Goal: Task Accomplishment & Management: Manage account settings

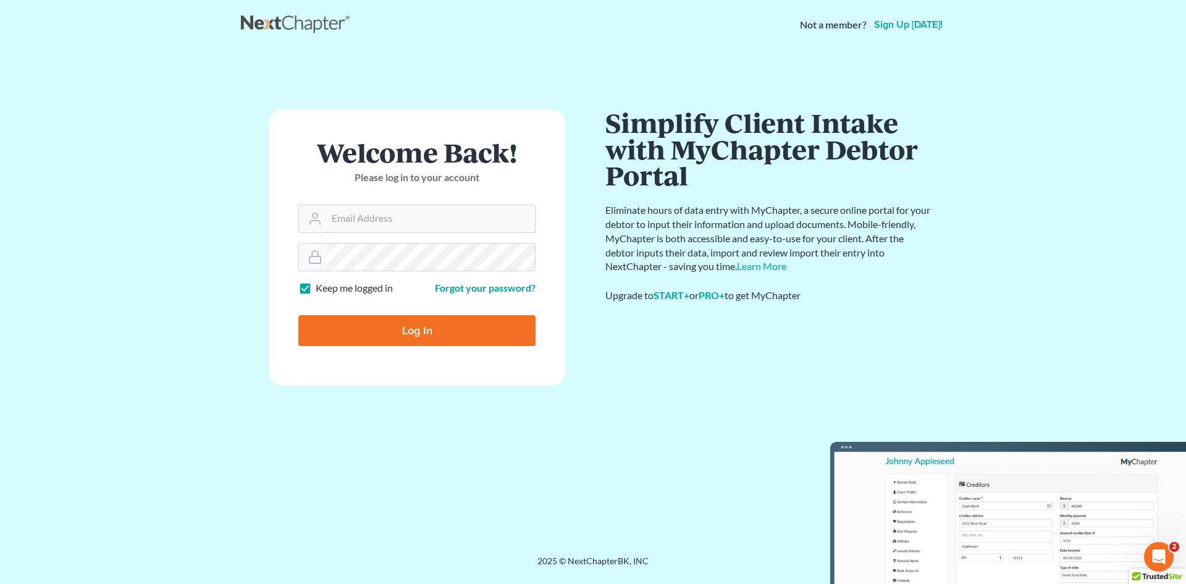
type input "[EMAIL_ADDRESS][DOMAIN_NAME]"
click at [432, 334] on input "Log In" at bounding box center [416, 330] width 237 height 31
type input "Thinking..."
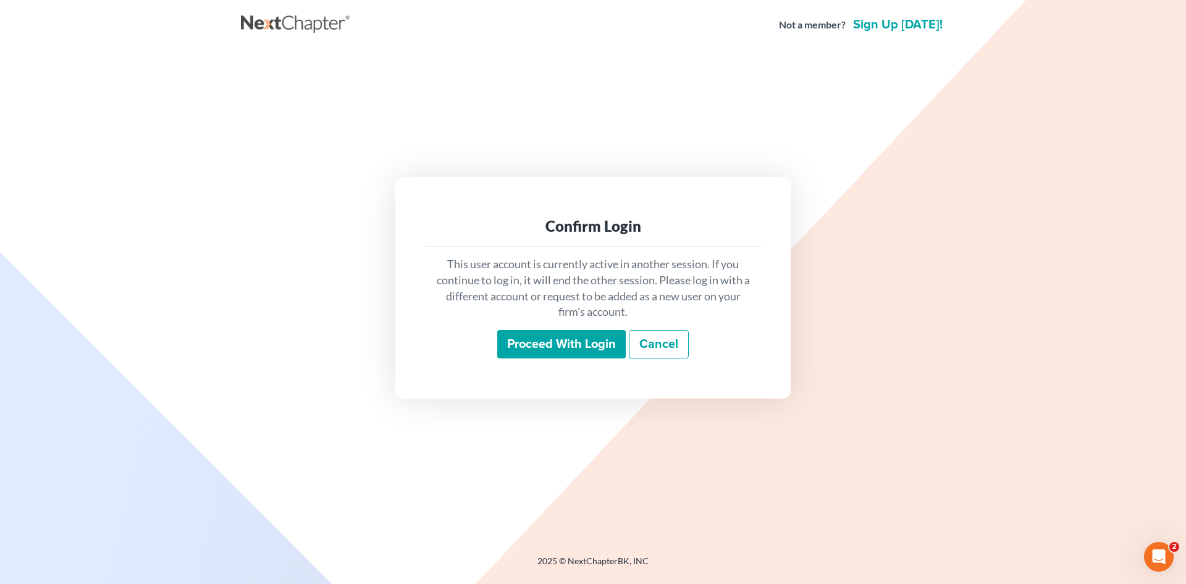
click at [596, 352] on input "Proceed with login" at bounding box center [561, 344] width 129 height 28
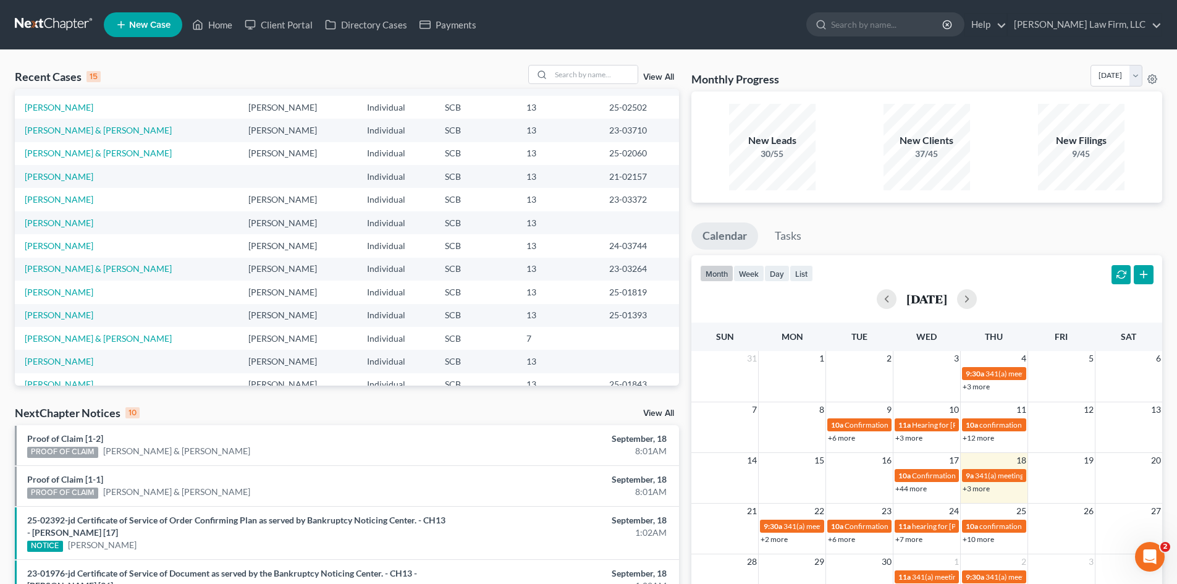
scroll to position [62, 0]
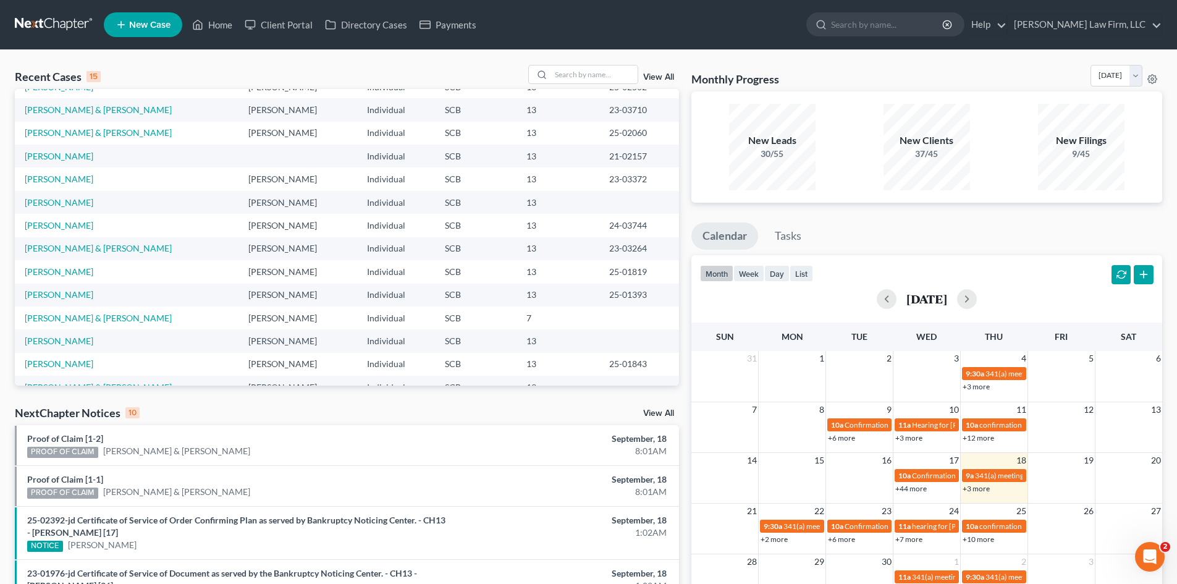
click at [651, 80] on link "View All" at bounding box center [658, 77] width 31 height 9
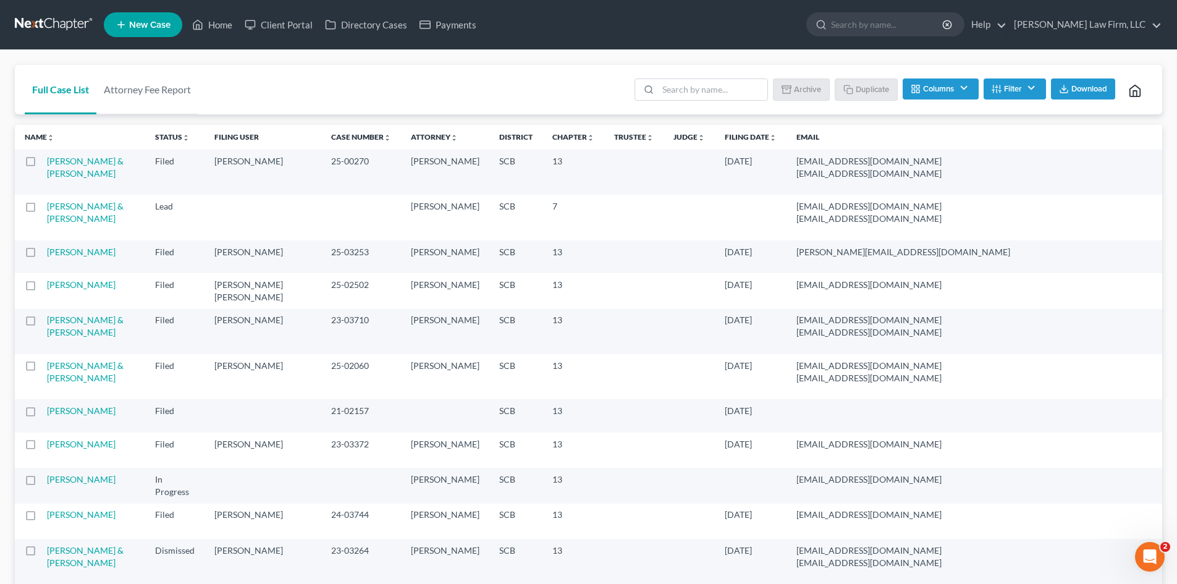
click at [42, 209] on label at bounding box center [42, 209] width 0 height 0
click at [47, 208] on input "checkbox" at bounding box center [51, 204] width 8 height 8
click at [801, 88] on button "Archive" at bounding box center [804, 88] width 56 height 21
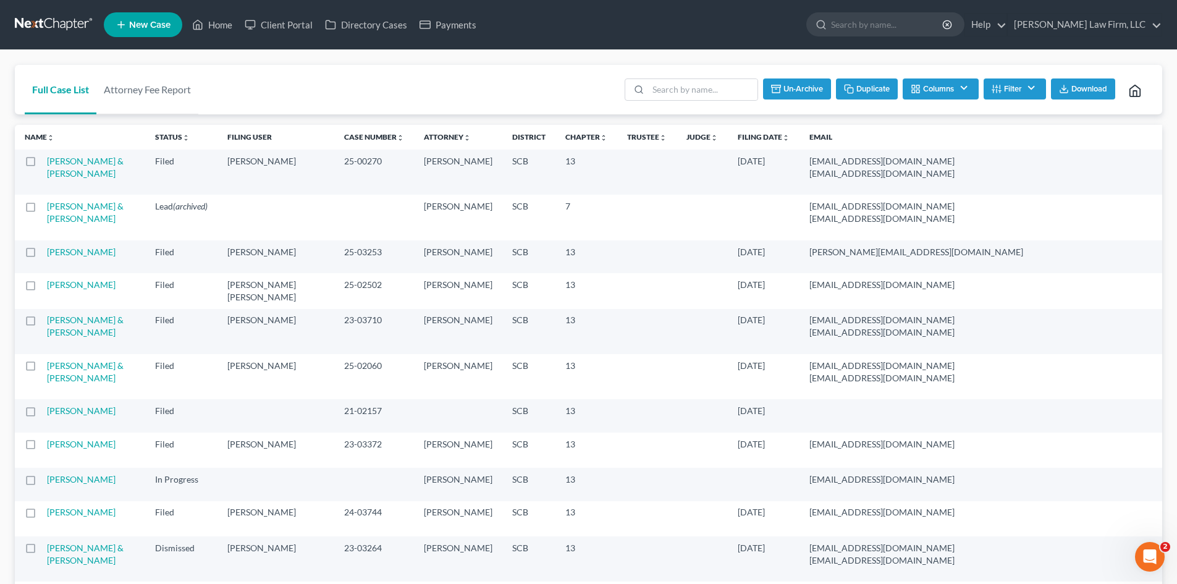
checkbox input "false"
click at [221, 28] on link "Home" at bounding box center [212, 25] width 53 height 22
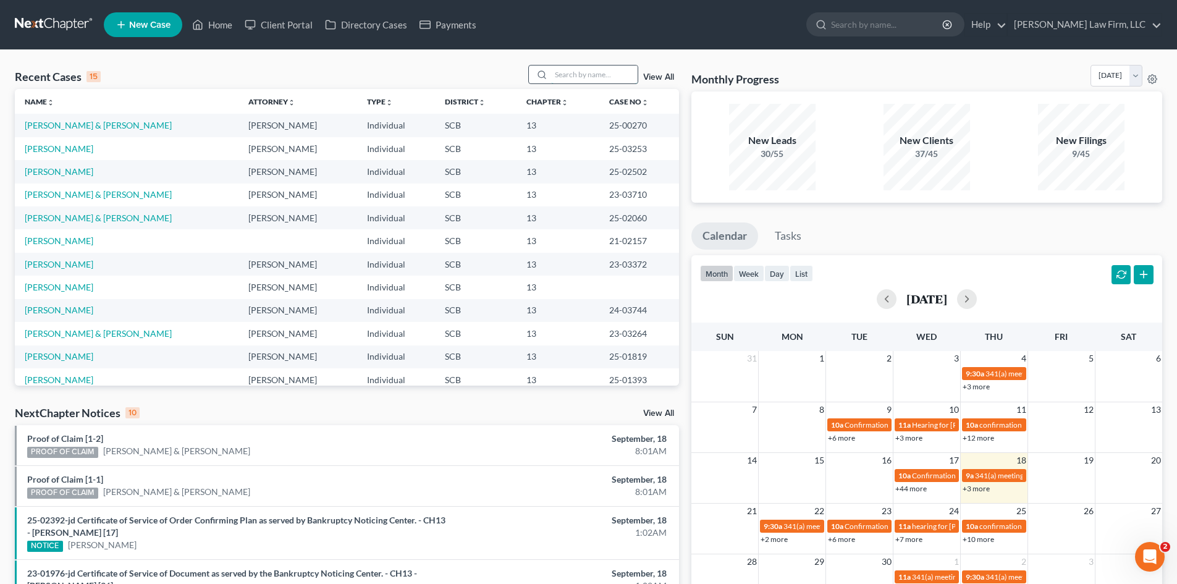
click at [579, 80] on input "search" at bounding box center [594, 75] width 87 height 18
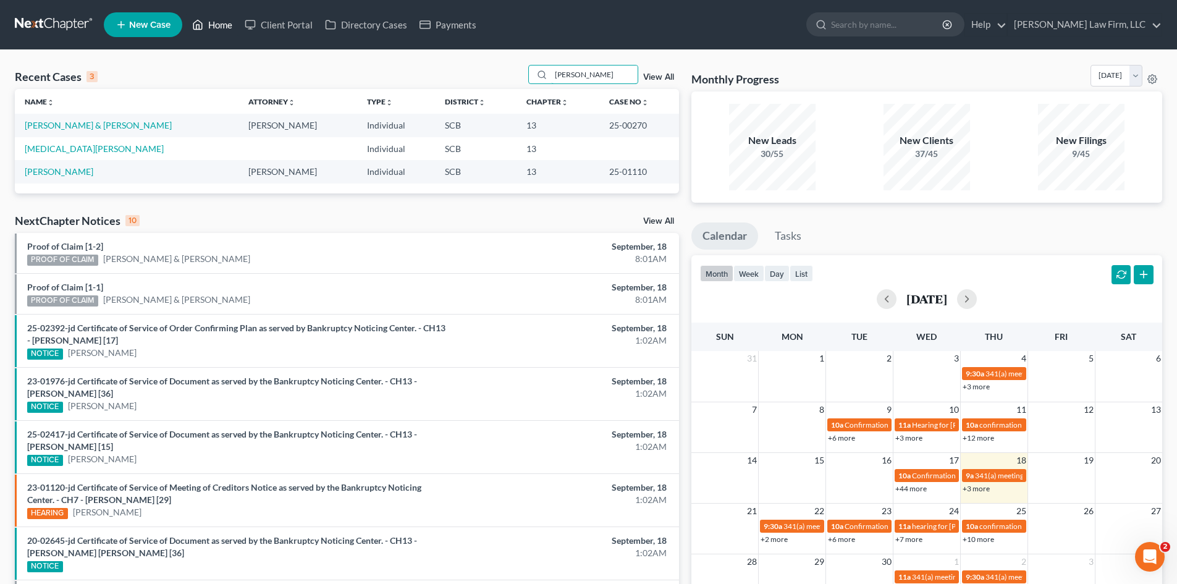
type input "blanding"
click at [224, 28] on link "Home" at bounding box center [212, 25] width 53 height 22
drag, startPoint x: 606, startPoint y: 65, endPoint x: 548, endPoint y: 77, distance: 59.4
click at [548, 77] on div "Recent Cases 3 blanding View All Name unfold_more expand_more expand_less Attor…" at bounding box center [588, 393] width 1177 height 687
click at [206, 21] on link "Home" at bounding box center [212, 25] width 53 height 22
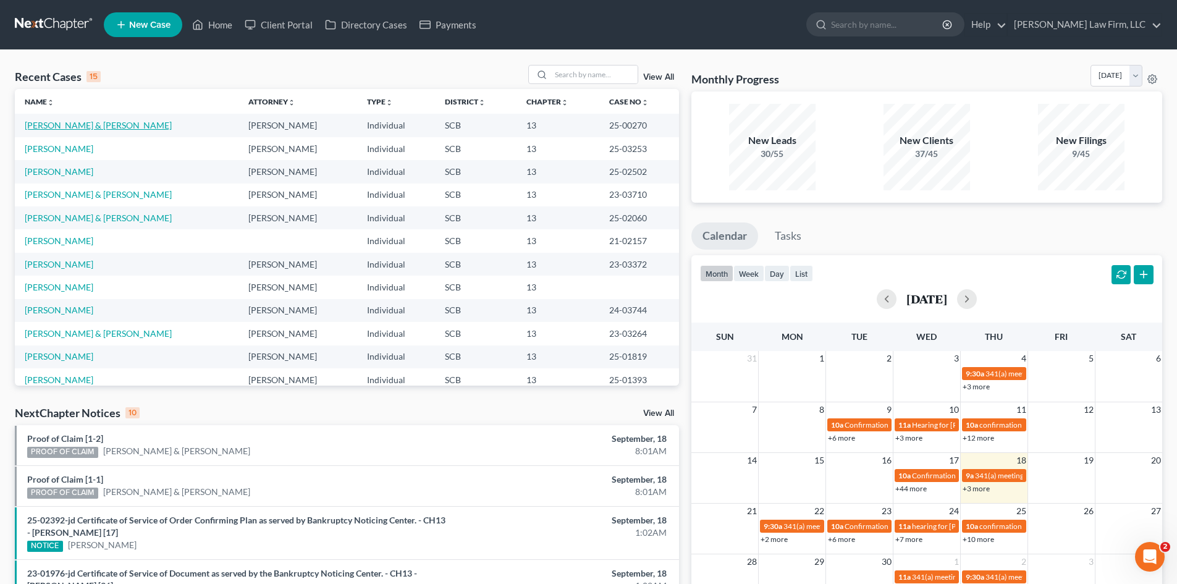
click at [101, 121] on link "Blanding-Mainer, Eli & Mainer, Alicia" at bounding box center [98, 125] width 147 height 11
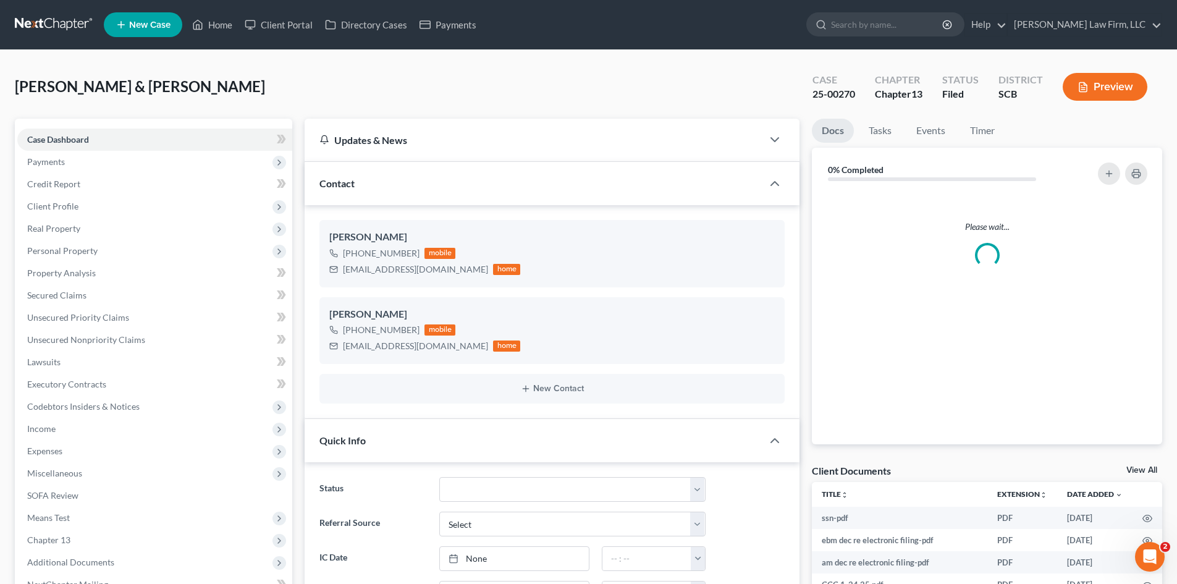
select select "0"
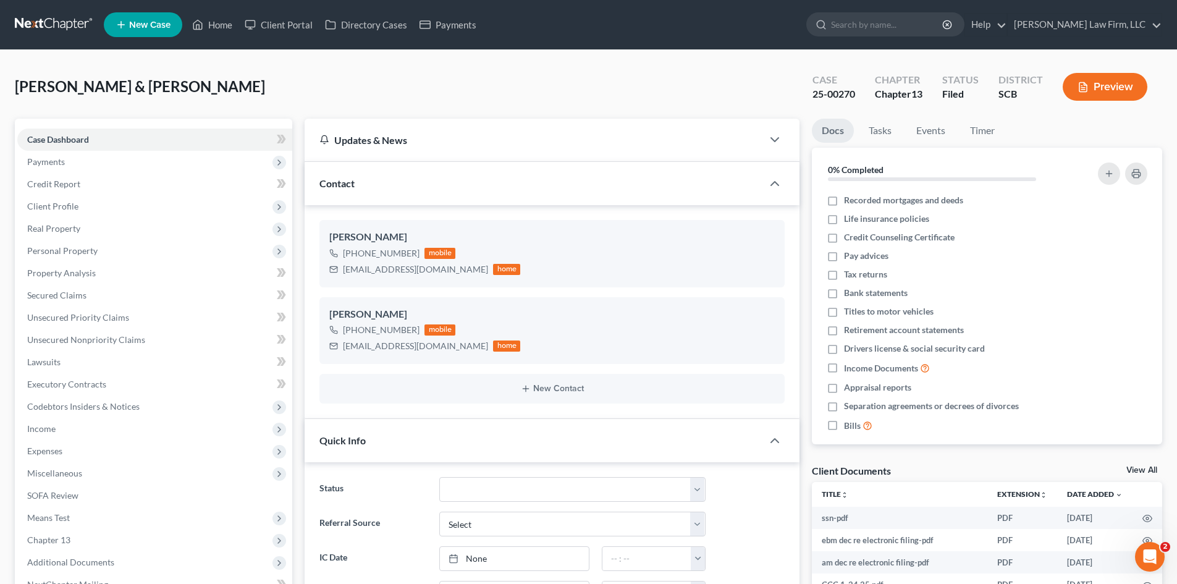
scroll to position [1845, 0]
click at [215, 34] on link "Home" at bounding box center [212, 25] width 53 height 22
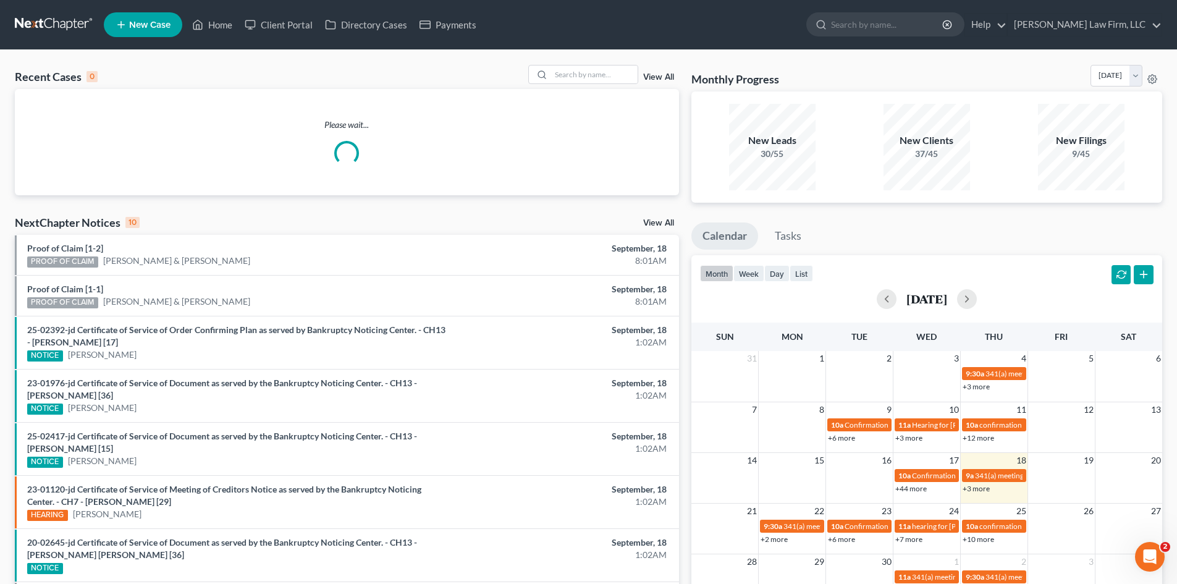
click at [661, 78] on link "View All" at bounding box center [658, 77] width 31 height 9
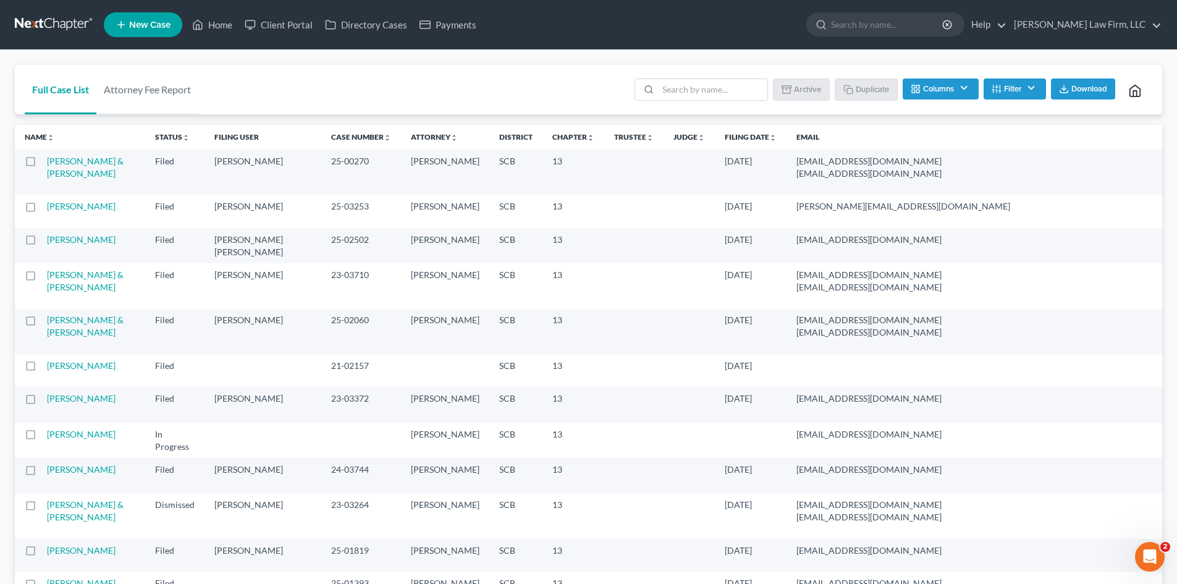
click at [42, 164] on label at bounding box center [42, 164] width 0 height 0
click at [47, 163] on input "checkbox" at bounding box center [51, 159] width 8 height 8
click at [42, 164] on label at bounding box center [42, 164] width 0 height 0
click at [47, 163] on input "checkbox" at bounding box center [51, 159] width 8 height 8
checkbox input "false"
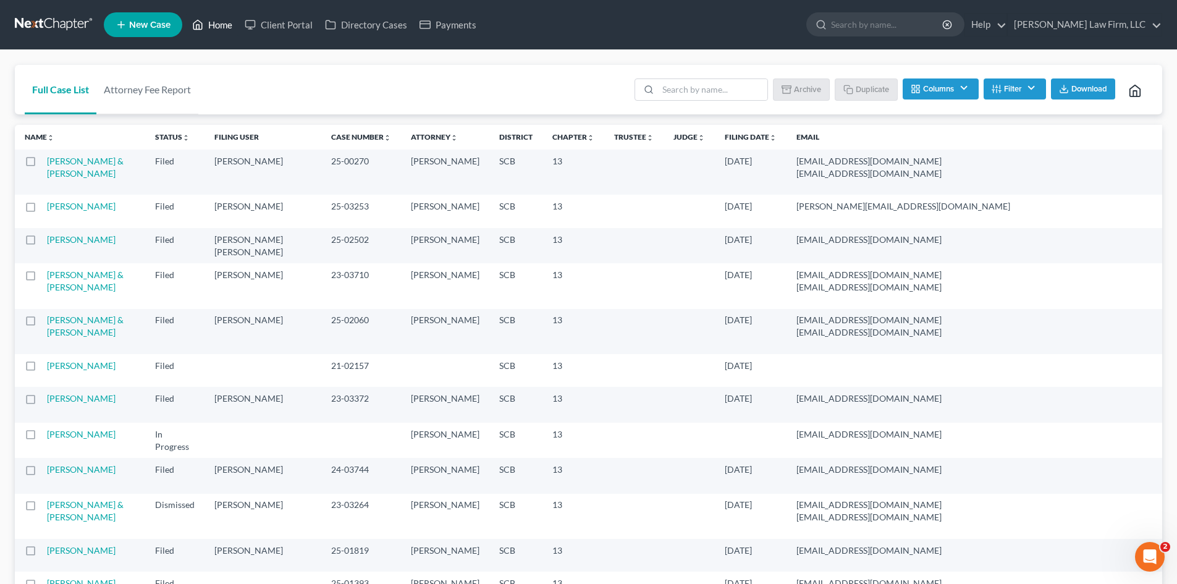
click at [215, 23] on link "Home" at bounding box center [212, 25] width 53 height 22
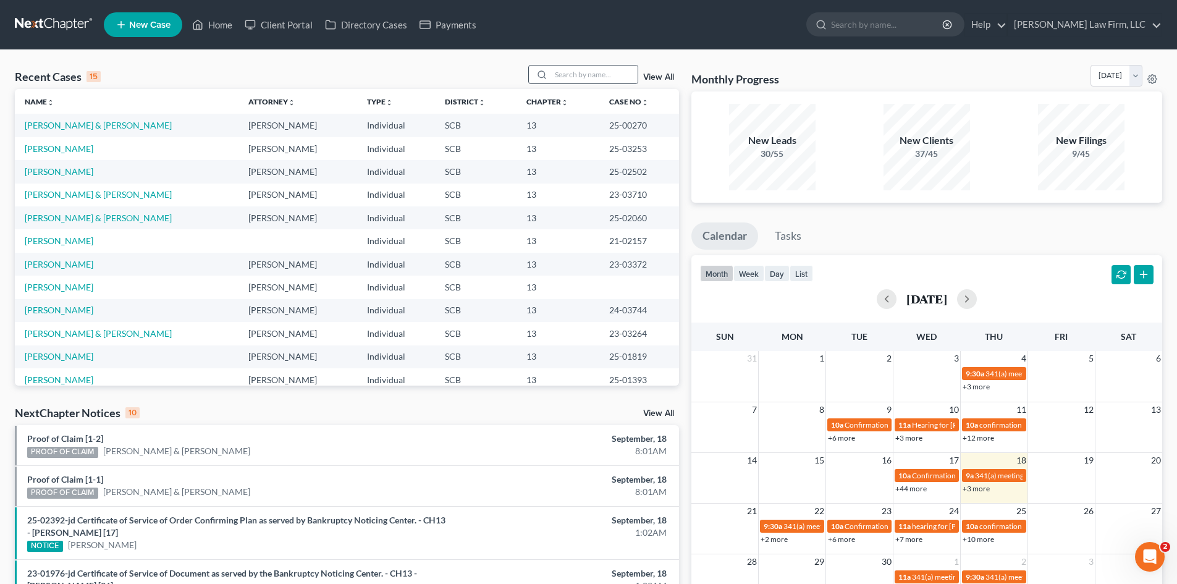
click at [569, 87] on div "Recent Cases 15 View All Name unfold_more expand_more expand_less Attorney unfo…" at bounding box center [347, 225] width 664 height 321
click at [570, 82] on input "search" at bounding box center [594, 75] width 87 height 18
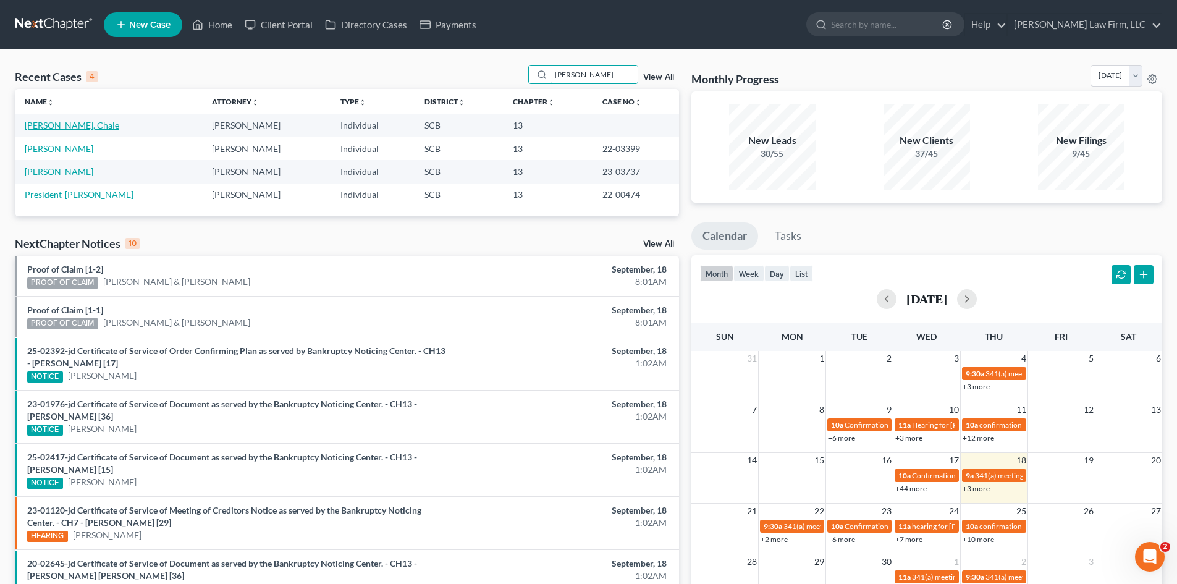
type input "clark"
click at [69, 124] on link "[PERSON_NAME], Chale" at bounding box center [72, 125] width 95 height 11
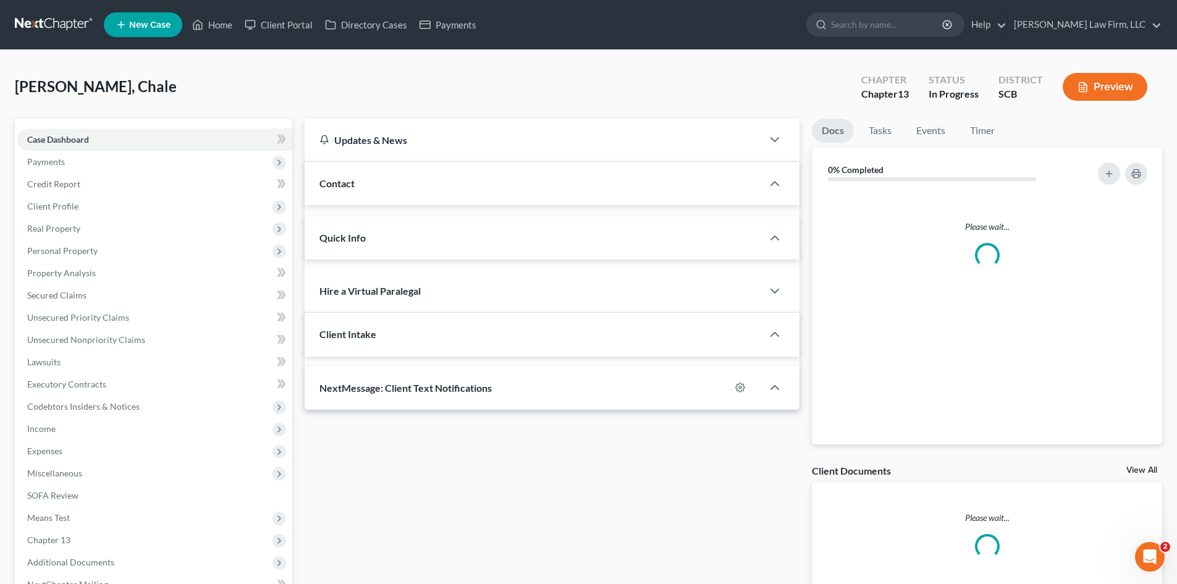
select select "0"
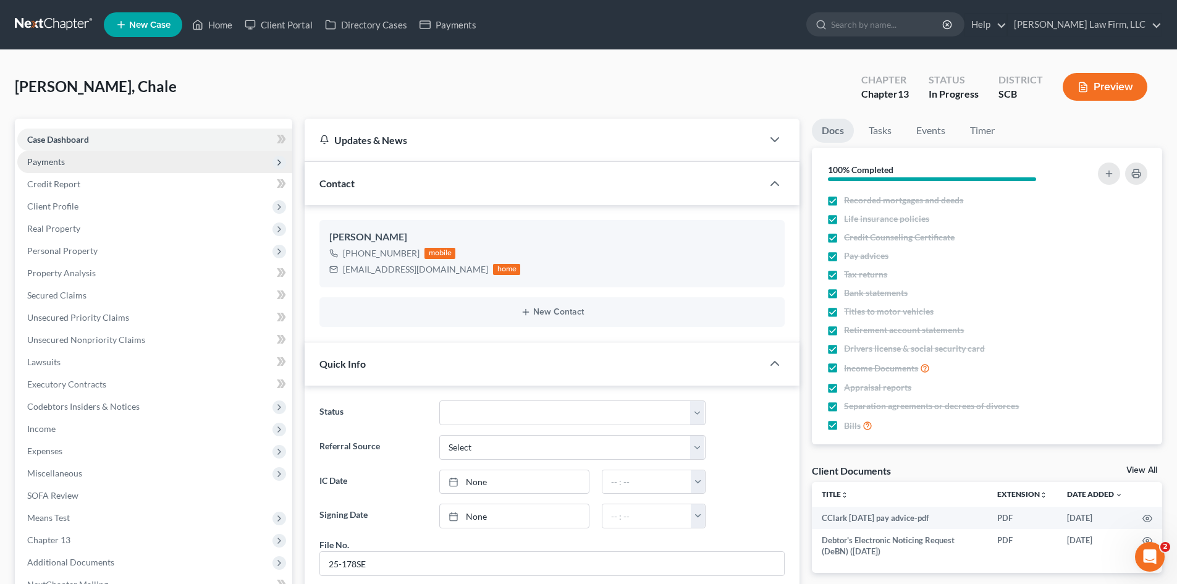
click at [31, 164] on span "Payments" at bounding box center [46, 161] width 38 height 11
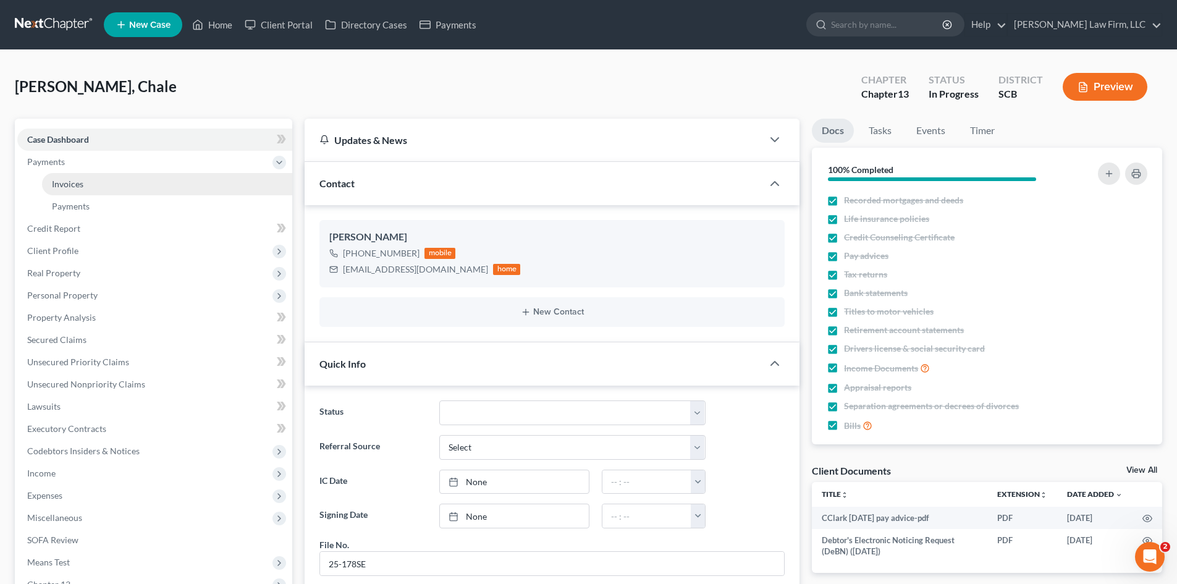
scroll to position [41, 0]
click at [63, 181] on span "Invoices" at bounding box center [68, 184] width 32 height 11
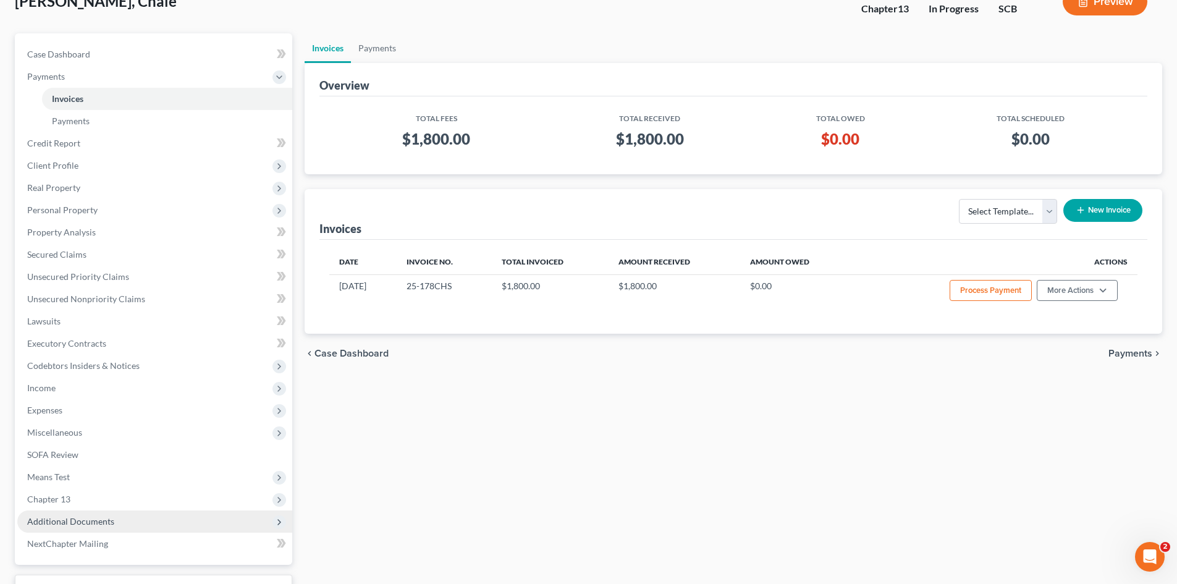
scroll to position [184, 0]
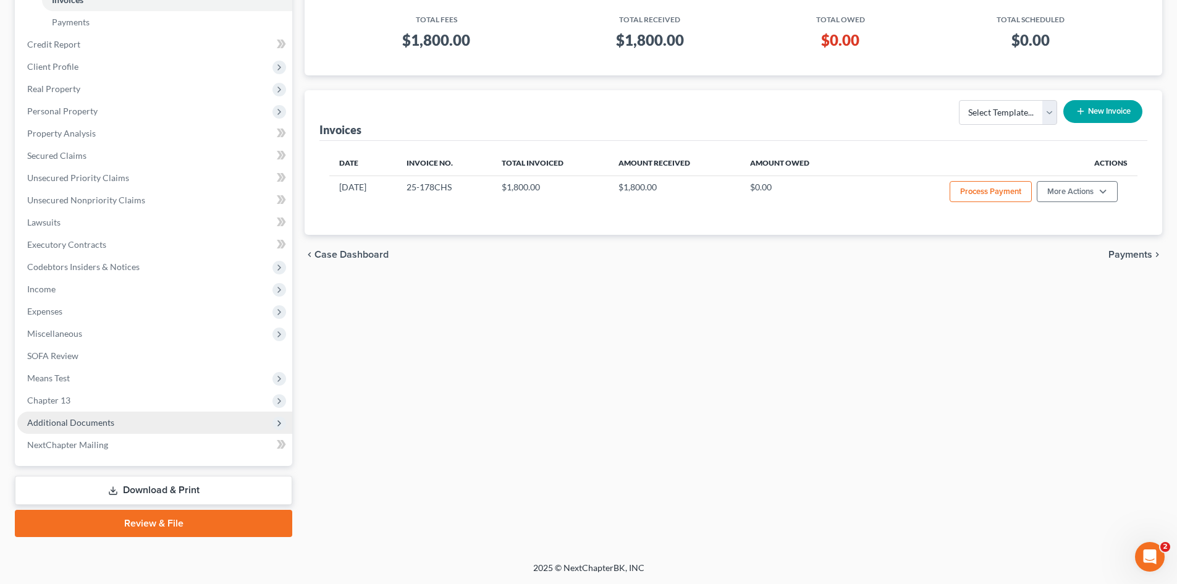
click at [96, 423] on span "Additional Documents" at bounding box center [70, 422] width 87 height 11
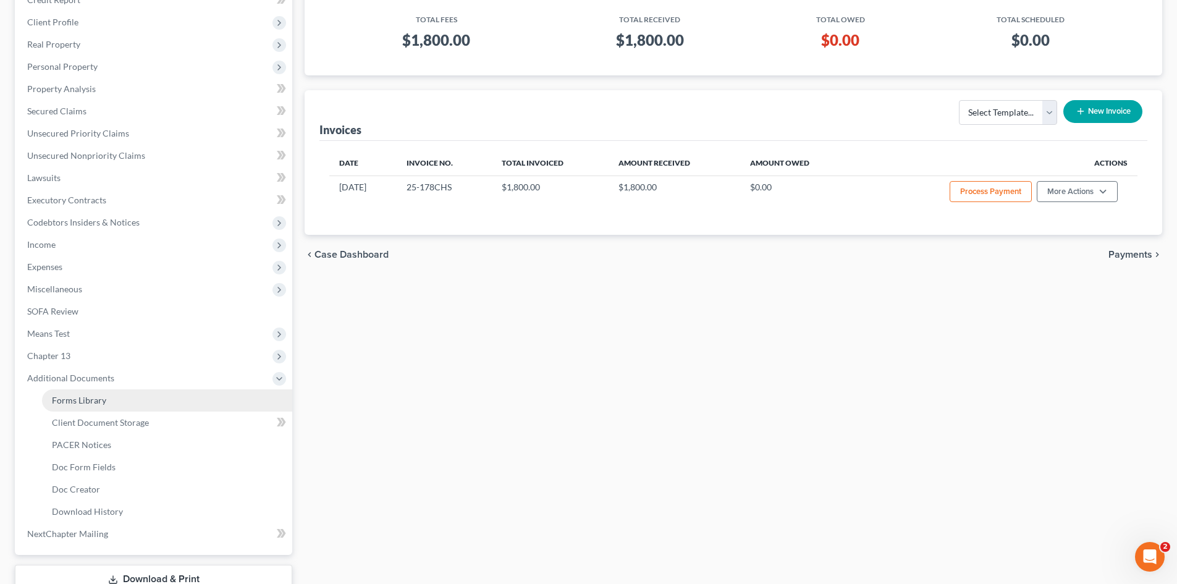
click at [101, 392] on link "Forms Library" at bounding box center [167, 400] width 250 height 22
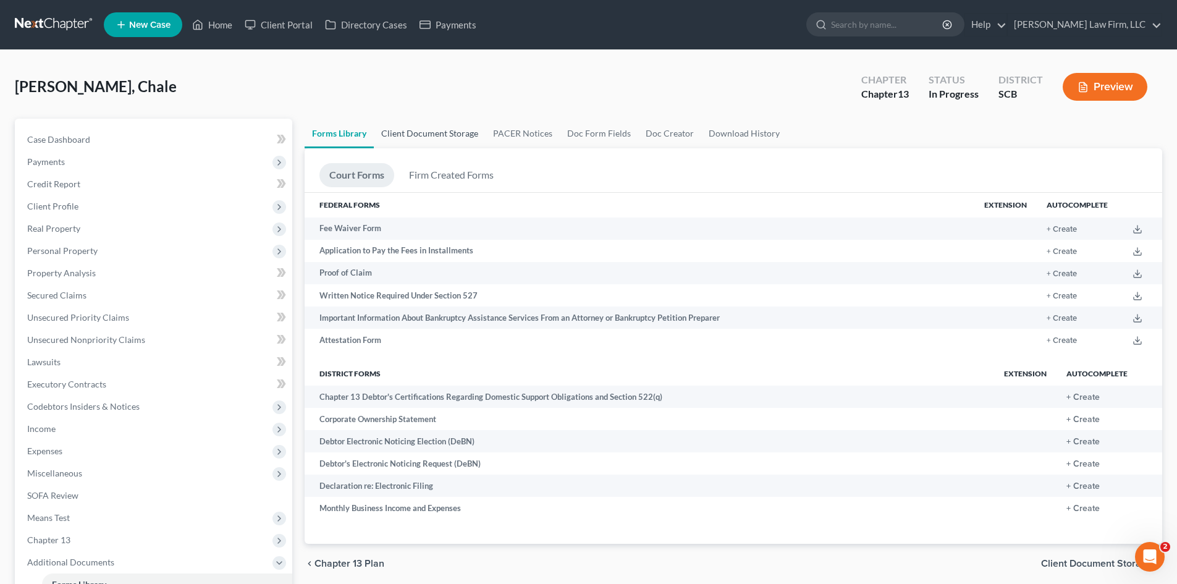
click at [420, 136] on link "Client Document Storage" at bounding box center [430, 134] width 112 height 30
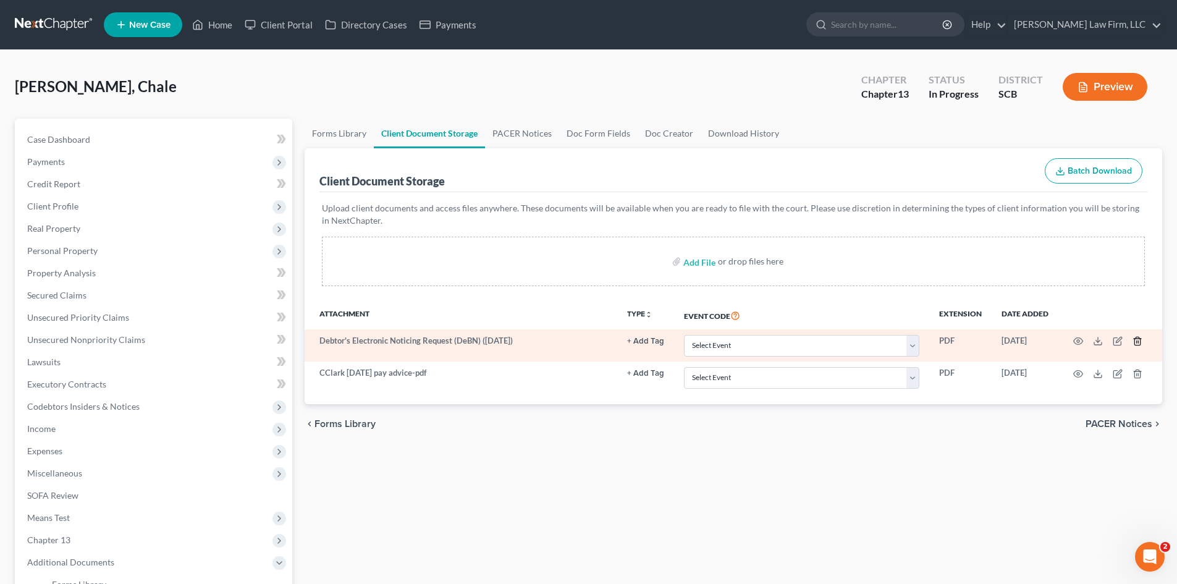
click at [1136, 344] on icon "button" at bounding box center [1138, 341] width 10 height 10
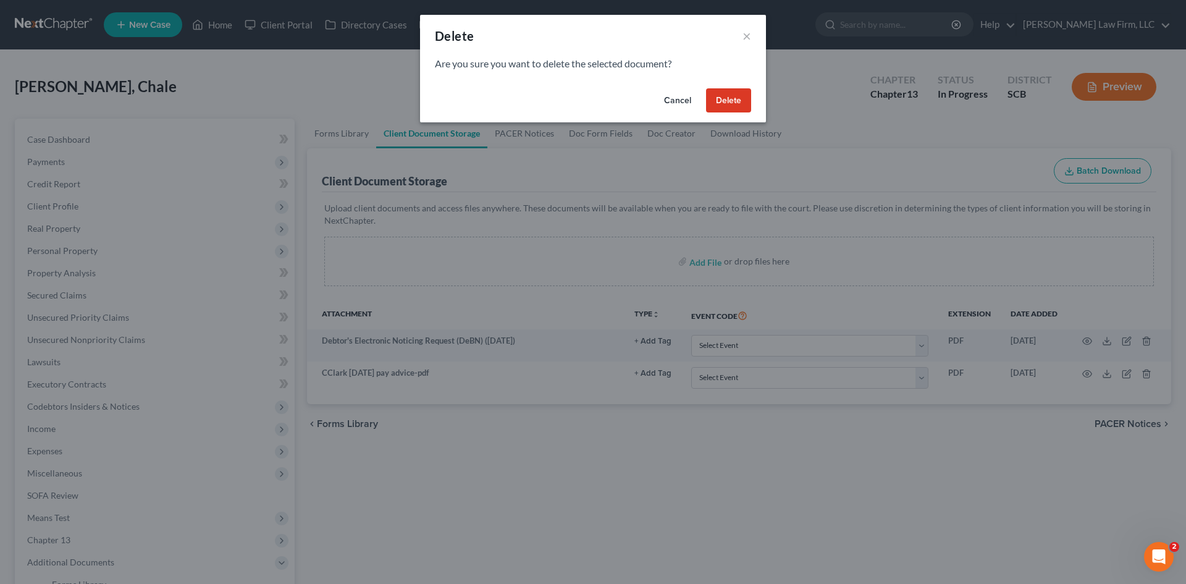
click at [732, 104] on button "Delete" at bounding box center [728, 100] width 45 height 25
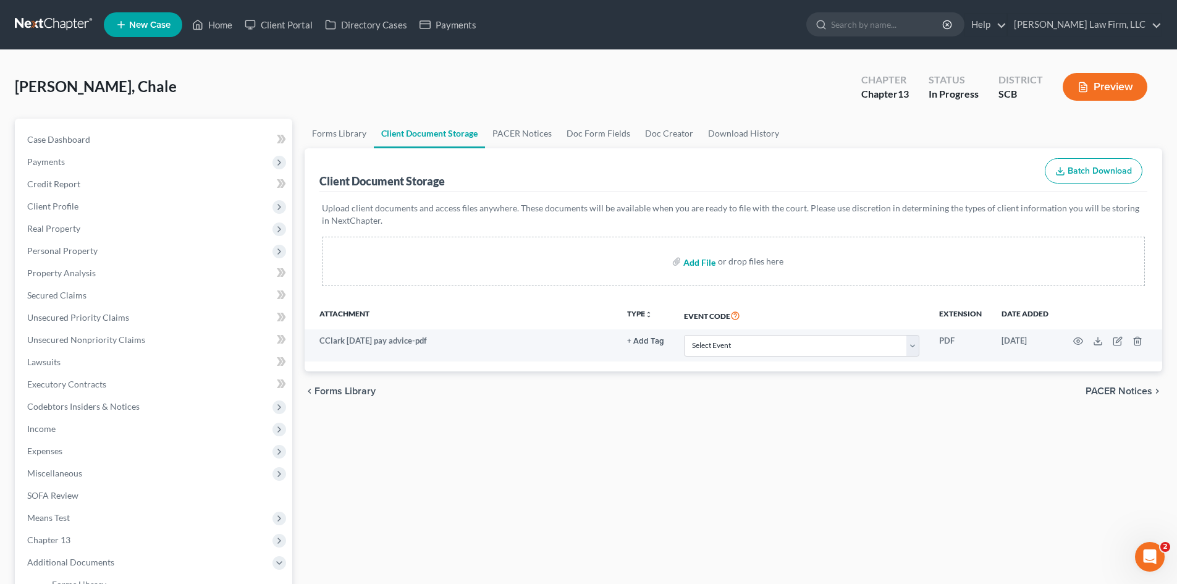
click at [701, 260] on input "file" at bounding box center [698, 261] width 30 height 22
type input "C:\fakepath\signed 13 retainer.pdf"
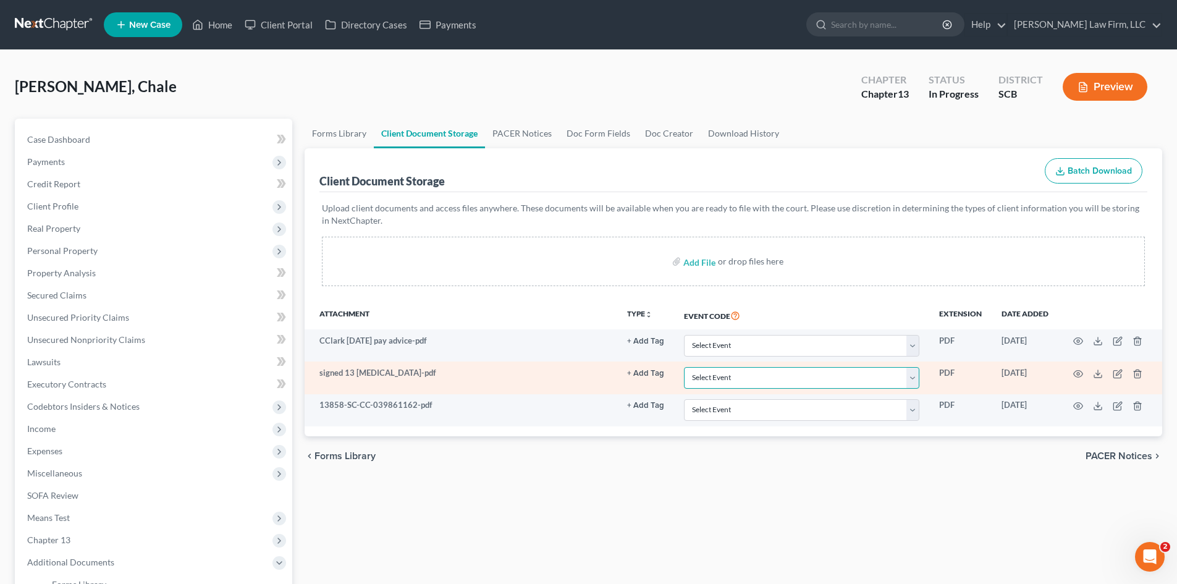
click at [764, 385] on select "Select Event Amended Application Amended Document Amended Schedules/Statements …" at bounding box center [801, 378] width 235 height 22
click at [659, 373] on button "+ Add Tag" at bounding box center [645, 374] width 37 height 8
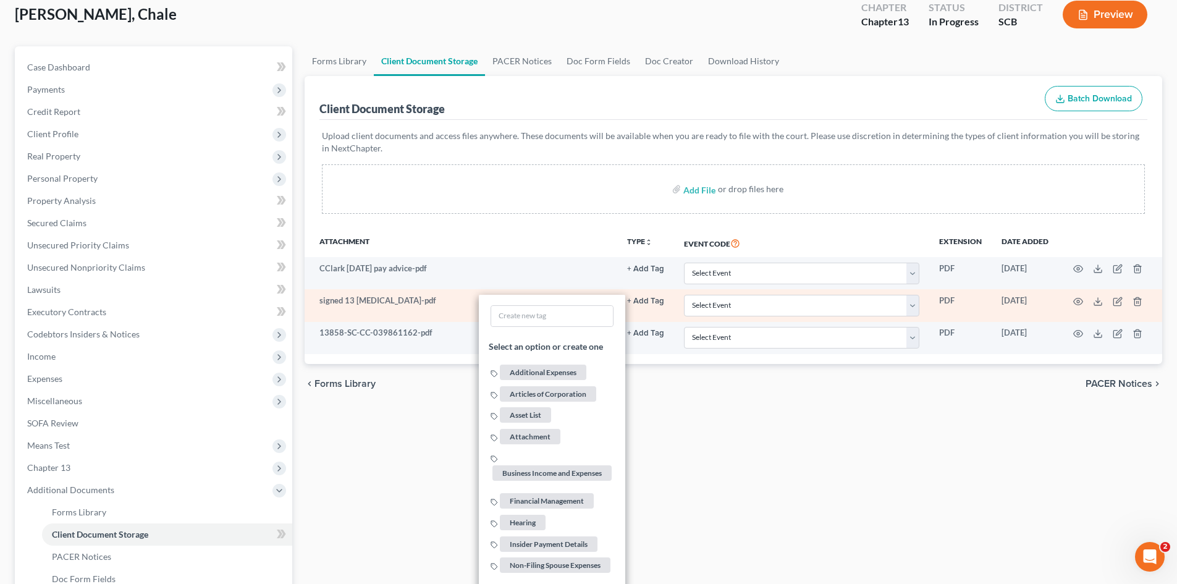
scroll to position [185, 0]
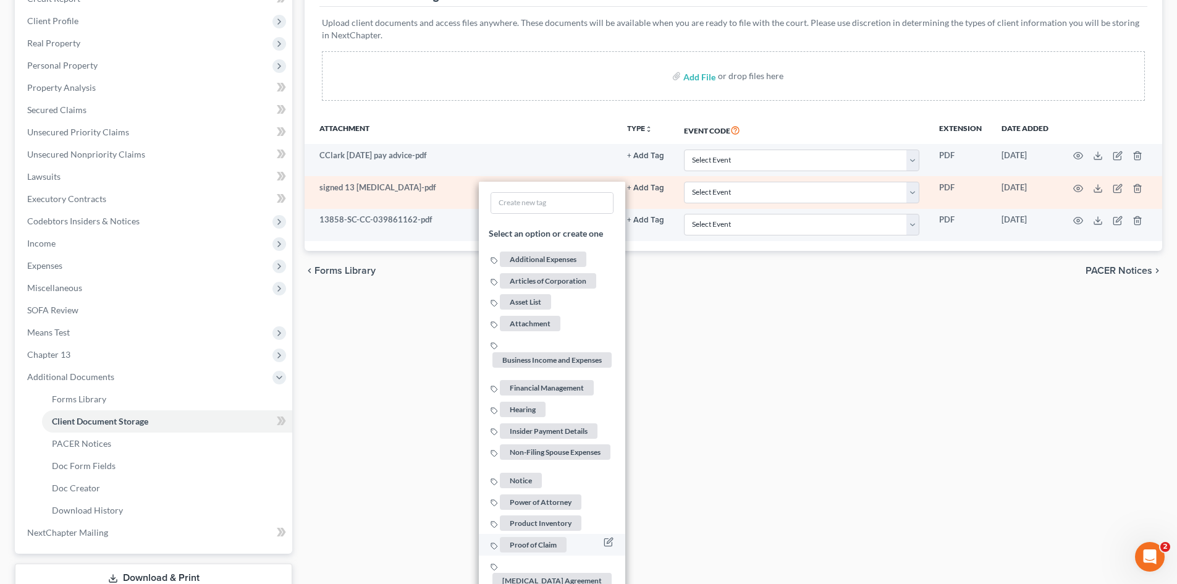
click at [543, 573] on span "[MEDICAL_DATA] Agreement" at bounding box center [552, 580] width 119 height 15
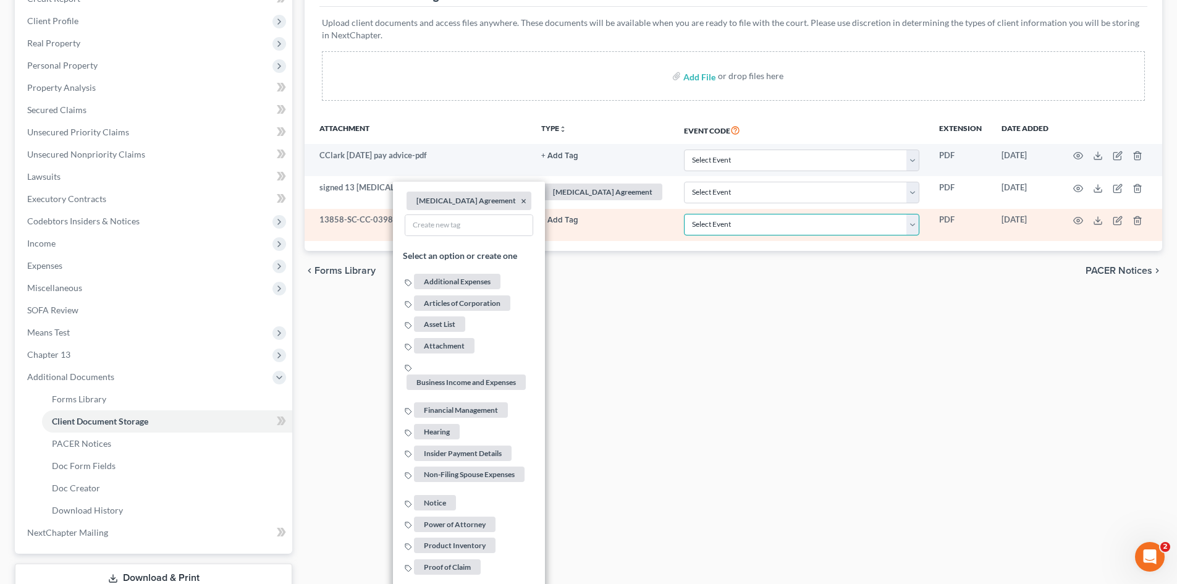
click at [818, 218] on select "Select Event Amended Application Amended Document Amended Schedules/Statements …" at bounding box center [801, 225] width 235 height 22
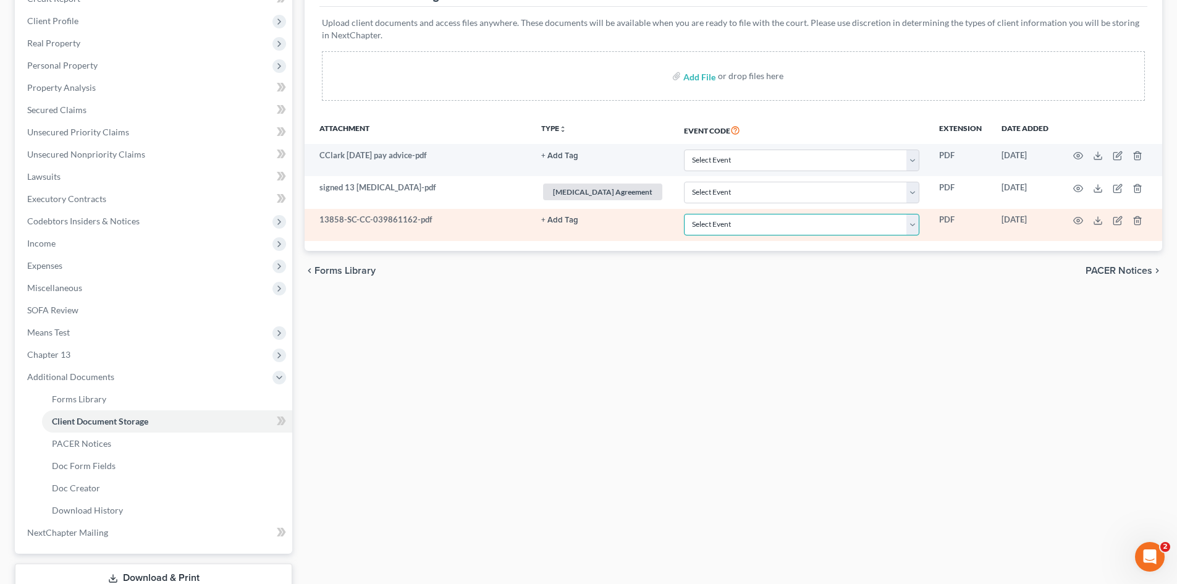
select select "6"
click at [684, 214] on select "Select Event Amended Application Amended Document Amended Schedules/Statements …" at bounding box center [801, 225] width 235 height 22
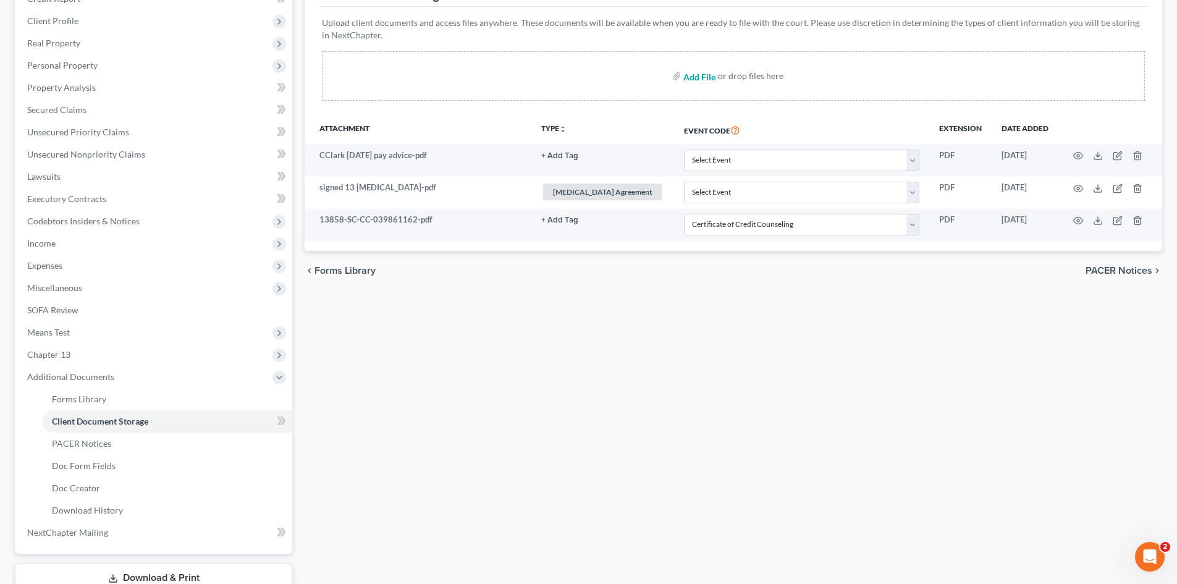
click at [692, 80] on input "file" at bounding box center [698, 76] width 30 height 22
type input "C:\fakepath\debn.pdf"
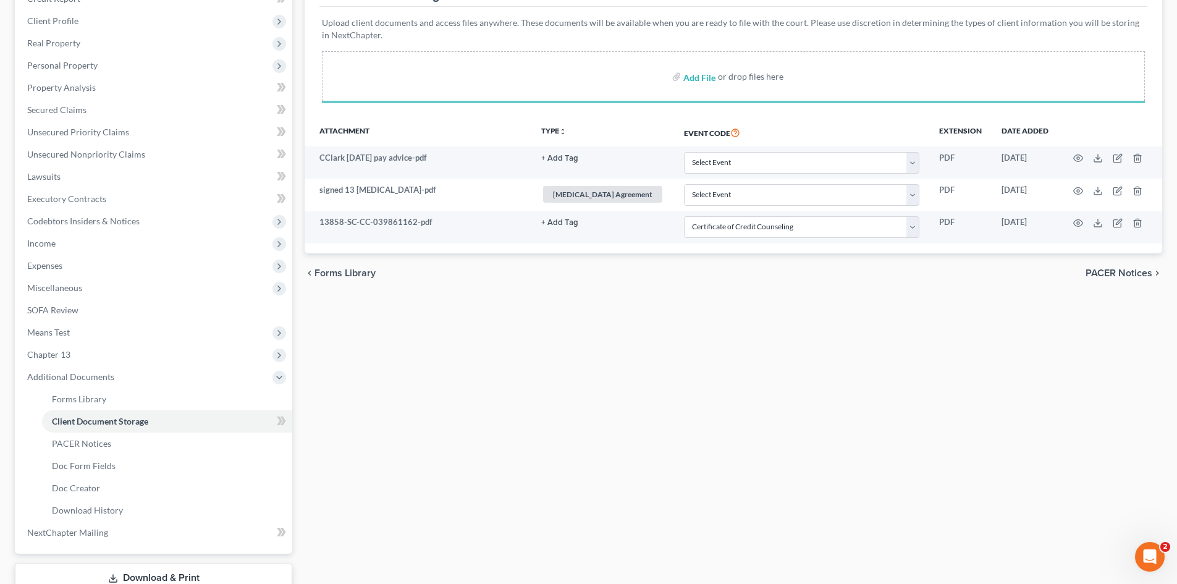
select select "6"
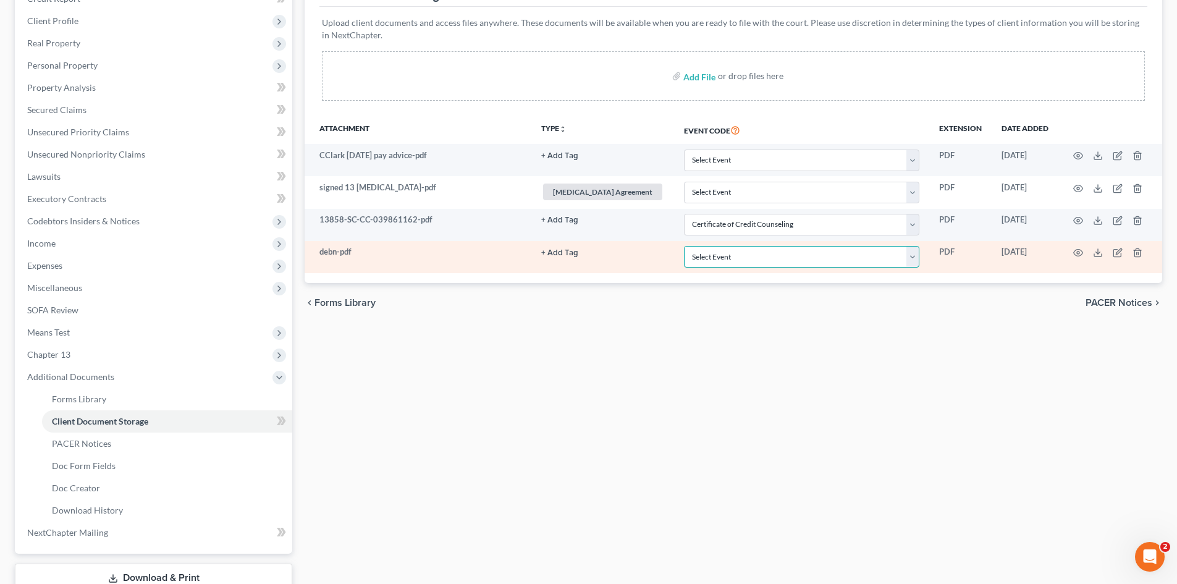
click at [798, 250] on select "Select Event Amended Application Amended Document Amended Schedules/Statements …" at bounding box center [801, 257] width 235 height 22
select select "16"
click at [684, 246] on select "Select Event Amended Application Amended Document Amended Schedules/Statements …" at bounding box center [801, 257] width 235 height 22
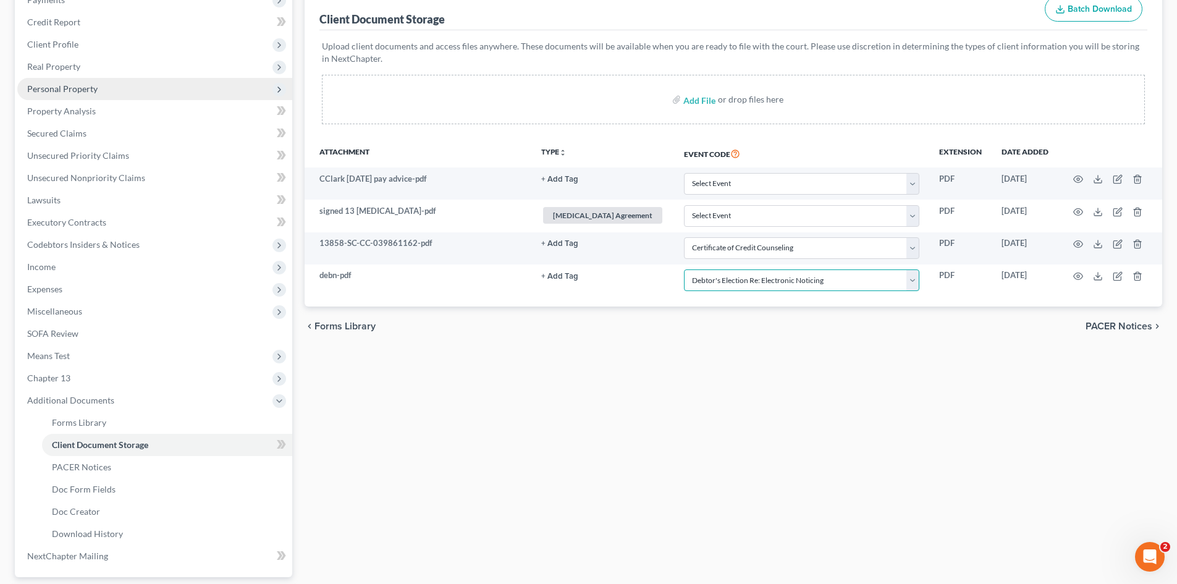
scroll to position [0, 0]
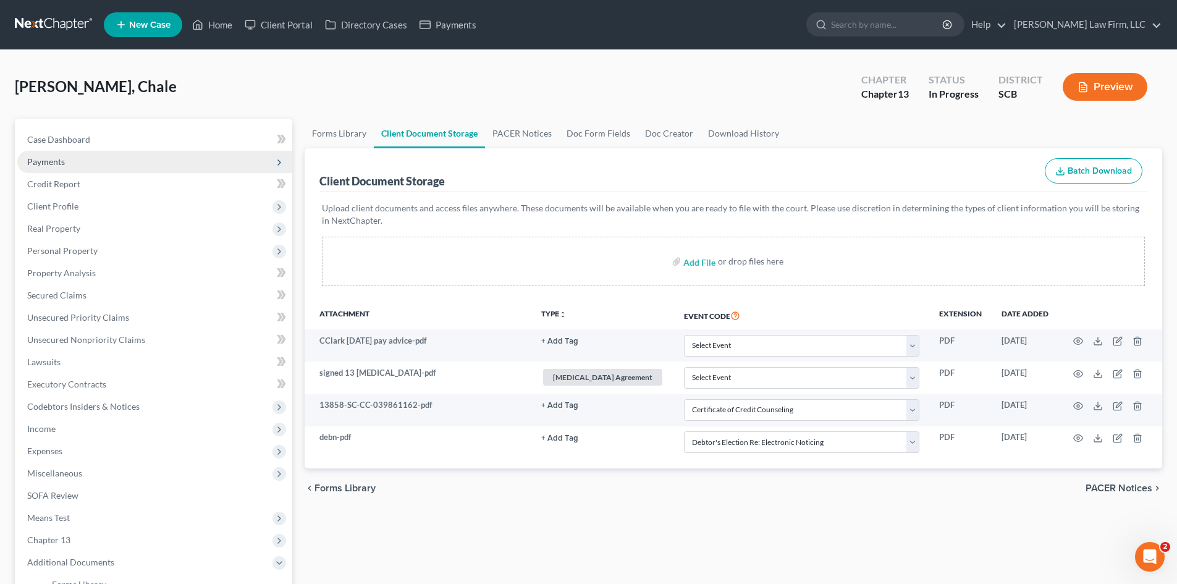
click at [56, 162] on span "Payments" at bounding box center [46, 161] width 38 height 11
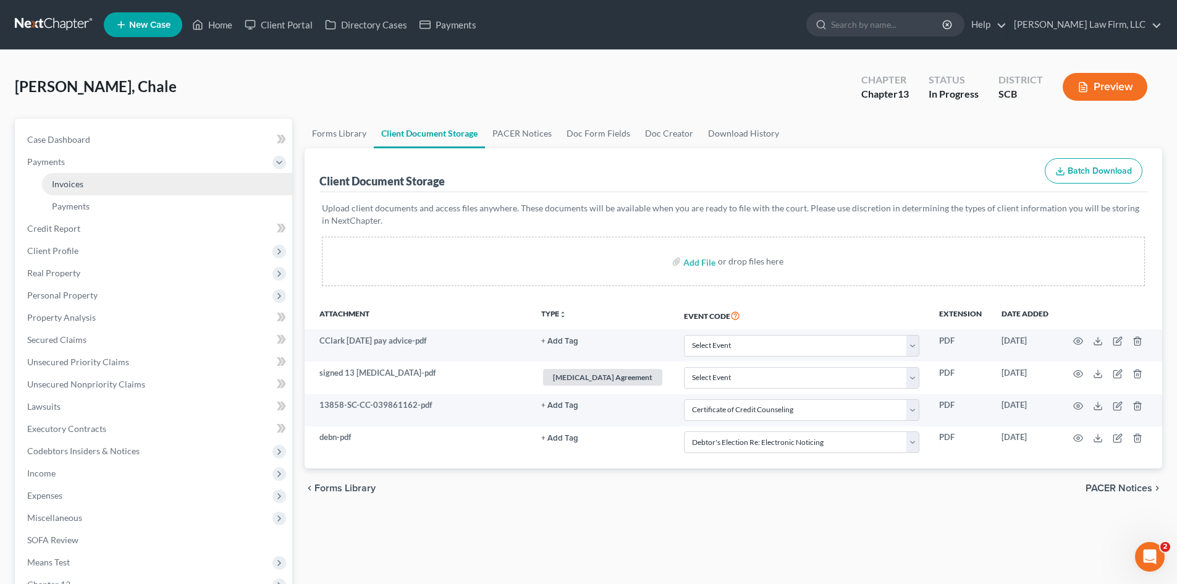
click at [61, 179] on span "Invoices" at bounding box center [68, 184] width 32 height 11
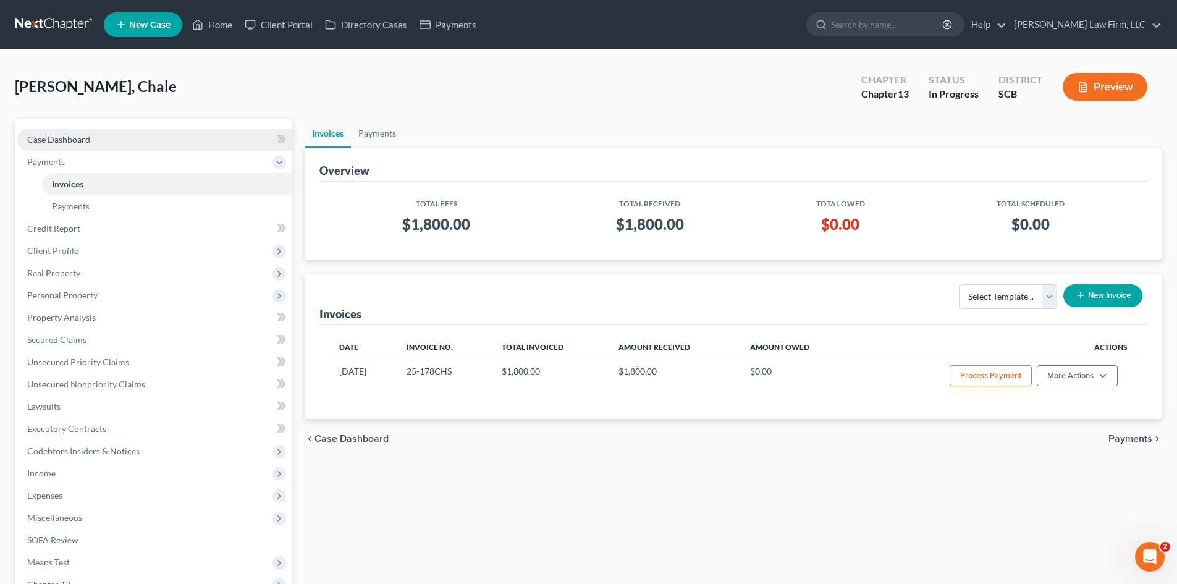
click at [70, 145] on link "Case Dashboard" at bounding box center [154, 140] width 275 height 22
select select "0"
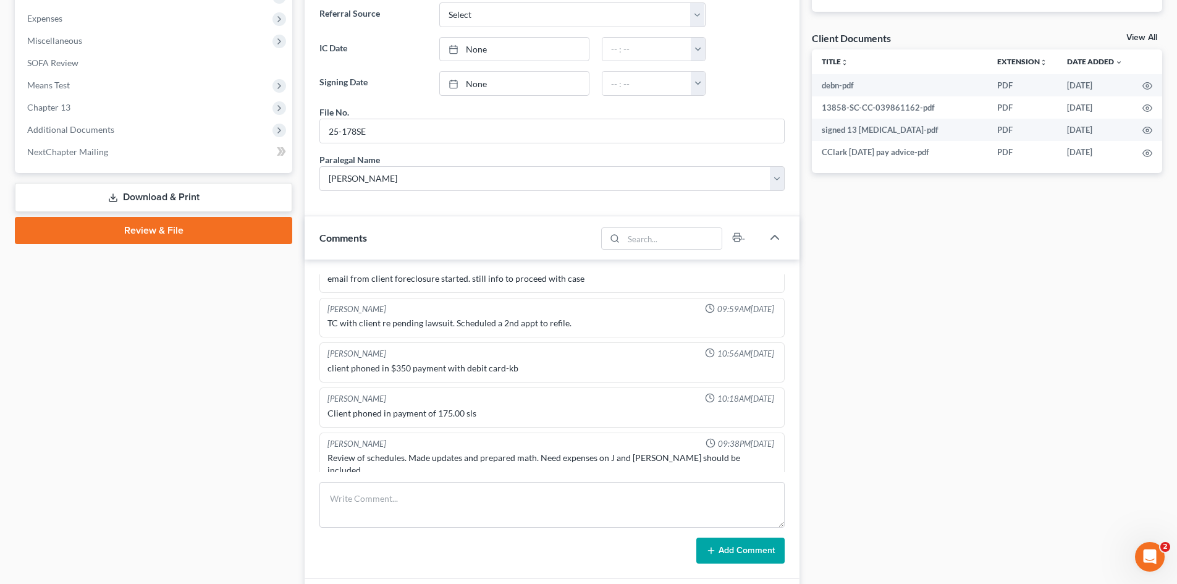
scroll to position [494, 0]
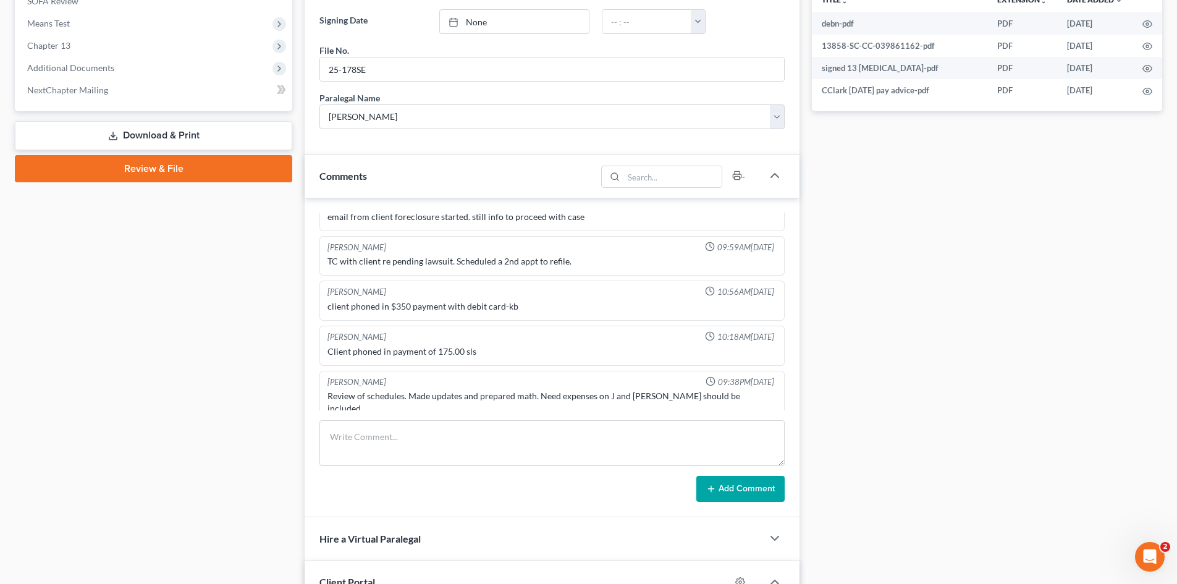
click at [100, 176] on link "Review & File" at bounding box center [153, 168] width 277 height 27
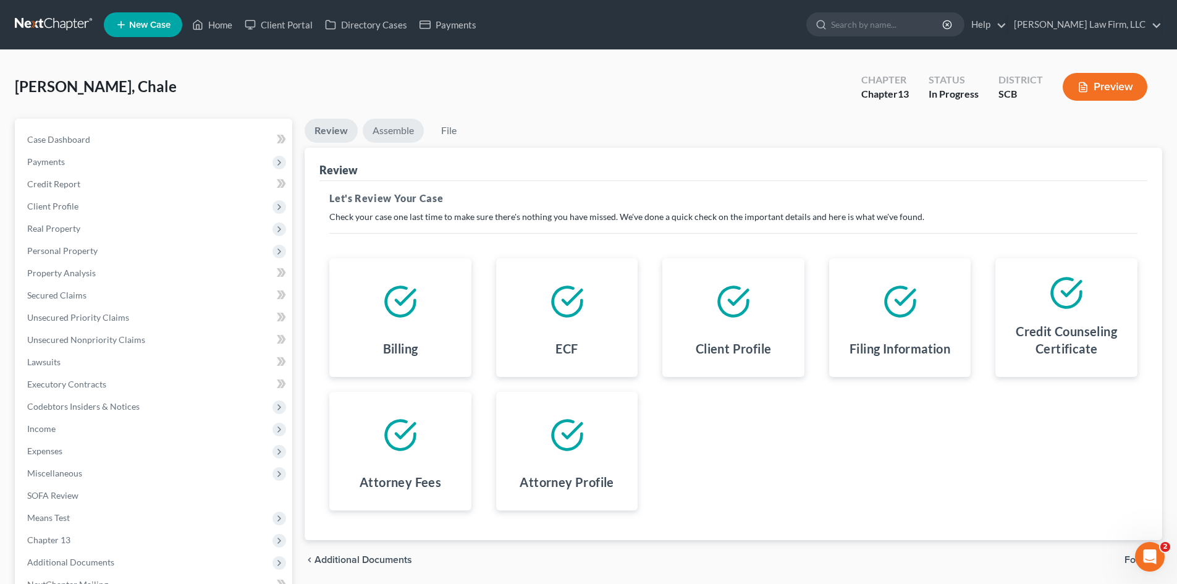
click at [402, 137] on link "Assemble" at bounding box center [393, 131] width 61 height 24
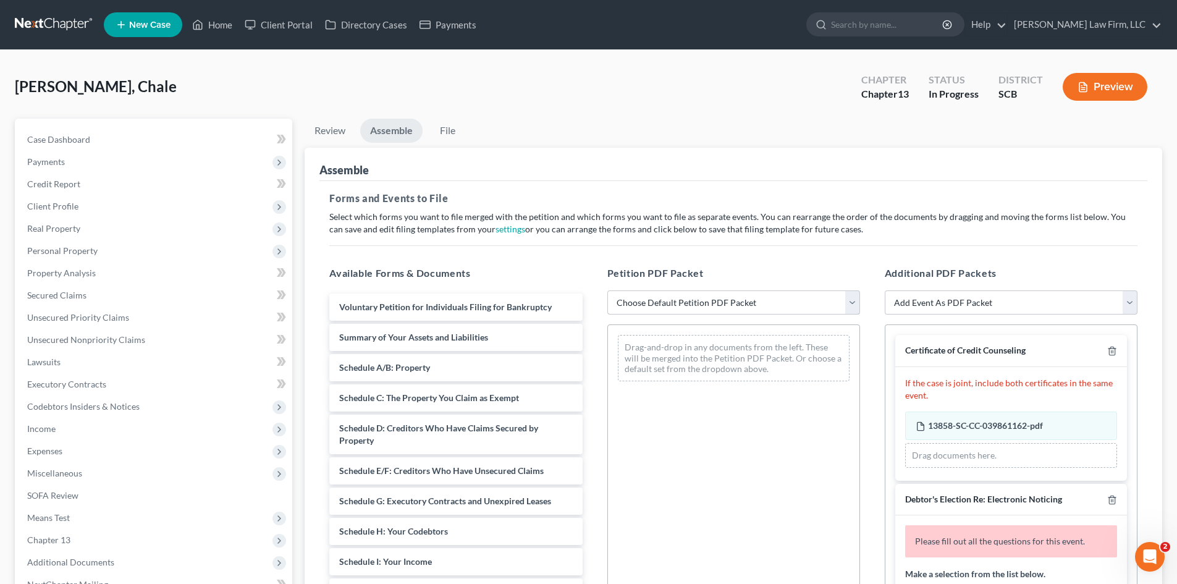
drag, startPoint x: 683, startPoint y: 297, endPoint x: 682, endPoint y: 304, distance: 7.0
click at [683, 297] on select "Choose Default Petition PDF Packet Complete Bankruptcy Petition (all forms and …" at bounding box center [733, 302] width 253 height 25
select select "0"
click at [607, 290] on select "Choose Default Petition PDF Packet Complete Bankruptcy Petition (all forms and …" at bounding box center [733, 302] width 253 height 25
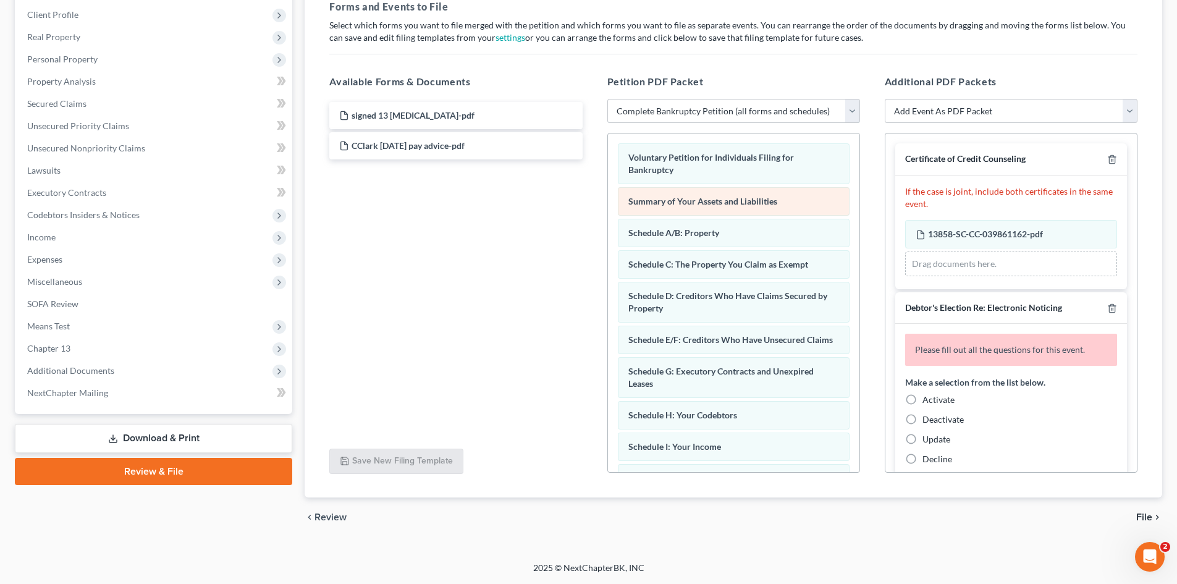
scroll to position [350, 0]
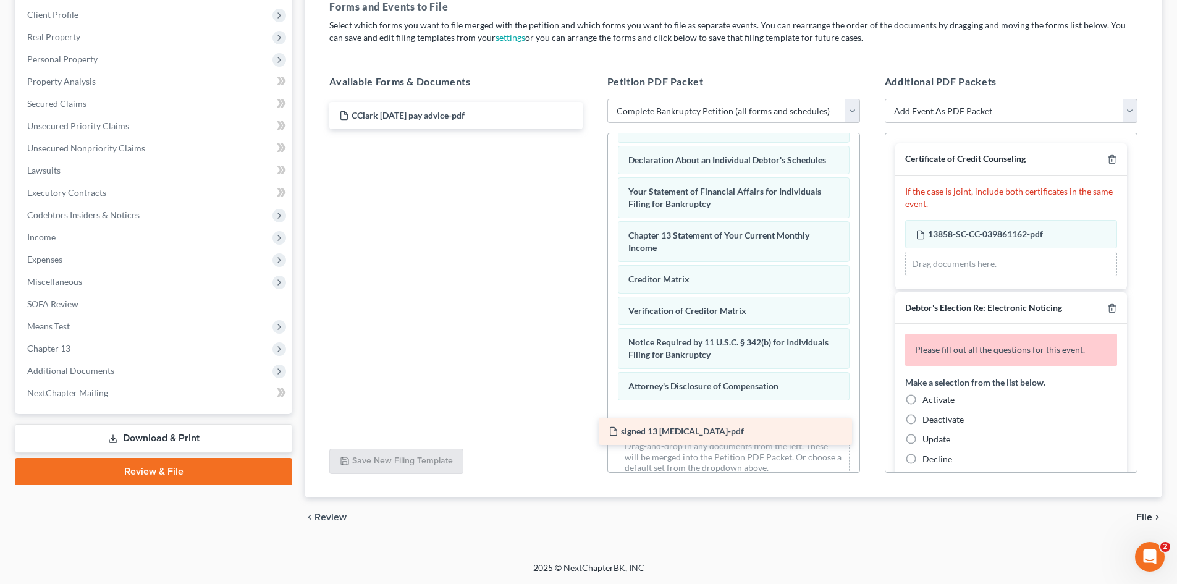
drag, startPoint x: 396, startPoint y: 106, endPoint x: 666, endPoint y: 421, distance: 414.2
click at [592, 129] on div "signed 13 retainer-pdf signed 13 retainer-pdf CClark Sept 12 2025 pay advice-pdf" at bounding box center [455, 115] width 273 height 27
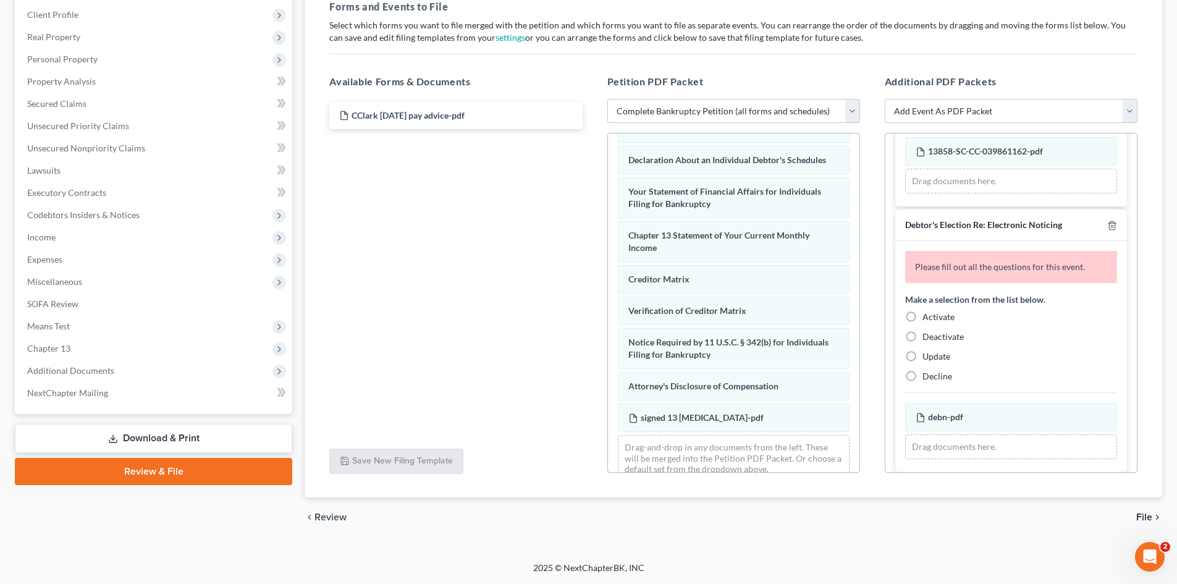
scroll to position [124, 0]
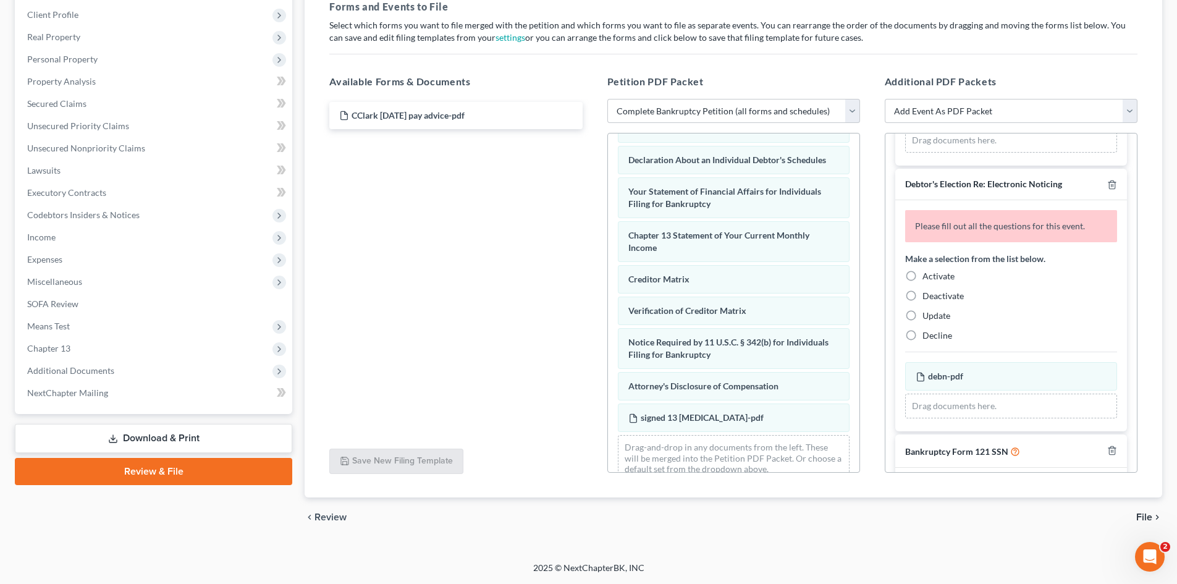
click at [923, 279] on label "Activate" at bounding box center [939, 276] width 32 height 12
click at [928, 278] on input "Activate" at bounding box center [932, 274] width 8 height 8
radio input "true"
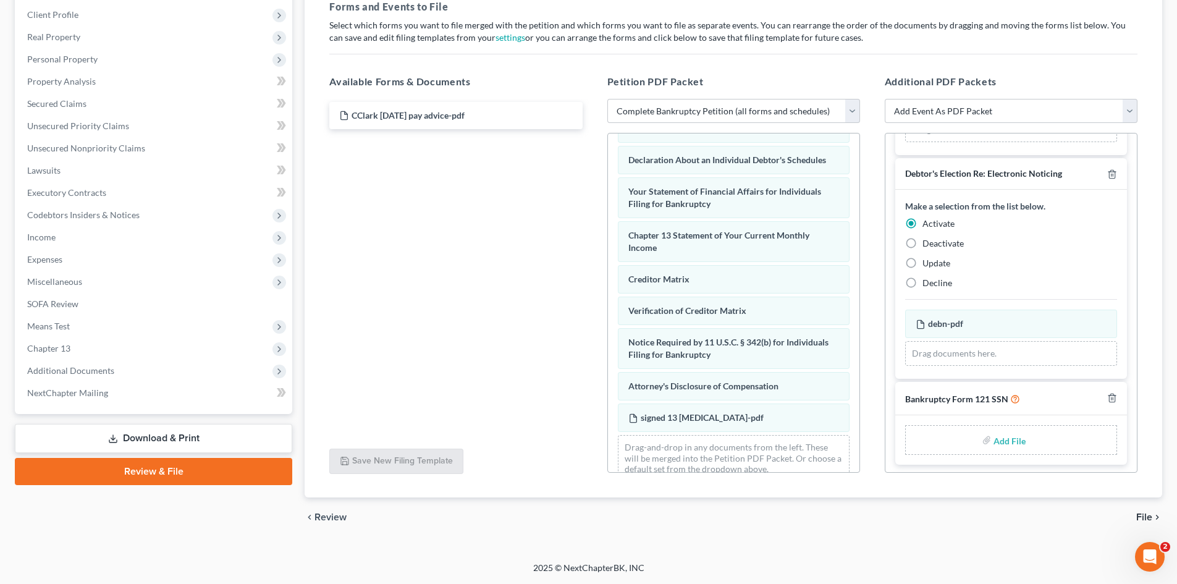
scroll to position [137, 0]
click at [1019, 439] on label "Add File" at bounding box center [1011, 439] width 35 height 22
click at [994, 436] on div "Add File" at bounding box center [1011, 437] width 35 height 22
click at [1018, 439] on input "file" at bounding box center [1009, 437] width 30 height 22
type input "C:\fakepath\ssn.pdf"
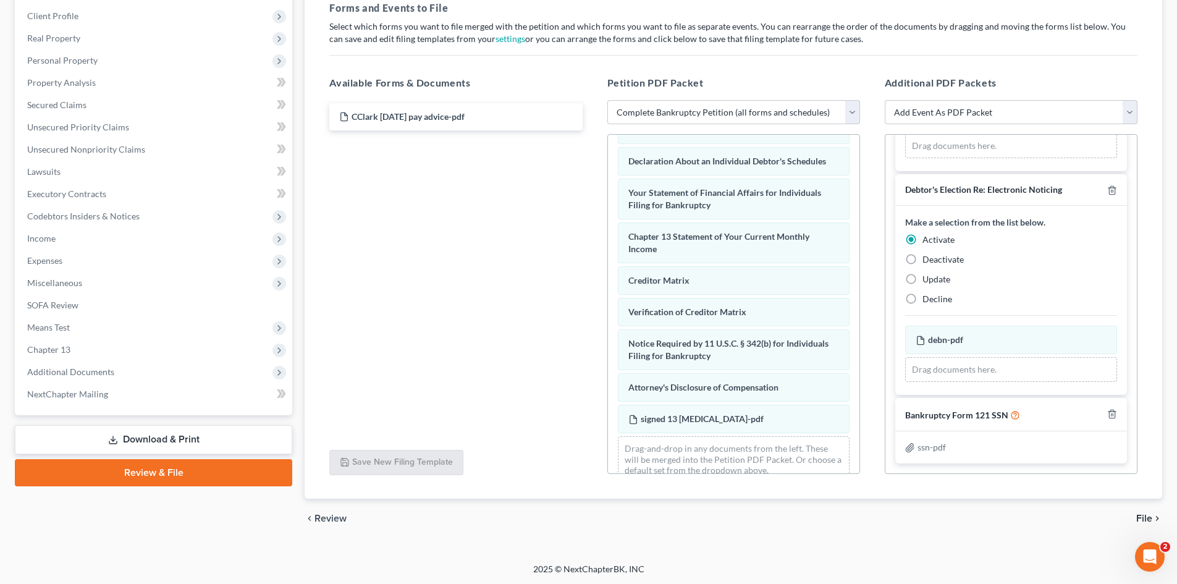
scroll to position [192, 0]
click at [1151, 518] on span "File" at bounding box center [1144, 517] width 16 height 10
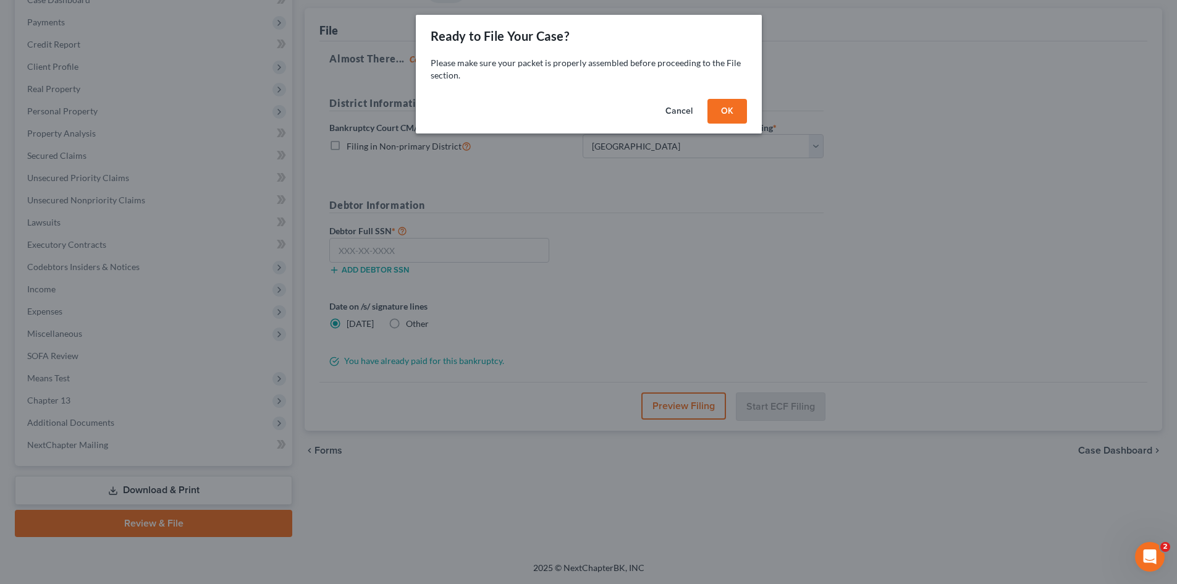
scroll to position [140, 0]
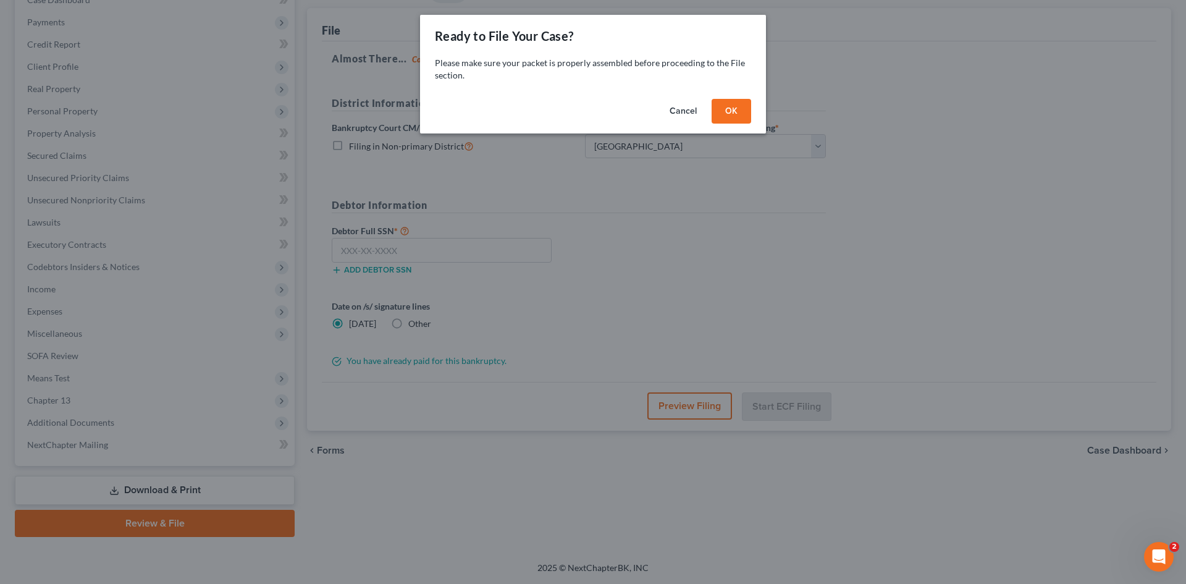
click at [742, 112] on button "OK" at bounding box center [732, 111] width 40 height 25
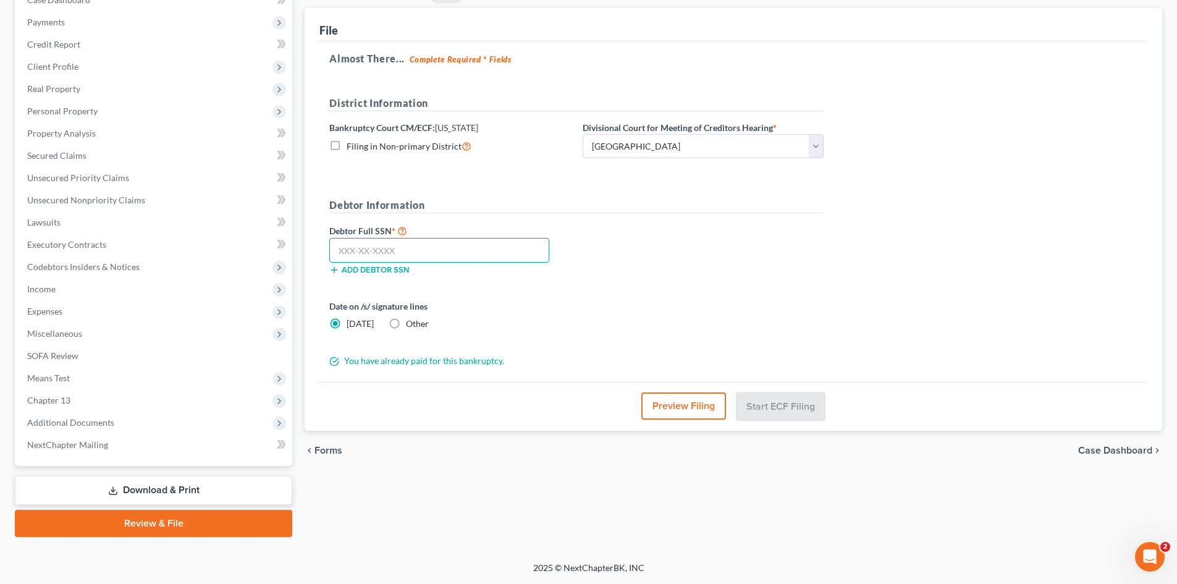
click at [438, 246] on input "text" at bounding box center [439, 250] width 220 height 25
type input "249-59-5414"
click at [406, 326] on label "Other" at bounding box center [417, 324] width 23 height 12
click at [411, 326] on input "Other" at bounding box center [415, 322] width 8 height 8
radio input "true"
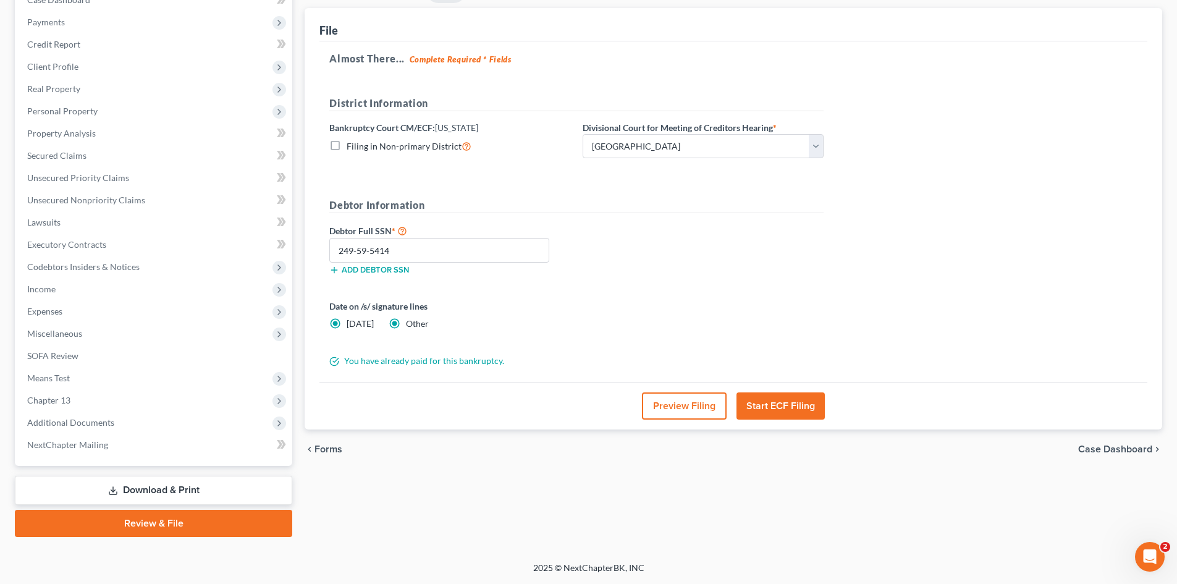
radio input "false"
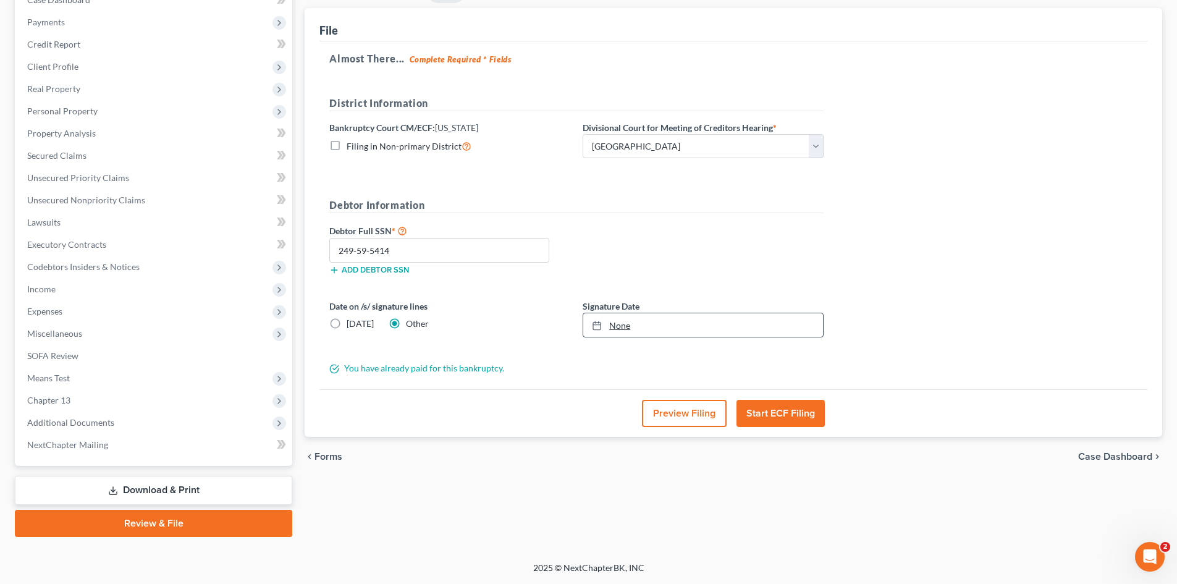
type input "[DATE]"
click at [630, 326] on link "[DATE]" at bounding box center [703, 324] width 240 height 23
click at [519, 318] on div "Date on /s/ signature lines Today Other" at bounding box center [449, 319] width 253 height 38
click at [774, 411] on button "Start ECF Filing" at bounding box center [781, 413] width 88 height 27
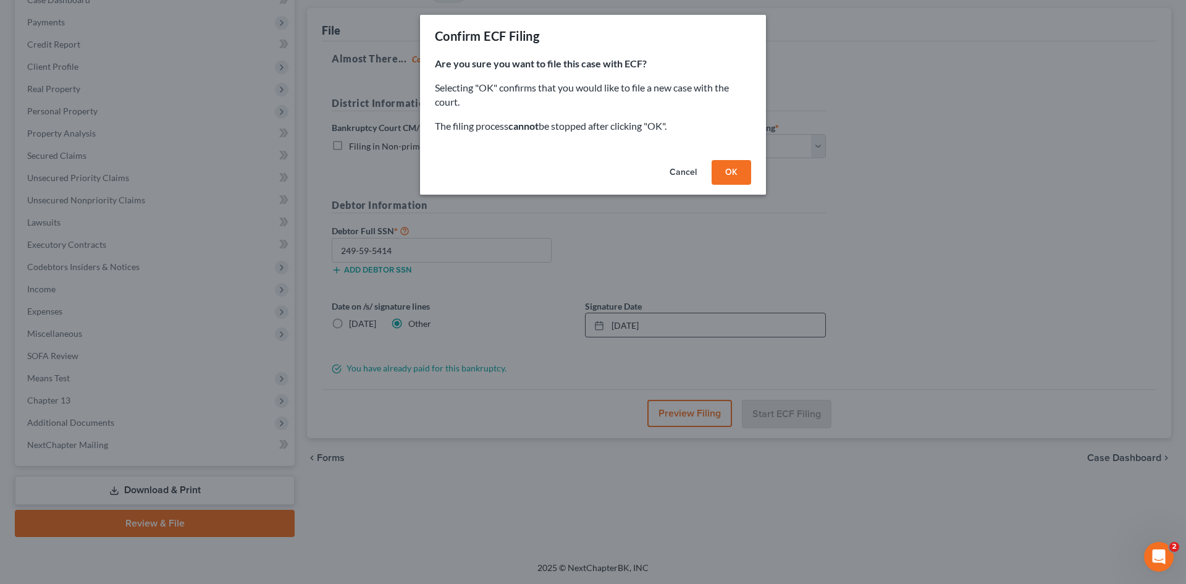
click at [732, 172] on button "OK" at bounding box center [732, 172] width 40 height 25
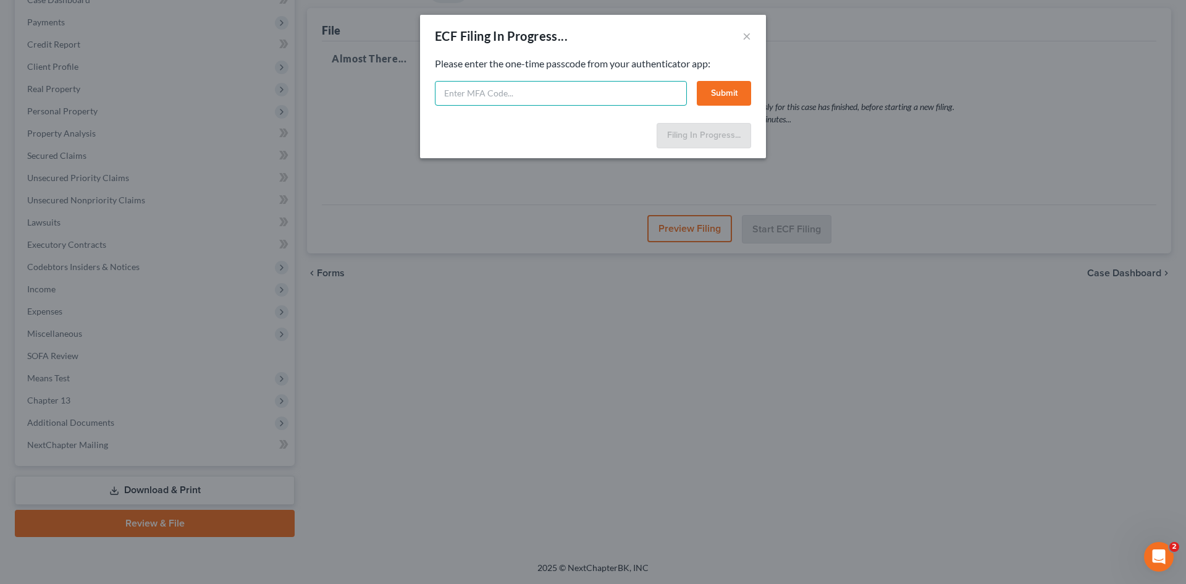
click at [586, 93] on input "text" at bounding box center [561, 93] width 252 height 25
type input "943154"
click at [735, 88] on button "Submit" at bounding box center [724, 93] width 54 height 25
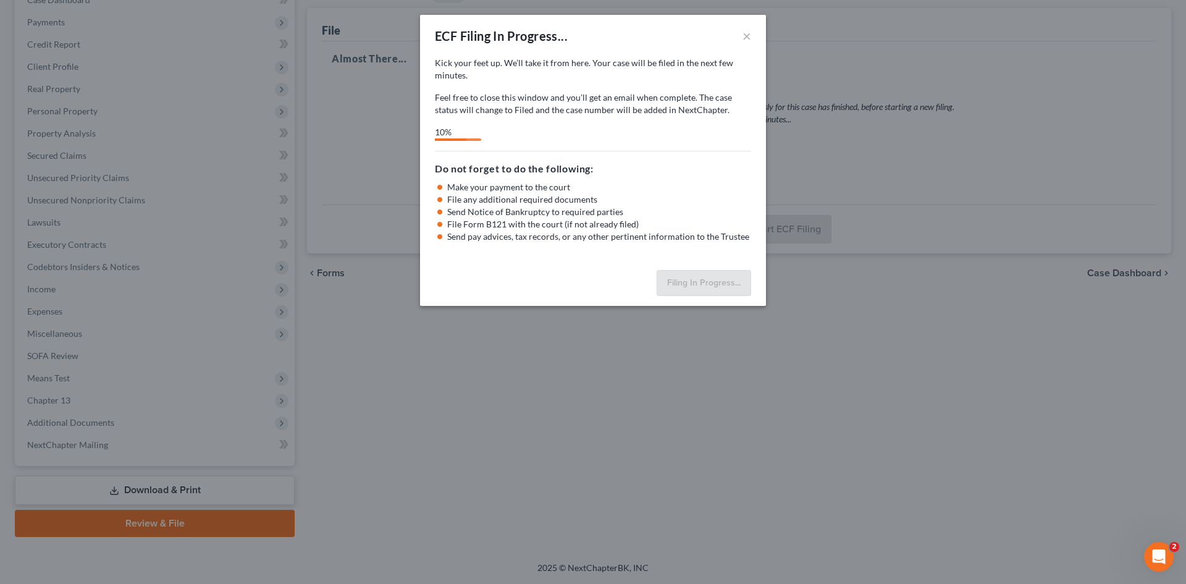
select select "0"
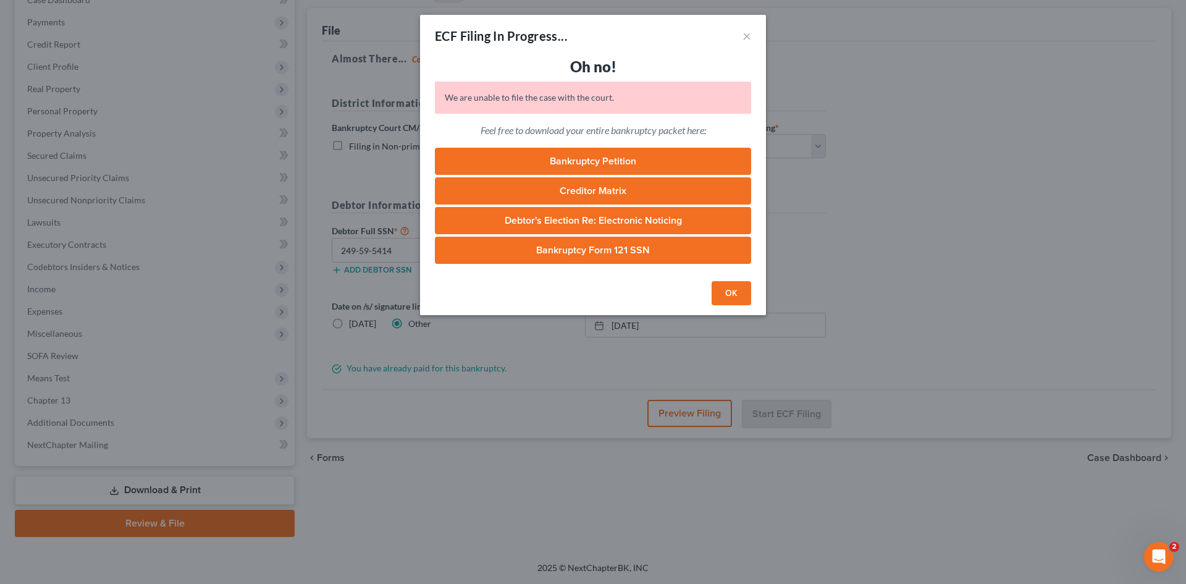
click at [725, 298] on button "OK" at bounding box center [732, 293] width 40 height 25
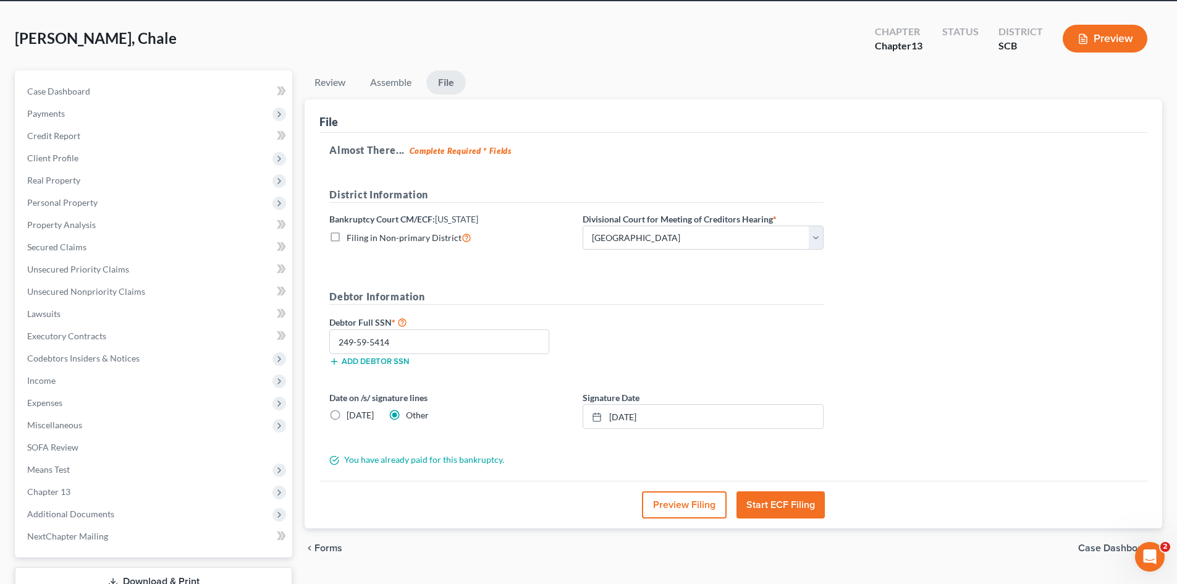
scroll to position [78, 0]
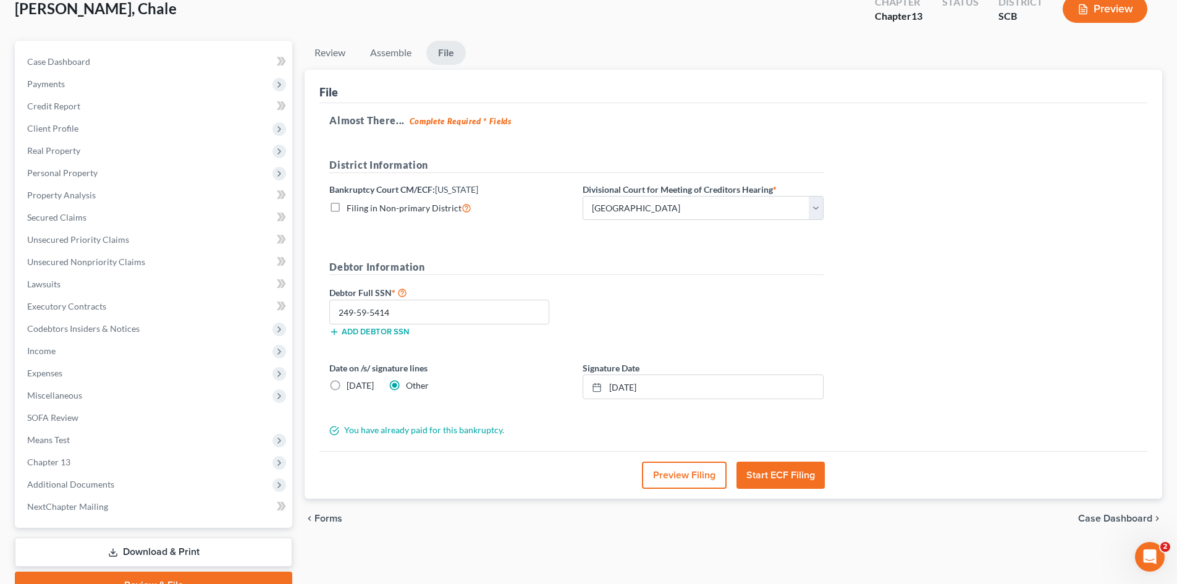
click at [813, 482] on button "Start ECF Filing" at bounding box center [781, 475] width 88 height 27
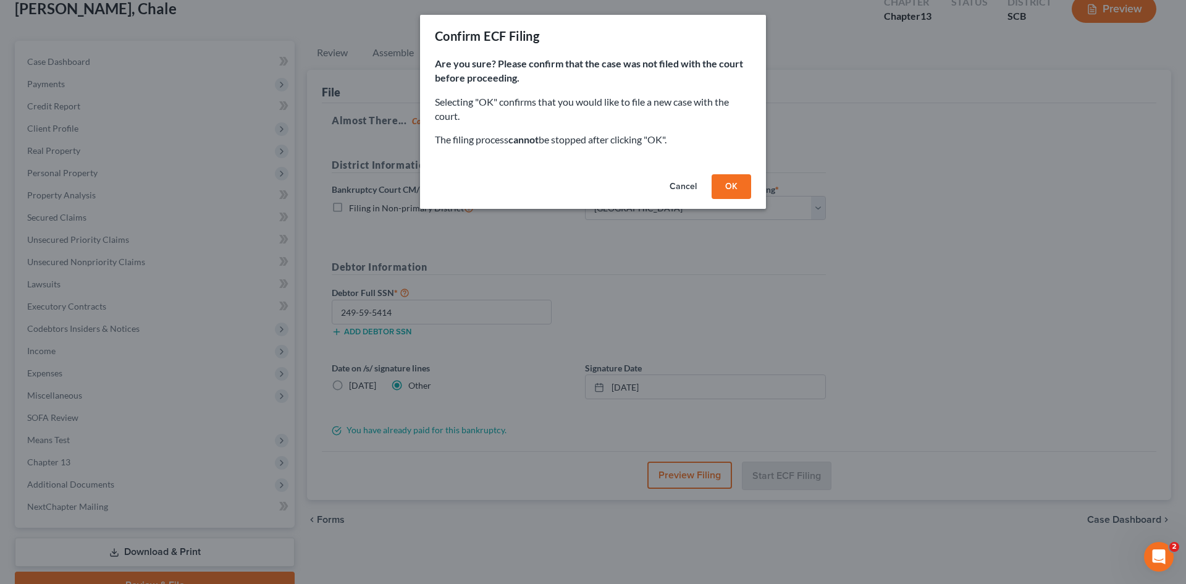
click at [740, 190] on button "OK" at bounding box center [732, 186] width 40 height 25
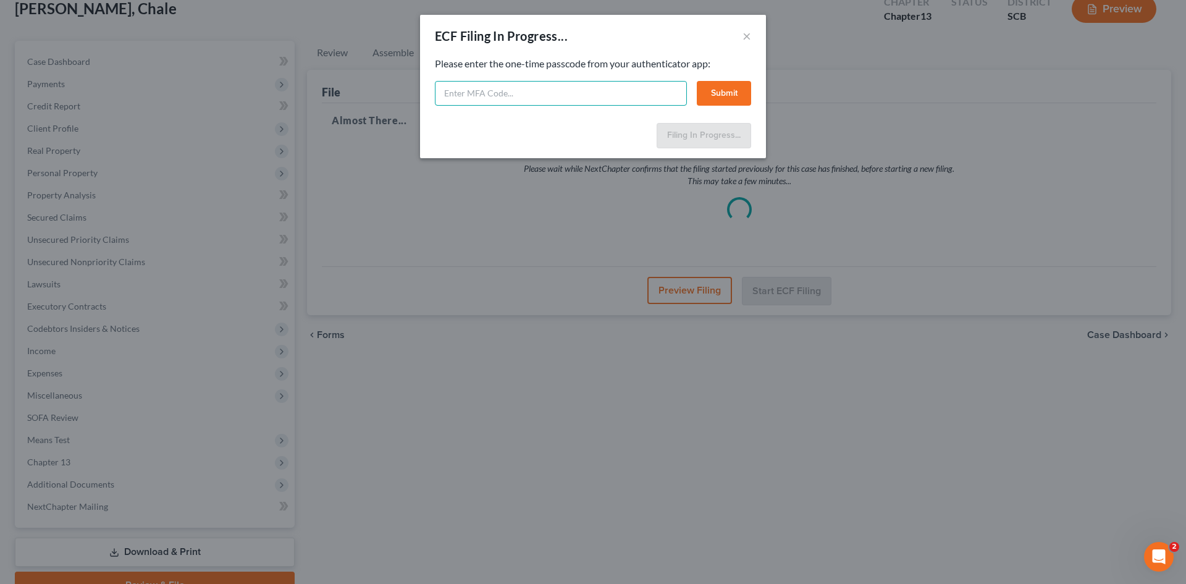
click at [624, 99] on input "text" at bounding box center [561, 93] width 252 height 25
type input "867591"
click at [708, 96] on button "Submit" at bounding box center [724, 93] width 54 height 25
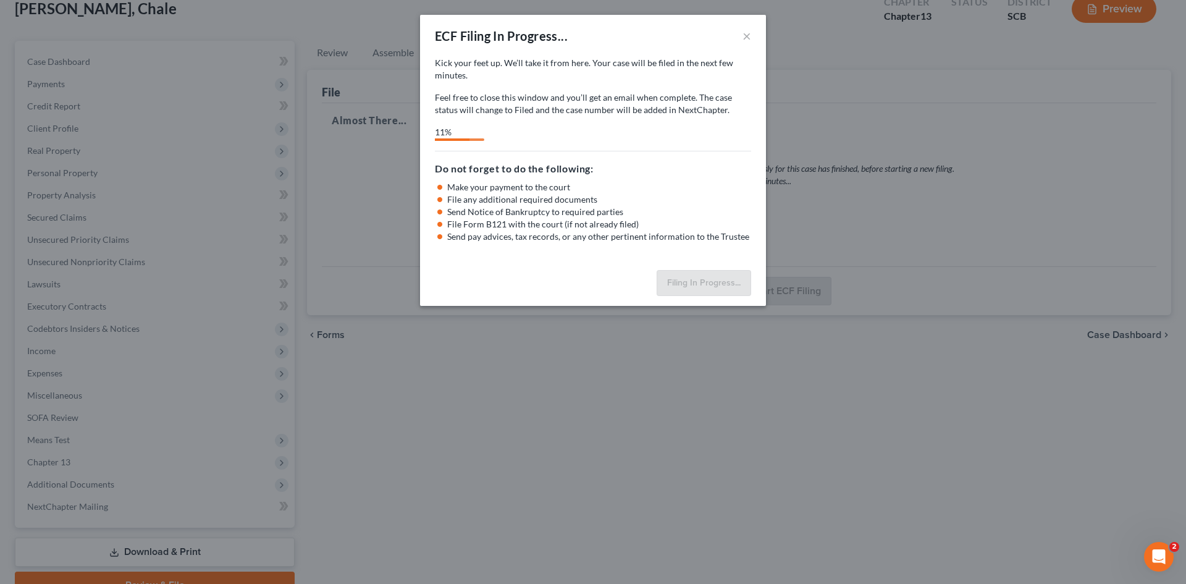
select select "0"
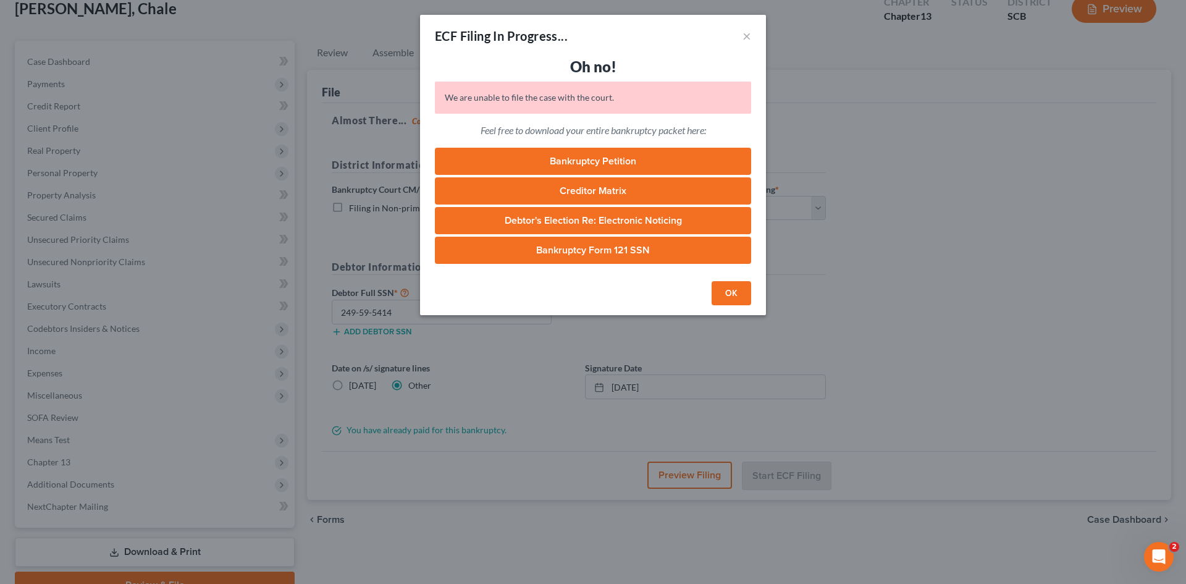
click at [730, 296] on button "OK" at bounding box center [732, 293] width 40 height 25
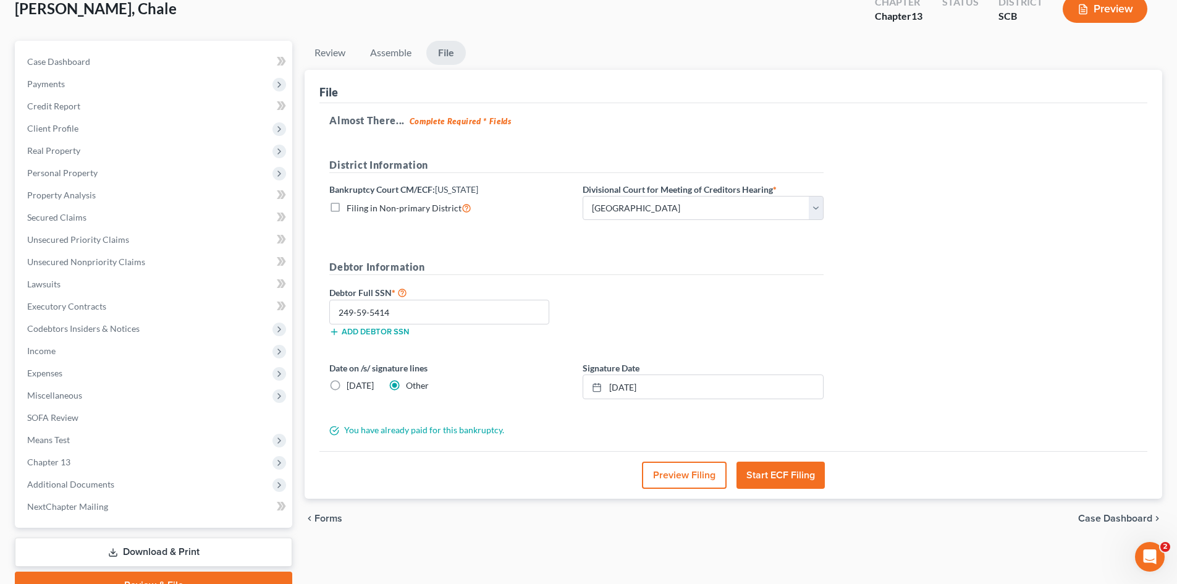
click at [800, 467] on button "Start ECF Filing" at bounding box center [781, 475] width 88 height 27
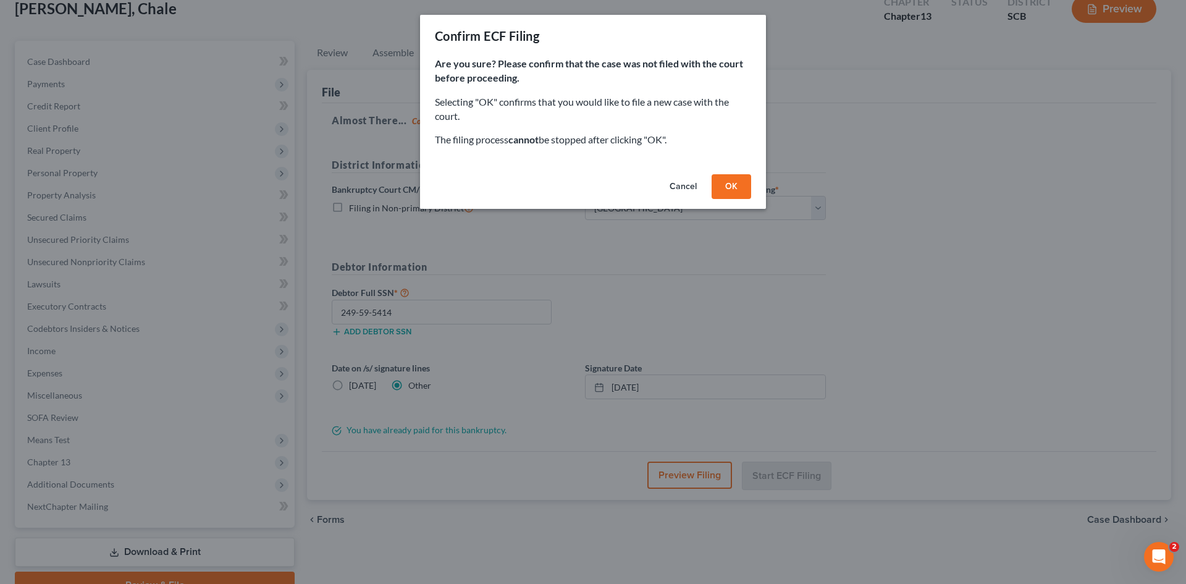
click at [720, 192] on button "OK" at bounding box center [732, 186] width 40 height 25
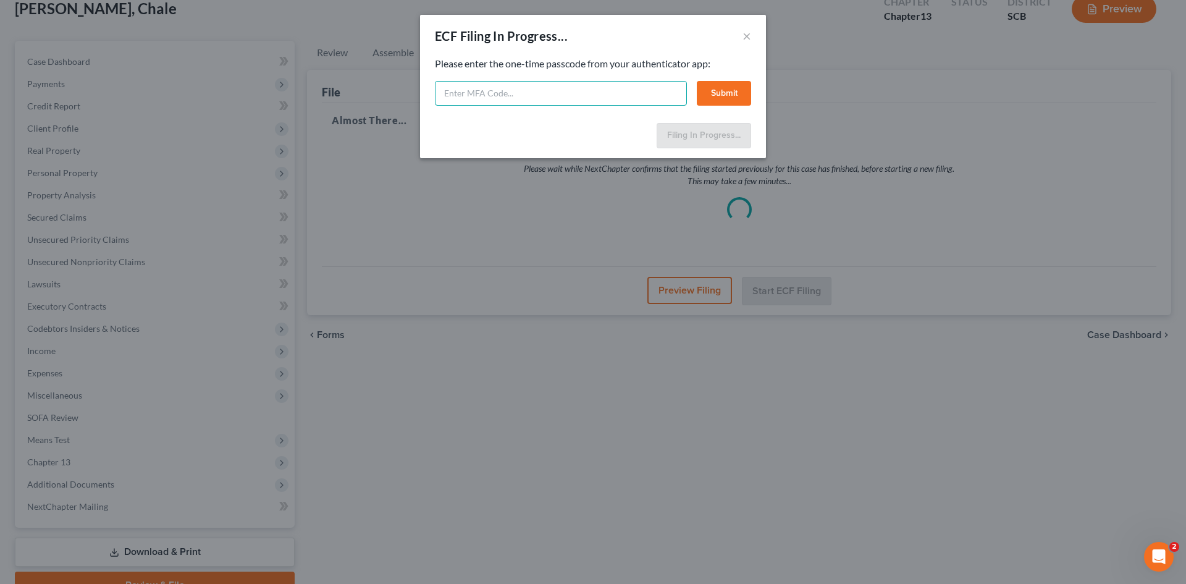
click at [596, 96] on input "text" at bounding box center [561, 93] width 252 height 25
type input "234832"
drag, startPoint x: 725, startPoint y: 95, endPoint x: 716, endPoint y: 101, distance: 11.5
click at [724, 96] on button "Submit" at bounding box center [724, 93] width 54 height 25
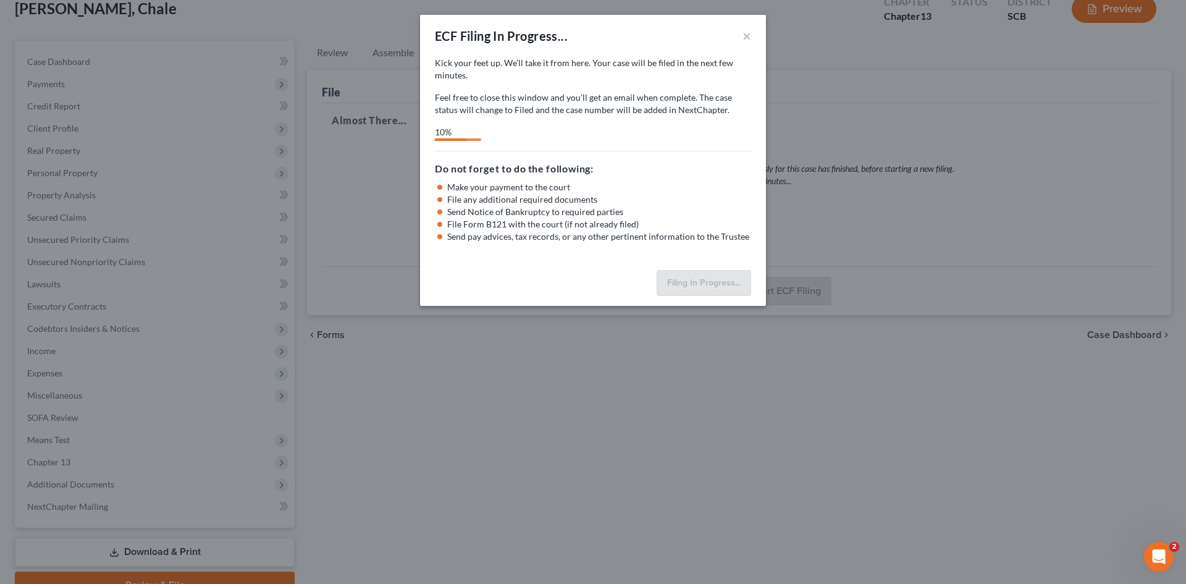
select select "0"
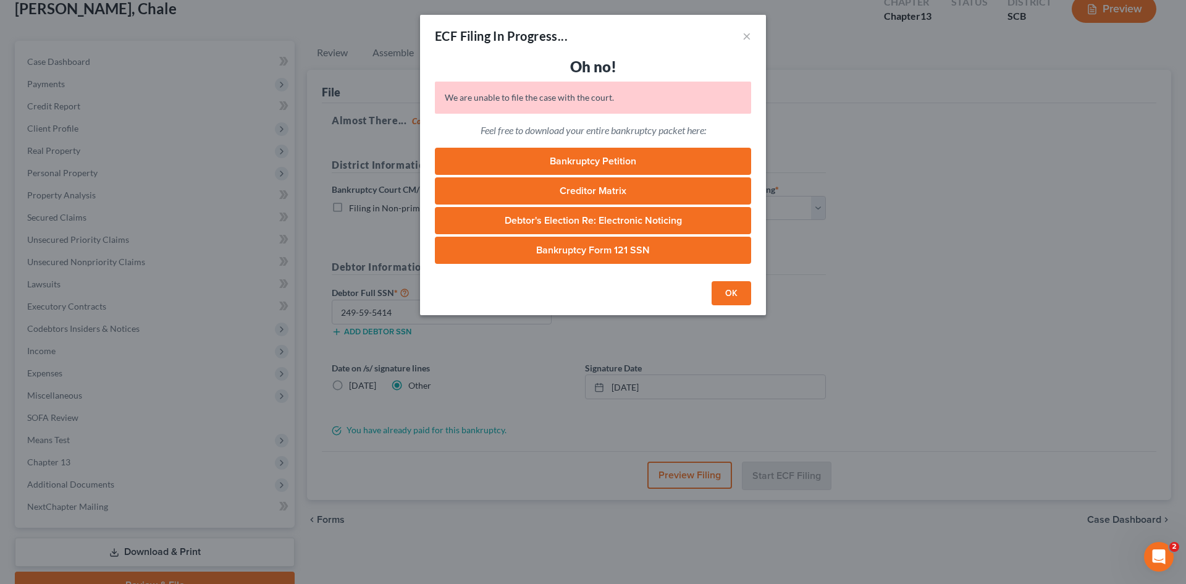
click at [732, 294] on button "OK" at bounding box center [732, 293] width 40 height 25
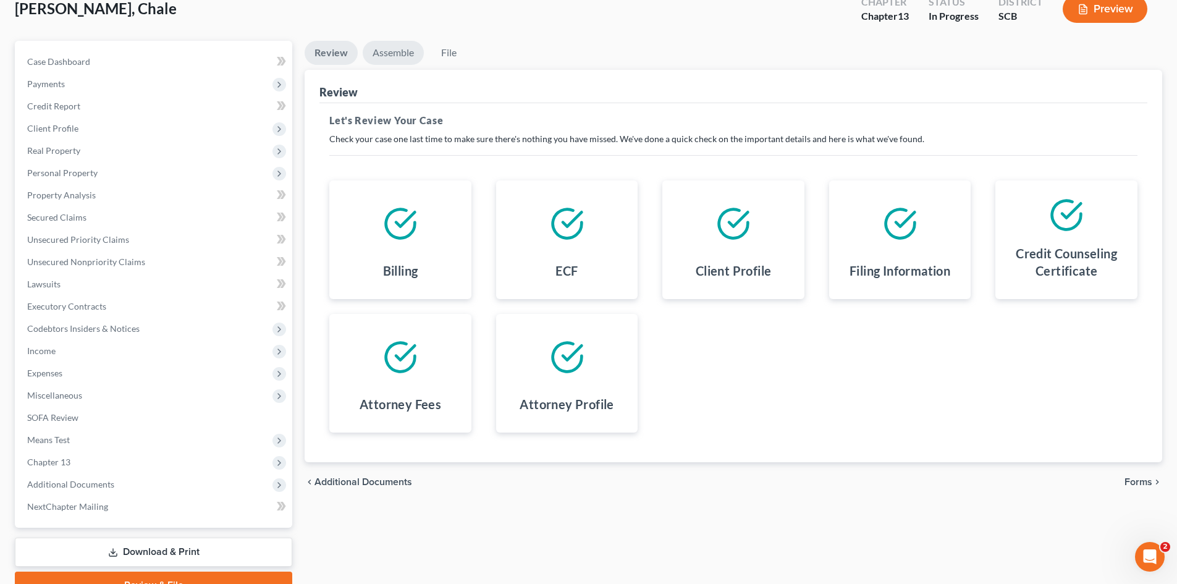
click at [407, 46] on link "Assemble" at bounding box center [393, 53] width 61 height 24
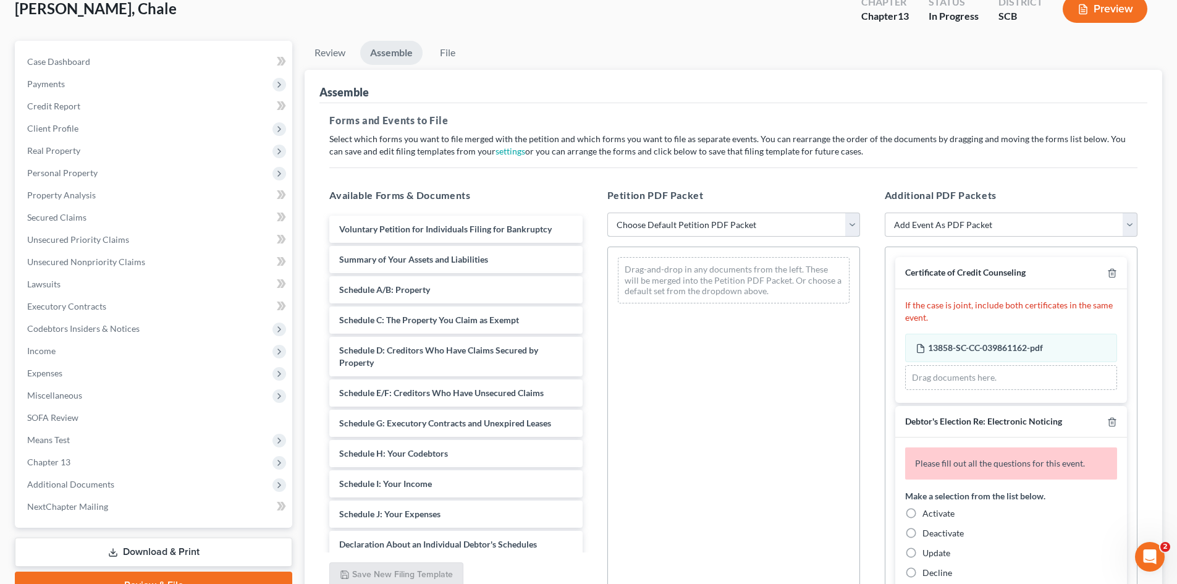
click at [729, 227] on select "Choose Default Petition PDF Packet Complete Bankruptcy Petition (all forms and …" at bounding box center [733, 225] width 253 height 25
select select "0"
click at [607, 213] on select "Choose Default Petition PDF Packet Complete Bankruptcy Petition (all forms and …" at bounding box center [733, 225] width 253 height 25
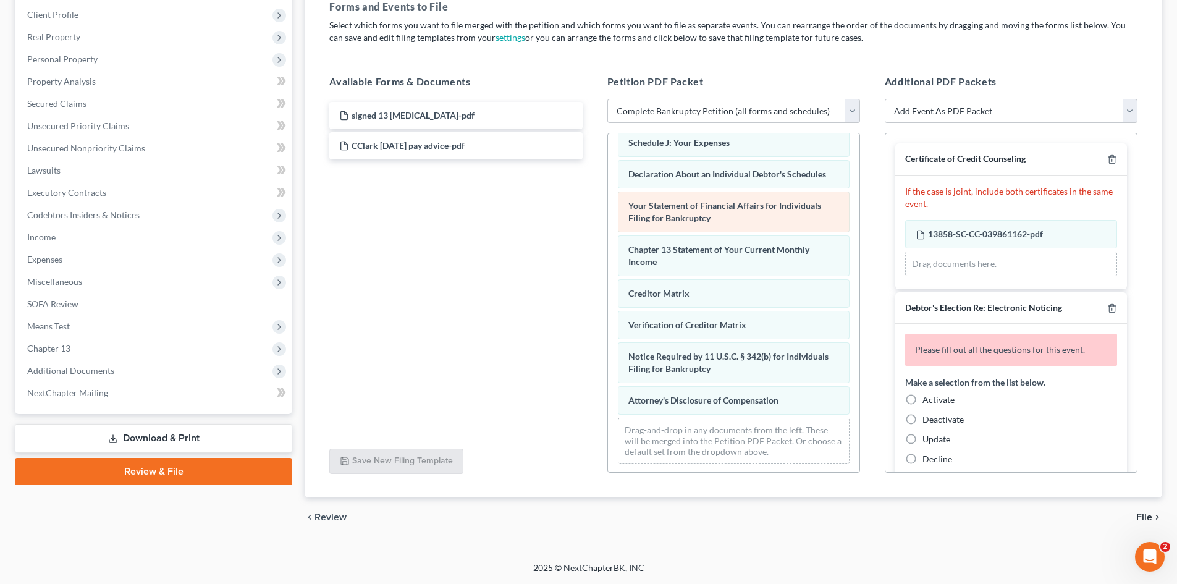
scroll to position [350, 0]
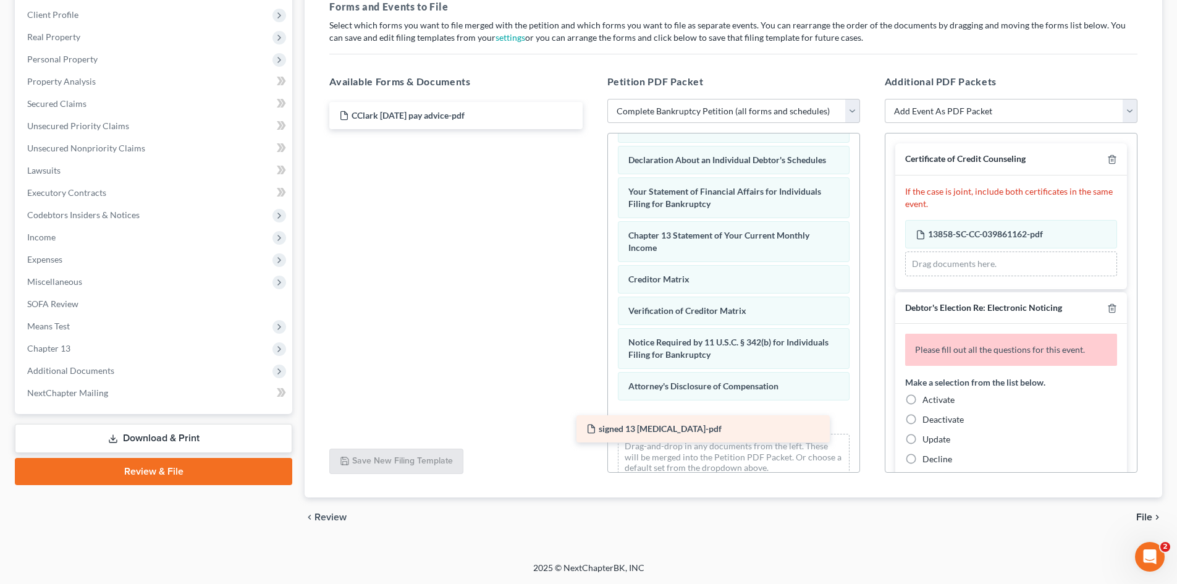
drag, startPoint x: 417, startPoint y: 116, endPoint x: 665, endPoint y: 429, distance: 399.5
click at [592, 129] on div "signed 13 [MEDICAL_DATA]-pdf signed 13 [MEDICAL_DATA]-pdf CClark [DATE] pay adv…" at bounding box center [455, 115] width 273 height 27
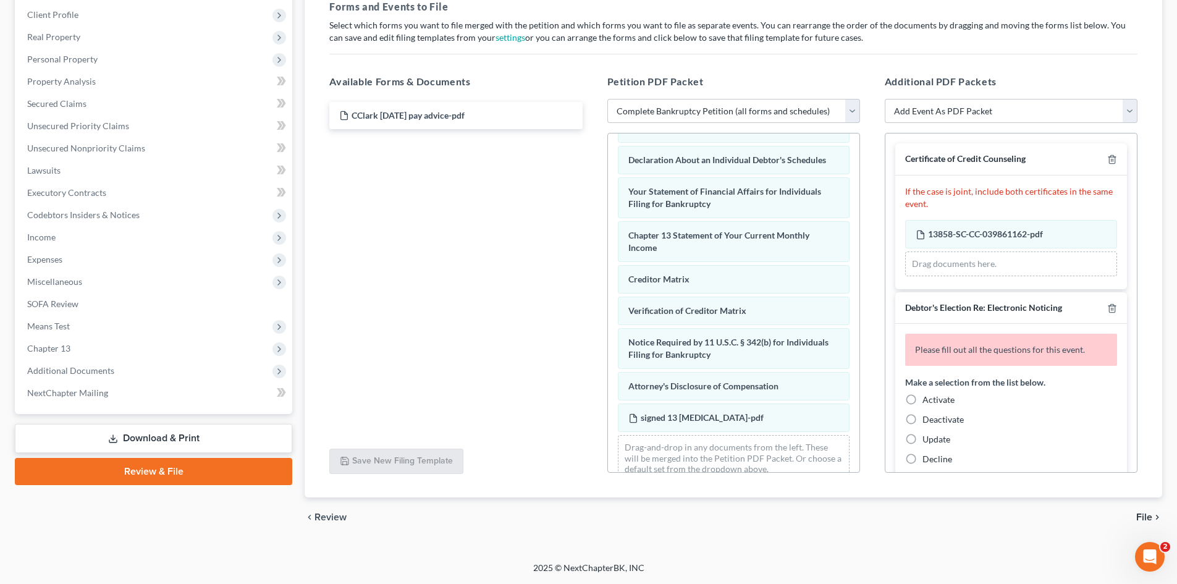
click at [923, 400] on label "Activate" at bounding box center [939, 400] width 32 height 12
click at [928, 400] on input "Activate" at bounding box center [932, 398] width 8 height 8
radio input "true"
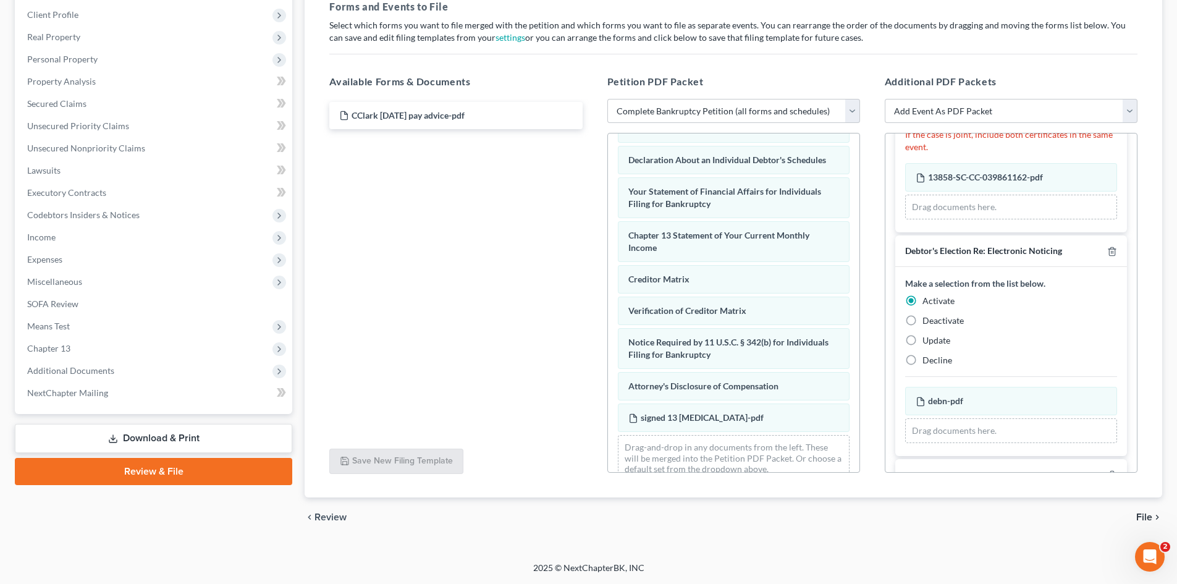
scroll to position [137, 0]
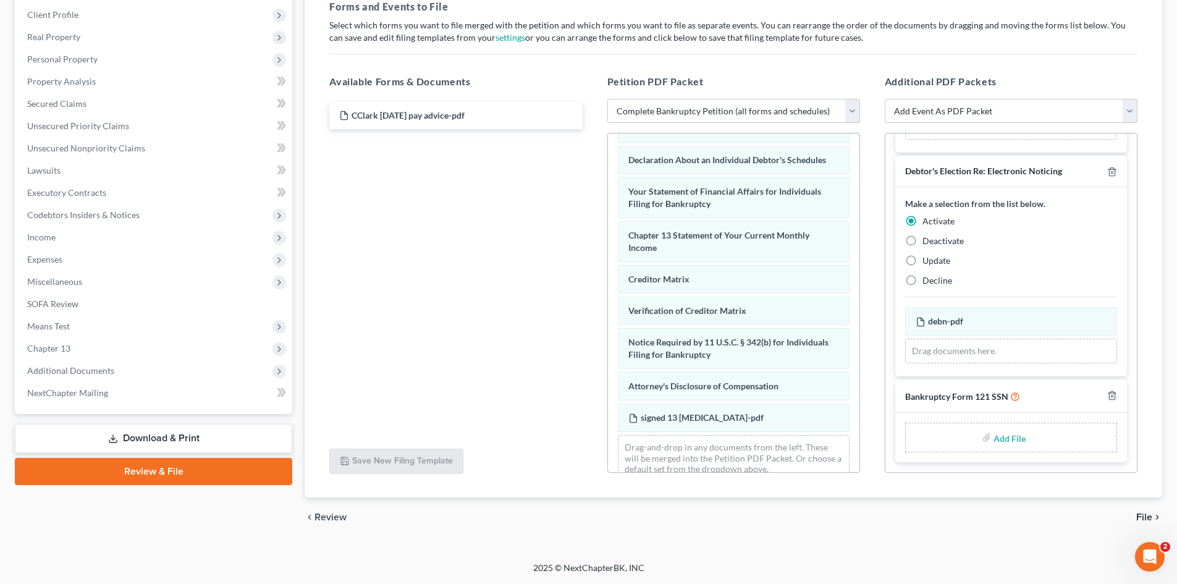
click at [996, 436] on input "file" at bounding box center [1009, 437] width 30 height 22
type input "C:\fakepath\ssn.pdf"
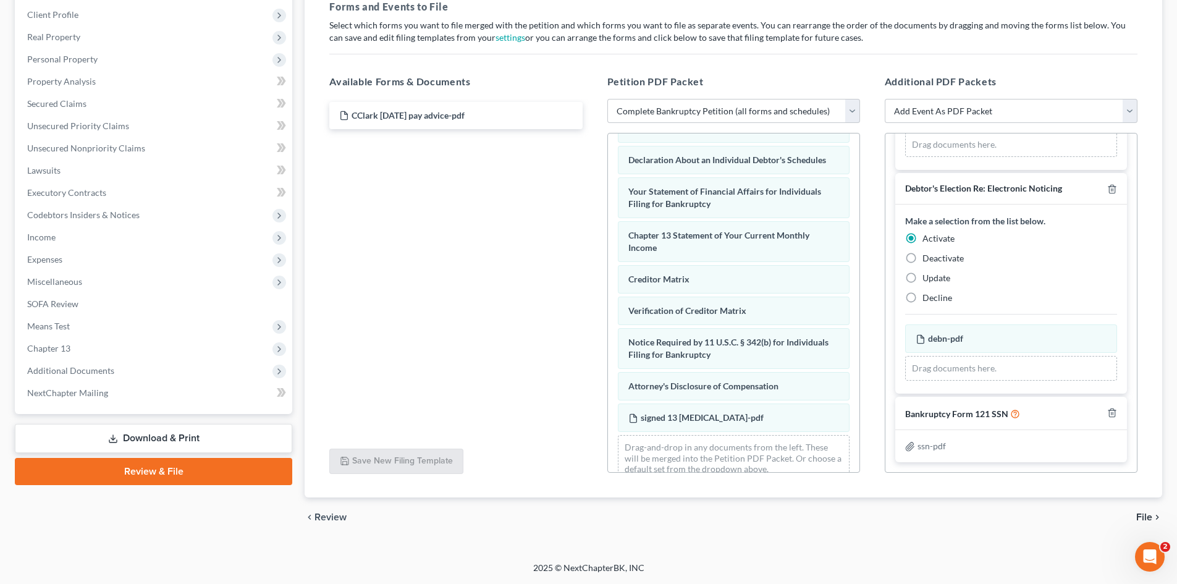
click at [1139, 518] on span "File" at bounding box center [1144, 517] width 16 height 10
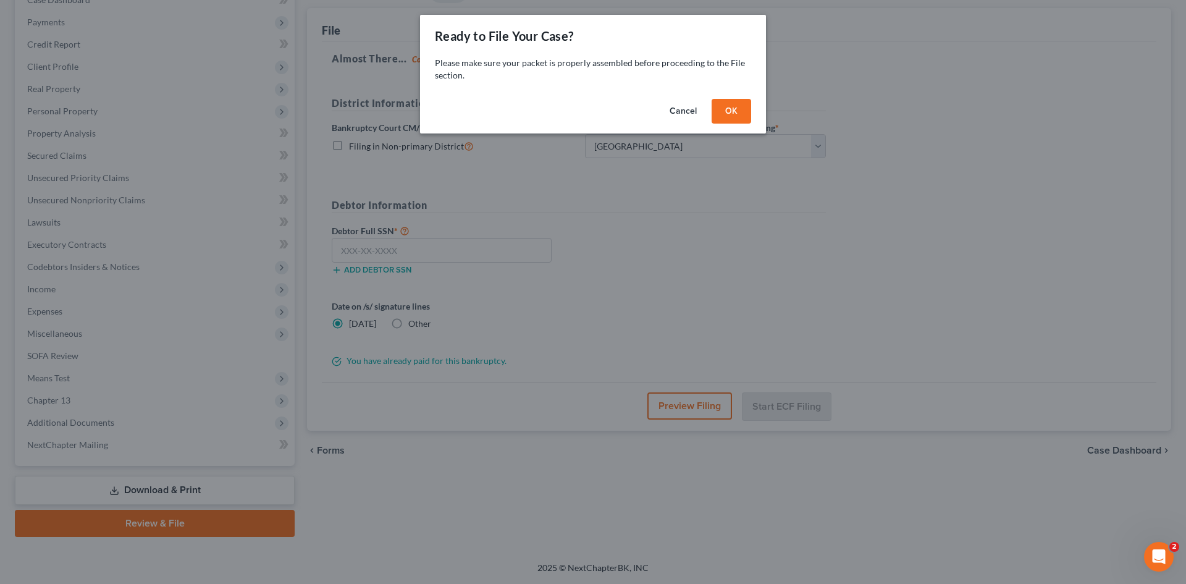
click at [728, 118] on button "OK" at bounding box center [732, 111] width 40 height 25
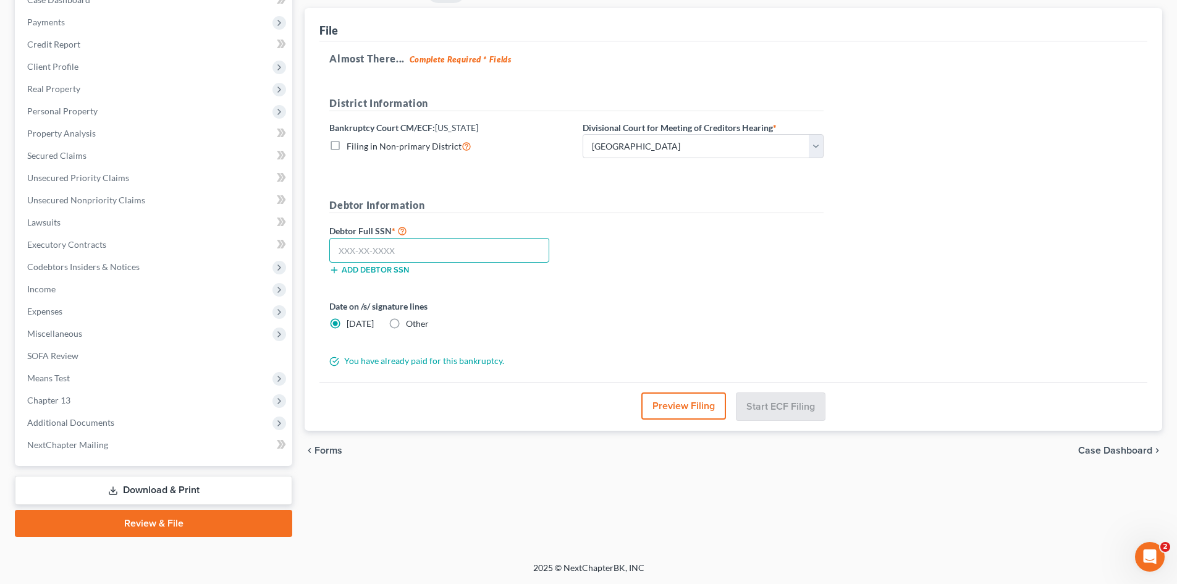
click at [366, 248] on input "text" at bounding box center [439, 250] width 220 height 25
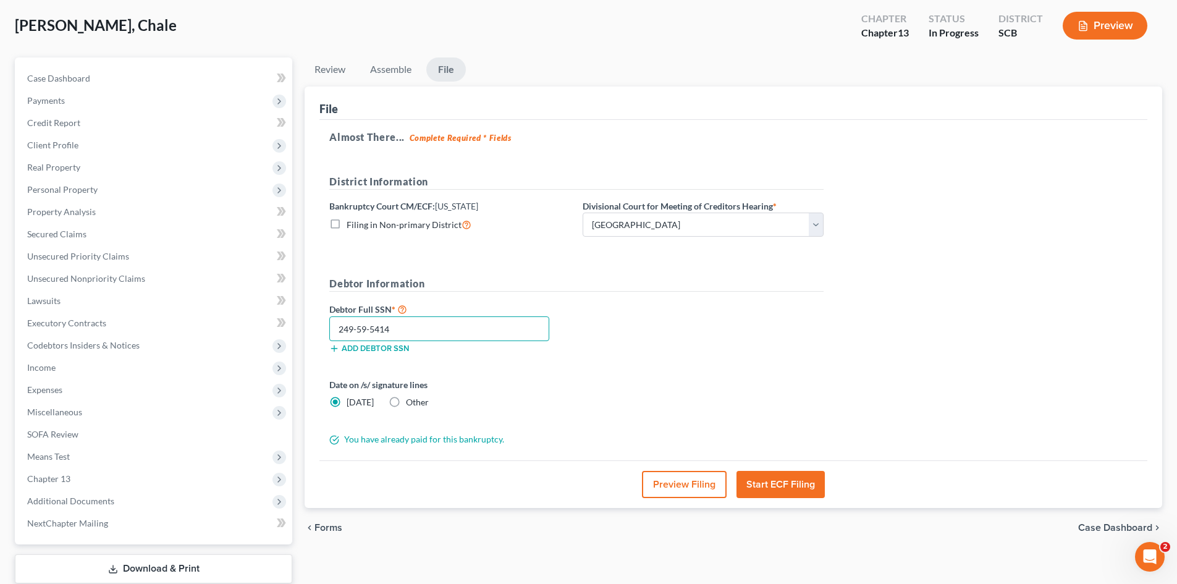
scroll to position [0, 0]
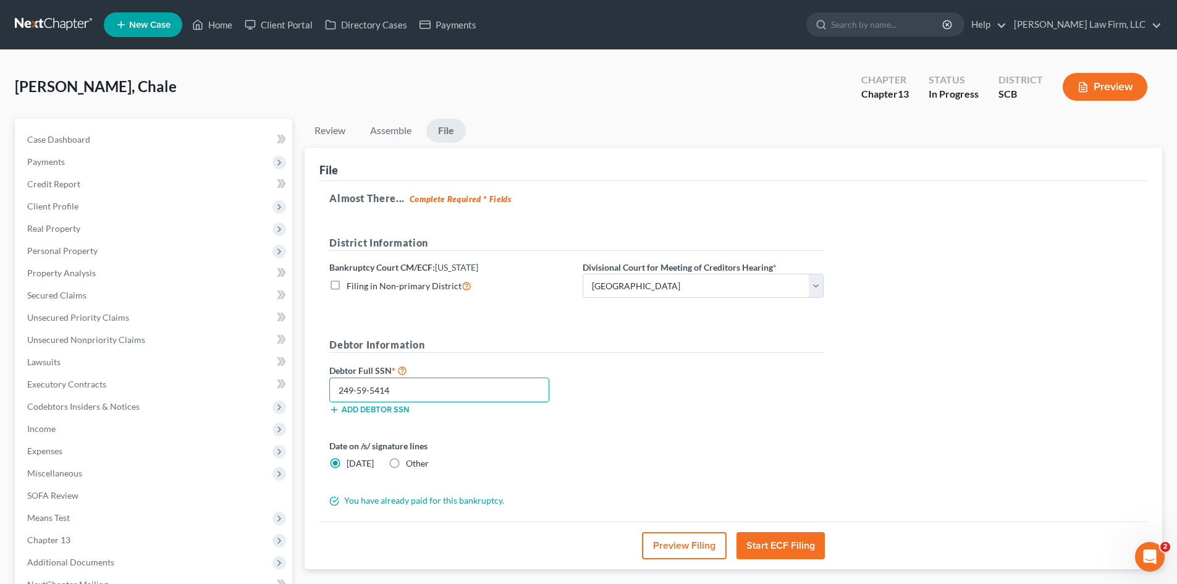
type input "249-59-5414"
click at [792, 545] on button "Start ECF Filing" at bounding box center [781, 545] width 88 height 27
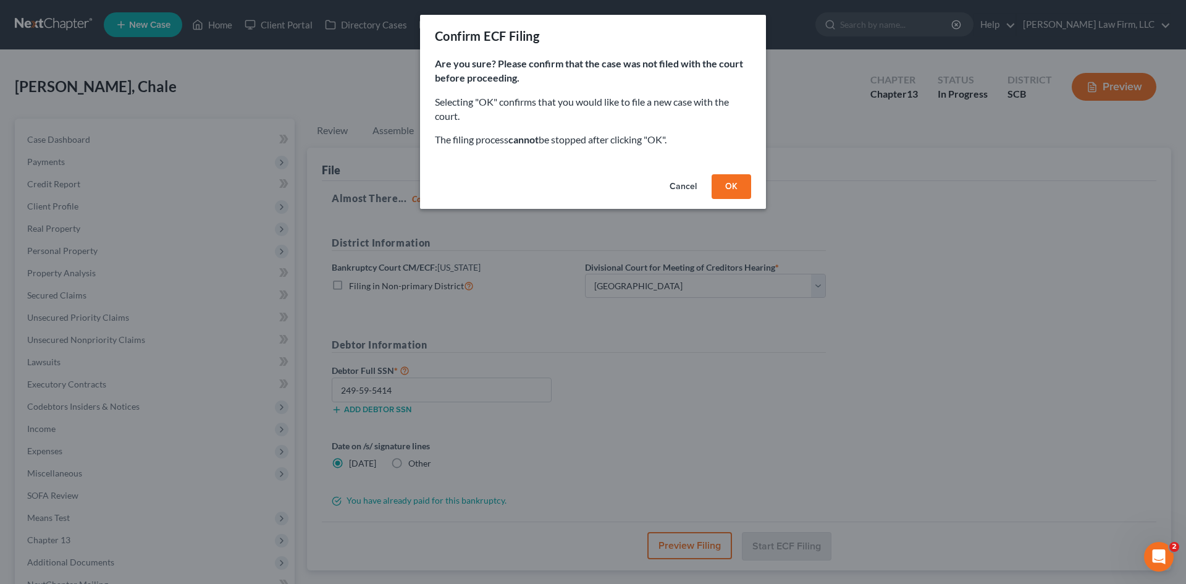
click at [734, 186] on button "OK" at bounding box center [732, 186] width 40 height 25
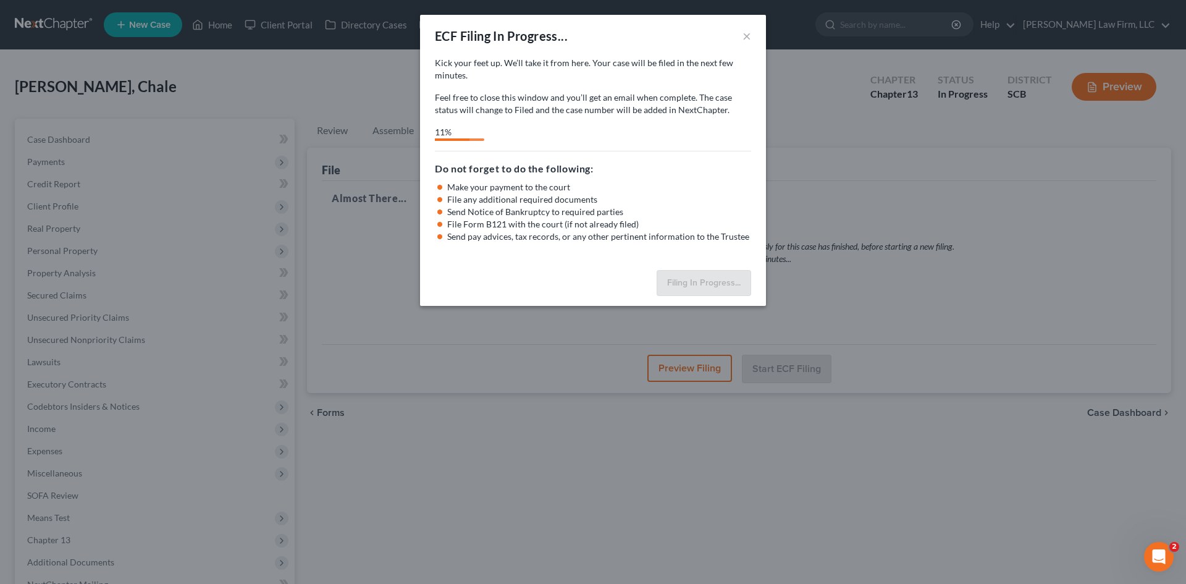
select select "0"
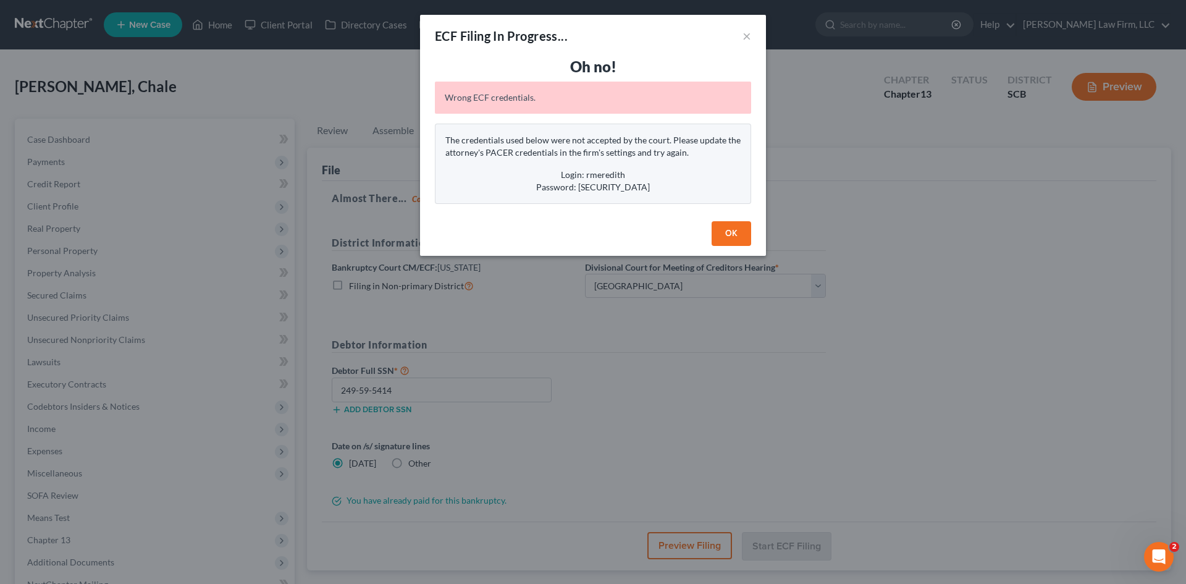
drag, startPoint x: 446, startPoint y: 97, endPoint x: 663, endPoint y: 192, distance: 237.2
click at [663, 192] on div "Oh no! Wrong ECF credentials. The credentials used below were not accepted by t…" at bounding box center [593, 130] width 316 height 147
copy div "Wrong ECF credentials. The credentials used below were not accepted by the cour…"
click at [726, 234] on button "OK" at bounding box center [732, 233] width 40 height 25
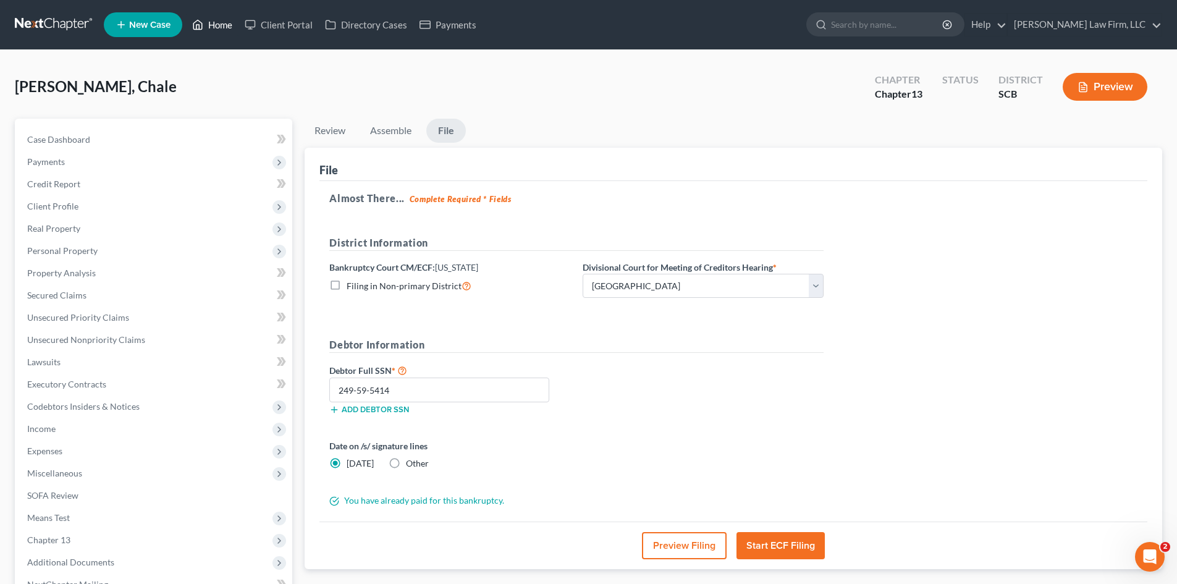
click at [206, 25] on link "Home" at bounding box center [212, 25] width 53 height 22
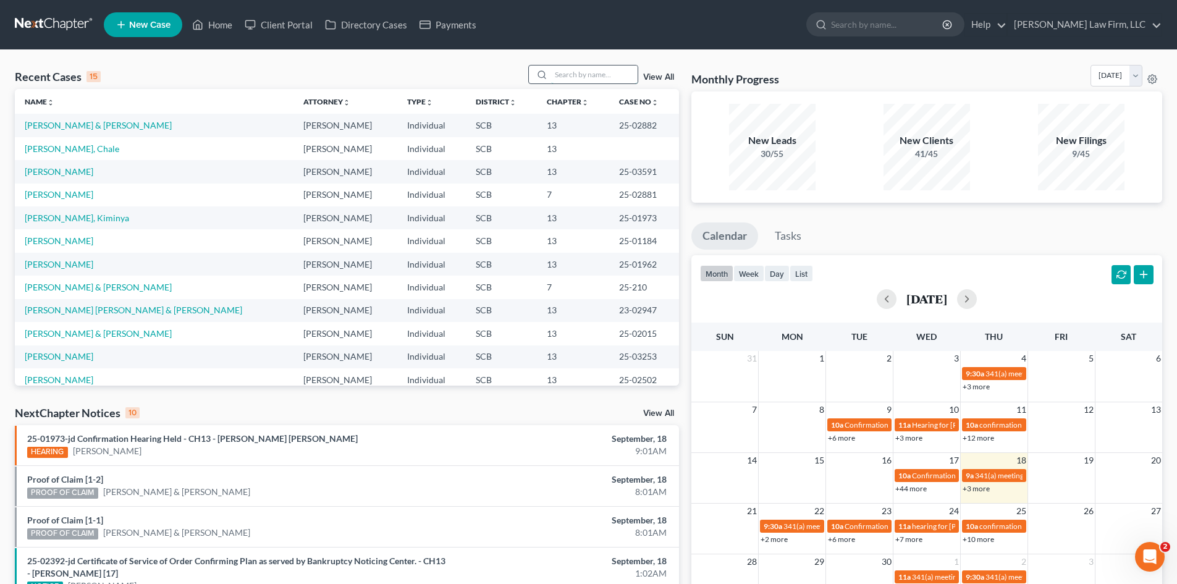
click at [618, 83] on input "search" at bounding box center [594, 75] width 87 height 18
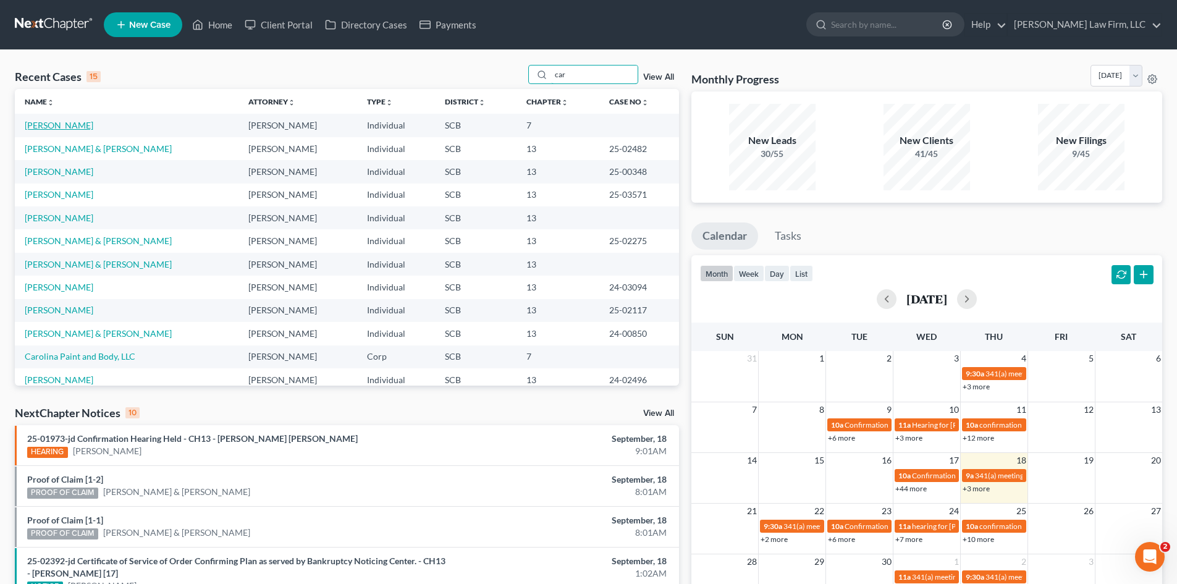
type input "car"
click at [92, 123] on link "[PERSON_NAME]" at bounding box center [59, 125] width 69 height 11
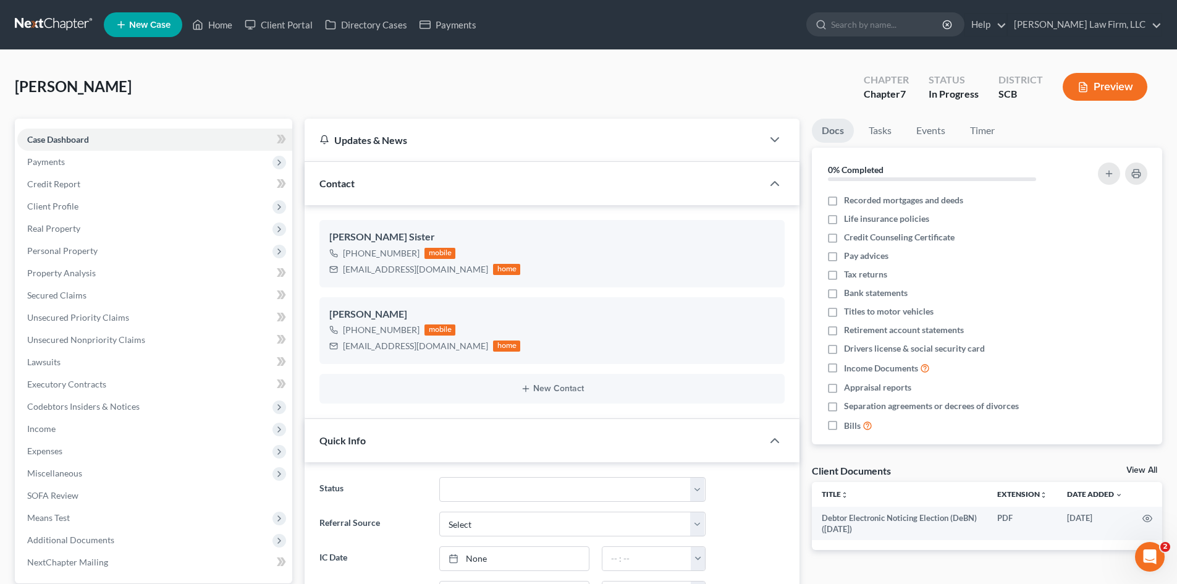
select select "0"
click at [83, 164] on span "Payments" at bounding box center [154, 162] width 275 height 22
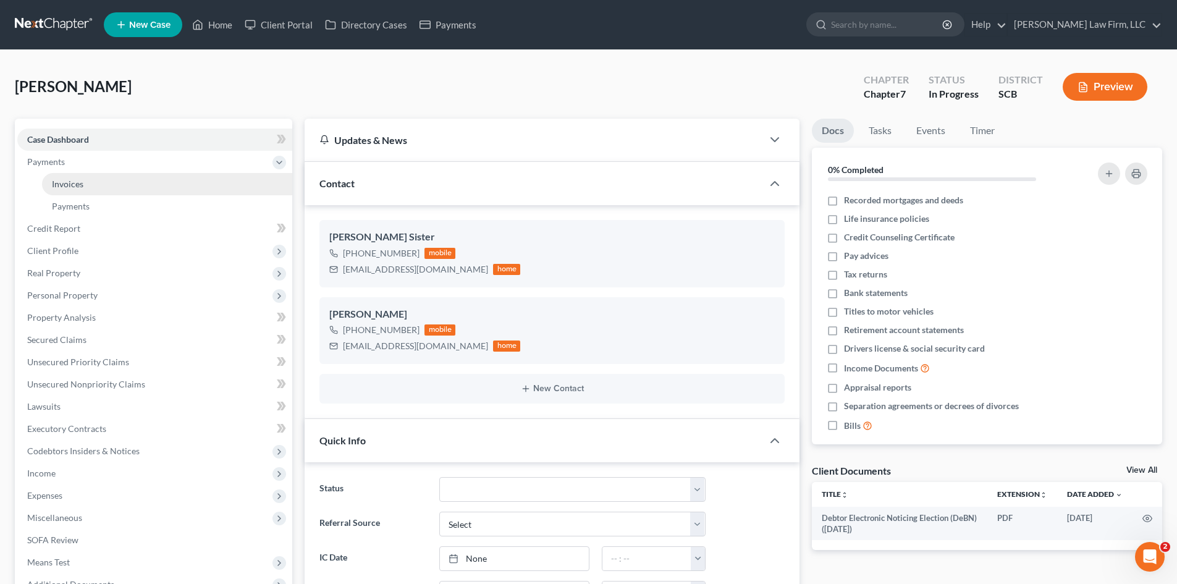
click at [89, 191] on link "Invoices" at bounding box center [167, 184] width 250 height 22
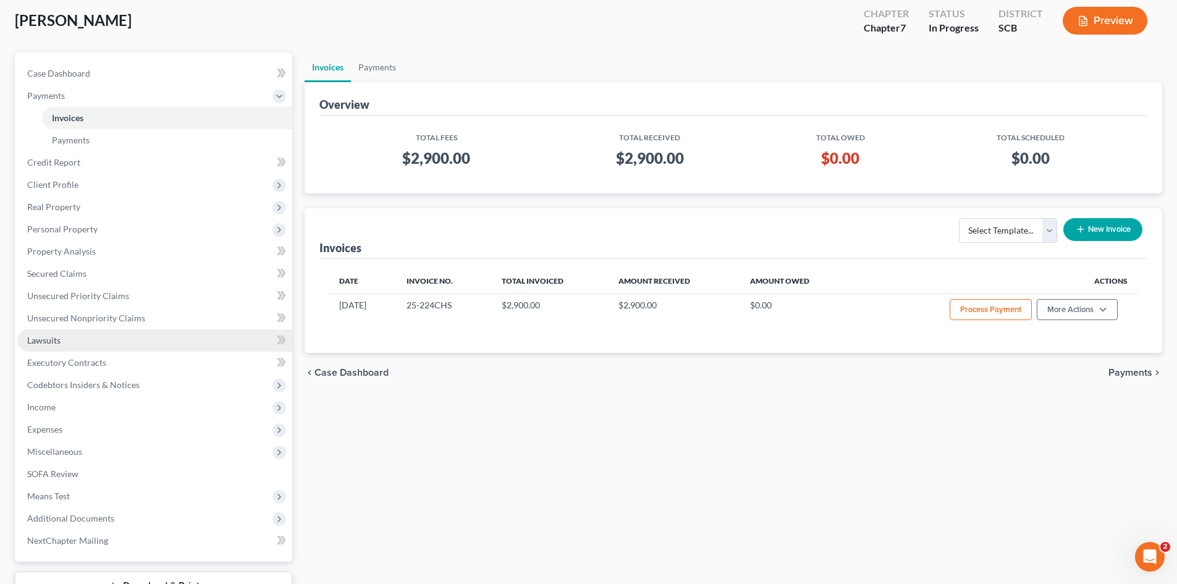
scroll to position [162, 0]
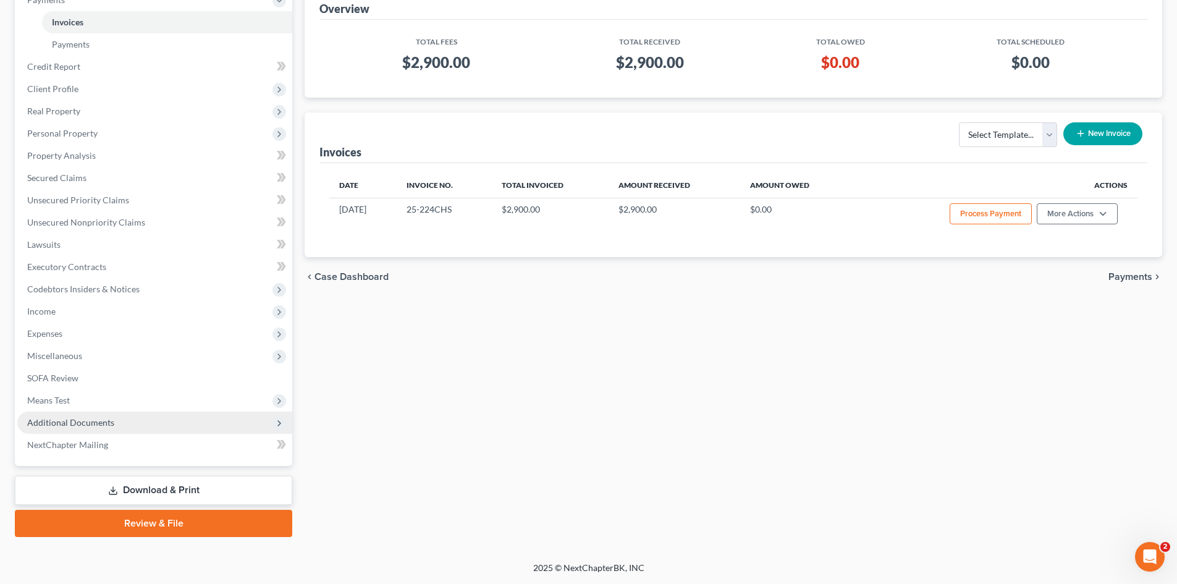
click at [57, 418] on span "Additional Documents" at bounding box center [70, 422] width 87 height 11
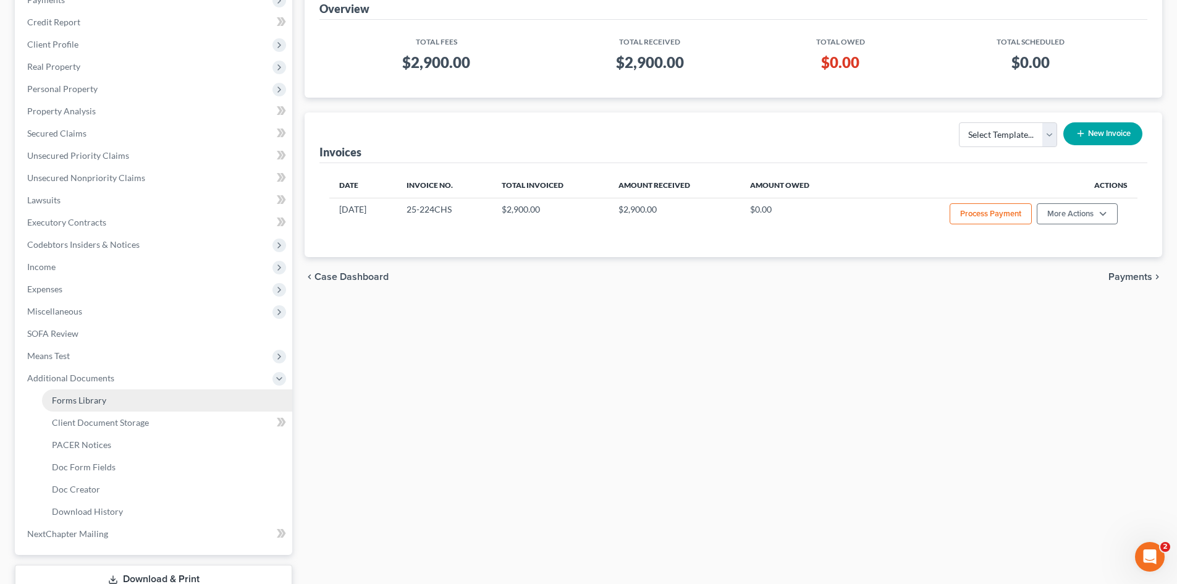
click at [67, 402] on span "Forms Library" at bounding box center [79, 400] width 54 height 11
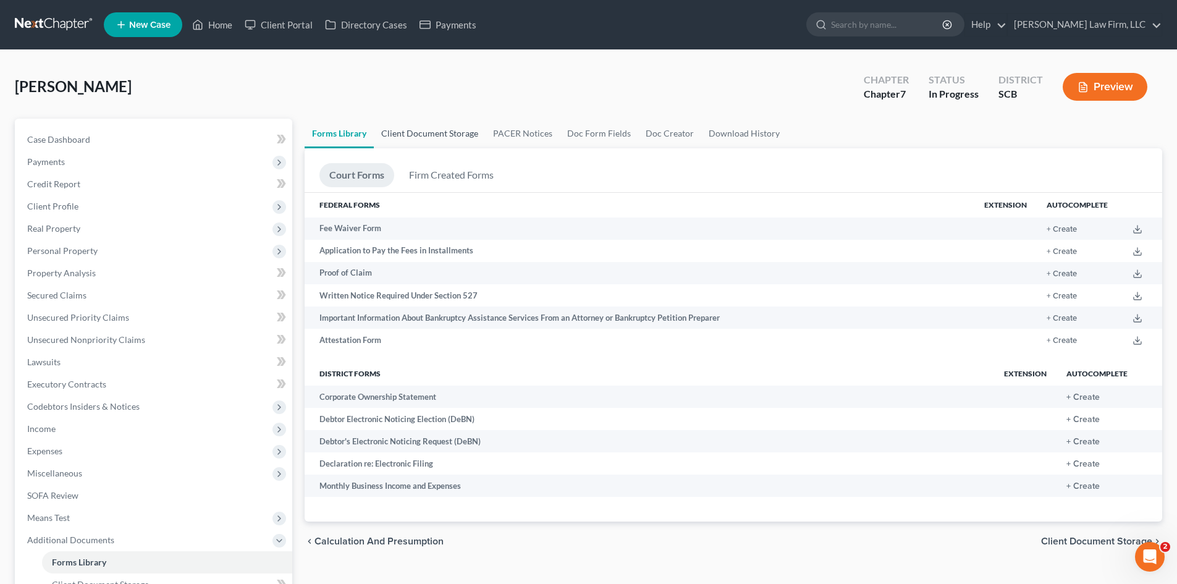
click at [461, 140] on link "Client Document Storage" at bounding box center [430, 134] width 112 height 30
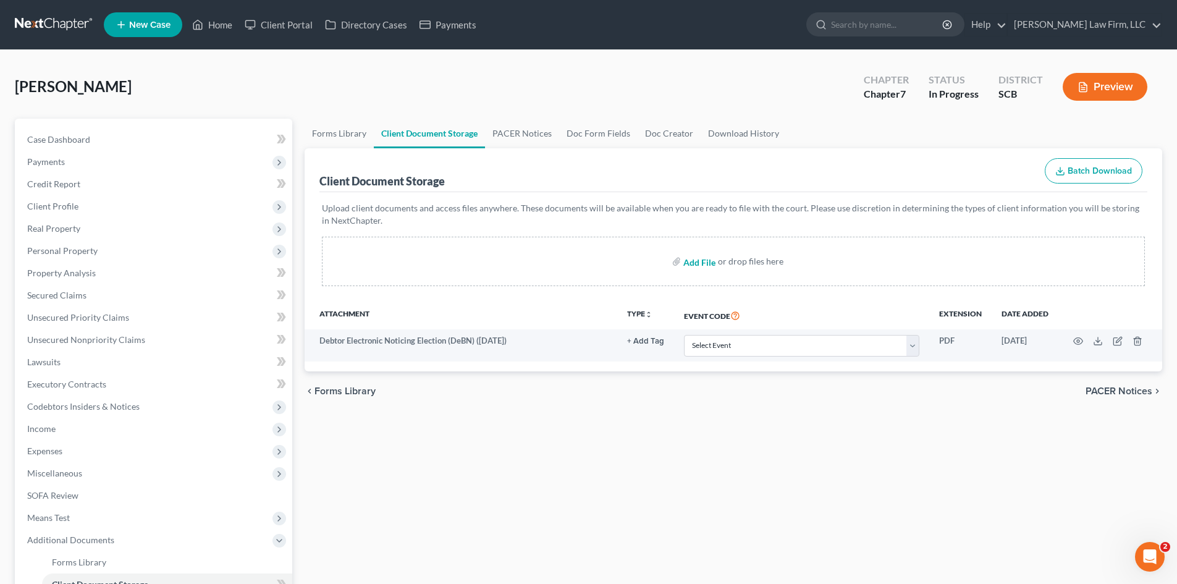
click at [698, 266] on input "file" at bounding box center [698, 261] width 30 height 22
type input "C:\fakepath\Certificate of Credit Counseling.pdf"
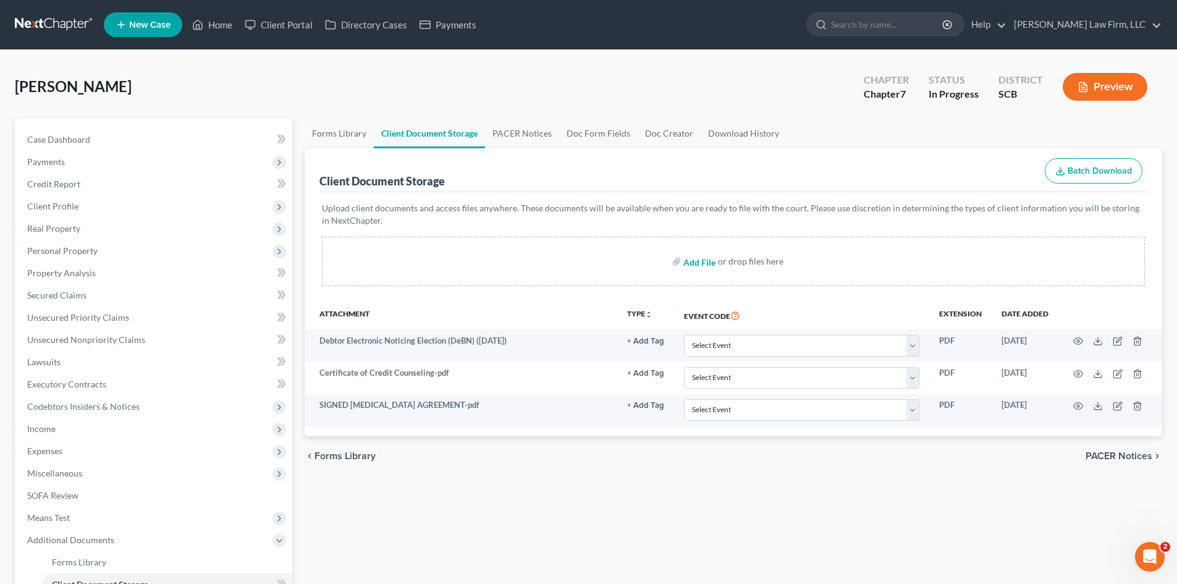
click at [701, 266] on input "file" at bounding box center [698, 261] width 30 height 22
type input "C:\fakepath\debn.pdf"
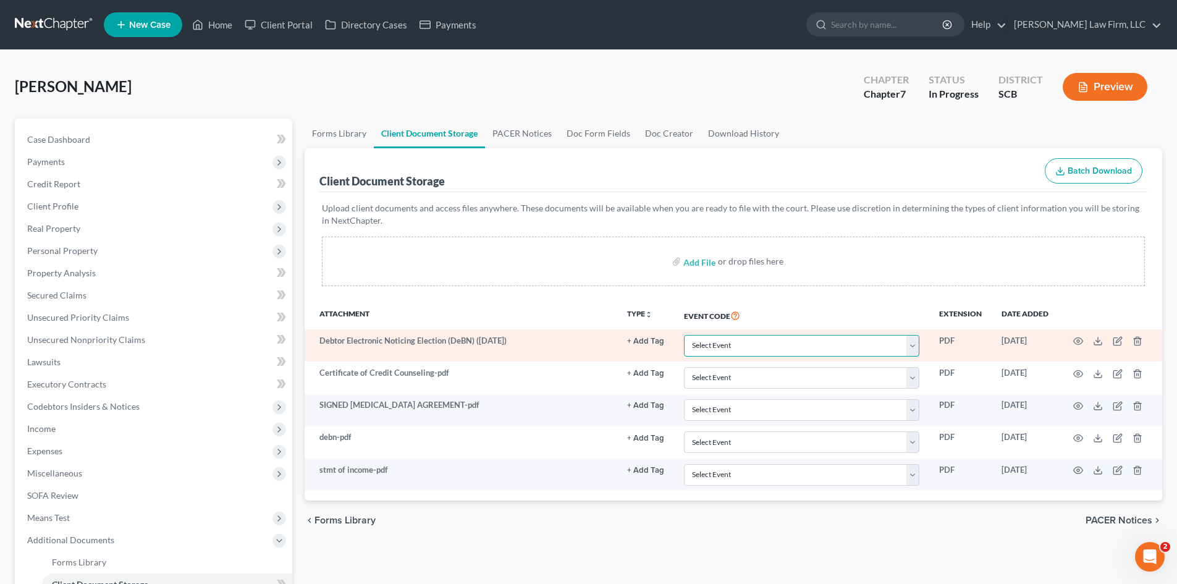
click at [889, 338] on select "Select Event Amended Application Amended Document Amended Schedules/Statements …" at bounding box center [801, 346] width 235 height 22
select select "16"
click at [684, 335] on select "Select Event Amended Application Amended Document Amended Schedules/Statements …" at bounding box center [801, 346] width 235 height 22
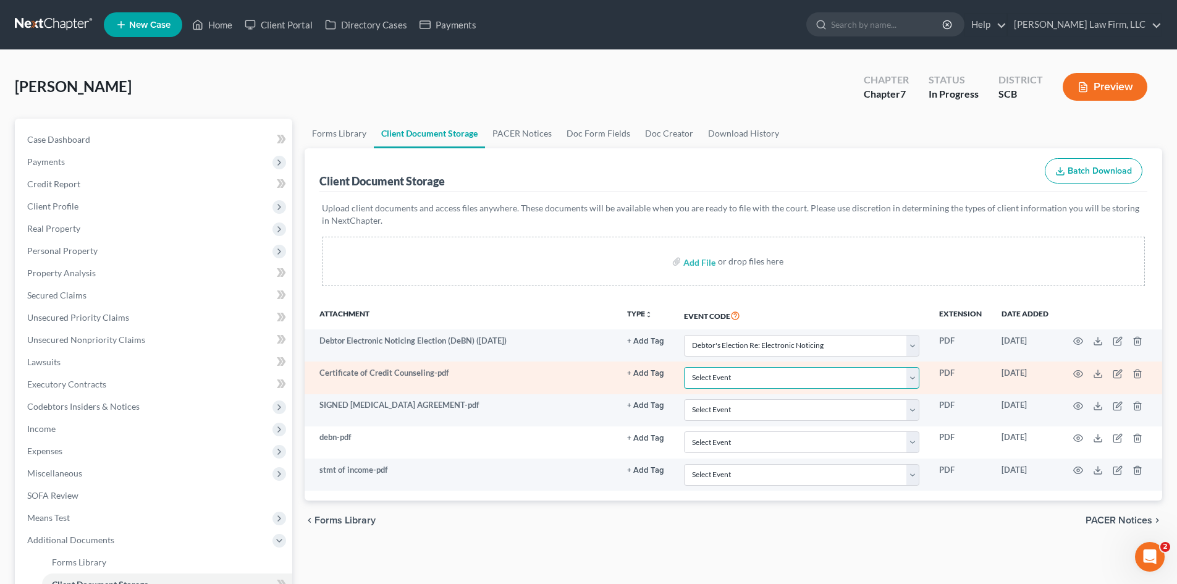
click at [732, 376] on select "Select Event Amended Application Amended Document Amended Schedules/Statements …" at bounding box center [801, 378] width 235 height 22
select select "6"
click at [684, 367] on select "Select Event Amended Application Amended Document Amended Schedules/Statements …" at bounding box center [801, 378] width 235 height 22
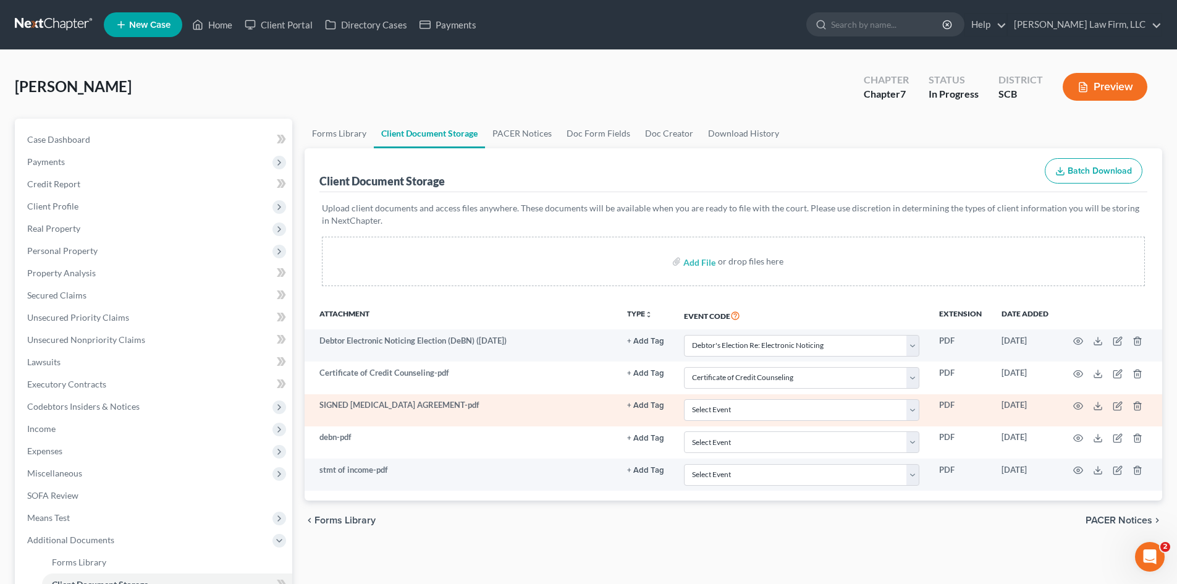
click at [654, 405] on button "+ Add Tag" at bounding box center [645, 406] width 37 height 8
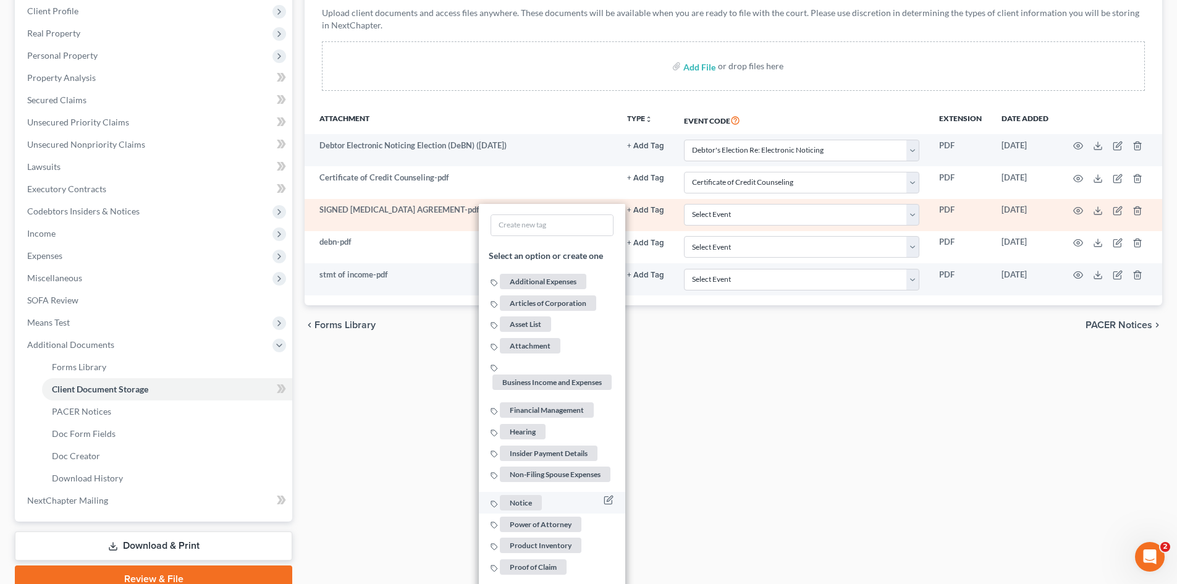
scroll to position [251, 0]
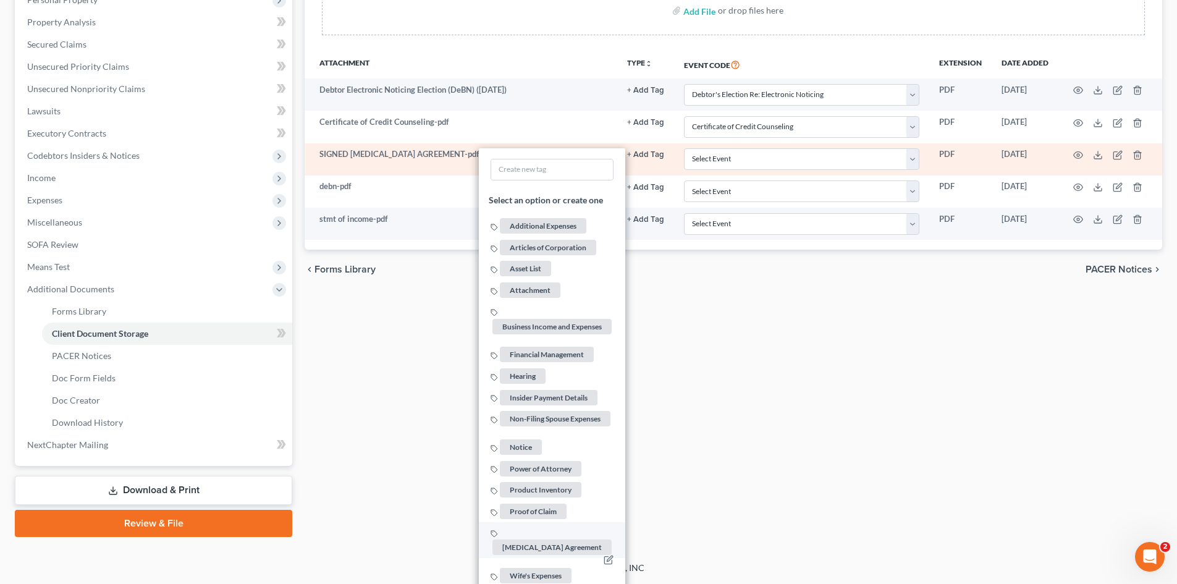
click at [540, 540] on span "[MEDICAL_DATA] Agreement" at bounding box center [552, 547] width 119 height 15
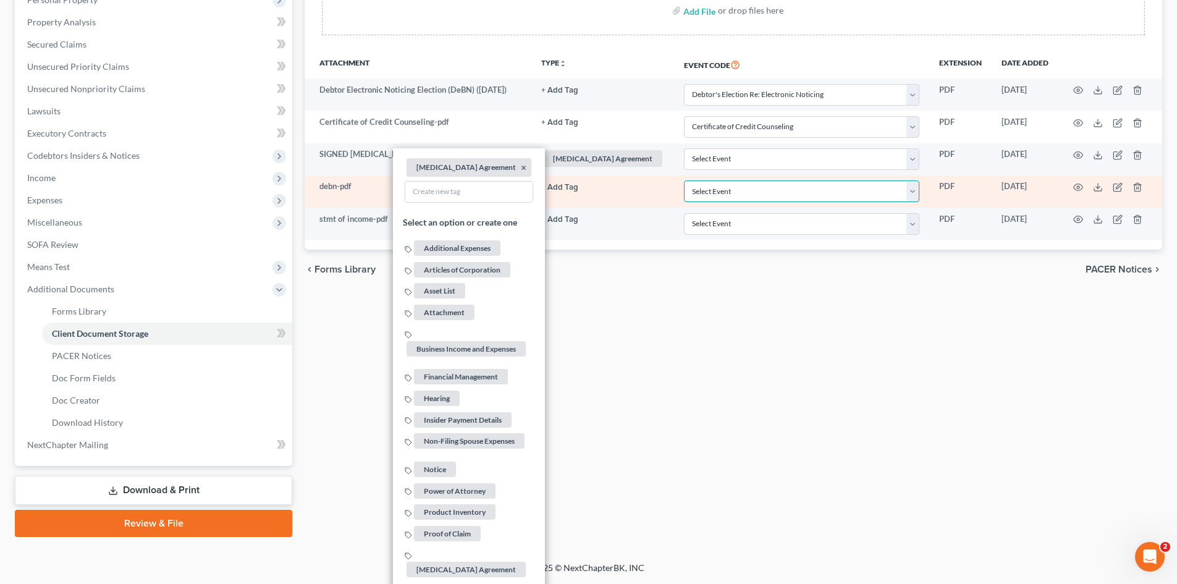
click at [704, 201] on select "Select Event Amended Application Amended Document Amended Schedules/Statements …" at bounding box center [801, 191] width 235 height 22
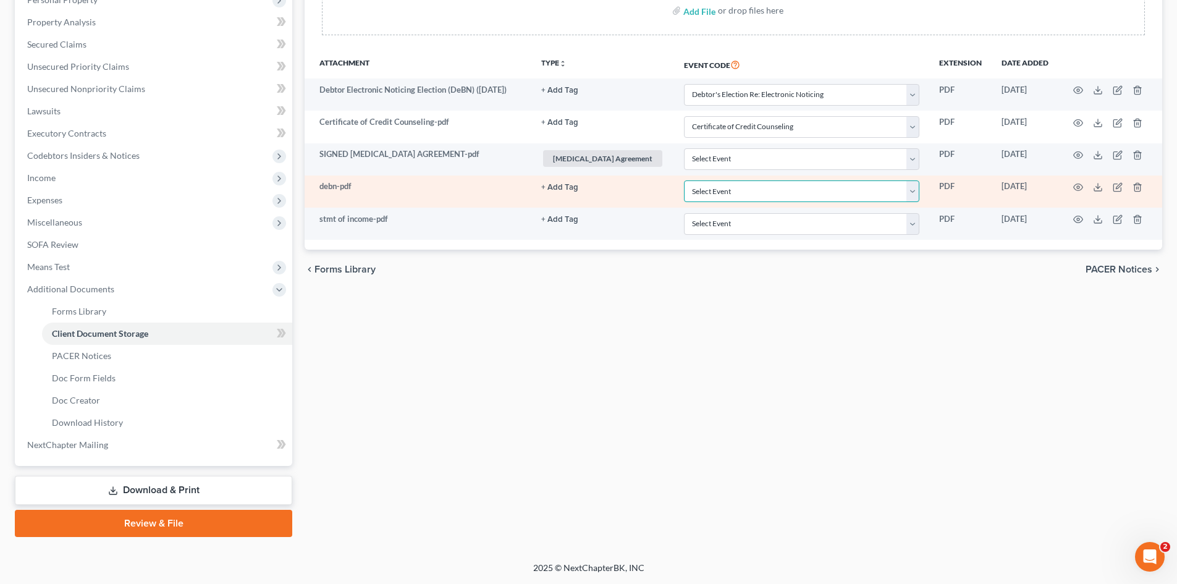
select select "16"
click at [684, 180] on select "Select Event Amended Application Amended Document Amended Schedules/Statements …" at bounding box center [801, 191] width 235 height 22
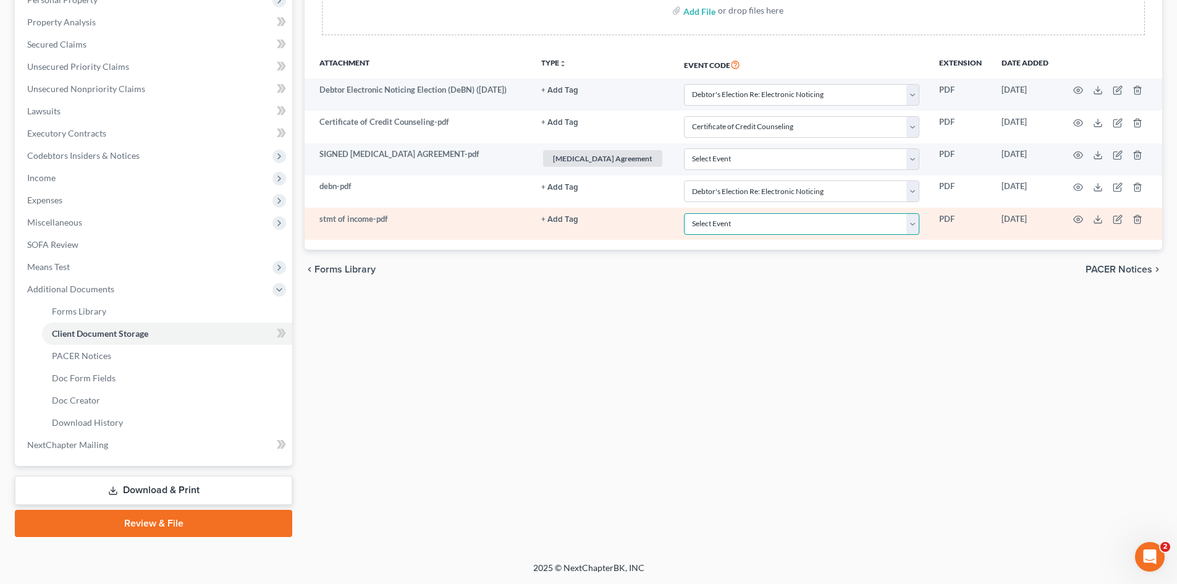
click at [701, 227] on select "Select Event Amended Application Amended Document Amended Schedules/Statements …" at bounding box center [801, 224] width 235 height 22
select select "15"
click at [684, 213] on select "Select Event Amended Application Amended Document Amended Schedules/Statements …" at bounding box center [801, 224] width 235 height 22
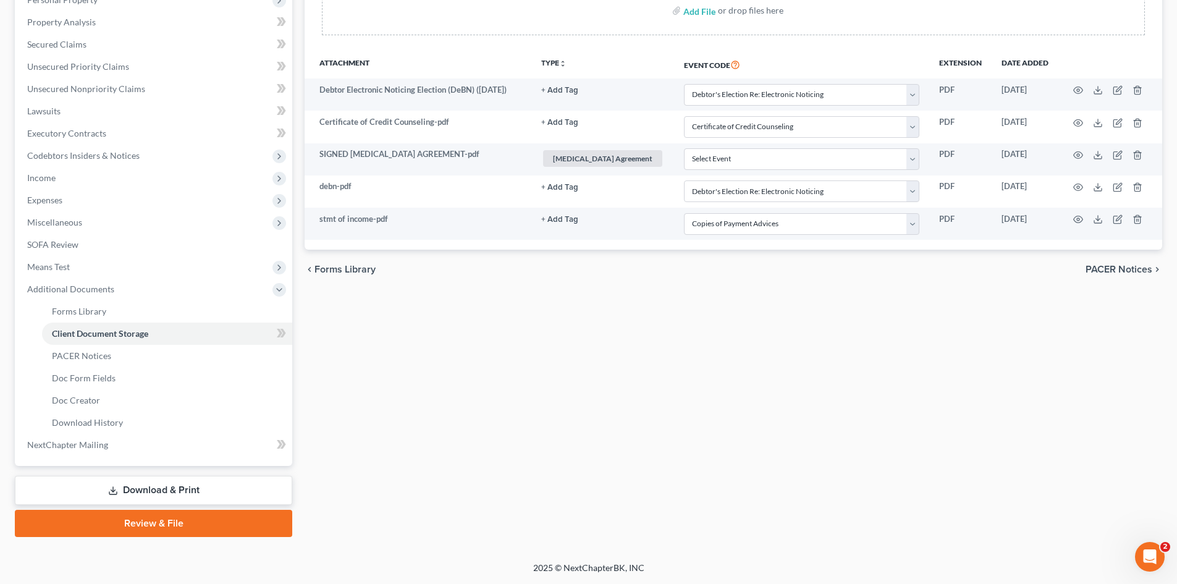
click at [154, 524] on link "Review & File" at bounding box center [153, 523] width 277 height 27
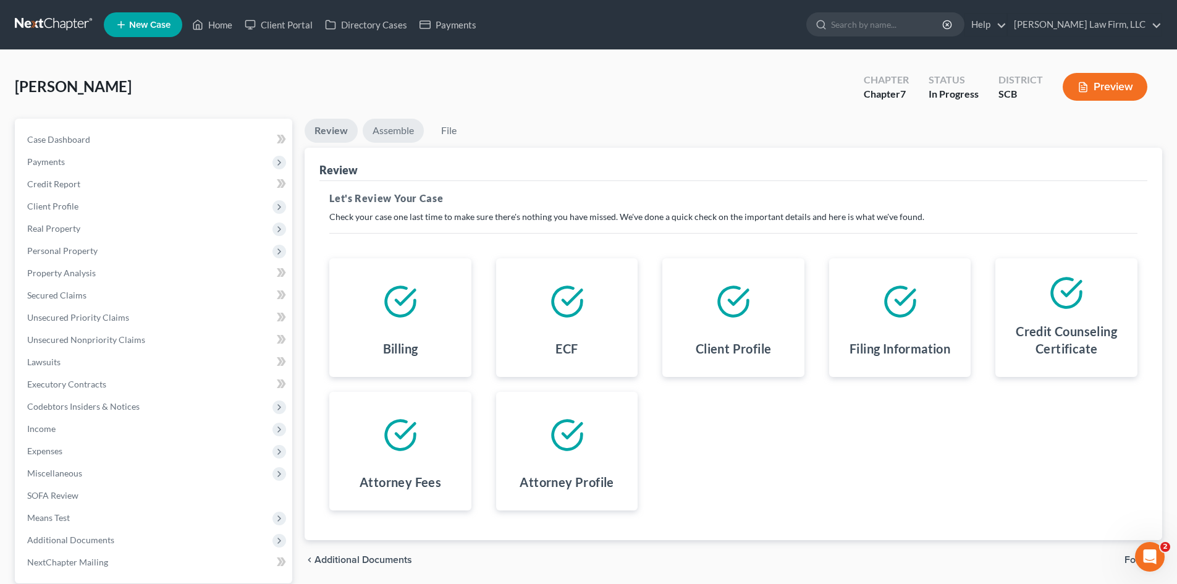
click at [394, 133] on link "Assemble" at bounding box center [393, 131] width 61 height 24
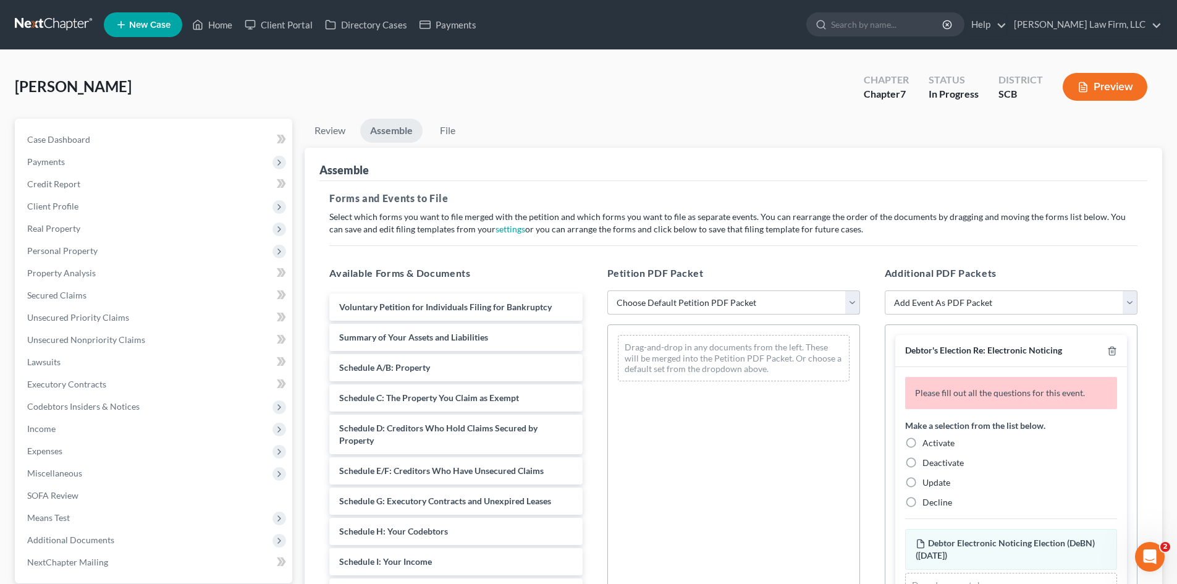
click at [764, 295] on select "Choose Default Petition PDF Packet Complete Bankruptcy Petition (all forms and …" at bounding box center [733, 302] width 253 height 25
select select "0"
click at [607, 290] on select "Choose Default Petition PDF Packet Complete Bankruptcy Petition (all forms and …" at bounding box center [733, 302] width 253 height 25
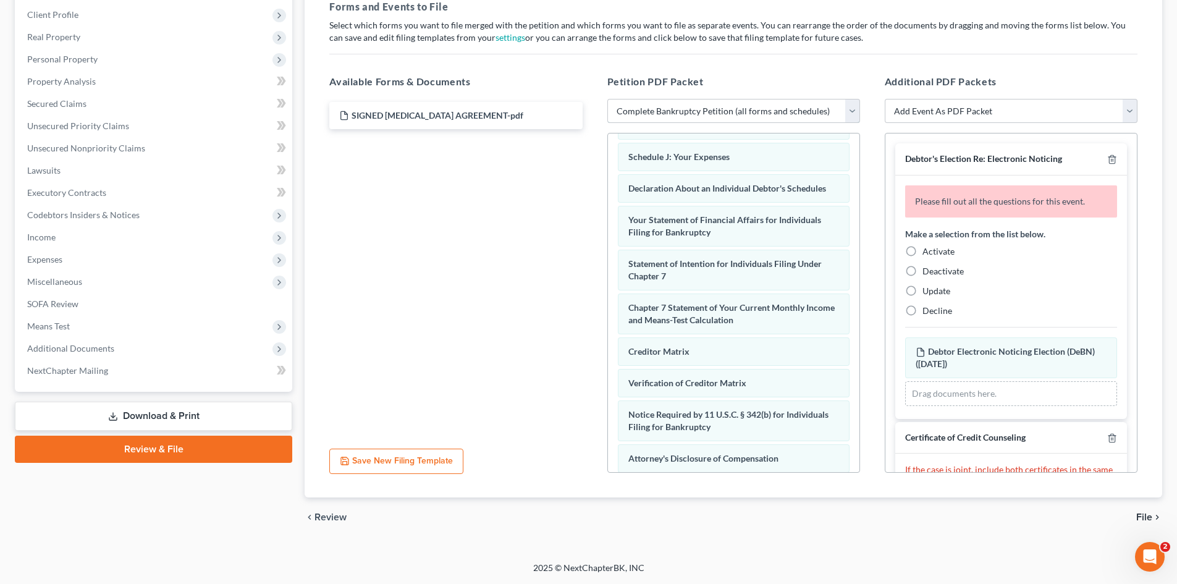
scroll to position [394, 0]
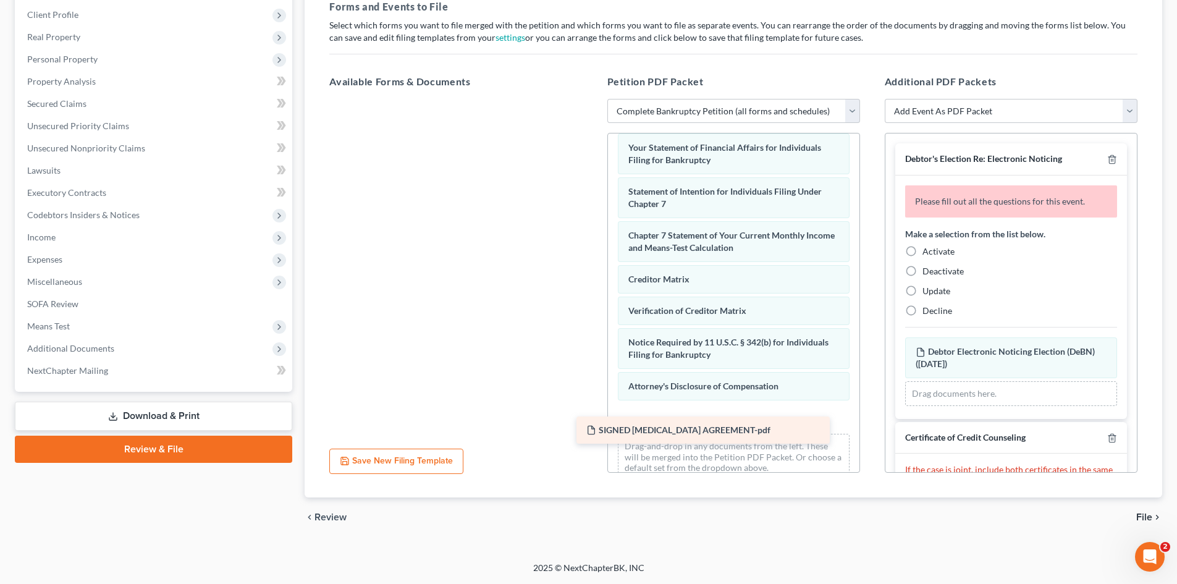
drag, startPoint x: 428, startPoint y: 119, endPoint x: 675, endPoint y: 434, distance: 400.0
click at [592, 99] on div "SIGNED [MEDICAL_DATA] AGREEMENT-pdf SIGNED [MEDICAL_DATA] AGREEMENT-pdf" at bounding box center [455, 99] width 273 height 0
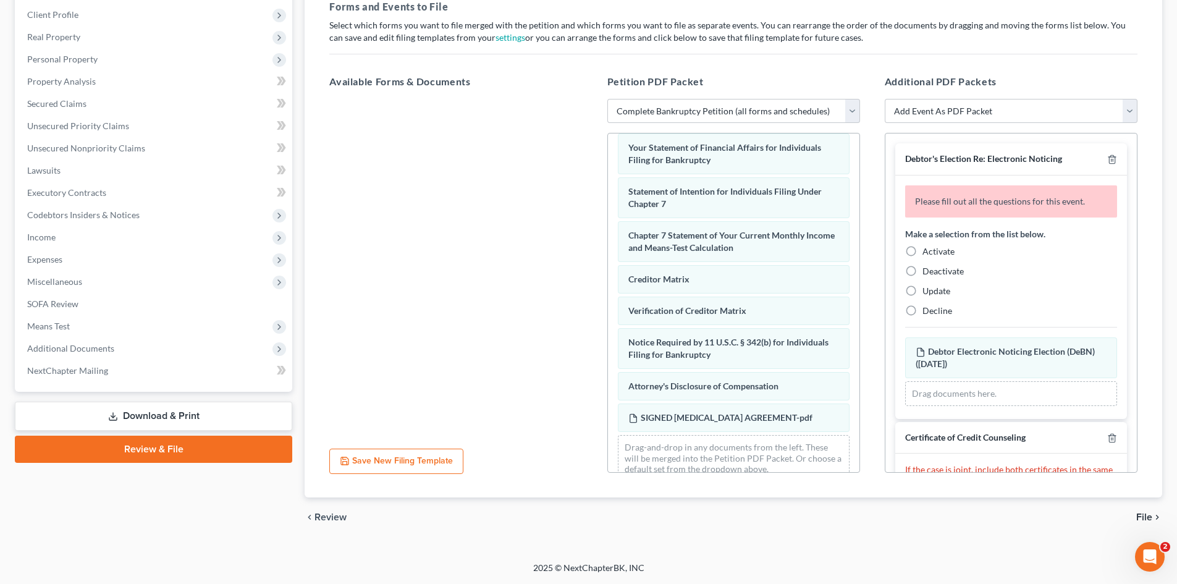
click at [923, 310] on label "Decline" at bounding box center [938, 311] width 30 height 12
click at [928, 310] on input "Decline" at bounding box center [932, 309] width 8 height 8
radio input "true"
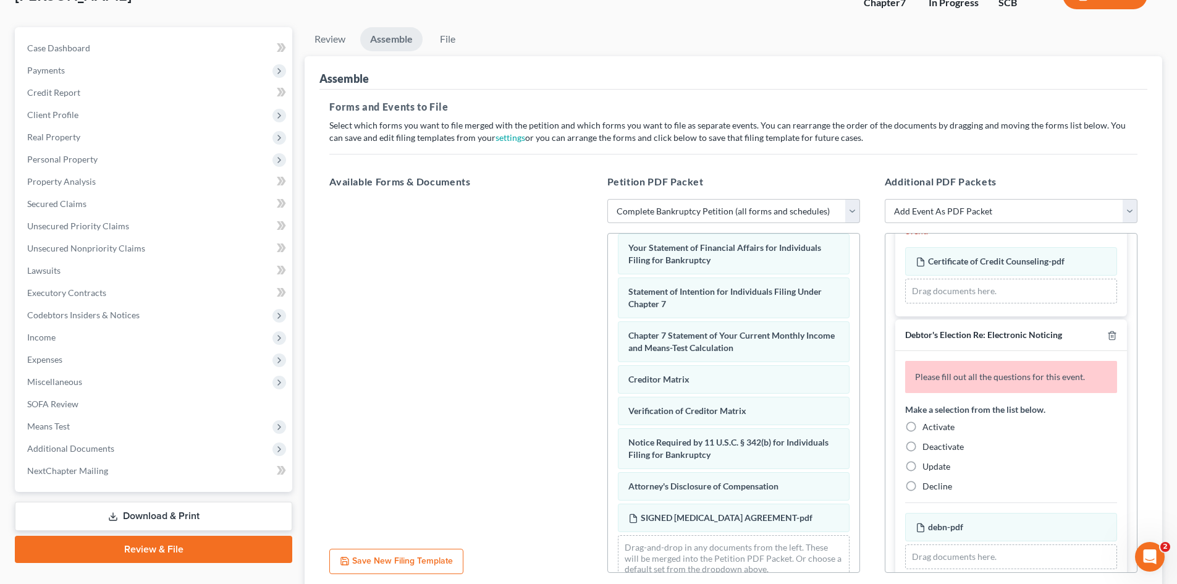
scroll to position [0, 0]
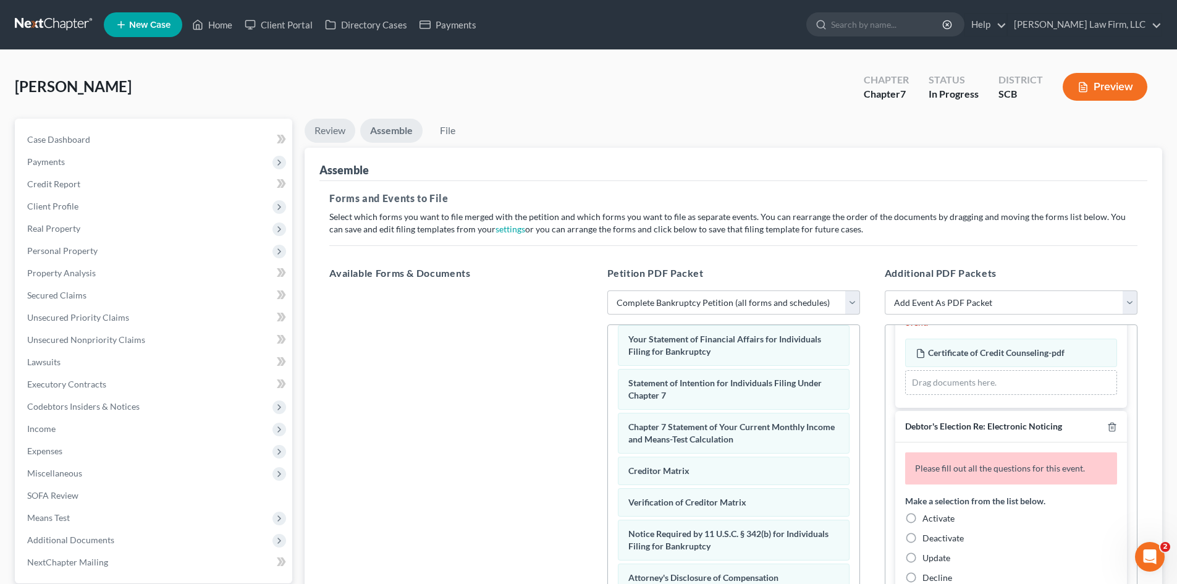
click at [337, 133] on link "Review" at bounding box center [330, 131] width 51 height 24
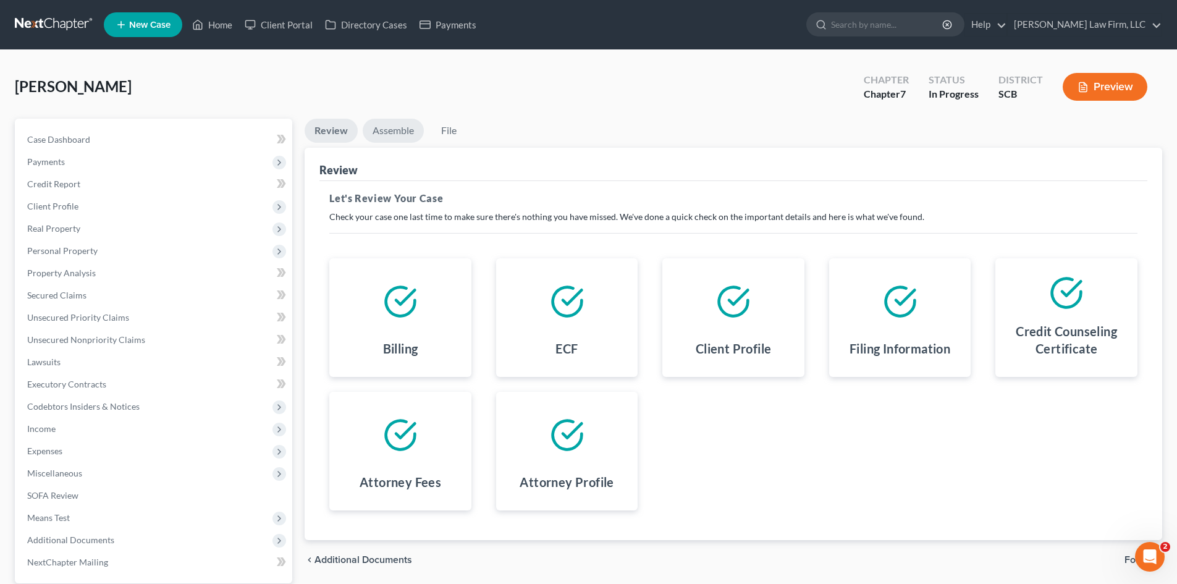
click at [392, 139] on link "Assemble" at bounding box center [393, 131] width 61 height 24
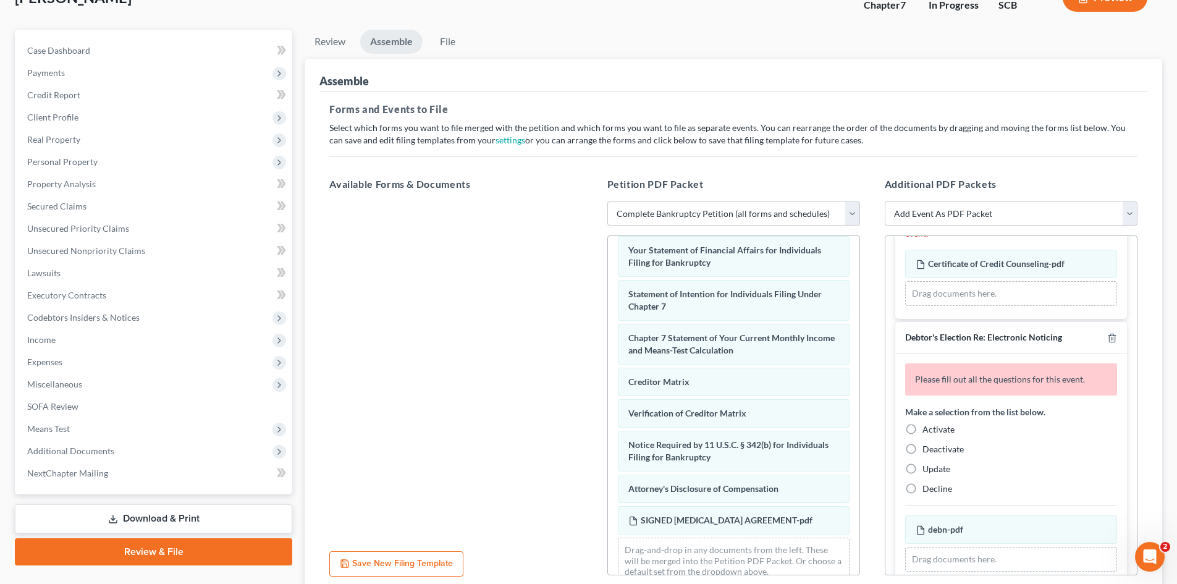
scroll to position [192, 0]
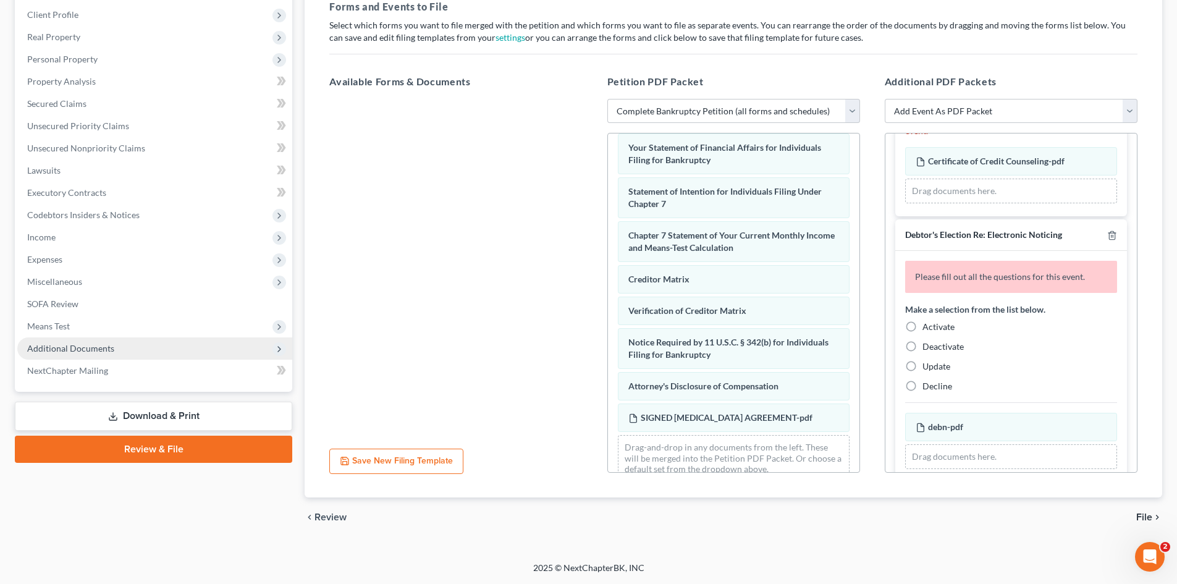
click at [63, 341] on span "Additional Documents" at bounding box center [154, 348] width 275 height 22
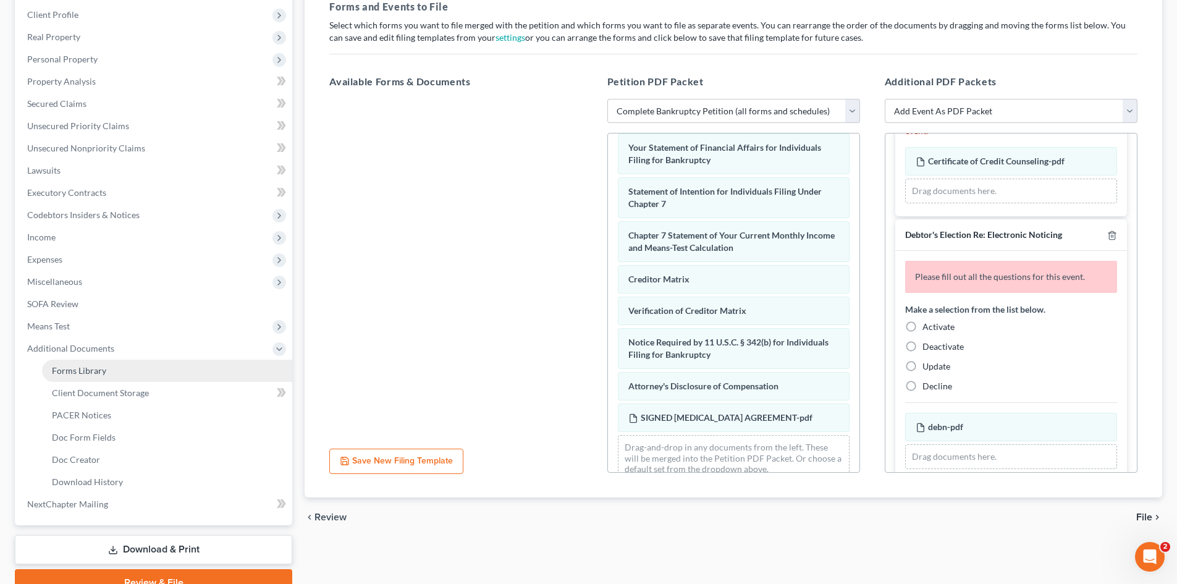
click at [88, 366] on span "Forms Library" at bounding box center [79, 370] width 54 height 11
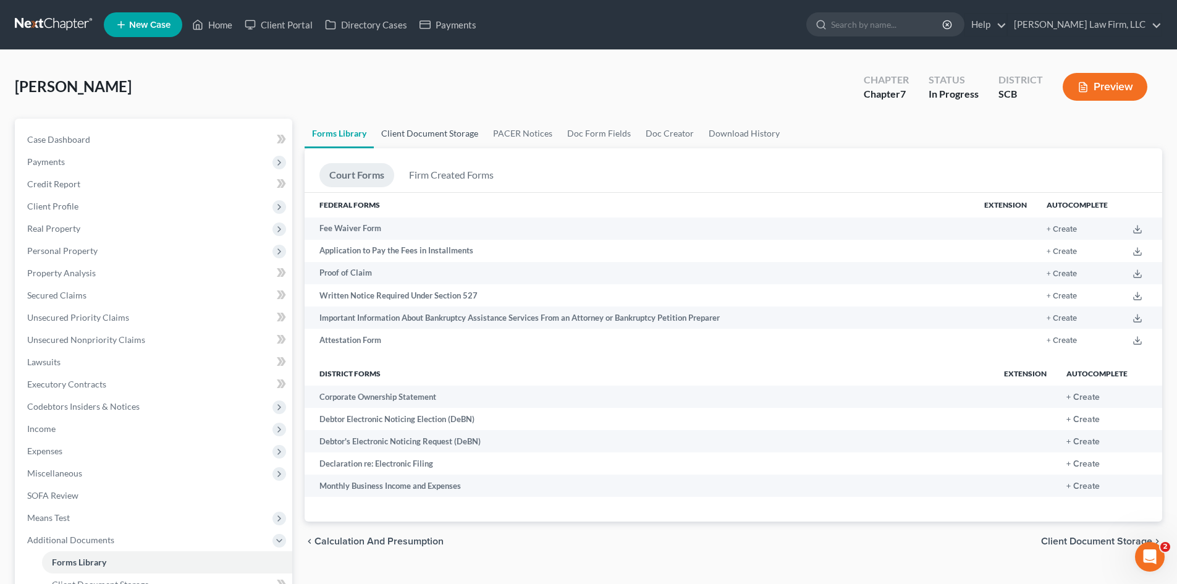
click at [462, 137] on link "Client Document Storage" at bounding box center [430, 134] width 112 height 30
select select "16"
select select "6"
select select "16"
select select "15"
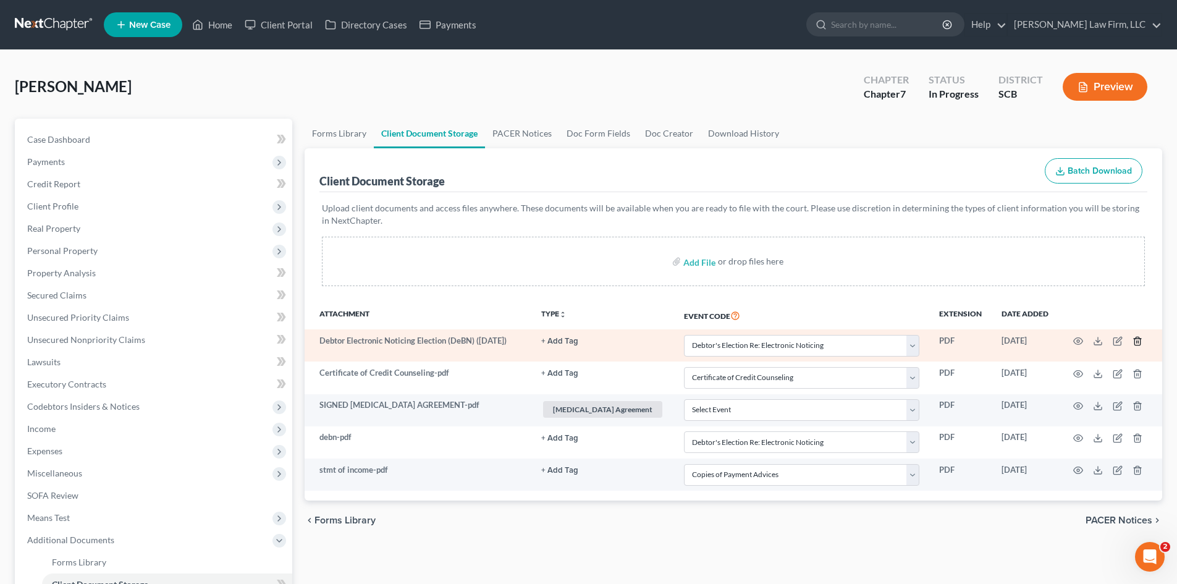
click at [1139, 336] on icon "button" at bounding box center [1138, 341] width 10 height 10
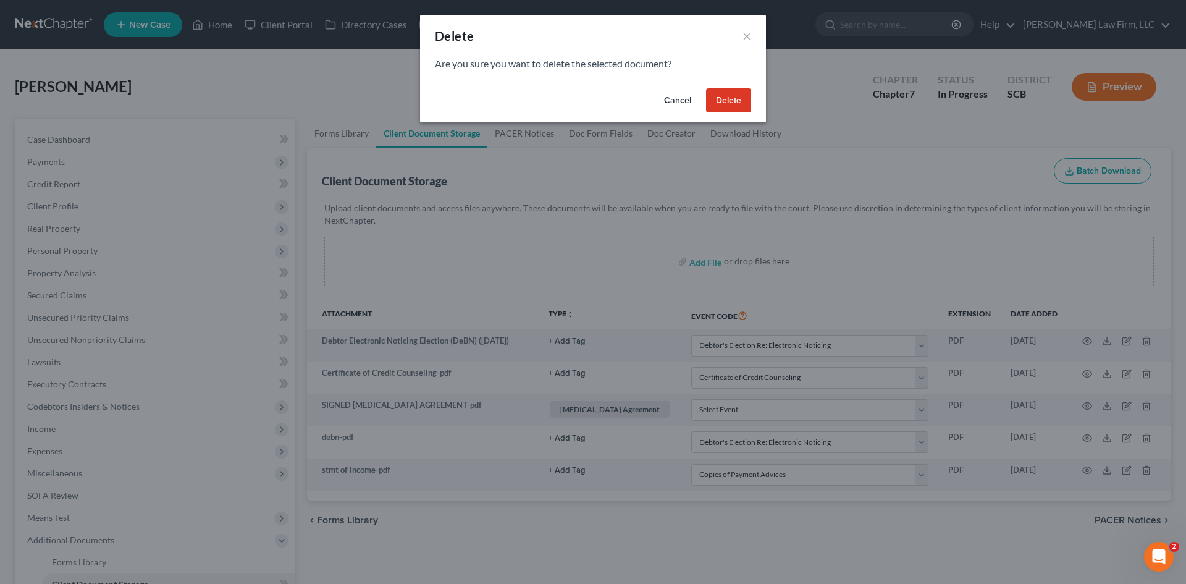
click at [720, 95] on button "Delete" at bounding box center [728, 100] width 45 height 25
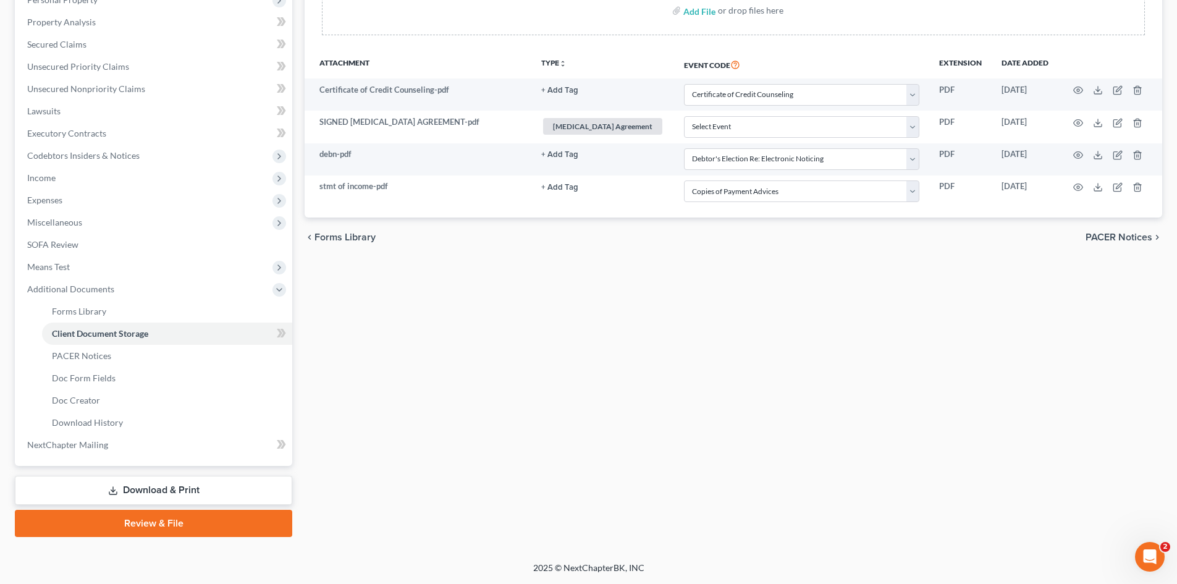
click at [83, 530] on link "Review & File" at bounding box center [153, 523] width 277 height 27
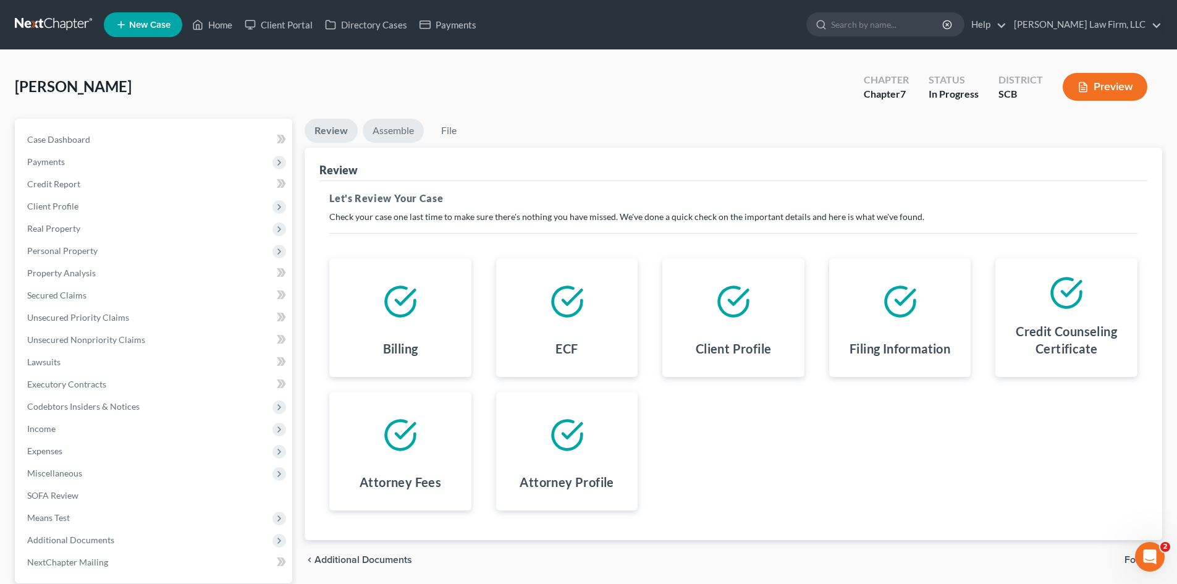
click at [412, 127] on link "Assemble" at bounding box center [393, 131] width 61 height 24
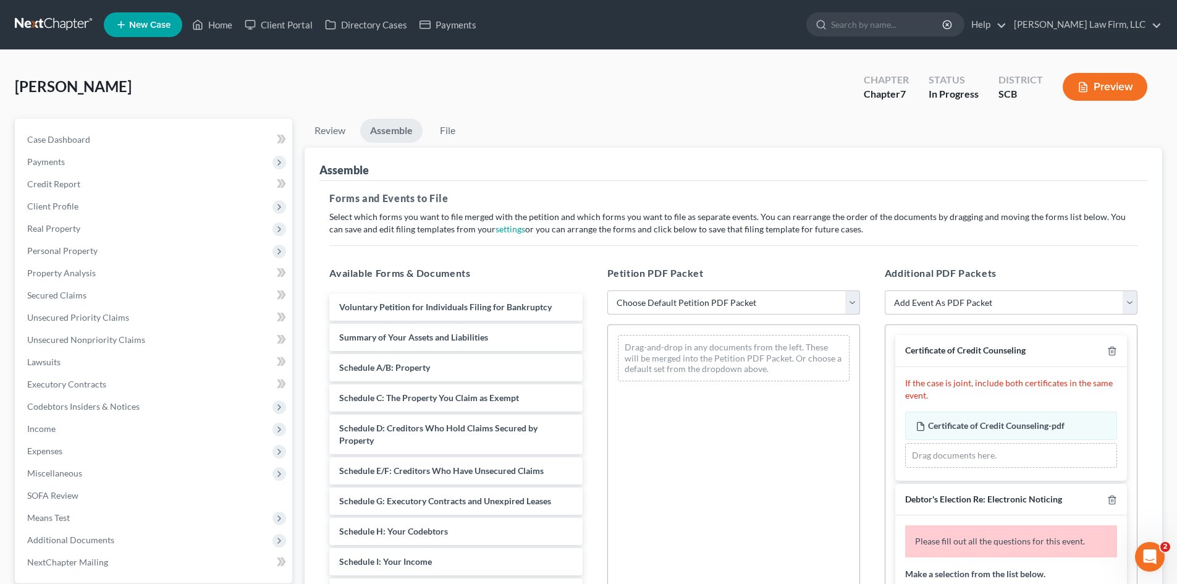
drag, startPoint x: 722, startPoint y: 302, endPoint x: 720, endPoint y: 313, distance: 11.9
click at [722, 303] on select "Choose Default Petition PDF Packet Complete Bankruptcy Petition (all forms and …" at bounding box center [733, 302] width 253 height 25
select select "0"
click at [607, 290] on select "Choose Default Petition PDF Packet Complete Bankruptcy Petition (all forms and …" at bounding box center [733, 302] width 253 height 25
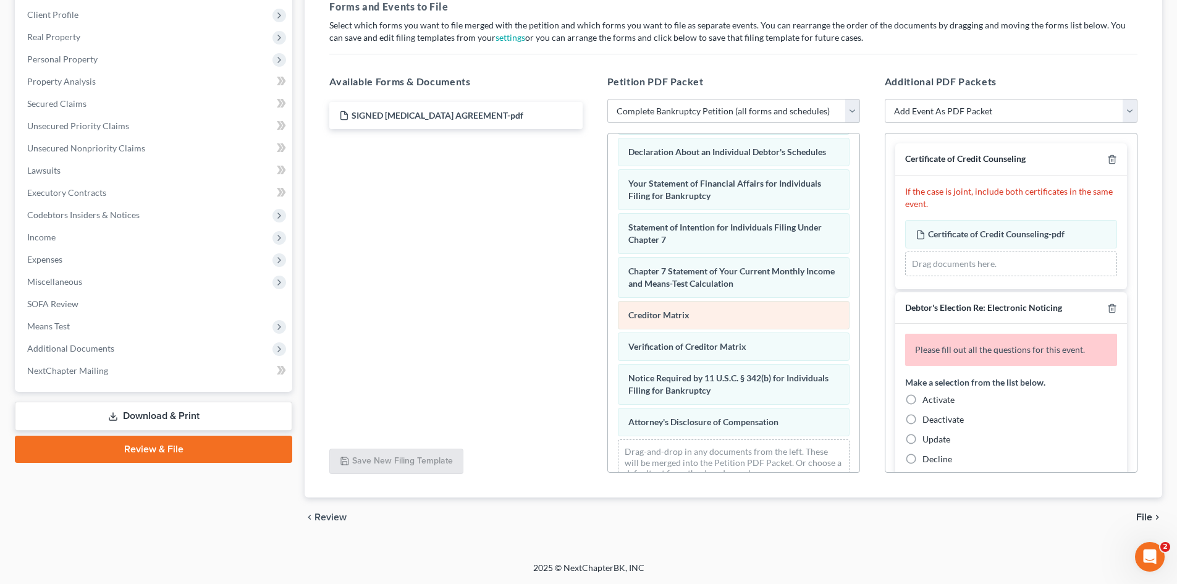
scroll to position [394, 0]
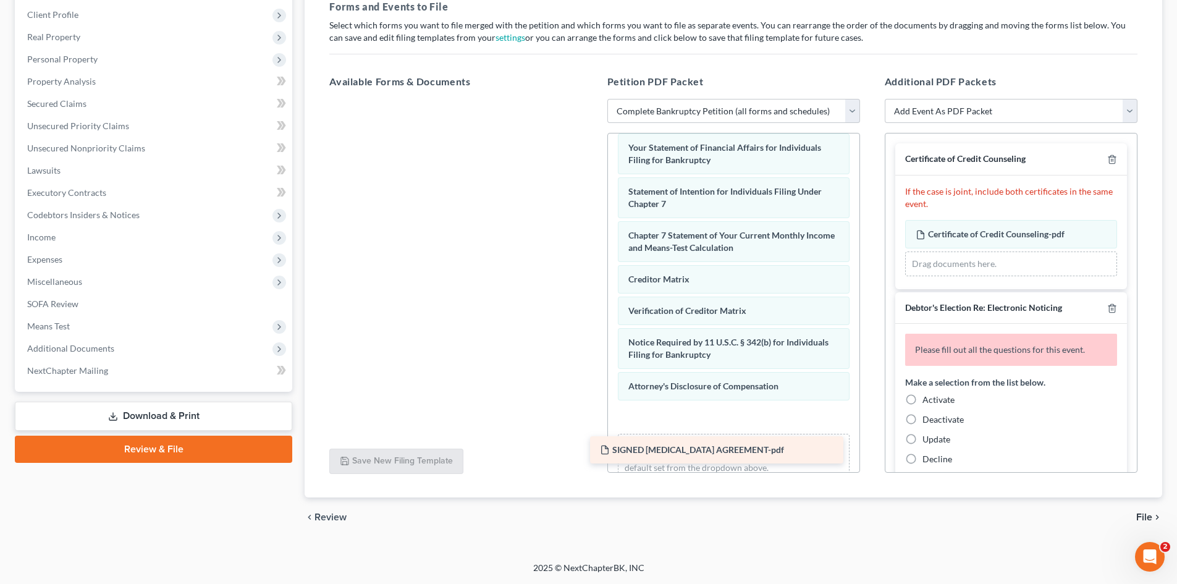
drag, startPoint x: 425, startPoint y: 120, endPoint x: 686, endPoint y: 442, distance: 414.7
click at [592, 99] on div "SIGNED RETAINER AGREEMENT-pdf SIGNED RETAINER AGREEMENT-pdf" at bounding box center [455, 99] width 273 height 0
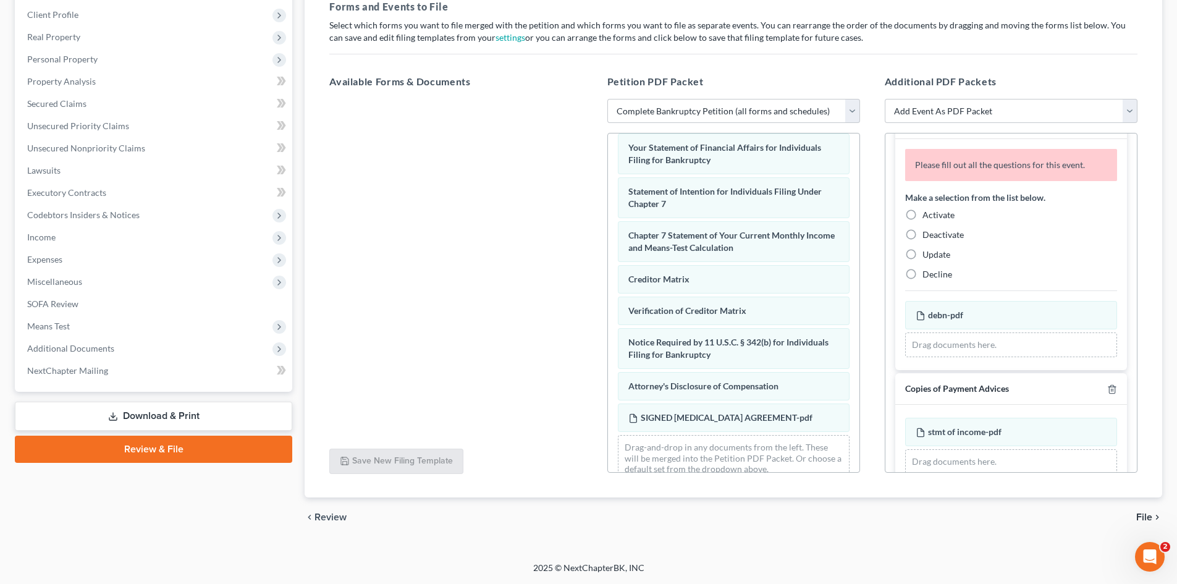
scroll to position [185, 0]
click at [923, 279] on label "Decline" at bounding box center [938, 274] width 30 height 12
click at [928, 276] on input "Decline" at bounding box center [932, 272] width 8 height 8
radio input "true"
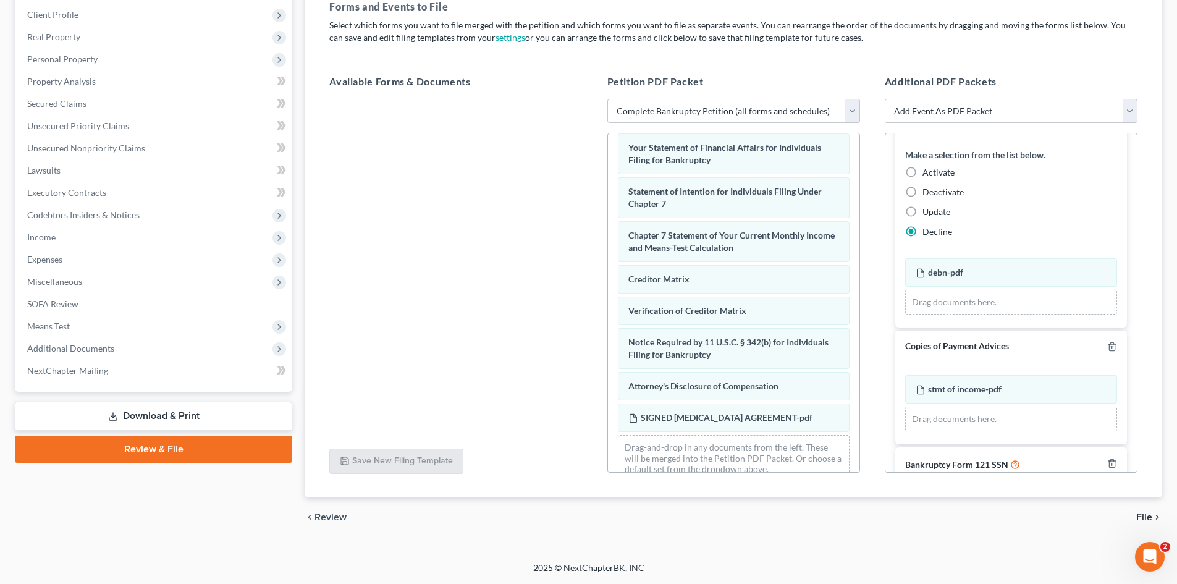
scroll to position [253, 0]
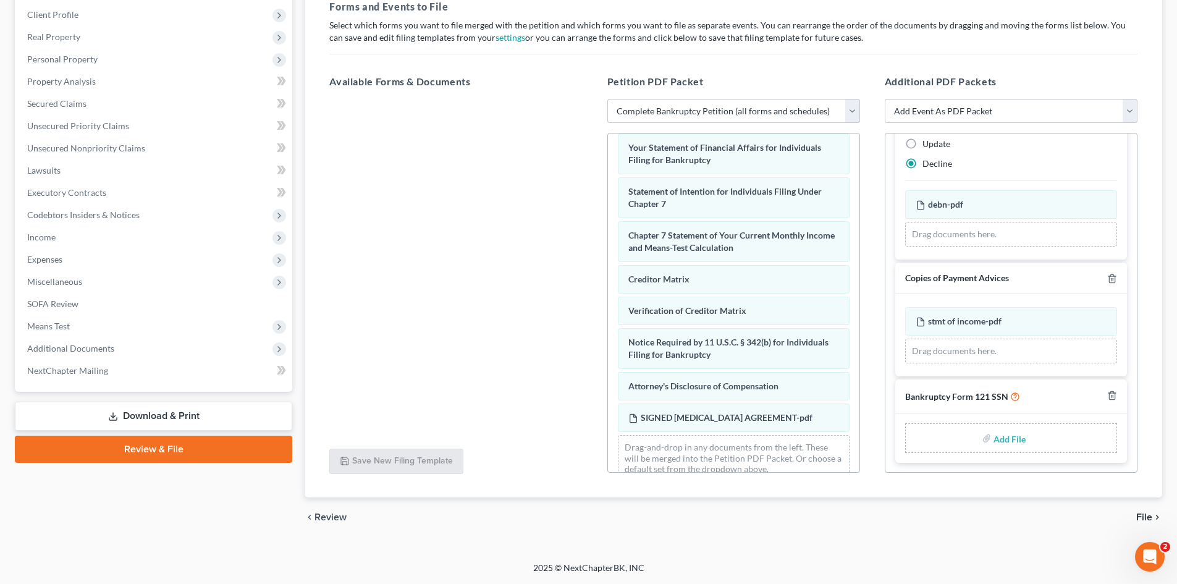
click at [994, 436] on label "Add File" at bounding box center [1011, 440] width 35 height 22
click at [994, 441] on input "file" at bounding box center [1009, 438] width 30 height 22
type input "C:\fakepath\ssn.pdf"
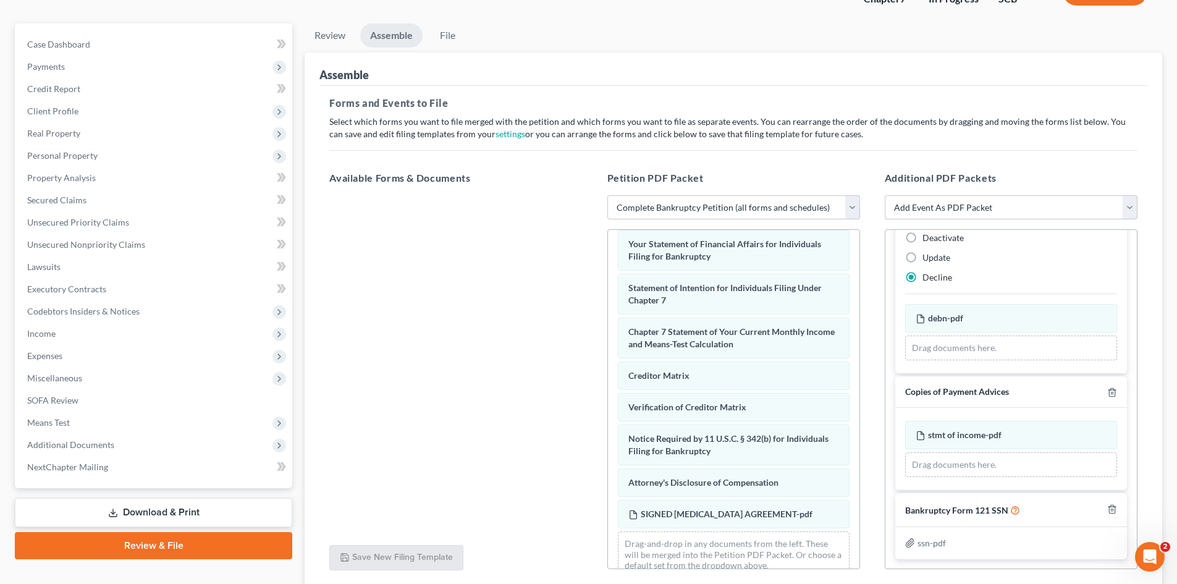
scroll to position [192, 0]
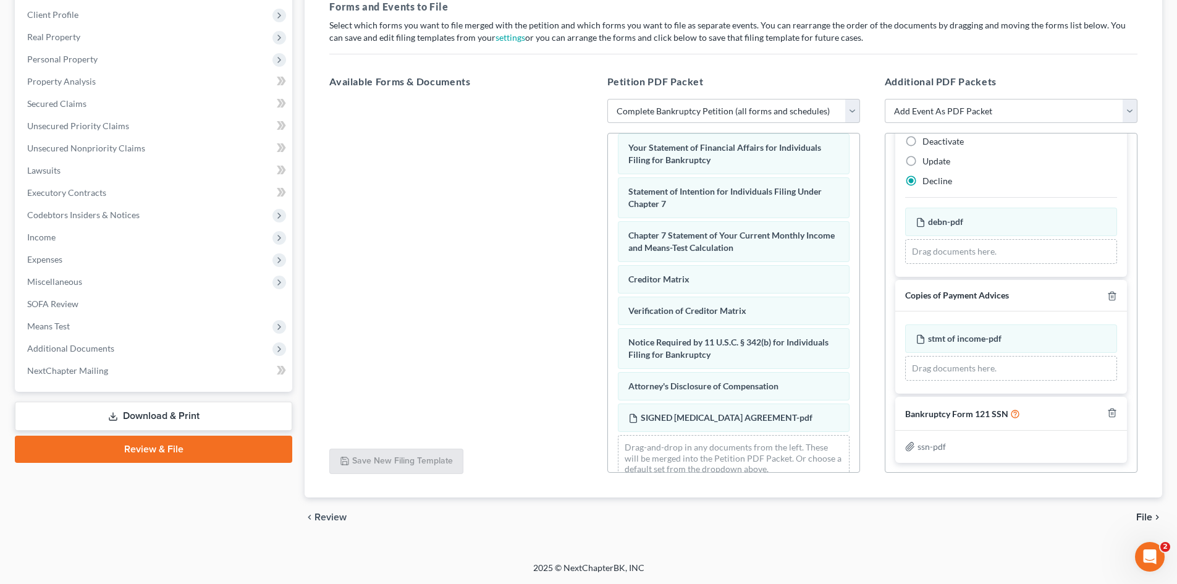
click at [1139, 515] on span "File" at bounding box center [1144, 517] width 16 height 10
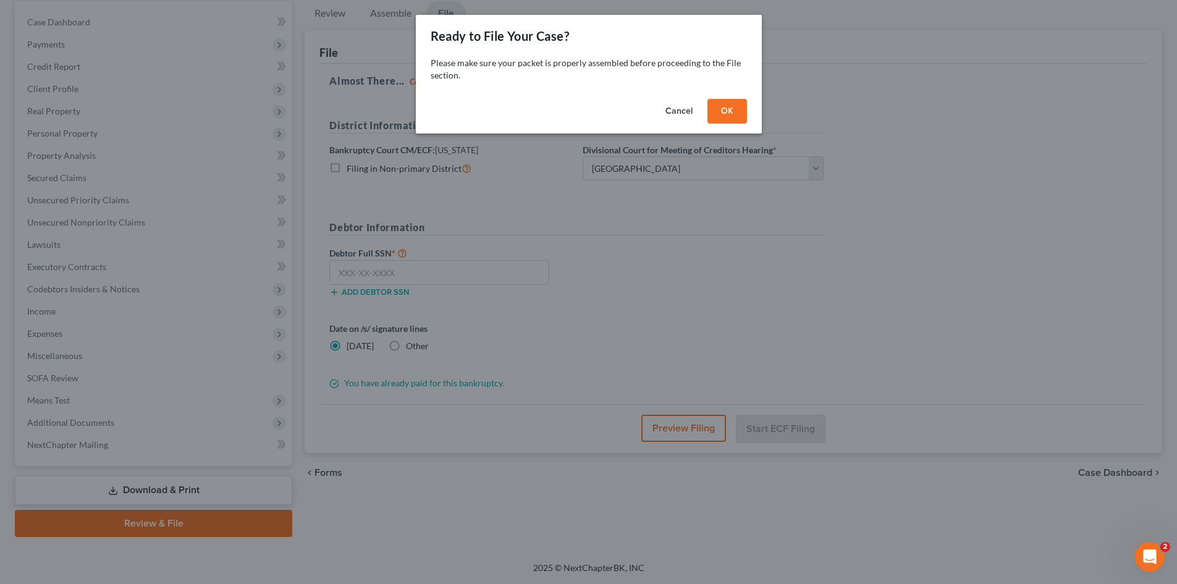
scroll to position [117, 0]
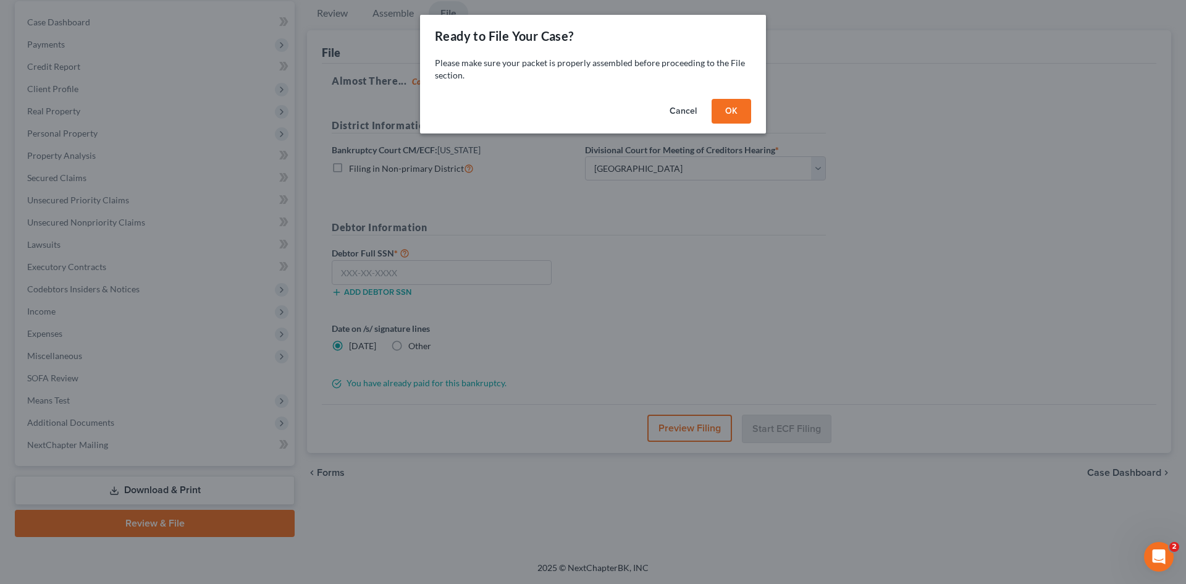
click at [737, 122] on button "OK" at bounding box center [732, 111] width 40 height 25
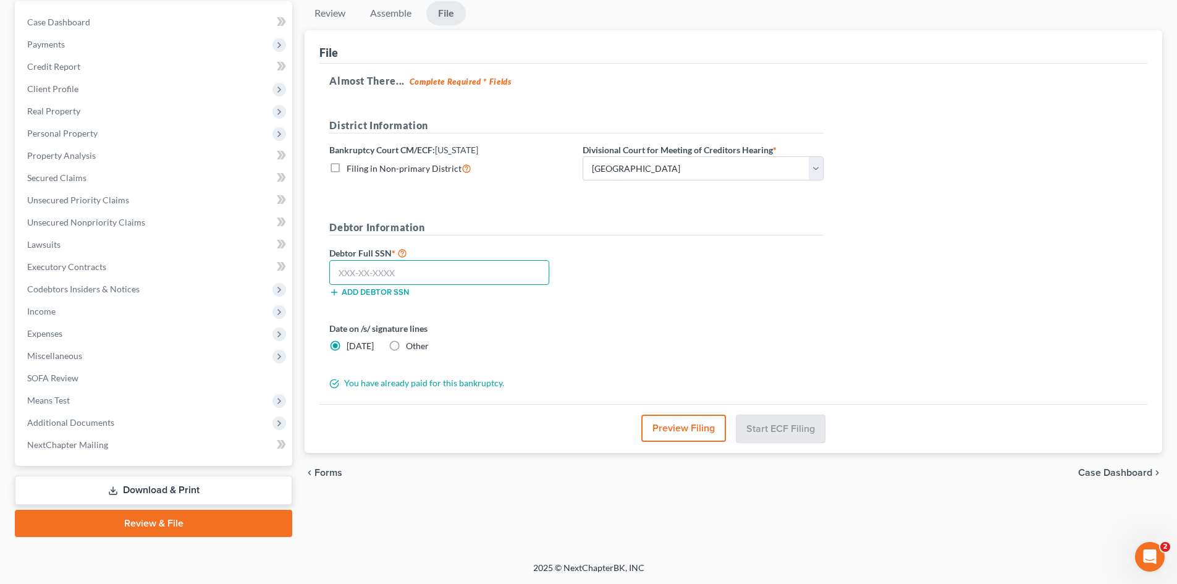
drag, startPoint x: 544, startPoint y: 269, endPoint x: 536, endPoint y: 271, distance: 8.2
click at [541, 271] on input "text" at bounding box center [439, 272] width 220 height 25
type input "248-31-6954"
click at [782, 419] on button "Start ECF Filing" at bounding box center [781, 428] width 88 height 27
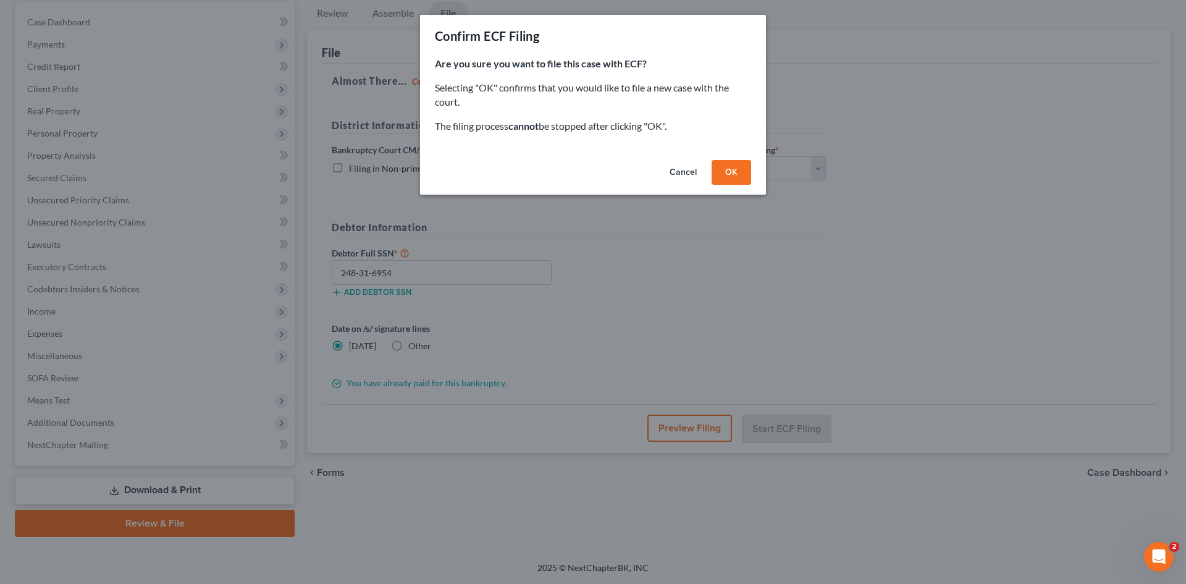
click at [728, 179] on button "OK" at bounding box center [732, 172] width 40 height 25
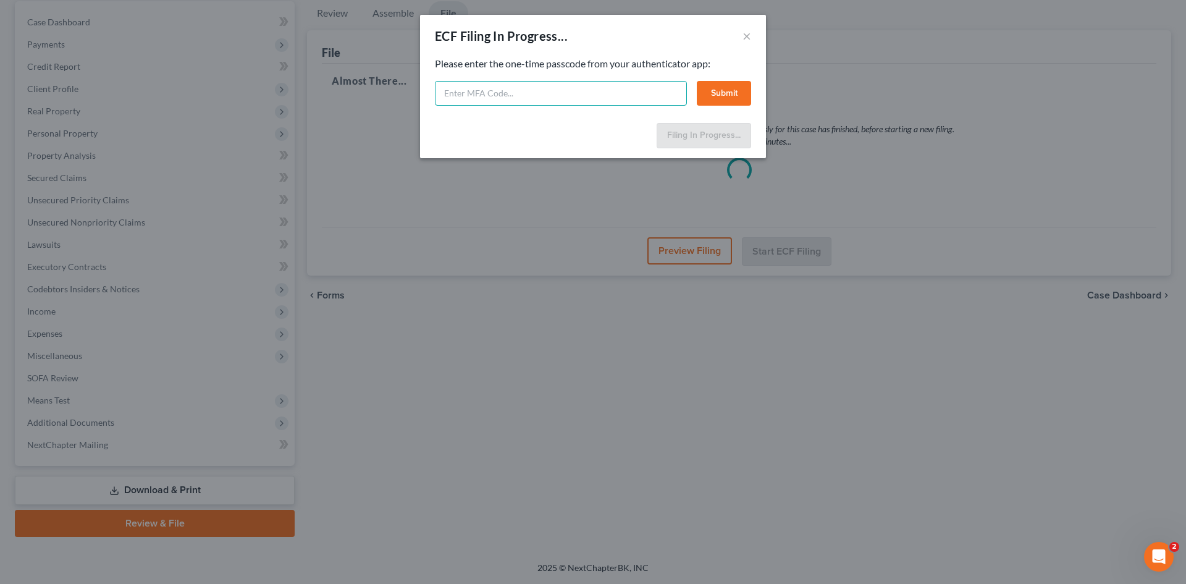
click at [620, 99] on input "text" at bounding box center [561, 93] width 252 height 25
type input "694944"
click at [721, 105] on button "Submit" at bounding box center [724, 93] width 54 height 25
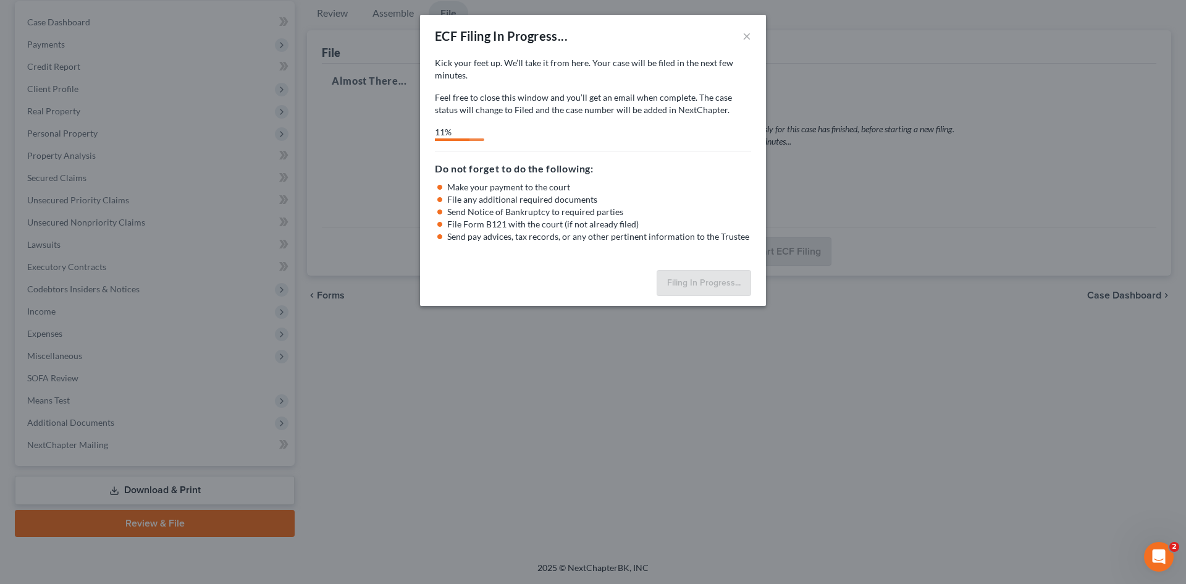
select select "0"
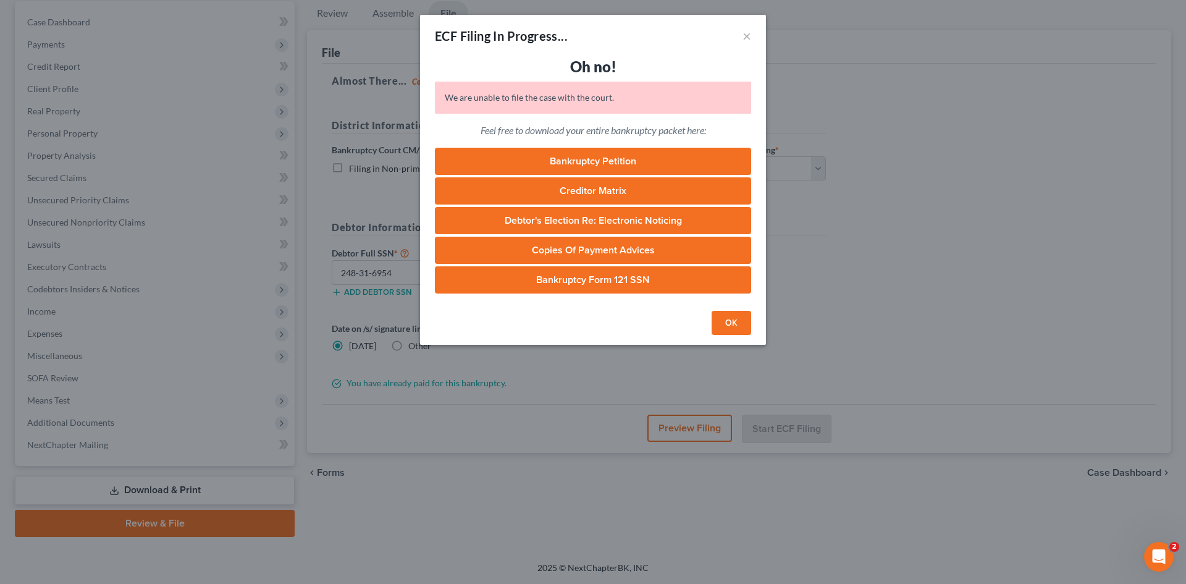
click at [740, 326] on button "OK" at bounding box center [732, 323] width 40 height 25
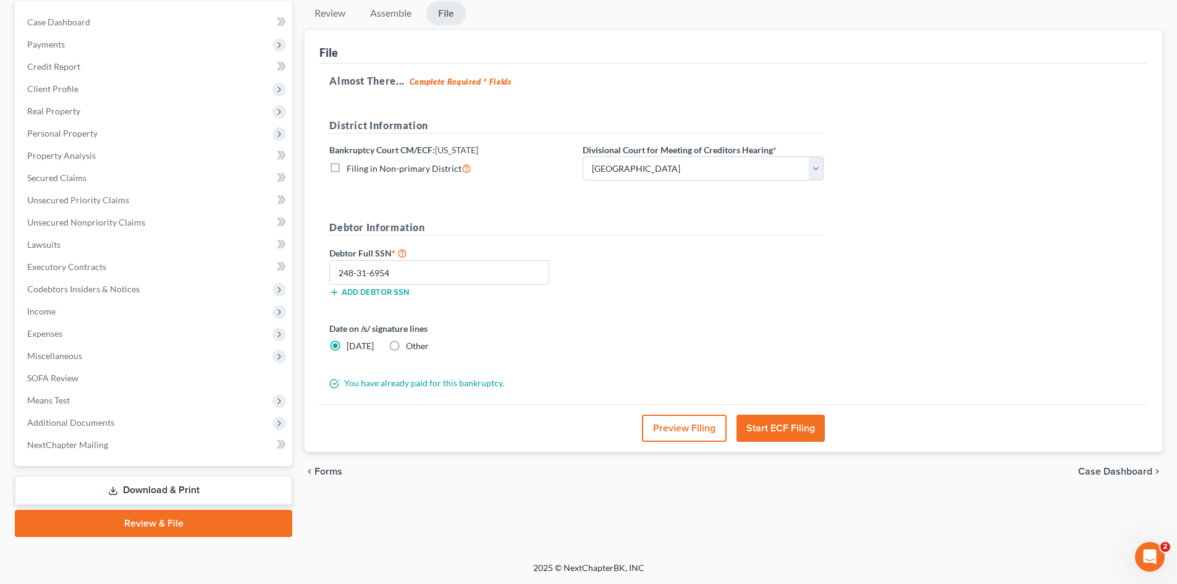
click at [775, 431] on button "Start ECF Filing" at bounding box center [781, 428] width 88 height 27
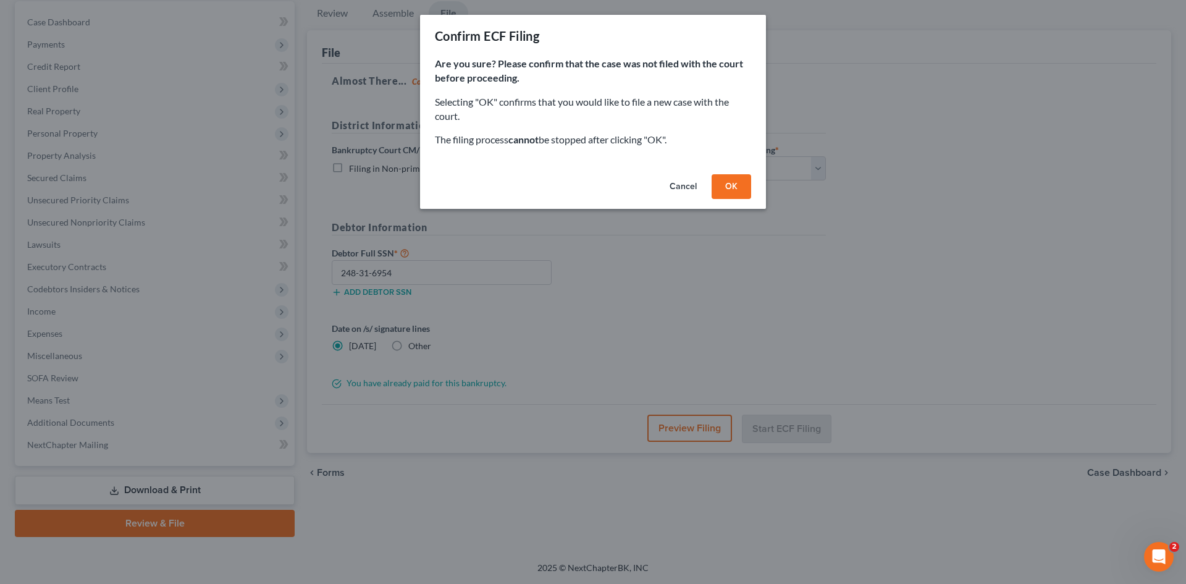
click at [728, 185] on button "OK" at bounding box center [732, 186] width 40 height 25
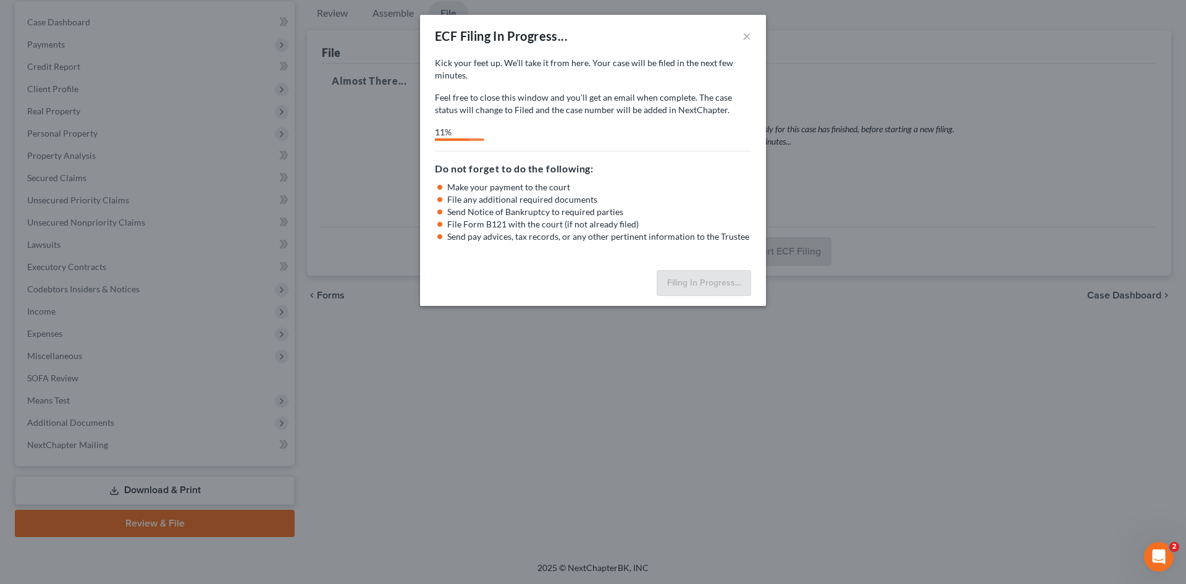
select select "0"
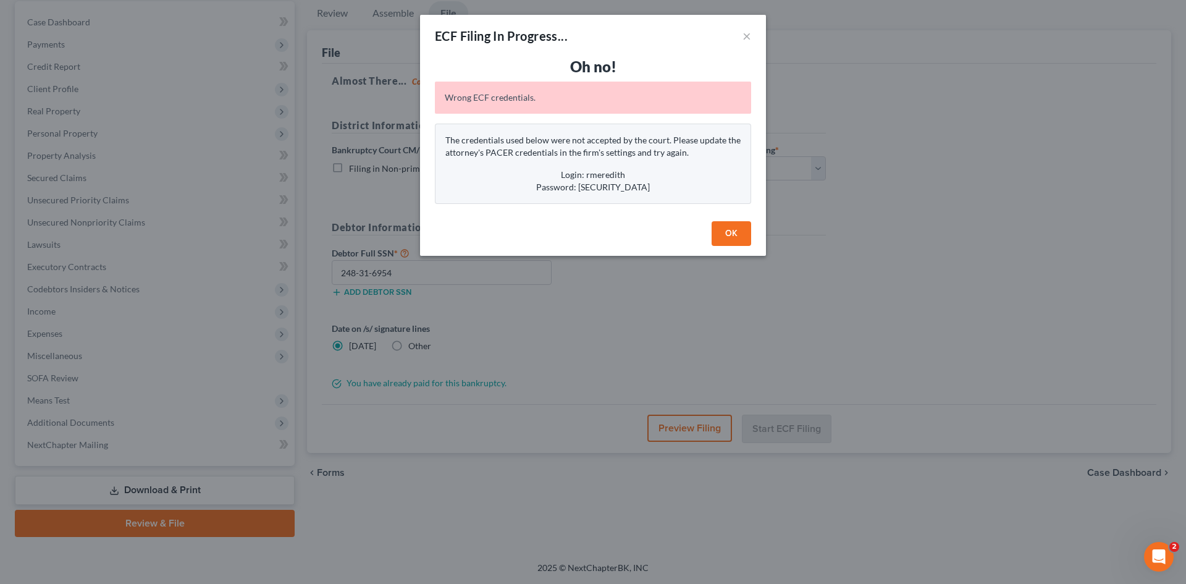
click at [731, 234] on button "OK" at bounding box center [732, 233] width 40 height 25
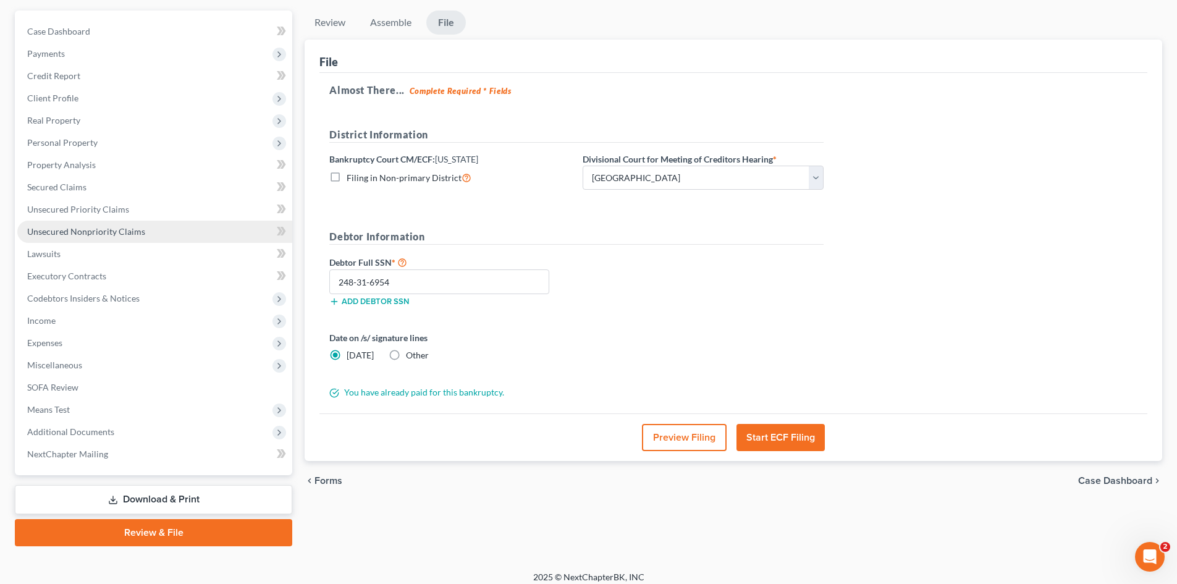
scroll to position [0, 0]
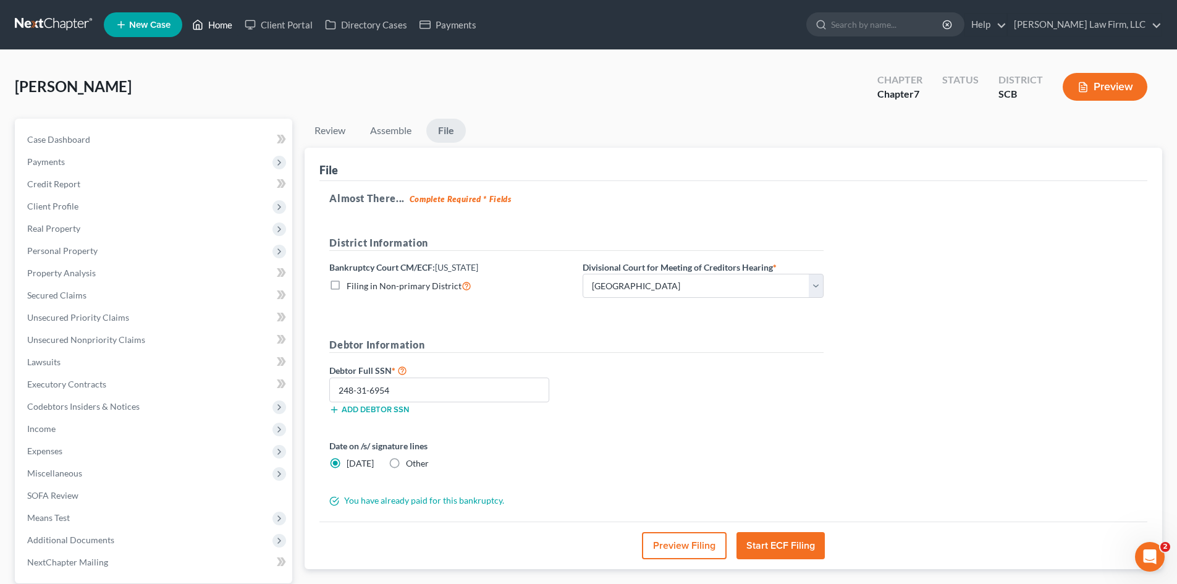
click at [220, 23] on link "Home" at bounding box center [212, 25] width 53 height 22
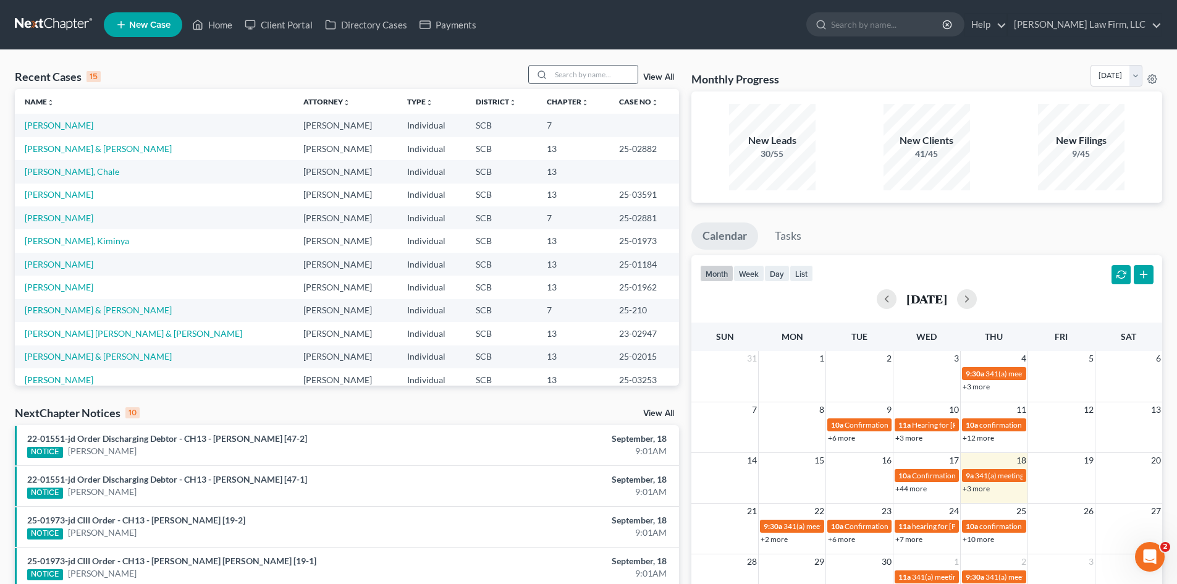
click at [551, 78] on div at bounding box center [540, 75] width 22 height 18
click at [560, 78] on input "search" at bounding box center [594, 75] width 87 height 18
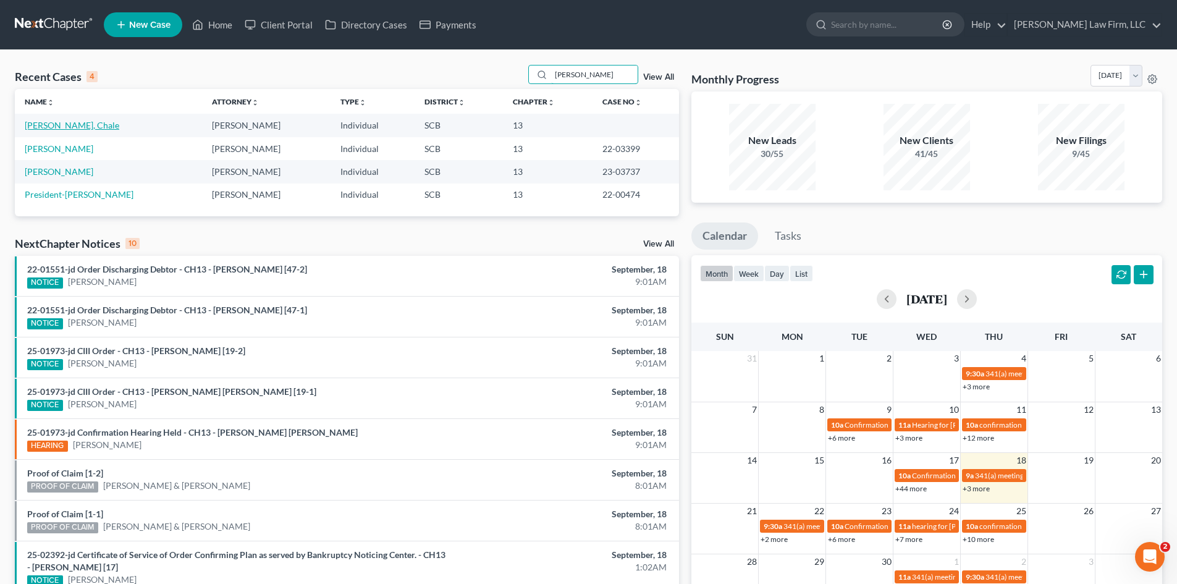
type input "clark"
click at [49, 125] on link "[PERSON_NAME], Chale" at bounding box center [72, 125] width 95 height 11
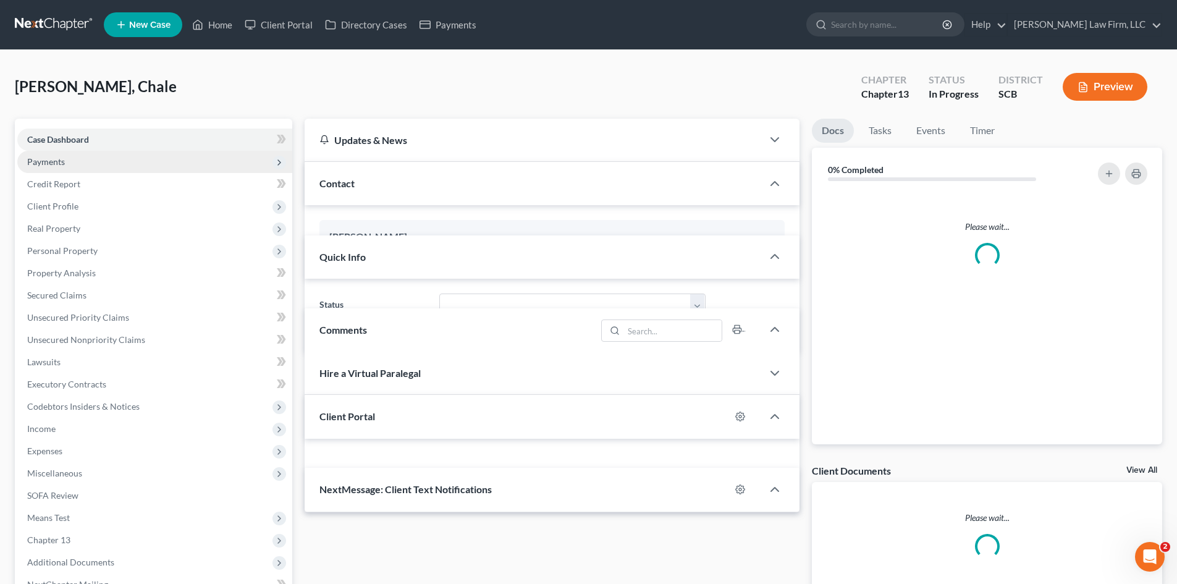
select select "0"
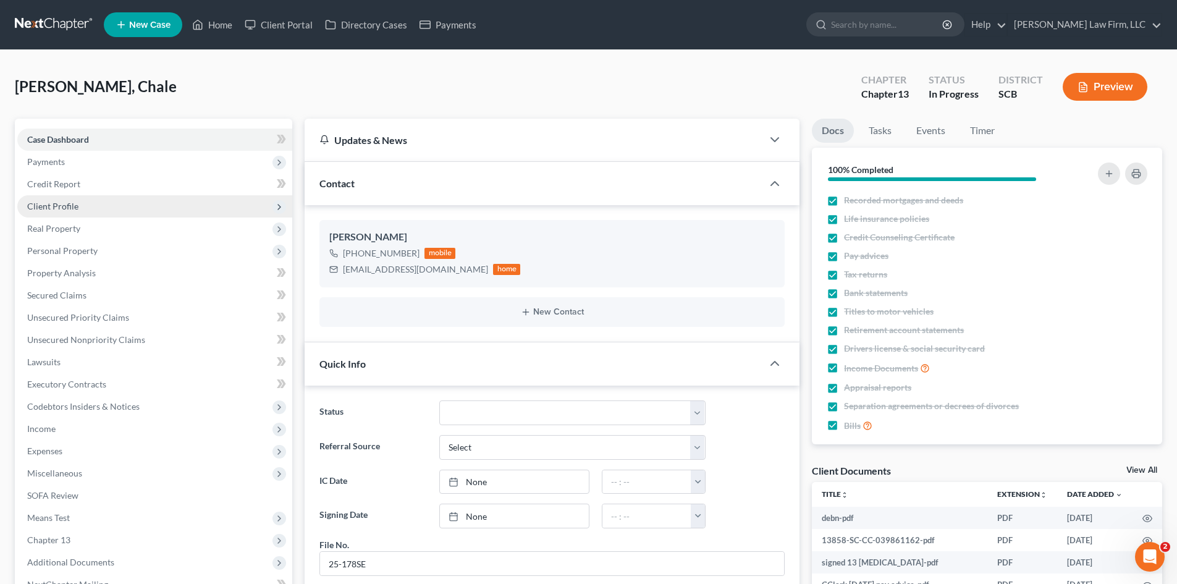
scroll to position [804, 0]
click at [53, 203] on span "Client Profile" at bounding box center [52, 206] width 51 height 11
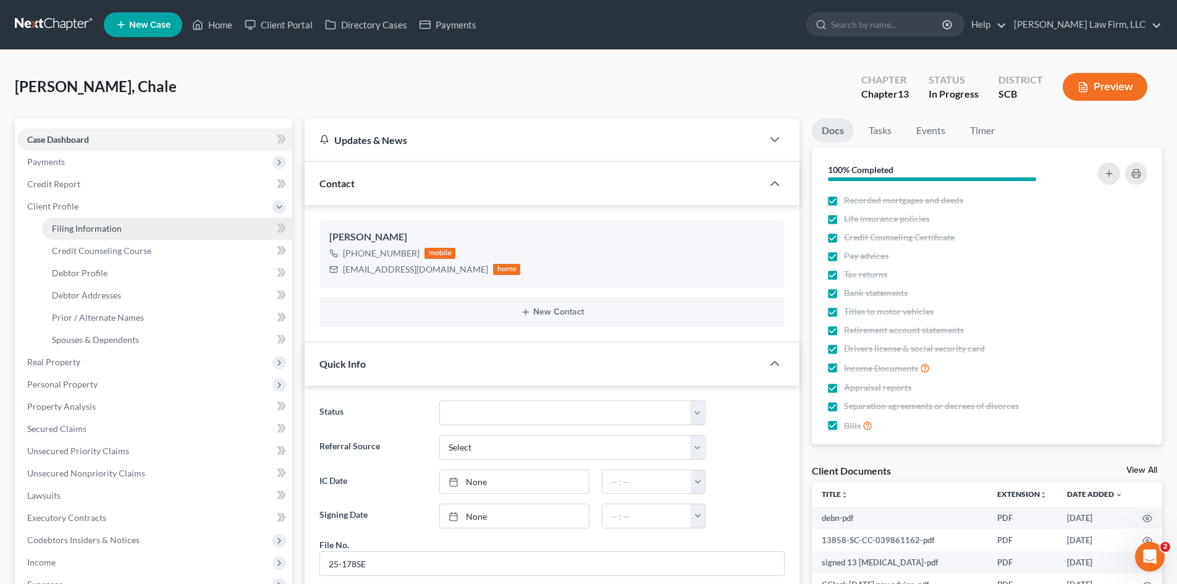
click at [80, 224] on span "Filing Information" at bounding box center [87, 228] width 70 height 11
select select "1"
select select "0"
select select "3"
select select "42"
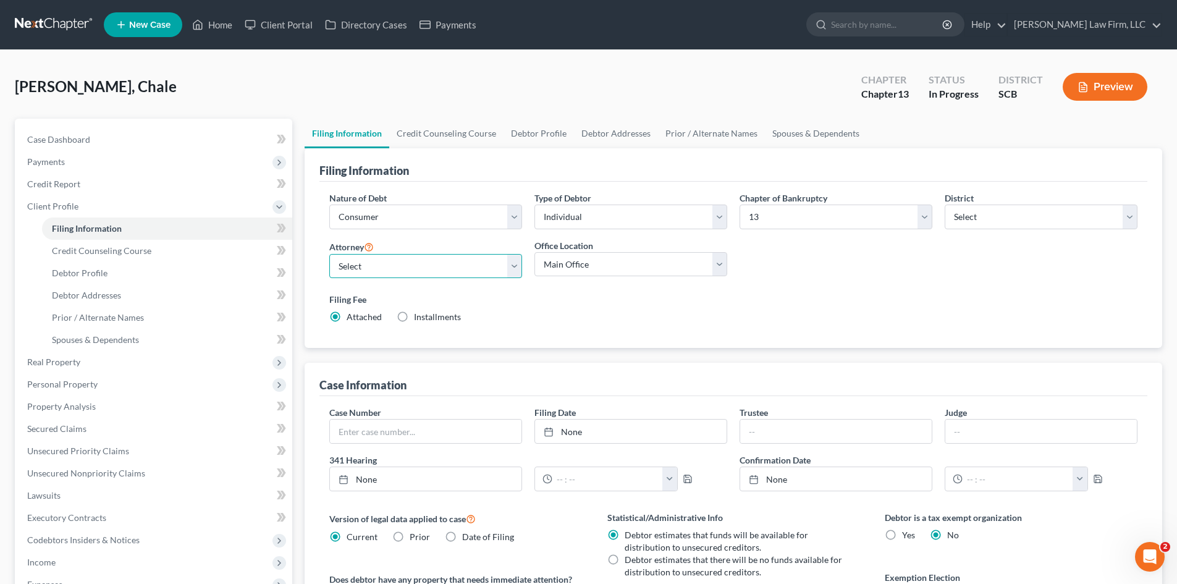
click at [397, 261] on select "Select Robert Meredith, Jr. - SCB Elizabeth Heilig - SCB" at bounding box center [425, 266] width 193 height 25
select select "1"
click at [329, 254] on select "Select Robert Meredith, Jr. - SCB Elizabeth Heilig - SCB" at bounding box center [425, 266] width 193 height 25
click at [416, 144] on link "Credit Counseling Course" at bounding box center [446, 134] width 114 height 30
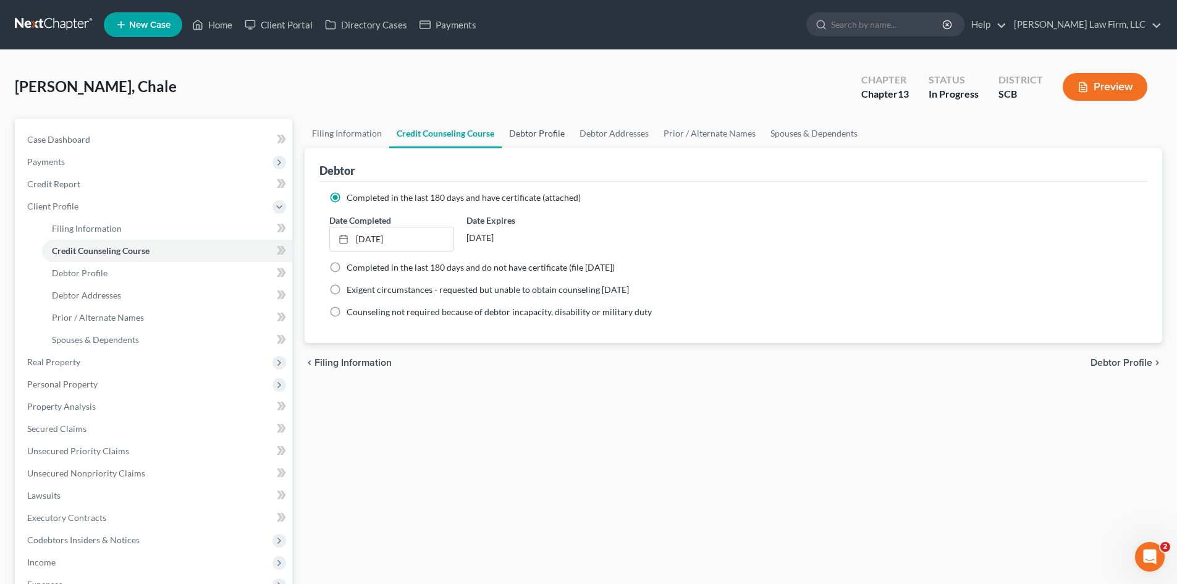
click at [514, 134] on link "Debtor Profile" at bounding box center [537, 134] width 70 height 30
select select "3"
select select "4"
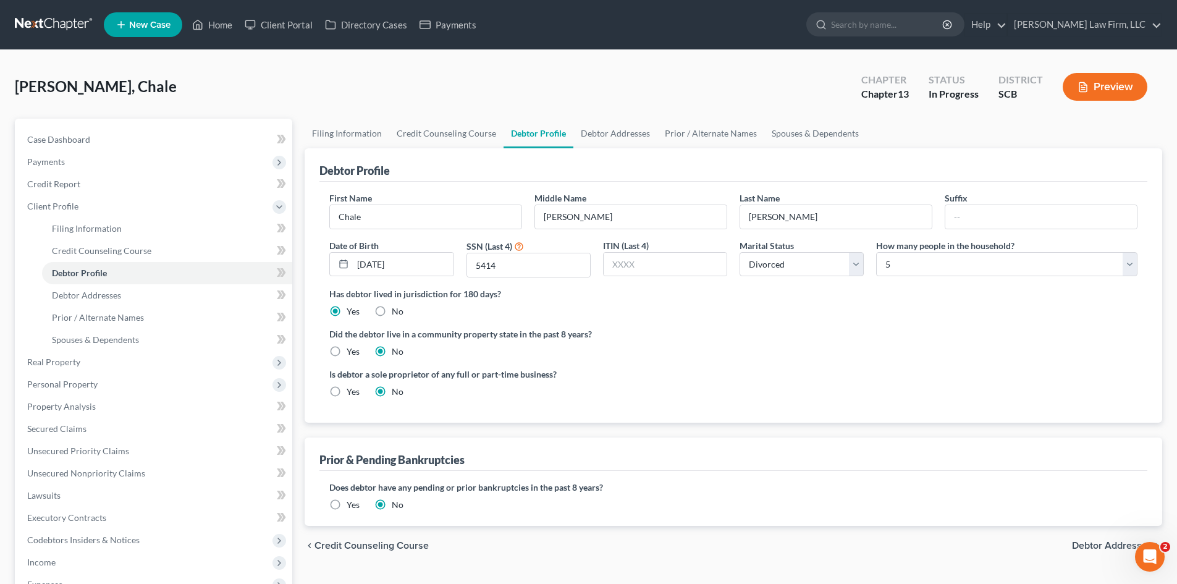
radio input "true"
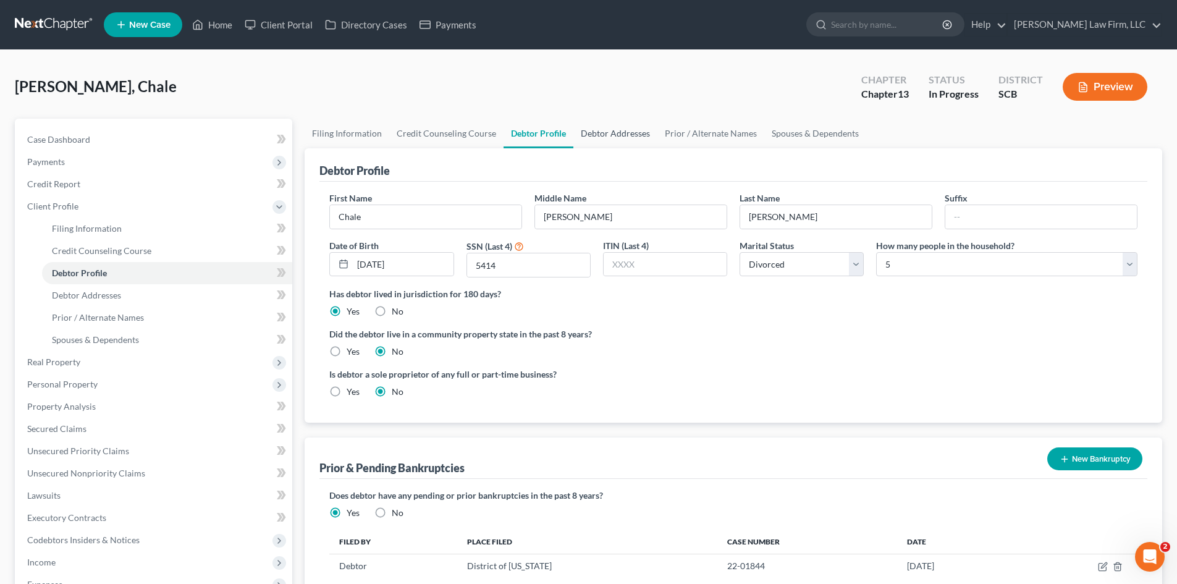
click at [613, 132] on link "Debtor Addresses" at bounding box center [615, 134] width 84 height 30
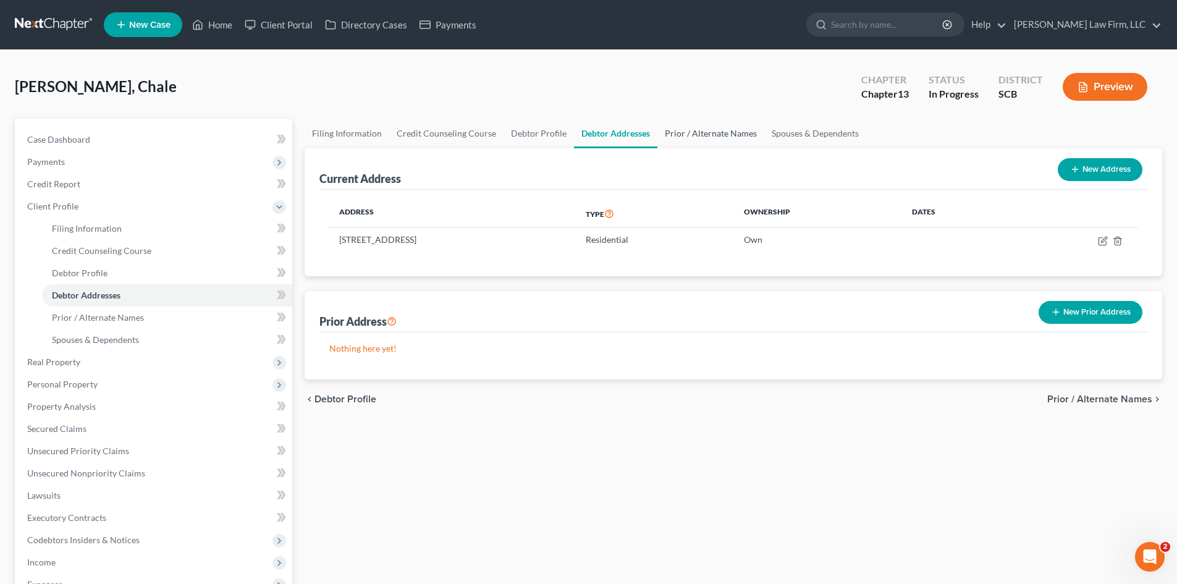
click at [677, 132] on link "Prior / Alternate Names" at bounding box center [710, 134] width 107 height 30
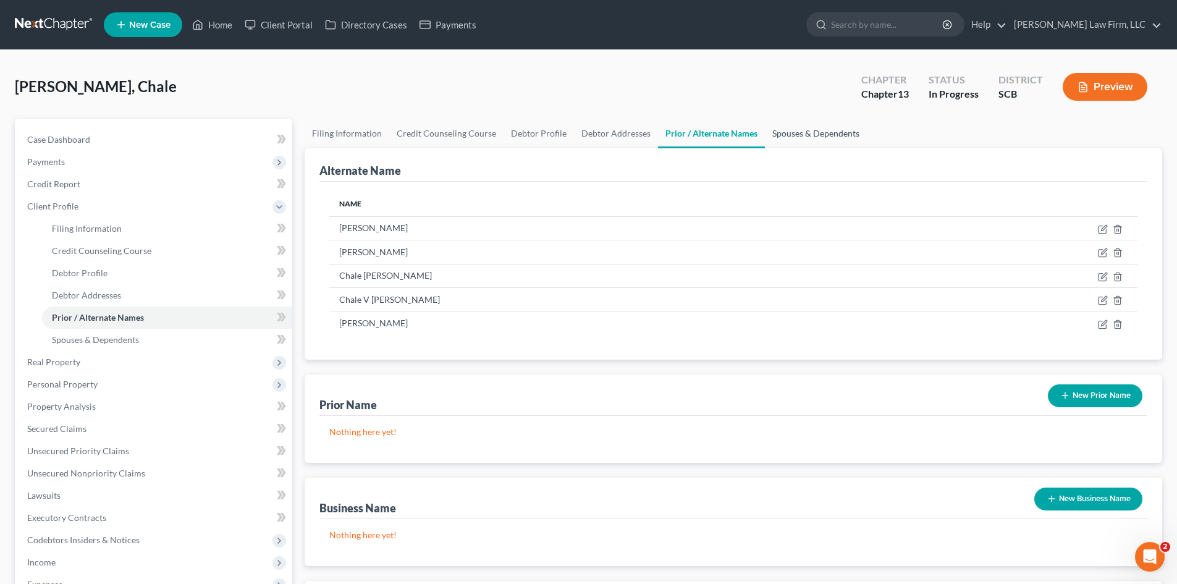
click at [778, 132] on link "Spouses & Dependents" at bounding box center [816, 134] width 102 height 30
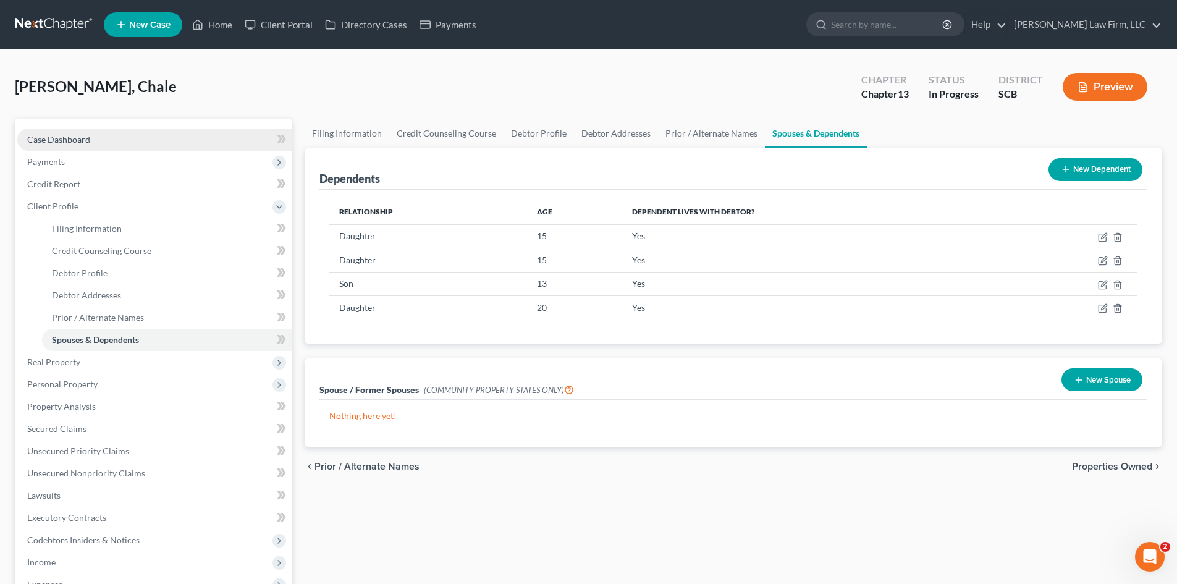
click at [77, 144] on span "Case Dashboard" at bounding box center [58, 139] width 63 height 11
select select "0"
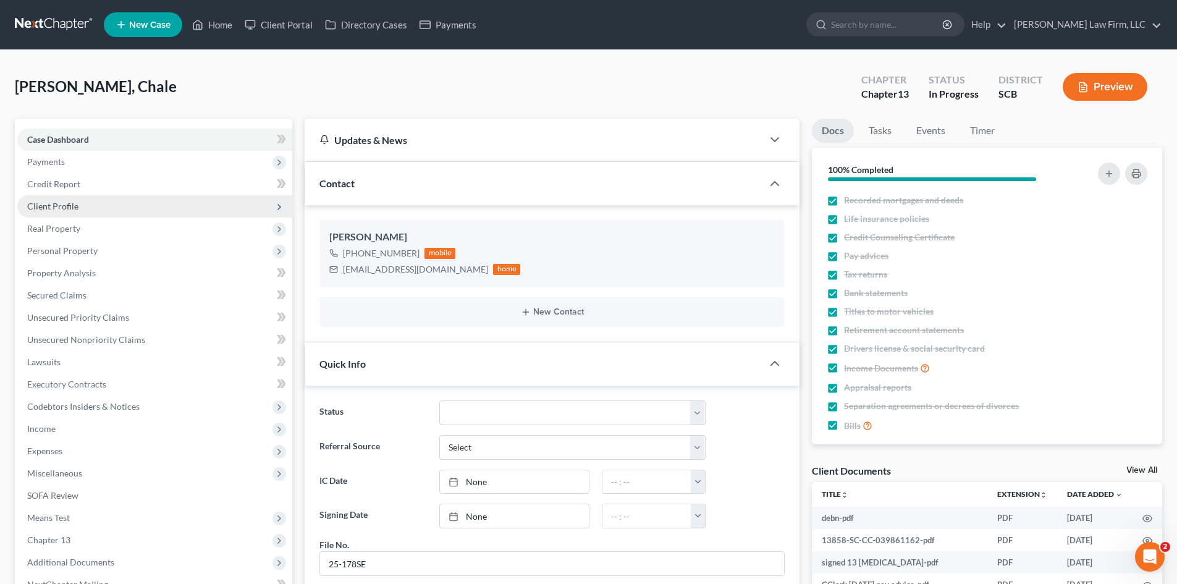
scroll to position [41, 0]
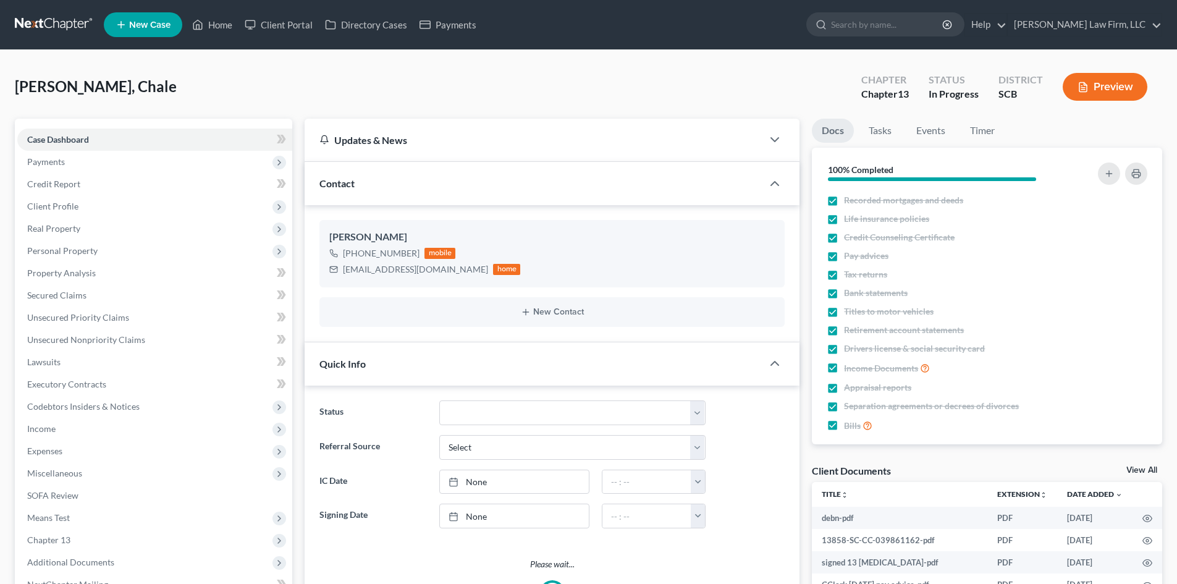
select select "0"
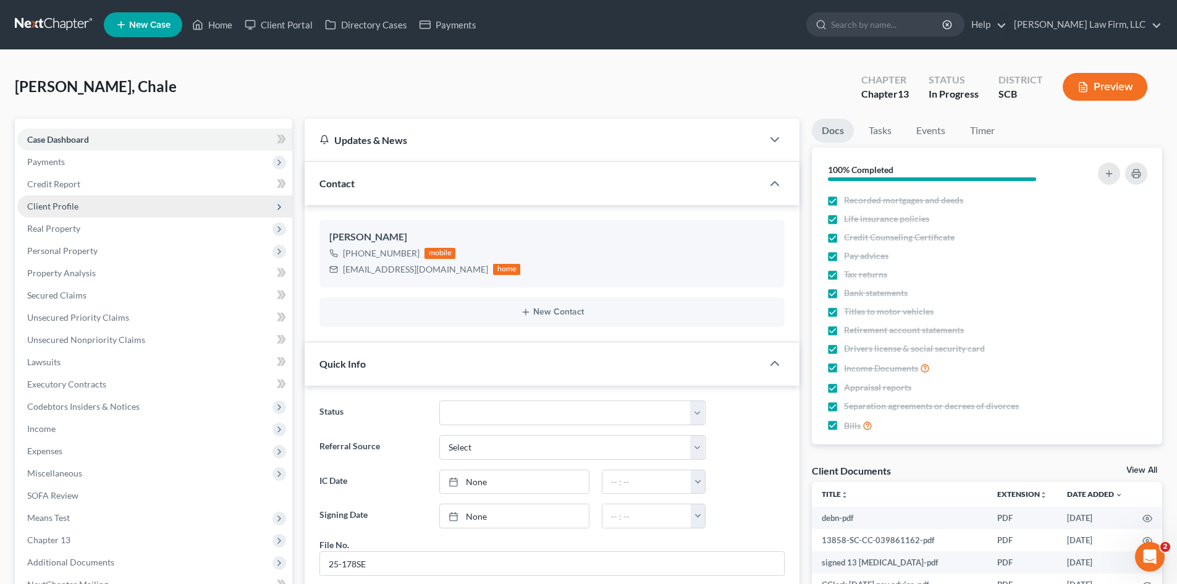
click at [62, 209] on span "Client Profile" at bounding box center [52, 206] width 51 height 11
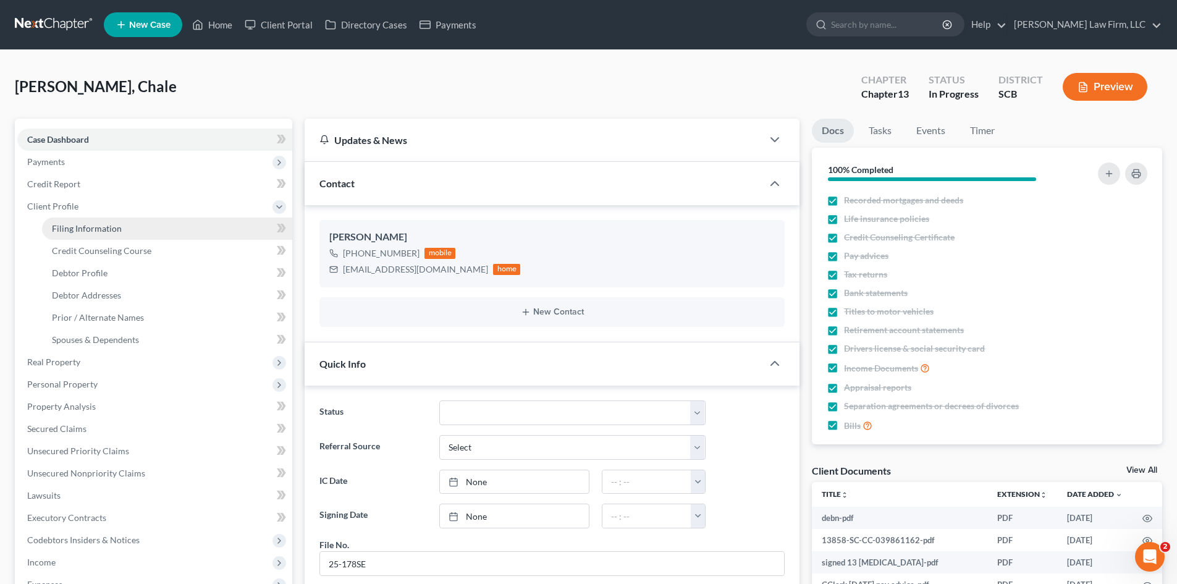
click at [69, 225] on span "Filing Information" at bounding box center [87, 228] width 70 height 11
select select "1"
select select "0"
select select "3"
select select "42"
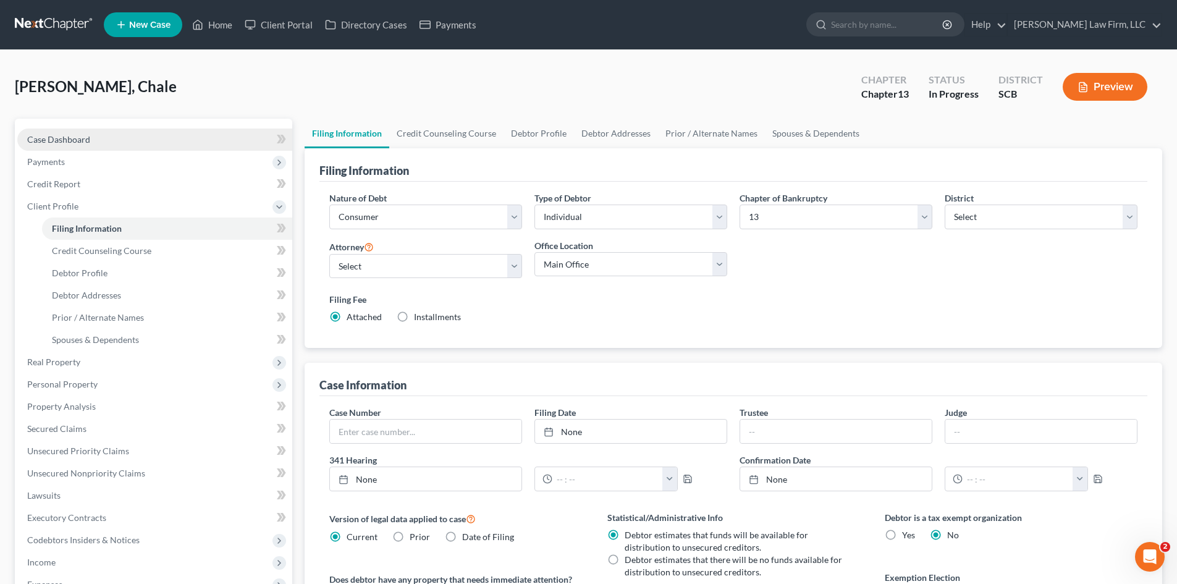
click at [73, 146] on link "Case Dashboard" at bounding box center [154, 140] width 275 height 22
select select "0"
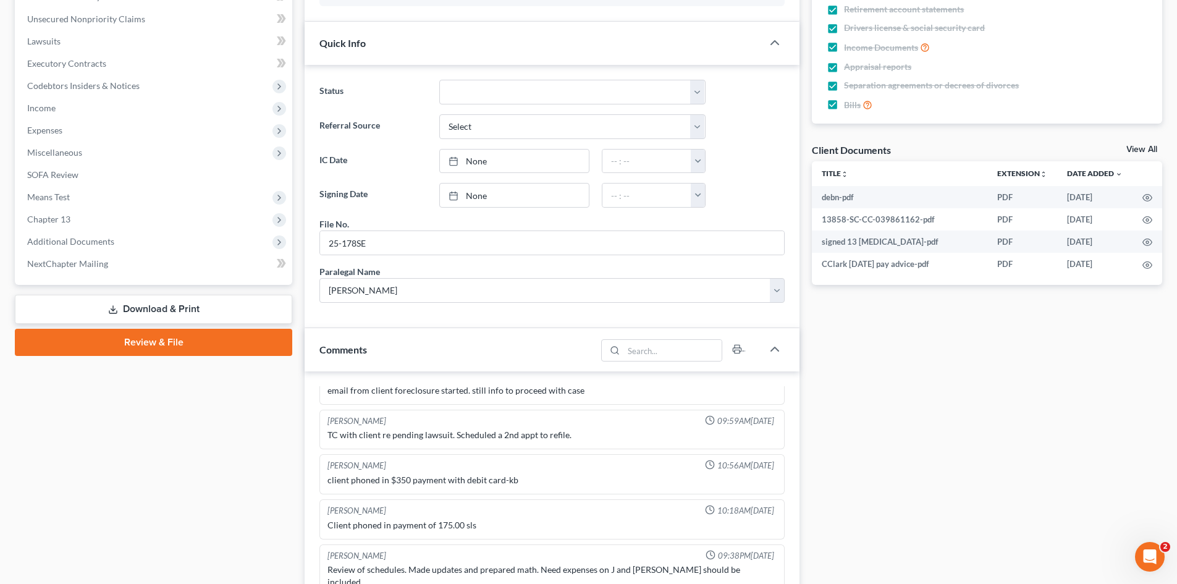
scroll to position [433, 0]
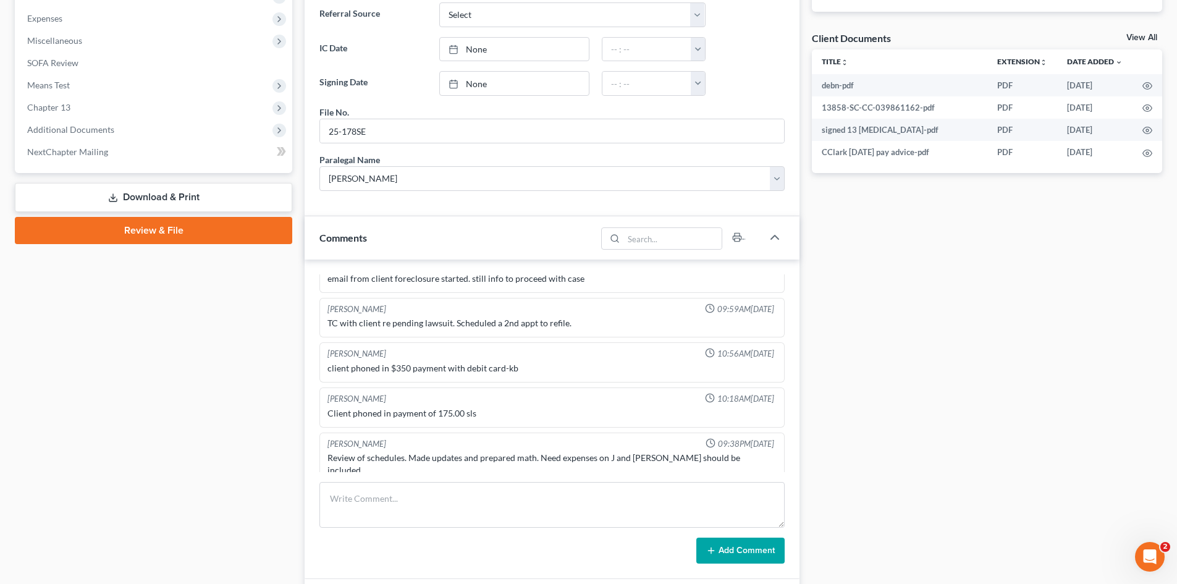
click at [83, 220] on link "Review & File" at bounding box center [153, 230] width 277 height 27
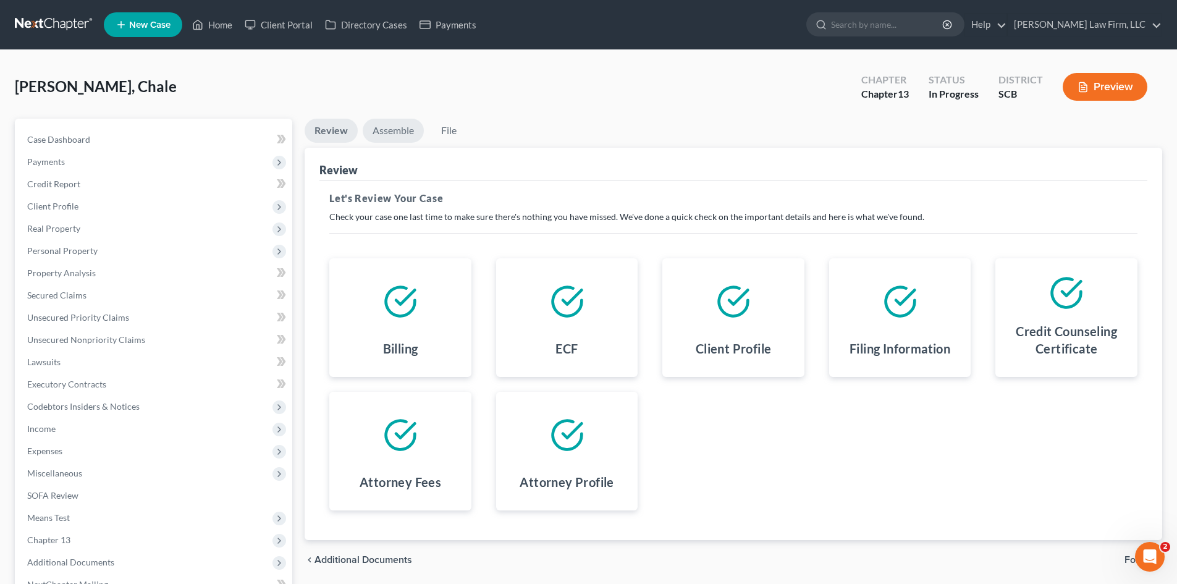
click at [386, 136] on link "Assemble" at bounding box center [393, 131] width 61 height 24
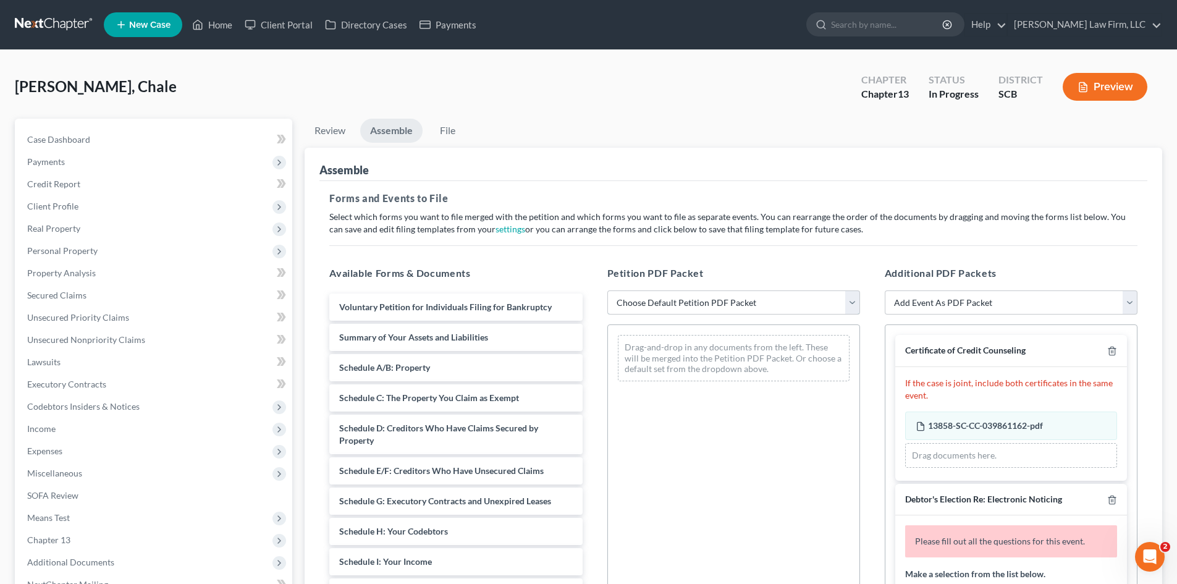
click at [679, 299] on select "Choose Default Petition PDF Packet Complete Bankruptcy Petition (all forms and …" at bounding box center [733, 302] width 253 height 25
select select "0"
click at [607, 290] on select "Choose Default Petition PDF Packet Complete Bankruptcy Petition (all forms and …" at bounding box center [733, 302] width 253 height 25
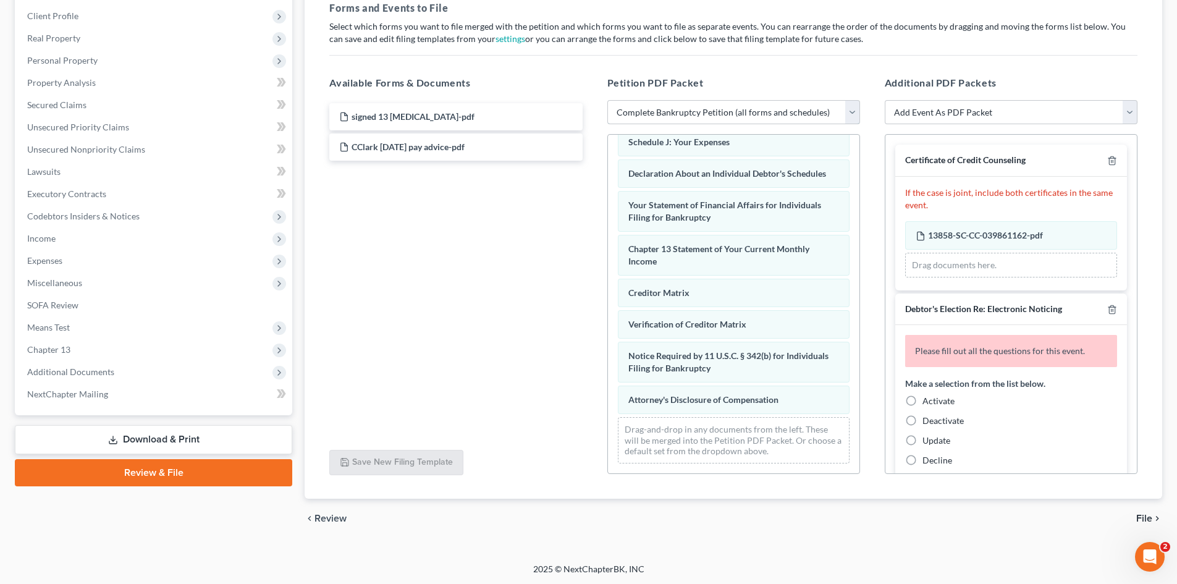
scroll to position [192, 0]
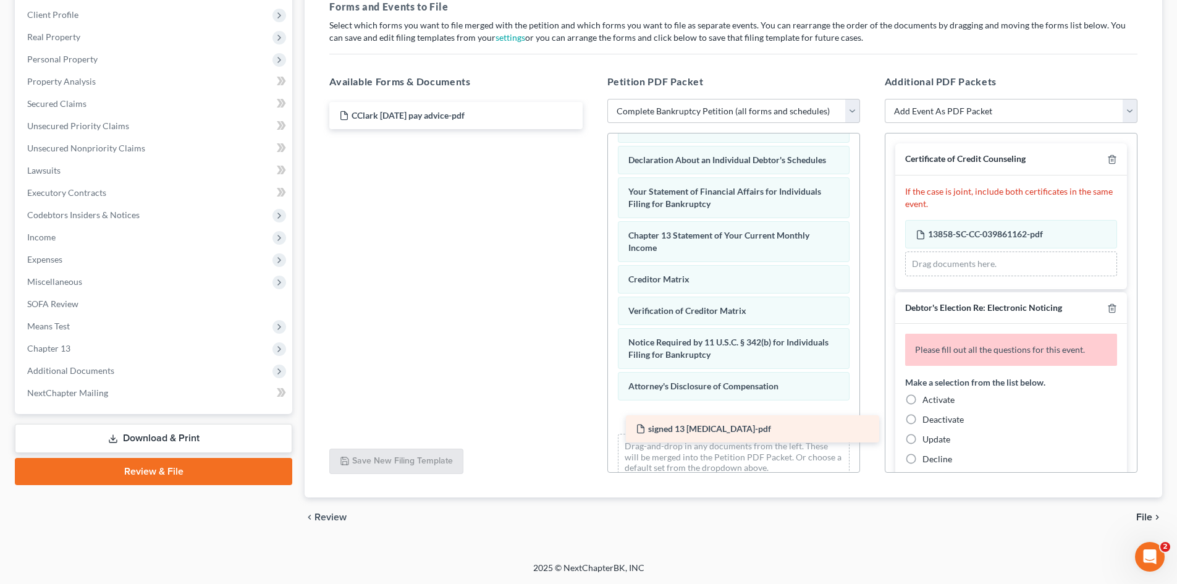
drag, startPoint x: 411, startPoint y: 111, endPoint x: 708, endPoint y: 425, distance: 431.4
click at [592, 129] on div "signed 13 retainer-pdf signed 13 retainer-pdf CClark Sept 12 2025 pay advice-pdf" at bounding box center [455, 115] width 273 height 27
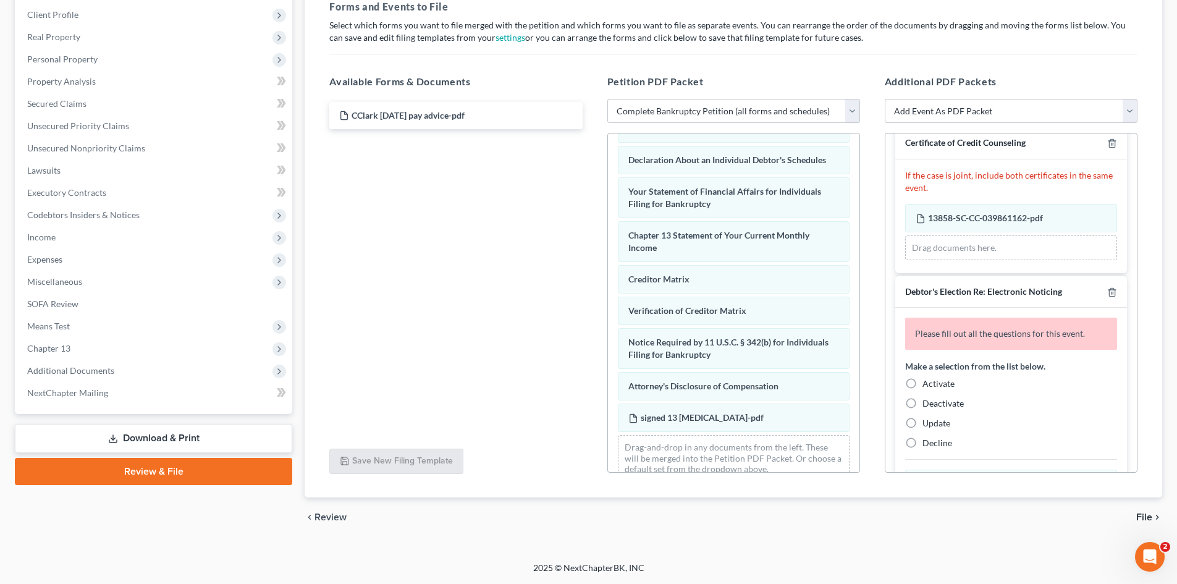
scroll to position [62, 0]
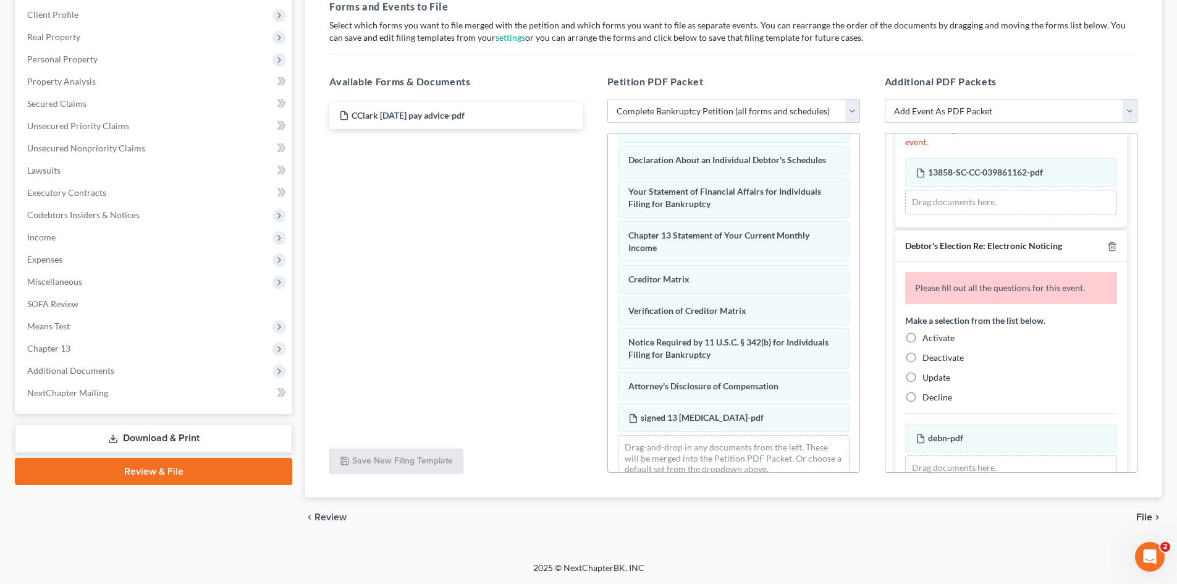
click at [923, 334] on label "Activate" at bounding box center [939, 338] width 32 height 12
click at [928, 334] on input "Activate" at bounding box center [932, 336] width 8 height 8
radio input "true"
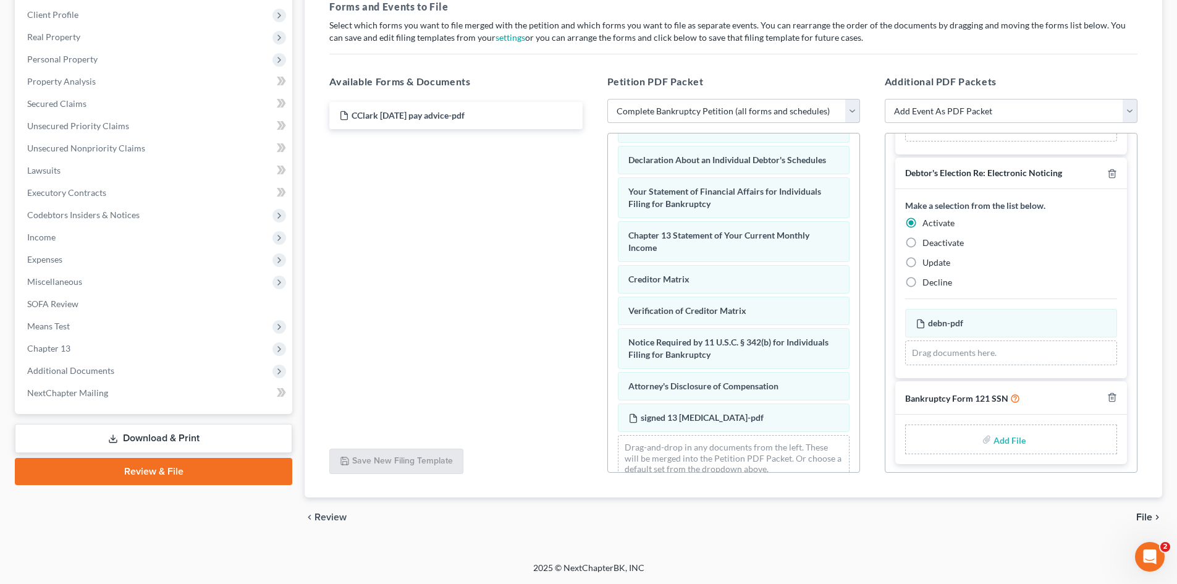
scroll to position [137, 0]
click at [999, 437] on input "file" at bounding box center [1009, 437] width 30 height 22
type input "C:\fakepath\ssn.pdf"
drag, startPoint x: 999, startPoint y: 437, endPoint x: 274, endPoint y: 67, distance: 813.6
click at [274, 67] on span "Personal Property" at bounding box center [154, 59] width 275 height 22
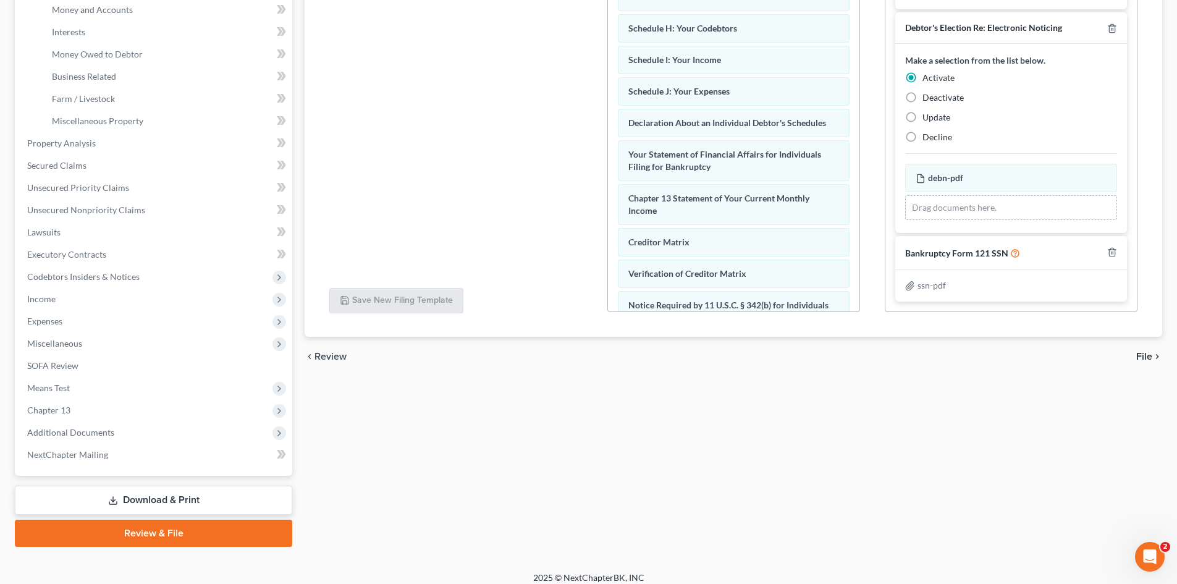
scroll to position [362, 0]
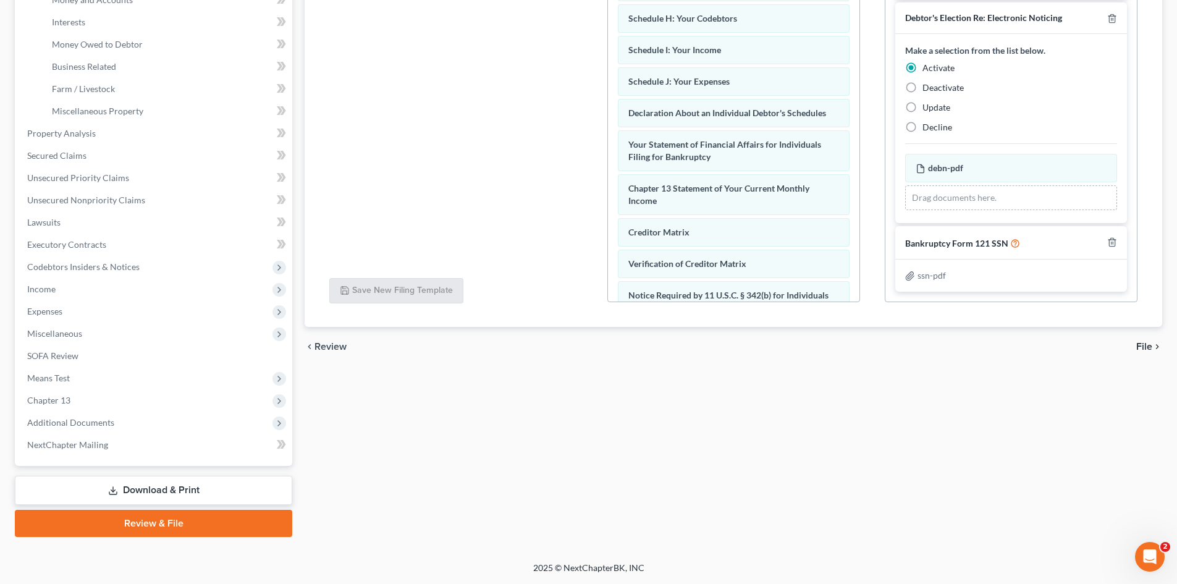
click at [1137, 347] on span "File" at bounding box center [1144, 347] width 16 height 10
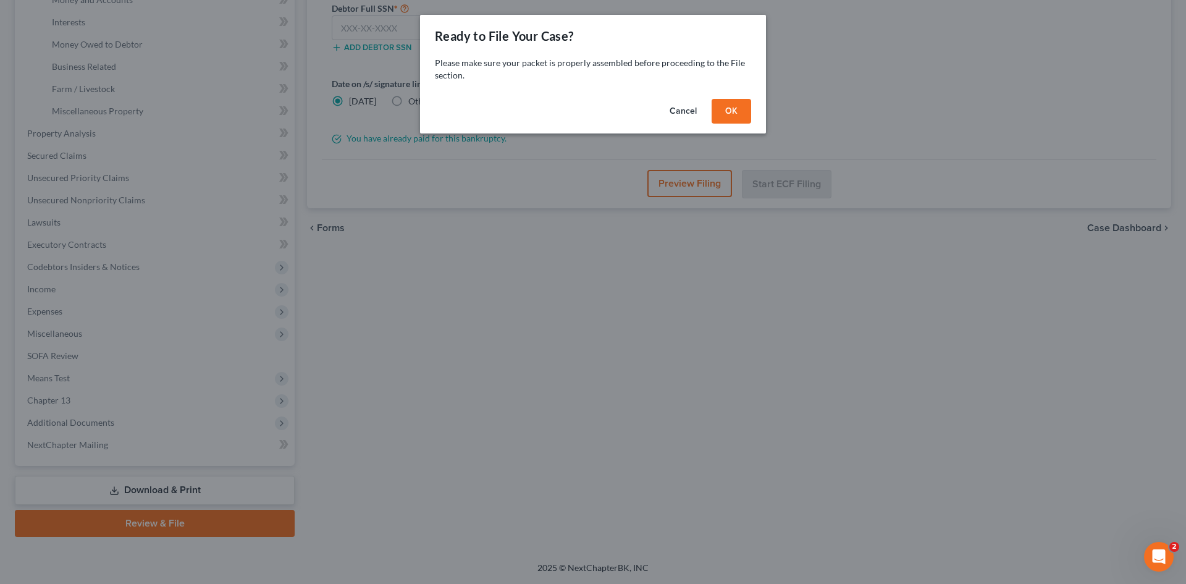
click at [735, 117] on button "OK" at bounding box center [732, 111] width 40 height 25
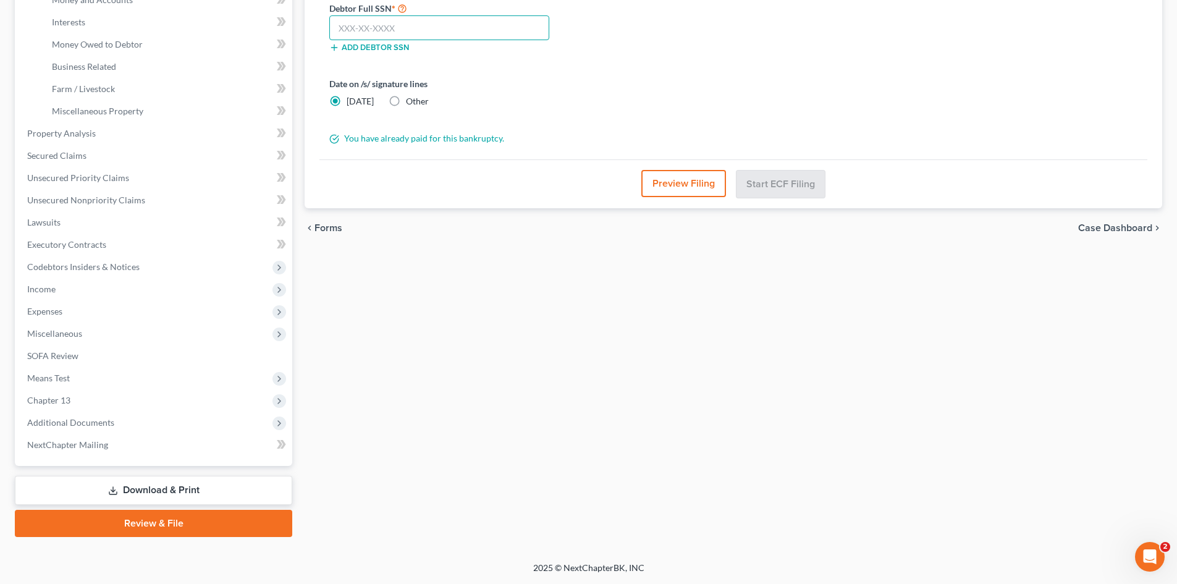
click at [423, 34] on input "text" at bounding box center [439, 27] width 220 height 25
type input "249-59-5414"
click at [406, 103] on label "Other" at bounding box center [417, 101] width 23 height 12
click at [411, 103] on input "Other" at bounding box center [415, 99] width 8 height 8
radio input "true"
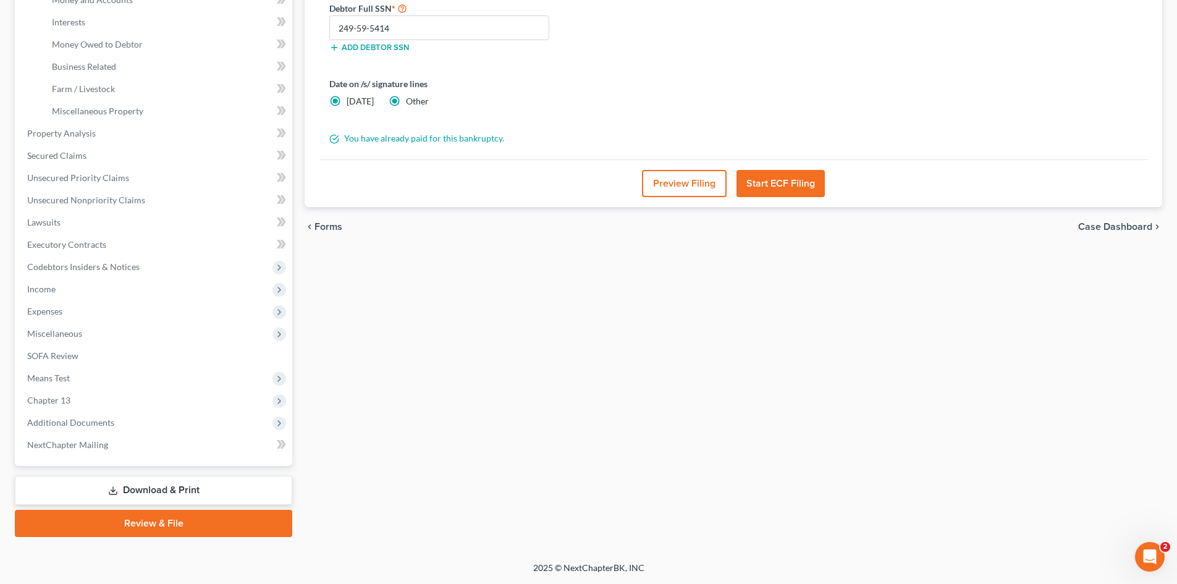
radio input "false"
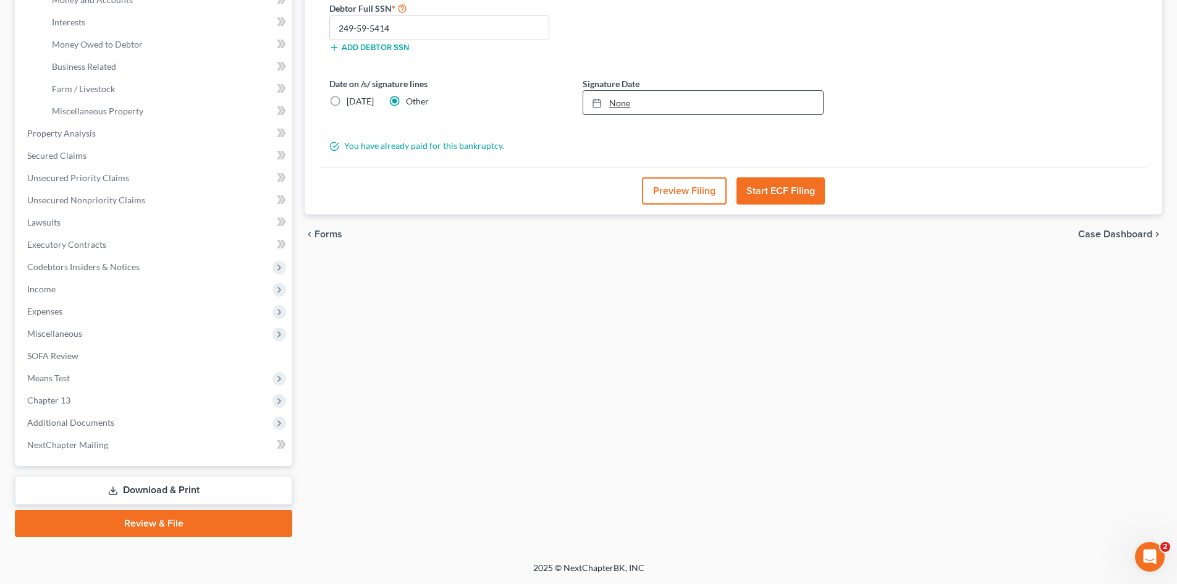
type input "[DATE]"
click at [630, 109] on link "[DATE]" at bounding box center [703, 102] width 240 height 23
click at [560, 230] on div "chevron_left Forms Case Dashboard chevron_right" at bounding box center [734, 234] width 858 height 40
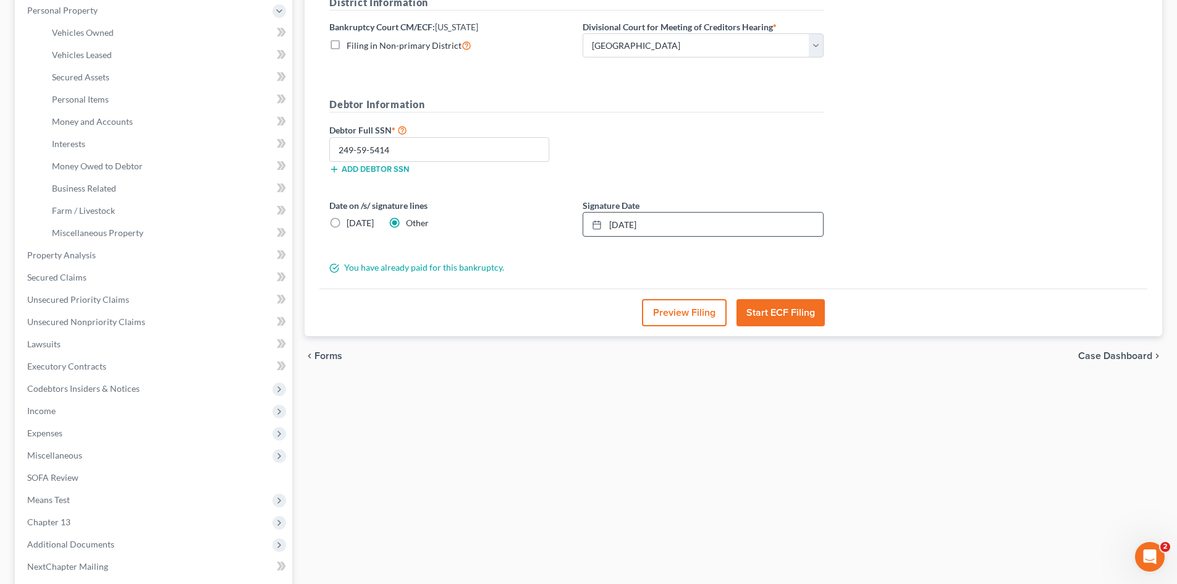
scroll to position [309, 0]
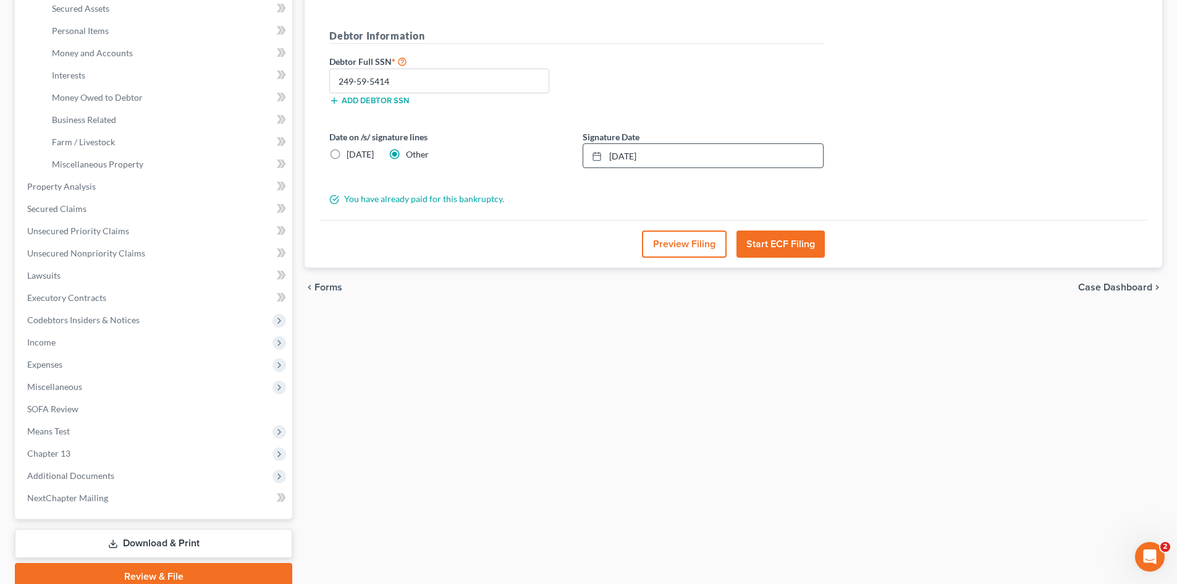
click at [798, 252] on button "Start ECF Filing" at bounding box center [781, 243] width 88 height 27
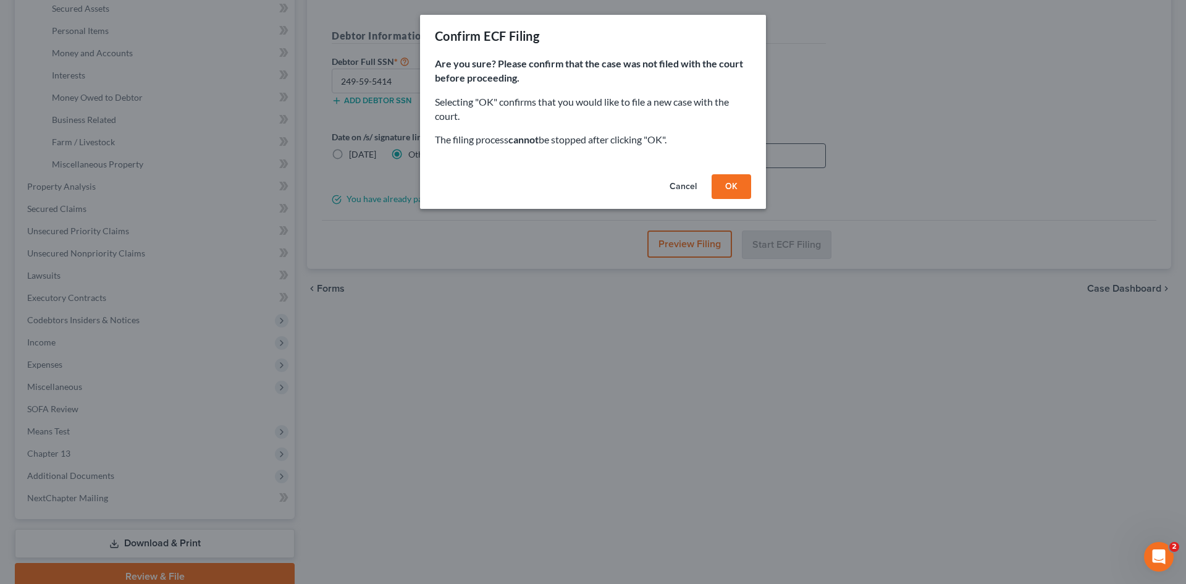
click at [738, 190] on button "OK" at bounding box center [732, 186] width 40 height 25
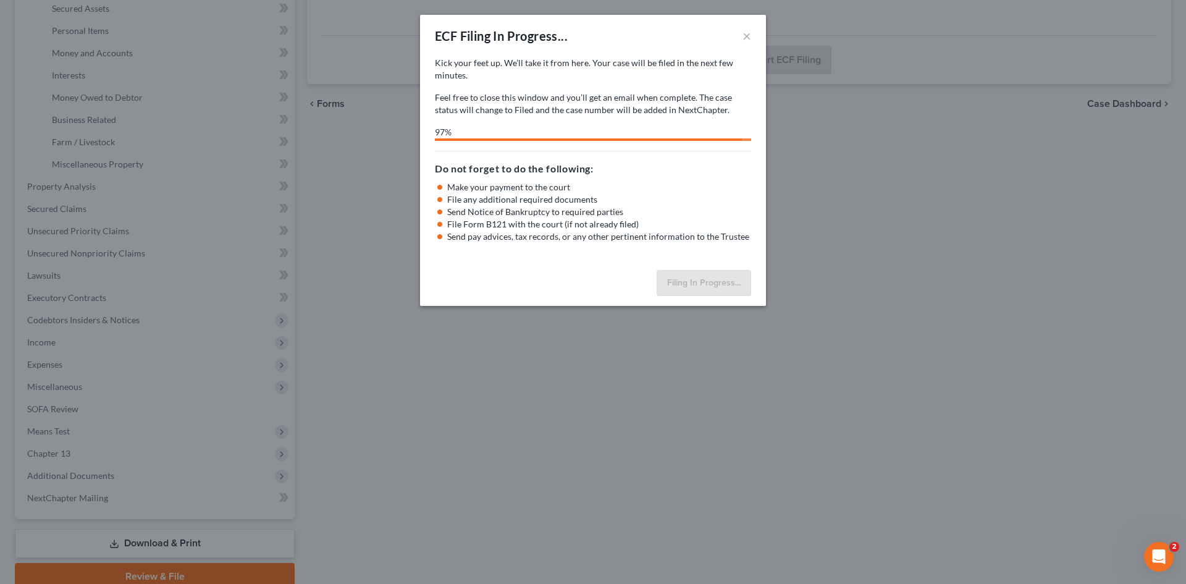
select select "0"
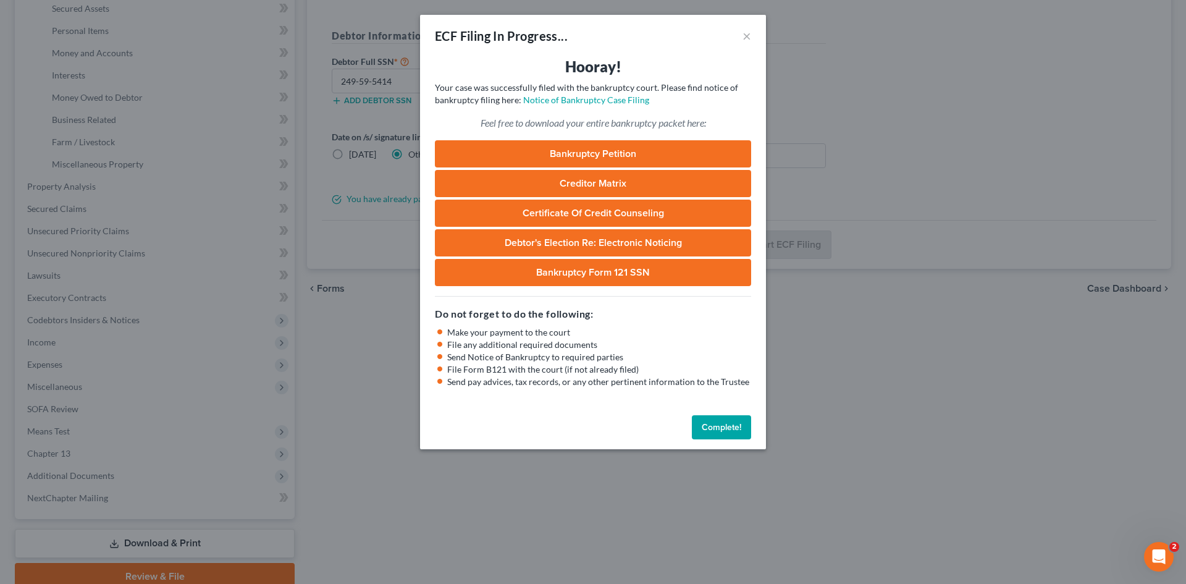
click at [714, 435] on button "Complete!" at bounding box center [721, 427] width 59 height 25
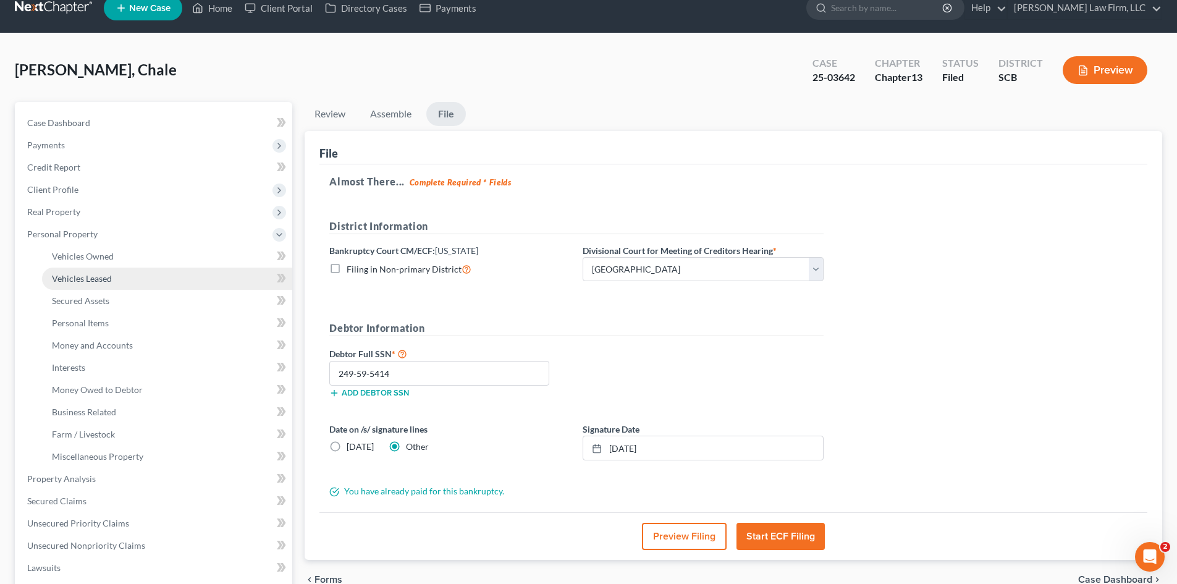
scroll to position [0, 0]
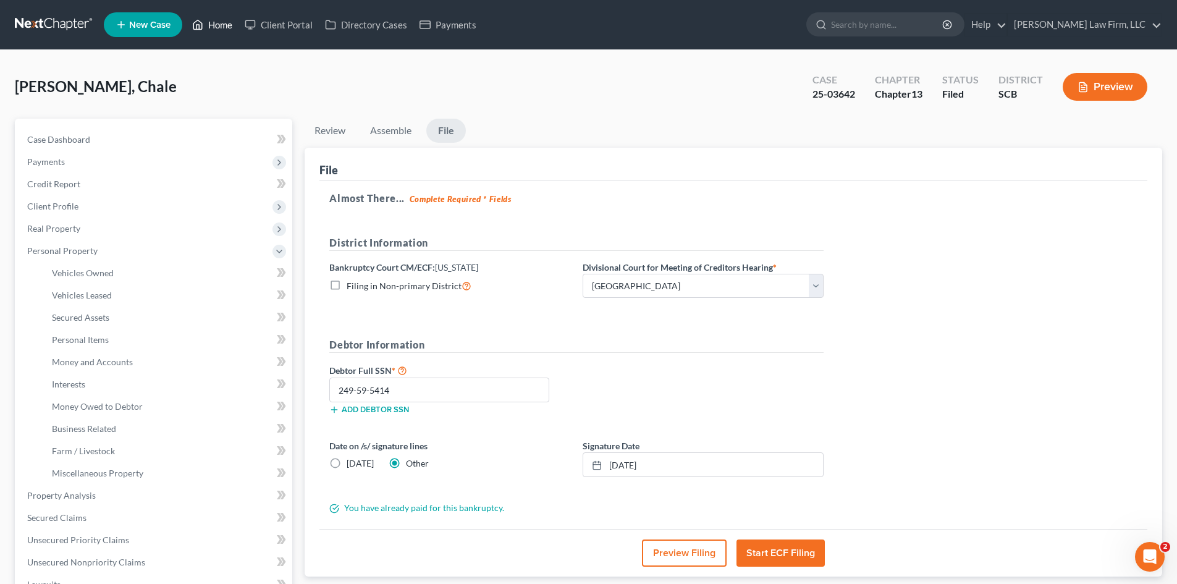
click at [210, 24] on link "Home" at bounding box center [212, 25] width 53 height 22
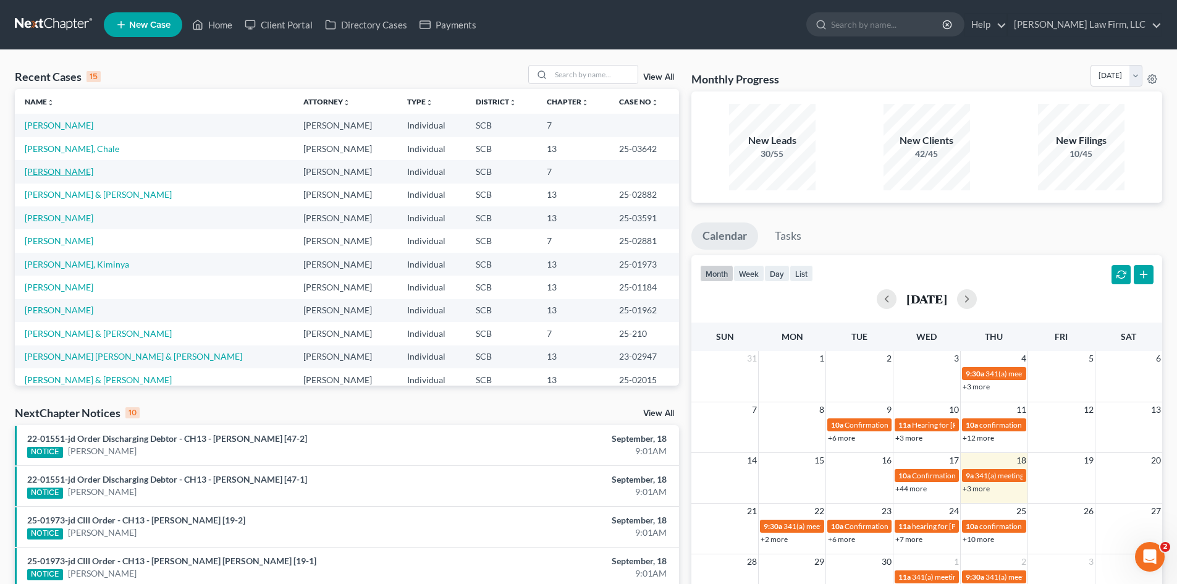
click at [56, 169] on link "[PERSON_NAME]" at bounding box center [59, 171] width 69 height 11
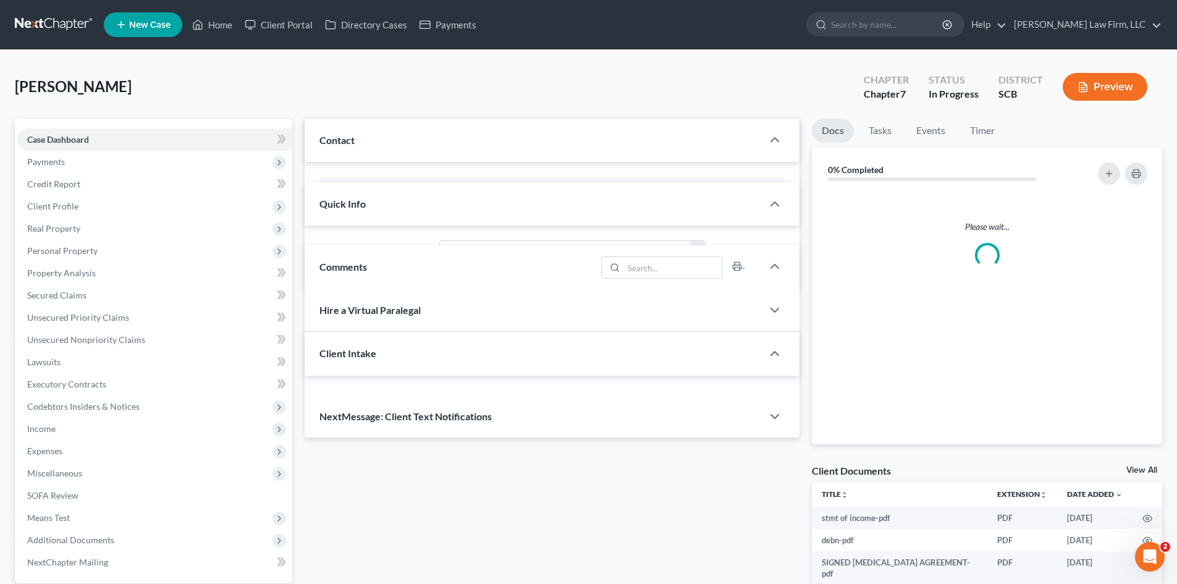
select select "0"
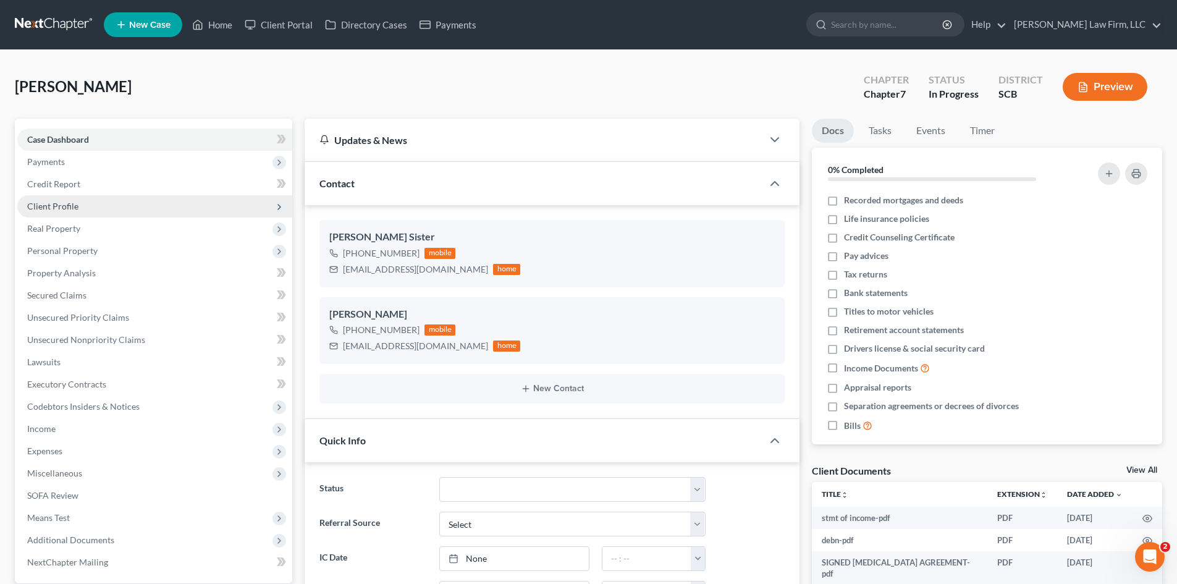
click at [48, 203] on span "Client Profile" at bounding box center [52, 206] width 51 height 11
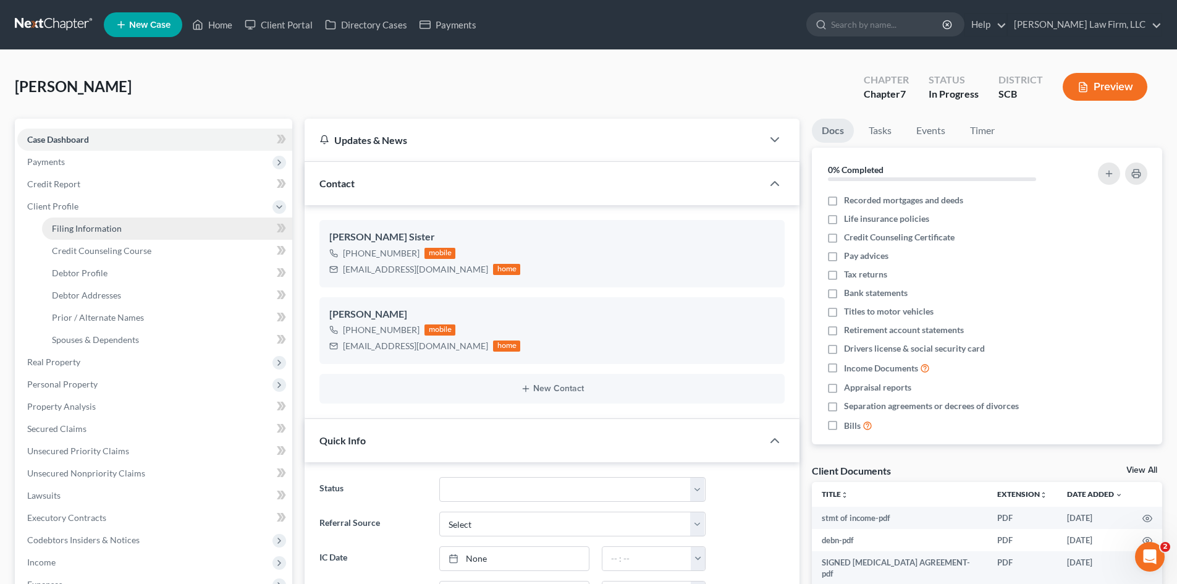
click at [88, 232] on span "Filing Information" at bounding box center [87, 228] width 70 height 11
select select "1"
select select "0"
select select "72"
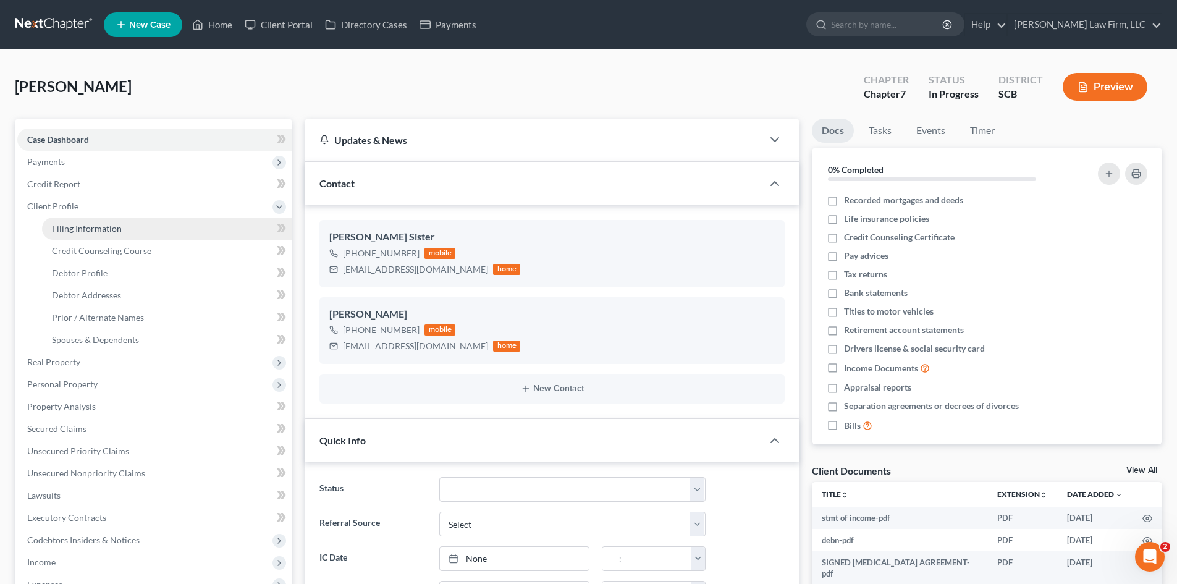
select select "0"
select select "42"
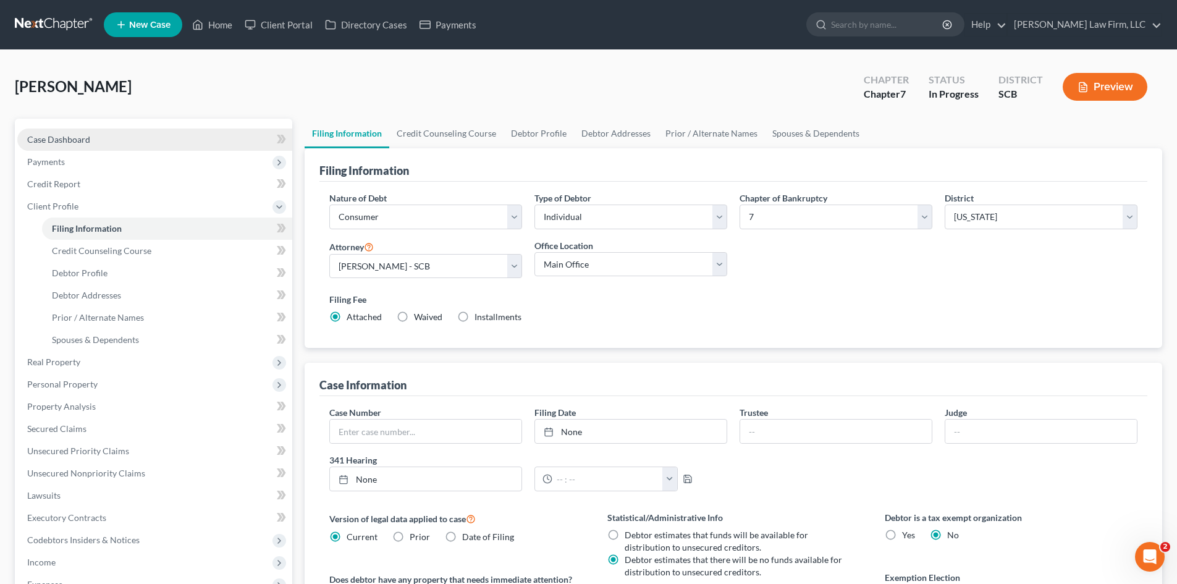
click at [51, 142] on span "Case Dashboard" at bounding box center [58, 139] width 63 height 11
select select "0"
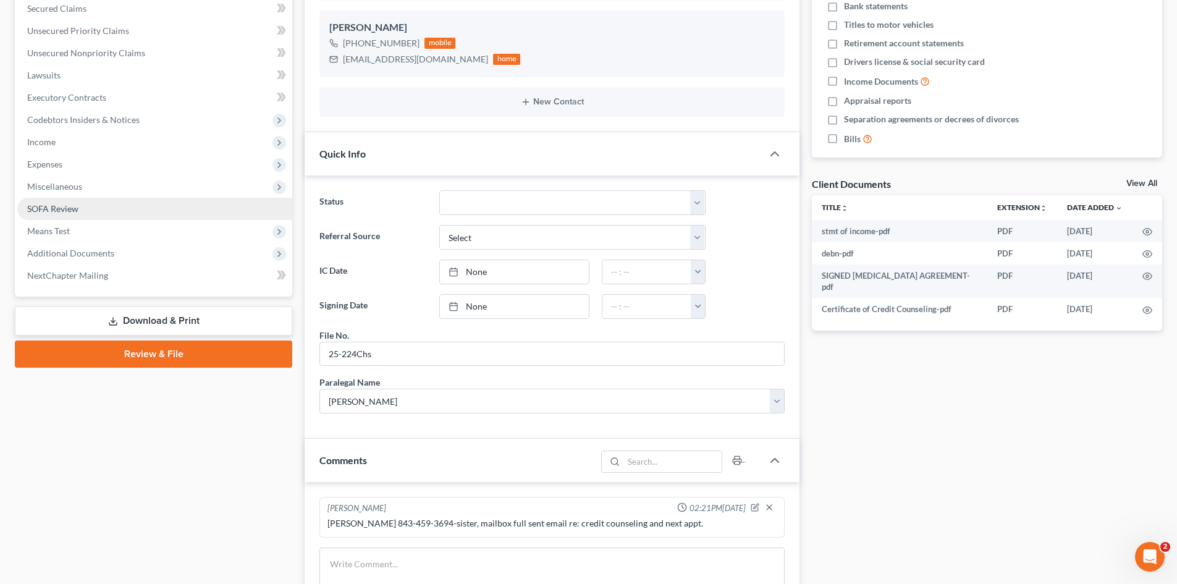
scroll to position [309, 0]
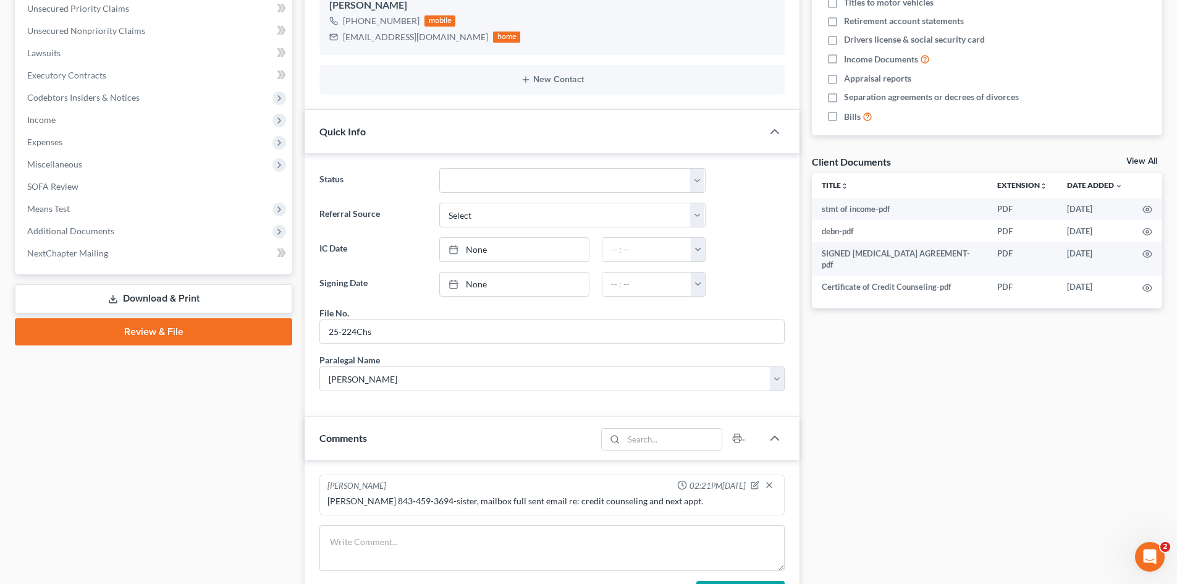
click at [96, 290] on link "Download & Print" at bounding box center [153, 298] width 277 height 29
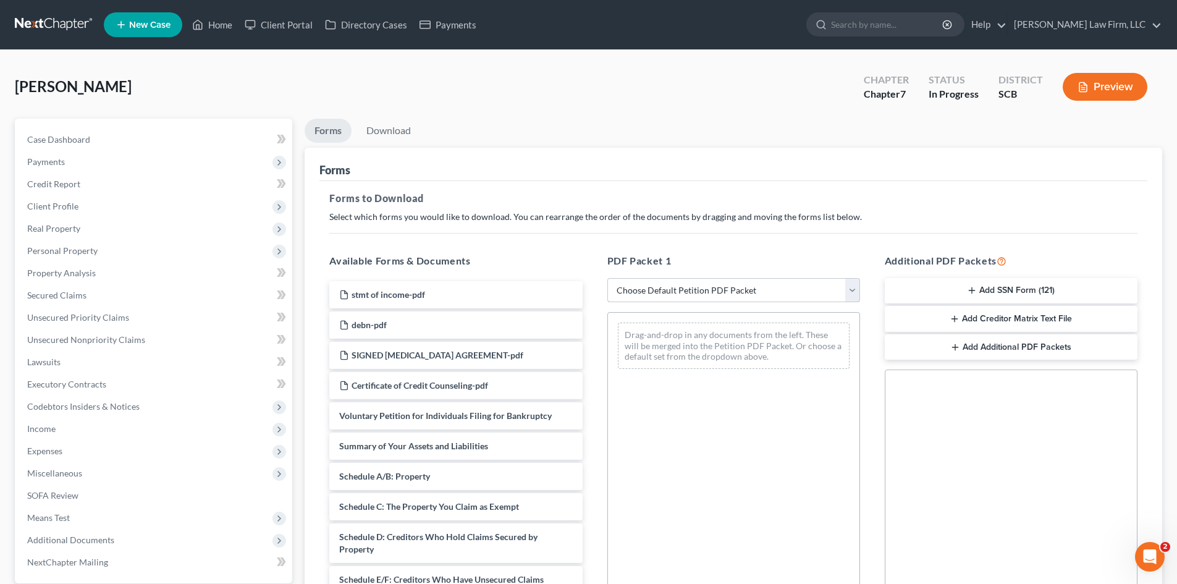
click at [664, 300] on select "Choose Default Petition PDF Packet Complete Bankruptcy Petition (all forms and …" at bounding box center [733, 290] width 253 height 25
select select "0"
click at [607, 278] on select "Choose Default Petition PDF Packet Complete Bankruptcy Petition (all forms and …" at bounding box center [733, 290] width 253 height 25
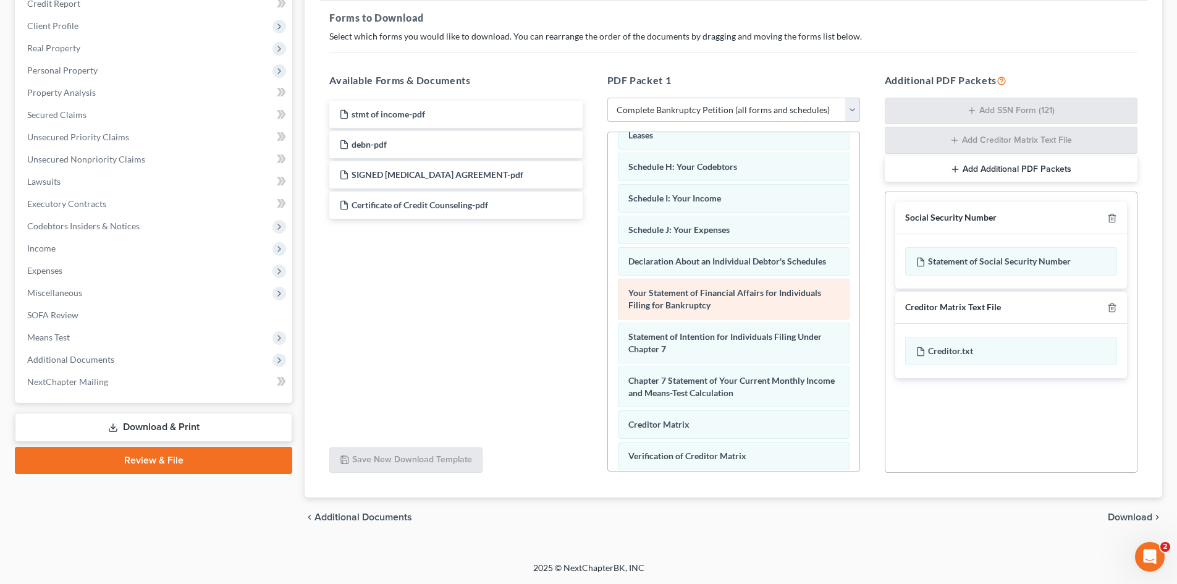
scroll to position [394, 0]
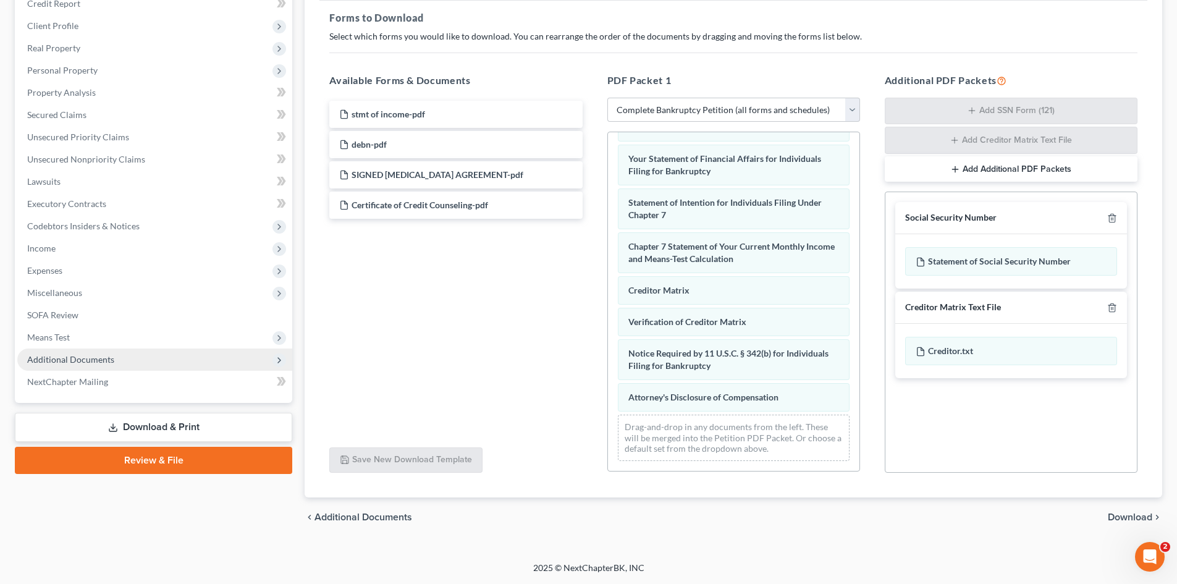
click at [61, 360] on span "Additional Documents" at bounding box center [70, 359] width 87 height 11
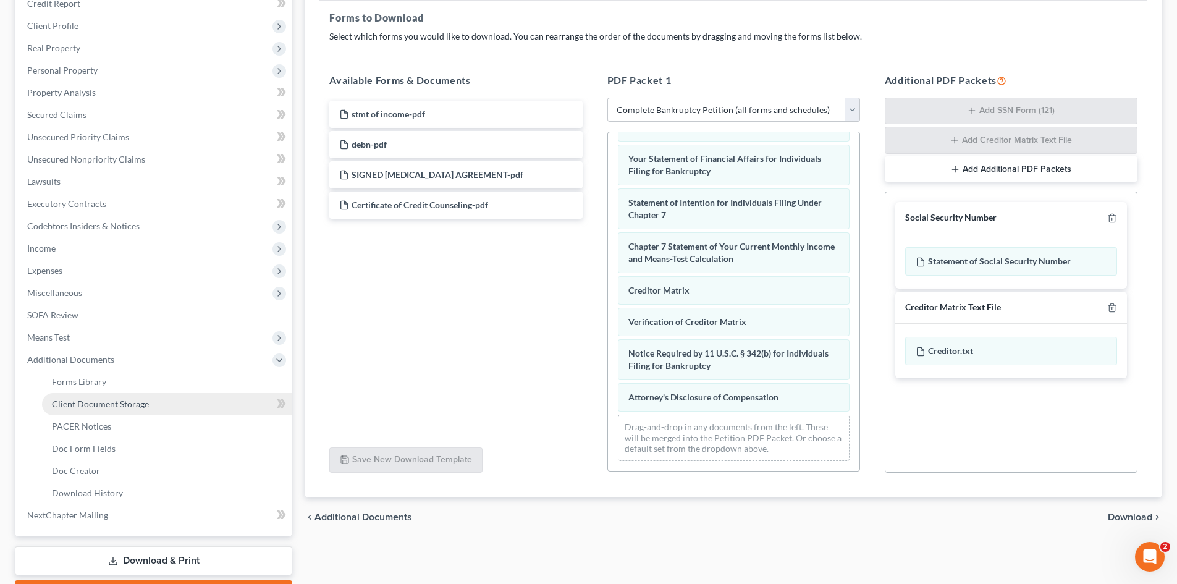
click at [96, 395] on link "Client Document Storage" at bounding box center [167, 404] width 250 height 22
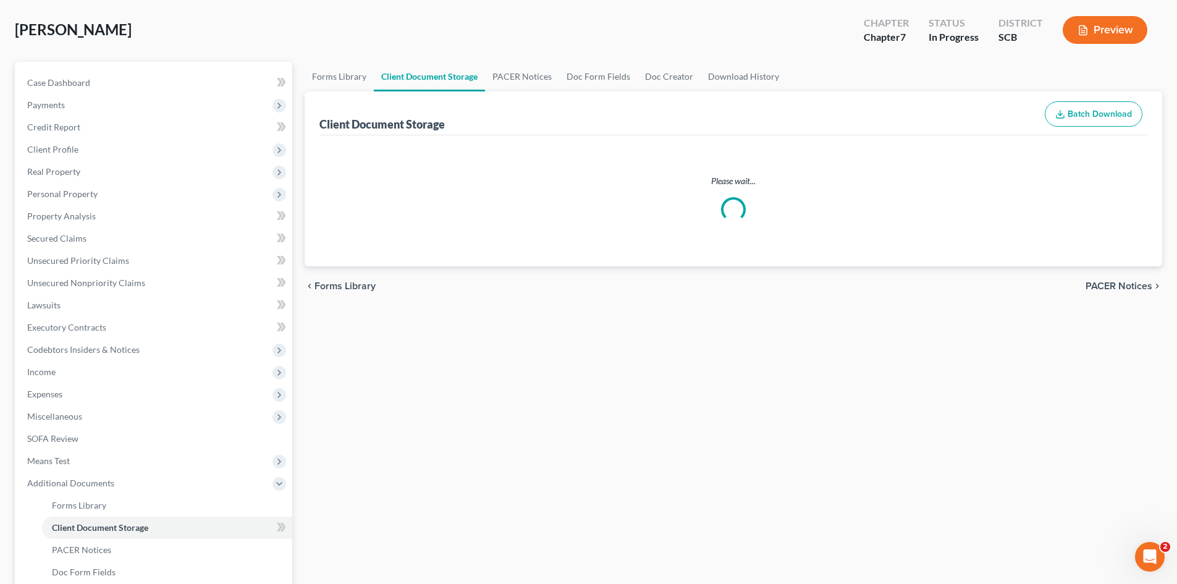
scroll to position [4, 0]
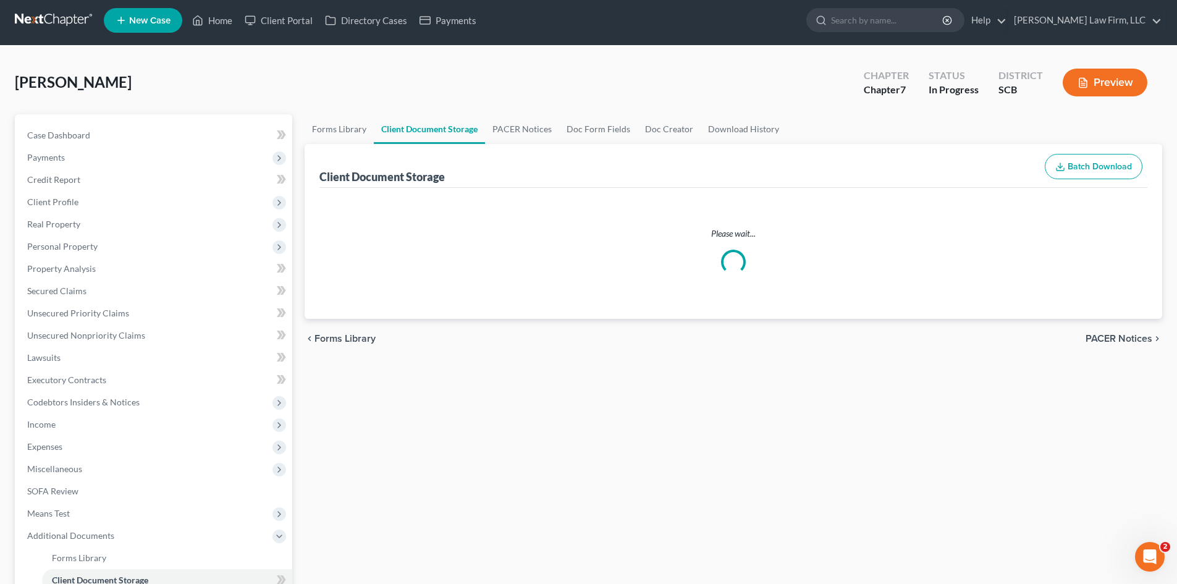
select select "6"
select select "16"
select select "15"
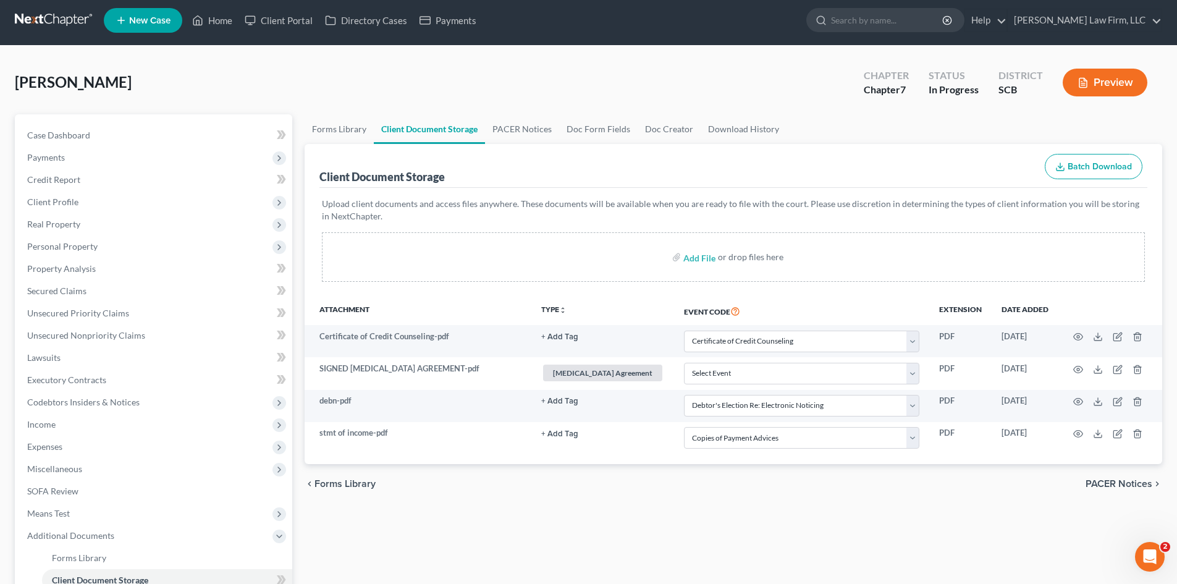
scroll to position [0, 0]
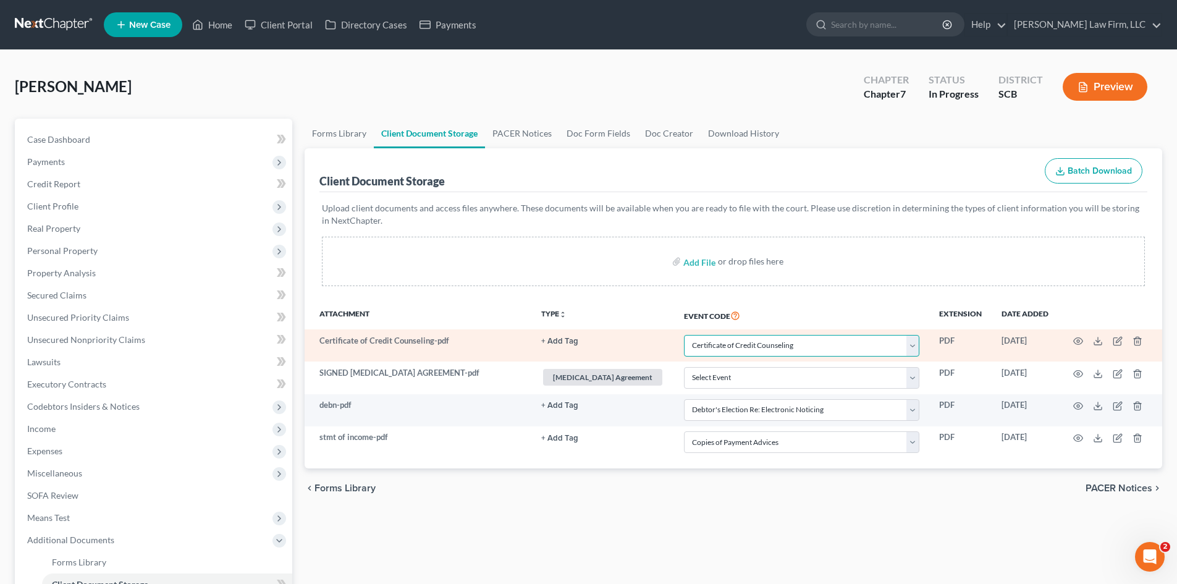
click at [799, 345] on select "Select Event Amended Application Amended Document Amended Schedules/Statements …" at bounding box center [801, 346] width 235 height 22
click at [684, 335] on select "Select Event Amended Application Amended Document Amended Schedules/Statements …" at bounding box center [801, 346] width 235 height 22
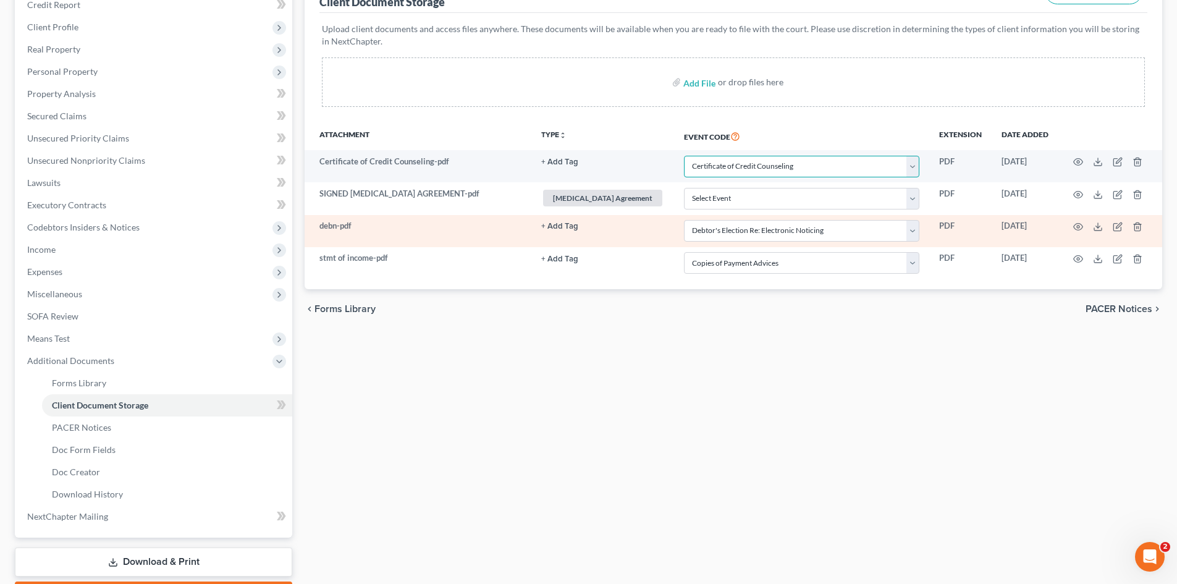
scroll to position [185, 0]
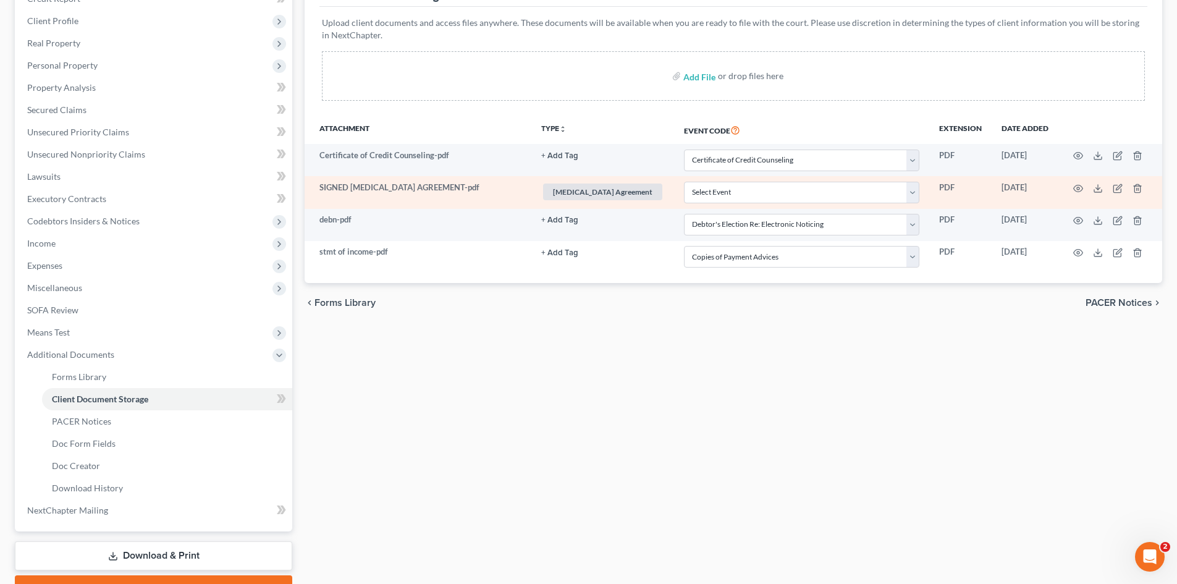
click at [621, 196] on span "[MEDICAL_DATA] Agreement" at bounding box center [602, 192] width 119 height 17
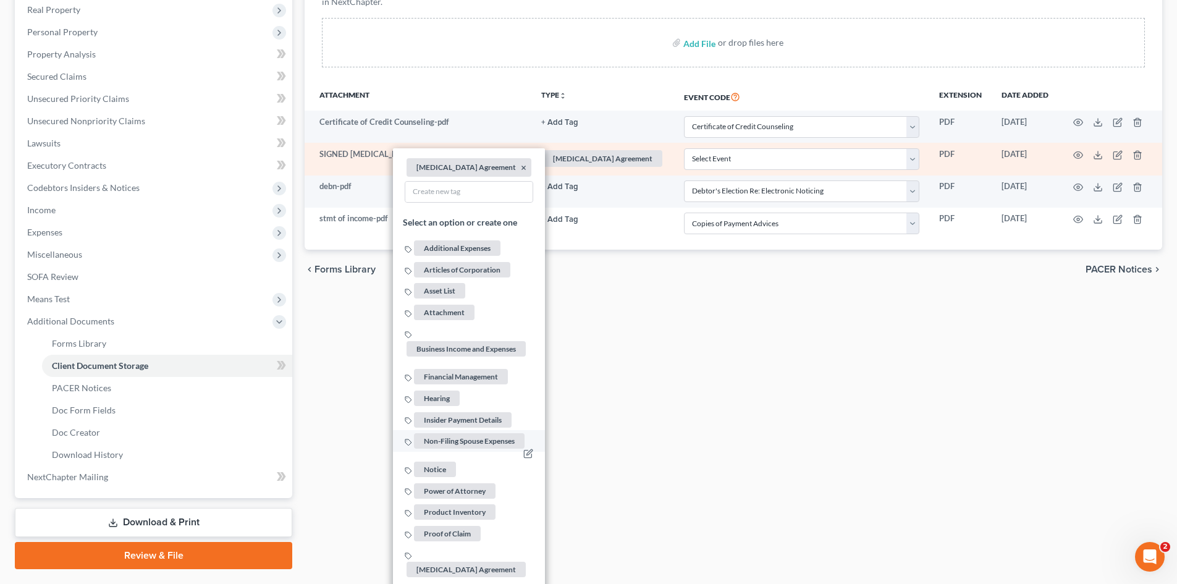
scroll to position [251, 0]
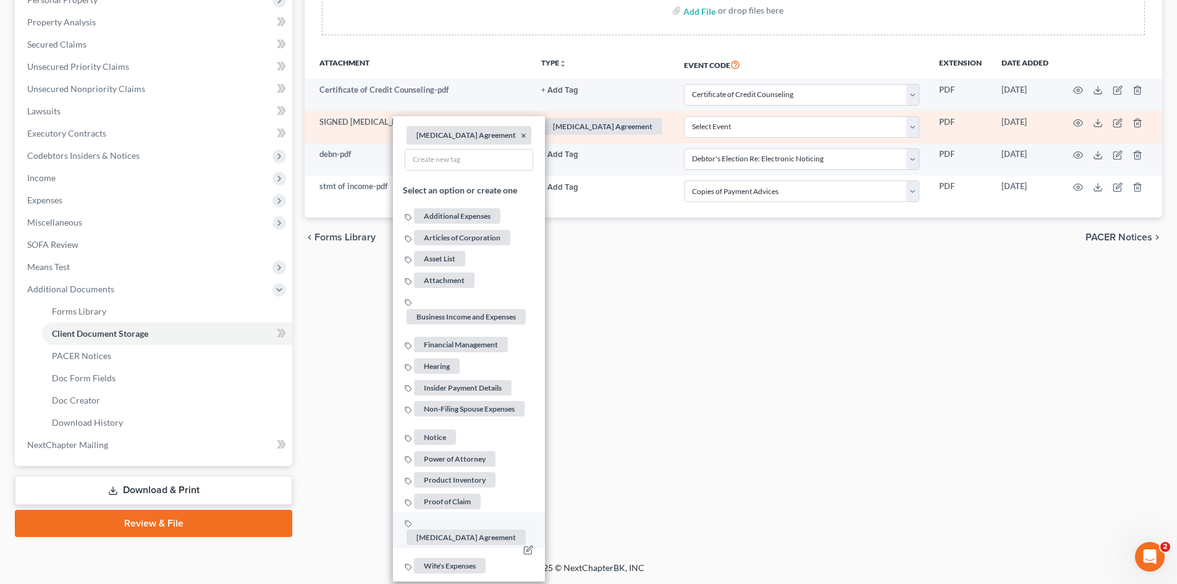
click at [495, 530] on span "[MEDICAL_DATA] Agreement" at bounding box center [466, 537] width 119 height 15
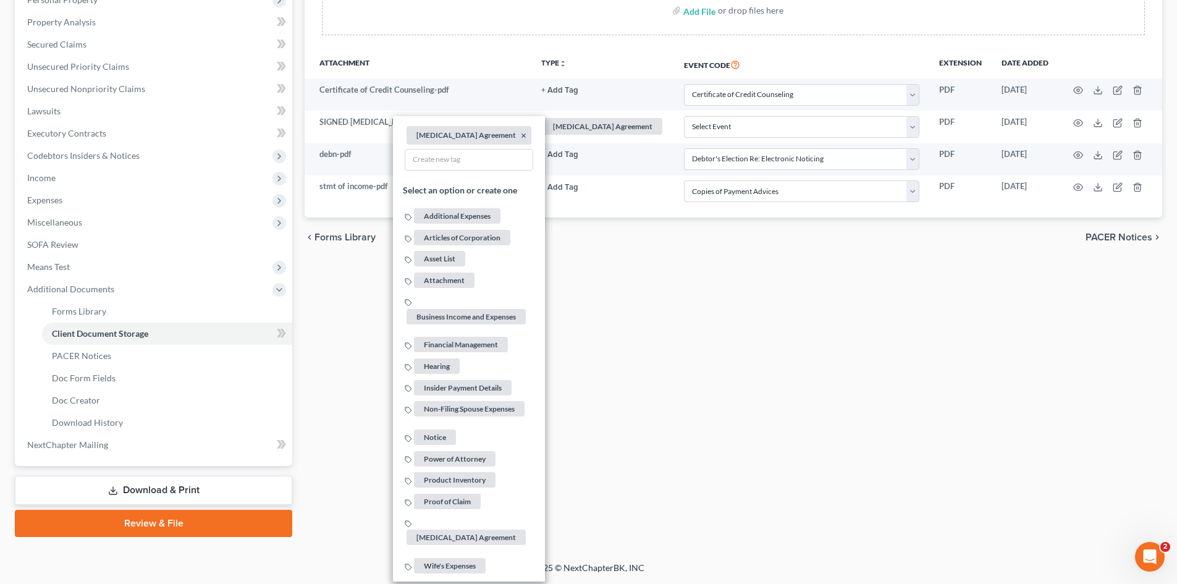
click at [810, 263] on div "Forms Library Client Document Storage PACER Notices Doc Form Fields Doc Creator…" at bounding box center [733, 202] width 870 height 669
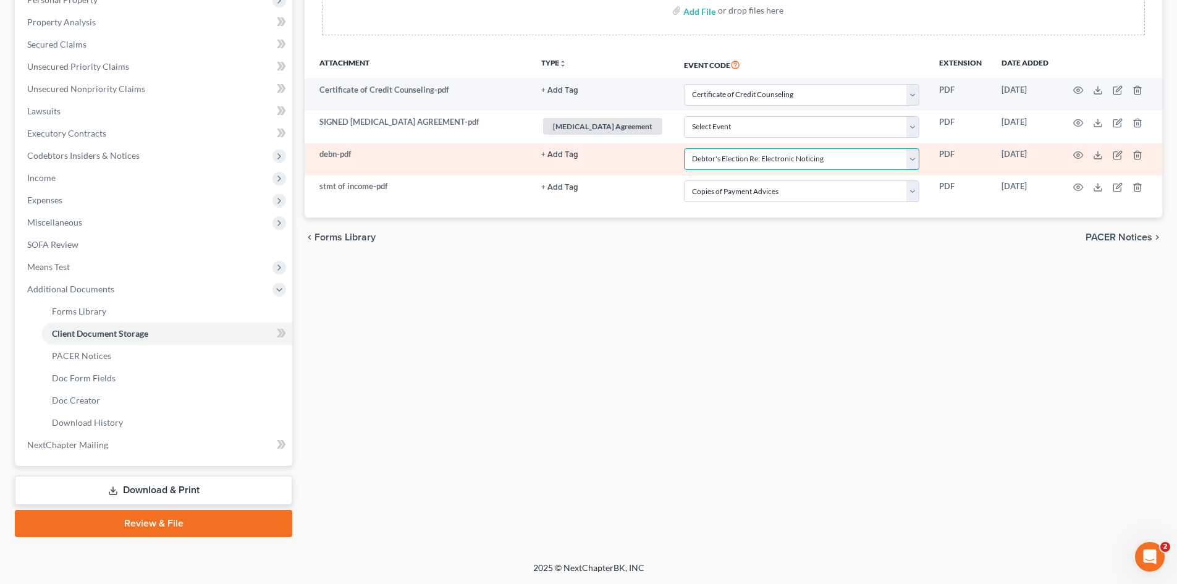
click at [746, 158] on select "Select Event Amended Application Amended Document Amended Schedules/Statements …" at bounding box center [801, 159] width 235 height 22
click at [684, 148] on select "Select Event Amended Application Amended Document Amended Schedules/Statements …" at bounding box center [801, 159] width 235 height 22
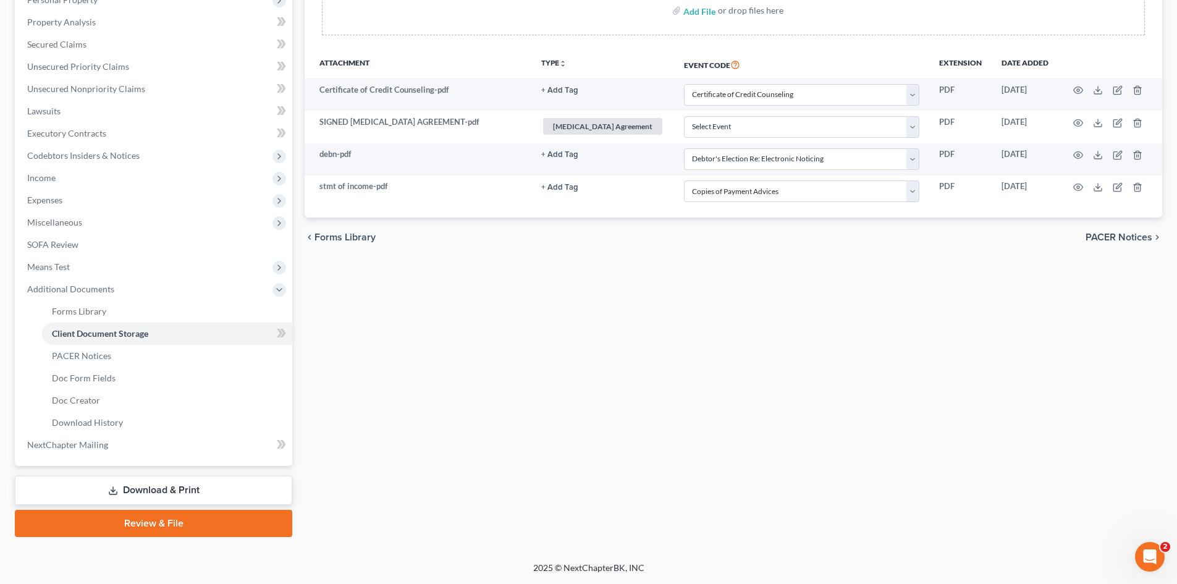
click at [697, 326] on div "Forms Library Client Document Storage PACER Notices Doc Form Fields Doc Creator…" at bounding box center [733, 202] width 870 height 669
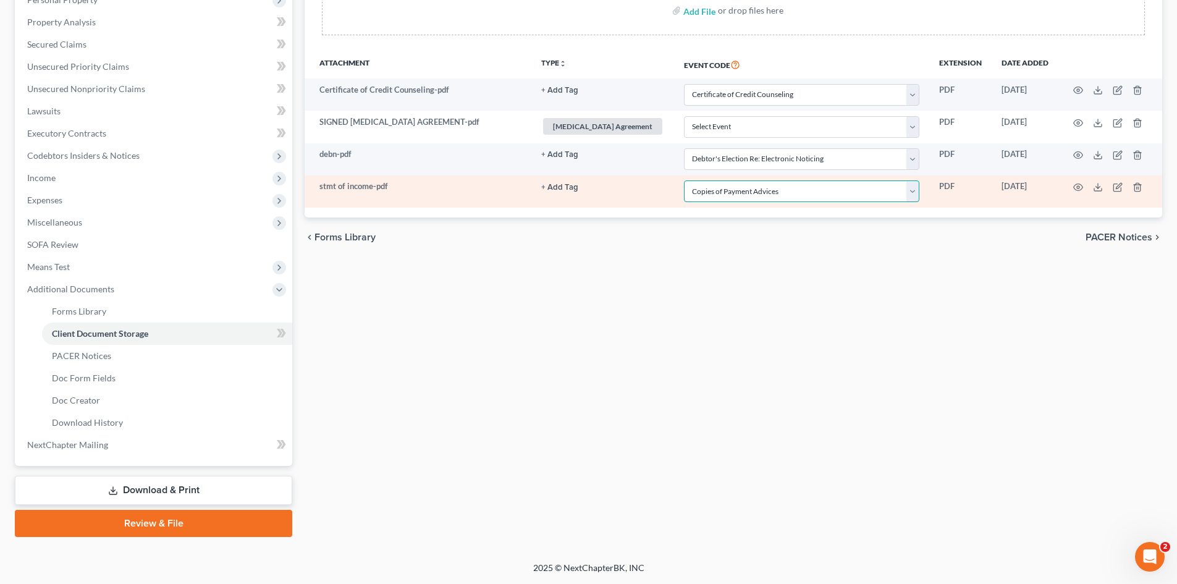
click at [728, 187] on select "Select Event Amended Application Amended Document Amended Schedules/Statements …" at bounding box center [801, 191] width 235 height 22
click at [684, 180] on select "Select Event Amended Application Amended Document Amended Schedules/Statements …" at bounding box center [801, 191] width 235 height 22
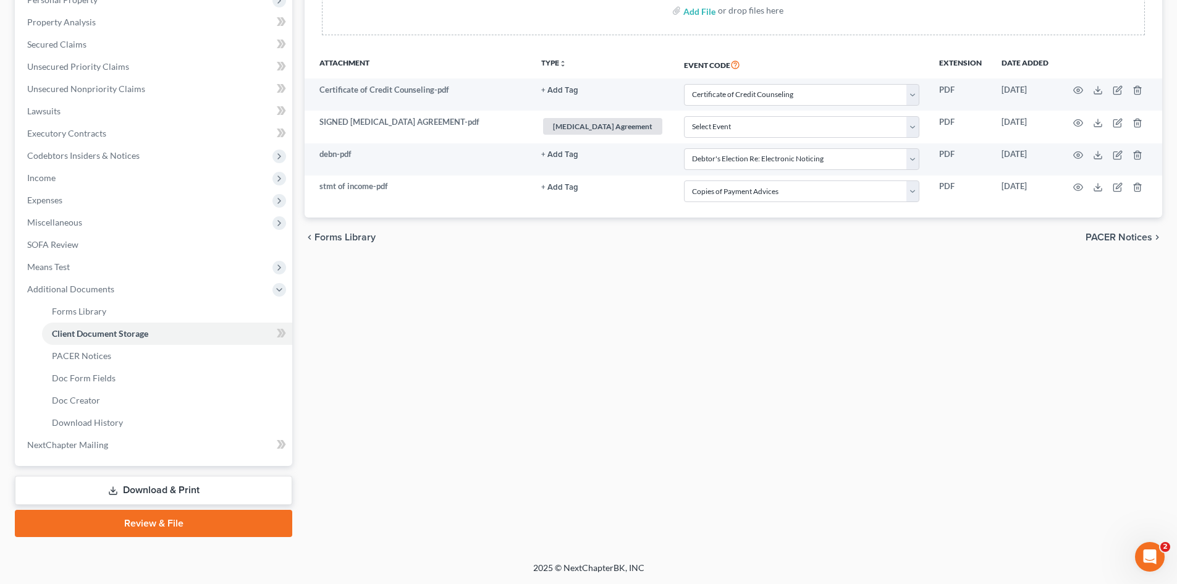
click at [740, 433] on div "Forms Library Client Document Storage PACER Notices Doc Form Fields Doc Creator…" at bounding box center [733, 202] width 870 height 669
click at [159, 520] on link "Review & File" at bounding box center [153, 523] width 277 height 27
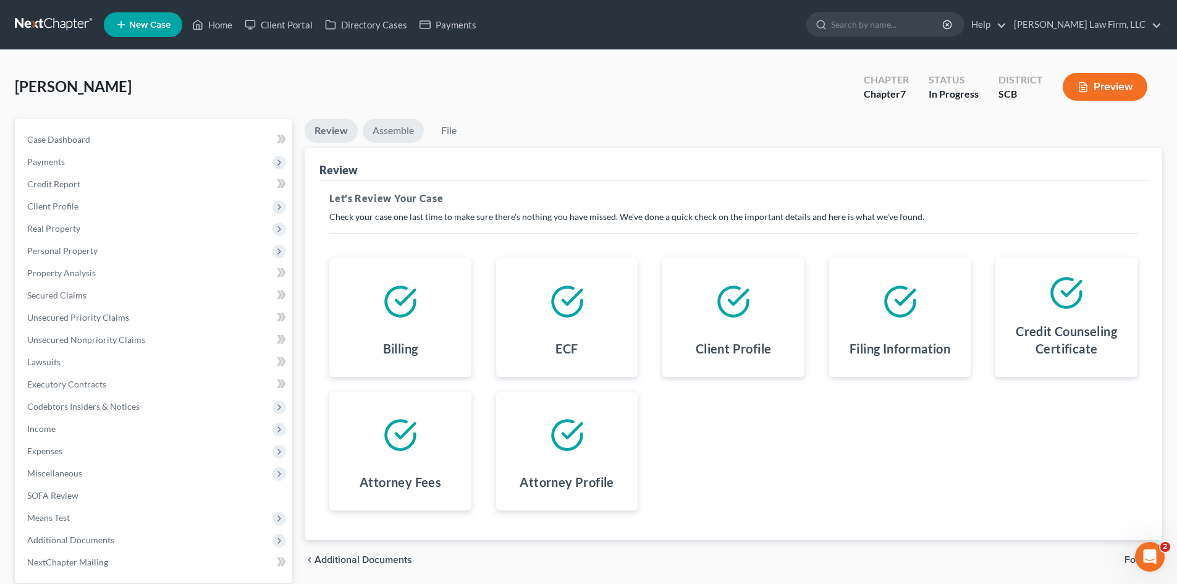
click at [384, 129] on link "Assemble" at bounding box center [393, 131] width 61 height 24
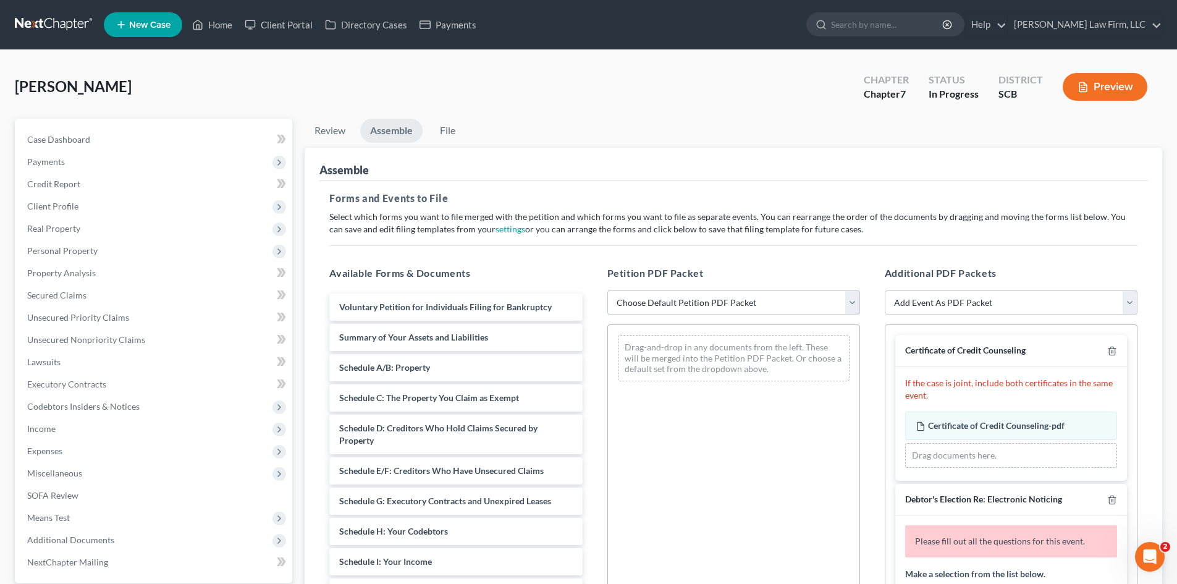
click at [713, 310] on select "Choose Default Petition PDF Packet Complete Bankruptcy Petition (all forms and …" at bounding box center [733, 302] width 253 height 25
select select "0"
click at [607, 290] on select "Choose Default Petition PDF Packet Complete Bankruptcy Petition (all forms and …" at bounding box center [733, 302] width 253 height 25
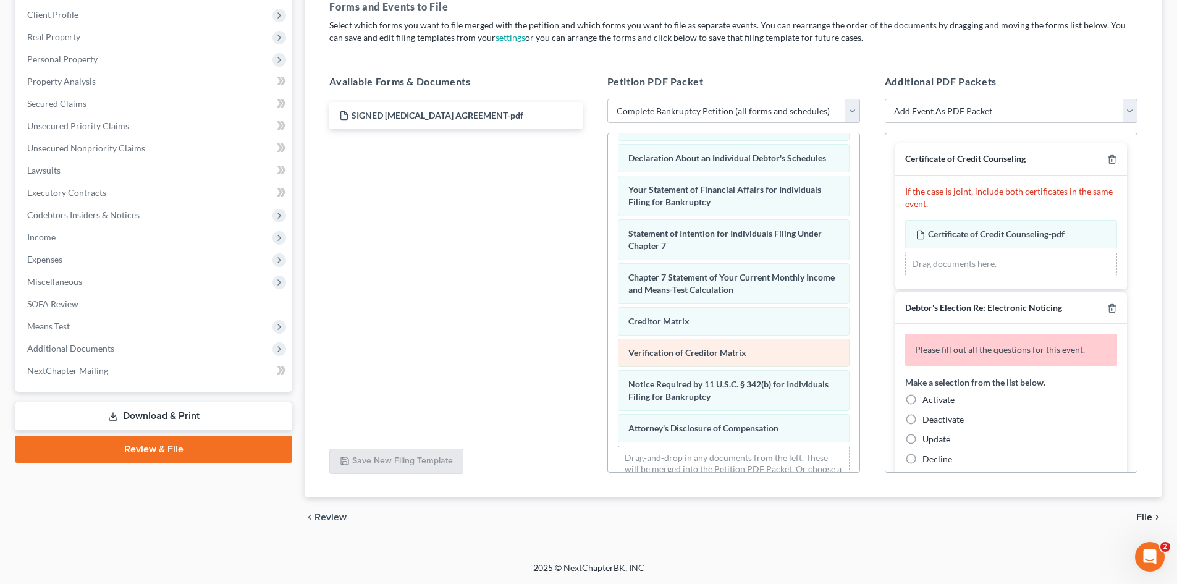
scroll to position [394, 0]
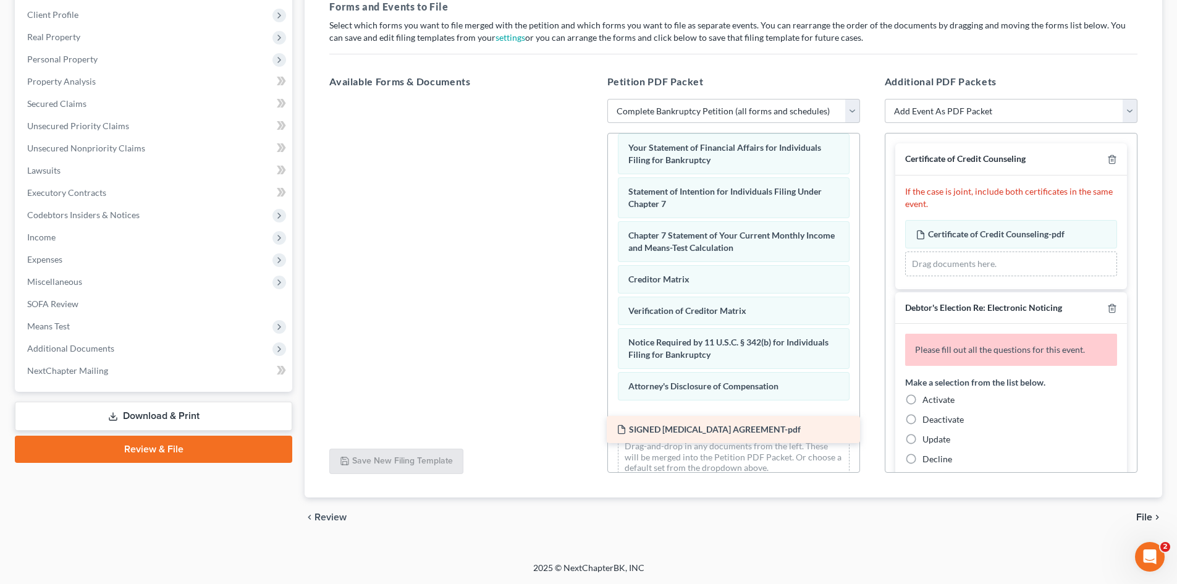
drag, startPoint x: 456, startPoint y: 114, endPoint x: 734, endPoint y: 424, distance: 416.6
click at [592, 99] on div "SIGNED [MEDICAL_DATA] AGREEMENT-pdf SIGNED [MEDICAL_DATA] AGREEMENT-pdf" at bounding box center [455, 99] width 273 height 0
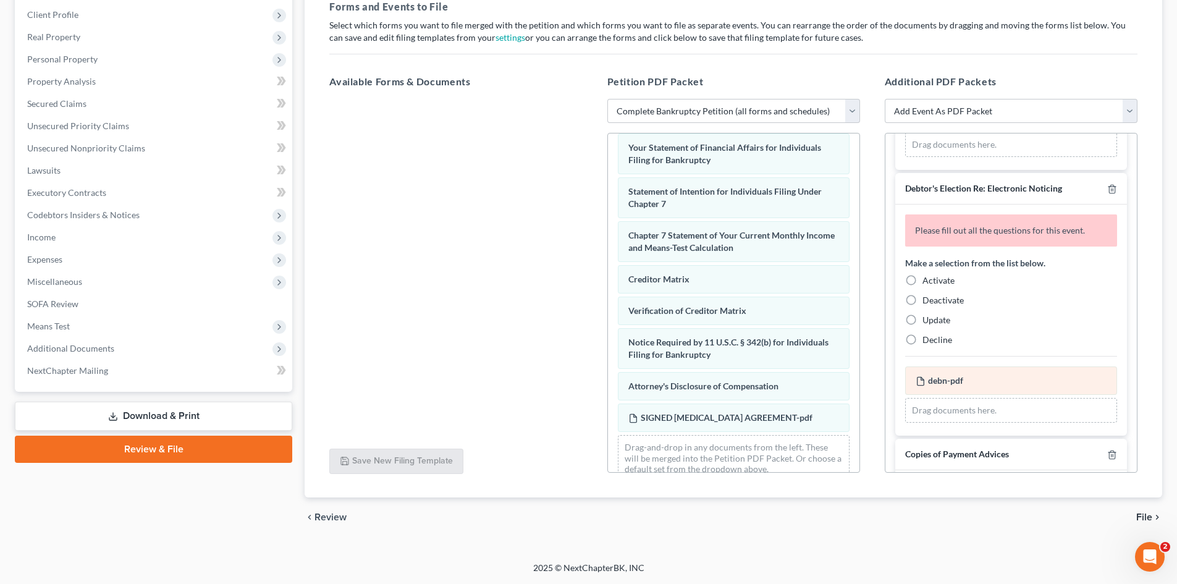
scroll to position [124, 0]
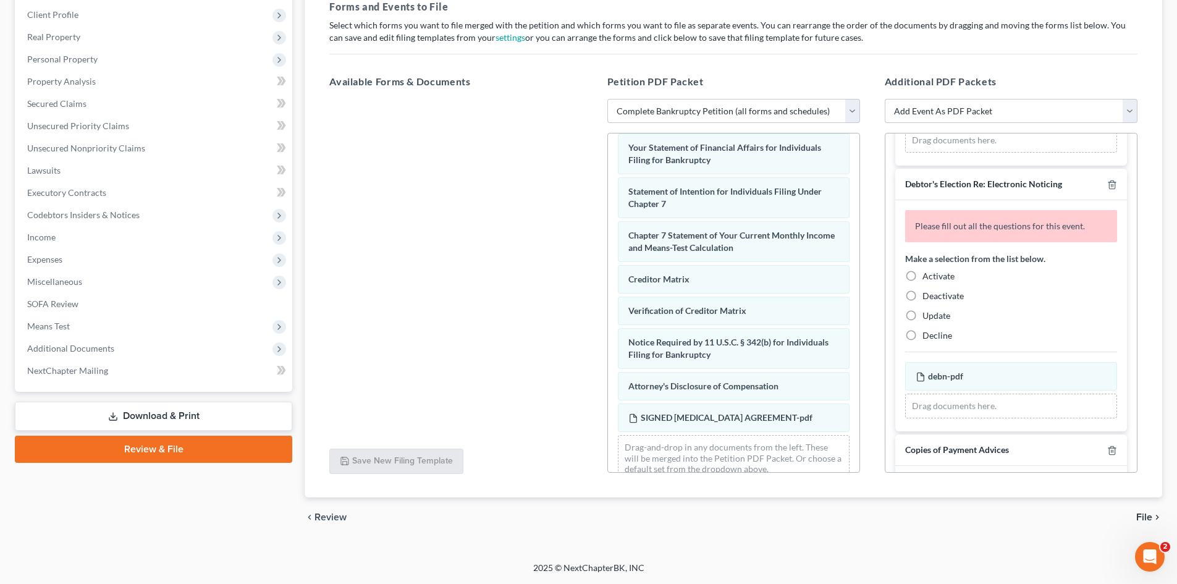
click at [923, 337] on label "Decline" at bounding box center [938, 335] width 30 height 12
click at [928, 337] on input "Decline" at bounding box center [932, 333] width 8 height 8
radio input "true"
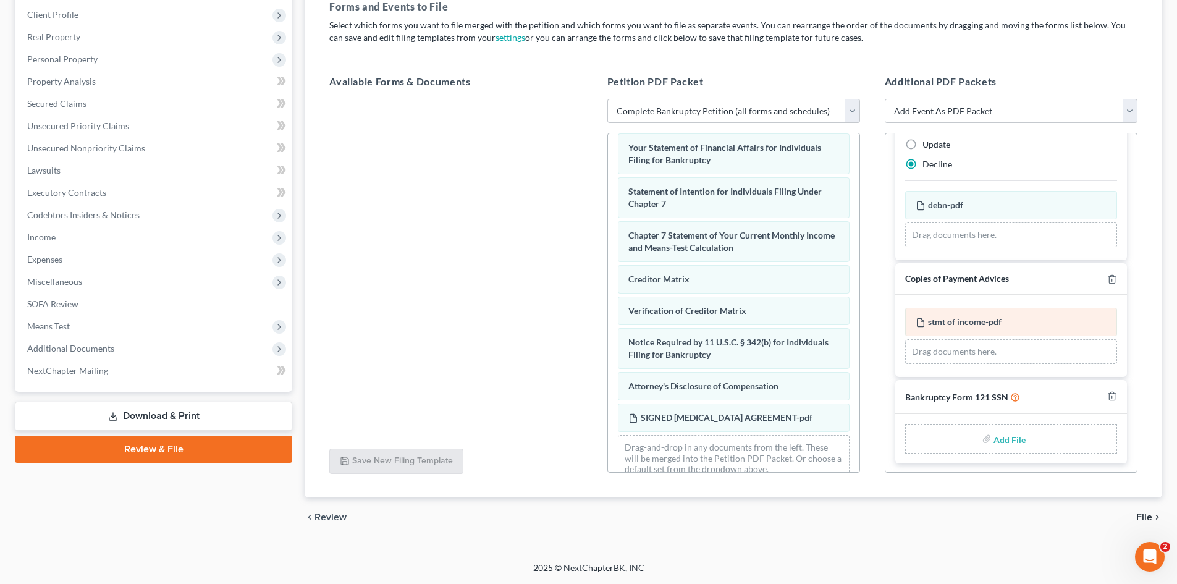
scroll to position [253, 0]
click at [1010, 441] on input "file" at bounding box center [1009, 438] width 30 height 22
type input "C:\fakepath\ssn.pdf"
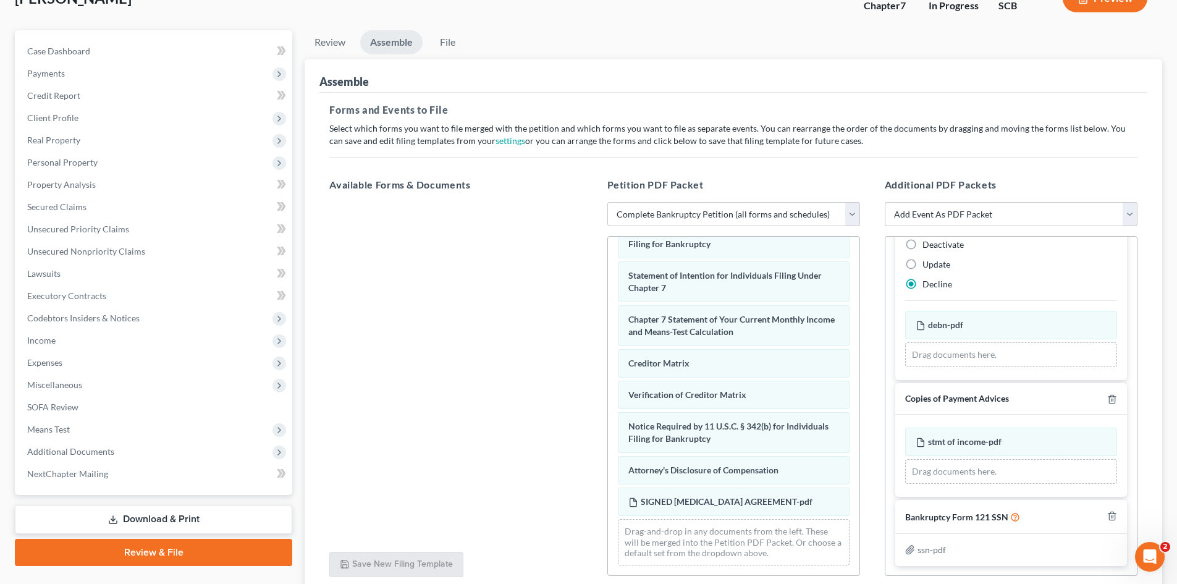
scroll to position [192, 0]
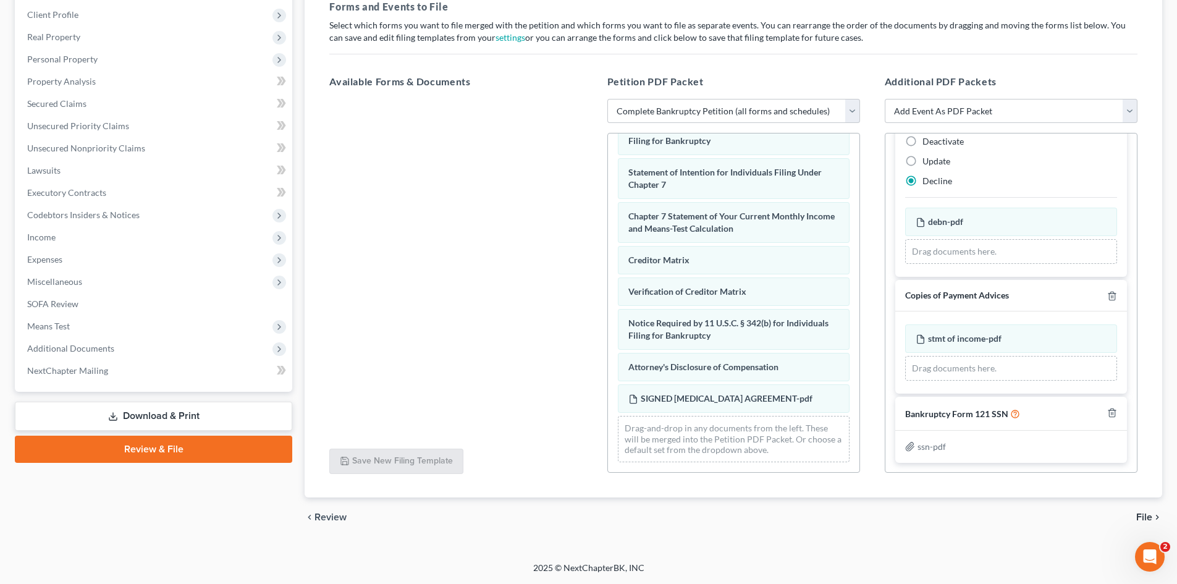
click at [1143, 514] on span "File" at bounding box center [1144, 517] width 16 height 10
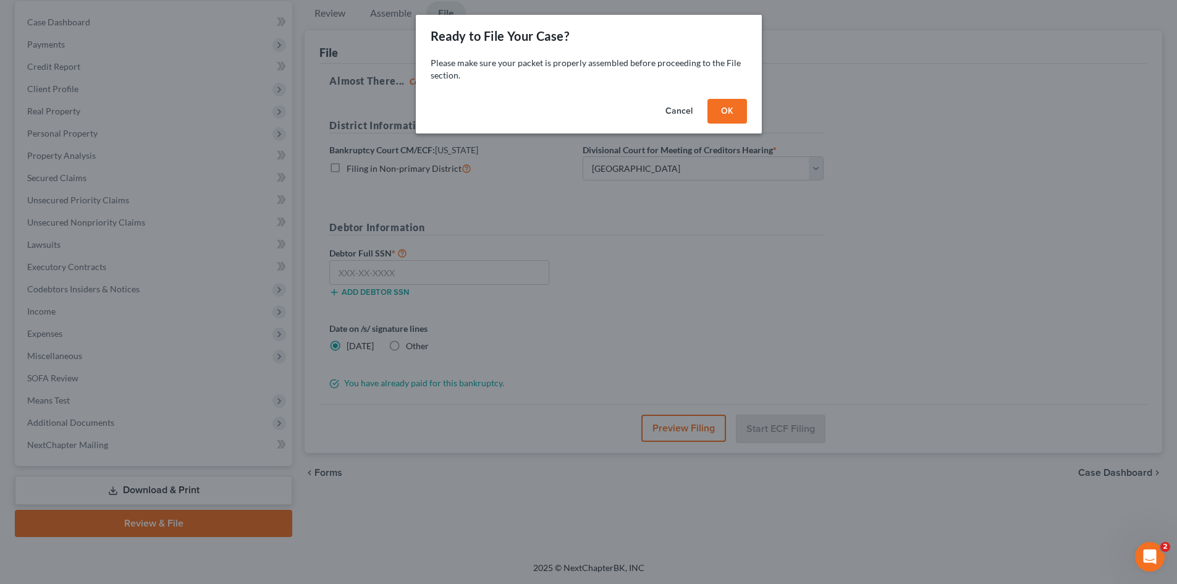
scroll to position [117, 0]
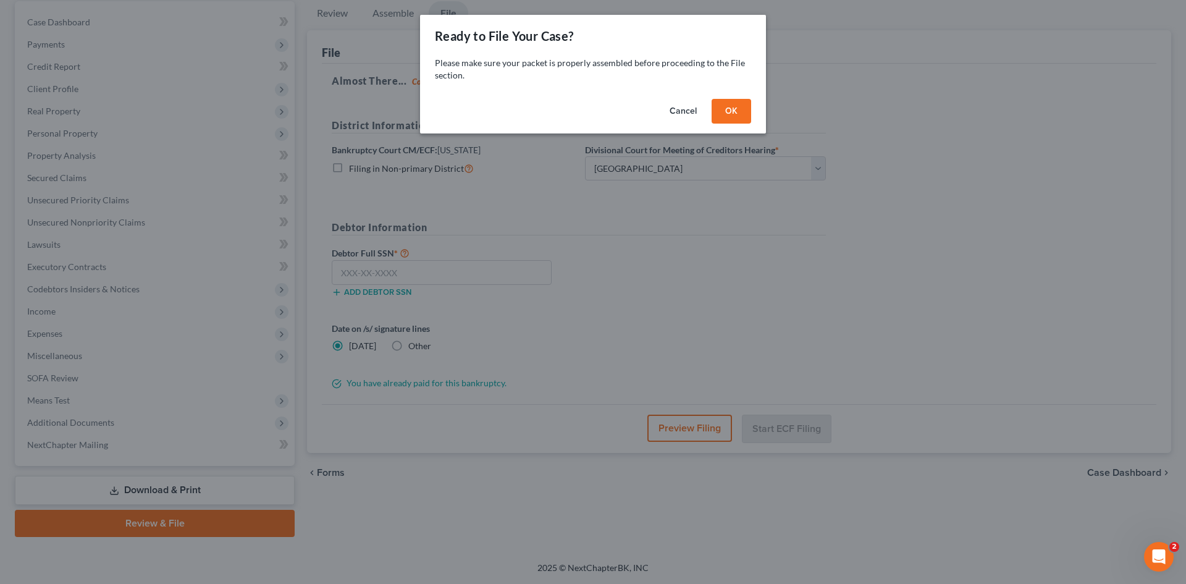
click at [727, 121] on button "OK" at bounding box center [732, 111] width 40 height 25
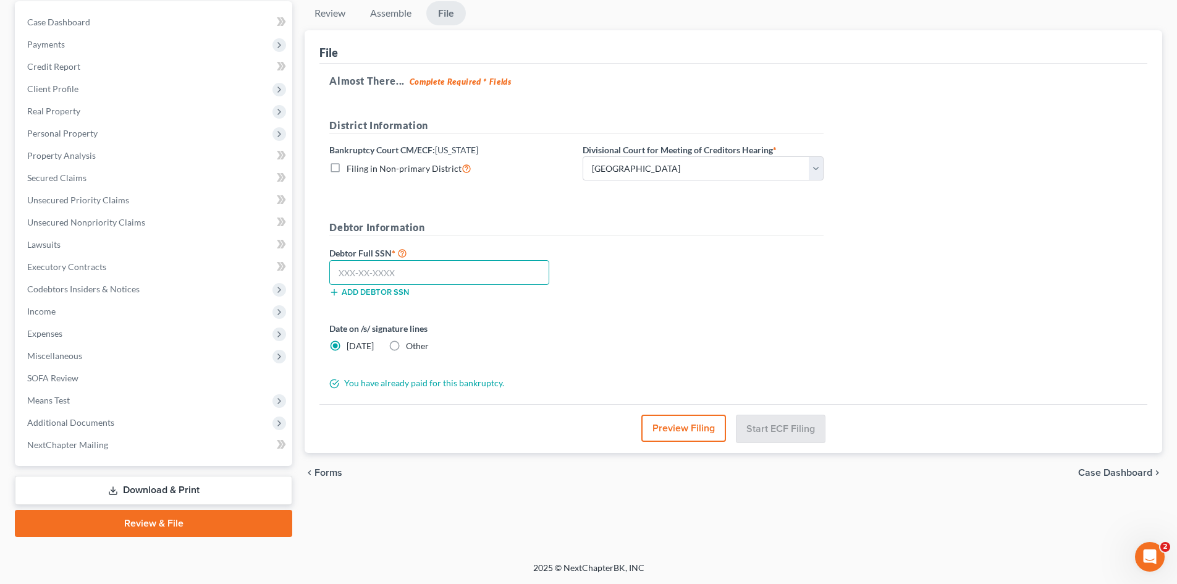
click at [475, 278] on input "text" at bounding box center [439, 272] width 220 height 25
type input "248-31-6954"
click at [761, 426] on button "Start ECF Filing" at bounding box center [781, 428] width 88 height 27
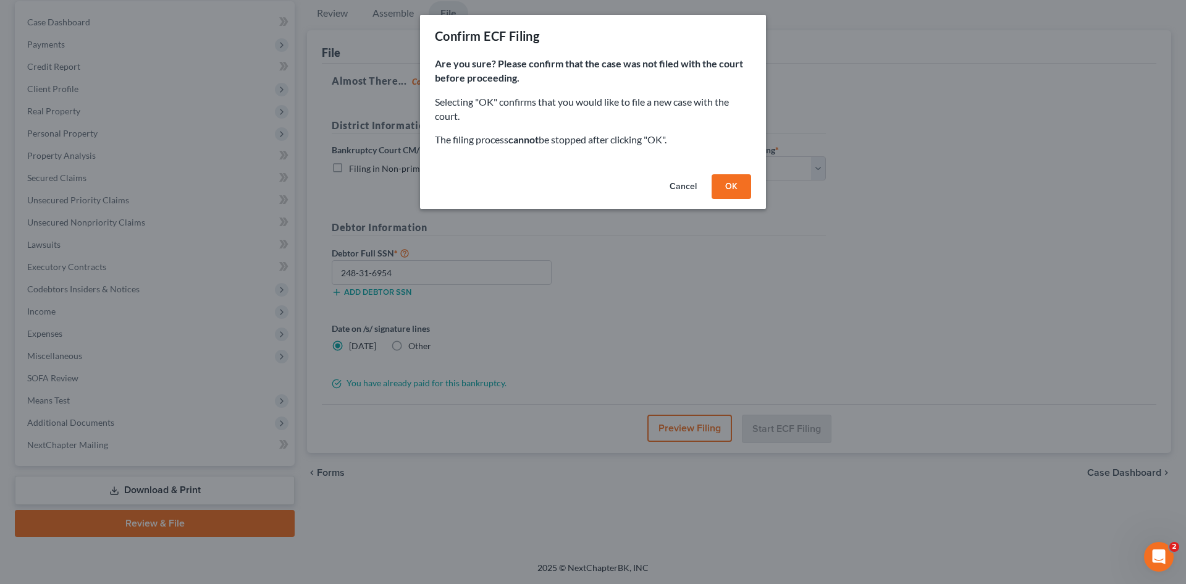
click at [727, 194] on button "OK" at bounding box center [732, 186] width 40 height 25
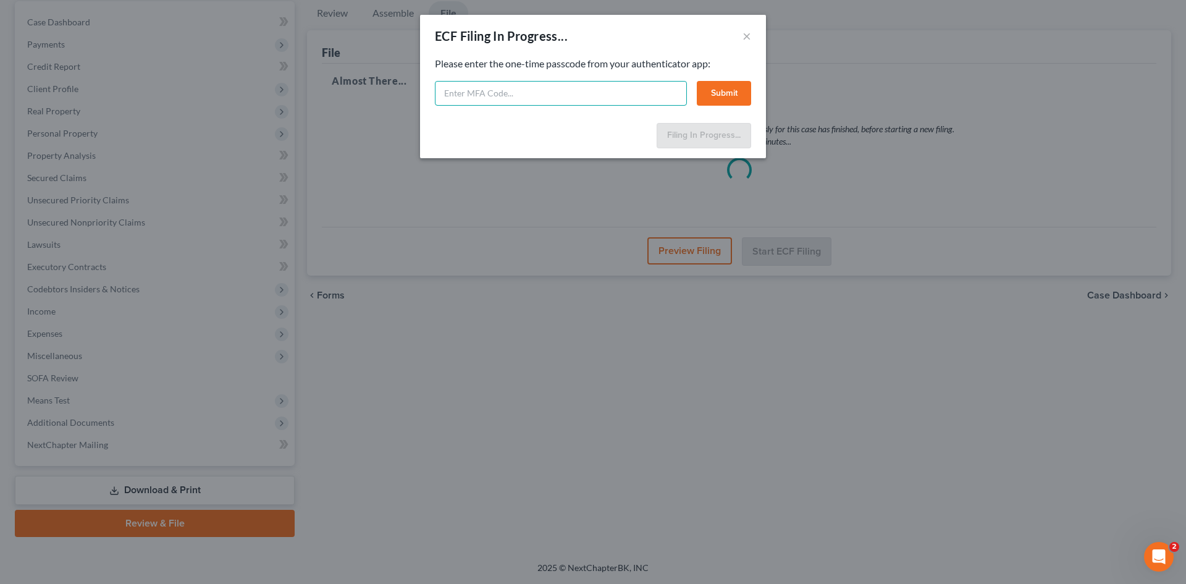
click at [451, 95] on input "text" at bounding box center [561, 93] width 252 height 25
type input "462178"
click at [717, 90] on button "Submit" at bounding box center [724, 93] width 54 height 25
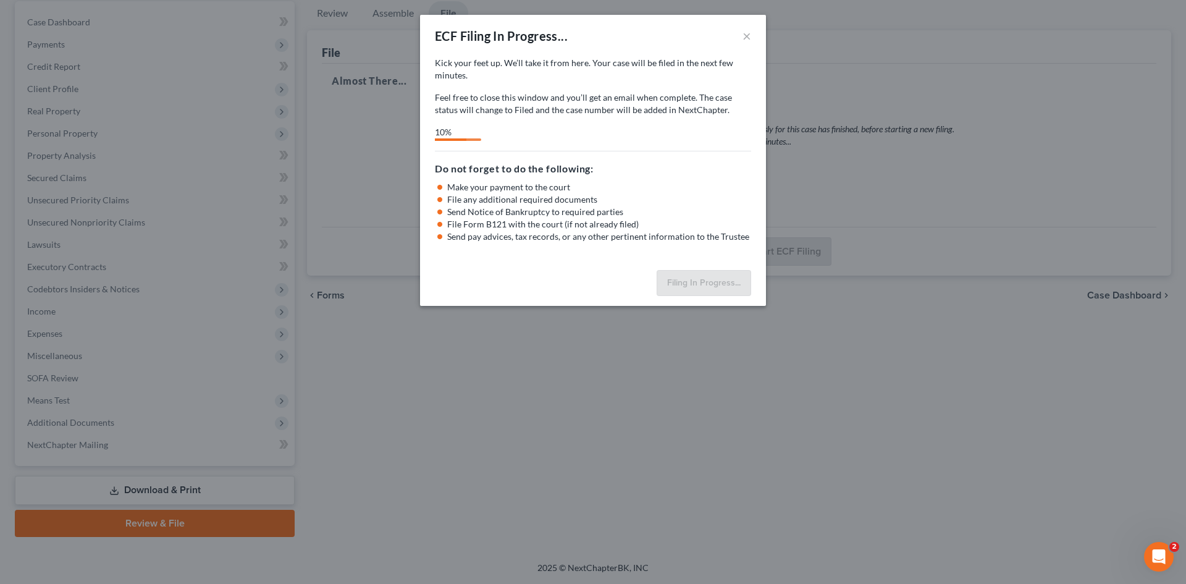
select select "0"
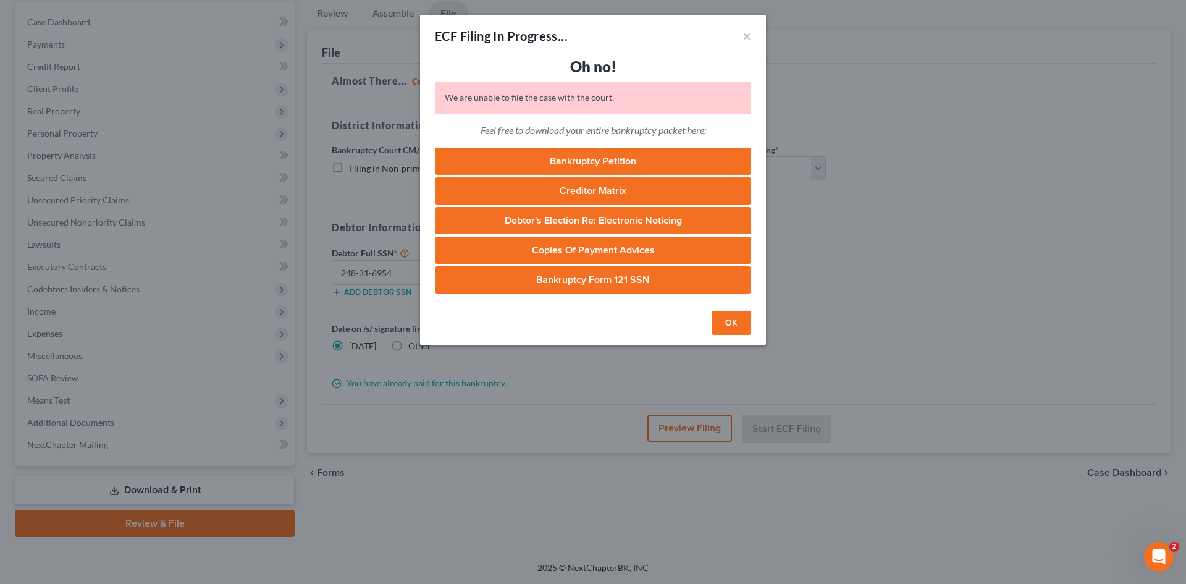
click at [726, 319] on button "OK" at bounding box center [732, 323] width 40 height 25
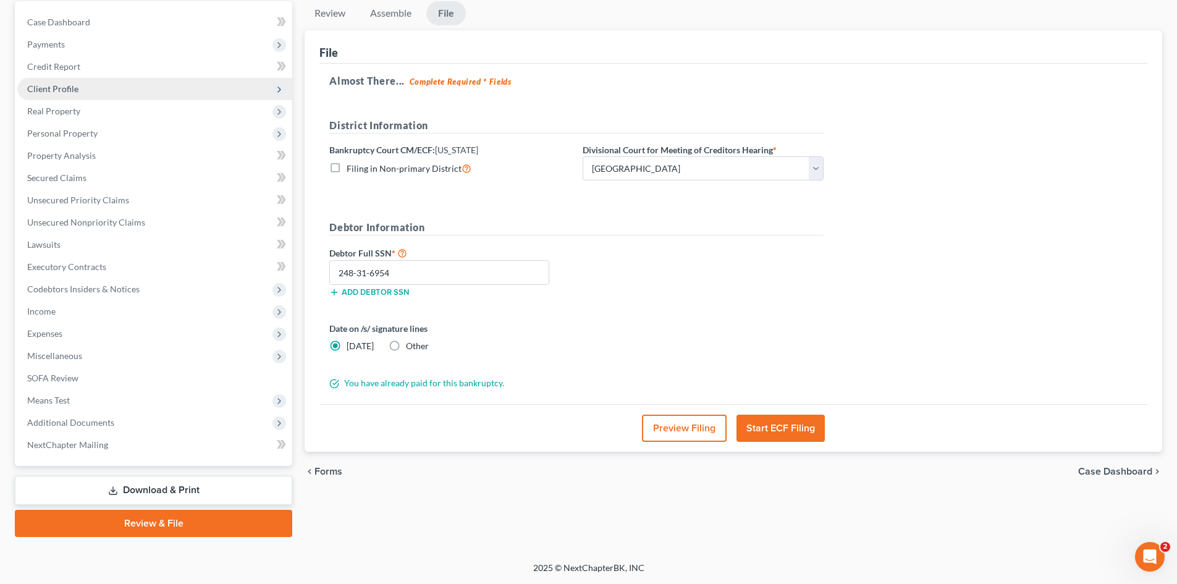
click at [42, 93] on span "Client Profile" at bounding box center [52, 88] width 51 height 11
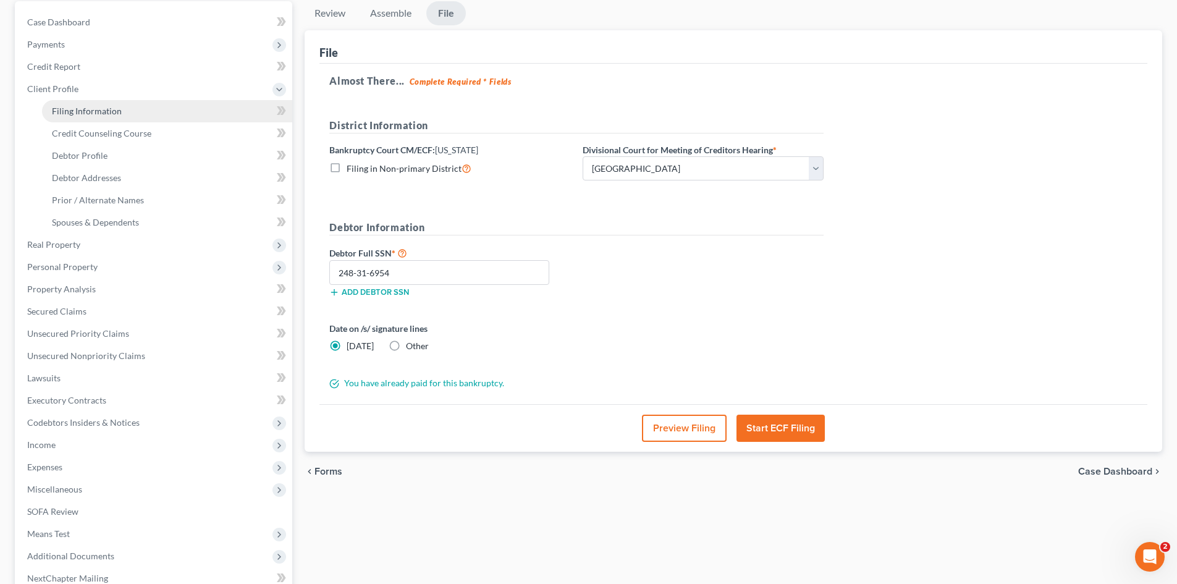
click at [70, 112] on span "Filing Information" at bounding box center [87, 111] width 70 height 11
select select "1"
select select "0"
select select "72"
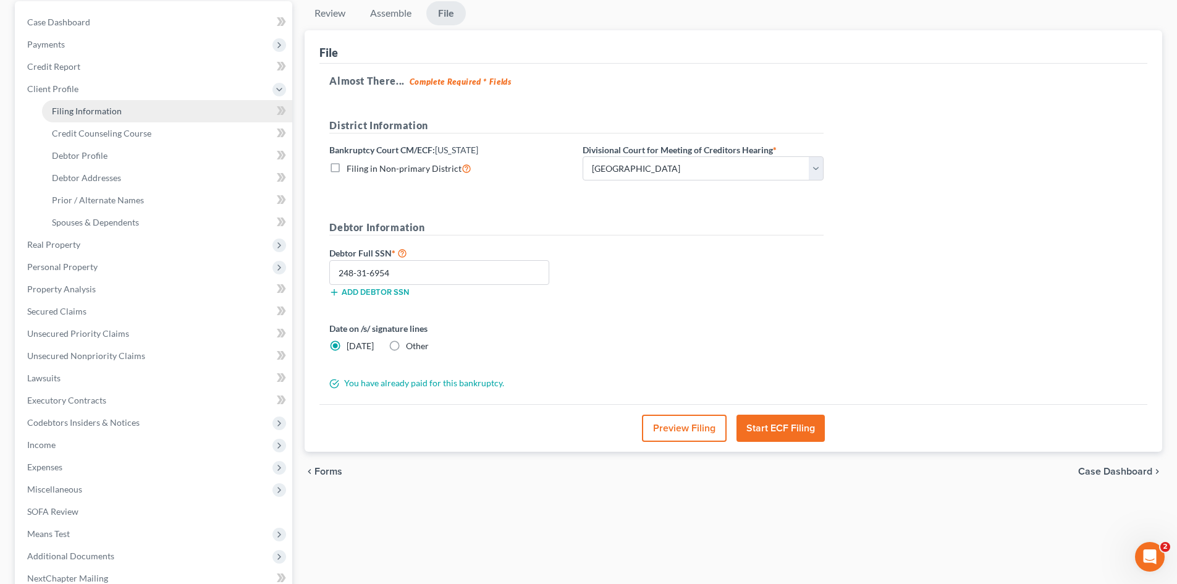
select select "0"
select select "42"
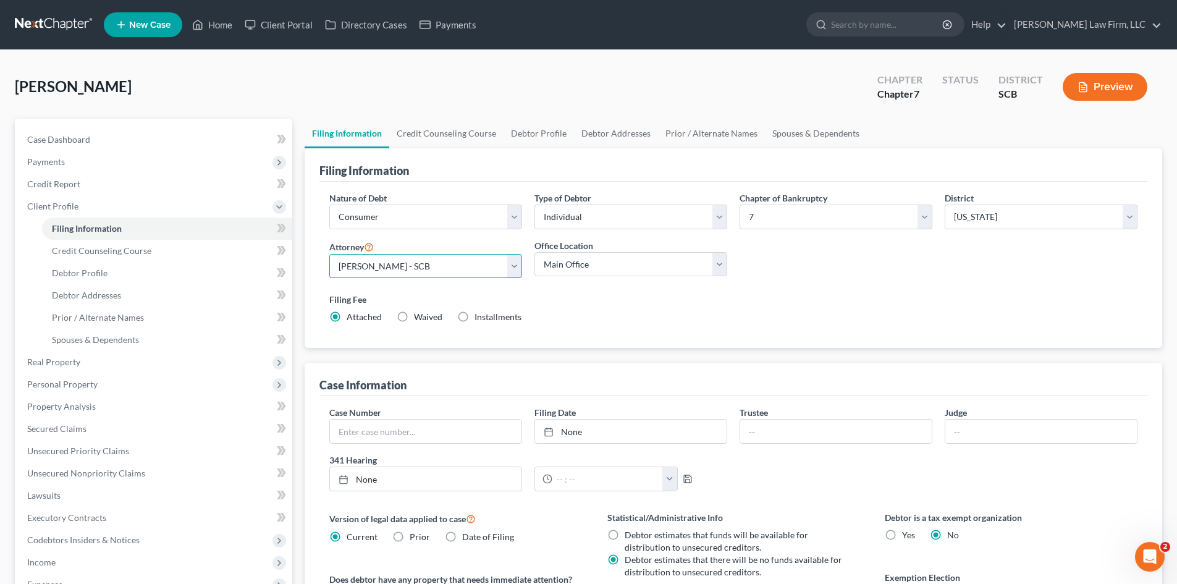
click at [433, 264] on select "Select Robert Meredith, Jr. - SCB Elizabeth Heilig - SCB" at bounding box center [425, 266] width 193 height 25
select select "1"
click at [329, 254] on select "Select Robert Meredith, Jr. - SCB Elizabeth Heilig - SCB" at bounding box center [425, 266] width 193 height 25
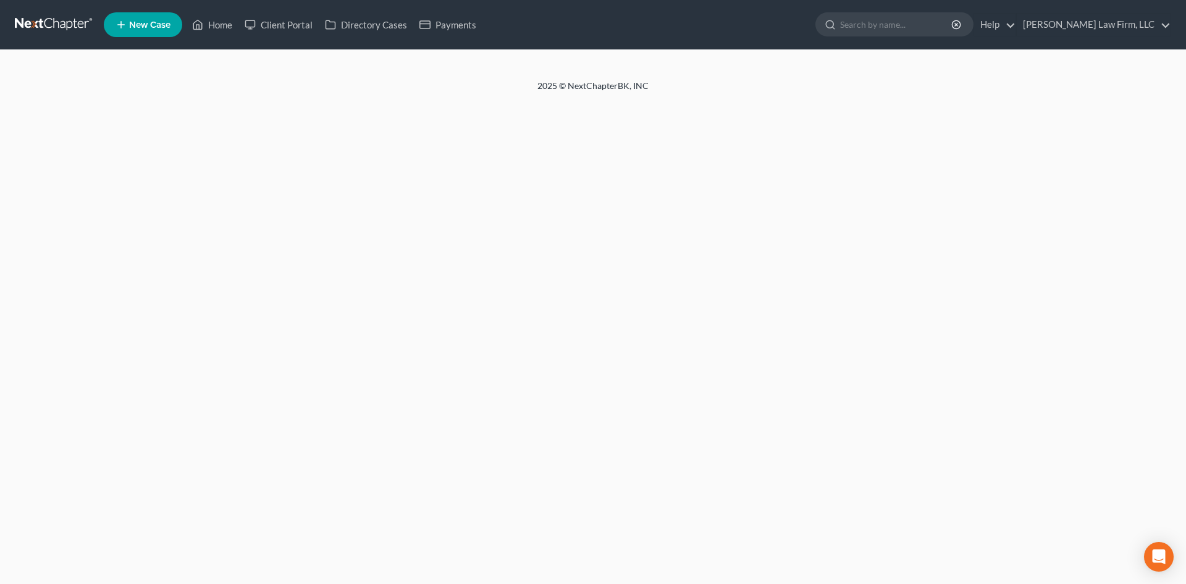
select select "1"
select select "0"
select select "72"
select select "42"
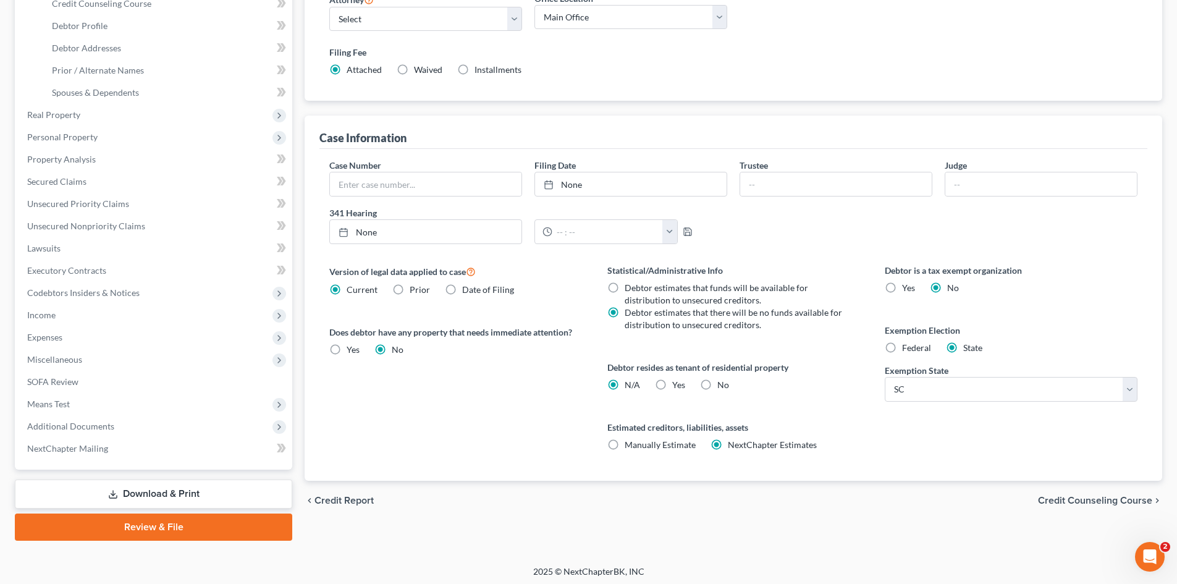
click at [101, 493] on link "Download & Print" at bounding box center [153, 494] width 277 height 29
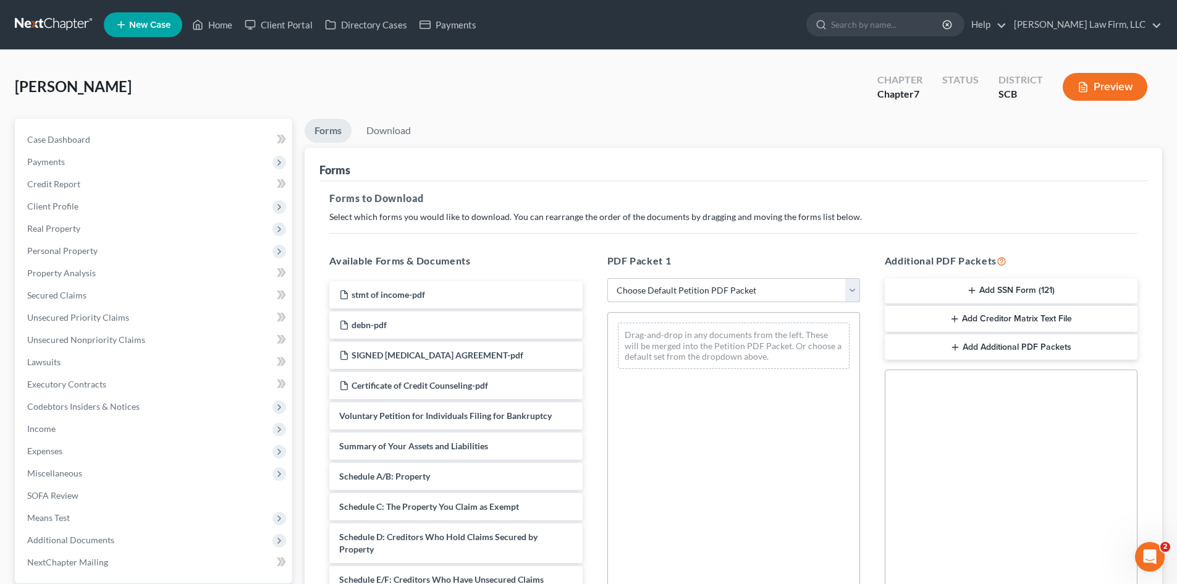
click at [722, 292] on select "Choose Default Petition PDF Packet Complete Bankruptcy Petition (all forms and …" at bounding box center [733, 290] width 253 height 25
select select "0"
click at [607, 278] on select "Choose Default Petition PDF Packet Complete Bankruptcy Petition (all forms and …" at bounding box center [733, 290] width 253 height 25
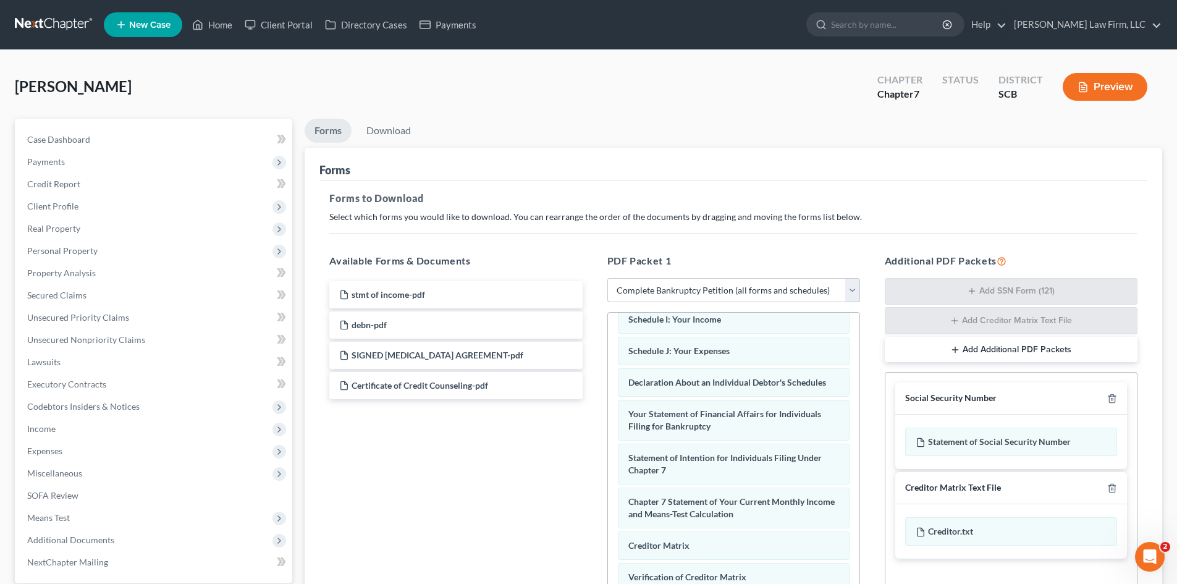
scroll to position [394, 0]
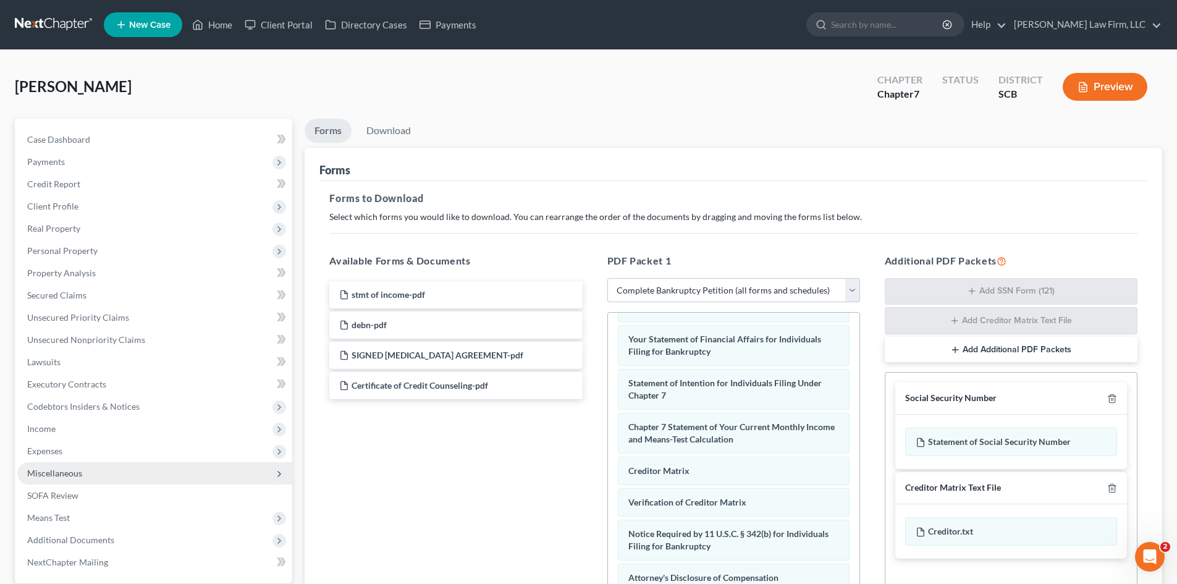
drag, startPoint x: 45, startPoint y: 469, endPoint x: 56, endPoint y: 483, distance: 17.2
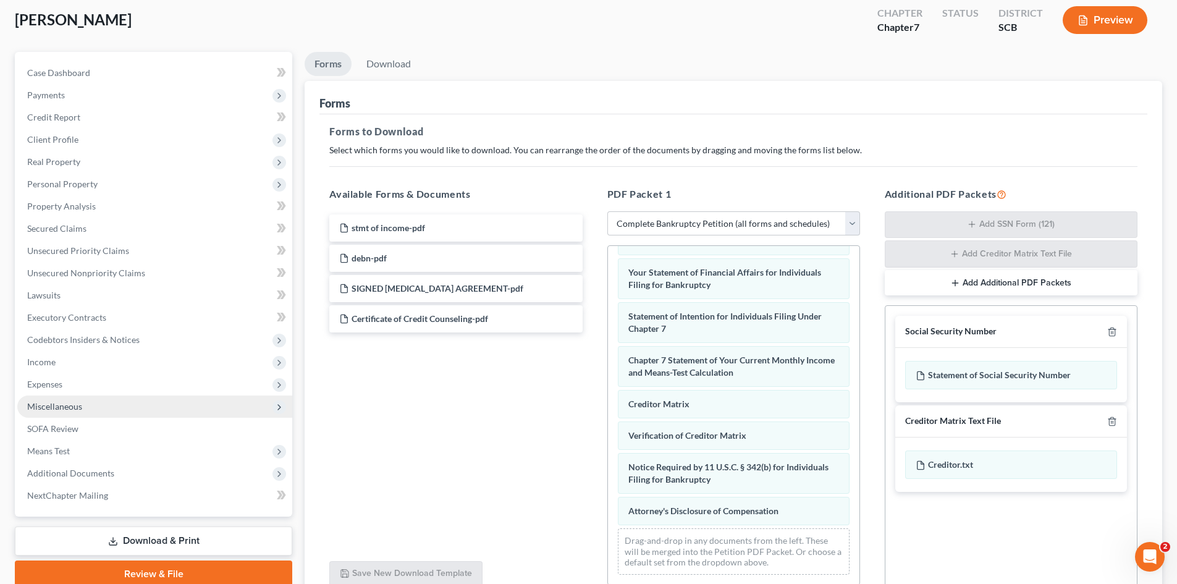
scroll to position [124, 0]
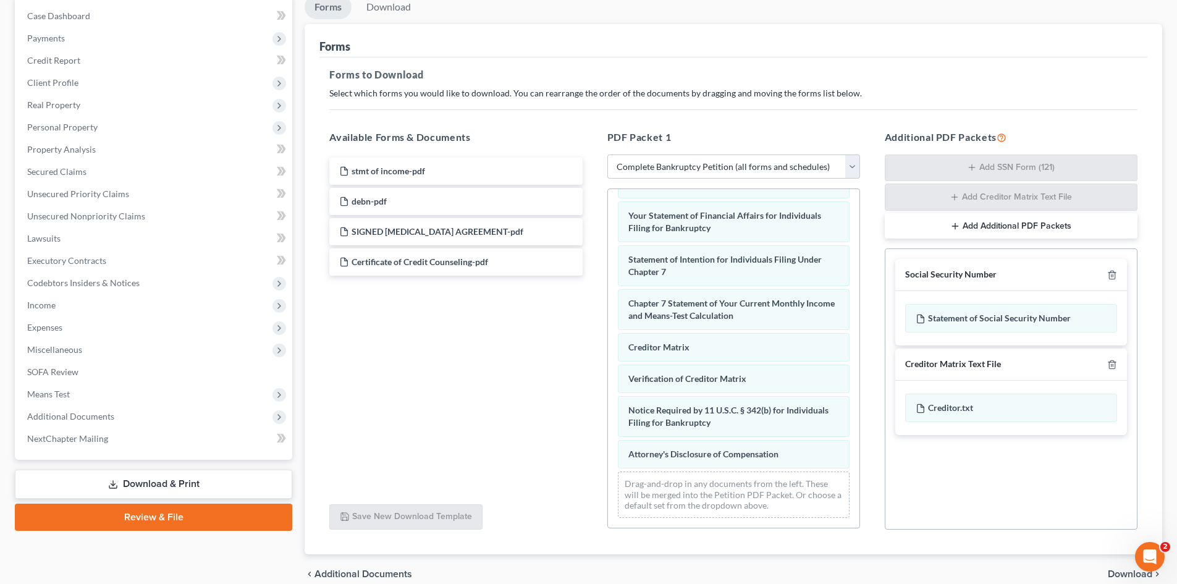
drag, startPoint x: 56, startPoint y: 483, endPoint x: 364, endPoint y: 450, distance: 310.1
click at [364, 450] on div "stmt of income-pdf debn-pdf SIGNED [MEDICAL_DATA] AGREEMENT-pdf Certificate of …" at bounding box center [455, 324] width 273 height 340
click at [98, 418] on span "Additional Documents" at bounding box center [70, 416] width 87 height 11
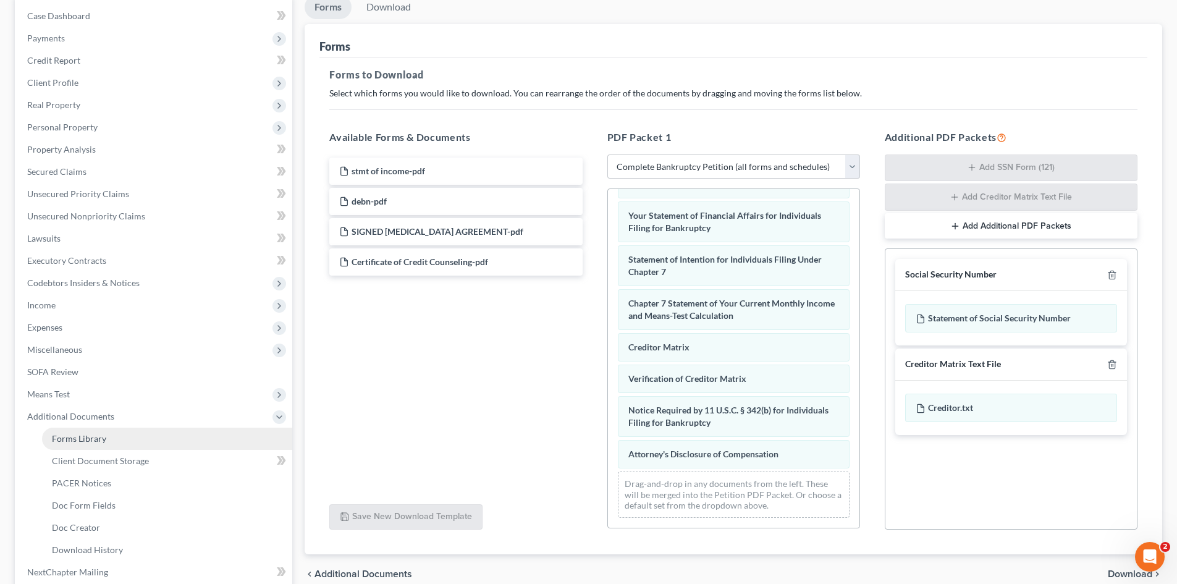
click at [98, 434] on span "Forms Library" at bounding box center [79, 438] width 54 height 11
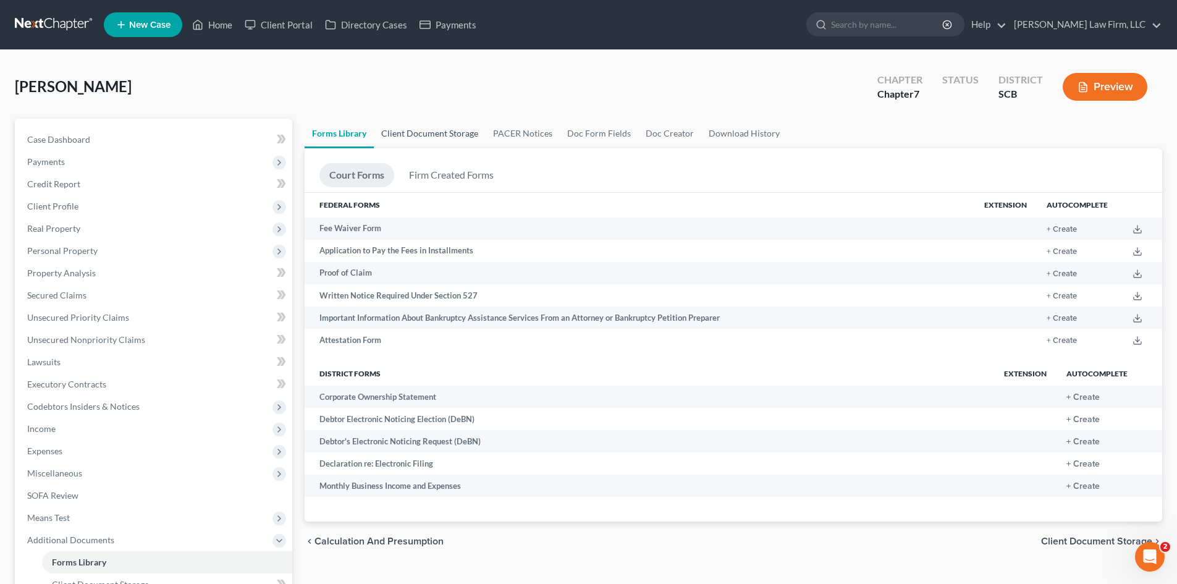
click at [423, 127] on link "Client Document Storage" at bounding box center [430, 134] width 112 height 30
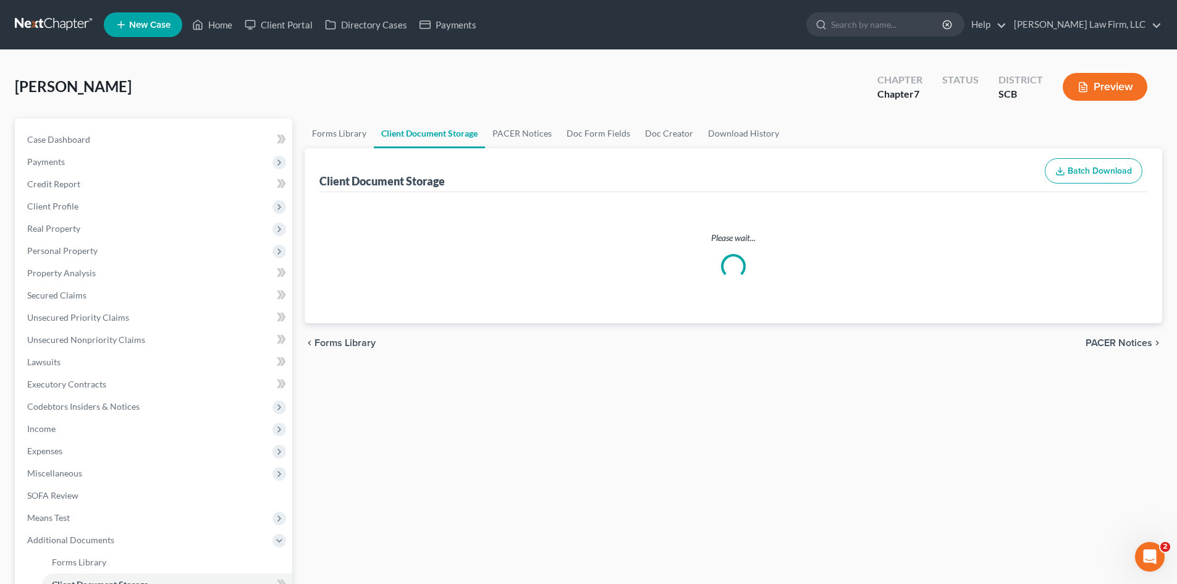
select select "6"
select select "16"
select select "15"
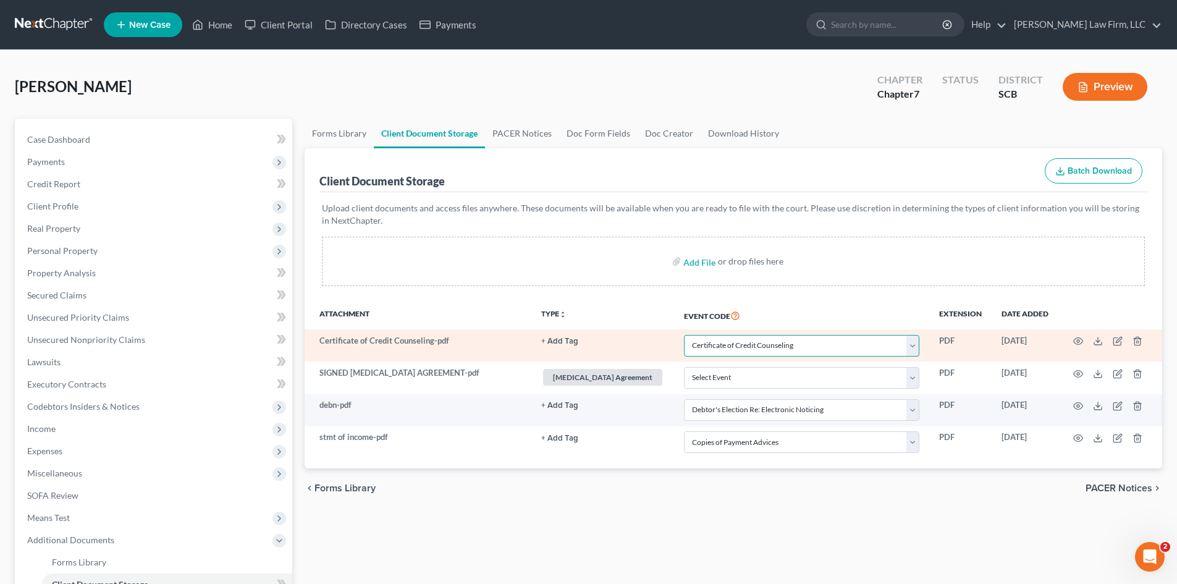
click at [871, 347] on select "Select Event Amended Application Amended Document Amended Schedules/Statements …" at bounding box center [801, 346] width 235 height 22
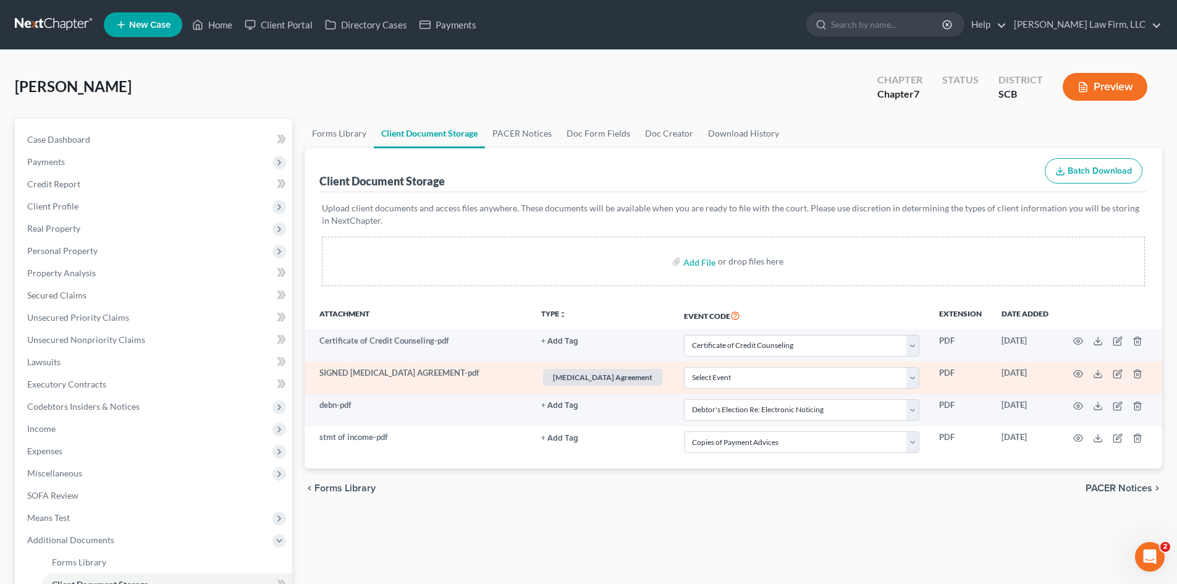
click at [591, 380] on span "[MEDICAL_DATA] Agreement" at bounding box center [602, 377] width 119 height 17
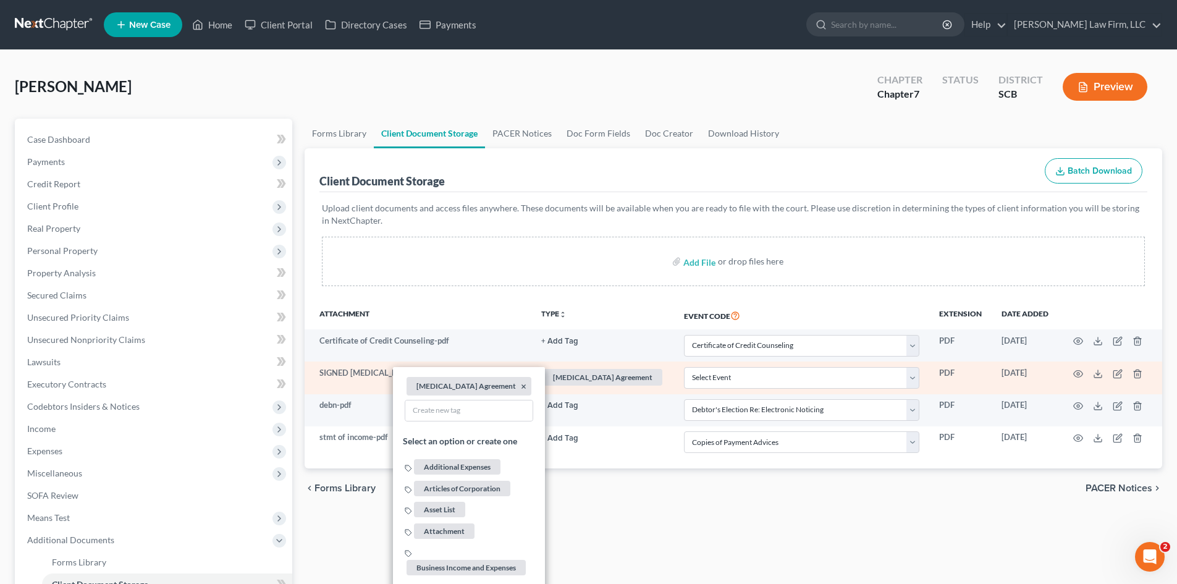
click at [483, 389] on li "[MEDICAL_DATA] Agreement ×" at bounding box center [469, 386] width 125 height 19
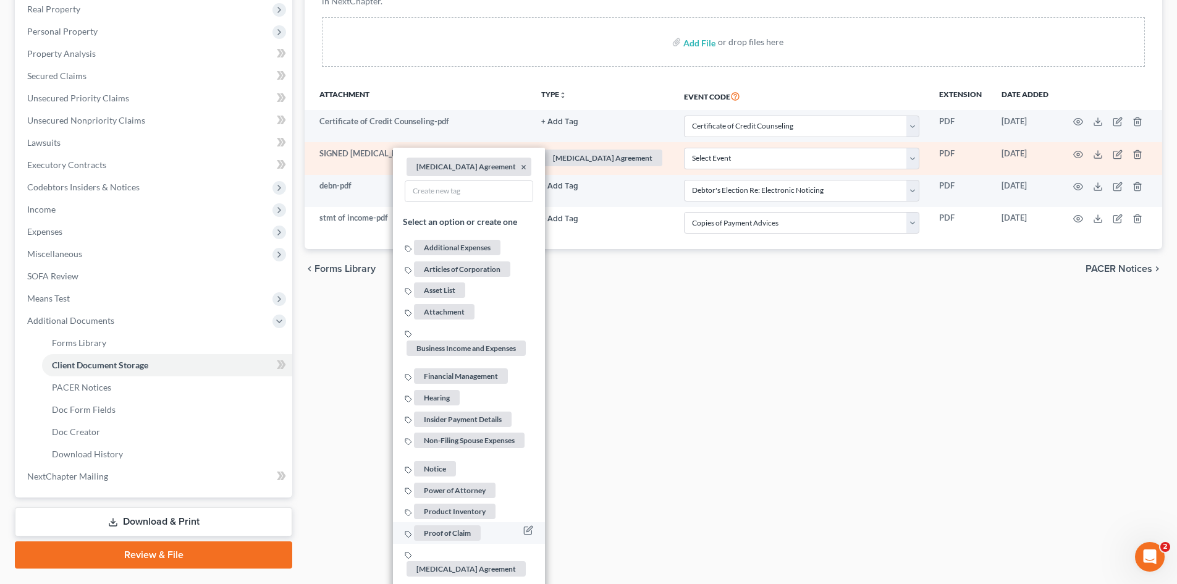
scroll to position [251, 0]
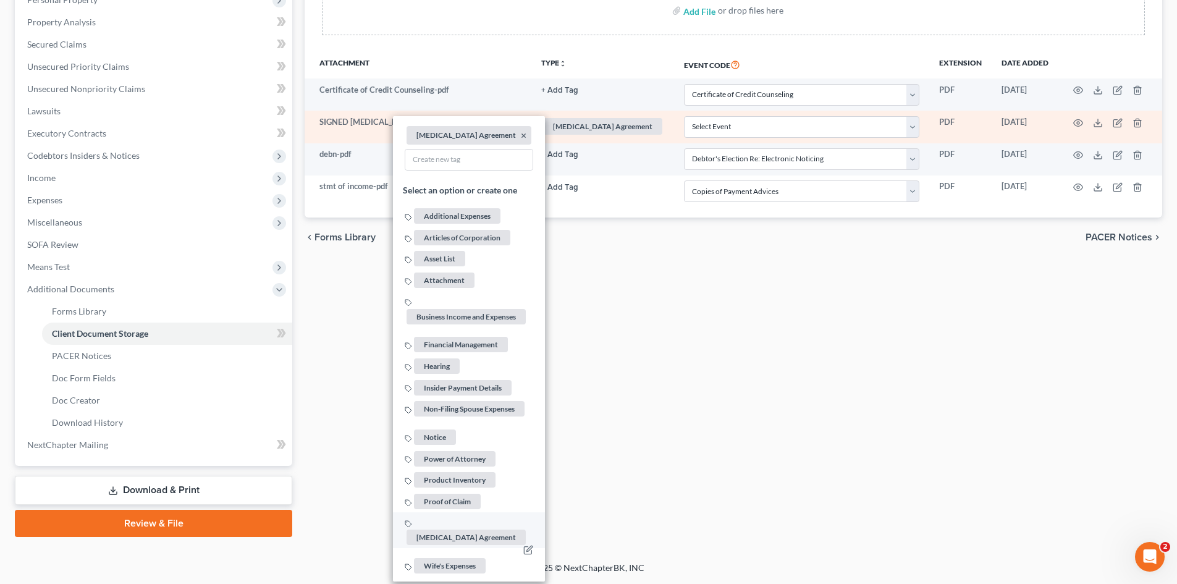
click at [496, 530] on span "[MEDICAL_DATA] Agreement" at bounding box center [466, 537] width 119 height 15
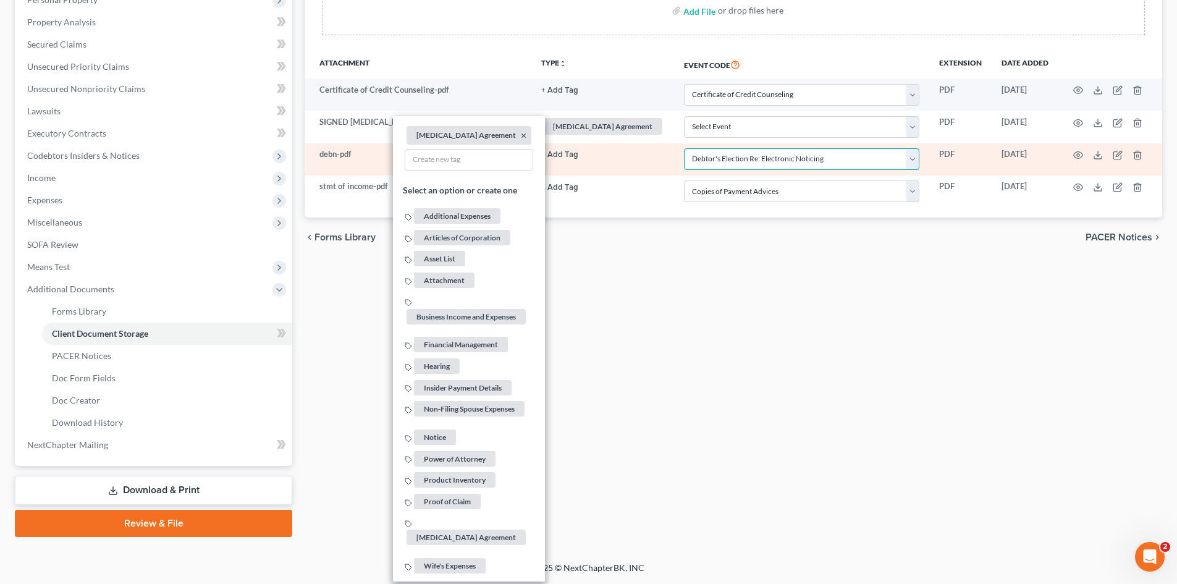
click at [777, 166] on select "Select Event Amended Application Amended Document Amended Schedules/Statements …" at bounding box center [801, 159] width 235 height 22
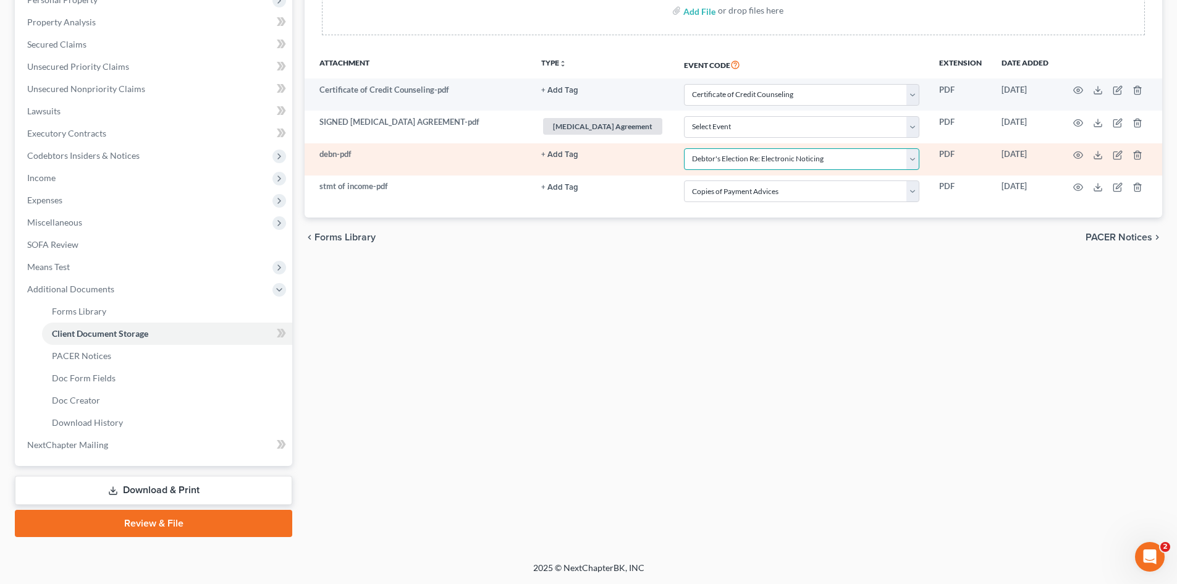
click at [684, 148] on select "Select Event Amended Application Amended Document Amended Schedules/Statements …" at bounding box center [801, 159] width 235 height 22
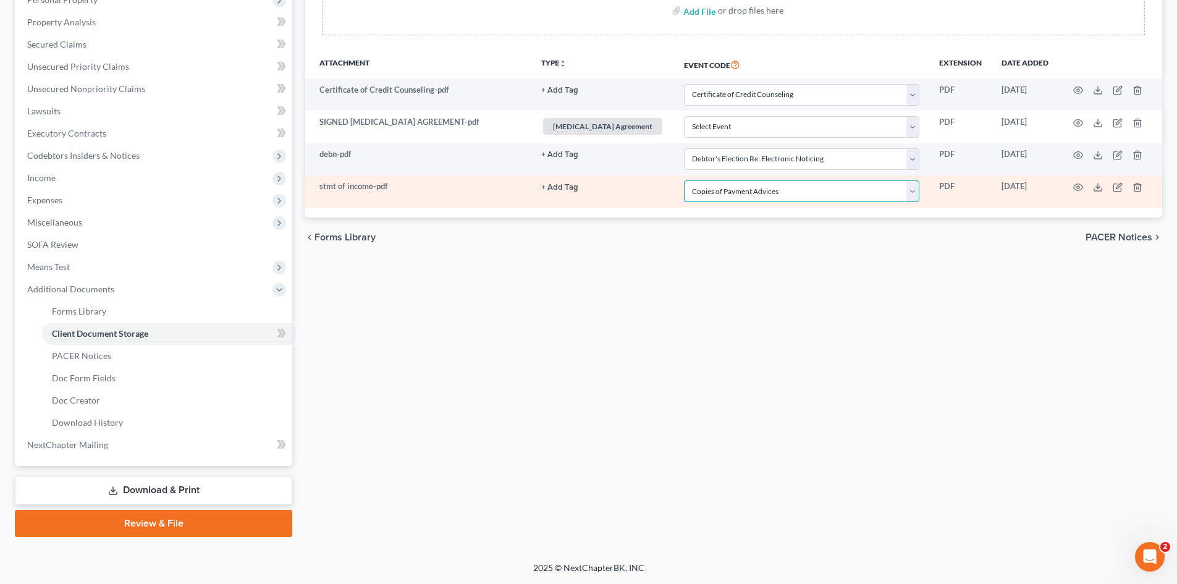
click at [761, 193] on select "Select Event Amended Application Amended Document Amended Schedules/Statements …" at bounding box center [801, 191] width 235 height 22
click at [684, 180] on select "Select Event Amended Application Amended Document Amended Schedules/Statements …" at bounding box center [801, 191] width 235 height 22
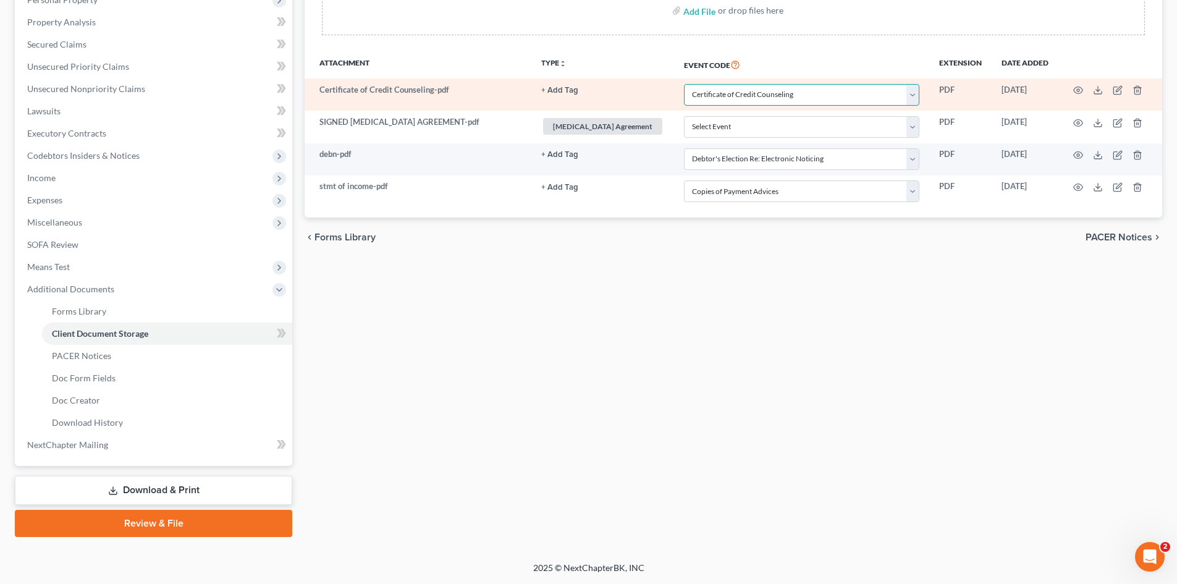
drag, startPoint x: 788, startPoint y: 98, endPoint x: 785, endPoint y: 104, distance: 7.5
click at [788, 98] on select "Select Event Amended Application Amended Document Amended Schedules/Statements …" at bounding box center [801, 95] width 235 height 22
click at [684, 84] on select "Select Event Amended Application Amended Document Amended Schedules/Statements …" at bounding box center [801, 95] width 235 height 22
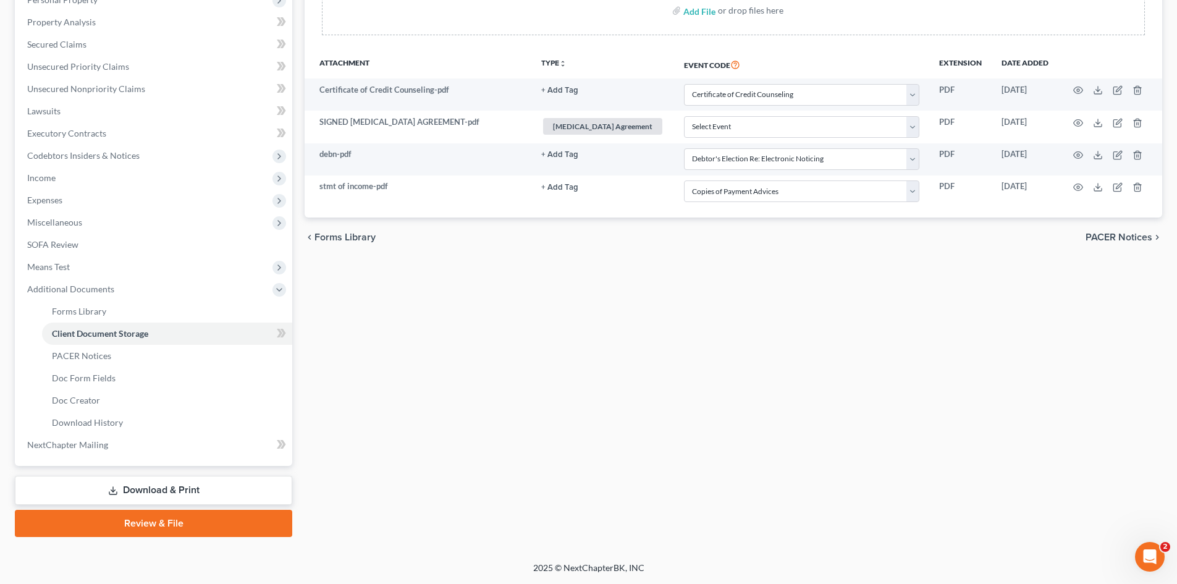
drag, startPoint x: 110, startPoint y: 520, endPoint x: 136, endPoint y: 502, distance: 31.5
click at [111, 520] on link "Review & File" at bounding box center [153, 523] width 277 height 27
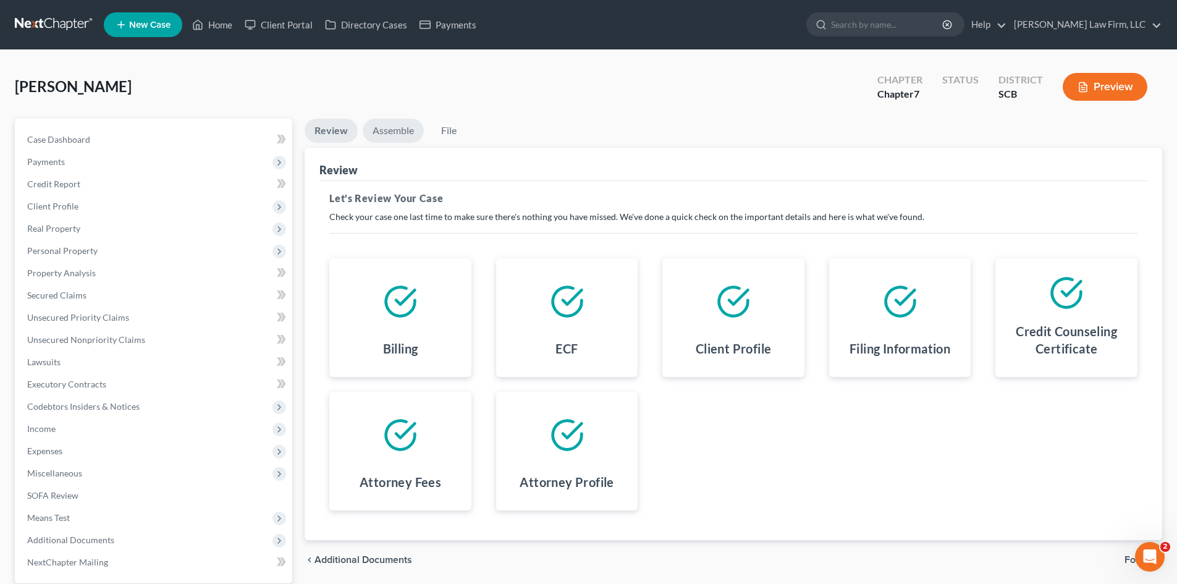
click at [386, 138] on link "Assemble" at bounding box center [393, 131] width 61 height 24
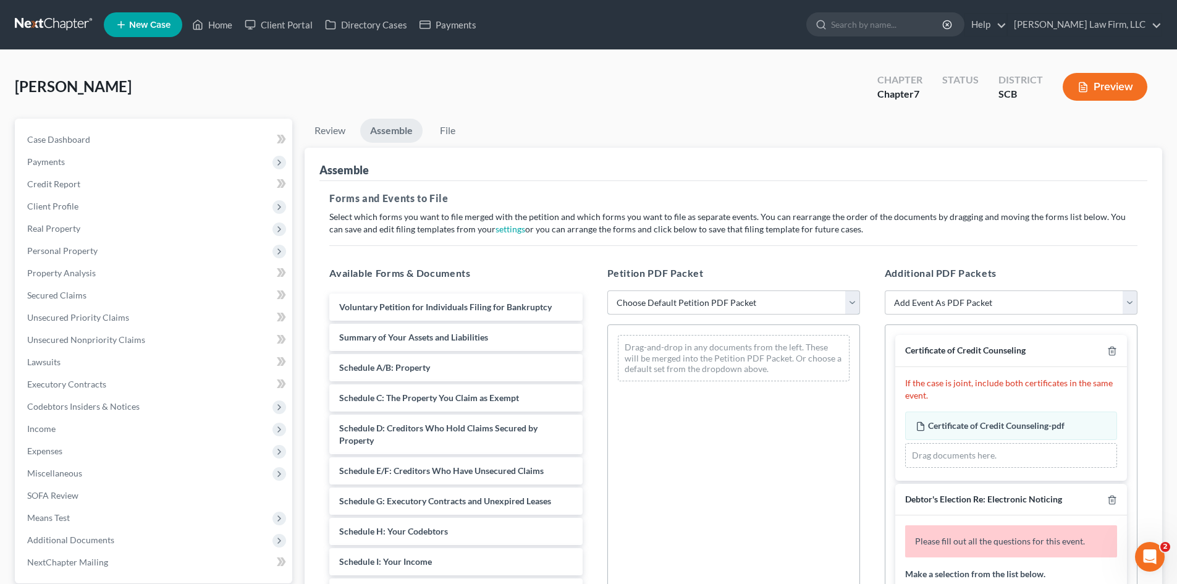
click at [669, 304] on select "Choose Default Petition PDF Packet Complete Bankruptcy Petition (all forms and …" at bounding box center [733, 302] width 253 height 25
select select "0"
click at [607, 290] on select "Choose Default Petition PDF Packet Complete Bankruptcy Petition (all forms and …" at bounding box center [733, 302] width 253 height 25
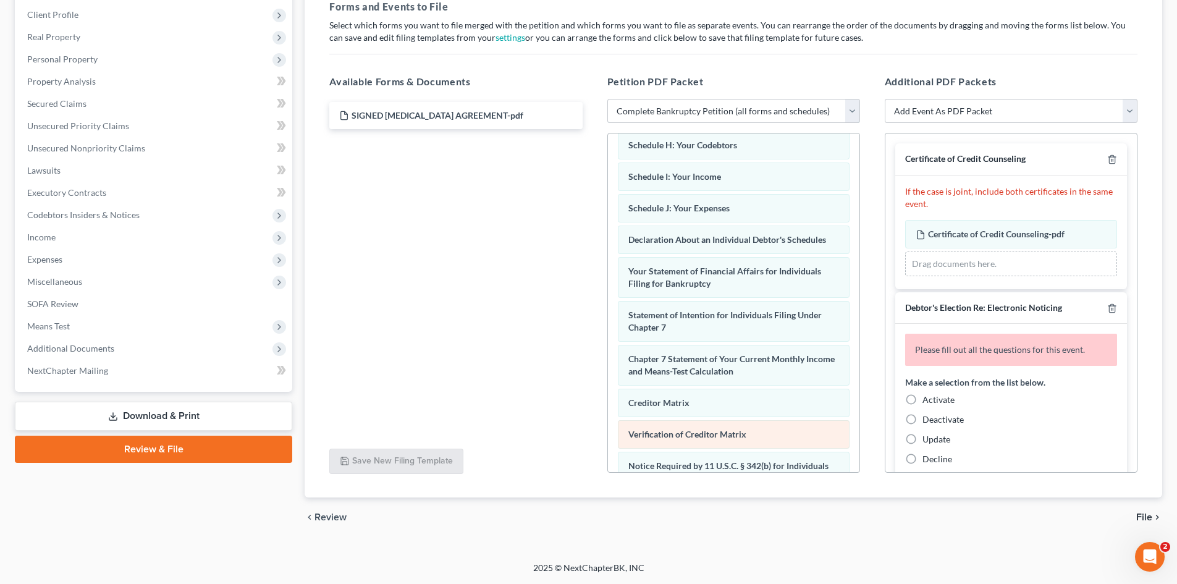
scroll to position [394, 0]
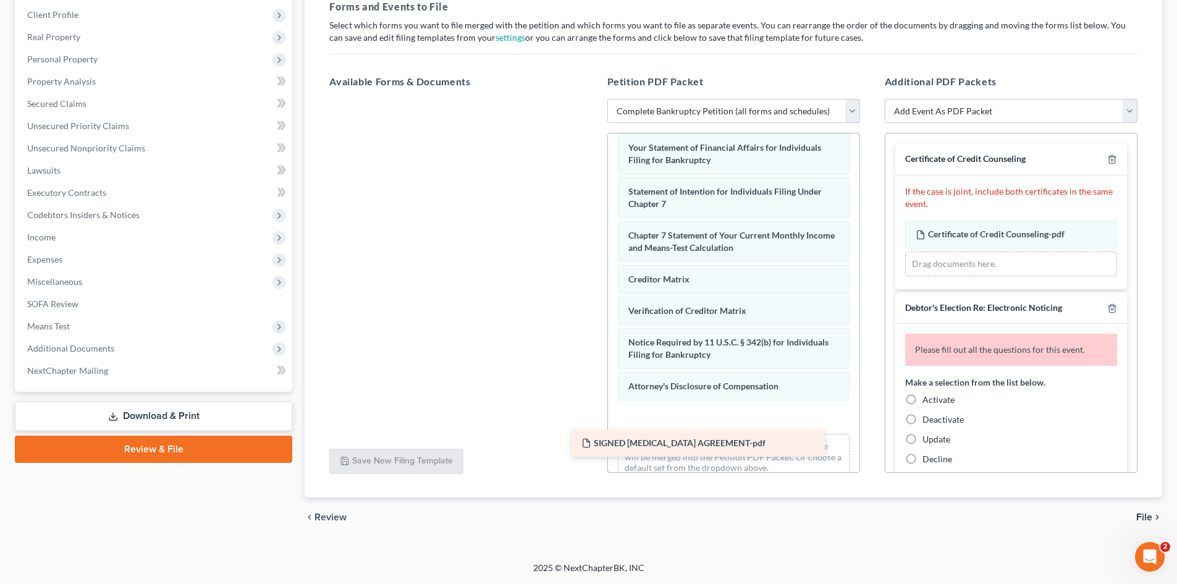
drag, startPoint x: 420, startPoint y: 164, endPoint x: 692, endPoint y: 438, distance: 385.8
click at [592, 99] on div "SIGNED [MEDICAL_DATA] AGREEMENT-pdf SIGNED [MEDICAL_DATA] AGREEMENT-pdf" at bounding box center [455, 99] width 273 height 0
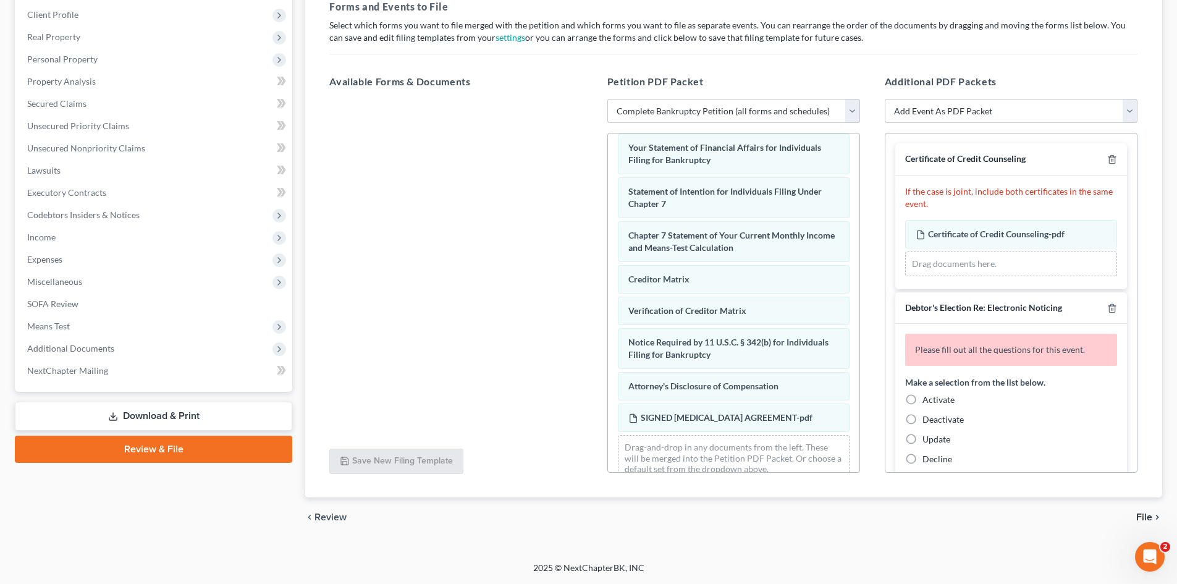
click at [923, 457] on label "Decline" at bounding box center [938, 459] width 30 height 12
click at [928, 457] on input "Decline" at bounding box center [932, 457] width 8 height 8
radio input "true"
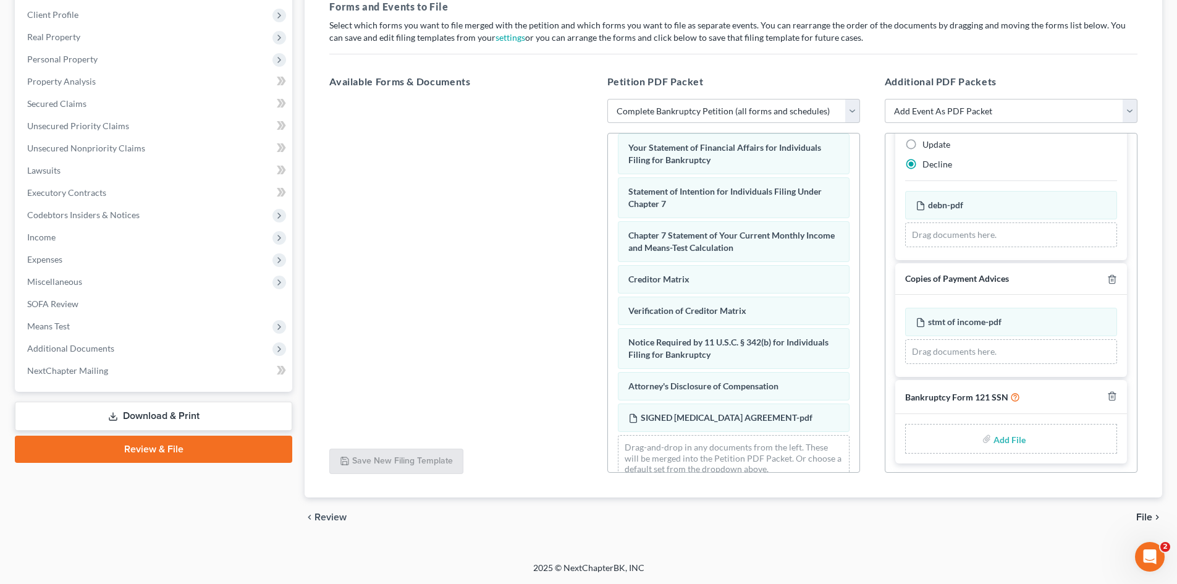
scroll to position [253, 0]
click at [1000, 446] on input "file" at bounding box center [1009, 438] width 30 height 22
type input "C:\fakepath\ssn.pdf"
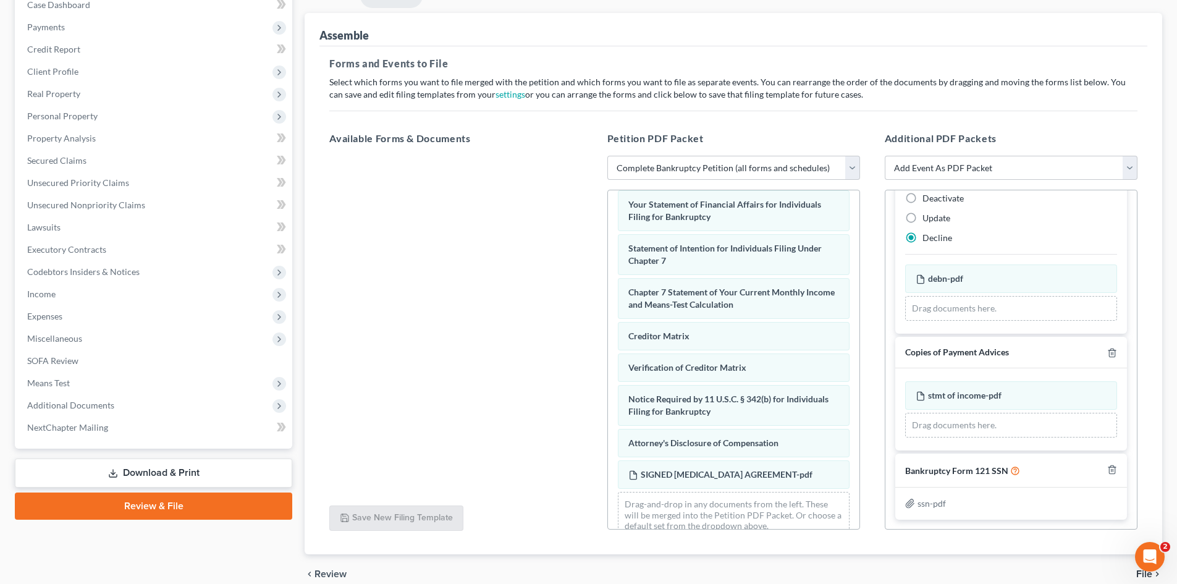
scroll to position [192, 0]
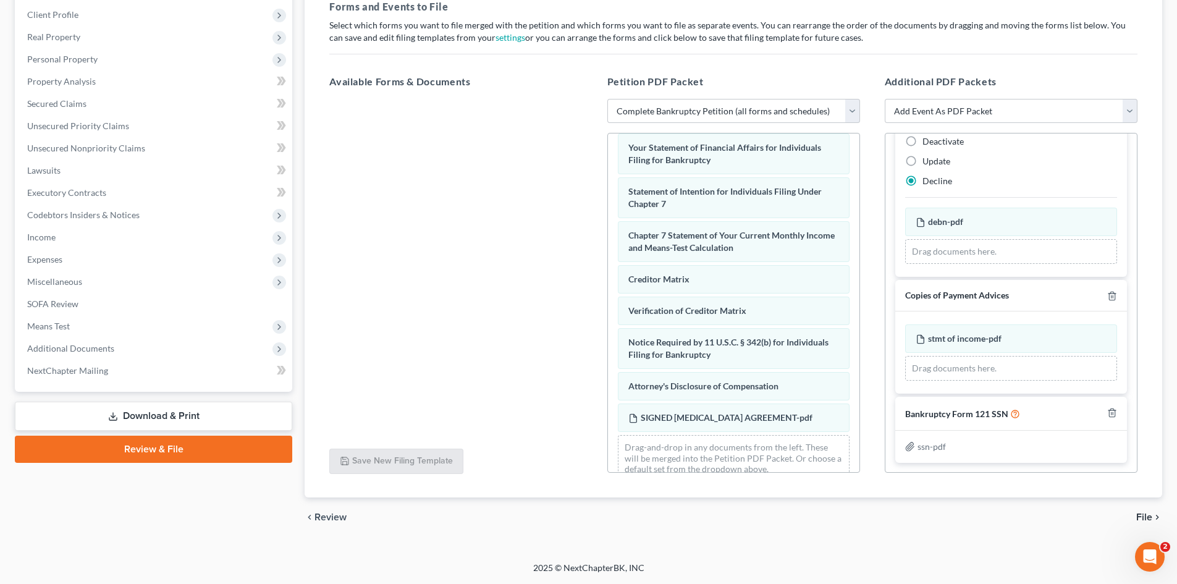
click at [1149, 515] on span "File" at bounding box center [1144, 517] width 16 height 10
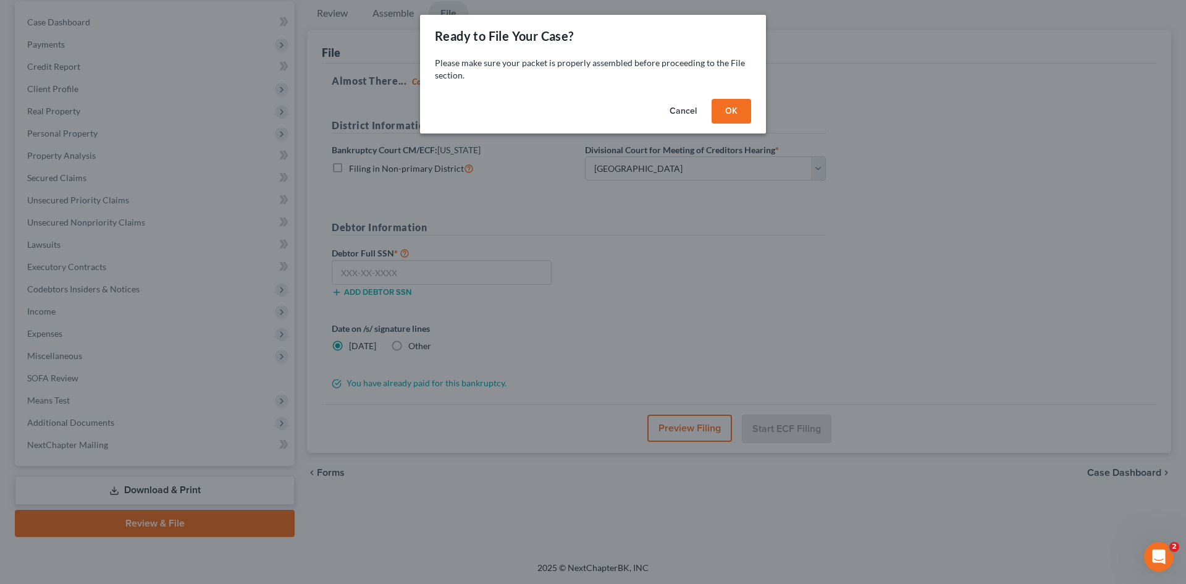
click at [742, 114] on button "OK" at bounding box center [732, 111] width 40 height 25
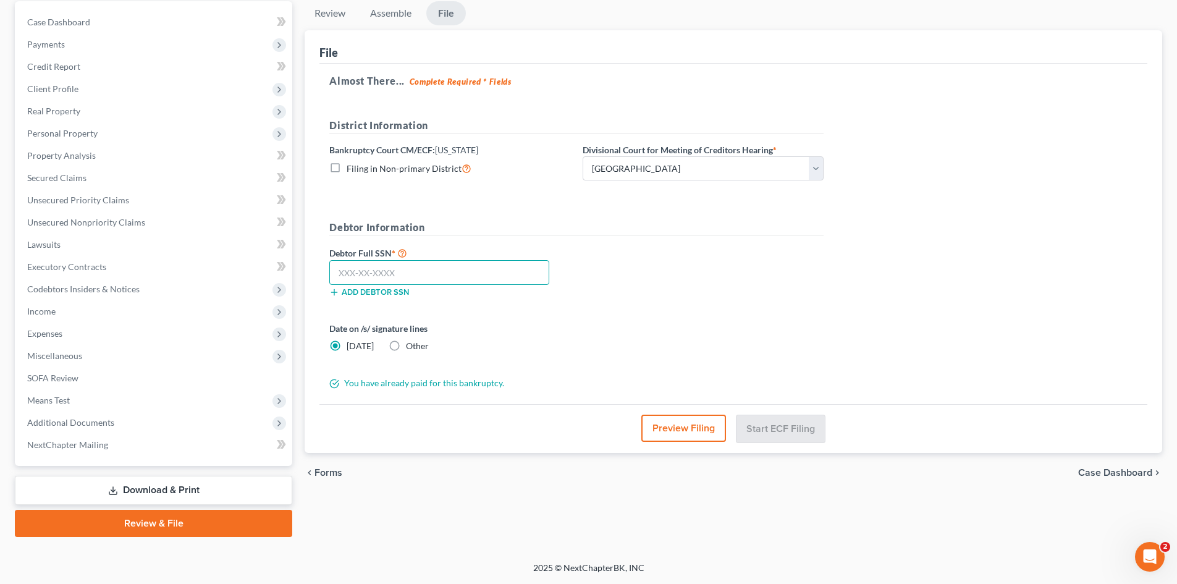
click at [525, 267] on input "text" at bounding box center [439, 272] width 220 height 25
type input "248-31-6954"
click at [762, 419] on button "Start ECF Filing" at bounding box center [781, 428] width 88 height 27
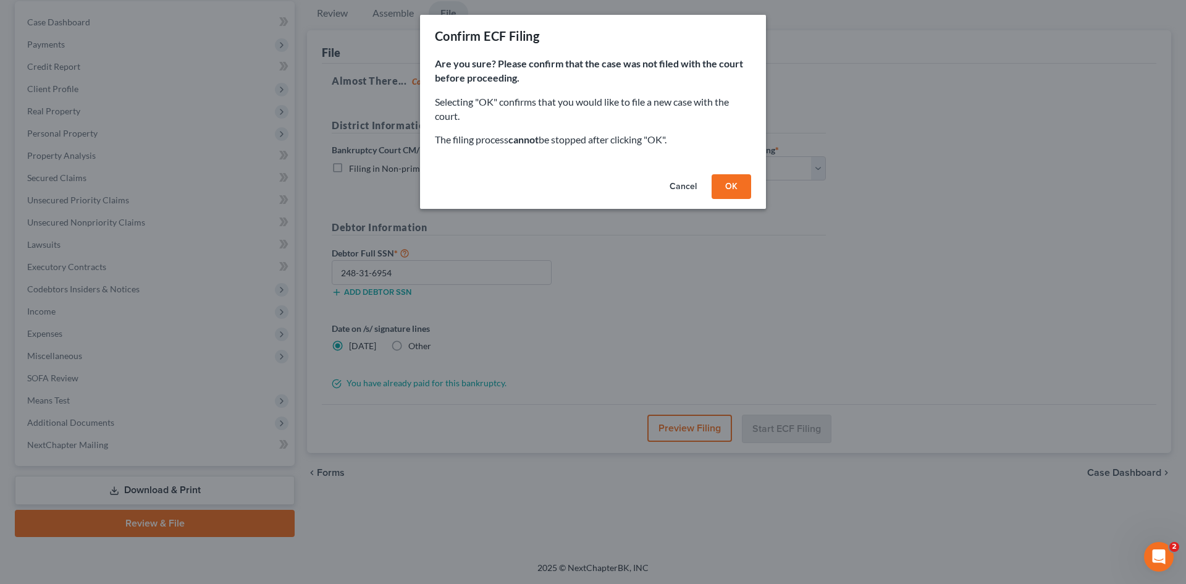
click at [748, 190] on button "OK" at bounding box center [732, 186] width 40 height 25
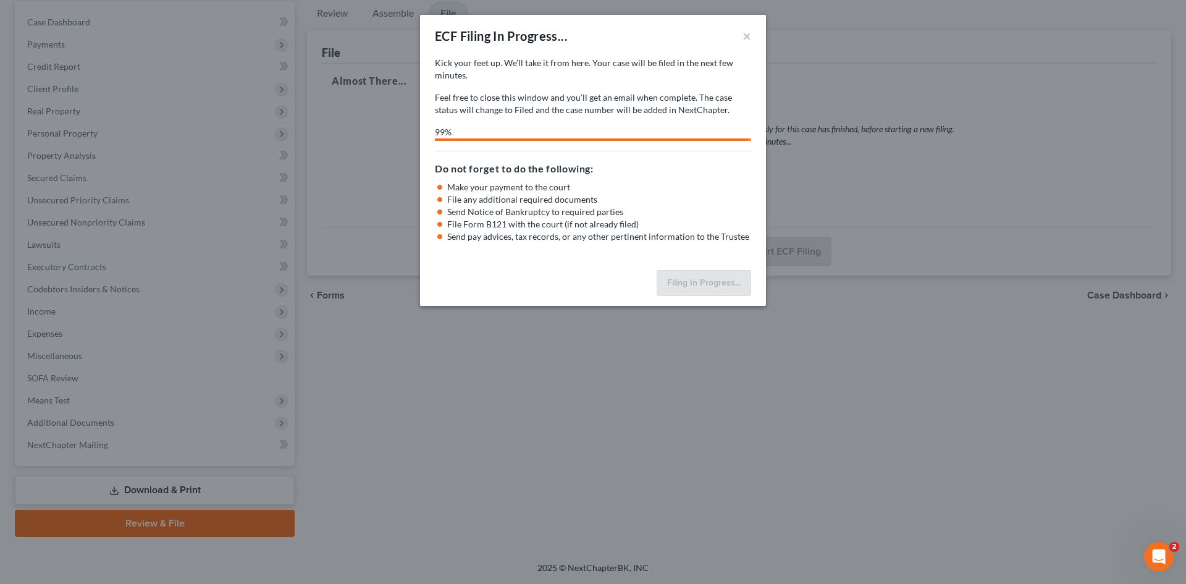
select select "0"
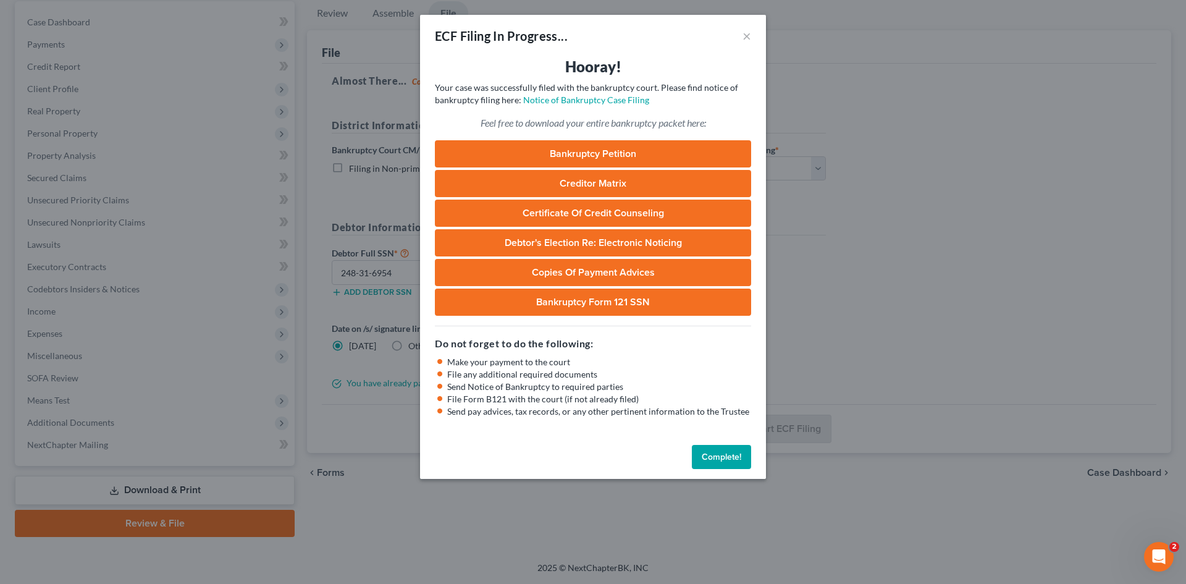
click at [712, 462] on button "Complete!" at bounding box center [721, 457] width 59 height 25
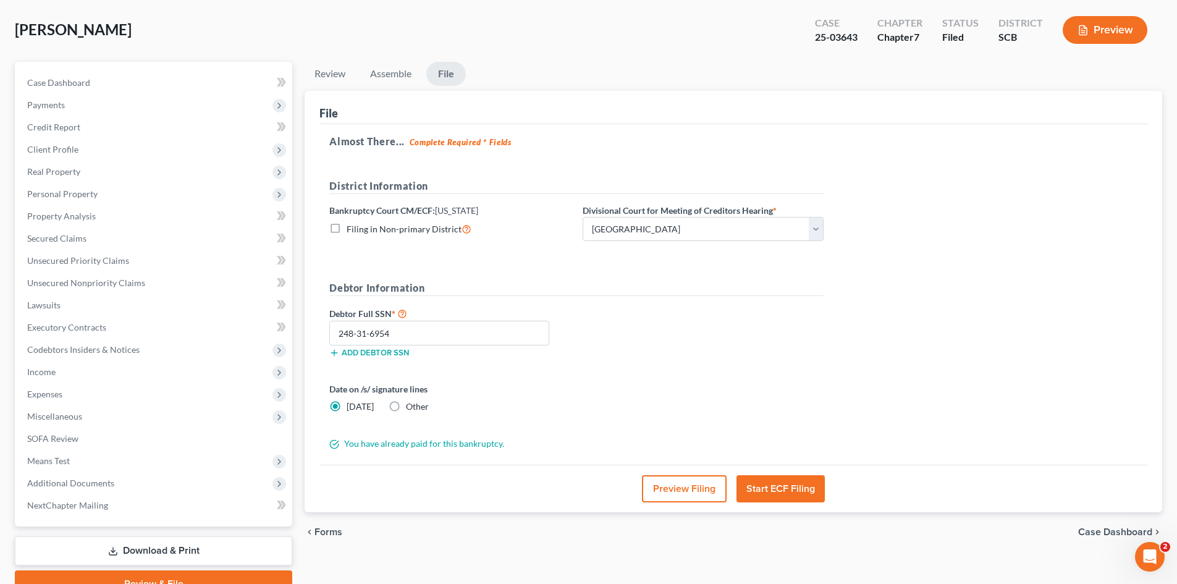
scroll to position [0, 0]
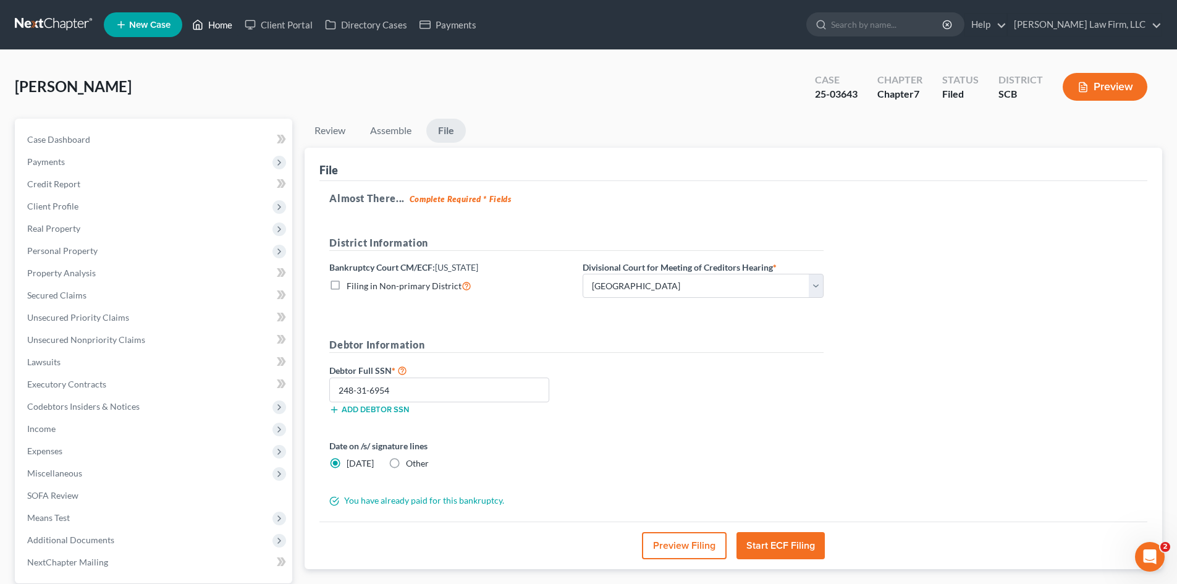
click at [214, 31] on link "Home" at bounding box center [212, 25] width 53 height 22
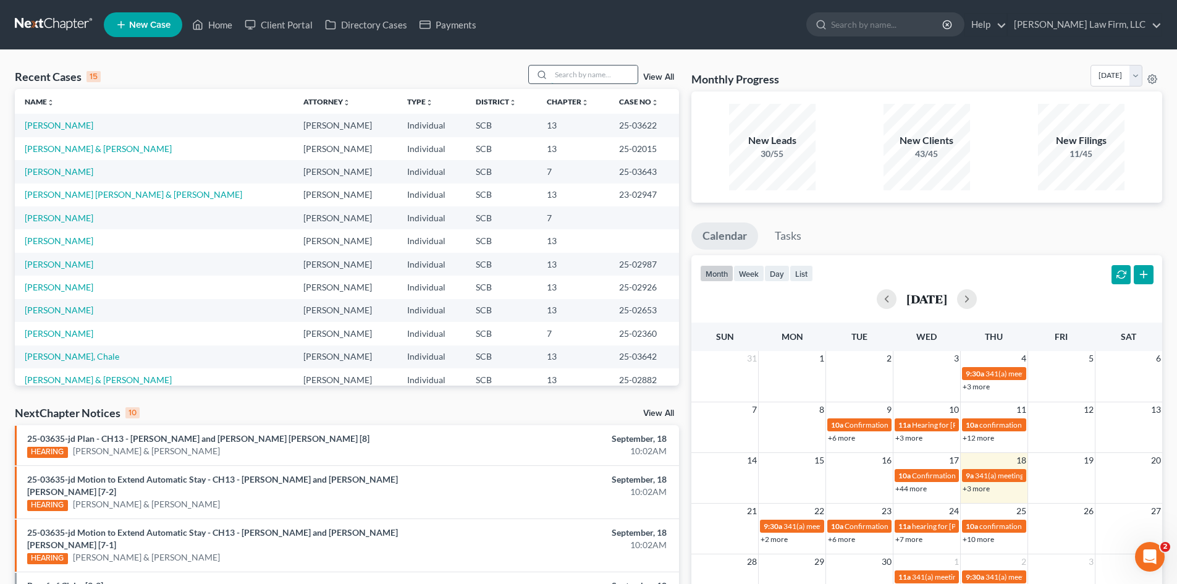
click at [605, 67] on input "search" at bounding box center [594, 75] width 87 height 18
click at [59, 243] on link "[PERSON_NAME]" at bounding box center [59, 240] width 69 height 11
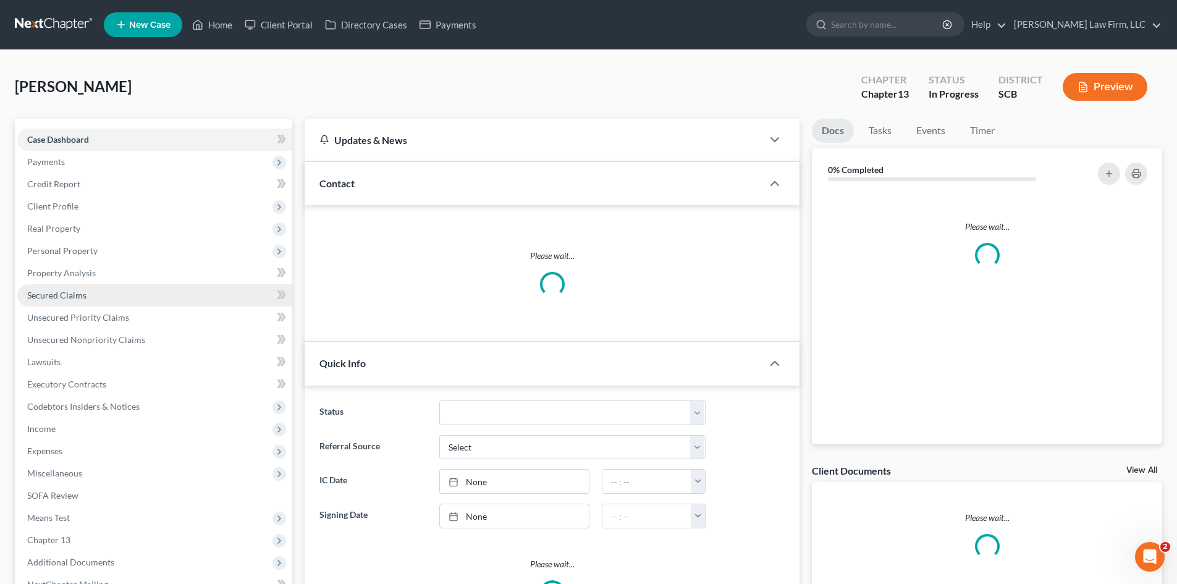
select select "0"
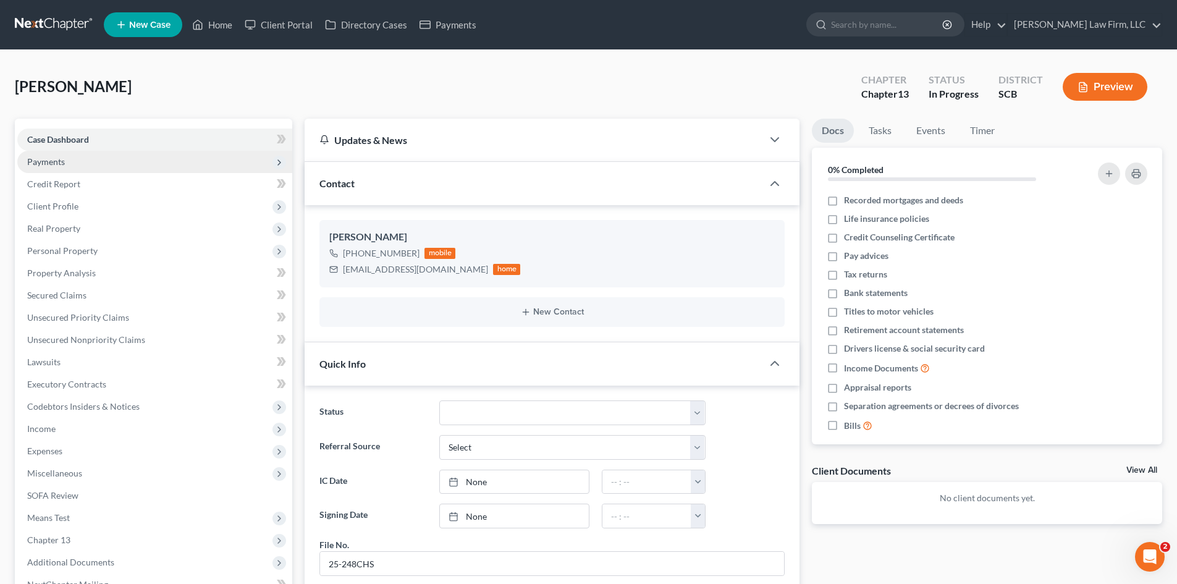
click at [66, 166] on span "Payments" at bounding box center [154, 162] width 275 height 22
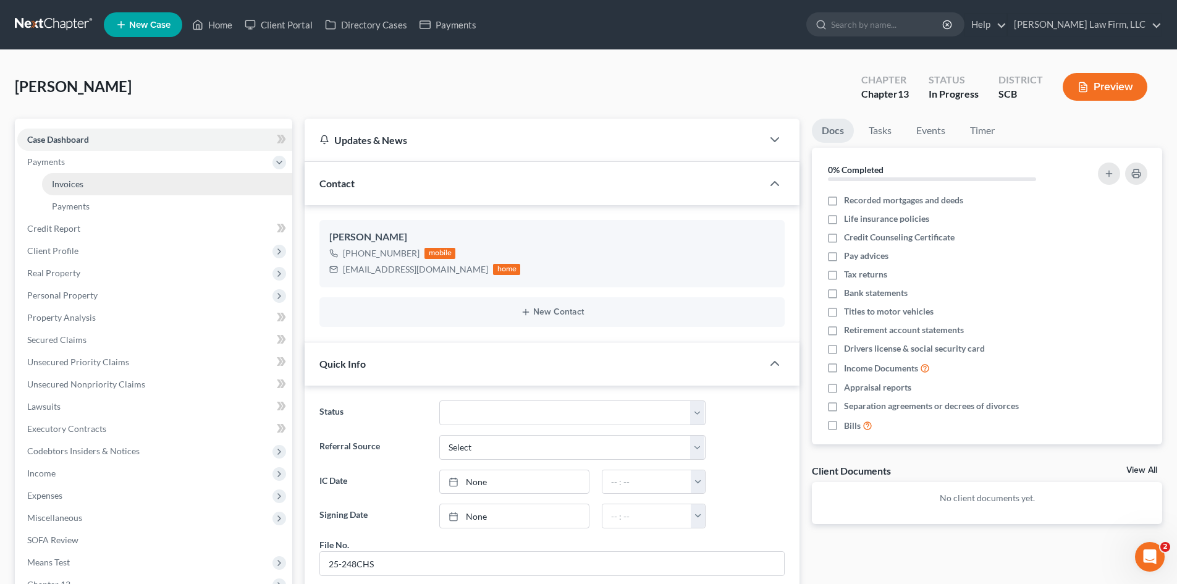
click at [70, 181] on span "Invoices" at bounding box center [68, 184] width 32 height 11
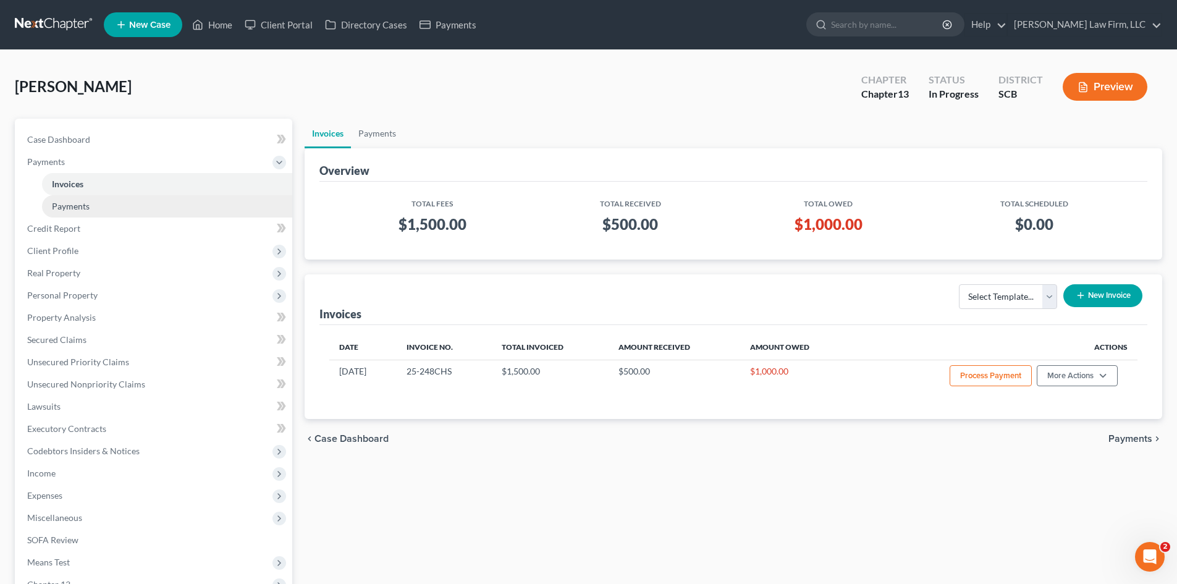
click at [85, 204] on span "Payments" at bounding box center [71, 206] width 38 height 11
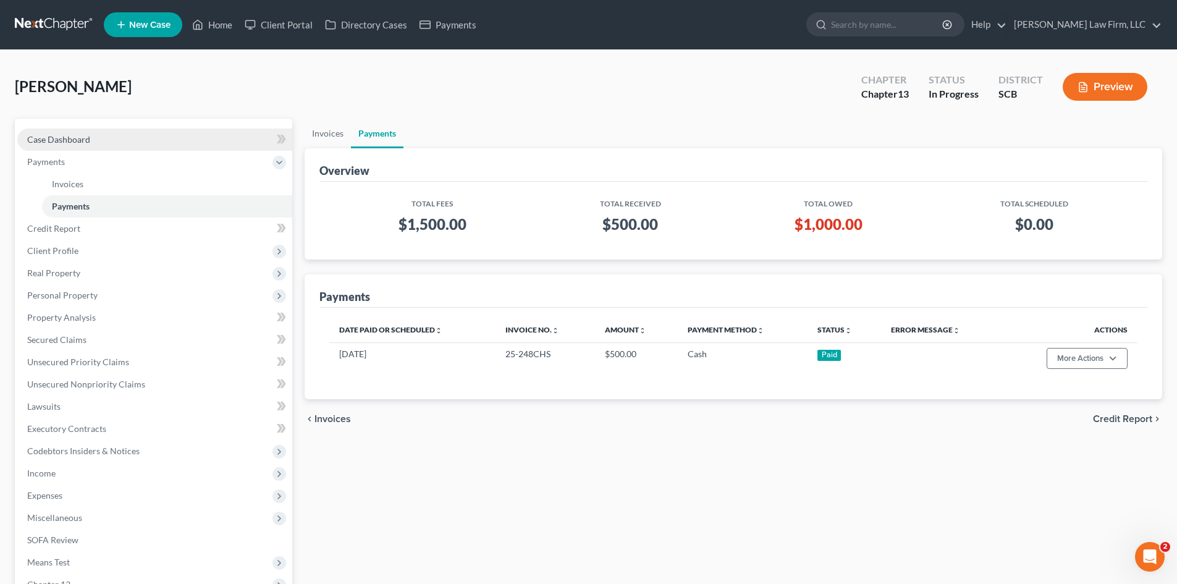
click at [62, 145] on link "Case Dashboard" at bounding box center [154, 140] width 275 height 22
select select "0"
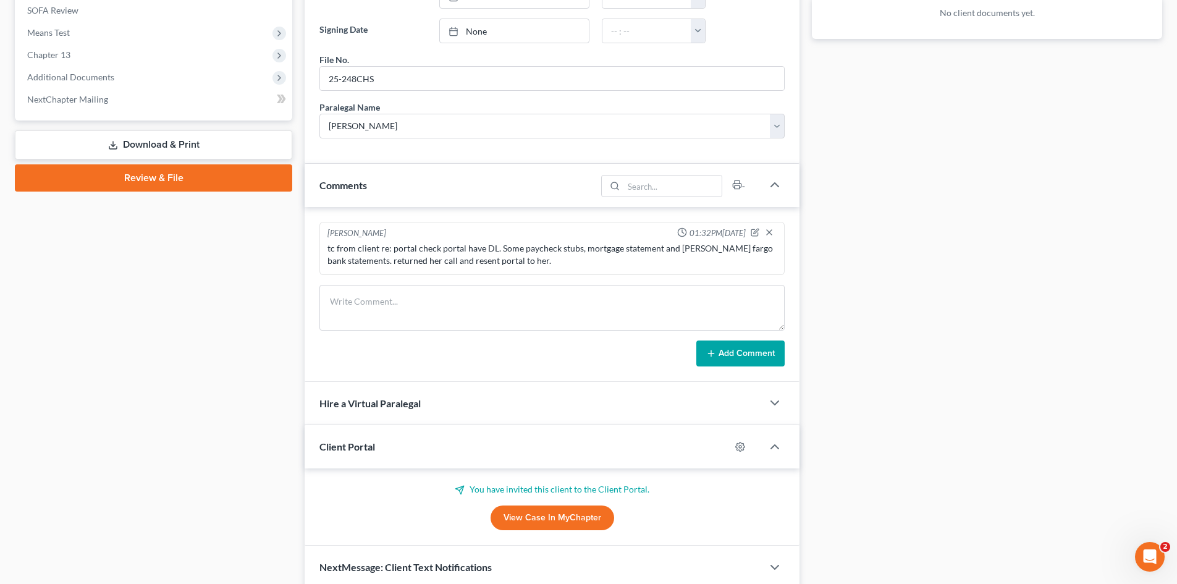
scroll to position [537, 0]
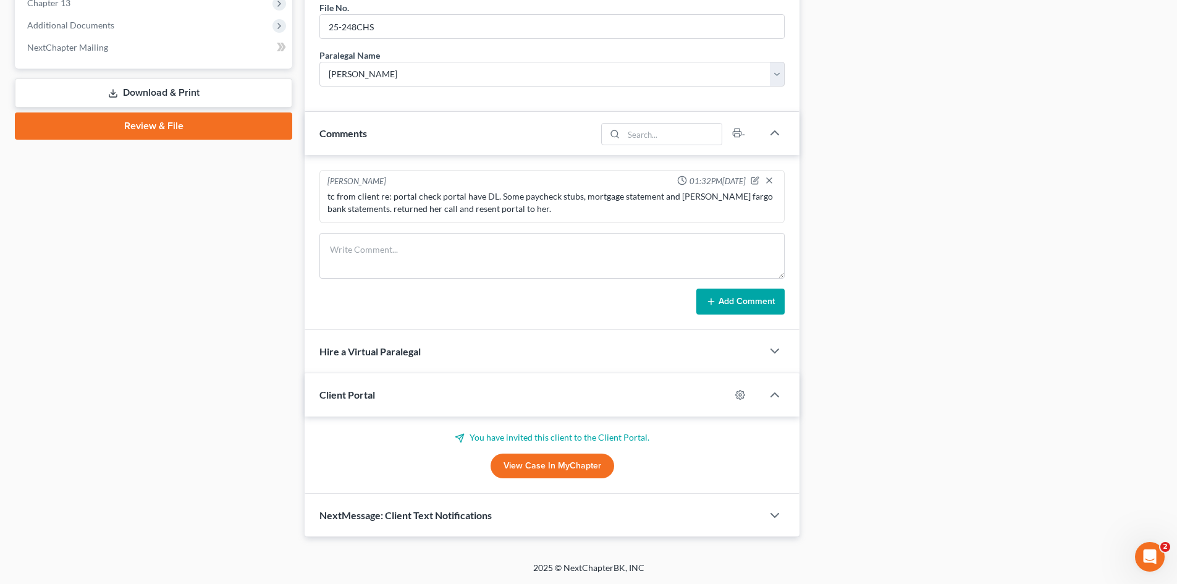
click at [567, 463] on link "View Case in MyChapter" at bounding box center [553, 466] width 124 height 25
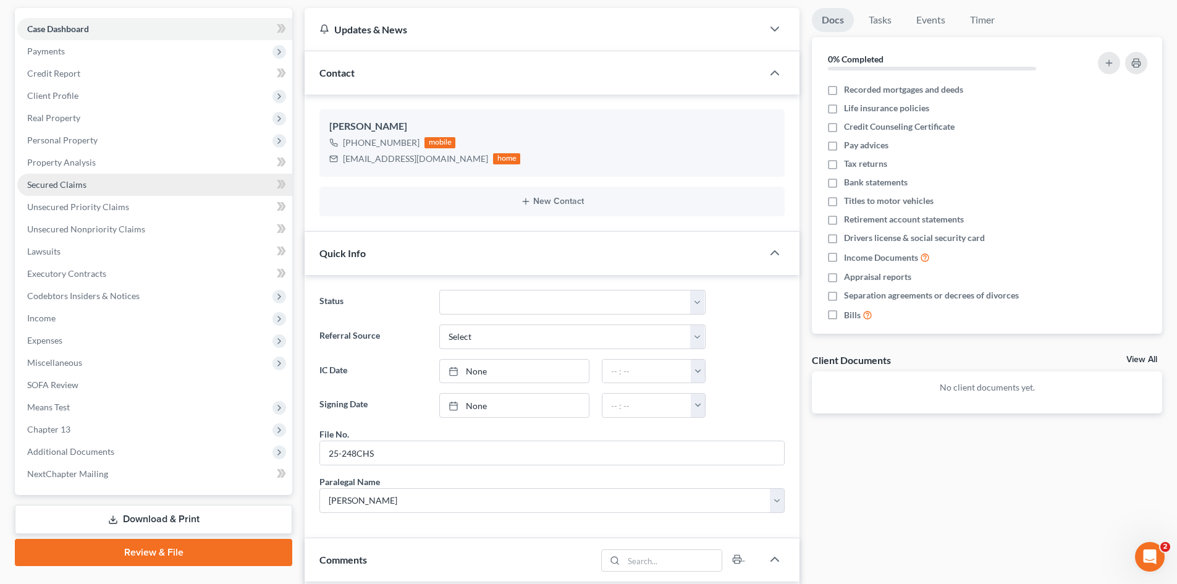
scroll to position [104, 0]
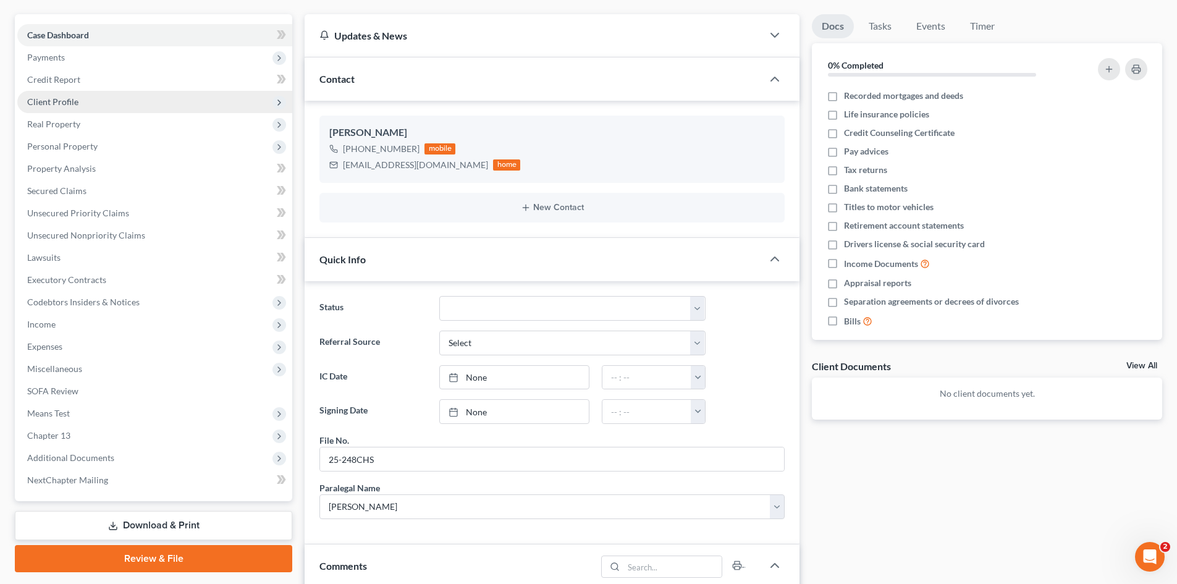
click at [70, 106] on span "Client Profile" at bounding box center [52, 101] width 51 height 11
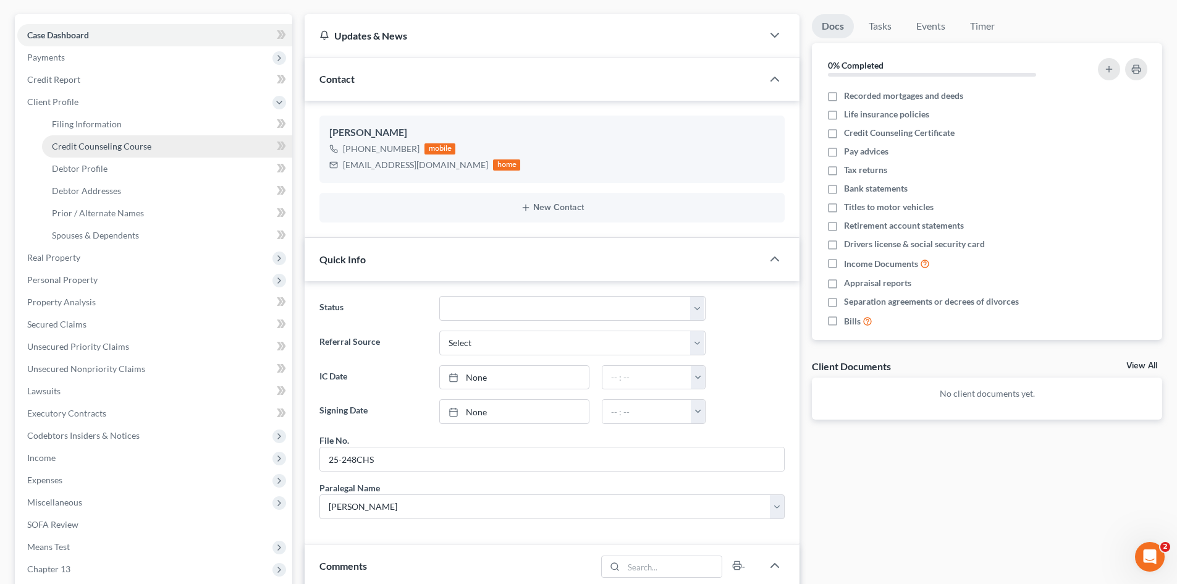
click at [85, 141] on span "Credit Counseling Course" at bounding box center [101, 146] width 99 height 11
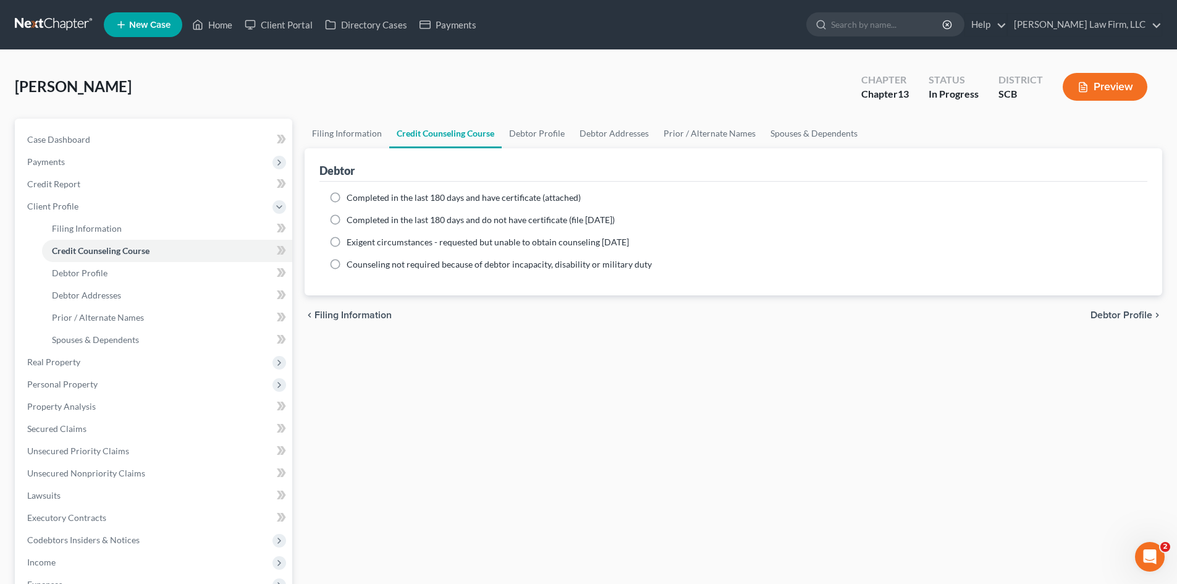
click at [347, 198] on label "Completed in the last 180 days and have certificate (attached)" at bounding box center [464, 198] width 234 height 12
click at [352, 198] on input "Completed in the last 180 days and have certificate (attached)" at bounding box center [356, 196] width 8 height 8
radio input "true"
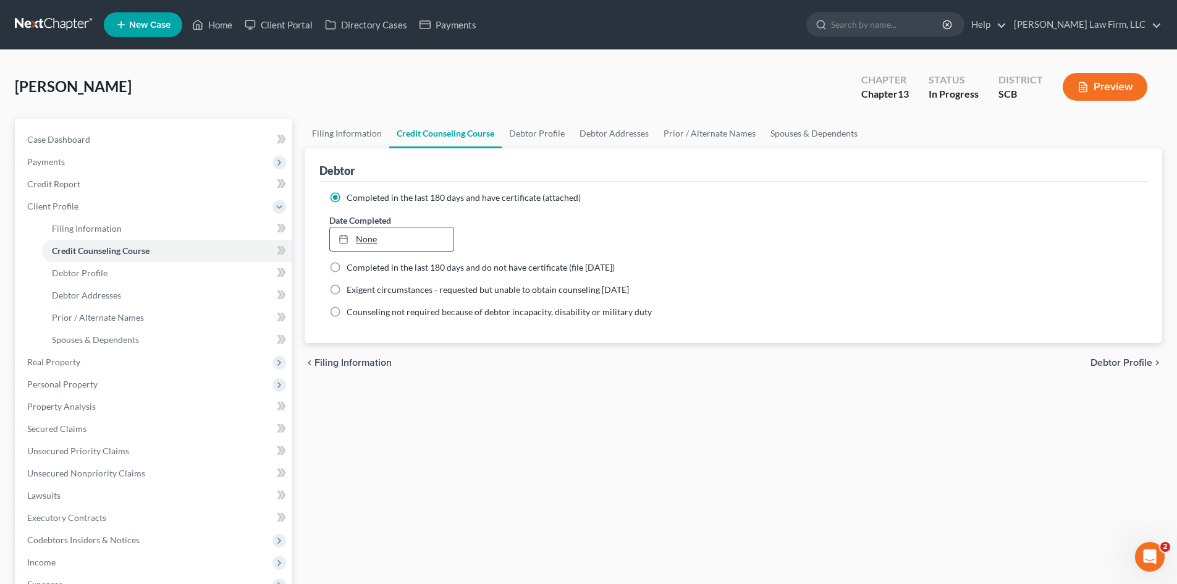
click at [372, 240] on link "None" at bounding box center [391, 238] width 123 height 23
type input "[DATE]"
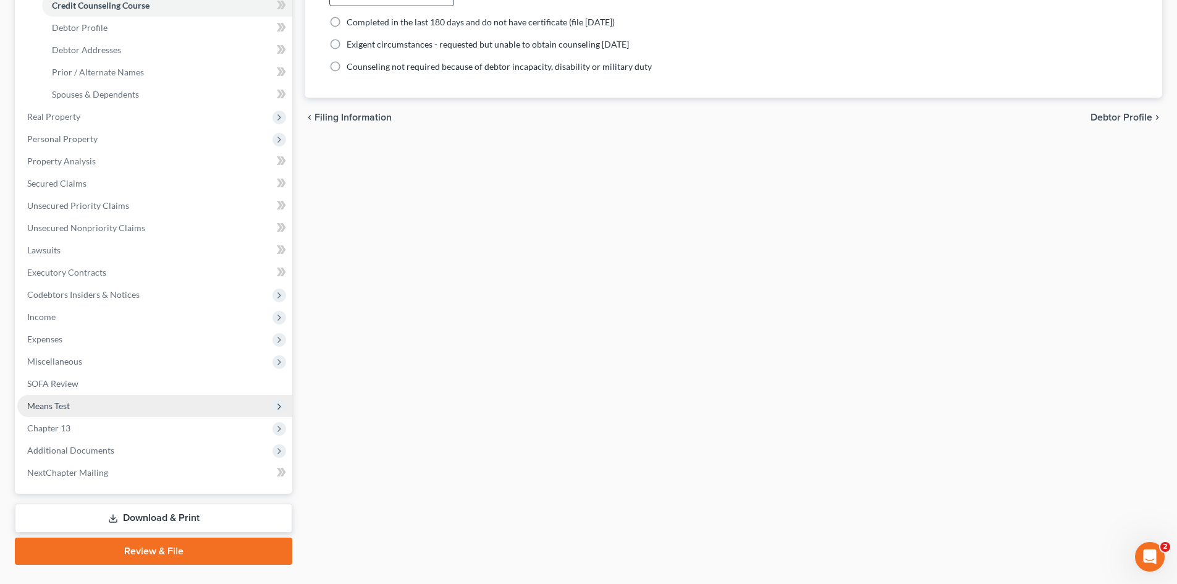
scroll to position [247, 0]
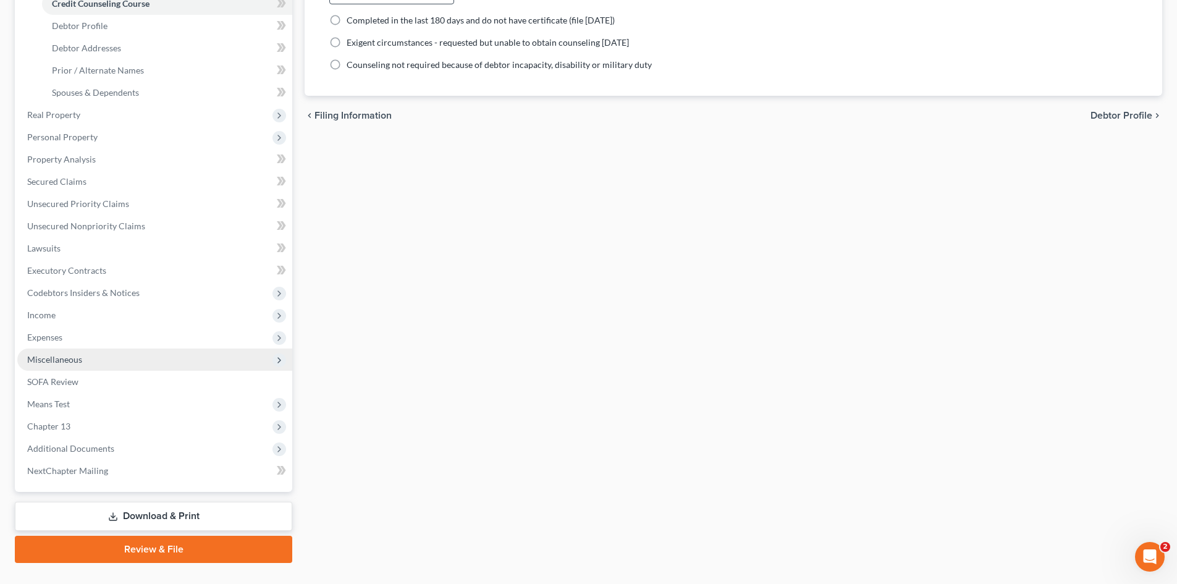
click at [55, 365] on span "Miscellaneous" at bounding box center [154, 360] width 275 height 22
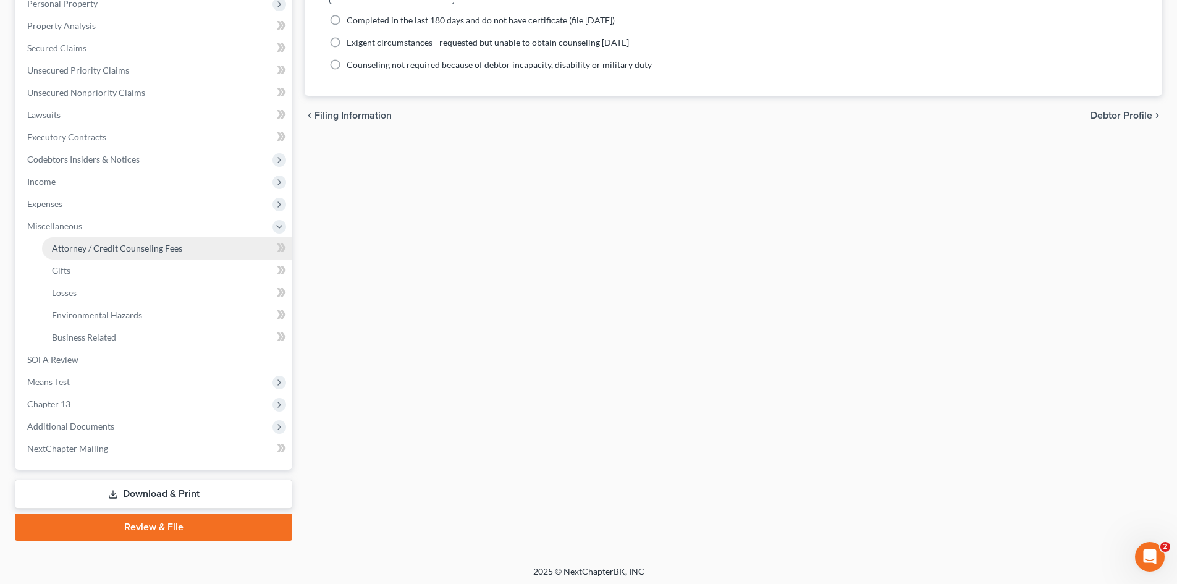
click at [101, 248] on span "Attorney / Credit Counseling Fees" at bounding box center [117, 248] width 130 height 11
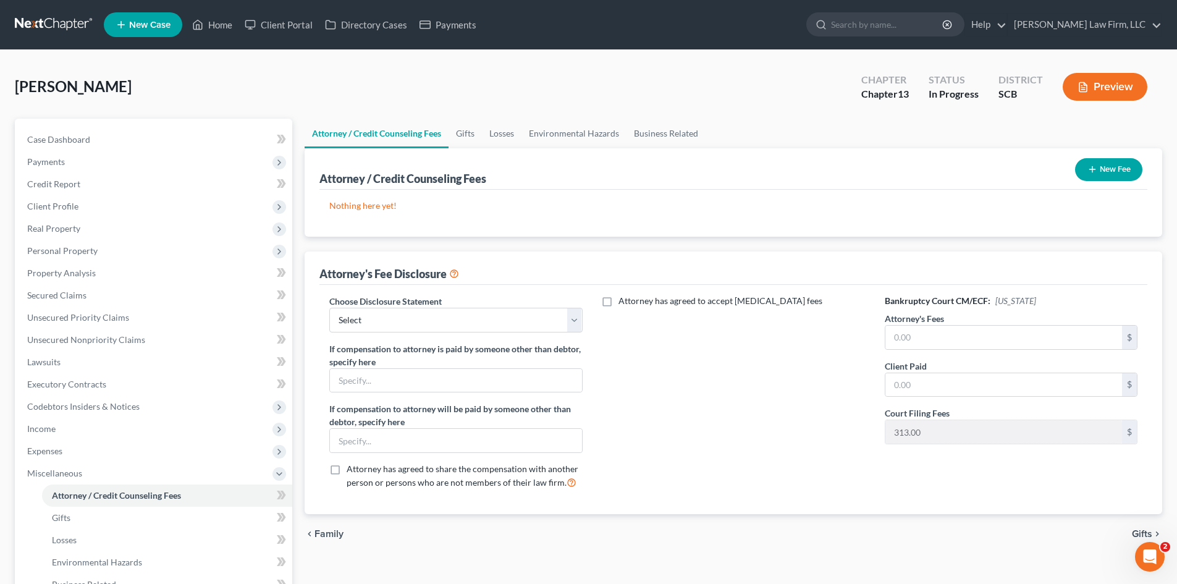
click at [1116, 174] on button "New Fee" at bounding box center [1108, 169] width 67 height 23
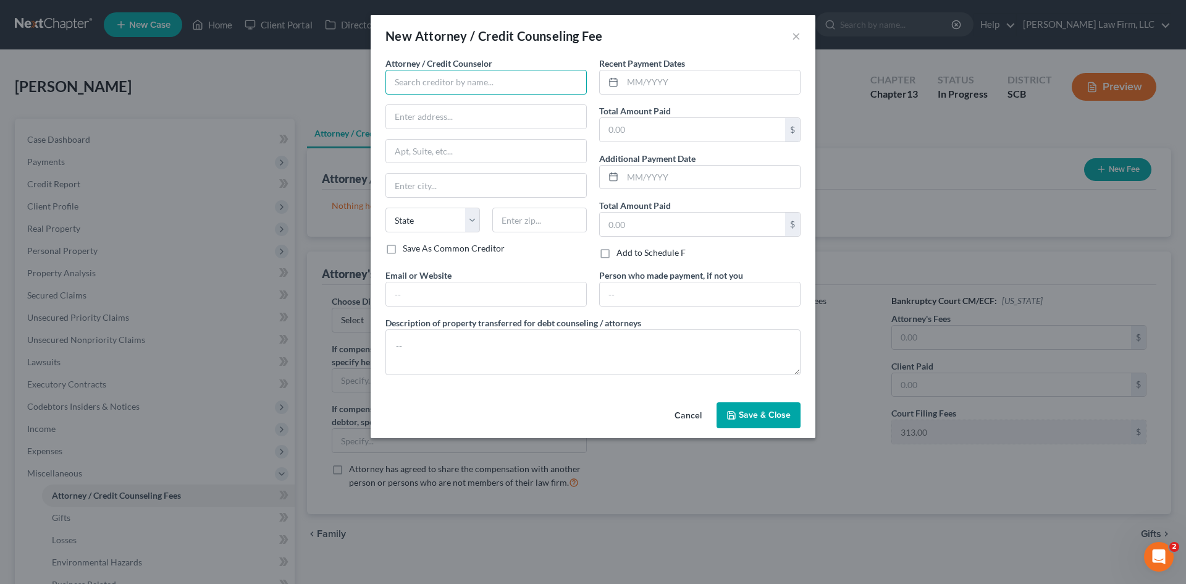
click at [479, 83] on input "text" at bounding box center [486, 82] width 201 height 25
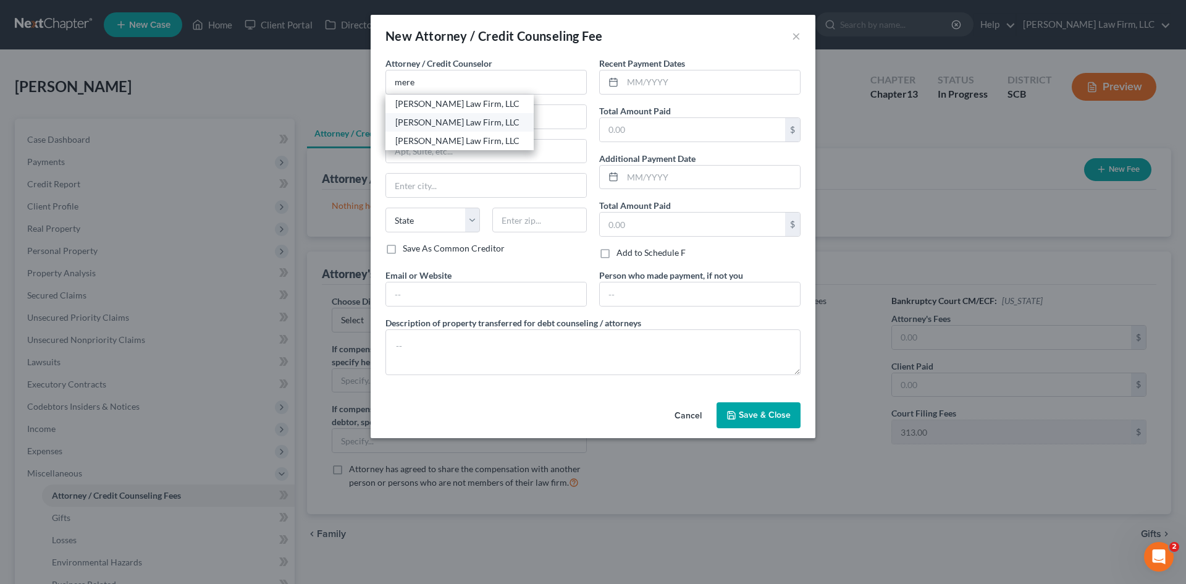
click at [448, 125] on div "[PERSON_NAME] Law Firm, LLC" at bounding box center [459, 122] width 129 height 12
type input "[PERSON_NAME] Law Firm, LLC"
type input "[STREET_ADDRESS]"
type input "Suite 120"
type input "[GEOGRAPHIC_DATA]"
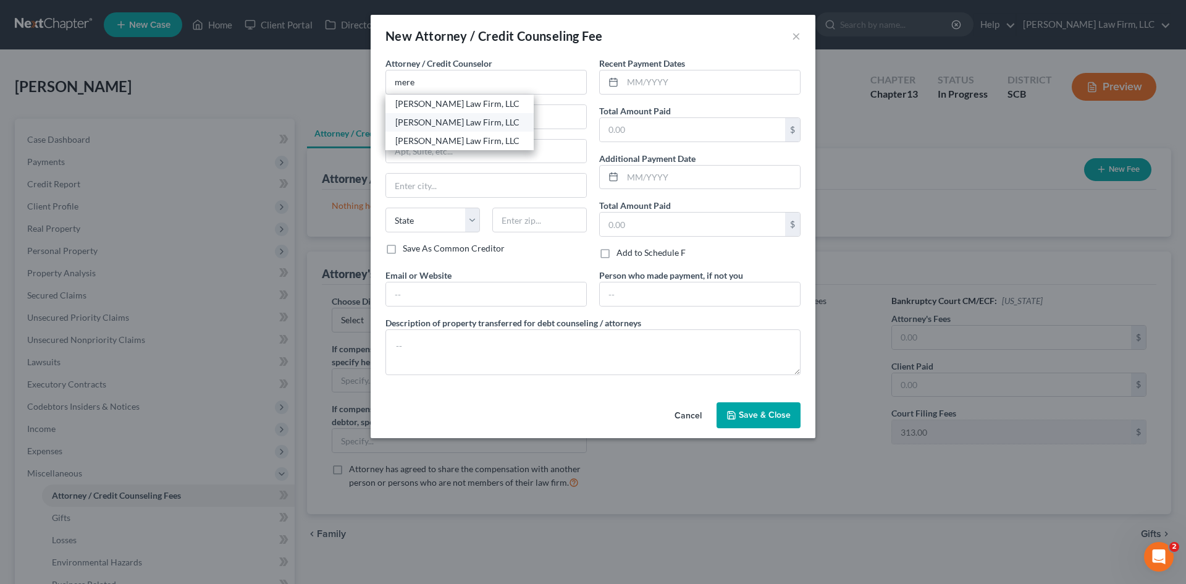
select select "42"
type input "29405"
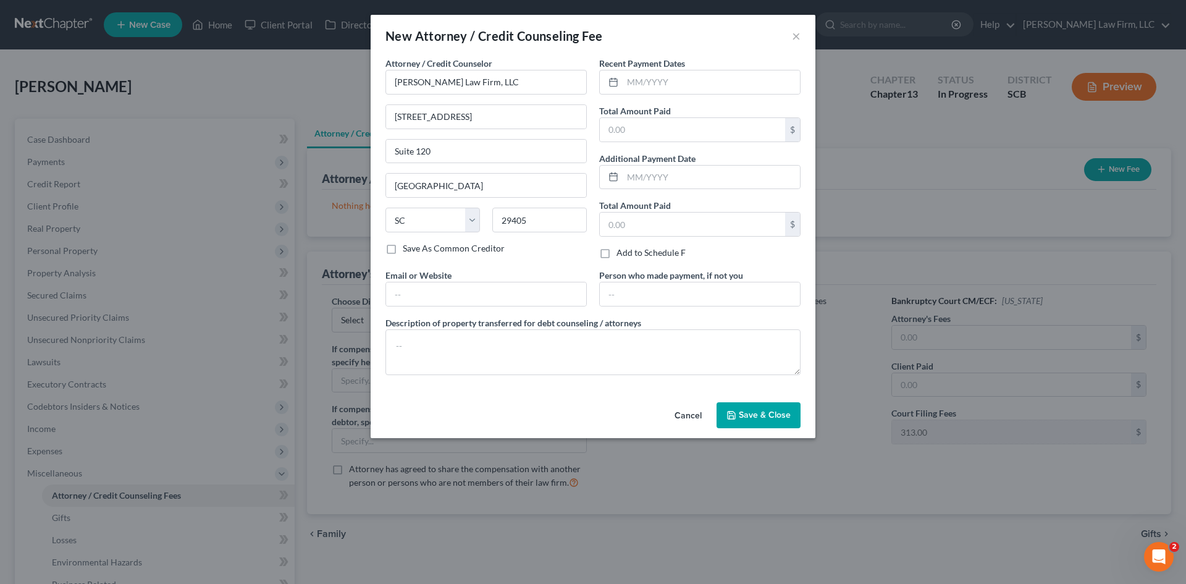
click at [780, 416] on span "Save & Close" at bounding box center [765, 415] width 52 height 11
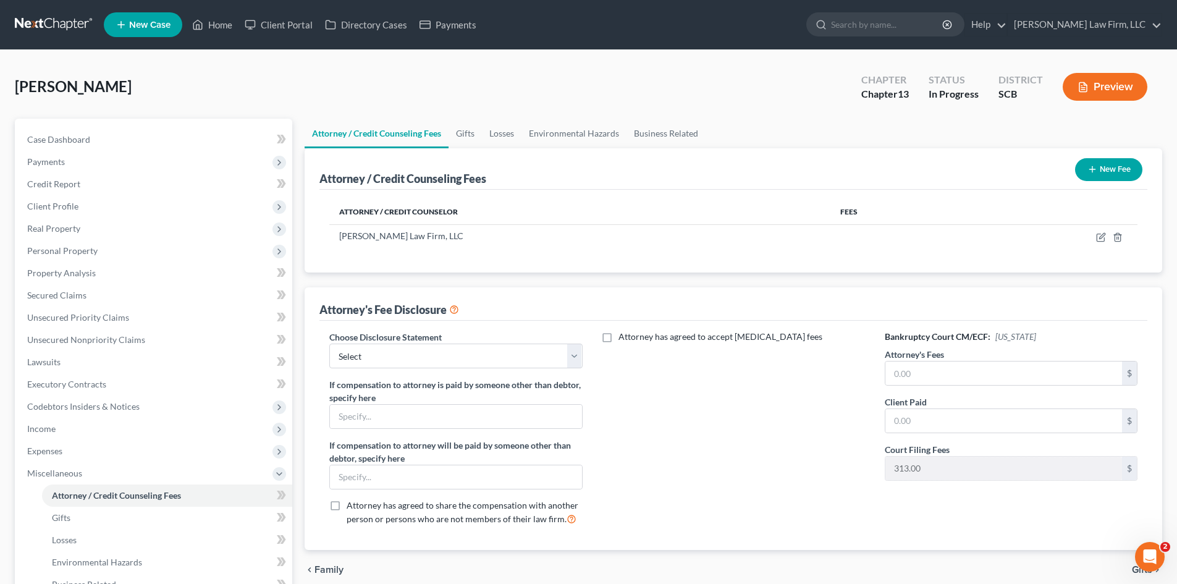
click at [1115, 171] on button "New Fee" at bounding box center [1108, 169] width 67 height 23
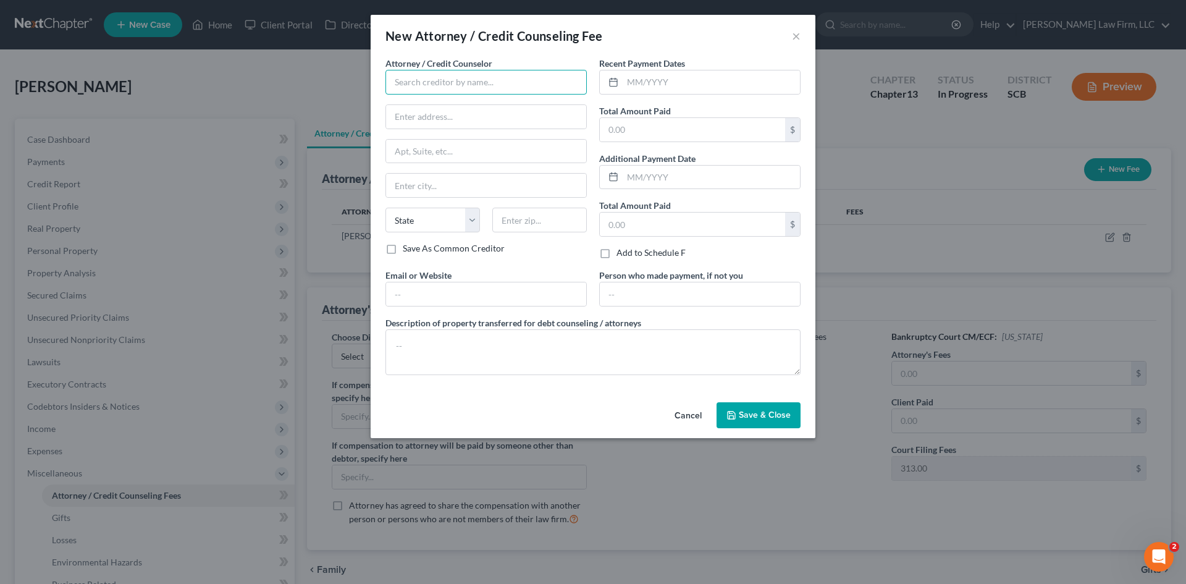
click at [463, 85] on input "text" at bounding box center [486, 82] width 201 height 25
click at [452, 103] on div "MoneySharp Credit Counseling" at bounding box center [459, 104] width 129 height 12
type input "MoneySharp Credit Counseling"
type input "[STREET_ADDRESS]"
type input "[GEOGRAPHIC_DATA]"
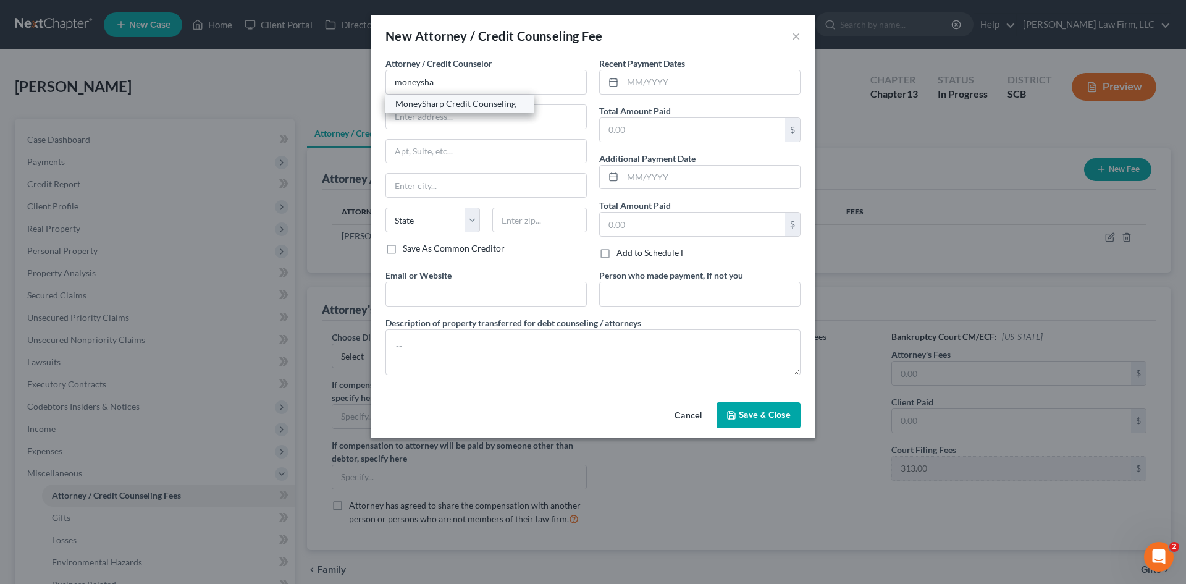
select select "14"
type input "60647"
click at [769, 421] on button "Save & Close" at bounding box center [759, 415] width 84 height 26
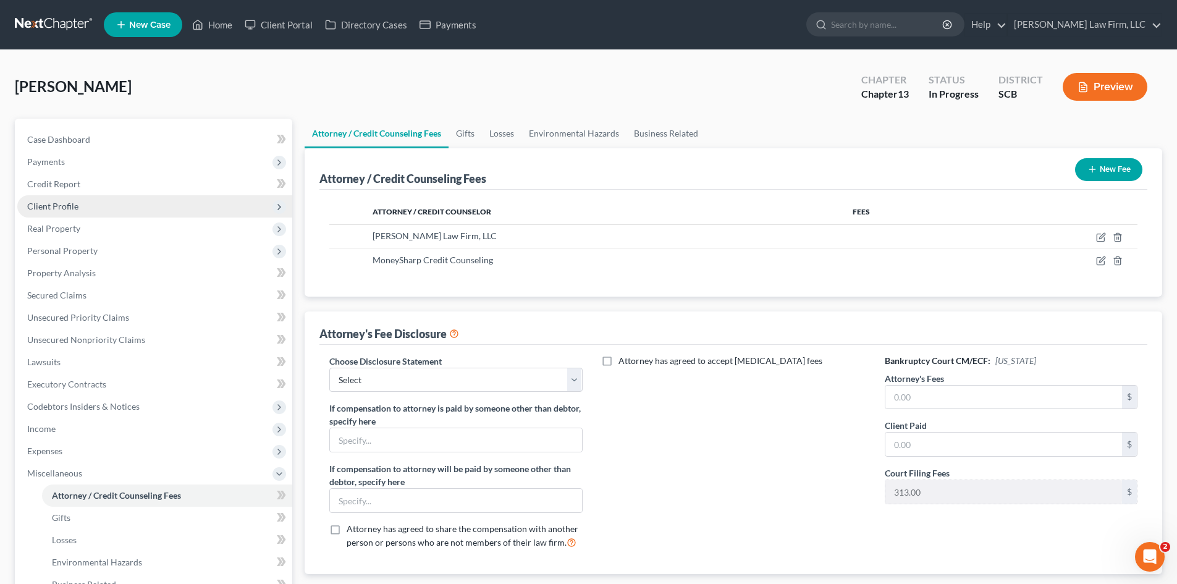
click at [62, 206] on span "Client Profile" at bounding box center [52, 206] width 51 height 11
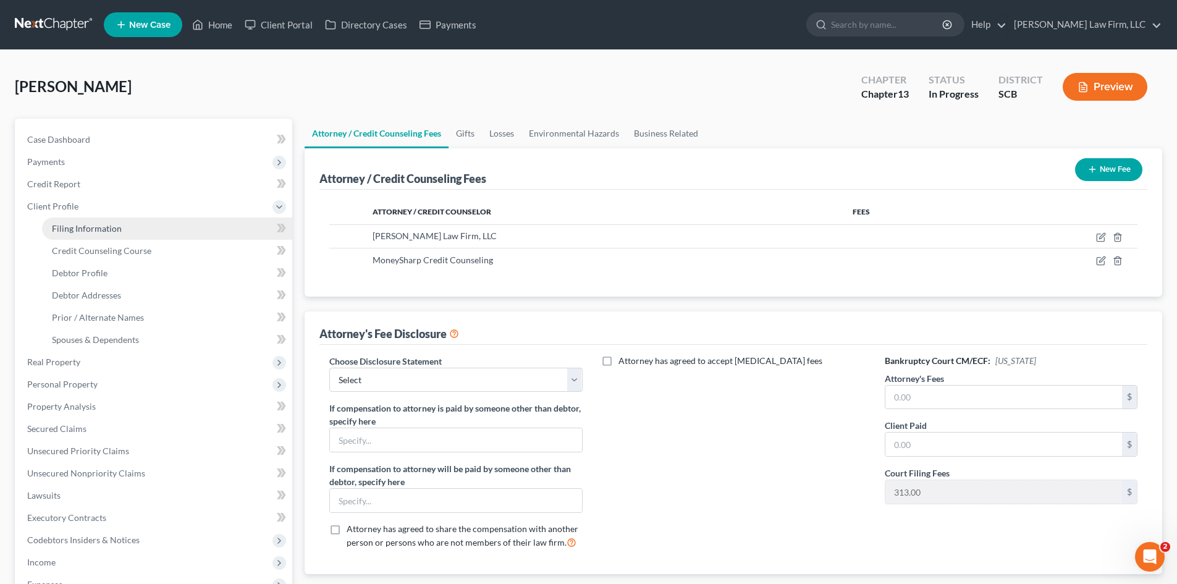
click at [118, 226] on span "Filing Information" at bounding box center [87, 228] width 70 height 11
select select "1"
select select "0"
select select "3"
select select "72"
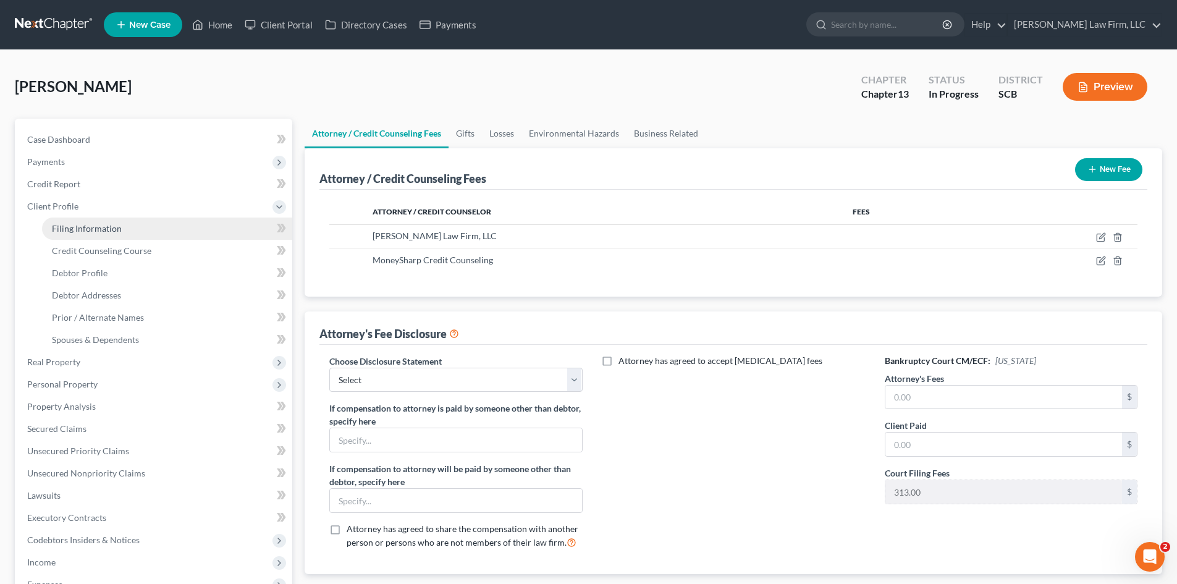
select select "1"
select select "42"
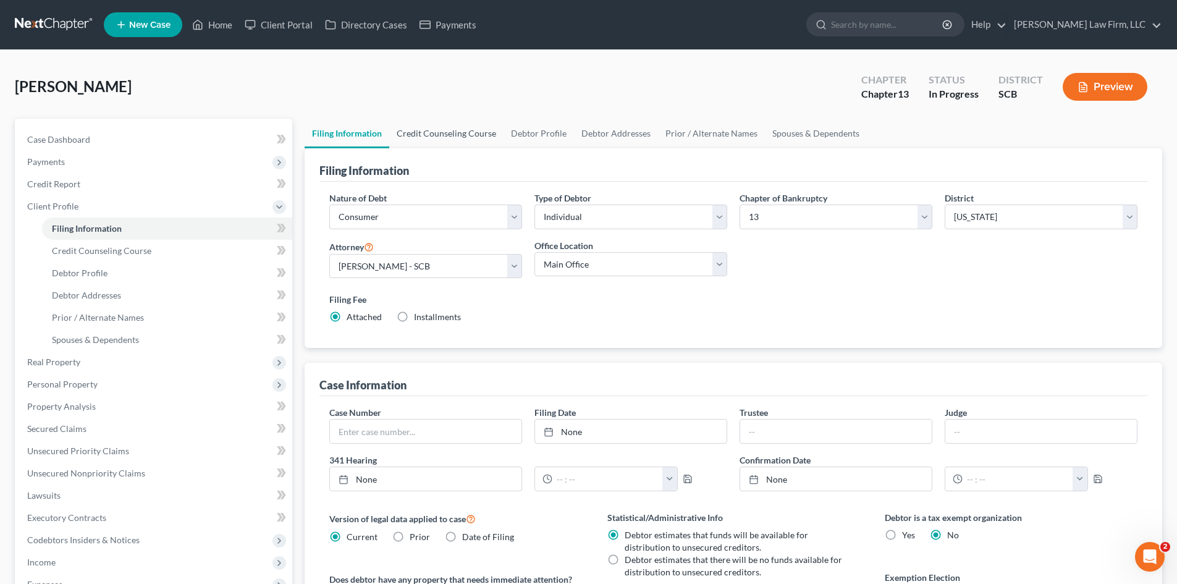
click at [418, 141] on link "Credit Counseling Course" at bounding box center [446, 134] width 114 height 30
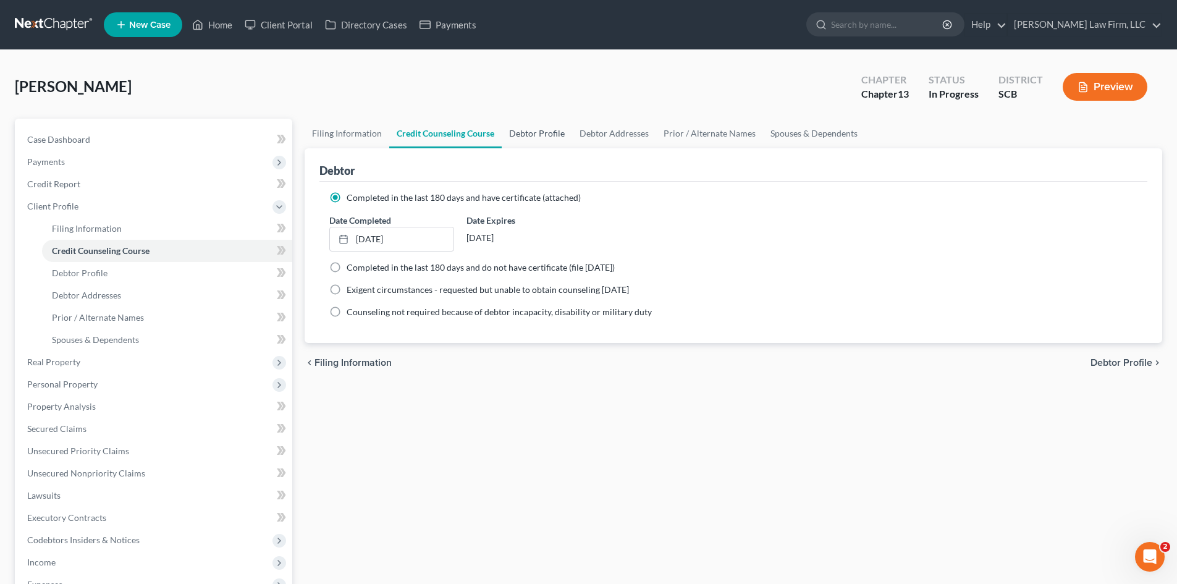
click at [544, 144] on link "Debtor Profile" at bounding box center [537, 134] width 70 height 30
select select "0"
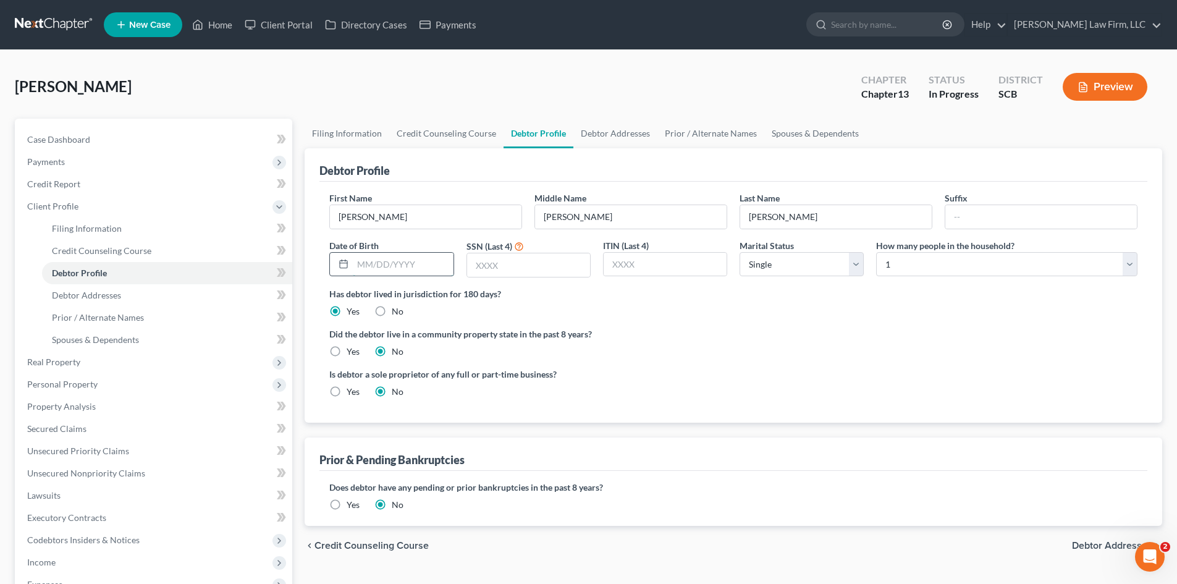
click at [434, 264] on input "text" at bounding box center [403, 264] width 100 height 23
type input "[DATE]"
click at [530, 259] on input "text" at bounding box center [528, 264] width 123 height 23
type input "5227"
click at [767, 313] on div "Has debtor lived in jurisdiction for 180 days? Yes No Debtor must reside in jur…" at bounding box center [733, 302] width 808 height 30
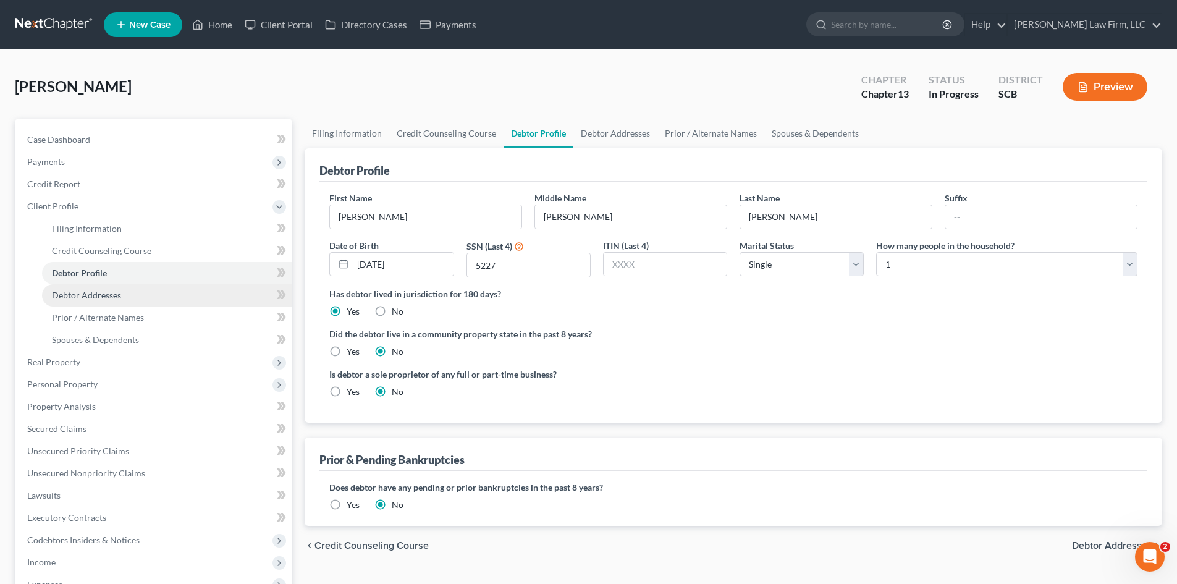
click at [108, 292] on span "Debtor Addresses" at bounding box center [86, 295] width 69 height 11
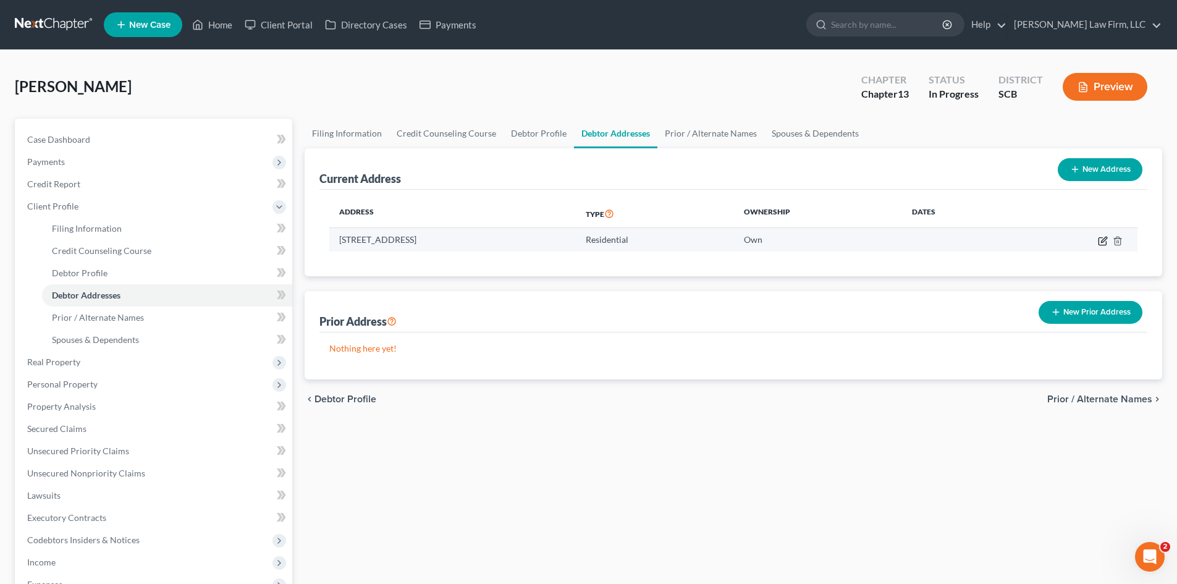
click at [1105, 245] on icon "button" at bounding box center [1102, 240] width 7 height 7
select select "42"
select select "7"
select select "0"
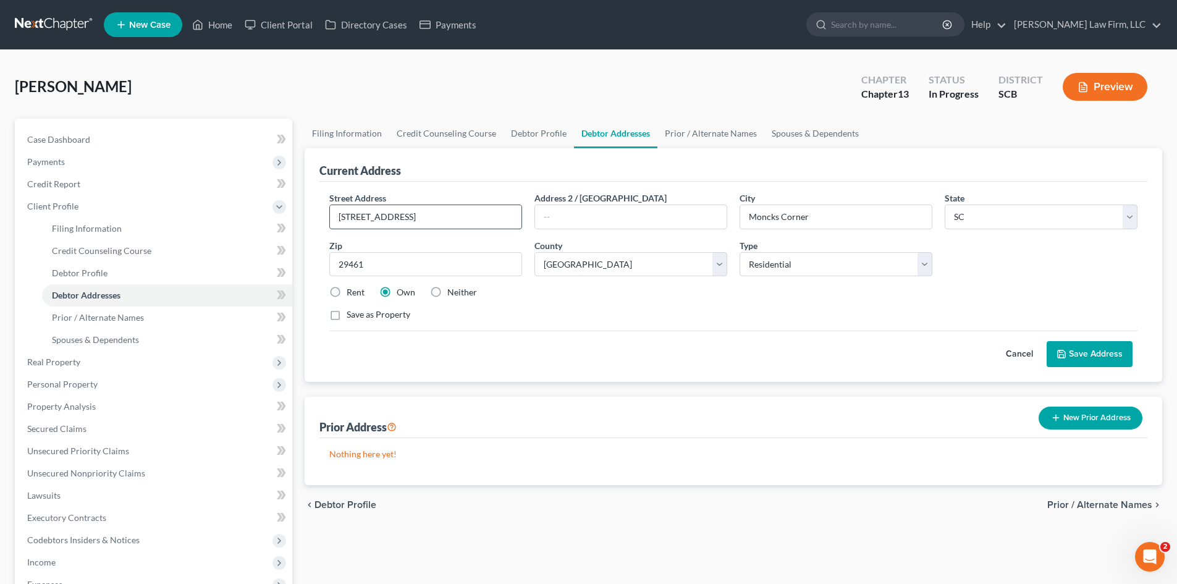
drag, startPoint x: 460, startPoint y: 215, endPoint x: 358, endPoint y: 222, distance: 101.6
click at [358, 222] on input "[STREET_ADDRESS]" at bounding box center [426, 216] width 192 height 23
type input "[STREET_ADDRESS]"
type input "29461"
click at [1097, 373] on div "Street Address * [STREET_ADDRESS] Address 2 / [GEOGRAPHIC_DATA] * [GEOGRAPHIC_D…" at bounding box center [733, 282] width 828 height 200
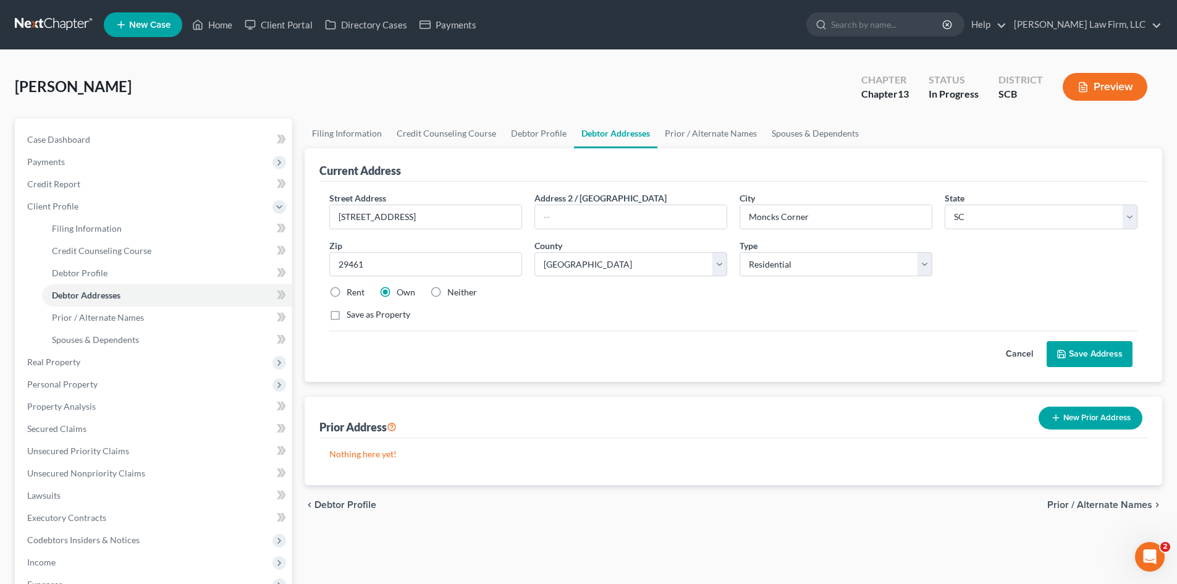
click at [1097, 359] on button "Save Address" at bounding box center [1090, 354] width 86 height 26
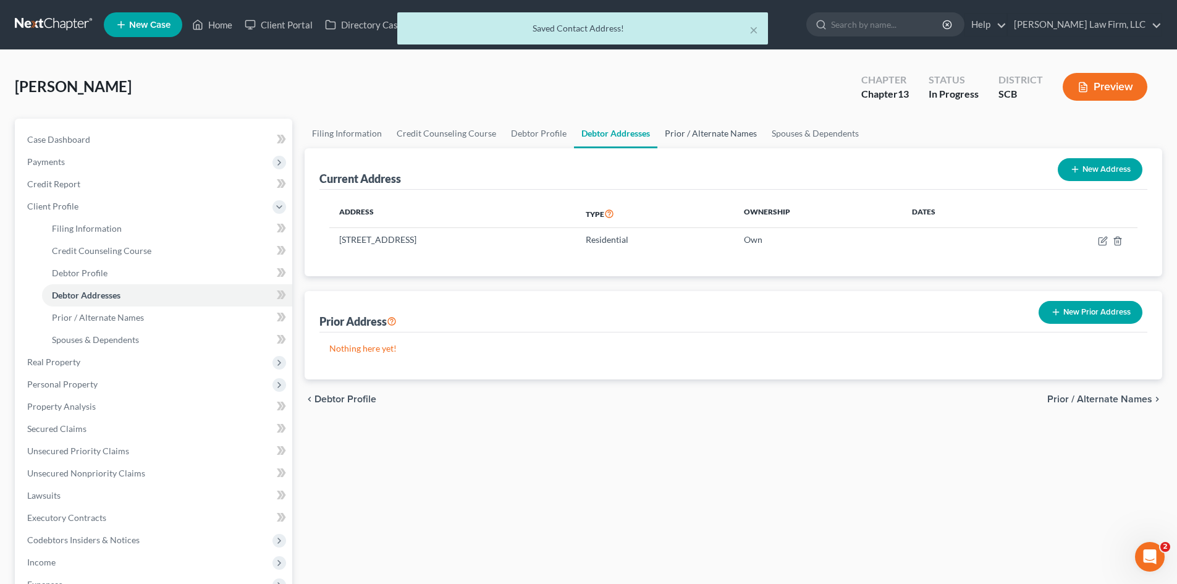
click at [698, 135] on link "Prior / Alternate Names" at bounding box center [710, 134] width 107 height 30
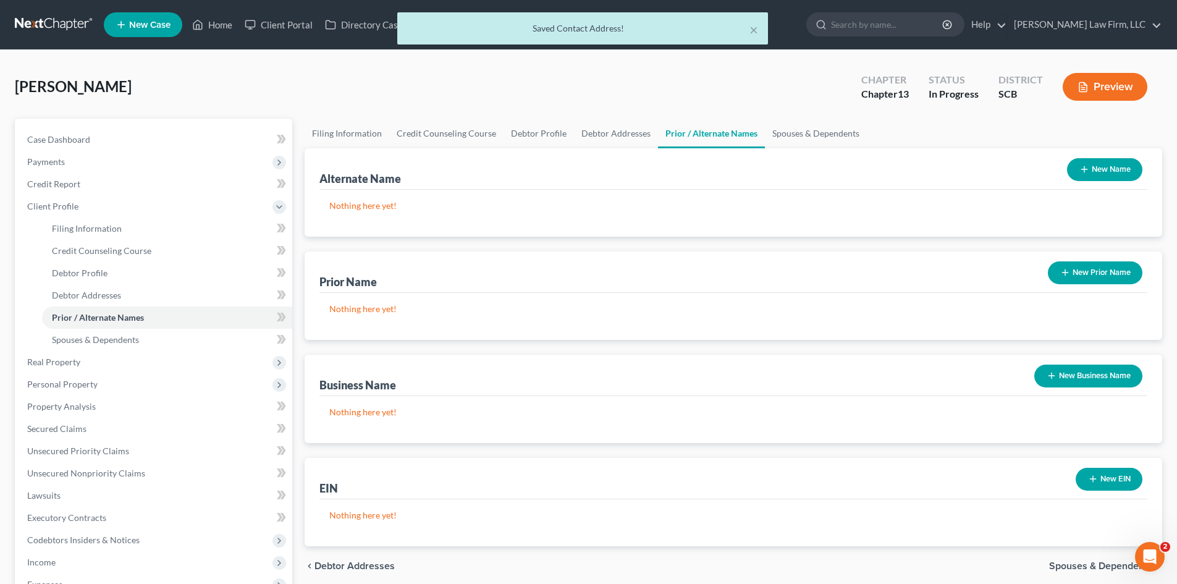
click at [1117, 167] on button "New Name" at bounding box center [1104, 169] width 75 height 23
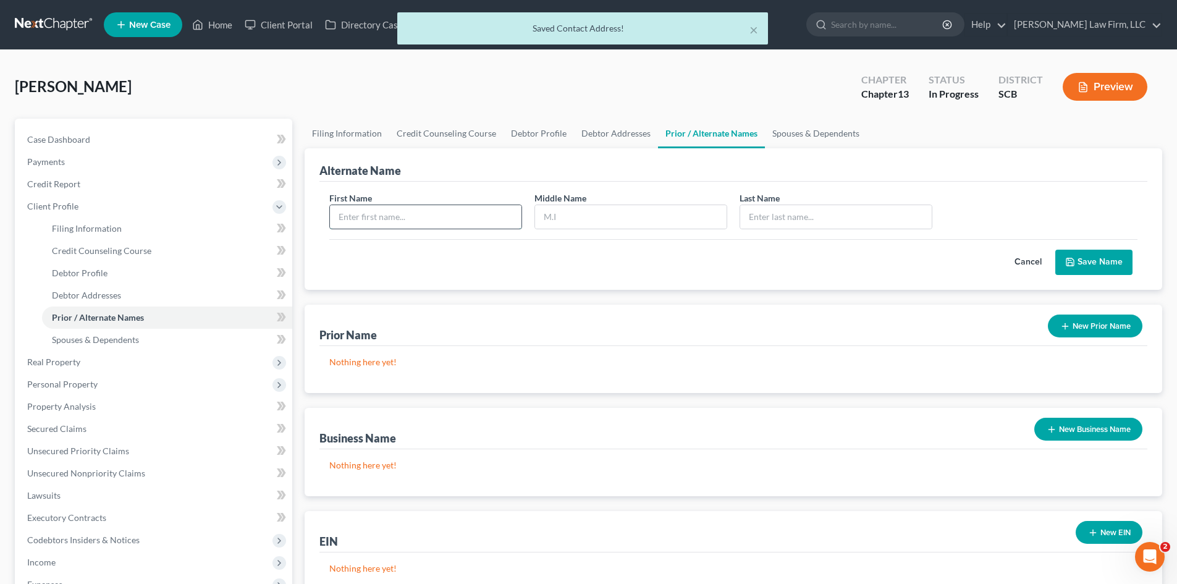
click at [471, 216] on input "text" at bounding box center [426, 216] width 192 height 23
type input "[PERSON_NAME]"
type input "S"
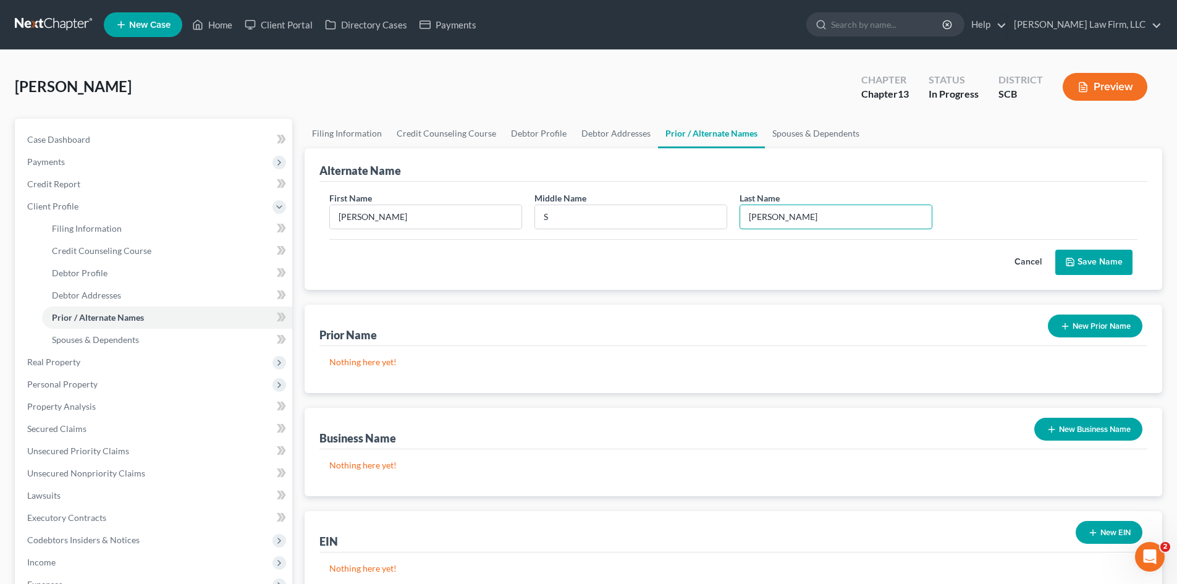
type input "[PERSON_NAME]"
click at [1106, 268] on button "Save Name" at bounding box center [1093, 263] width 77 height 26
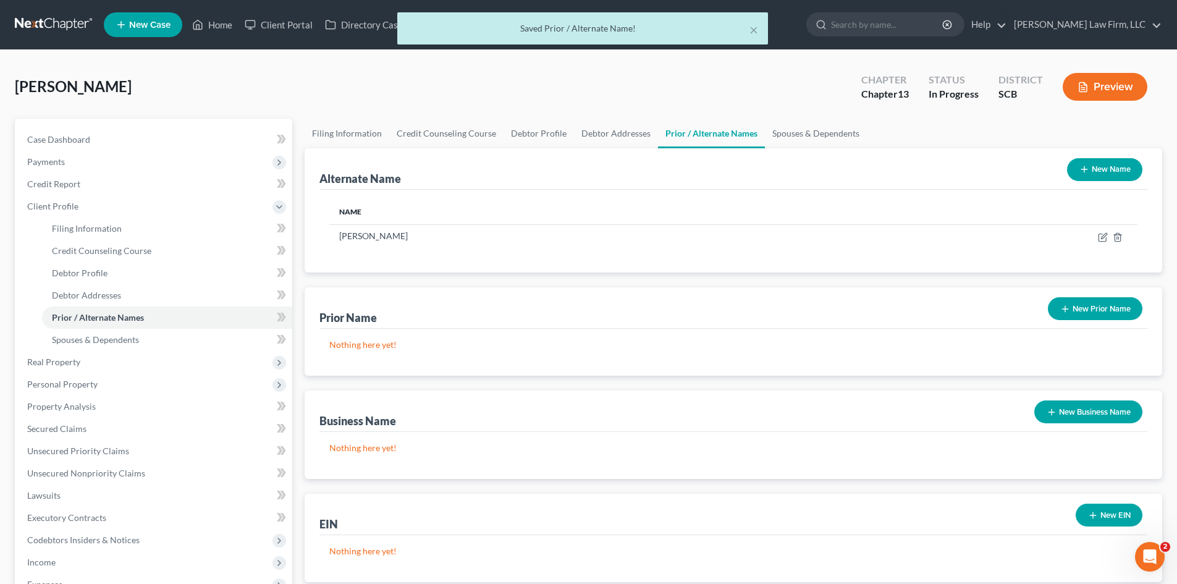
click at [1102, 175] on button "New Name" at bounding box center [1104, 169] width 75 height 23
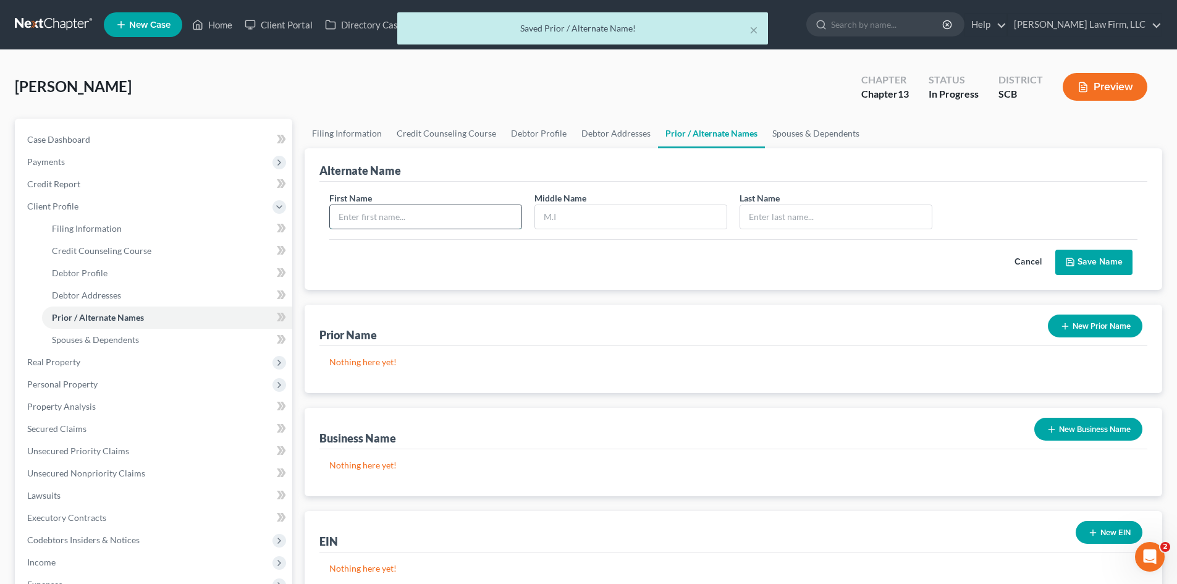
click at [452, 222] on input "text" at bounding box center [426, 216] width 192 height 23
type input "[PERSON_NAME]"
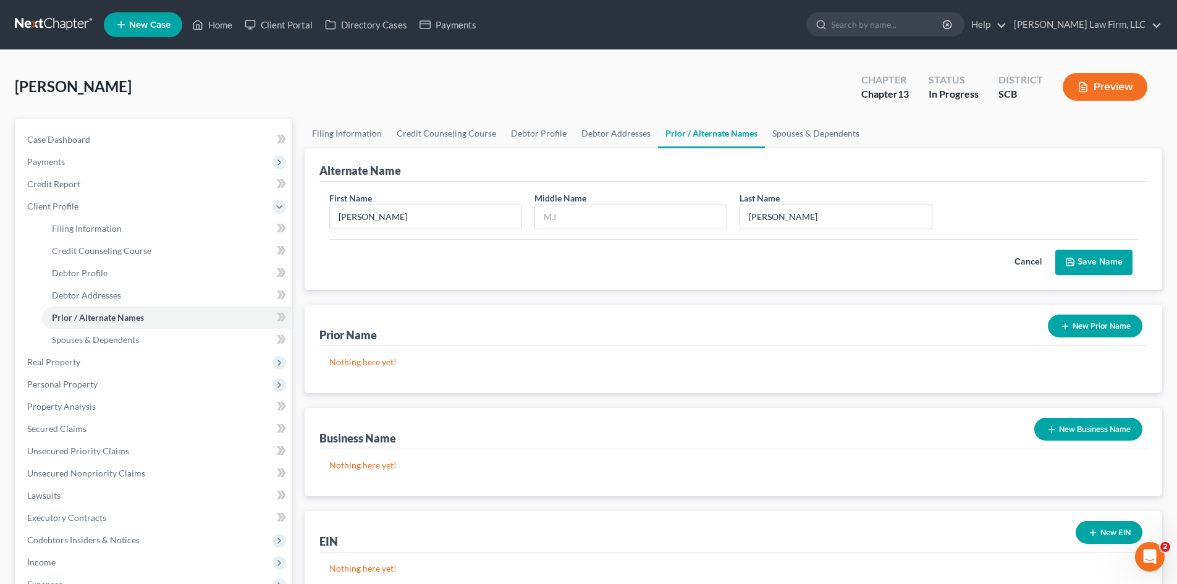
click at [1110, 264] on button "Save Name" at bounding box center [1093, 263] width 77 height 26
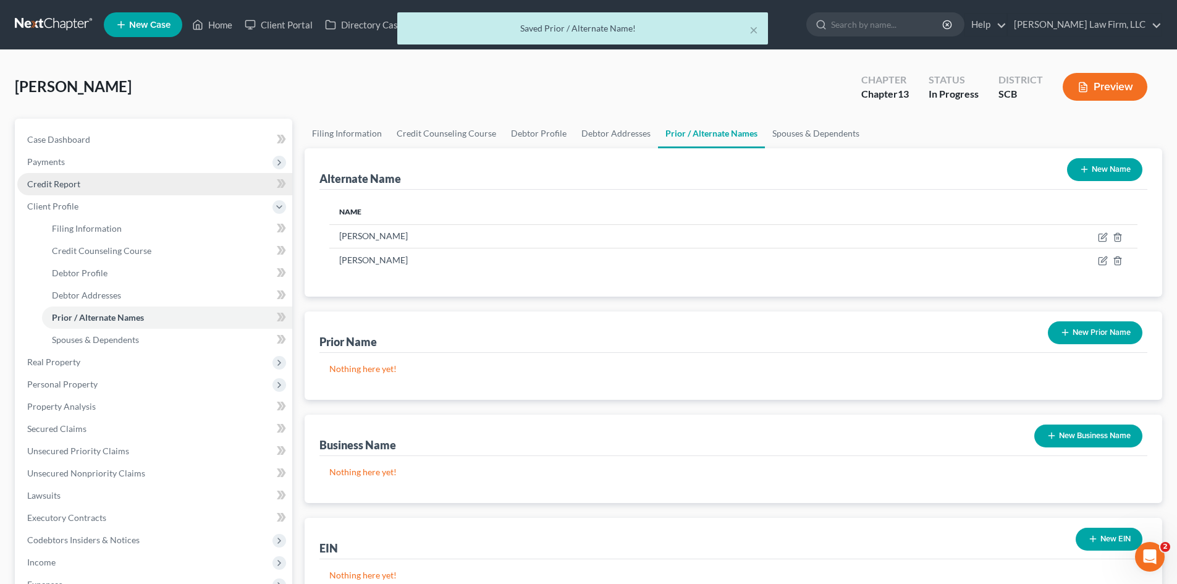
click at [78, 182] on span "Credit Report" at bounding box center [53, 184] width 53 height 11
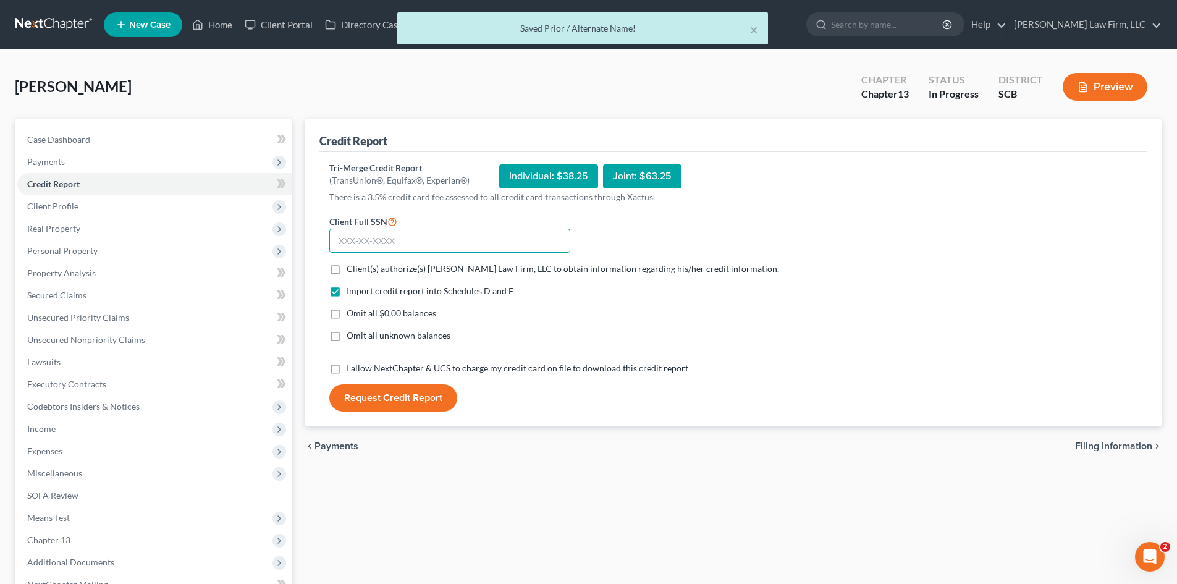
click at [460, 245] on input "text" at bounding box center [449, 241] width 241 height 25
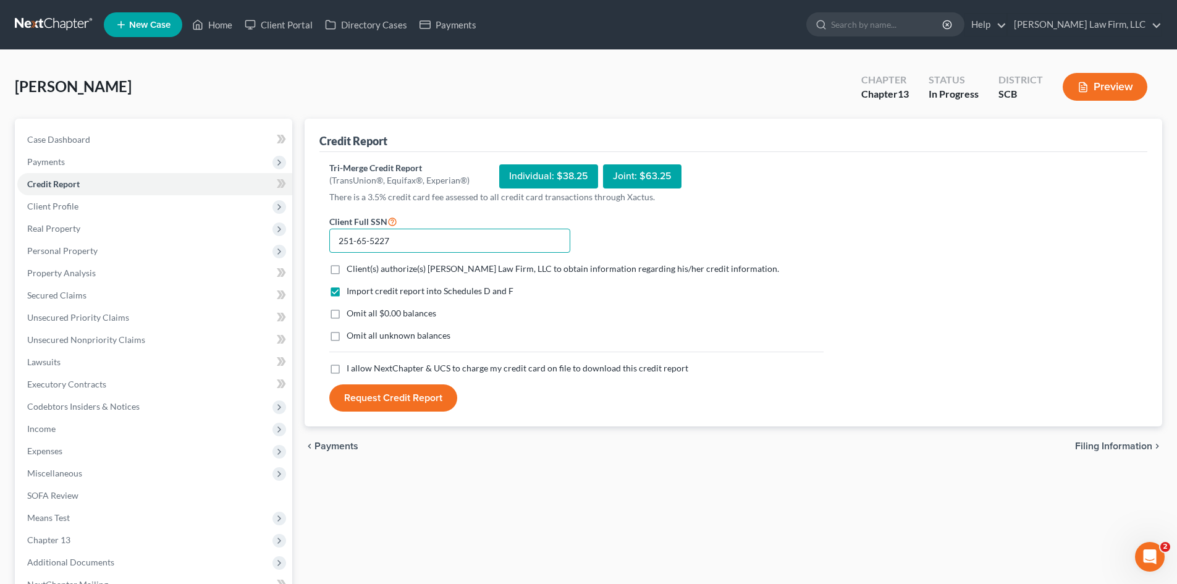
type input "251-65-5227"
click at [347, 271] on label "Client(s) authorize(s) Meredith Law Firm, LLC to obtain information regarding h…" at bounding box center [563, 269] width 433 height 12
click at [352, 271] on input "Client(s) authorize(s) Meredith Law Firm, LLC to obtain information regarding h…" at bounding box center [356, 267] width 8 height 8
checkbox input "true"
click at [347, 314] on label "Omit all $0.00 balances" at bounding box center [392, 313] width 90 height 12
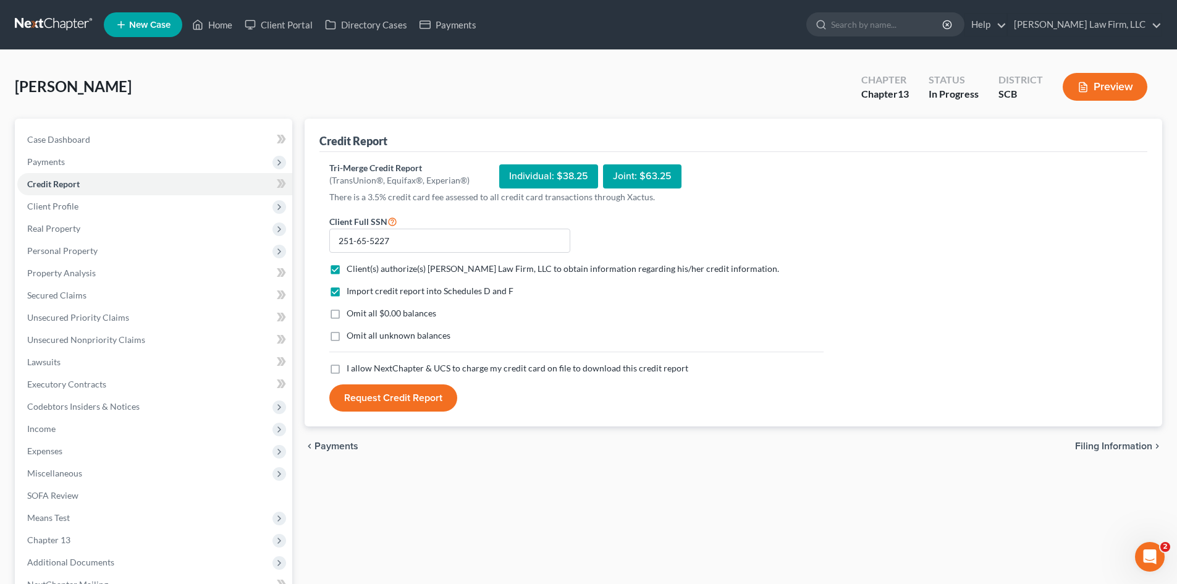
click at [352, 314] on input "Omit all $0.00 balances" at bounding box center [356, 311] width 8 height 8
checkbox input "true"
click at [347, 366] on label "I allow NextChapter & UCS to charge my credit card on file to download this cre…" at bounding box center [518, 368] width 342 height 12
click at [352, 366] on input "I allow NextChapter & UCS to charge my credit card on file to download this cre…" at bounding box center [356, 366] width 8 height 8
checkbox input "true"
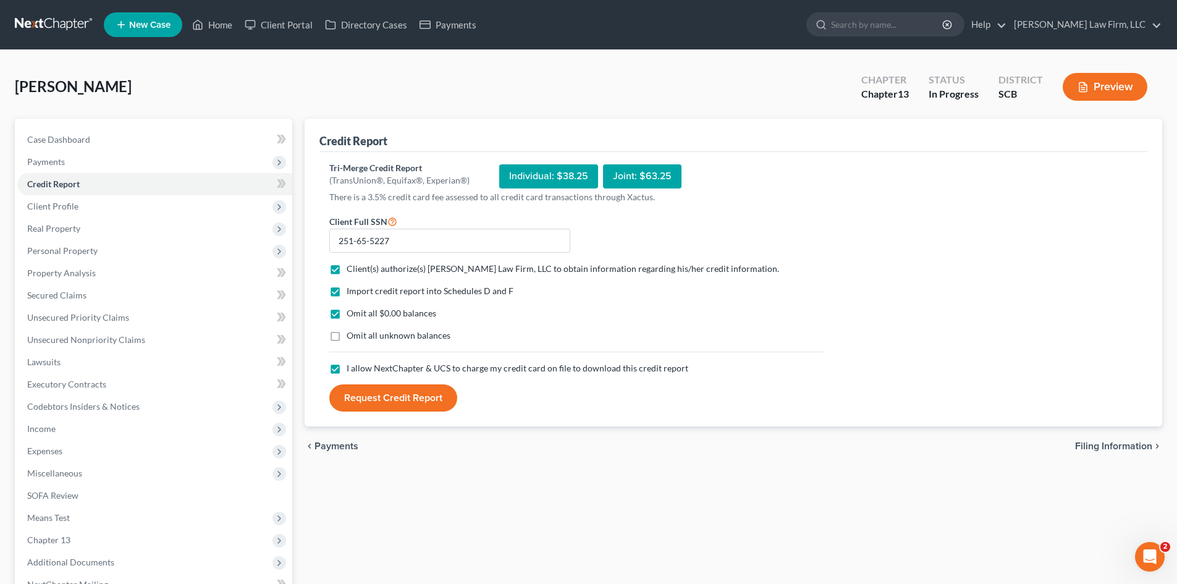
click at [367, 400] on button "Request Credit Report" at bounding box center [393, 397] width 128 height 27
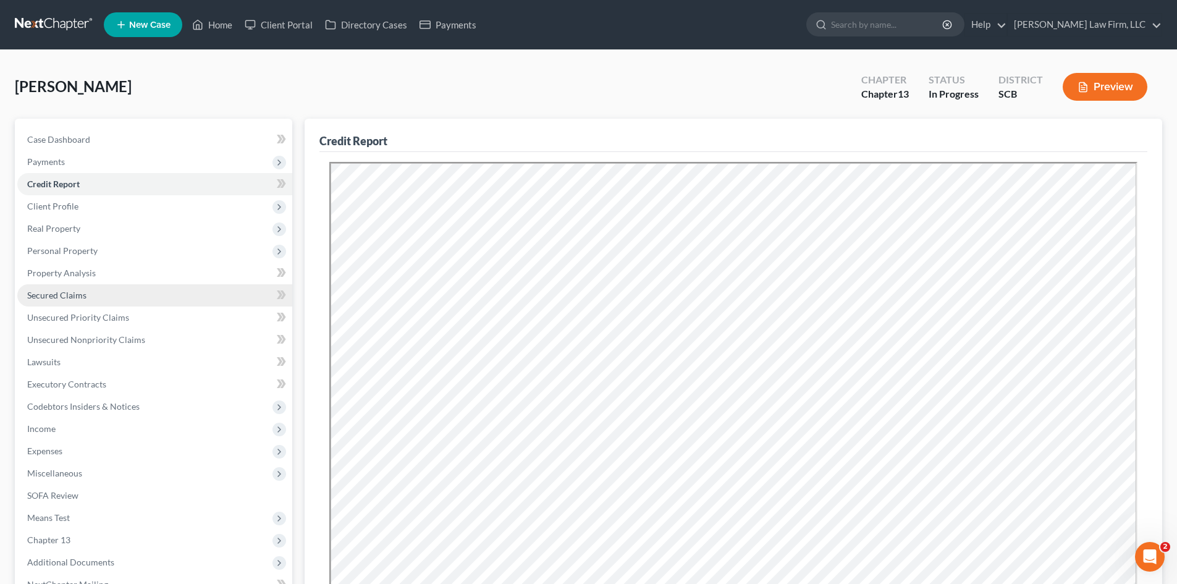
click at [70, 294] on span "Secured Claims" at bounding box center [56, 295] width 59 height 11
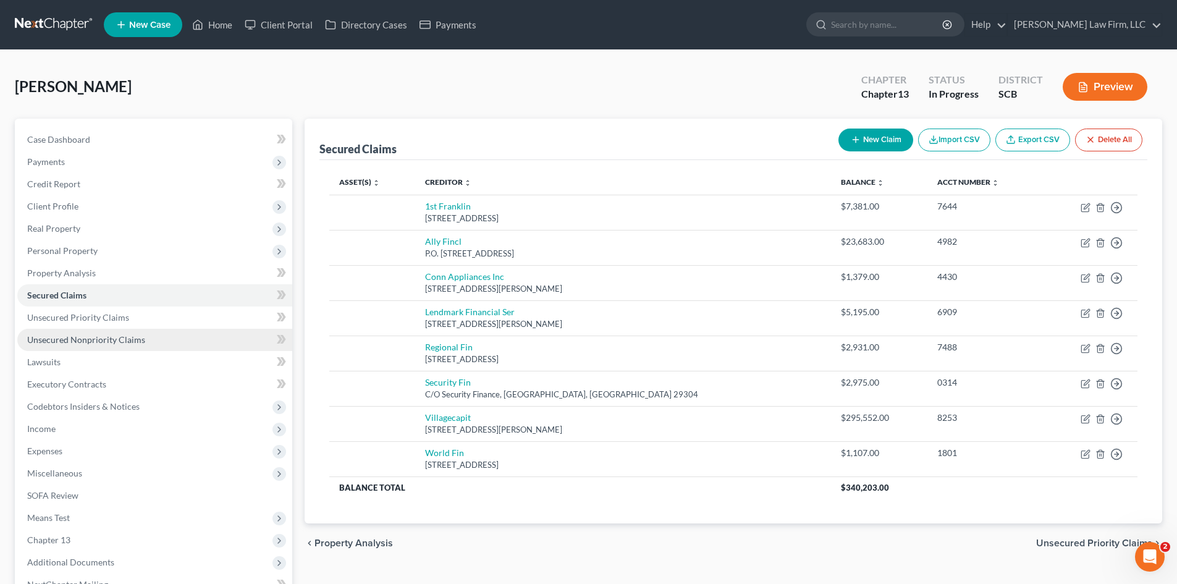
click at [140, 331] on link "Unsecured Nonpriority Claims" at bounding box center [154, 340] width 275 height 22
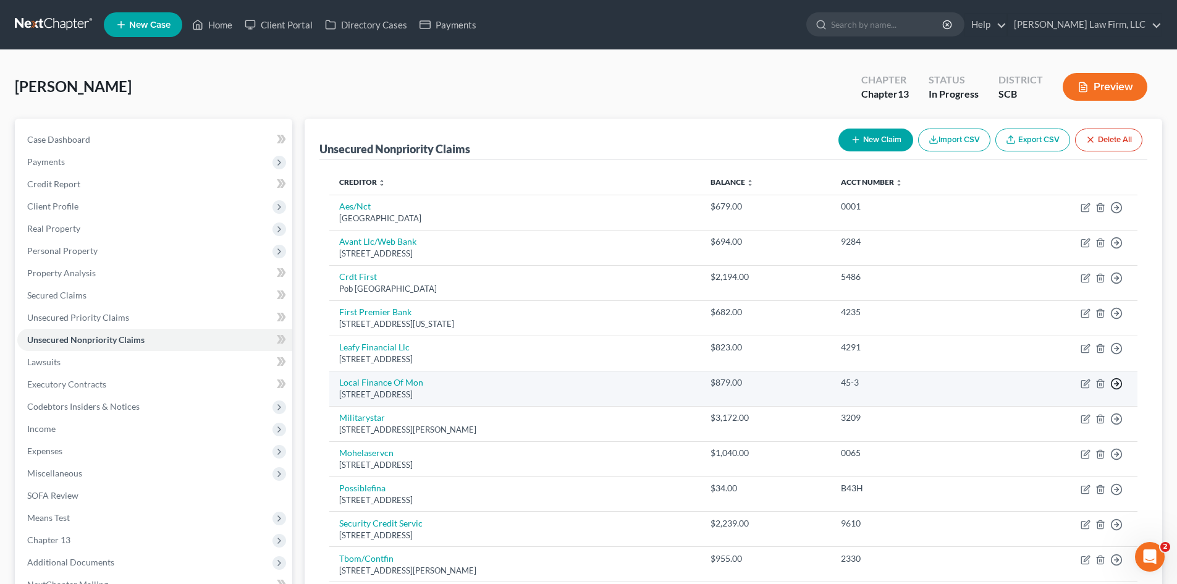
click at [1119, 383] on icon "button" at bounding box center [1116, 384] width 12 height 12
click at [1042, 393] on link "Move to D" at bounding box center [1059, 392] width 103 height 21
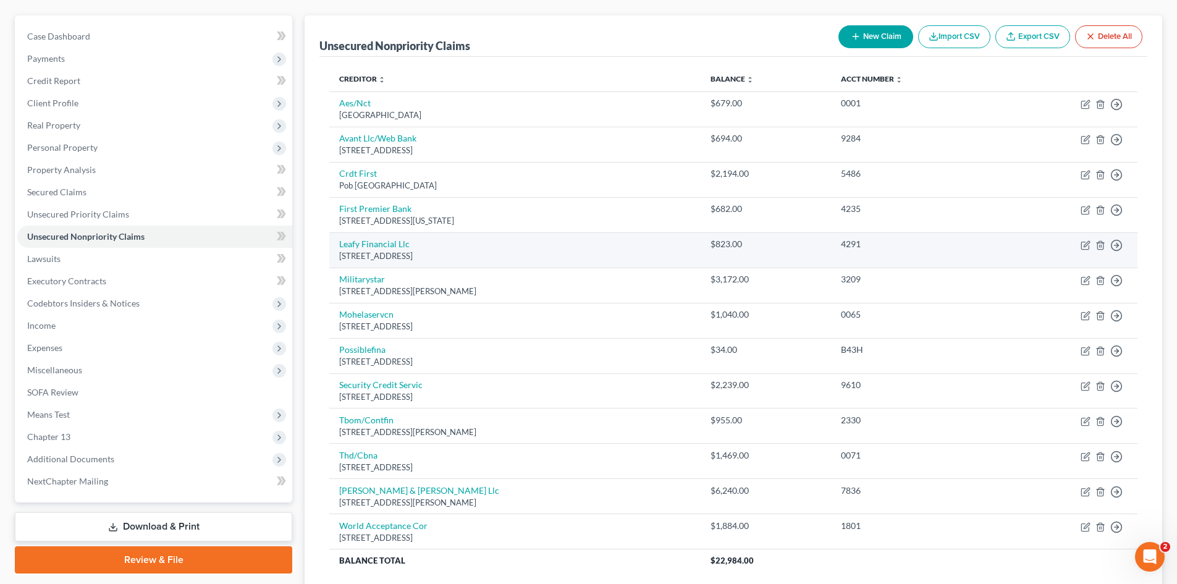
scroll to position [124, 0]
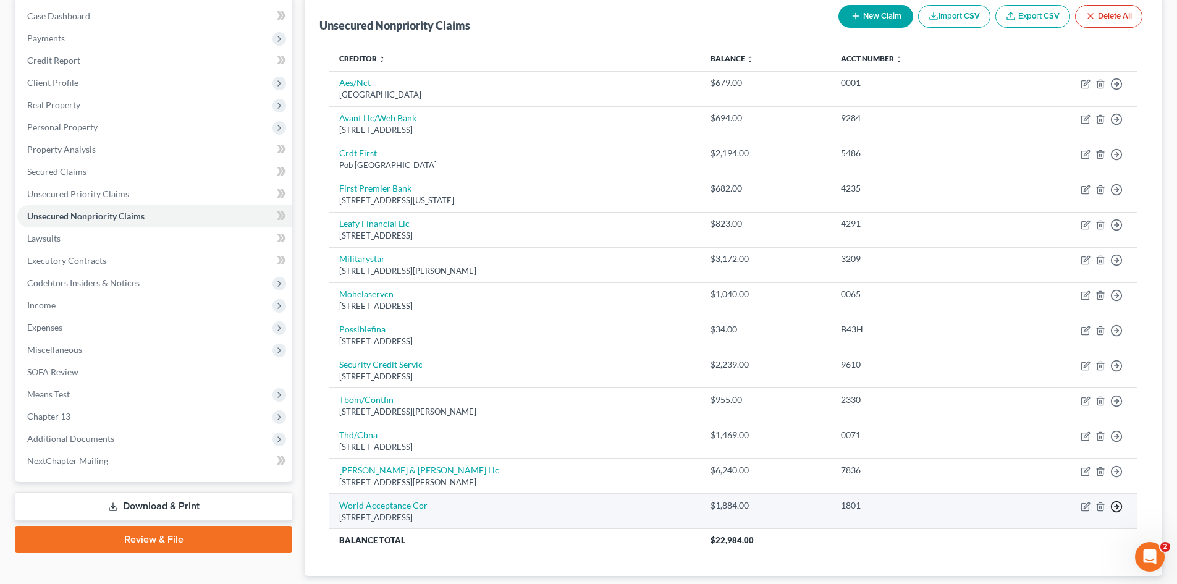
click at [1120, 505] on icon "button" at bounding box center [1116, 507] width 12 height 12
click at [1038, 518] on link "Move to D" at bounding box center [1059, 515] width 103 height 21
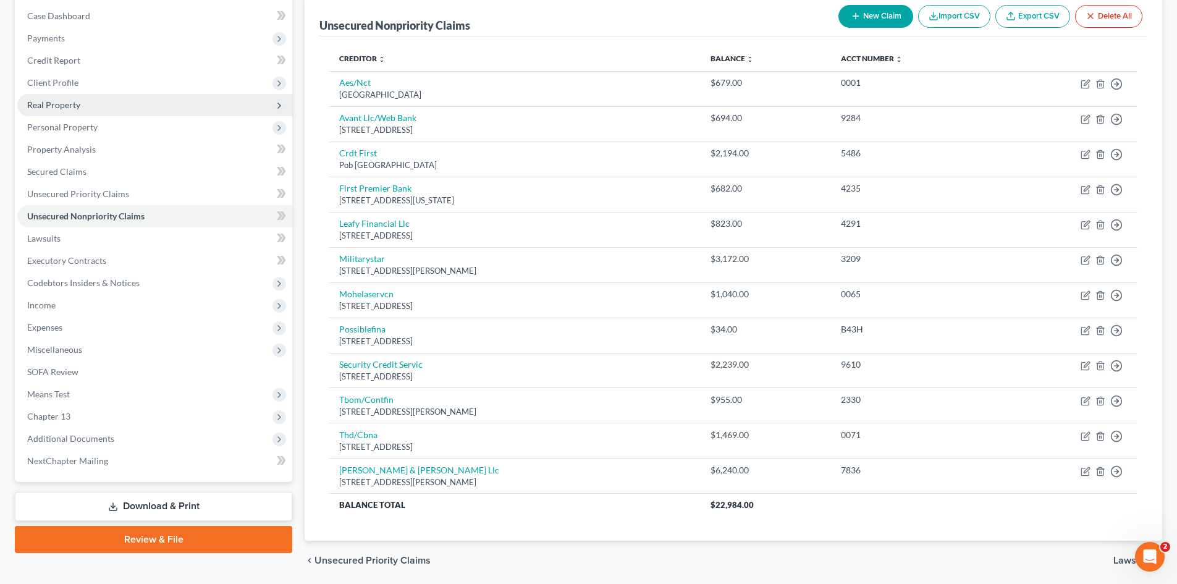
click at [91, 102] on span "Real Property" at bounding box center [154, 105] width 275 height 22
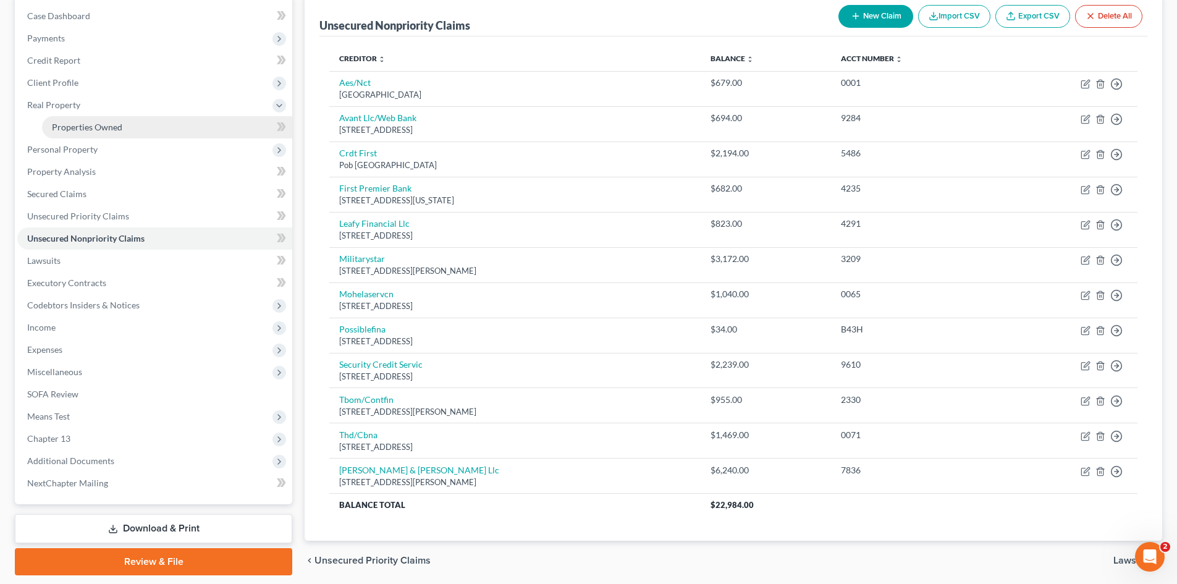
click at [92, 129] on span "Properties Owned" at bounding box center [87, 127] width 70 height 11
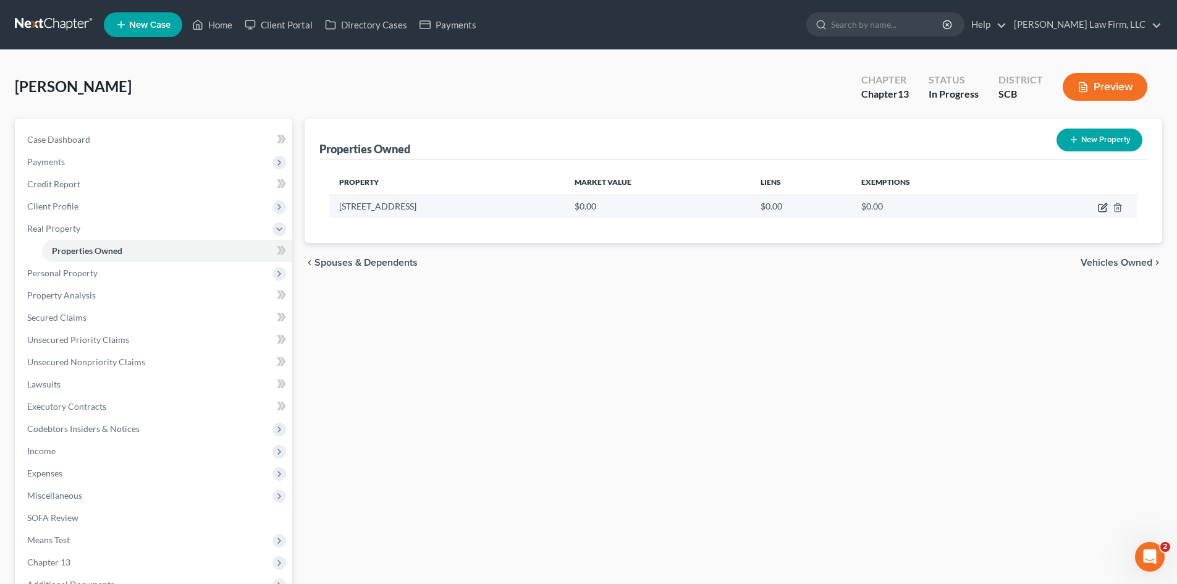
click at [1101, 209] on icon "button" at bounding box center [1103, 208] width 10 height 10
select select "42"
select select "7"
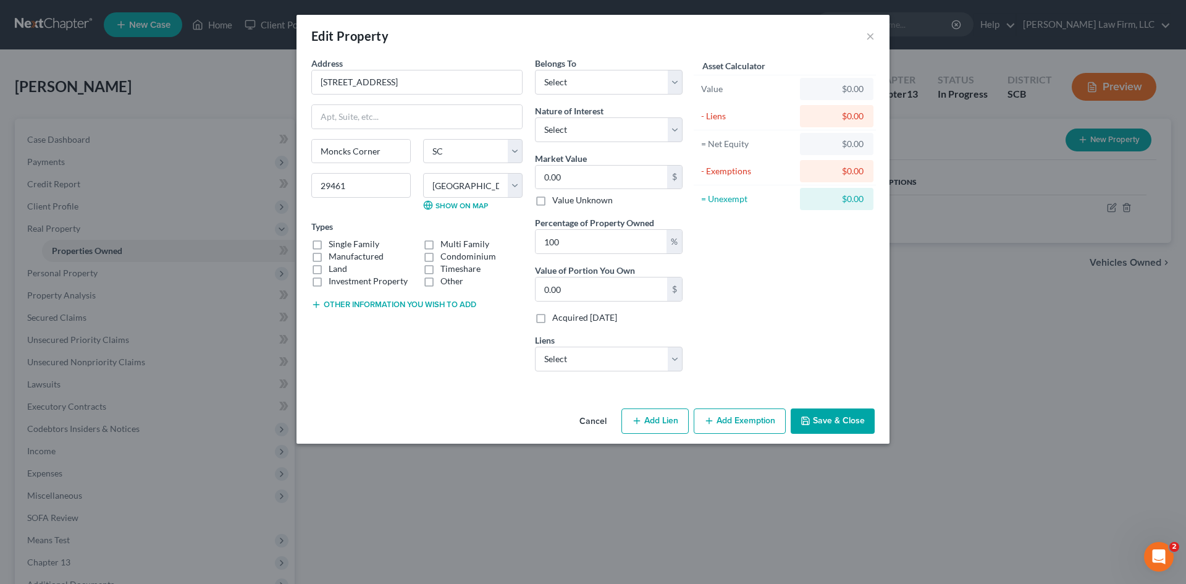
click at [329, 250] on label "Manufactured" at bounding box center [356, 256] width 55 height 12
click at [334, 250] on input "Manufactured" at bounding box center [338, 254] width 8 height 8
checkbox input "true"
click at [329, 244] on label "Single Family" at bounding box center [354, 244] width 51 height 12
click at [334, 244] on input "Single Family" at bounding box center [338, 242] width 8 height 8
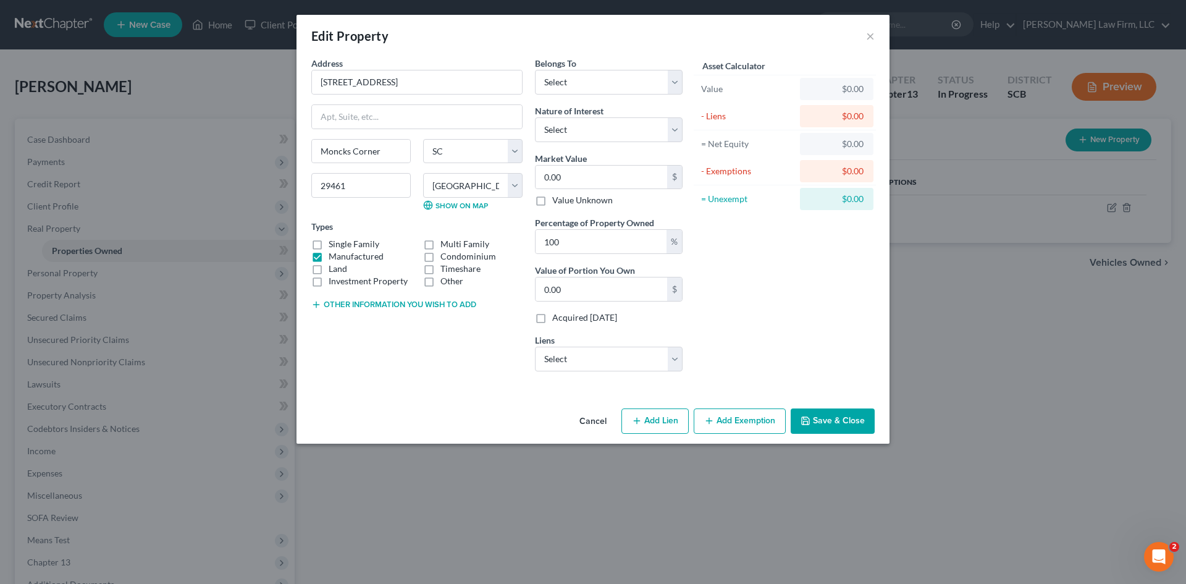
checkbox input "true"
click at [329, 256] on label "Manufactured" at bounding box center [356, 256] width 55 height 12
click at [334, 256] on input "Manufactured" at bounding box center [338, 254] width 8 height 8
checkbox input "false"
click at [337, 302] on button "Other information you wish to add" at bounding box center [393, 305] width 165 height 10
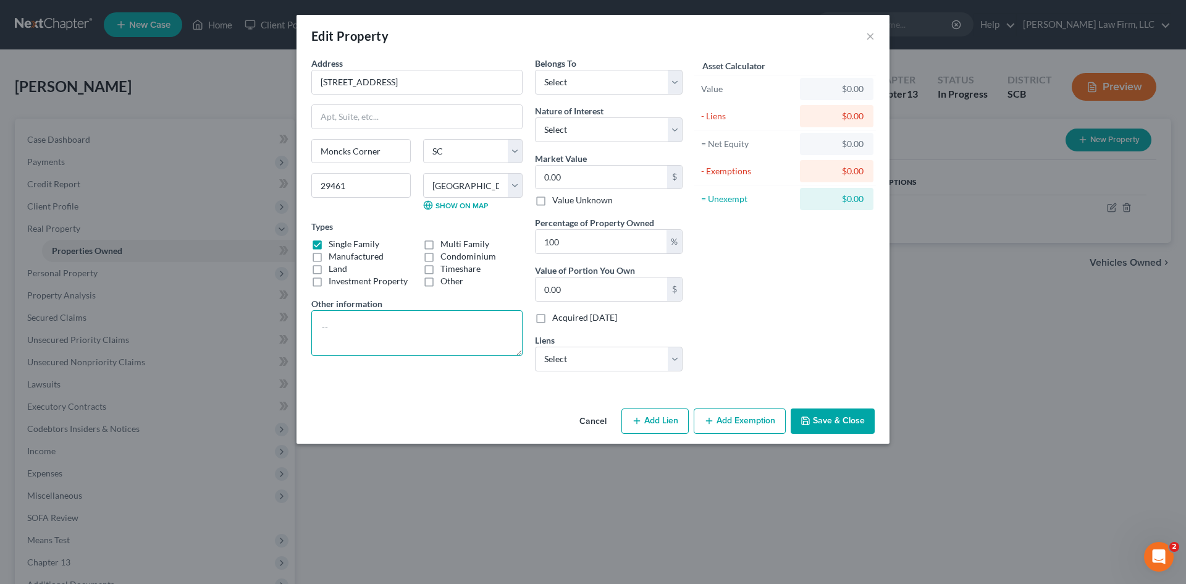
click at [355, 318] on textarea at bounding box center [416, 333] width 211 height 46
type textarea "TMS# Purchase Date: Amount Current Value"
click at [629, 91] on select "Select Debtor 1 Only Debtor 2 Only Debtor 1 And Debtor 2 Only At Least One Of T…" at bounding box center [609, 82] width 148 height 25
select select "0"
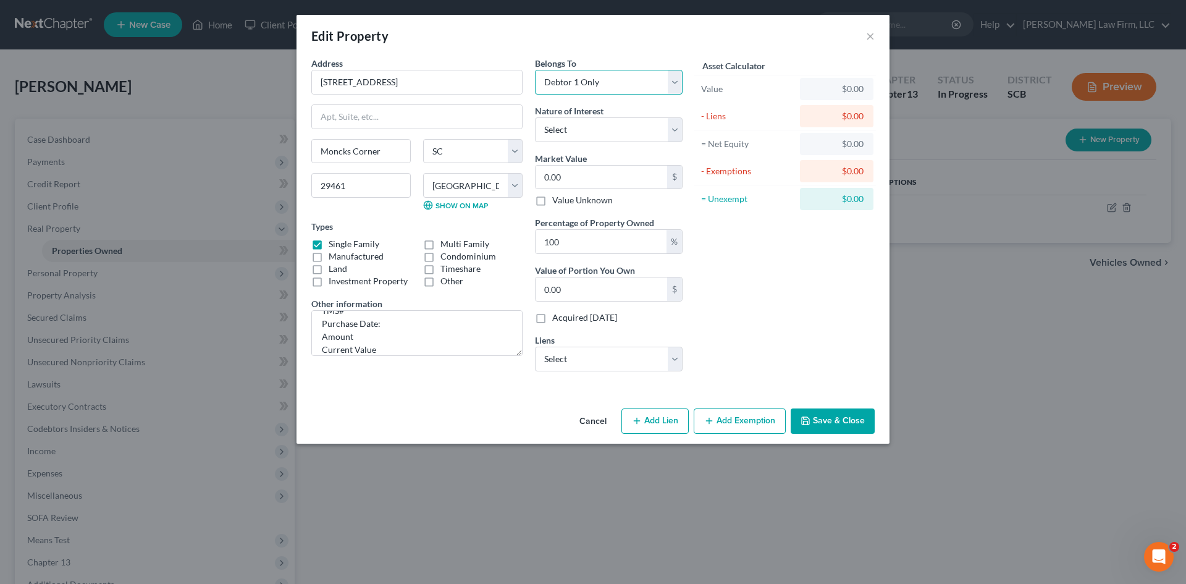
click at [535, 70] on select "Select Debtor 1 Only Debtor 2 Only Debtor 1 And Debtor 2 Only At Least One Of T…" at bounding box center [609, 82] width 148 height 25
click at [619, 123] on select "Select Fee Simple Joint Tenant Life Estate Equitable Interest Future Interest T…" at bounding box center [609, 129] width 148 height 25
select select "0"
click at [535, 117] on select "Select Fee Simple Joint Tenant Life Estate Equitable Interest Future Interest T…" at bounding box center [609, 129] width 148 height 25
click at [832, 432] on button "Save & Close" at bounding box center [833, 421] width 84 height 26
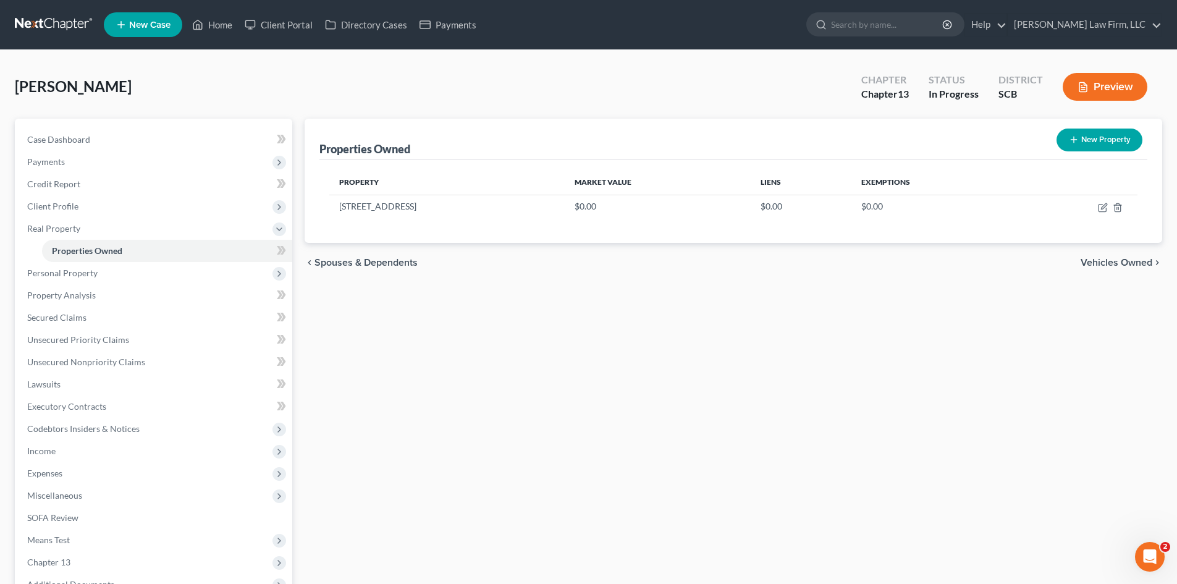
click at [1118, 264] on span "Vehicles Owned" at bounding box center [1117, 263] width 72 height 10
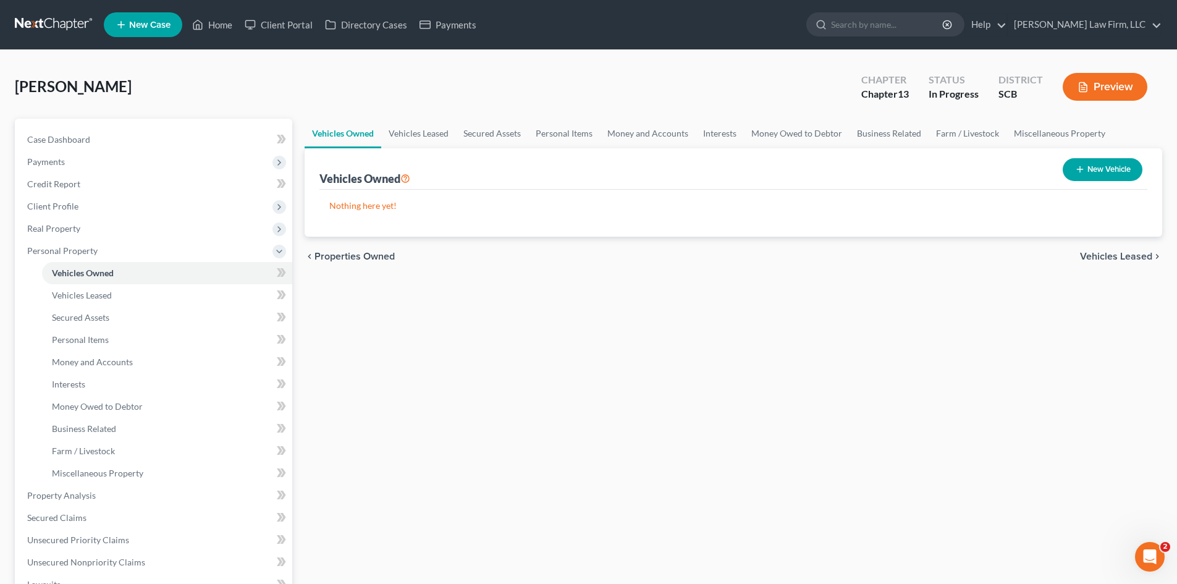
click at [1118, 177] on button "New Vehicle" at bounding box center [1103, 169] width 80 height 23
select select "0"
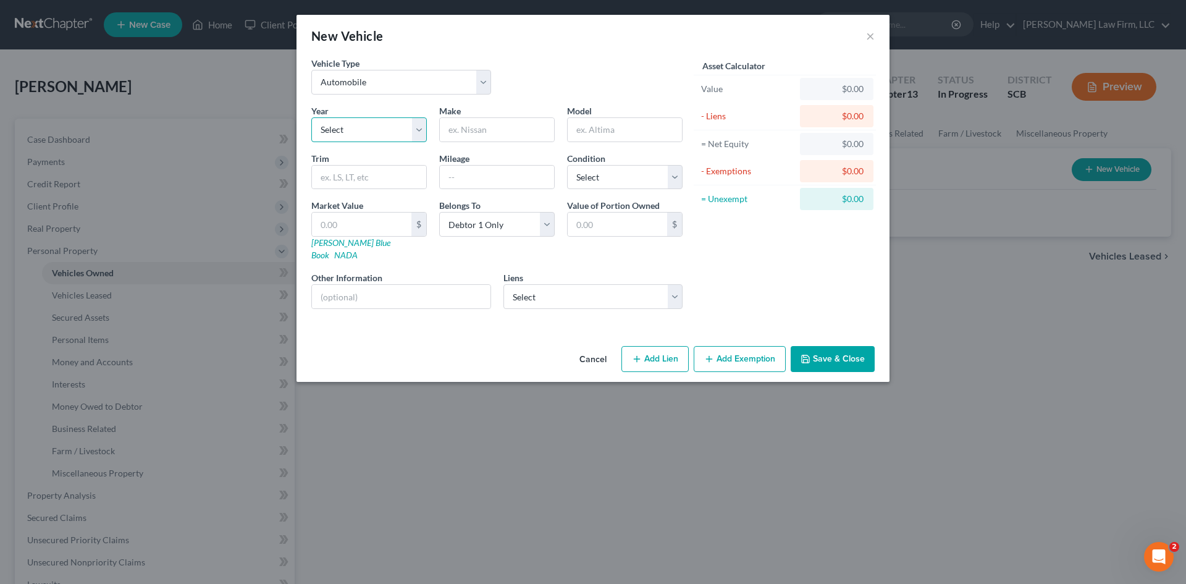
click at [391, 127] on select "Select 2026 2025 2024 2023 2022 2021 2020 2019 2018 2017 2016 2015 2014 2013 20…" at bounding box center [369, 129] width 116 height 25
select select "5"
click at [311, 117] on select "Select 2026 2025 2024 2023 2022 2021 2020 2019 2018 2017 2016 2015 2014 2013 20…" at bounding box center [369, 129] width 116 height 25
click at [491, 138] on input "text" at bounding box center [497, 129] width 114 height 23
type input "Dodge"
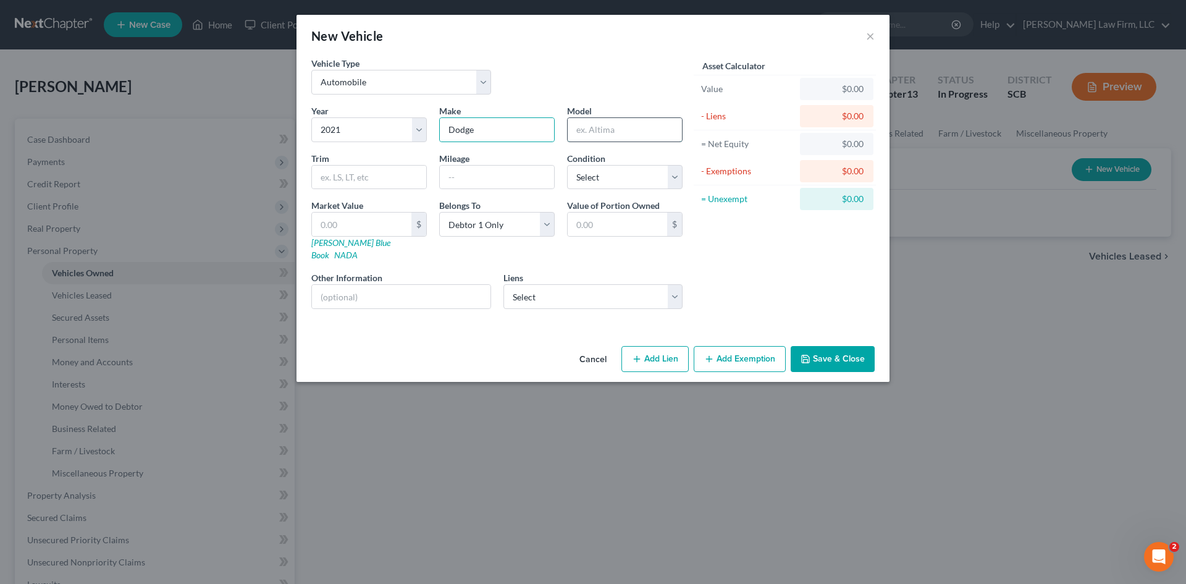
click at [576, 138] on input "text" at bounding box center [625, 129] width 114 height 23
type input "Charger"
type input "136,661"
click at [619, 171] on select "Select Excellent Very Good Good Fair Poor" at bounding box center [625, 177] width 116 height 25
select select "2"
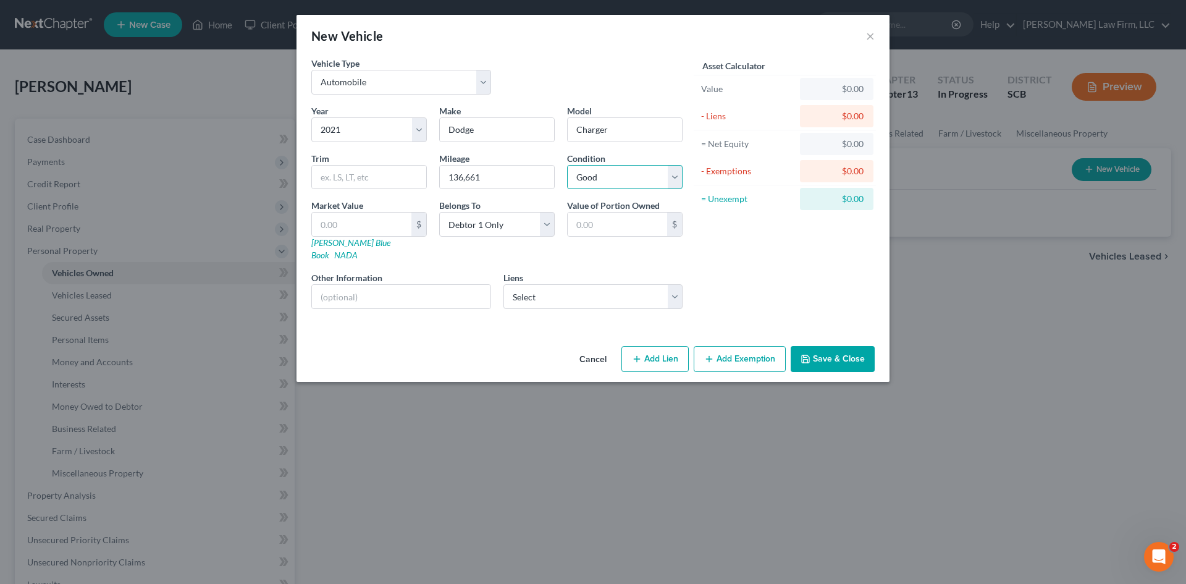
click at [567, 165] on select "Select Excellent Very Good Good Fair Poor" at bounding box center [625, 177] width 116 height 25
click at [436, 289] on input "text" at bounding box center [401, 296] width 179 height 23
drag, startPoint x: 460, startPoint y: 227, endPoint x: 462, endPoint y: 235, distance: 8.8
click at [460, 227] on select "Select Debtor 1 Only Debtor 2 Only Debtor 1 And Debtor 2 Only At Least One Of T…" at bounding box center [497, 224] width 116 height 25
select select "3"
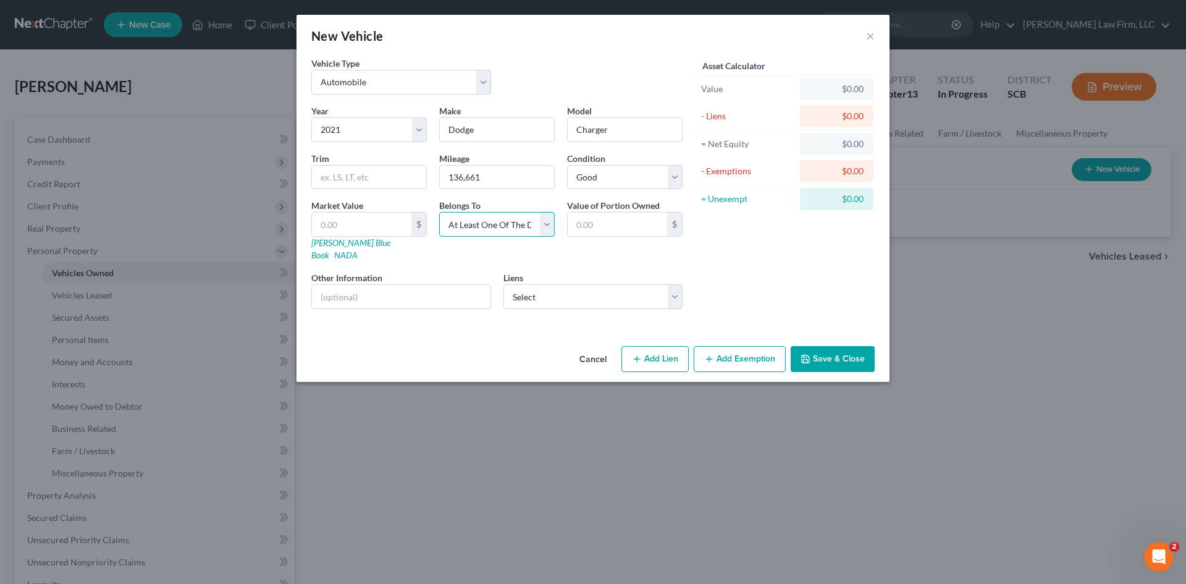
click at [439, 212] on select "Select Debtor 1 Only Debtor 2 Only Debtor 1 And Debtor 2 Only At Least One Of T…" at bounding box center [497, 224] width 116 height 25
click at [462, 293] on input "text" at bounding box center [401, 296] width 179 height 23
type input "VIN: 2C3CDXBG8MH569155 (Jointly held w/Deborah Allen)"
click at [865, 349] on button "Save & Close" at bounding box center [833, 359] width 84 height 26
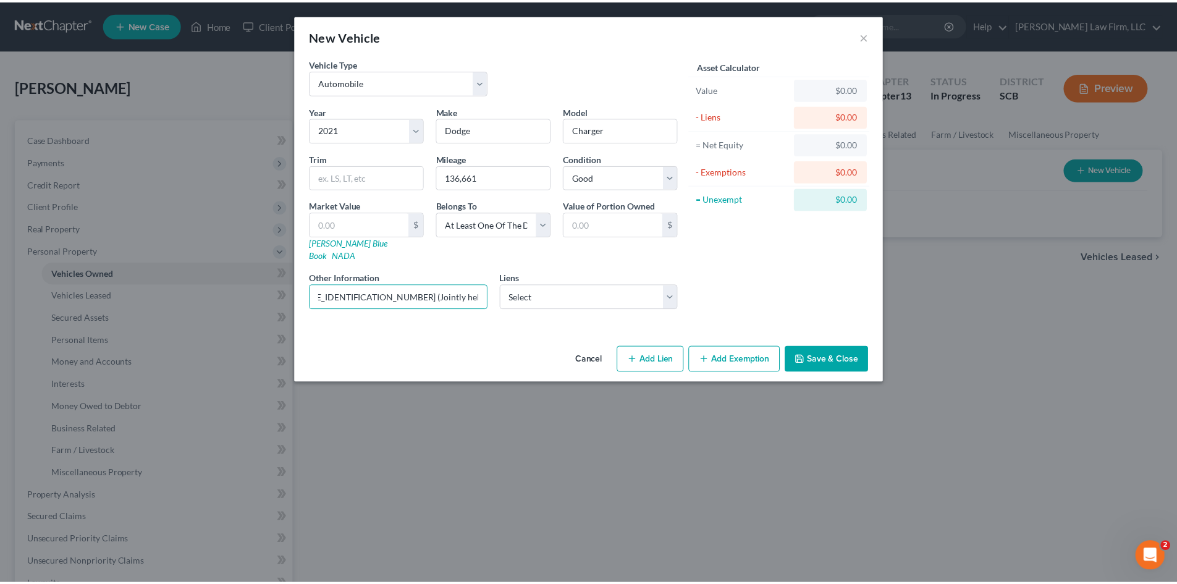
scroll to position [0, 0]
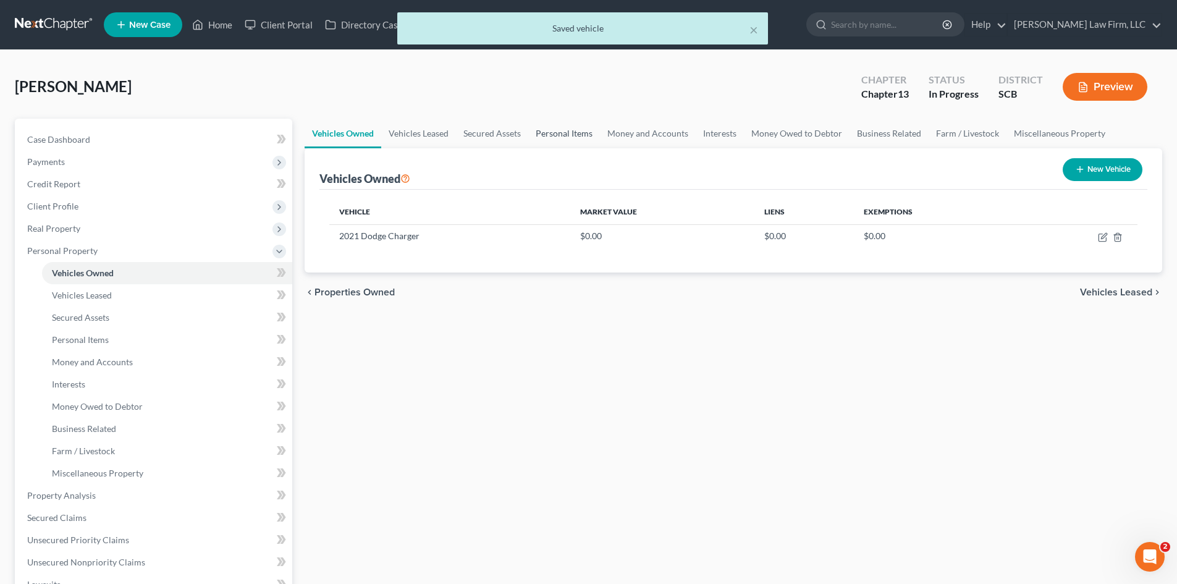
click at [556, 138] on link "Personal Items" at bounding box center [564, 134] width 72 height 30
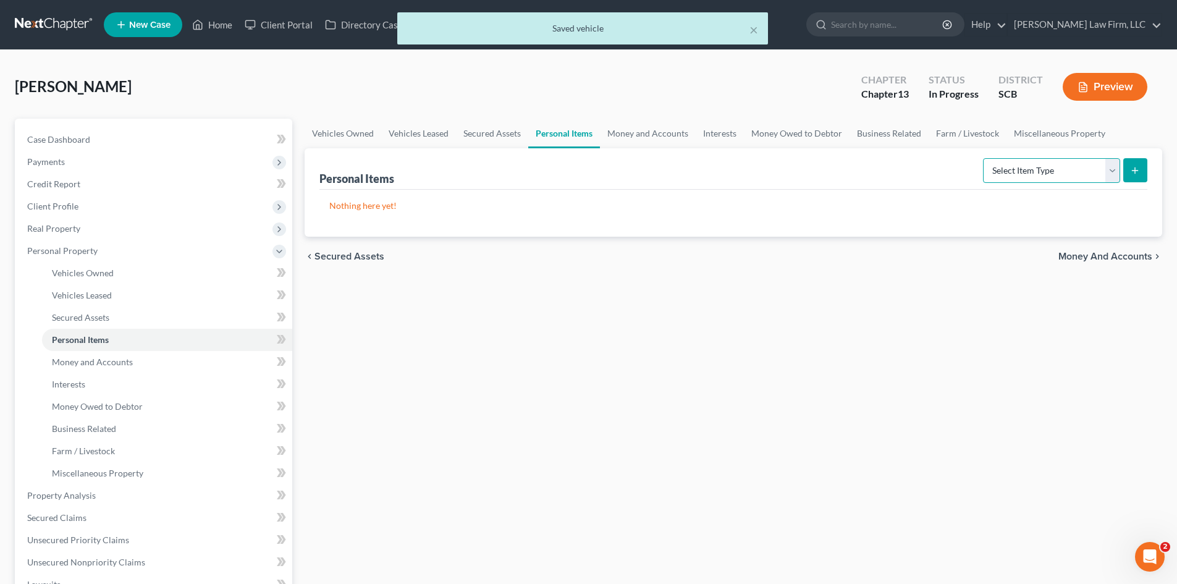
click at [996, 176] on select "Select Item Type Clothing Collectibles Of Value Electronics Firearms Household …" at bounding box center [1051, 170] width 137 height 25
select select "clothing"
click at [984, 158] on select "Select Item Type Clothing Collectibles Of Value Electronics Firearms Household …" at bounding box center [1051, 170] width 137 height 25
click at [1131, 174] on icon "submit" at bounding box center [1135, 171] width 10 height 10
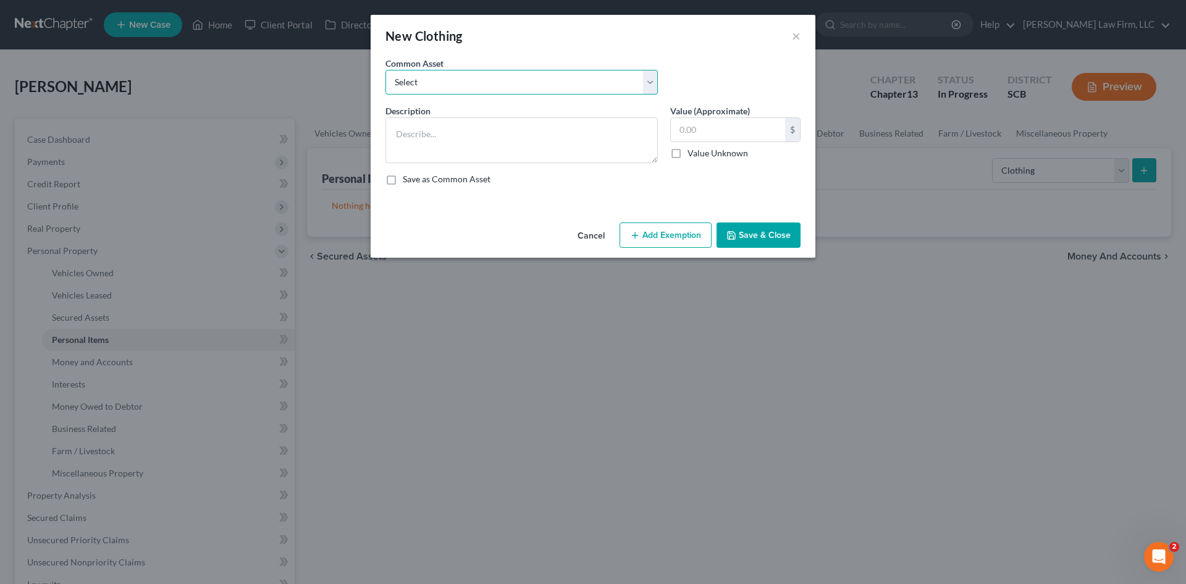
click at [423, 87] on select "Select Clothing and Personal Items Clothing and Personal Items Personal Items C…" at bounding box center [522, 82] width 273 height 25
select select "2"
click at [386, 70] on select "Select Clothing and Personal Items Clothing and Personal Items Personal Items C…" at bounding box center [522, 82] width 273 height 25
type textarea "Personal Items Clothing"
type input "200.00"
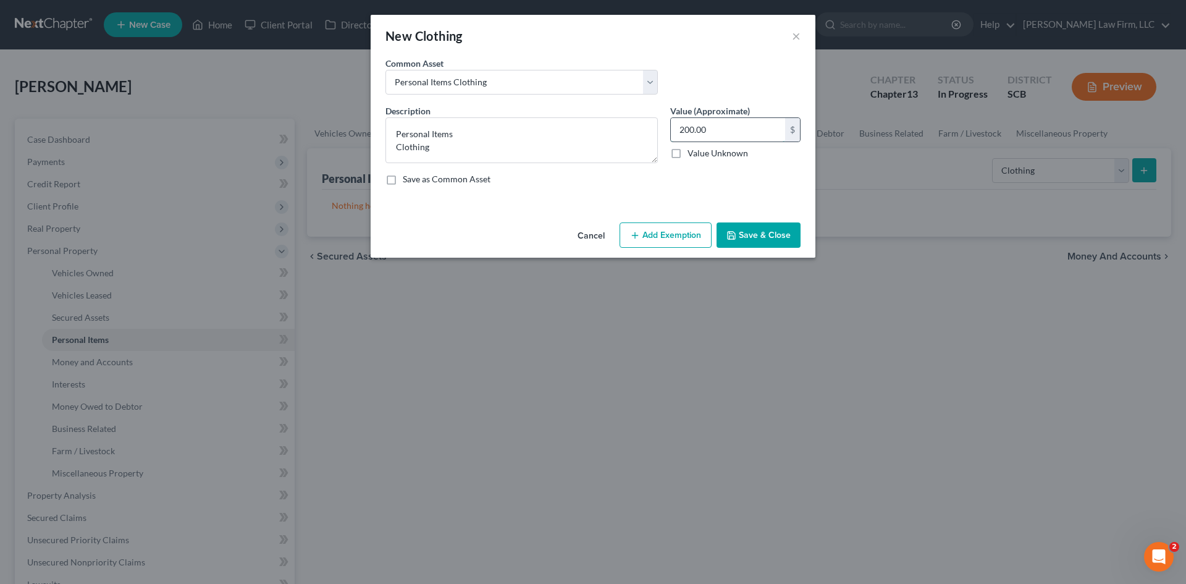
click at [743, 127] on input "200.00" at bounding box center [728, 129] width 114 height 23
type input "0"
click at [776, 229] on button "Save & Close" at bounding box center [759, 235] width 84 height 26
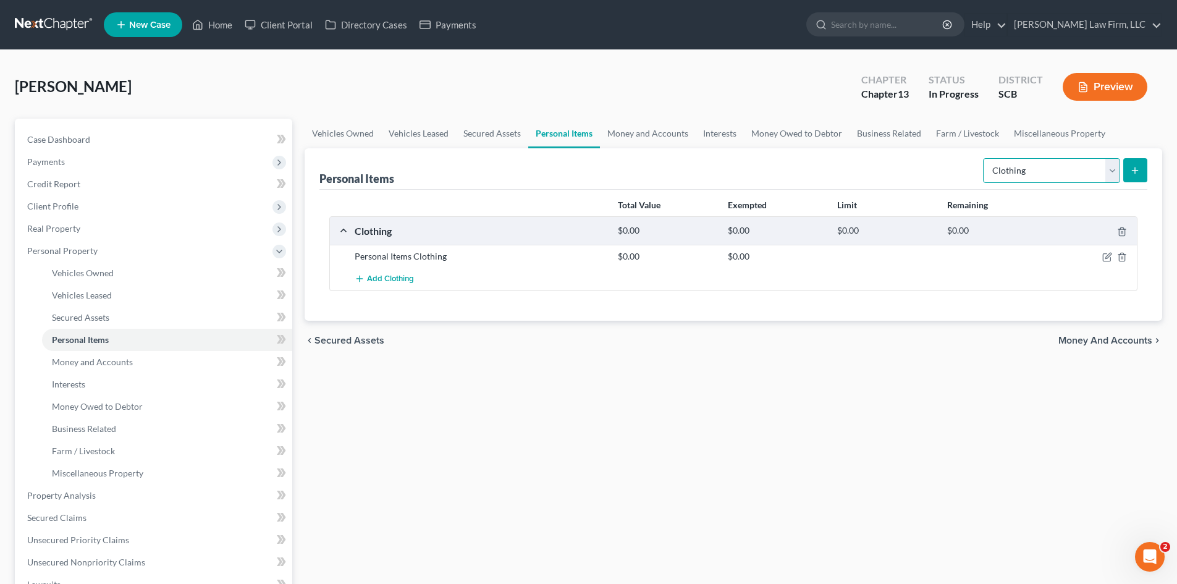
click at [1090, 174] on select "Select Item Type Clothing Collectibles Of Value Electronics Firearms Household …" at bounding box center [1051, 170] width 137 height 25
click at [1125, 167] on button "submit" at bounding box center [1135, 170] width 24 height 24
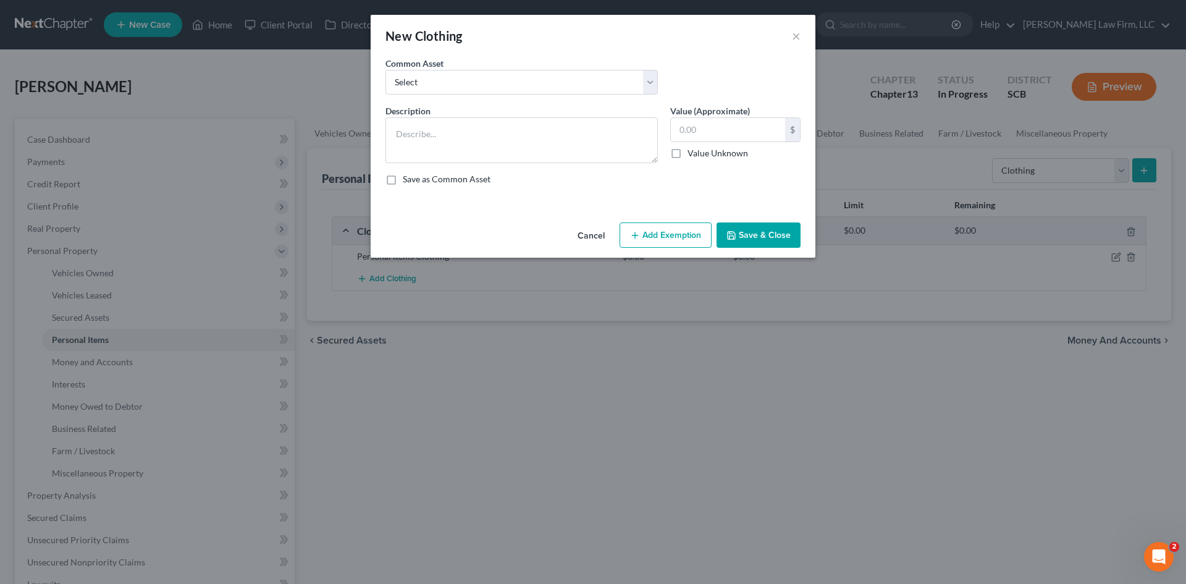
click at [611, 238] on button "Cancel" at bounding box center [591, 236] width 47 height 25
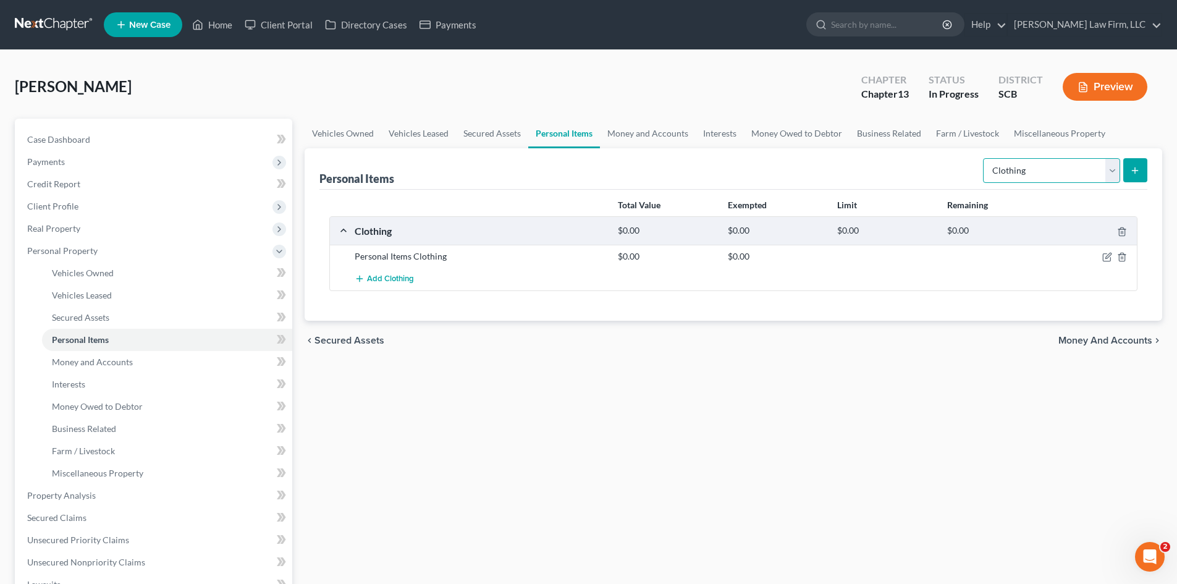
click at [1106, 175] on select "Select Item Type Clothing Collectibles Of Value Electronics Firearms Household …" at bounding box center [1051, 170] width 137 height 25
select select "household_goods"
click at [984, 158] on select "Select Item Type Clothing Collectibles Of Value Electronics Firearms Household …" at bounding box center [1051, 170] width 137 height 25
click at [1141, 170] on button "submit" at bounding box center [1135, 170] width 24 height 24
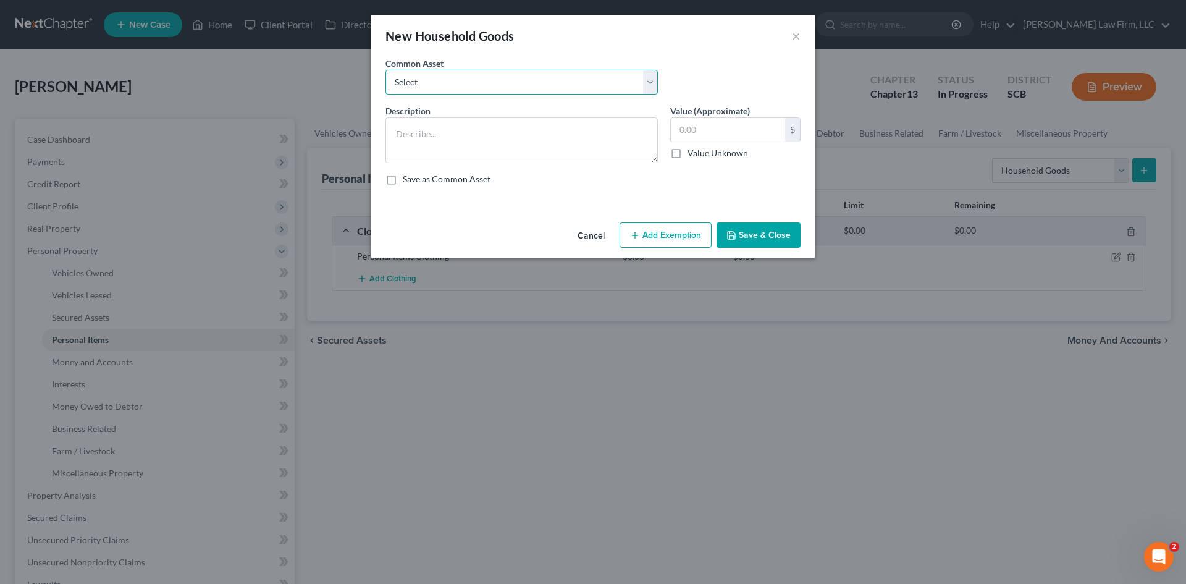
click at [509, 90] on select "Select Kitchenware Stove Refrigerator Washing Machine Dryer Living Room Furnitu…" at bounding box center [522, 82] width 273 height 25
select select "0"
click at [386, 70] on select "Select Kitchenware Stove Refrigerator Washing Machine Dryer Living Room Furnitu…" at bounding box center [522, 82] width 273 height 25
type textarea "Kitchenware Stove Refrigerator Washing Machine Dryer Living Room Furniture Bedr…"
type input "1,660.00"
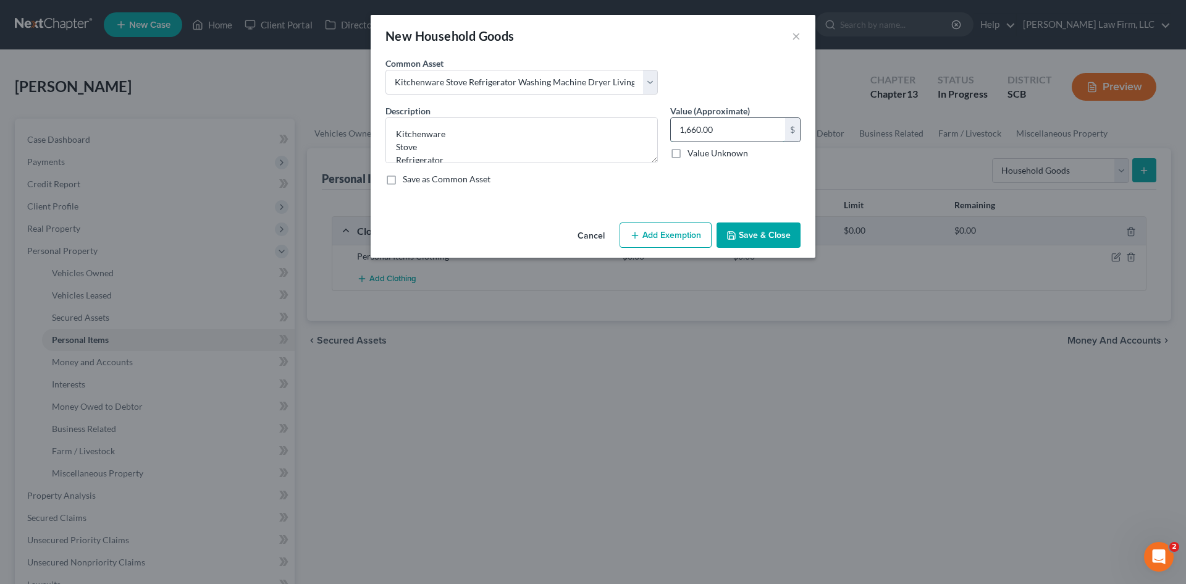
click at [732, 132] on input "1,660.00" at bounding box center [728, 129] width 114 height 23
click at [779, 231] on button "Save & Close" at bounding box center [759, 235] width 84 height 26
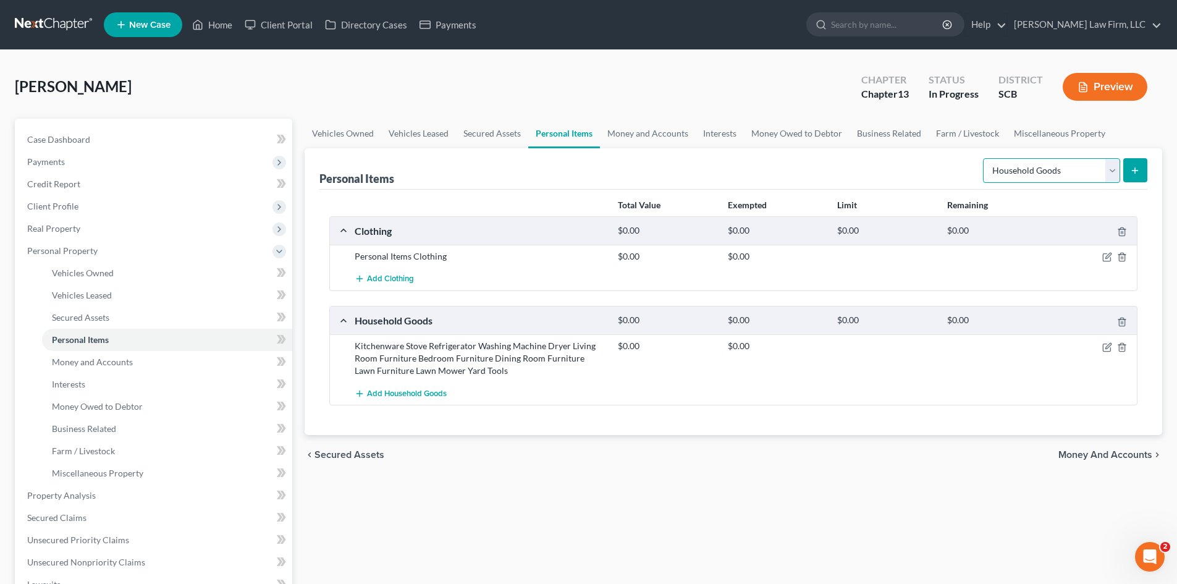
click at [1061, 164] on select "Select Item Type Clothing Collectibles Of Value Electronics Firearms Household …" at bounding box center [1051, 170] width 137 height 25
drag, startPoint x: 1061, startPoint y: 164, endPoint x: 1039, endPoint y: 162, distance: 21.7
click at [1061, 164] on select "Select Item Type Clothing Collectibles Of Value Electronics Firearms Household …" at bounding box center [1051, 170] width 137 height 25
click at [661, 140] on link "Money and Accounts" at bounding box center [648, 134] width 96 height 30
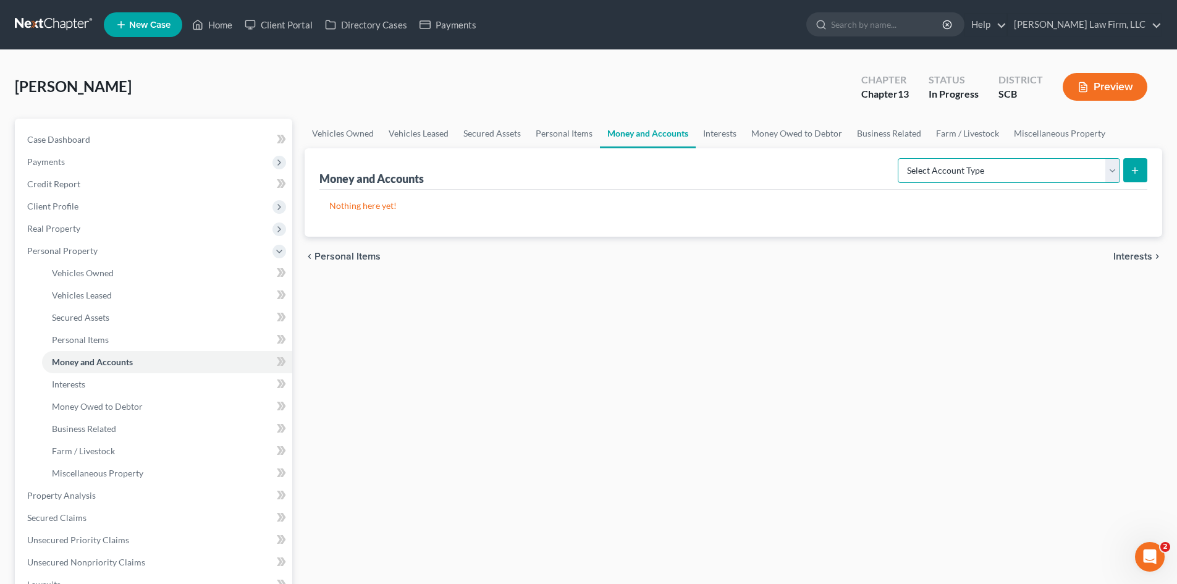
click at [921, 176] on select "Select Account Type Brokerage Cash on Hand Certificates of Deposit Checking Acc…" at bounding box center [1009, 170] width 222 height 25
select select "checking"
click at [900, 158] on select "Select Account Type Brokerage Cash on Hand Certificates of Deposit Checking Acc…" at bounding box center [1009, 170] width 222 height 25
click at [1131, 172] on icon "submit" at bounding box center [1135, 171] width 10 height 10
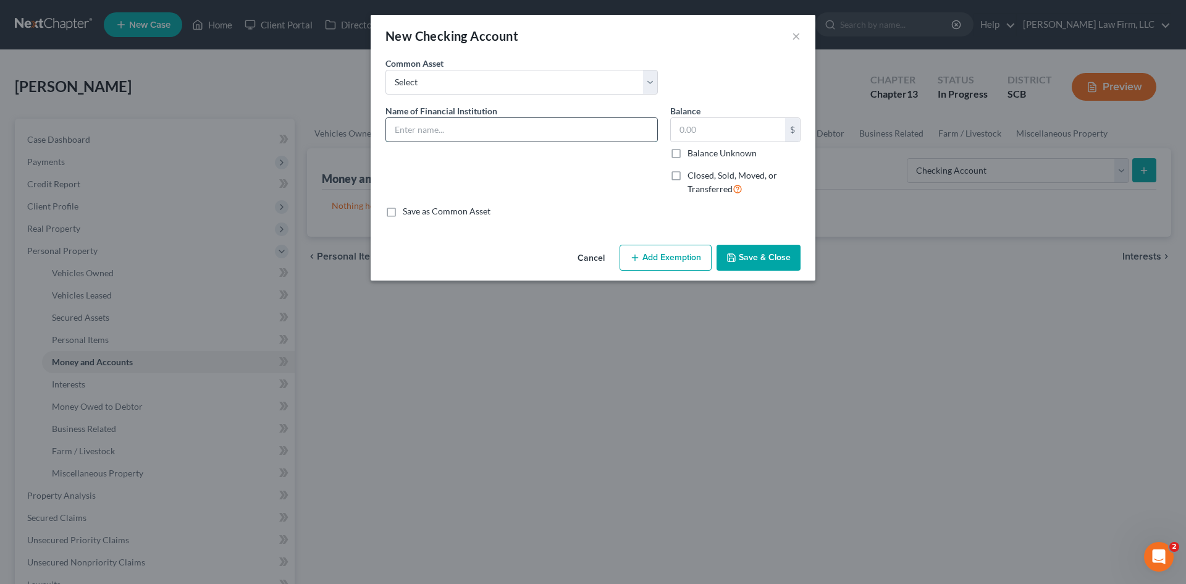
click at [535, 124] on input "text" at bounding box center [521, 129] width 271 height 23
type input "[PERSON_NAME] Fargo Acct#"
click at [728, 255] on icon "button" at bounding box center [732, 258] width 10 height 10
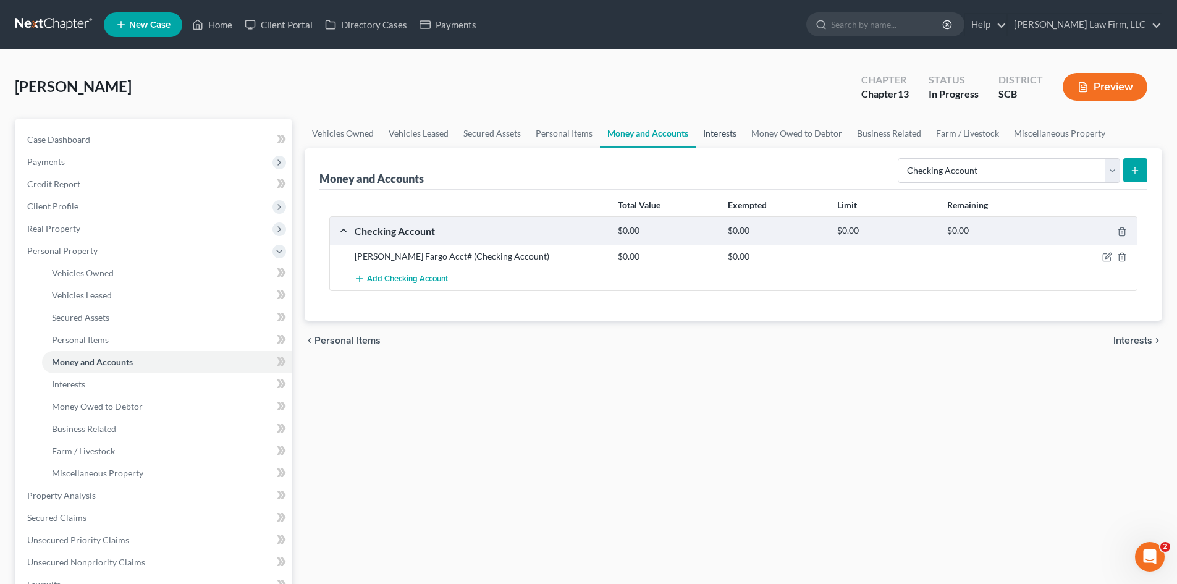
click at [725, 138] on link "Interests" at bounding box center [720, 134] width 48 height 30
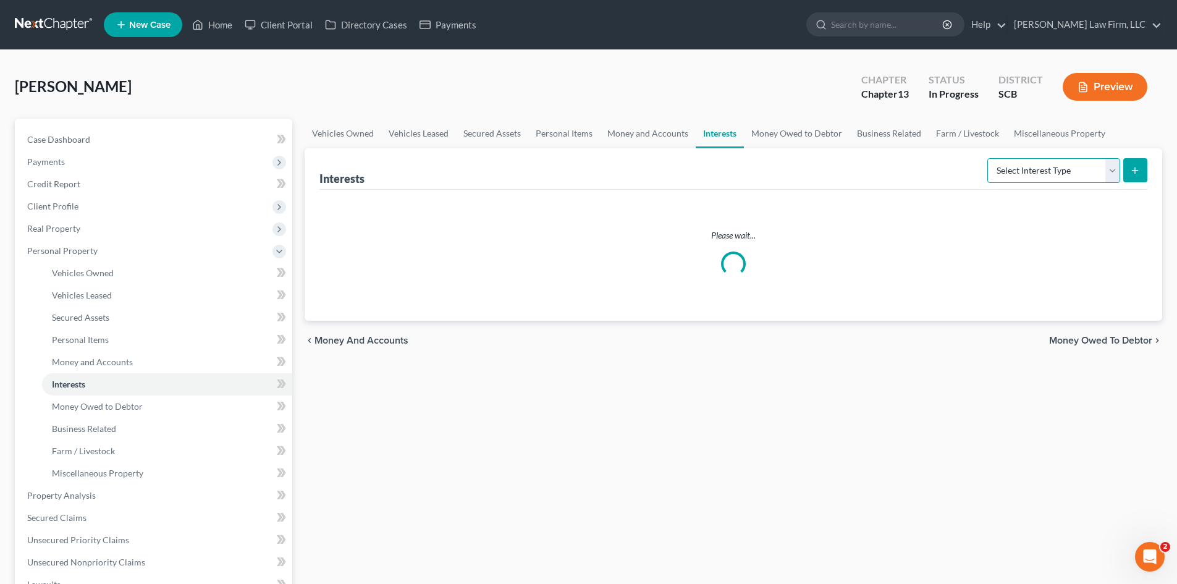
click at [1002, 169] on select "Select Interest Type 401K Annuity Bond Education IRA Government Bond Government…" at bounding box center [1053, 170] width 133 height 25
select select "401k"
click at [989, 158] on select "Select Interest Type 401K Annuity Bond Education IRA Government Bond Government…" at bounding box center [1053, 170] width 133 height 25
click at [1130, 175] on button "submit" at bounding box center [1135, 170] width 24 height 24
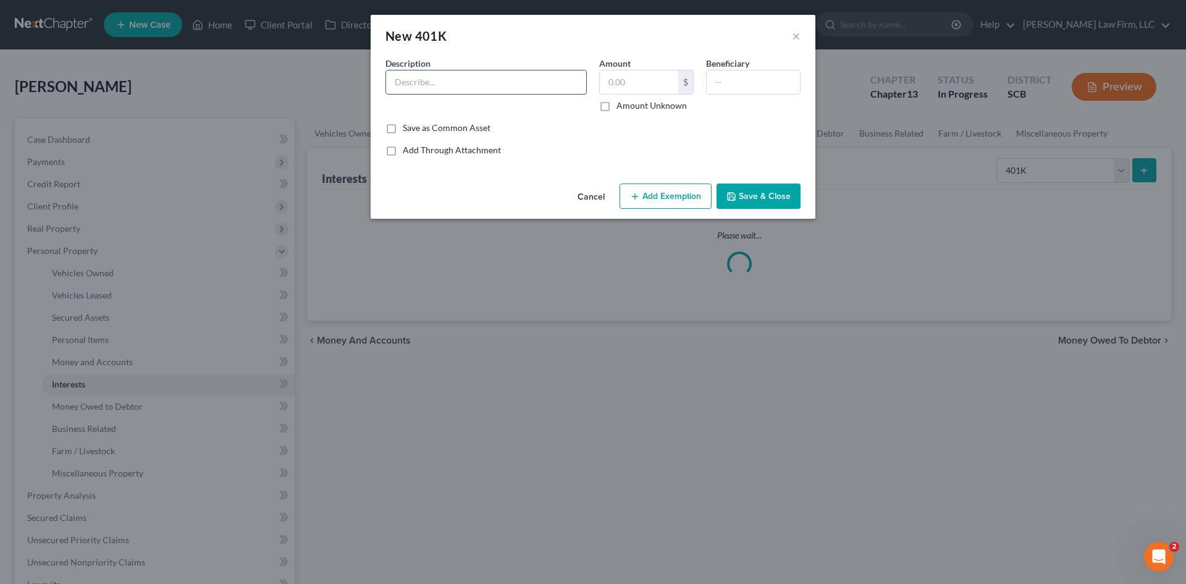
click at [539, 91] on input "text" at bounding box center [486, 81] width 200 height 23
type input "401(k)"
click at [761, 203] on button "Save & Close" at bounding box center [759, 197] width 84 height 26
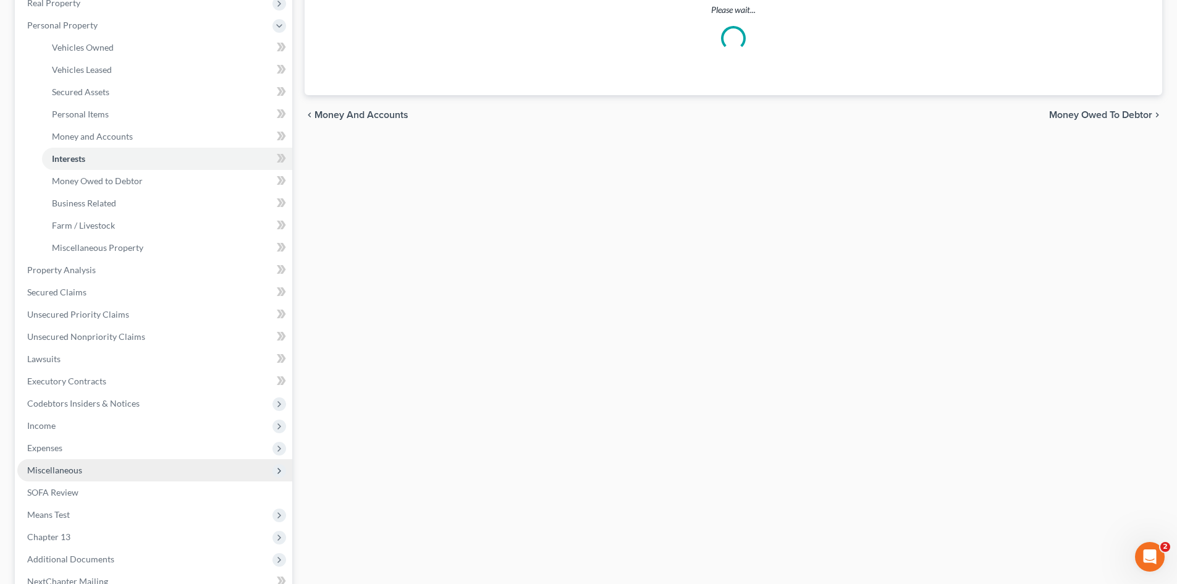
scroll to position [247, 0]
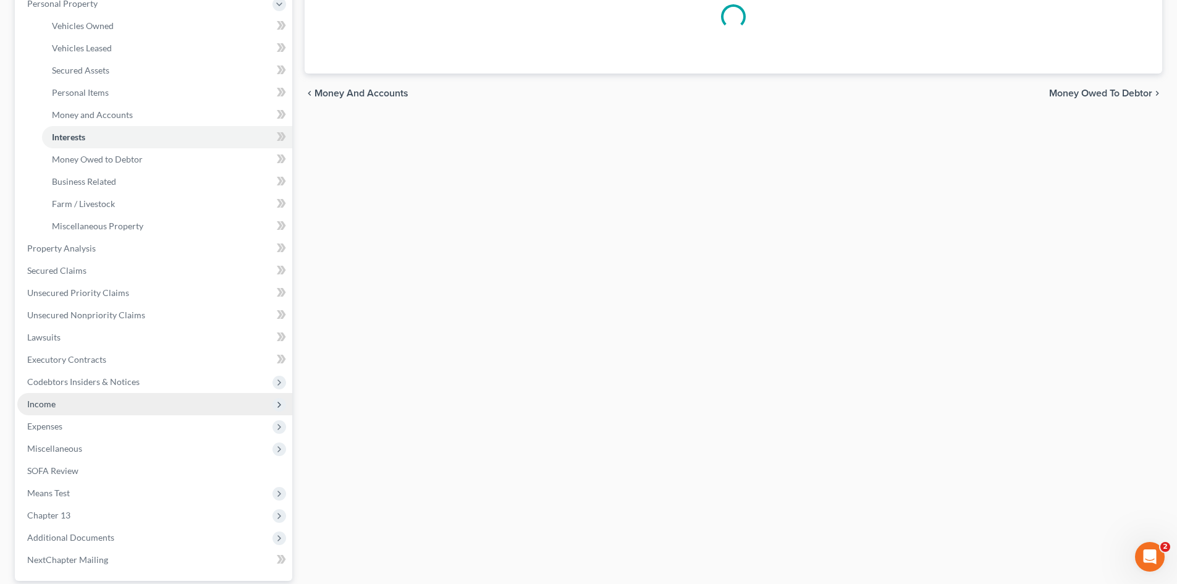
click at [51, 410] on span "Income" at bounding box center [154, 404] width 275 height 22
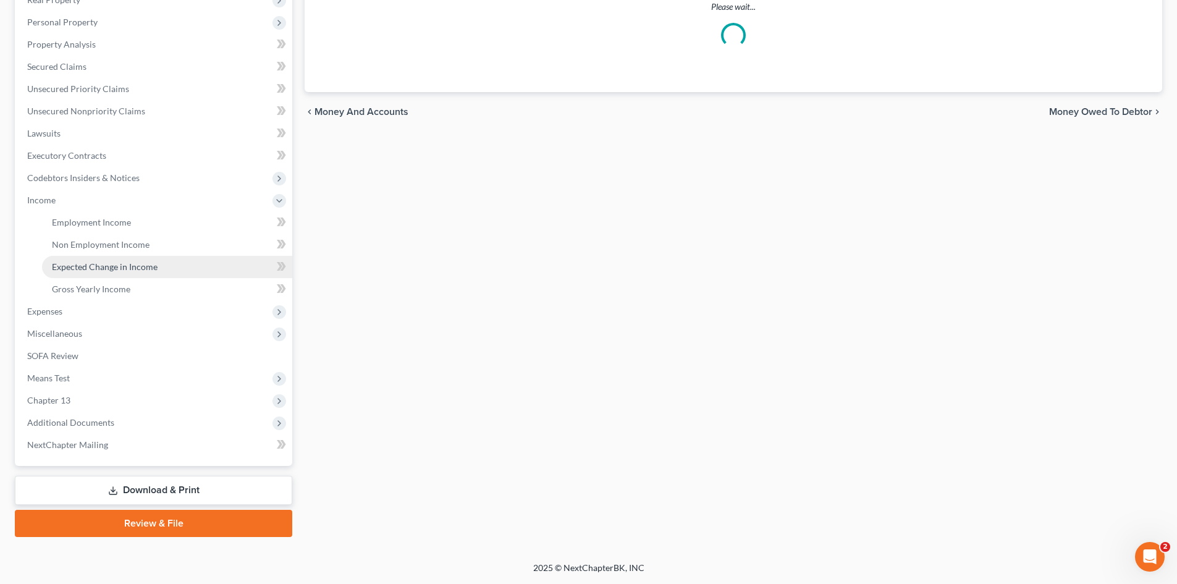
drag, startPoint x: 103, startPoint y: 263, endPoint x: 115, endPoint y: 258, distance: 12.5
click at [103, 262] on span "Expected Change in Income" at bounding box center [105, 266] width 106 height 11
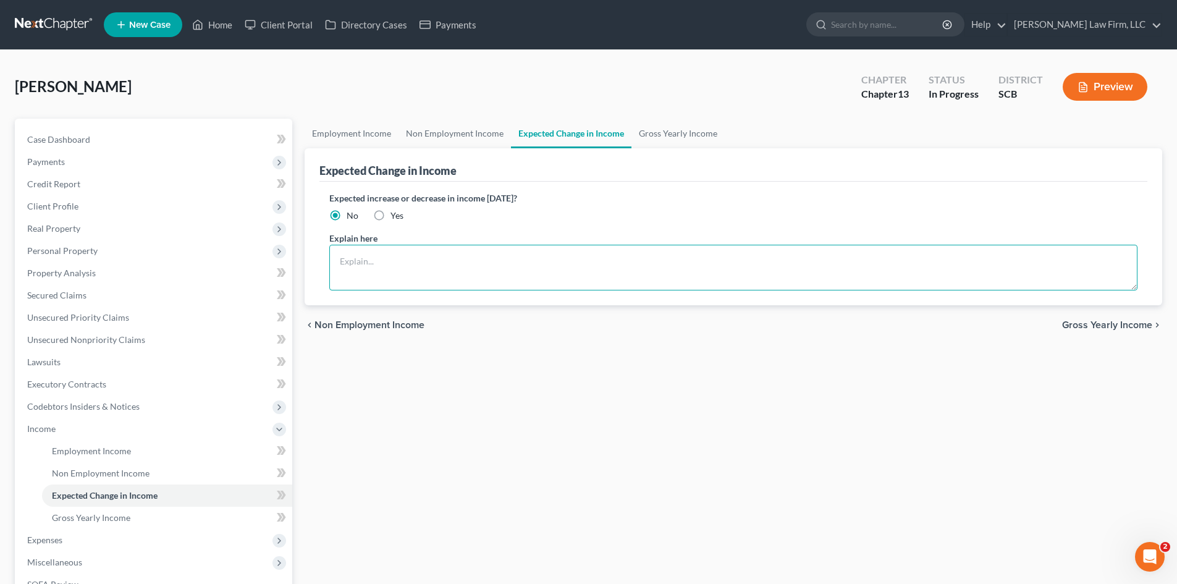
click at [402, 245] on textarea at bounding box center [733, 268] width 808 height 46
type textarea "401(k) Loan 1 Bal: 401(k) Loan 2 Bal:"
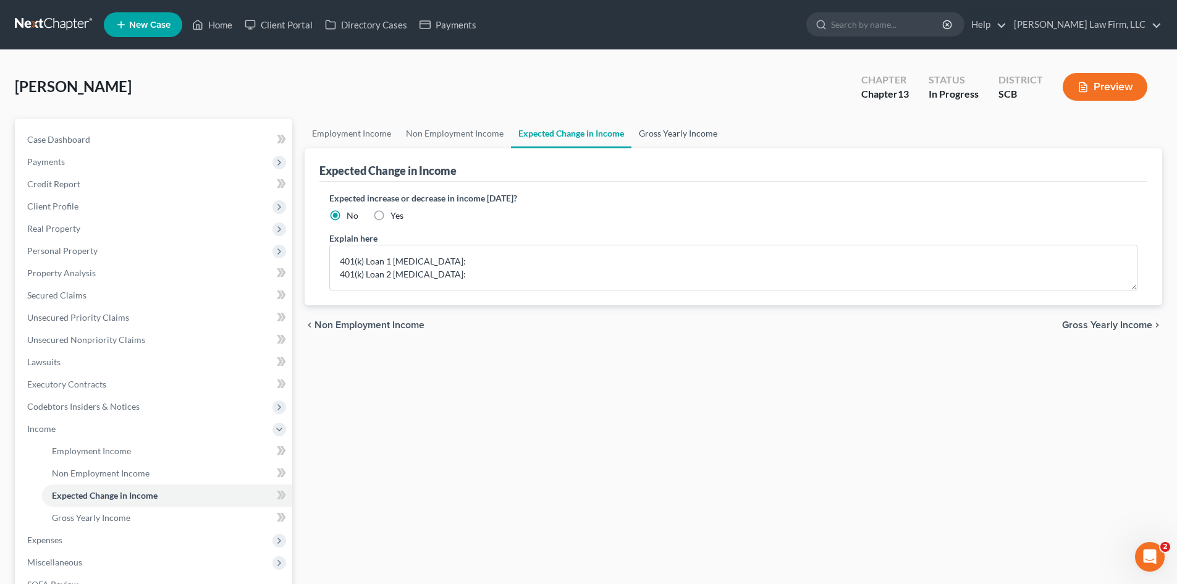
click at [666, 135] on link "Gross Yearly Income" at bounding box center [678, 134] width 93 height 30
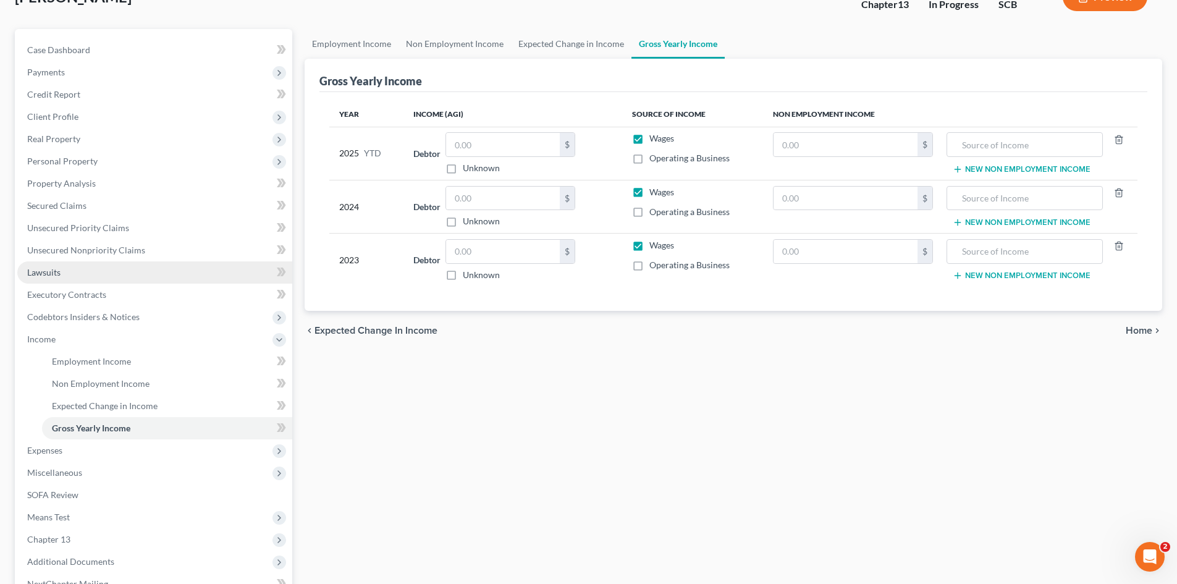
scroll to position [229, 0]
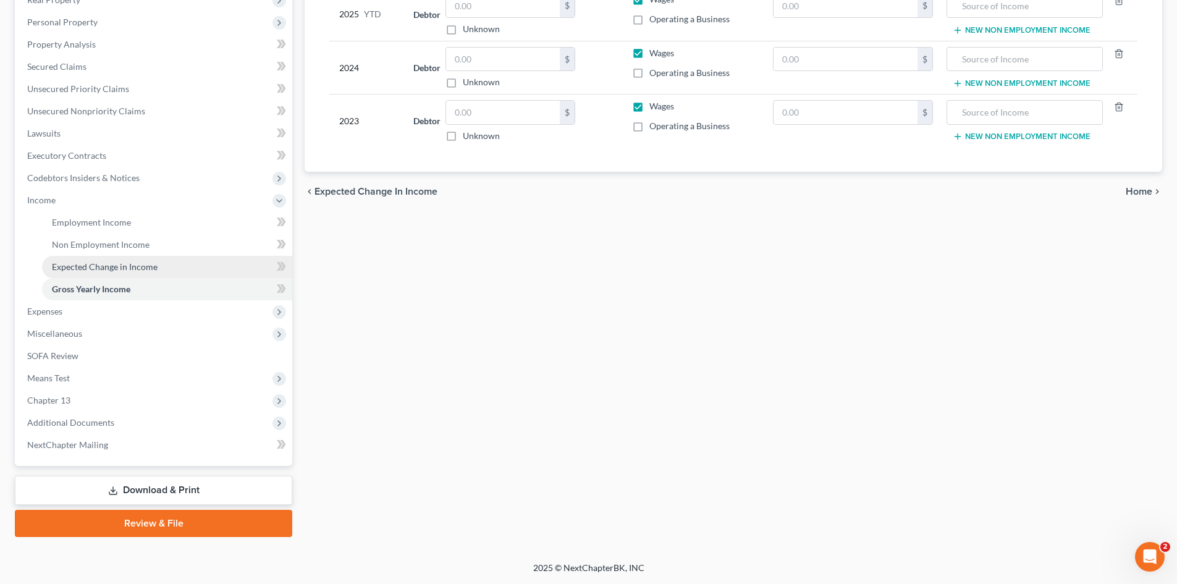
click at [88, 274] on link "Expected Change in Income" at bounding box center [167, 267] width 250 height 22
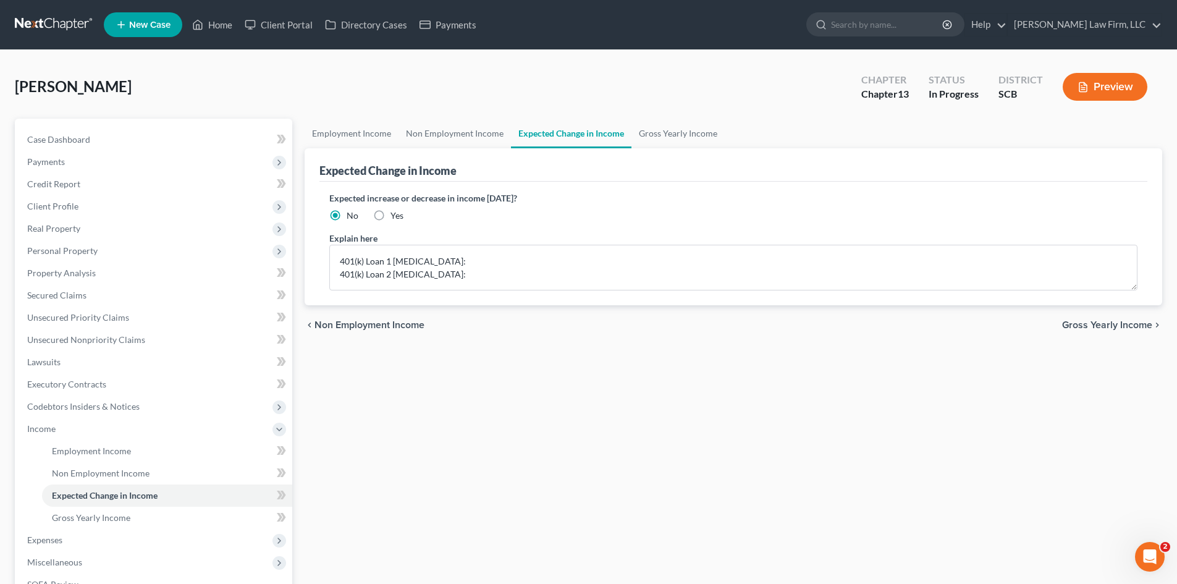
drag, startPoint x: 493, startPoint y: 210, endPoint x: 491, endPoint y: 229, distance: 18.6
click at [493, 218] on div "Expected increase or decrease in income within one year? No Yes" at bounding box center [733, 207] width 808 height 30
click at [436, 279] on textarea "401(k) Loan 1 Bal: 401(k) Loan 2 Bal:" at bounding box center [733, 268] width 808 height 46
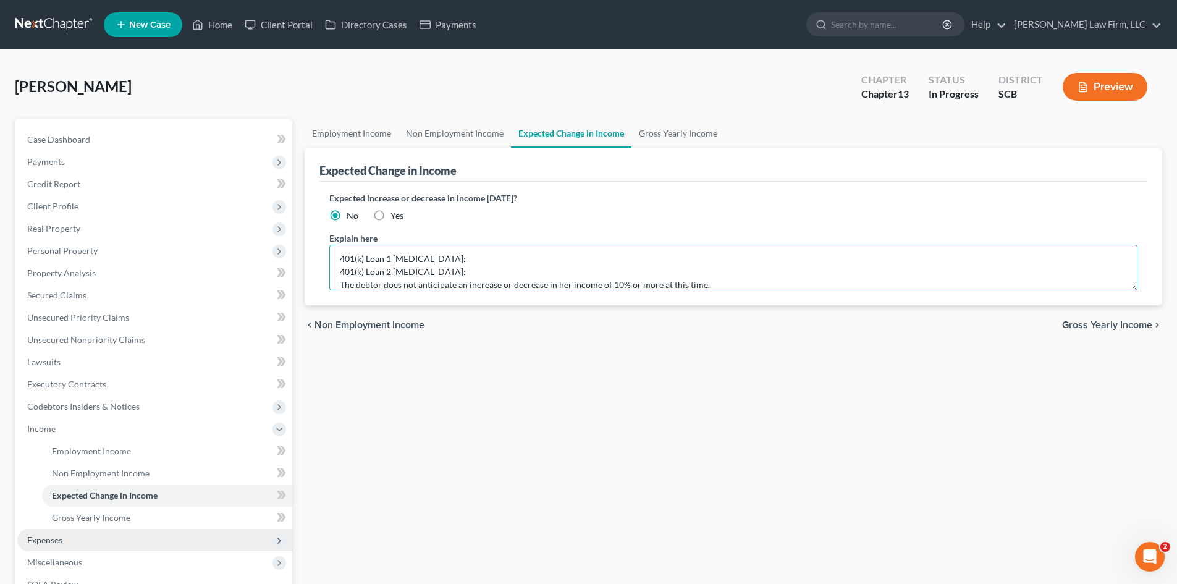
type textarea "401(k) Loan 1 Bal: 401(k) Loan 2 Bal: The debtor does not anticipate an increas…"
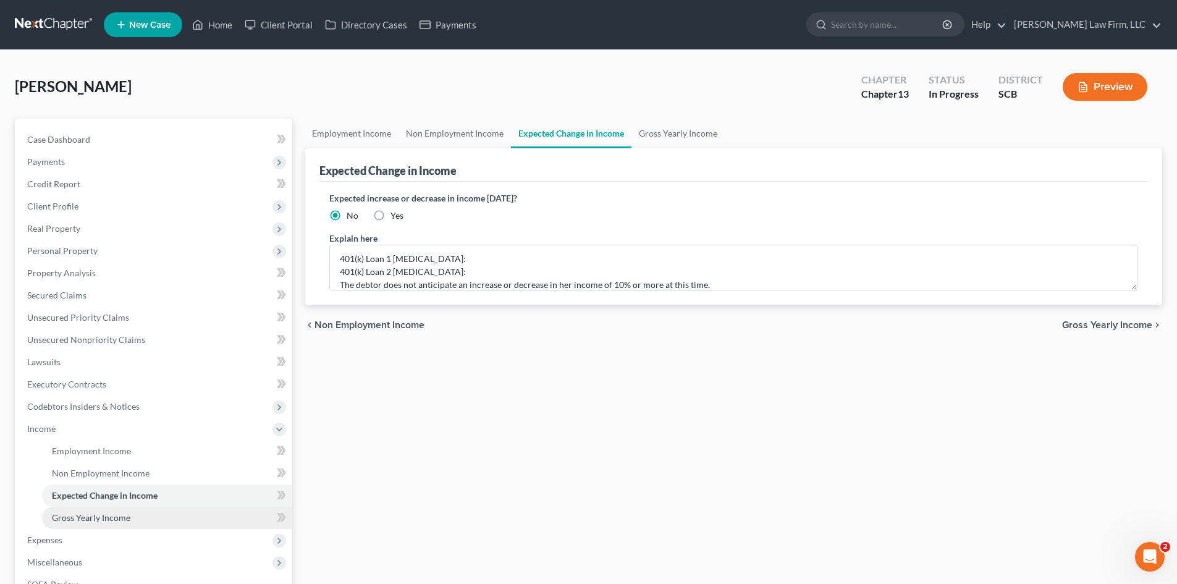
drag, startPoint x: 37, startPoint y: 538, endPoint x: 77, endPoint y: 525, distance: 42.2
click at [38, 538] on span "Expenses" at bounding box center [44, 540] width 35 height 11
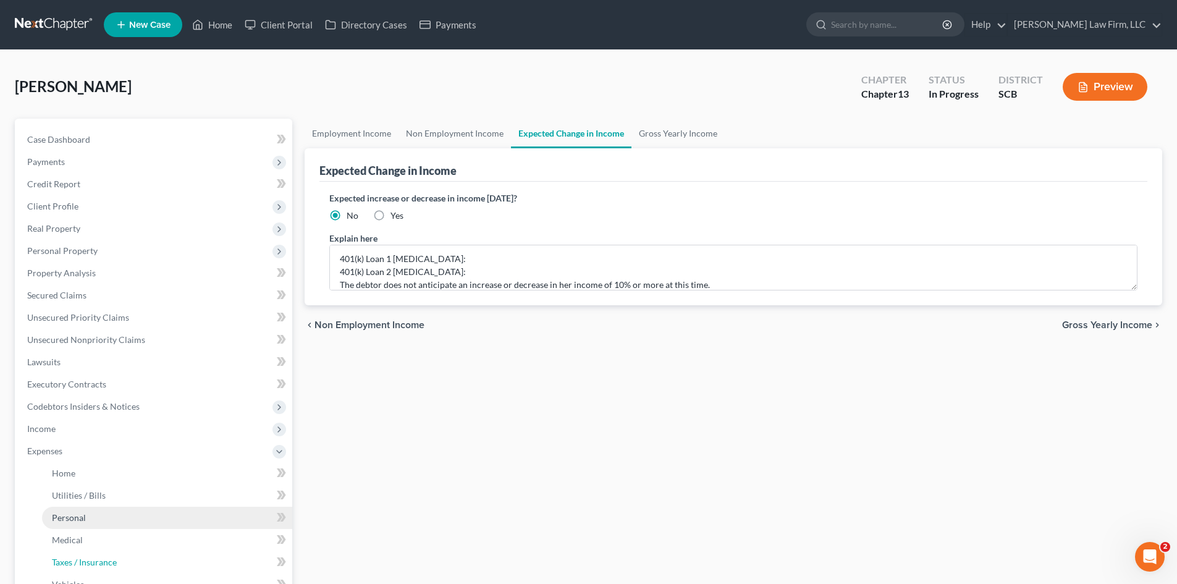
drag, startPoint x: 90, startPoint y: 564, endPoint x: 154, endPoint y: 516, distance: 80.5
click at [89, 564] on span "Taxes / Insurance" at bounding box center [84, 562] width 65 height 11
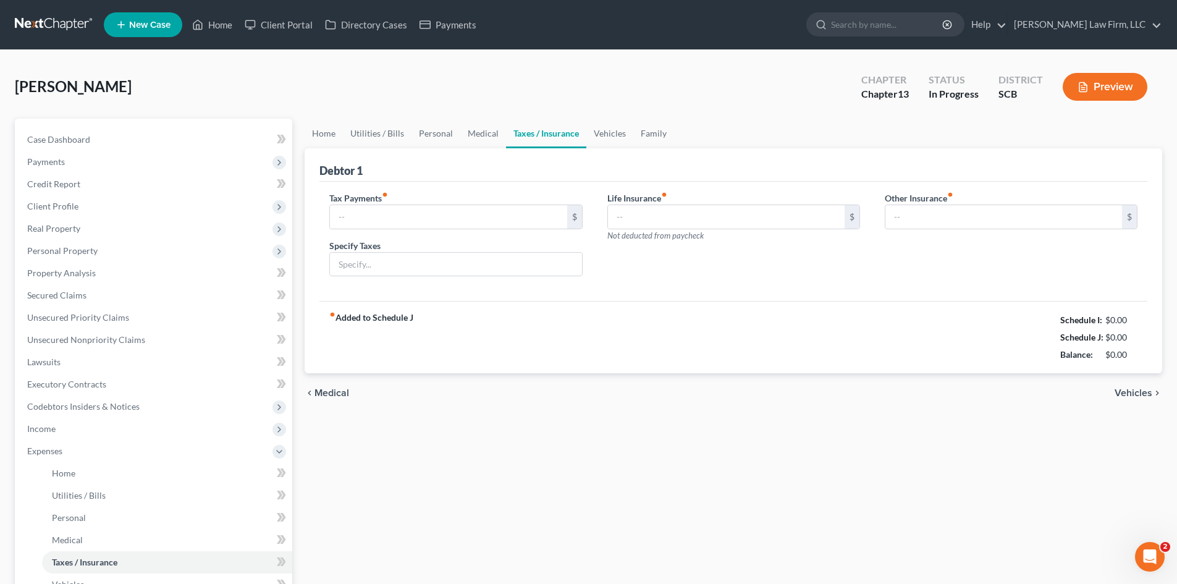
type input "0.00"
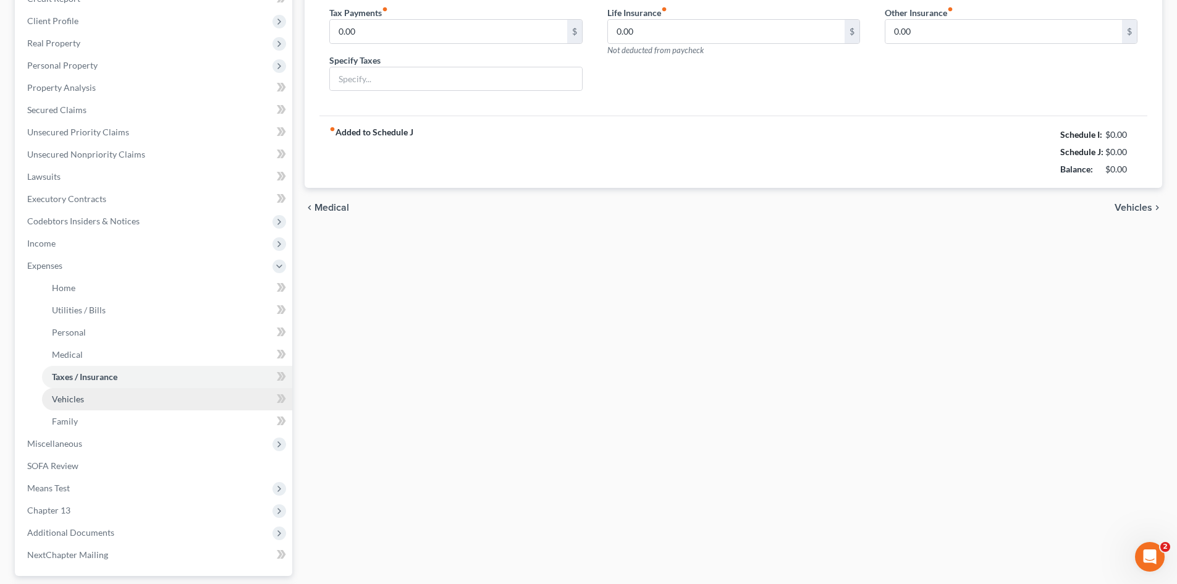
click at [83, 399] on link "Vehicles" at bounding box center [167, 399] width 250 height 22
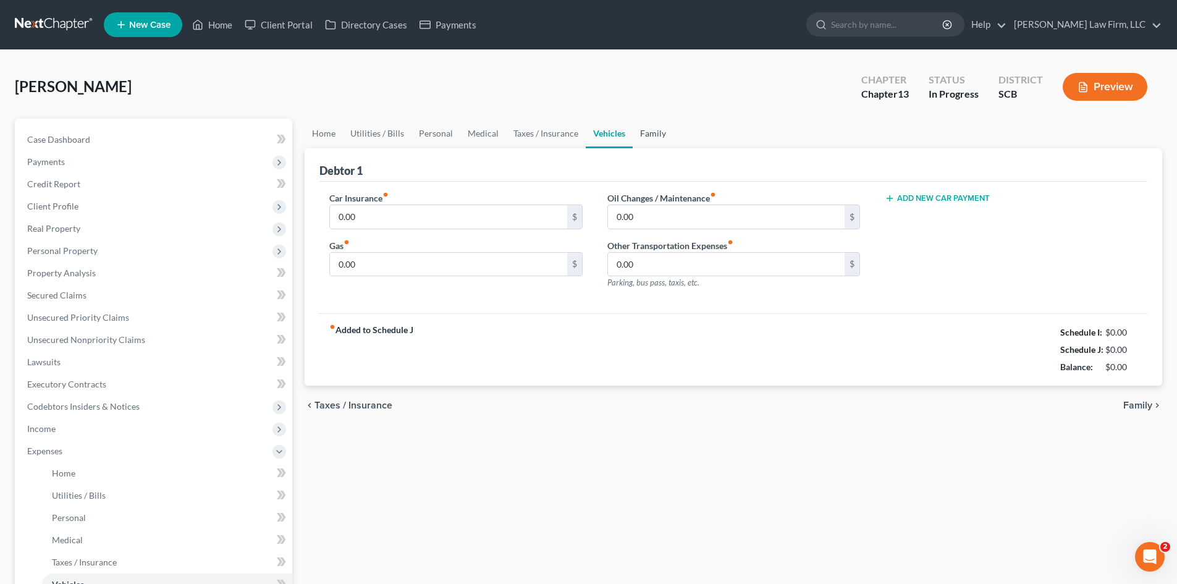
click at [657, 133] on link "Family" at bounding box center [653, 134] width 41 height 30
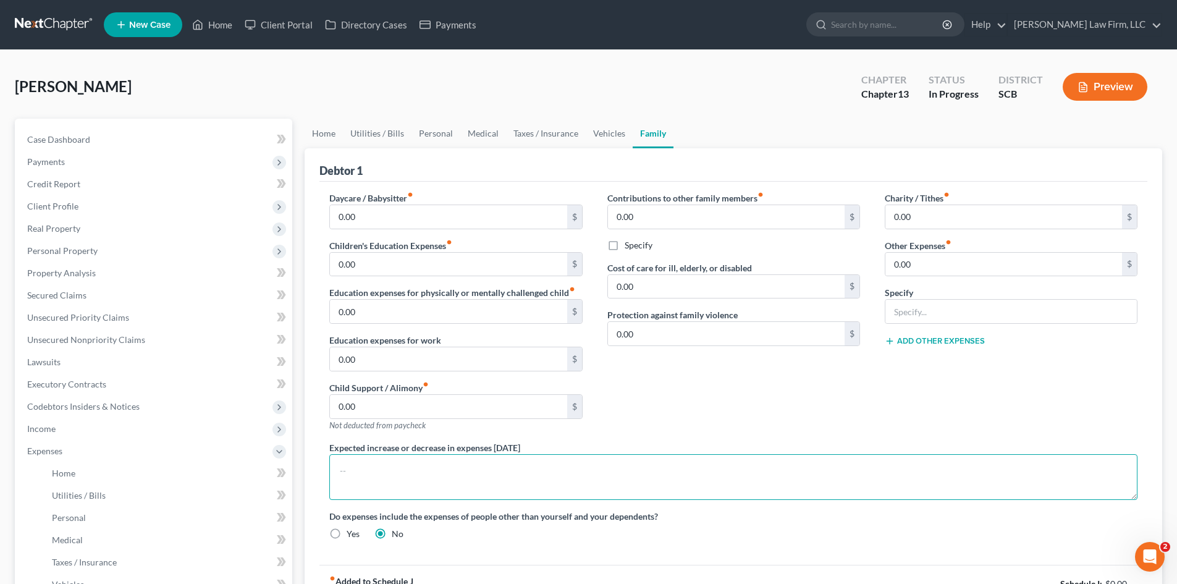
click at [407, 469] on textarea at bounding box center [733, 477] width 808 height 46
paste textarea "The debtor does not anticipate an increase or decrease in her income of 10% or …"
click at [571, 474] on textarea "The debtor does not anticipate an increase or decrease in her income of 10% or …" at bounding box center [733, 477] width 808 height 46
type textarea "The debtor does not anticipate an increase or decrease in her expenditures of 1…"
click at [90, 145] on link "Case Dashboard" at bounding box center [154, 140] width 275 height 22
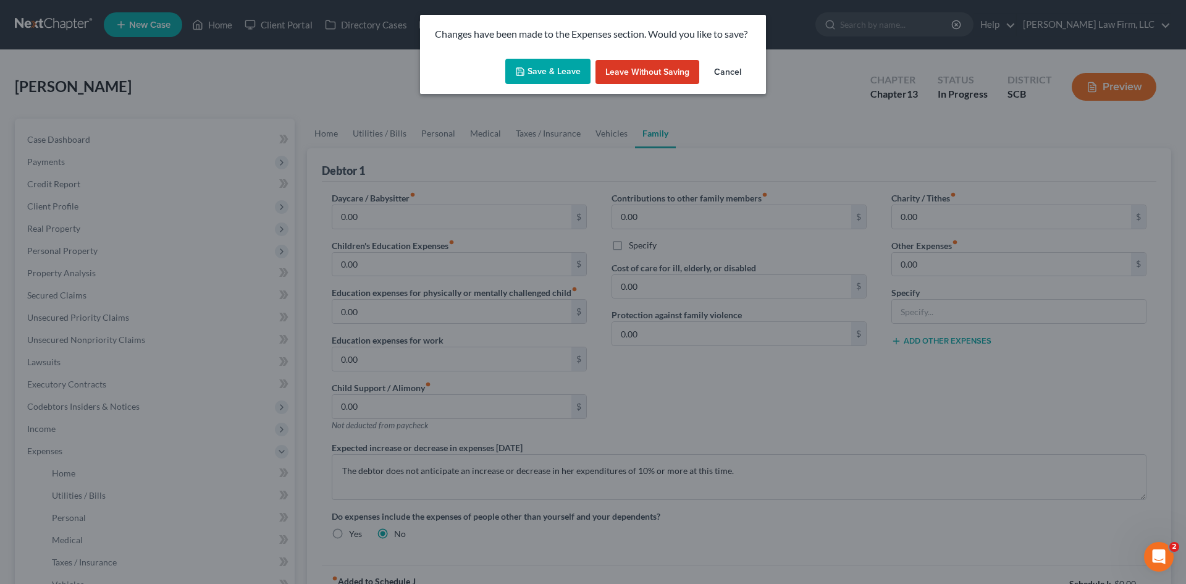
click at [575, 76] on button "Save & Leave" at bounding box center [547, 72] width 85 height 26
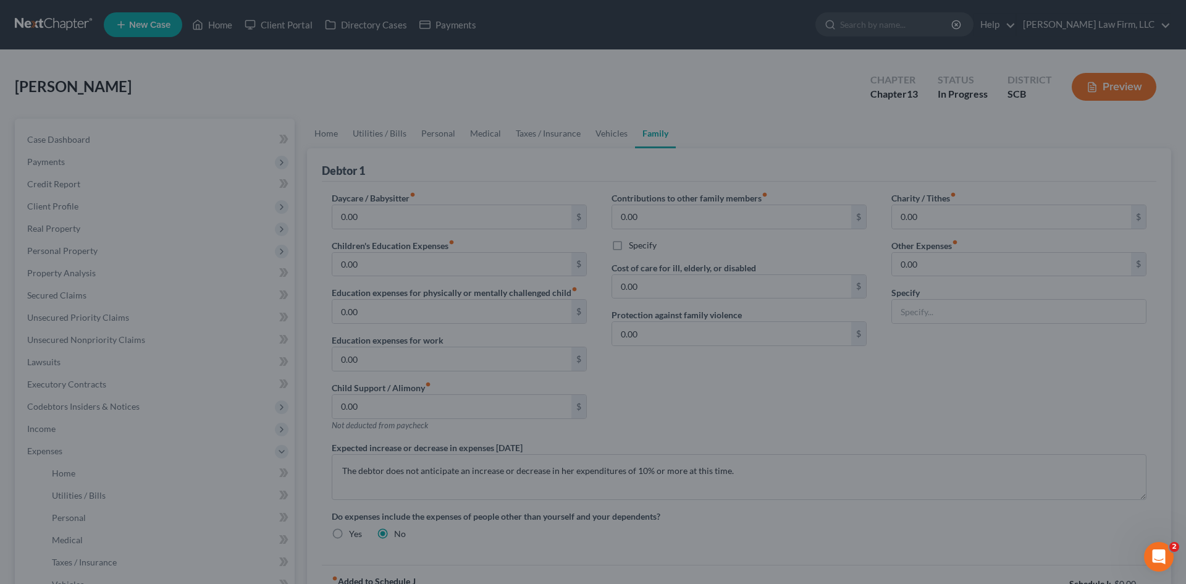
select select "0"
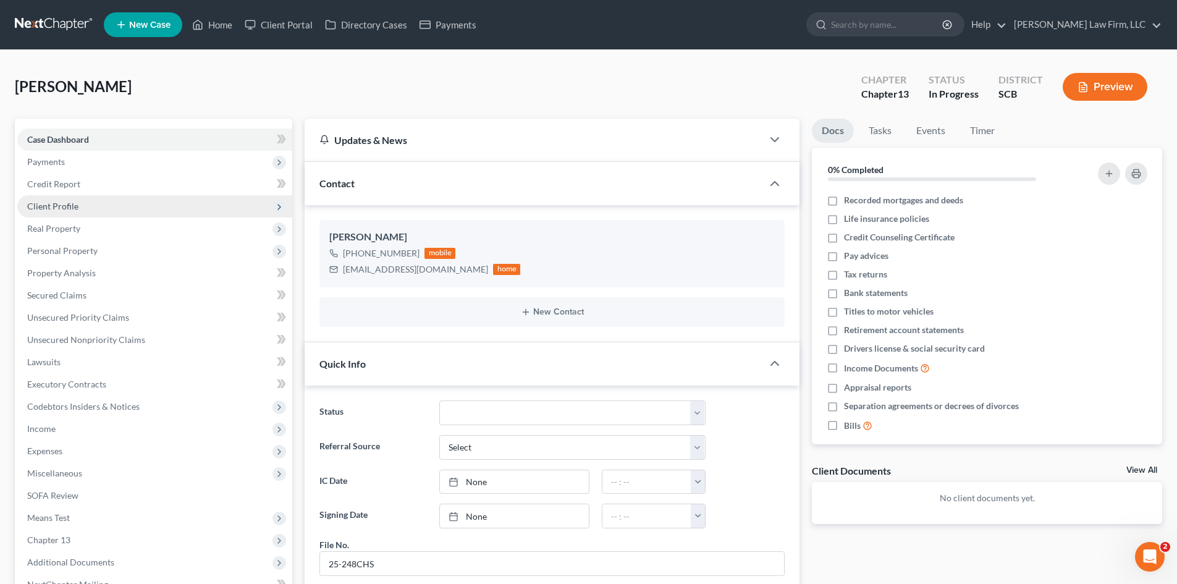
click at [43, 208] on span "Client Profile" at bounding box center [52, 206] width 51 height 11
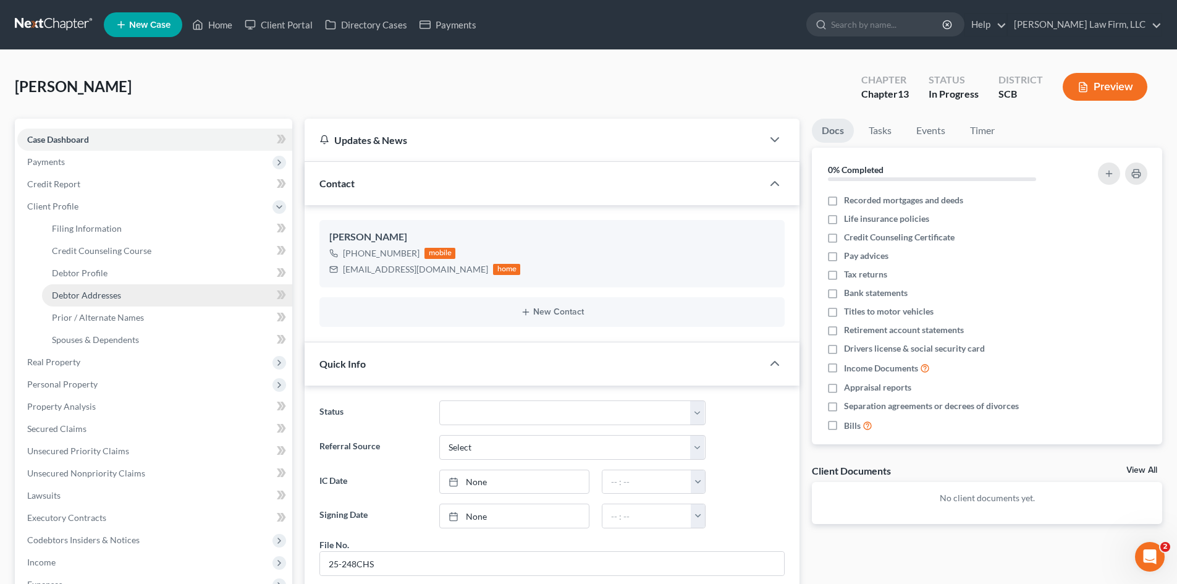
click at [81, 298] on span "Debtor Addresses" at bounding box center [86, 295] width 69 height 11
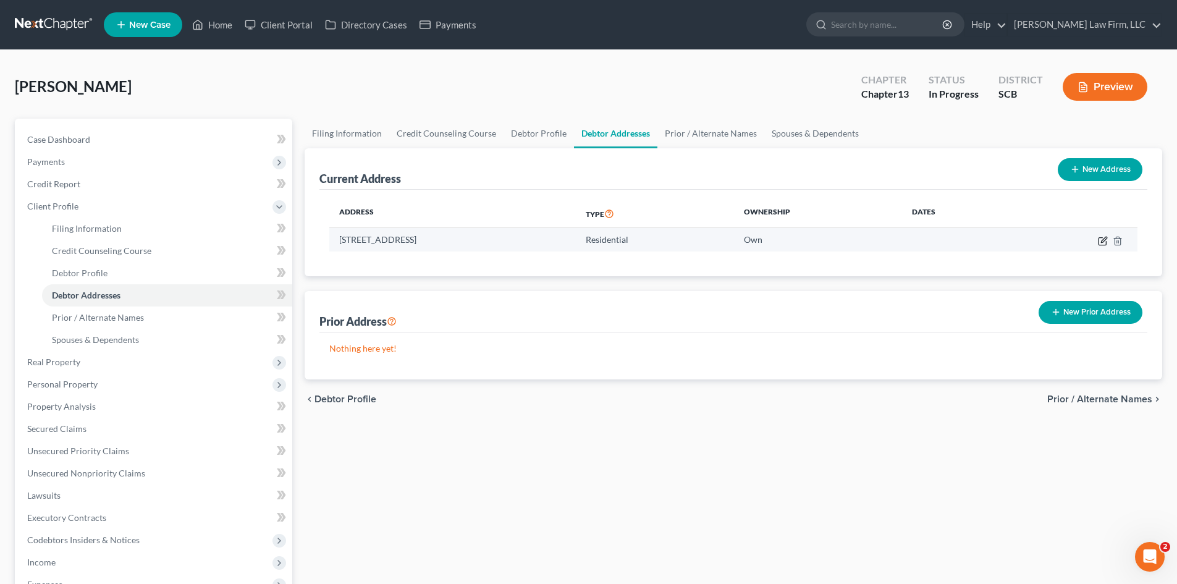
click at [1100, 242] on icon "button" at bounding box center [1103, 241] width 10 height 10
select select "42"
select select "7"
select select "0"
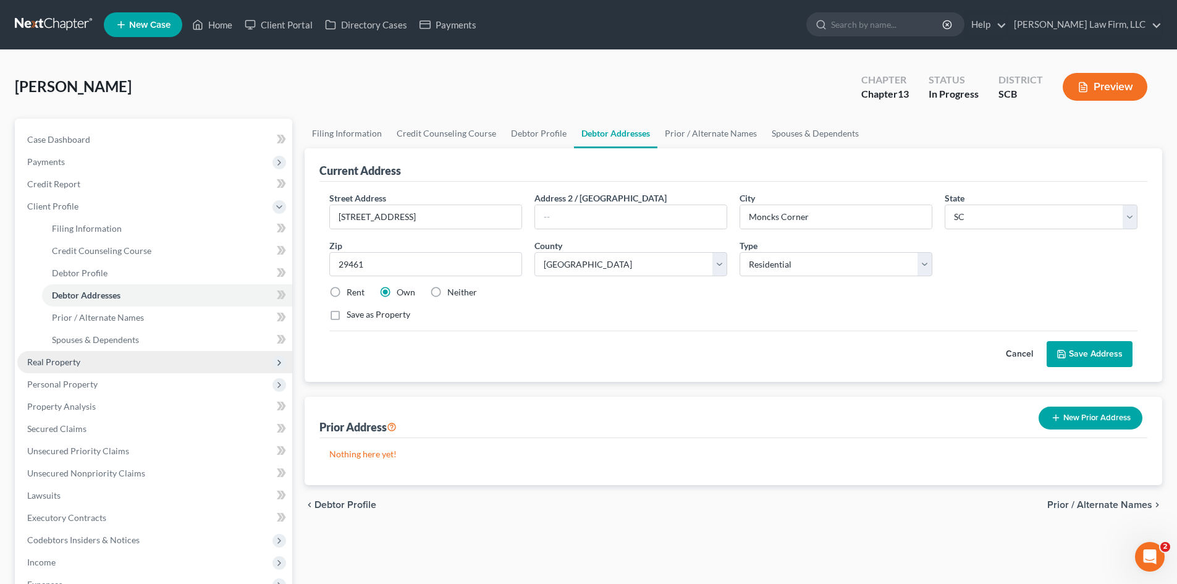
click at [87, 360] on span "Real Property" at bounding box center [154, 362] width 275 height 22
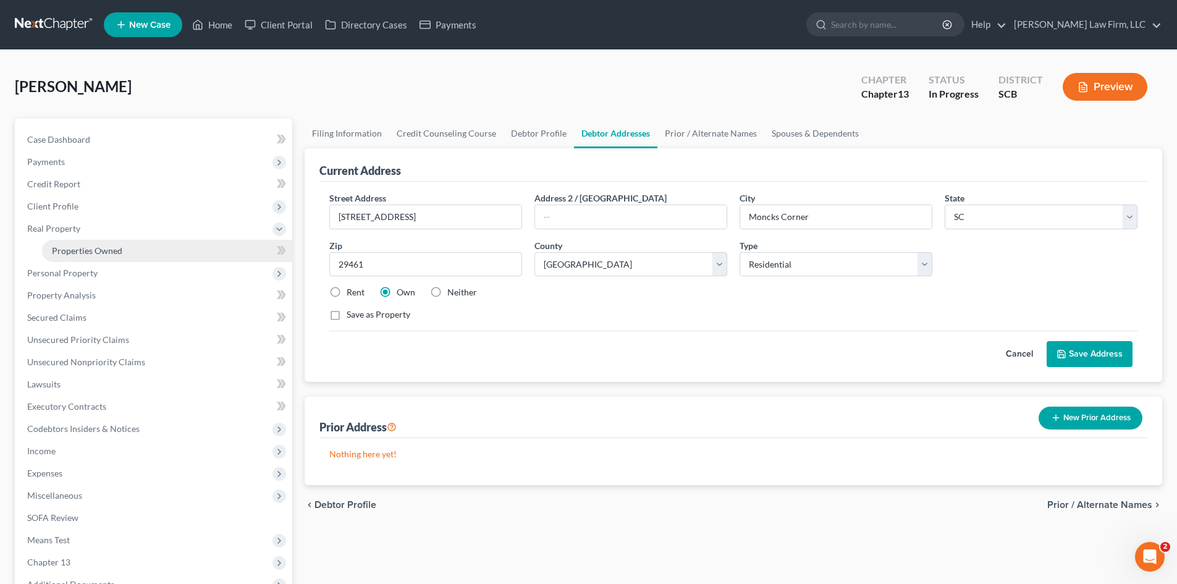
click at [88, 245] on span "Properties Owned" at bounding box center [87, 250] width 70 height 11
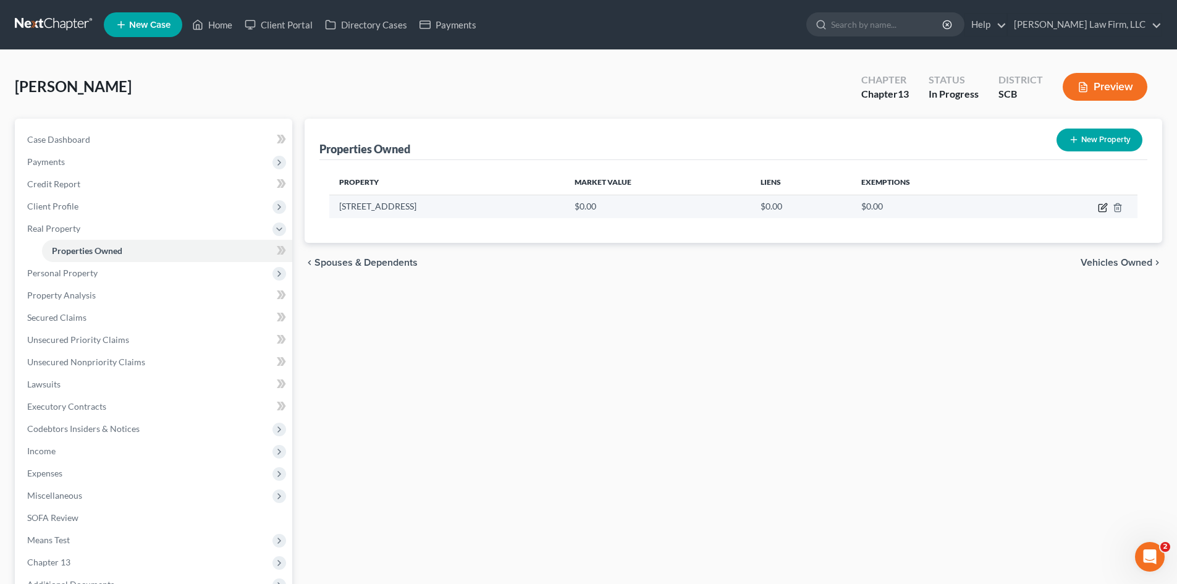
click at [1101, 207] on icon "button" at bounding box center [1103, 208] width 10 height 10
select select "42"
select select "7"
select select "0"
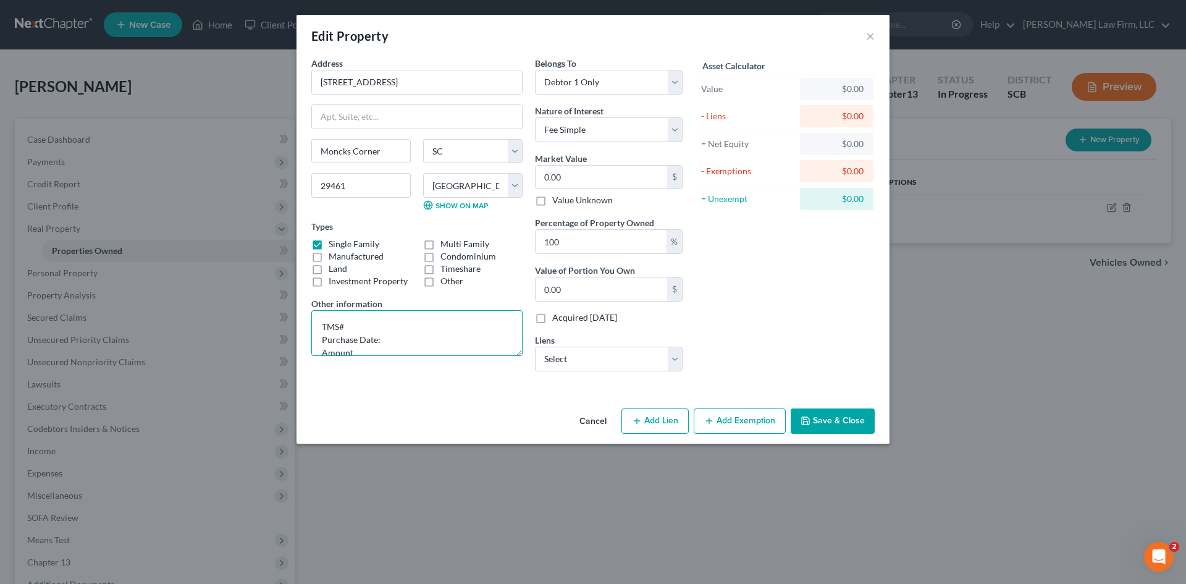
click at [407, 326] on textarea "TMS# Purchase Date: Amount Current Value" at bounding box center [416, 333] width 211 height 46
click at [406, 336] on textarea "TMS# Purchase Date: Amount Current Value" at bounding box center [416, 333] width 211 height 46
type textarea "TMS# Purchase Date: 2024 Amount $300,000 Current Value $315,000"
click at [831, 423] on button "Save & Close" at bounding box center [833, 421] width 84 height 26
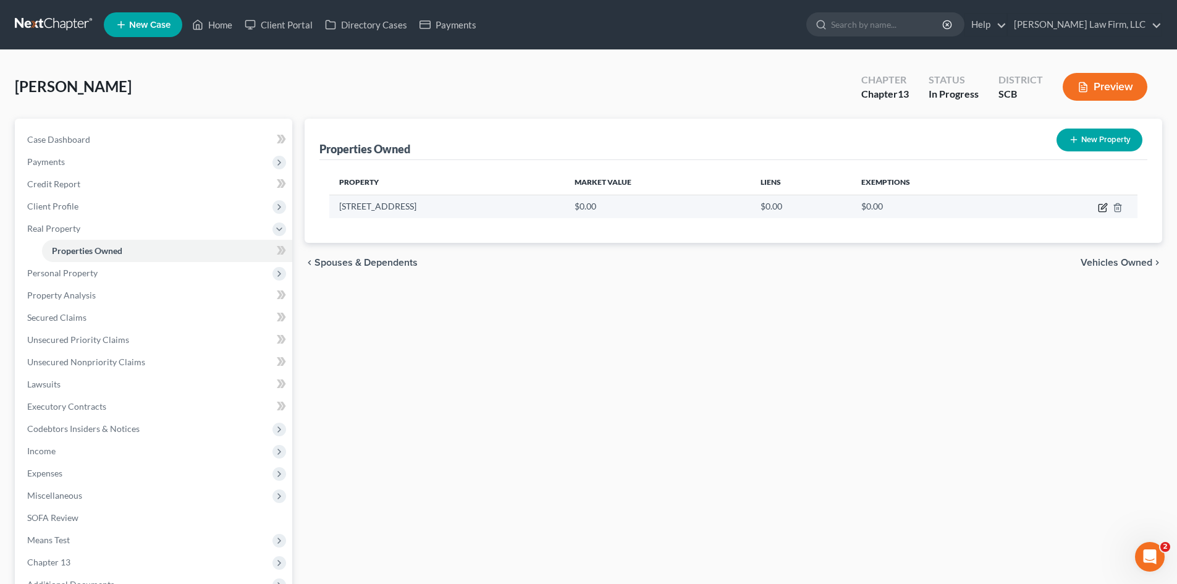
click at [1104, 208] on icon "button" at bounding box center [1104, 206] width 6 height 6
select select "42"
select select "7"
select select "0"
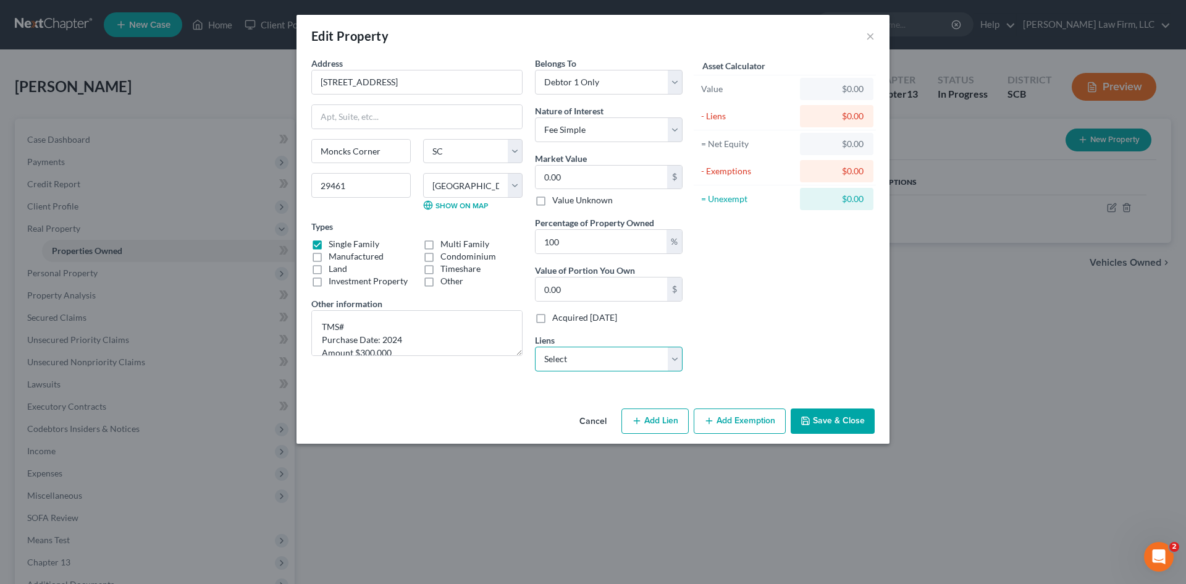
click at [608, 360] on select "Select Villagecapit - $295,552.00 Ally Fincl - $23,683.00 1st Franklin - $7,381…" at bounding box center [609, 359] width 148 height 25
select select "0"
click at [535, 347] on select "Select Villagecapit - $295,552.00 Ally Fincl - $23,683.00 1st Franklin - $7,381…" at bounding box center [609, 359] width 148 height 25
select select
select select "31"
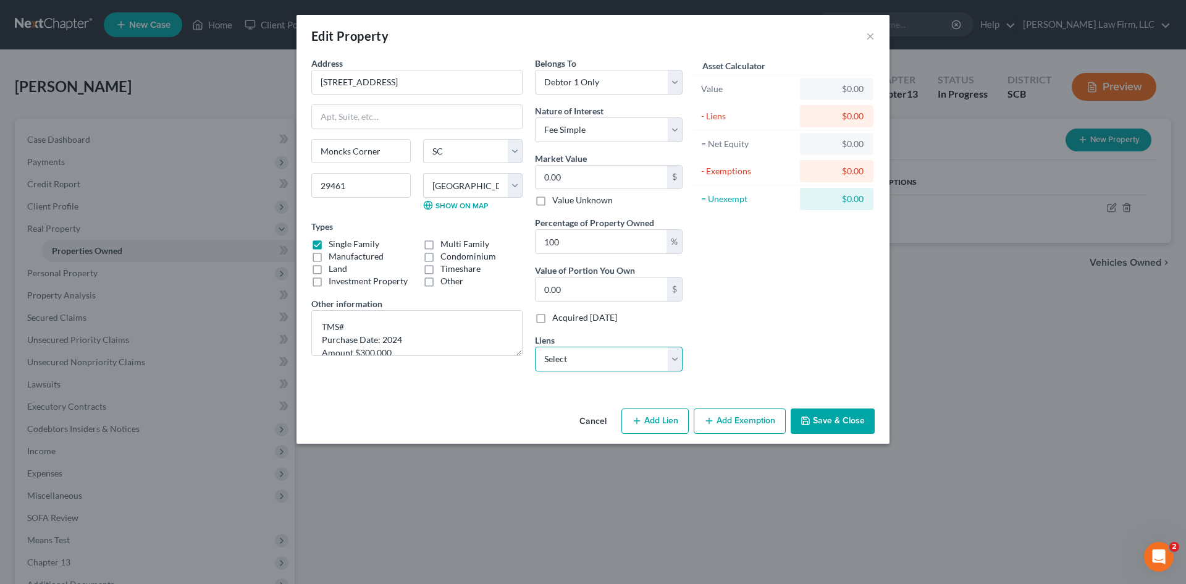
select select "0"
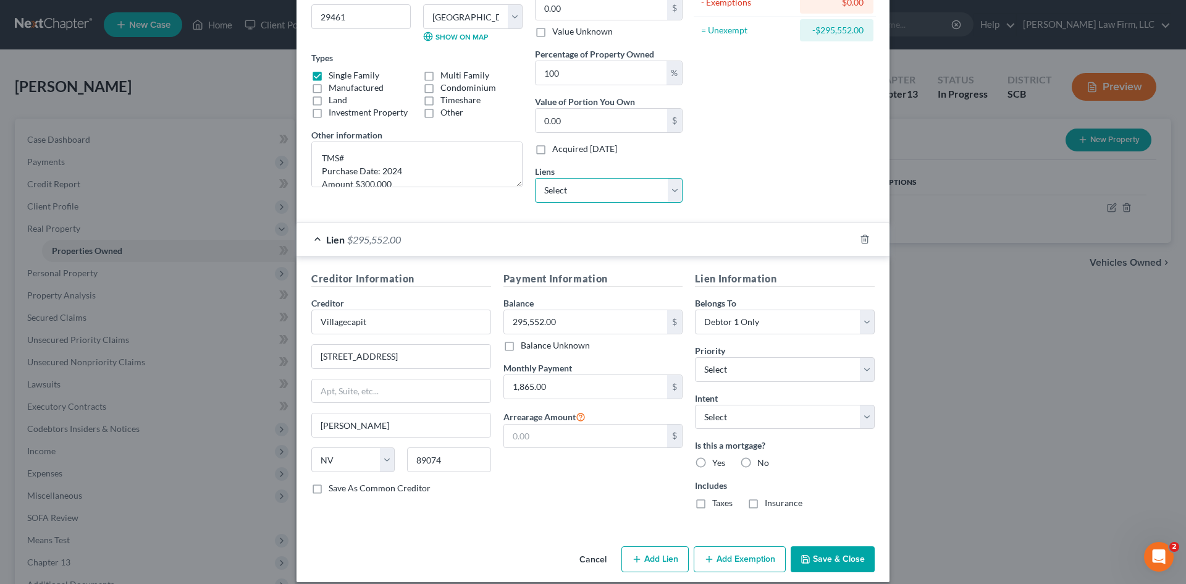
scroll to position [182, 0]
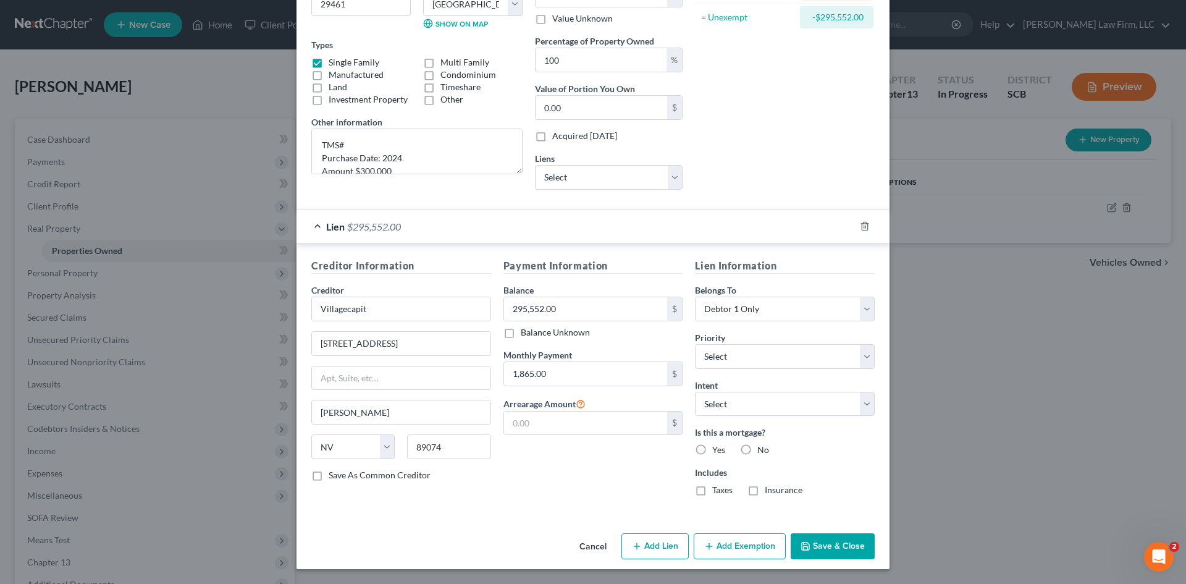
click at [837, 539] on button "Save & Close" at bounding box center [833, 546] width 84 height 26
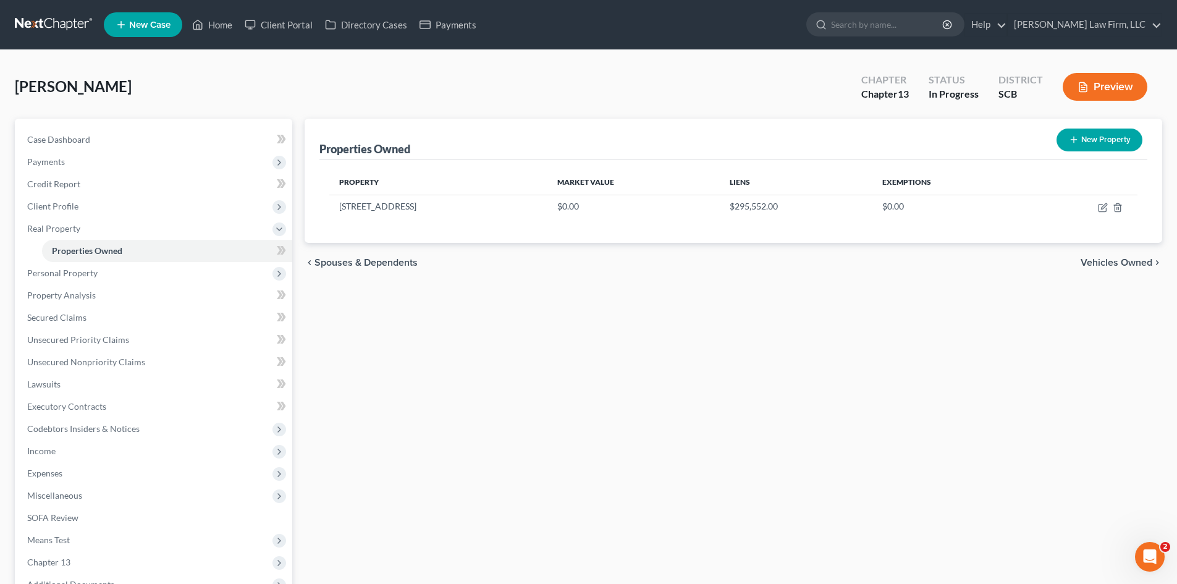
click at [1083, 262] on span "Vehicles Owned" at bounding box center [1117, 263] width 72 height 10
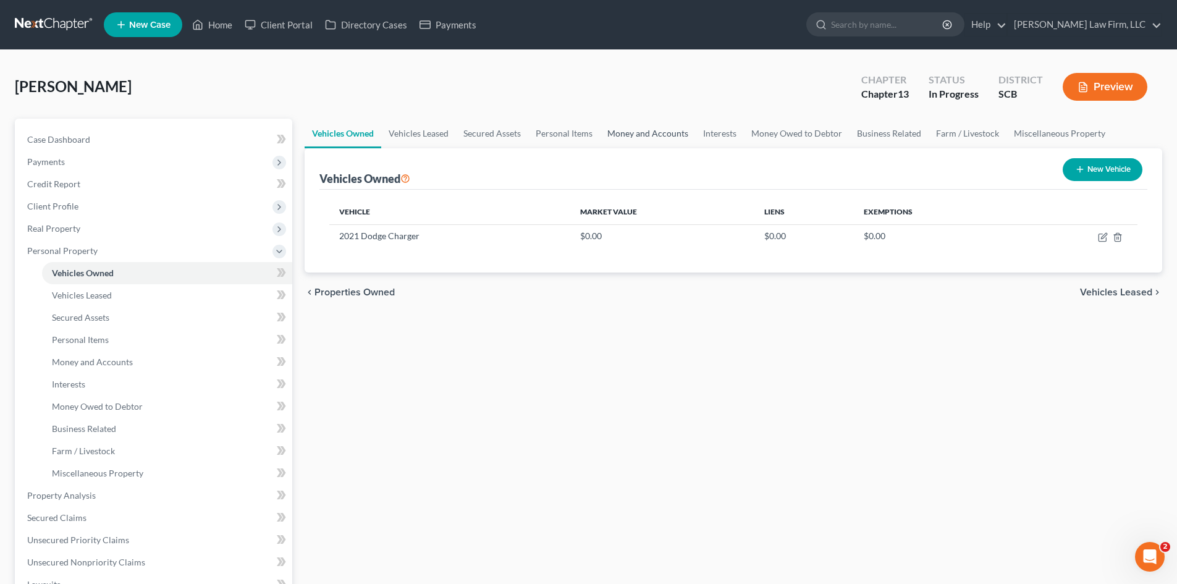
click at [672, 134] on link "Money and Accounts" at bounding box center [648, 134] width 96 height 30
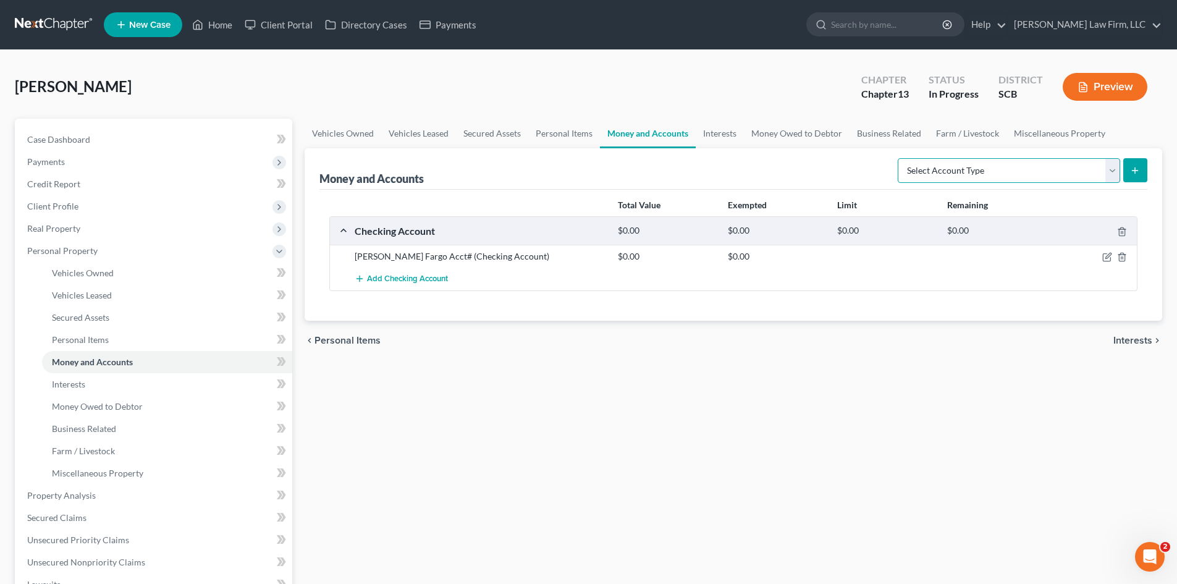
click at [1075, 175] on select "Select Account Type Brokerage Cash on Hand Certificates of Deposit Checking Acc…" at bounding box center [1009, 170] width 222 height 25
select select "checking"
click at [900, 158] on select "Select Account Type Brokerage Cash on Hand Certificates of Deposit Checking Acc…" at bounding box center [1009, 170] width 222 height 25
click at [1128, 177] on button "submit" at bounding box center [1135, 170] width 24 height 24
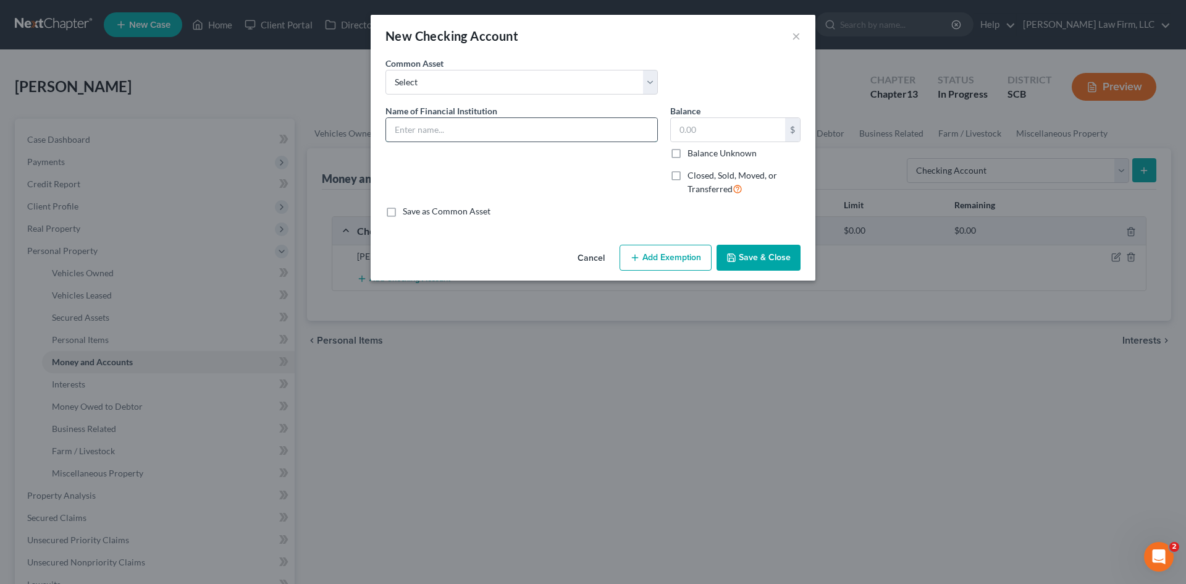
click at [581, 122] on input "text" at bounding box center [521, 129] width 271 height 23
type input "TD Bank Acct#"
click at [745, 249] on button "Save & Close" at bounding box center [759, 258] width 84 height 26
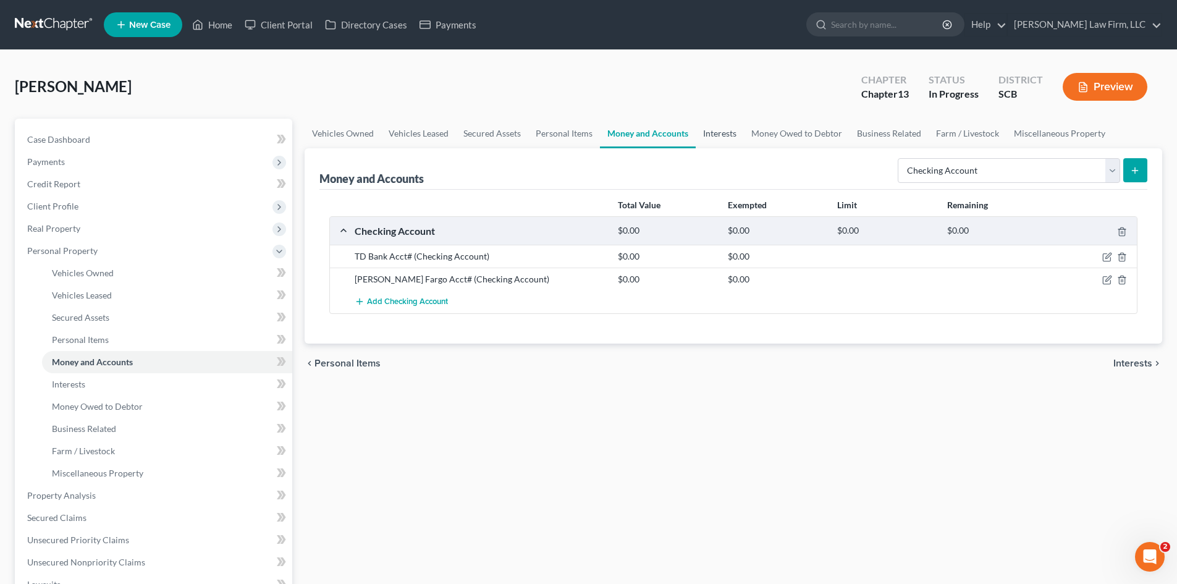
click at [707, 143] on link "Interests" at bounding box center [720, 134] width 48 height 30
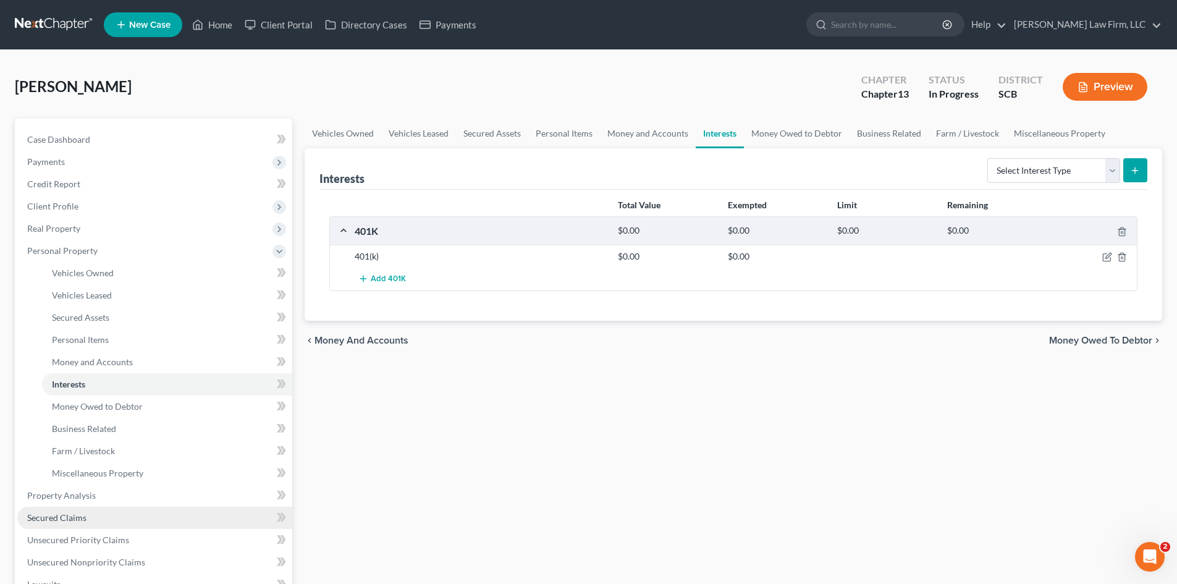
click at [82, 520] on span "Secured Claims" at bounding box center [56, 517] width 59 height 11
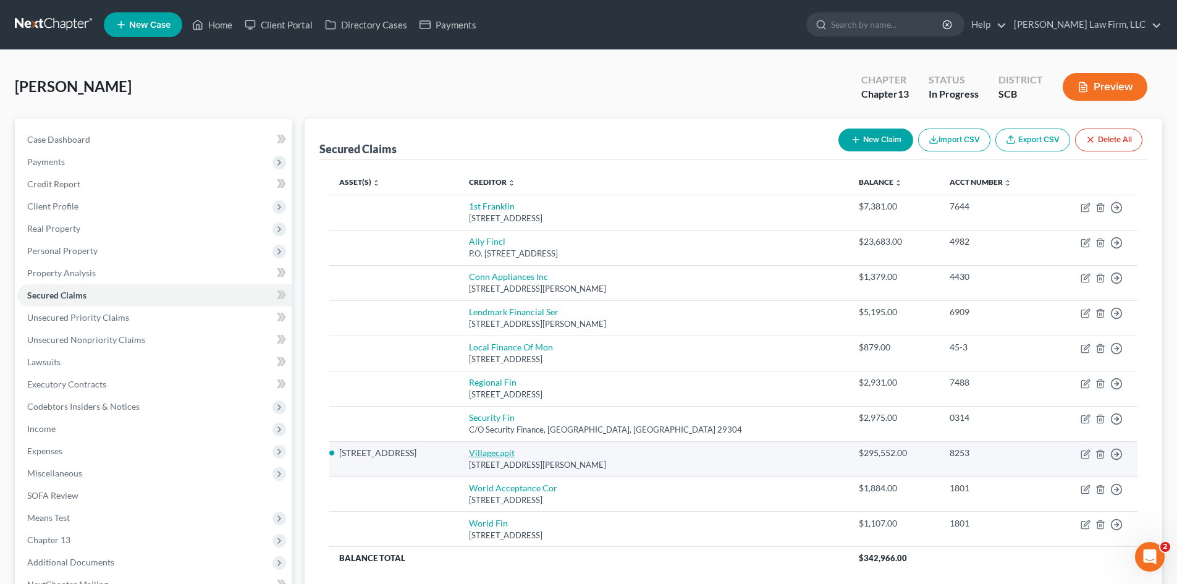
click at [515, 453] on link "Villagecapit" at bounding box center [492, 452] width 46 height 11
select select "31"
select select "3"
select select "0"
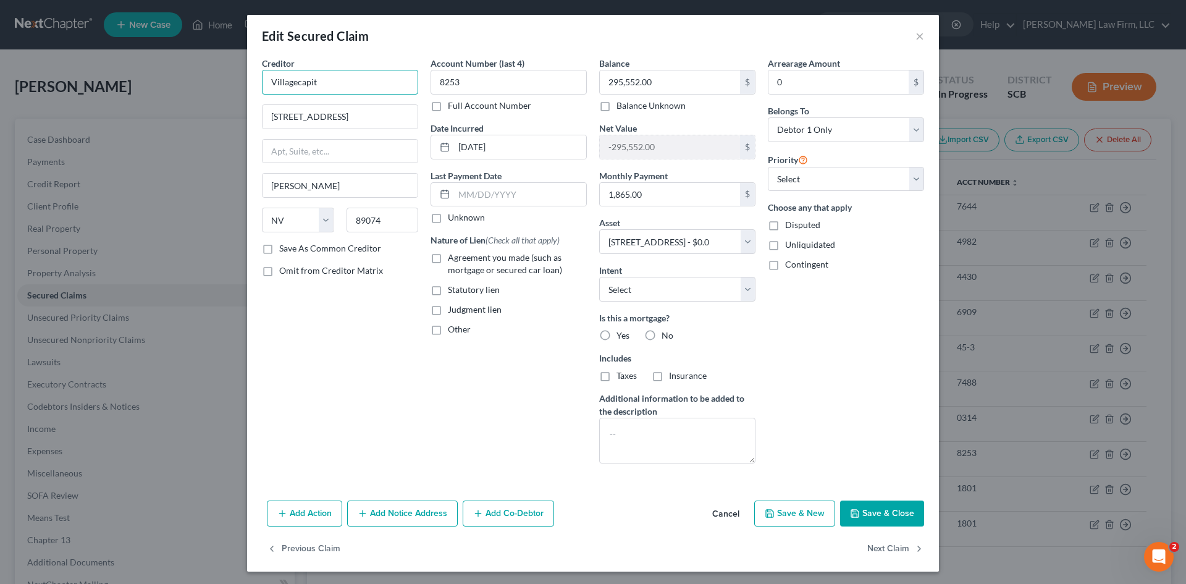
drag, startPoint x: 292, startPoint y: 80, endPoint x: 300, endPoint y: 82, distance: 8.1
click at [293, 82] on input "Villagecapit" at bounding box center [340, 82] width 156 height 25
click at [354, 87] on input "Village capit" at bounding box center [340, 82] width 156 height 25
type input "Village capit"
click at [893, 517] on button "Save & Close" at bounding box center [882, 514] width 84 height 26
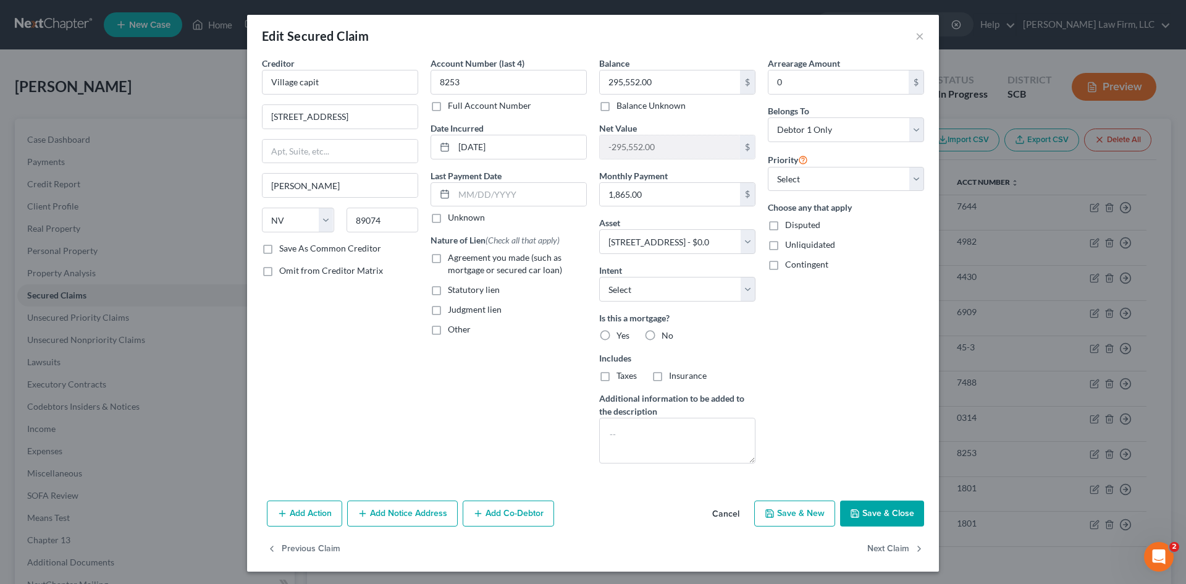
select select
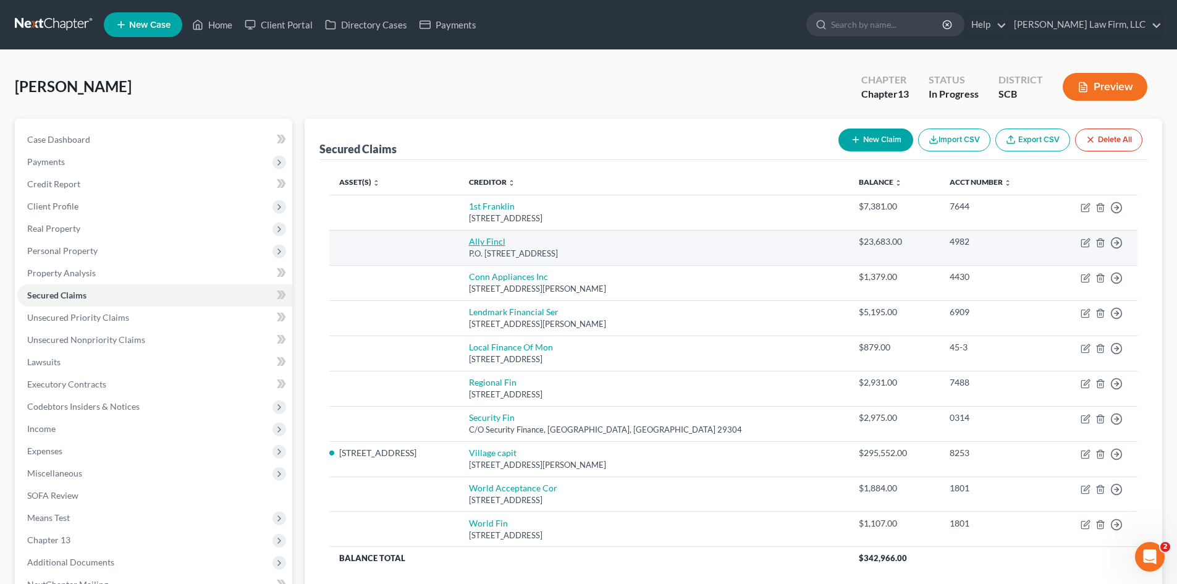
click at [505, 243] on link "Ally Fincl" at bounding box center [487, 241] width 36 height 11
select select "24"
select select "0"
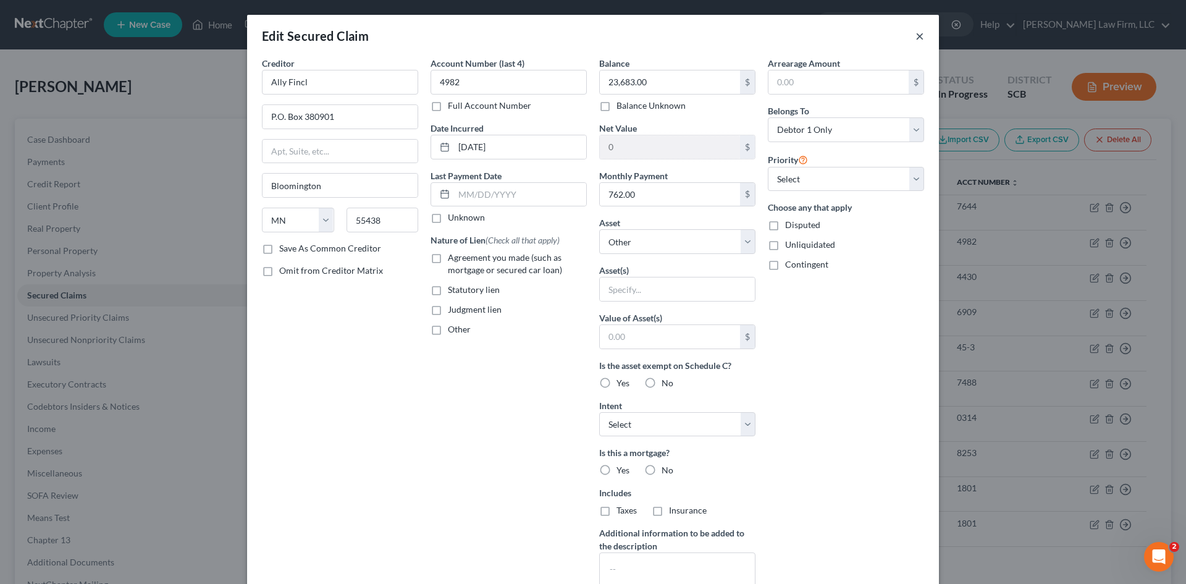
click at [919, 37] on button "×" at bounding box center [920, 35] width 9 height 15
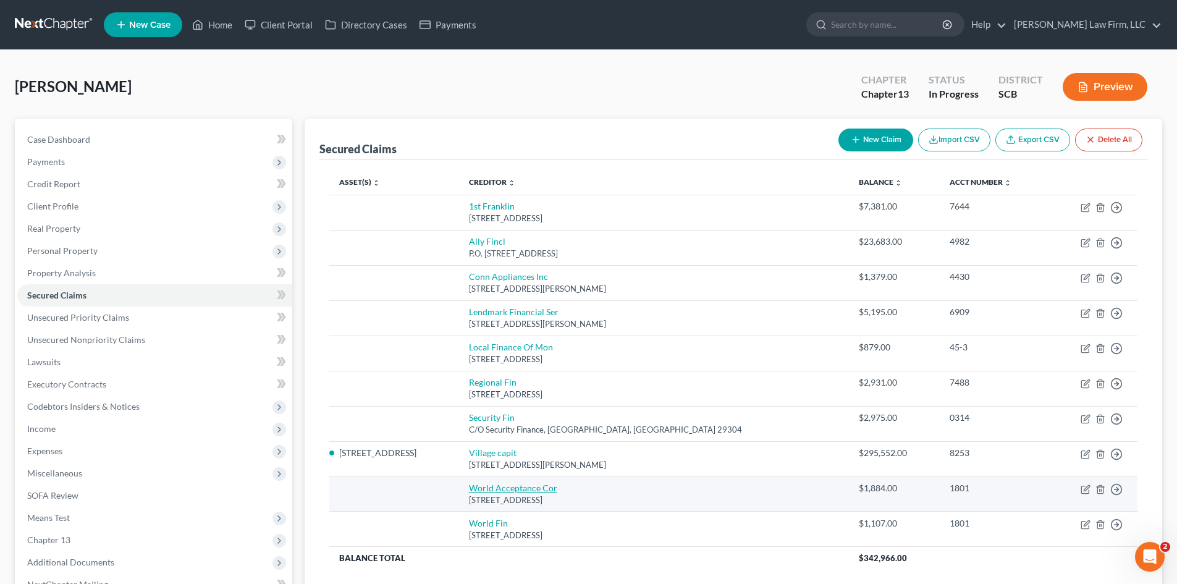
click at [557, 491] on link "World Acceptance Cor" at bounding box center [513, 488] width 88 height 11
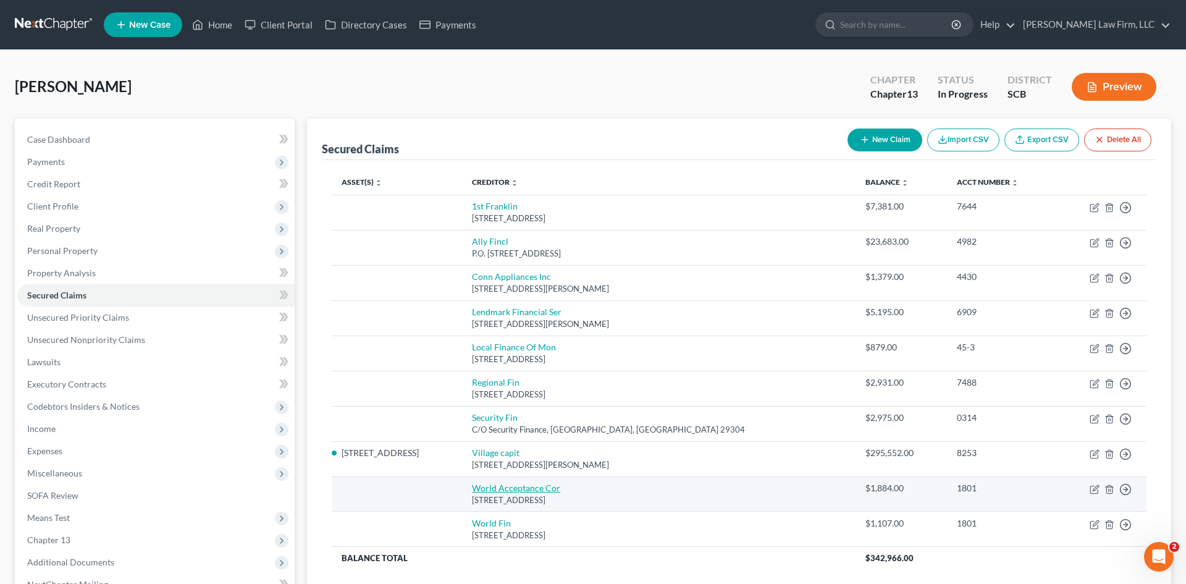
select select "42"
select select "0"
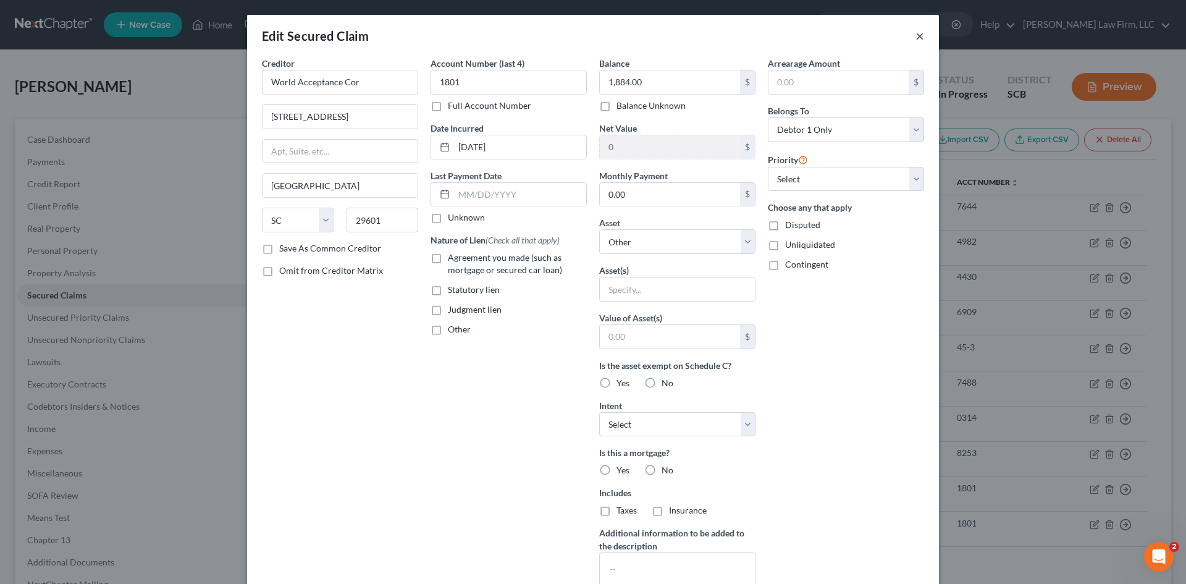
click at [918, 40] on button "×" at bounding box center [920, 35] width 9 height 15
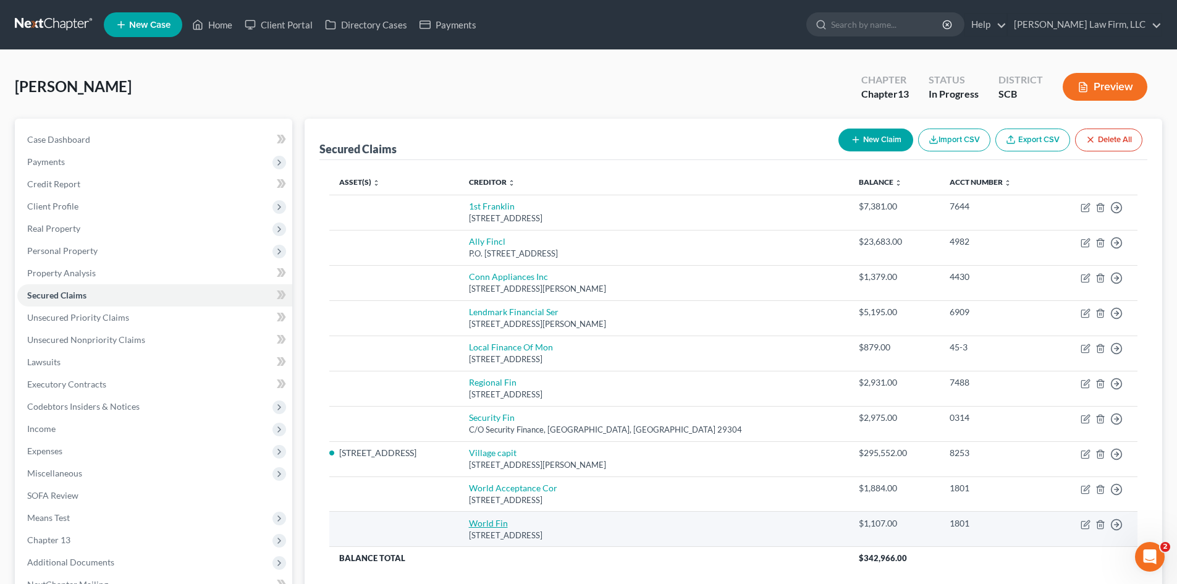
click at [508, 520] on link "World Fin" at bounding box center [488, 523] width 39 height 11
select select "42"
select select "0"
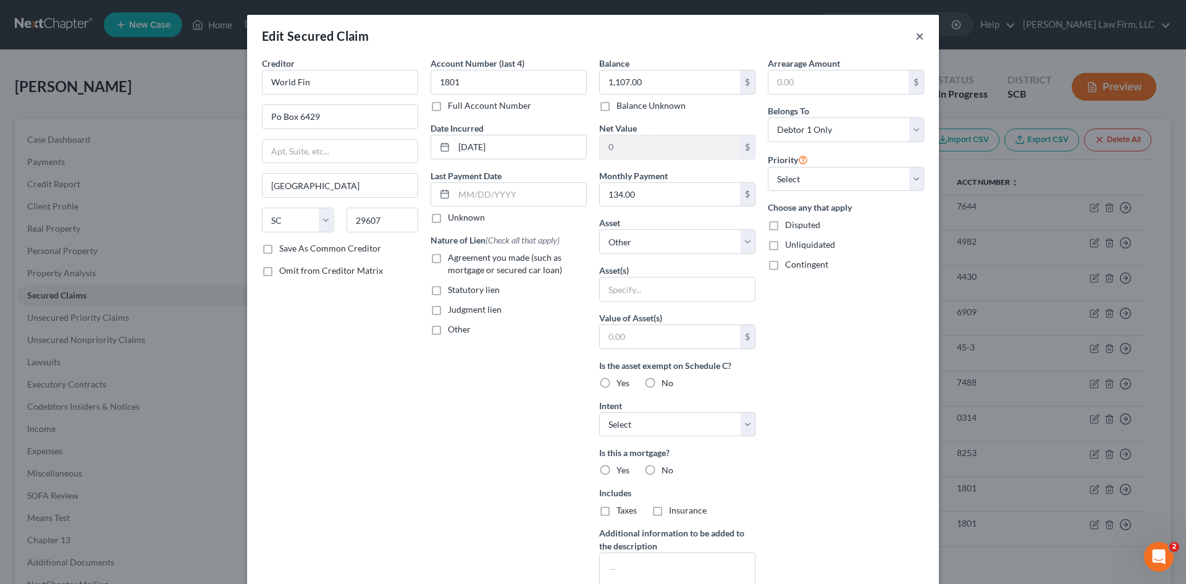
click at [916, 38] on button "×" at bounding box center [920, 35] width 9 height 15
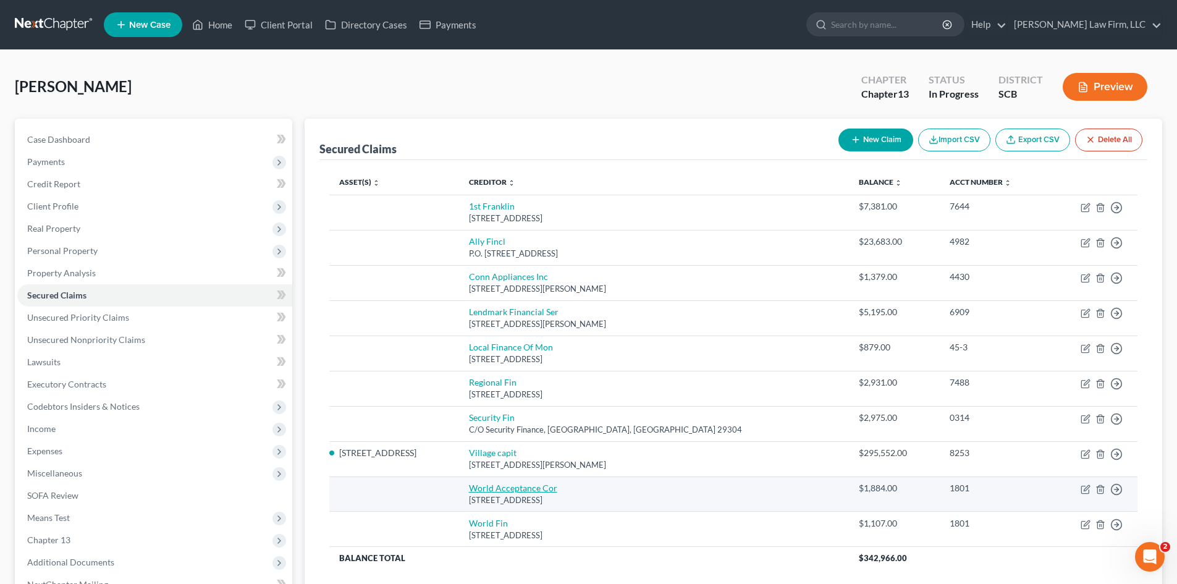
click at [557, 486] on link "World Acceptance Cor" at bounding box center [513, 488] width 88 height 11
select select "42"
select select "0"
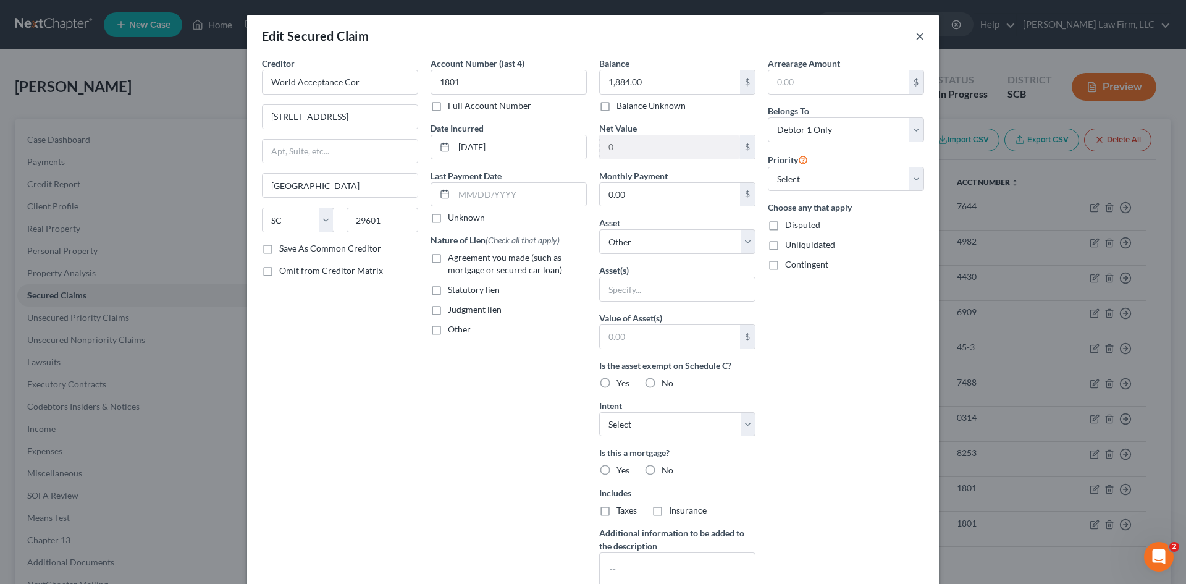
click at [916, 36] on button "×" at bounding box center [920, 35] width 9 height 15
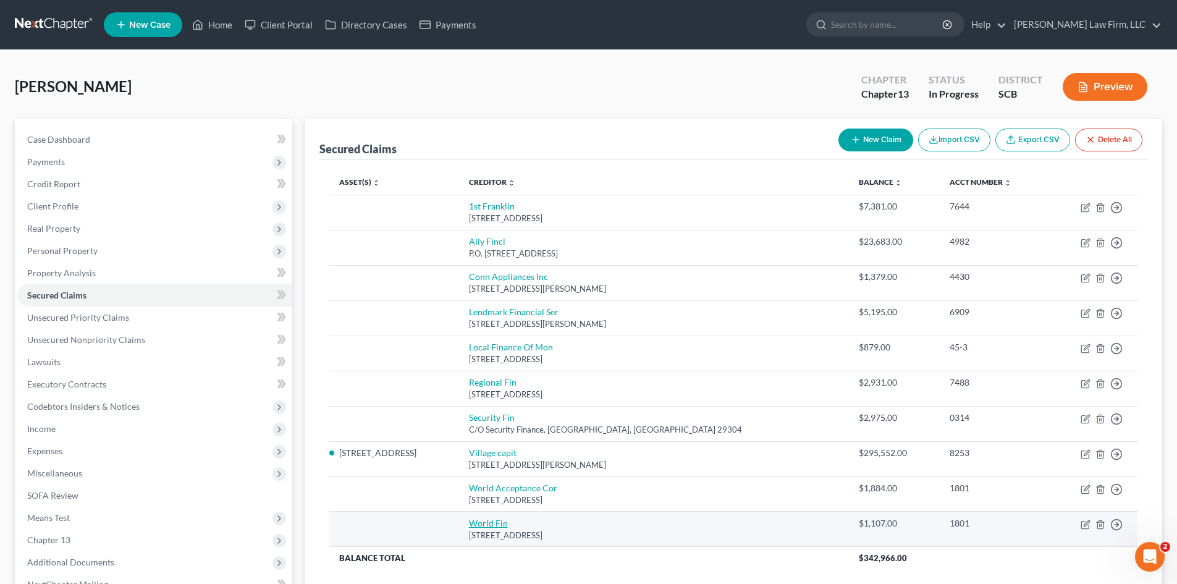
click at [508, 526] on link "World Fin" at bounding box center [488, 523] width 39 height 11
select select "42"
select select "0"
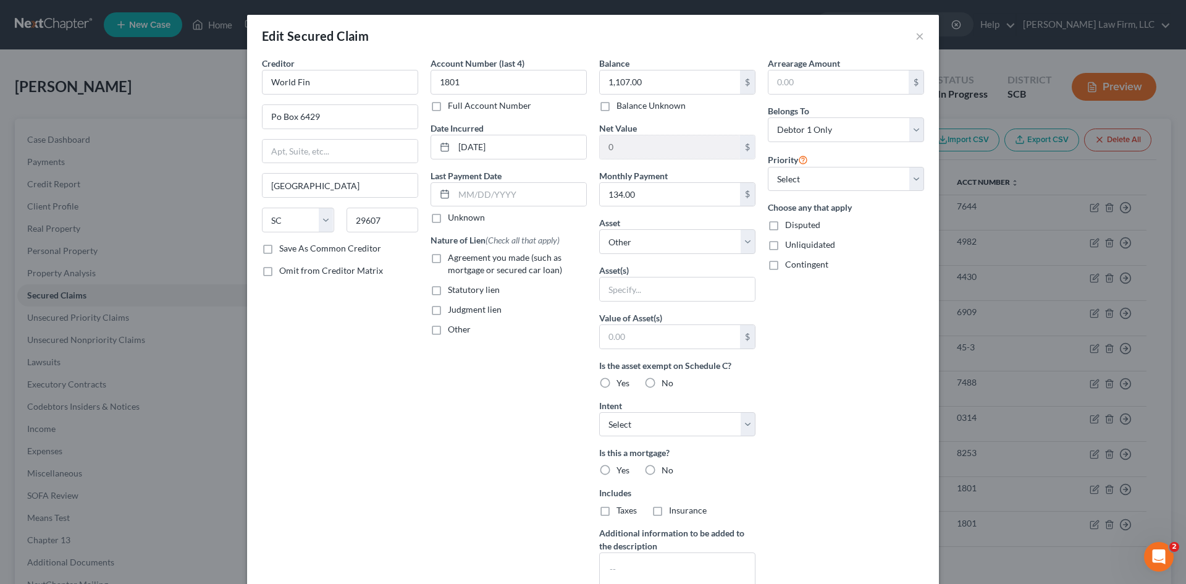
click at [921, 35] on div "Edit Secured Claim ×" at bounding box center [593, 36] width 692 height 42
click at [919, 37] on button "×" at bounding box center [920, 35] width 9 height 15
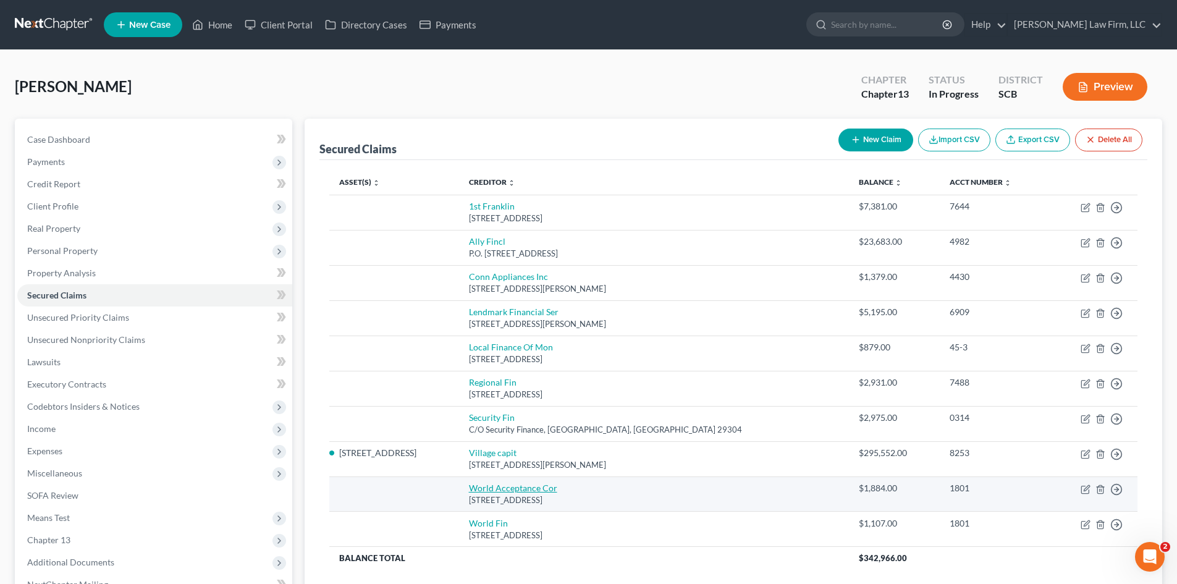
click at [557, 489] on link "World Acceptance Cor" at bounding box center [513, 488] width 88 height 11
select select "42"
select select "0"
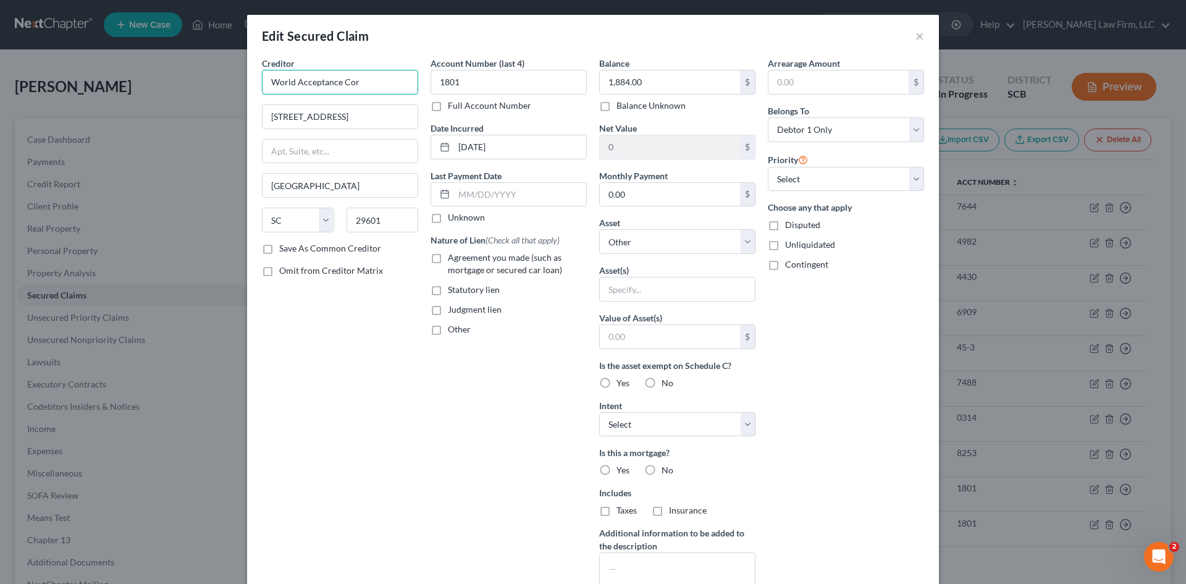
click at [385, 86] on input "World Acceptance Cor" at bounding box center [340, 82] width 156 height 25
click at [916, 33] on button "×" at bounding box center [920, 35] width 9 height 15
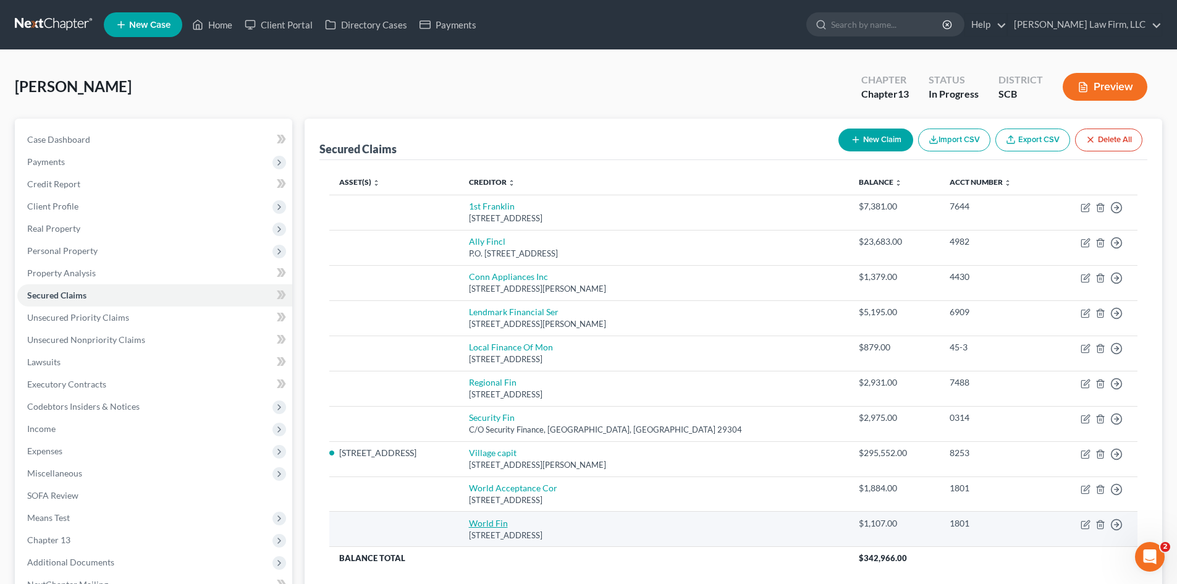
click at [508, 526] on link "World Fin" at bounding box center [488, 523] width 39 height 11
select select "42"
select select "0"
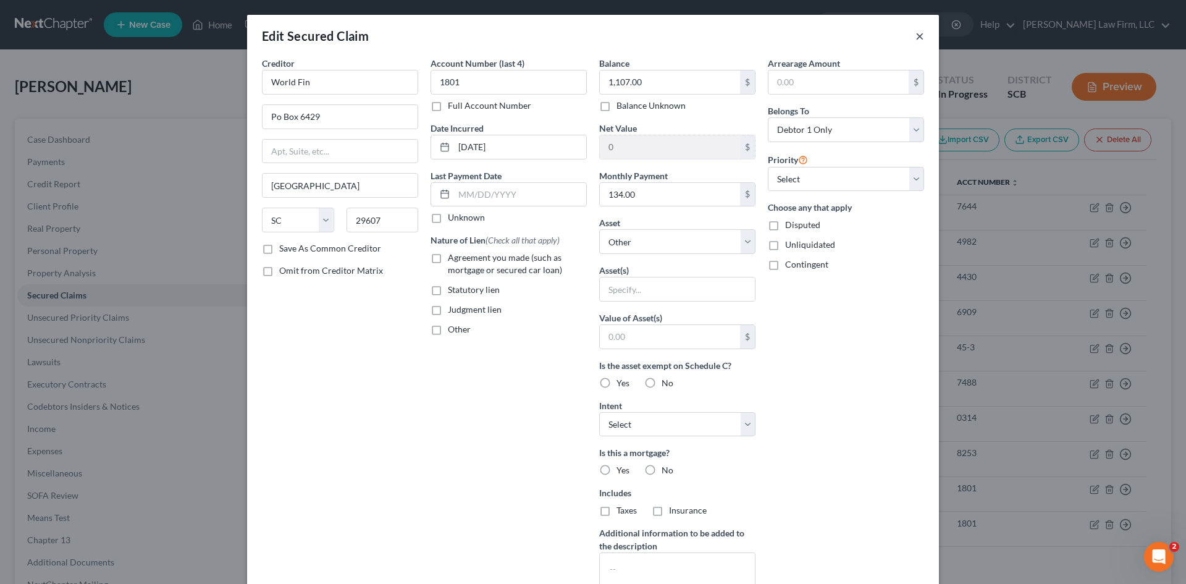
click at [916, 36] on button "×" at bounding box center [920, 35] width 9 height 15
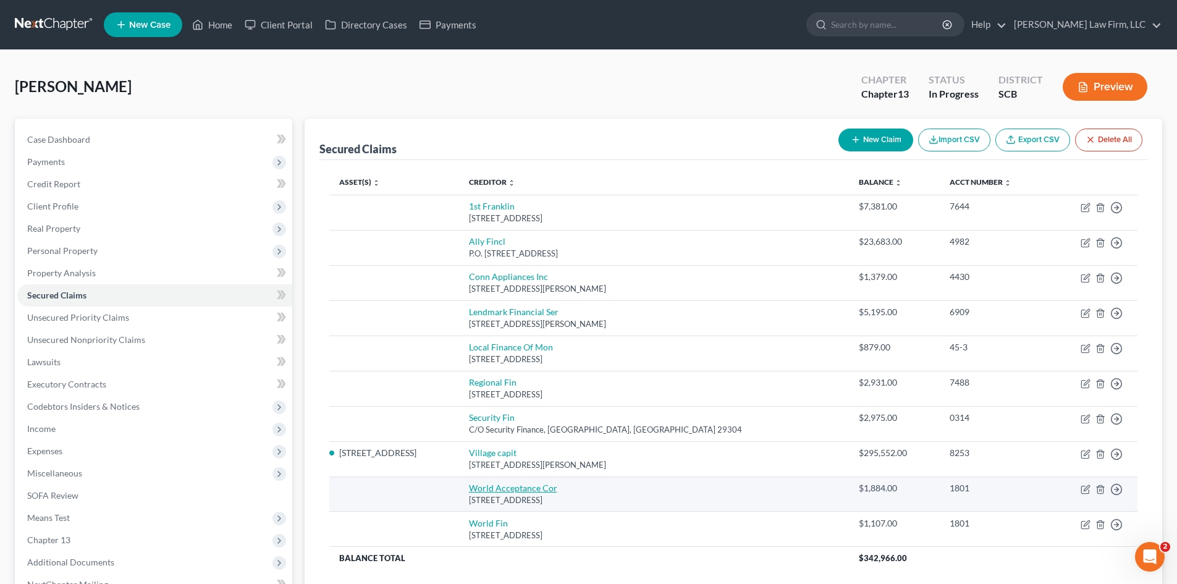
click at [551, 483] on link "World Acceptance Cor" at bounding box center [513, 488] width 88 height 11
select select "42"
select select "0"
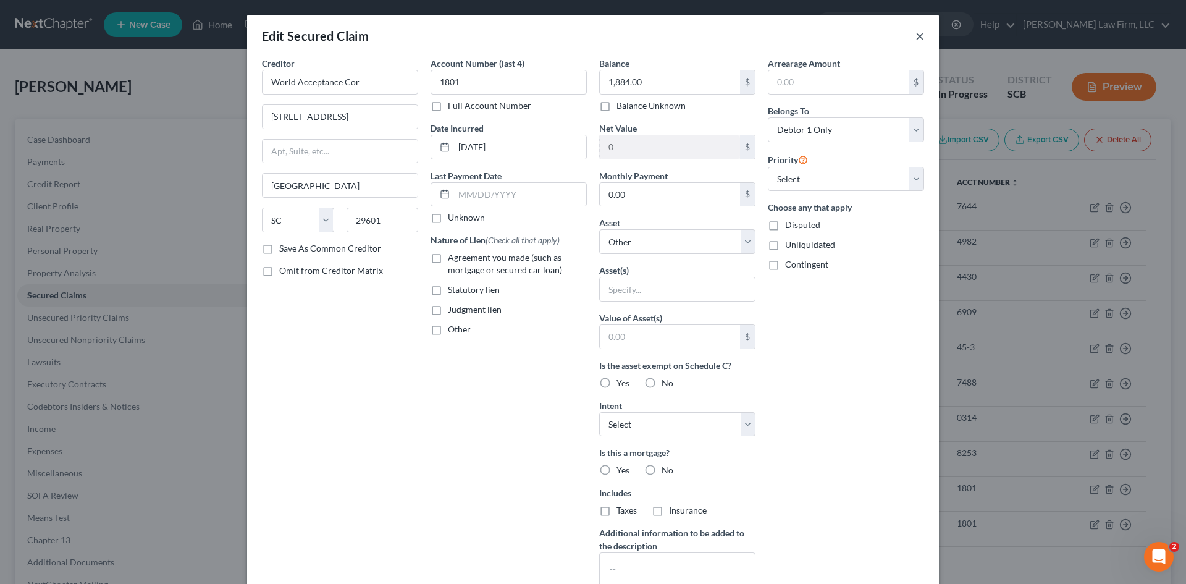
click at [916, 36] on button "×" at bounding box center [920, 35] width 9 height 15
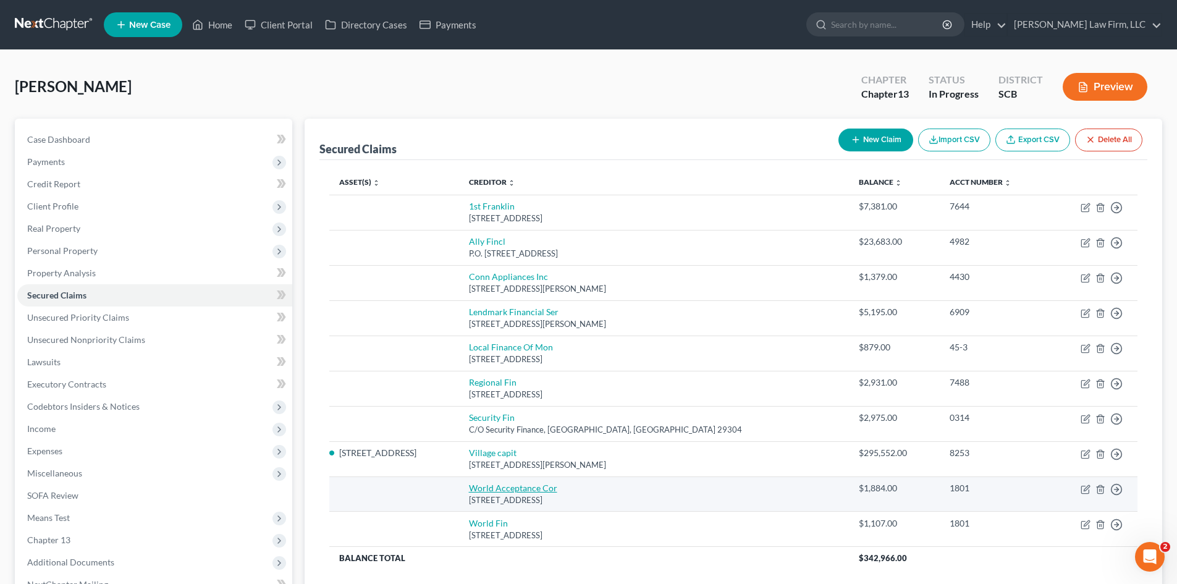
click at [535, 487] on link "World Acceptance Cor" at bounding box center [513, 488] width 88 height 11
select select "42"
select select "0"
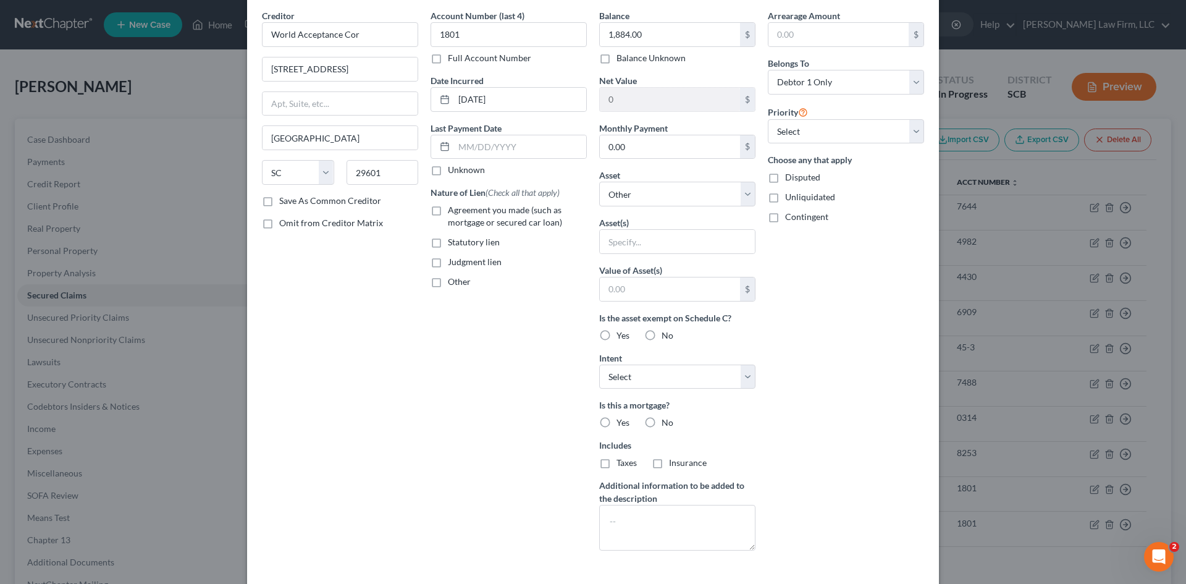
scroll to position [138, 0]
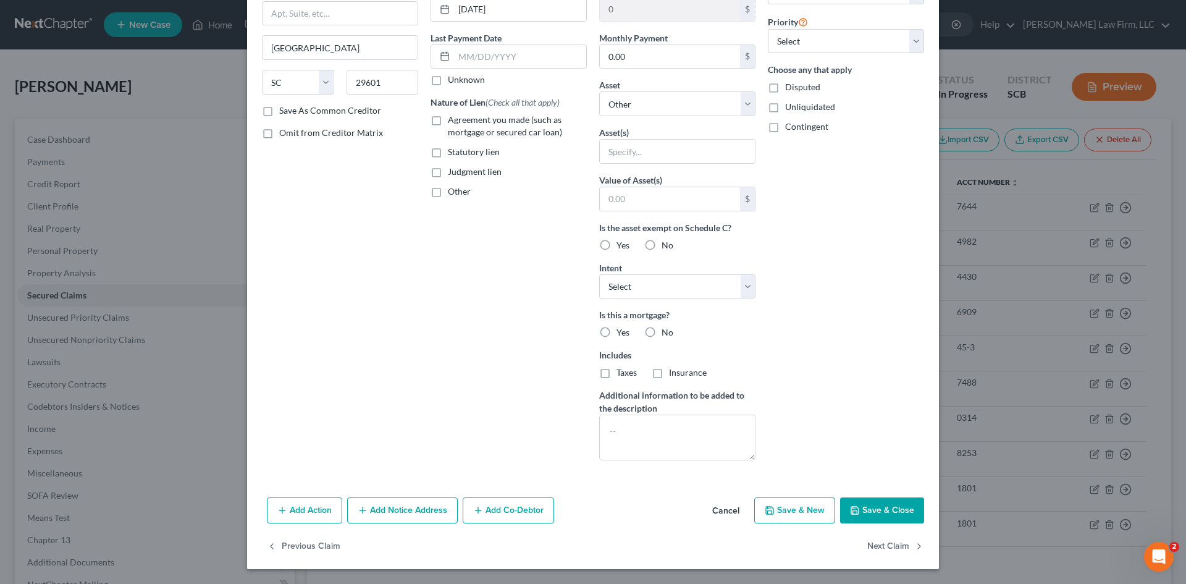
click at [411, 514] on button "Add Notice Address" at bounding box center [402, 510] width 111 height 26
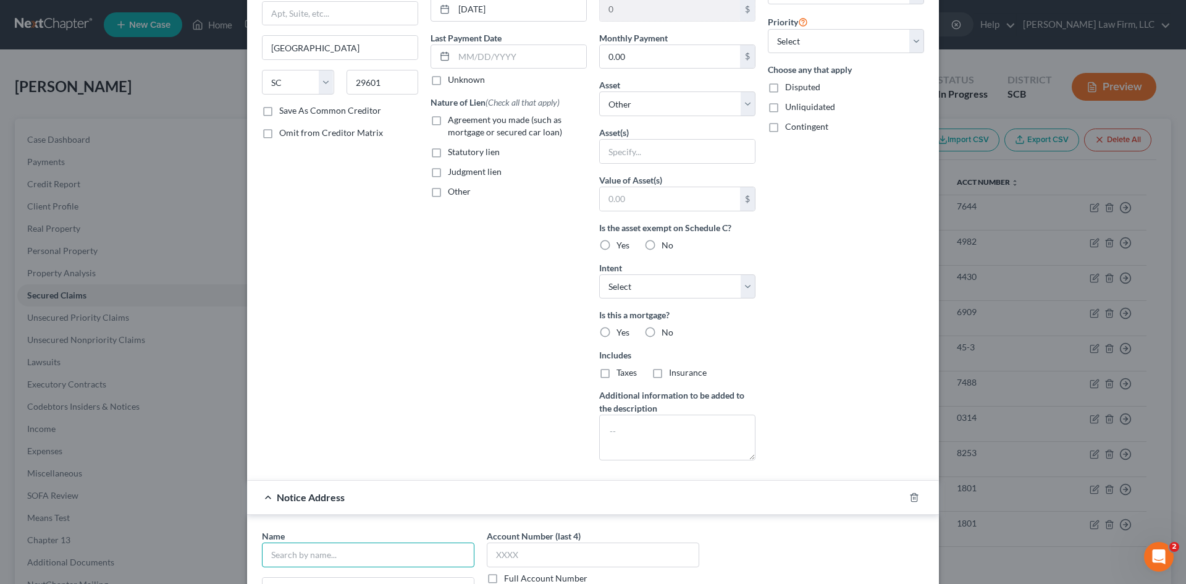
drag, startPoint x: 391, startPoint y: 552, endPoint x: 387, endPoint y: 546, distance: 6.7
click at [393, 552] on input "text" at bounding box center [368, 555] width 213 height 25
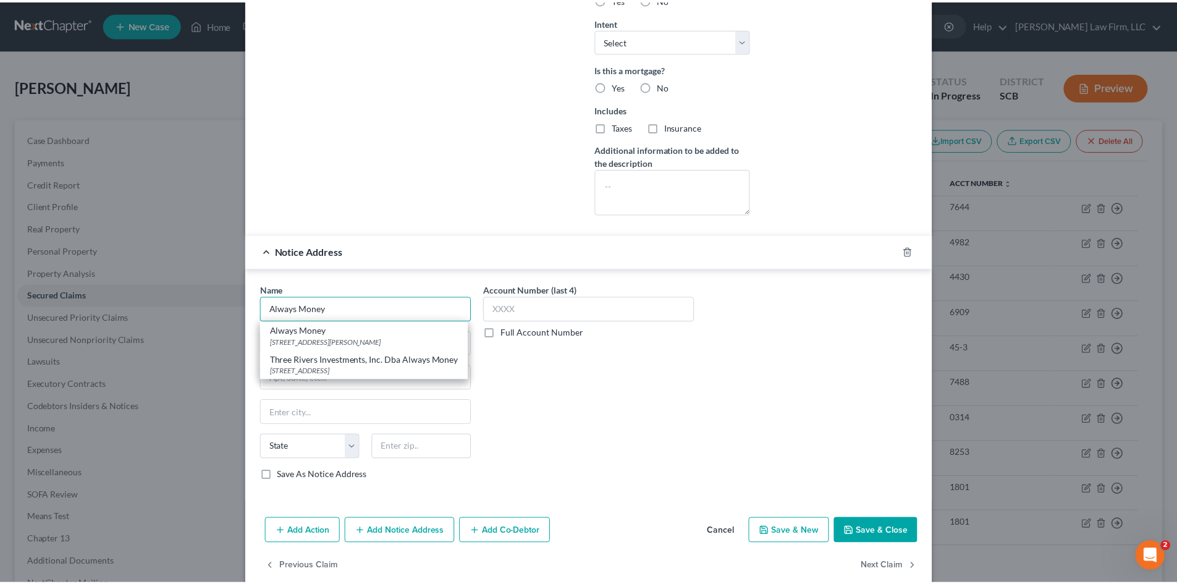
scroll to position [385, 0]
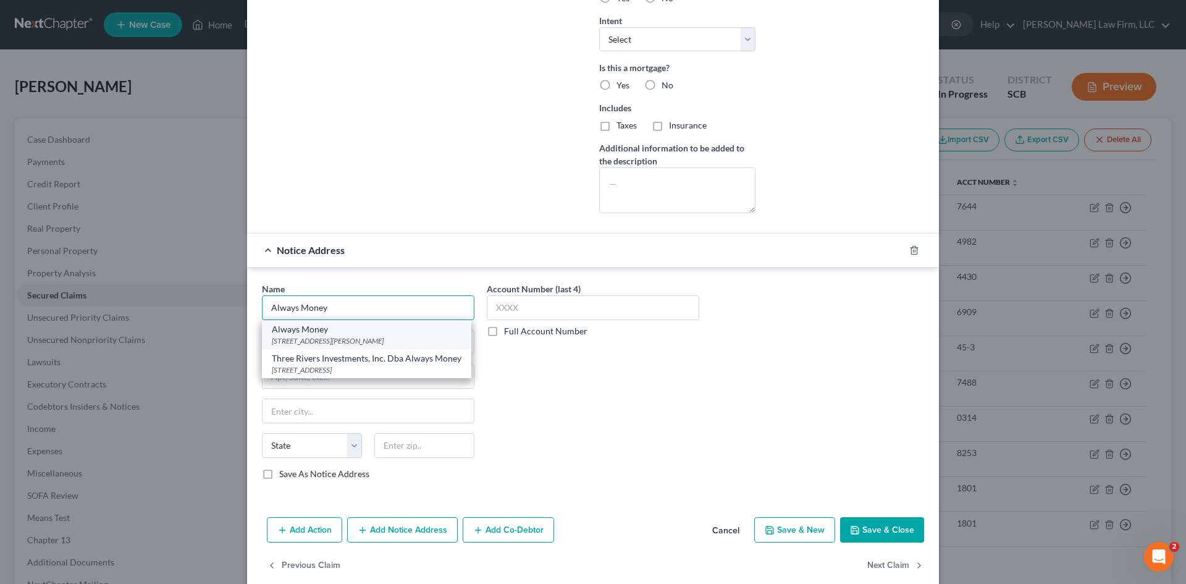
type input "Always Money"
click at [326, 347] on div "Always Money 136 St James Avenue, Goose Creek, SC 29445" at bounding box center [366, 334] width 209 height 29
type input "136 St James Avenue"
type input "Goose Creek"
select select "42"
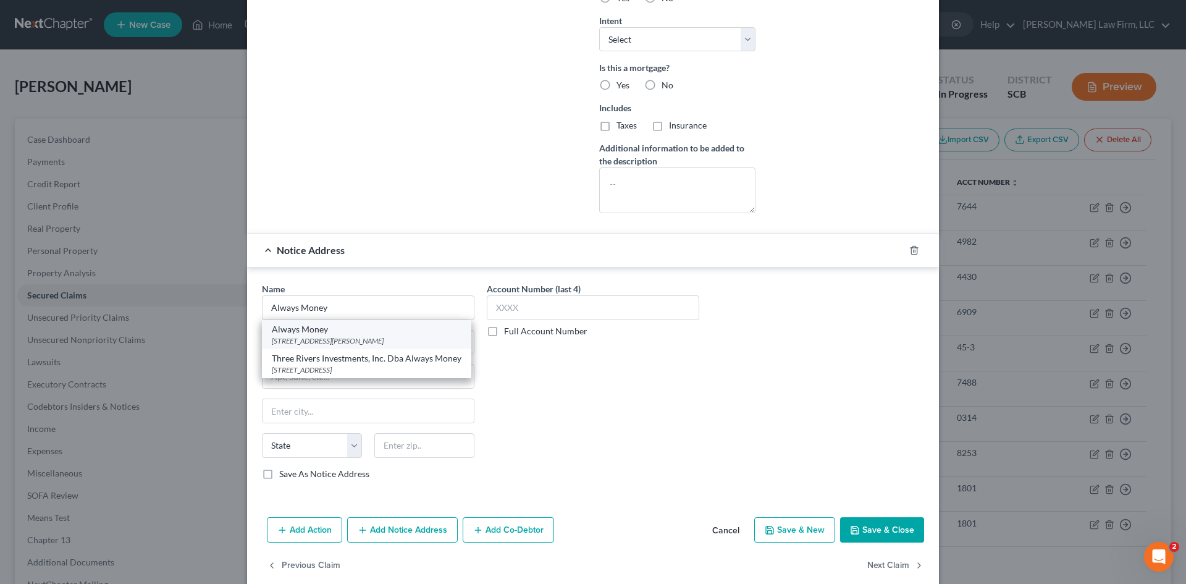
type input "29445"
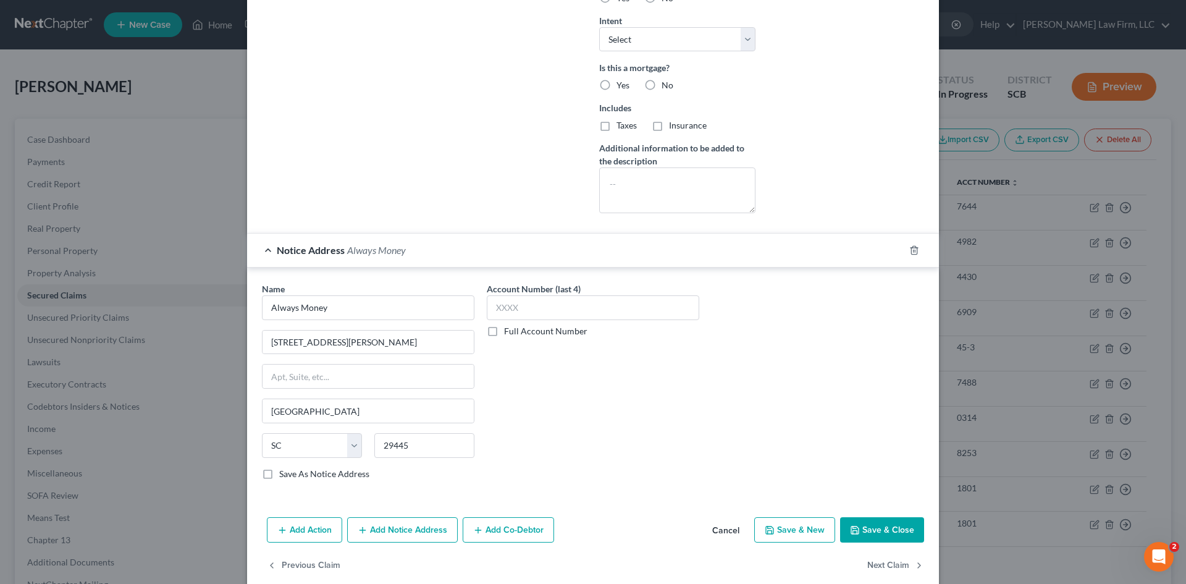
click at [878, 537] on button "Save & Close" at bounding box center [882, 530] width 84 height 26
select select
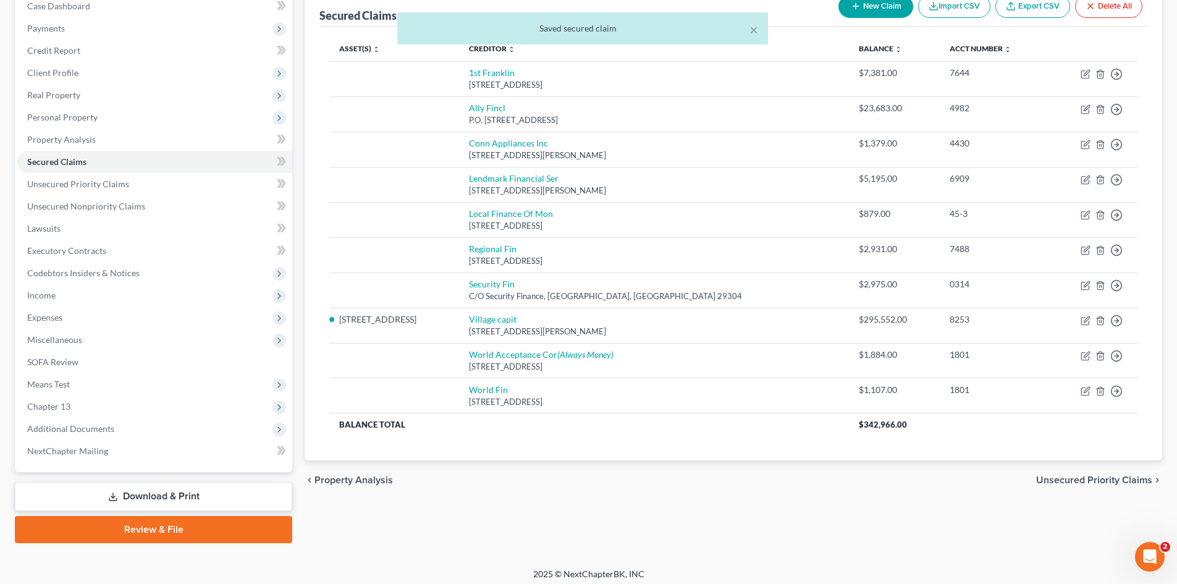
scroll to position [140, 0]
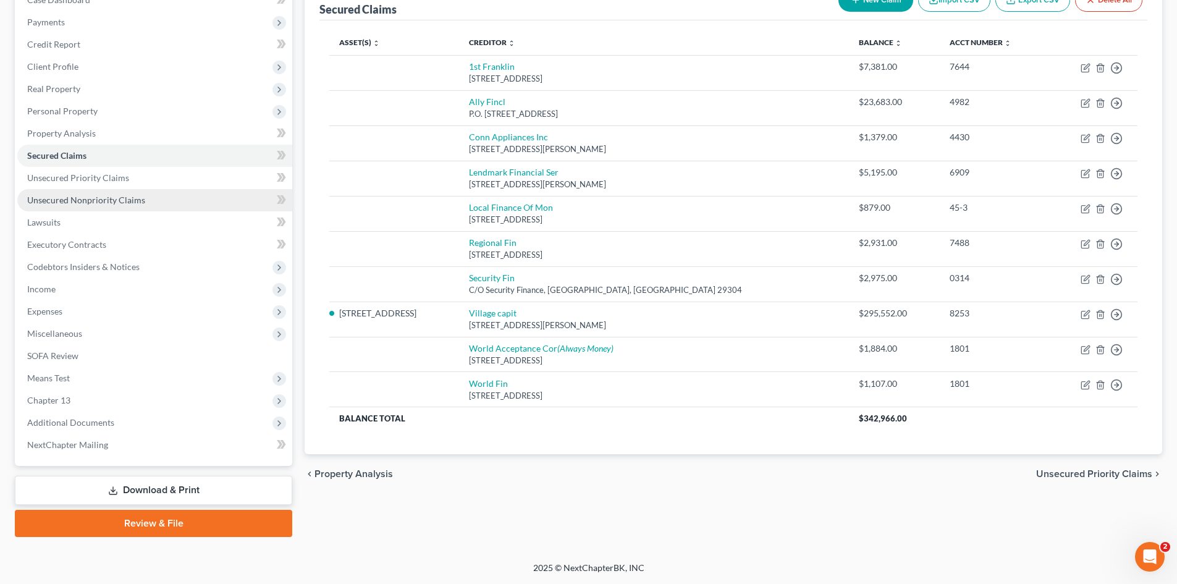
click at [52, 200] on span "Unsecured Nonpriority Claims" at bounding box center [86, 200] width 118 height 11
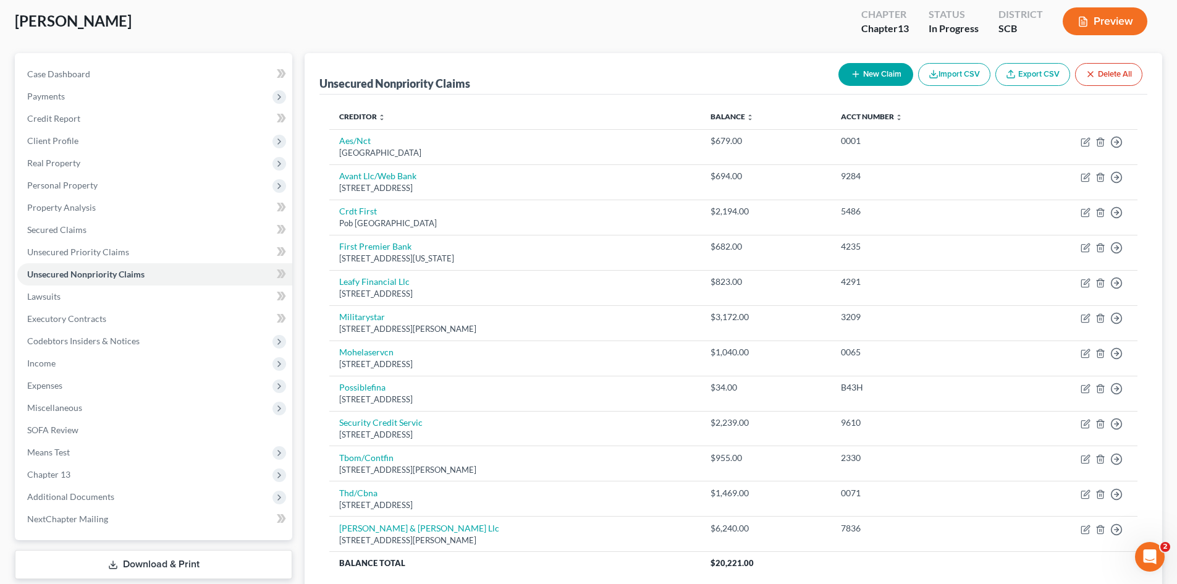
scroll to position [167, 0]
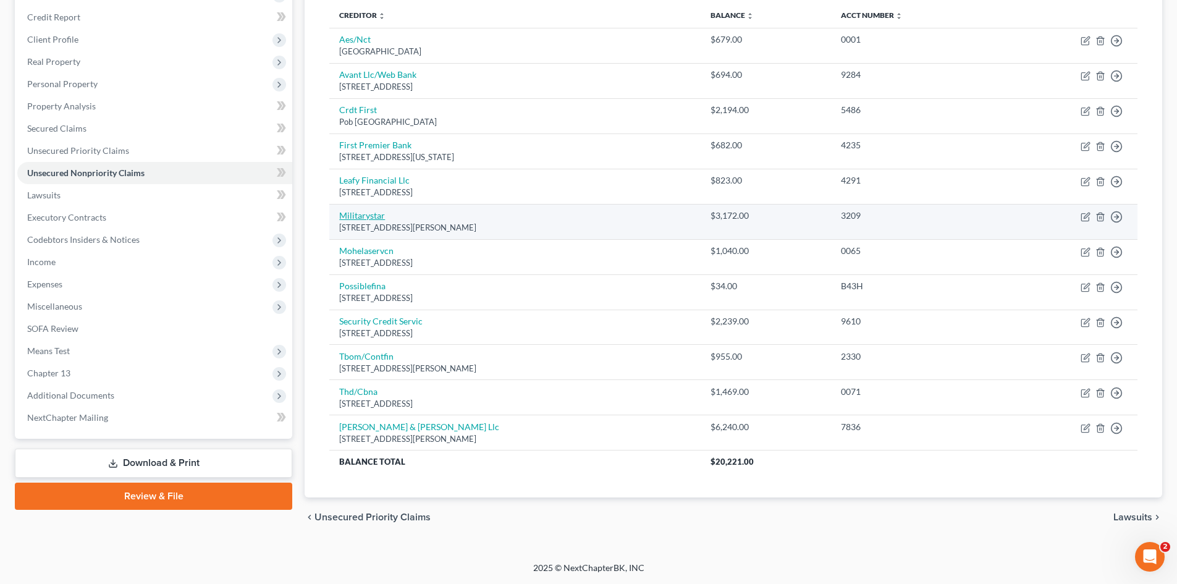
click at [379, 218] on link "Militarystar" at bounding box center [362, 215] width 46 height 11
select select "45"
select select "2"
select select "0"
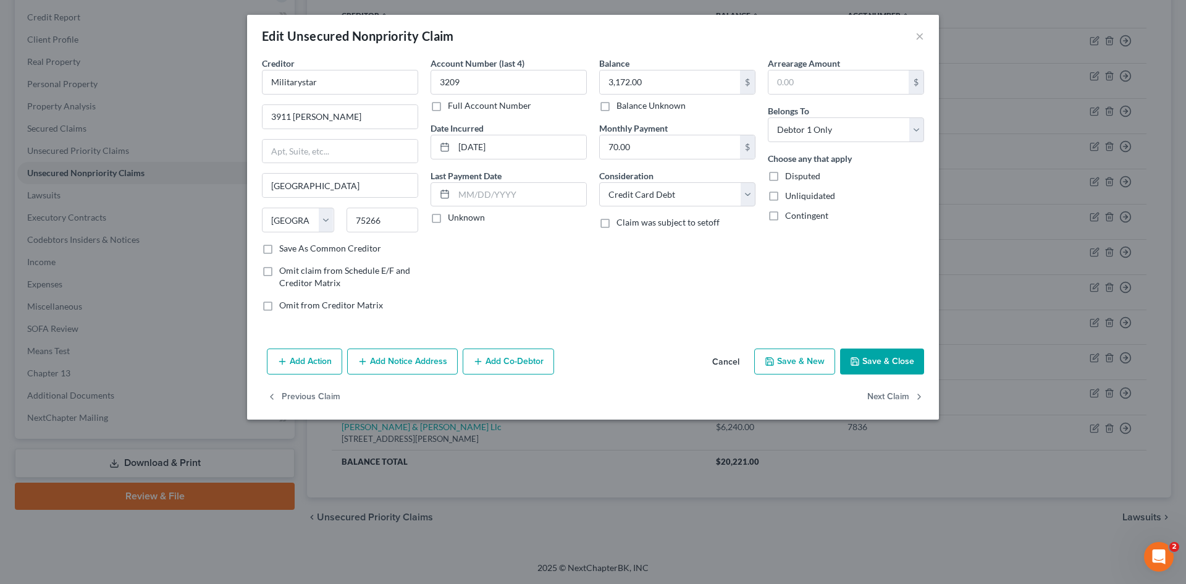
click at [912, 365] on button "Save & Close" at bounding box center [882, 362] width 84 height 26
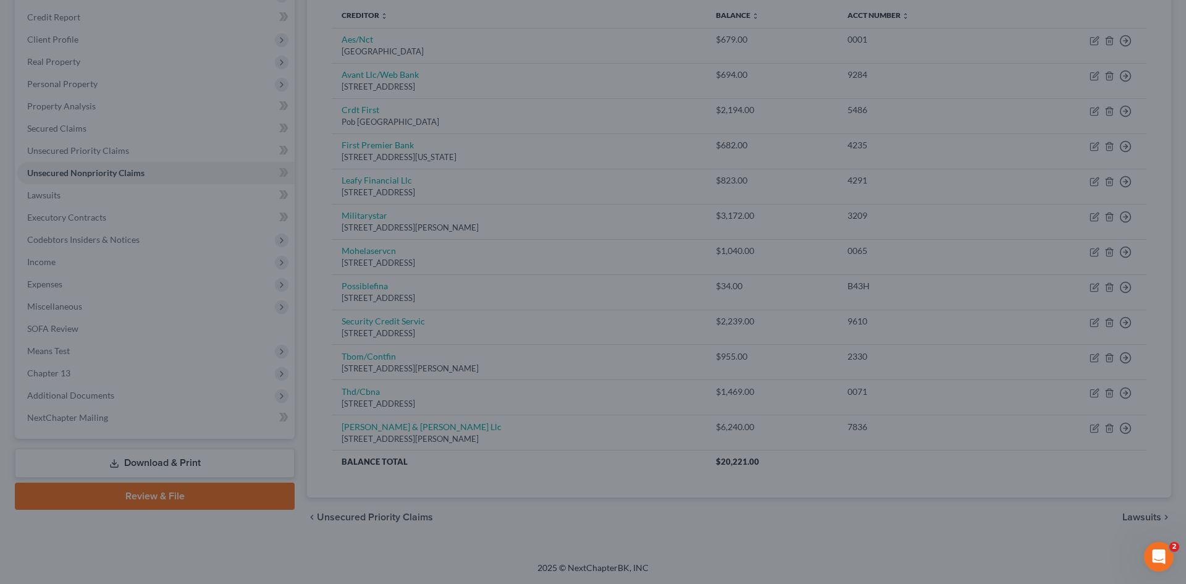
type input "0"
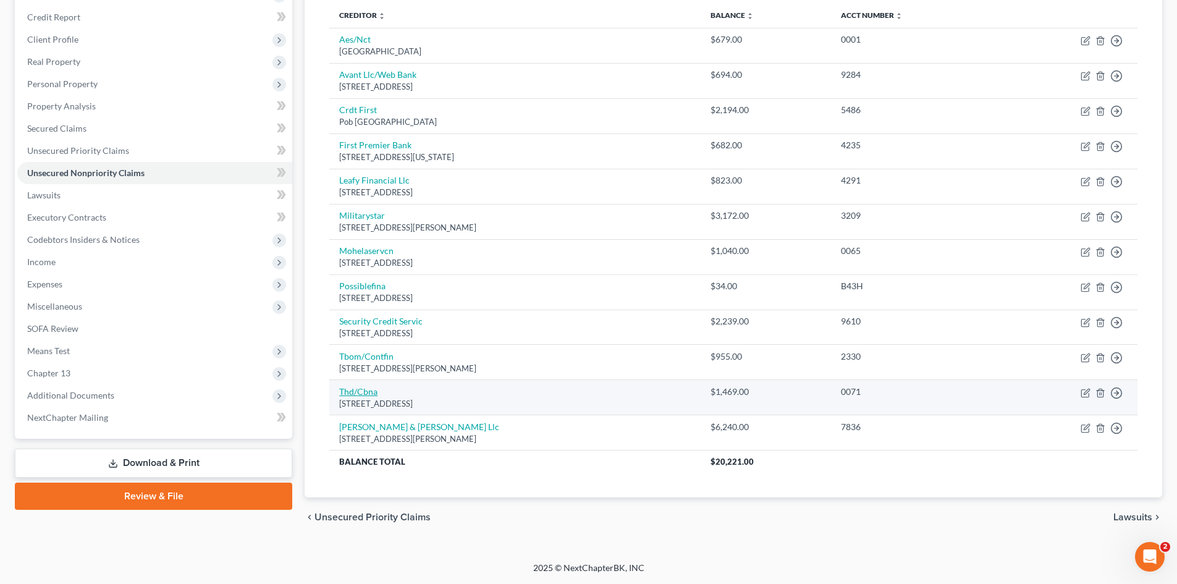
click at [355, 387] on link "Thd/Cbna" at bounding box center [358, 391] width 38 height 11
select select "43"
select select "2"
select select "0"
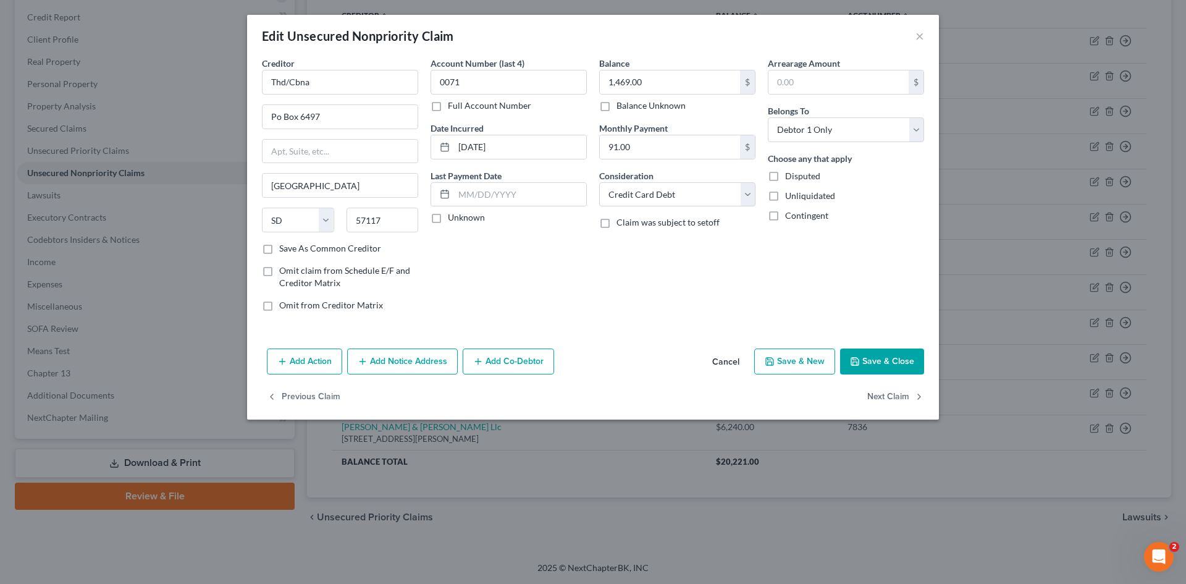
click at [863, 361] on button "Save & Close" at bounding box center [882, 362] width 84 height 26
type input "0"
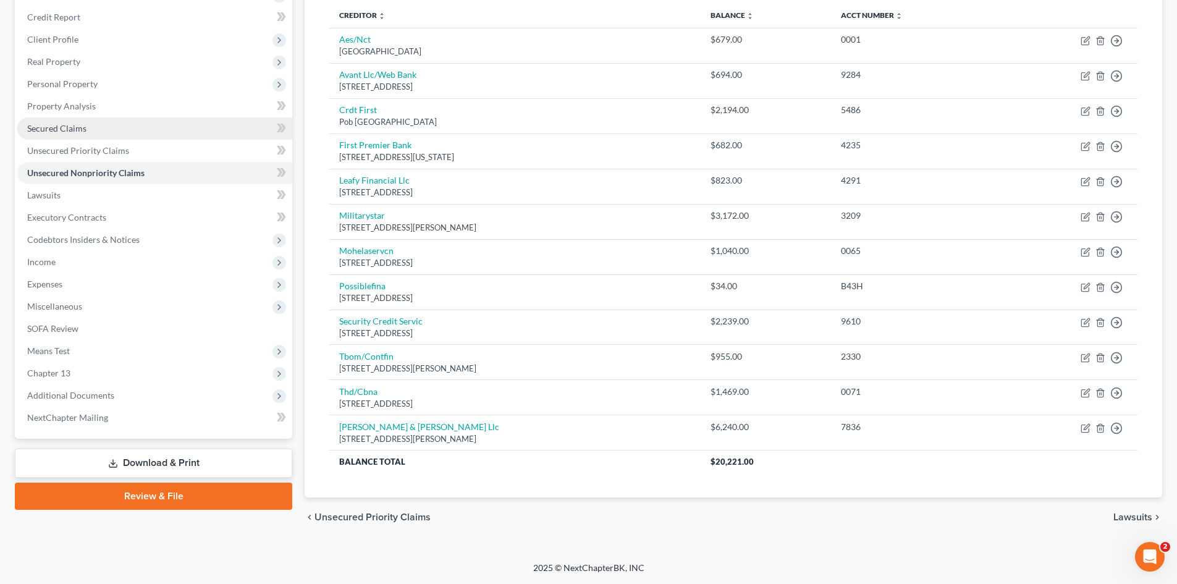
click at [82, 129] on span "Secured Claims" at bounding box center [56, 128] width 59 height 11
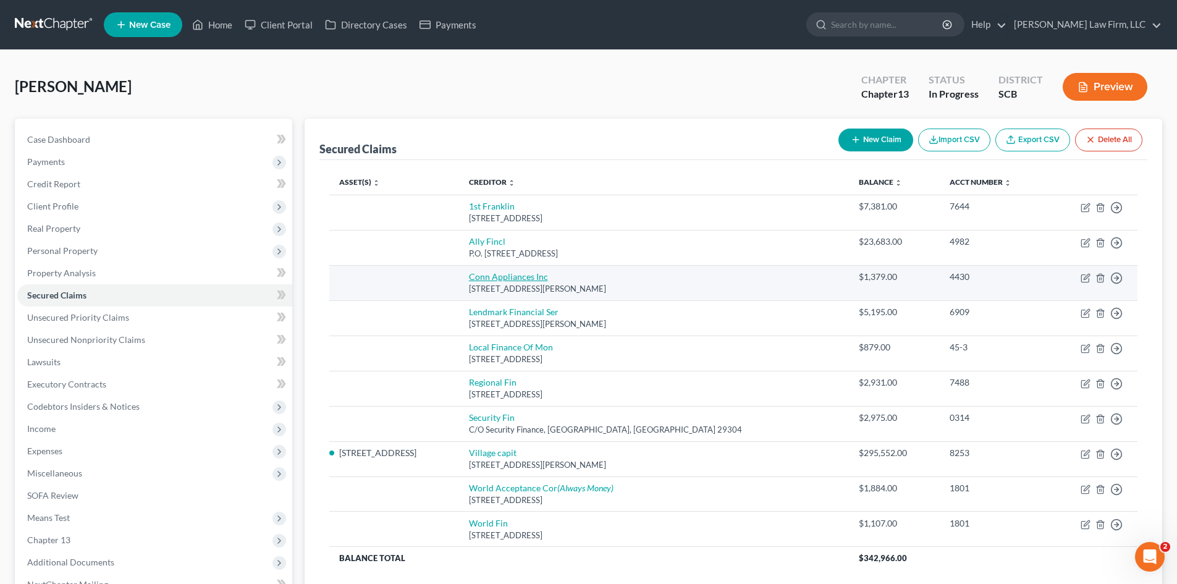
click at [532, 274] on link "Conn Appliances Inc" at bounding box center [508, 276] width 79 height 11
select select "45"
select select "0"
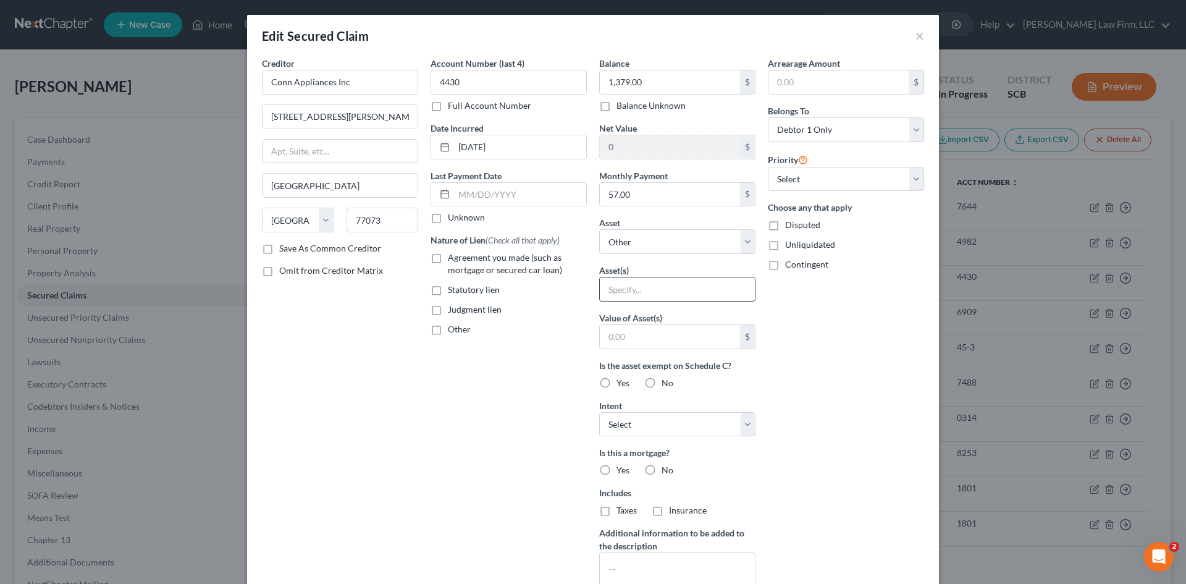
click at [634, 294] on input "text" at bounding box center [677, 288] width 155 height 23
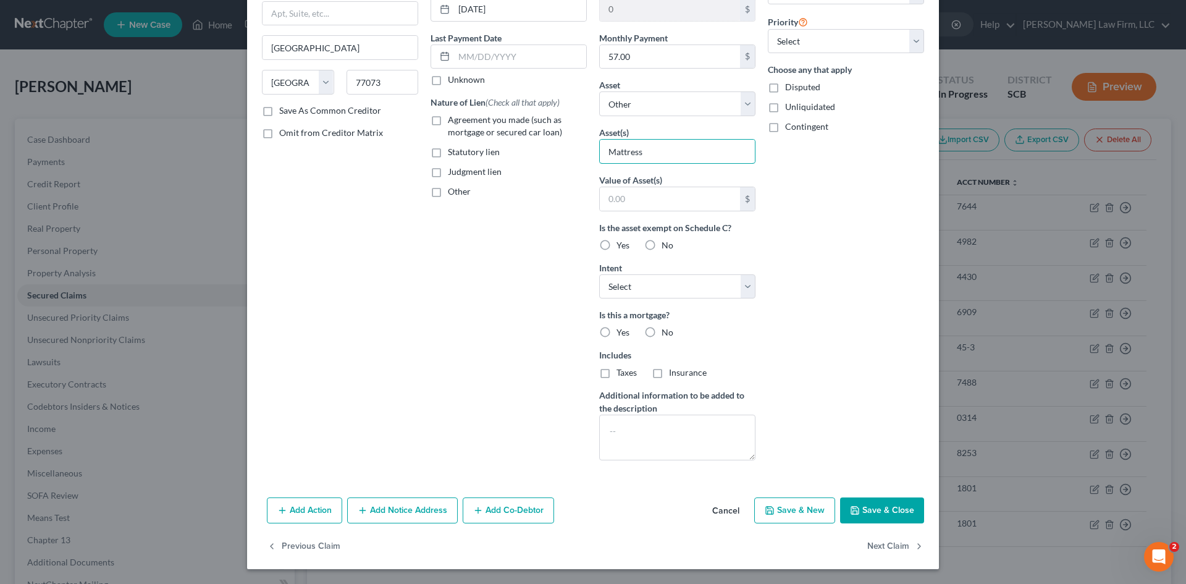
type input "Mattress"
click at [866, 512] on button "Save & Close" at bounding box center [882, 510] width 84 height 26
select select
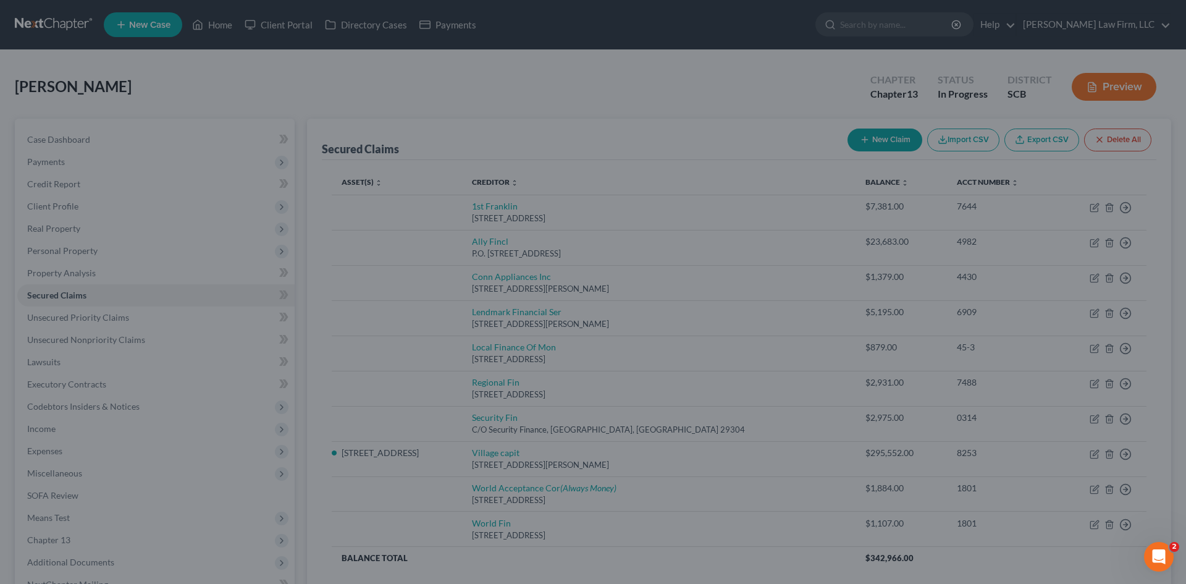
type input "0"
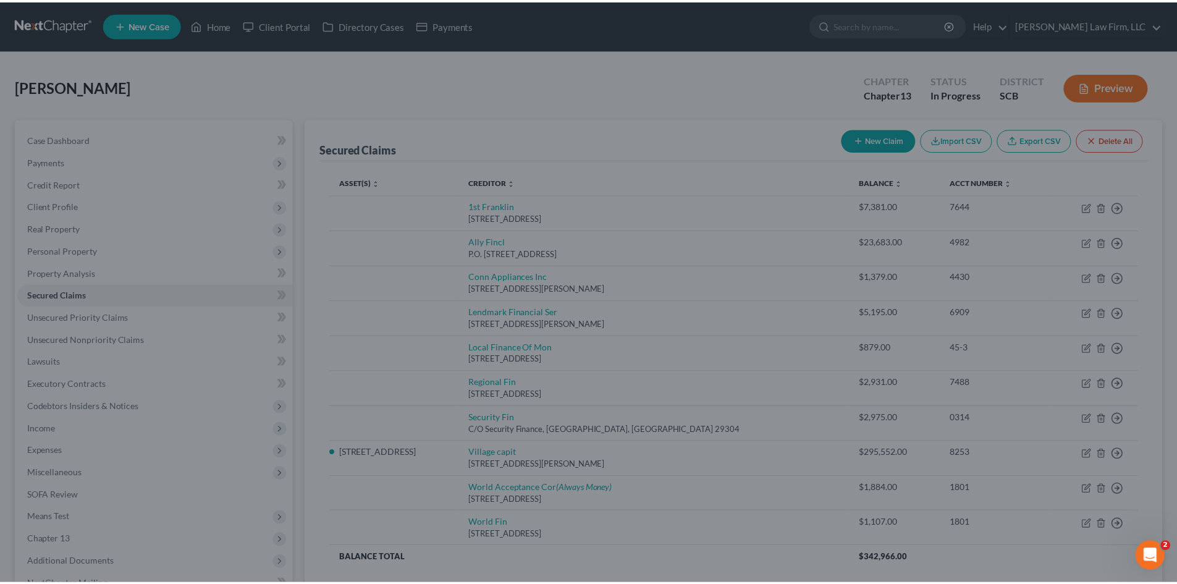
scroll to position [2, 0]
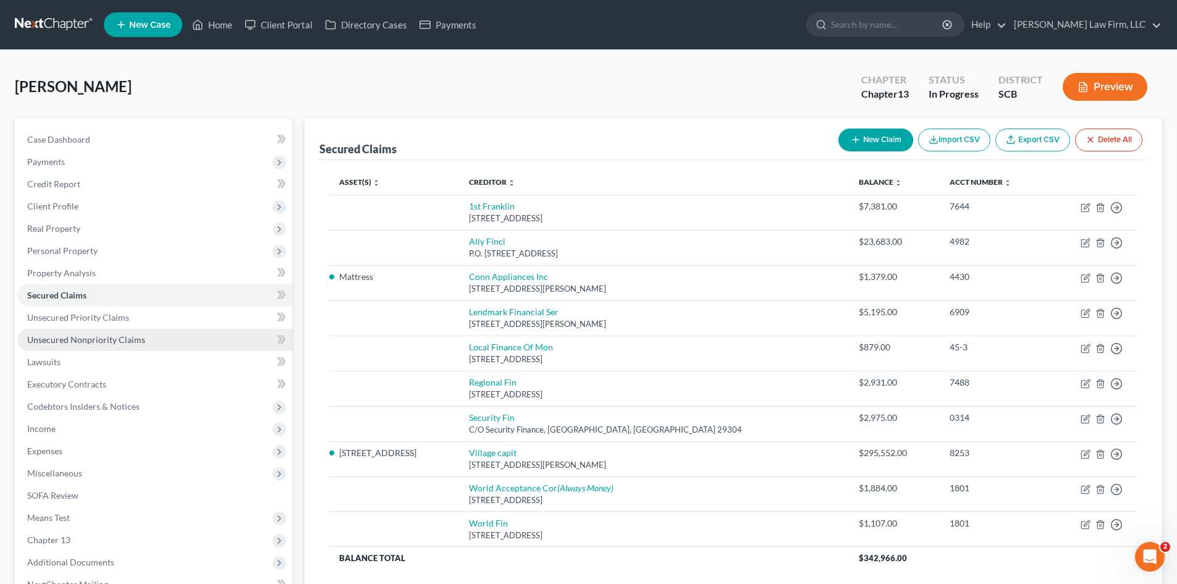
click at [149, 336] on link "Unsecured Nonpriority Claims" at bounding box center [154, 340] width 275 height 22
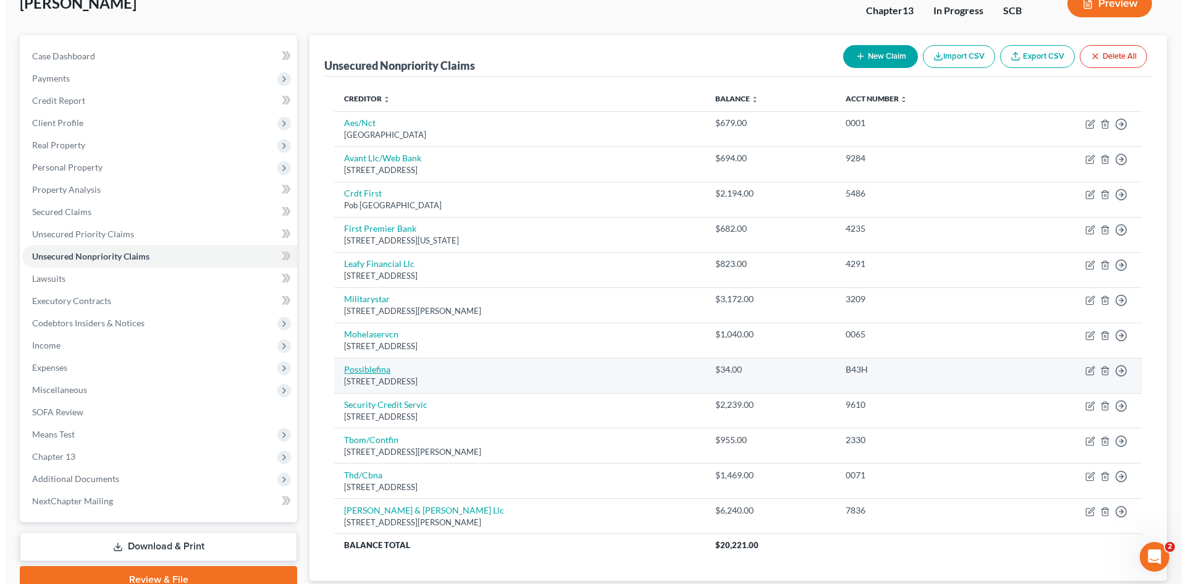
scroll to position [62, 0]
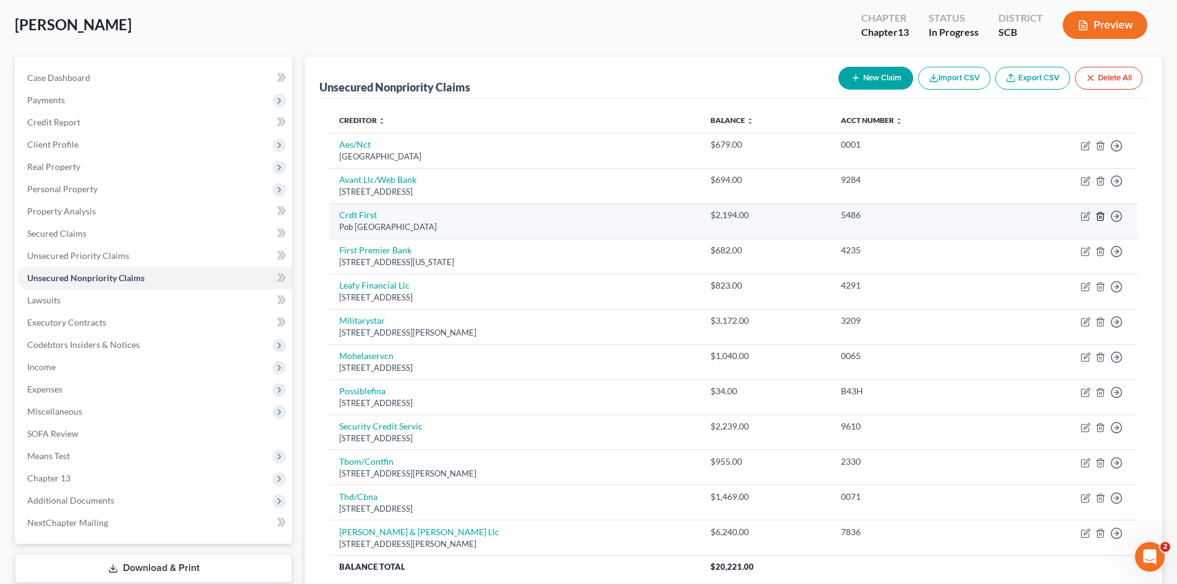
click at [1103, 217] on icon "button" at bounding box center [1100, 216] width 6 height 8
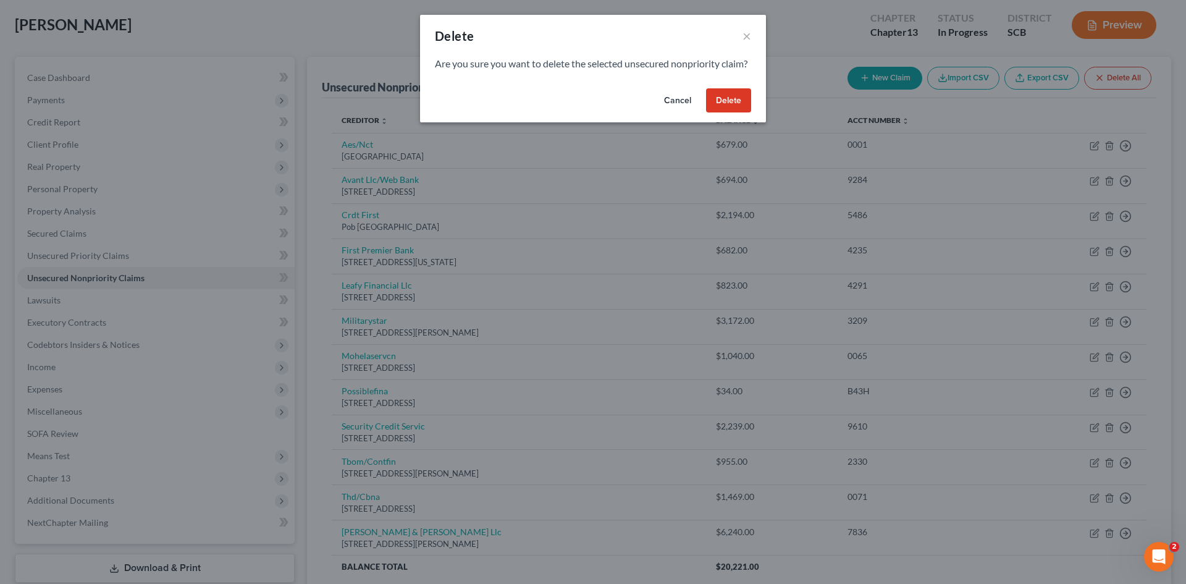
click at [734, 113] on button "Delete" at bounding box center [728, 100] width 45 height 25
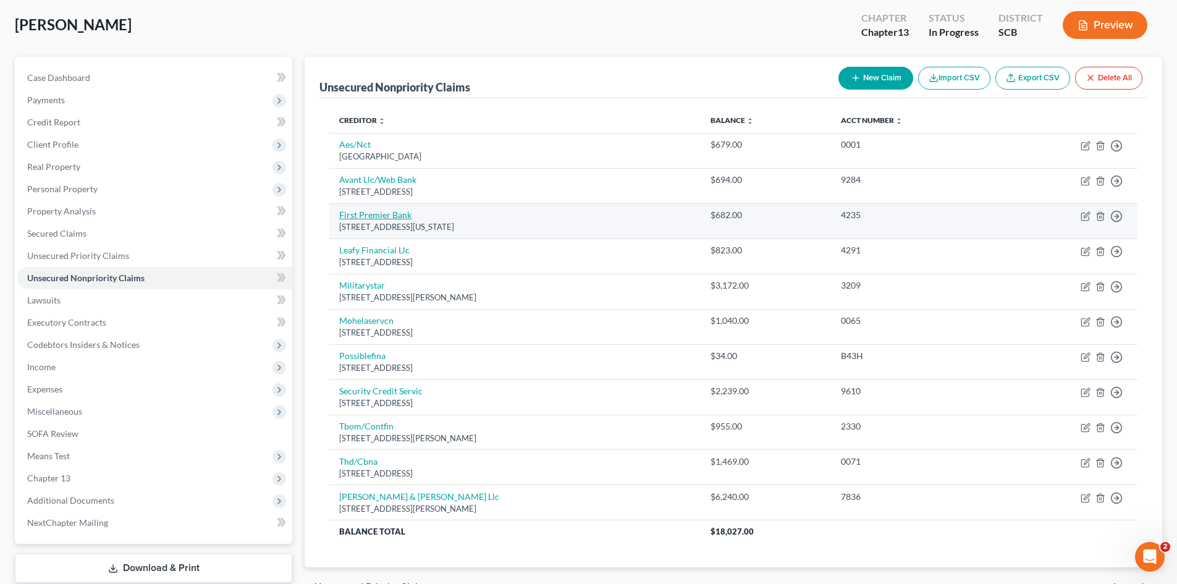
click at [379, 215] on link "First Premier Bank" at bounding box center [375, 214] width 72 height 11
select select "43"
select select "2"
select select "0"
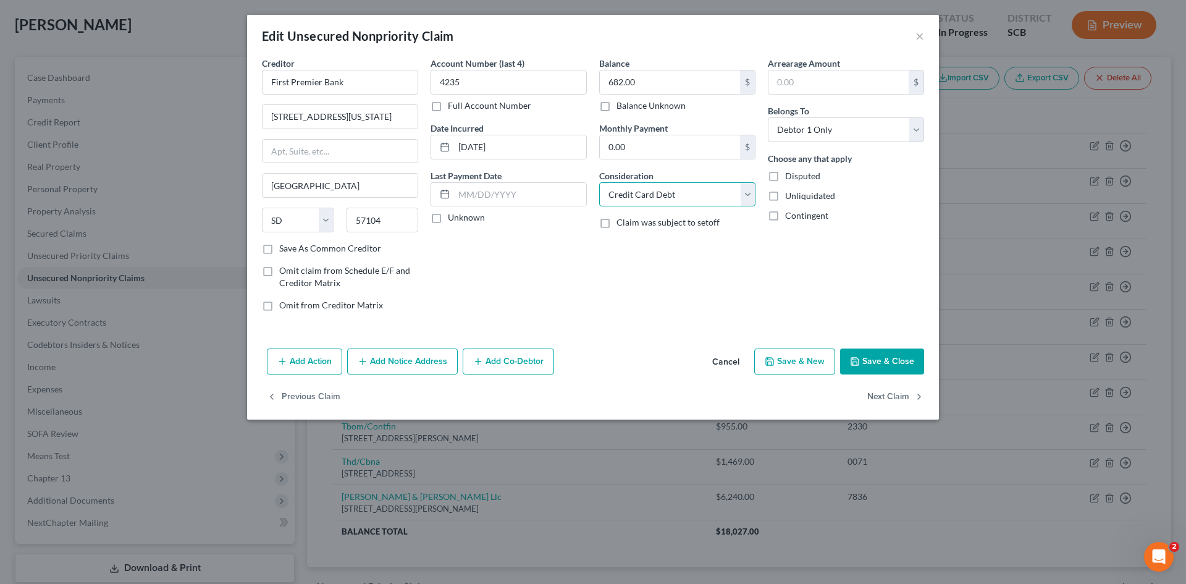
click at [648, 193] on select "Select Cable / Satellite Services Collection Agency Credit Card Debt Debt Couns…" at bounding box center [677, 194] width 156 height 25
click at [630, 82] on input "682.00" at bounding box center [670, 81] width 140 height 23
type input "0"
click at [666, 201] on select "Select Cable / Satellite Services Collection Agency Credit Card Debt Debt Couns…" at bounding box center [677, 194] width 156 height 25
select select "14"
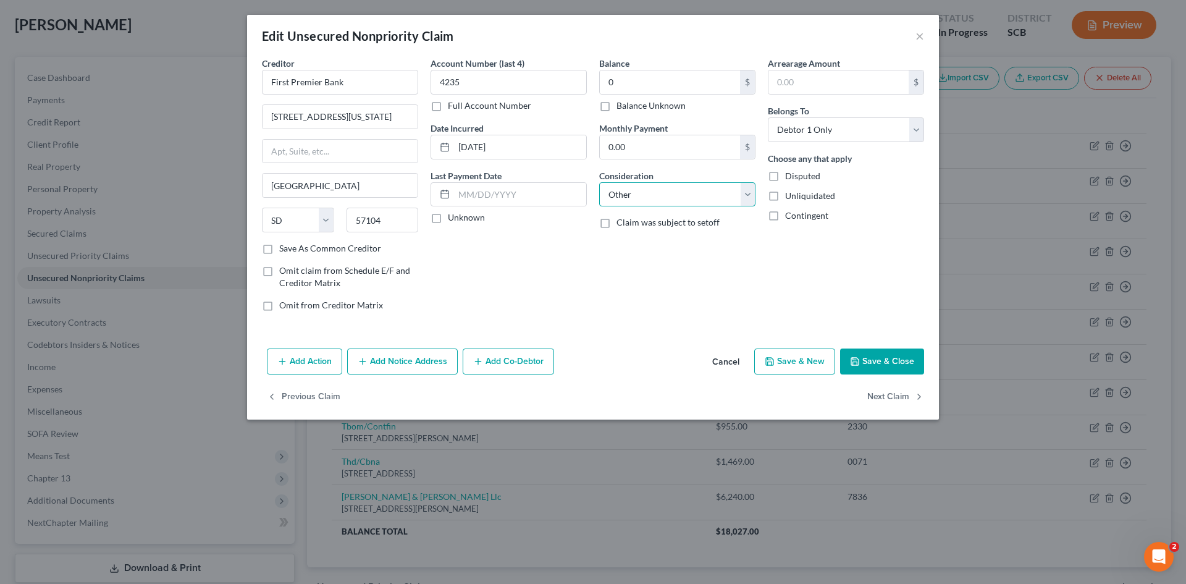
click at [599, 182] on select "Select Cable / Satellite Services Collection Agency Credit Card Debt Debt Couns…" at bounding box center [677, 194] width 156 height 25
click at [655, 252] on input "text" at bounding box center [677, 241] width 155 height 23
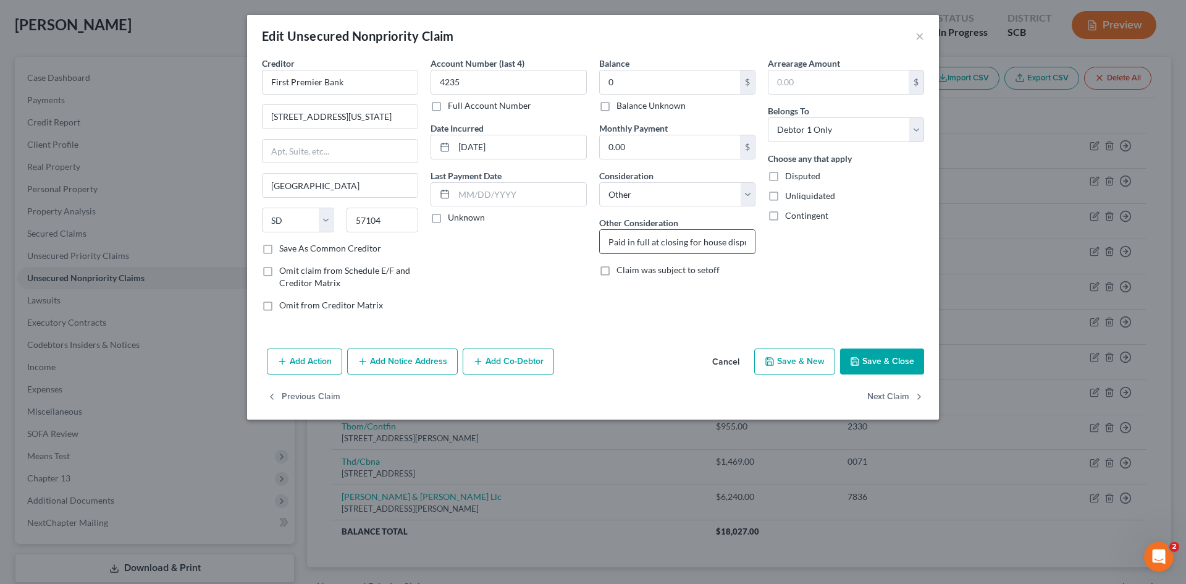
scroll to position [0, 5]
type input "Paid in full at closing for house dispute"
click at [785, 176] on label "Disputed" at bounding box center [802, 176] width 35 height 12
click at [790, 176] on input "Disputed" at bounding box center [794, 174] width 8 height 8
checkbox input "true"
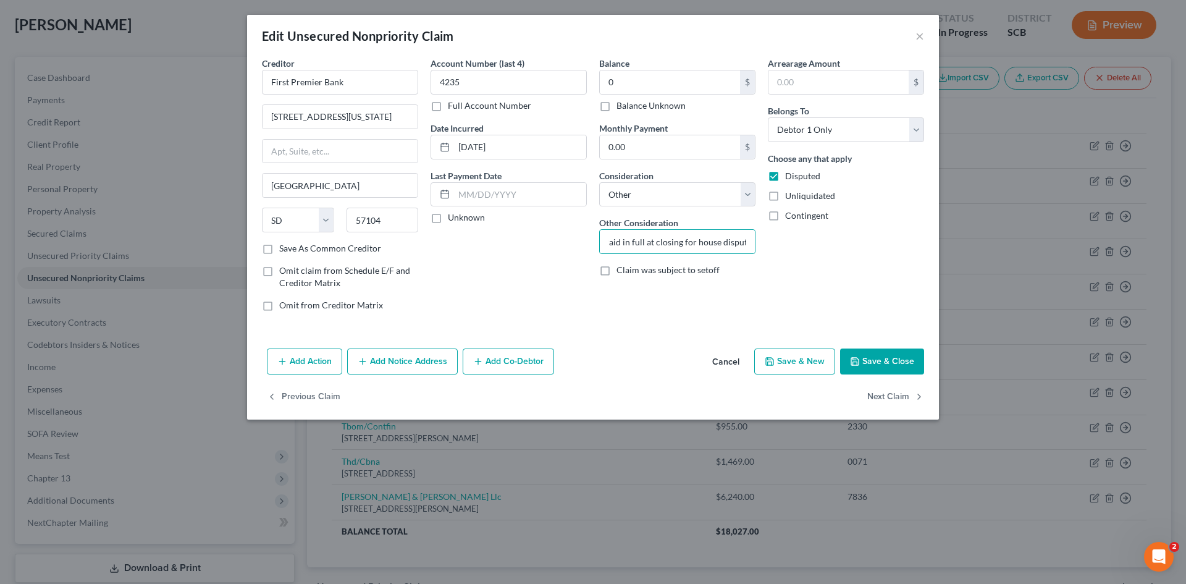
scroll to position [0, 0]
click at [857, 358] on icon "button" at bounding box center [855, 361] width 7 height 7
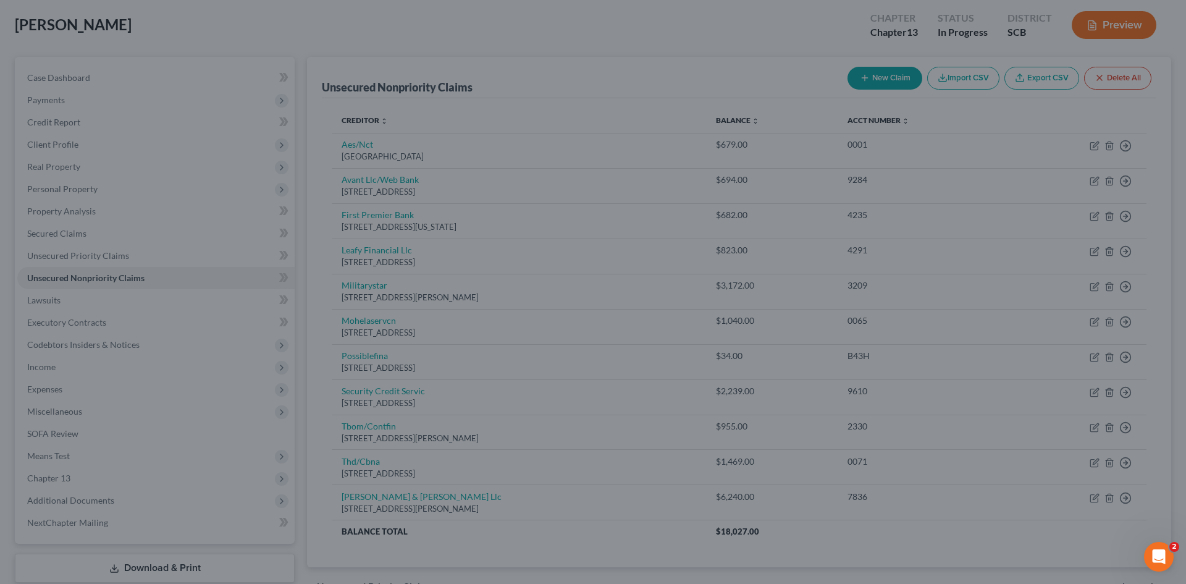
type input "0.00"
type input "0"
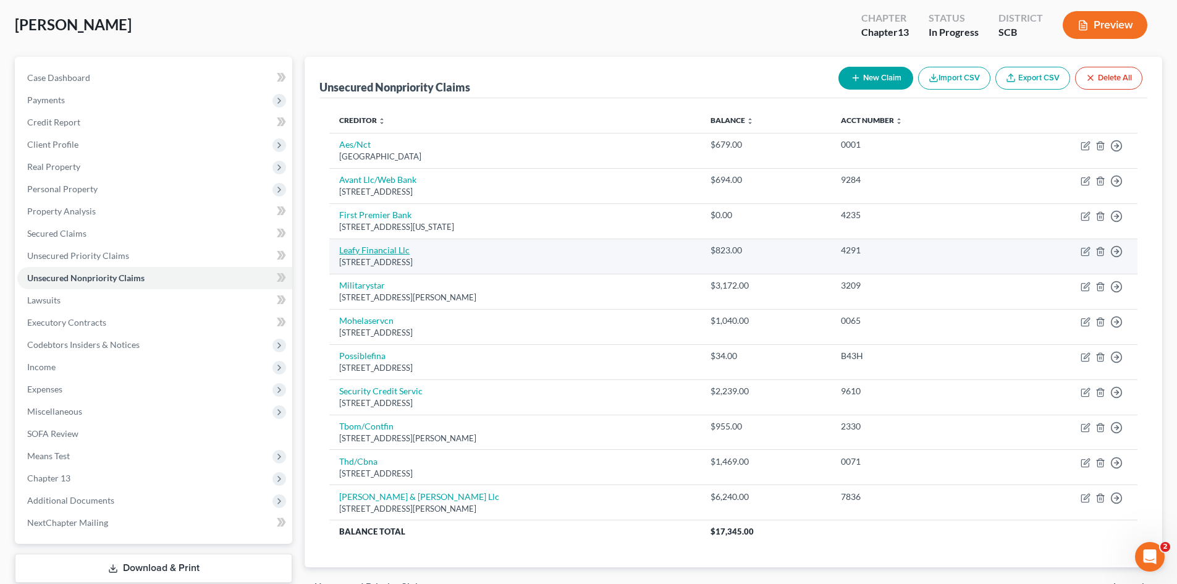
click at [378, 250] on link "Leafy Financial Llc" at bounding box center [374, 250] width 70 height 11
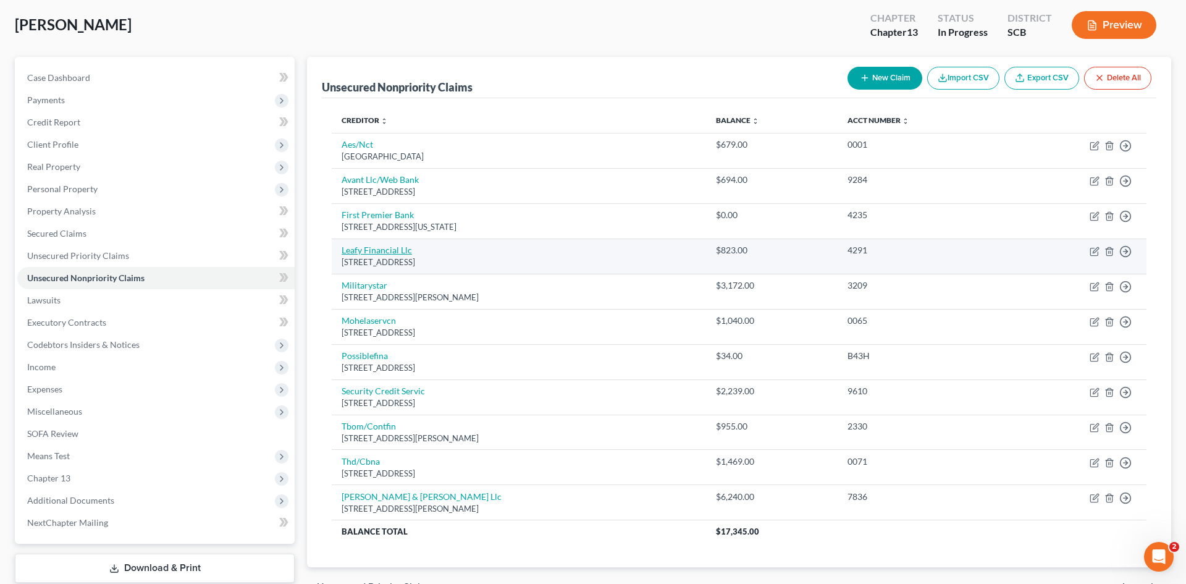
select select "45"
select select "0"
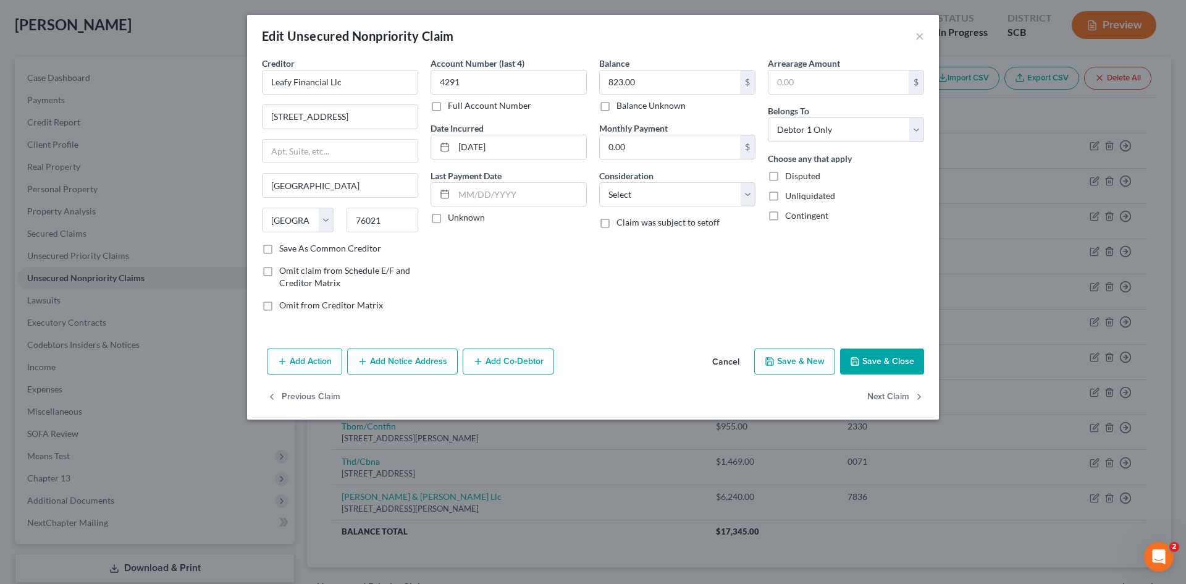
click at [413, 355] on button "Add Notice Address" at bounding box center [402, 362] width 111 height 26
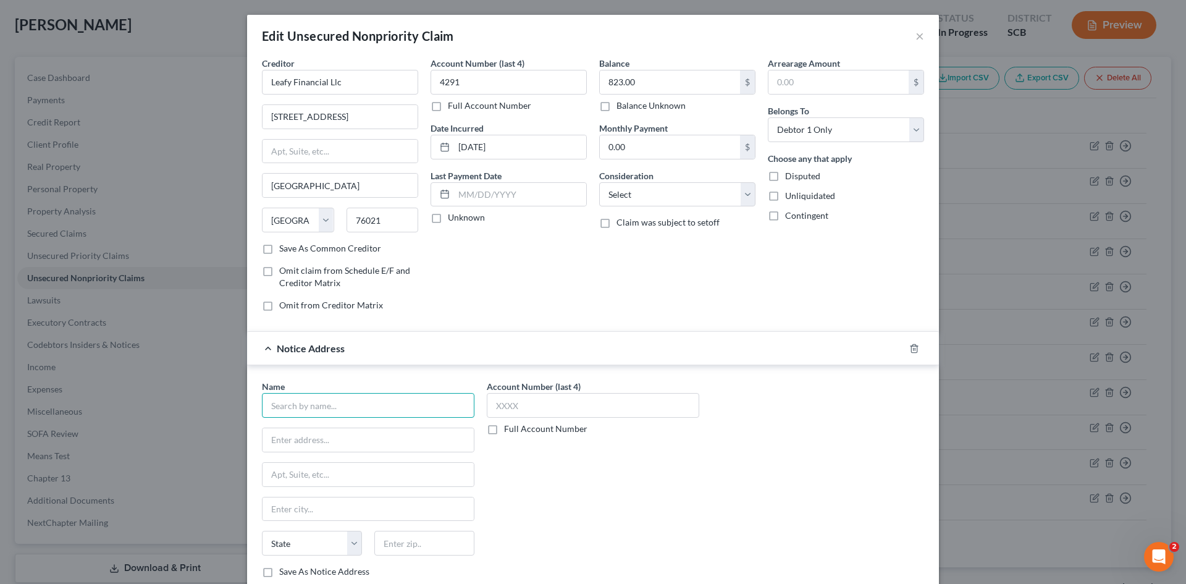
click at [369, 407] on input "text" at bounding box center [368, 405] width 213 height 25
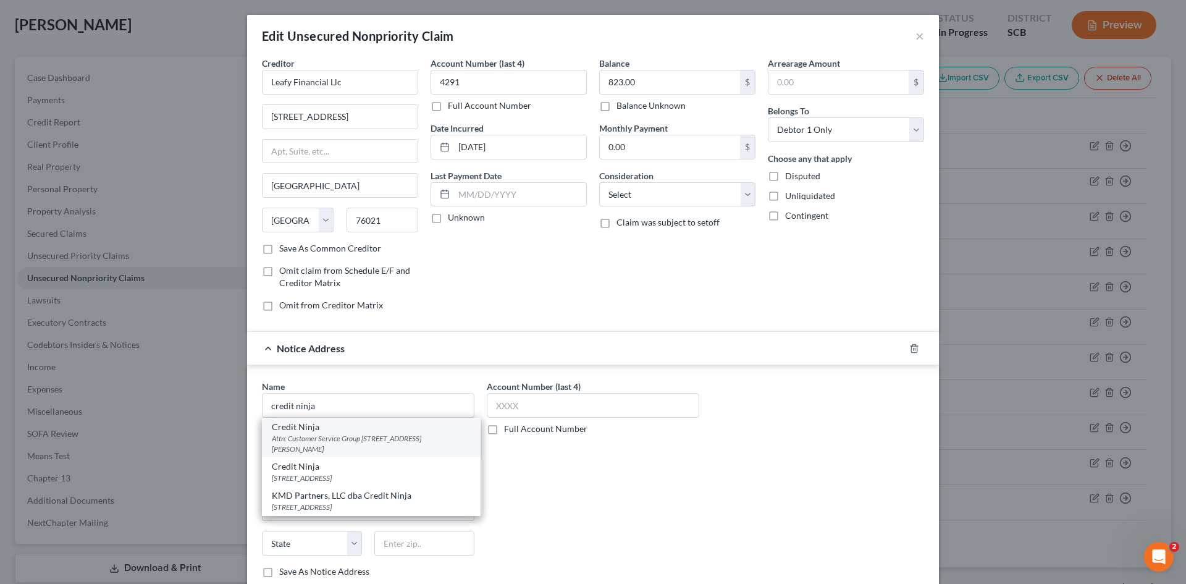
click at [323, 433] on div "Attn: Customer Service Group 27 North Wacker Drive, Suite 404, Chicago, IL 60606" at bounding box center [371, 443] width 199 height 21
type input "Credit Ninja"
type input "Attn: Customer Service Group"
type input "27 North Wacker Drive, Suite 404"
type input "Chicago"
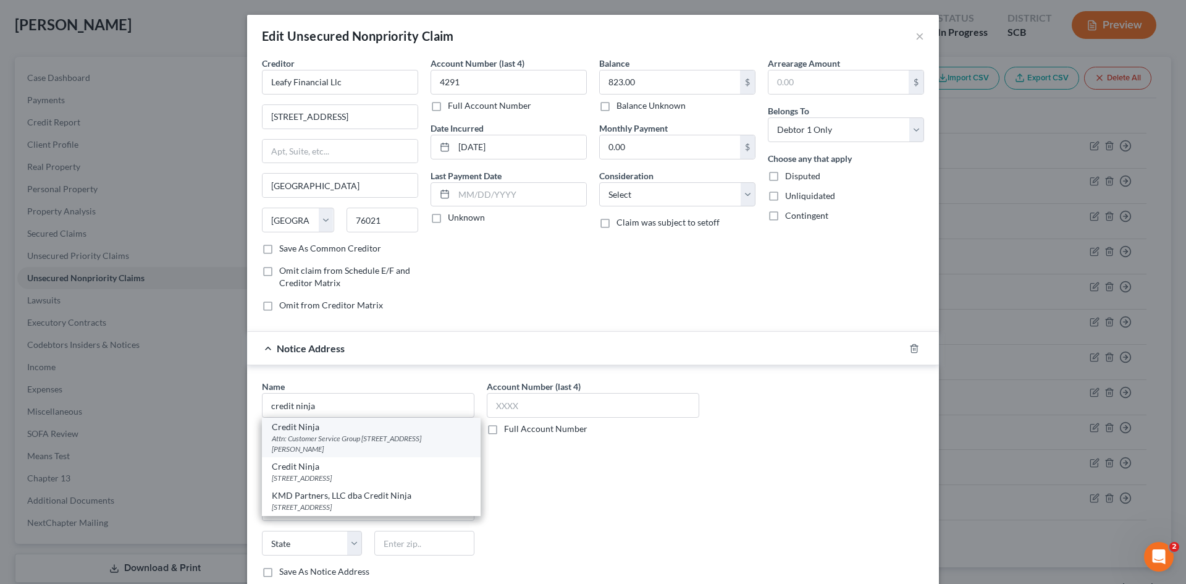
select select "14"
type input "60606"
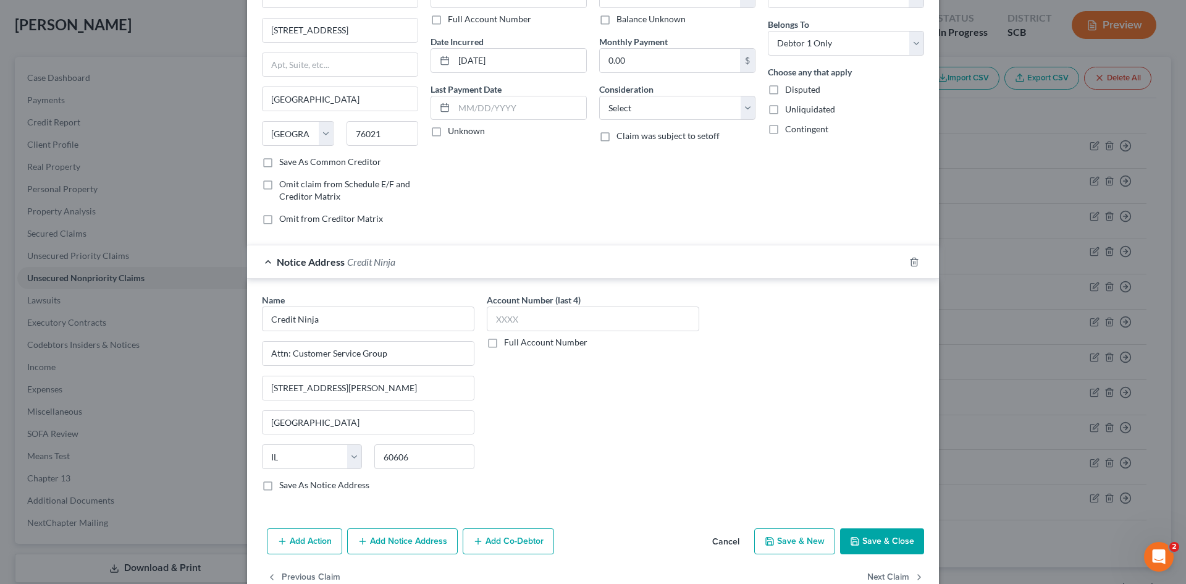
scroll to position [117, 0]
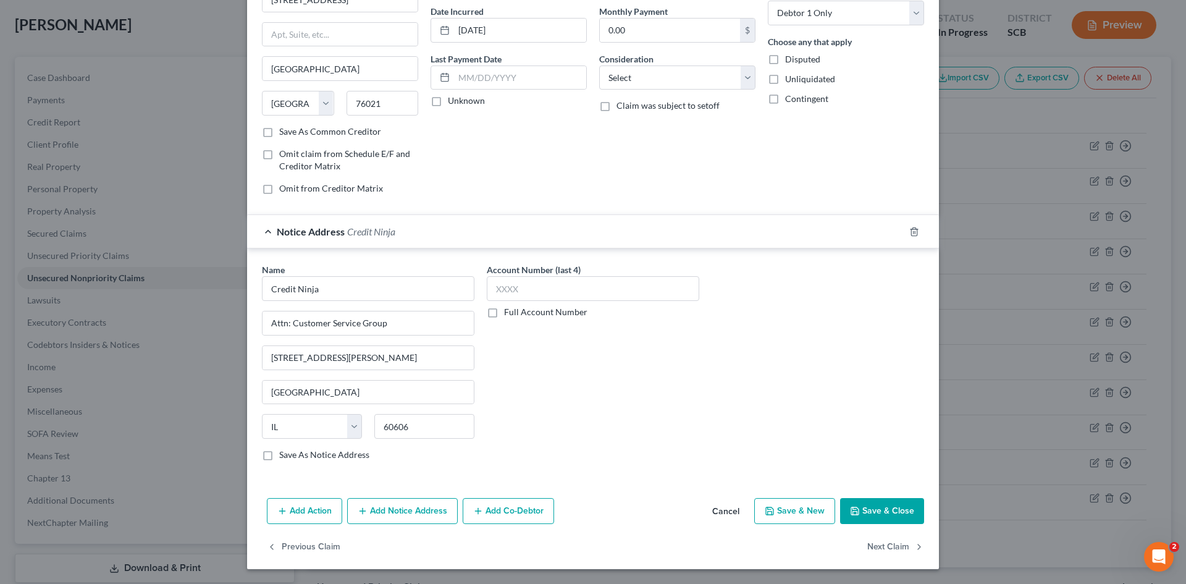
click at [884, 516] on button "Save & Close" at bounding box center [882, 511] width 84 height 26
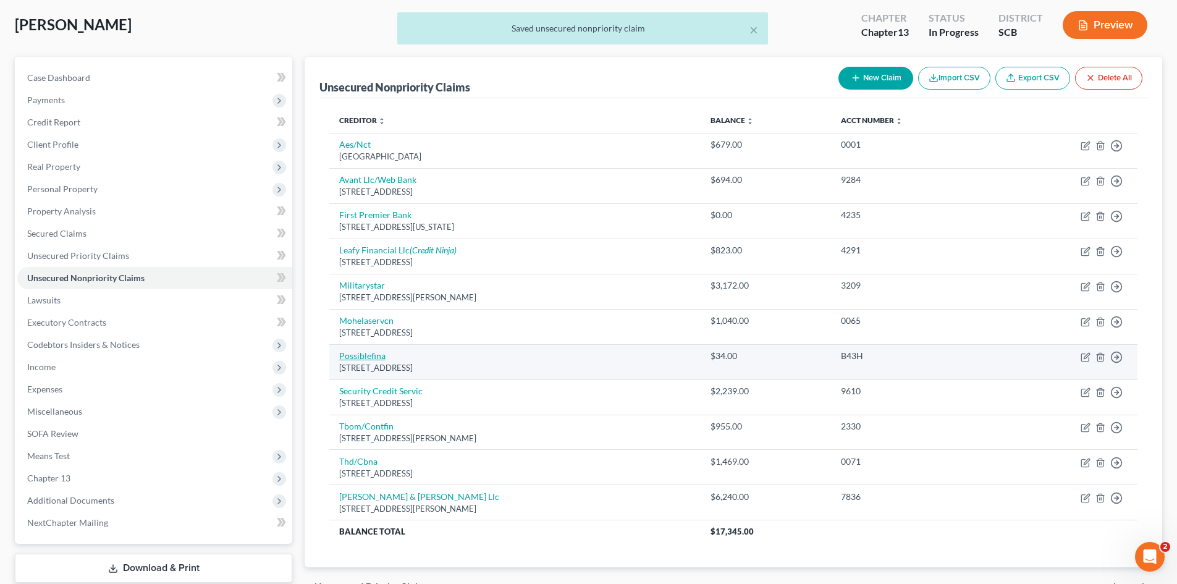
click at [363, 360] on link "Possiblefina" at bounding box center [362, 355] width 46 height 11
select select "50"
select select "0"
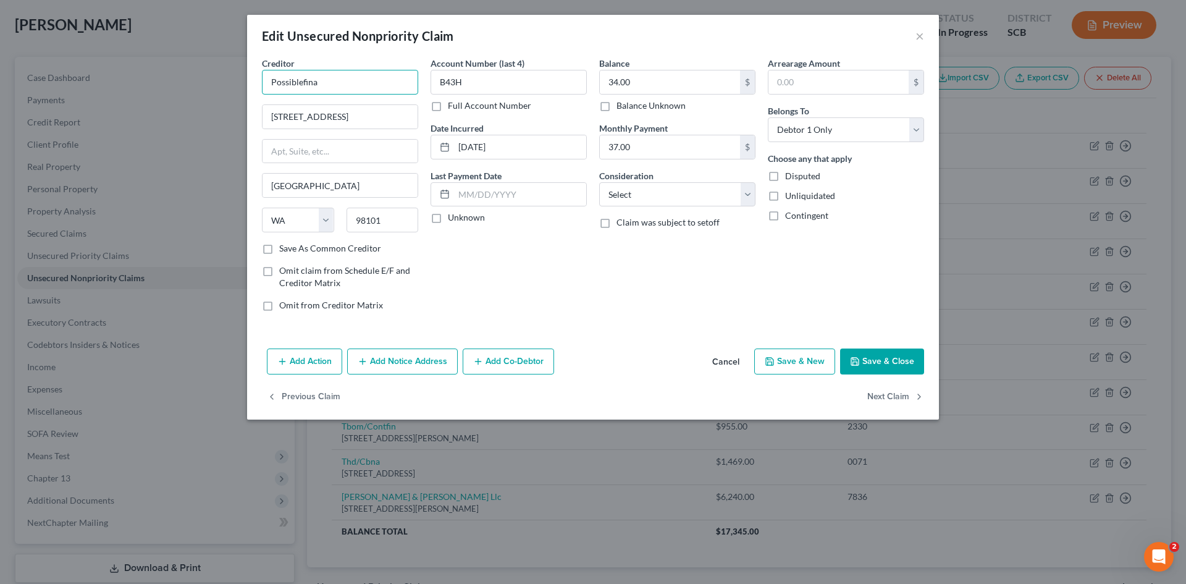
click at [302, 80] on input "Possiblefina" at bounding box center [340, 82] width 156 height 25
click at [368, 104] on div "Possible Financial, Inc." at bounding box center [336, 104] width 129 height 12
type input "Possible Financial, Inc."
type input "2231 1st Avenue Ste B"
type input "98121"
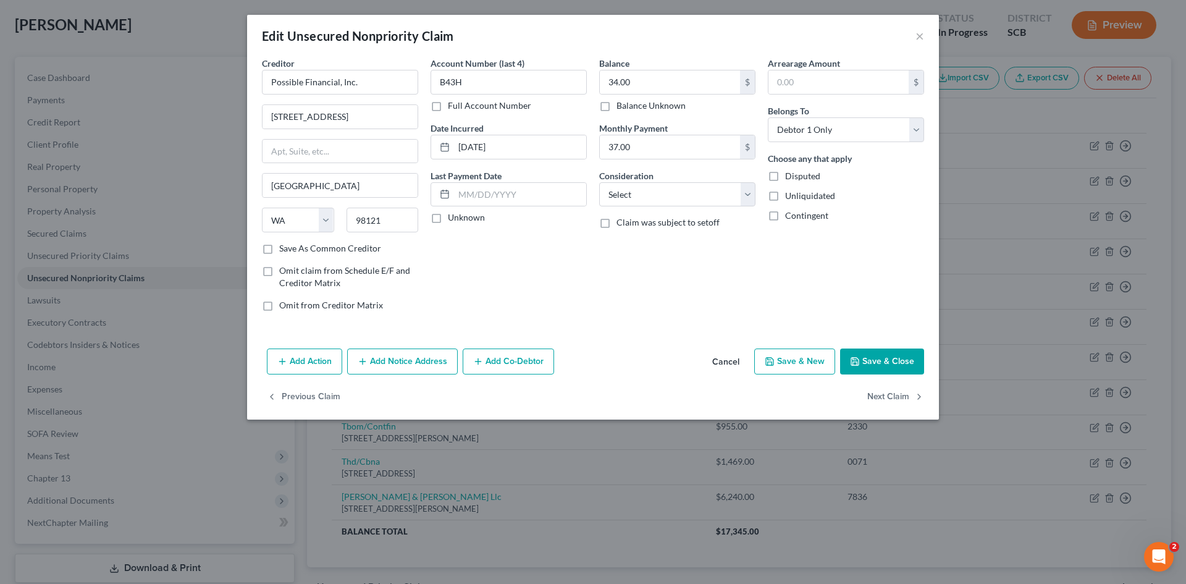
drag, startPoint x: 882, startPoint y: 361, endPoint x: 732, endPoint y: 370, distance: 151.1
click at [882, 362] on button "Save & Close" at bounding box center [882, 362] width 84 height 26
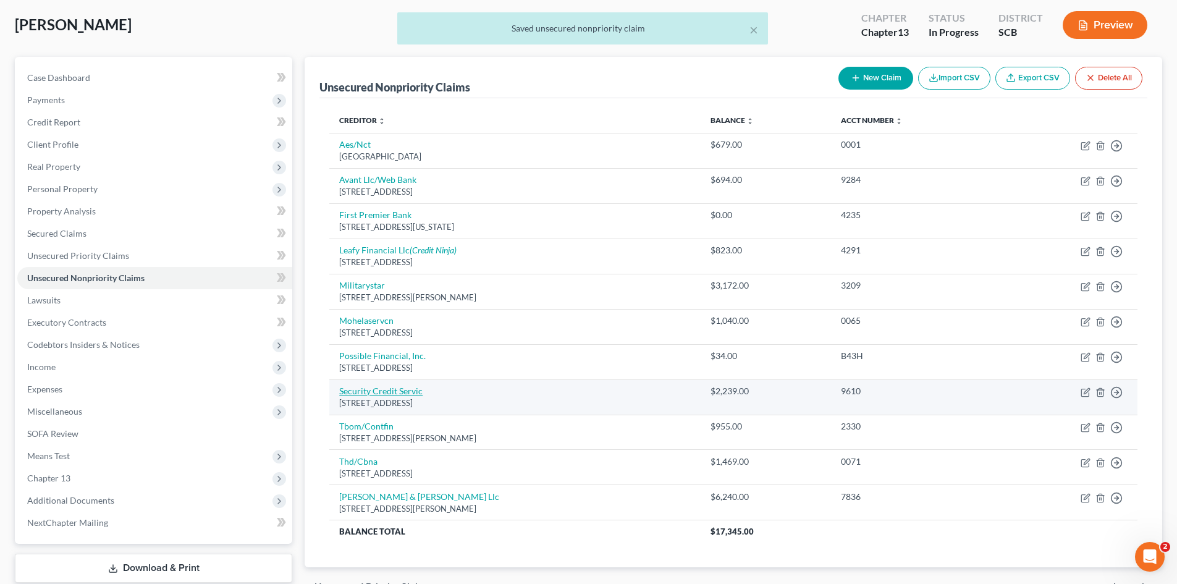
click at [414, 390] on link "Security Credit Servic" at bounding box center [380, 391] width 83 height 11
select select "25"
select select "1"
select select "0"
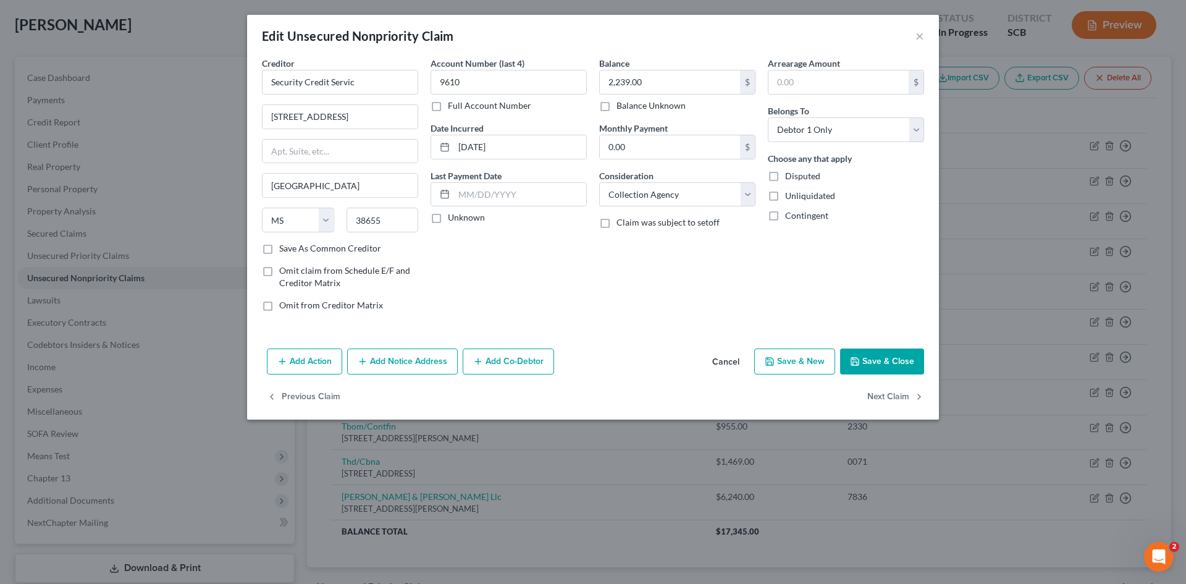
click at [734, 364] on button "Cancel" at bounding box center [726, 362] width 47 height 25
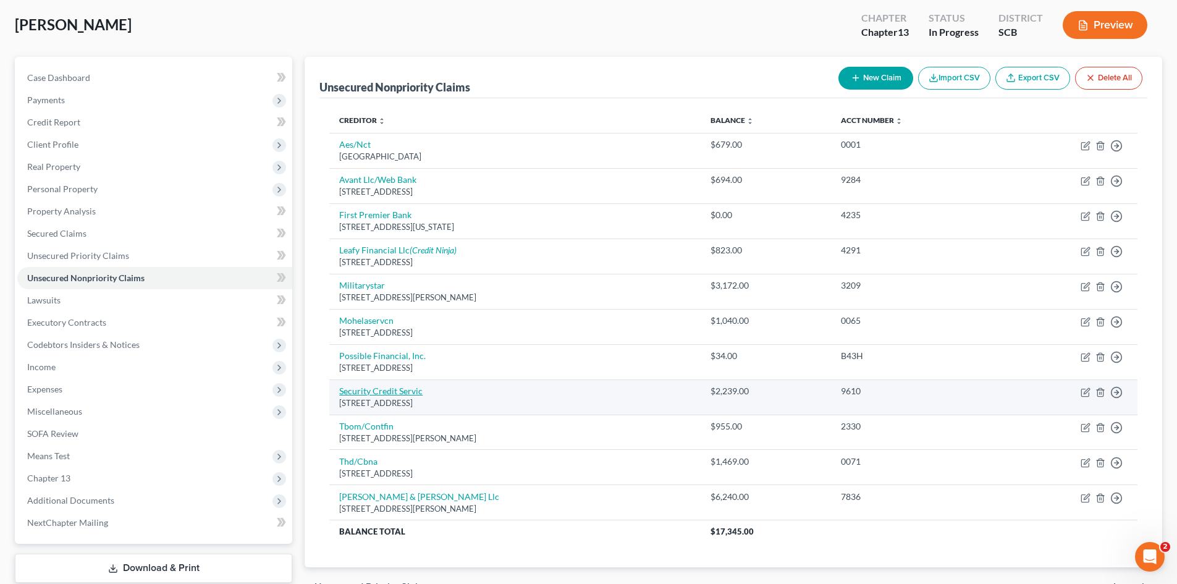
click at [410, 395] on link "Security Credit Servic" at bounding box center [380, 391] width 83 height 11
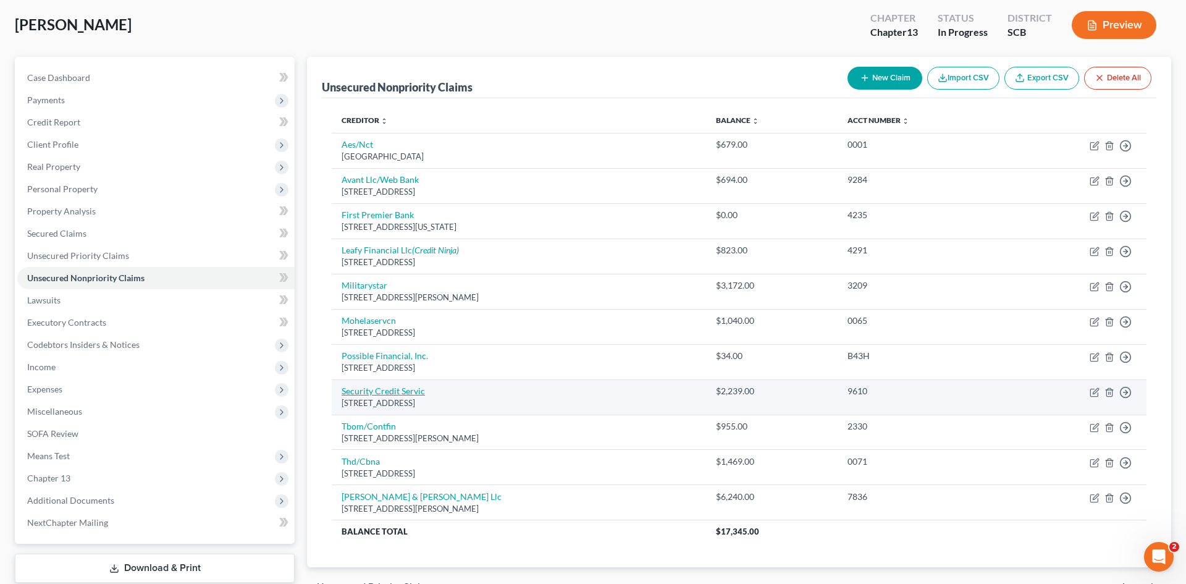
select select "25"
select select "1"
select select "0"
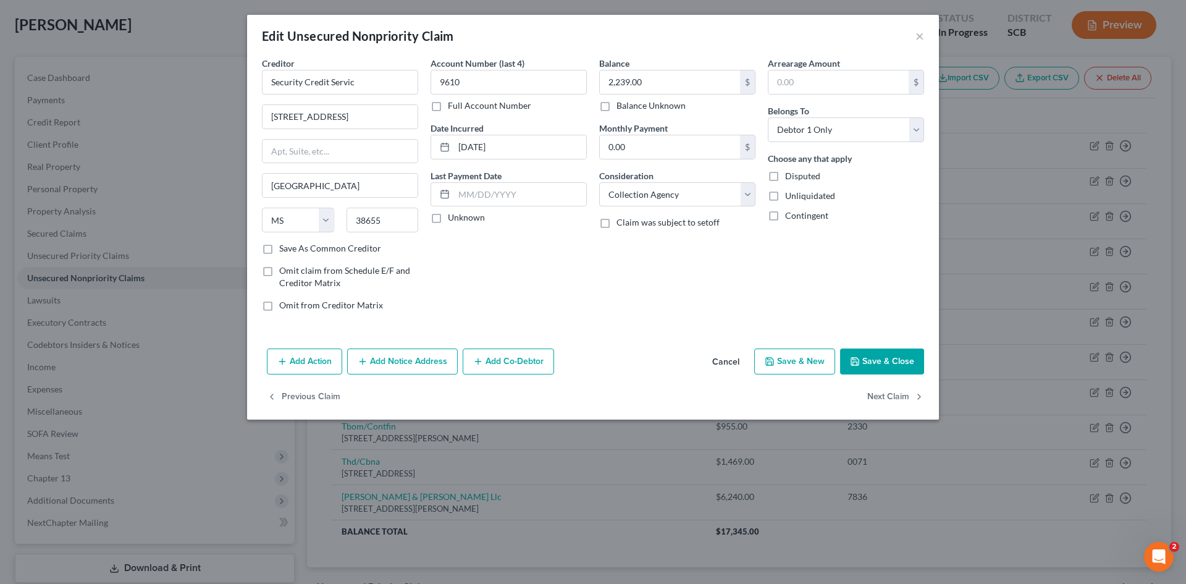
drag, startPoint x: 411, startPoint y: 375, endPoint x: 413, endPoint y: 367, distance: 8.2
click at [411, 373] on div "Add Action Add Notice Address Add Co-Debtor Cancel Save & New Save & Close" at bounding box center [593, 364] width 692 height 41
click at [413, 366] on button "Add Notice Address" at bounding box center [402, 362] width 111 height 26
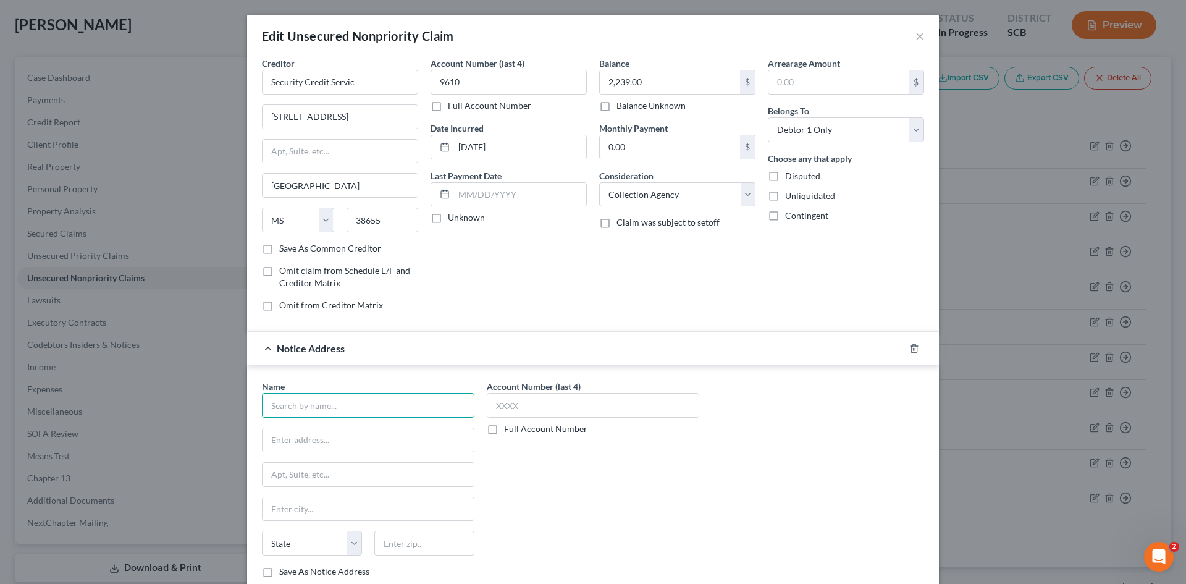
drag, startPoint x: 381, startPoint y: 408, endPoint x: 385, endPoint y: 398, distance: 10.8
click at [381, 406] on input "text" at bounding box center [368, 405] width 213 height 25
type input "i"
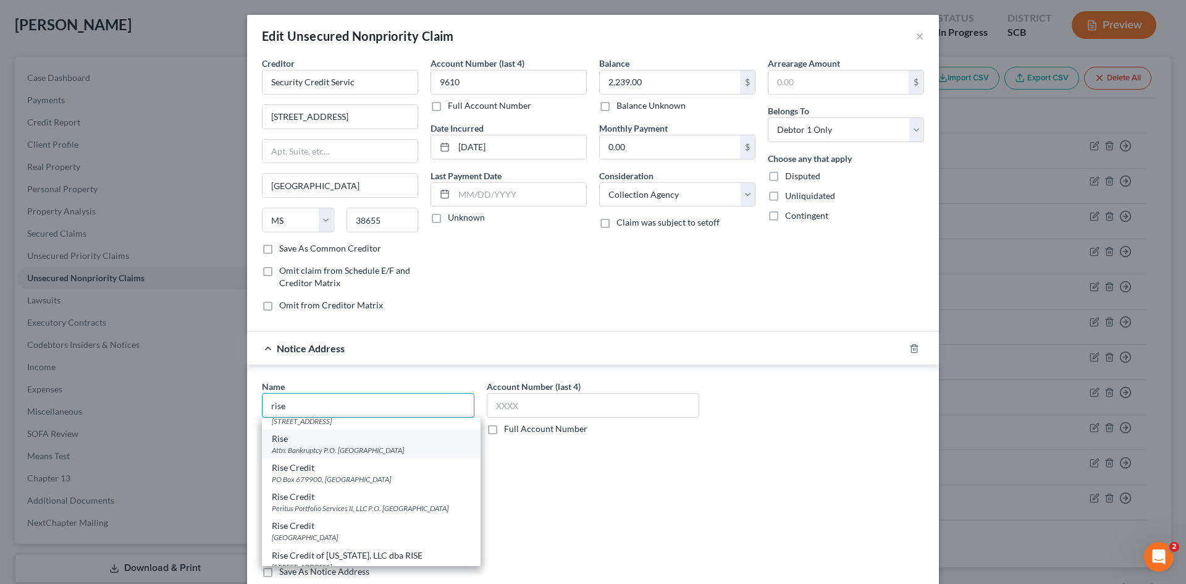
scroll to position [185, 0]
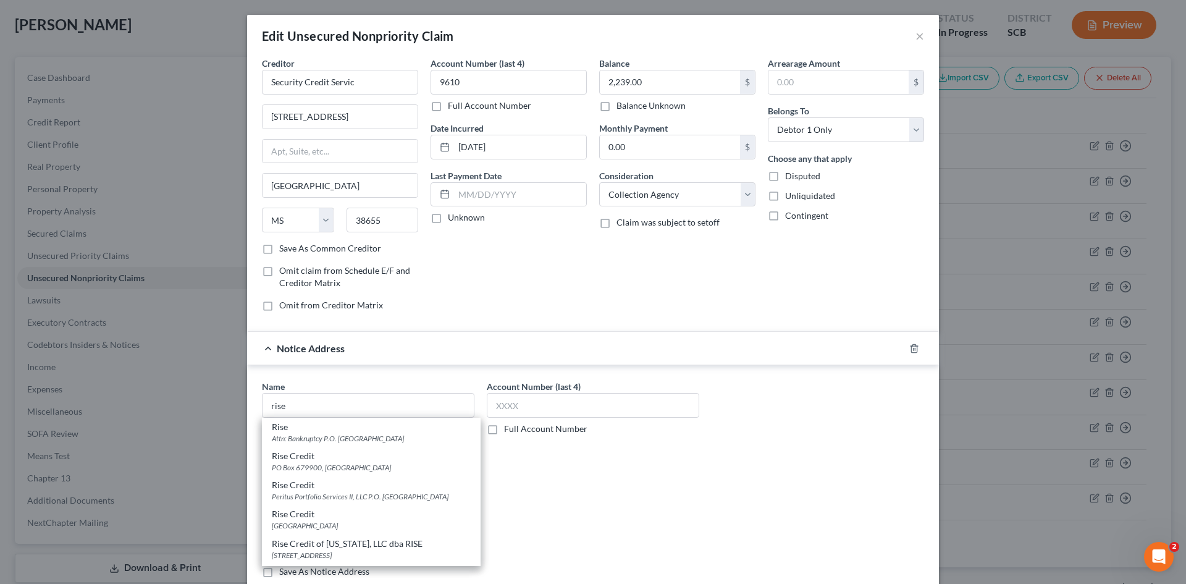
click at [321, 437] on div "Attn: Bankruptcy P.O. Box 101808, Fort Worth, TX 76185" at bounding box center [371, 438] width 199 height 11
type input "Rise"
type input "Attn: Bankruptcy"
type input "P.O. Box 101808"
type input "Fort Worth"
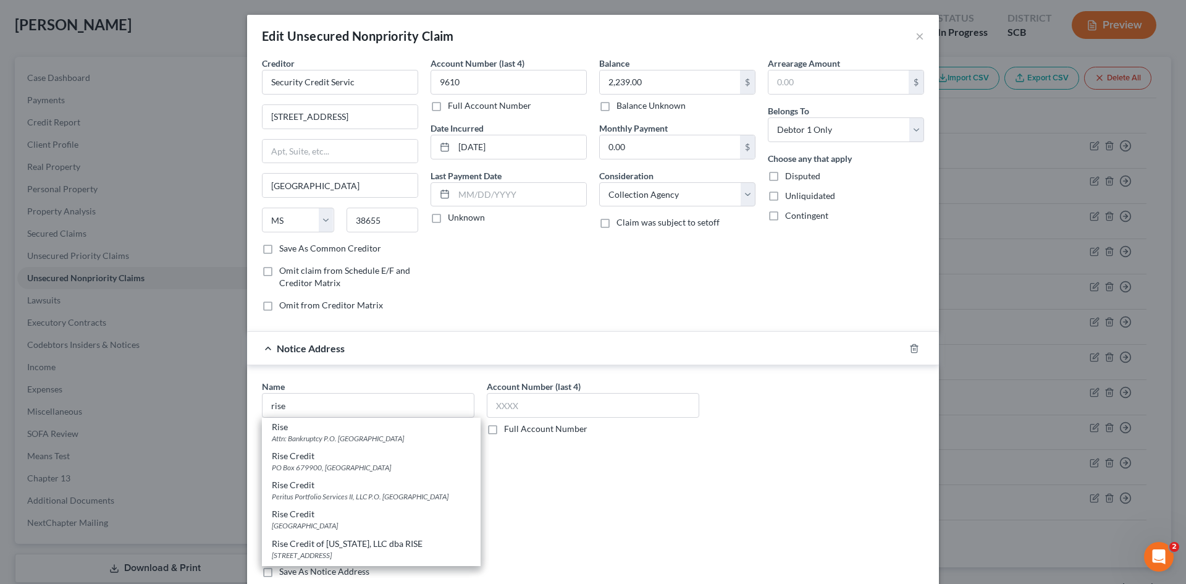
select select "45"
type input "76185"
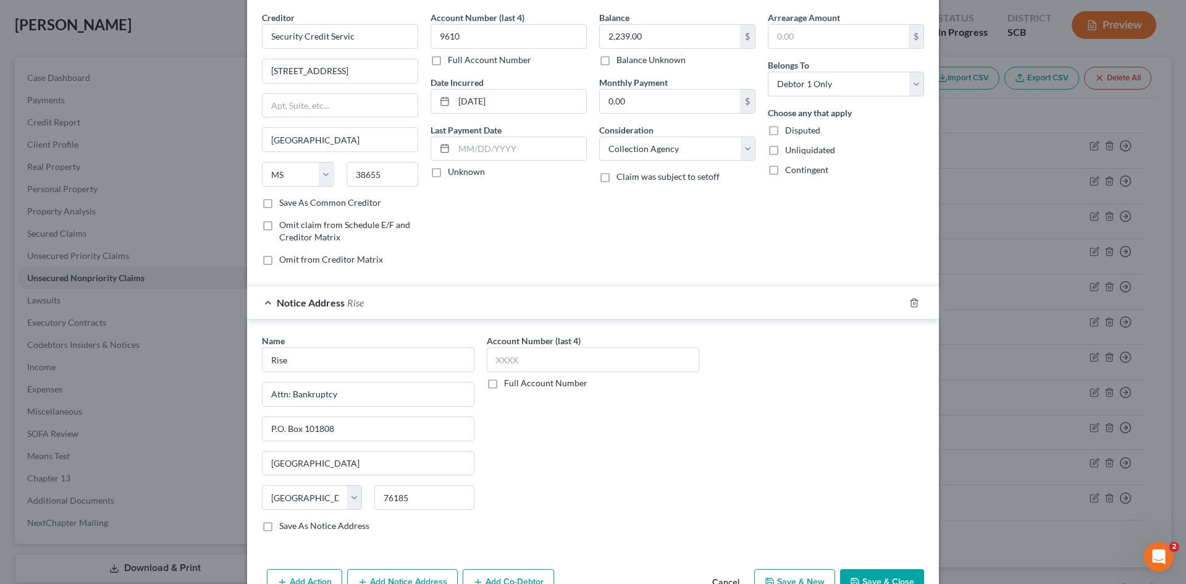
scroll to position [117, 0]
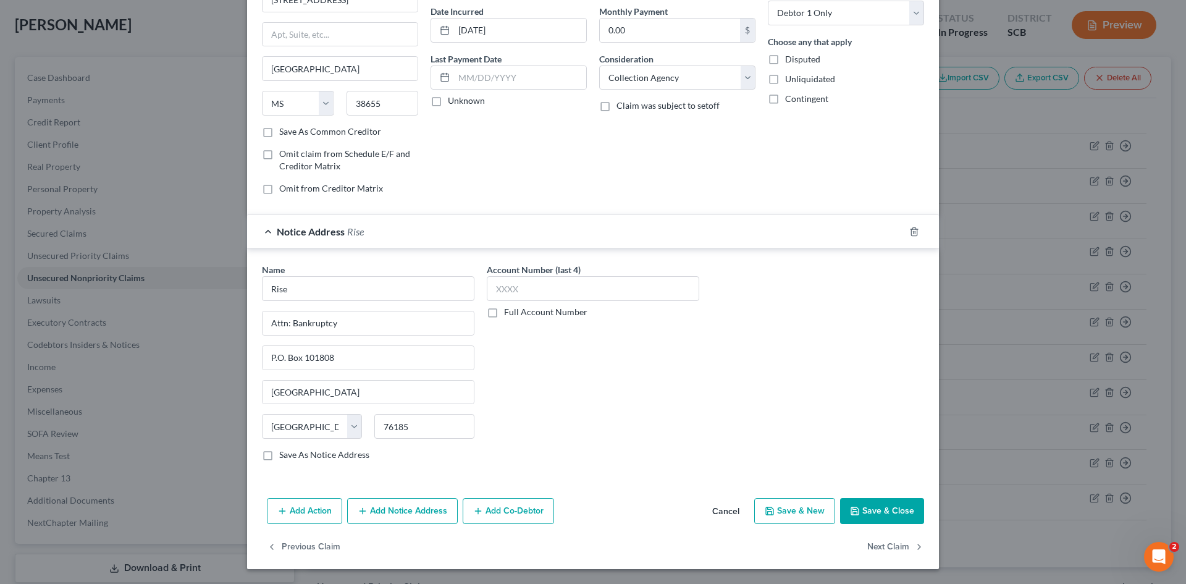
click at [865, 502] on button "Save & Close" at bounding box center [882, 511] width 84 height 26
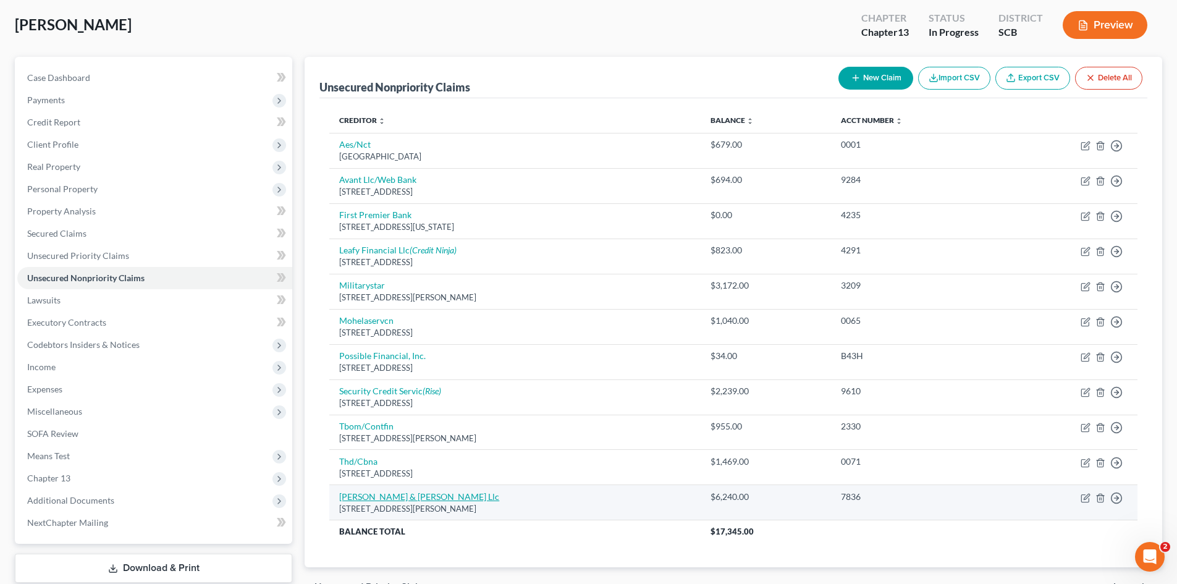
click at [414, 497] on link "Vance & Huffman Llc" at bounding box center [419, 496] width 160 height 11
select select "48"
select select "1"
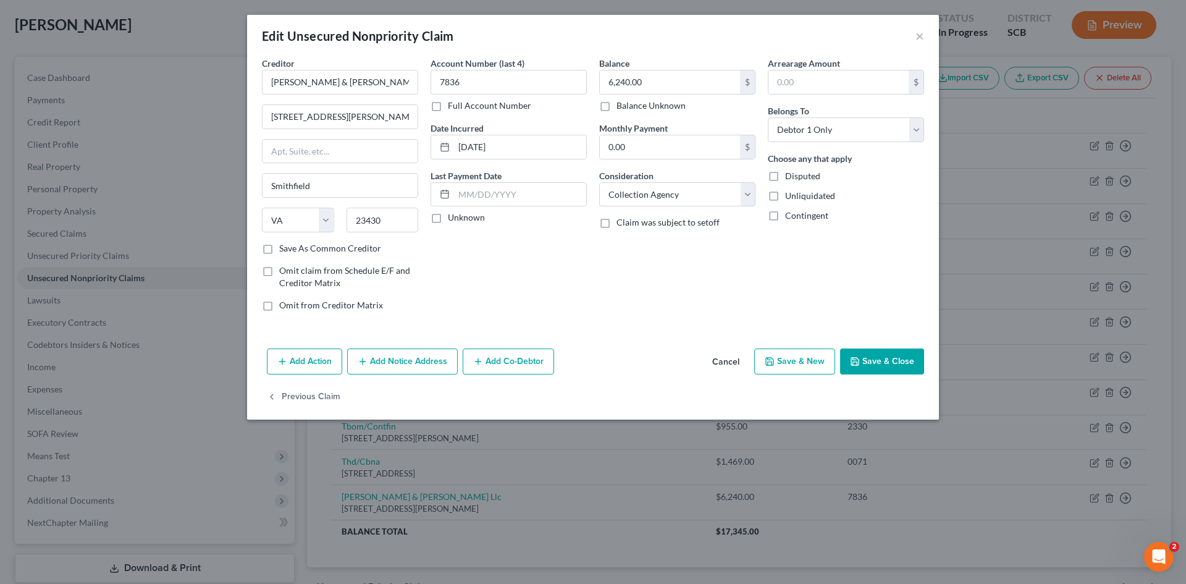
click at [412, 370] on button "Add Notice Address" at bounding box center [402, 362] width 111 height 26
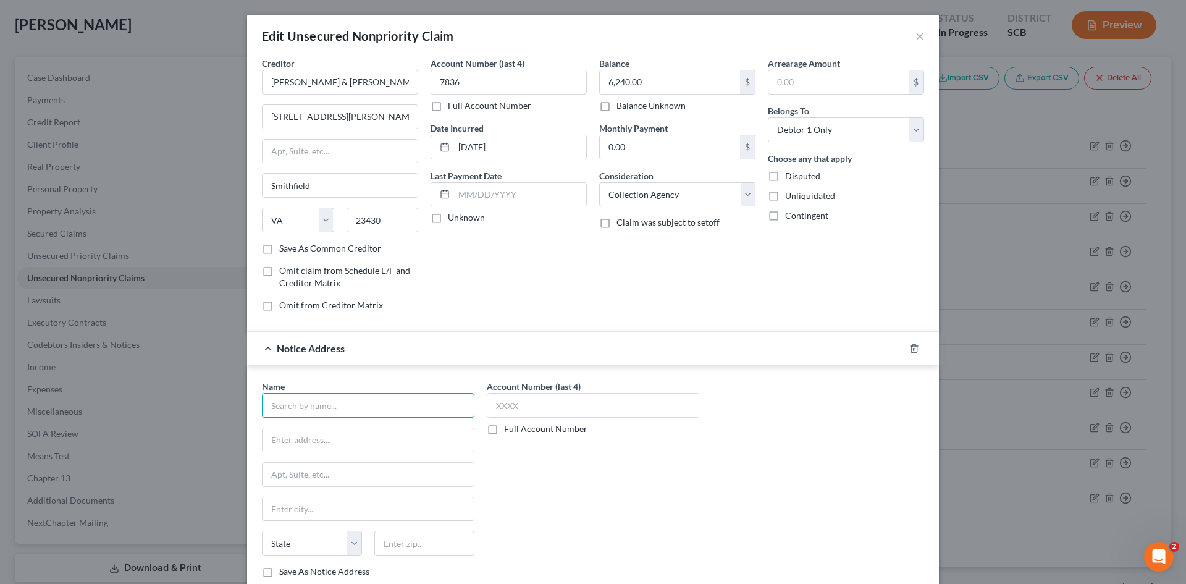
click at [386, 413] on input "text" at bounding box center [368, 405] width 213 height 25
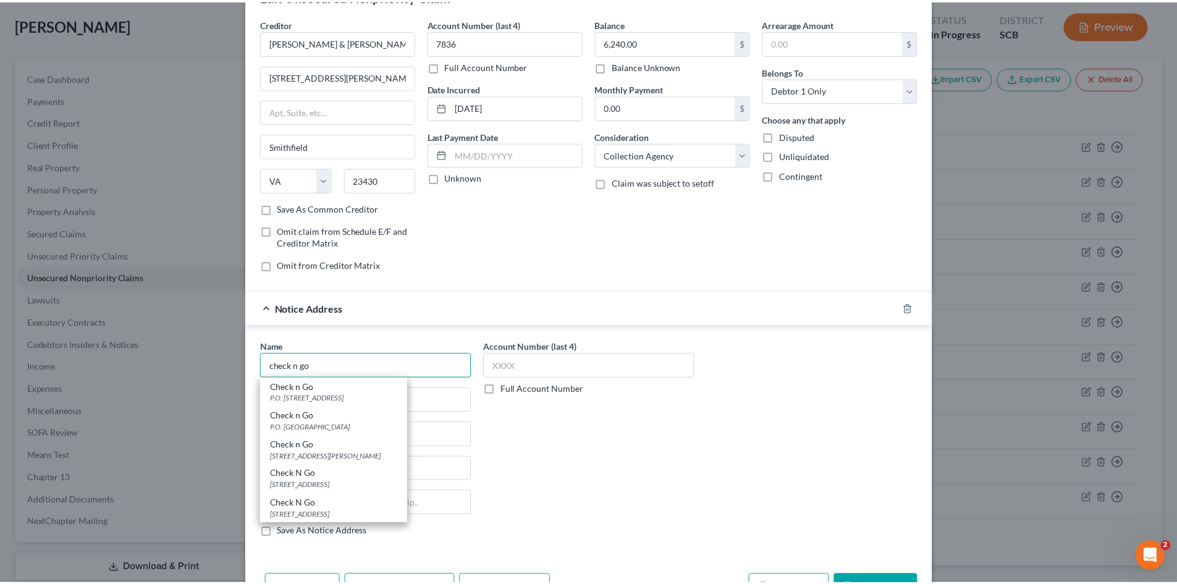
scroll to position [62, 0]
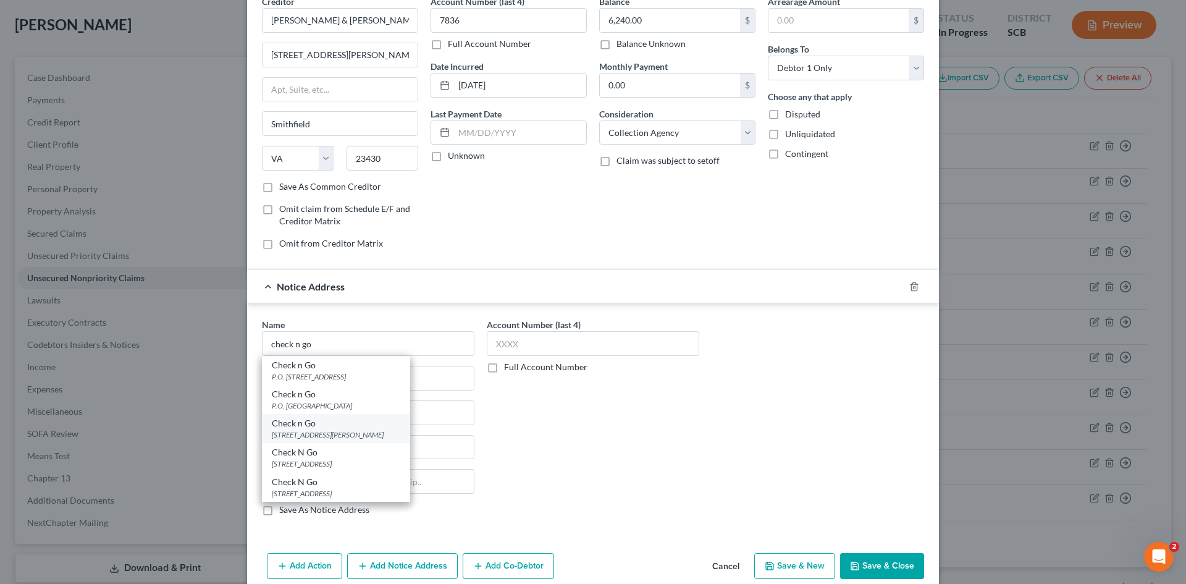
click at [333, 436] on div "7755 Montgomery Rd Ste 4, Cincinnati, OH 45236" at bounding box center [336, 434] width 129 height 11
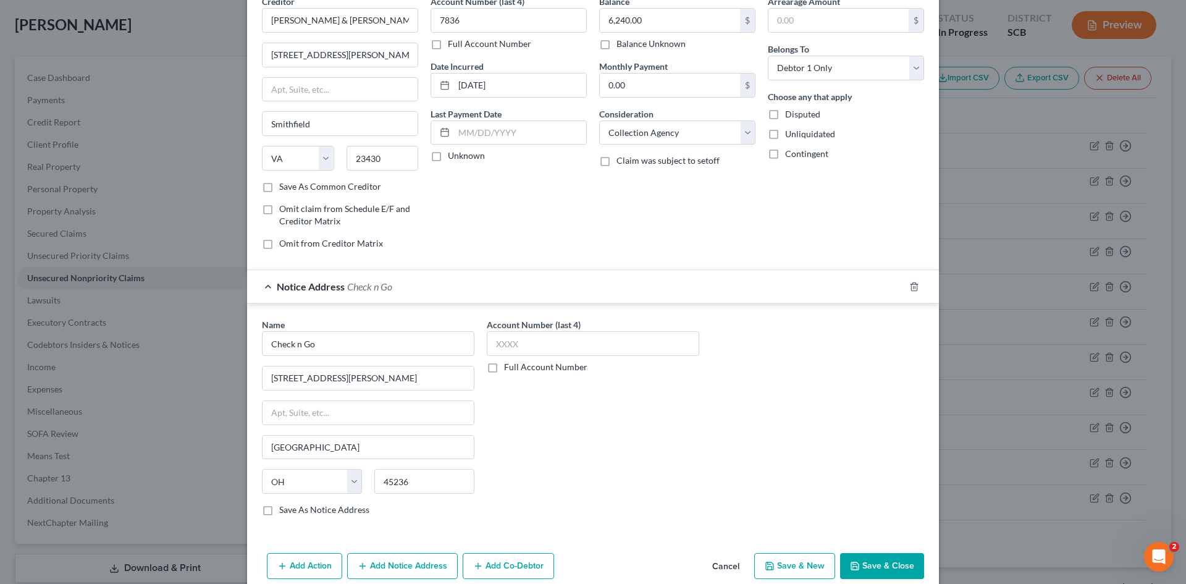
click at [903, 573] on button "Save & Close" at bounding box center [882, 566] width 84 height 26
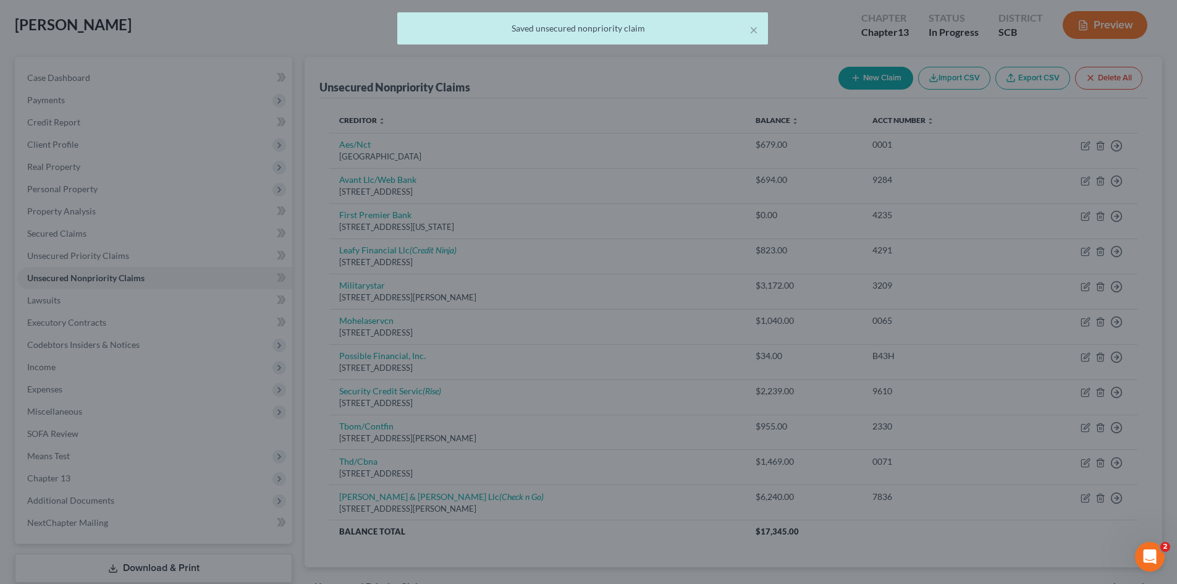
scroll to position [0, 0]
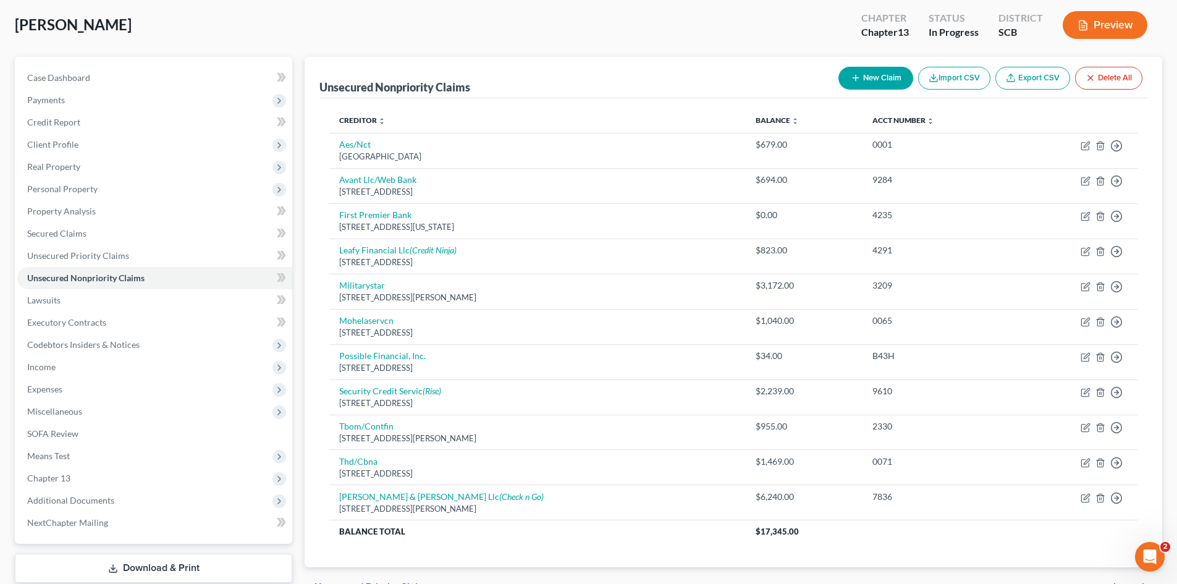
click at [871, 80] on button "New Claim" at bounding box center [876, 78] width 75 height 23
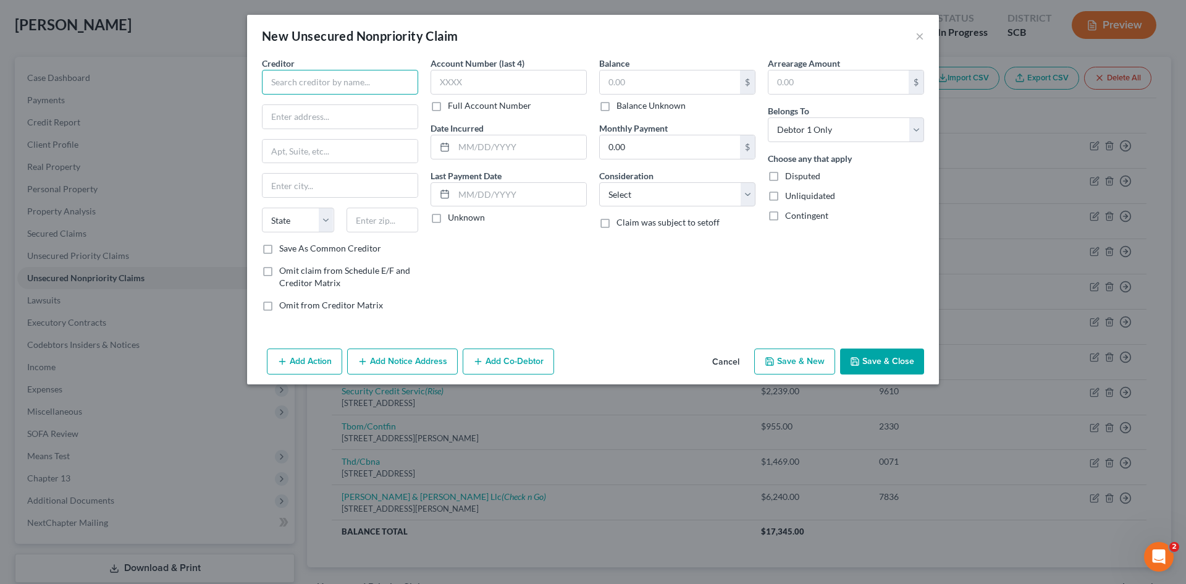
click at [360, 87] on input "text" at bounding box center [340, 82] width 156 height 25
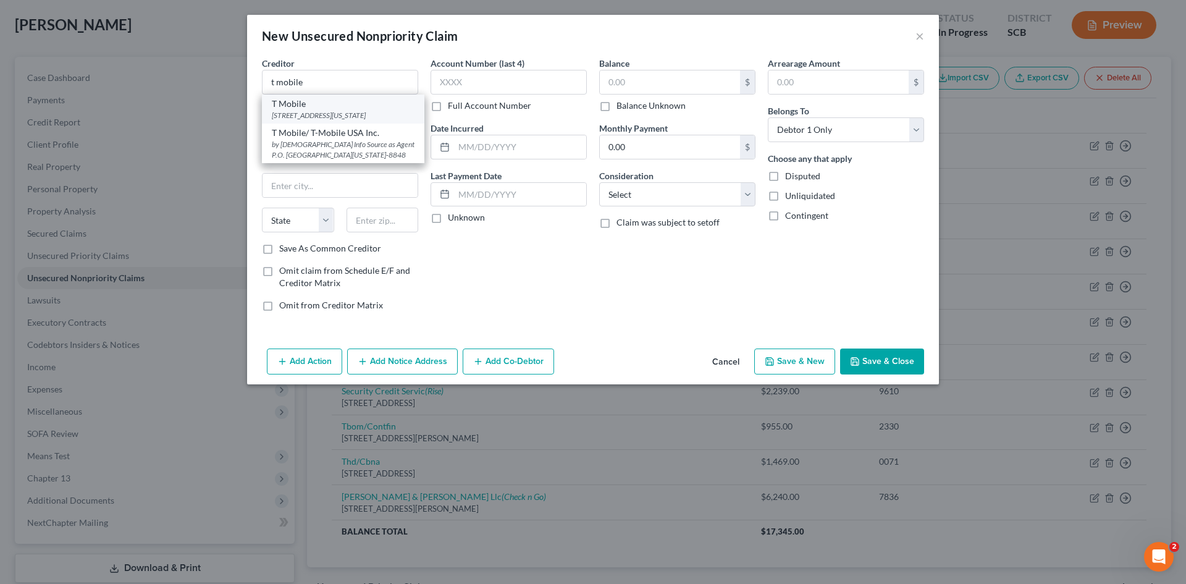
click at [351, 114] on div "4515 N. Santa Fe Ave., Oklahoma City, OK 73118" at bounding box center [343, 115] width 143 height 11
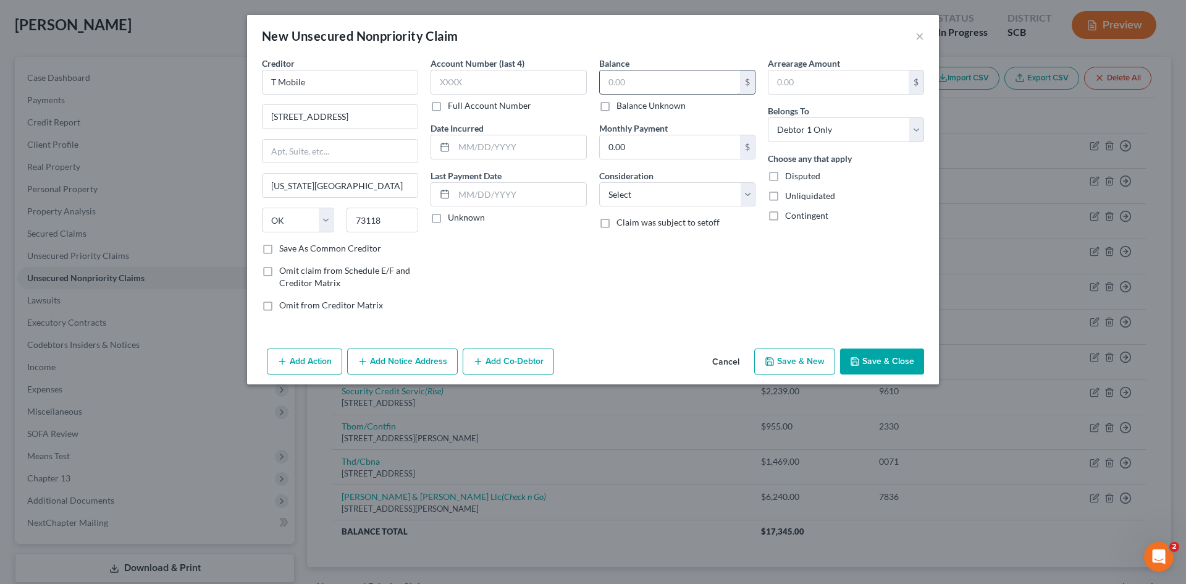
click at [698, 85] on input "text" at bounding box center [670, 81] width 140 height 23
click at [654, 183] on select "Select Cable / Satellite Services Collection Agency Credit Card Debt Debt Couns…" at bounding box center [677, 194] width 156 height 25
click at [599, 182] on select "Select Cable / Satellite Services Collection Agency Credit Card Debt Debt Couns…" at bounding box center [677, 194] width 156 height 25
click at [876, 360] on button "Save & Close" at bounding box center [882, 362] width 84 height 26
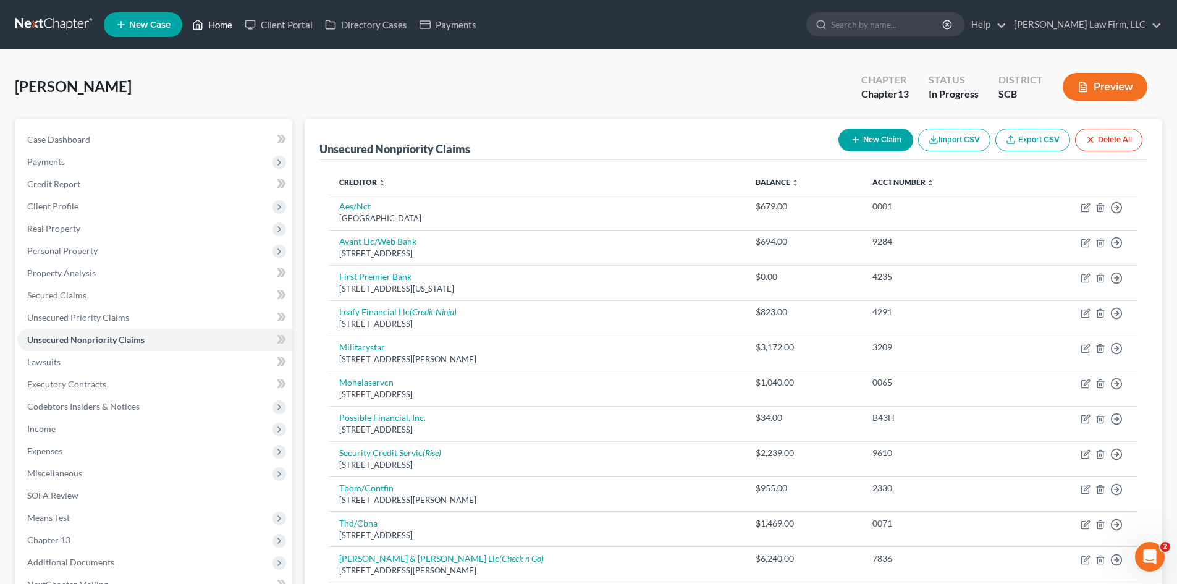
click at [215, 23] on link "Home" at bounding box center [212, 25] width 53 height 22
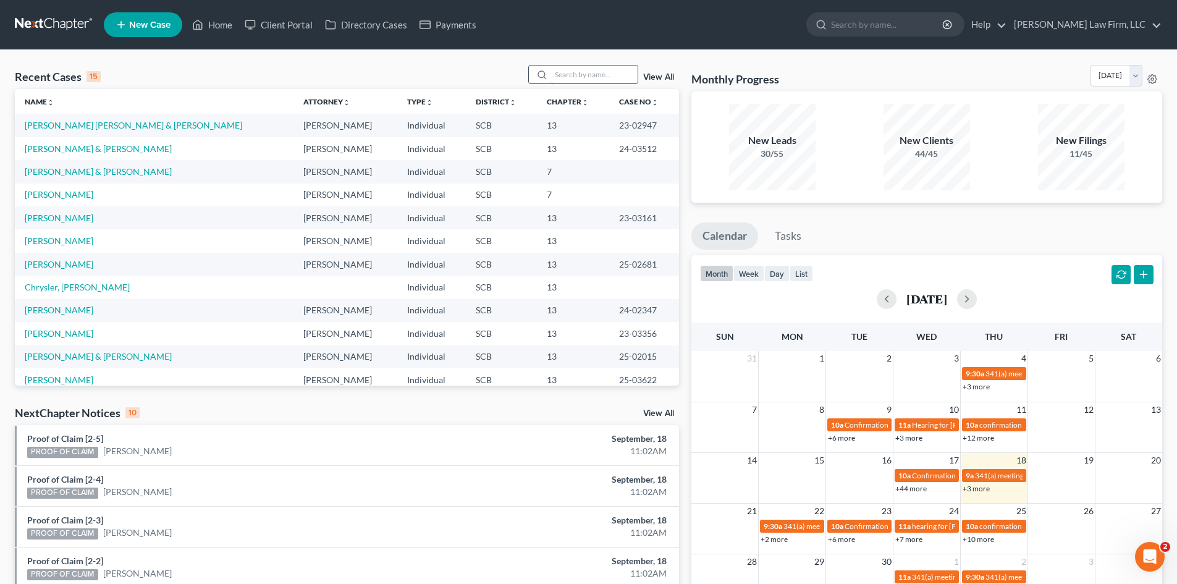
click at [585, 75] on input "search" at bounding box center [594, 75] width 87 height 18
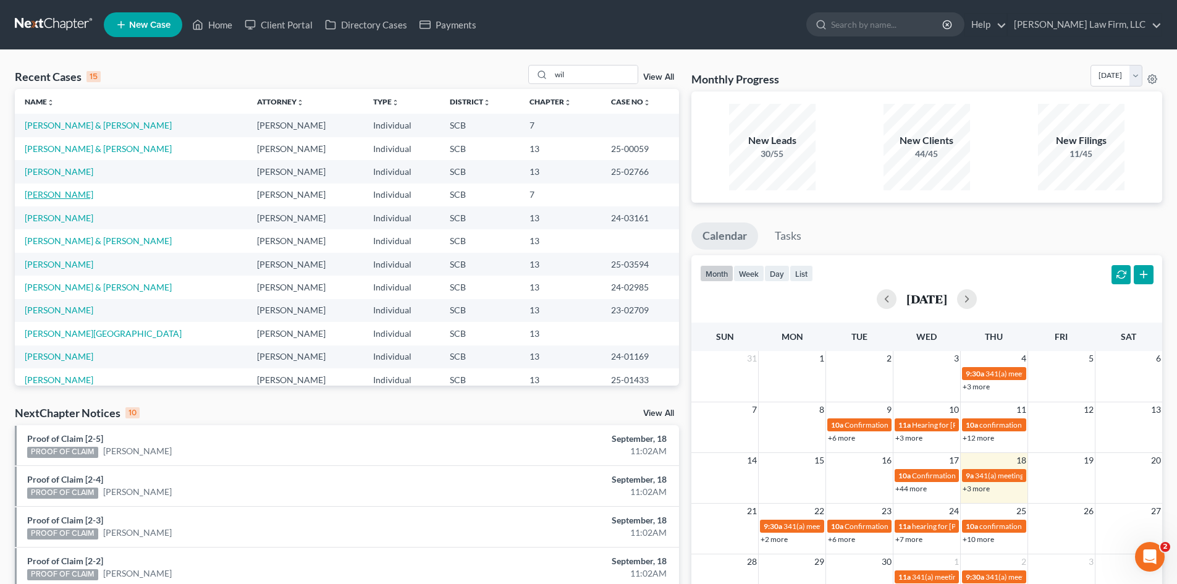
click at [54, 189] on link "[PERSON_NAME]" at bounding box center [59, 194] width 69 height 11
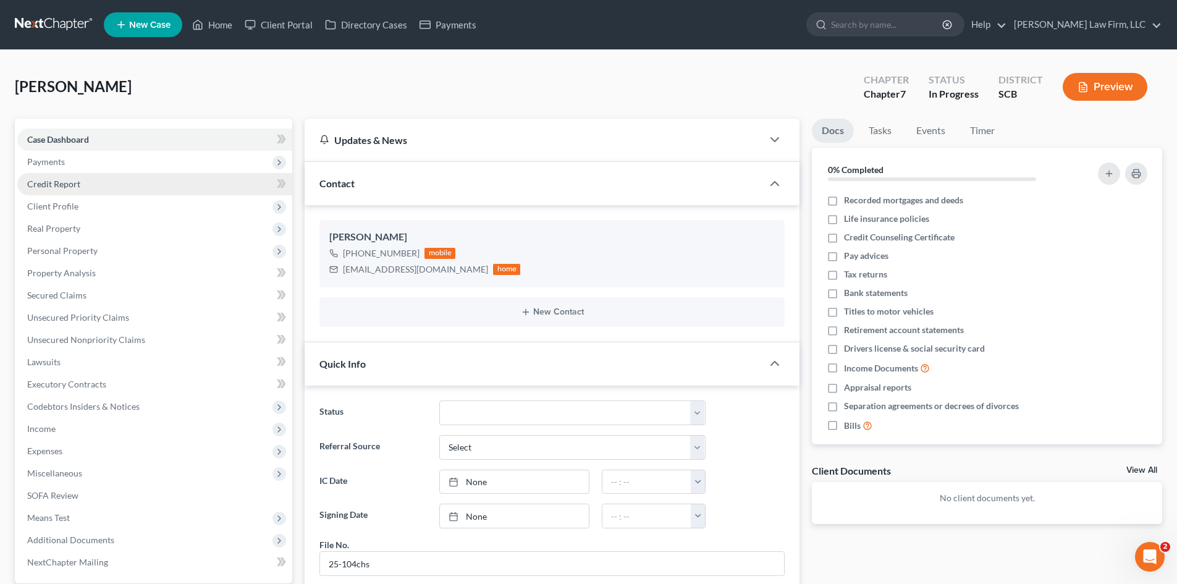
scroll to position [301, 0]
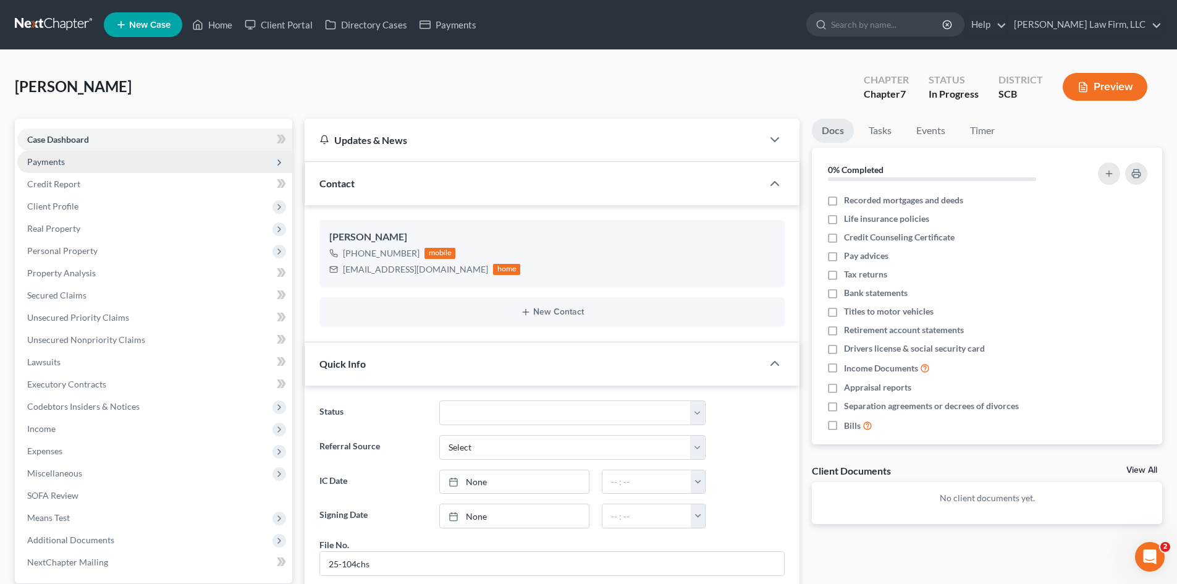
click at [65, 165] on span "Payments" at bounding box center [154, 162] width 275 height 22
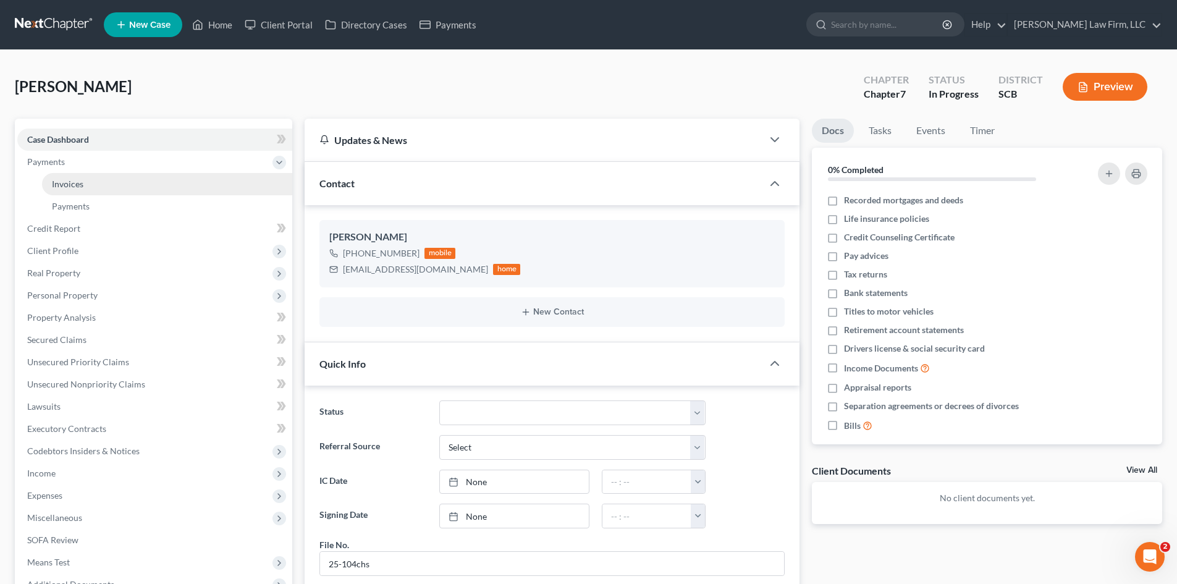
click at [69, 176] on link "Invoices" at bounding box center [167, 184] width 250 height 22
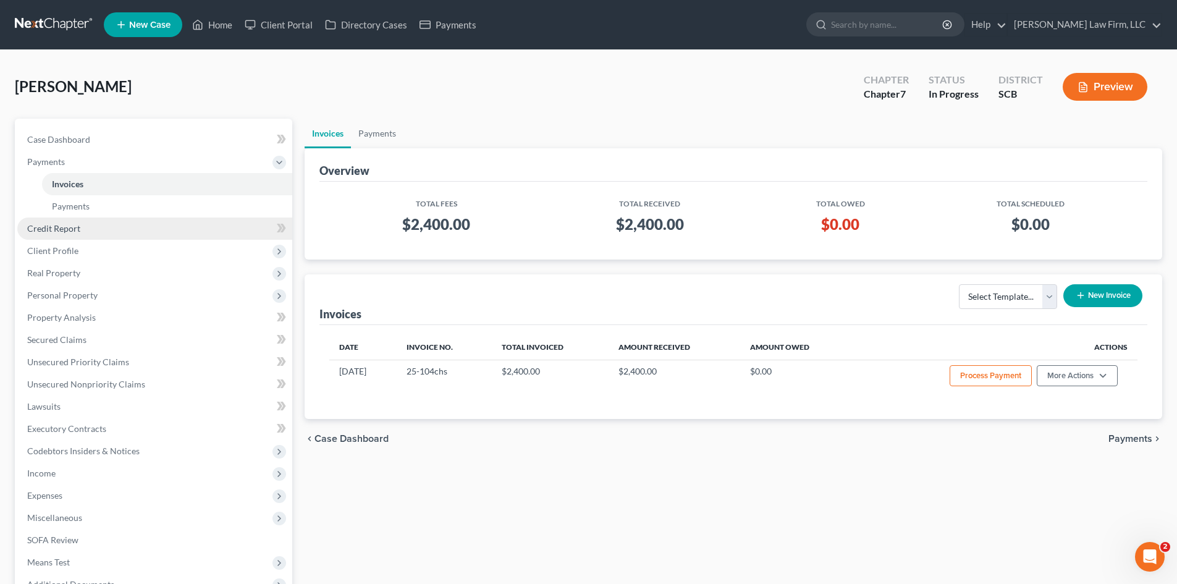
click at [71, 226] on span "Credit Report" at bounding box center [53, 228] width 53 height 11
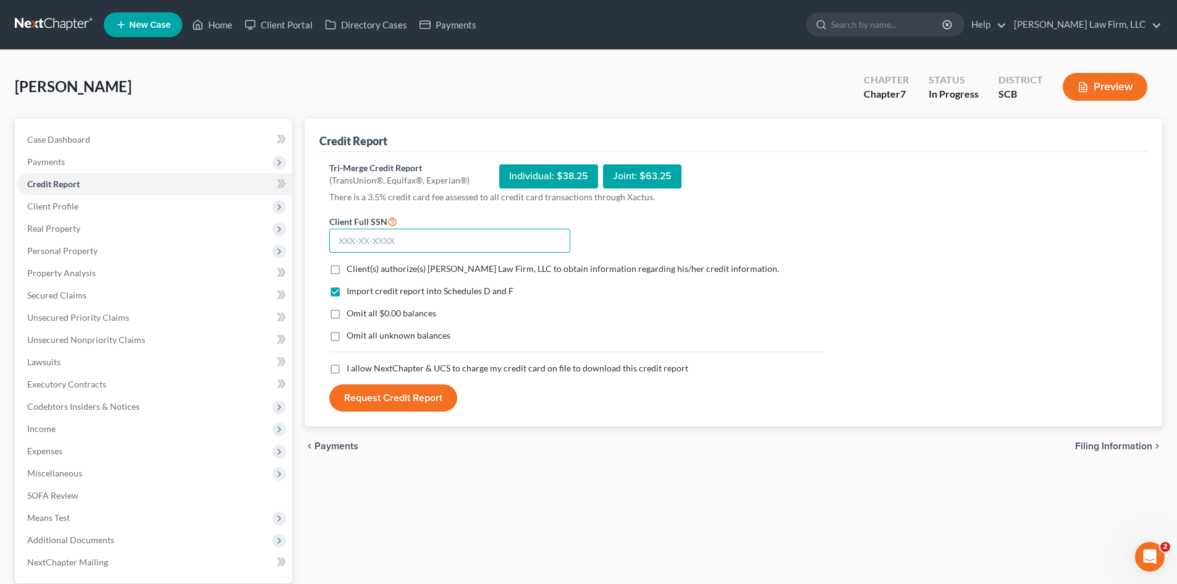
click at [379, 240] on input "text" at bounding box center [449, 241] width 241 height 25
click at [47, 209] on span "Client Profile" at bounding box center [52, 206] width 51 height 11
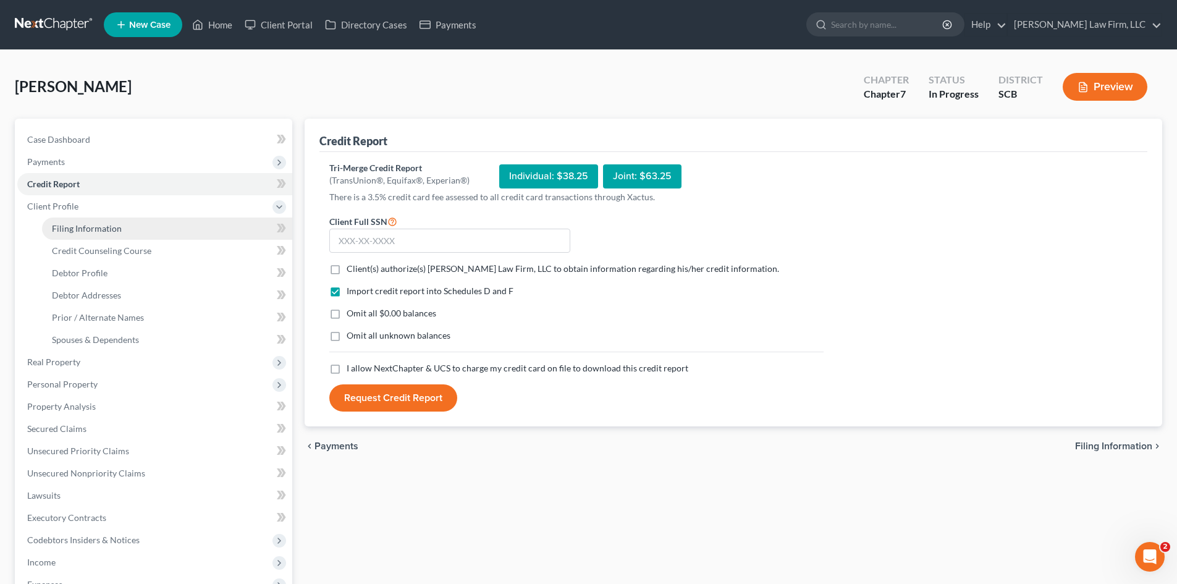
click at [74, 226] on span "Filing Information" at bounding box center [87, 228] width 70 height 11
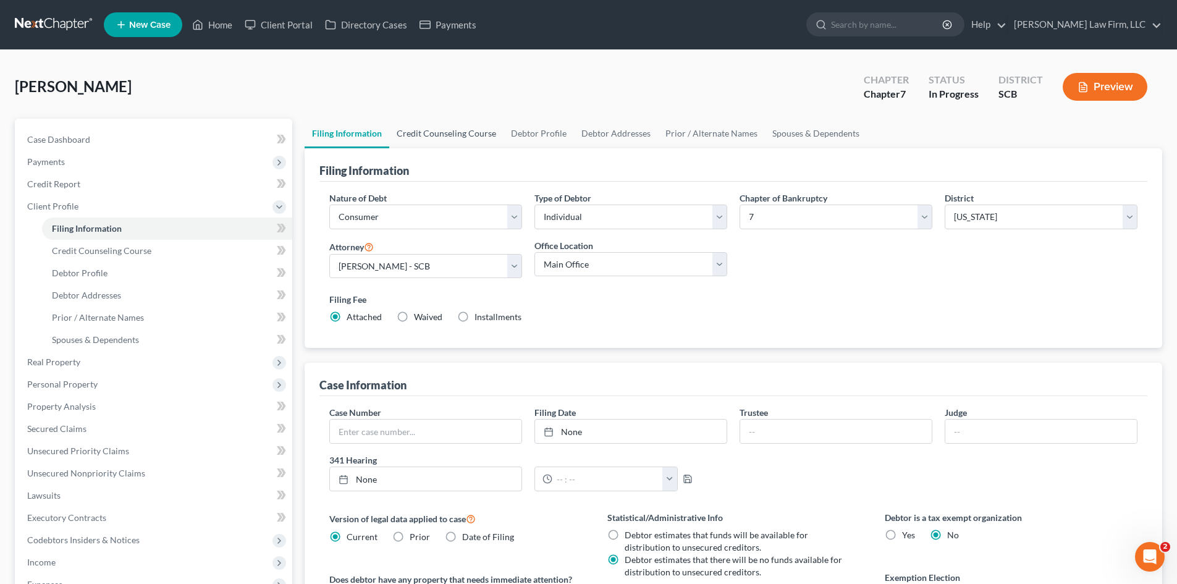
click at [463, 139] on link "Credit Counseling Course" at bounding box center [446, 134] width 114 height 30
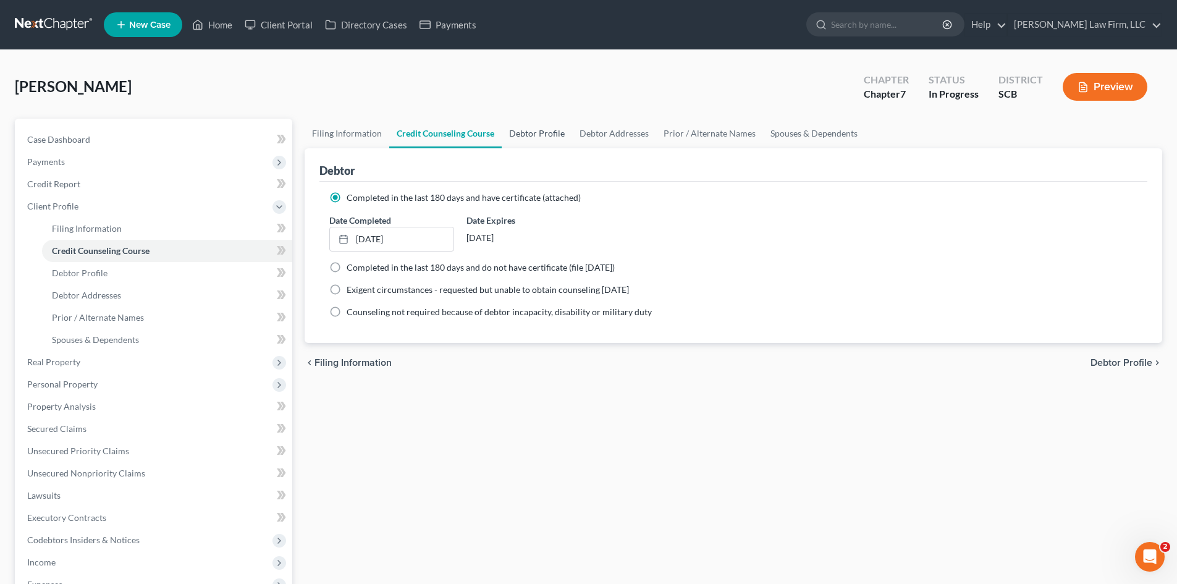
click at [519, 140] on link "Debtor Profile" at bounding box center [537, 134] width 70 height 30
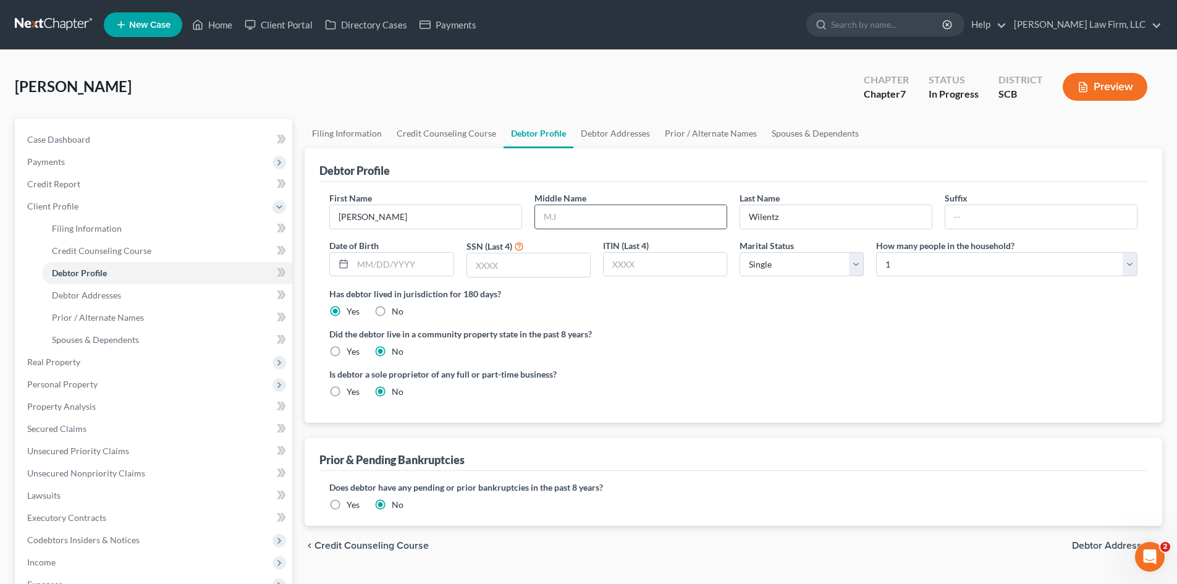
click at [614, 220] on input "text" at bounding box center [631, 216] width 192 height 23
click at [439, 258] on input "text" at bounding box center [403, 264] width 100 height 23
click at [529, 263] on input "text" at bounding box center [528, 264] width 123 height 23
drag, startPoint x: 808, startPoint y: 266, endPoint x: 790, endPoint y: 254, distance: 21.4
click at [808, 266] on select "Select Single Married Separated Divorced Widowed" at bounding box center [802, 264] width 124 height 25
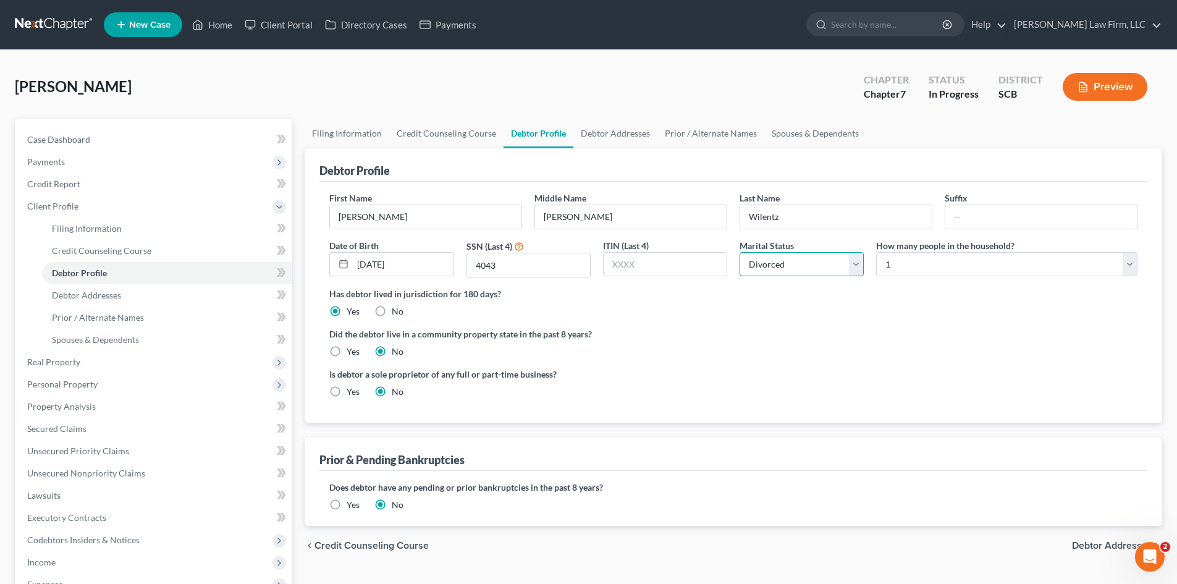
click at [740, 252] on select "Select Single Married Separated Divorced Widowed" at bounding box center [802, 264] width 124 height 25
click at [593, 143] on link "Debtor Addresses" at bounding box center [615, 134] width 84 height 30
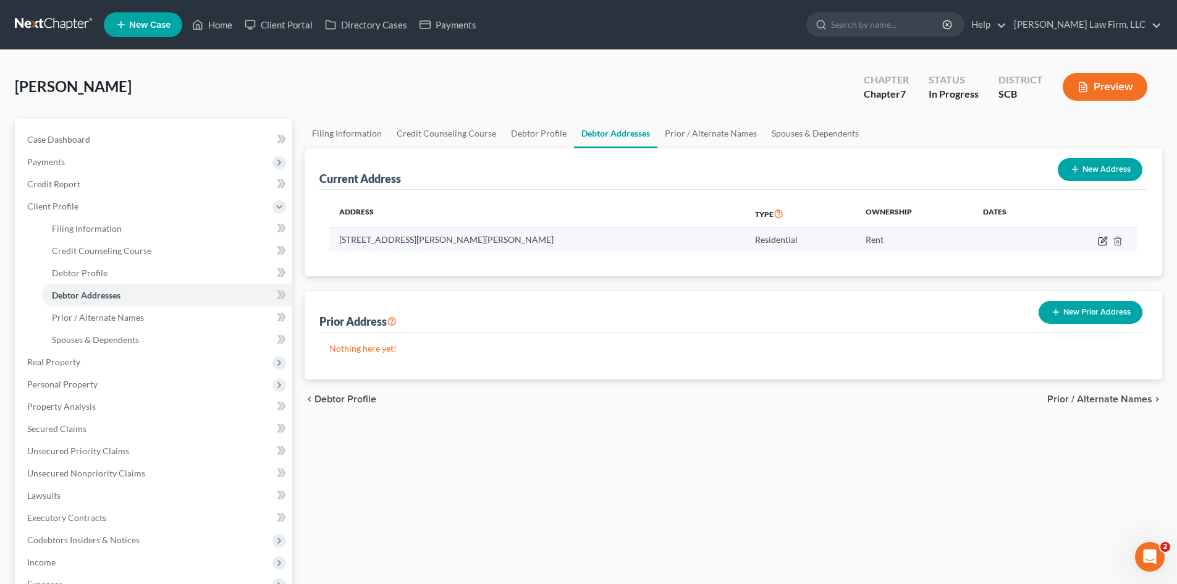
click at [1103, 243] on icon "button" at bounding box center [1103, 241] width 10 height 10
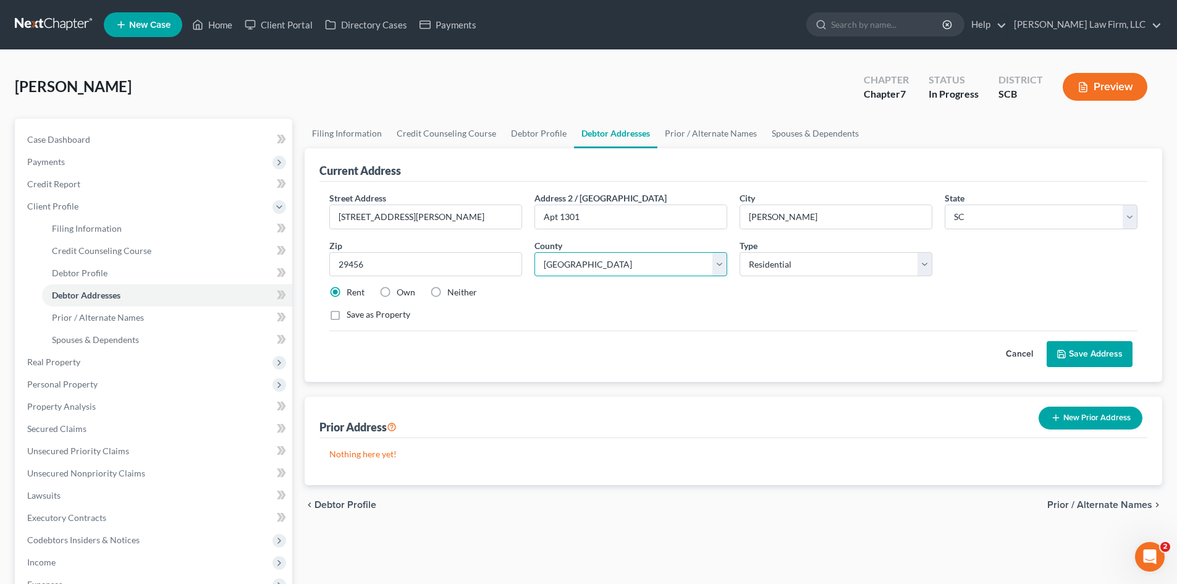
click at [670, 273] on select "County Abbeville County Aiken County Allendale County Anderson County Bamberg C…" at bounding box center [631, 264] width 193 height 25
click at [535, 252] on select "County Abbeville County Aiken County Allendale County Anderson County Bamberg C…" at bounding box center [631, 264] width 193 height 25
click at [1055, 362] on button "Save Address" at bounding box center [1090, 354] width 86 height 26
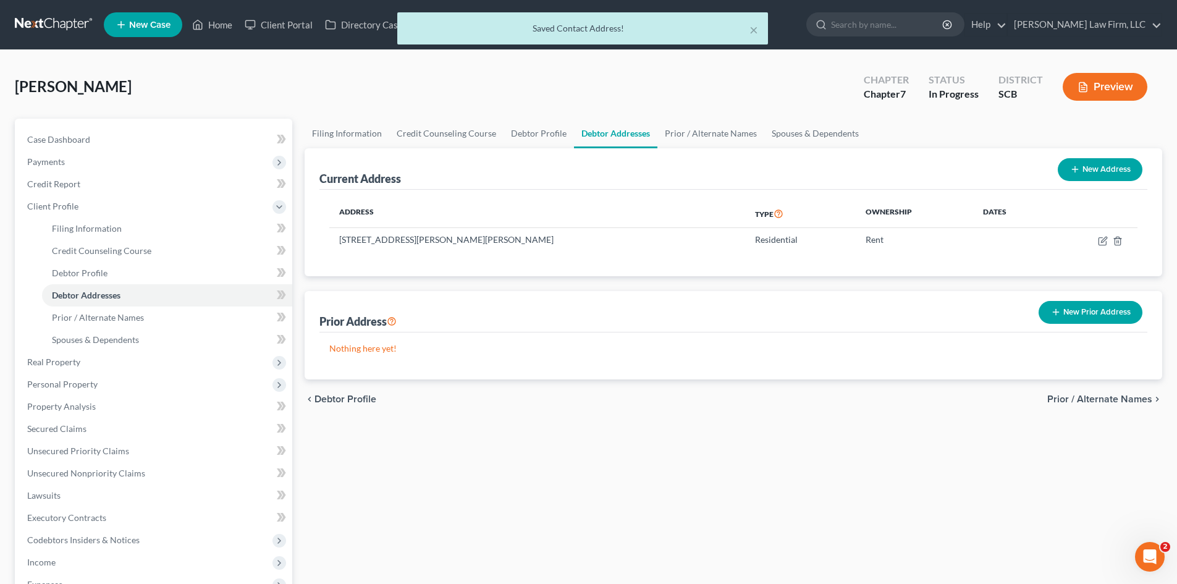
click at [1088, 322] on button "New Prior Address" at bounding box center [1091, 312] width 104 height 23
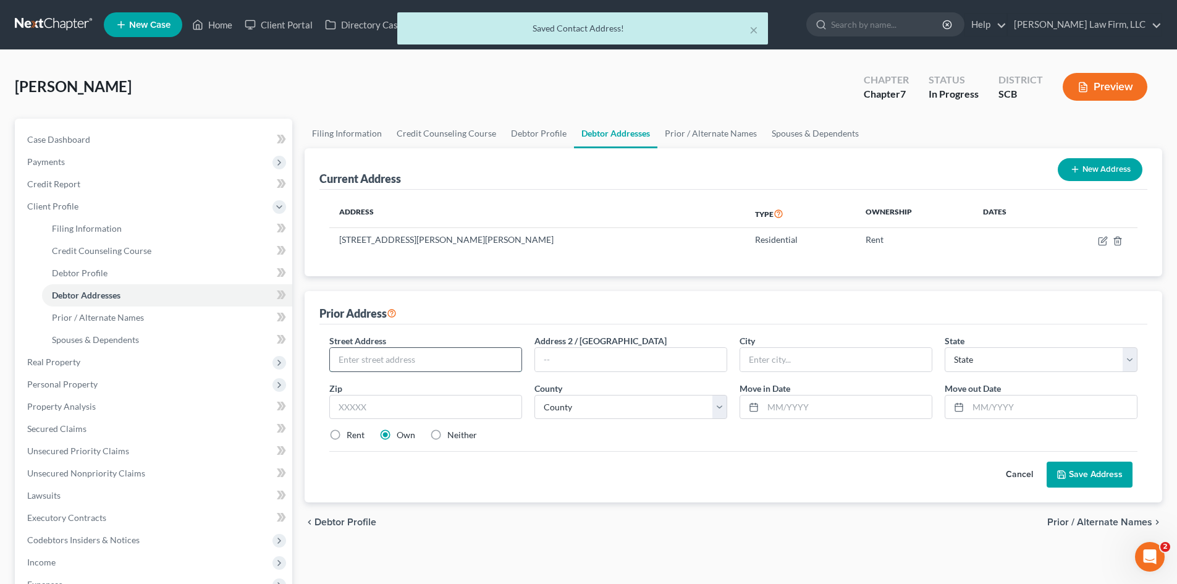
click at [488, 365] on input "text" at bounding box center [426, 359] width 192 height 23
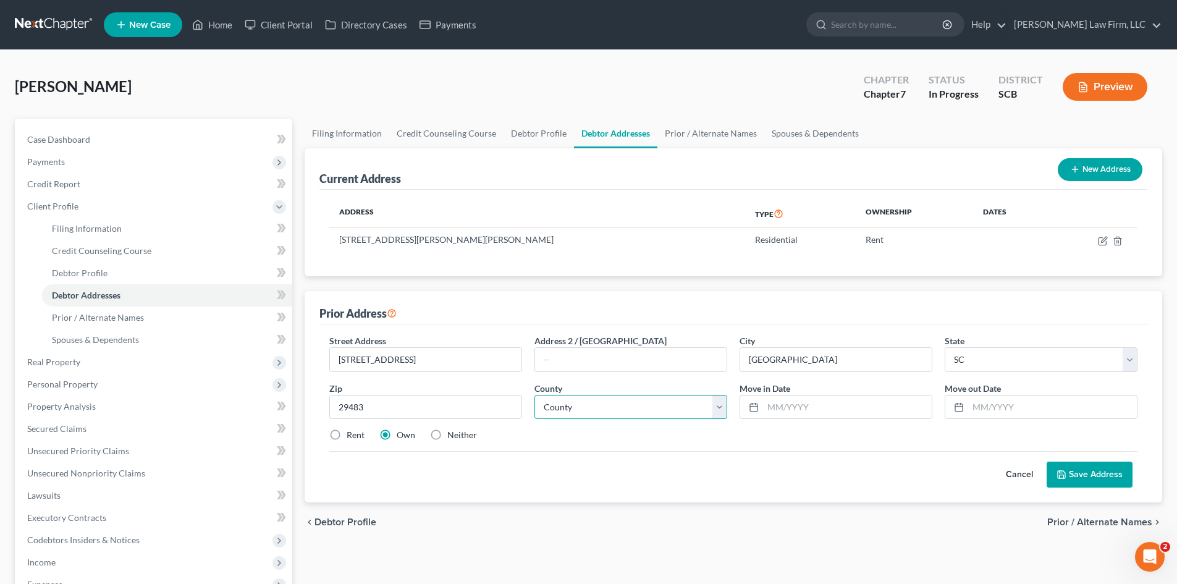
click at [572, 411] on select "County Abbeville County Aiken County Allendale County Anderson County Bamberg C…" at bounding box center [631, 407] width 193 height 25
click at [535, 395] on select "County Abbeville County Aiken County Allendale County Anderson County Bamberg C…" at bounding box center [631, 407] width 193 height 25
click at [819, 410] on input "text" at bounding box center [847, 406] width 169 height 23
click at [1099, 468] on button "Save Address" at bounding box center [1090, 475] width 86 height 26
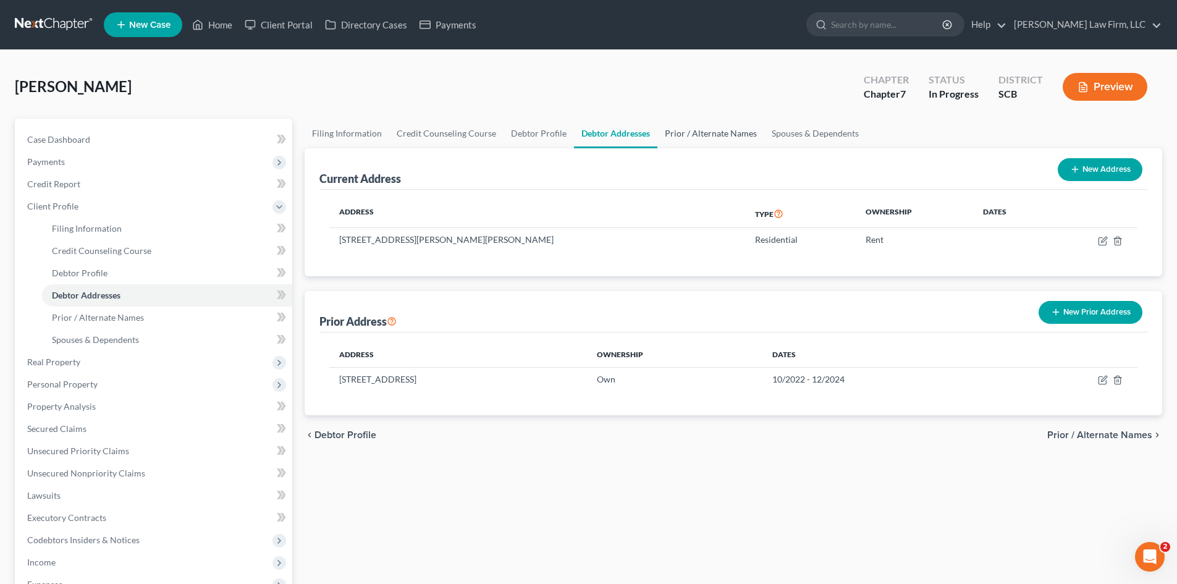
click at [696, 140] on link "Prior / Alternate Names" at bounding box center [710, 134] width 107 height 30
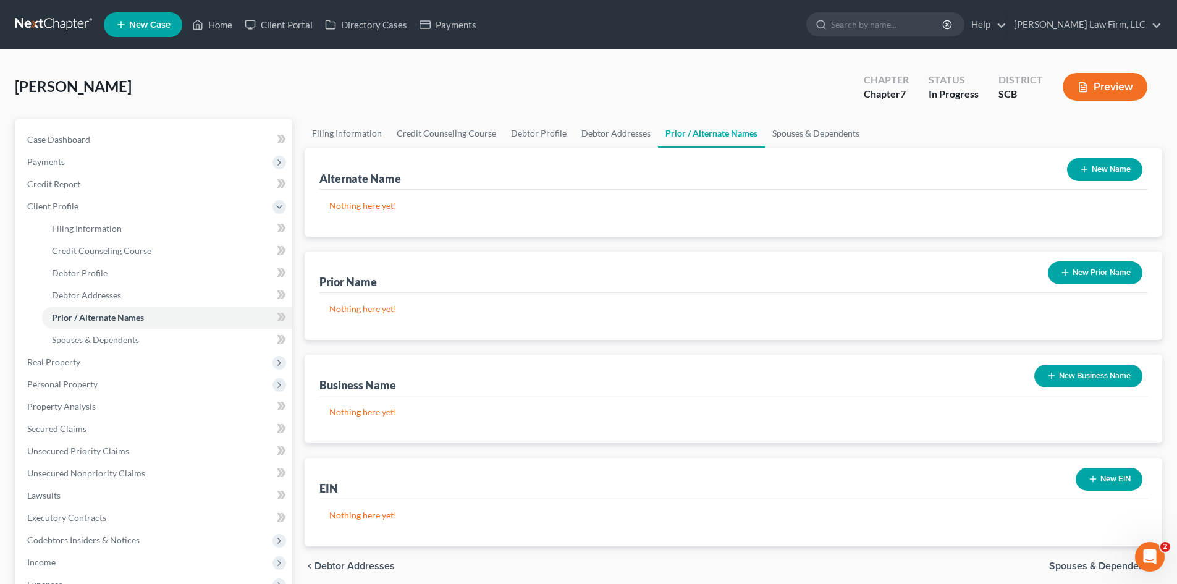
click at [1100, 159] on button "New Name" at bounding box center [1104, 169] width 75 height 23
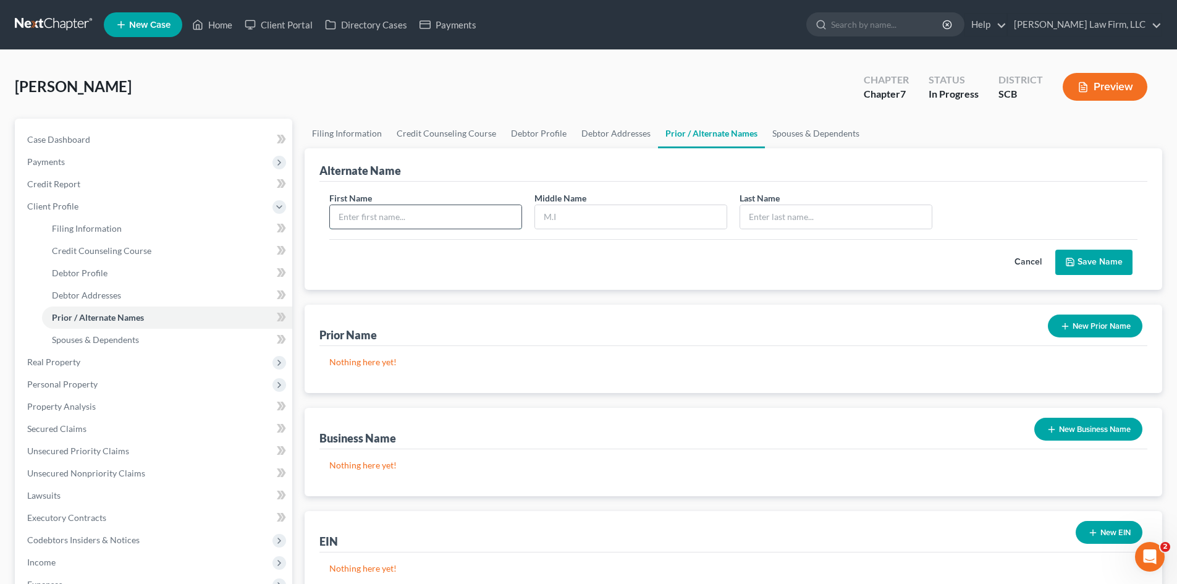
drag, startPoint x: 482, startPoint y: 214, endPoint x: 486, endPoint y: 208, distance: 7.0
click at [484, 214] on input "text" at bounding box center [426, 216] width 192 height 23
click at [1076, 265] on button "Save Name" at bounding box center [1093, 263] width 77 height 26
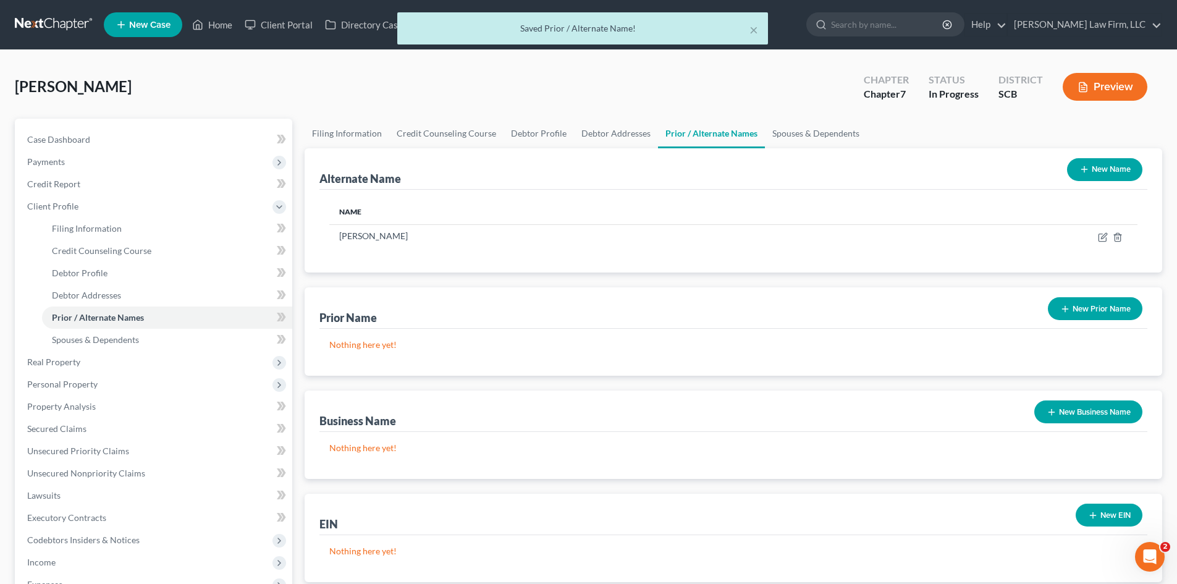
click at [1105, 177] on button "New Name" at bounding box center [1104, 169] width 75 height 23
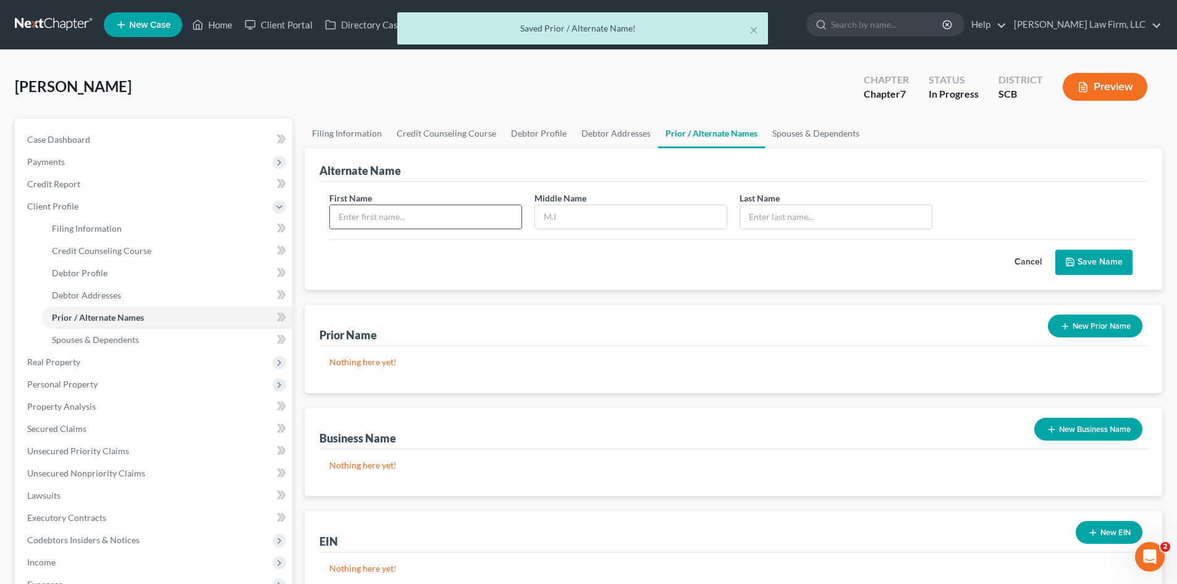
click at [456, 214] on input "text" at bounding box center [426, 216] width 192 height 23
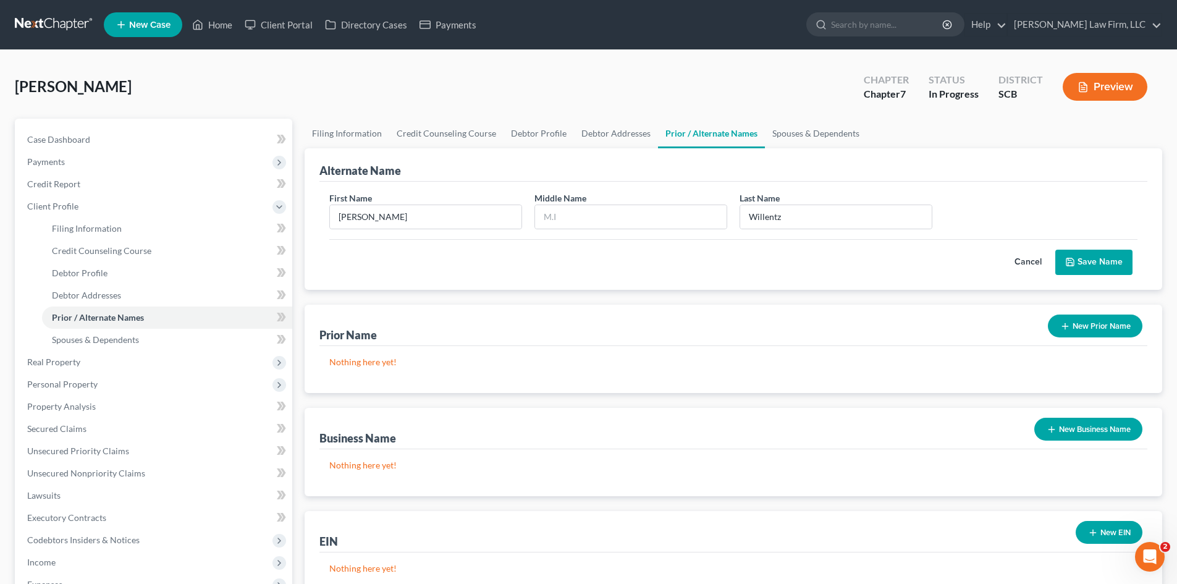
click at [1075, 268] on button "Save Name" at bounding box center [1093, 263] width 77 height 26
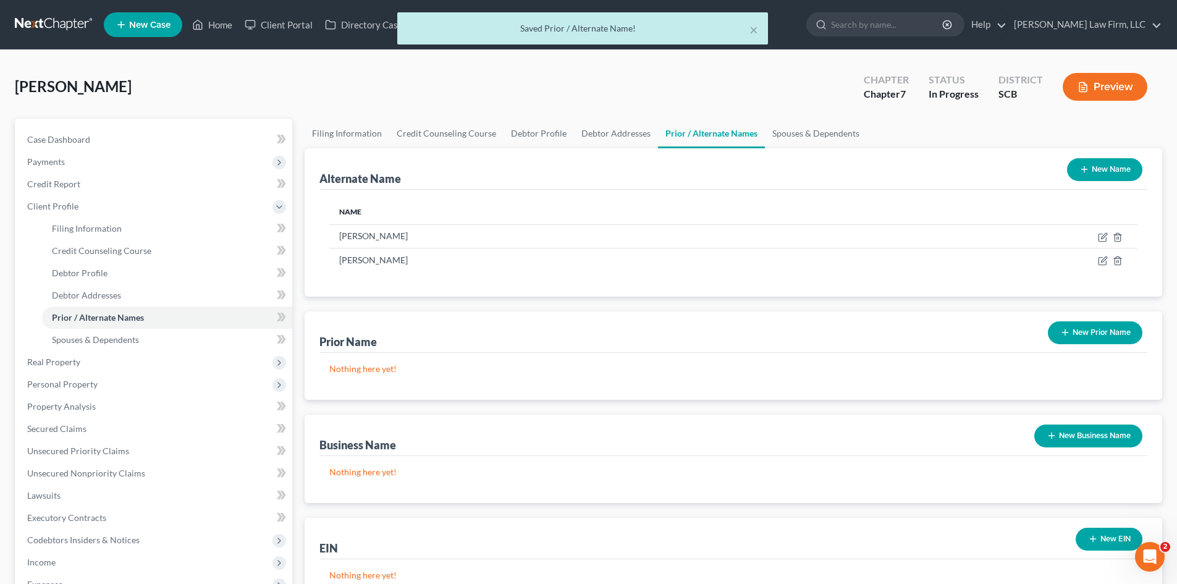
click at [1099, 184] on div "New Name" at bounding box center [1104, 169] width 85 height 33
drag, startPoint x: 1129, startPoint y: 167, endPoint x: 1059, endPoint y: 169, distance: 69.9
click at [1127, 166] on button "New Name" at bounding box center [1104, 169] width 75 height 23
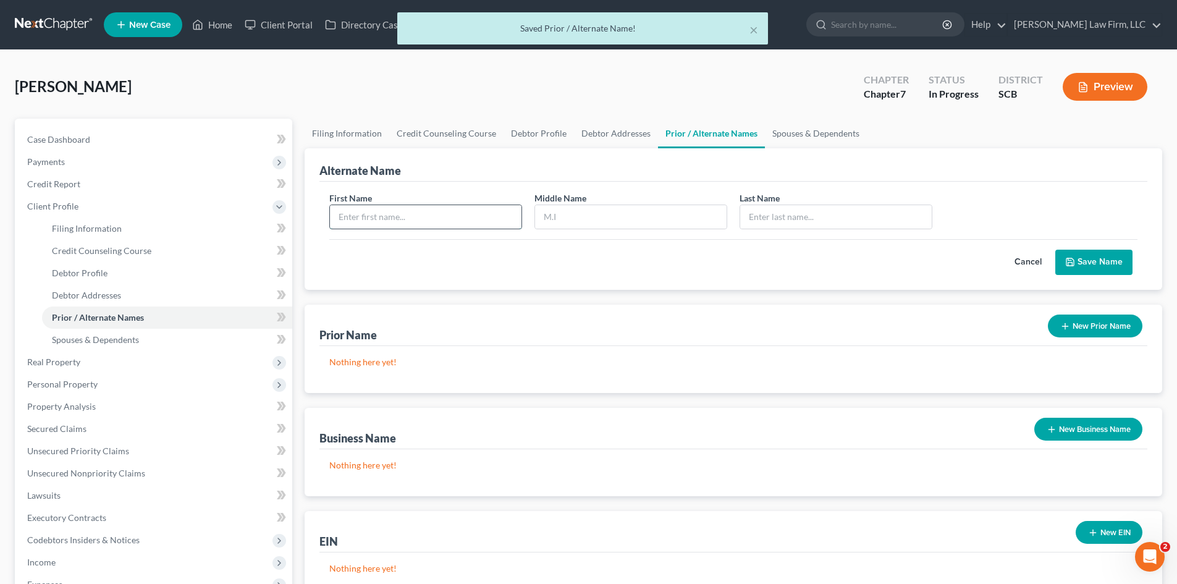
click at [434, 218] on input "text" at bounding box center [426, 216] width 192 height 23
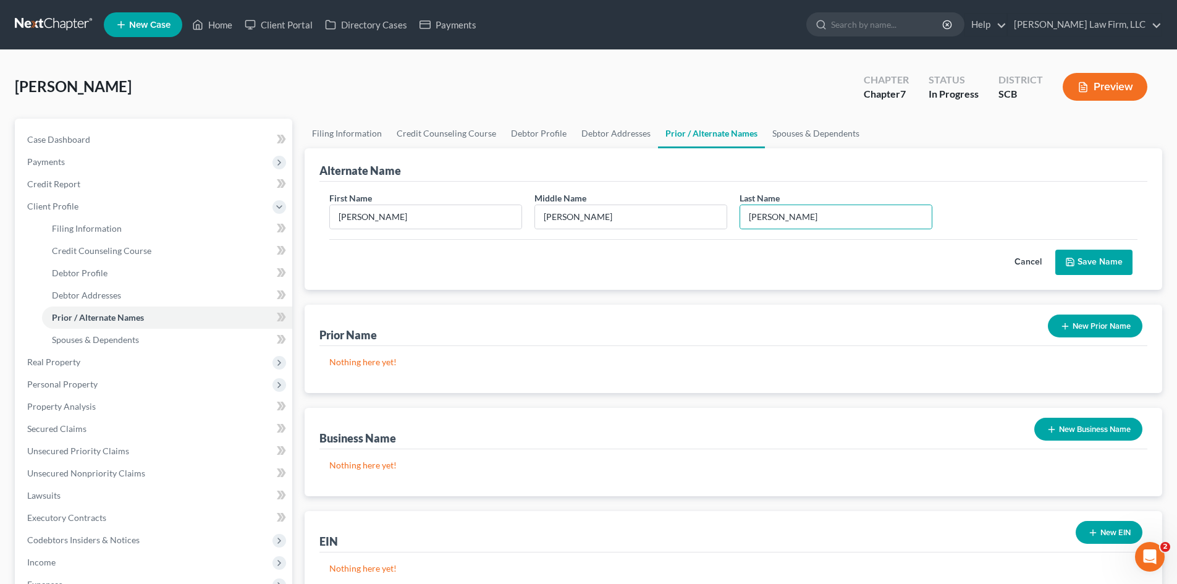
click at [1068, 262] on icon "submit" at bounding box center [1070, 261] width 7 height 7
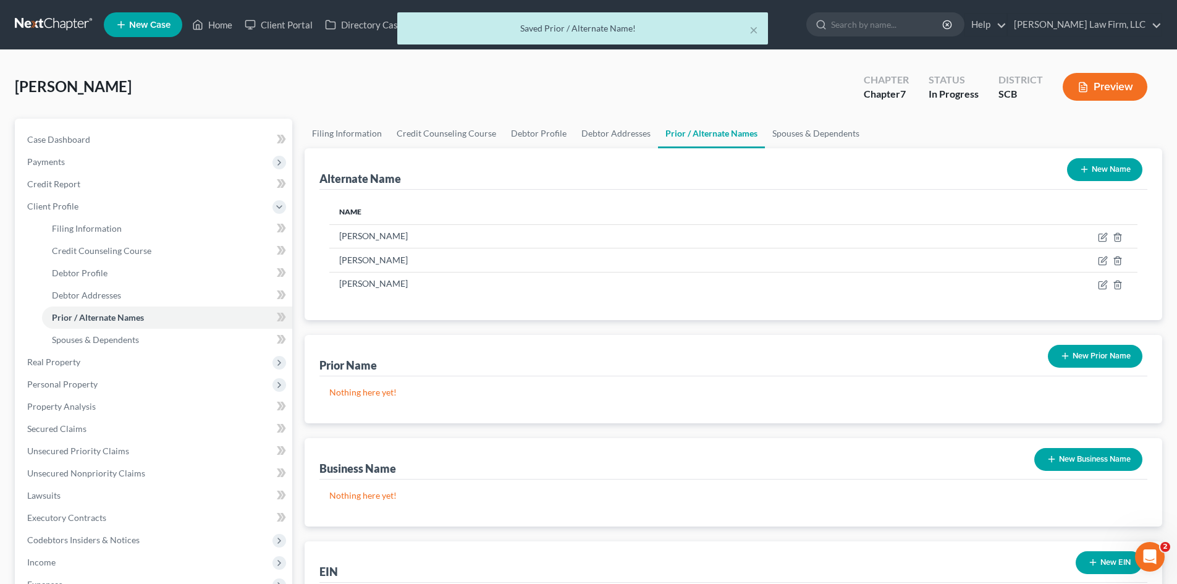
click at [1111, 167] on button "New Name" at bounding box center [1104, 169] width 75 height 23
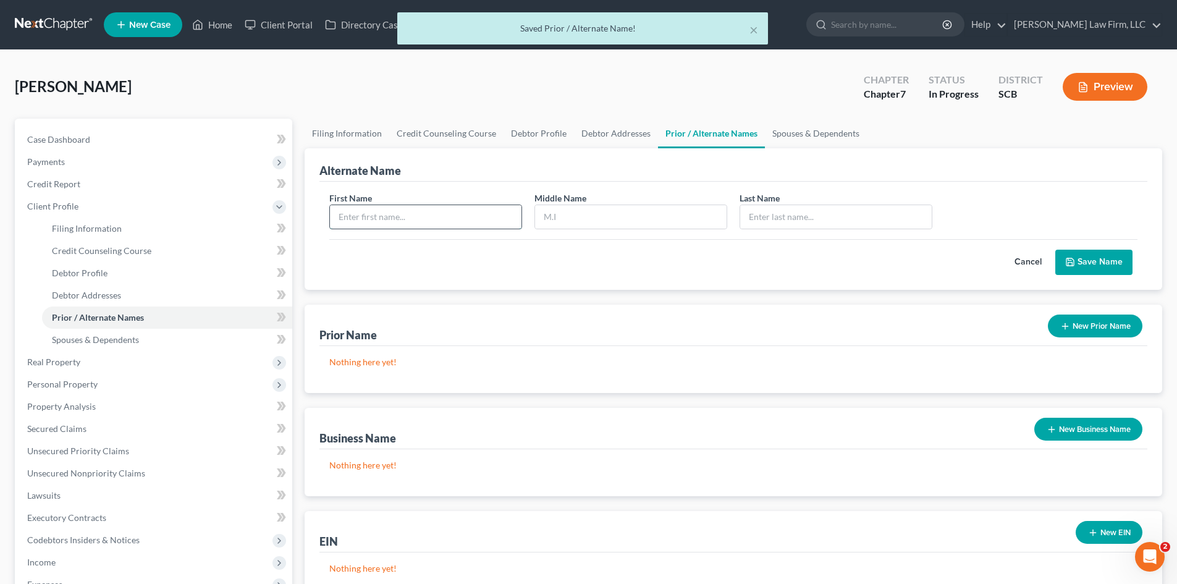
click at [388, 225] on input "text" at bounding box center [426, 216] width 192 height 23
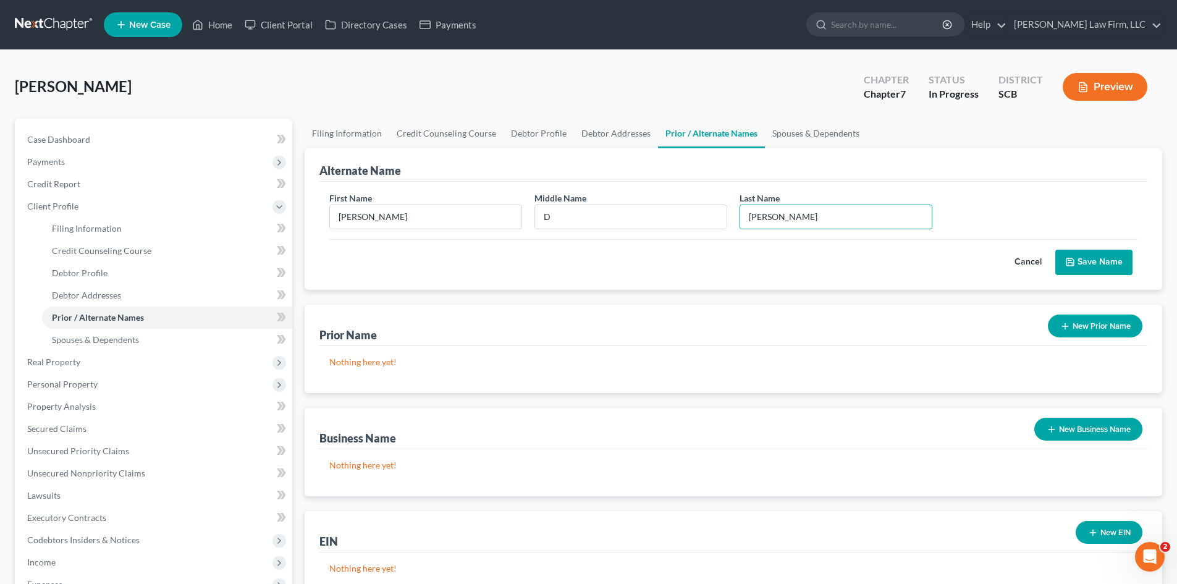
click at [1082, 254] on button "Save Name" at bounding box center [1093, 263] width 77 height 26
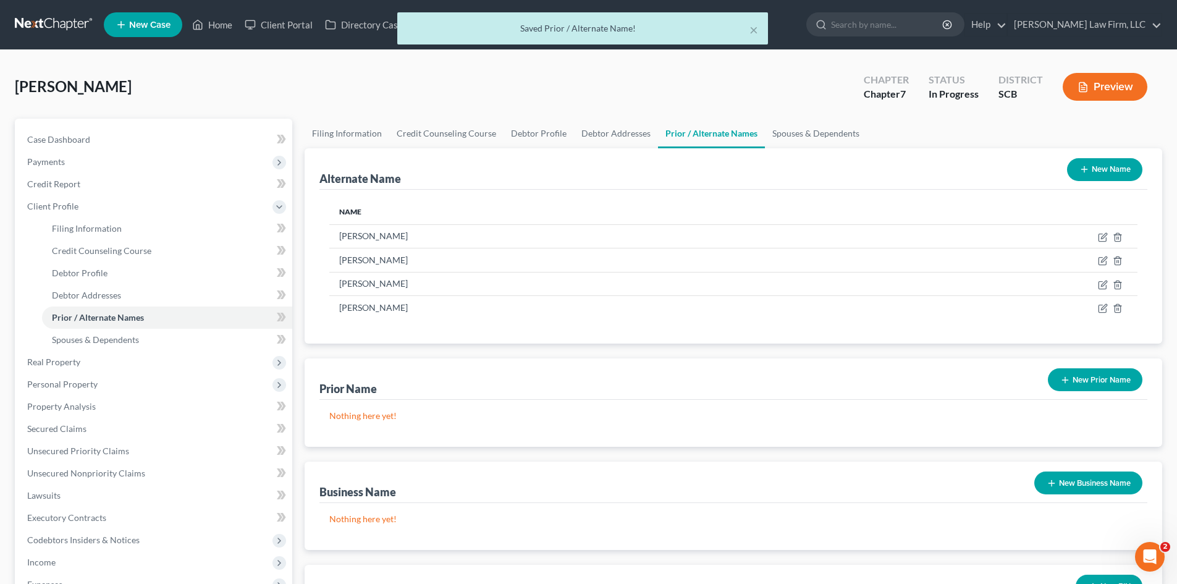
drag, startPoint x: 1102, startPoint y: 174, endPoint x: 1052, endPoint y: 172, distance: 49.5
click at [1101, 173] on button "New Name" at bounding box center [1104, 169] width 75 height 23
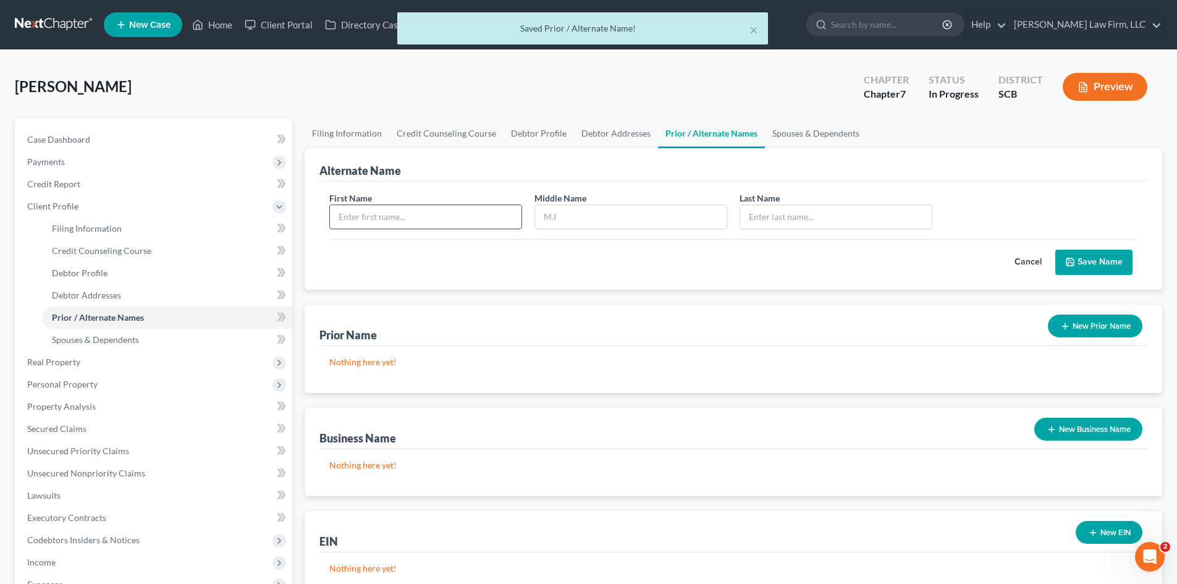
click at [437, 224] on input "text" at bounding box center [426, 216] width 192 height 23
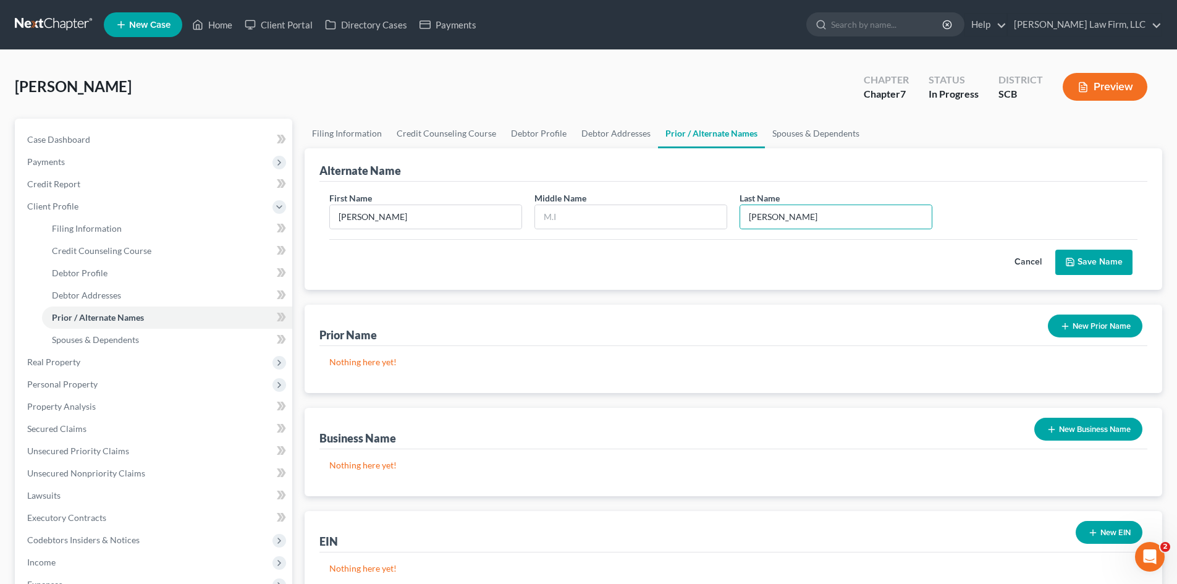
click at [1083, 259] on button "Save Name" at bounding box center [1093, 263] width 77 height 26
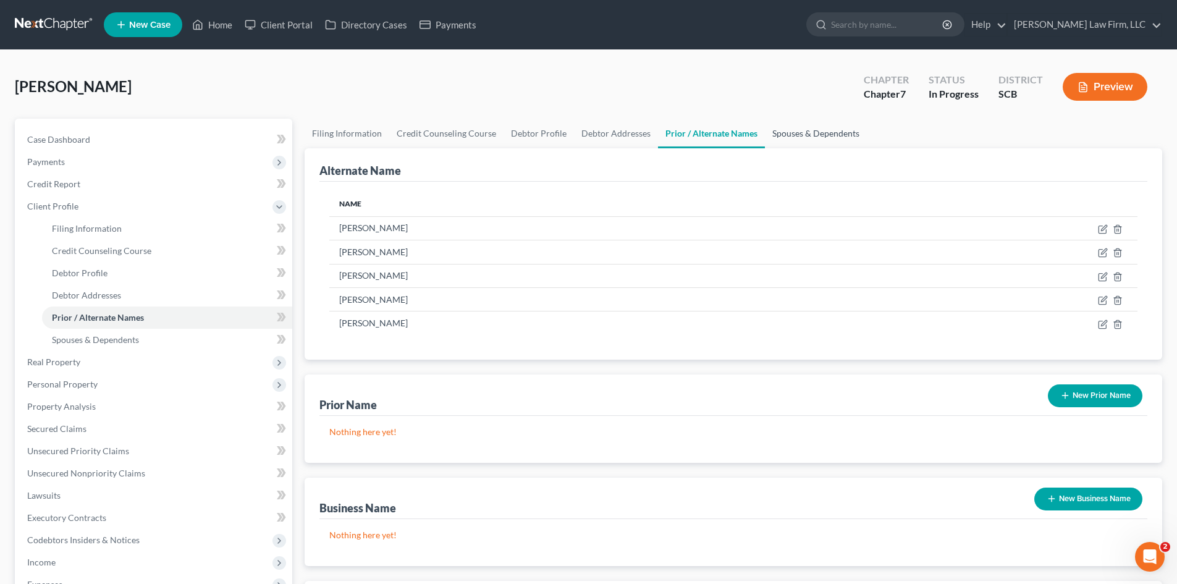
click at [809, 138] on link "Spouses & Dependents" at bounding box center [816, 134] width 102 height 30
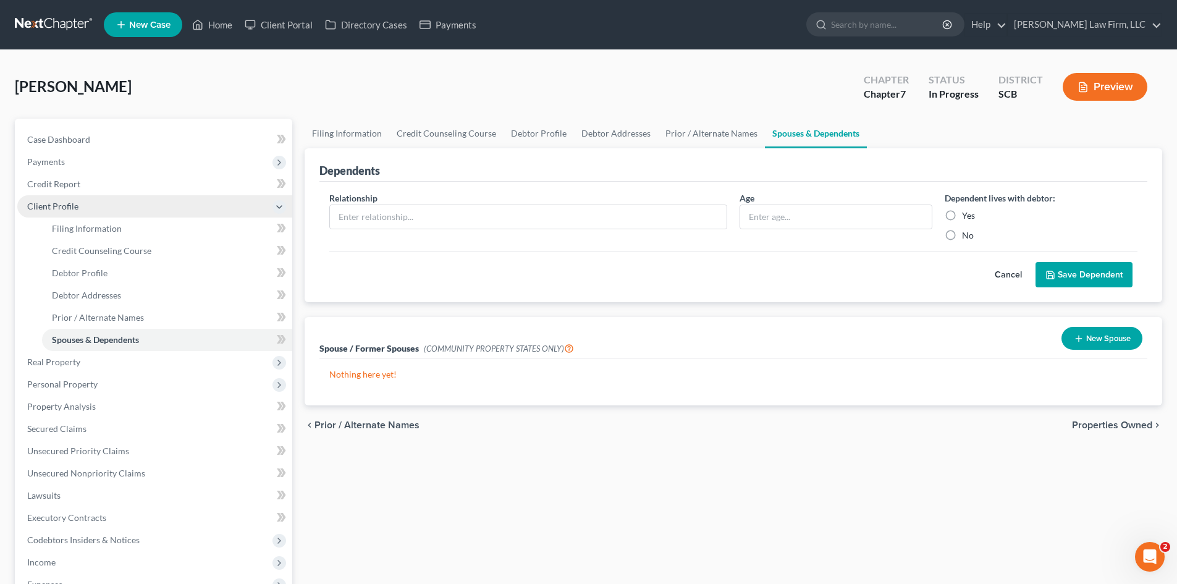
click at [73, 205] on span "Client Profile" at bounding box center [52, 206] width 51 height 11
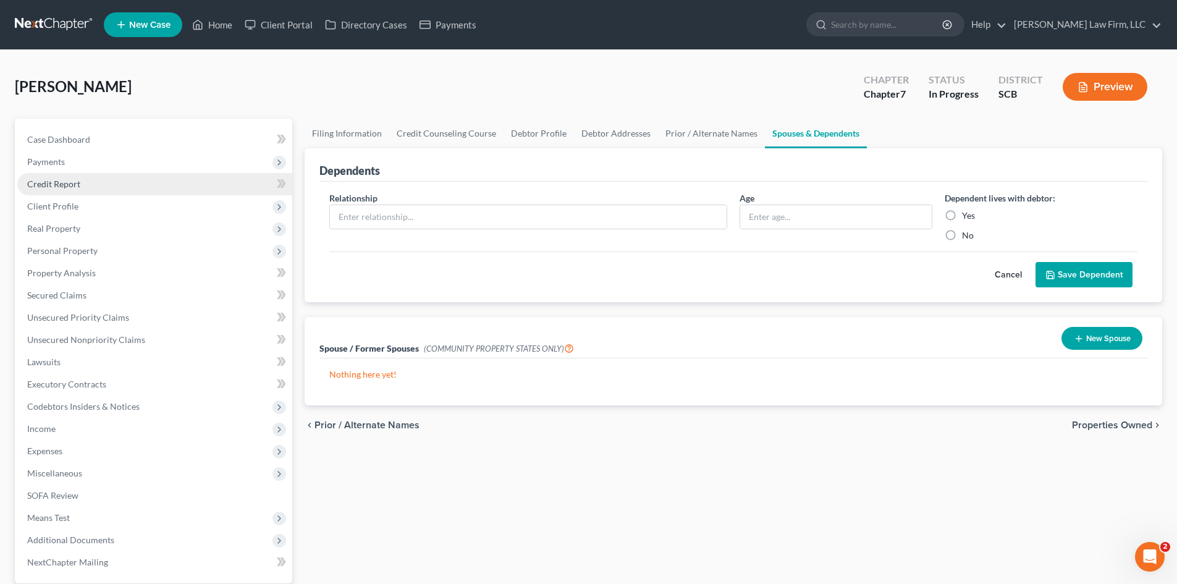
click at [72, 187] on span "Credit Report" at bounding box center [53, 184] width 53 height 11
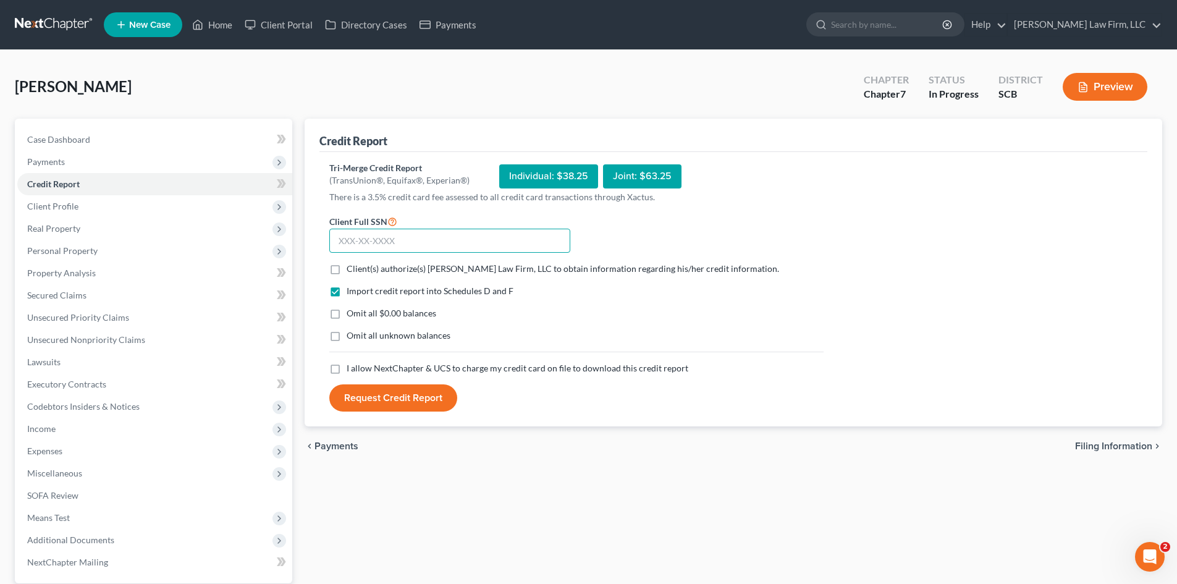
click at [451, 235] on input "text" at bounding box center [449, 241] width 241 height 25
click at [347, 268] on label "Client(s) authorize(s) Meredith Law Firm, LLC to obtain information regarding h…" at bounding box center [563, 269] width 433 height 12
click at [352, 268] on input "Client(s) authorize(s) Meredith Law Firm, LLC to obtain information regarding h…" at bounding box center [356, 267] width 8 height 8
click at [347, 316] on label "Omit all $0.00 balances" at bounding box center [392, 313] width 90 height 12
click at [352, 315] on input "Omit all $0.00 balances" at bounding box center [356, 311] width 8 height 8
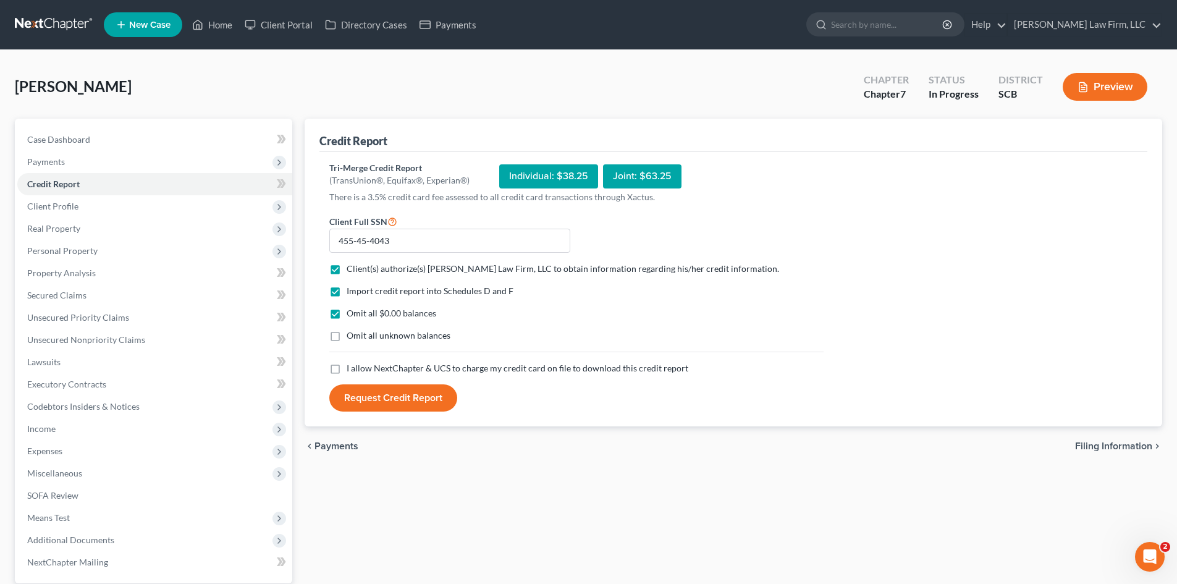
click at [347, 371] on label "I allow NextChapter & UCS to charge my credit card on file to download this cre…" at bounding box center [518, 368] width 342 height 12
click at [352, 370] on input "I allow NextChapter & UCS to charge my credit card on file to download this cre…" at bounding box center [356, 366] width 8 height 8
click at [363, 392] on button "Request Credit Report" at bounding box center [393, 397] width 128 height 27
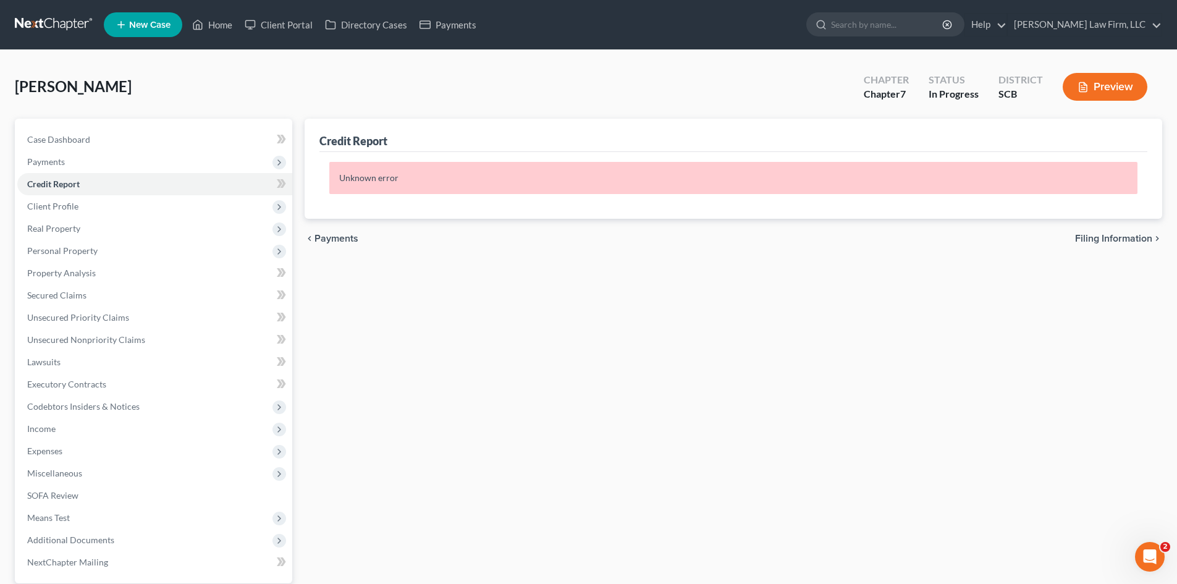
click at [410, 163] on p "Unknown error" at bounding box center [733, 178] width 808 height 32
click at [393, 176] on p "Unknown error" at bounding box center [733, 178] width 808 height 32
click at [68, 187] on span "Credit Report" at bounding box center [53, 184] width 53 height 11
click at [54, 211] on span "Client Profile" at bounding box center [154, 206] width 275 height 22
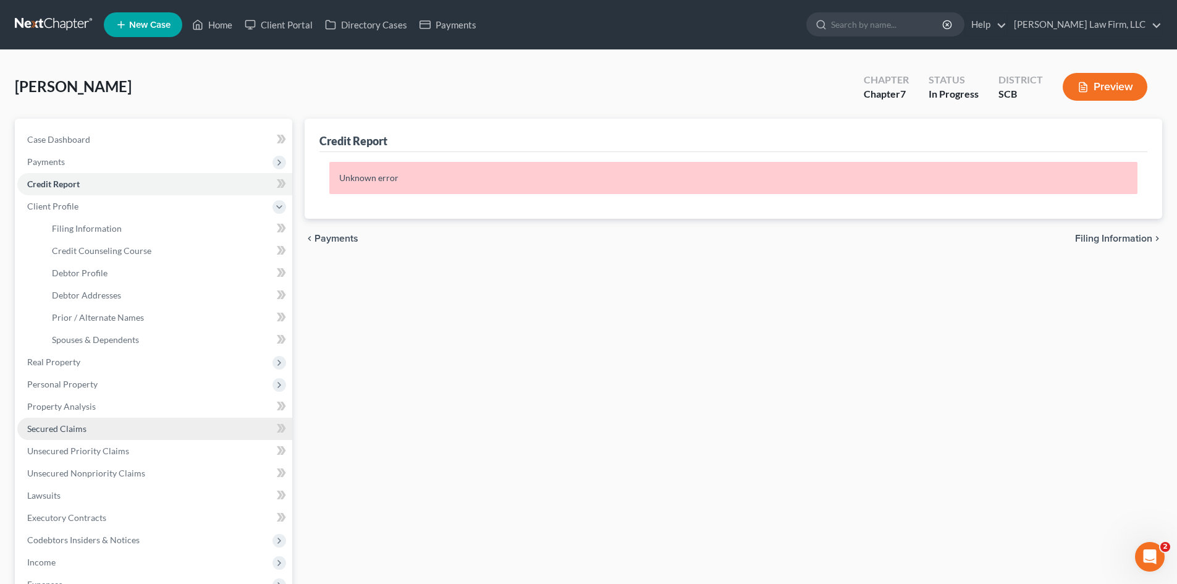
click at [37, 424] on span "Secured Claims" at bounding box center [56, 428] width 59 height 11
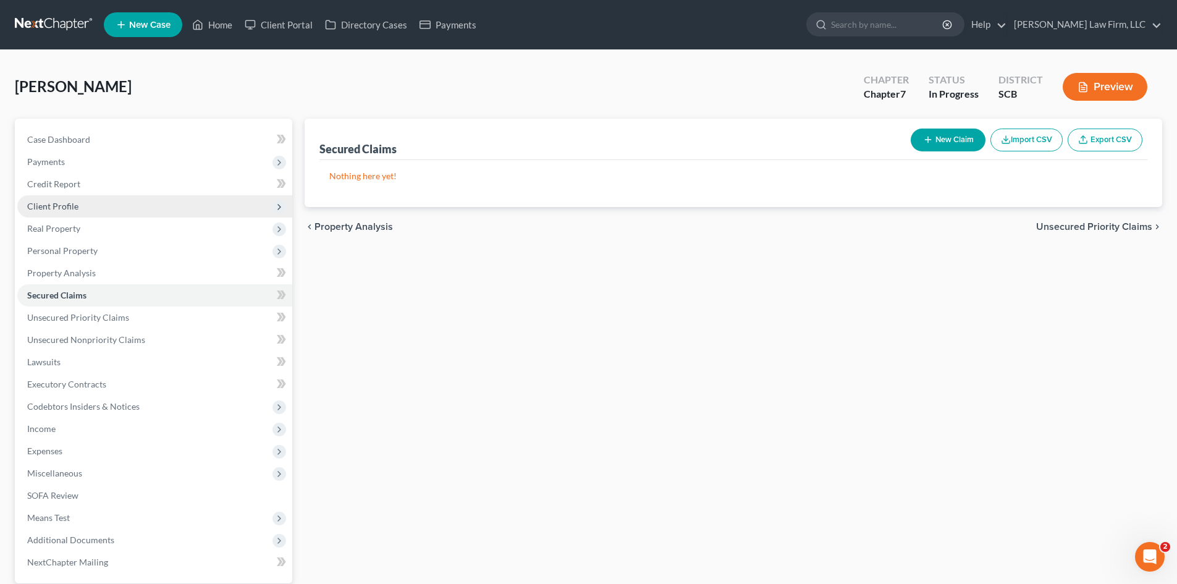
click at [57, 207] on span "Client Profile" at bounding box center [52, 206] width 51 height 11
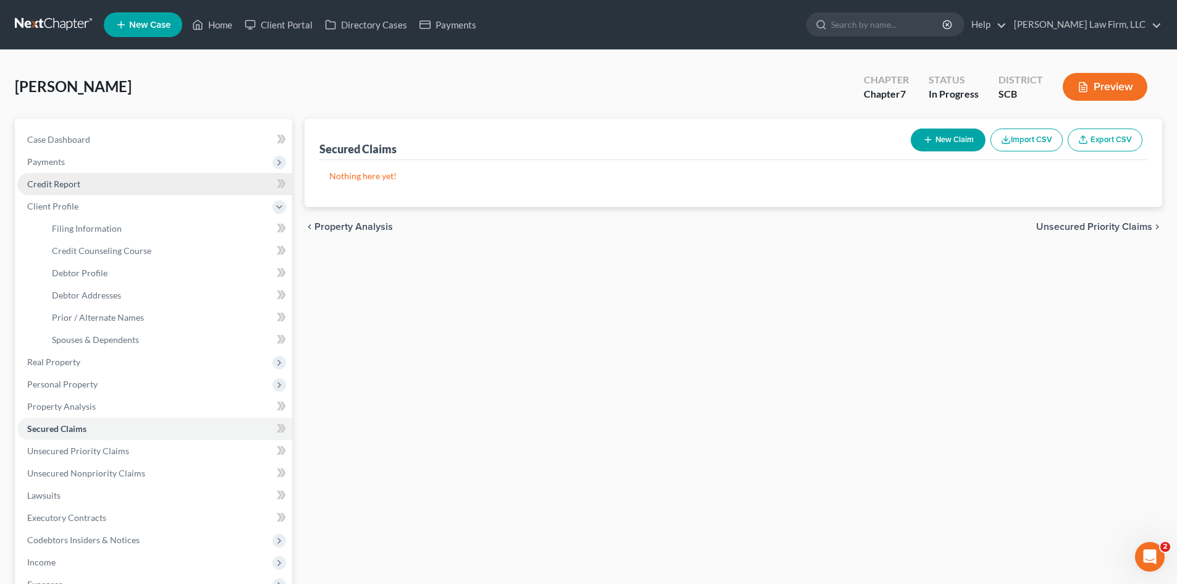
click at [58, 187] on span "Credit Report" at bounding box center [53, 184] width 53 height 11
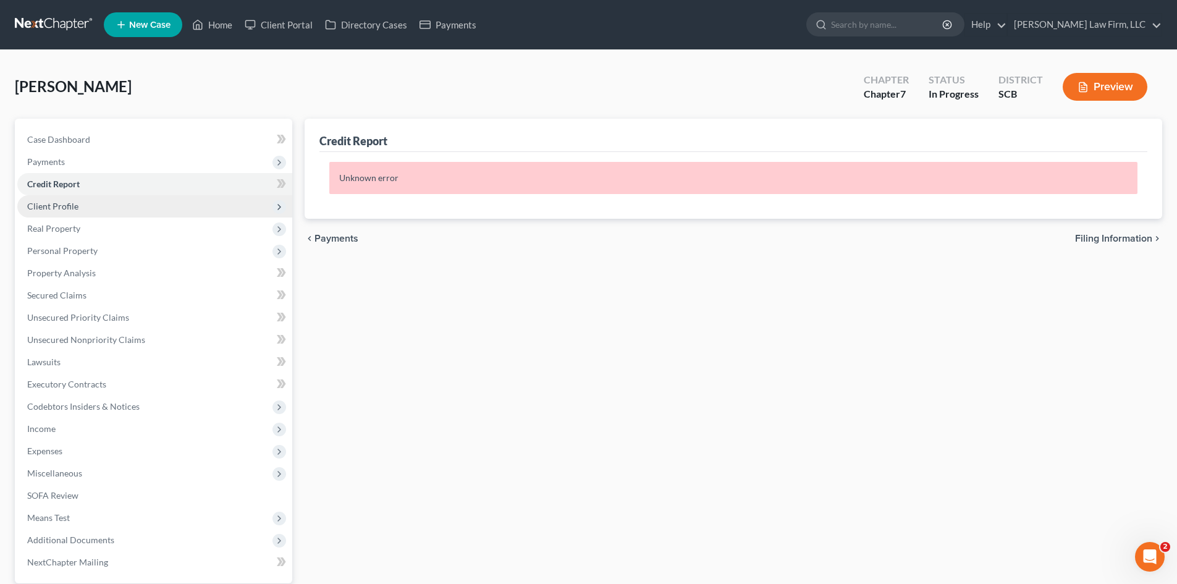
click at [66, 208] on span "Client Profile" at bounding box center [52, 206] width 51 height 11
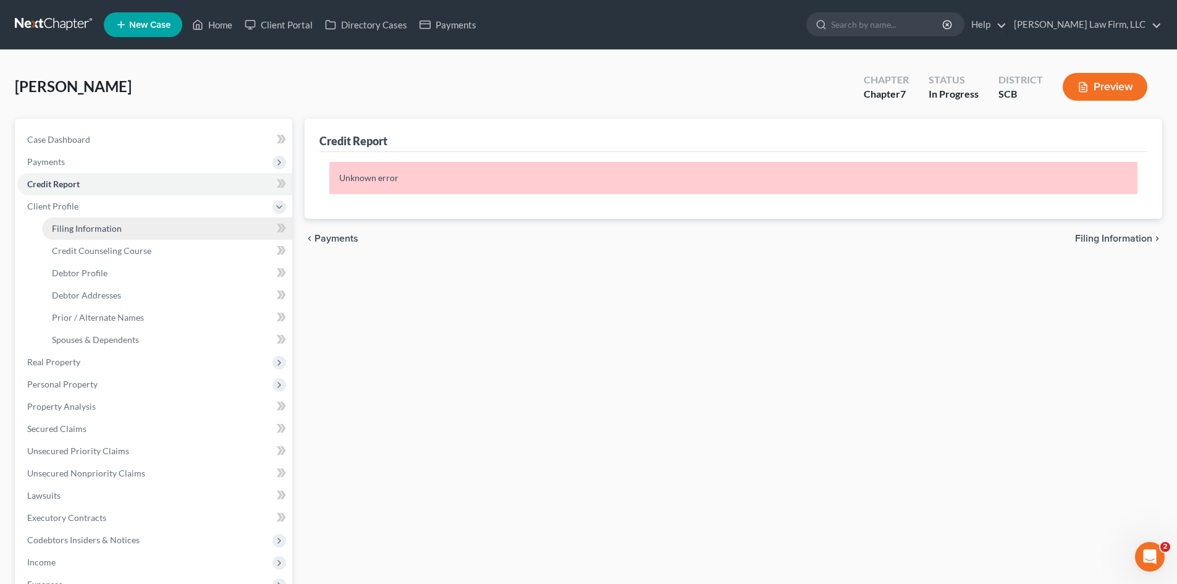
click at [67, 224] on span "Filing Information" at bounding box center [87, 228] width 70 height 11
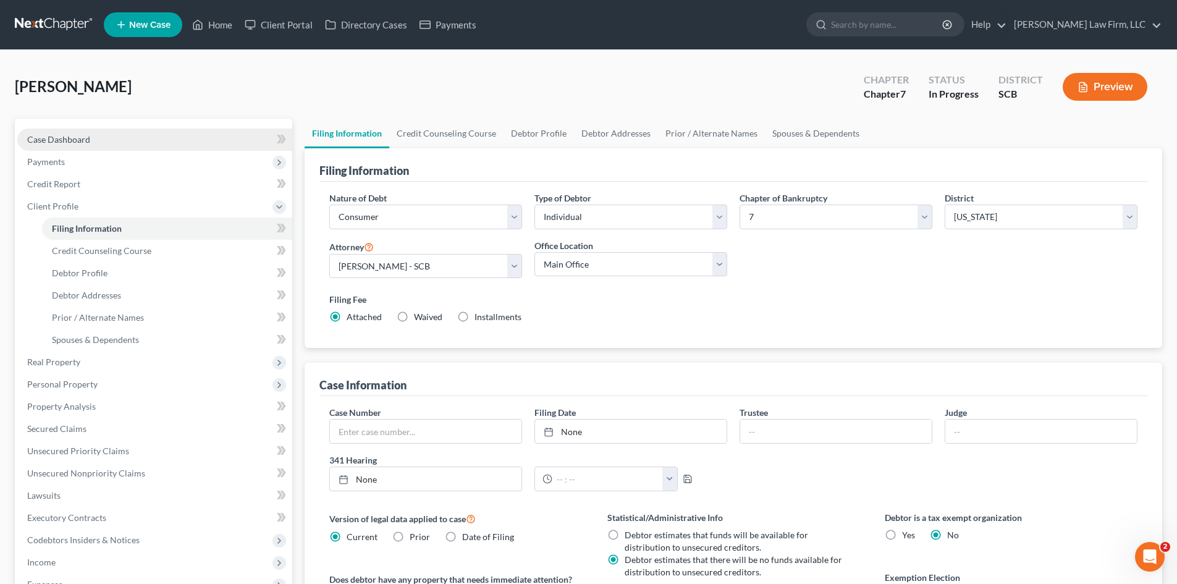
click at [59, 143] on span "Case Dashboard" at bounding box center [58, 139] width 63 height 11
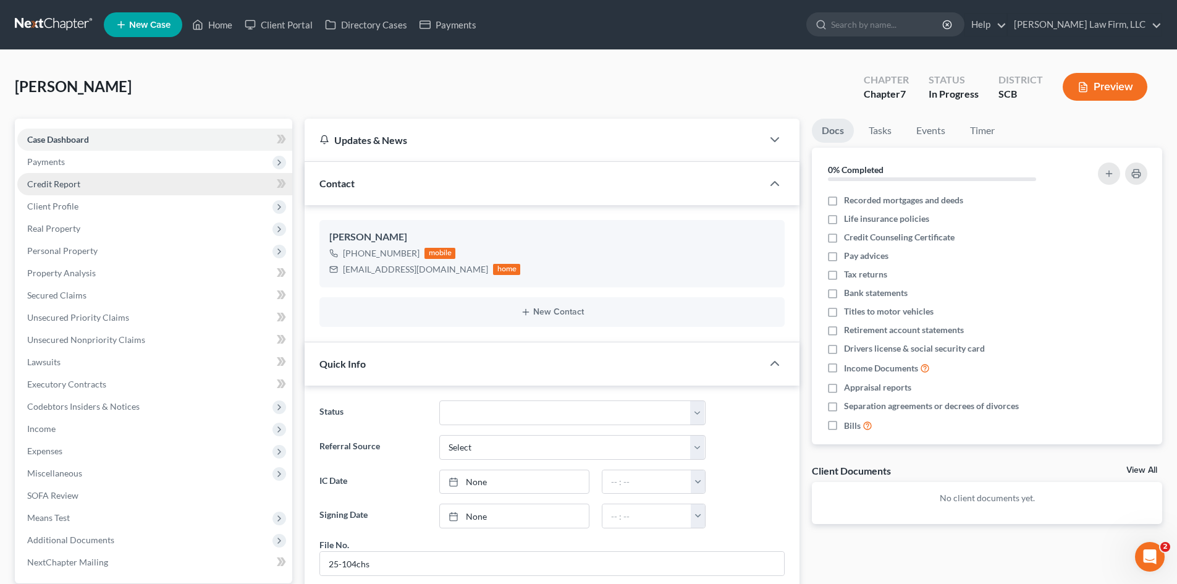
scroll to position [301, 0]
click at [69, 185] on span "Credit Report" at bounding box center [53, 184] width 53 height 11
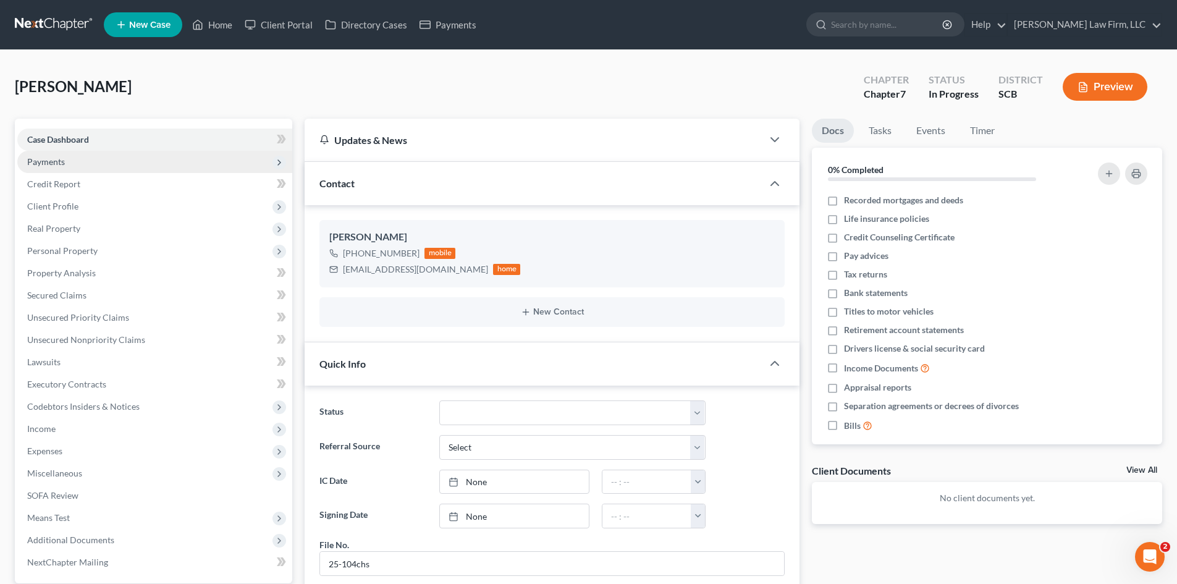
click at [57, 163] on span "Payments" at bounding box center [46, 161] width 38 height 11
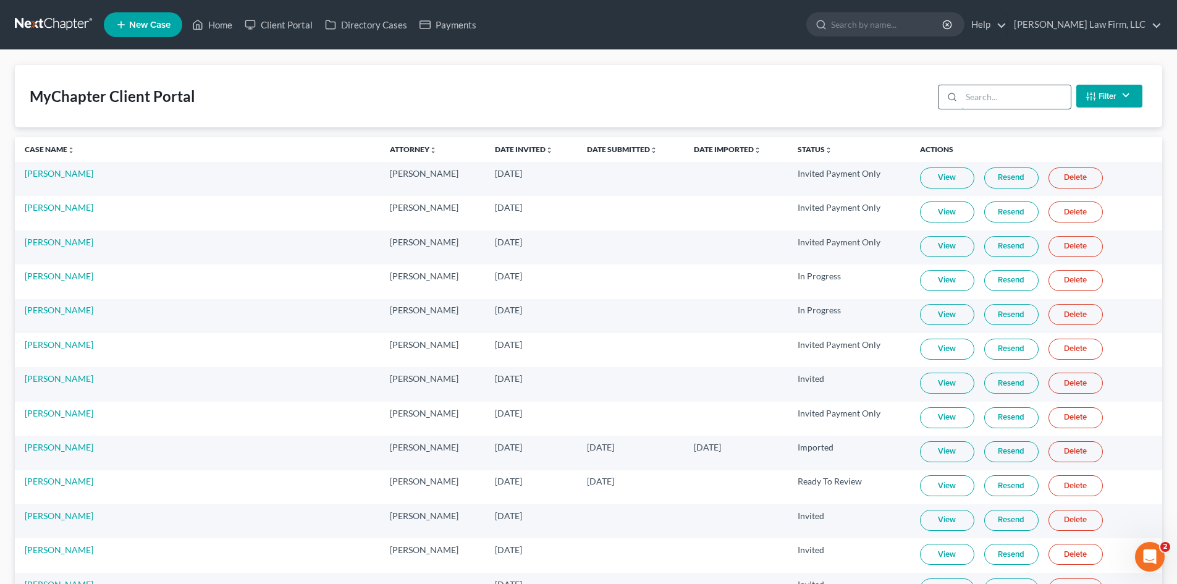
click at [1005, 98] on input "search" at bounding box center [1016, 96] width 109 height 23
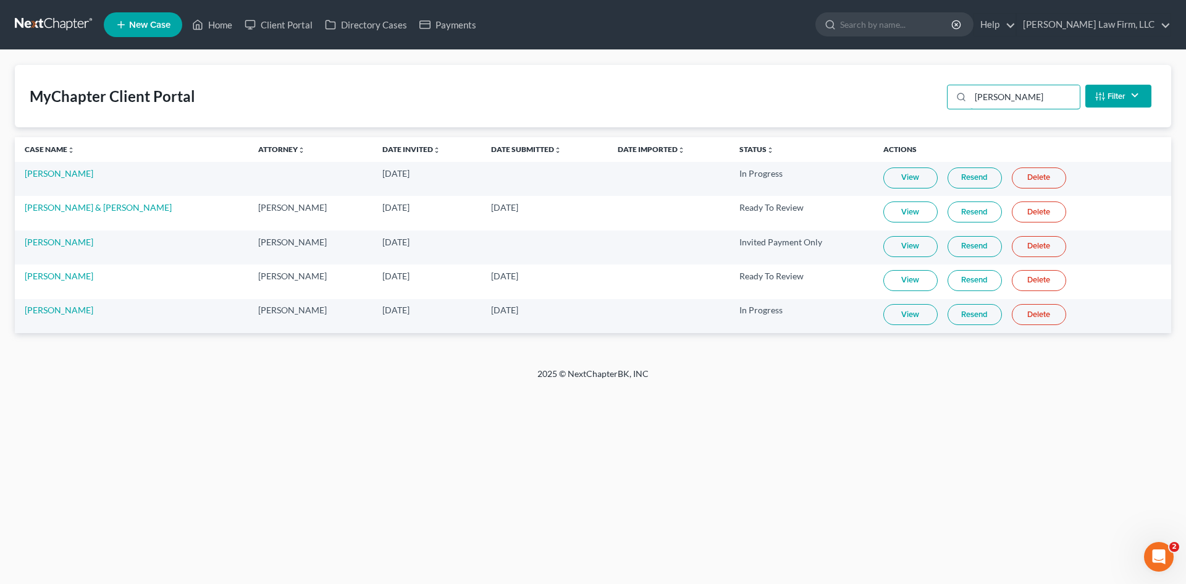
type input "[PERSON_NAME]"
click at [905, 311] on link "View" at bounding box center [911, 314] width 54 height 21
click at [224, 25] on link "Home" at bounding box center [212, 25] width 53 height 22
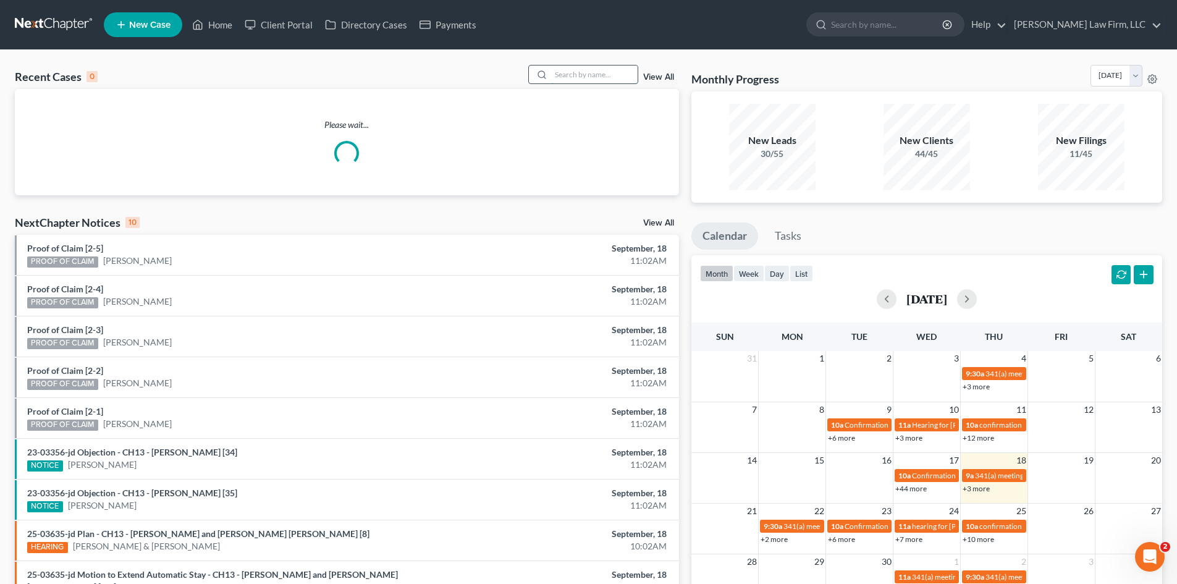
click at [567, 78] on input "search" at bounding box center [594, 75] width 87 height 18
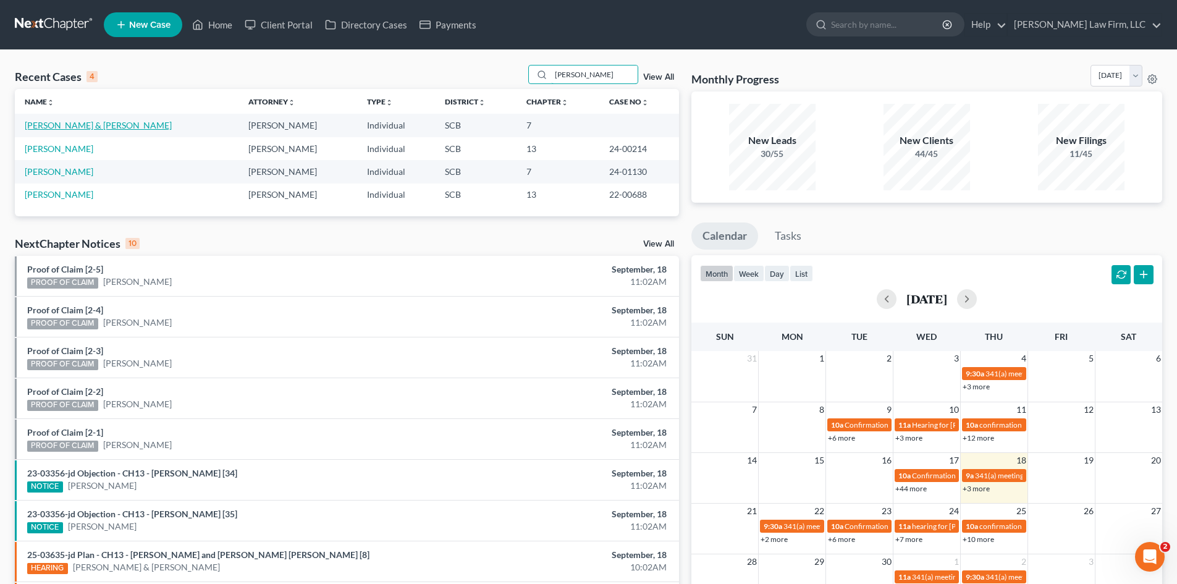
type input "crawford"
click at [91, 124] on link "[PERSON_NAME] & [PERSON_NAME]" at bounding box center [98, 125] width 147 height 11
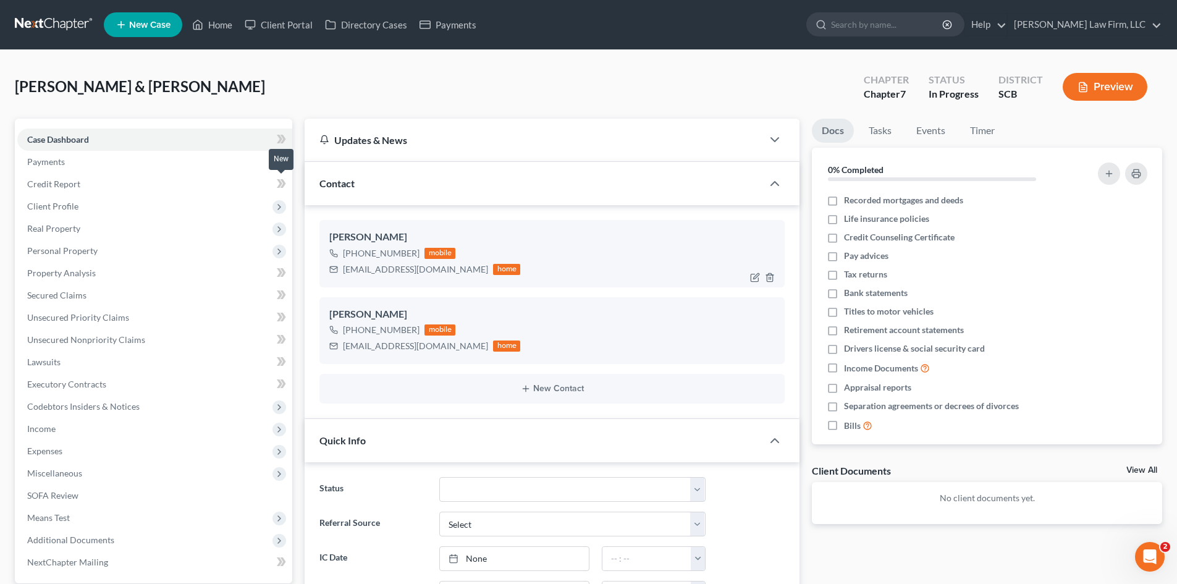
select select "0"
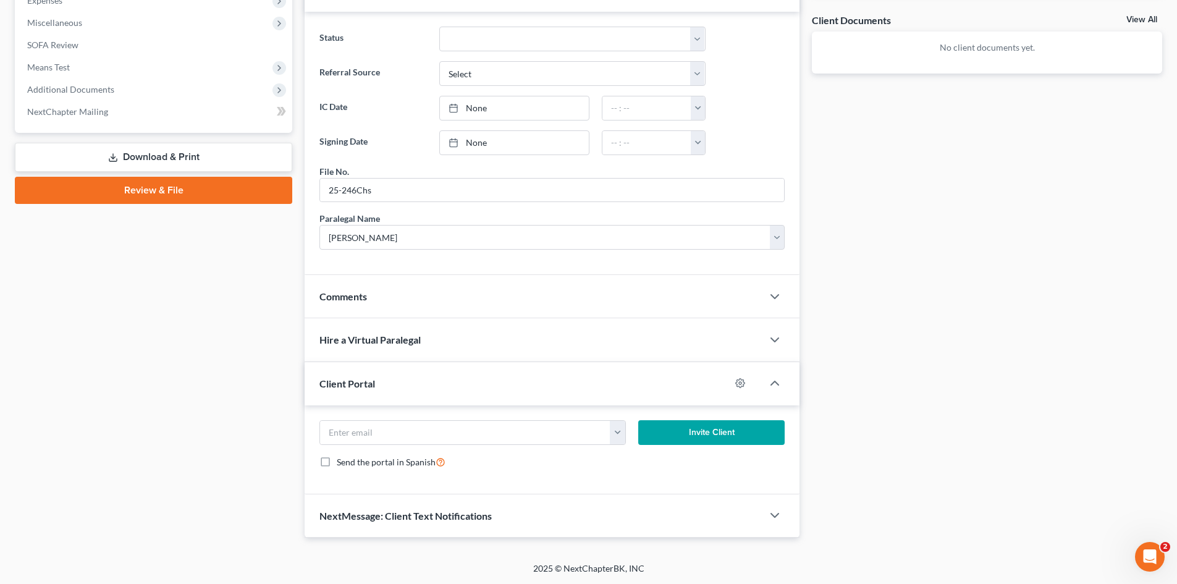
scroll to position [451, 0]
click at [384, 517] on span "NextMessage: Client Text Notifications" at bounding box center [405, 515] width 172 height 12
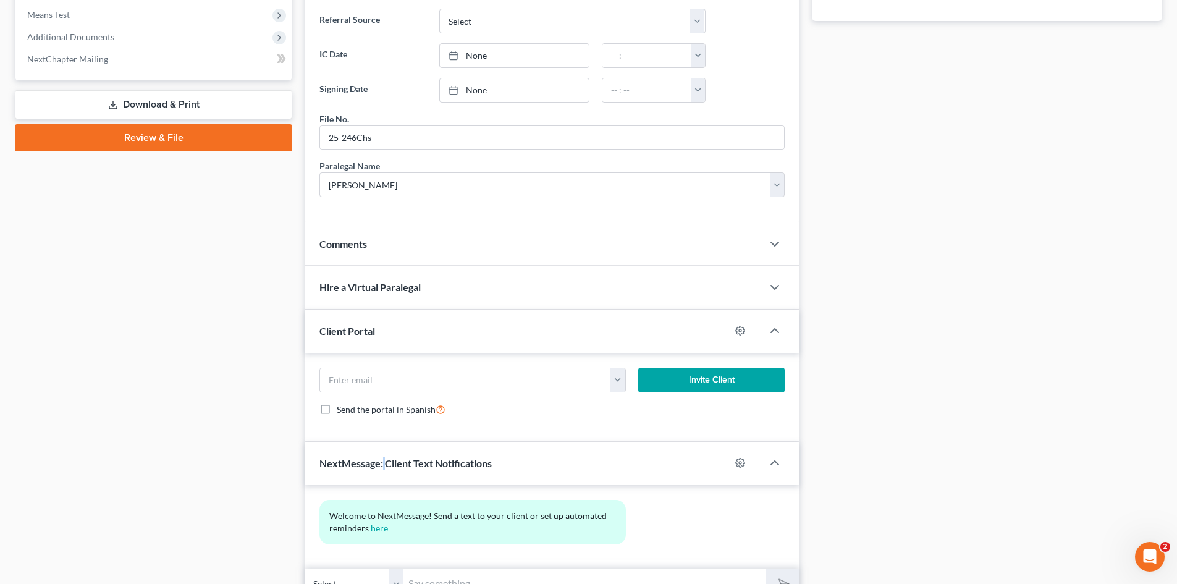
scroll to position [565, 0]
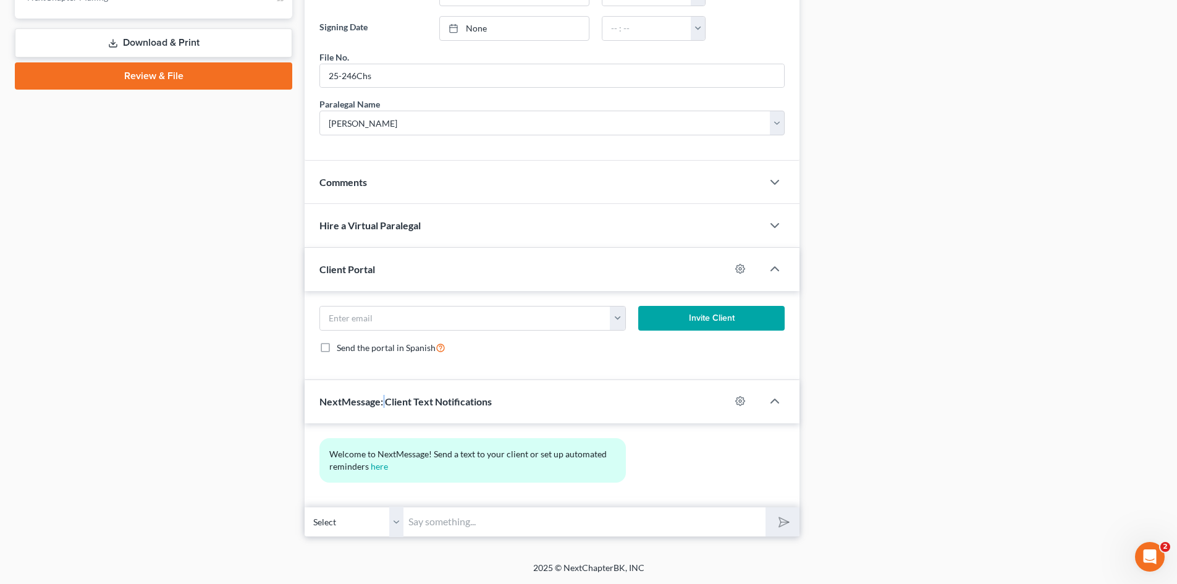
click at [398, 525] on select "Select [PHONE_NUMBER] - [PERSON_NAME] [PHONE_NUMBER] - [PERSON_NAME]" at bounding box center [354, 522] width 99 height 30
select select "1"
click at [305, 507] on select "Select [PHONE_NUMBER] - [PERSON_NAME] [PHONE_NUMBER] - [PERSON_NAME]" at bounding box center [354, 522] width 99 height 30
click at [468, 523] on input "text" at bounding box center [585, 522] width 362 height 30
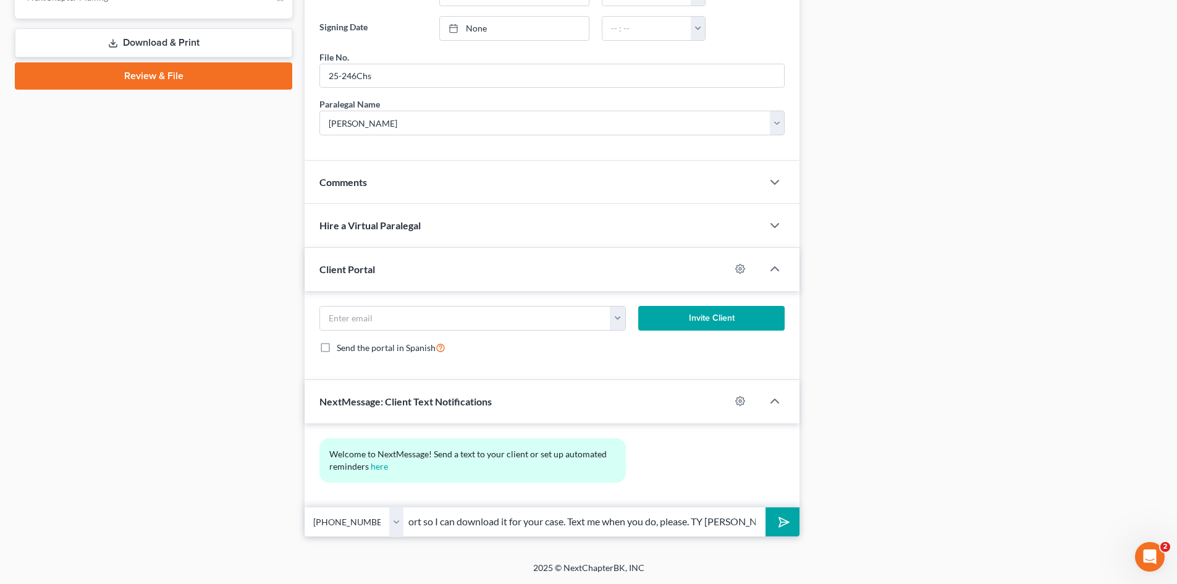
scroll to position [0, 276]
type input "GM [PERSON_NAME], If you can please unfreeze your credit report so I can downlo…"
click at [766, 507] on button "submit" at bounding box center [783, 521] width 34 height 29
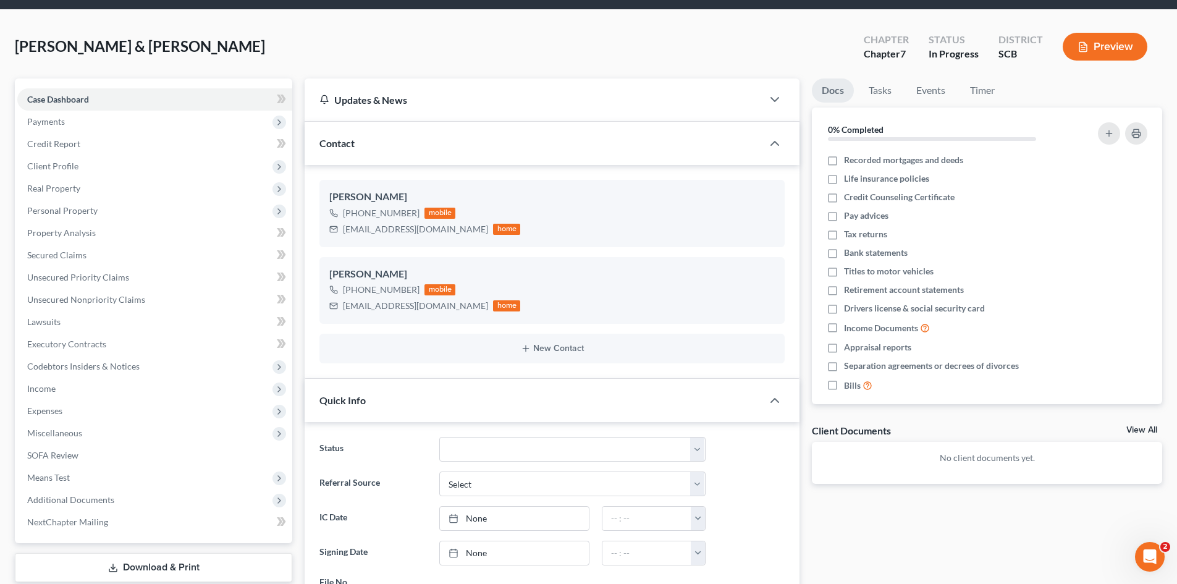
scroll to position [62, 0]
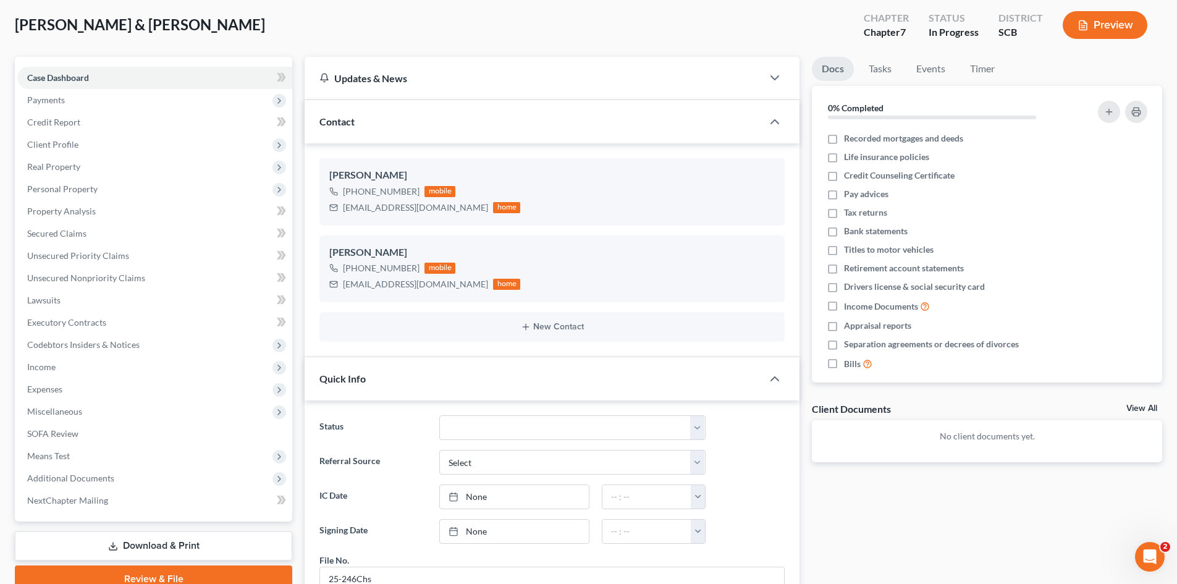
click at [617, 68] on div "Updates & News" at bounding box center [534, 78] width 458 height 43
select select "0"
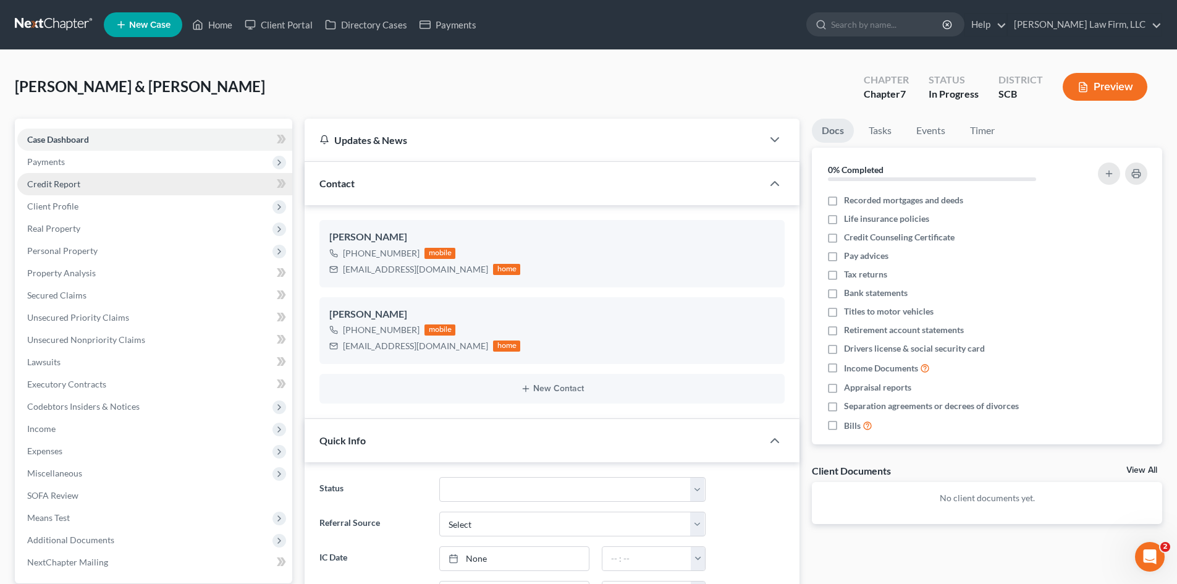
click at [53, 185] on span "Credit Report" at bounding box center [53, 184] width 53 height 11
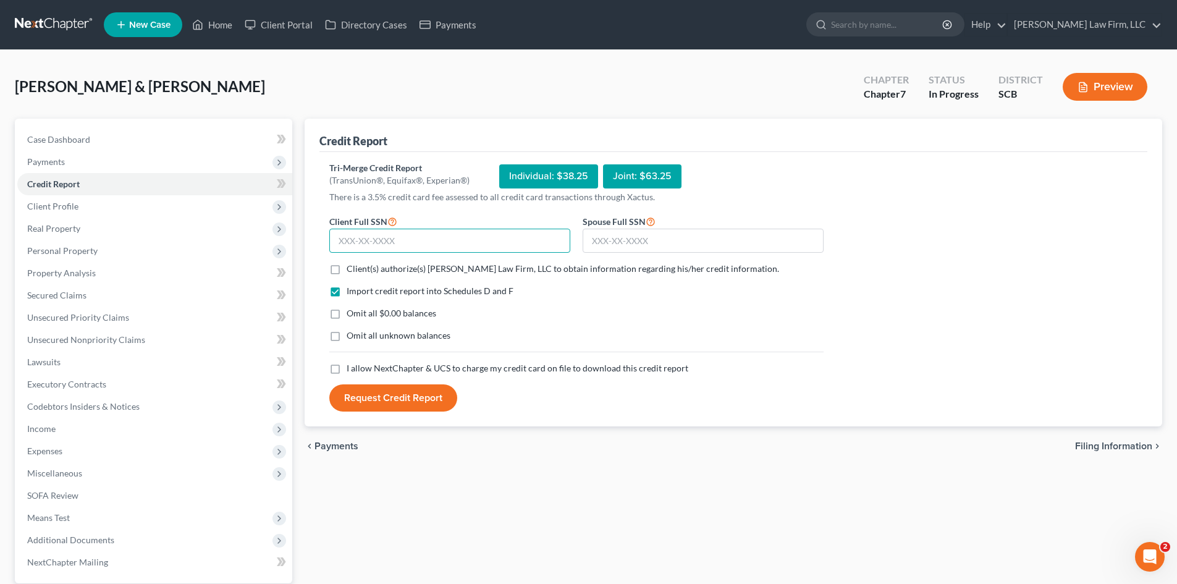
click at [429, 245] on input "text" at bounding box center [449, 241] width 241 height 25
type input "447-04-8835"
click at [771, 245] on input "text" at bounding box center [703, 241] width 241 height 25
type input "657-26-0928"
click at [347, 274] on label "Client(s) authorize(s) [PERSON_NAME] Law Firm, LLC to obtain information regard…" at bounding box center [563, 269] width 433 height 12
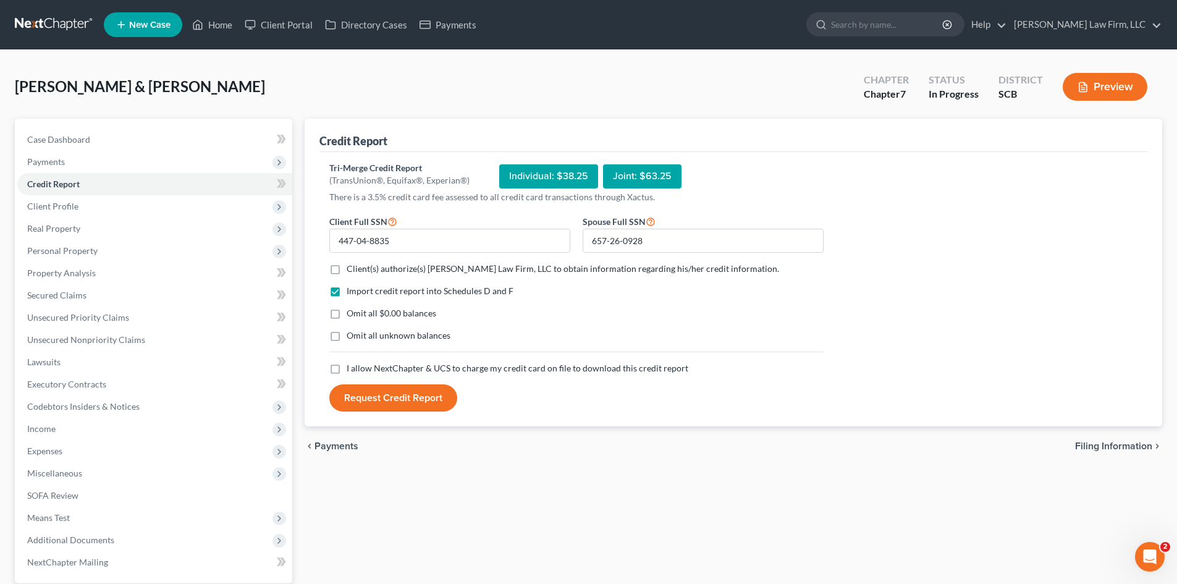
click at [352, 271] on input "Client(s) authorize(s) [PERSON_NAME] Law Firm, LLC to obtain information regard…" at bounding box center [356, 267] width 8 height 8
checkbox input "true"
click at [347, 313] on label "Omit all $0.00 balances" at bounding box center [392, 313] width 90 height 12
click at [352, 313] on input "Omit all $0.00 balances" at bounding box center [356, 311] width 8 height 8
checkbox input "true"
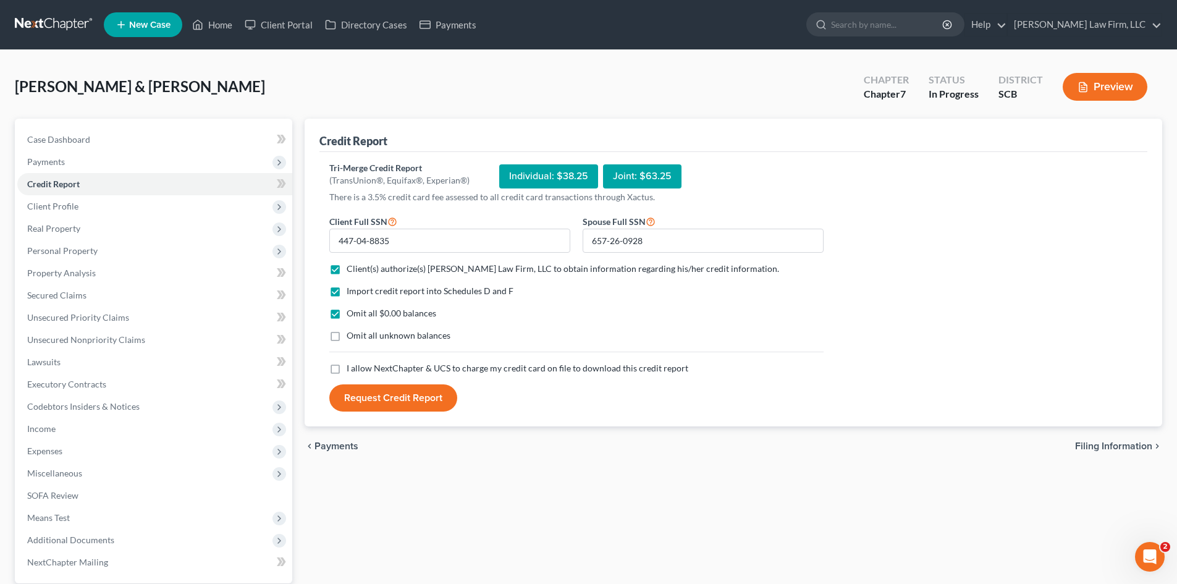
click at [347, 371] on label "I allow NextChapter & UCS to charge my credit card on file to download this cre…" at bounding box center [518, 368] width 342 height 12
click at [352, 370] on input "I allow NextChapter & UCS to charge my credit card on file to download this cre…" at bounding box center [356, 366] width 8 height 8
checkbox input "true"
click at [372, 397] on button "Request Credit Report" at bounding box center [393, 397] width 128 height 27
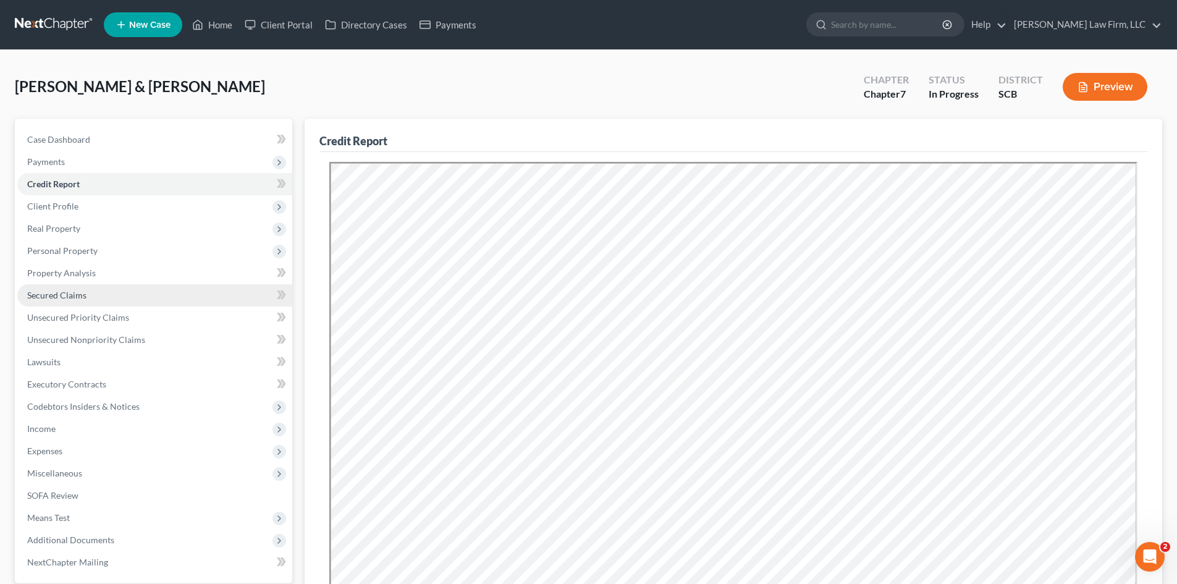
click at [122, 296] on link "Secured Claims" at bounding box center [154, 295] width 275 height 22
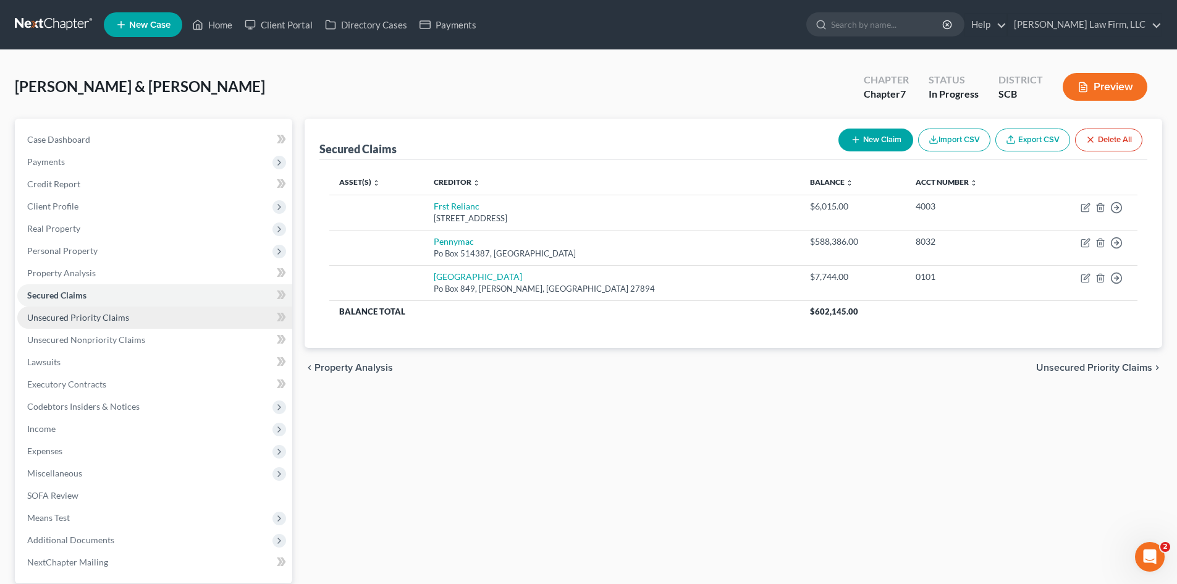
click at [117, 319] on span "Unsecured Priority Claims" at bounding box center [78, 317] width 102 height 11
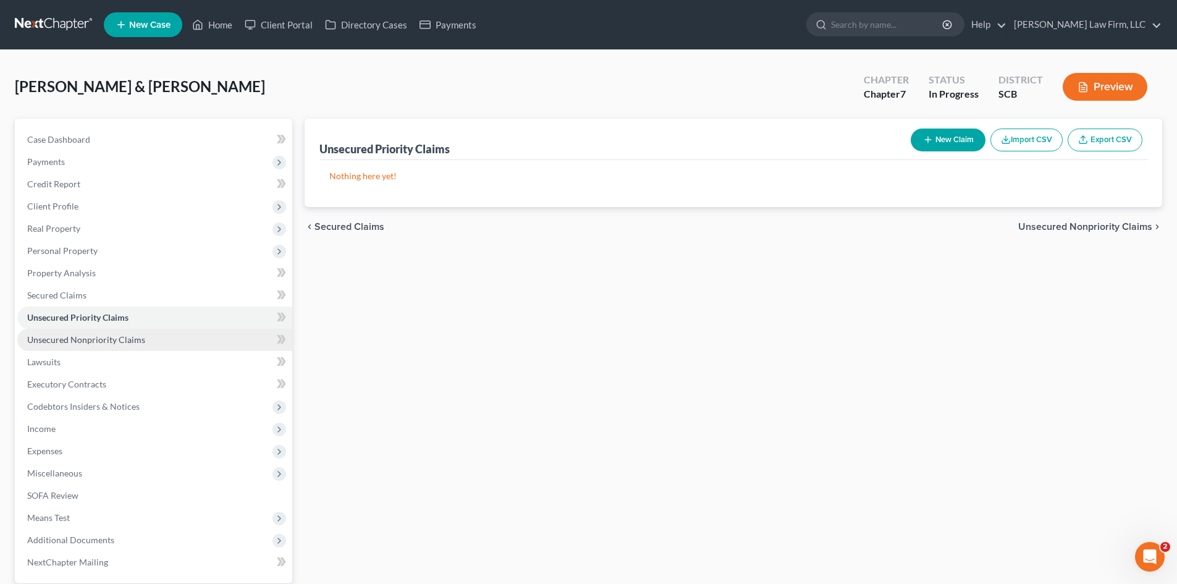
click at [111, 338] on span "Unsecured Nonpriority Claims" at bounding box center [86, 339] width 118 height 11
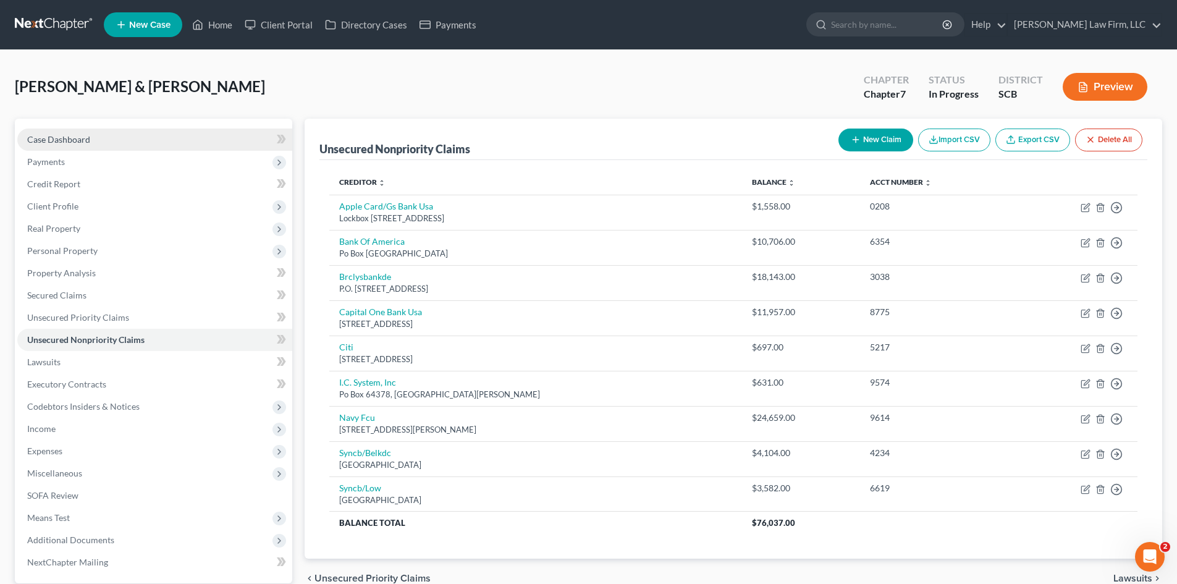
click at [69, 145] on link "Case Dashboard" at bounding box center [154, 140] width 275 height 22
select select "0"
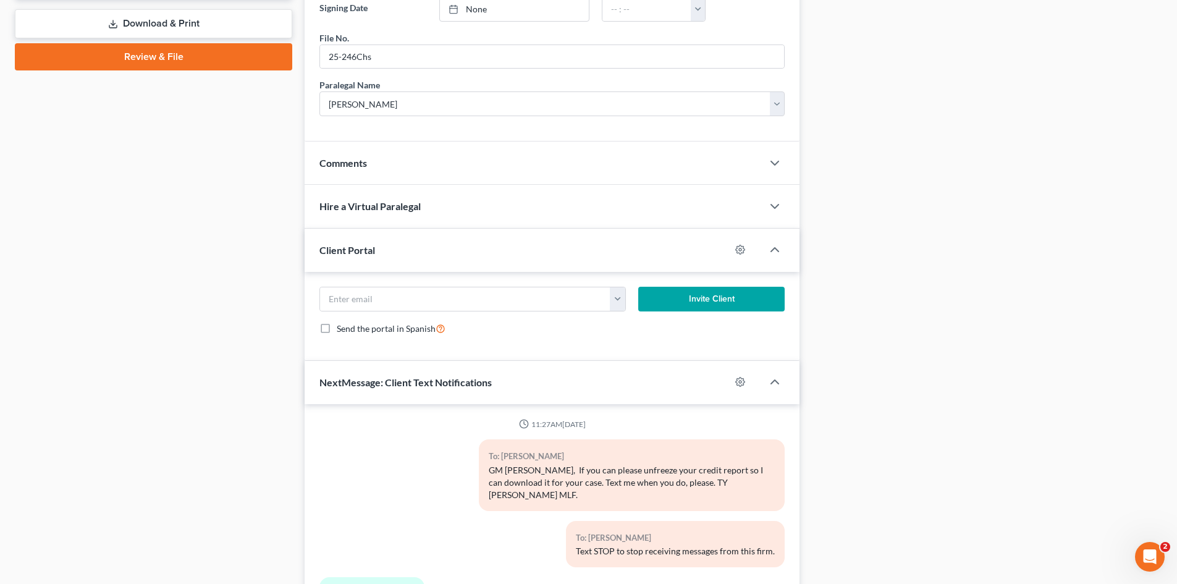
scroll to position [712, 0]
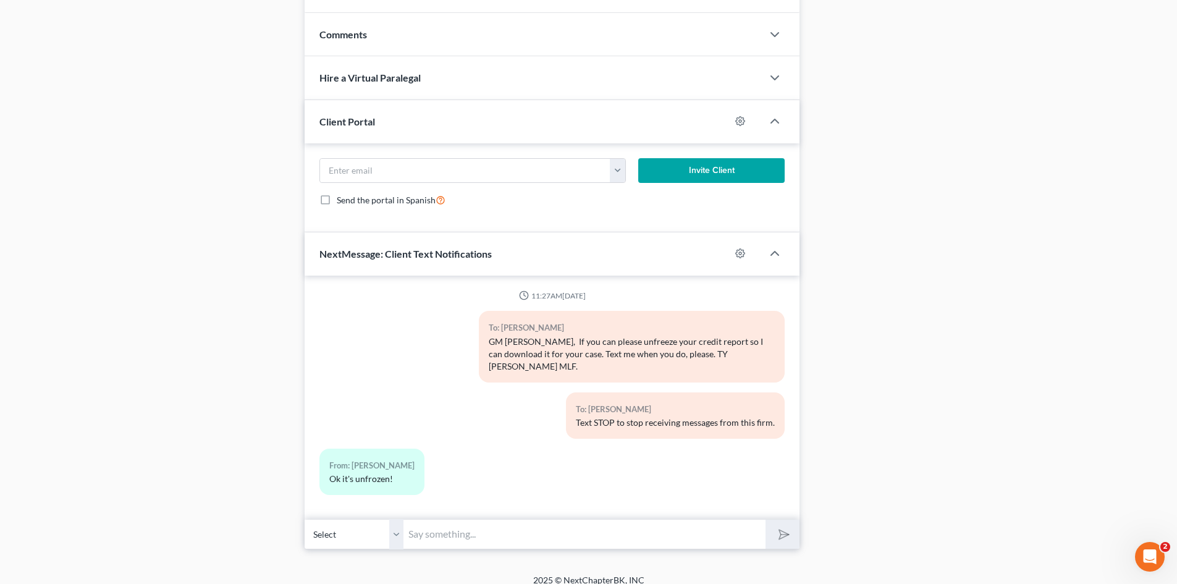
click at [395, 525] on select "Select +1 (843) 860-9577 - Jennifer Crawford +1 (803) 463-0835 - Mark Crawford" at bounding box center [354, 534] width 99 height 30
select select "1"
click at [305, 519] on select "Select +1 (843) 860-9577 - Jennifer Crawford +1 (803) 463-0835 - Mark Crawford" at bounding box center [354, 534] width 99 height 30
click at [454, 522] on input "text" at bounding box center [585, 534] width 362 height 30
type input "Thank you, got it. You can Lock it down again. I appreciate you so much."
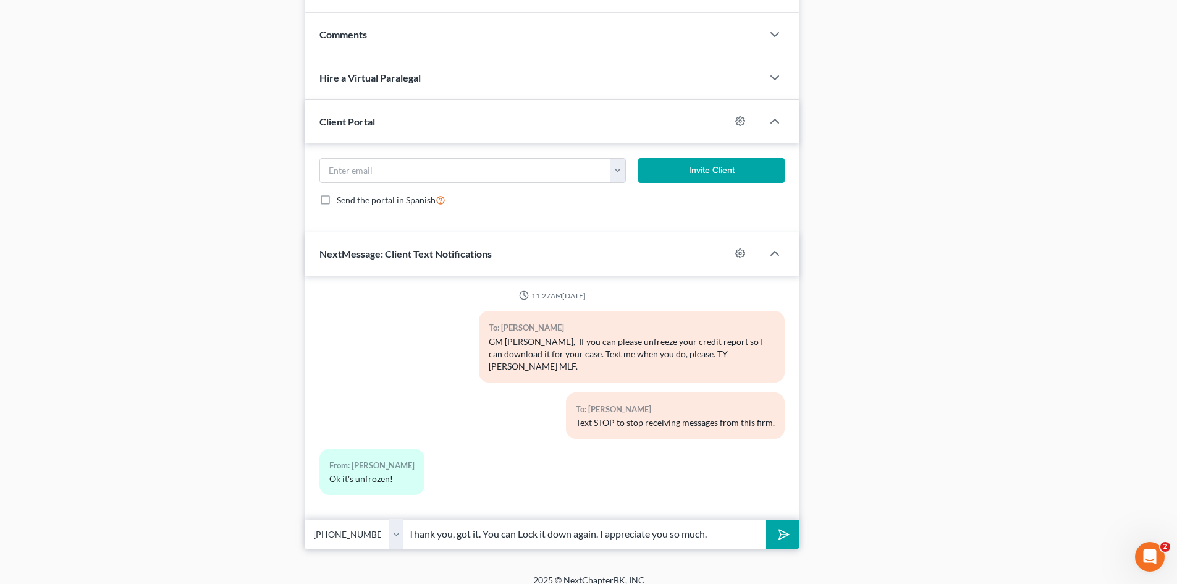
click at [766, 520] on button "submit" at bounding box center [783, 534] width 34 height 29
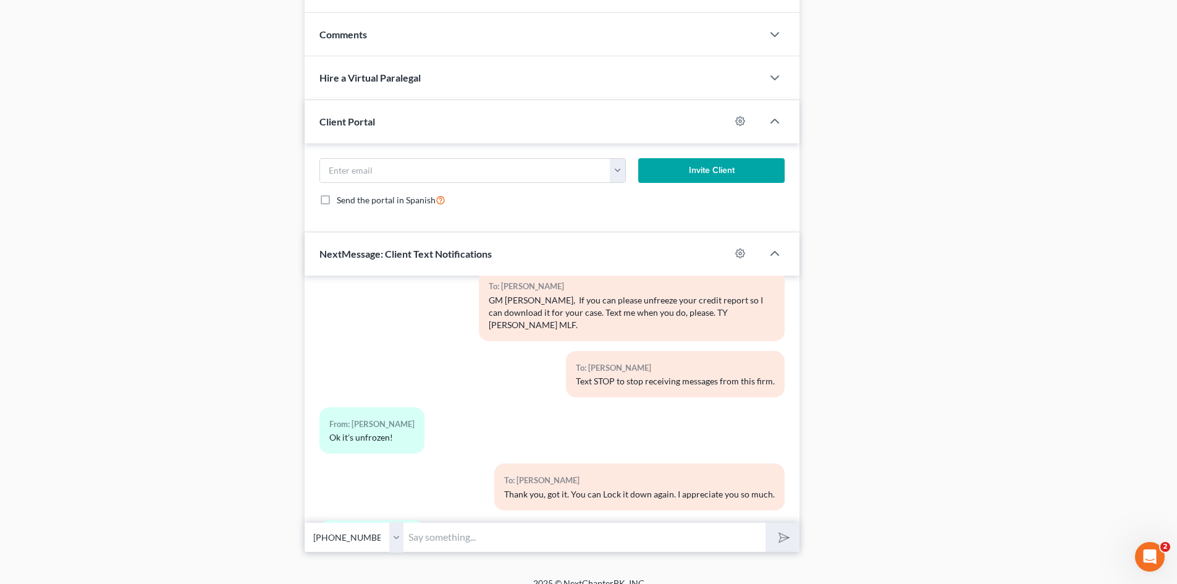
scroll to position [98, 0]
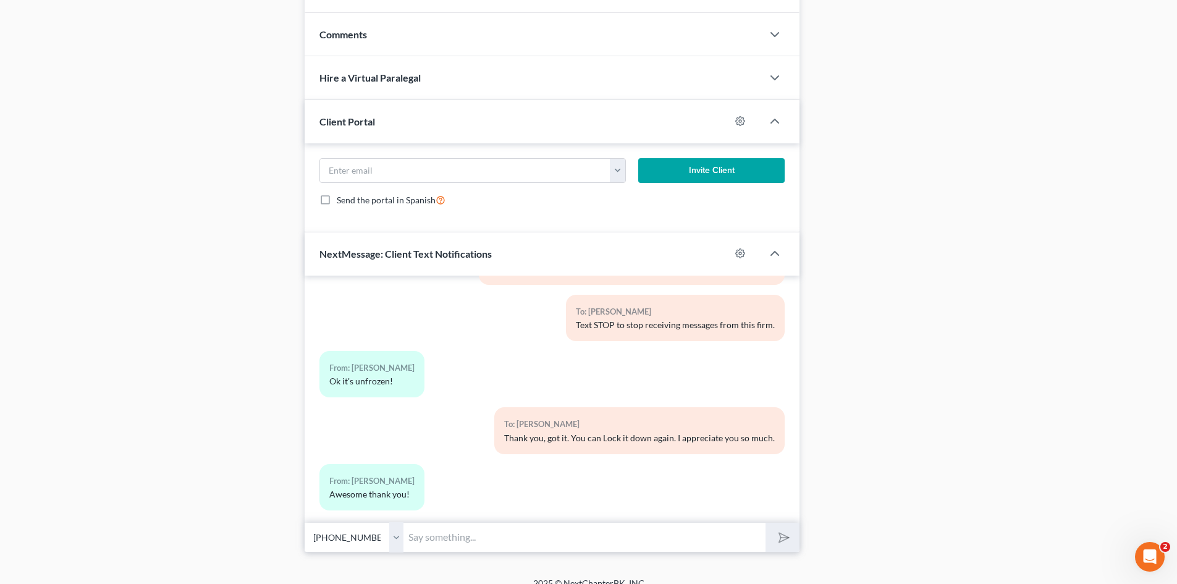
click at [459, 528] on input "text" at bounding box center [585, 537] width 362 height 30
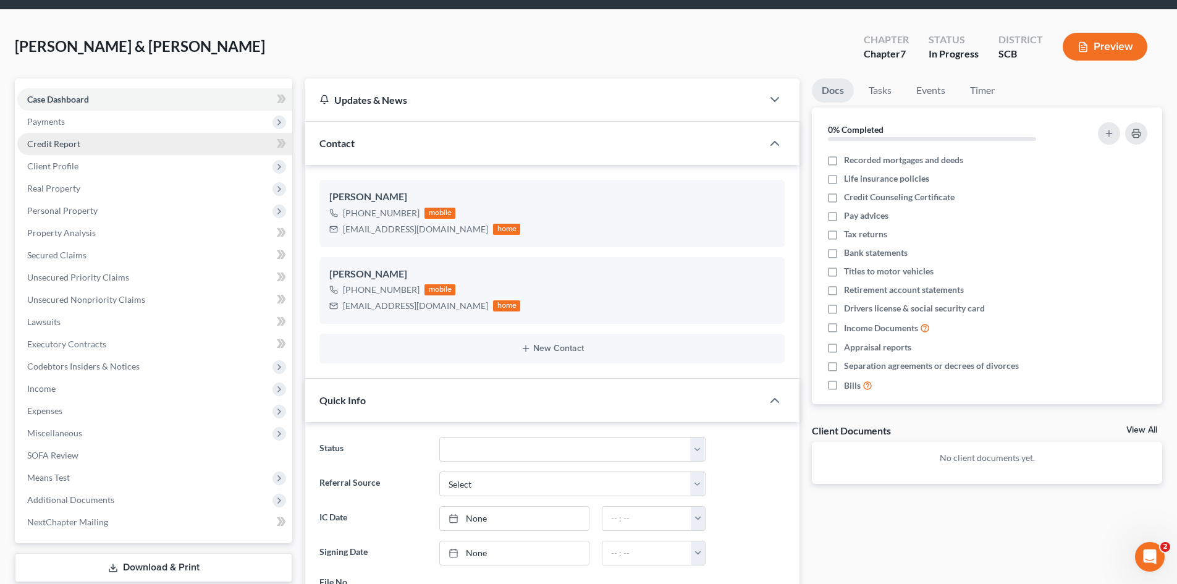
scroll to position [33, 0]
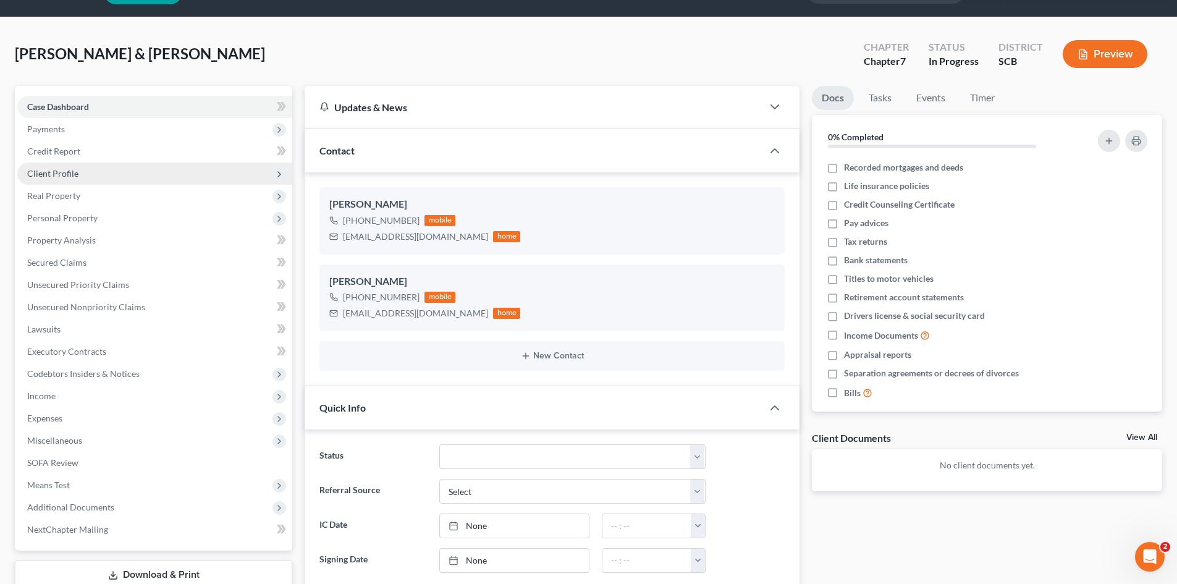
click at [74, 170] on span "Client Profile" at bounding box center [52, 173] width 51 height 11
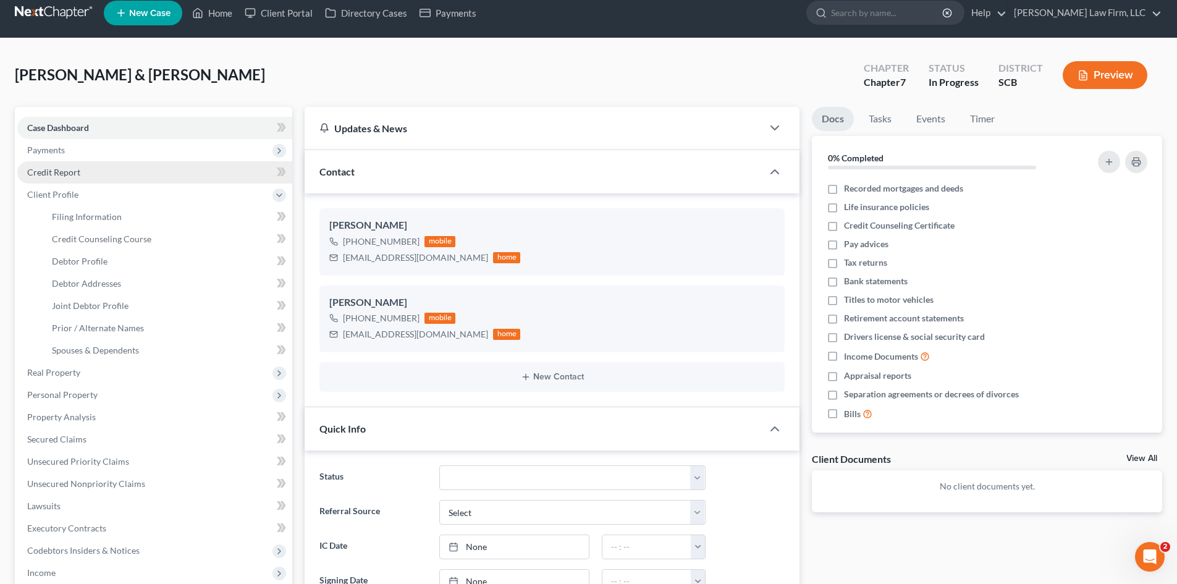
scroll to position [0, 0]
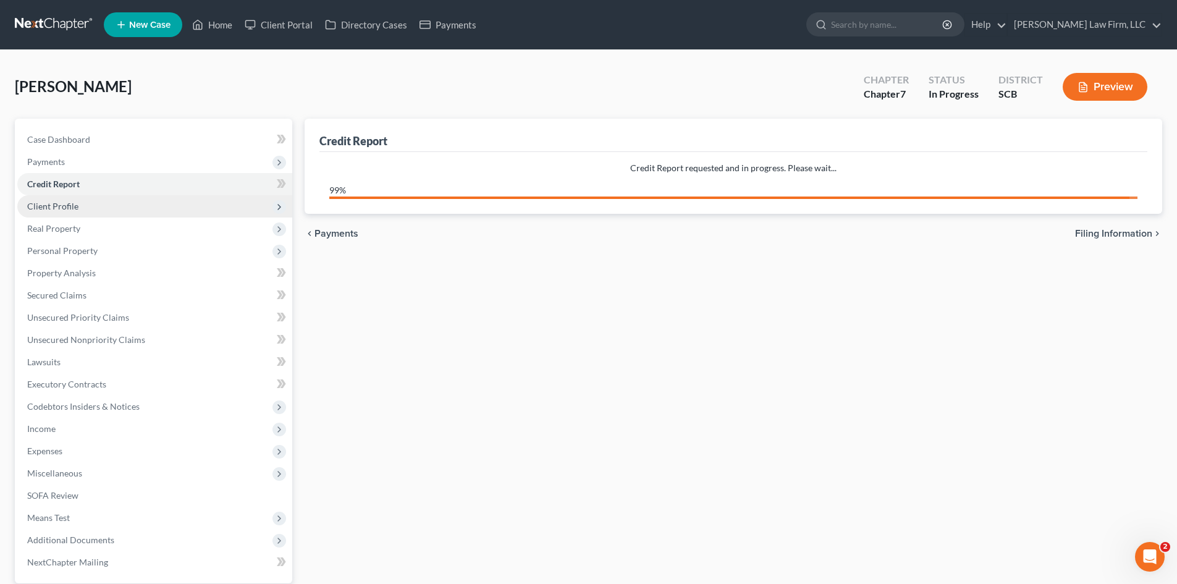
click at [74, 207] on span "Client Profile" at bounding box center [52, 206] width 51 height 11
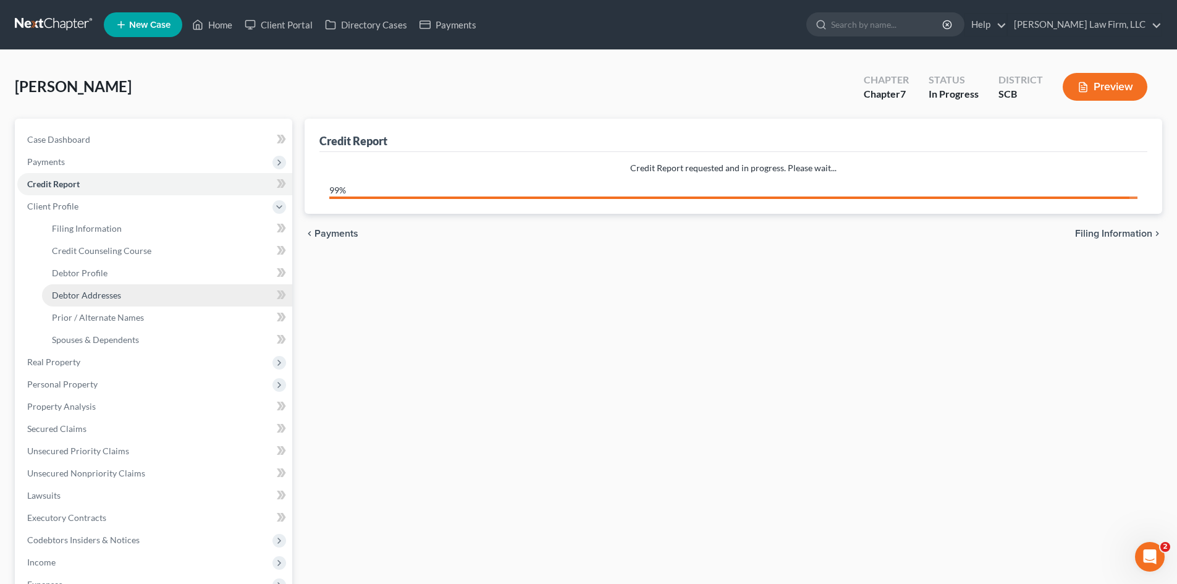
click at [91, 294] on span "Debtor Addresses" at bounding box center [86, 295] width 69 height 11
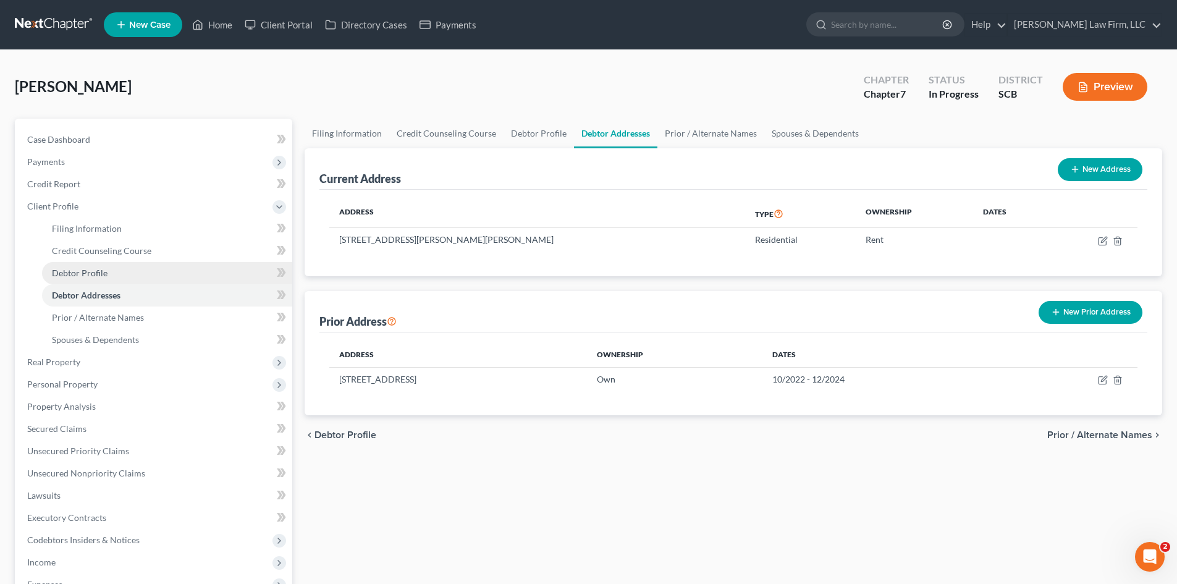
click at [98, 276] on span "Debtor Profile" at bounding box center [80, 273] width 56 height 11
select select "3"
select select "0"
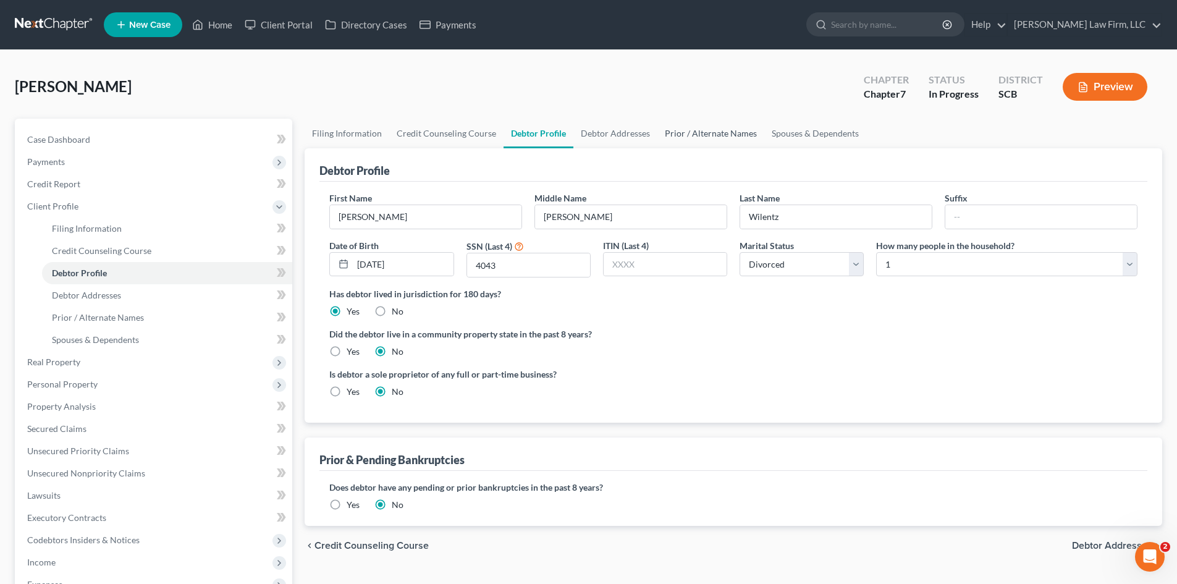
click at [703, 120] on link "Prior / Alternate Names" at bounding box center [710, 134] width 107 height 30
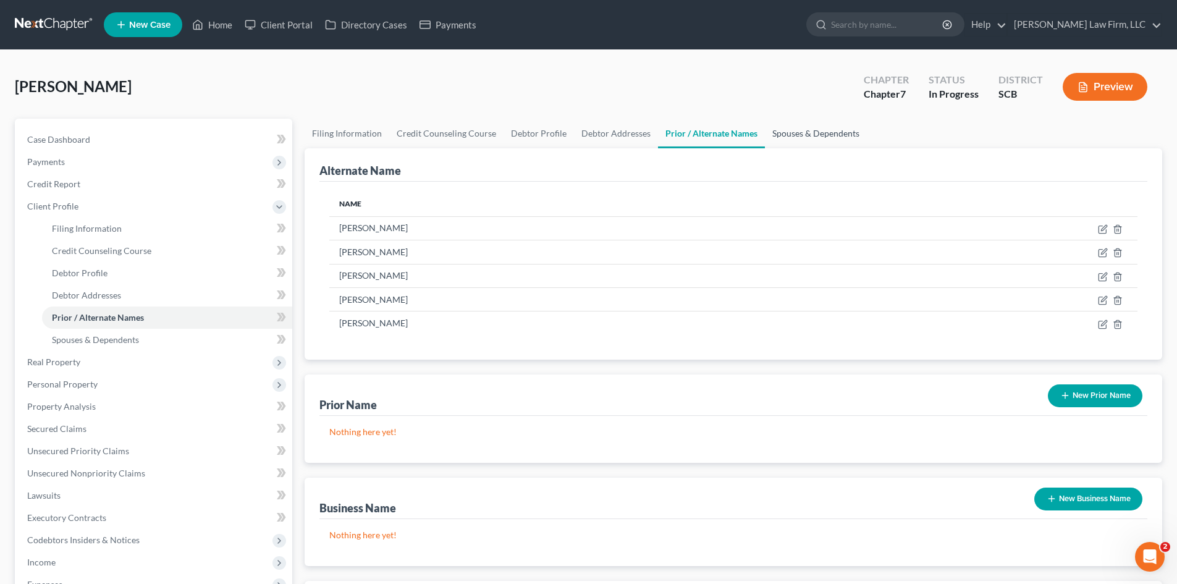
click at [765, 129] on link "Spouses & Dependents" at bounding box center [816, 134] width 102 height 30
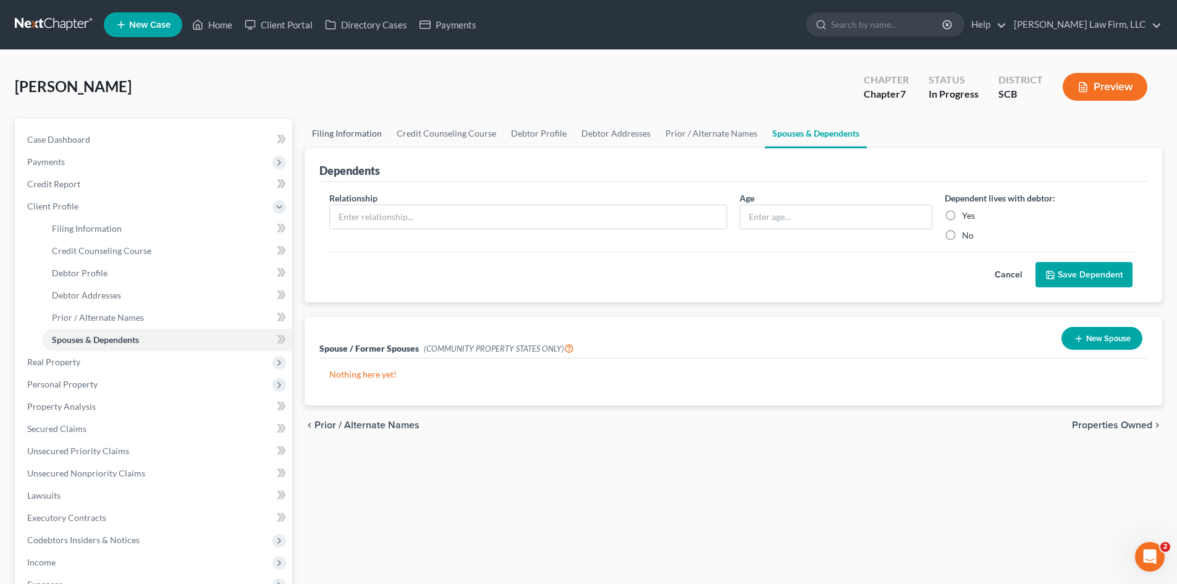
click at [360, 136] on link "Filing Information" at bounding box center [347, 134] width 85 height 30
select select "1"
select select "0"
select select "42"
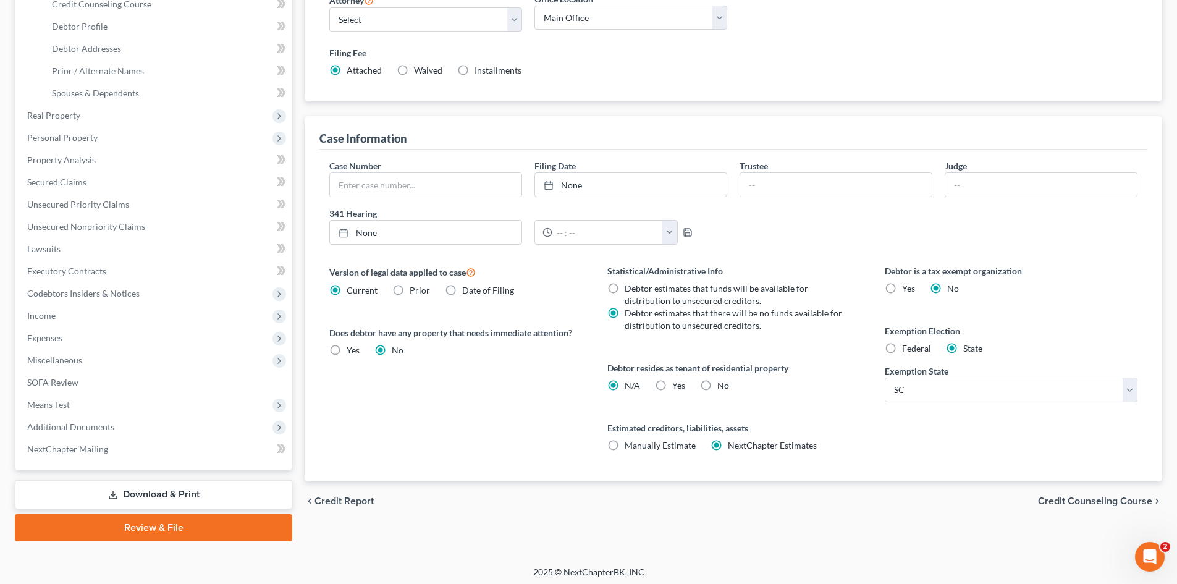
scroll to position [247, 0]
click at [672, 386] on label "Yes Yes" at bounding box center [678, 385] width 13 height 12
click at [677, 386] on input "Yes Yes" at bounding box center [681, 383] width 8 height 8
radio input "true"
radio input "false"
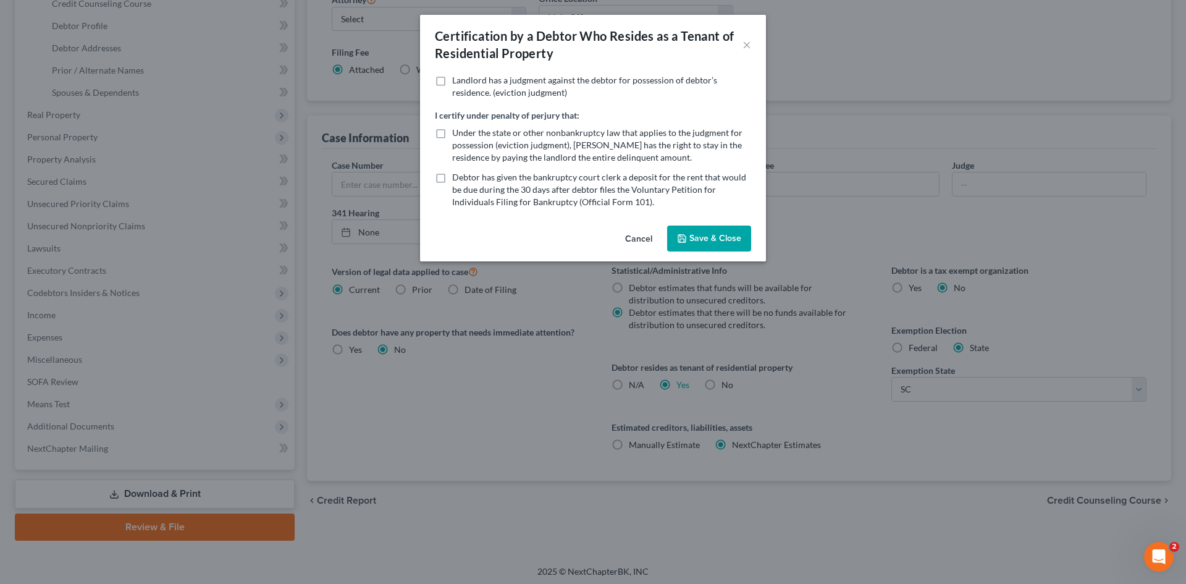
click at [708, 232] on button "Save & Close" at bounding box center [709, 239] width 84 height 26
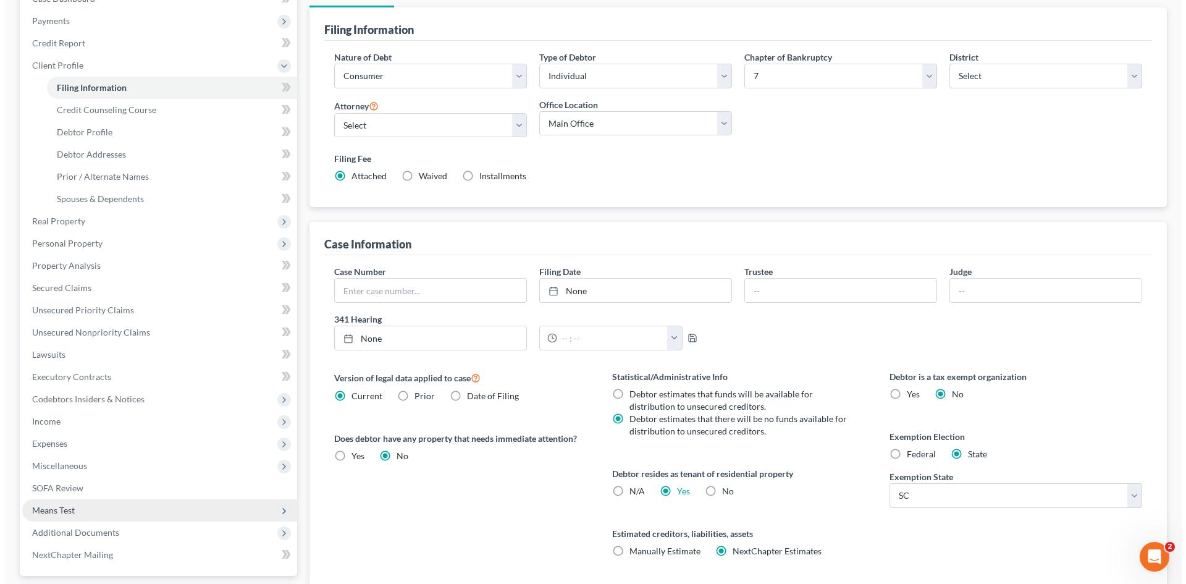
scroll to position [0, 0]
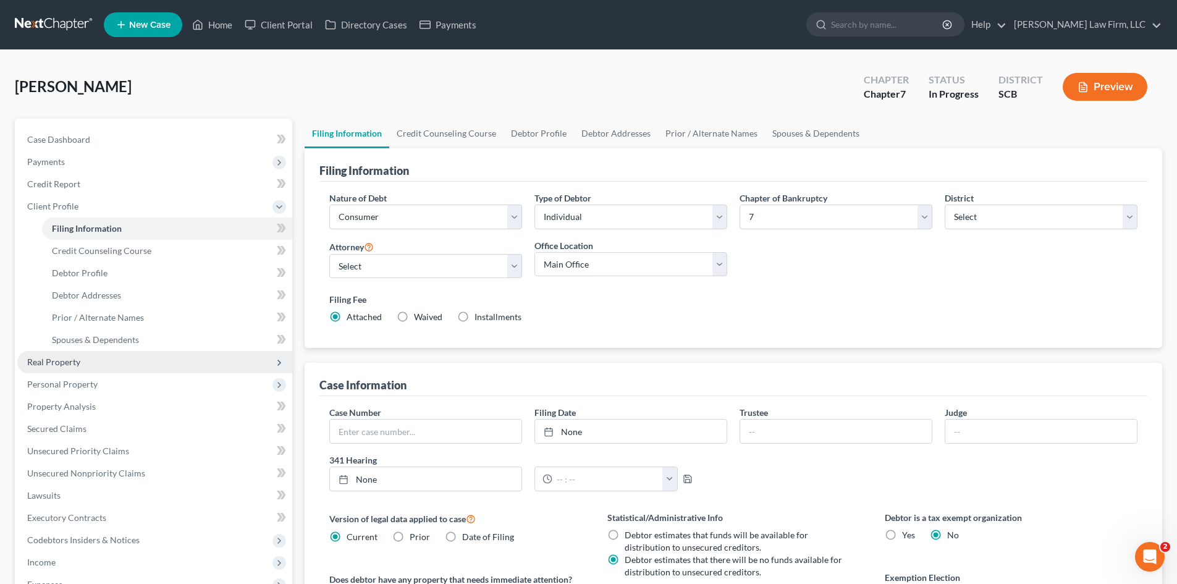
click at [71, 363] on span "Real Property" at bounding box center [53, 362] width 53 height 11
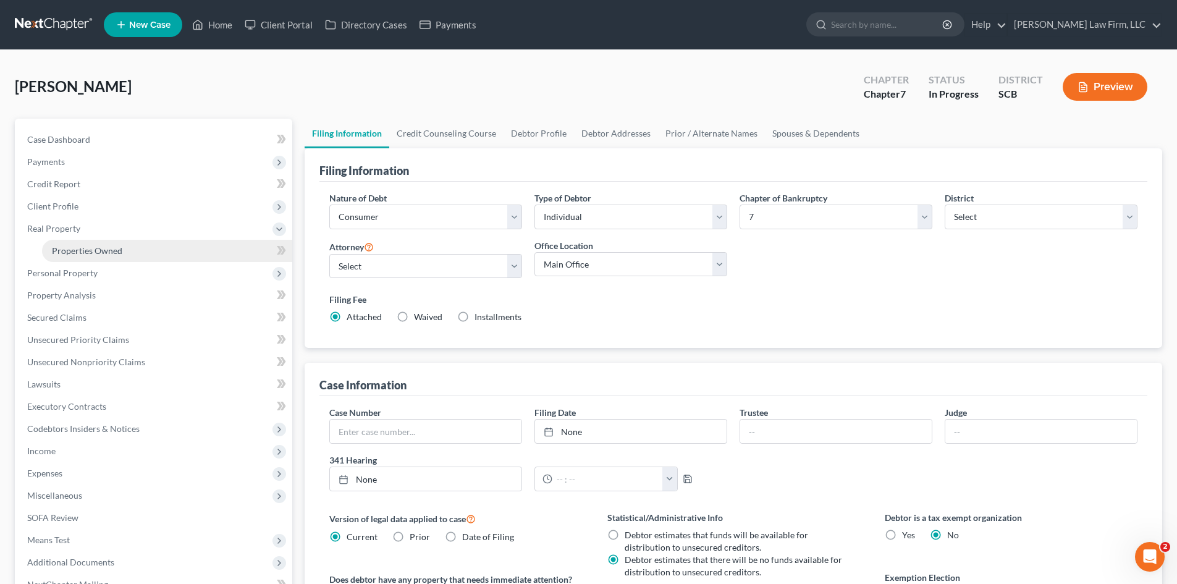
click at [98, 255] on span "Properties Owned" at bounding box center [87, 250] width 70 height 11
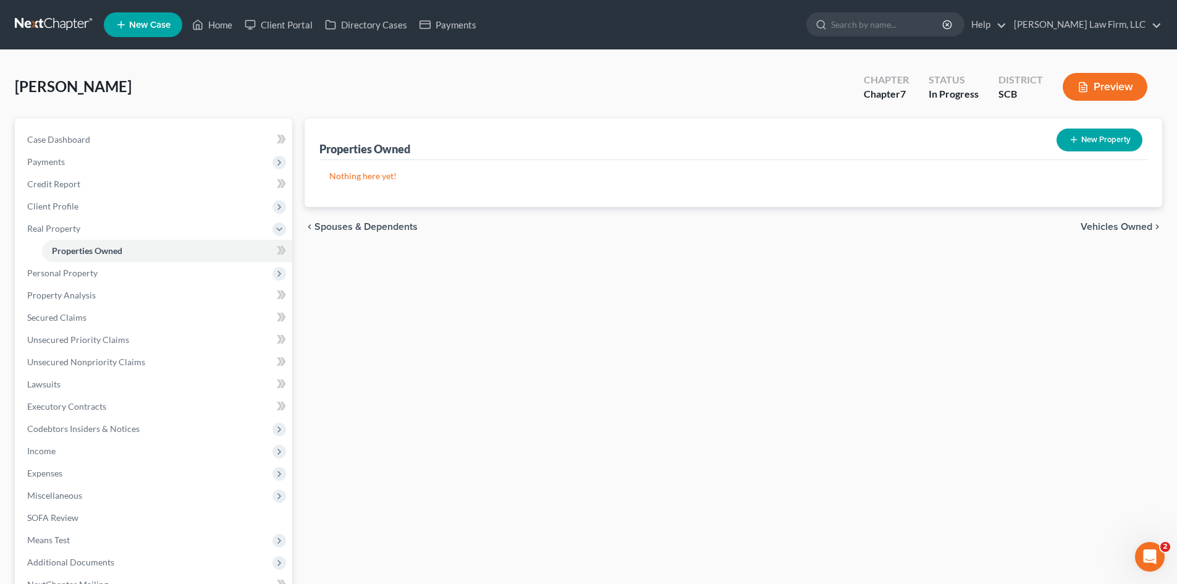
click at [1137, 226] on span "Vehicles Owned" at bounding box center [1117, 227] width 72 height 10
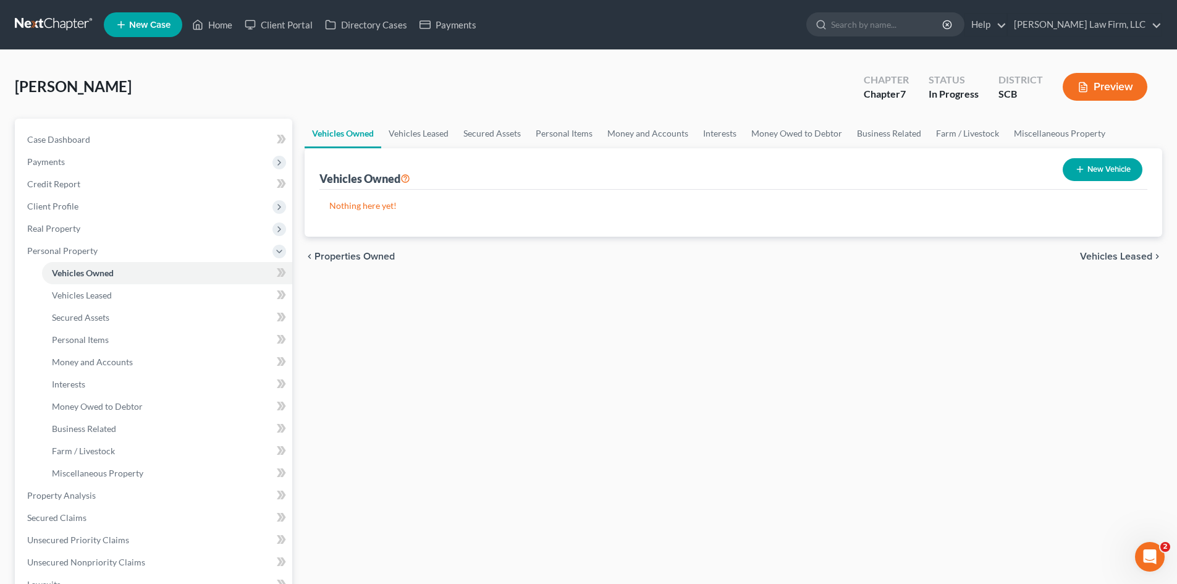
click at [1094, 159] on button "New Vehicle" at bounding box center [1103, 169] width 80 height 23
select select "0"
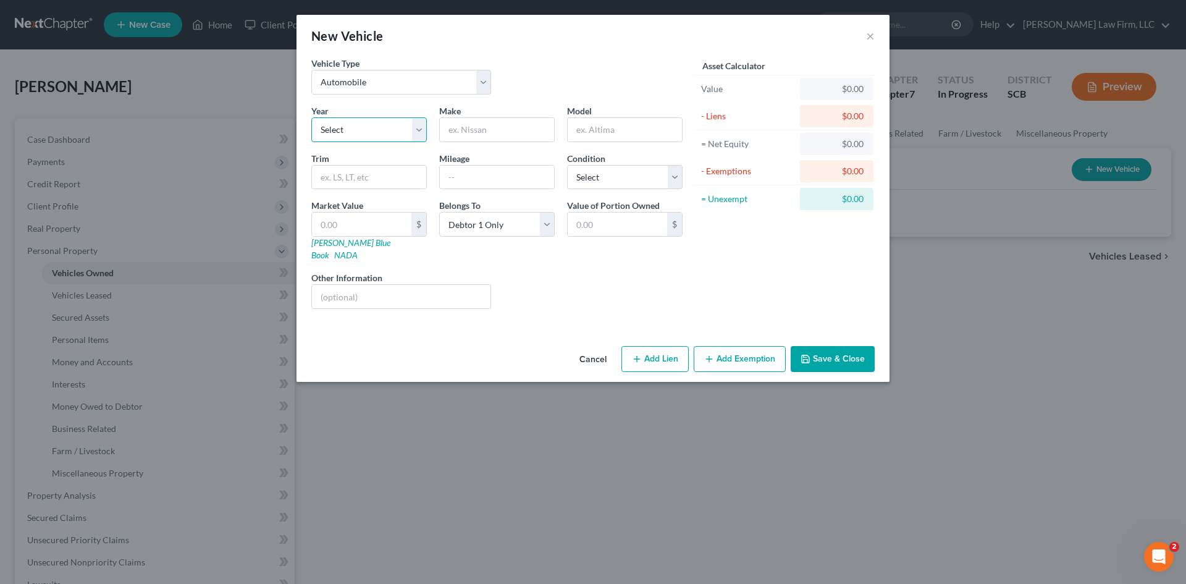
click at [401, 133] on select "Select 2026 2025 2024 2023 2022 2021 2020 2019 2018 2017 2016 2015 2014 2013 20…" at bounding box center [369, 129] width 116 height 25
select select "15"
click at [311, 117] on select "Select 2026 2025 2024 2023 2022 2021 2020 2019 2018 2017 2016 2015 2014 2013 20…" at bounding box center [369, 129] width 116 height 25
click at [498, 135] on input "text" at bounding box center [497, 129] width 114 height 23
type input "Volvo"
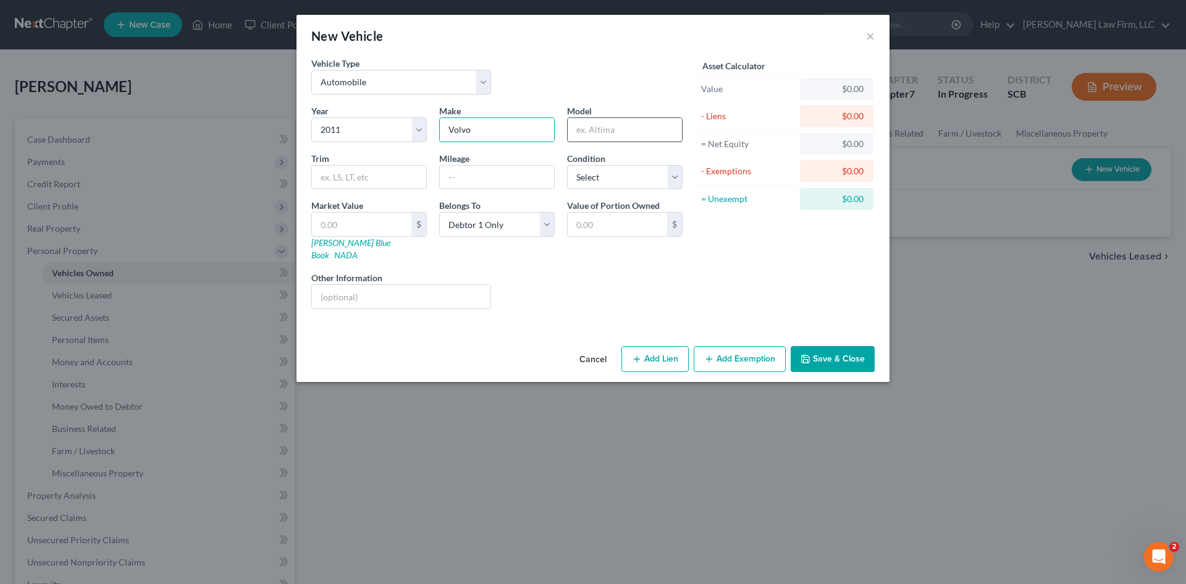
click at [611, 130] on input "text" at bounding box center [625, 129] width 114 height 23
type input "XC70"
click at [532, 177] on input "text" at bounding box center [497, 177] width 114 height 23
click at [533, 177] on input "text" at bounding box center [497, 177] width 114 height 23
type input "83,324"
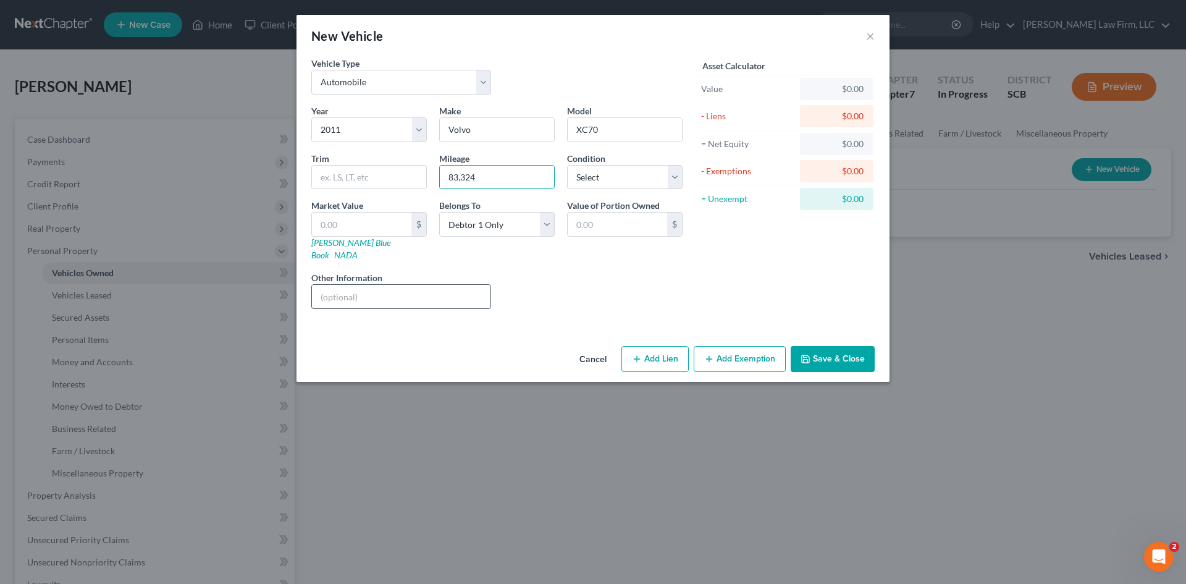
click at [455, 286] on input "text" at bounding box center [401, 296] width 179 height 23
type input "VIN: YV4940BZ7B1096954 (no lien)"
drag, startPoint x: 427, startPoint y: 287, endPoint x: 342, endPoint y: 289, distance: 85.3
click at [342, 289] on input "VIN: YV4940BZ7B1096954 (no lien)" at bounding box center [401, 296] width 179 height 23
click at [348, 234] on input "text" at bounding box center [361, 224] width 99 height 23
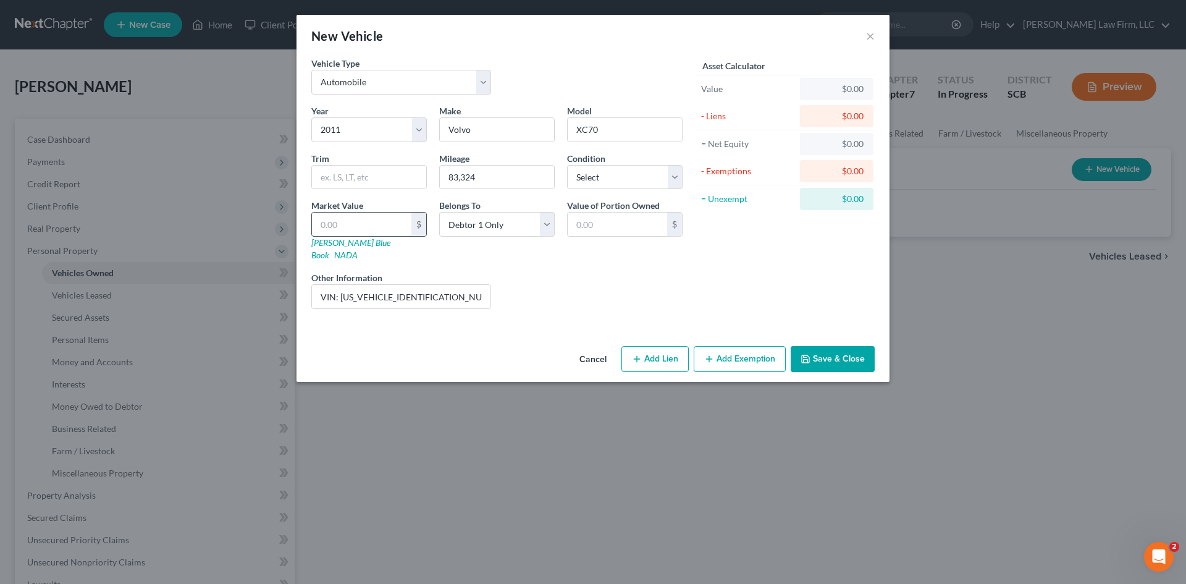
type input "3"
type input "3.00"
type input "32"
type input "32.00"
type input "327"
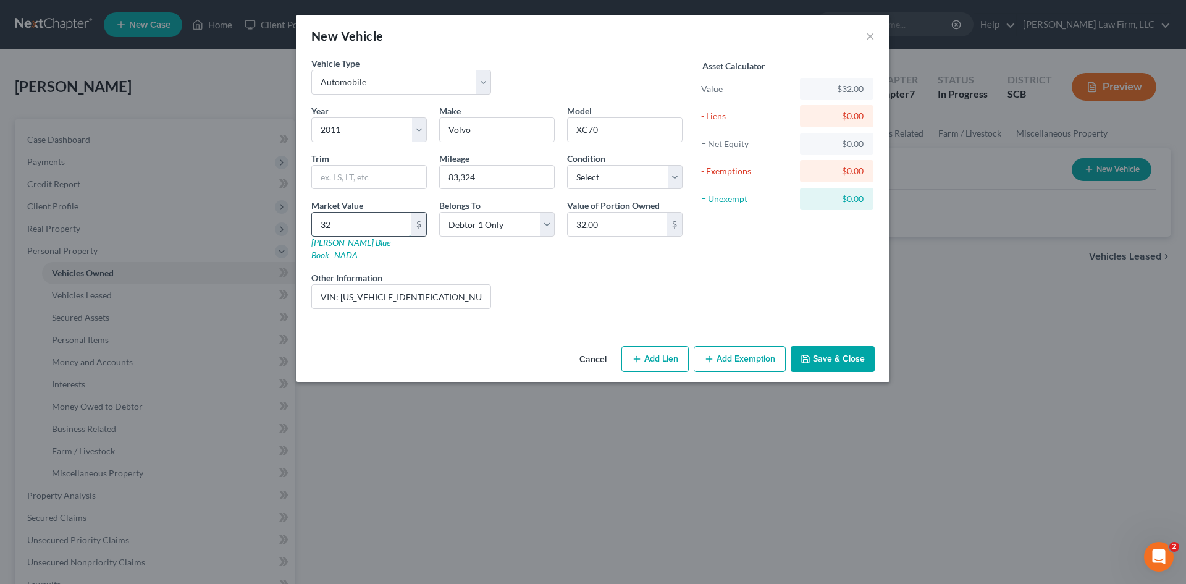
type input "327.00"
type input "3275"
type input "3,275.00"
type input "3,275"
click at [730, 350] on button "Add Exemption" at bounding box center [740, 359] width 92 height 26
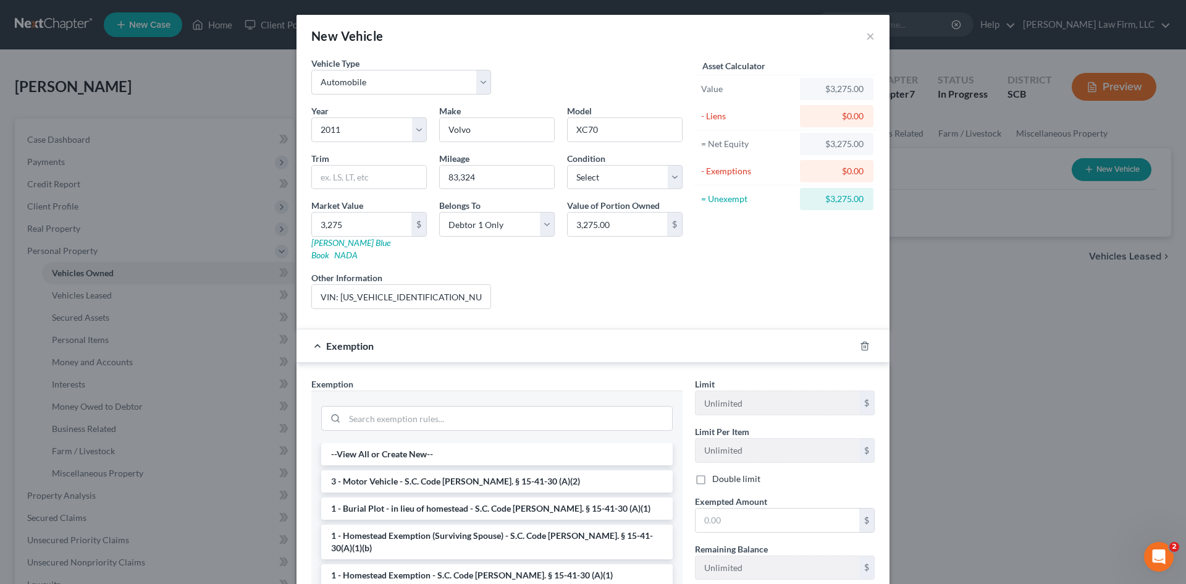
click at [397, 470] on li "3 - Motor Vehicle - S.C. Code [PERSON_NAME]. § 15-41-30 (A)(2)" at bounding box center [497, 481] width 352 height 22
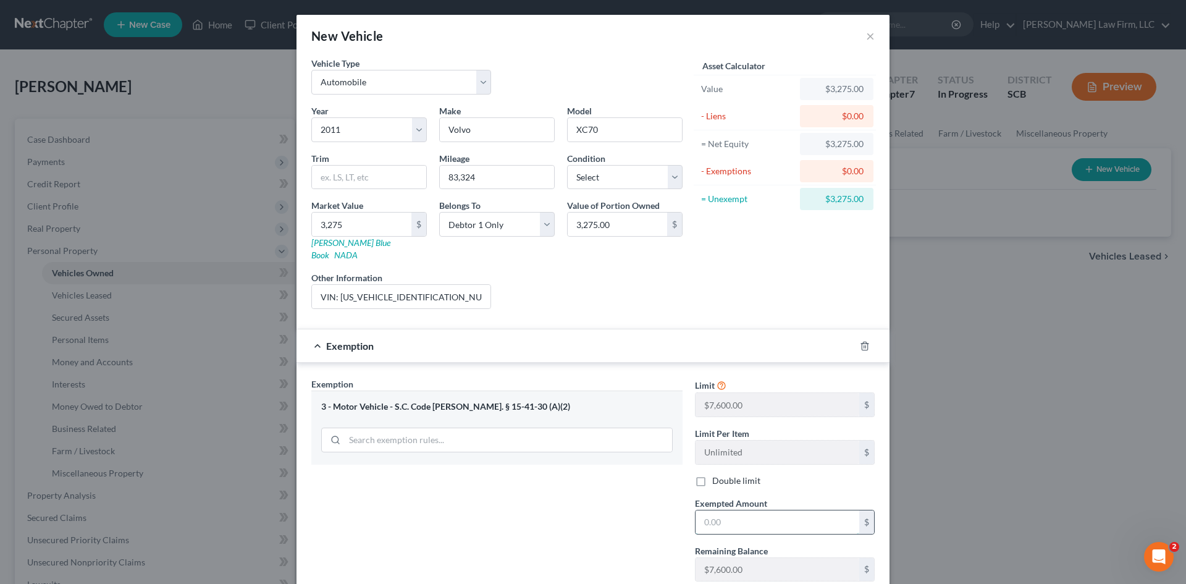
click at [706, 510] on input "text" at bounding box center [778, 521] width 164 height 23
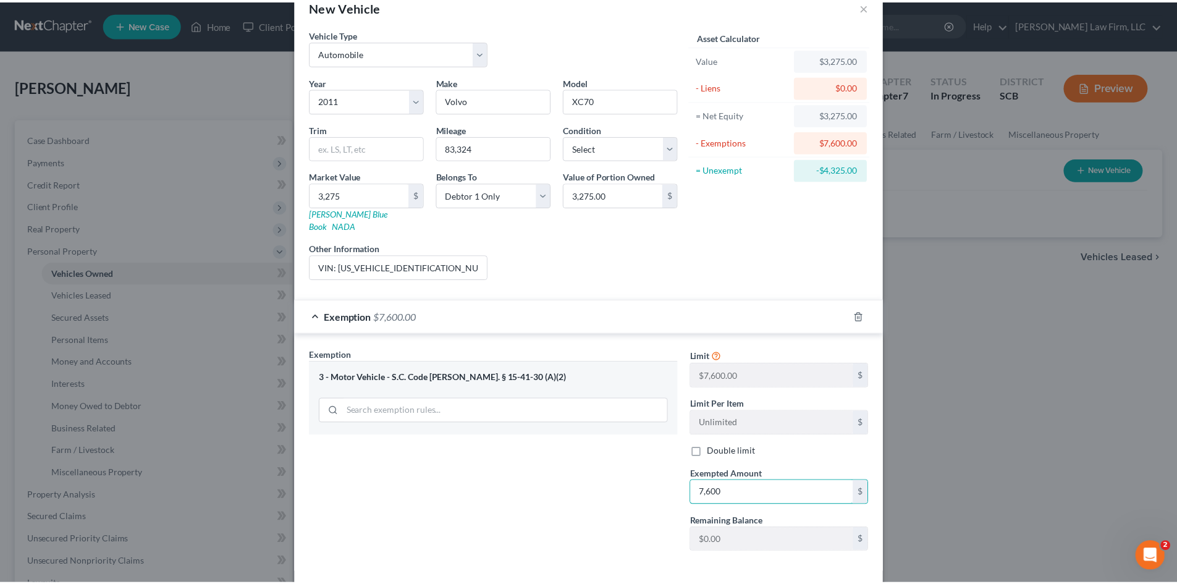
scroll to position [74, 0]
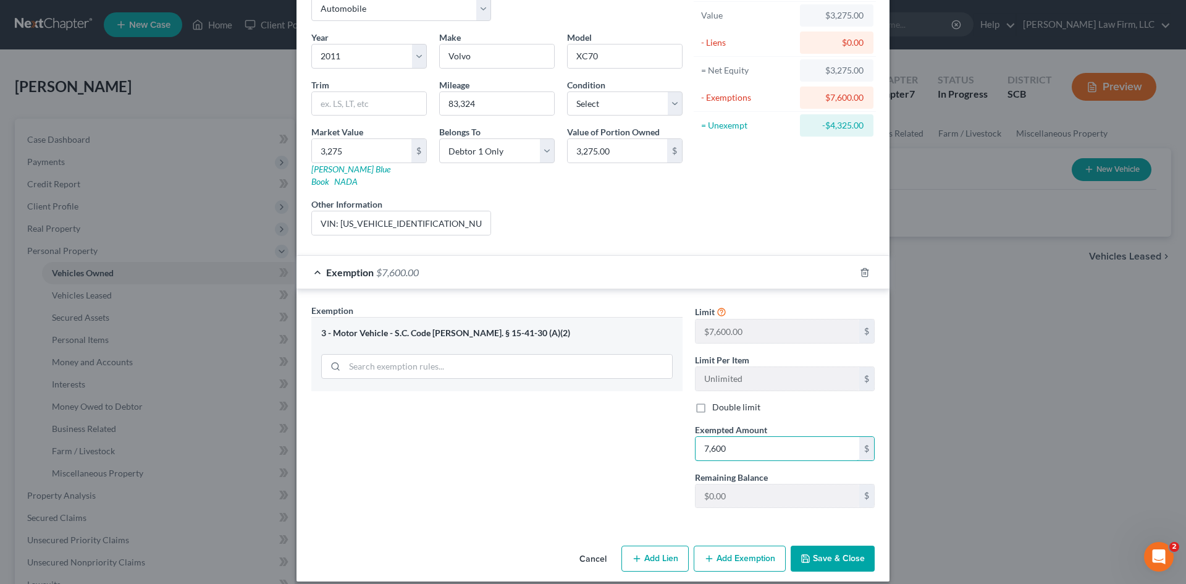
type input "7,600"
click at [821, 554] on button "Save & Close" at bounding box center [833, 559] width 84 height 26
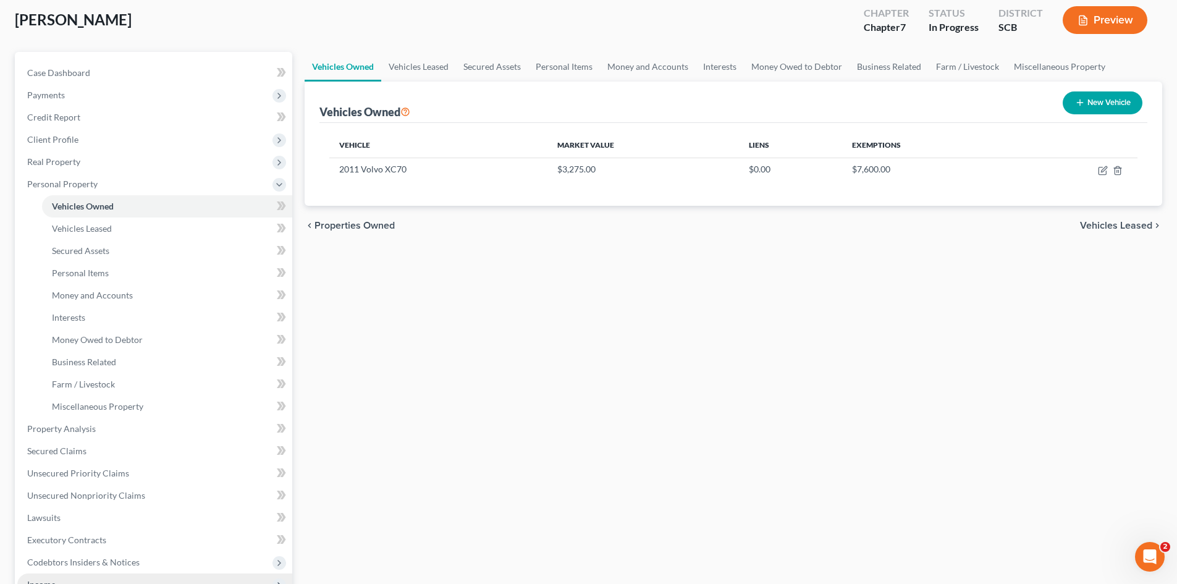
scroll to position [185, 0]
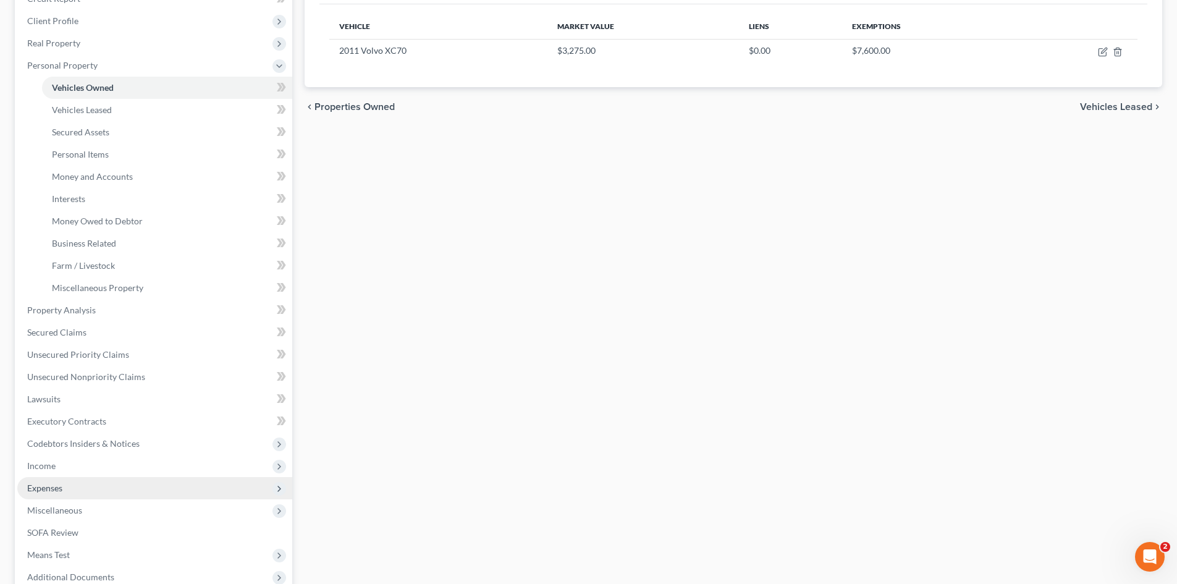
click at [56, 486] on span "Expenses" at bounding box center [44, 488] width 35 height 11
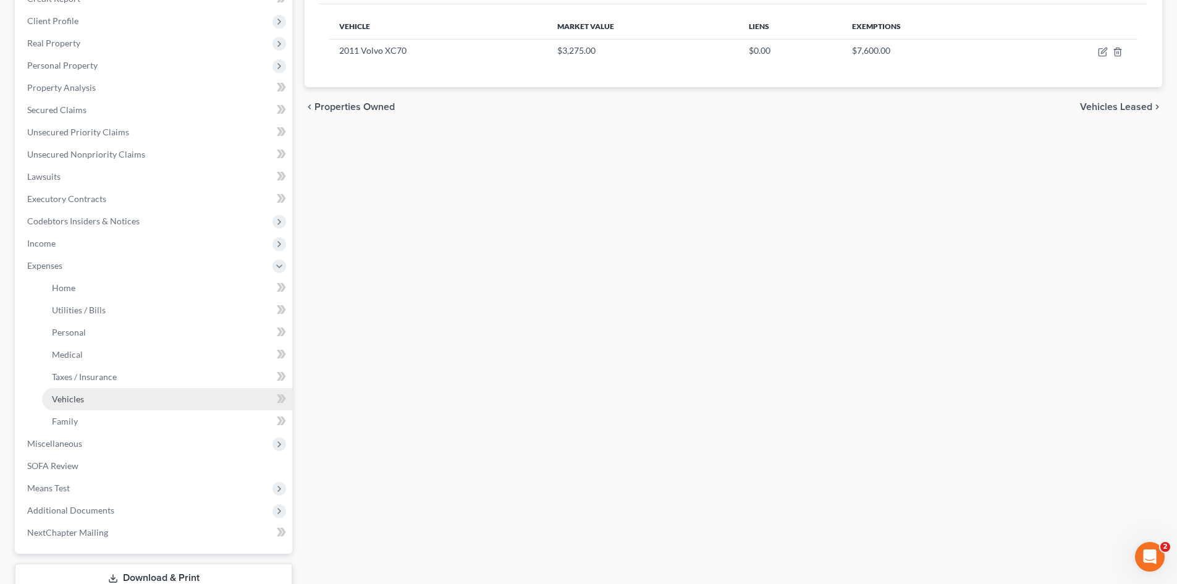
click at [78, 402] on span "Vehicles" at bounding box center [68, 399] width 32 height 11
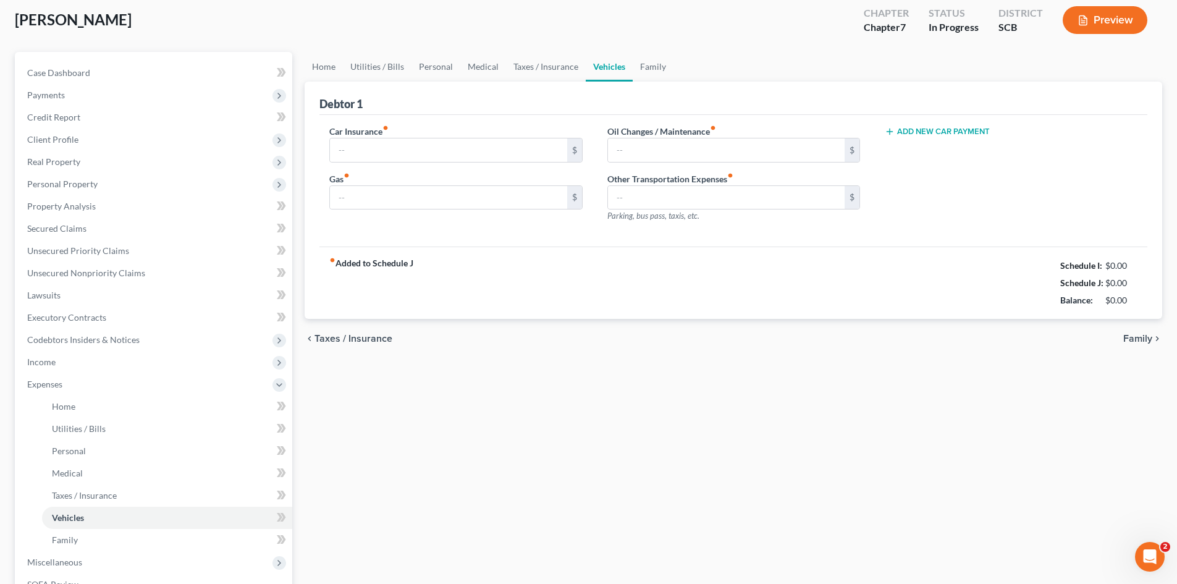
type input "0.00"
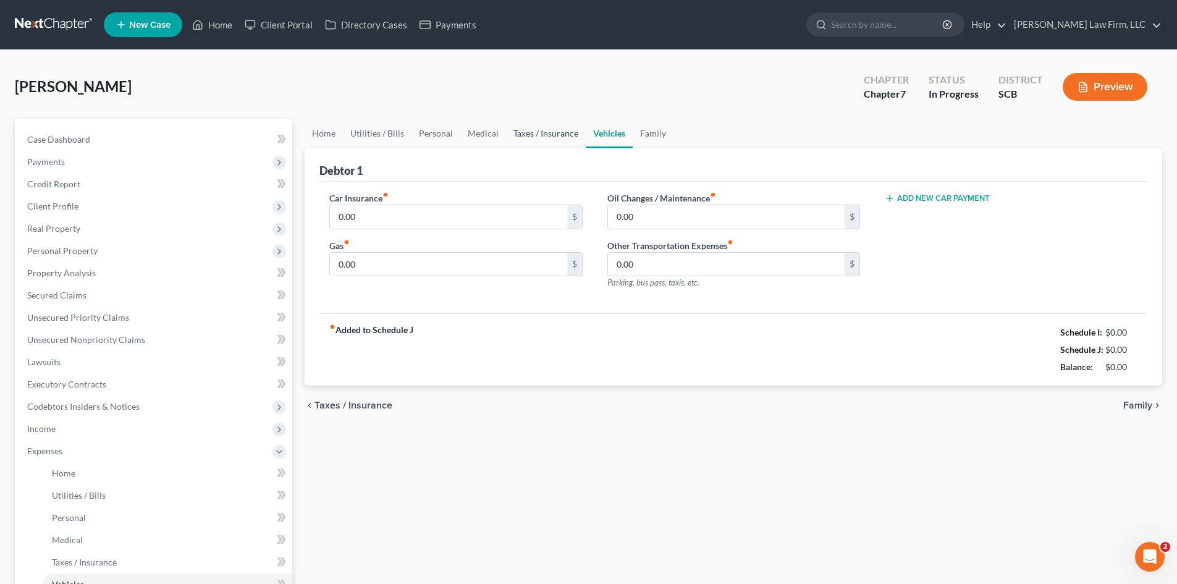
click at [535, 132] on link "Taxes / Insurance" at bounding box center [546, 134] width 80 height 30
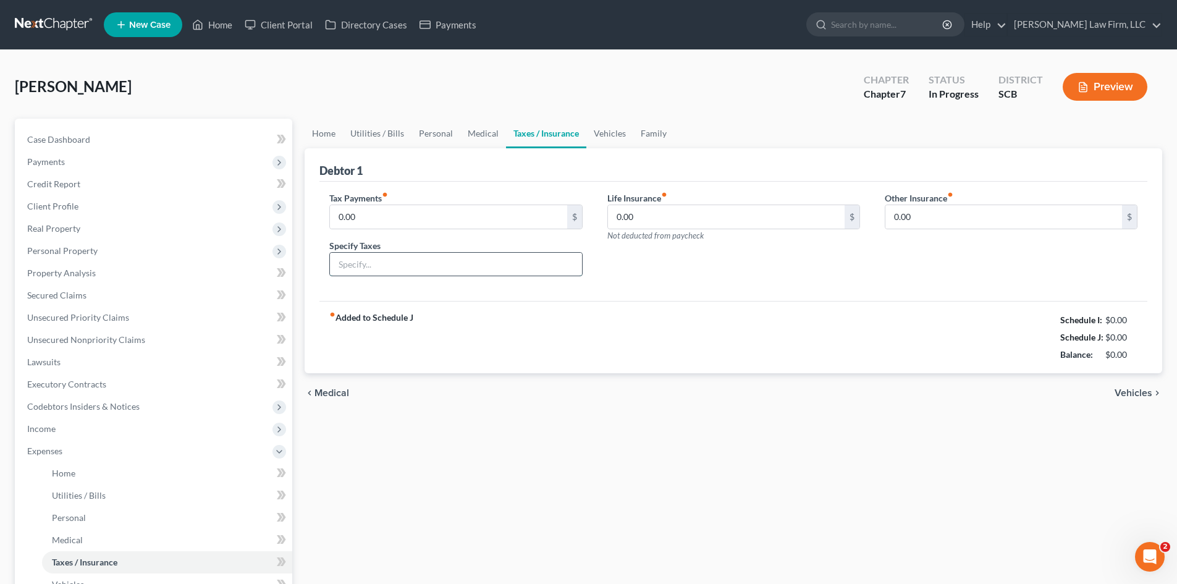
click at [413, 271] on input "text" at bounding box center [456, 264] width 252 height 23
click at [382, 265] on input "text" at bounding box center [456, 264] width 252 height 23
type input "Vehicle Taxes"
click at [392, 221] on input "0.00" at bounding box center [448, 216] width 237 height 23
type input "6.49"
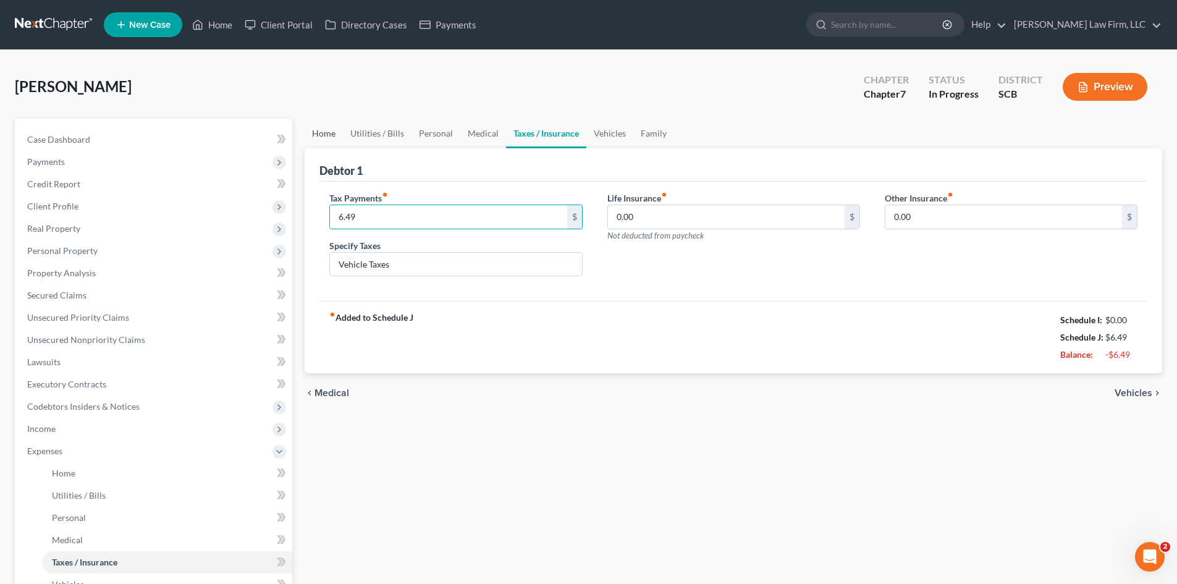
click at [320, 121] on link "Home" at bounding box center [324, 134] width 38 height 30
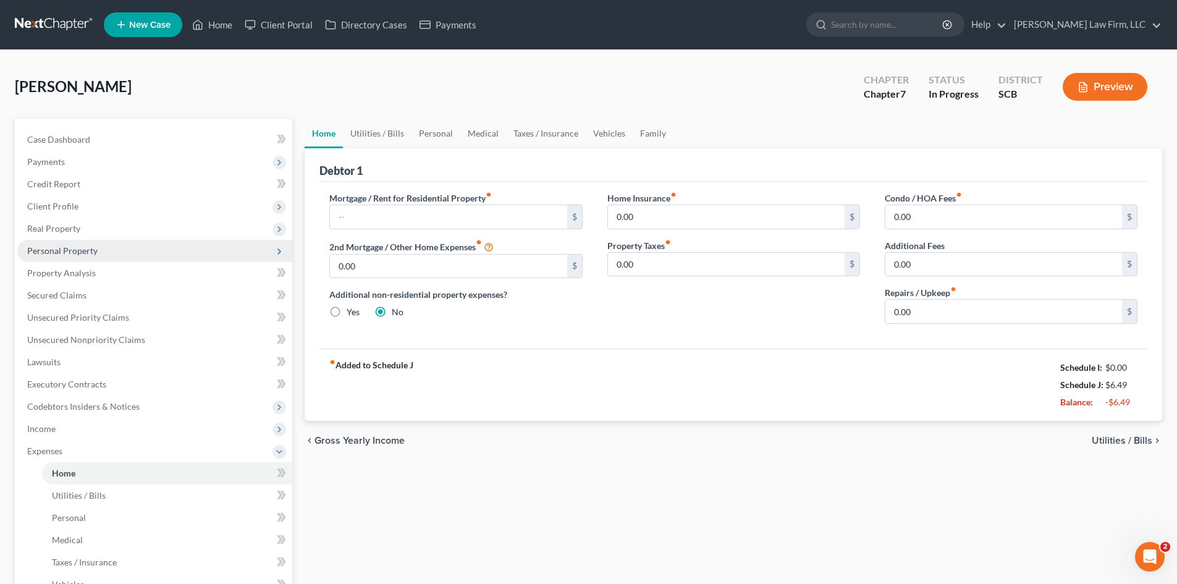
click at [74, 240] on span "Personal Property" at bounding box center [154, 251] width 275 height 22
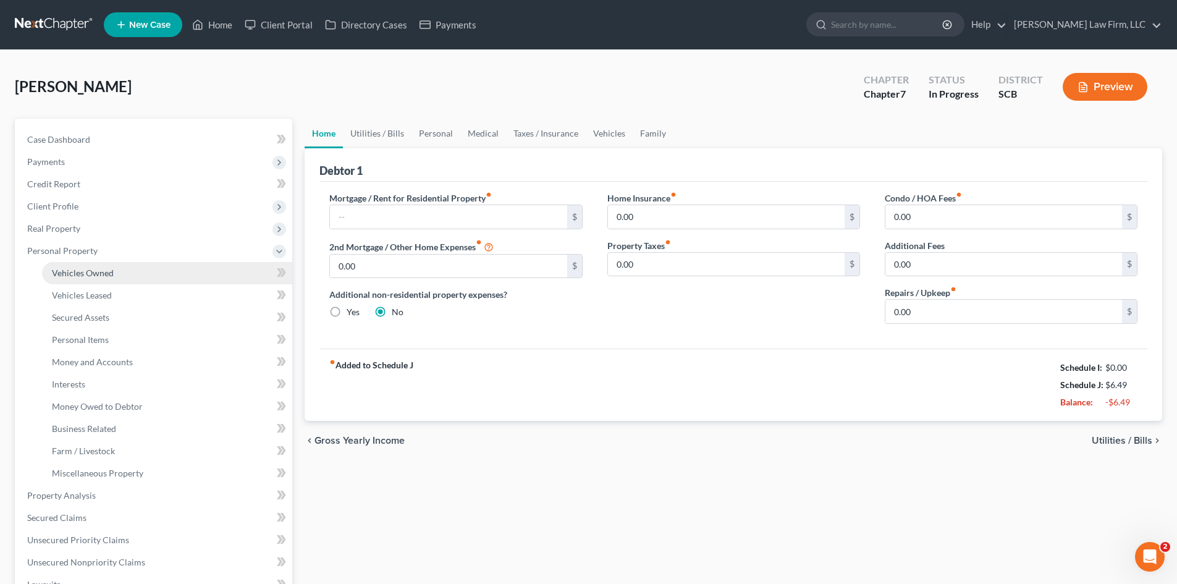
click at [80, 269] on span "Vehicles Owned" at bounding box center [83, 273] width 62 height 11
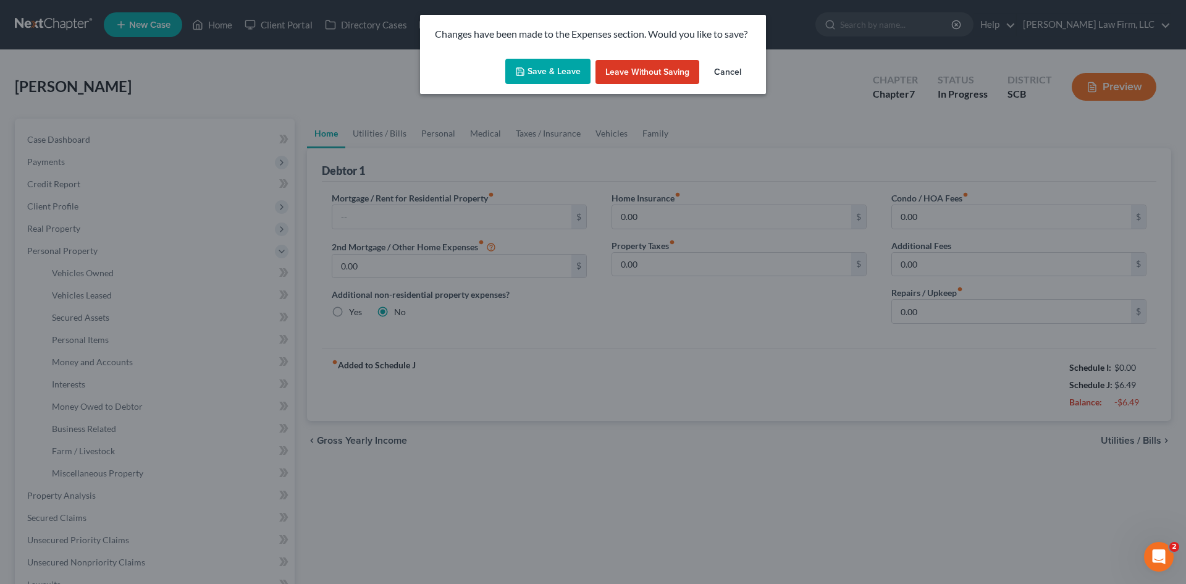
click at [548, 75] on button "Save & Leave" at bounding box center [547, 72] width 85 height 26
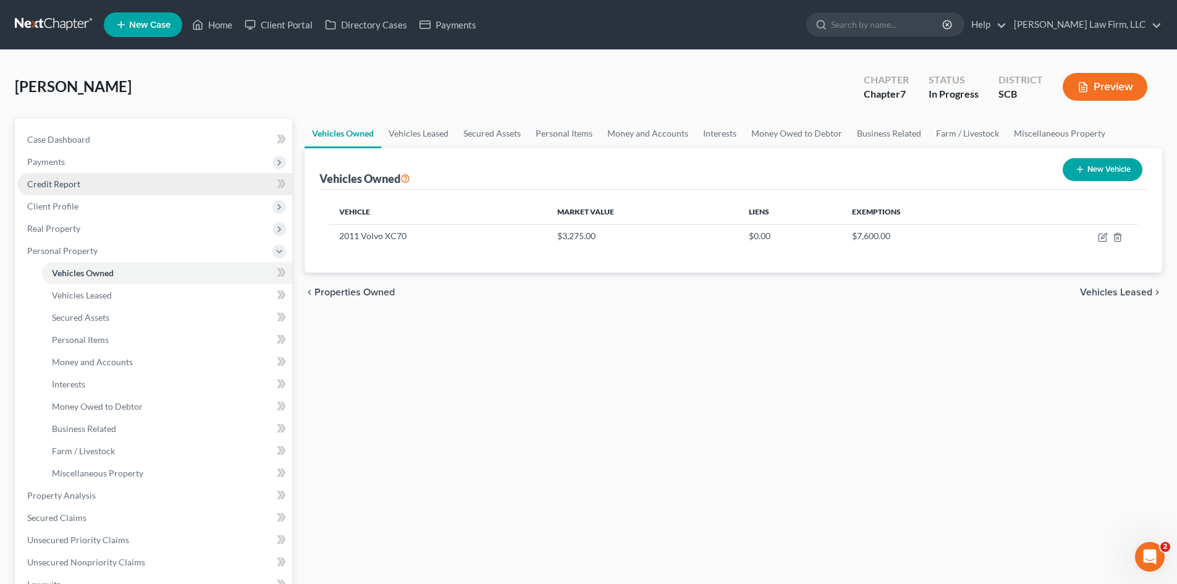
click at [87, 188] on link "Credit Report" at bounding box center [154, 184] width 275 height 22
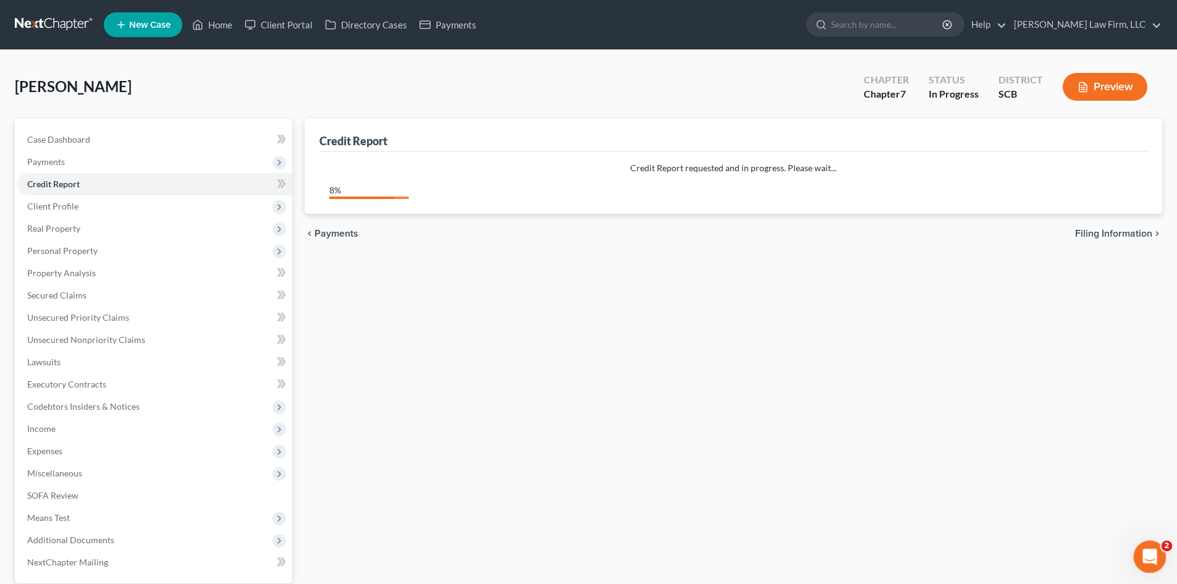
click at [1157, 556] on div "Open Intercom Messenger" at bounding box center [1148, 555] width 41 height 41
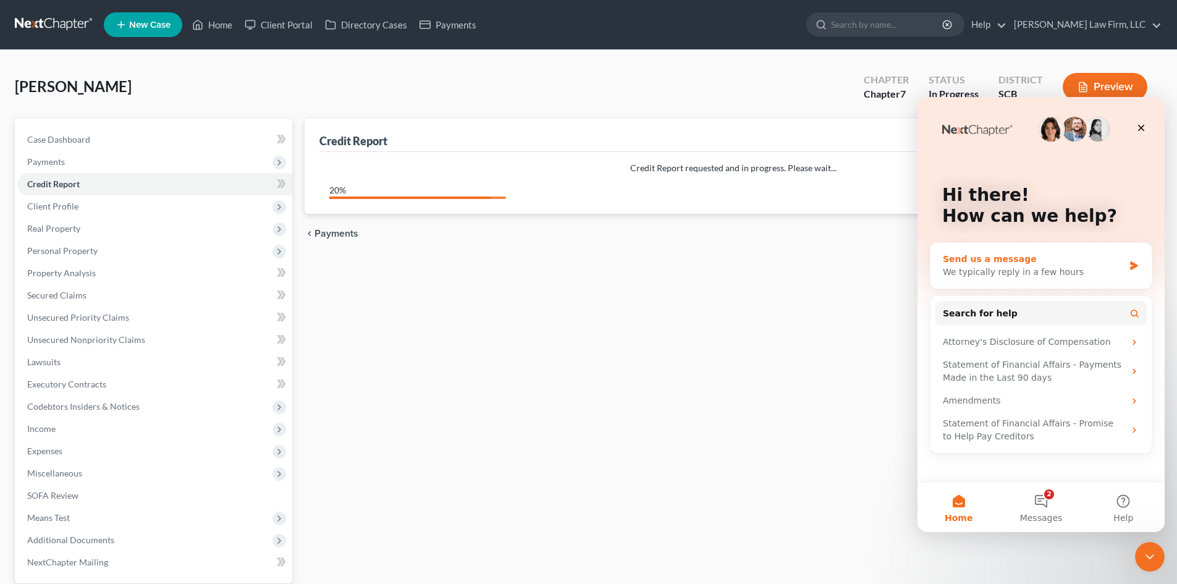
click at [1025, 272] on div "We typically reply in a few hours" at bounding box center [1033, 272] width 181 height 13
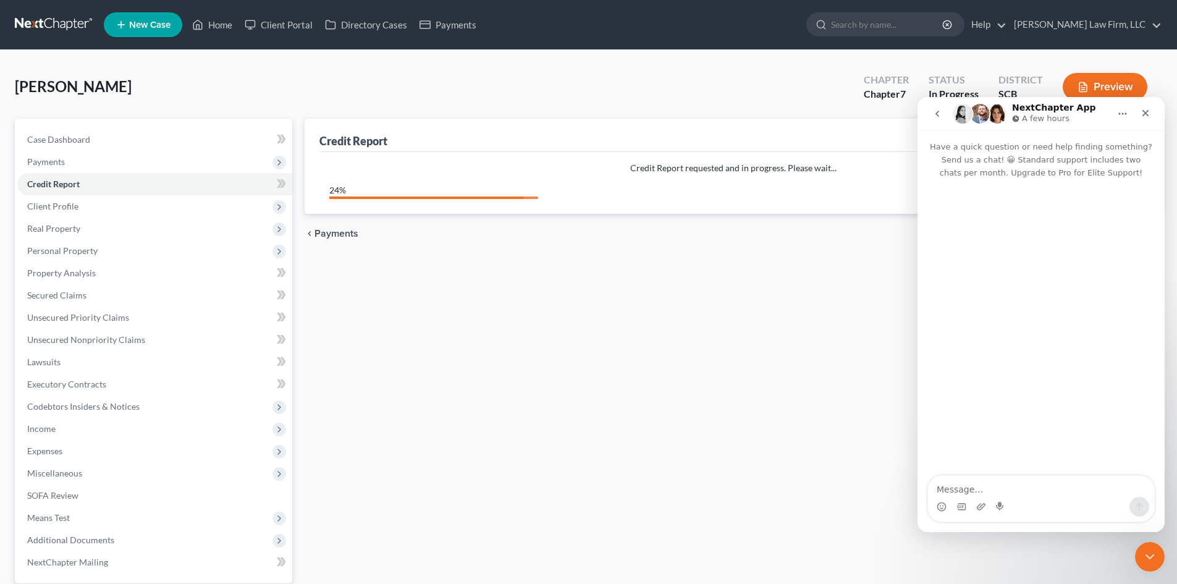
click at [1067, 489] on textarea "Message…" at bounding box center [1041, 486] width 226 height 21
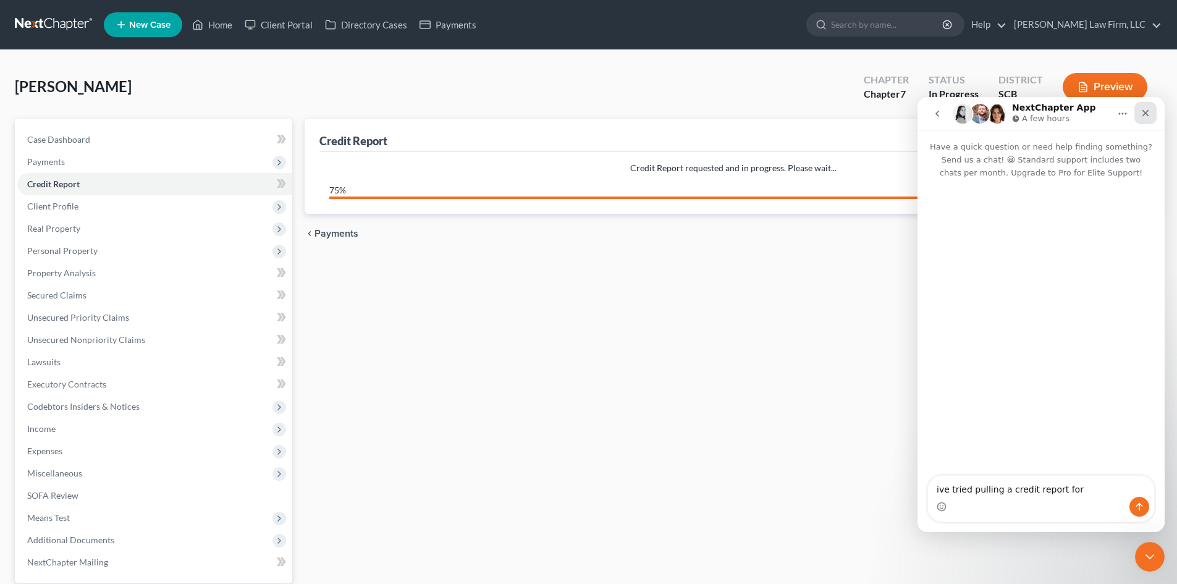
type textarea "ive tried pulling a credit report for"
click at [1146, 117] on icon "Close" at bounding box center [1146, 113] width 10 height 10
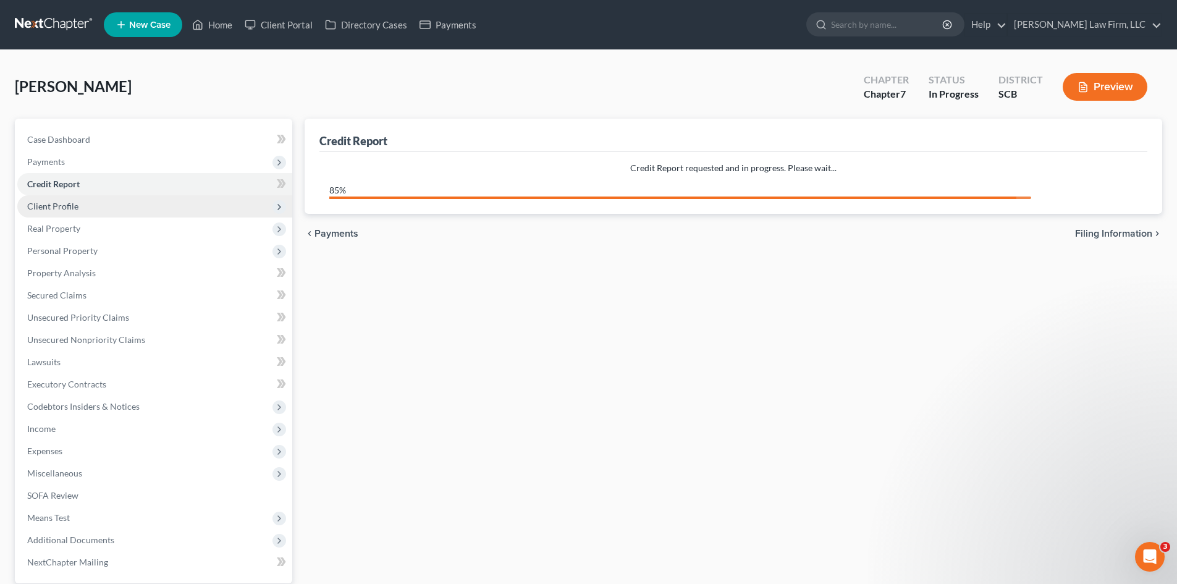
click at [66, 204] on span "Client Profile" at bounding box center [52, 206] width 51 height 11
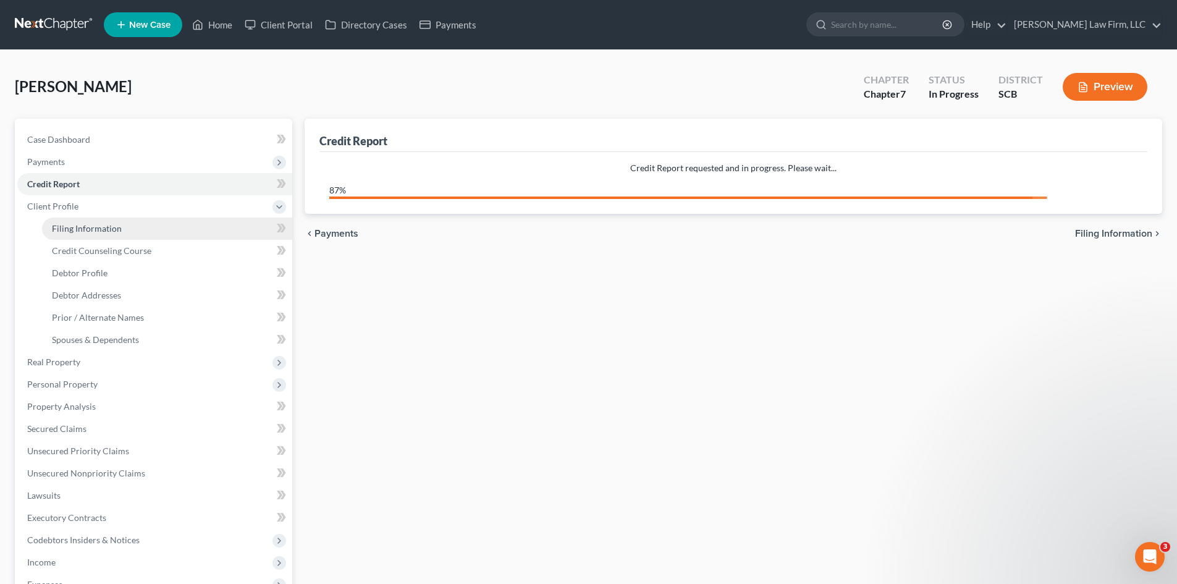
click at [96, 232] on span "Filing Information" at bounding box center [87, 228] width 70 height 11
select select "1"
select select "0"
select select "72"
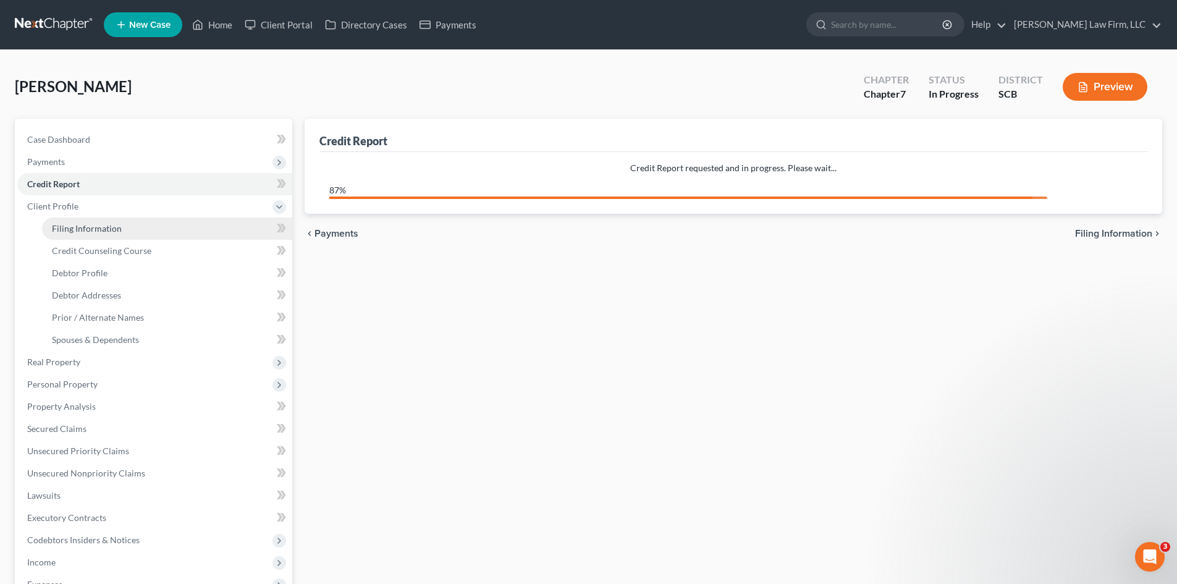
select select "1"
select select "42"
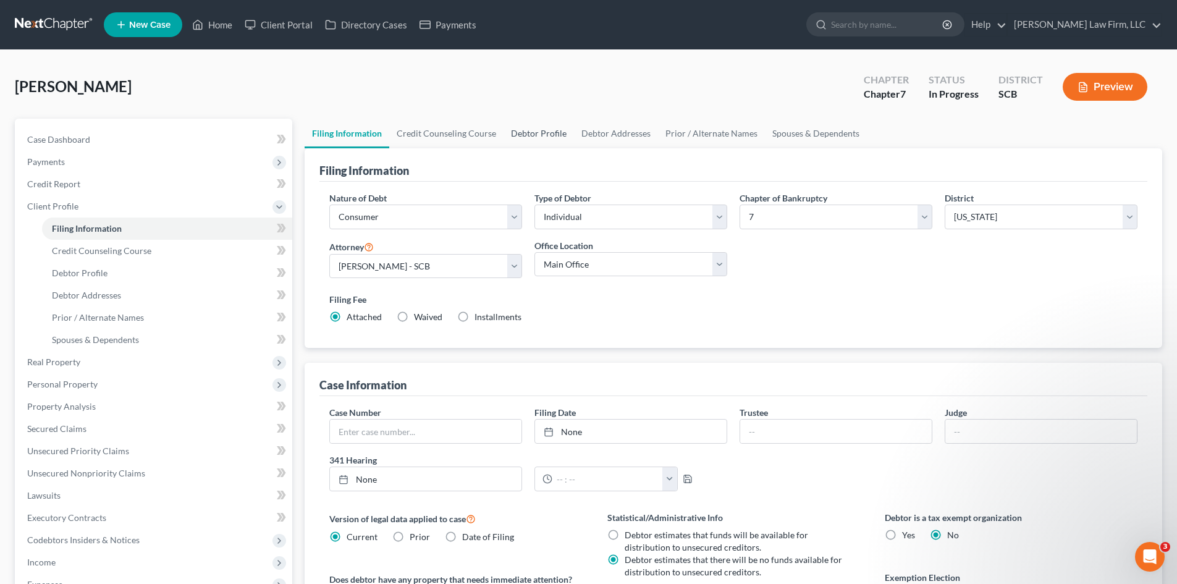
click at [548, 142] on link "Debtor Profile" at bounding box center [539, 134] width 70 height 30
select select "3"
select select "0"
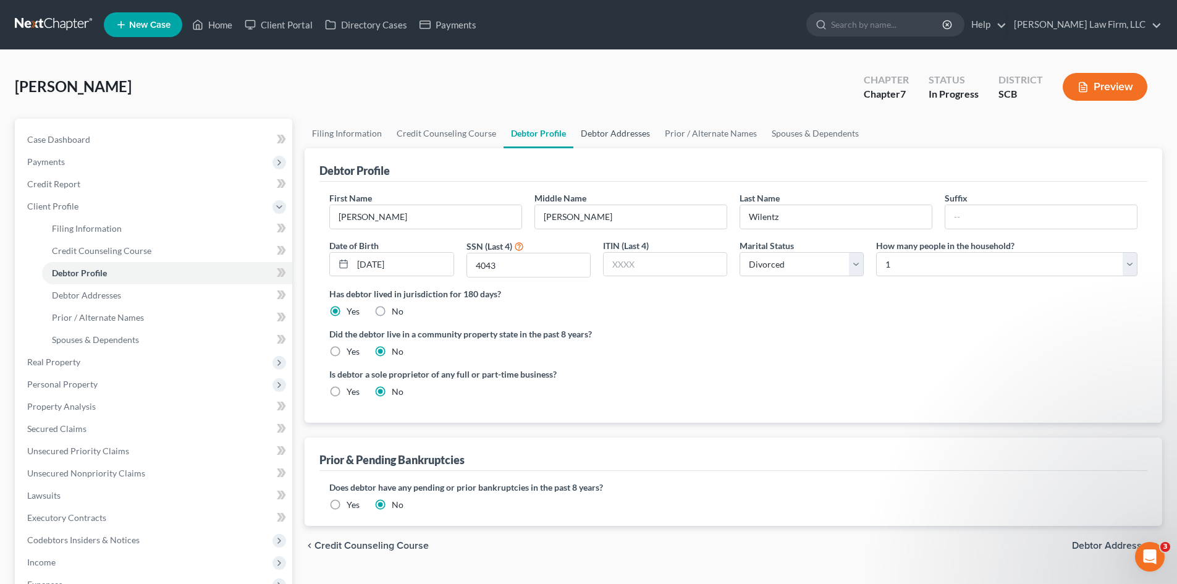
click at [631, 138] on link "Debtor Addresses" at bounding box center [615, 134] width 84 height 30
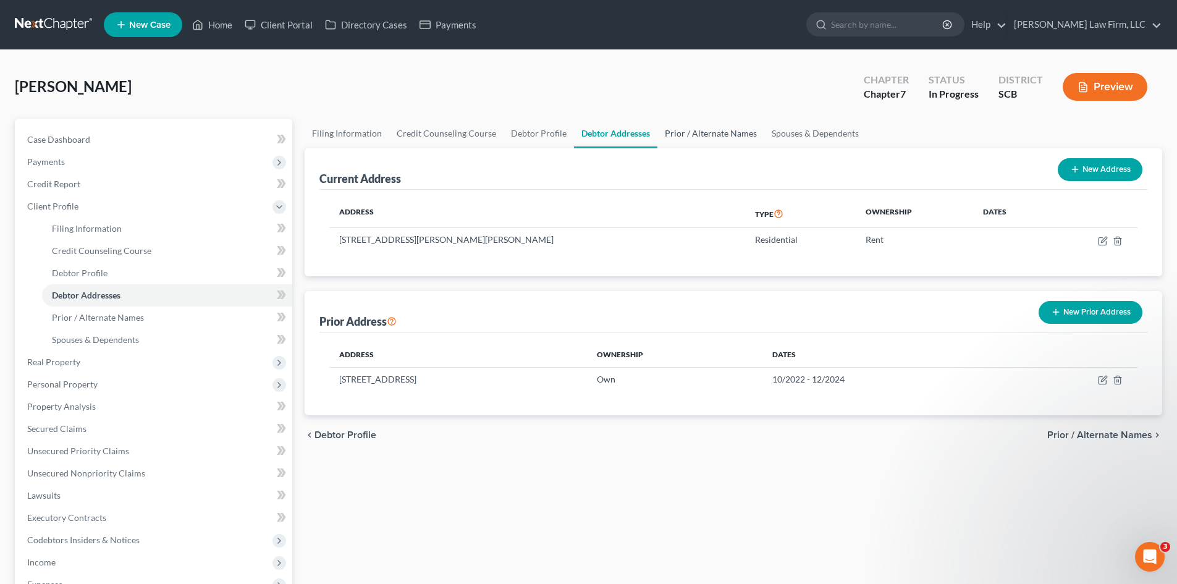
click at [698, 145] on link "Prior / Alternate Names" at bounding box center [710, 134] width 107 height 30
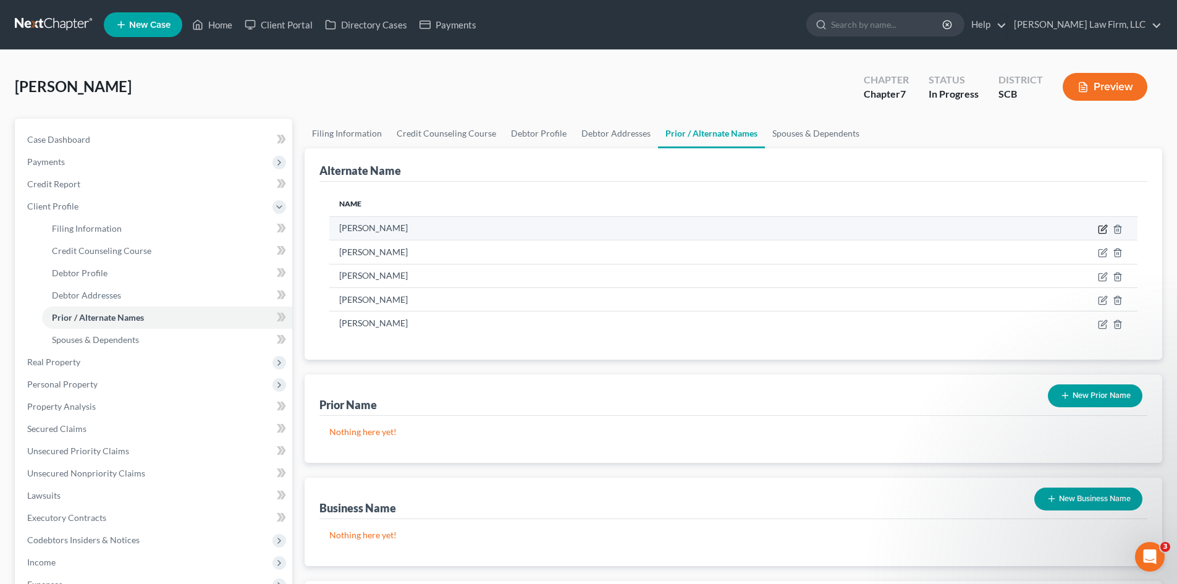
click at [1102, 231] on icon at bounding box center [1103, 229] width 10 height 10
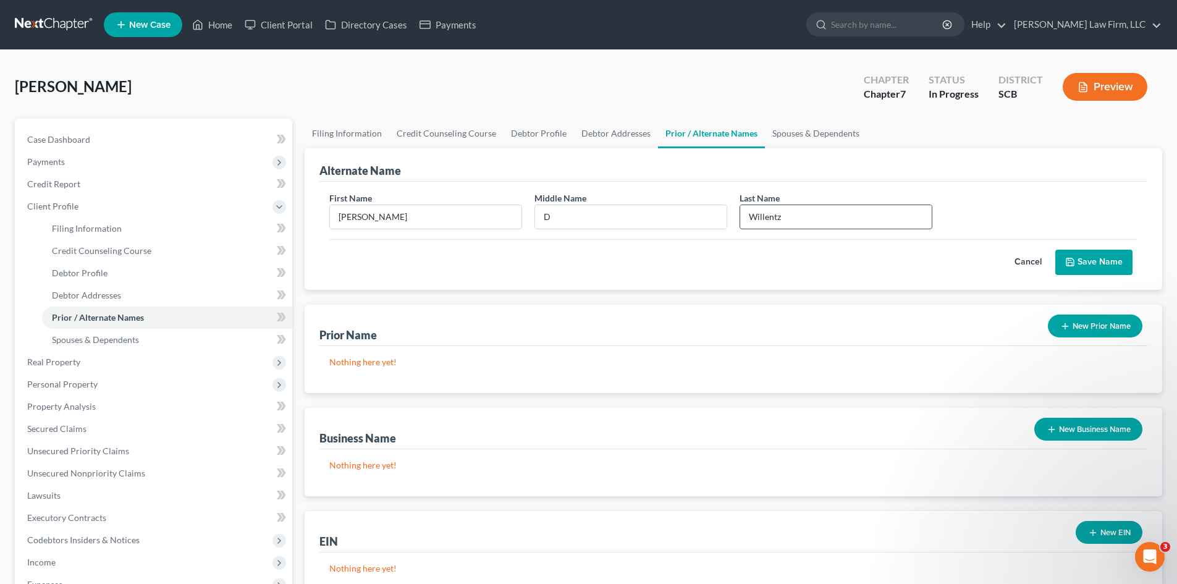
click at [767, 219] on input "Willentz" at bounding box center [836, 216] width 192 height 23
type input "Wilentz"
click at [1068, 258] on icon "submit" at bounding box center [1070, 262] width 10 height 10
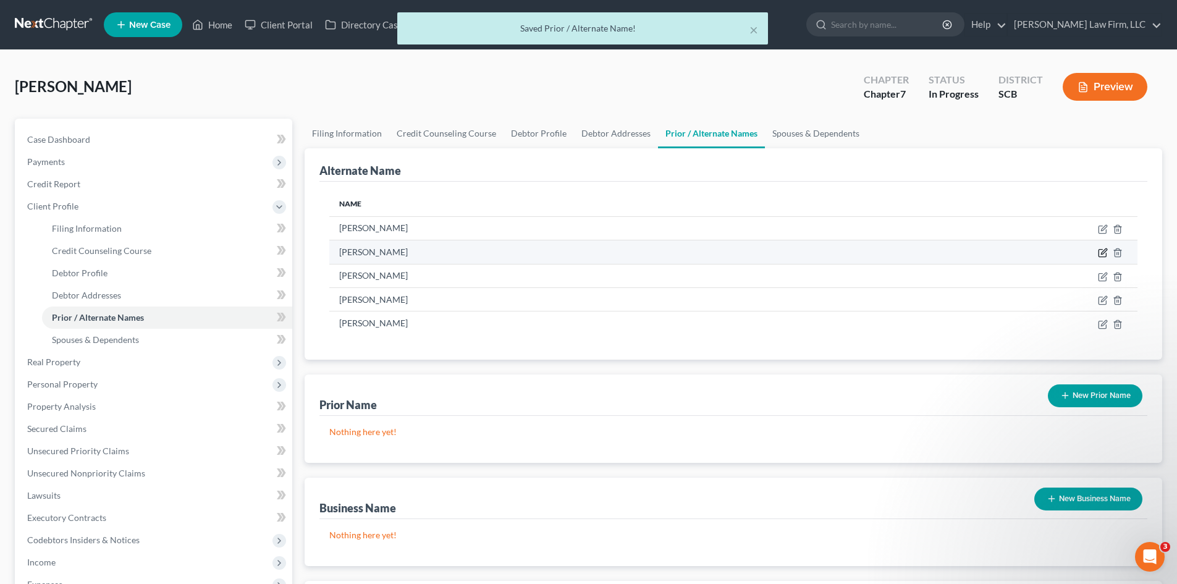
click at [1099, 248] on icon at bounding box center [1103, 253] width 10 height 10
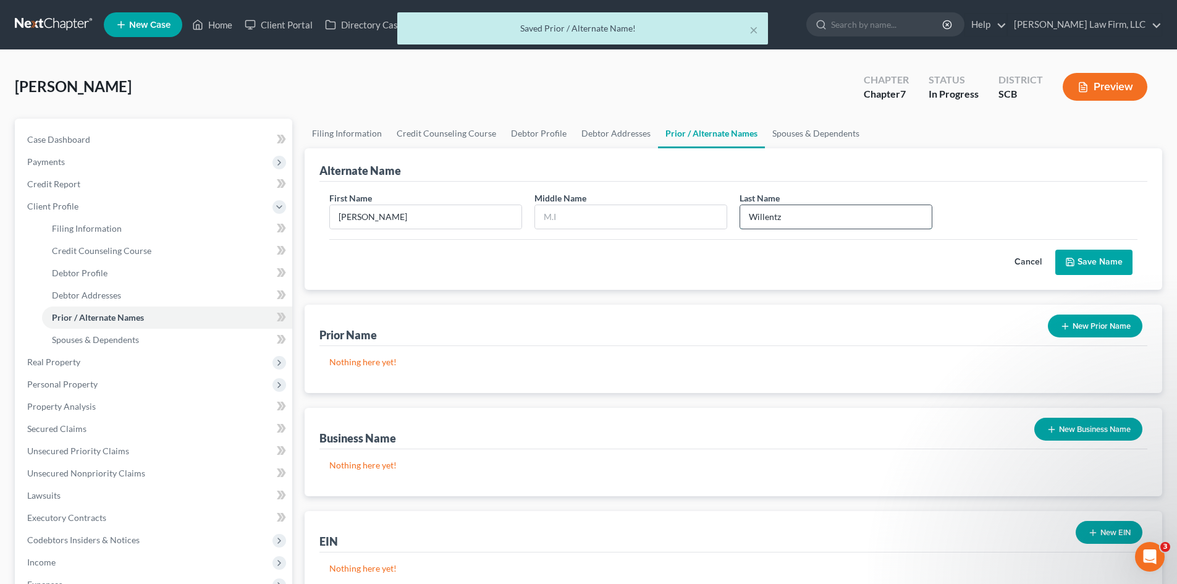
drag, startPoint x: 766, startPoint y: 216, endPoint x: 789, endPoint y: 218, distance: 22.9
click at [766, 217] on input "Willentz" at bounding box center [836, 216] width 192 height 23
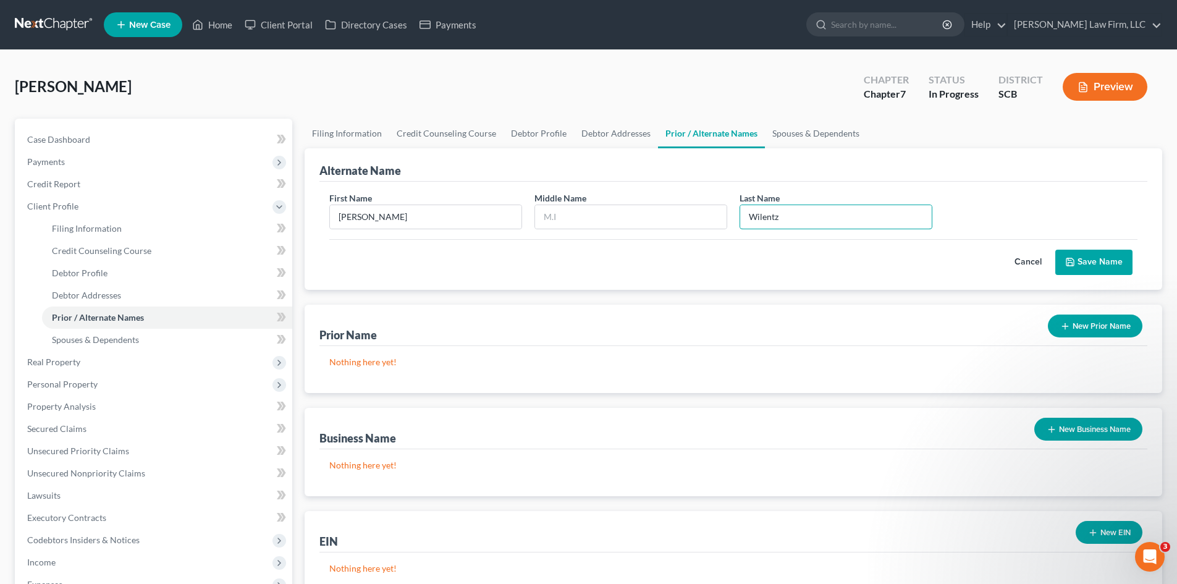
type input "Wilentz"
click at [1075, 267] on icon "submit" at bounding box center [1070, 262] width 10 height 10
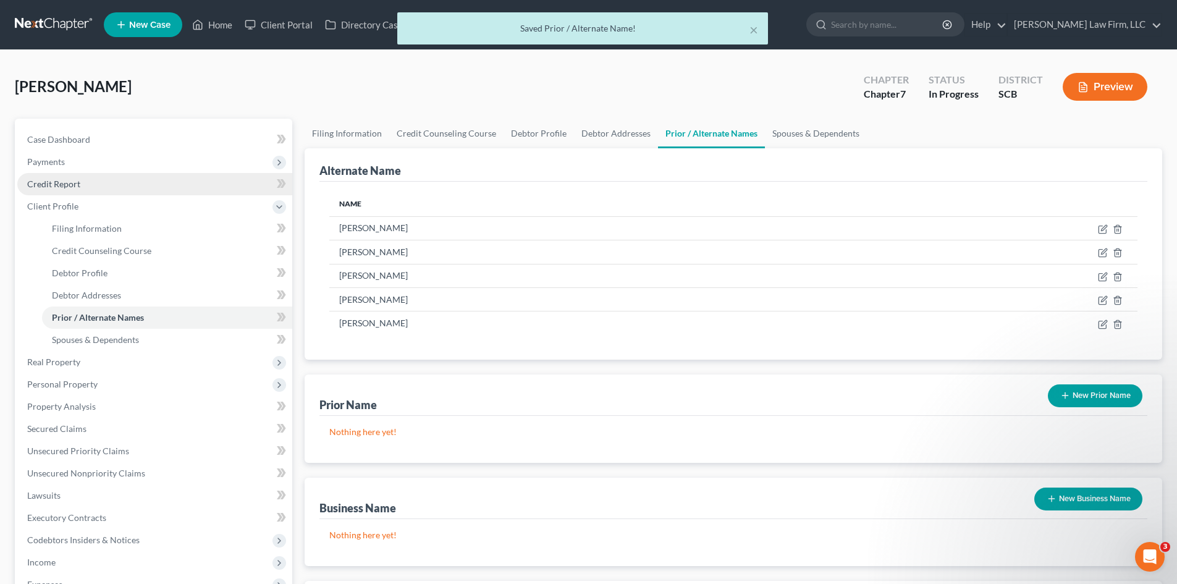
click at [64, 186] on span "Credit Report" at bounding box center [53, 184] width 53 height 11
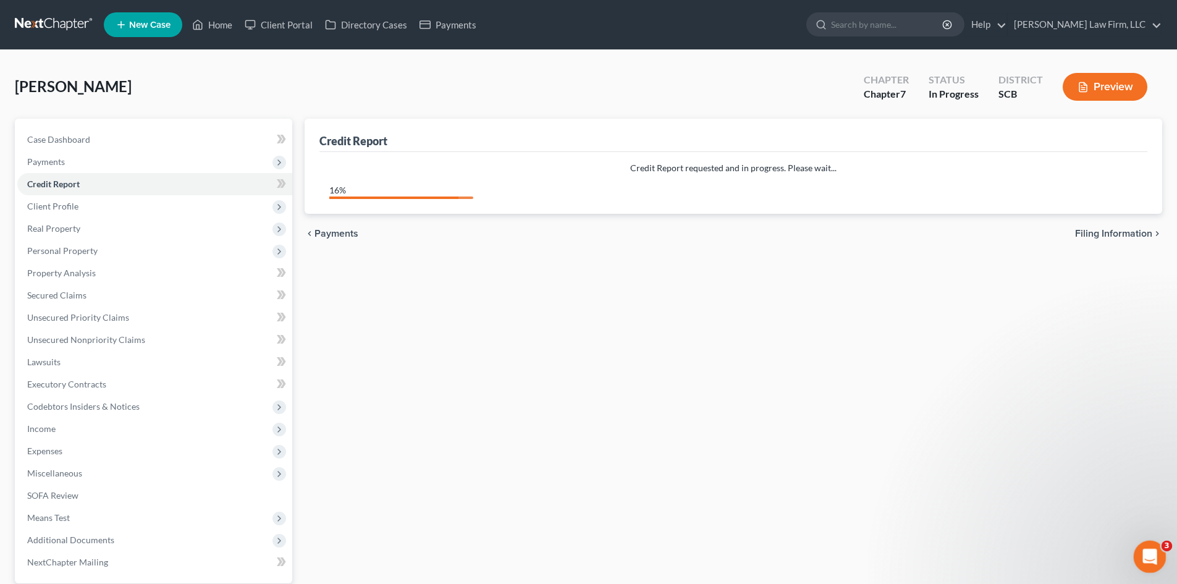
click at [1146, 551] on icon "Open Intercom Messenger" at bounding box center [1148, 555] width 20 height 20
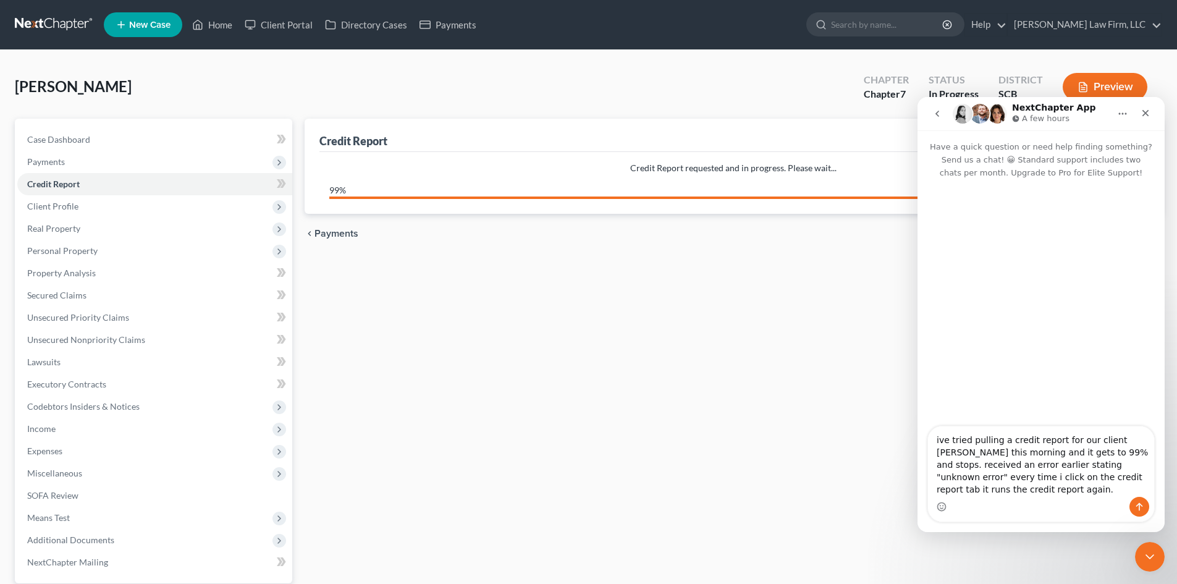
type textarea "ive tried pulling a credit report for our client [PERSON_NAME] this morning and…"
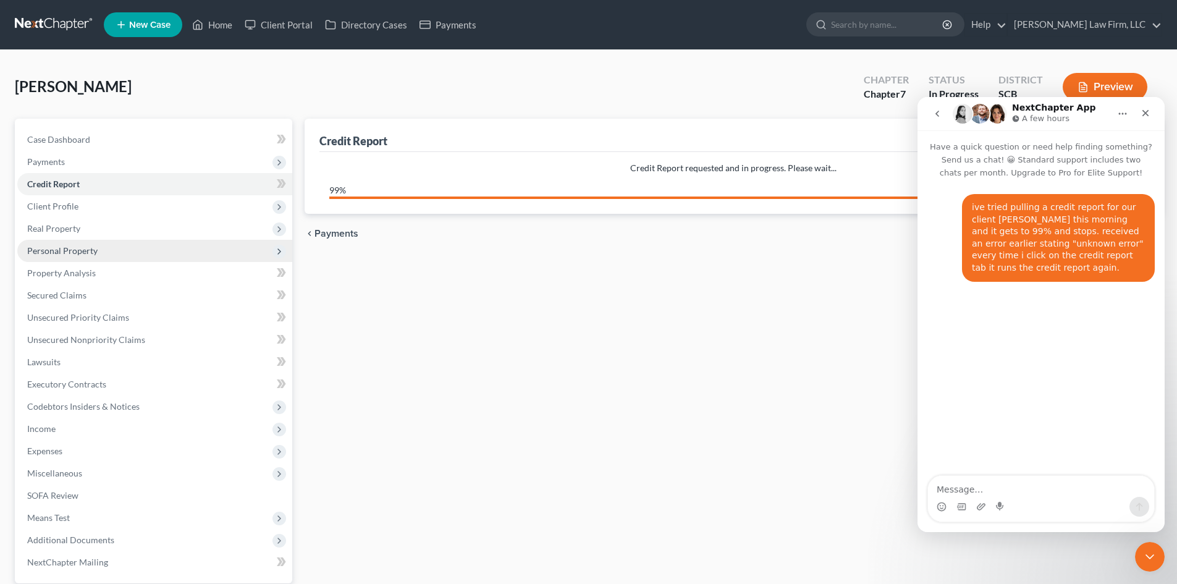
click at [41, 252] on span "Personal Property" at bounding box center [62, 250] width 70 height 11
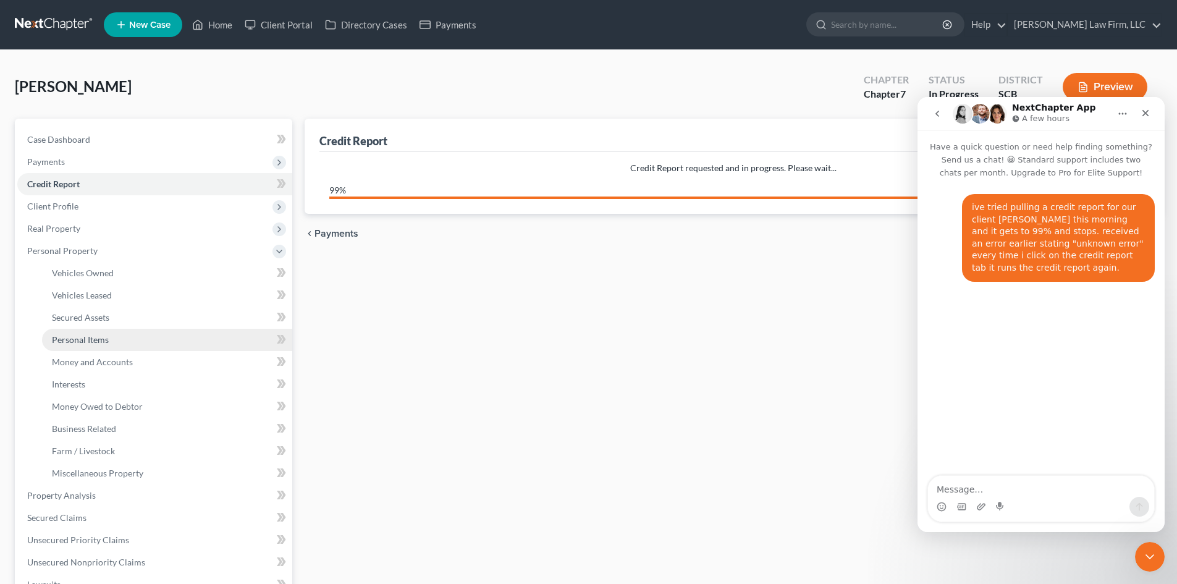
click at [69, 346] on link "Personal Items" at bounding box center [167, 340] width 250 height 22
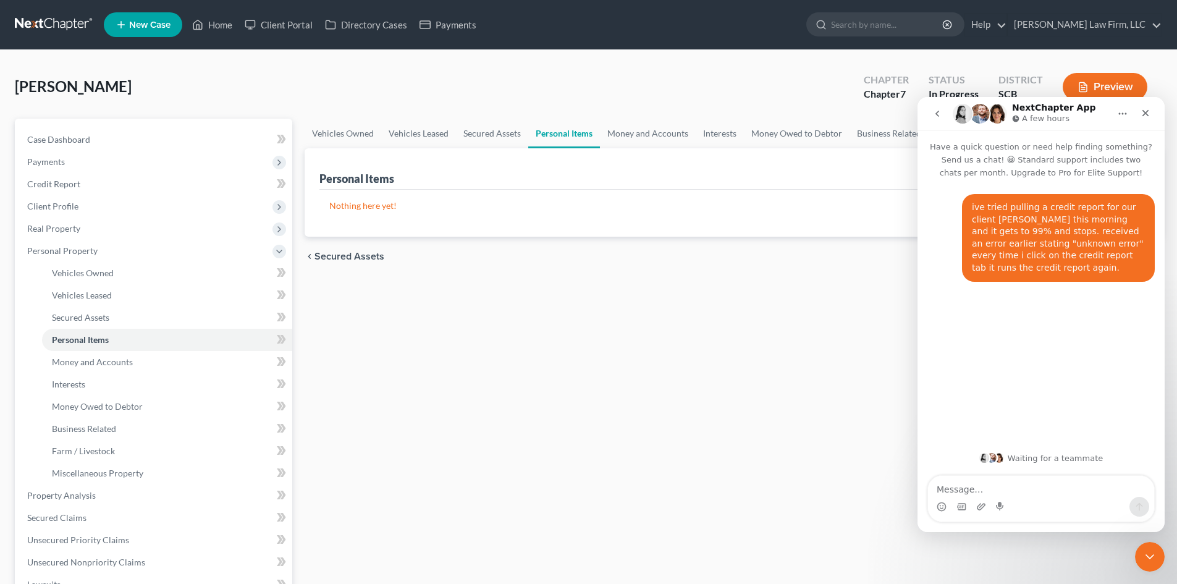
click at [848, 466] on div "Vehicles Owned Vehicles Leased Secured Assets Personal Items Money and Accounts…" at bounding box center [733, 498] width 870 height 758
click at [1152, 559] on icon "Close Intercom Messenger" at bounding box center [1148, 555] width 15 height 15
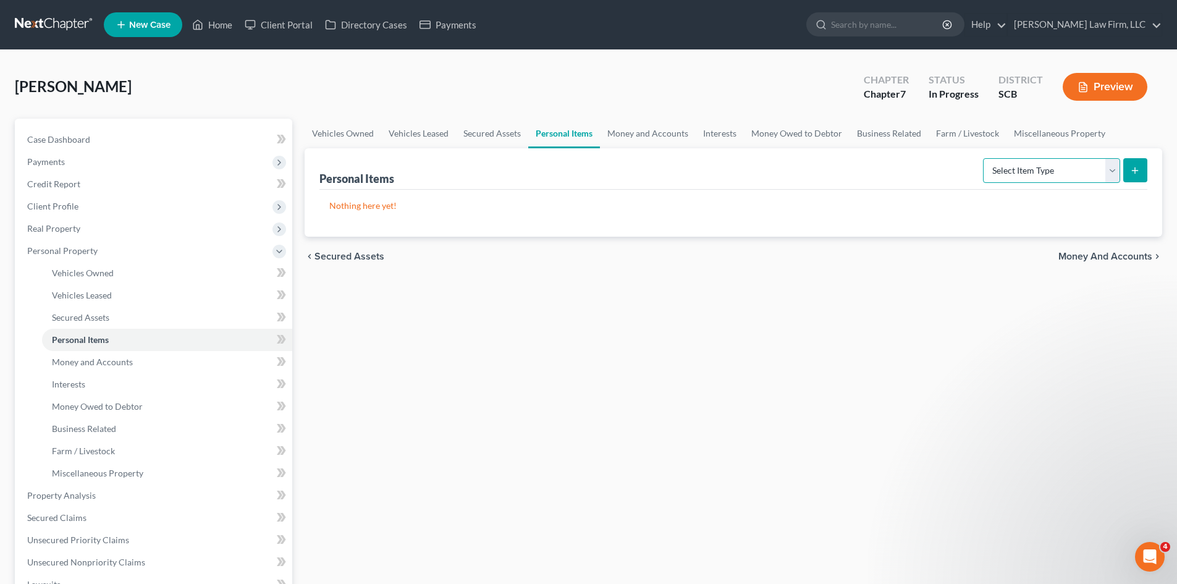
click at [1085, 171] on select "Select Item Type Clothing Collectibles Of Value Electronics Firearms Household …" at bounding box center [1051, 170] width 137 height 25
select select "clothing"
click at [984, 158] on select "Select Item Type Clothing Collectibles Of Value Electronics Firearms Household …" at bounding box center [1051, 170] width 137 height 25
click at [1128, 174] on button "submit" at bounding box center [1135, 170] width 24 height 24
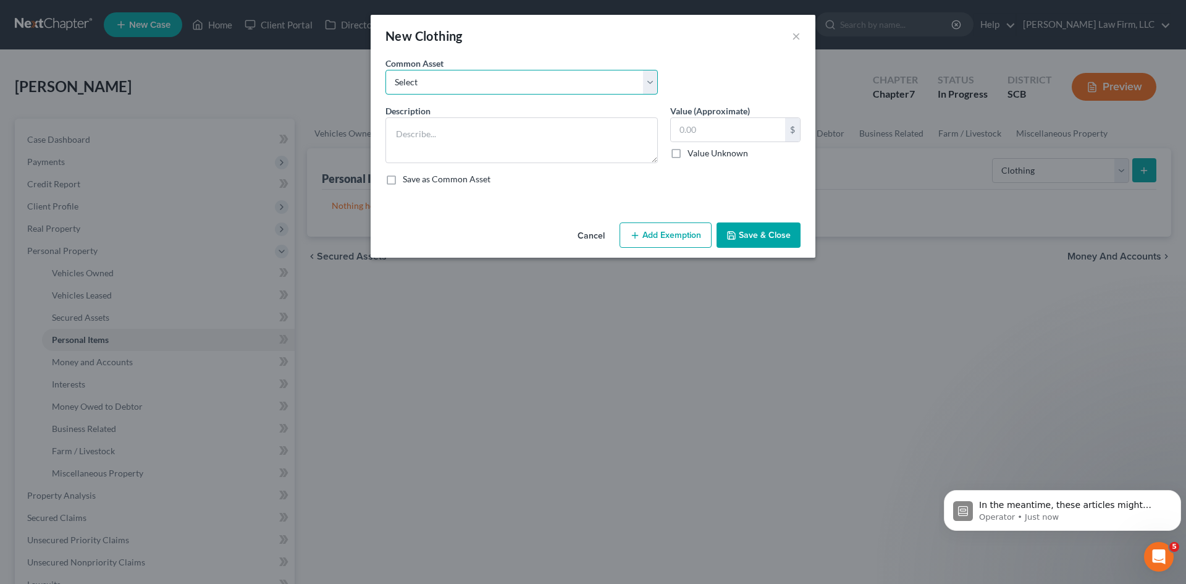
click at [495, 77] on select "Select Clothing and Personal Items Clothing and Personal Items Personal Items C…" at bounding box center [522, 82] width 273 height 25
select select "2"
click at [386, 70] on select "Select Clothing and Personal Items Clothing and Personal Items Personal Items C…" at bounding box center [522, 82] width 273 height 25
type textarea "Personal Items Clothing"
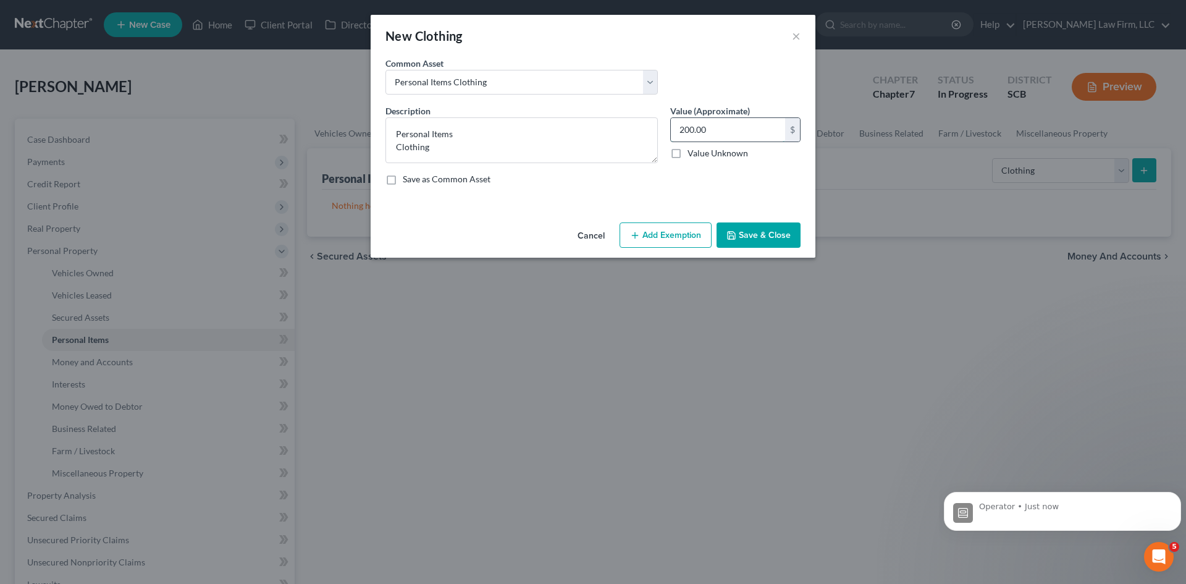
click at [758, 130] on input "200.00" at bounding box center [728, 129] width 114 height 23
type input "400"
click at [686, 240] on button "Add Exemption" at bounding box center [666, 235] width 92 height 26
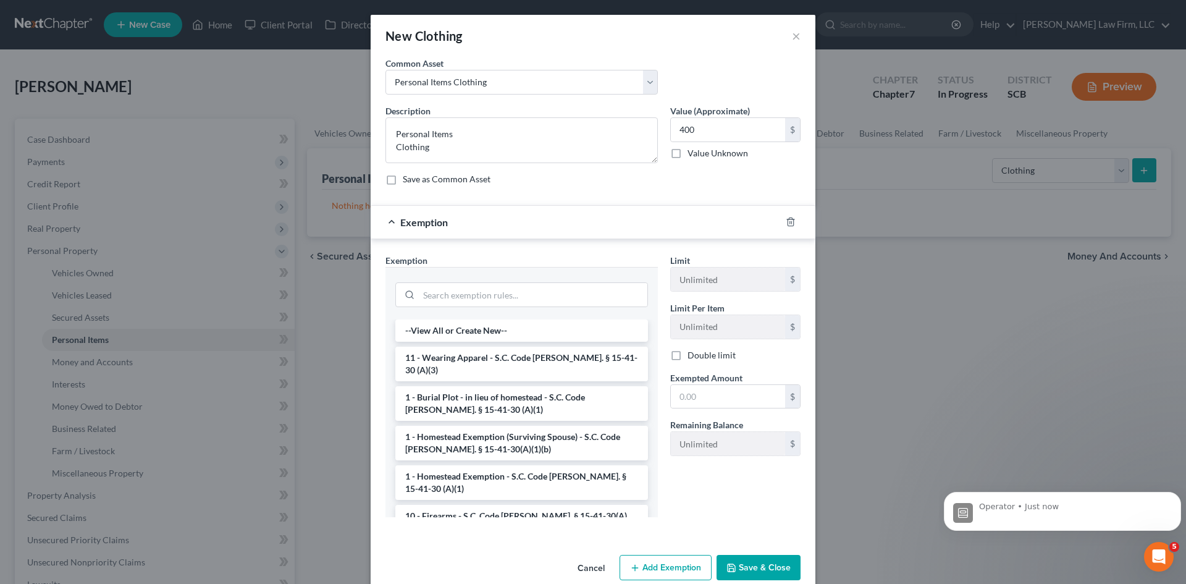
click at [514, 357] on li "11 - Wearing Apparel - S.C. Code Ann. § 15-41-30 (A)(3)" at bounding box center [521, 364] width 253 height 35
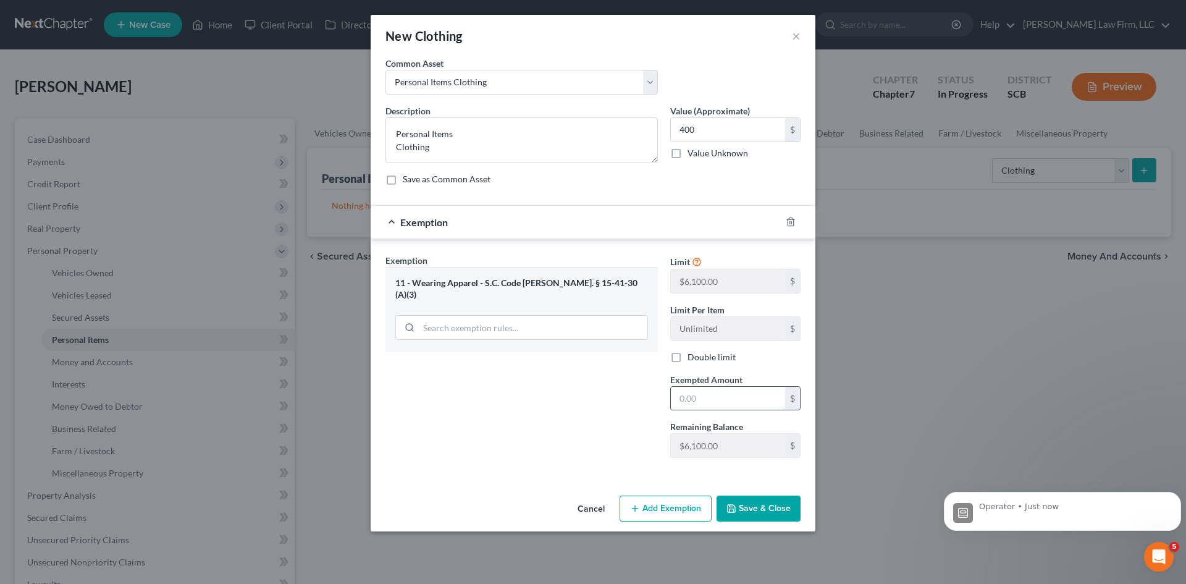
click at [686, 394] on input "text" at bounding box center [728, 398] width 114 height 23
type input "400"
click at [1175, 496] on icon "Dismiss notification" at bounding box center [1178, 496] width 7 height 7
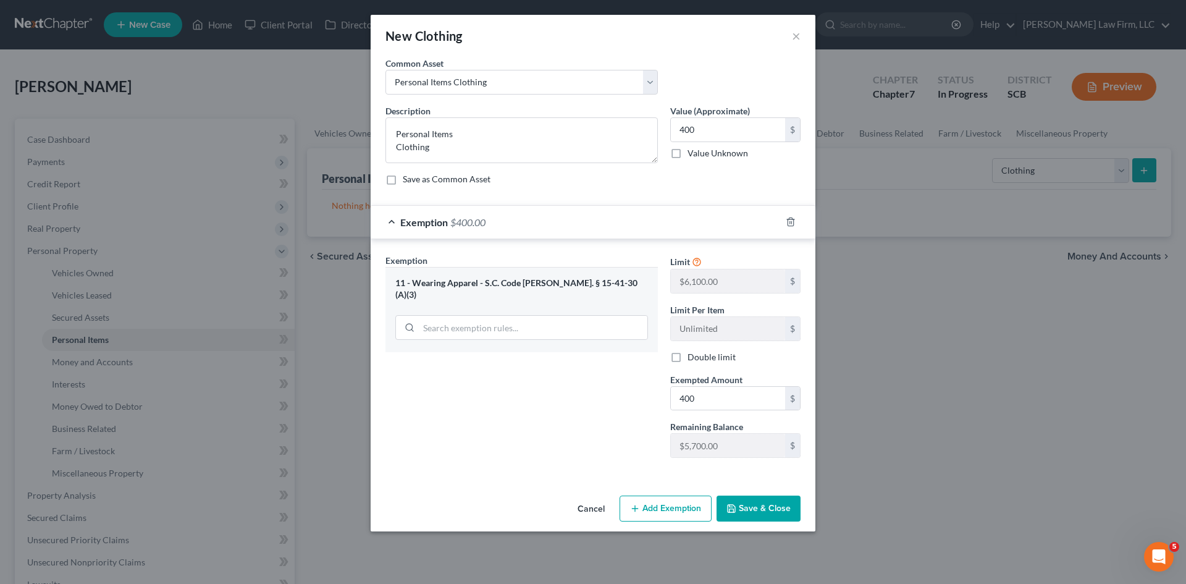
click at [740, 512] on button "Save & Close" at bounding box center [759, 509] width 84 height 26
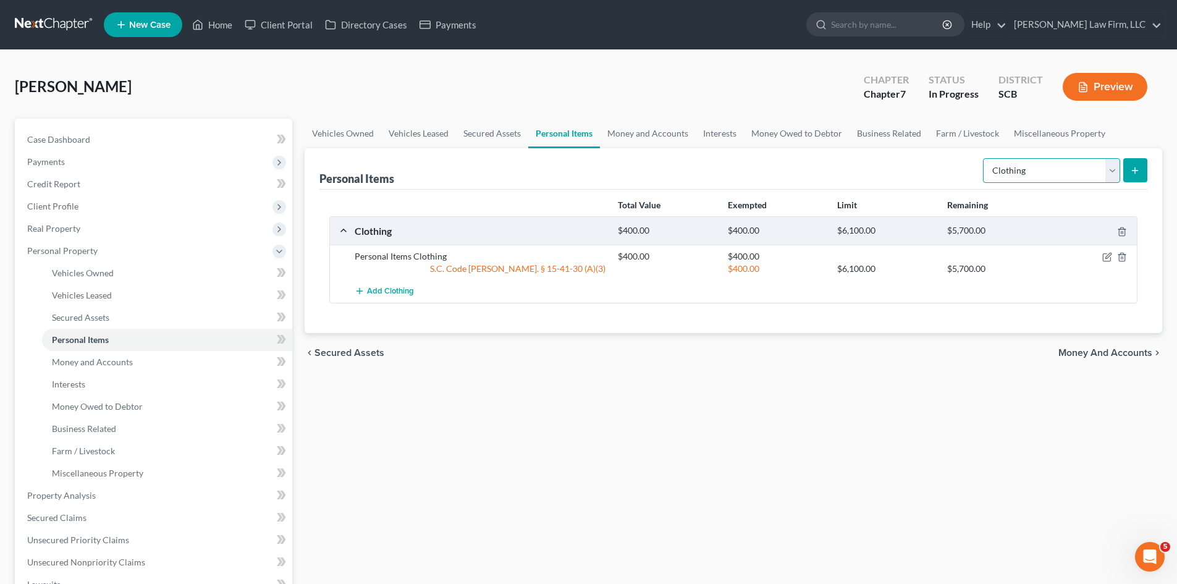
click at [1011, 177] on select "Select Item Type Clothing Collectibles Of Value Electronics Firearms Household …" at bounding box center [1051, 170] width 137 height 25
select select "collectibles_of_value"
click at [984, 158] on select "Select Item Type Clothing Collectibles Of Value Electronics Firearms Household …" at bounding box center [1051, 170] width 137 height 25
click at [1138, 174] on icon "submit" at bounding box center [1135, 171] width 10 height 10
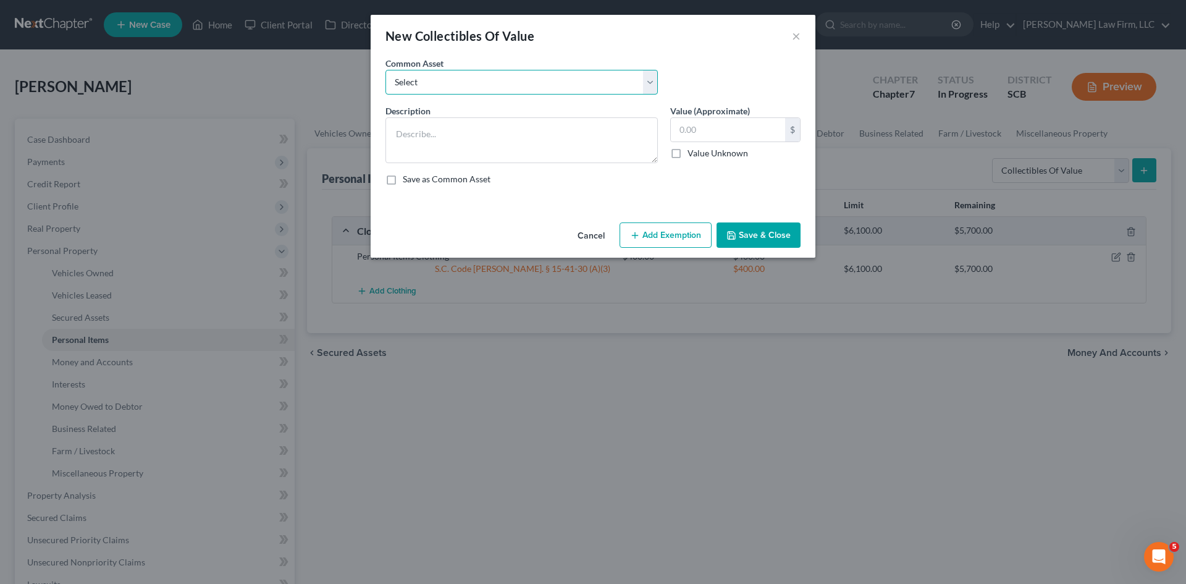
click at [532, 79] on select "Select Household Décor Hard and Soft Cover Books Household Décor" at bounding box center [522, 82] width 273 height 25
select select "0"
click at [386, 70] on select "Select Household Décor Hard and Soft Cover Books Household Décor" at bounding box center [522, 82] width 273 height 25
click at [682, 126] on input "text" at bounding box center [728, 129] width 114 height 23
click at [583, 131] on textarea "Household Décor" at bounding box center [522, 140] width 273 height 46
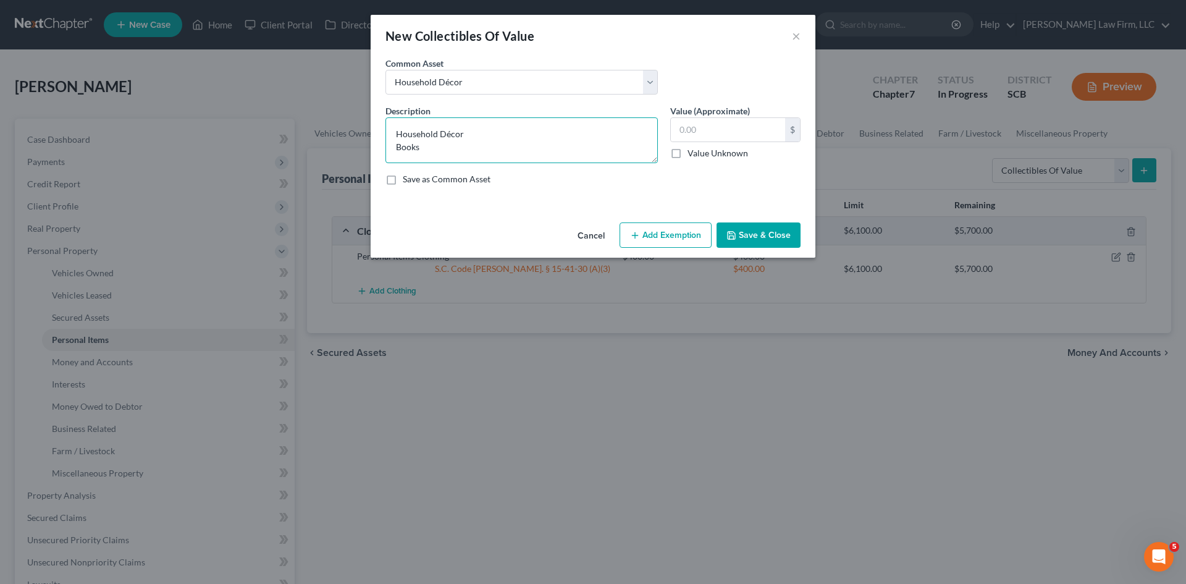
type textarea "Household Décor Books"
type input "1,150"
drag, startPoint x: 657, startPoint y: 239, endPoint x: 628, endPoint y: 314, distance: 80.2
click at [657, 240] on button "Add Exemption" at bounding box center [666, 235] width 92 height 26
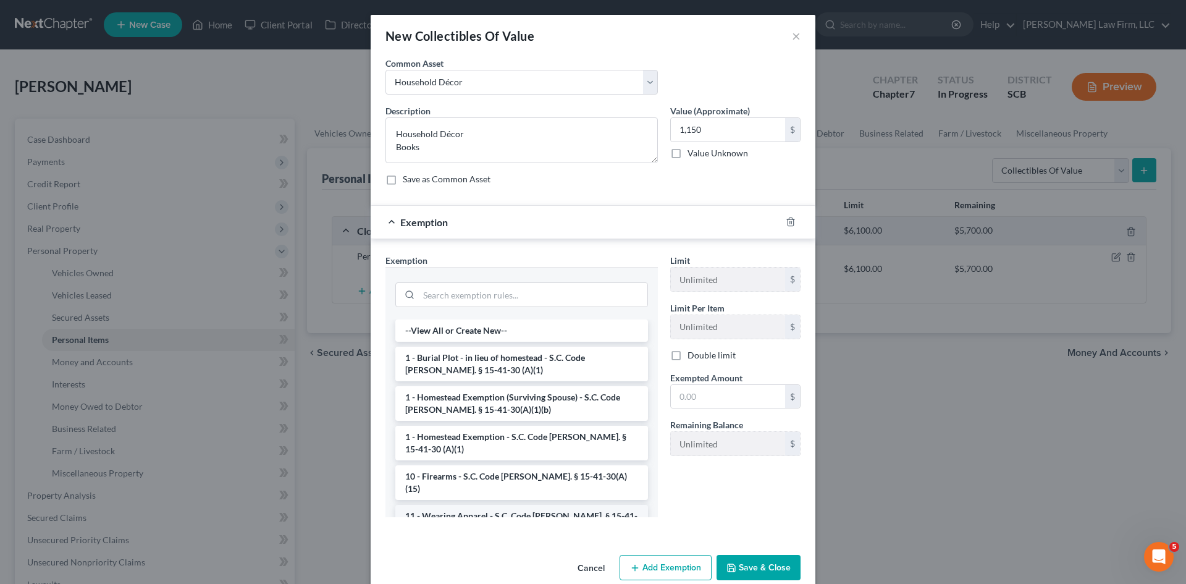
click at [459, 505] on li "11 - Wearing Apparel - S.C. Code Ann. § 15-41-30 (A)(3)" at bounding box center [521, 522] width 253 height 35
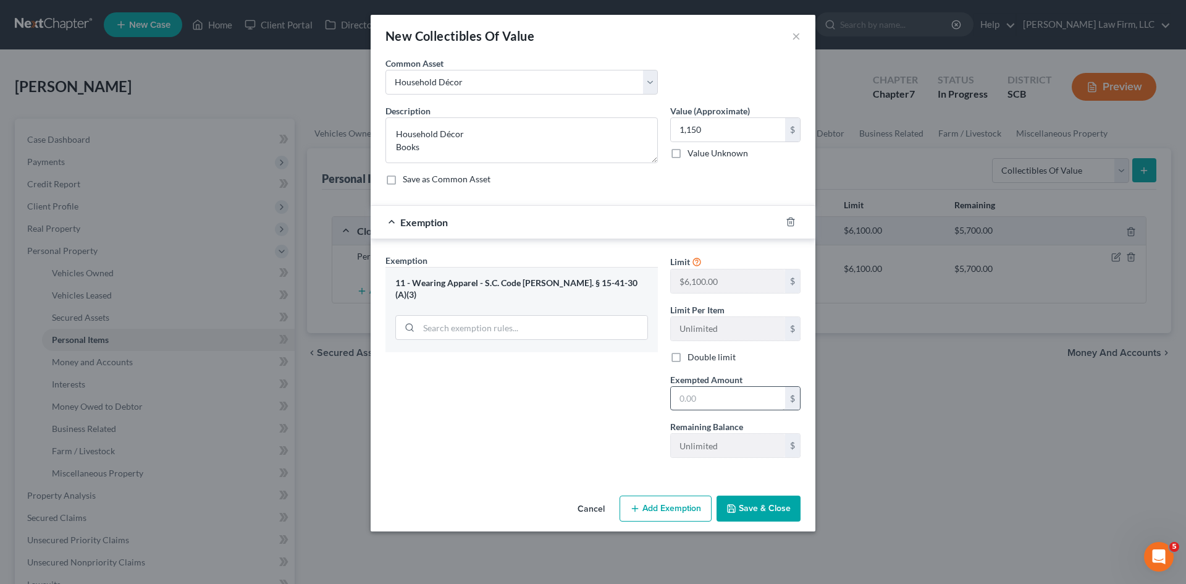
drag, startPoint x: 695, startPoint y: 378, endPoint x: 701, endPoint y: 389, distance: 12.2
click at [698, 381] on span "Exempted Amount" at bounding box center [706, 379] width 72 height 11
click at [703, 400] on input "text" at bounding box center [728, 398] width 114 height 23
type input "1,150"
click at [740, 507] on button "Save & Close" at bounding box center [759, 509] width 84 height 26
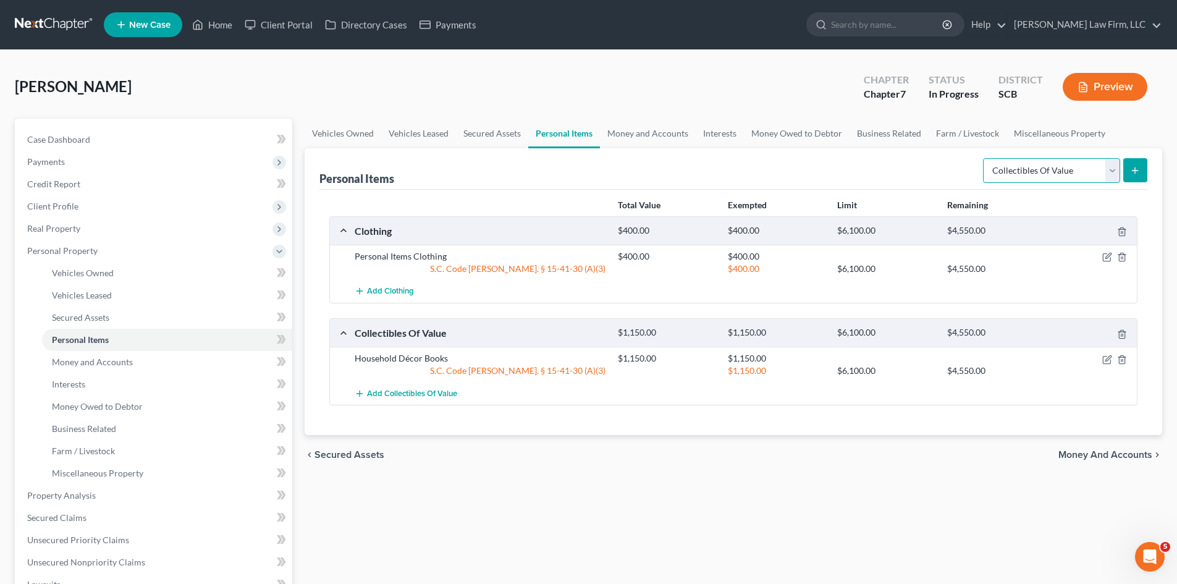
click at [1008, 174] on select "Select Item Type Clothing Collectibles Of Value Electronics Firearms Household …" at bounding box center [1051, 170] width 137 height 25
select select "household_goods"
click at [984, 158] on select "Select Item Type Clothing Collectibles Of Value Electronics Firearms Household …" at bounding box center [1051, 170] width 137 height 25
click at [1142, 180] on button "submit" at bounding box center [1135, 170] width 24 height 24
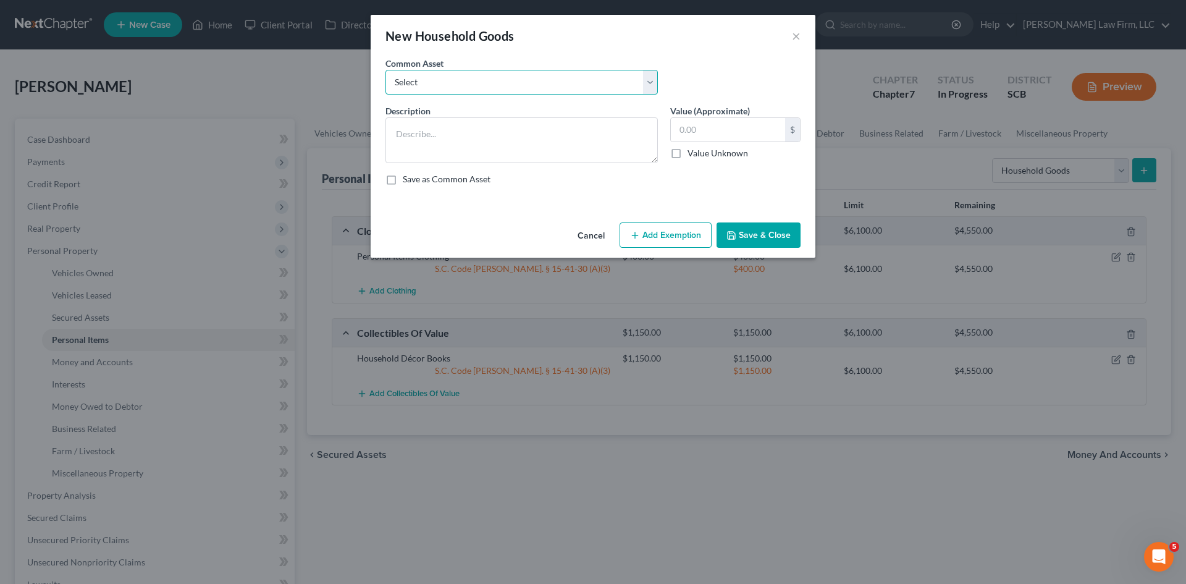
click at [530, 85] on select "Select Kitchenware Stove Refrigerator Washing Machine Dryer Living Room Furnitu…" at bounding box center [522, 82] width 273 height 25
select select "0"
click at [386, 70] on select "Select Kitchenware Stove Refrigerator Washing Machine Dryer Living Room Furnitu…" at bounding box center [522, 82] width 273 height 25
type textarea "Kitchenware Stove Refrigerator Washing Machine Dryer Living Room Furniture Bedr…"
type input "1,660.00"
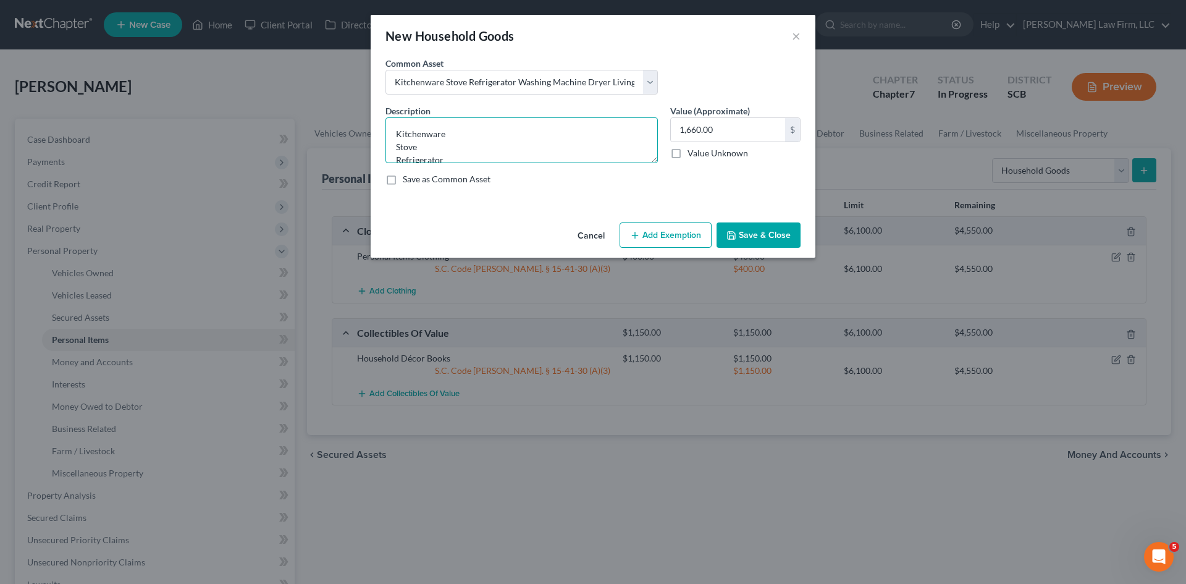
click at [393, 147] on textarea "Kitchenware Stove Refrigerator Washing Machine Dryer Living Room Furniture Bedr…" at bounding box center [522, 140] width 273 height 46
type textarea "Kitchenware Living Room Furniture Bedroom Furniture Lawn Furniture"
click at [734, 129] on input "1,660.00" at bounding box center [728, 129] width 114 height 23
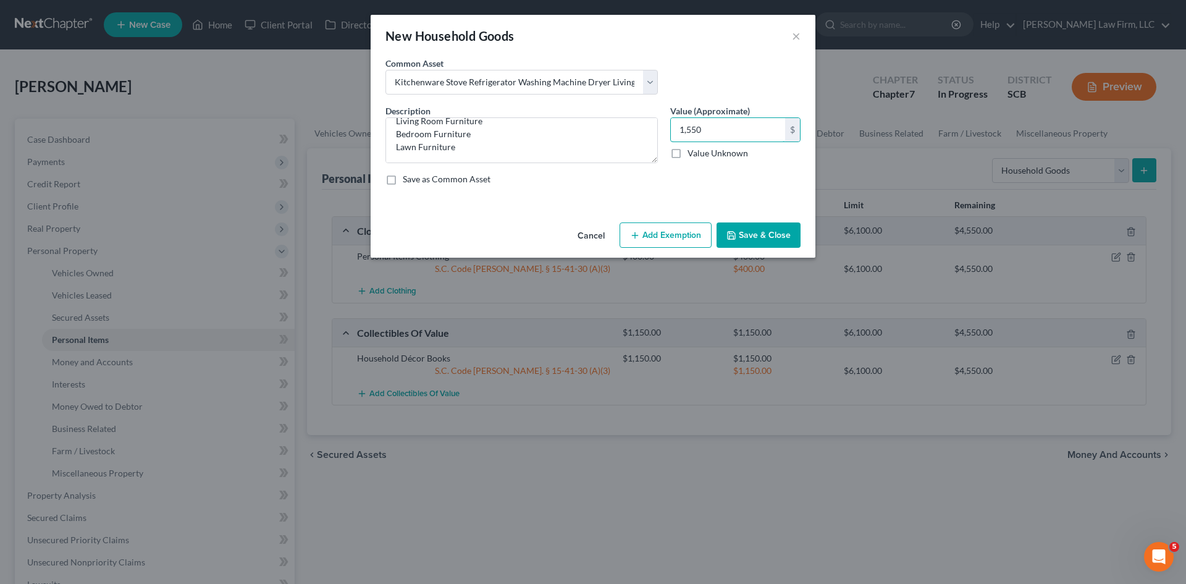
type input "1,550"
click at [668, 224] on button "Add Exemption" at bounding box center [666, 235] width 92 height 26
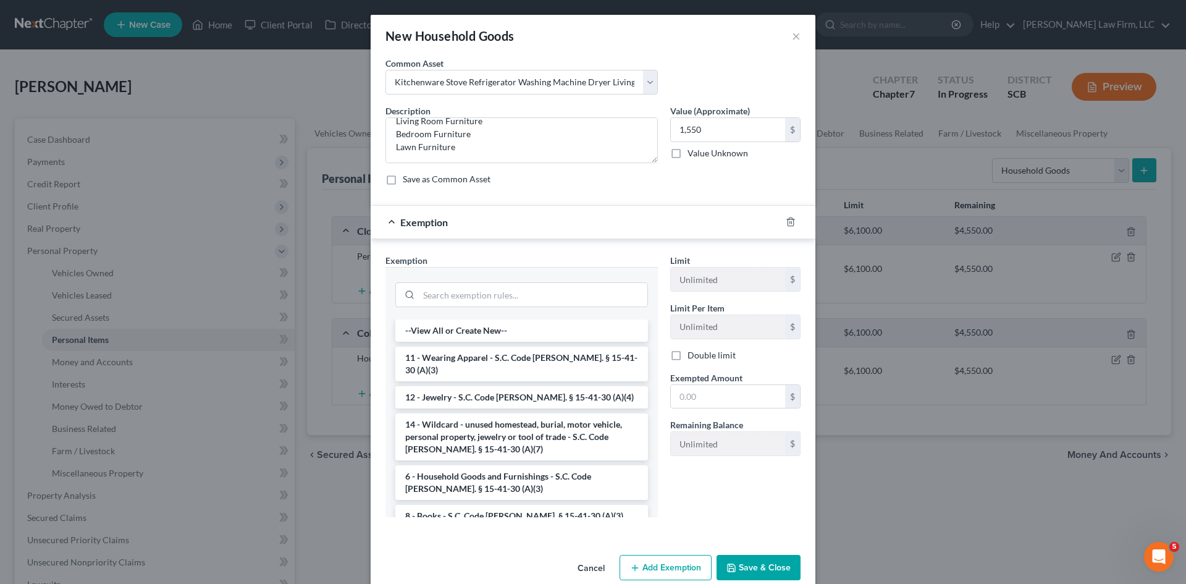
click at [480, 359] on li "11 - Wearing Apparel - S.C. Code Ann. § 15-41-30 (A)(3)" at bounding box center [521, 364] width 253 height 35
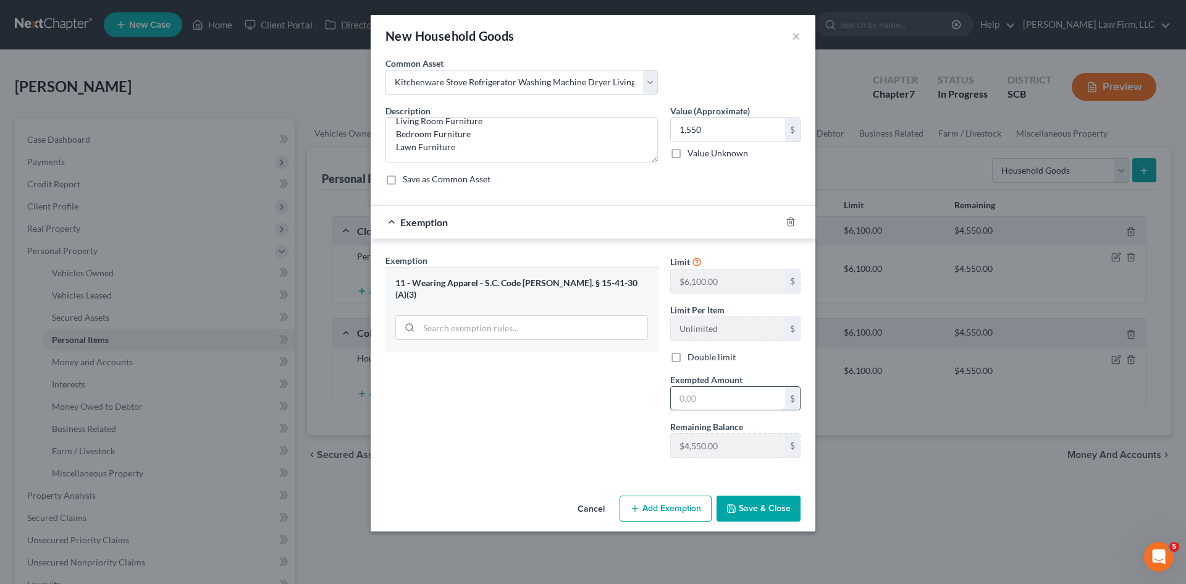
click at [698, 393] on input "text" at bounding box center [728, 398] width 114 height 23
type input "1,550"
click at [755, 502] on button "Save & Close" at bounding box center [759, 509] width 84 height 26
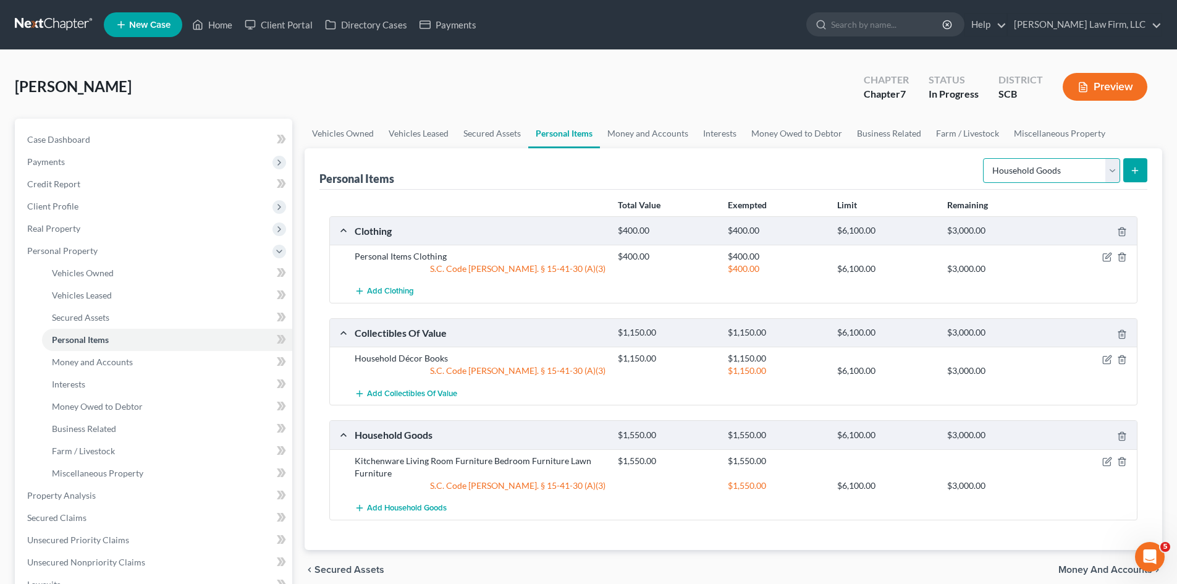
click at [1027, 173] on select "Select Item Type Clothing Collectibles Of Value Electronics Firearms Household …" at bounding box center [1051, 170] width 137 height 25
select select "electronics"
click at [984, 158] on select "Select Item Type Clothing Collectibles Of Value Electronics Firearms Household …" at bounding box center [1051, 170] width 137 height 25
click at [1141, 176] on button "submit" at bounding box center [1135, 170] width 24 height 24
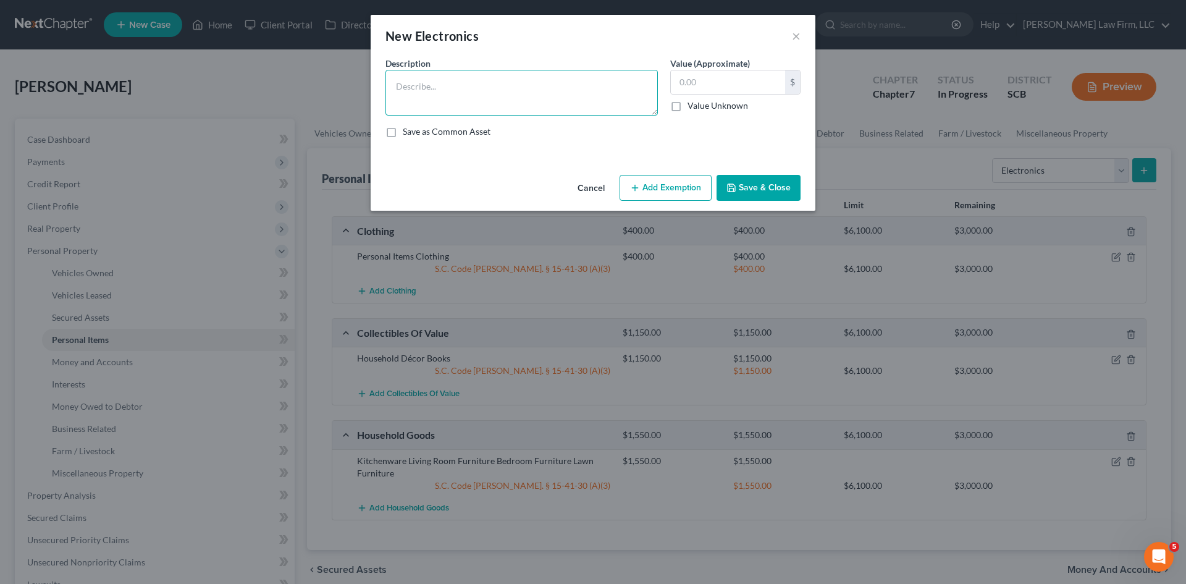
click at [578, 114] on textarea at bounding box center [522, 93] width 273 height 46
type textarea "Television Apple Air Mac Computer iPhone 15 Cell Phone Fire Stick Tablet"
click at [747, 84] on input "text" at bounding box center [728, 81] width 114 height 23
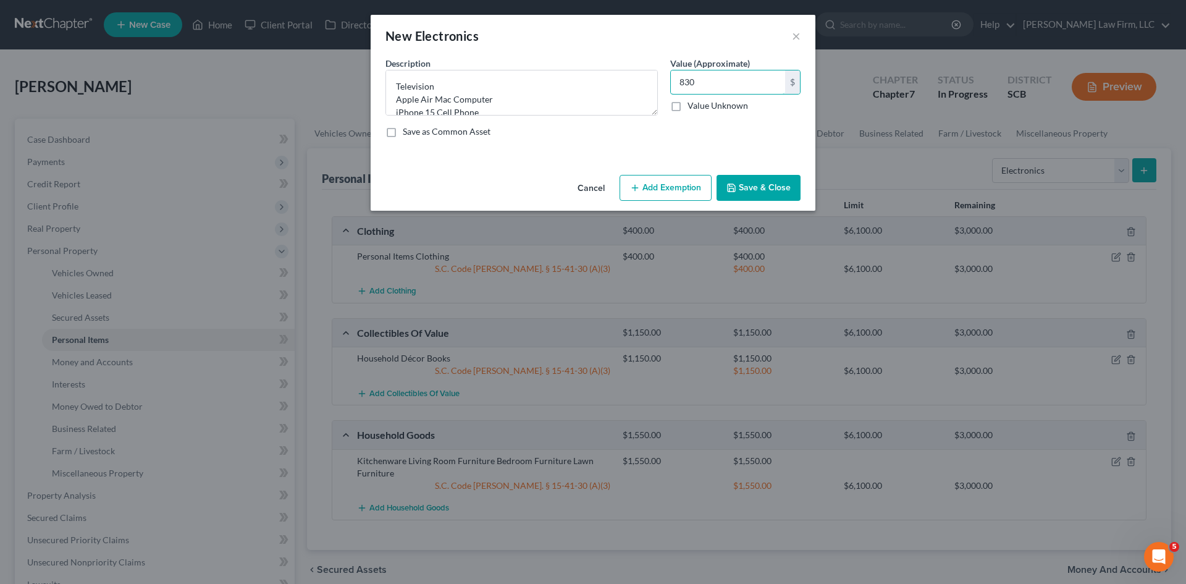
type input "830"
click at [640, 188] on icon "button" at bounding box center [635, 188] width 10 height 10
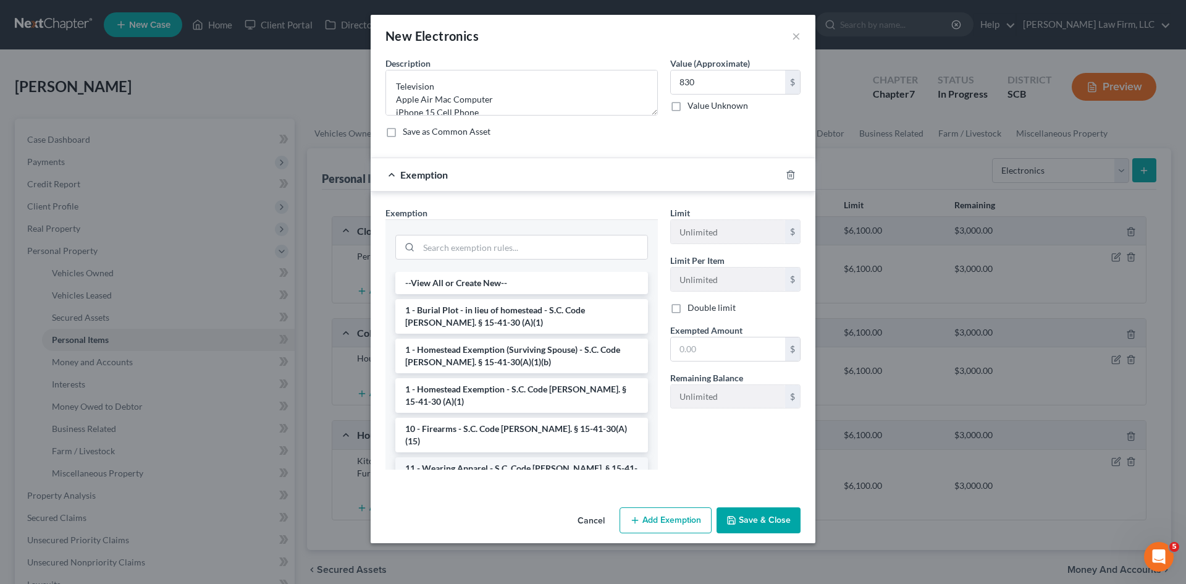
click at [475, 457] on li "11 - Wearing Apparel - S.C. Code Ann. § 15-41-30 (A)(3)" at bounding box center [521, 474] width 253 height 35
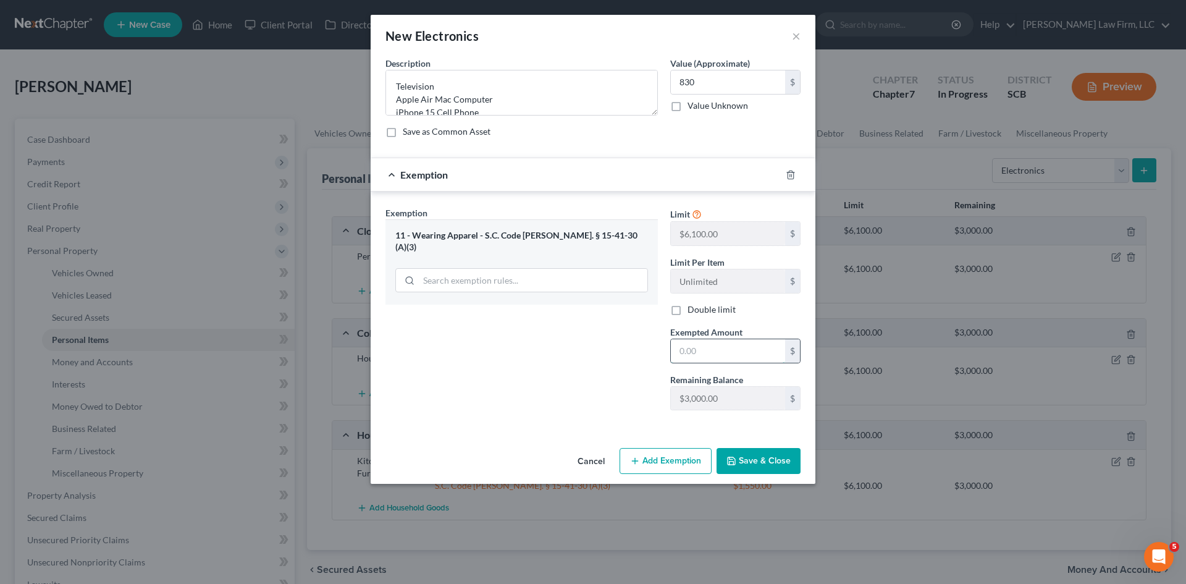
click at [685, 355] on input "text" at bounding box center [728, 350] width 114 height 23
type input "830"
click at [747, 457] on button "Save & Close" at bounding box center [759, 461] width 84 height 26
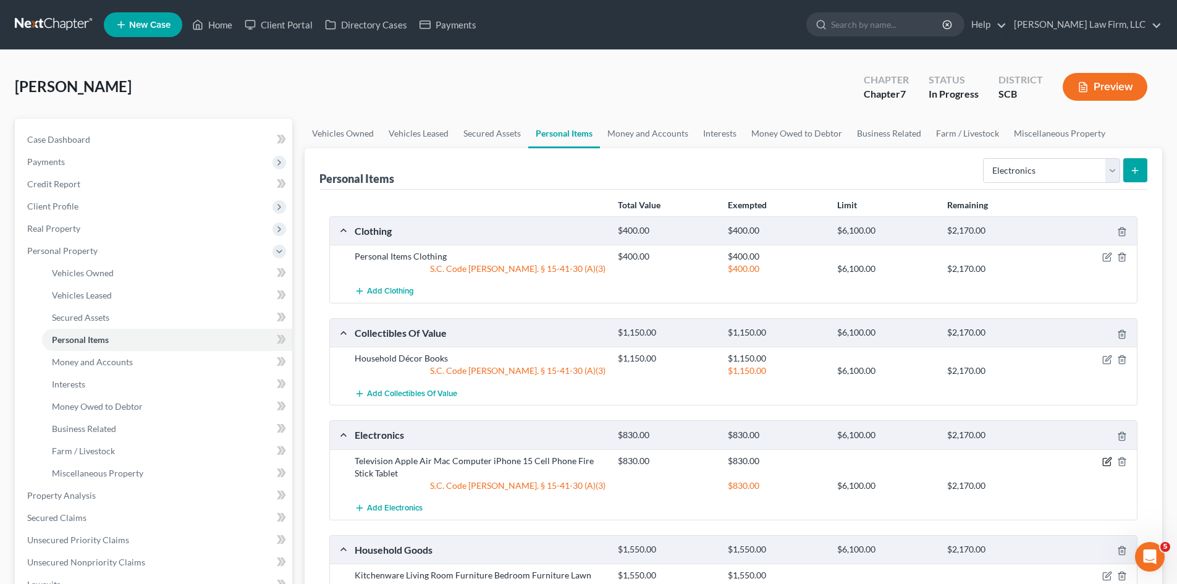
click at [1104, 464] on icon "button" at bounding box center [1107, 462] width 10 height 10
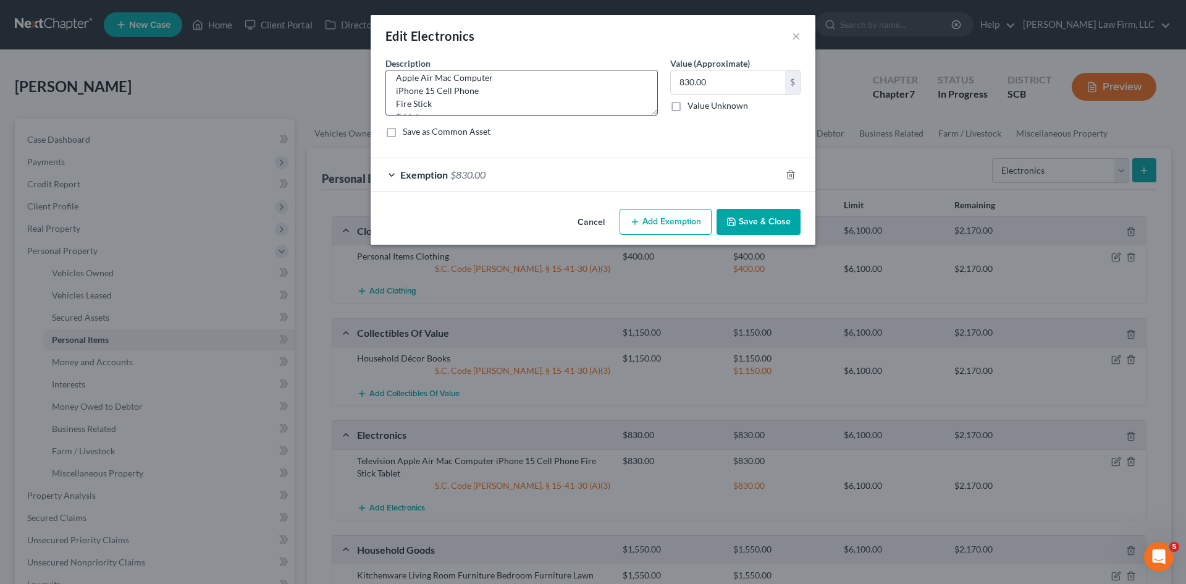
scroll to position [39, 0]
click at [509, 104] on textarea "Television Apple Air Mac Computer iPhone 15 Cell Phone Fire Stick Tablet" at bounding box center [522, 93] width 273 height 46
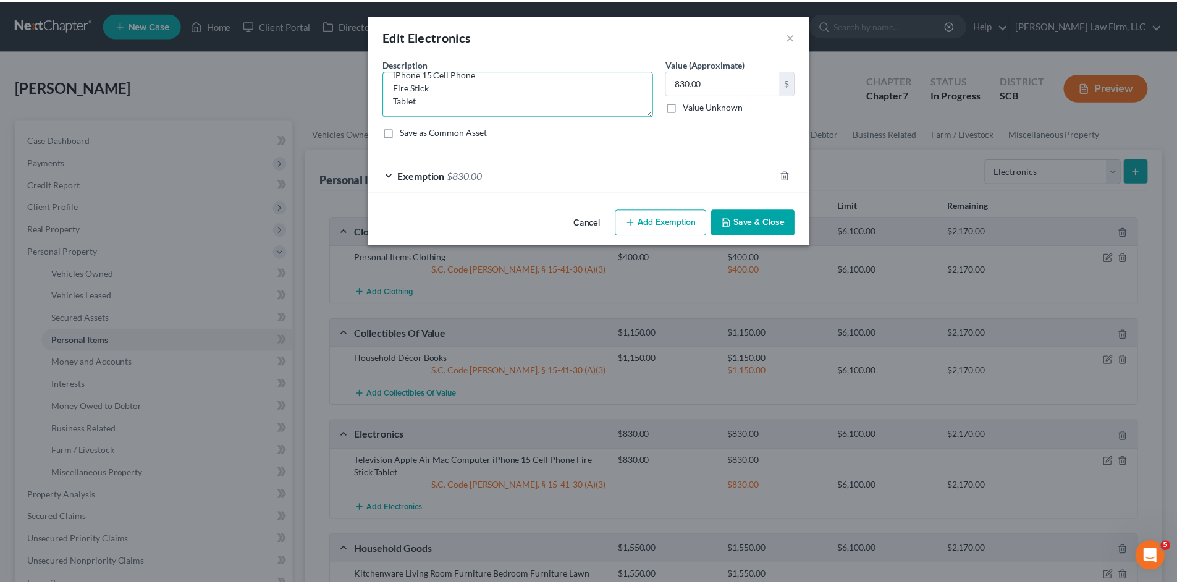
scroll to position [41, 0]
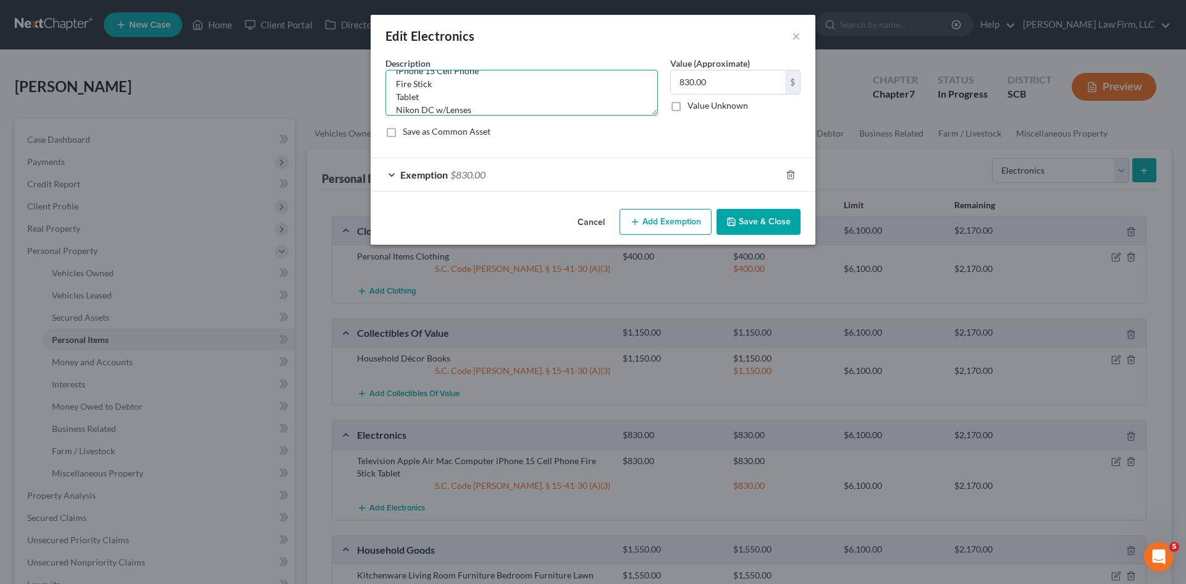
type textarea "Television Apple Air Mac Computer iPhone 15 Cell Phone Fire Stick Tablet Nikon …"
click at [695, 71] on input "830.00" at bounding box center [728, 81] width 114 height 23
type input "1,330"
click at [553, 182] on div "Exemption $830.00" at bounding box center [576, 174] width 410 height 33
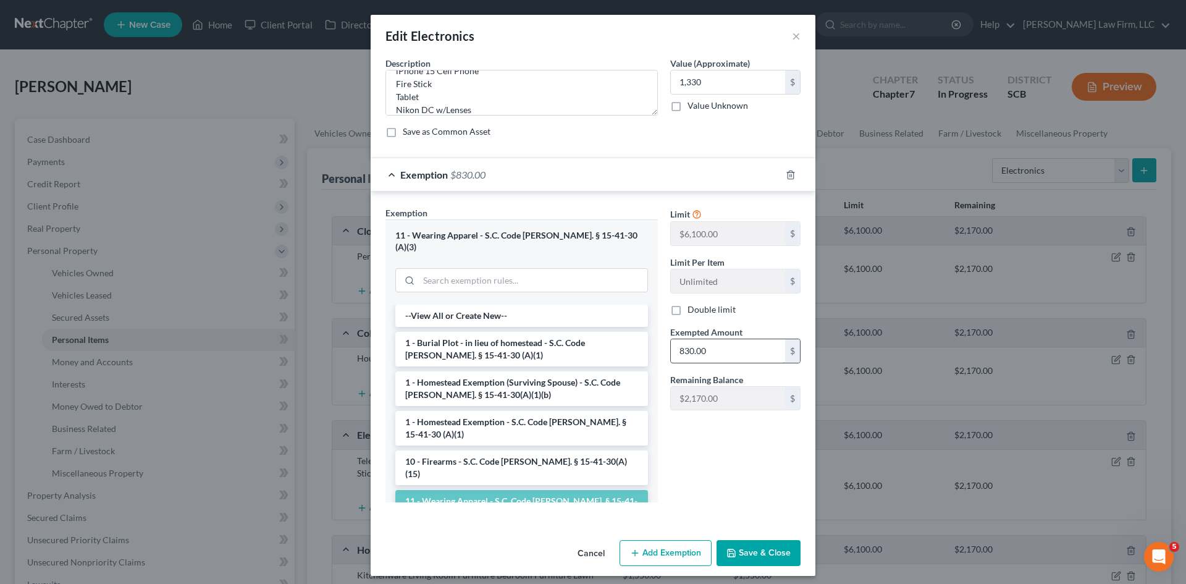
click at [686, 352] on input "830.00" at bounding box center [728, 350] width 114 height 23
type input "1,330"
click at [740, 540] on button "Save & Close" at bounding box center [759, 553] width 84 height 26
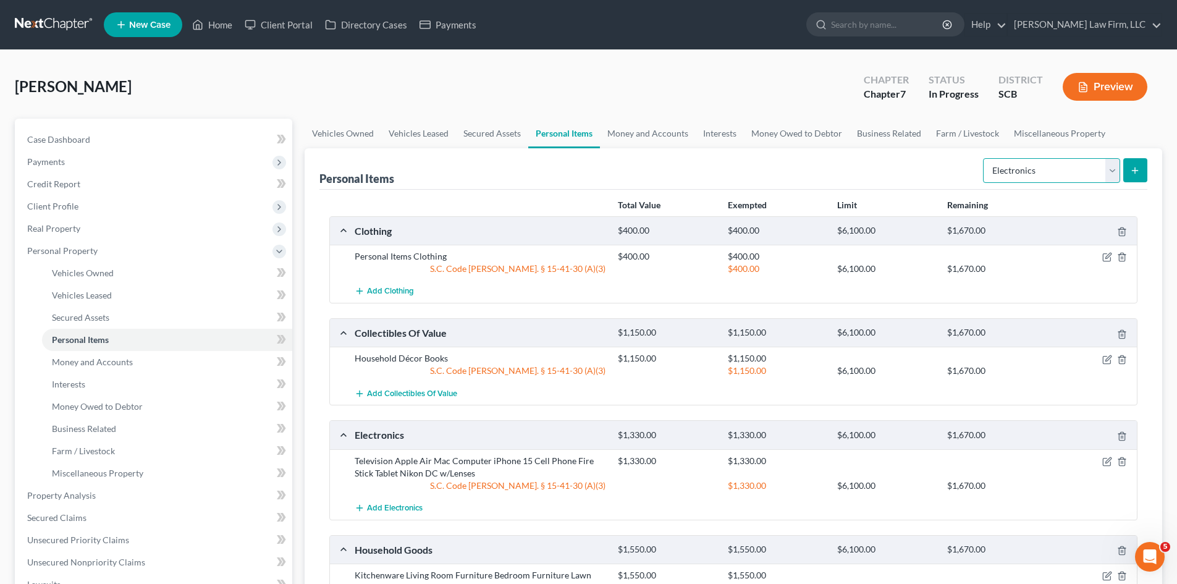
click at [1019, 177] on select "Select Item Type Clothing Collectibles Of Value Electronics Firearms Household …" at bounding box center [1051, 170] width 137 height 25
select select "jewelry"
click at [984, 158] on select "Select Item Type Clothing Collectibles Of Value Electronics Firearms Household …" at bounding box center [1051, 170] width 137 height 25
click at [1139, 179] on button "submit" at bounding box center [1135, 170] width 24 height 24
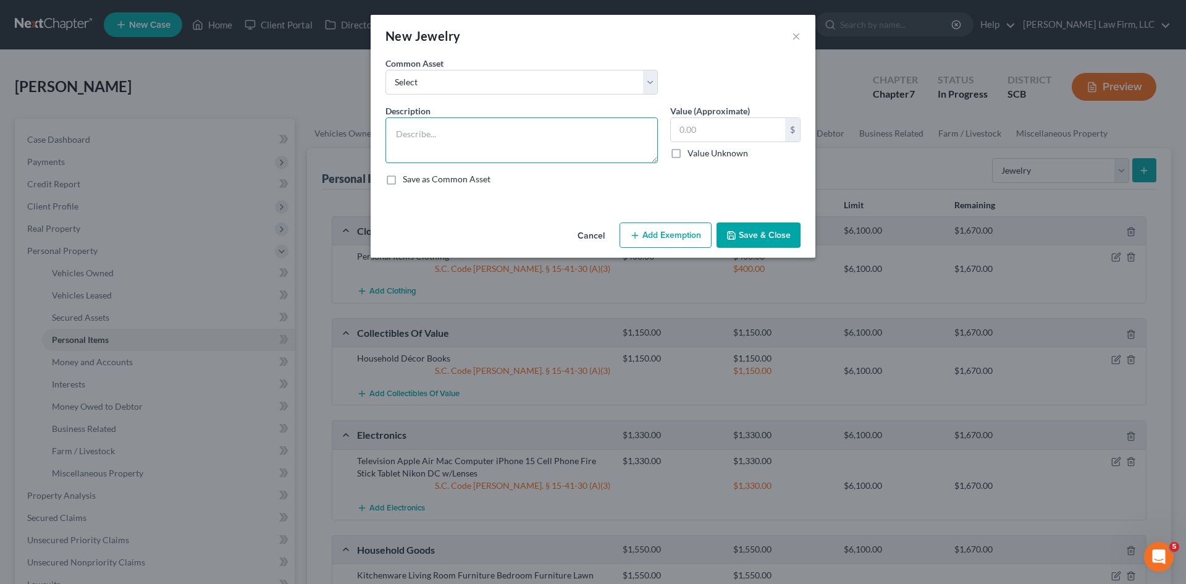
click at [554, 142] on textarea at bounding box center [522, 140] width 273 height 46
click at [526, 88] on select "Select Costume Jewelry The debtor does not own any jewelry. (Mr.) Wedding Band …" at bounding box center [522, 82] width 273 height 25
select select "0"
click at [386, 70] on select "Select Costume Jewelry The debtor does not own any jewelry. (Mr.) Wedding Band …" at bounding box center [522, 82] width 273 height 25
type textarea "Costume Jewelry"
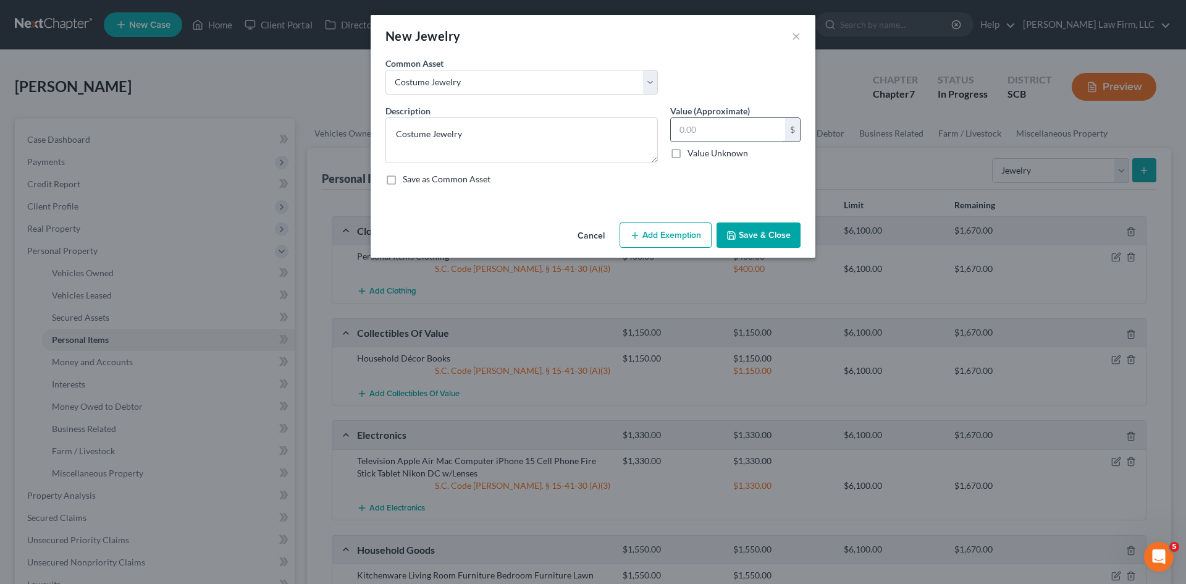
click at [715, 124] on input "text" at bounding box center [728, 129] width 114 height 23
type input "300"
click at [691, 232] on button "Add Exemption" at bounding box center [666, 235] width 92 height 26
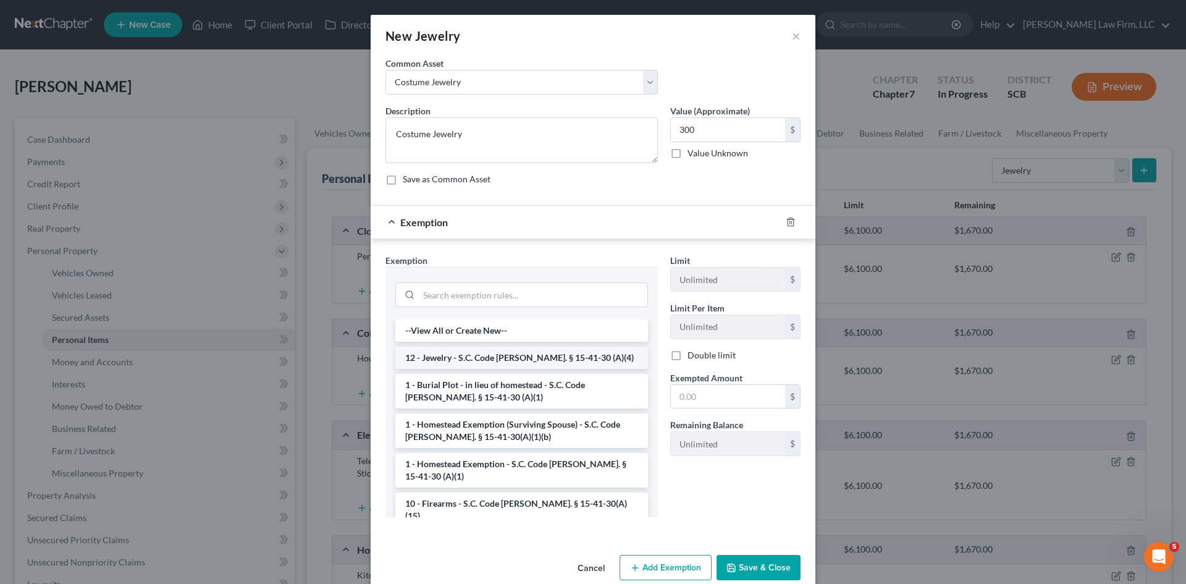
click at [458, 360] on li "12 - Jewelry - S.C. Code Ann. § 15-41-30 (A)(4)" at bounding box center [521, 358] width 253 height 22
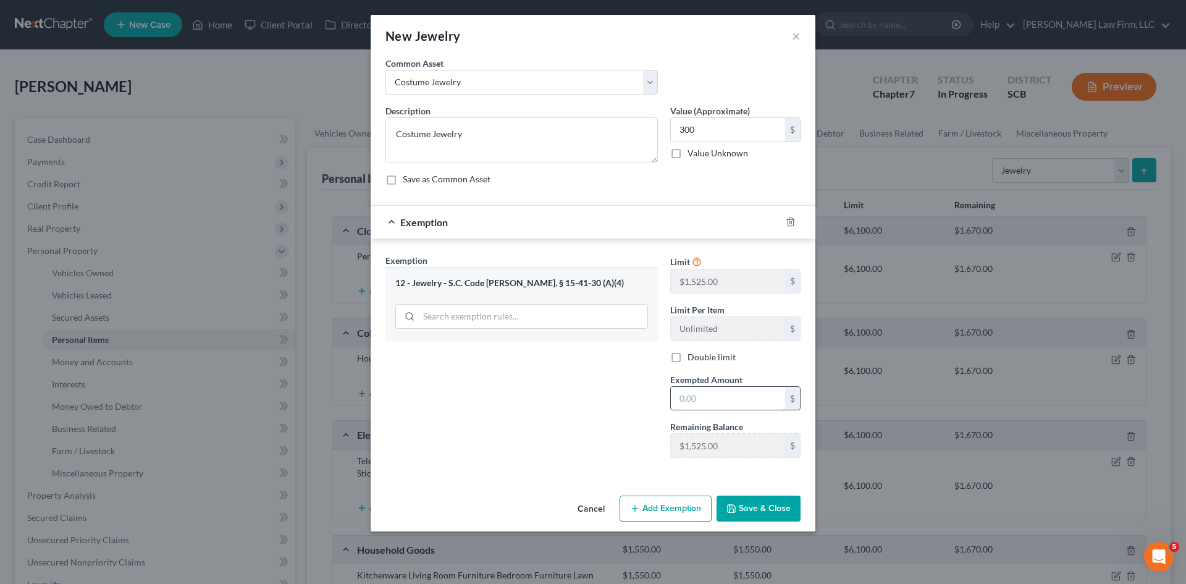
click at [685, 394] on input "text" at bounding box center [728, 398] width 114 height 23
type input "300"
click at [759, 515] on button "Save & Close" at bounding box center [759, 509] width 84 height 26
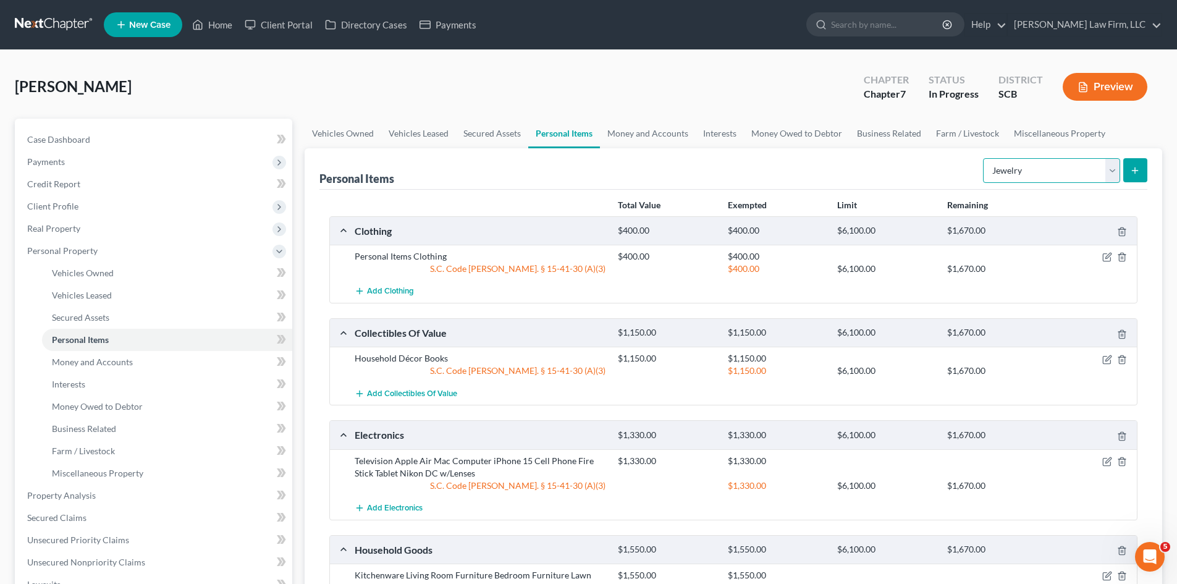
click at [1013, 178] on select "Select Item Type Clothing Collectibles Of Value Electronics Firearms Household …" at bounding box center [1051, 170] width 137 height 25
select select "other"
click at [984, 158] on select "Select Item Type Clothing Collectibles Of Value Electronics Firearms Household …" at bounding box center [1051, 170] width 137 height 25
click at [1136, 177] on button "submit" at bounding box center [1135, 170] width 24 height 24
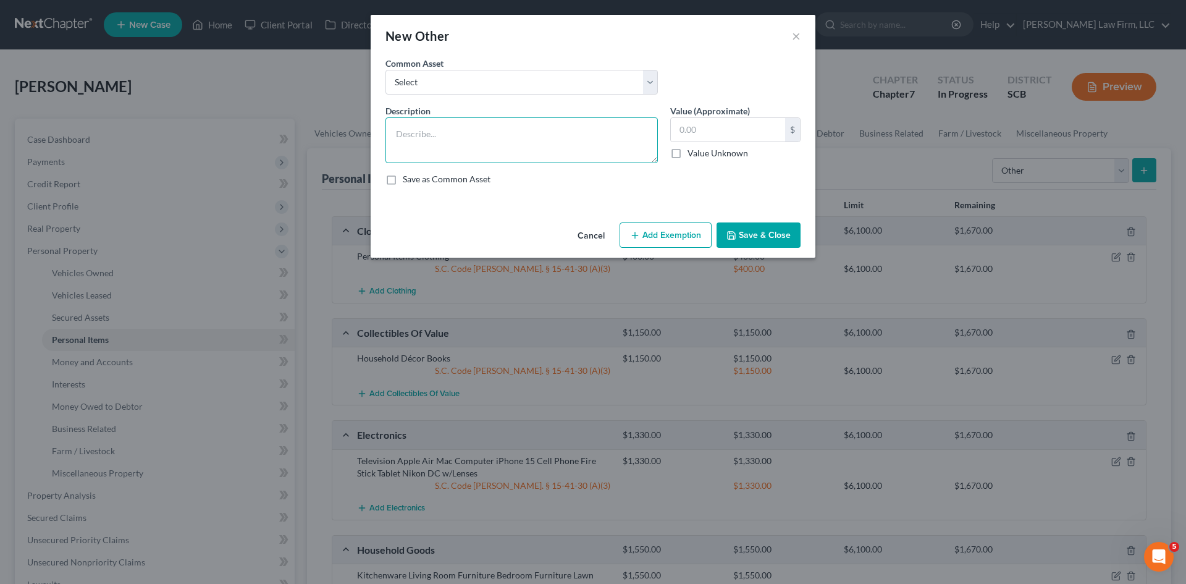
click at [571, 134] on textarea at bounding box center [522, 140] width 273 height 46
click at [553, 89] on select "Select CPAP Machine" at bounding box center [522, 82] width 273 height 25
click at [512, 141] on textarea at bounding box center [522, 140] width 273 height 46
type textarea "Cane"
type input "5"
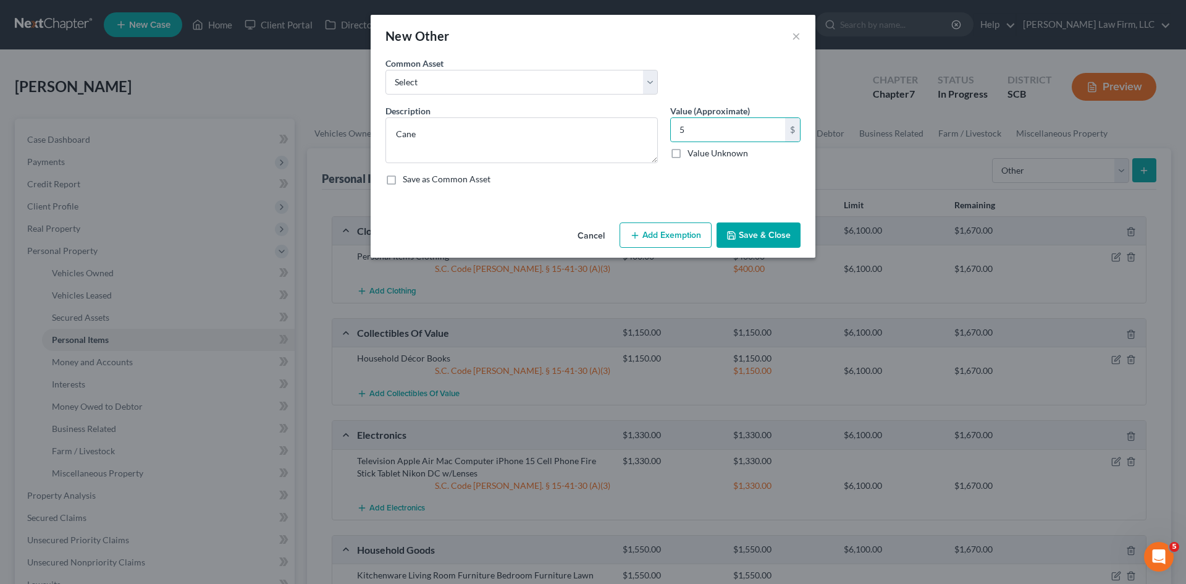
click at [655, 232] on button "Add Exemption" at bounding box center [666, 235] width 92 height 26
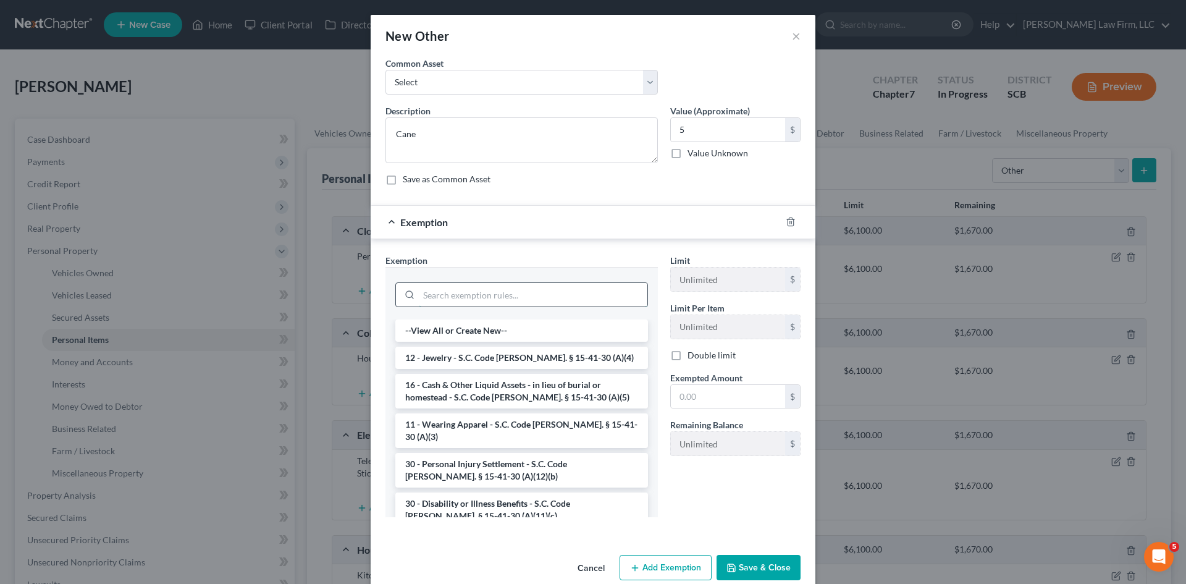
click at [526, 298] on input "search" at bounding box center [533, 294] width 229 height 23
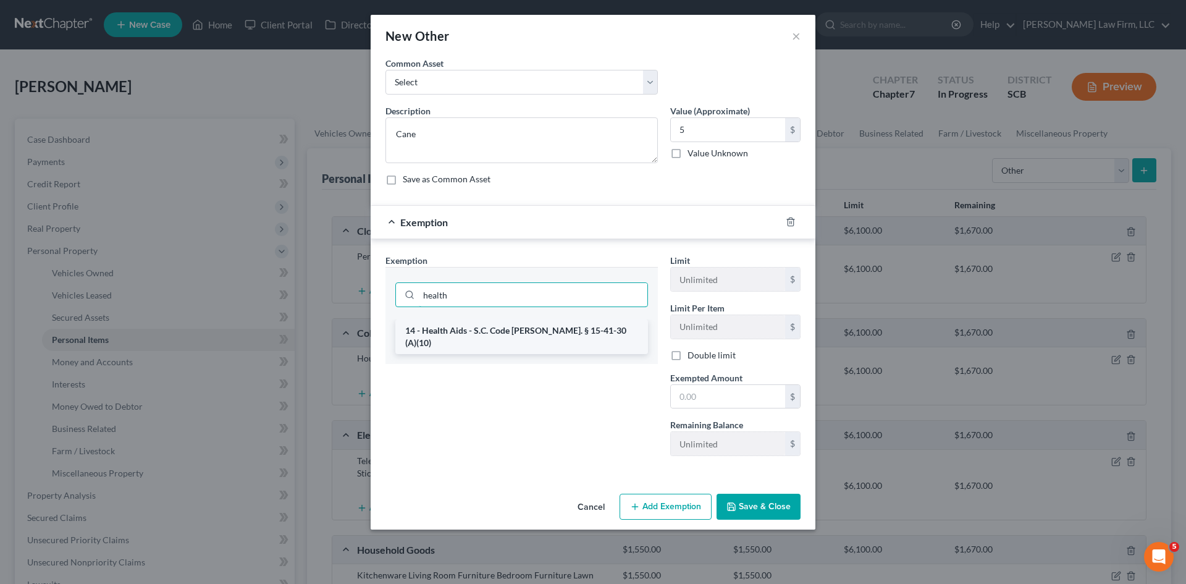
type input "health"
drag, startPoint x: 504, startPoint y: 336, endPoint x: 567, endPoint y: 337, distance: 63.0
click at [504, 336] on li "14 - Health Aids - S.C. Code Ann. § 15-41-30 (A)(10)" at bounding box center [521, 336] width 253 height 35
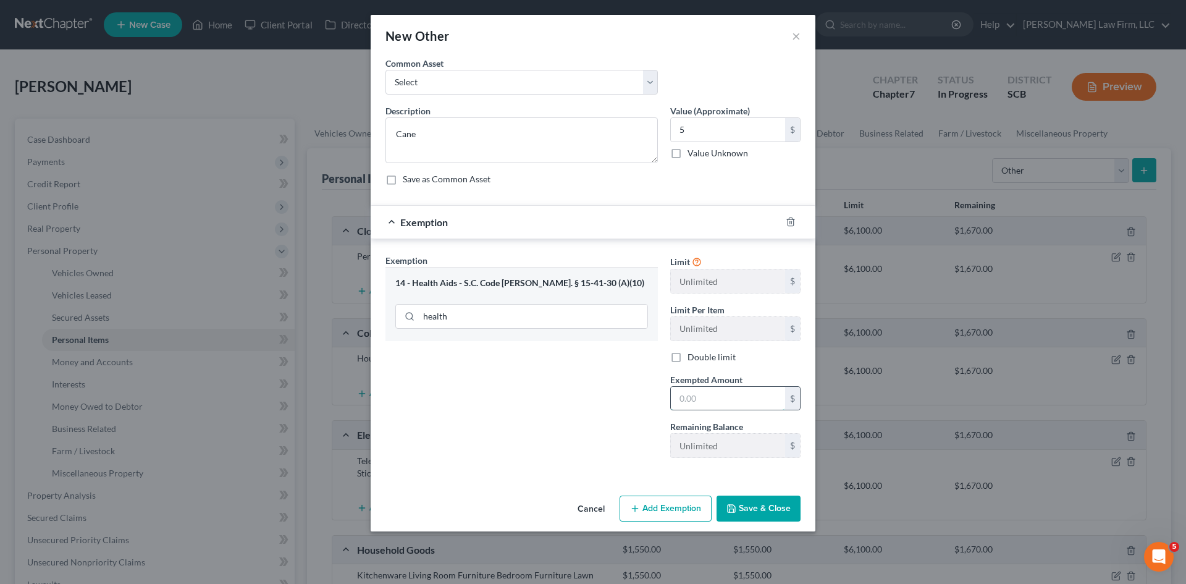
click at [746, 409] on input "text" at bounding box center [728, 398] width 114 height 23
type input "5"
click at [620, 420] on div "Exemption Set must be selected for CA. Exemption * 14 - Health Aids - S.C. Code…" at bounding box center [521, 361] width 285 height 214
click at [740, 505] on button "Save & Close" at bounding box center [759, 509] width 84 height 26
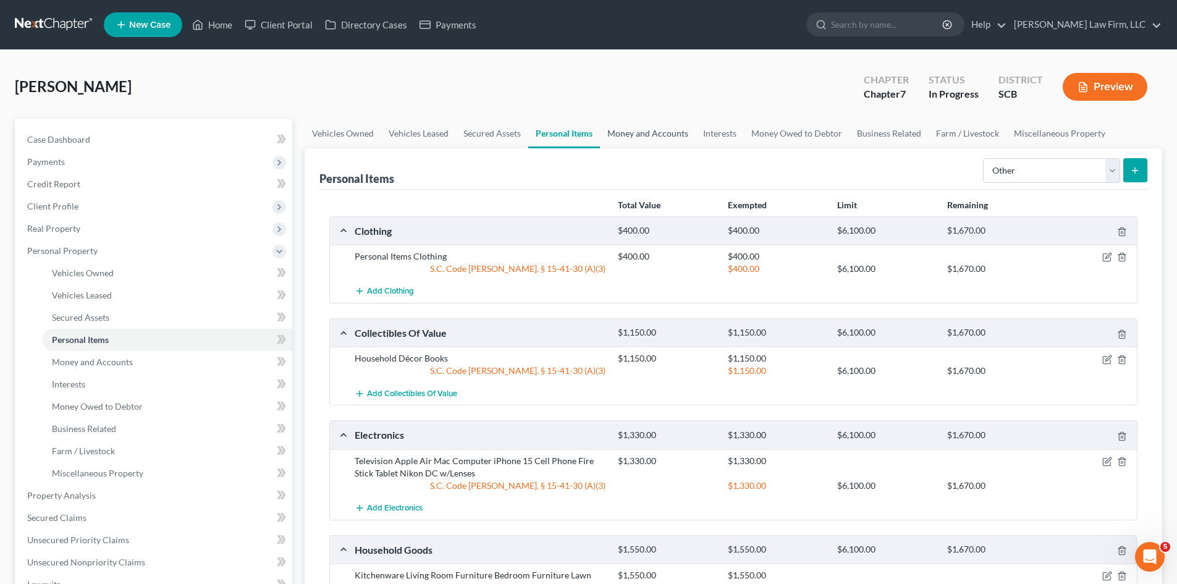
click at [656, 131] on link "Money and Accounts" at bounding box center [648, 134] width 96 height 30
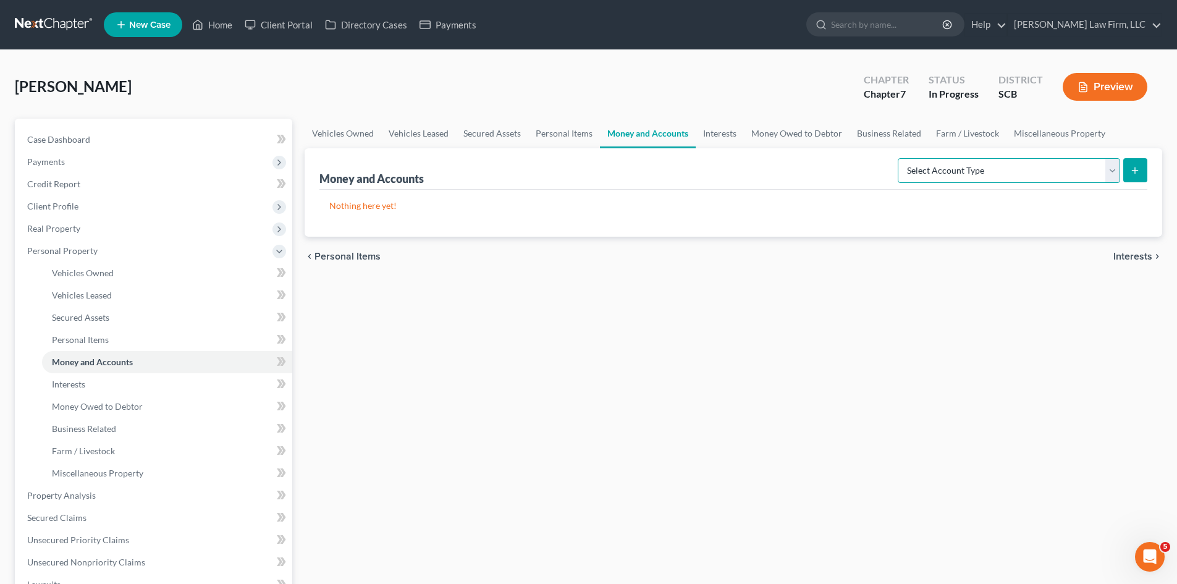
click at [1060, 167] on select "Select Account Type Brokerage Cash on Hand Certificates of Deposit Checking Acc…" at bounding box center [1009, 170] width 222 height 25
select select "cash_on_hand"
click at [900, 158] on select "Select Account Type Brokerage Cash on Hand Certificates of Deposit Checking Acc…" at bounding box center [1009, 170] width 222 height 25
click at [1143, 179] on button "submit" at bounding box center [1135, 170] width 24 height 24
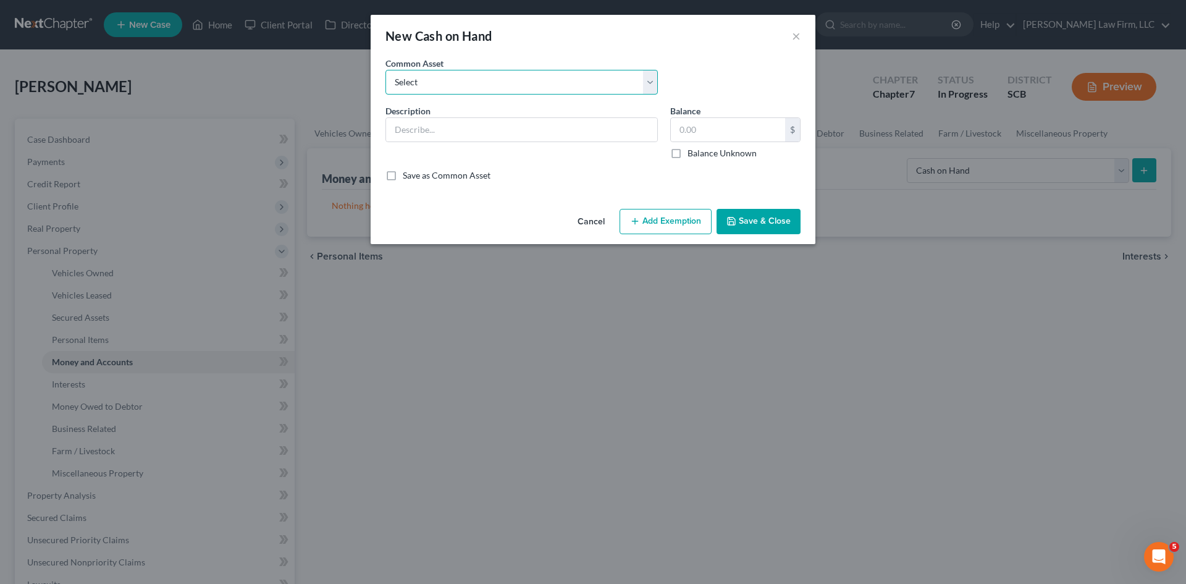
click at [441, 81] on select "Select The joint debtor does not carry cash The debtor does not carry cash. (Mr…" at bounding box center [522, 82] width 273 height 25
select select "1"
click at [386, 70] on select "Select The joint debtor does not carry cash The debtor does not carry cash. (Mr…" at bounding box center [522, 82] width 273 height 25
type input "The debtor does not carry cash."
click at [734, 228] on button "Save & Close" at bounding box center [759, 222] width 84 height 26
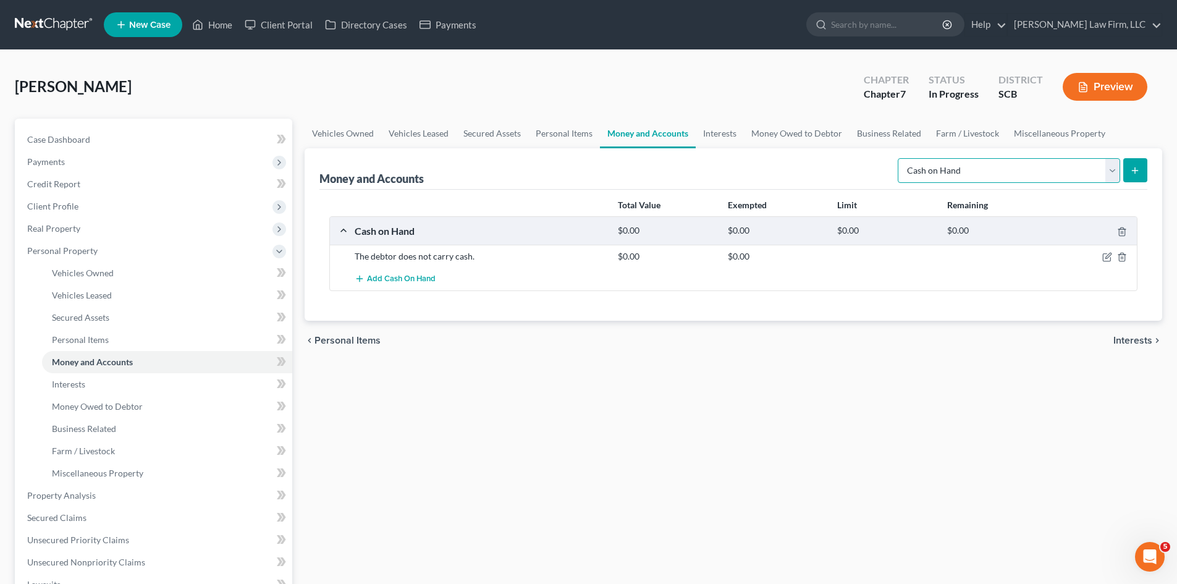
click at [965, 175] on select "Select Account Type Brokerage Cash on Hand Certificates of Deposit Checking Acc…" at bounding box center [1009, 170] width 222 height 25
select select "checking"
click at [900, 158] on select "Select Account Type Brokerage Cash on Hand Certificates of Deposit Checking Acc…" at bounding box center [1009, 170] width 222 height 25
click at [1145, 166] on button "submit" at bounding box center [1135, 170] width 24 height 24
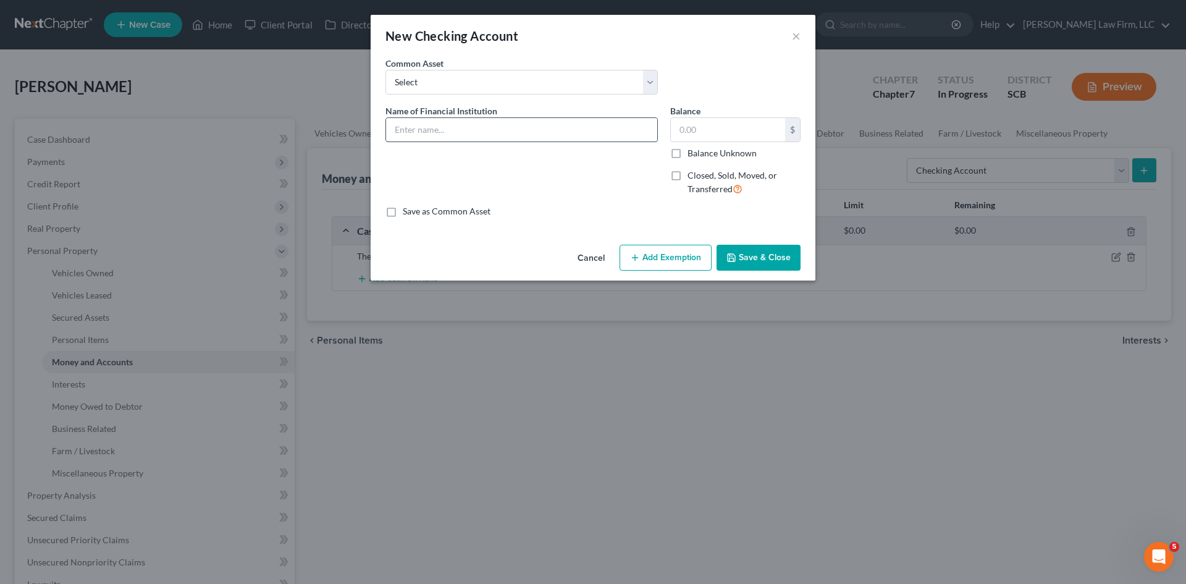
click at [566, 137] on input "text" at bounding box center [521, 129] width 271 height 23
type input "First National Bank of South Carolina Acct# 4849"
click at [734, 116] on div "Balance $ Balance Unknown Balance Undetermined $ Balance Unknown" at bounding box center [735, 131] width 130 height 55
click at [728, 126] on input "text" at bounding box center [728, 129] width 114 height 23
type input "1,692.89"
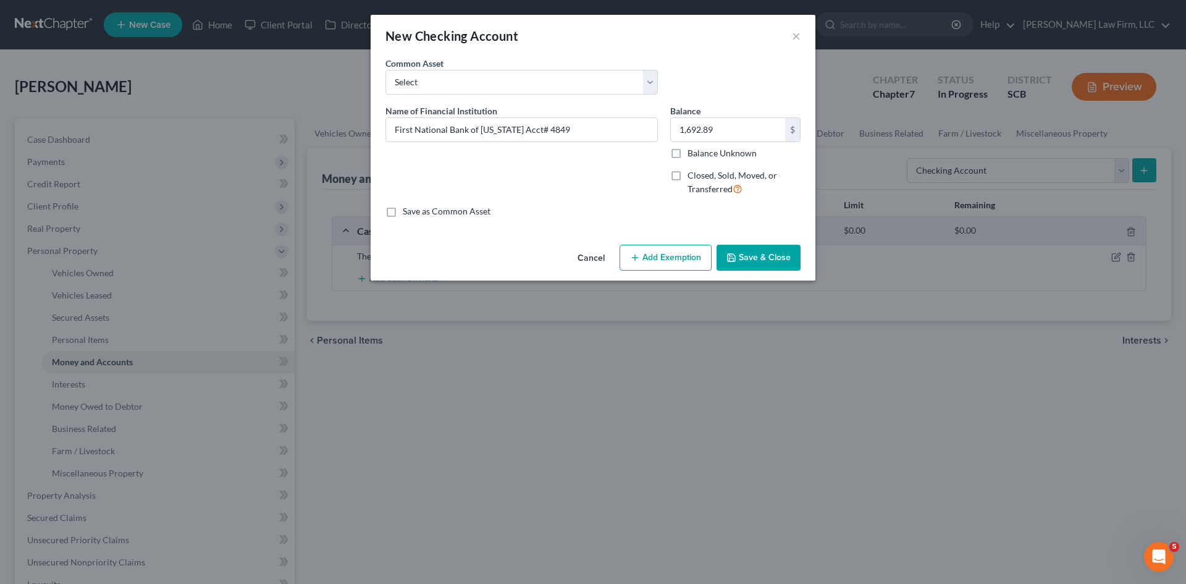
click at [759, 236] on div "An exemption set must first be selected from the Filing Information section. Co…" at bounding box center [593, 148] width 445 height 183
click at [769, 255] on button "Save & Close" at bounding box center [759, 258] width 84 height 26
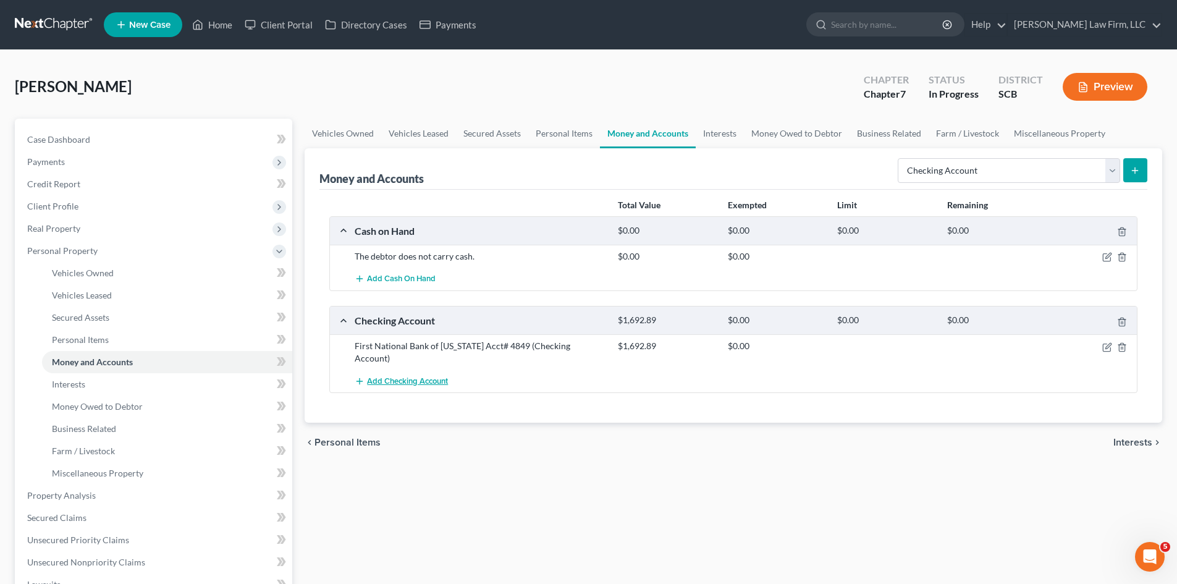
click at [423, 384] on span "Add Checking Account" at bounding box center [407, 381] width 81 height 10
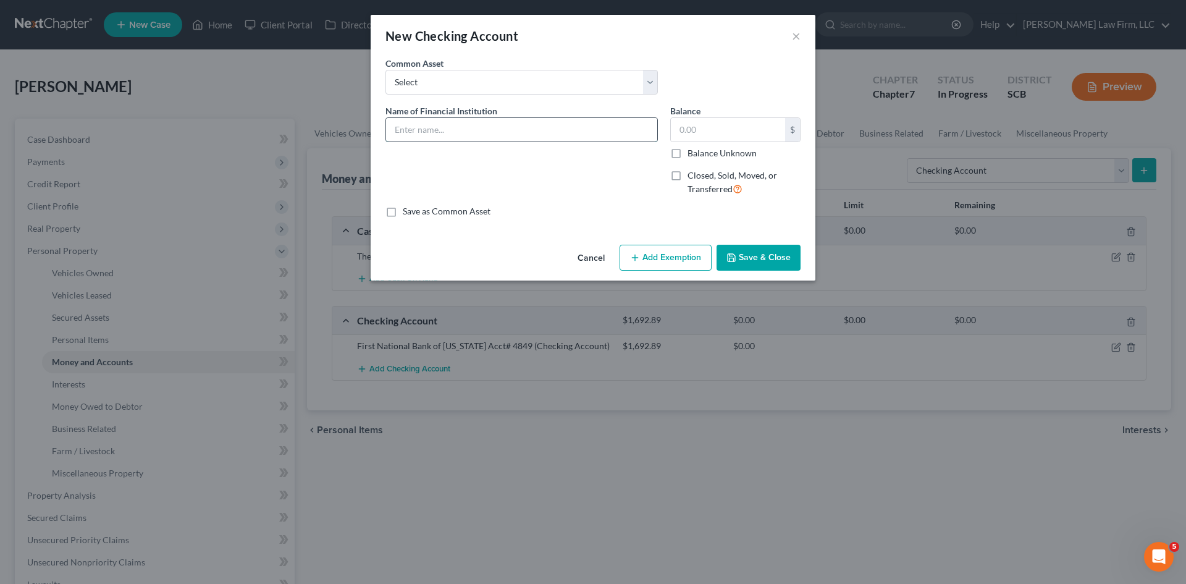
click at [509, 136] on input "text" at bounding box center [521, 129] width 271 height 23
type input "Chase Bank"
click at [688, 179] on label "Closed, Sold, Moved, or Transferred" at bounding box center [744, 182] width 113 height 27
click at [693, 177] on input "Closed, Sold, Moved, or Transferred" at bounding box center [697, 173] width 8 height 8
checkbox input "true"
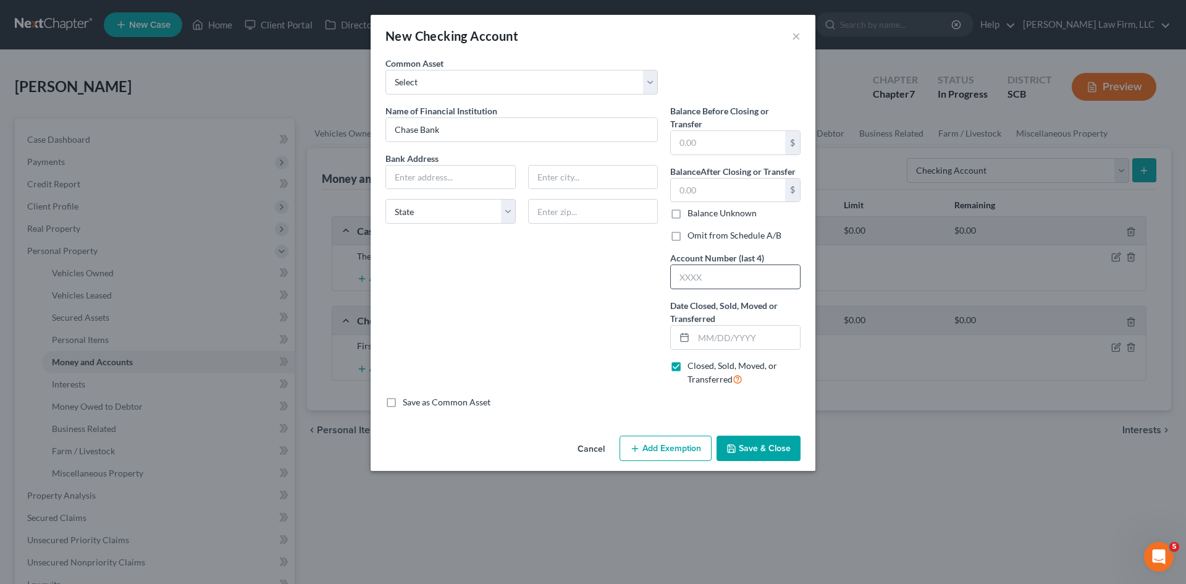
click at [740, 284] on input "text" at bounding box center [735, 276] width 129 height 23
type input "5682"
click at [777, 447] on button "Save & Close" at bounding box center [759, 449] width 84 height 26
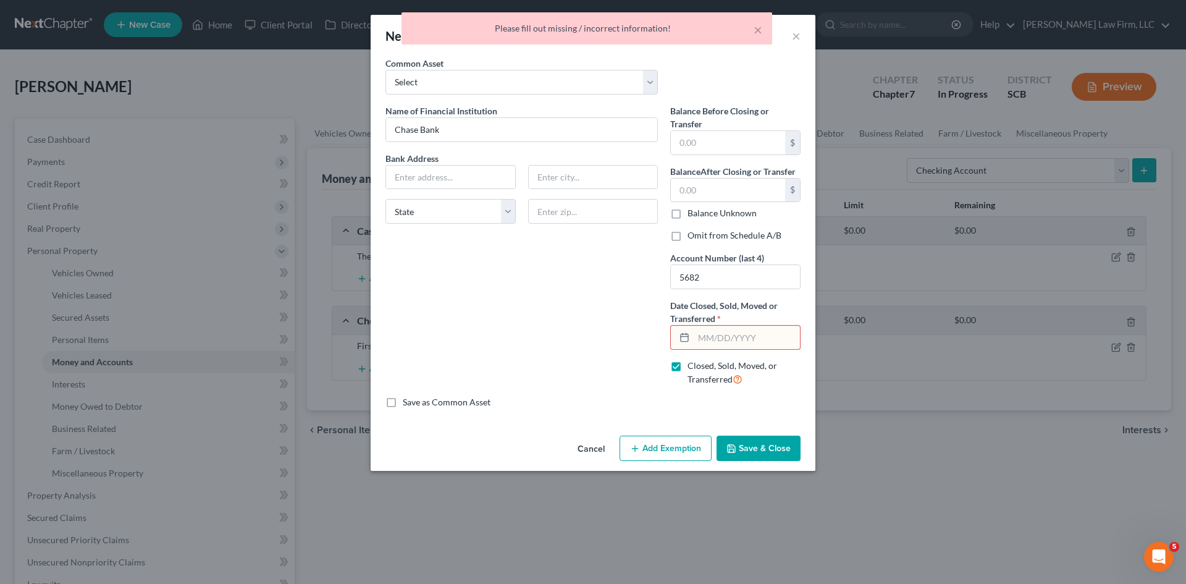
click at [738, 343] on input "text" at bounding box center [747, 337] width 106 height 23
type input "04/30/2025"
click at [763, 439] on button "Save & Close" at bounding box center [759, 449] width 84 height 26
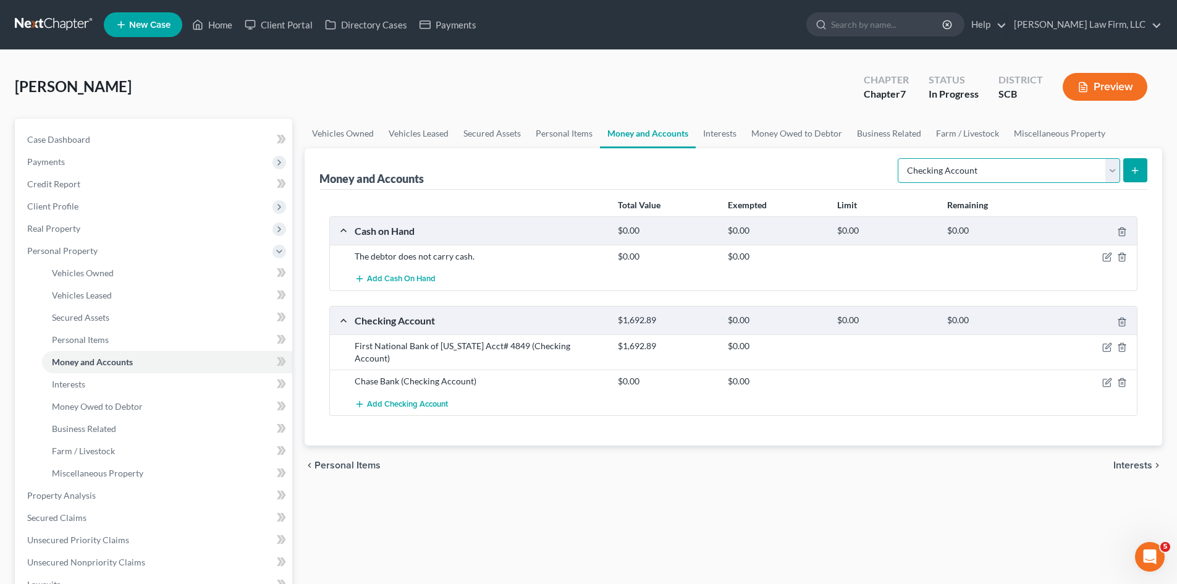
click at [944, 178] on select "Select Account Type Brokerage Cash on Hand Certificates of Deposit Checking Acc…" at bounding box center [1009, 170] width 222 height 25
select select "savings"
click at [900, 158] on select "Select Account Type Brokerage Cash on Hand Certificates of Deposit Checking Acc…" at bounding box center [1009, 170] width 222 height 25
click at [1140, 179] on button "submit" at bounding box center [1135, 170] width 24 height 24
click at [1146, 547] on icon "Open Intercom Messenger" at bounding box center [1148, 555] width 20 height 20
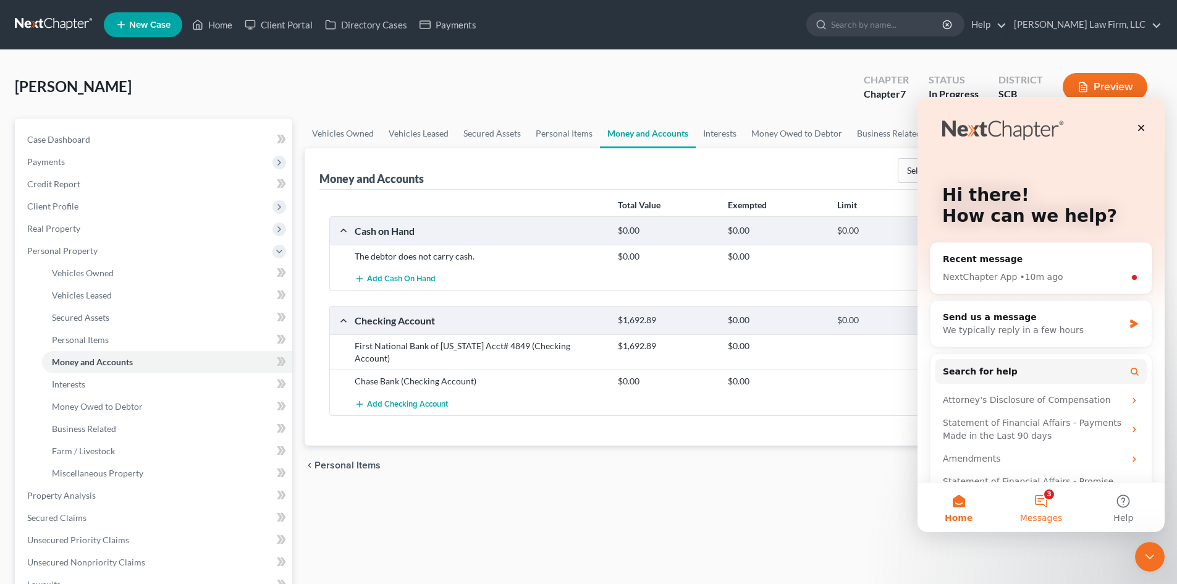
click at [1033, 509] on button "3 Messages" at bounding box center [1041, 507] width 82 height 49
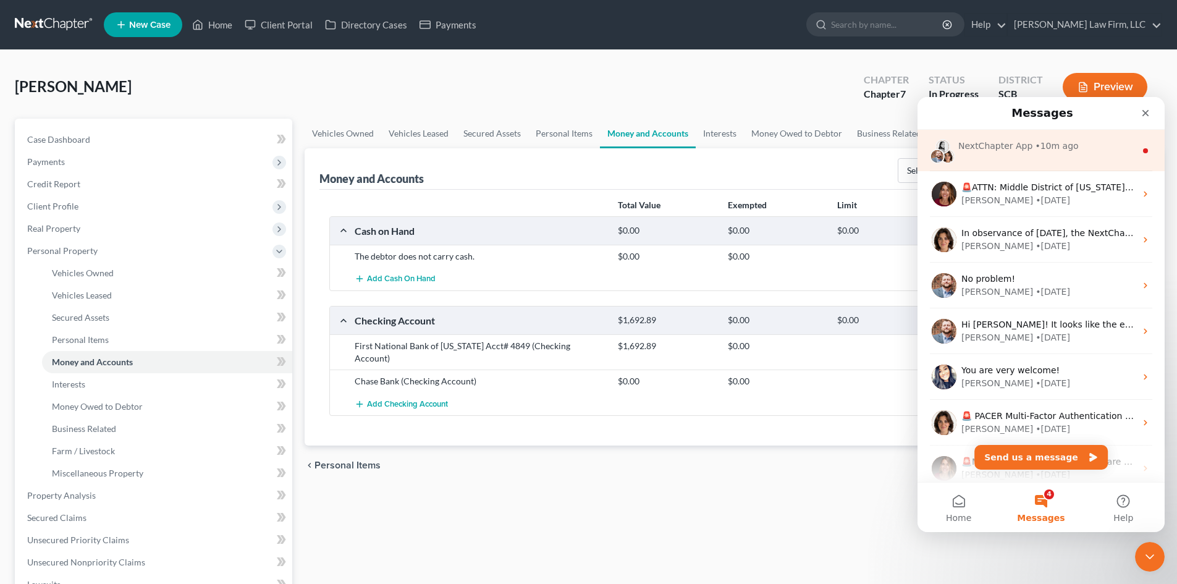
click at [1052, 148] on div "• 10m ago" at bounding box center [1056, 146] width 43 height 13
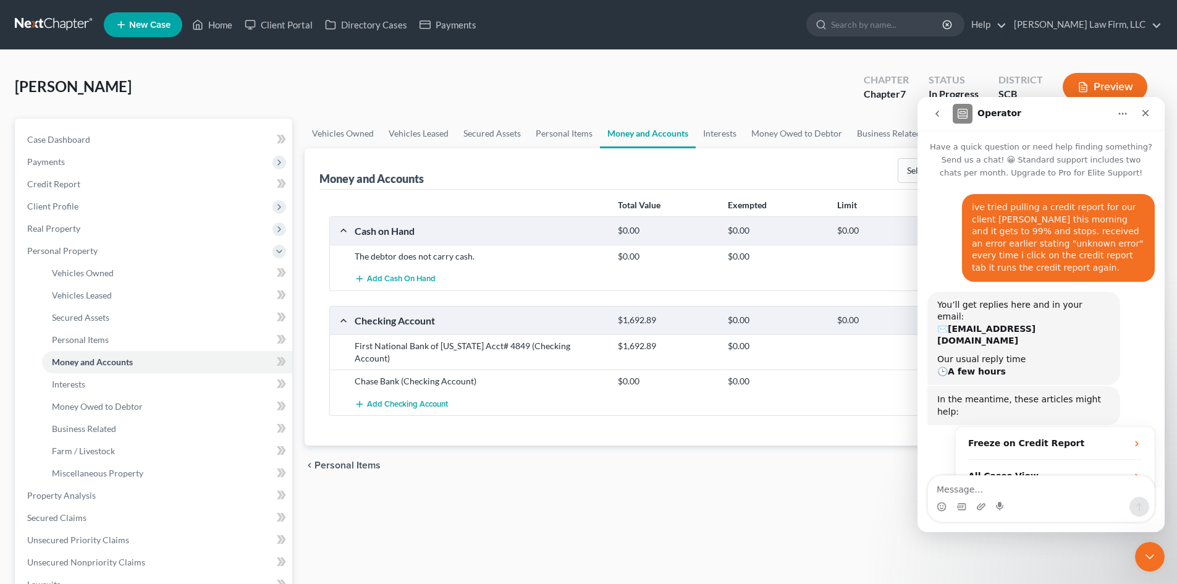
scroll to position [70, 0]
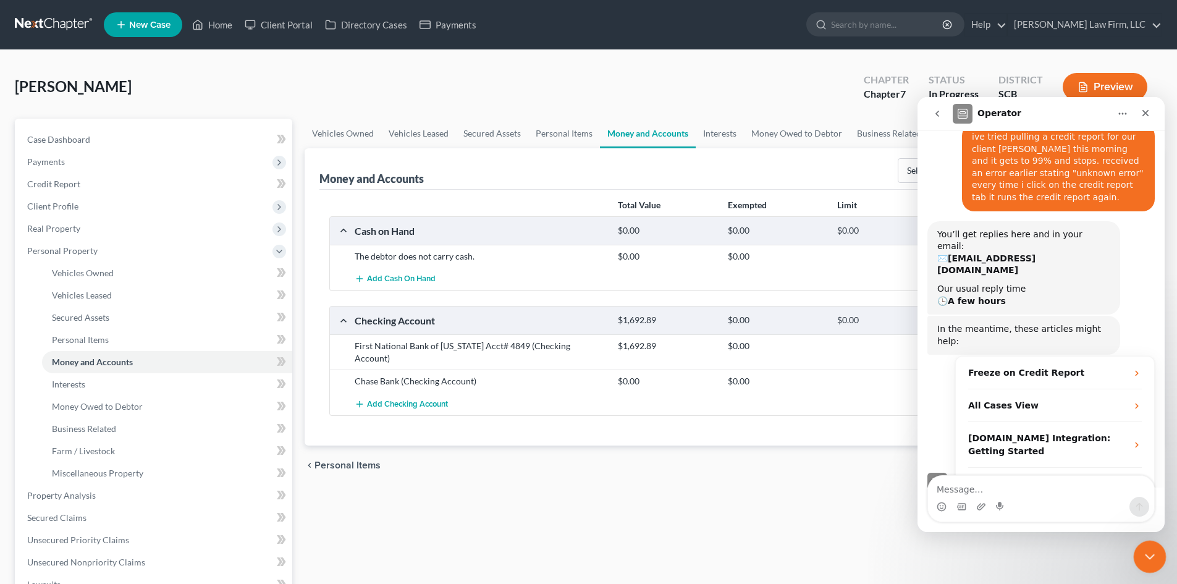
click at [1154, 554] on icon "Close Intercom Messenger" at bounding box center [1148, 555] width 15 height 15
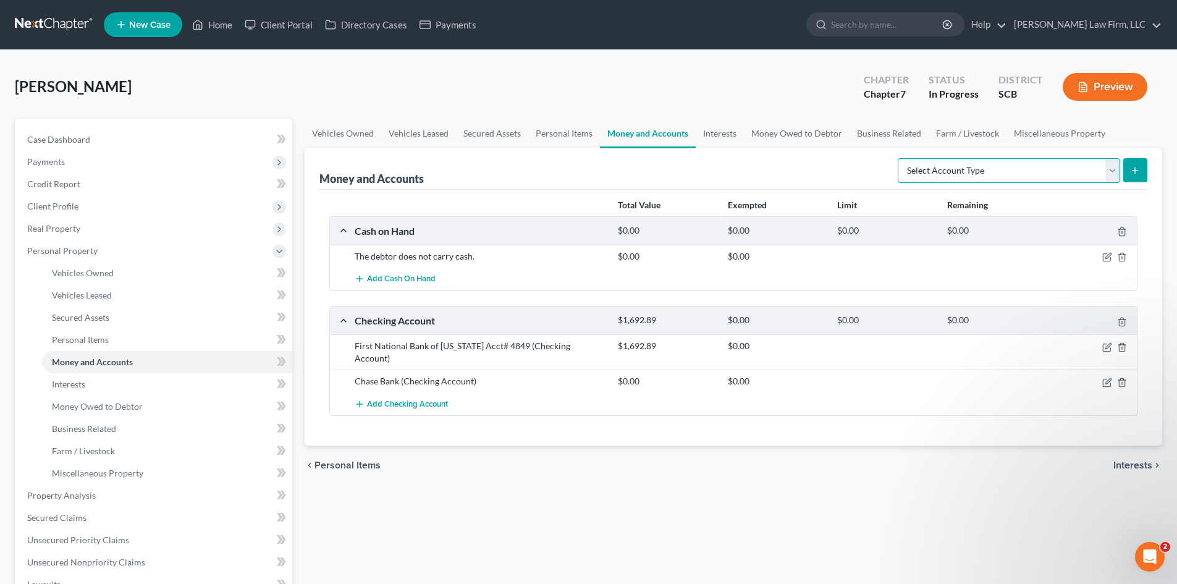
click at [1071, 173] on select "Select Account Type Brokerage Cash on Hand Certificates of Deposit Checking Acc…" at bounding box center [1009, 170] width 222 height 25
select select "savings"
click at [900, 158] on select "Select Account Type Brokerage Cash on Hand Certificates of Deposit Checking Acc…" at bounding box center [1009, 170] width 222 height 25
click at [1127, 182] on button "submit" at bounding box center [1135, 170] width 24 height 24
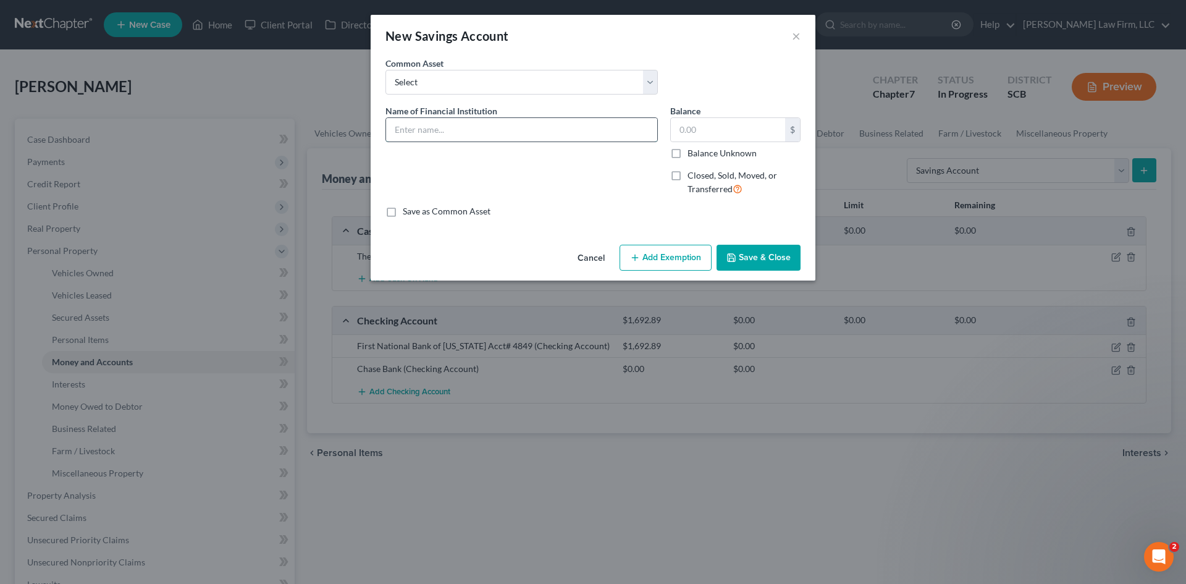
click at [515, 138] on input "text" at bounding box center [521, 129] width 271 height 23
type input "Synchrony Bank"
click at [688, 173] on label "Closed, Sold, Moved, or Transferred" at bounding box center [744, 182] width 113 height 27
click at [693, 173] on input "Closed, Sold, Moved, or Transferred" at bounding box center [697, 173] width 8 height 8
checkbox input "true"
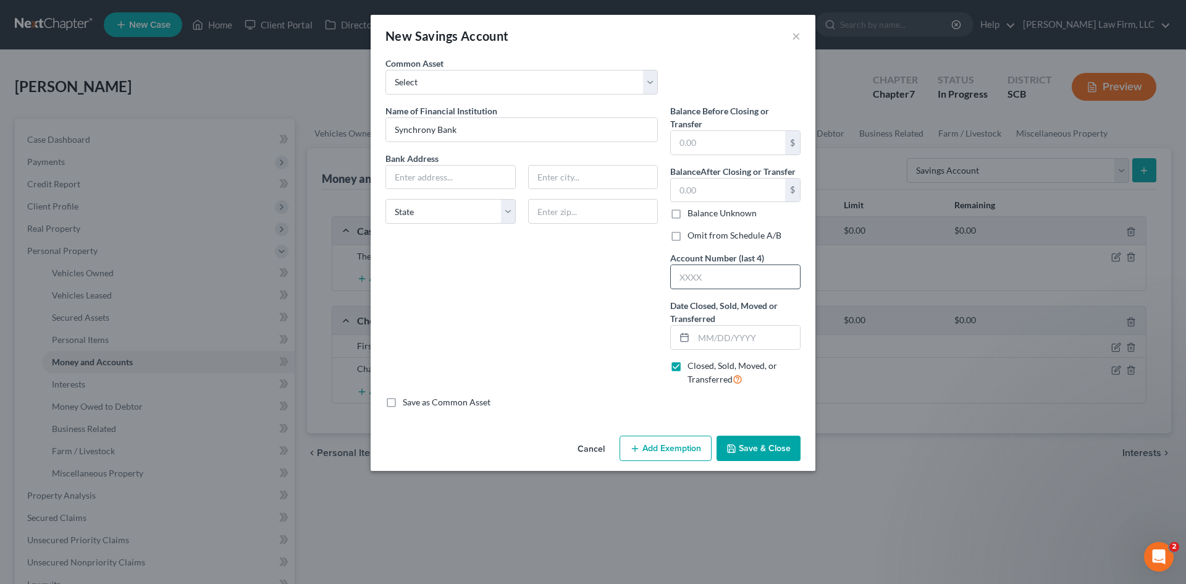
click at [720, 287] on input "text" at bounding box center [735, 276] width 129 height 23
type input "5979"
click at [758, 340] on input "text" at bounding box center [747, 337] width 106 height 23
type input "0"
type input "[DATE]"
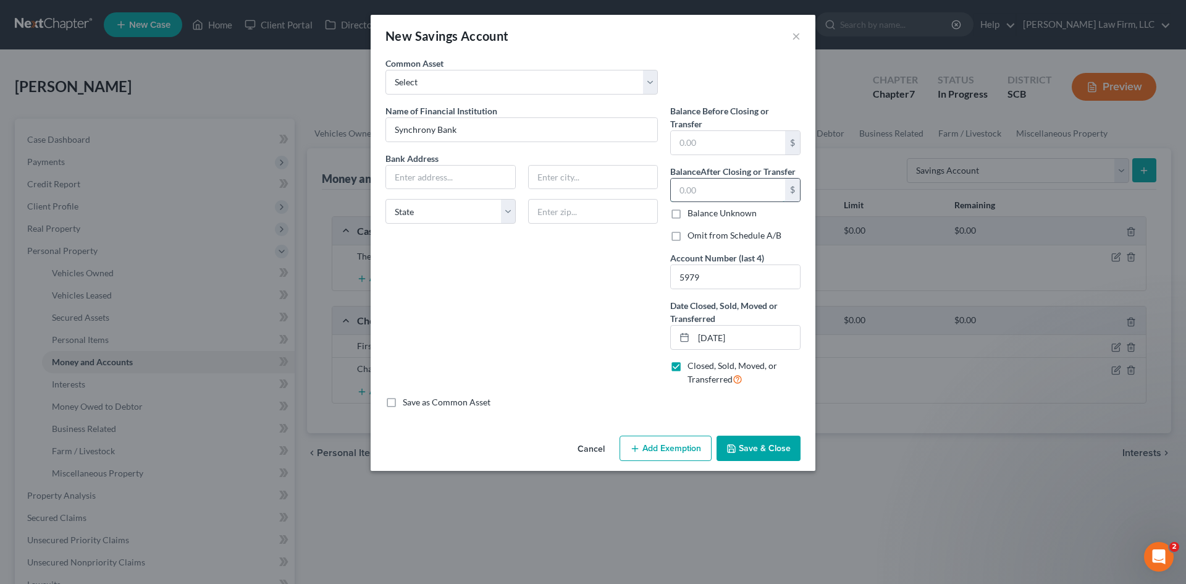
click at [751, 198] on input "text" at bounding box center [728, 190] width 114 height 23
type input "0.00"
click at [719, 144] on input "text" at bounding box center [728, 142] width 114 height 23
type input "0.00"
click at [688, 240] on label "Omit from Schedule A/B" at bounding box center [735, 235] width 94 height 12
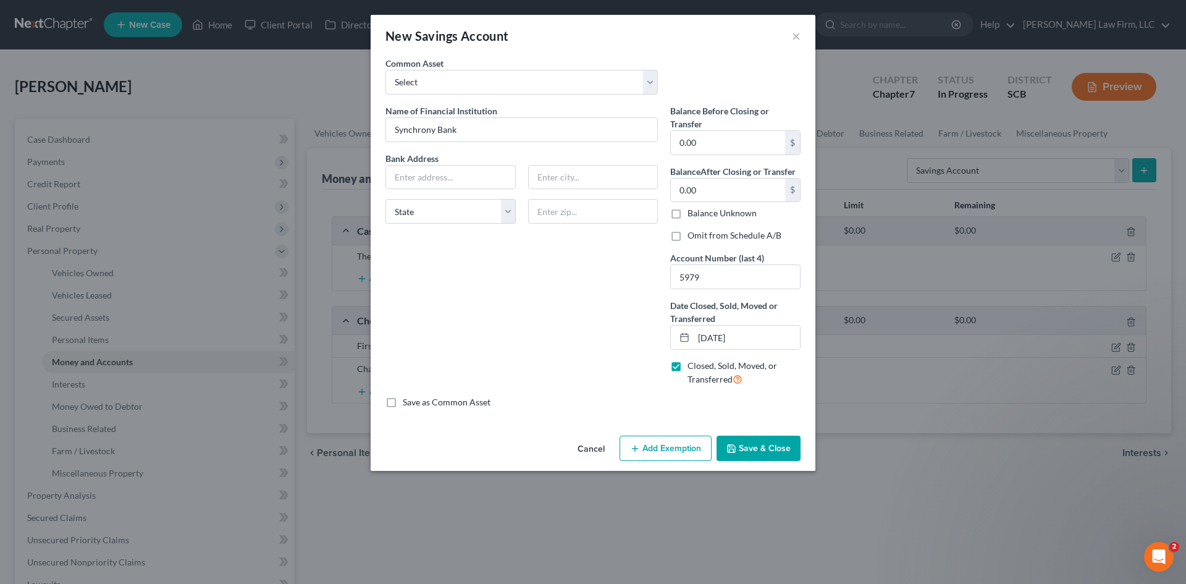
click at [693, 237] on input "Omit from Schedule A/B" at bounding box center [697, 233] width 8 height 8
checkbox input "true"
click at [775, 446] on button "Save & Close" at bounding box center [759, 449] width 84 height 26
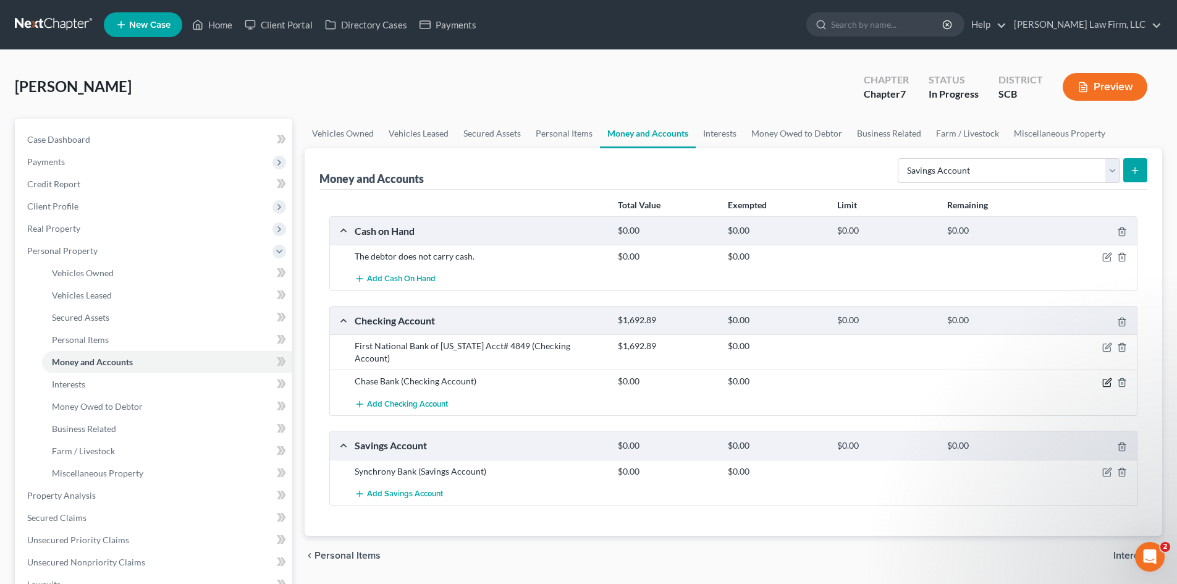
click at [1107, 385] on icon "button" at bounding box center [1107, 383] width 10 height 10
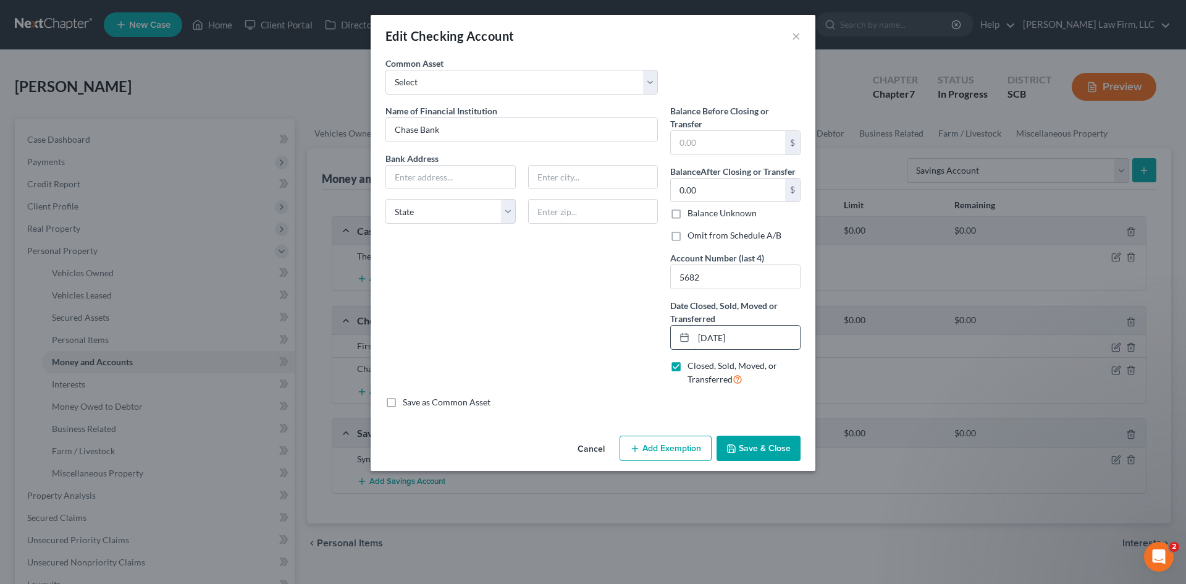
drag, startPoint x: 772, startPoint y: 345, endPoint x: 703, endPoint y: 345, distance: 69.2
click at [701, 350] on div "Balance Before Closing or Transfer $ Balance After Closing or Transfer 0.00 $ B…" at bounding box center [735, 250] width 143 height 292
type input "[DATE]"
click at [713, 192] on input "0.00" at bounding box center [728, 190] width 114 height 23
click at [708, 151] on input "text" at bounding box center [728, 142] width 114 height 23
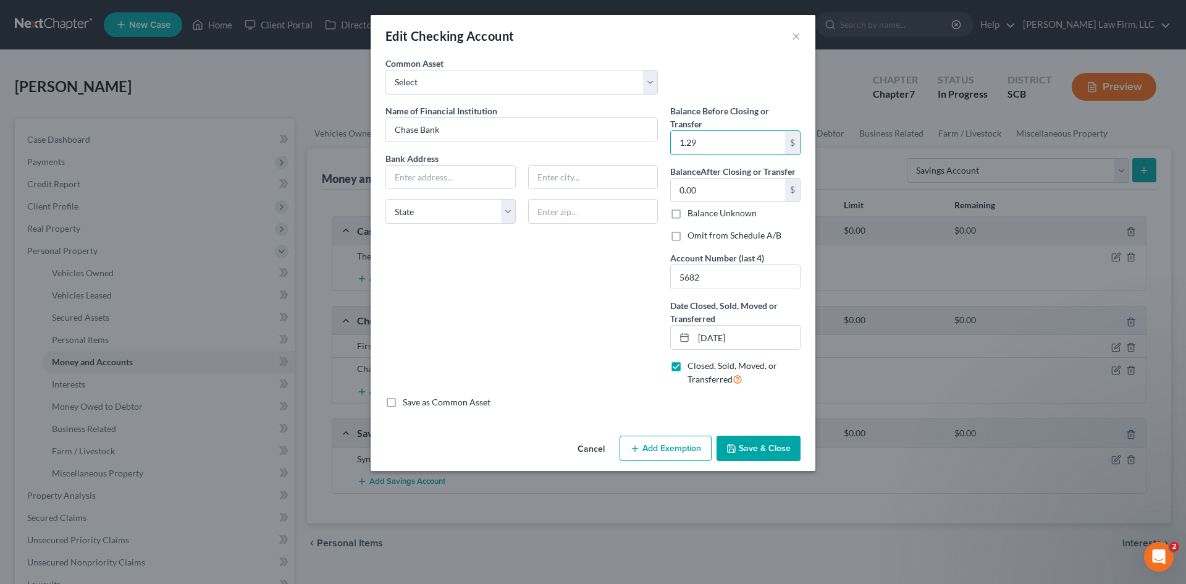
type input "1.29"
click at [774, 458] on button "Save & Close" at bounding box center [759, 449] width 84 height 26
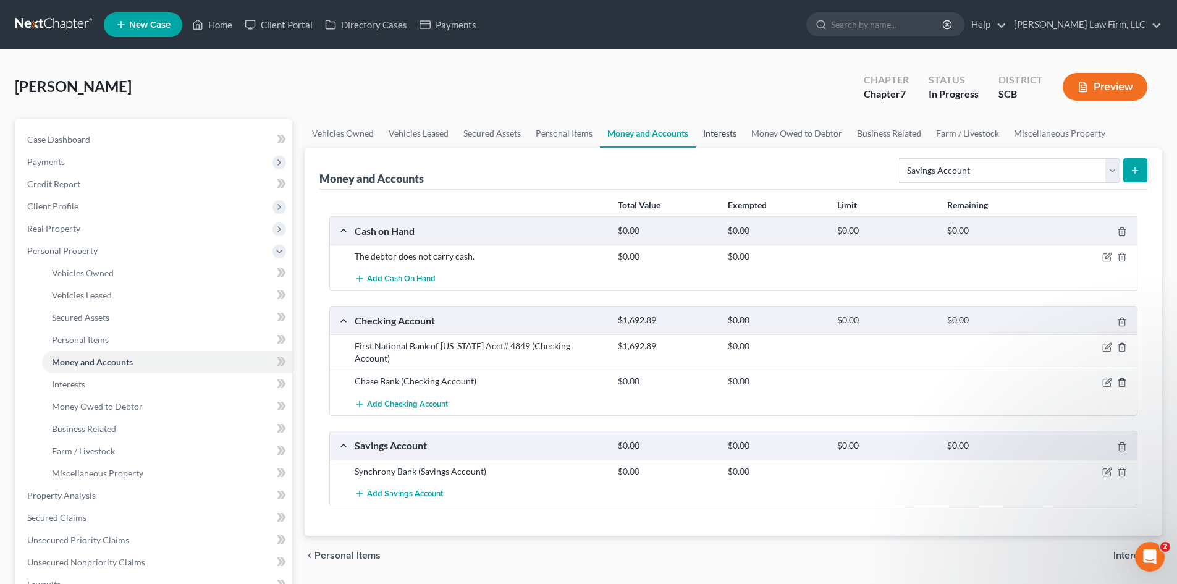
click at [712, 138] on link "Interests" at bounding box center [720, 134] width 48 height 30
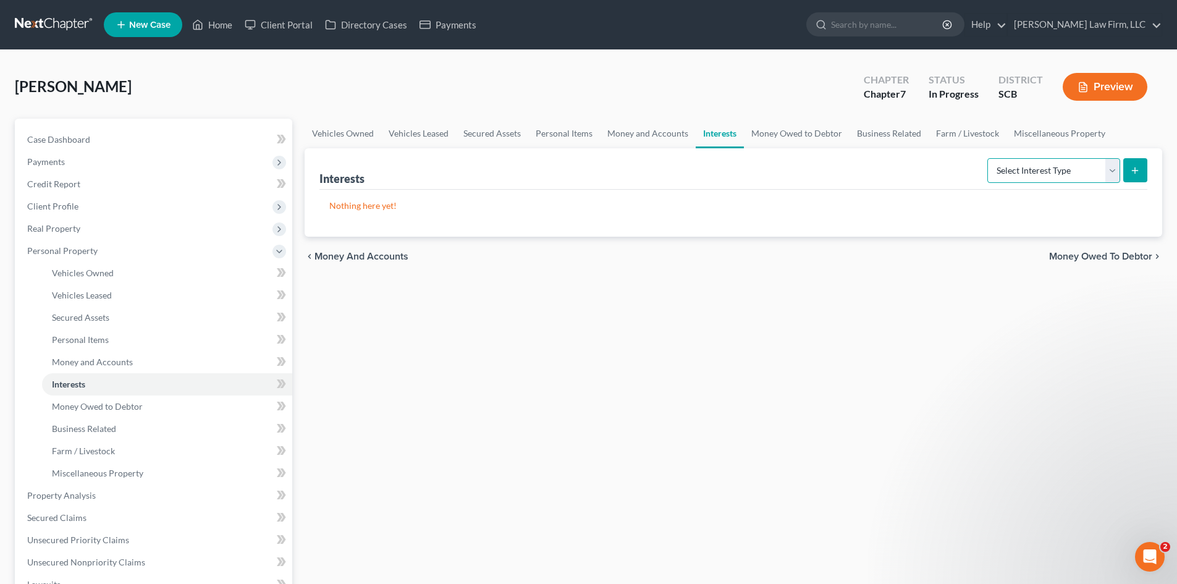
click at [1018, 182] on select "Select Interest Type 401K Annuity Bond Education IRA Government Bond Government…" at bounding box center [1053, 170] width 133 height 25
select select "annuity"
click at [989, 158] on select "Select Interest Type 401K Annuity Bond Education IRA Government Bond Government…" at bounding box center [1053, 170] width 133 height 25
click at [1146, 172] on button "submit" at bounding box center [1135, 170] width 24 height 24
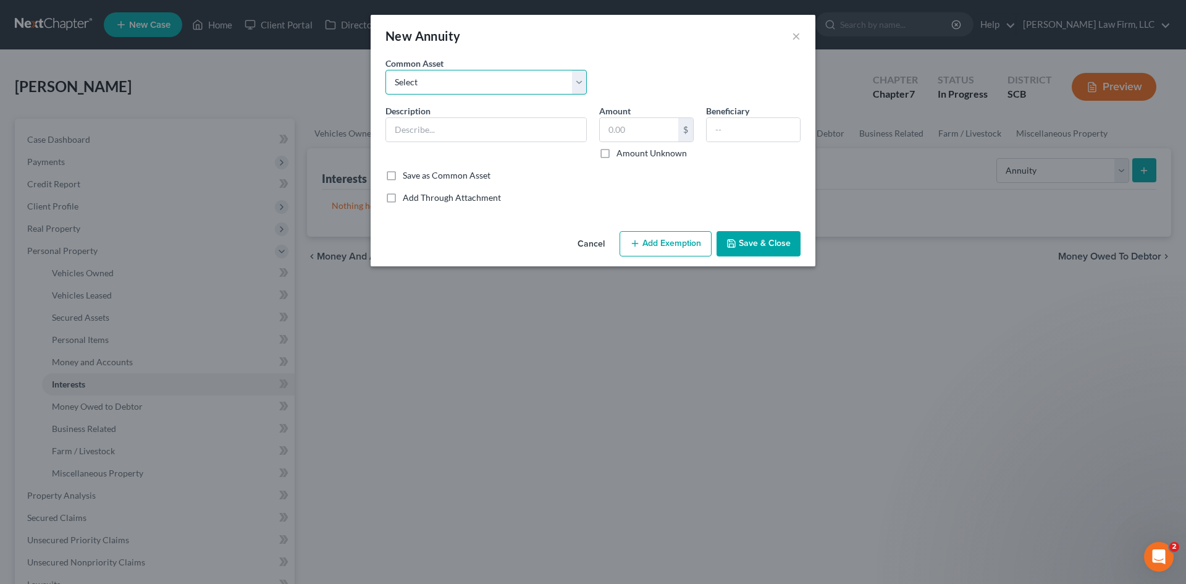
click at [468, 86] on select "Select SC Retirement Systems (Mr. Richardson receives this net amount on a mont…" at bounding box center [486, 82] width 201 height 25
select select "3"
click at [386, 70] on select "Select SC Retirement Systems (Mr. Richardson receives this net amount on a mont…" at bounding box center [486, 82] width 201 height 25
type input "Social Security ( The debtor receives this net amount on a monthly basis.)"
click at [635, 130] on input "950.00" at bounding box center [639, 129] width 78 height 23
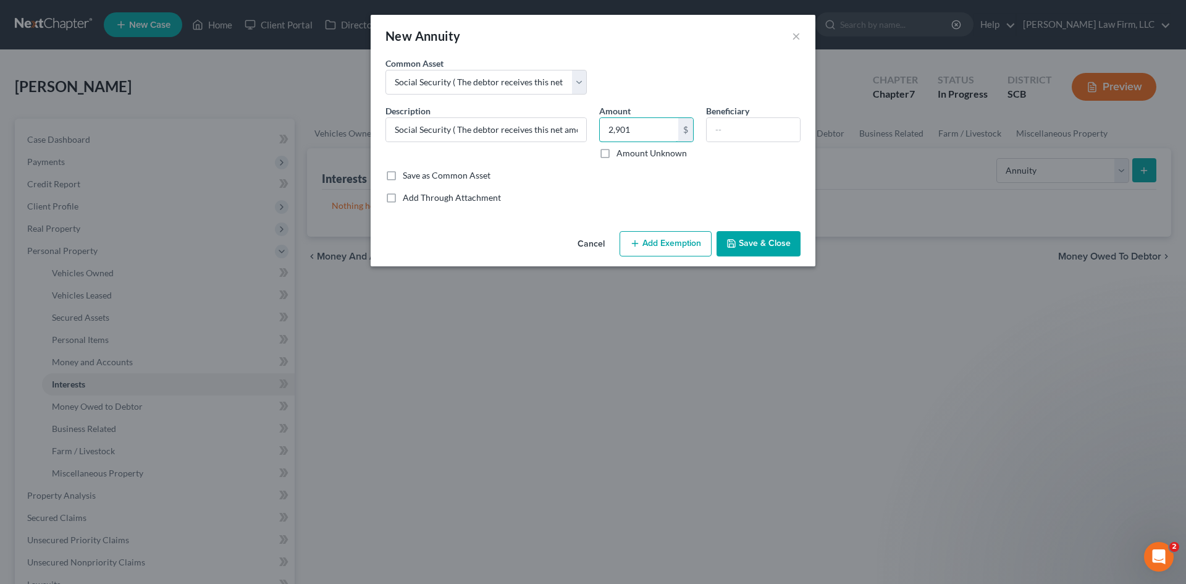
type input "2,901"
click at [742, 246] on button "Save & Close" at bounding box center [759, 244] width 84 height 26
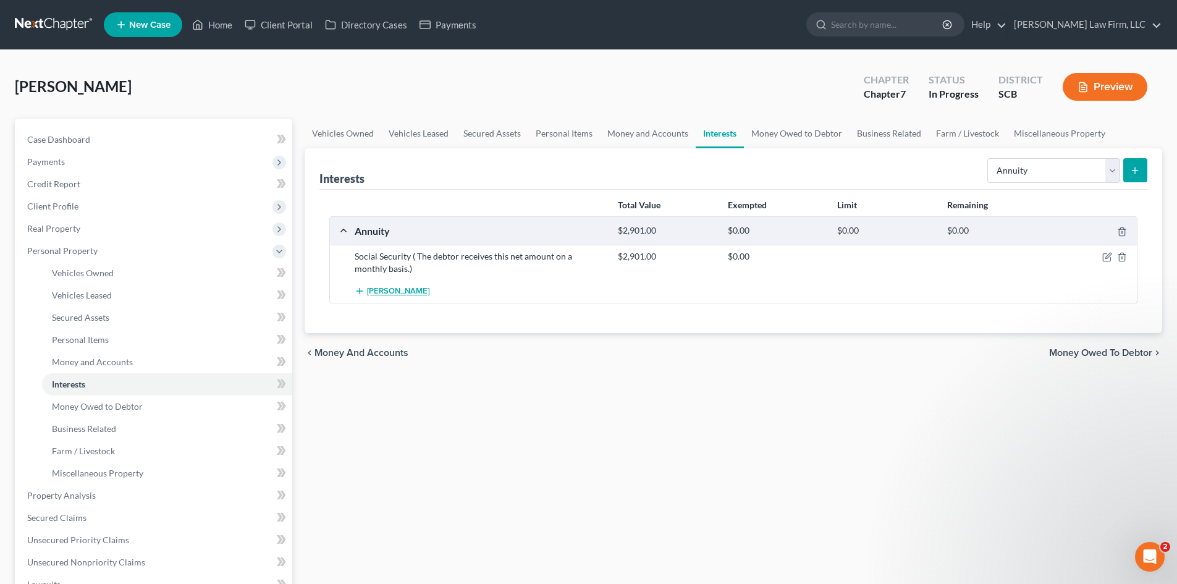
click at [377, 301] on button "Add Annuity" at bounding box center [392, 291] width 75 height 23
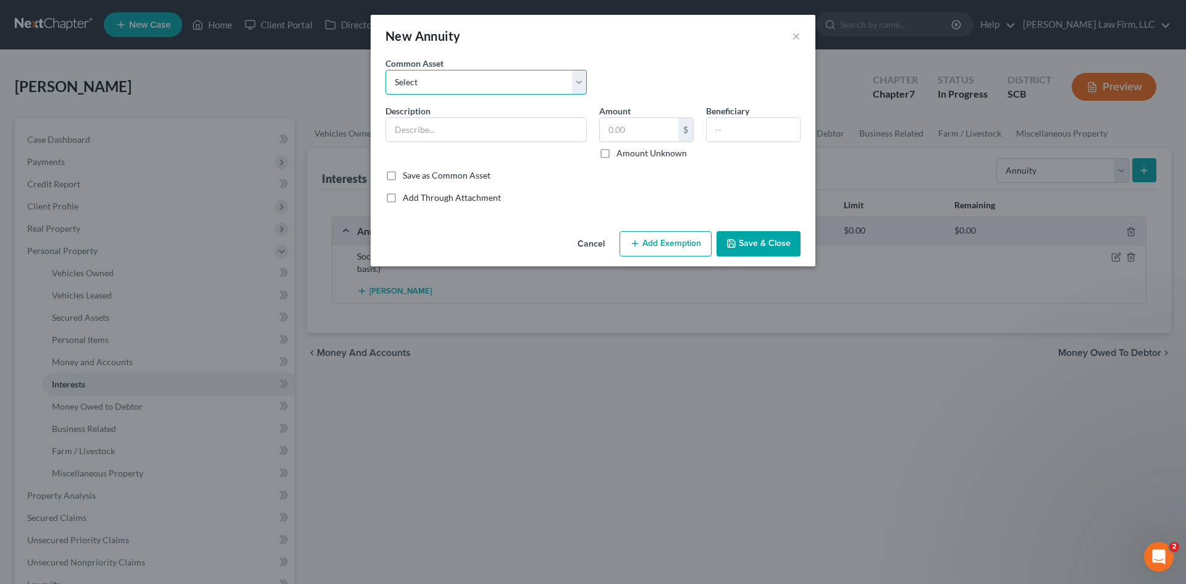
click at [455, 91] on select "Select SC Retirement Systems (Mr. Richardson receives this net amount on a mont…" at bounding box center [486, 82] width 201 height 25
click at [445, 128] on input "text" at bounding box center [486, 129] width 200 height 23
drag, startPoint x: 452, startPoint y: 133, endPoint x: 520, endPoint y: 133, distance: 68.0
click at [520, 133] on input "Social Security Survivor's Benefit (The debtor receives this net amount on a mo…" at bounding box center [486, 129] width 200 height 23
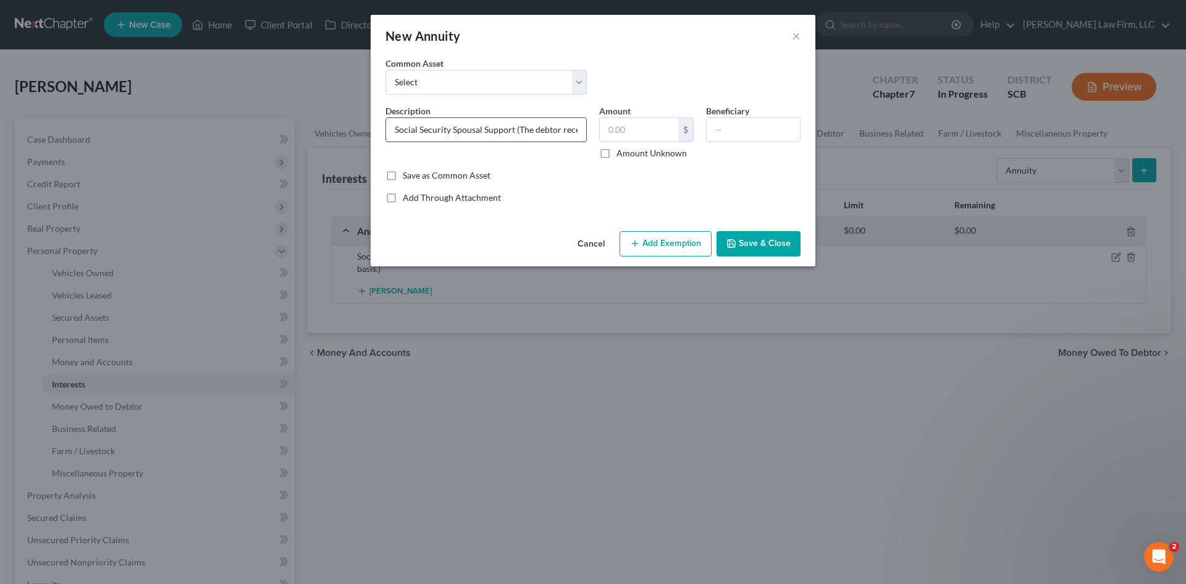
type input "Social Security Spousal Support (The debtor receives this net amount on a month…"
type input "1,134"
click at [701, 244] on button "Add Exemption" at bounding box center [666, 244] width 92 height 26
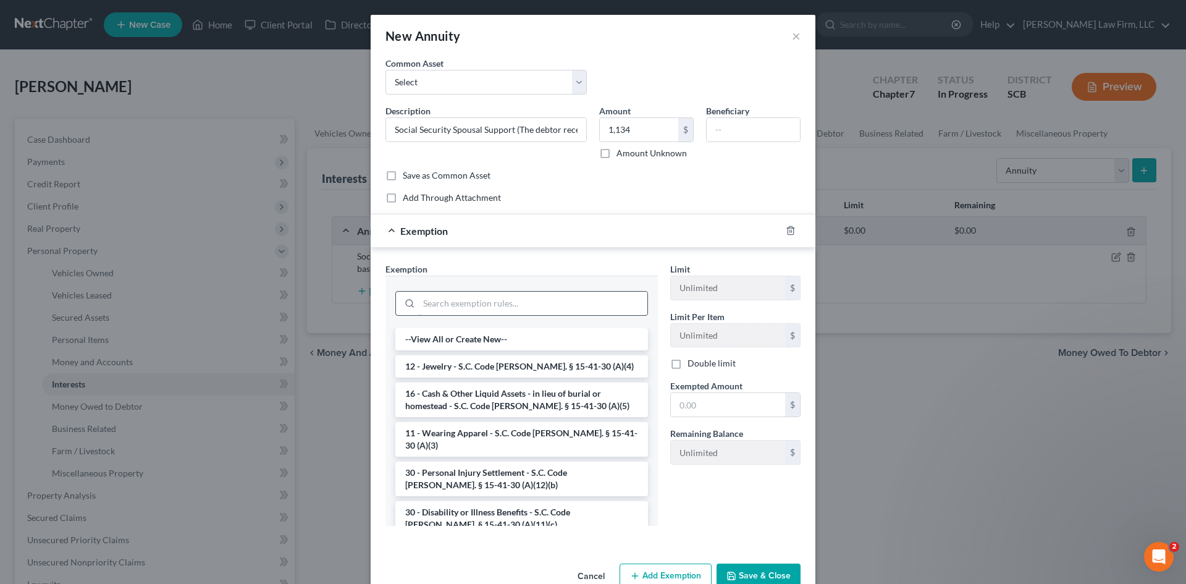
click at [524, 310] on input "search" at bounding box center [533, 303] width 229 height 23
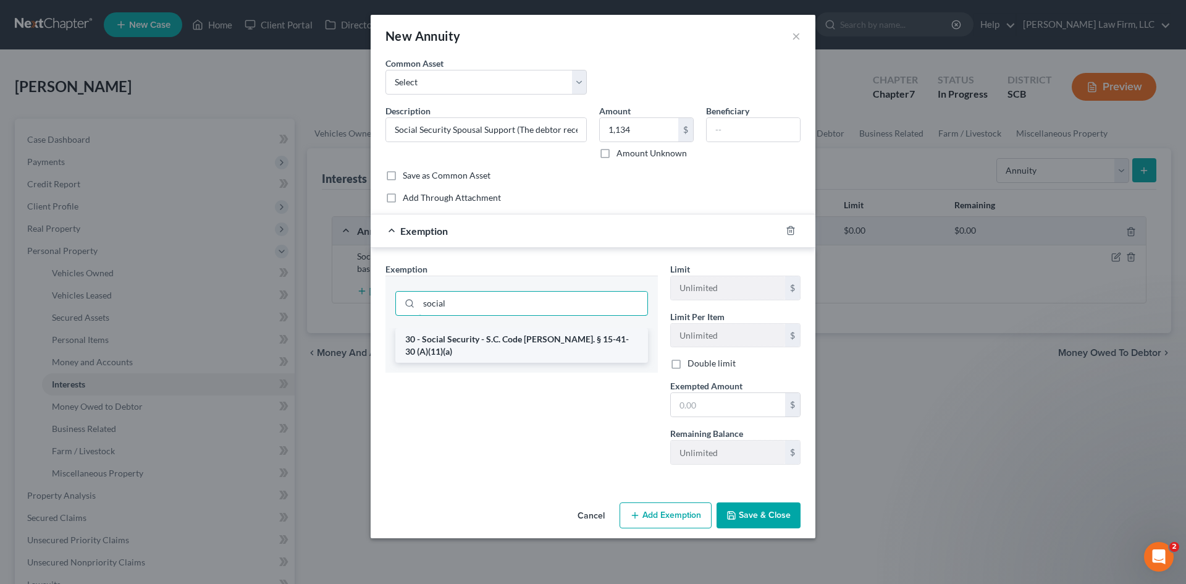
type input "social"
click at [459, 338] on li "30 - Social Security - S.C. Code Ann. § 15-41-30 (A)(11)(a)" at bounding box center [521, 345] width 253 height 35
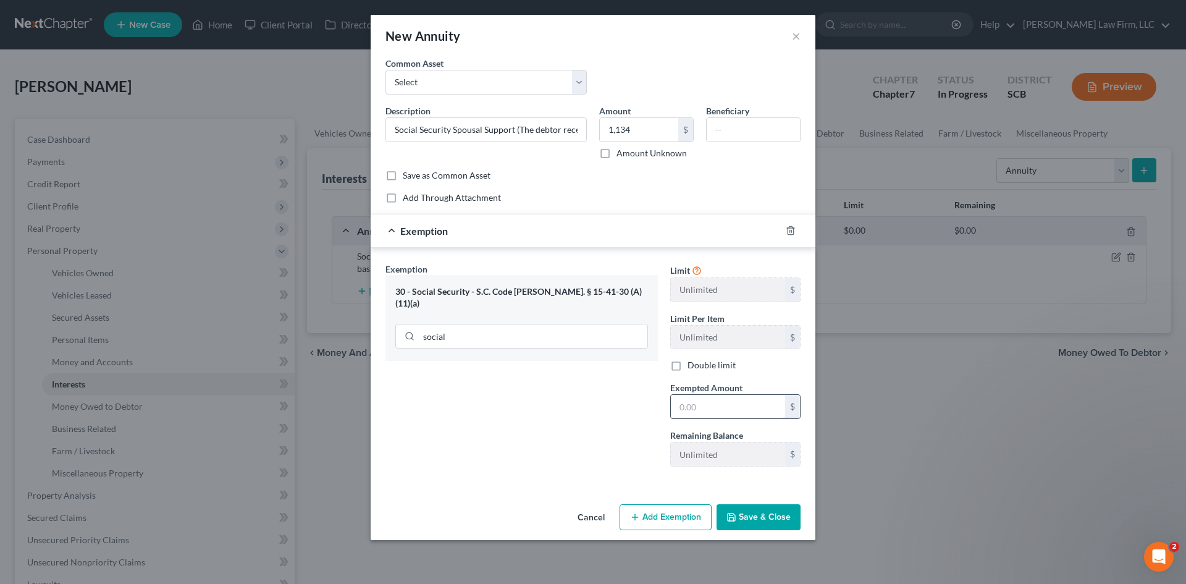
click at [730, 402] on input "text" at bounding box center [728, 406] width 114 height 23
type input "1,134"
click at [783, 521] on button "Save & Close" at bounding box center [759, 517] width 84 height 26
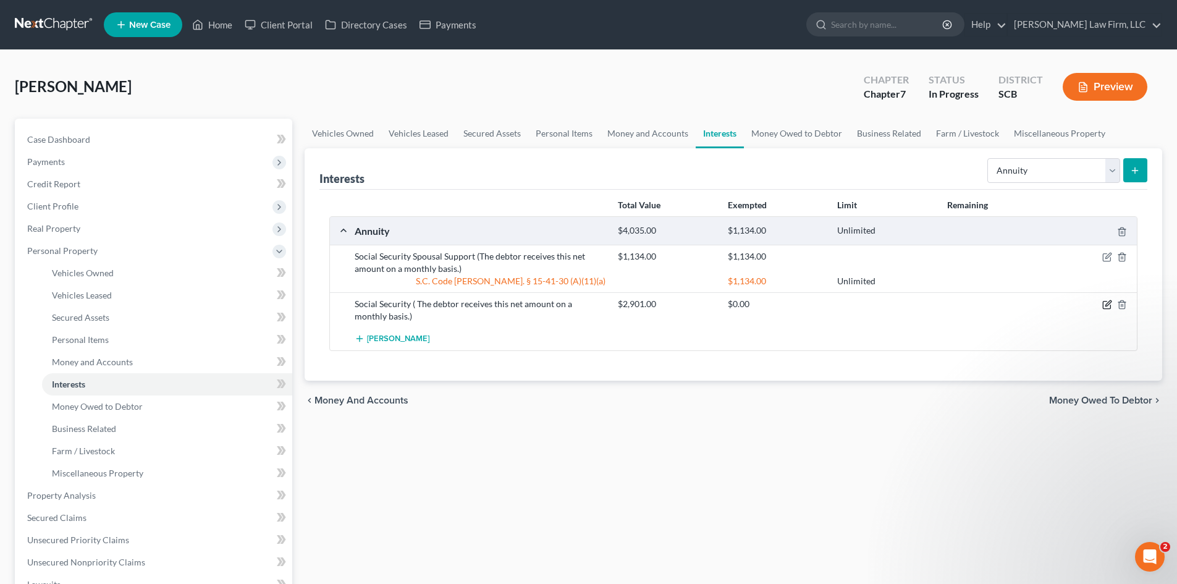
click at [1109, 307] on icon "button" at bounding box center [1107, 305] width 10 height 10
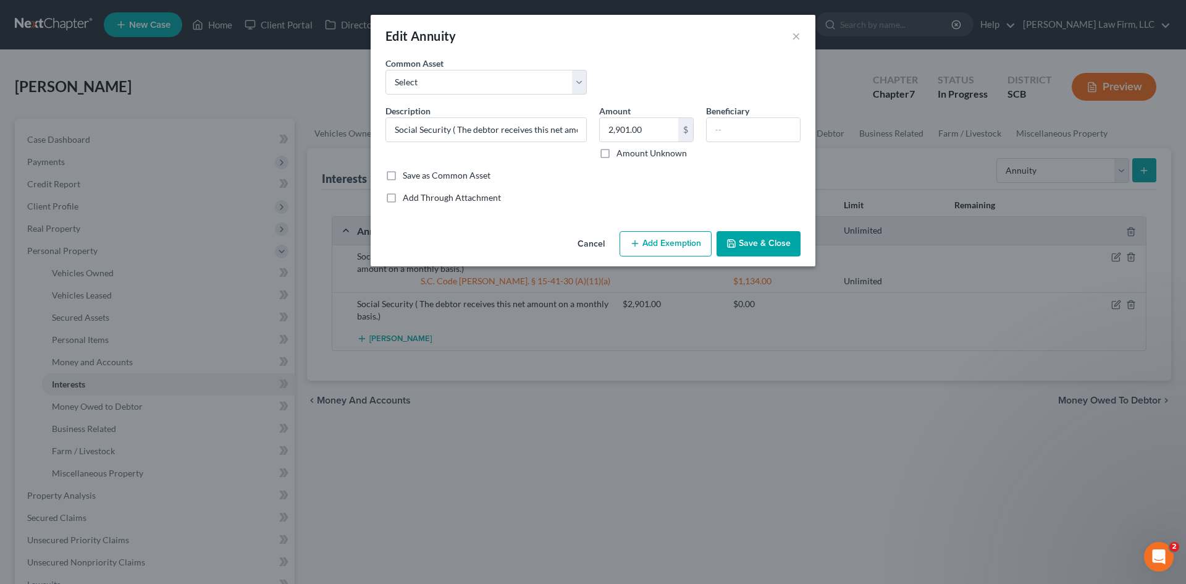
click at [664, 245] on button "Add Exemption" at bounding box center [666, 244] width 92 height 26
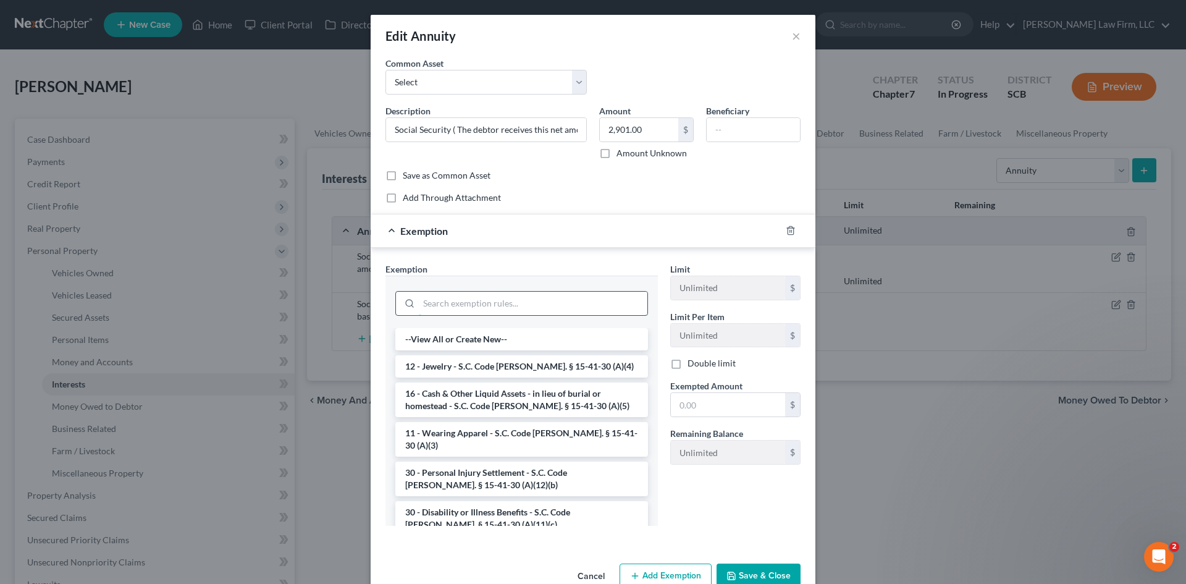
click at [519, 294] on input "search" at bounding box center [533, 303] width 229 height 23
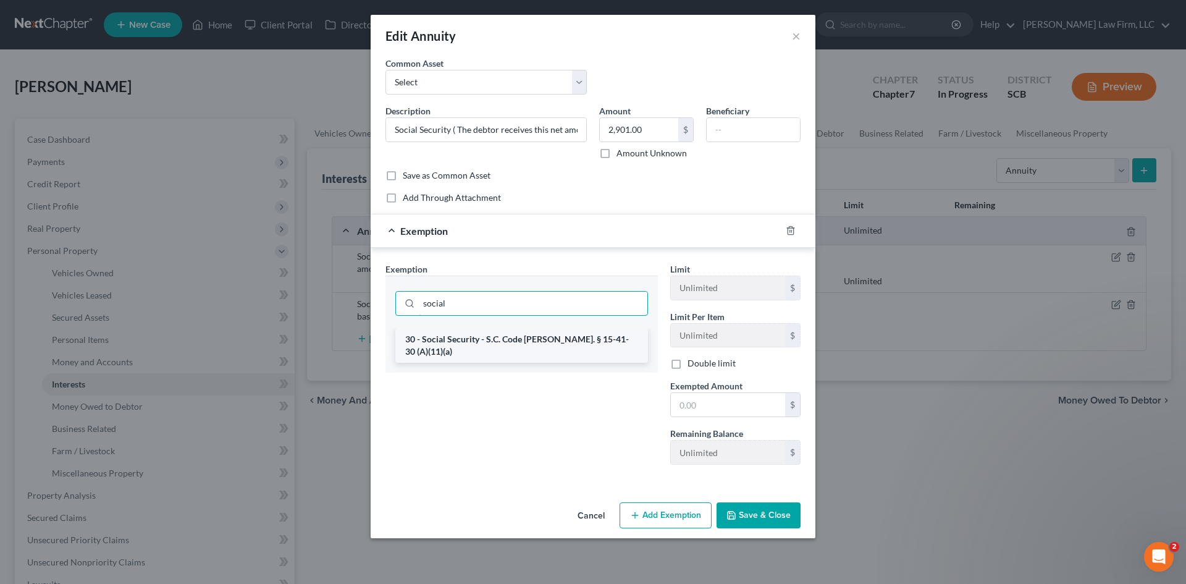
type input "social"
click at [531, 340] on li "30 - Social Security - S.C. Code Ann. § 15-41-30 (A)(11)(a)" at bounding box center [521, 345] width 253 height 35
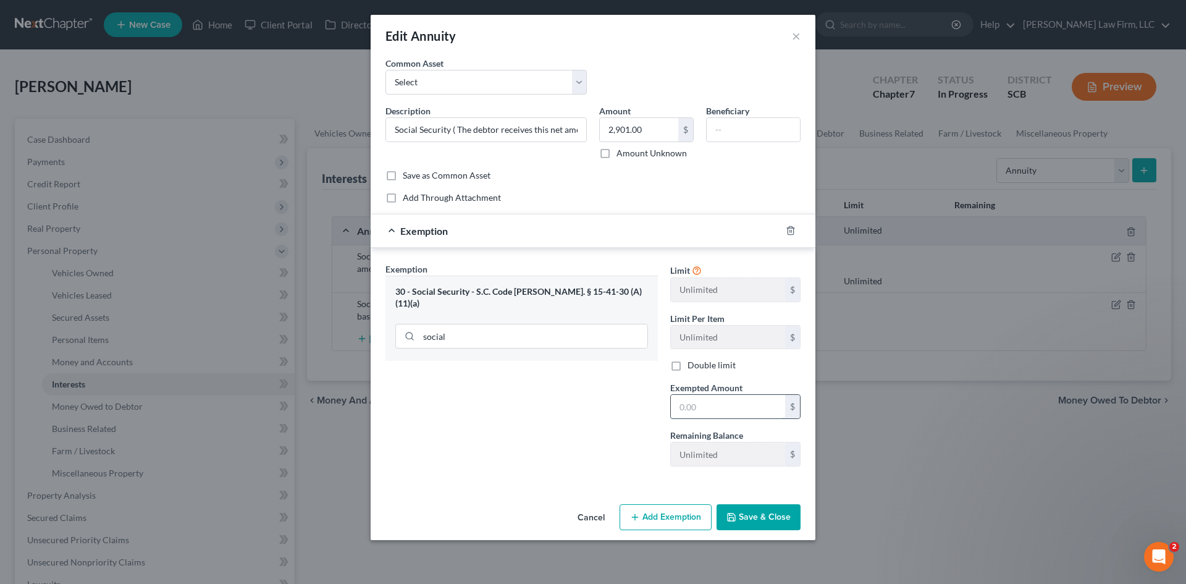
click at [751, 404] on input "text" at bounding box center [728, 406] width 114 height 23
type input "2,901"
click at [746, 512] on button "Save & Close" at bounding box center [759, 517] width 84 height 26
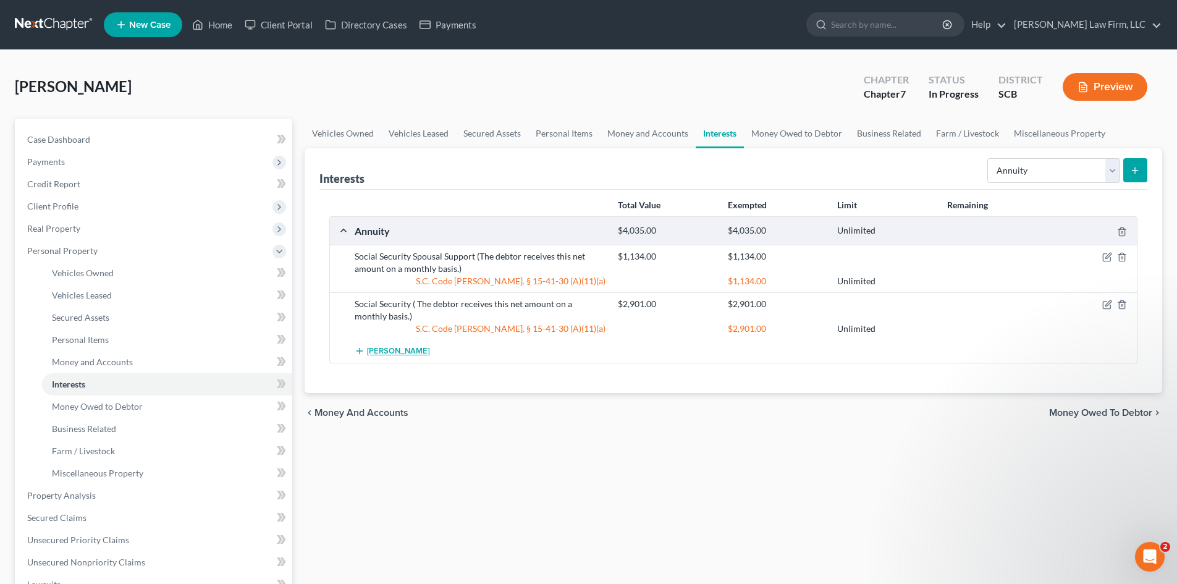
click at [405, 349] on span "Add Annuity" at bounding box center [398, 352] width 62 height 10
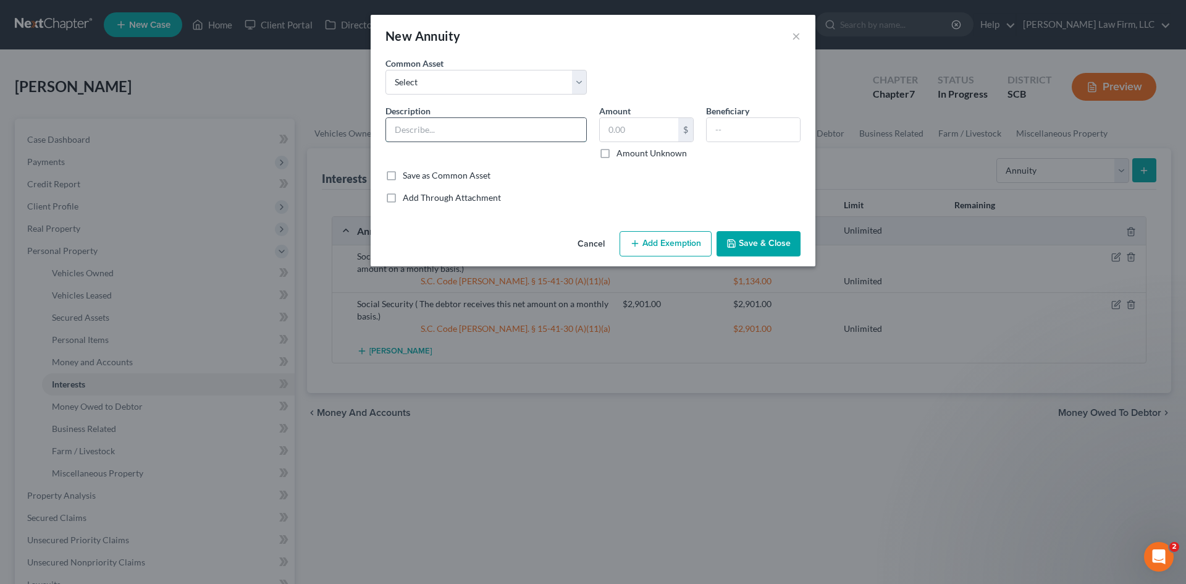
click at [439, 130] on input "text" at bounding box center [486, 129] width 200 height 23
drag, startPoint x: 451, startPoint y: 132, endPoint x: 518, endPoint y: 132, distance: 66.7
click at [518, 132] on input "Social Security Survivor's Benefit (The debtor receives this net amount on a mo…" at bounding box center [486, 129] width 200 height 23
type input "Social Security Supplemental Income (The debtor receives this net amount on a m…"
type input "390"
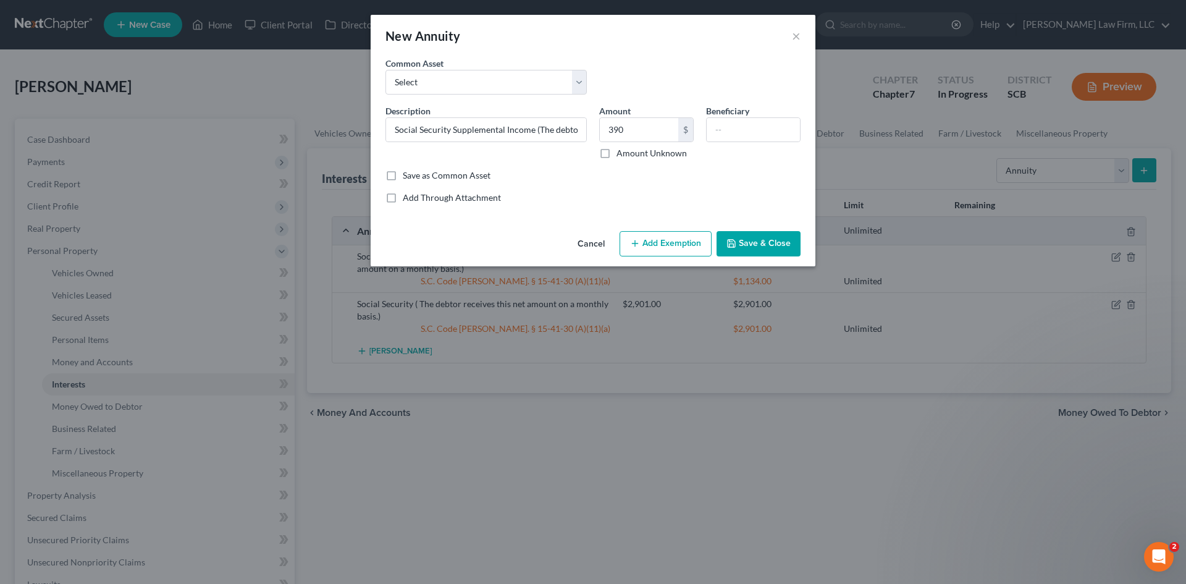
click at [638, 250] on button "Add Exemption" at bounding box center [666, 244] width 92 height 26
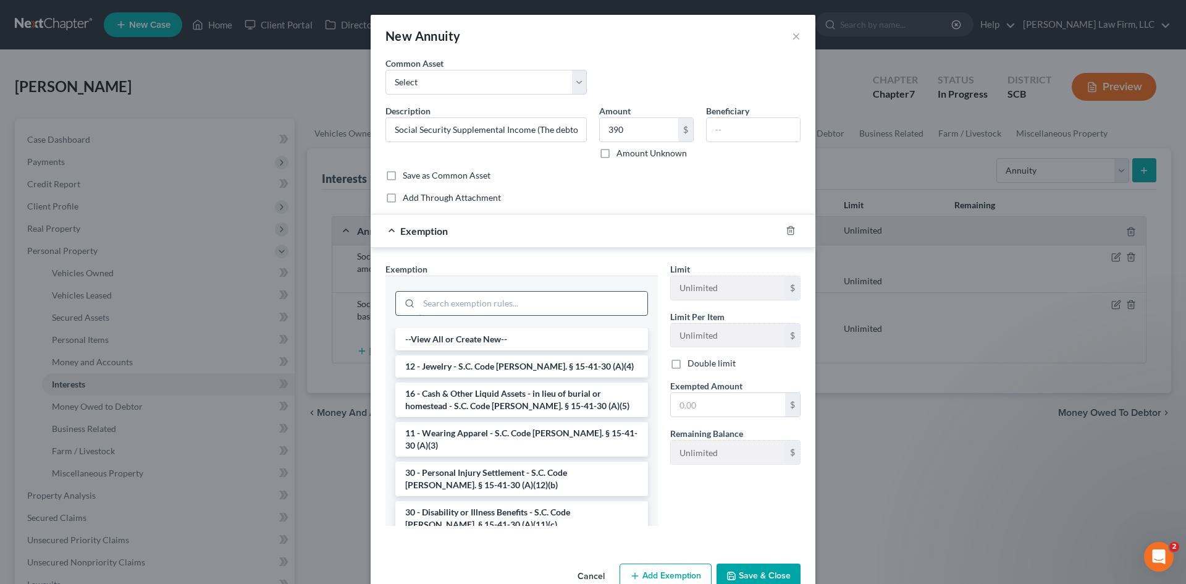
click at [514, 305] on input "search" at bounding box center [533, 303] width 229 height 23
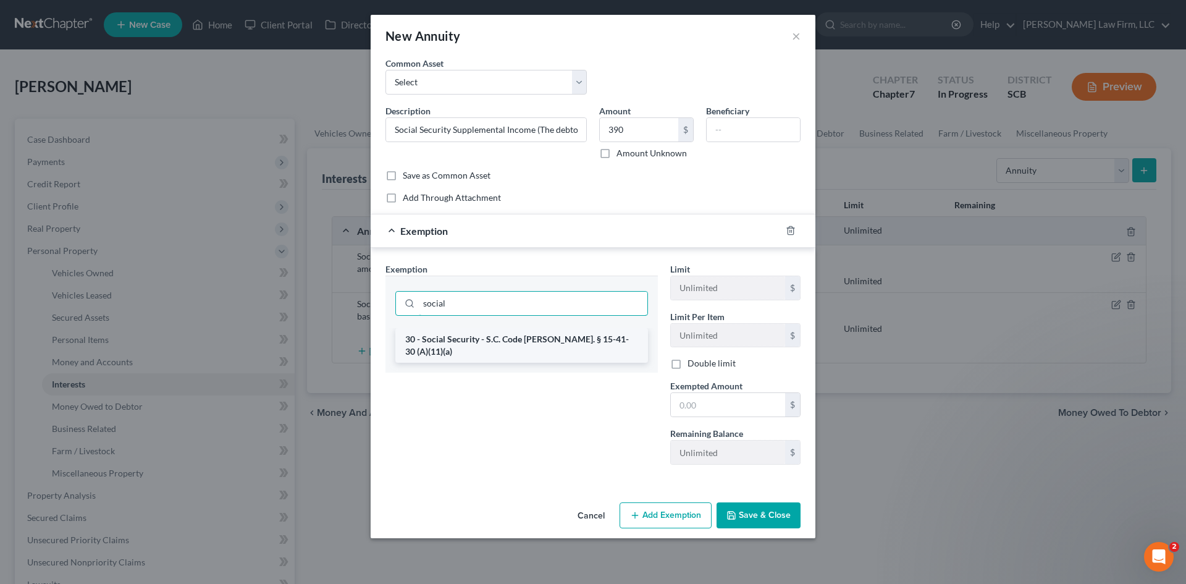
type input "social"
click at [522, 345] on li "30 - Social Security - S.C. Code Ann. § 15-41-30 (A)(11)(a)" at bounding box center [521, 345] width 253 height 35
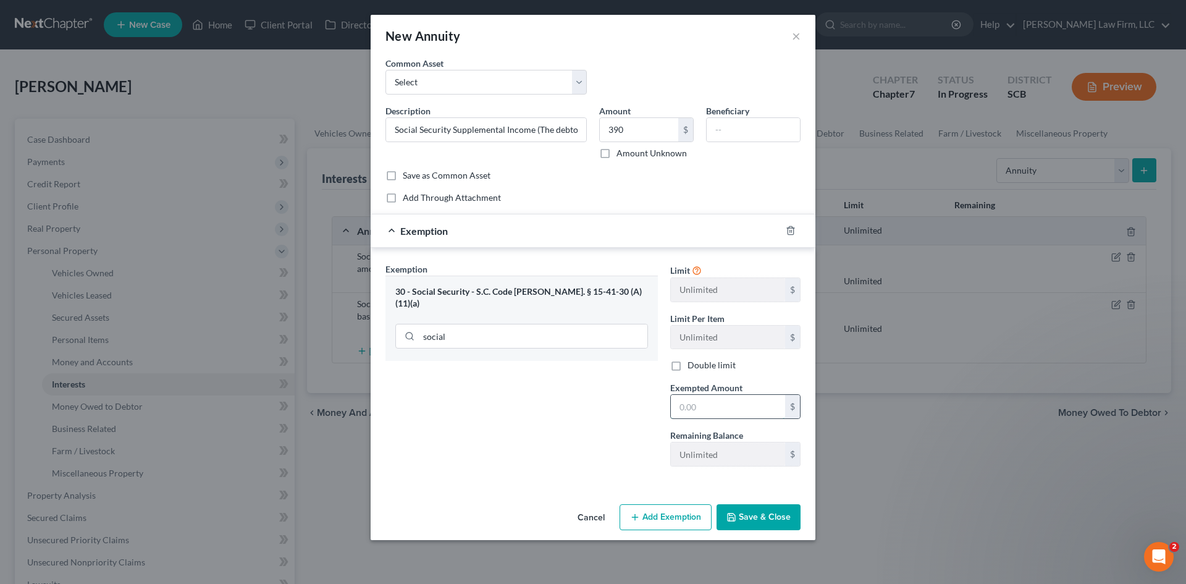
click at [703, 408] on input "text" at bounding box center [728, 406] width 114 height 23
type input "390"
click at [769, 524] on button "Save & Close" at bounding box center [759, 517] width 84 height 26
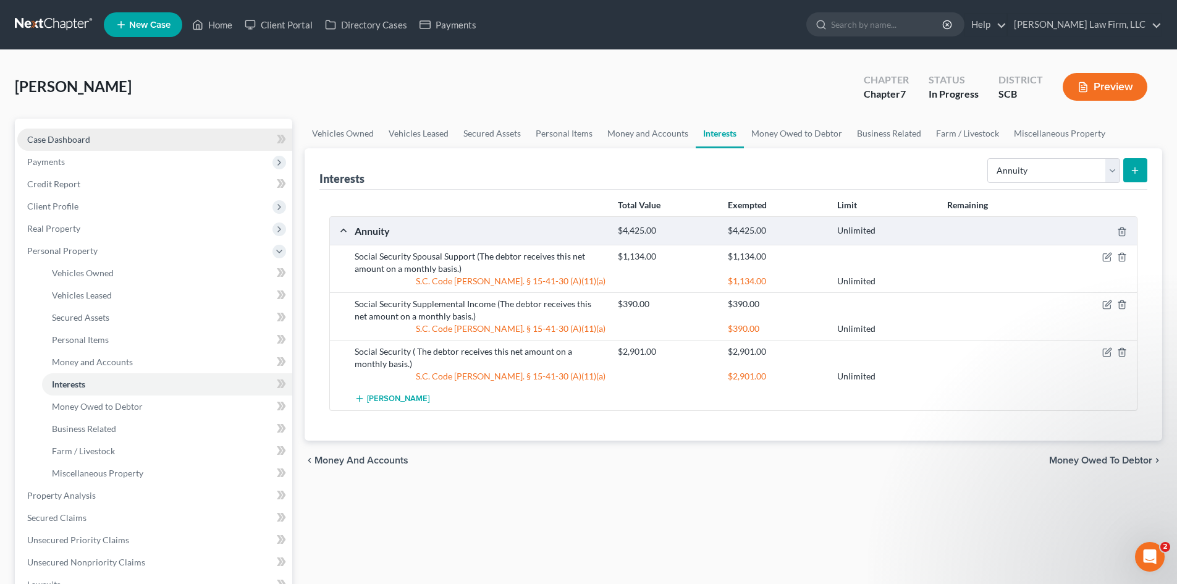
click at [78, 142] on span "Case Dashboard" at bounding box center [58, 139] width 63 height 11
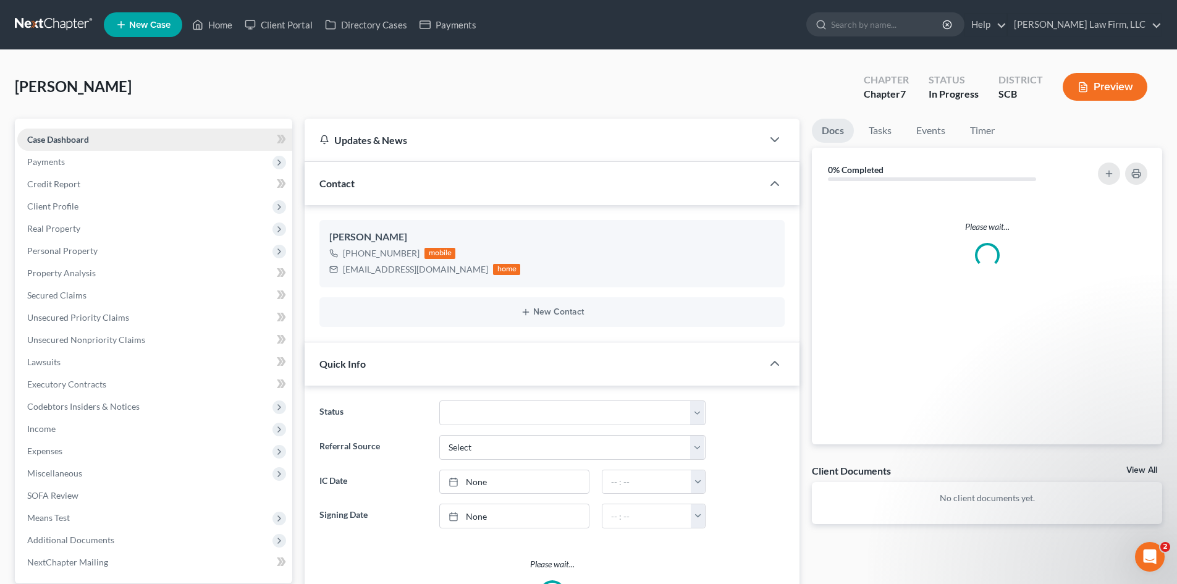
select select "1"
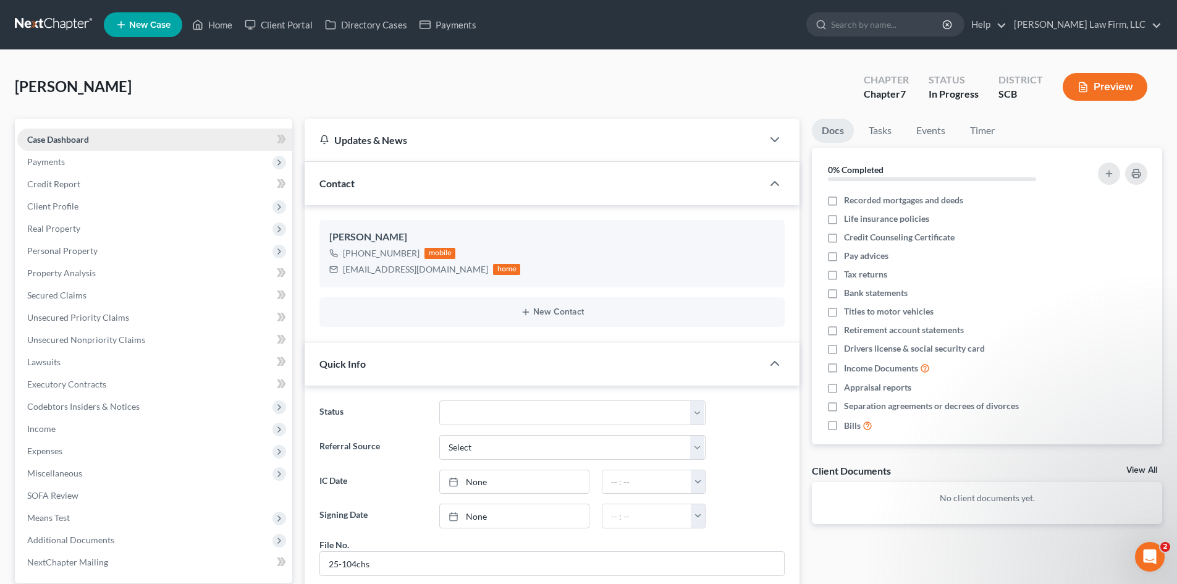
scroll to position [301, 0]
click at [227, 29] on link "Home" at bounding box center [212, 25] width 53 height 22
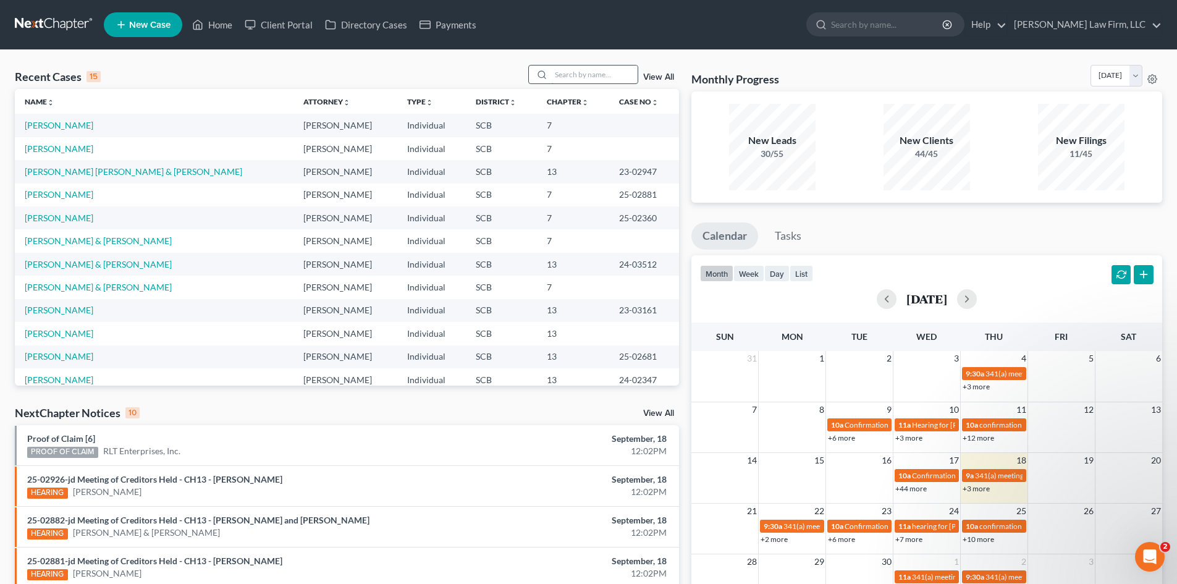
click at [572, 75] on input "search" at bounding box center [594, 75] width 87 height 18
click at [662, 74] on link "View All" at bounding box center [658, 77] width 31 height 9
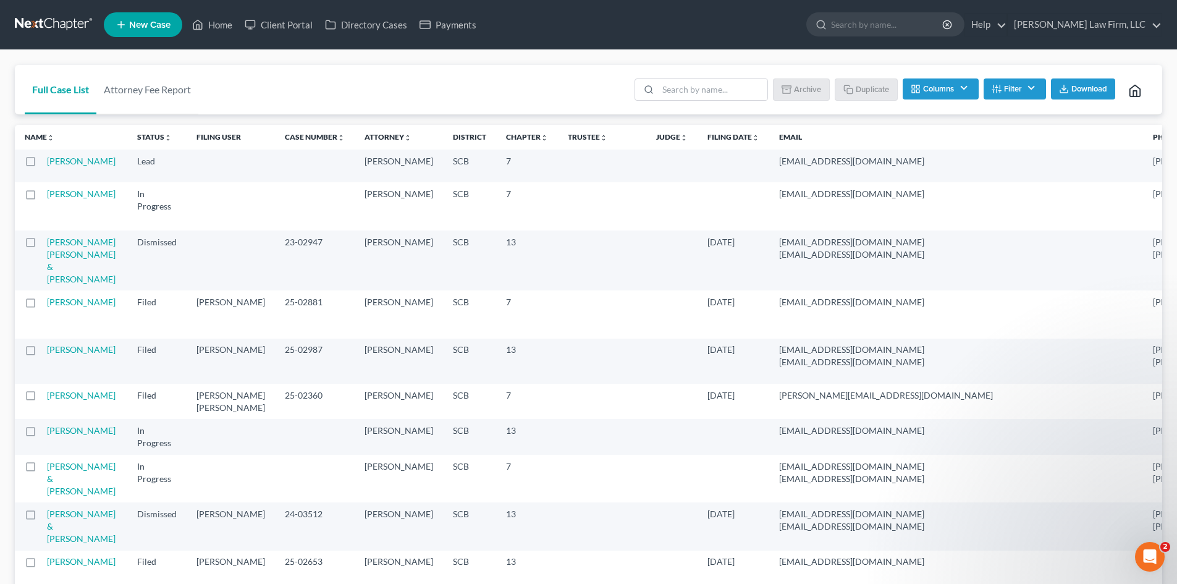
click at [42, 197] on label at bounding box center [42, 197] width 0 height 0
click at [47, 196] on input "checkbox" at bounding box center [51, 192] width 8 height 8
click at [857, 83] on button "Duplicate" at bounding box center [867, 88] width 62 height 21
checkbox input "false"
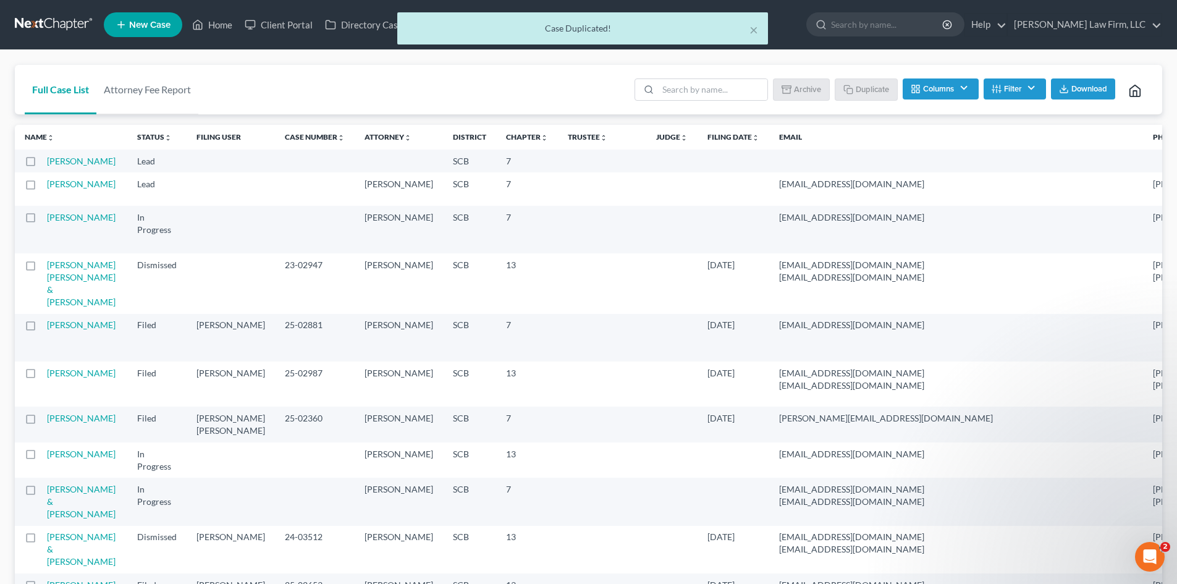
click at [220, 27] on div "× Case Duplicated!" at bounding box center [582, 31] width 1177 height 38
click at [751, 28] on button "×" at bounding box center [754, 29] width 9 height 15
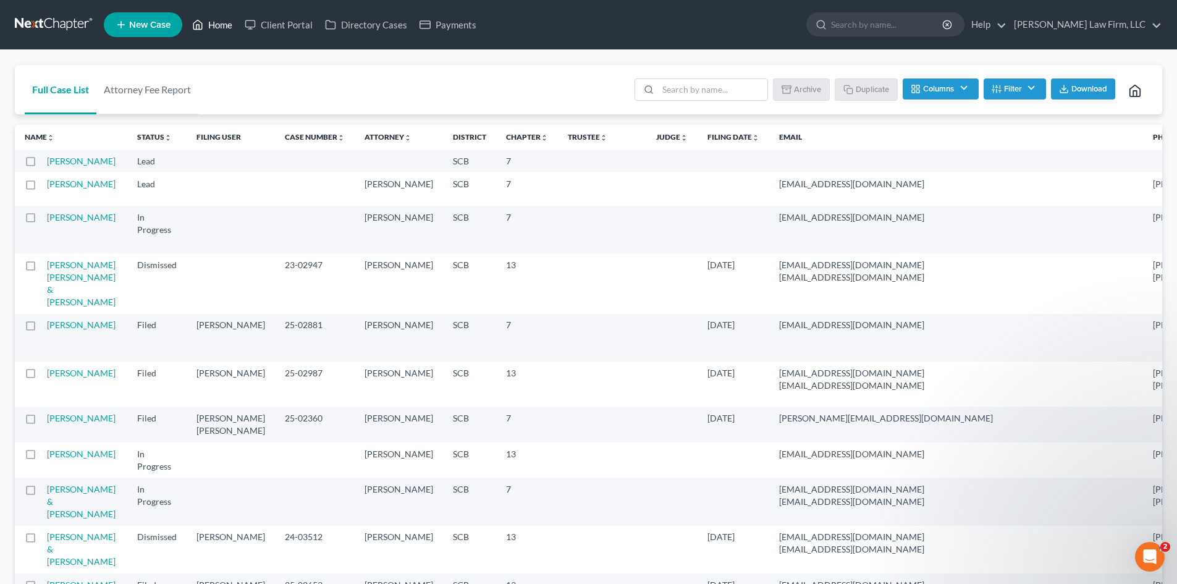
click at [221, 28] on link "Home" at bounding box center [212, 25] width 53 height 22
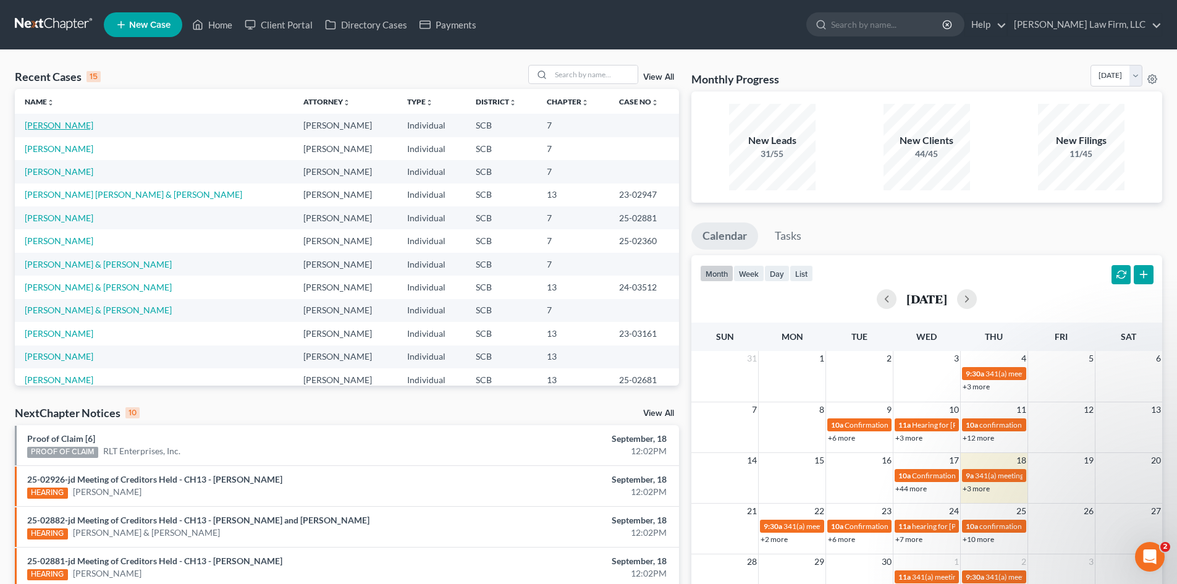
click at [46, 127] on link "[PERSON_NAME]" at bounding box center [59, 125] width 69 height 11
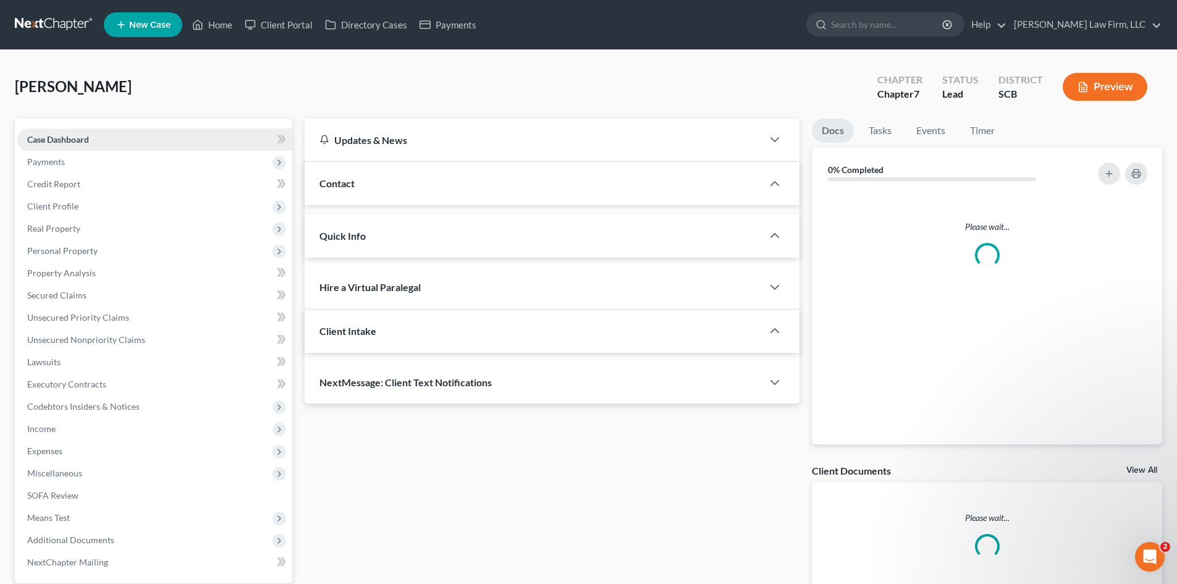
select select "1"
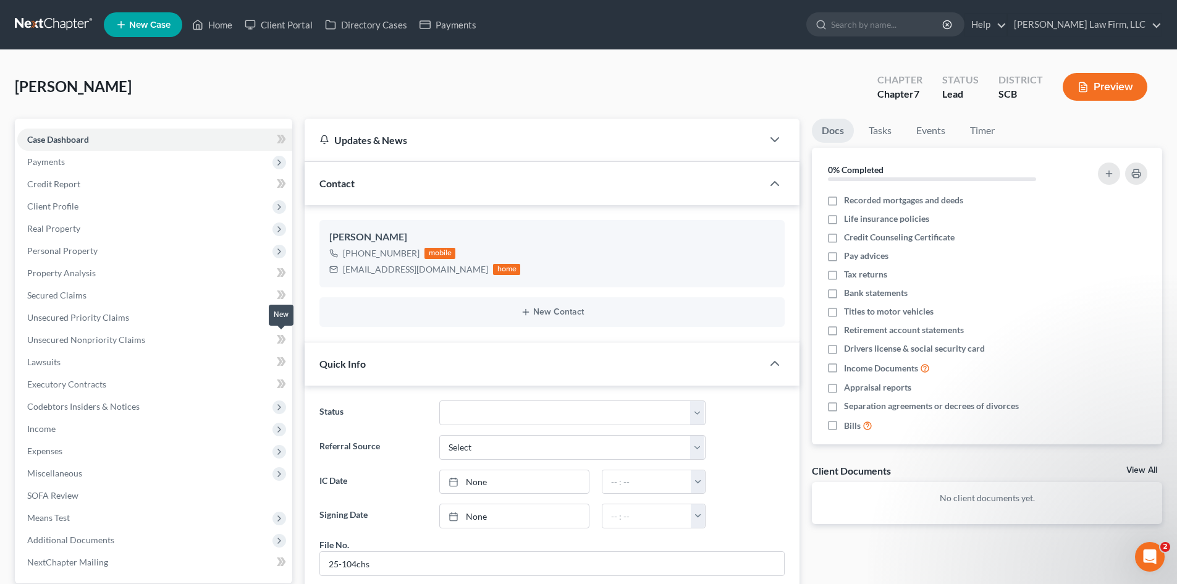
scroll to position [301, 0]
click at [59, 190] on link "Credit Report" at bounding box center [154, 184] width 275 height 22
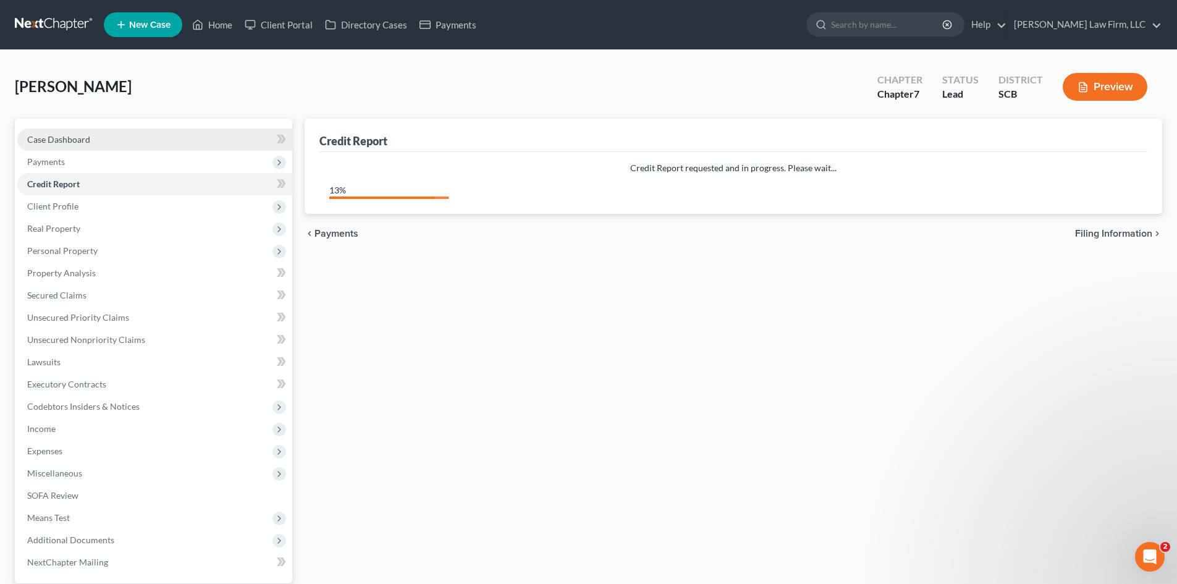
click at [82, 142] on span "Case Dashboard" at bounding box center [58, 139] width 63 height 11
select select "1"
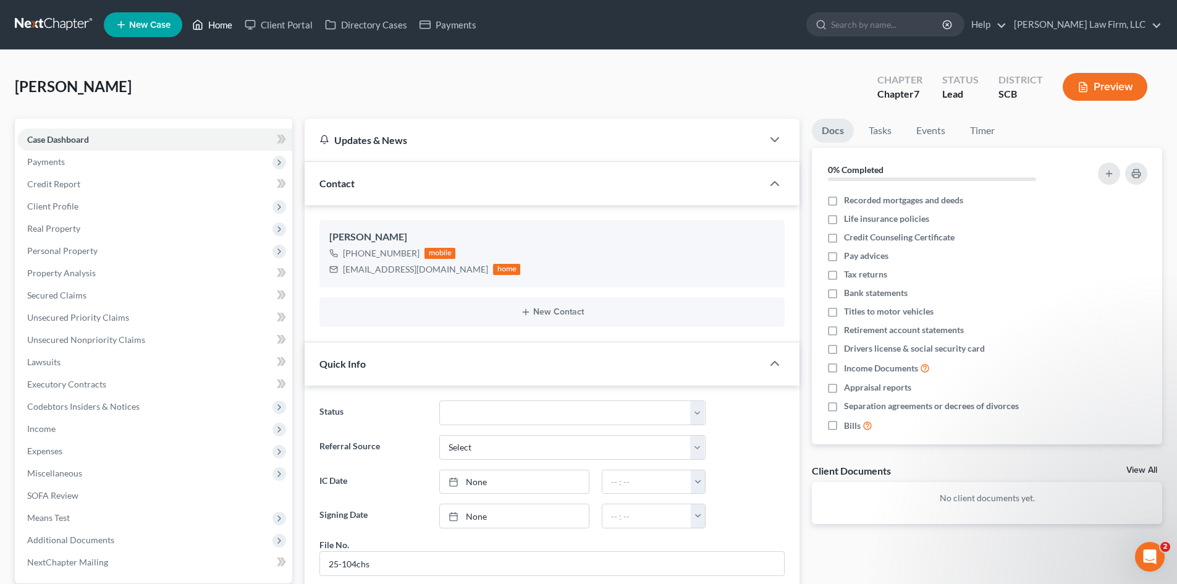
scroll to position [301, 0]
click at [205, 31] on link "Home" at bounding box center [212, 25] width 53 height 22
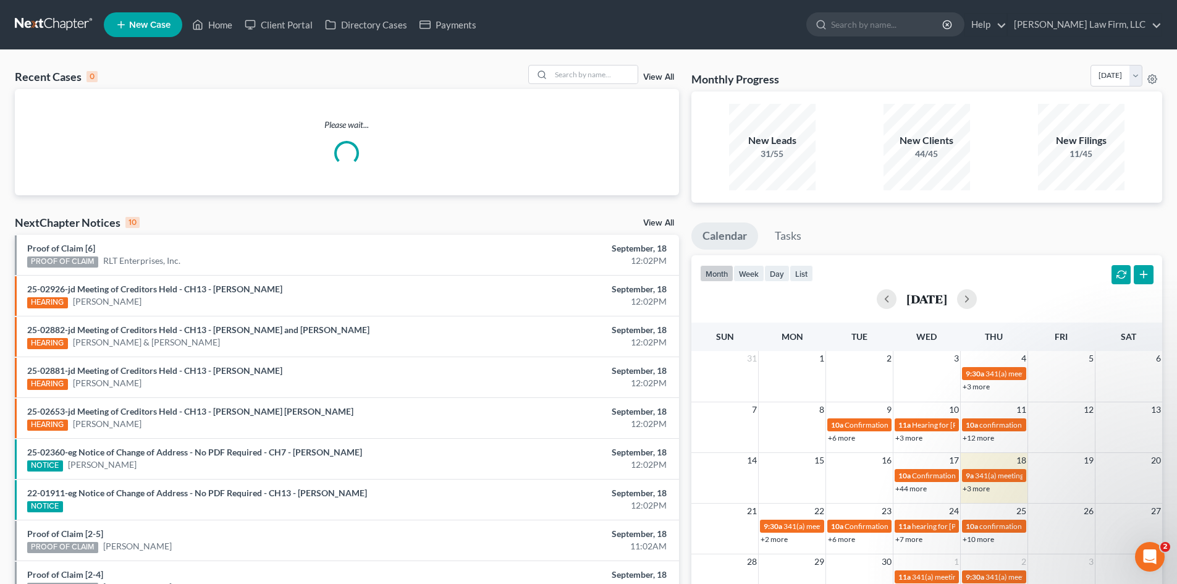
click at [658, 78] on link "View All" at bounding box center [658, 77] width 31 height 9
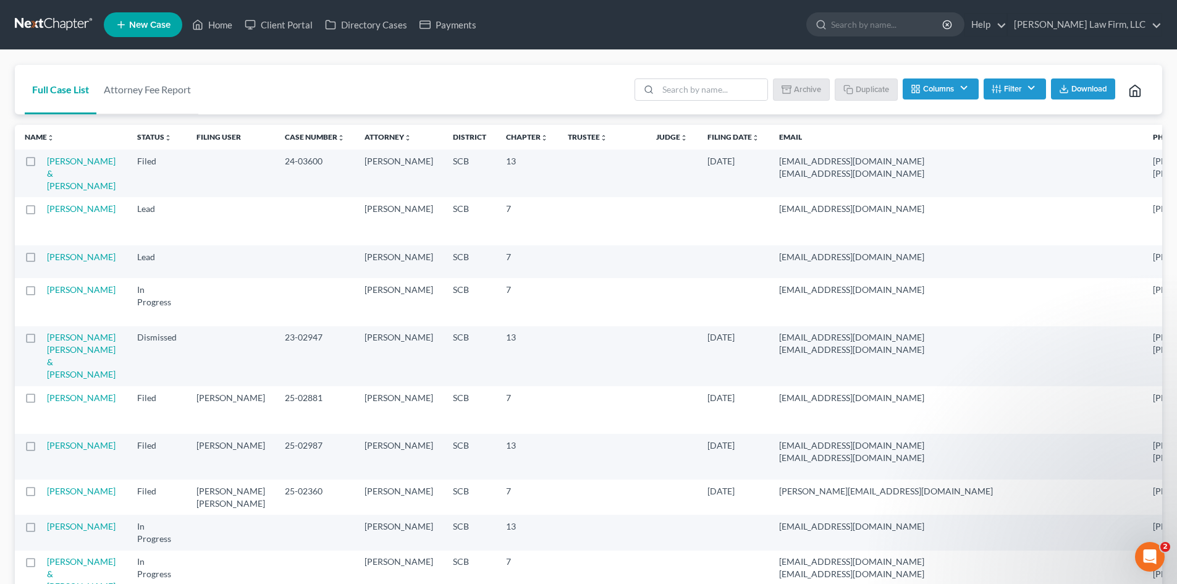
click at [42, 212] on label at bounding box center [42, 212] width 0 height 0
click at [47, 211] on input "checkbox" at bounding box center [51, 207] width 8 height 8
click at [803, 96] on button "Archive" at bounding box center [804, 88] width 56 height 21
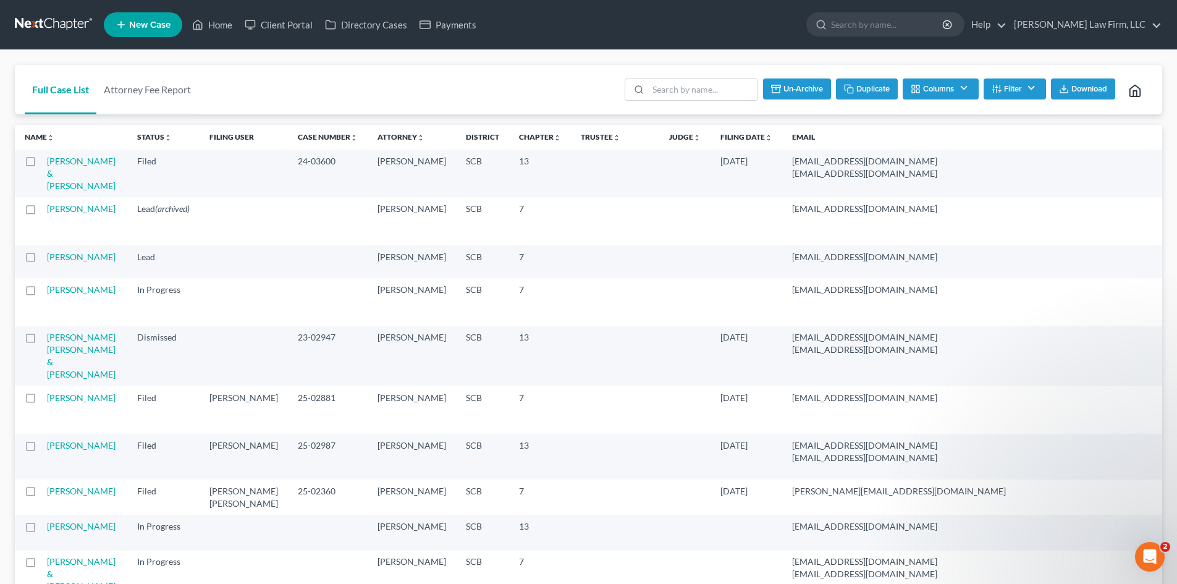
checkbox input "false"
click at [213, 27] on link "Home" at bounding box center [212, 25] width 53 height 22
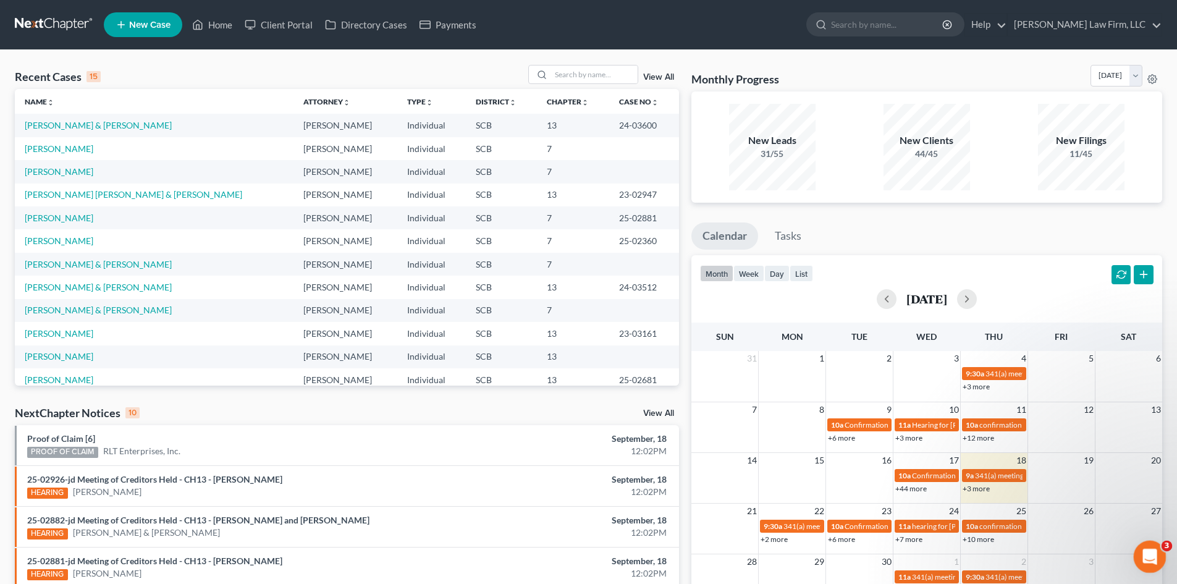
click at [1151, 556] on icon "Open Intercom Messenger" at bounding box center [1148, 555] width 20 height 20
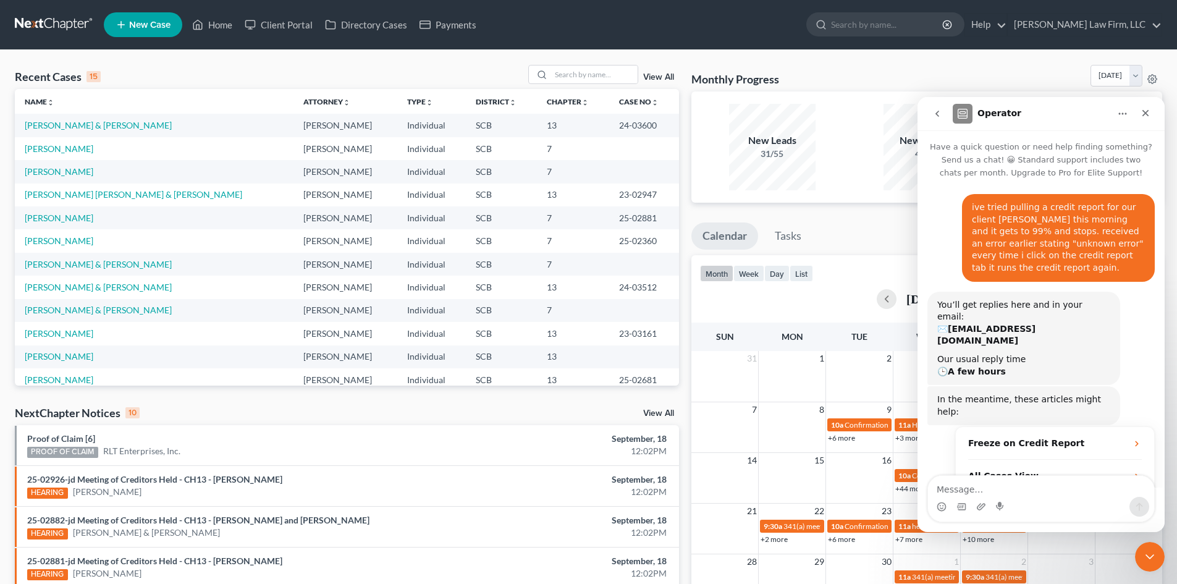
scroll to position [70, 0]
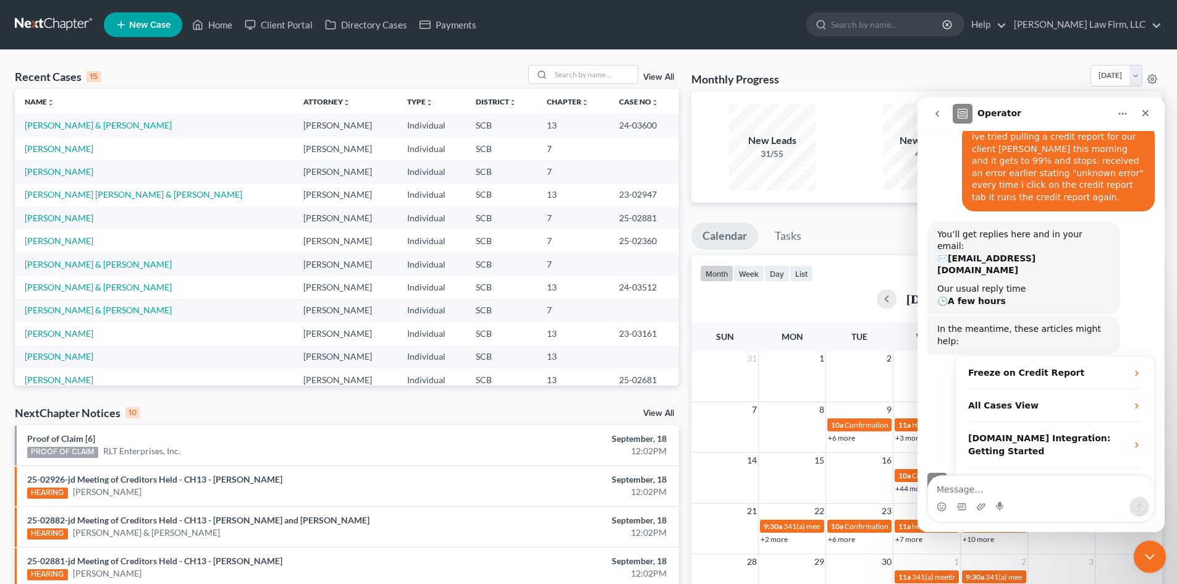
click at [1152, 552] on icon "Close Intercom Messenger" at bounding box center [1148, 555] width 15 height 15
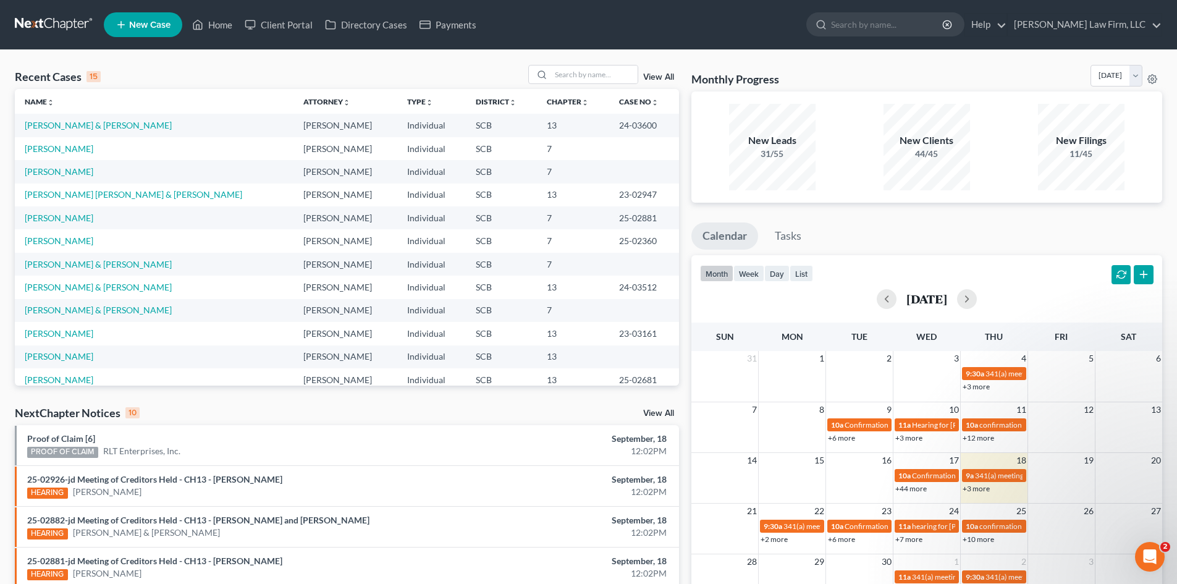
scroll to position [0, 0]
click at [81, 175] on link "[PERSON_NAME]" at bounding box center [59, 171] width 69 height 11
select select "1"
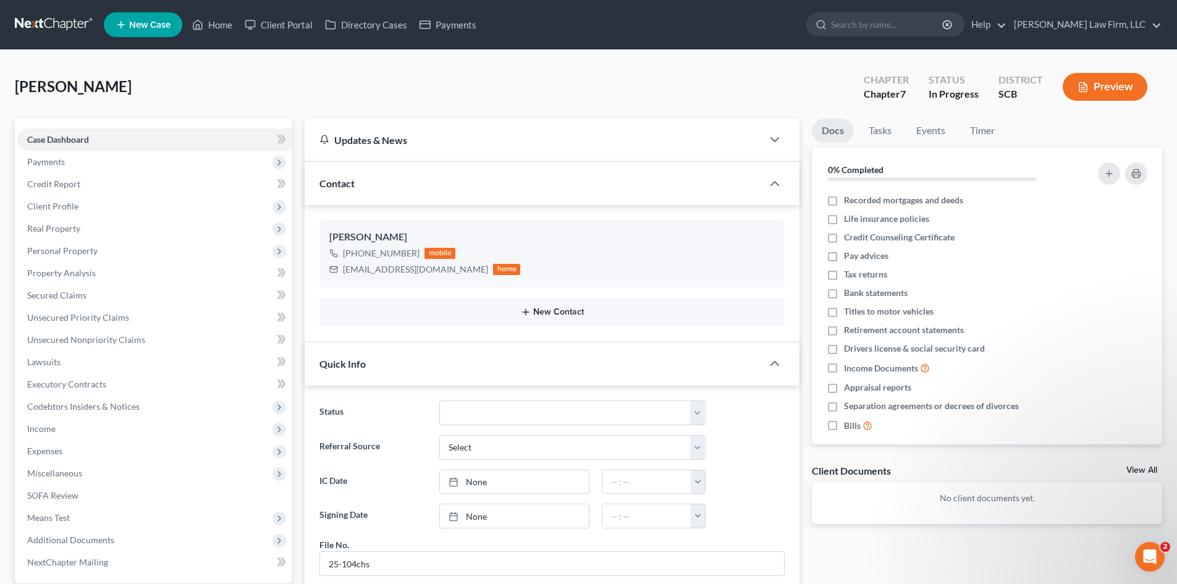
scroll to position [301, 0]
click at [87, 230] on span "Real Property" at bounding box center [154, 229] width 275 height 22
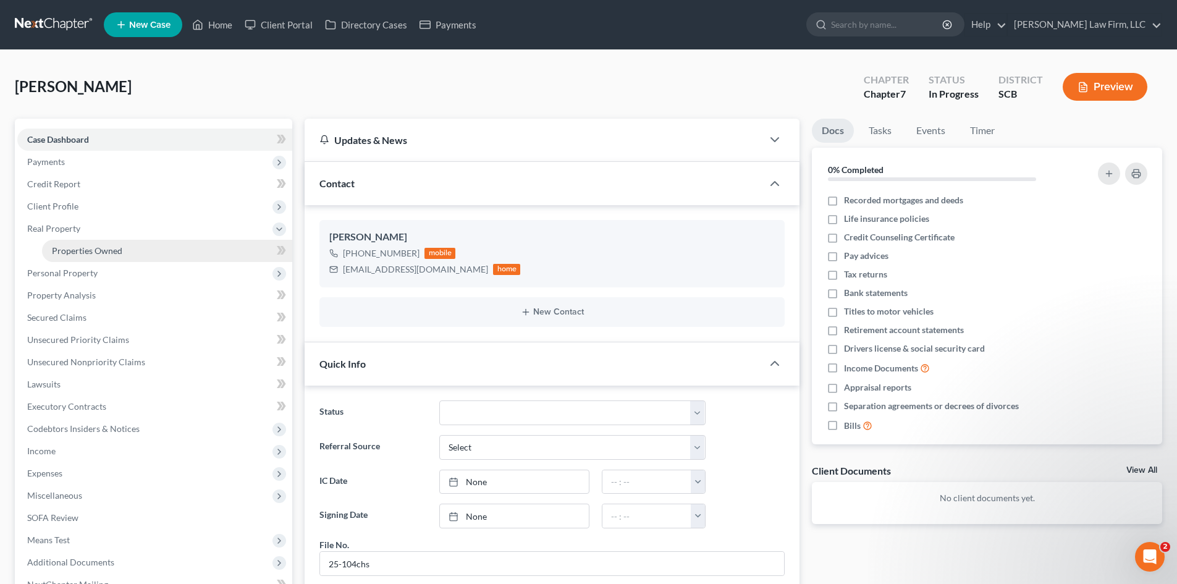
click at [79, 255] on span "Properties Owned" at bounding box center [87, 250] width 70 height 11
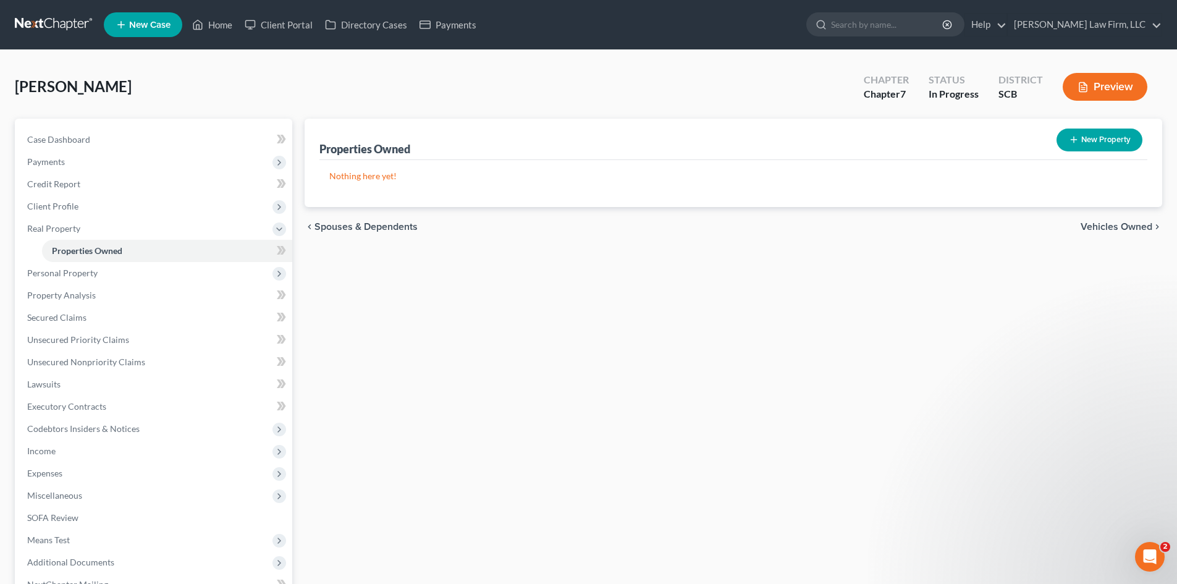
click at [1103, 222] on span "Vehicles Owned" at bounding box center [1117, 227] width 72 height 10
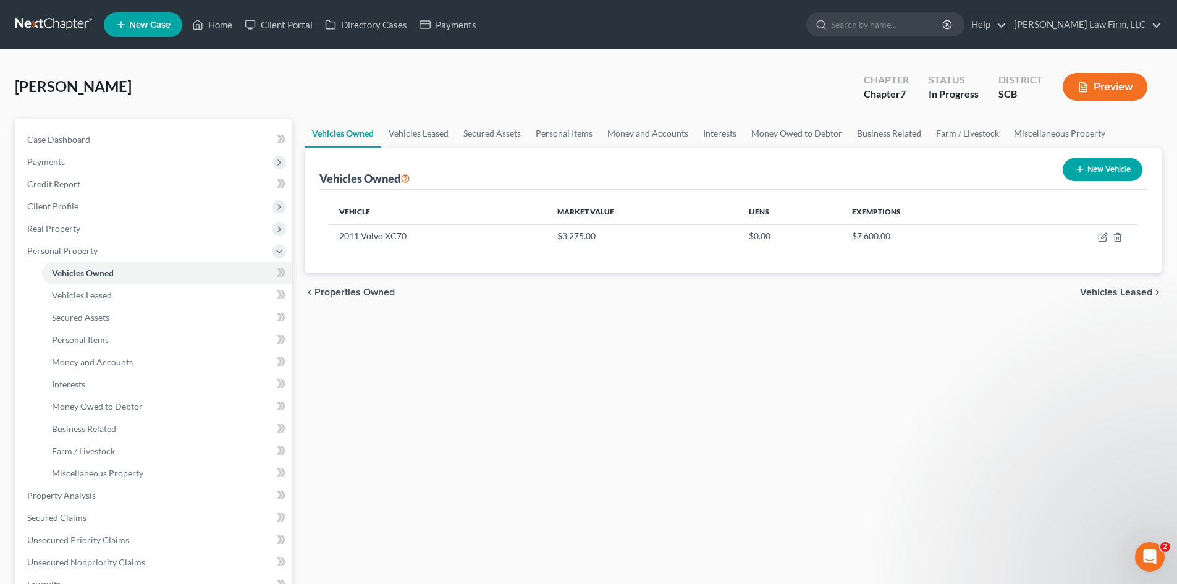
click at [1125, 294] on span "Vehicles Leased" at bounding box center [1116, 292] width 72 height 10
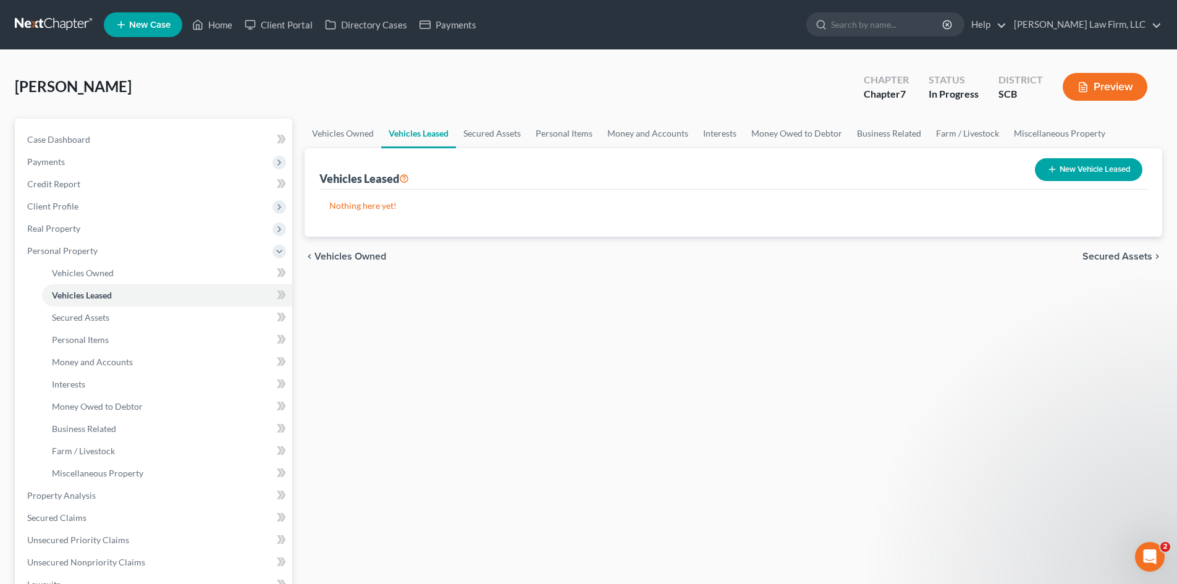
click at [1128, 260] on span "Secured Assets" at bounding box center [1118, 257] width 70 height 10
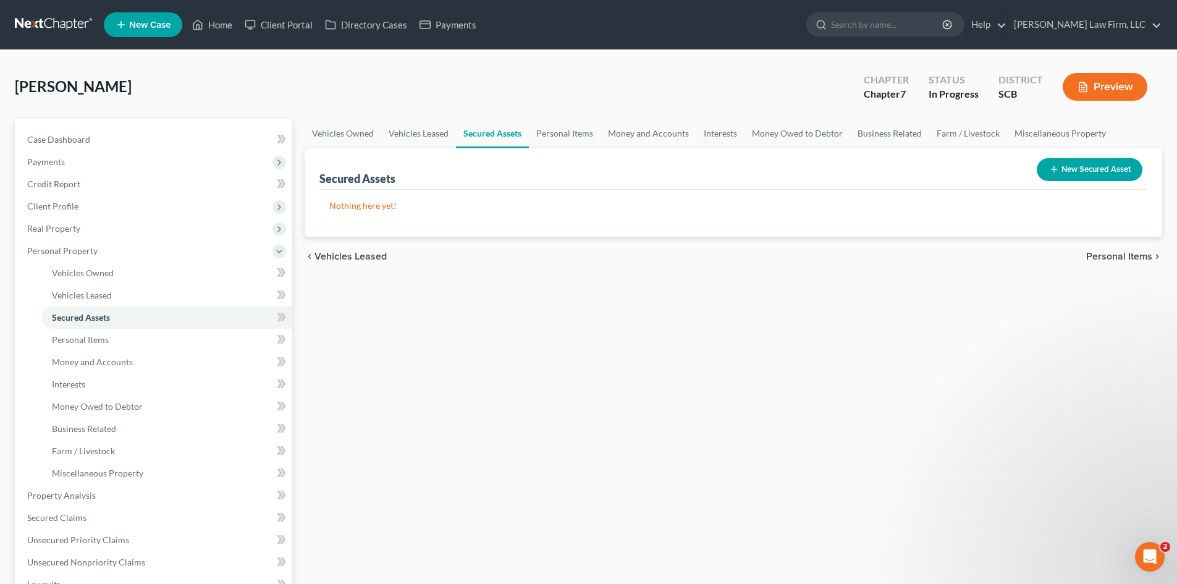
click at [1128, 257] on span "Personal Items" at bounding box center [1119, 257] width 66 height 10
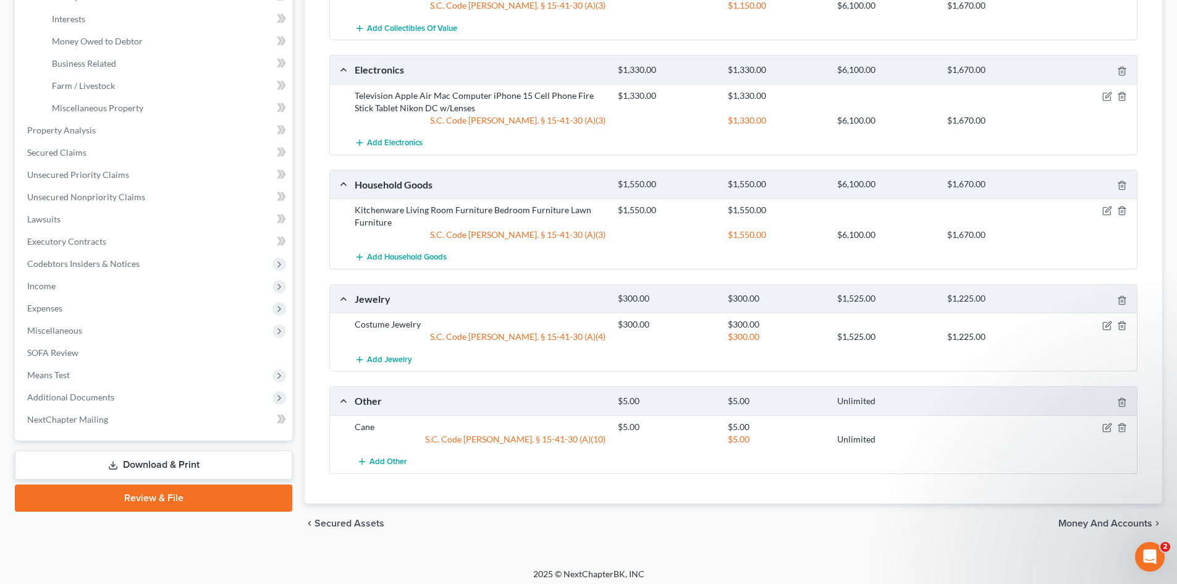
scroll to position [371, 0]
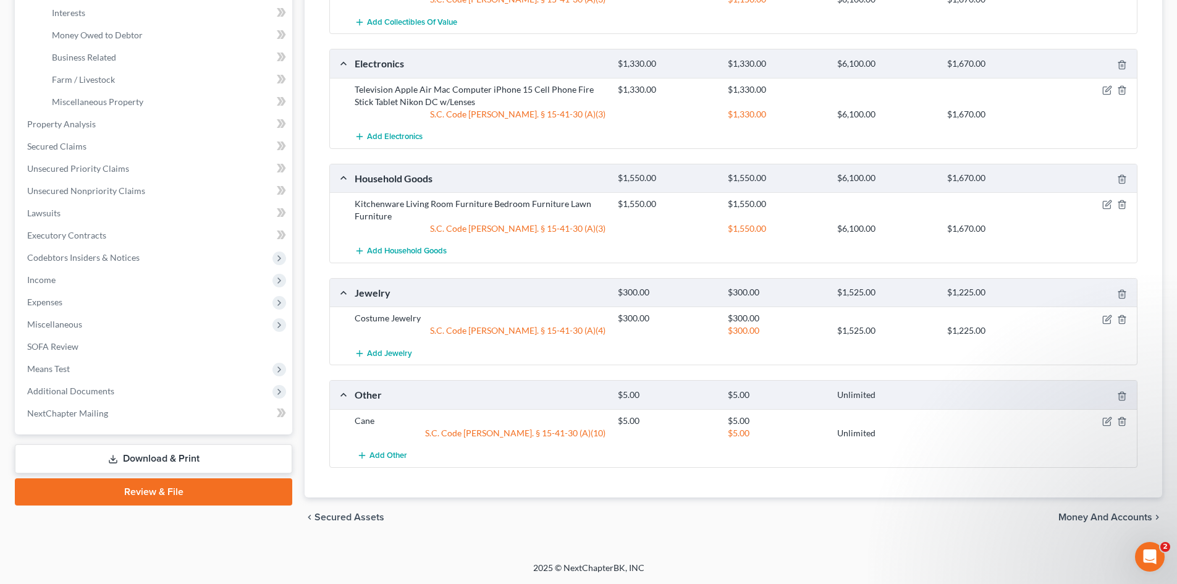
click at [1112, 522] on span "Money and Accounts" at bounding box center [1106, 517] width 94 height 10
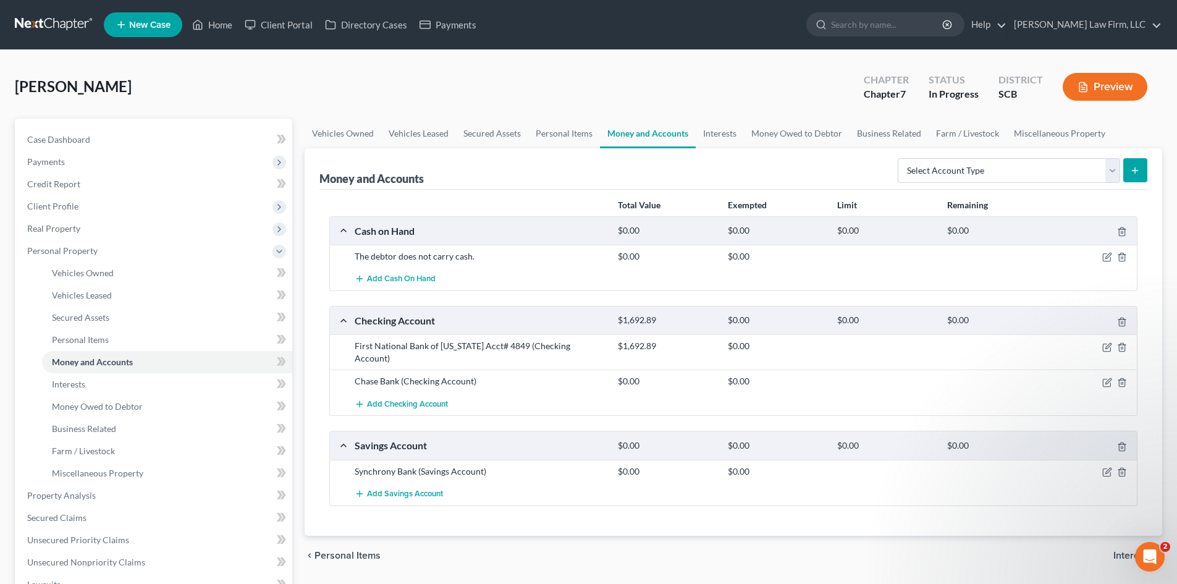
scroll to position [247, 0]
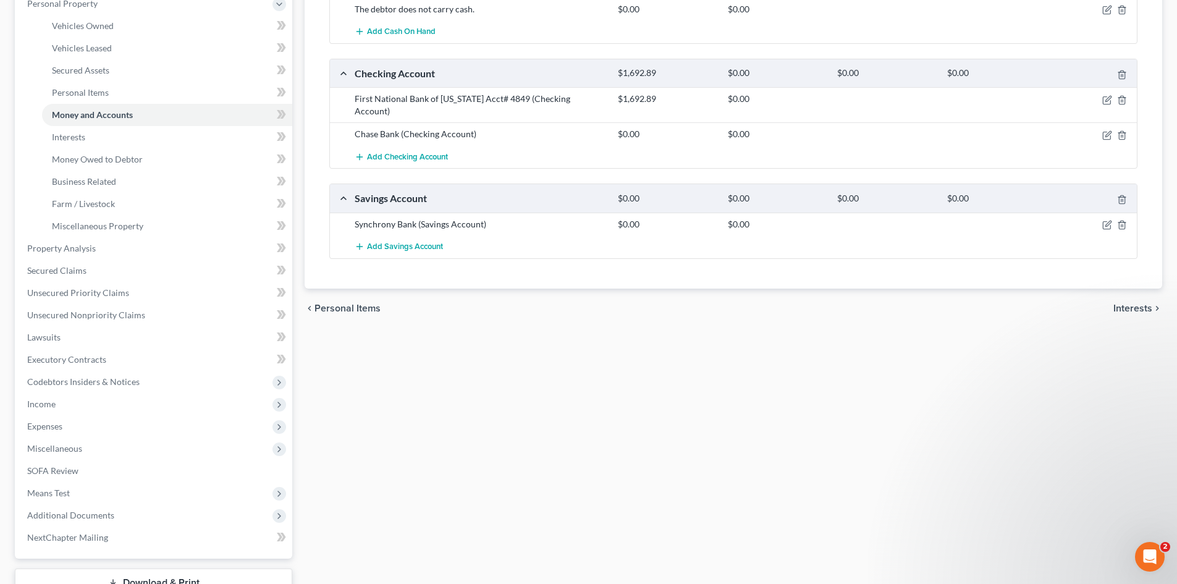
click at [1135, 313] on span "Interests" at bounding box center [1133, 308] width 39 height 10
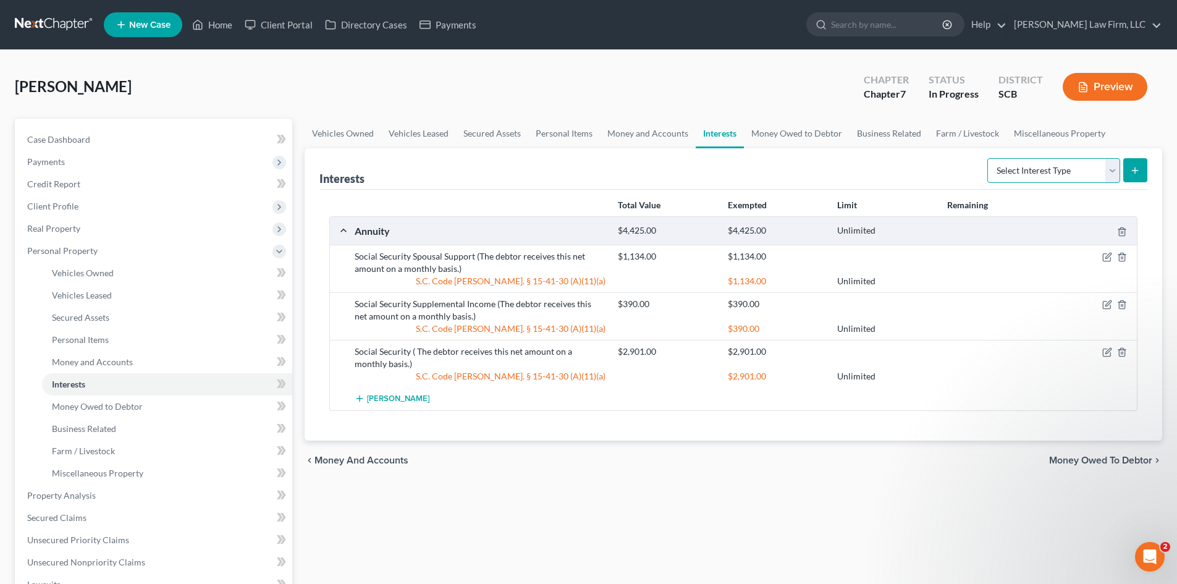
click at [1005, 168] on select "Select Interest Type 401K Annuity Bond Education IRA Government Bond Government…" at bounding box center [1053, 170] width 133 height 25
drag, startPoint x: 798, startPoint y: 122, endPoint x: 811, endPoint y: 125, distance: 13.2
click at [798, 122] on link "Money Owed to Debtor" at bounding box center [797, 134] width 106 height 30
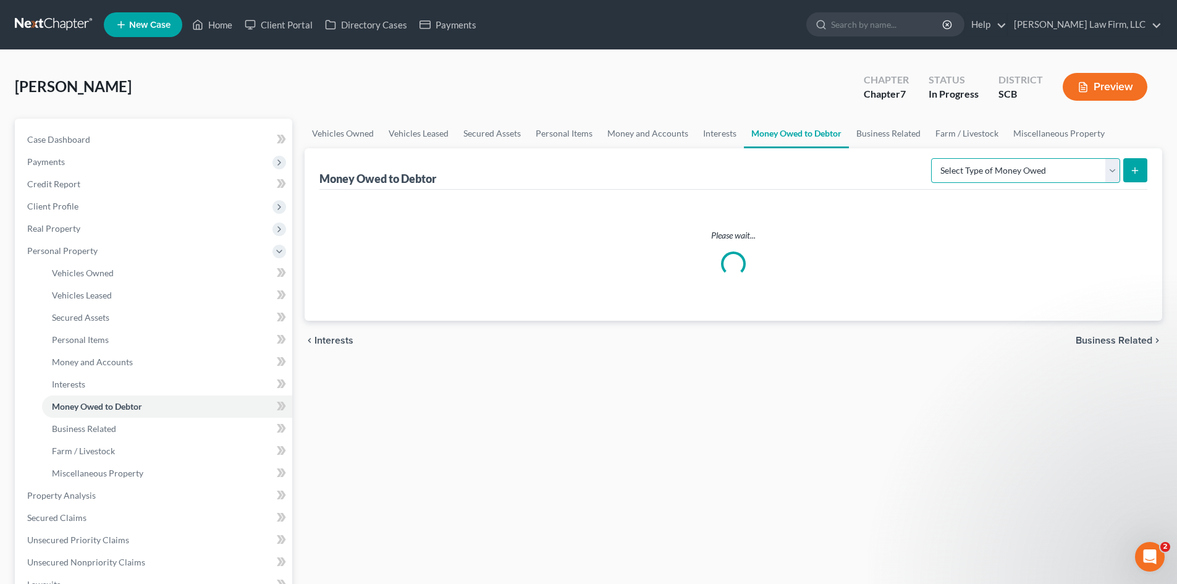
click at [1005, 180] on select "Select Type of Money Owed Accounts Receivable Alimony Child Support Claims Agai…" at bounding box center [1025, 170] width 189 height 25
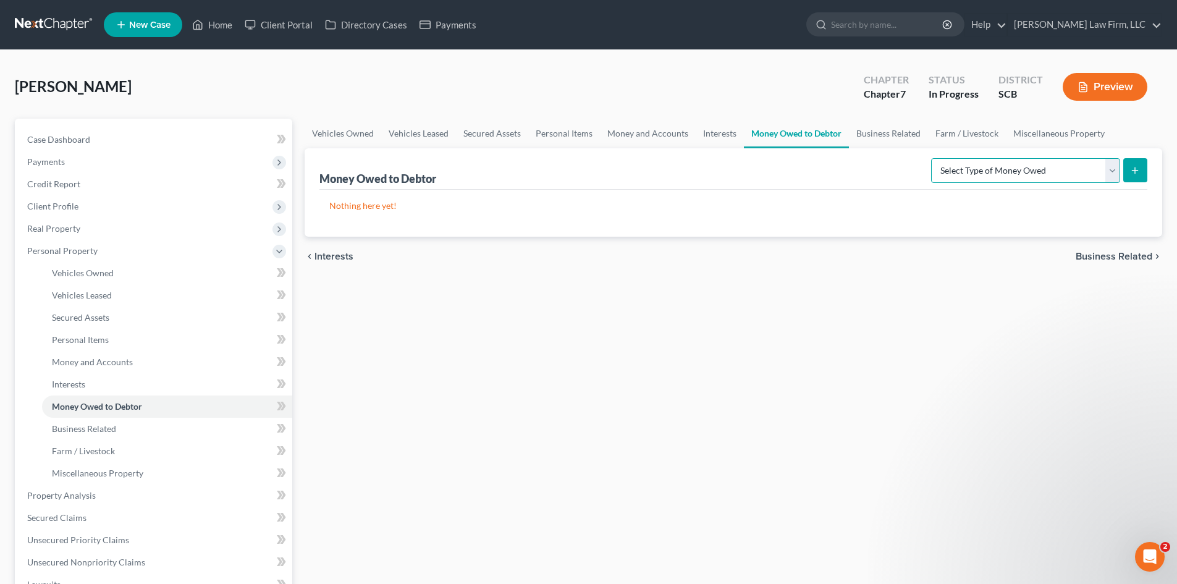
select select "expected_tax_refund"
click at [933, 158] on select "Select Type of Money Owed Accounts Receivable Alimony Child Support Claims Agai…" at bounding box center [1025, 170] width 189 height 25
click at [1139, 179] on button "submit" at bounding box center [1135, 170] width 24 height 24
select select "0"
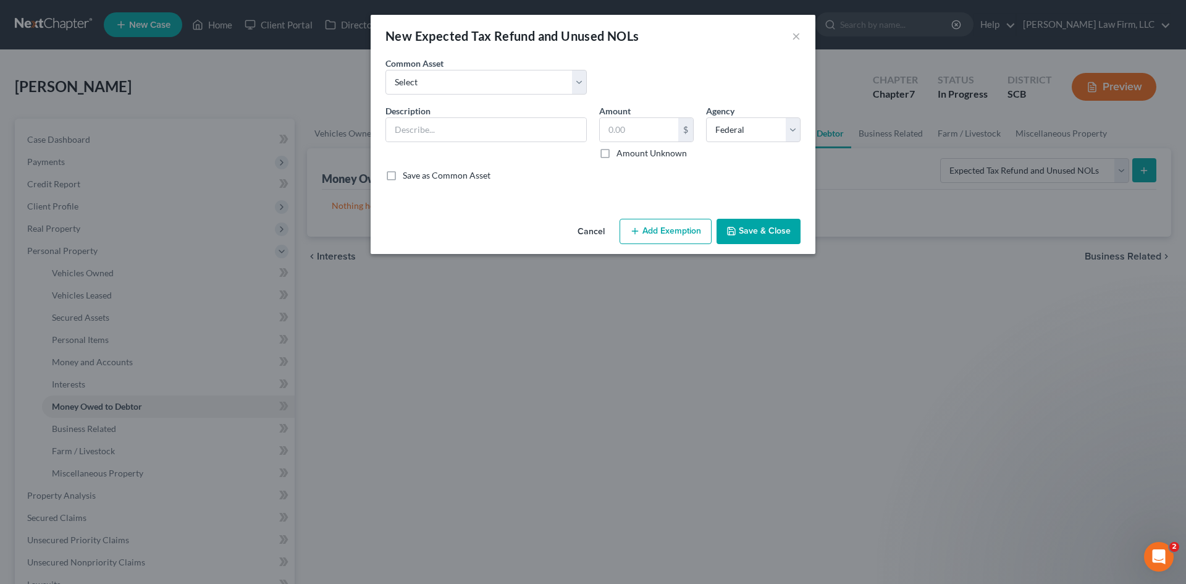
click at [484, 96] on div "Common Asset Select 2024 Anticipated Federal and State Tax Refunds (This amount…" at bounding box center [593, 81] width 428 height 48
click at [475, 84] on select "Select 2024 Anticipated Federal and State Tax Refunds (This amount is based on …" at bounding box center [486, 82] width 201 height 25
select select "2"
click at [386, 70] on select "Select 2024 Anticipated Federal and State Tax Refunds (This amount is based on …" at bounding box center [486, 82] width 201 height 25
type input "The debtor is not required to file tax returns due to low income from Social Se…"
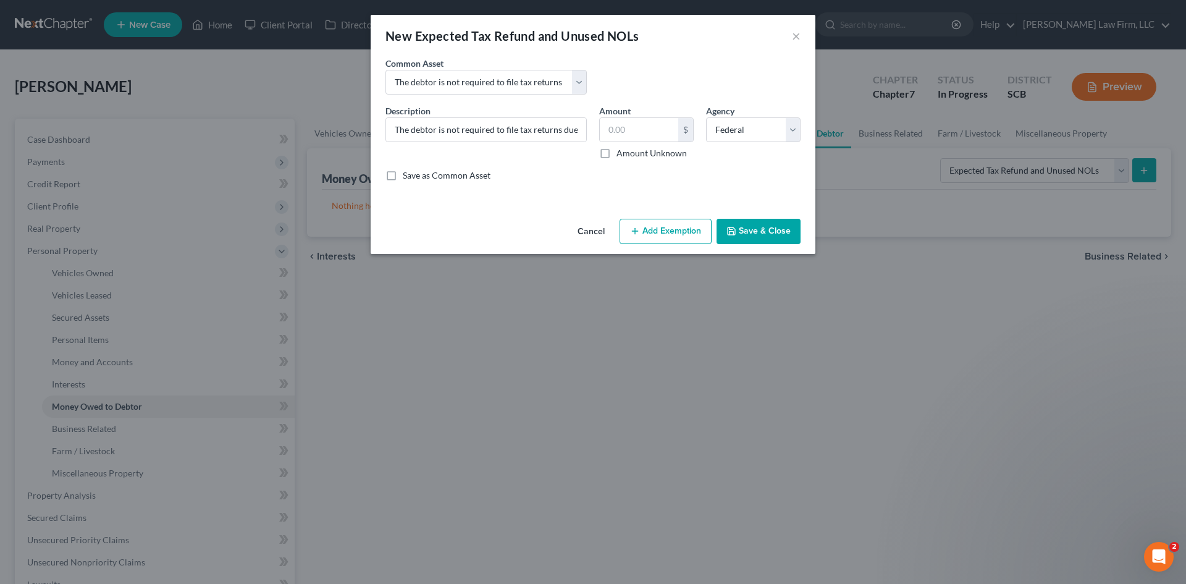
click at [746, 232] on button "Save & Close" at bounding box center [759, 232] width 84 height 26
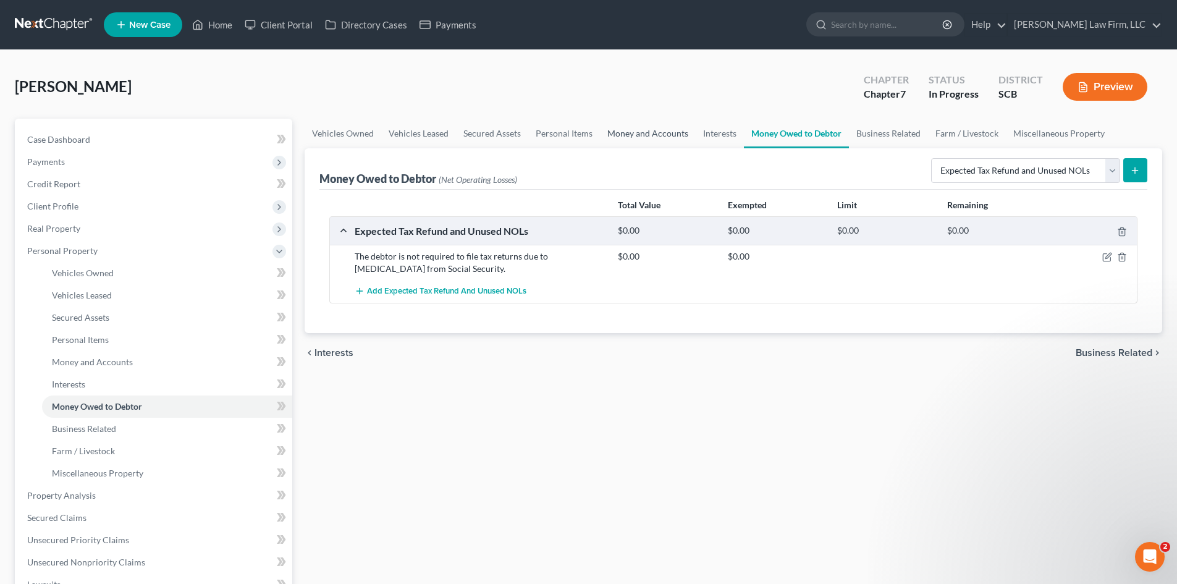
click at [640, 133] on link "Money and Accounts" at bounding box center [648, 134] width 96 height 30
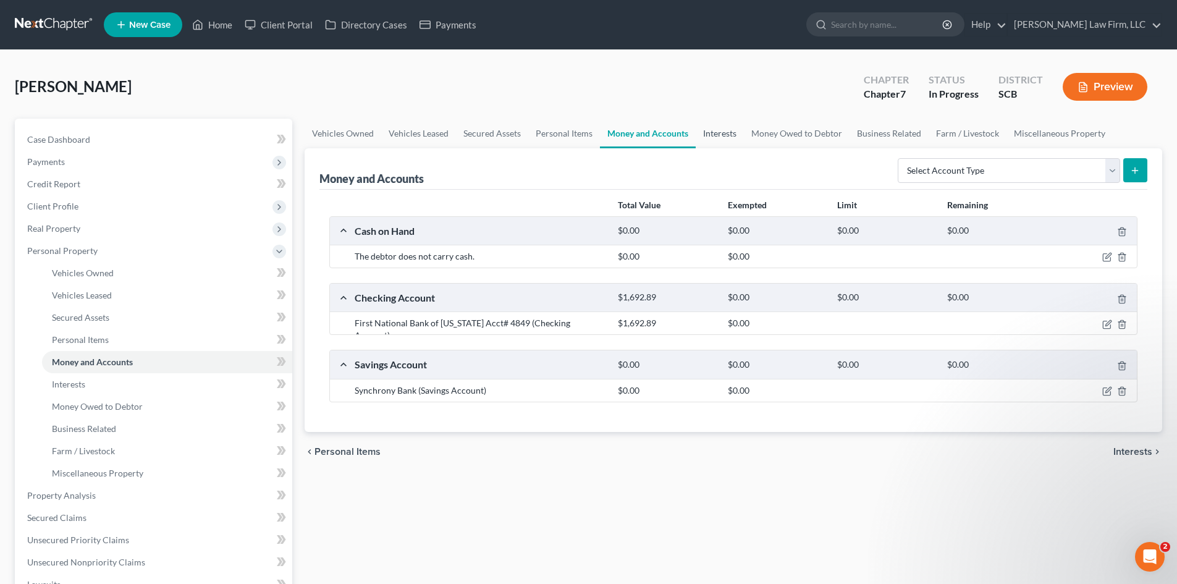
click at [709, 132] on link "Interests" at bounding box center [720, 134] width 48 height 30
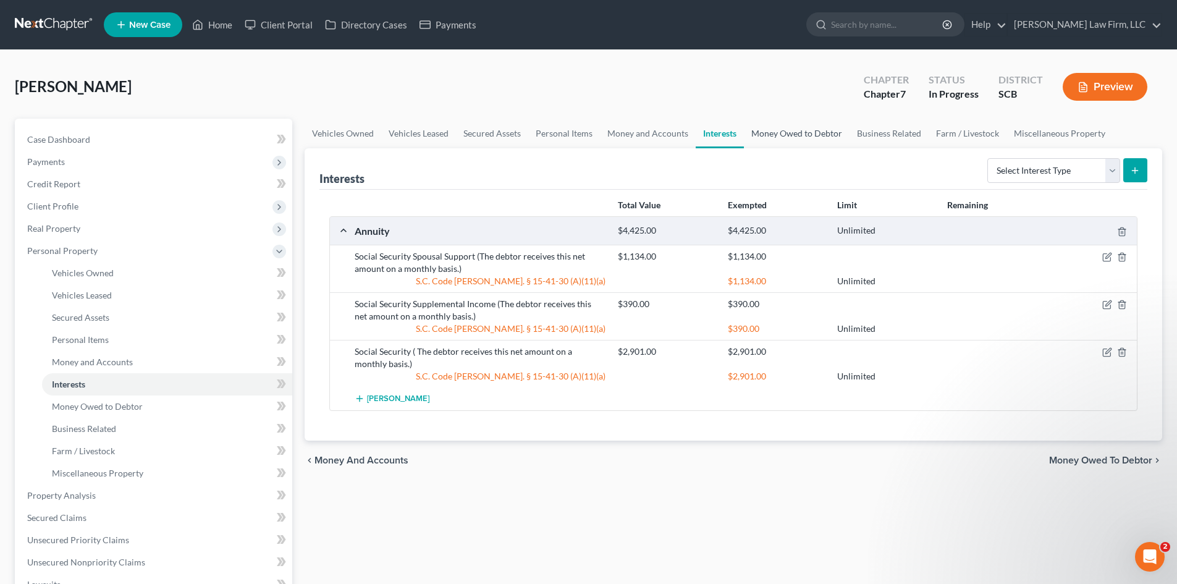
click at [790, 135] on link "Money Owed to Debtor" at bounding box center [797, 134] width 106 height 30
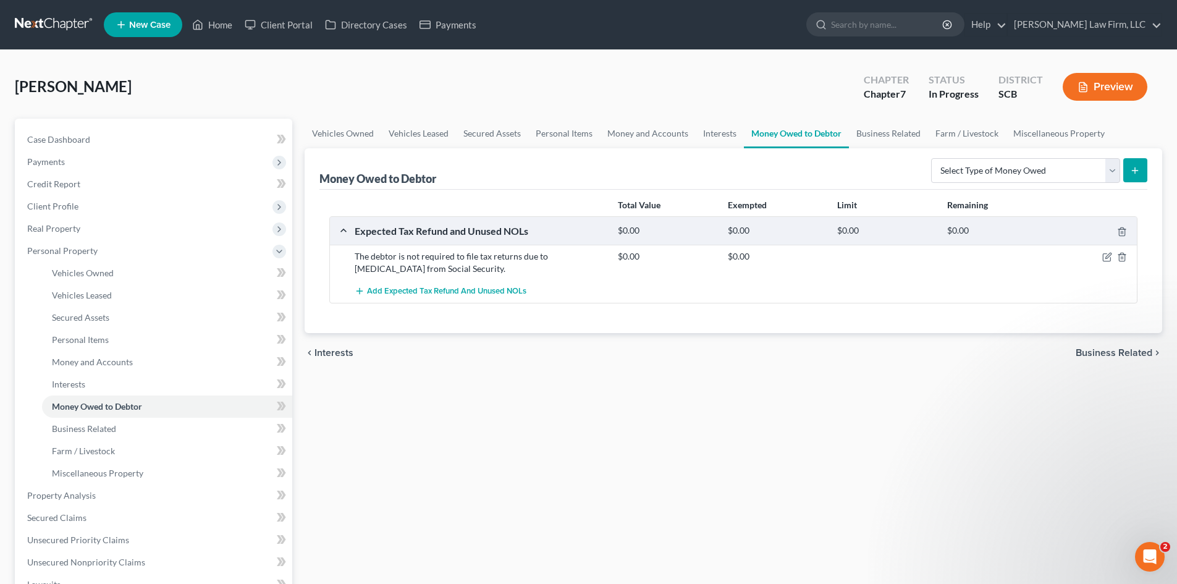
click at [1099, 349] on span "Business Related" at bounding box center [1114, 353] width 77 height 10
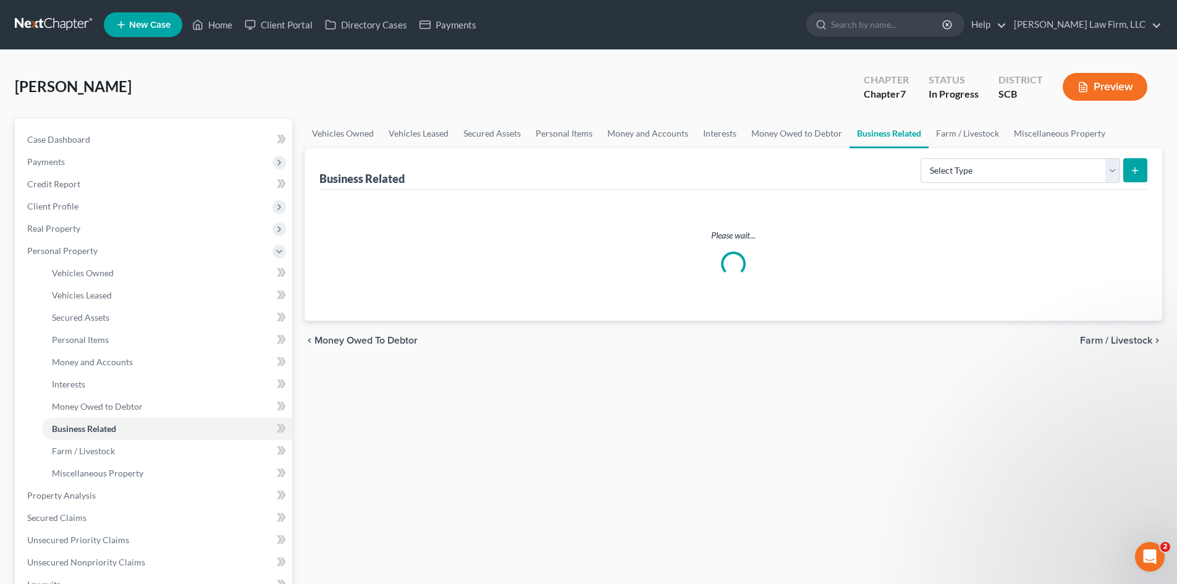
click at [1099, 349] on div "Vehicles Owned Vehicles Leased Secured Assets Personal Items Money and Accounts…" at bounding box center [733, 498] width 870 height 758
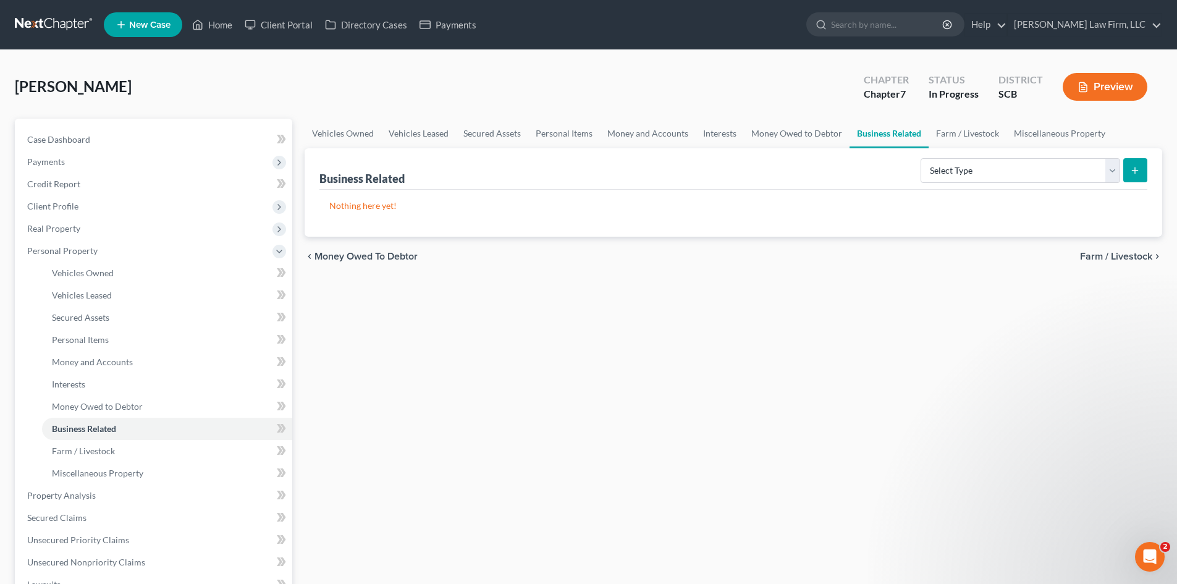
click at [1127, 263] on div "chevron_left Money Owed to Debtor Farm / Livestock chevron_right" at bounding box center [734, 257] width 858 height 40
click at [1127, 255] on span "Farm / Livestock" at bounding box center [1116, 257] width 72 height 10
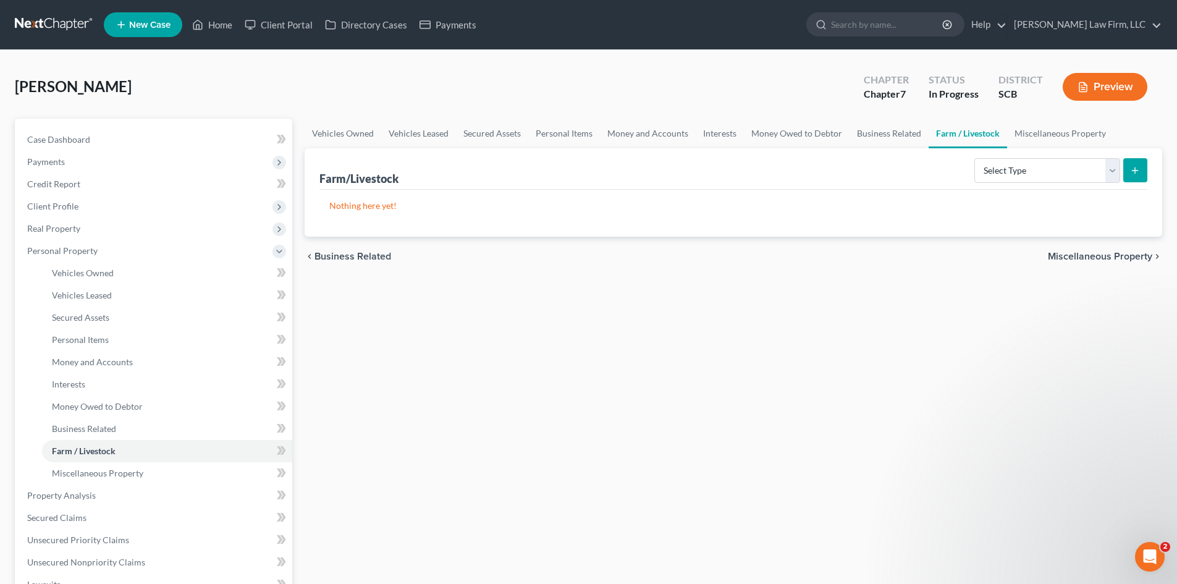
click at [1101, 259] on span "Miscellaneous Property" at bounding box center [1100, 257] width 104 height 10
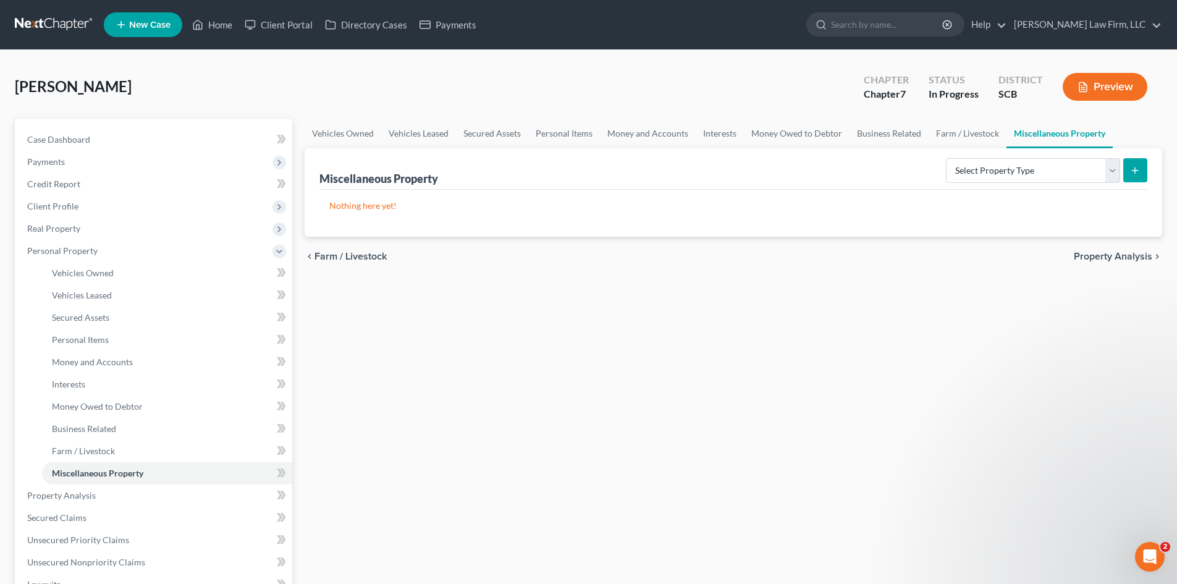
click at [1102, 258] on span "Property Analysis" at bounding box center [1113, 257] width 78 height 10
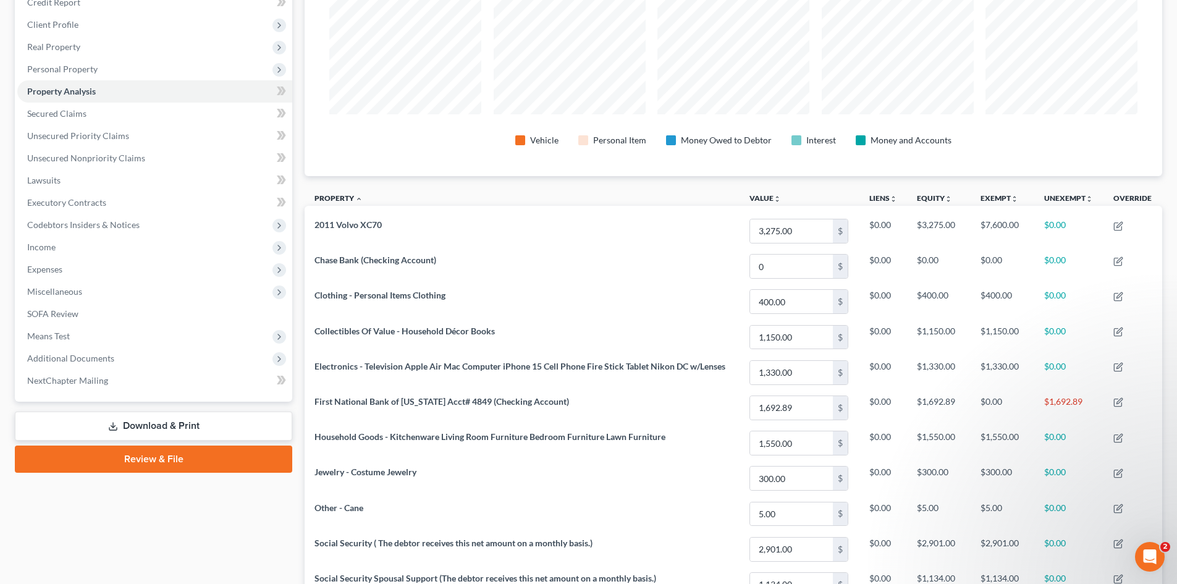
scroll to position [185, 0]
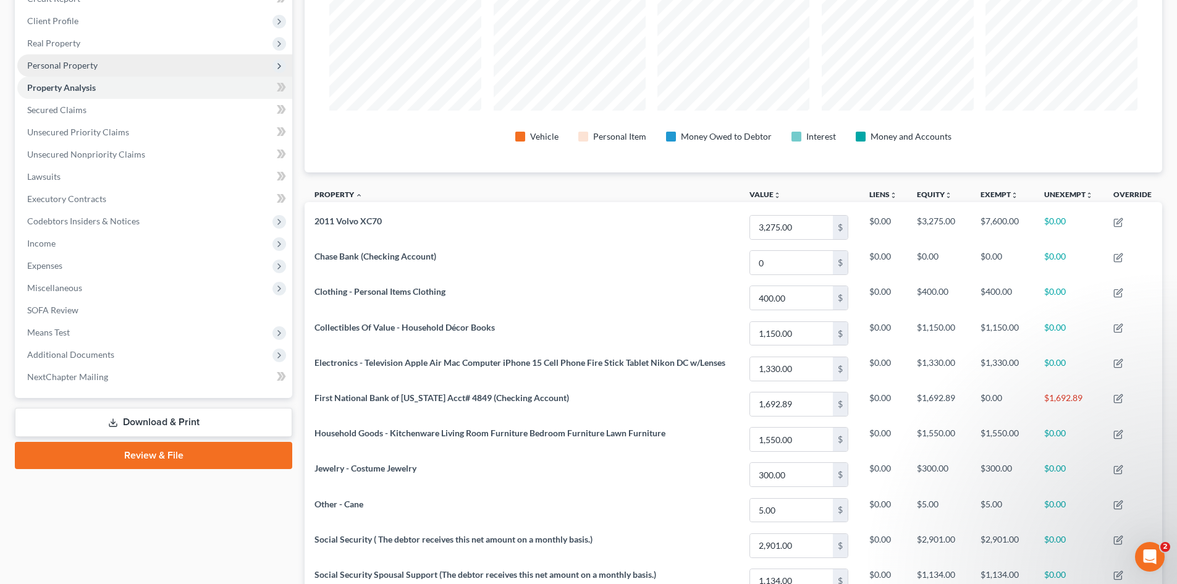
click at [80, 69] on span "Personal Property" at bounding box center [62, 65] width 70 height 11
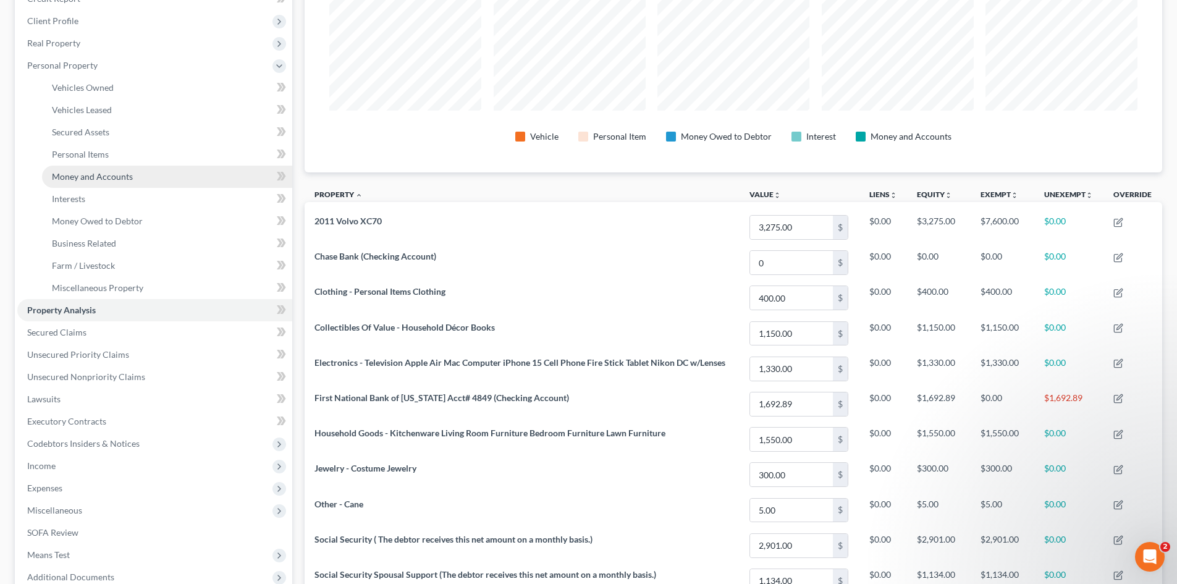
click at [98, 174] on span "Money and Accounts" at bounding box center [92, 176] width 81 height 11
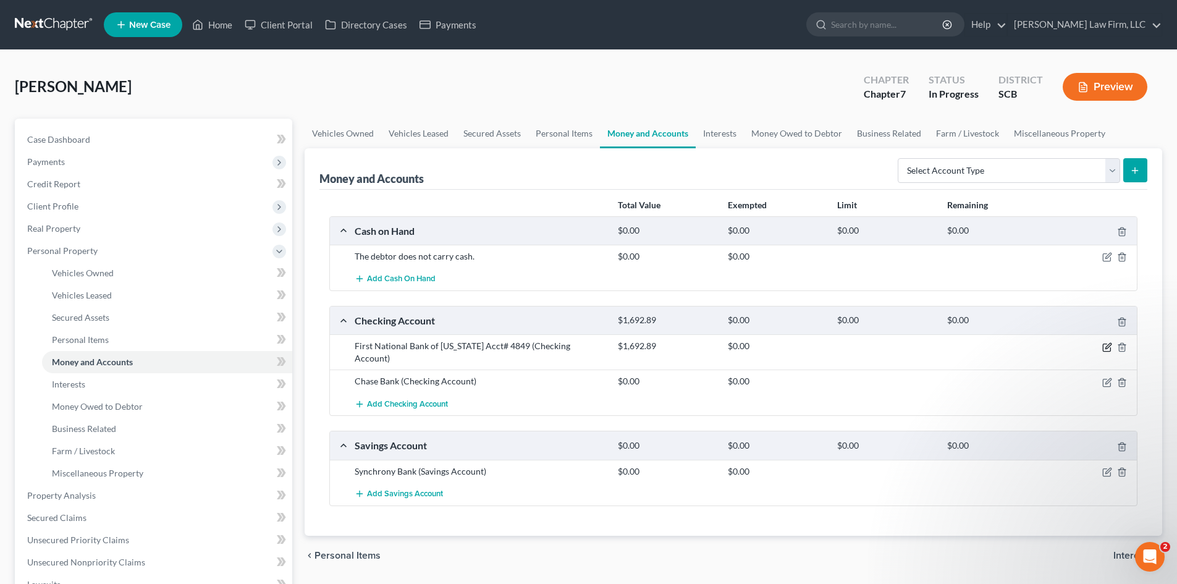
click at [1105, 350] on icon "button" at bounding box center [1107, 347] width 10 height 10
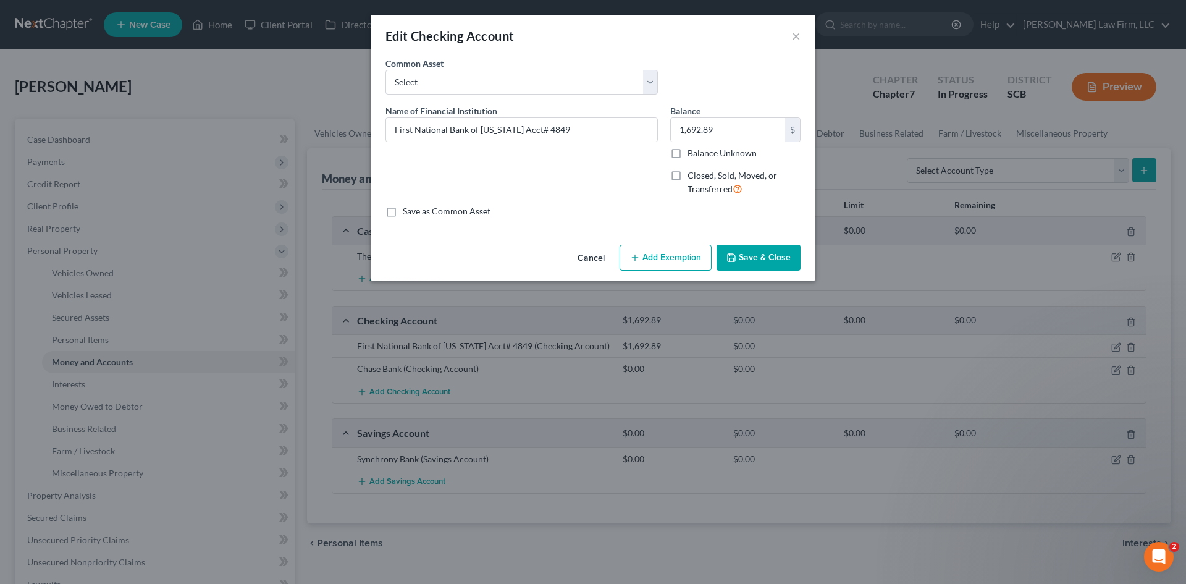
click at [661, 261] on button "Add Exemption" at bounding box center [666, 258] width 92 height 26
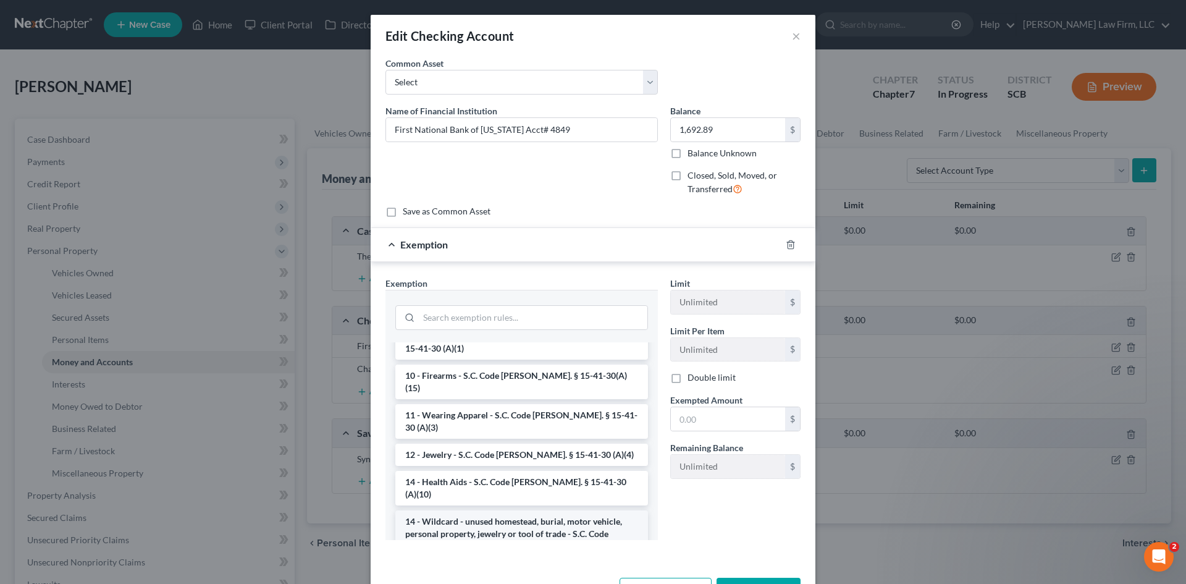
scroll to position [247, 0]
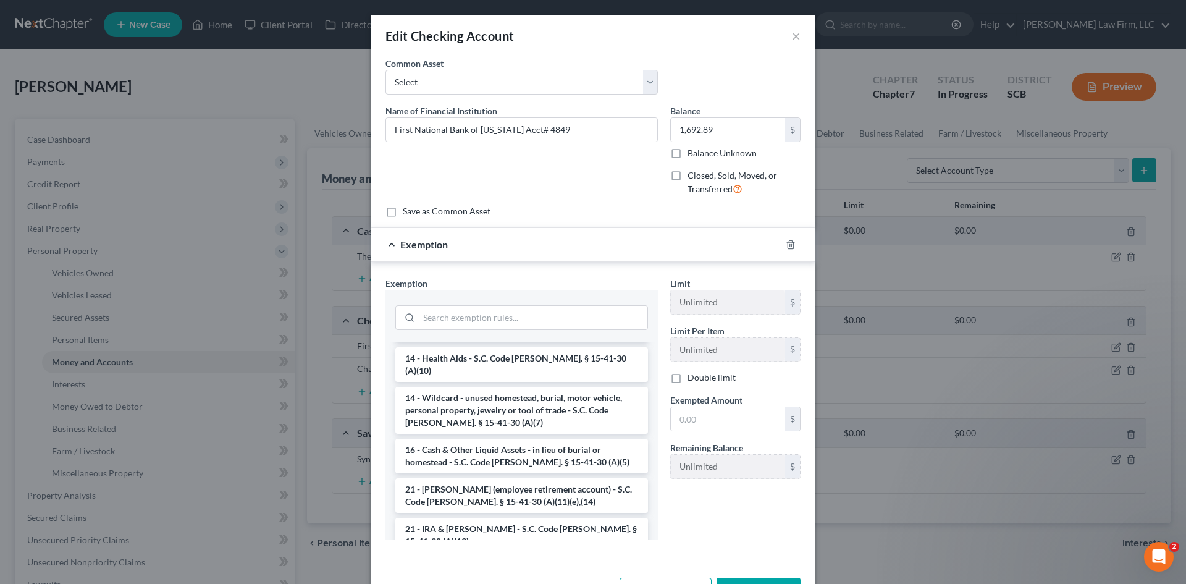
click at [447, 439] on li "16 - Cash & Other Liquid Assets - in lieu of burial or homestead - S.C. Code An…" at bounding box center [521, 456] width 253 height 35
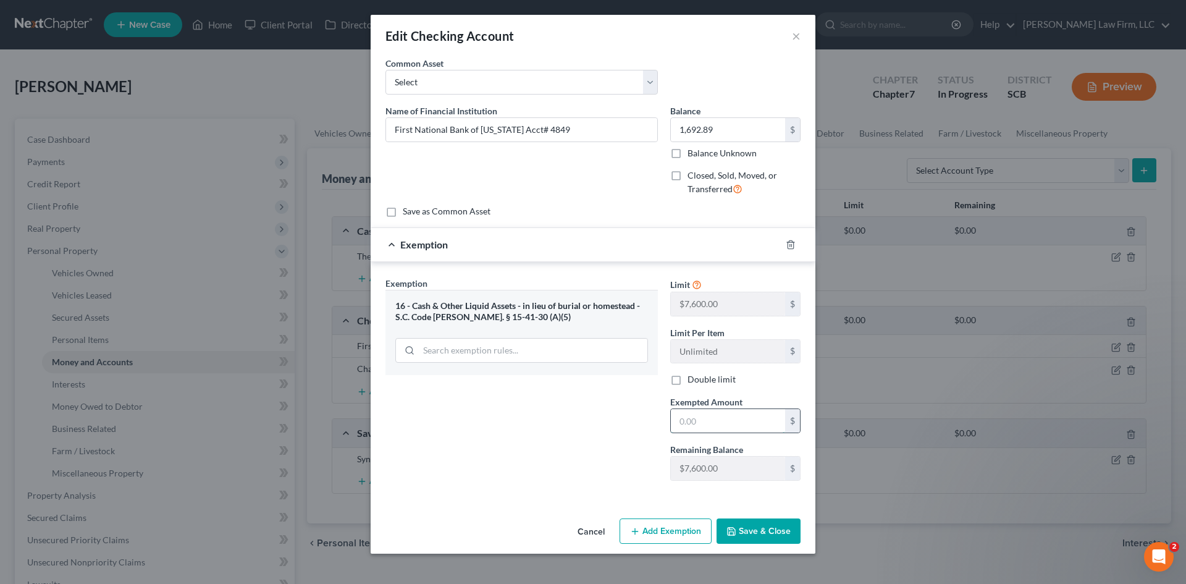
click at [737, 420] on input "text" at bounding box center [728, 420] width 114 height 23
type input "1,692.89"
click at [734, 523] on button "Save & Close" at bounding box center [759, 531] width 84 height 26
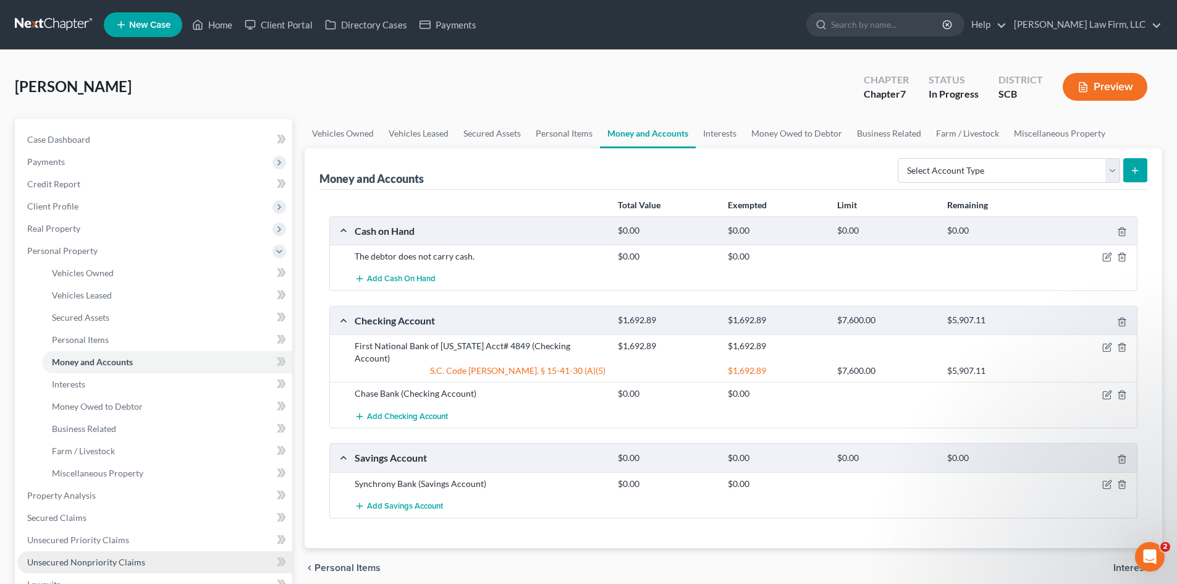
click at [76, 556] on link "Unsecured Nonpriority Claims" at bounding box center [154, 562] width 275 height 22
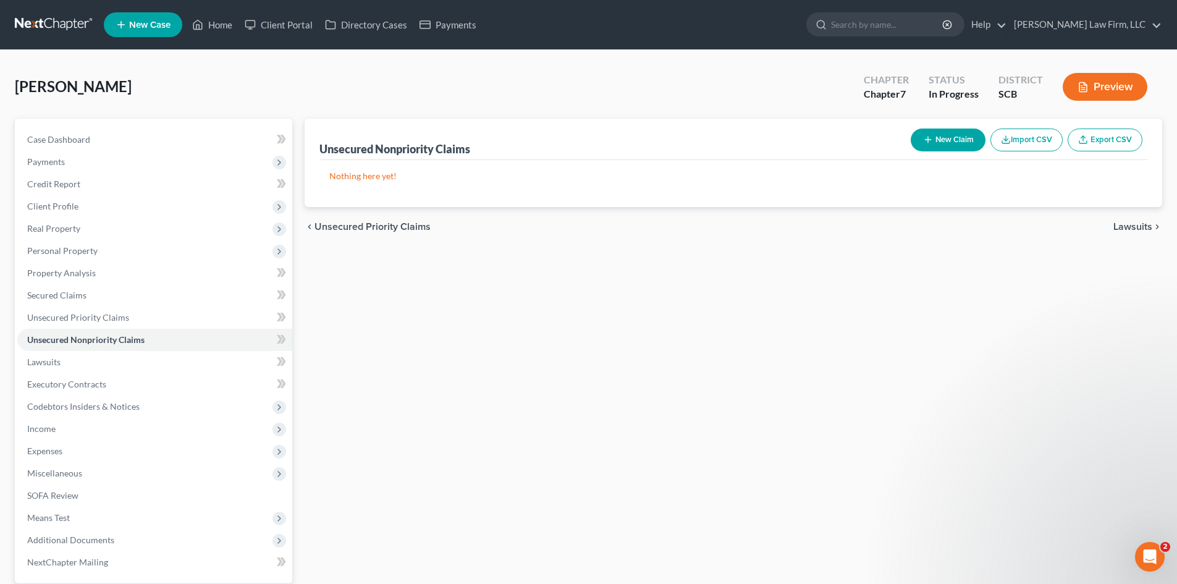
click at [955, 142] on button "New Claim" at bounding box center [948, 140] width 75 height 23
select select "0"
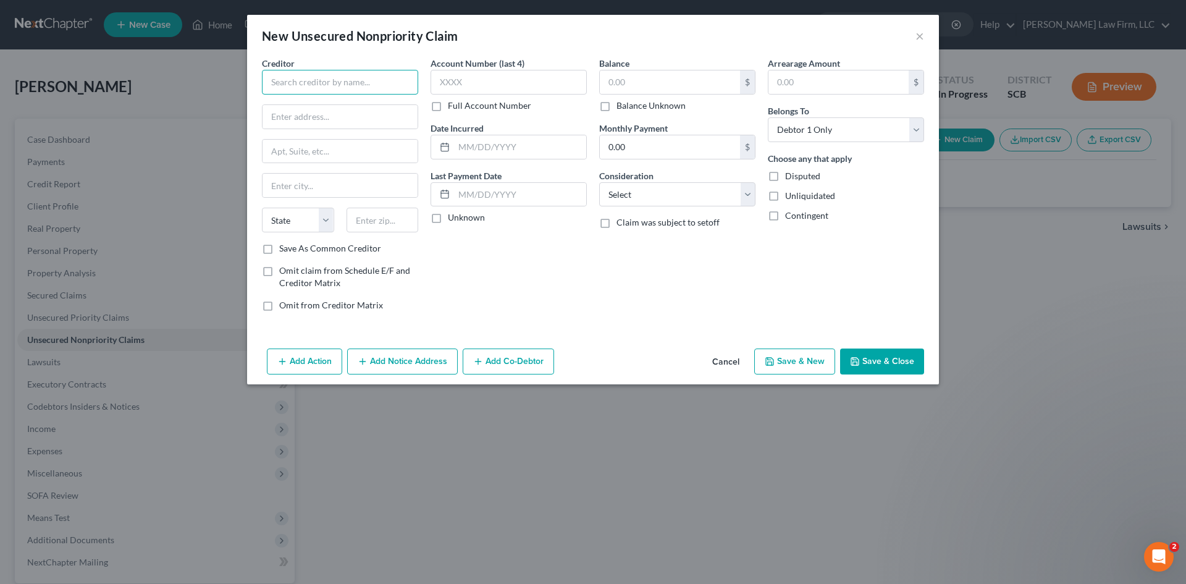
click at [365, 83] on input "text" at bounding box center [340, 82] width 156 height 25
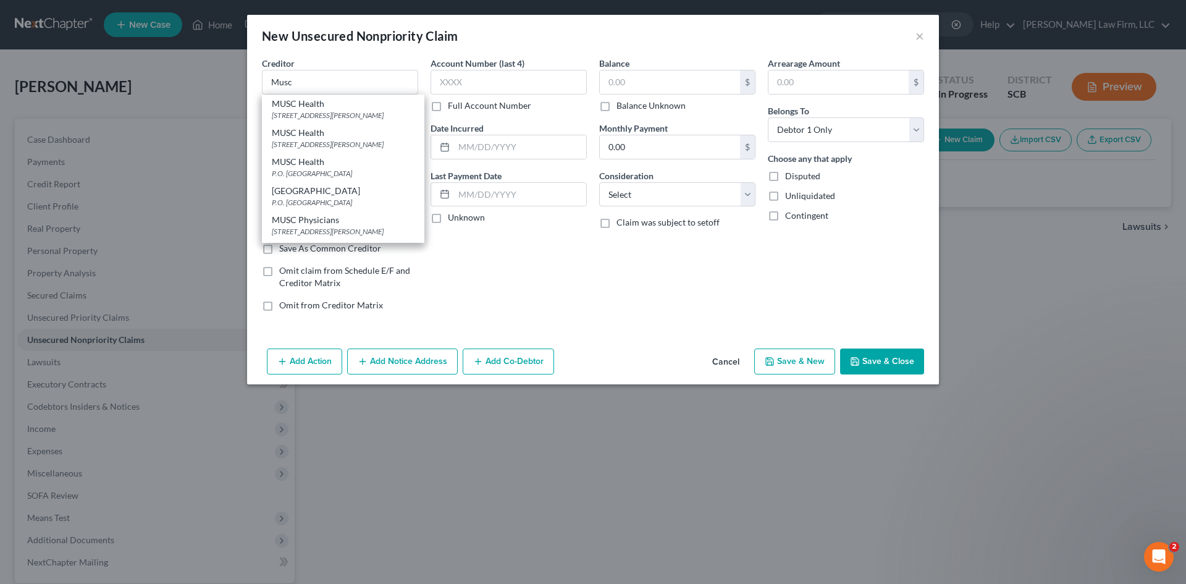
click at [321, 141] on div "1 Poston Road Suite 350, Charleston, SC 29407" at bounding box center [343, 144] width 143 height 11
type input "MUSC Health"
type input "1 Poston Road"
type input "Suite 350"
type input "[GEOGRAPHIC_DATA]"
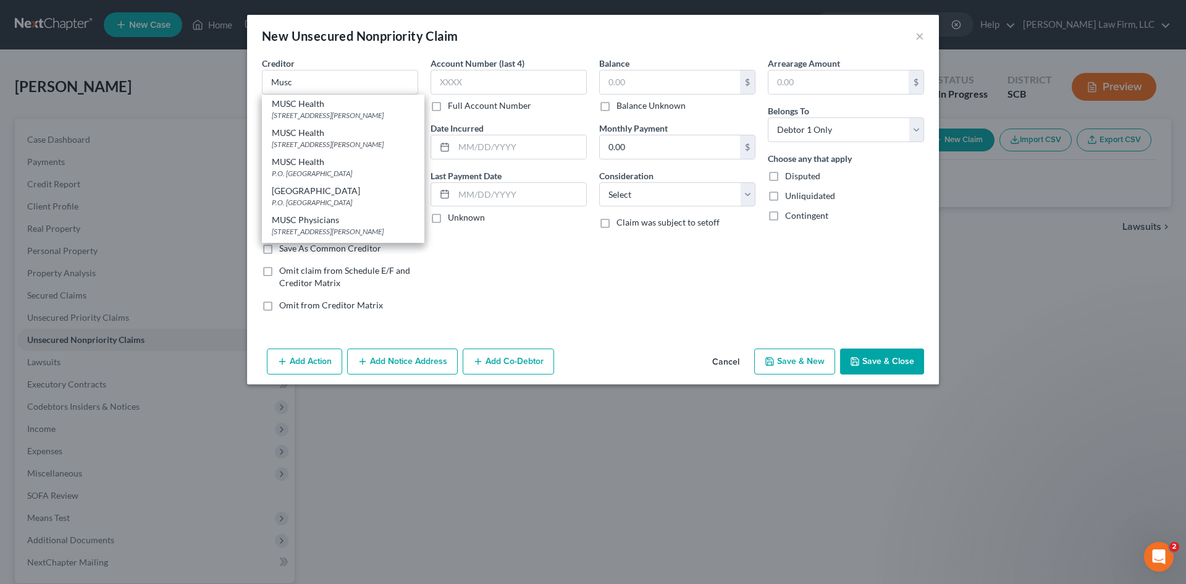
select select "42"
type input "29407"
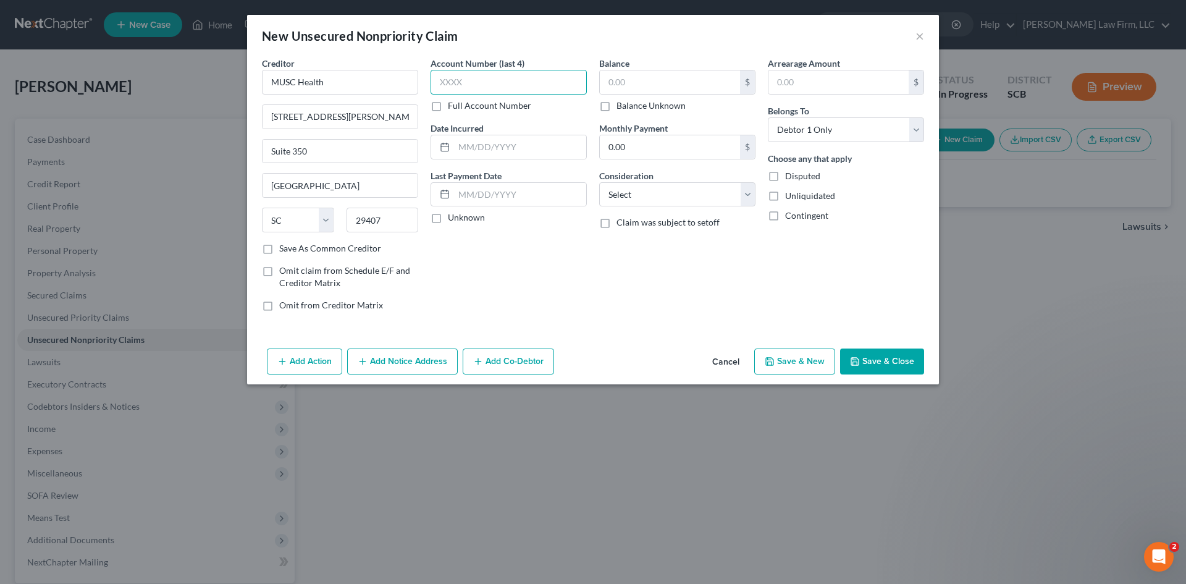
click at [511, 85] on input "text" at bounding box center [509, 82] width 156 height 25
click at [632, 87] on input "text" at bounding box center [670, 81] width 140 height 23
type input "104"
click at [648, 214] on div "Balance 104.00 $ Balance Unknown Balance Undetermined 104 $ Balance Unknown Mon…" at bounding box center [677, 189] width 169 height 264
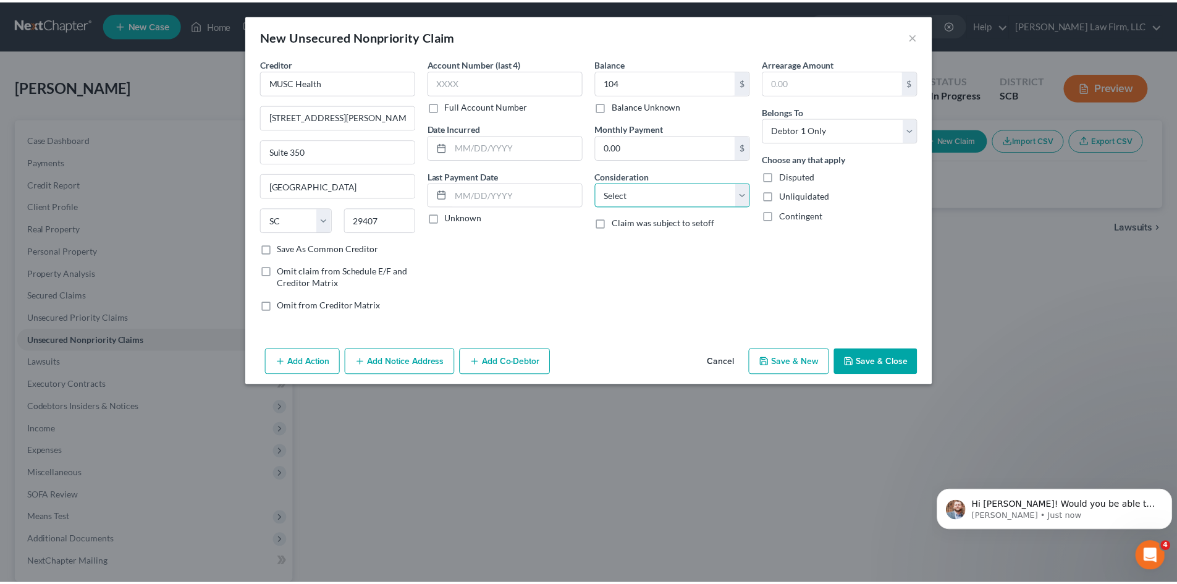
scroll to position [161, 0]
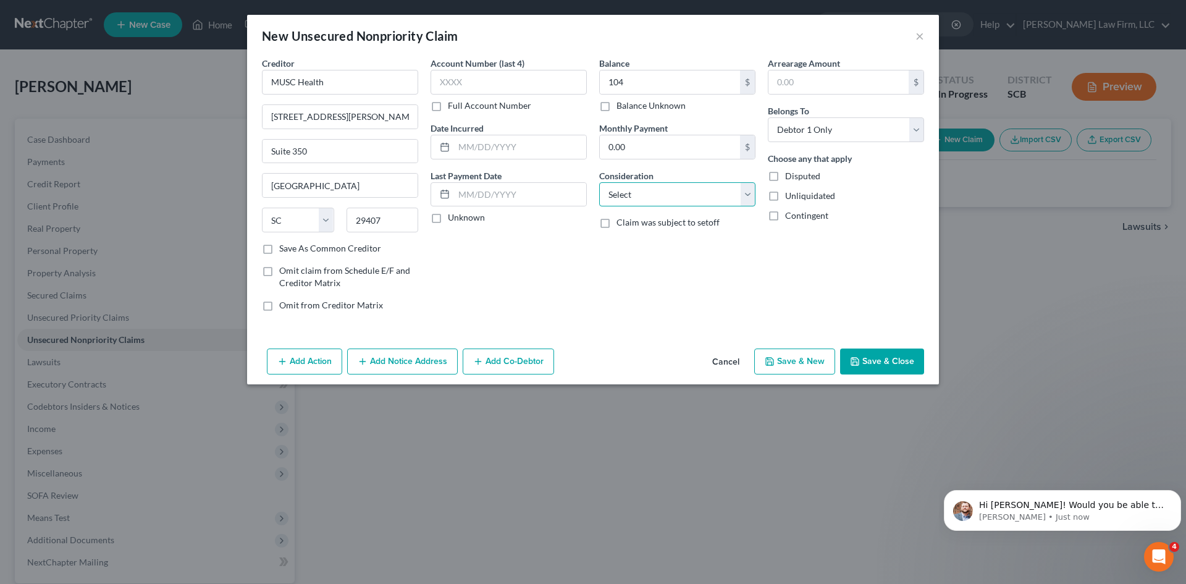
click at [653, 200] on select "Select Cable / Satellite Services Collection Agency Credit Card Debt Debt Couns…" at bounding box center [677, 194] width 156 height 25
select select "9"
click at [599, 182] on select "Select Cable / Satellite Services Collection Agency Credit Card Debt Debt Couns…" at bounding box center [677, 194] width 156 height 25
click at [882, 366] on button "Save & Close" at bounding box center [882, 362] width 84 height 26
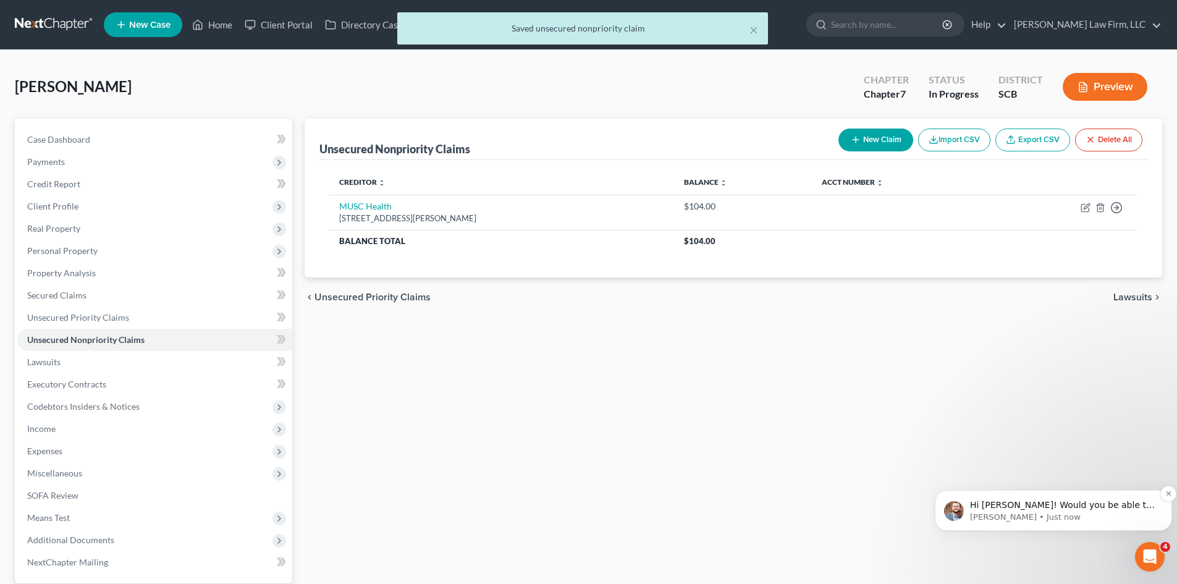
click at [1034, 504] on p "Hi [PERSON_NAME]! Would you be able to try pulling this report again?" at bounding box center [1063, 505] width 187 height 12
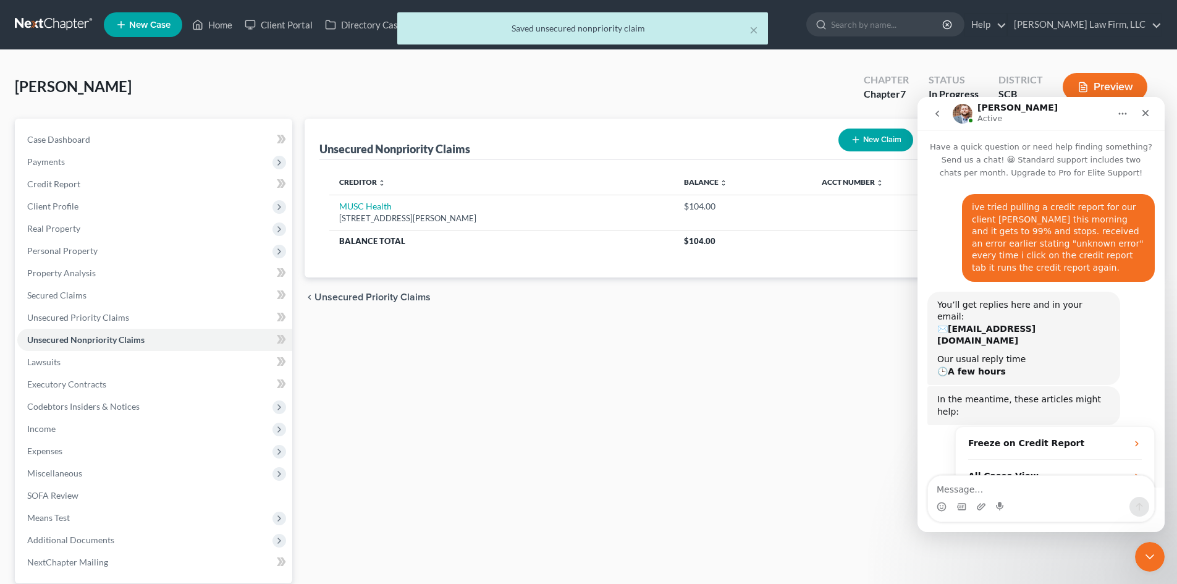
scroll to position [2, 0]
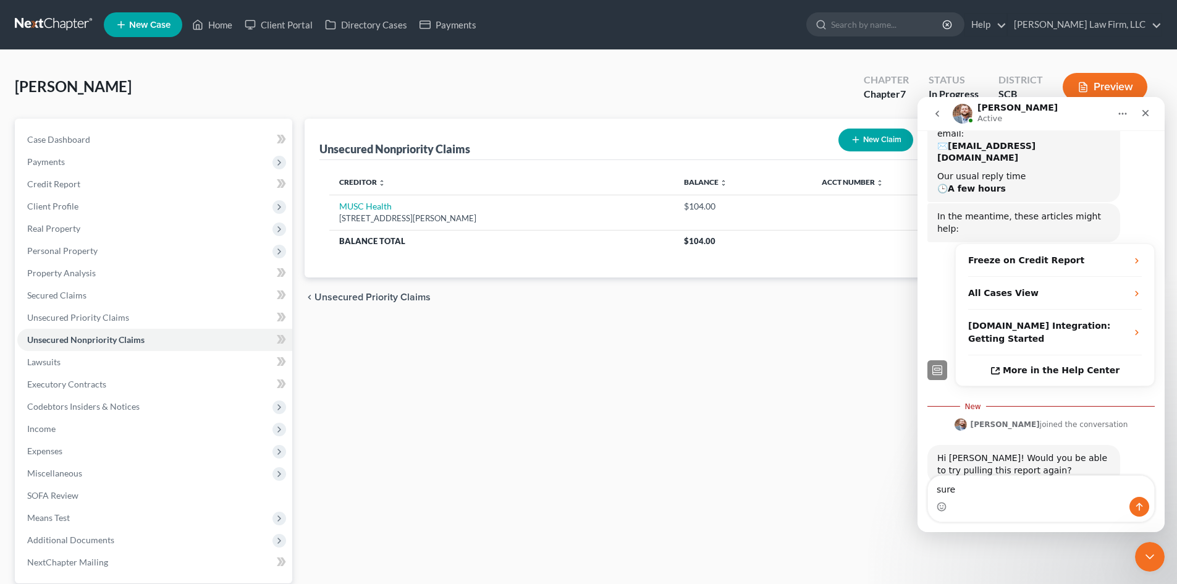
type textarea "sure."
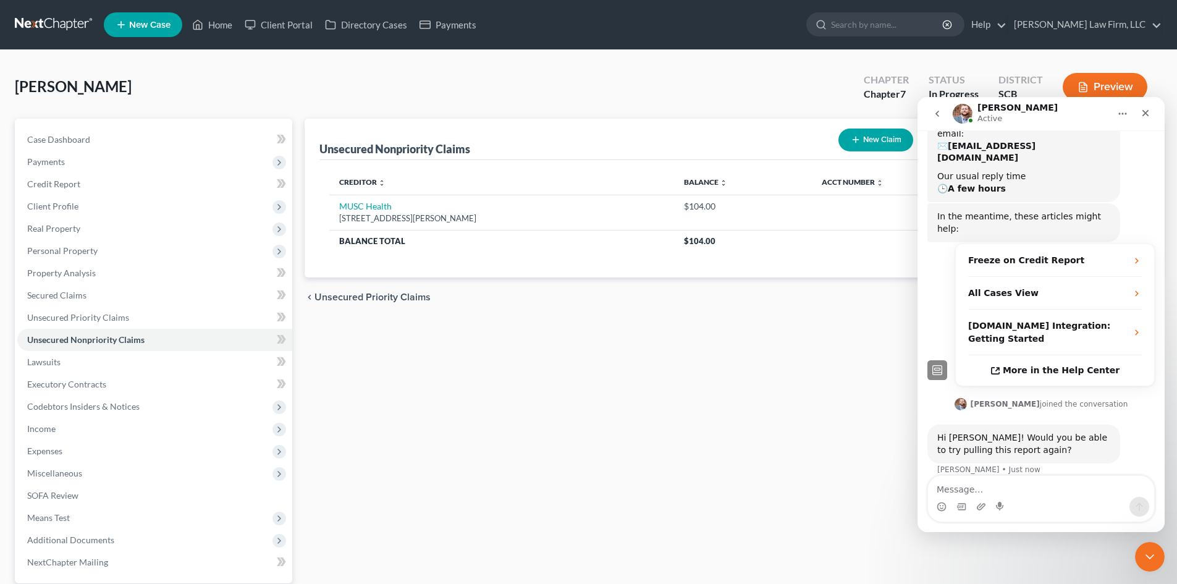
scroll to position [197, 0]
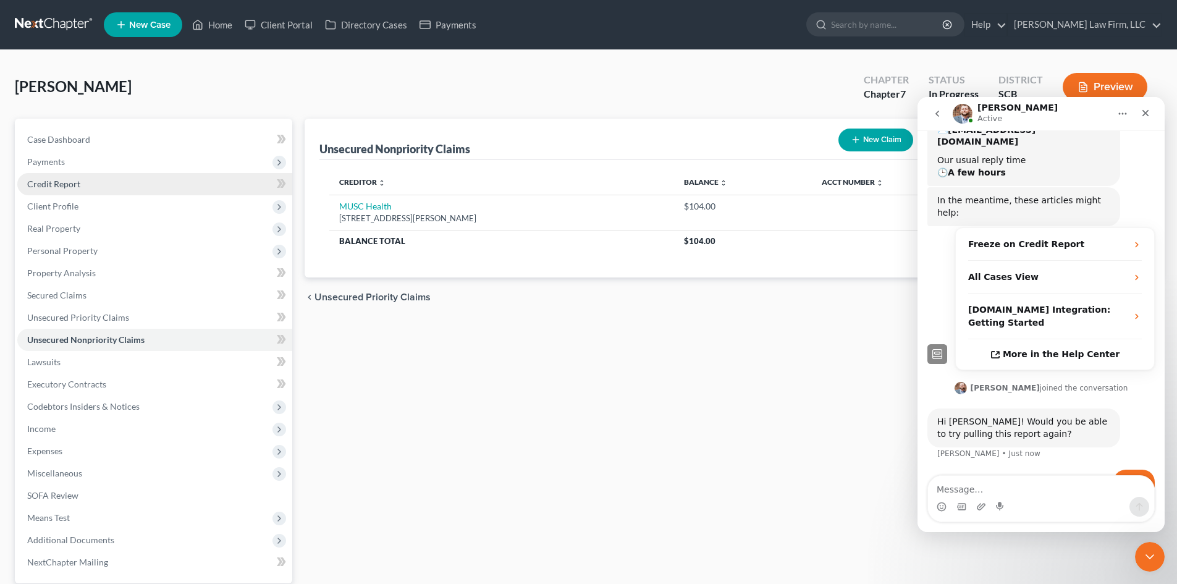
click at [75, 190] on link "Credit Report" at bounding box center [154, 184] width 275 height 22
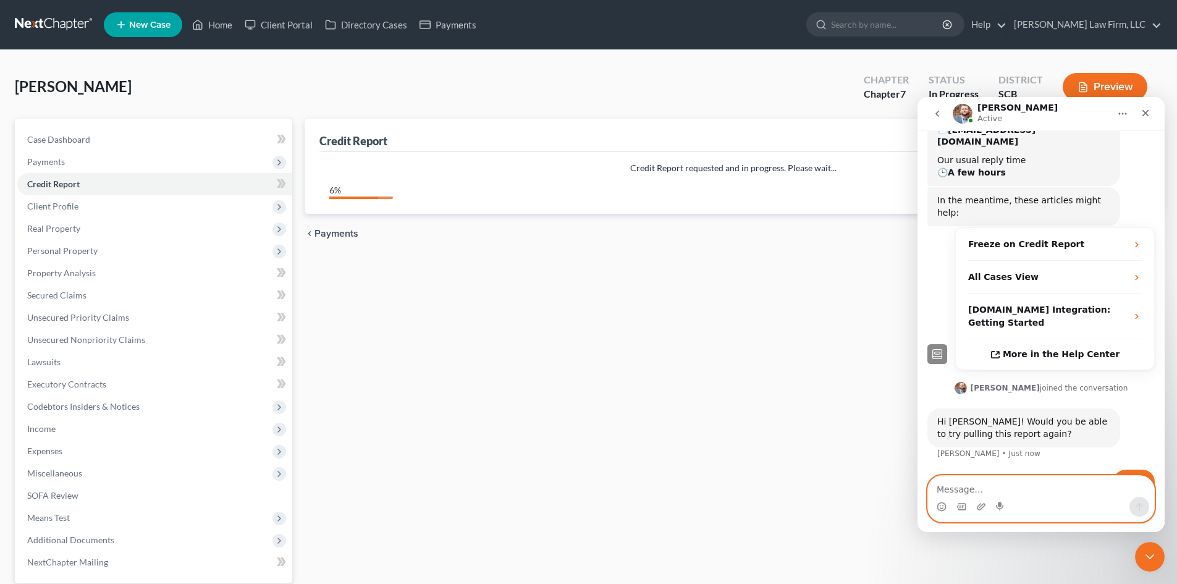
click at [1047, 488] on textarea "Message…" at bounding box center [1041, 486] width 226 height 21
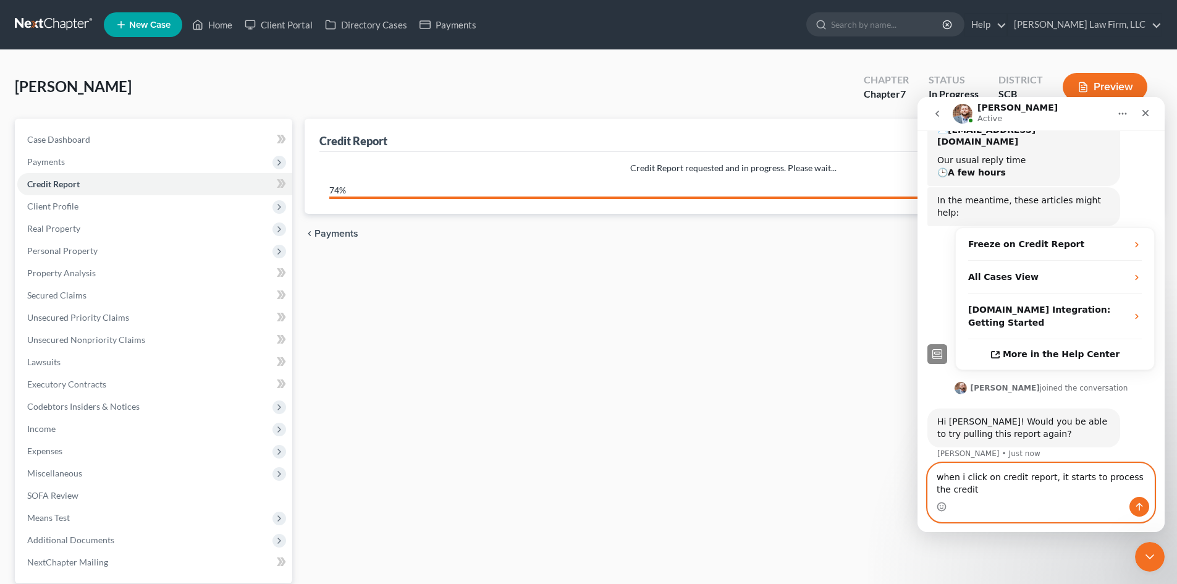
scroll to position [209, 0]
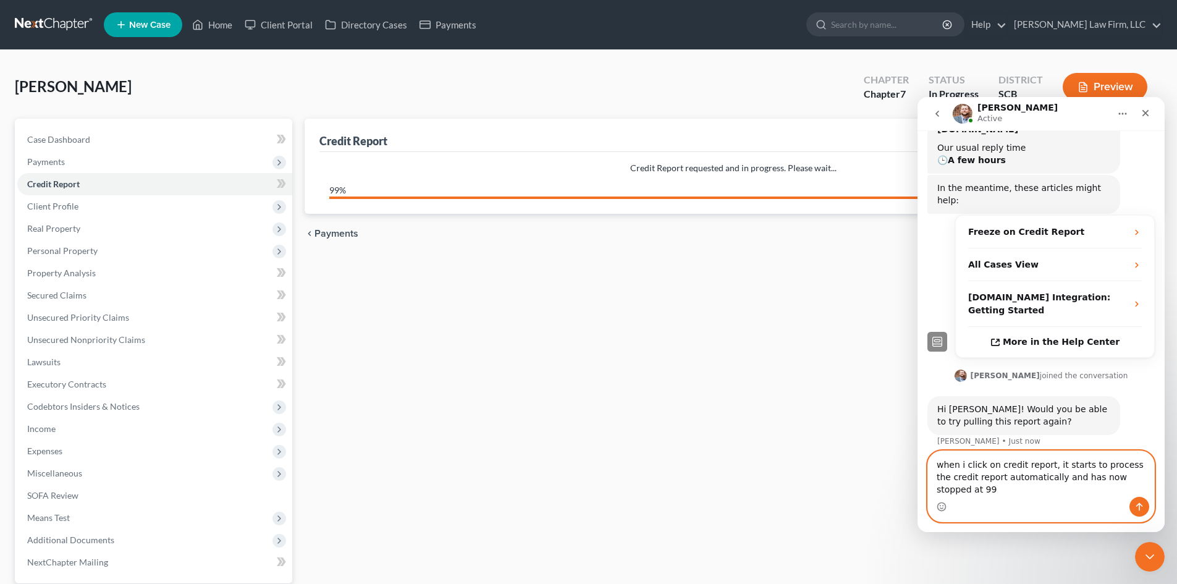
type textarea "when i click on credit report, it starts to process the credit report automatic…"
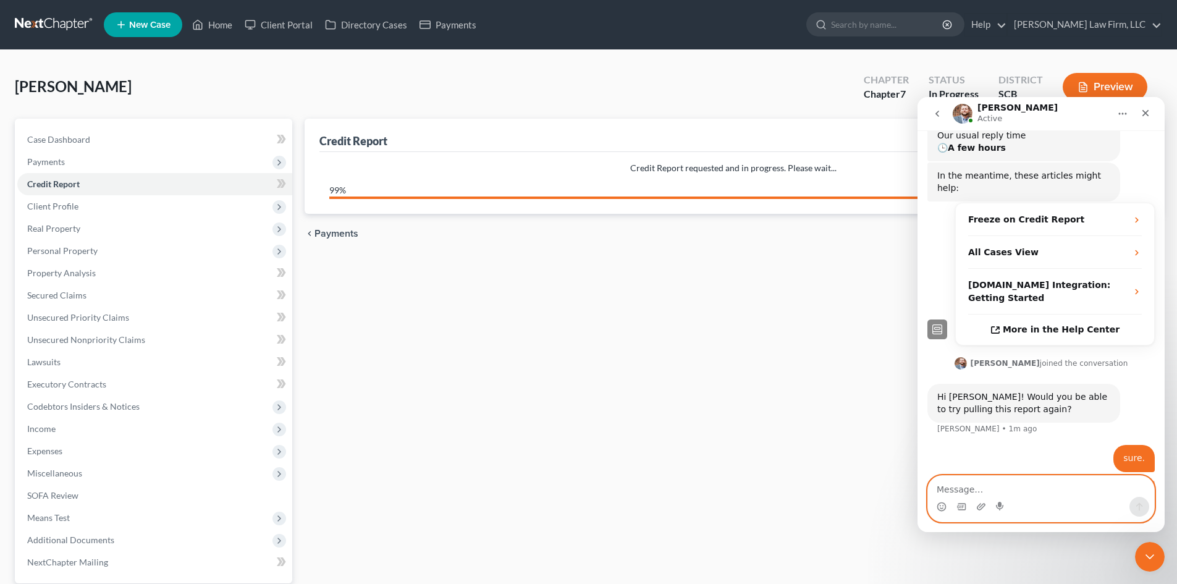
scroll to position [250, 0]
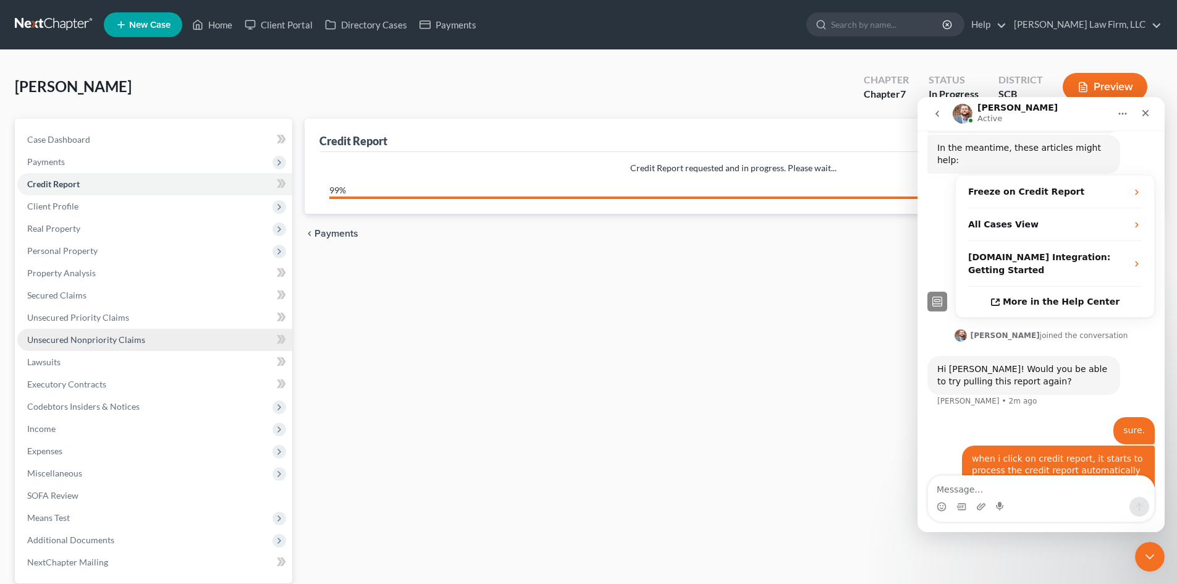
click at [84, 331] on link "Unsecured Nonpriority Claims" at bounding box center [154, 340] width 275 height 22
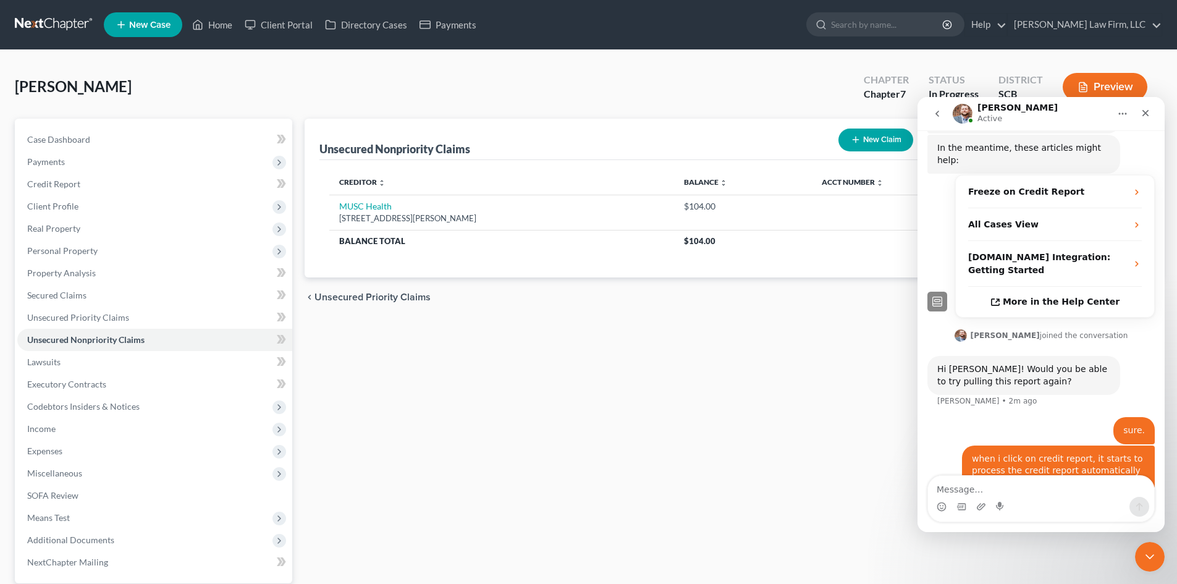
click at [870, 148] on button "New Claim" at bounding box center [876, 140] width 75 height 23
select select "0"
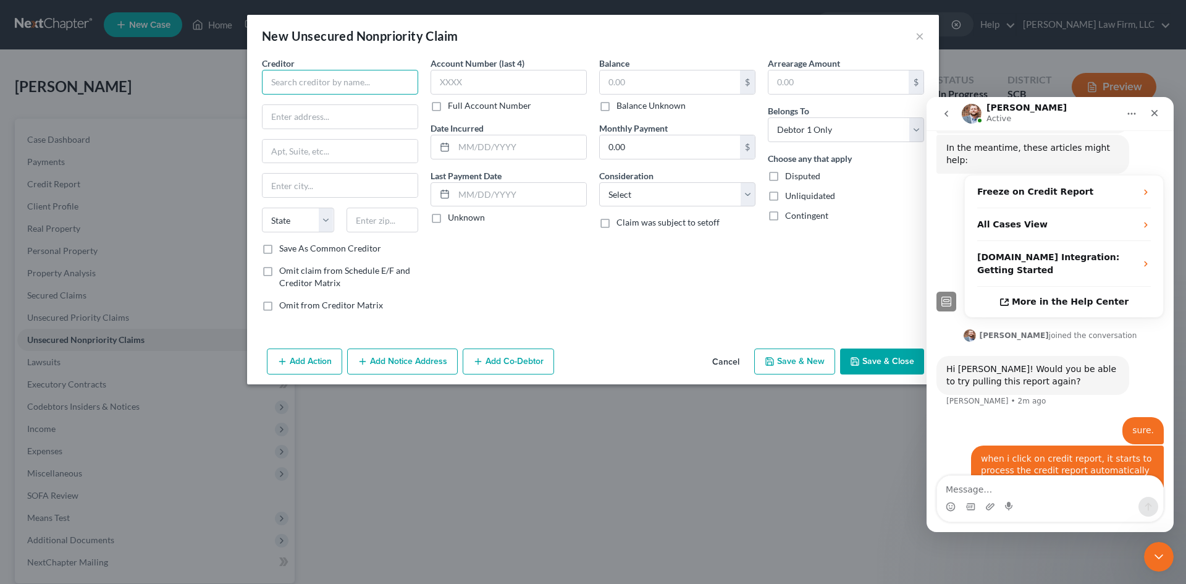
click at [350, 87] on input "text" at bounding box center [340, 82] width 156 height 25
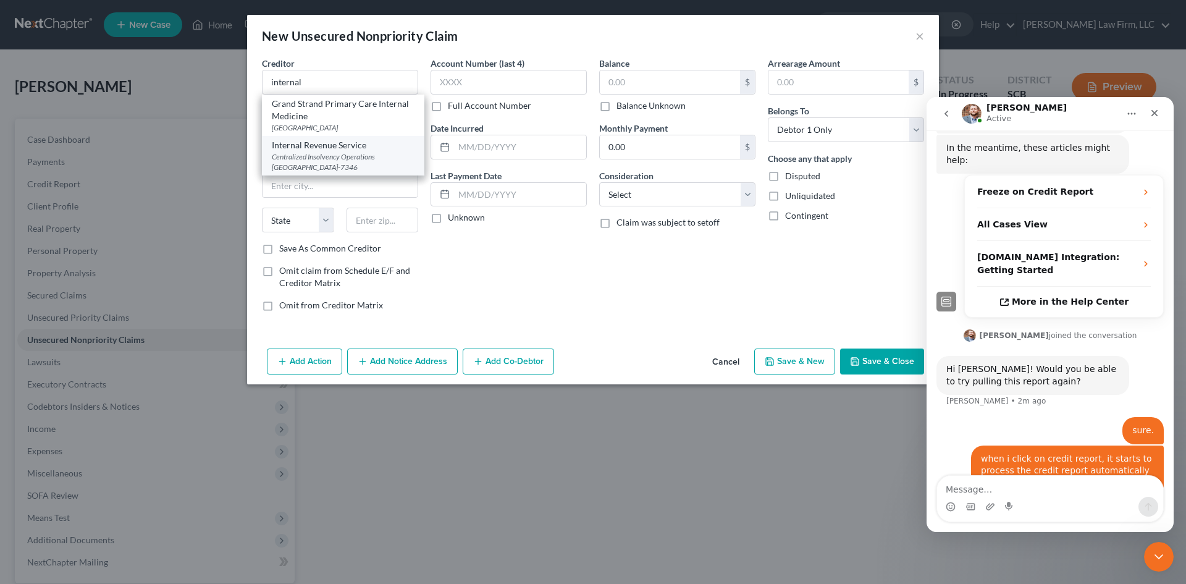
click at [335, 169] on div "Centralized Insolvency Operations PO Box 7346, Philadelphia, PA 19101-7346" at bounding box center [343, 161] width 143 height 21
type input "Internal Revenue Service"
type input "Centralized Insolvency Operations"
type input "PO Box 7346"
type input "Philadelphia"
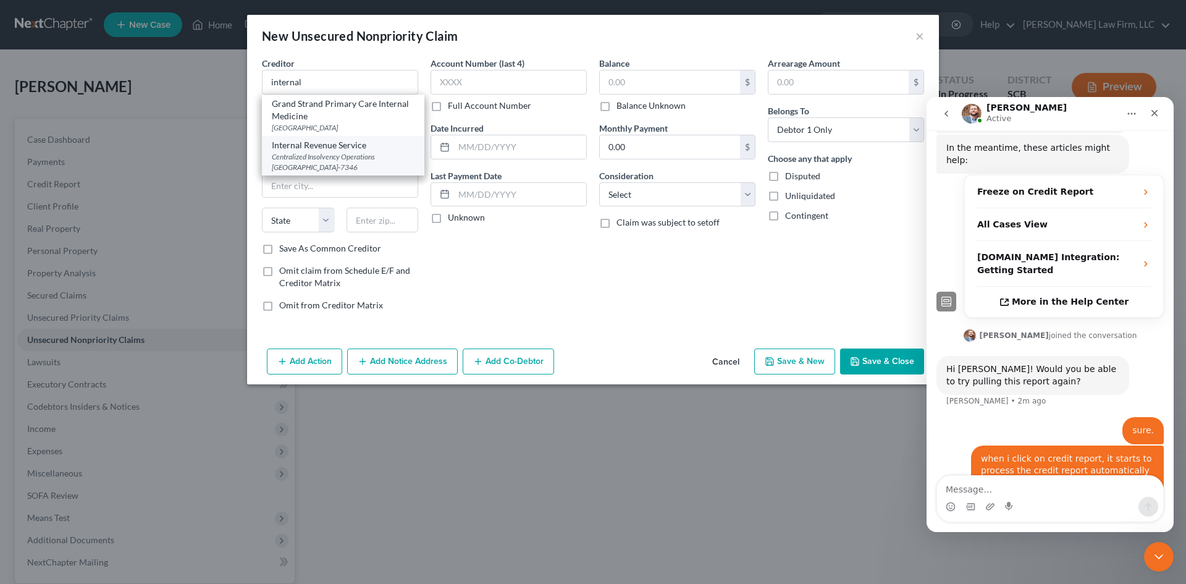
select select "39"
type input "19101-7346"
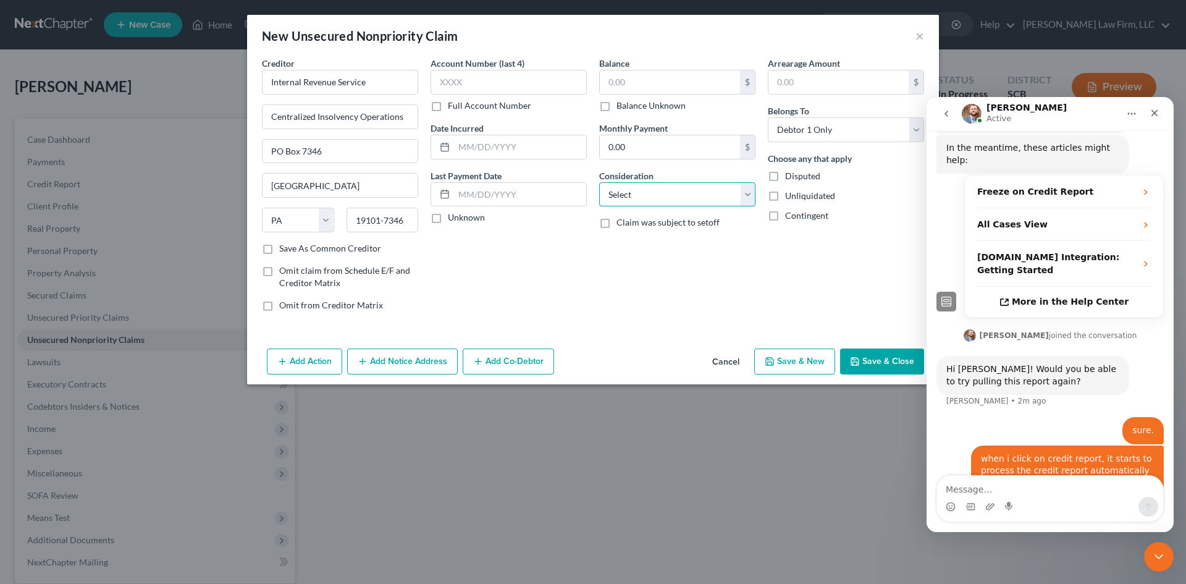
click at [607, 203] on select "Select Cable / Satellite Services Collection Agency Credit Card Debt Debt Couns…" at bounding box center [677, 194] width 156 height 25
select select "14"
click at [599, 182] on select "Select Cable / Satellite Services Collection Agency Credit Card Debt Debt Couns…" at bounding box center [677, 194] width 156 height 25
click at [685, 237] on input "text" at bounding box center [677, 241] width 155 height 23
type input "Notice Only"
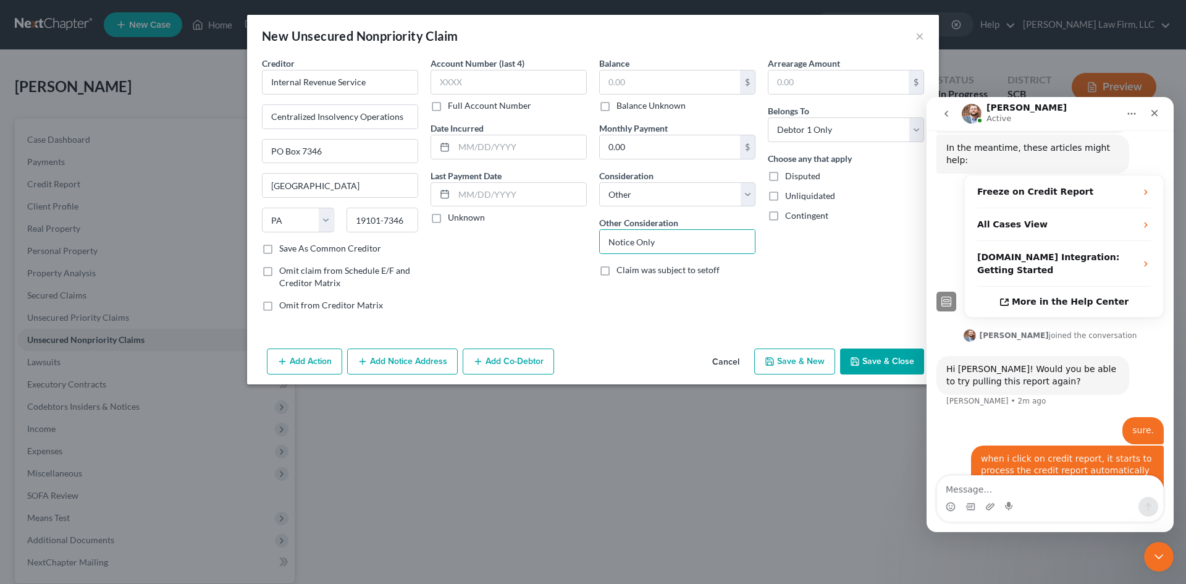
click at [860, 360] on icon "button" at bounding box center [855, 362] width 10 height 10
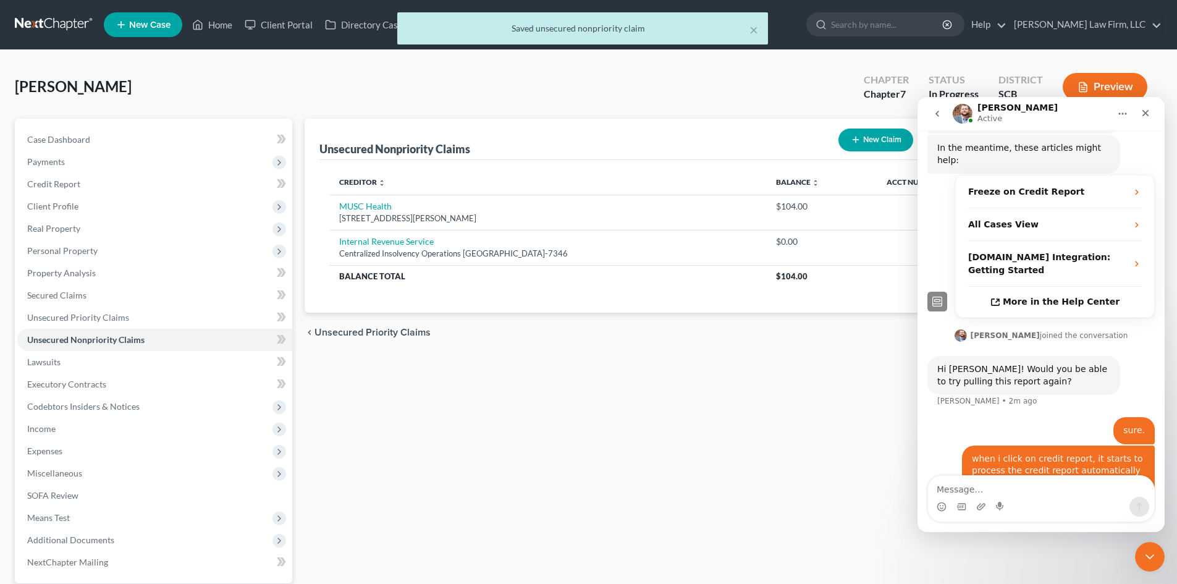
click at [885, 147] on button "New Claim" at bounding box center [876, 140] width 75 height 23
select select "0"
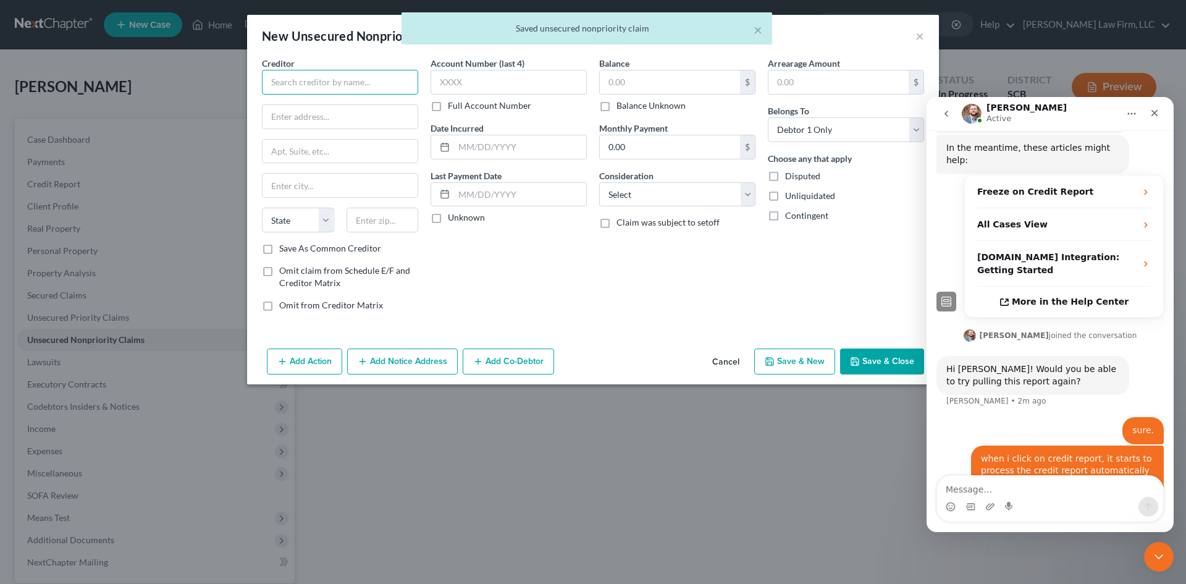
click at [334, 81] on input "text" at bounding box center [340, 82] width 156 height 25
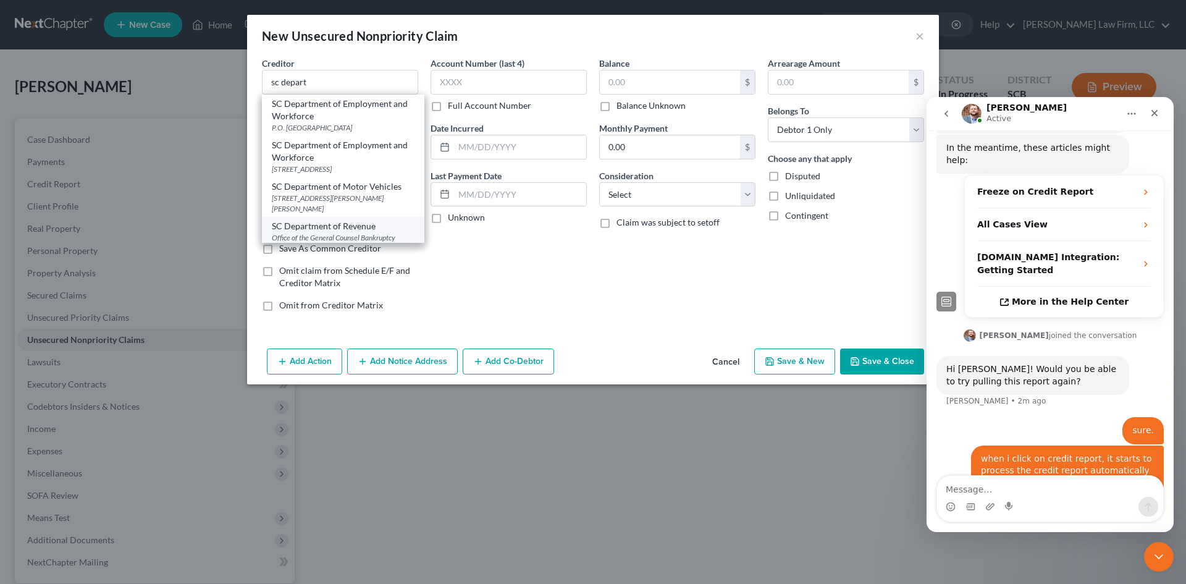
click at [352, 227] on div "SC Department of Revenue" at bounding box center [343, 226] width 143 height 12
type input "SC Department of Revenue"
type input "Office of the General Counsel Bankruptcy Section"
type input "300A Outlet Pointe Blvd"
type input "Columbia"
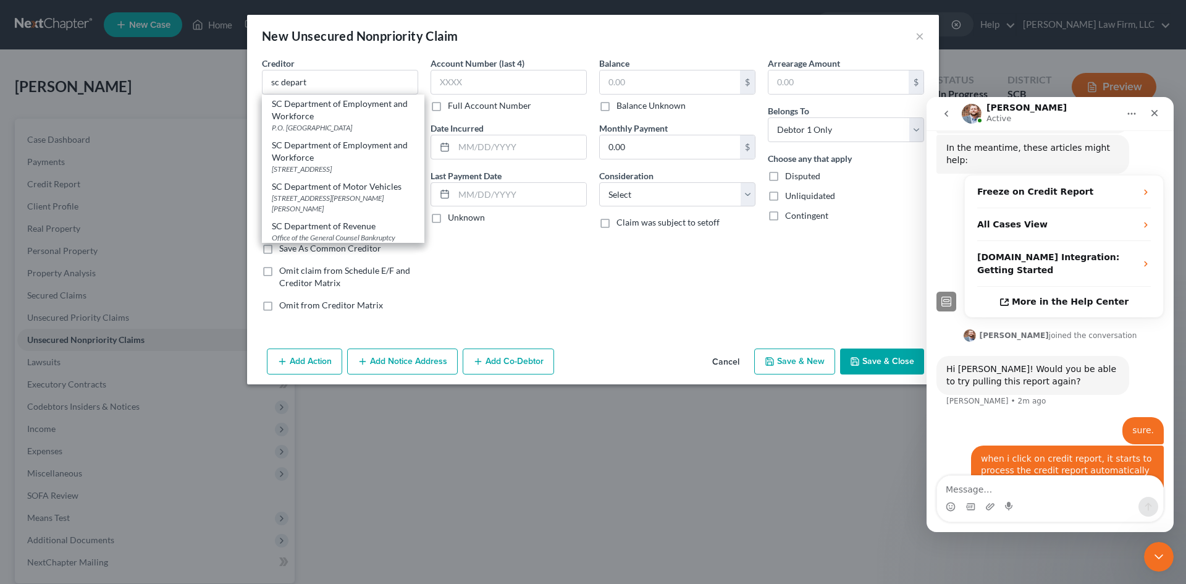
select select "42"
type input "29210-5666"
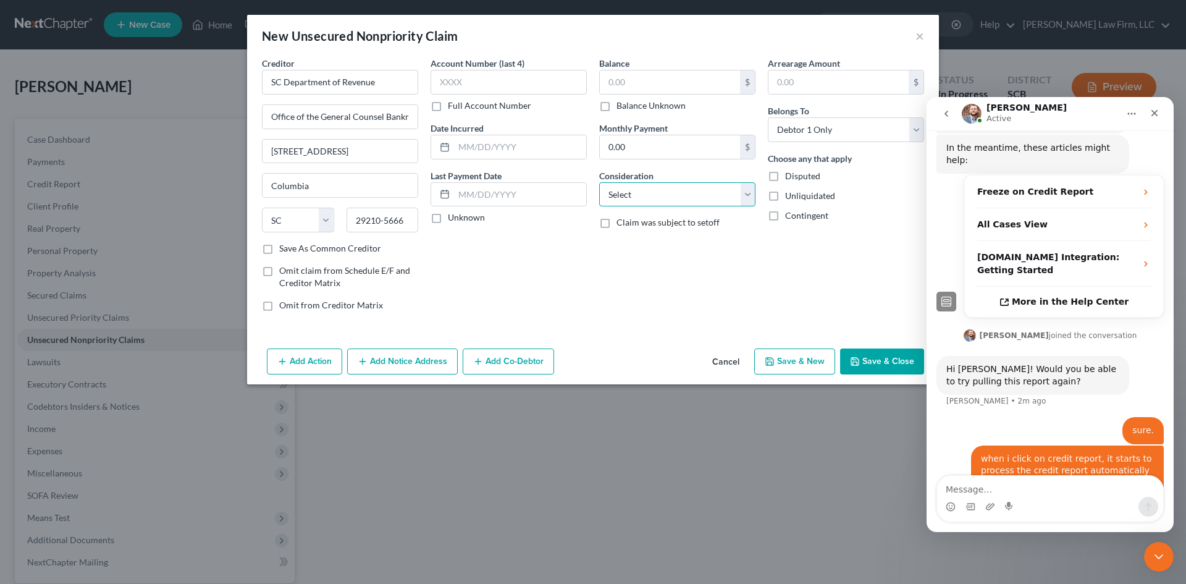
click at [697, 203] on select "Select Cable / Satellite Services Collection Agency Credit Card Debt Debt Couns…" at bounding box center [677, 194] width 156 height 25
select select "14"
click at [599, 182] on select "Select Cable / Satellite Services Collection Agency Credit Card Debt Debt Couns…" at bounding box center [677, 194] width 156 height 25
click at [653, 247] on input "text" at bounding box center [677, 241] width 155 height 23
type input "Notice Only"
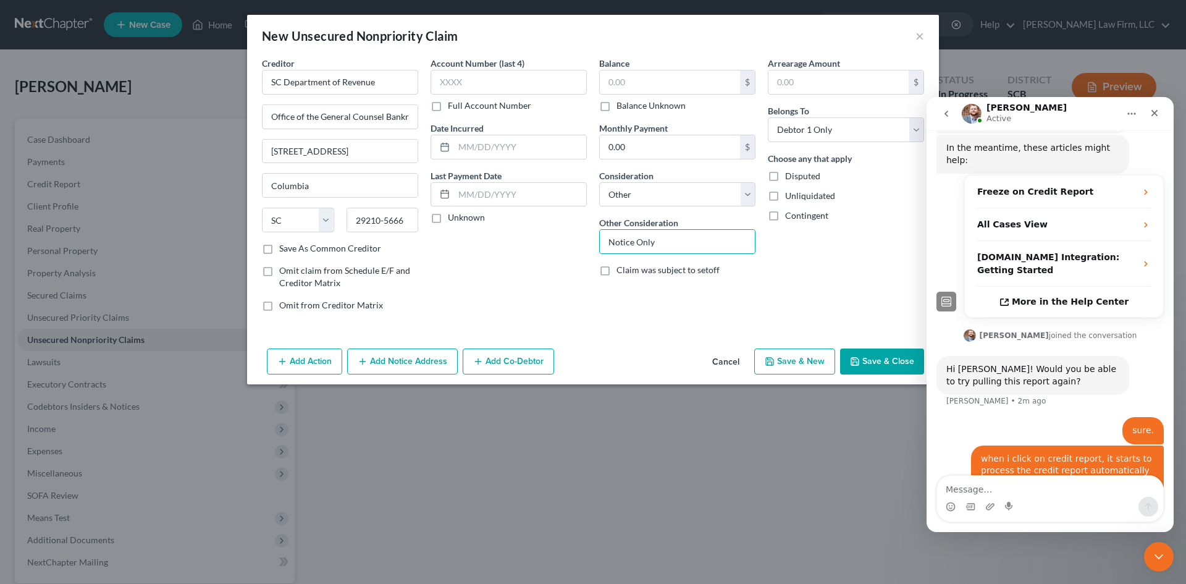
click at [862, 356] on button "Save & Close" at bounding box center [882, 362] width 84 height 26
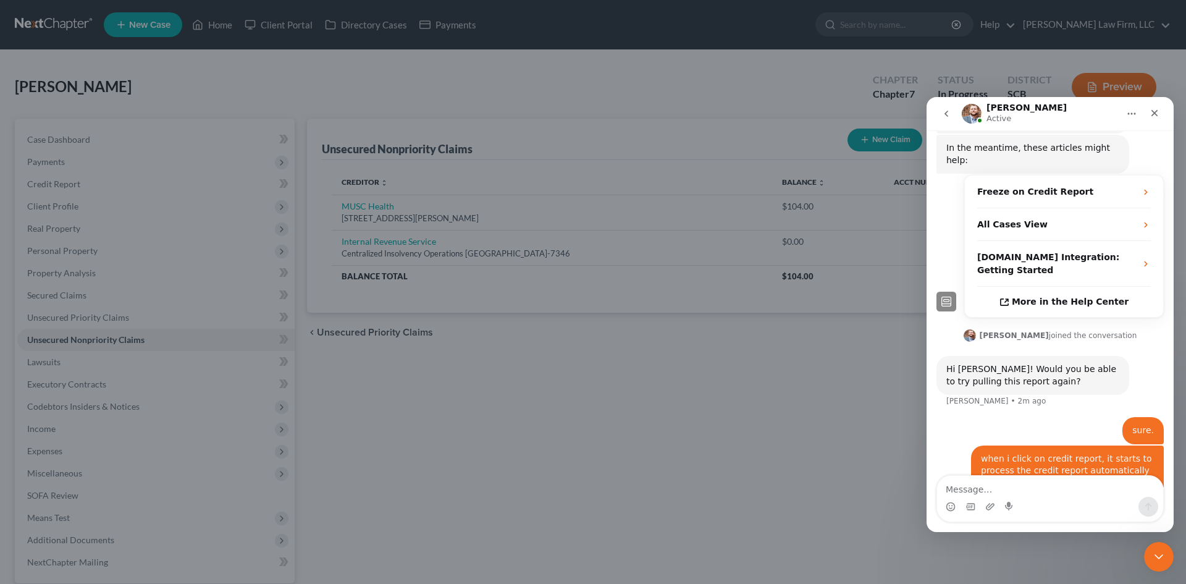
type input "0.00"
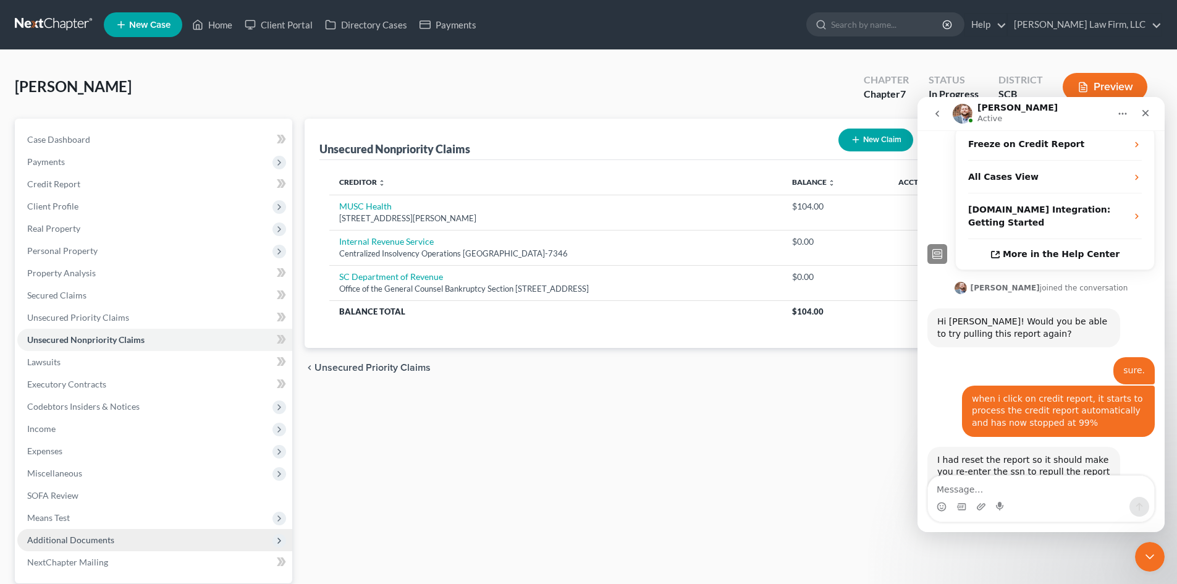
scroll to position [298, 0]
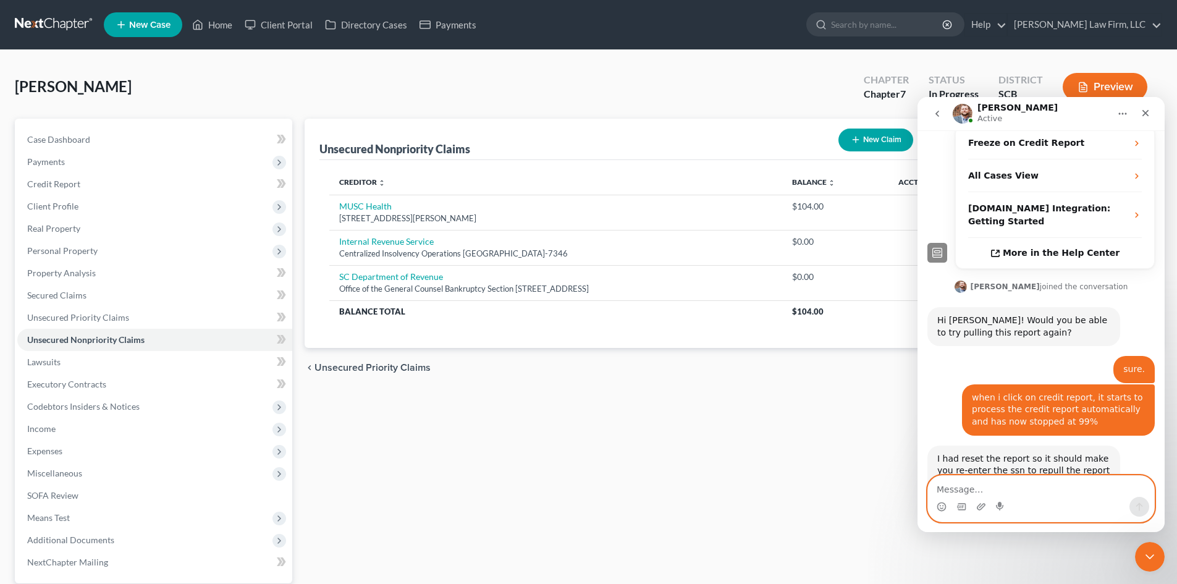
click at [1031, 489] on textarea "Message…" at bounding box center [1041, 486] width 226 height 21
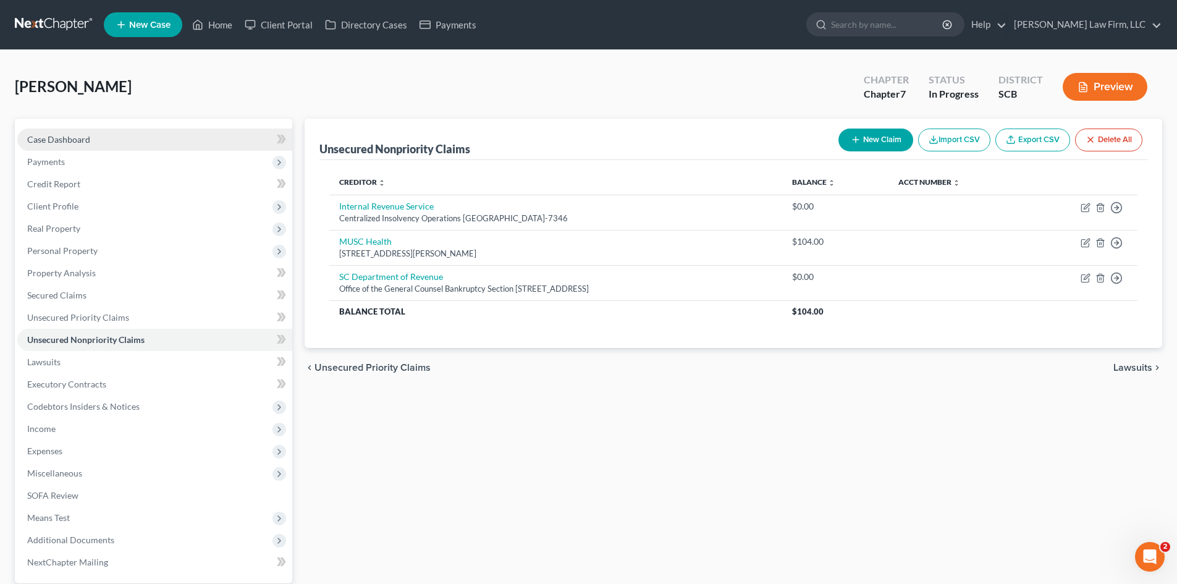
click at [56, 141] on span "Case Dashboard" at bounding box center [58, 139] width 63 height 11
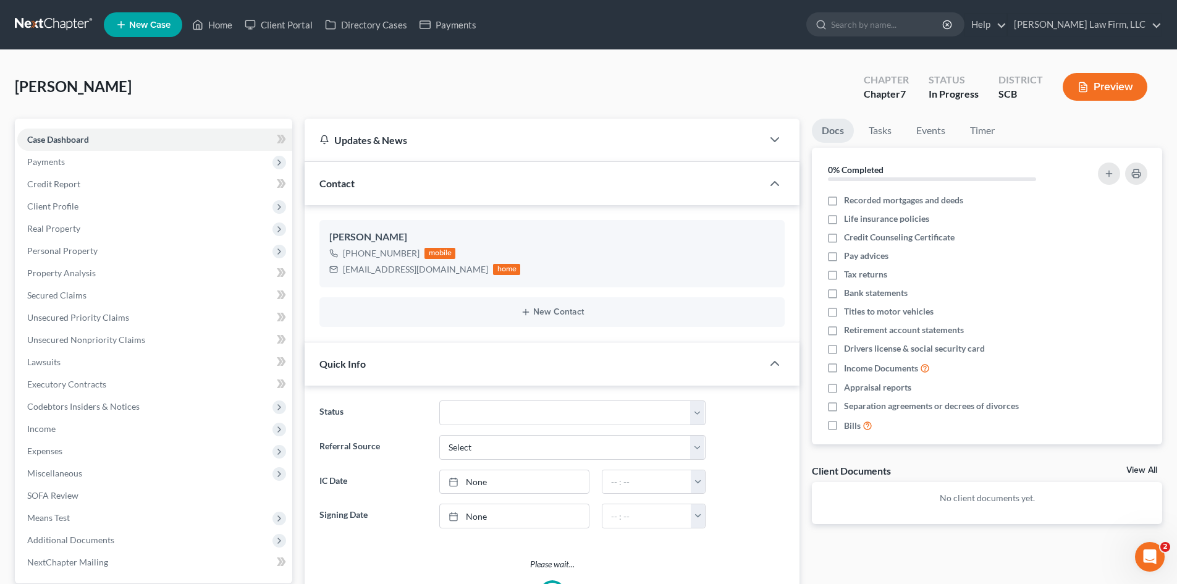
select select "1"
click at [70, 163] on span "Payments" at bounding box center [154, 162] width 275 height 22
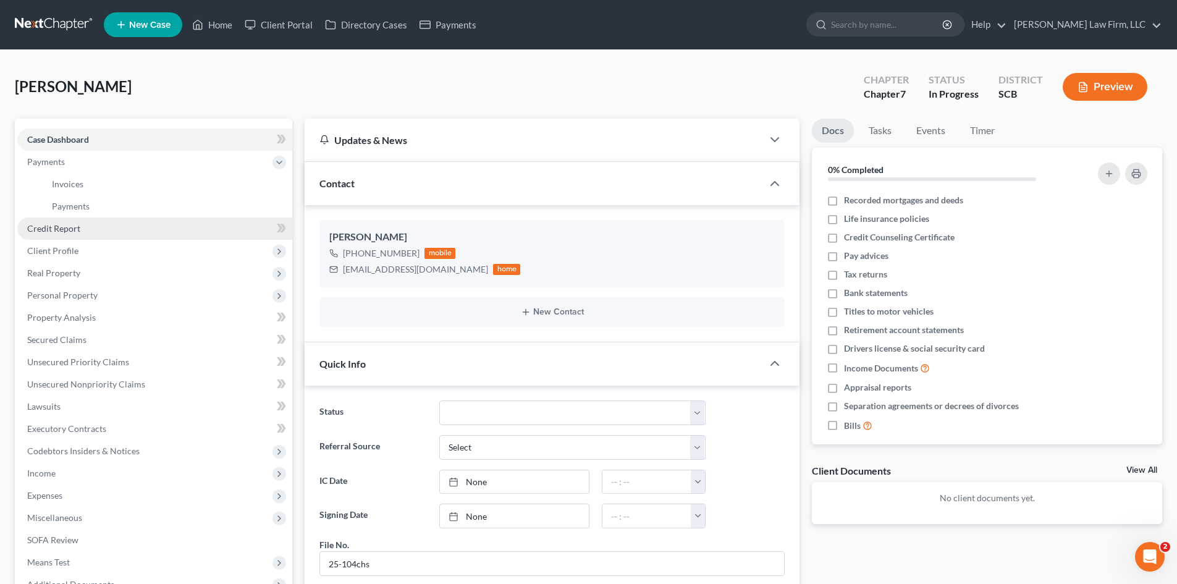
click at [62, 224] on span "Credit Report" at bounding box center [53, 228] width 53 height 11
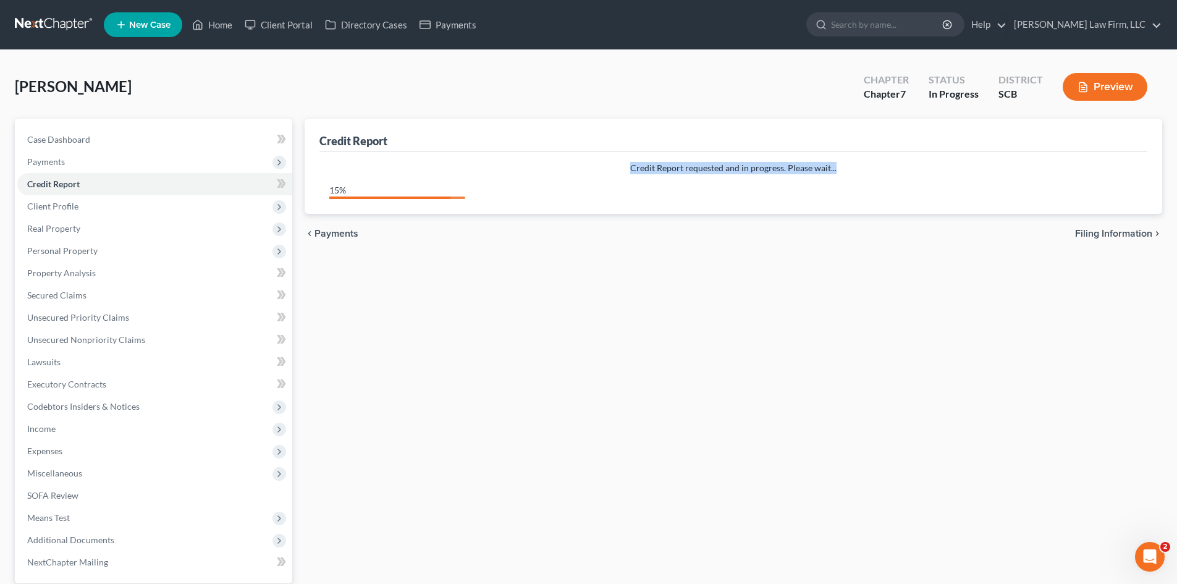
drag, startPoint x: 630, startPoint y: 166, endPoint x: 839, endPoint y: 167, distance: 208.9
click at [839, 167] on p "Credit Report requested and in progress. Please wait..." at bounding box center [733, 168] width 808 height 12
click at [1146, 562] on icon "Open Intercom Messenger" at bounding box center [1148, 555] width 20 height 20
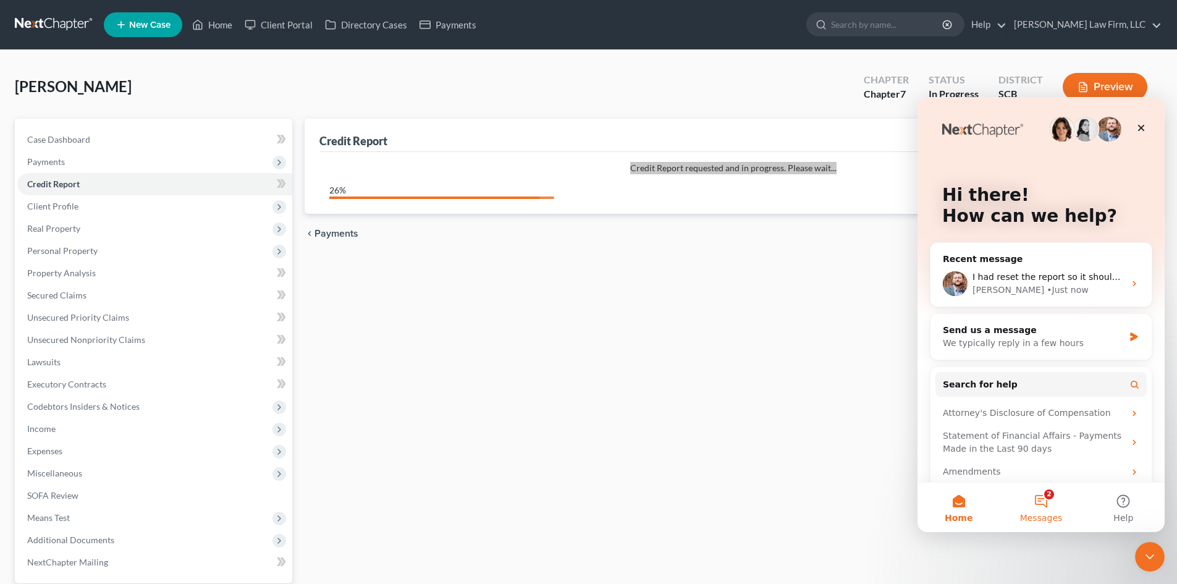
click at [1046, 503] on button "2 Messages" at bounding box center [1041, 507] width 82 height 49
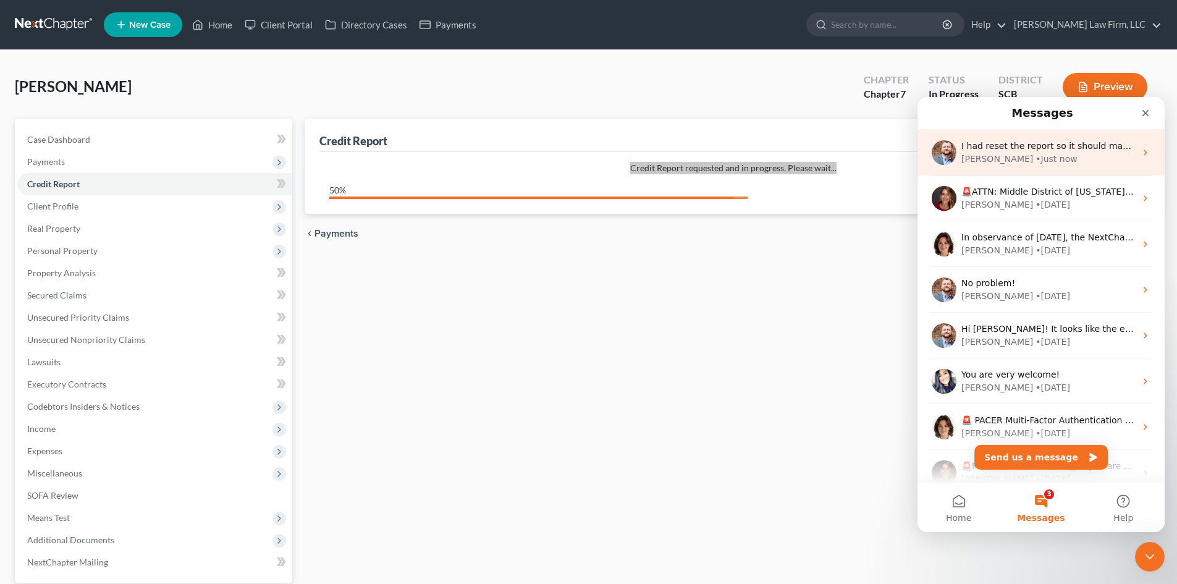
click at [1045, 160] on div "[PERSON_NAME] • Just now" at bounding box center [1049, 159] width 174 height 13
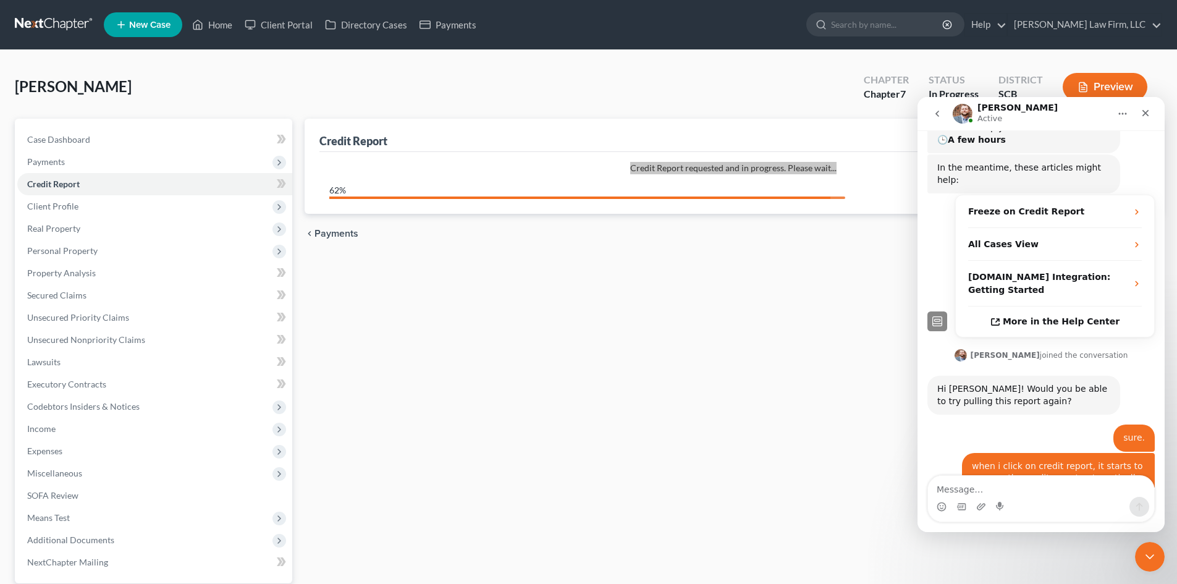
scroll to position [298, 0]
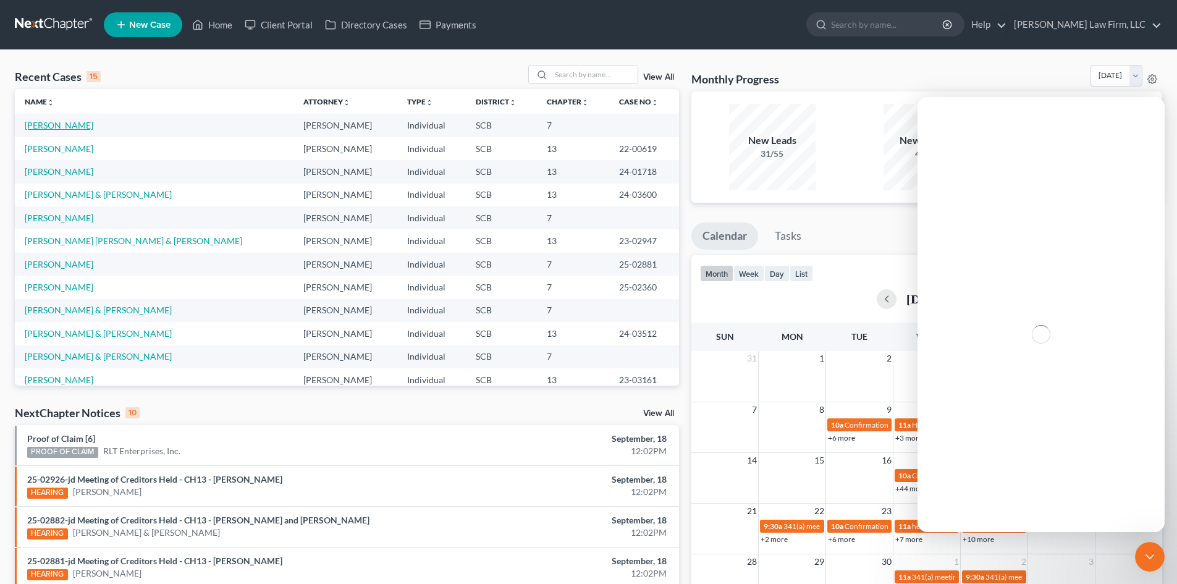
click at [48, 126] on link "[PERSON_NAME]" at bounding box center [59, 125] width 69 height 11
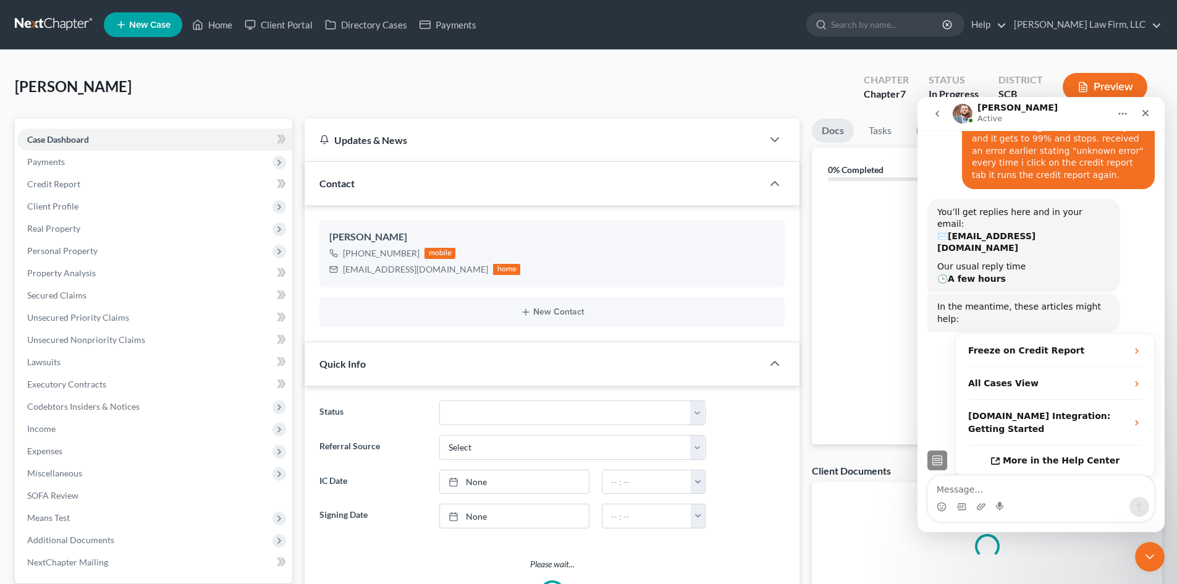
scroll to position [298, 0]
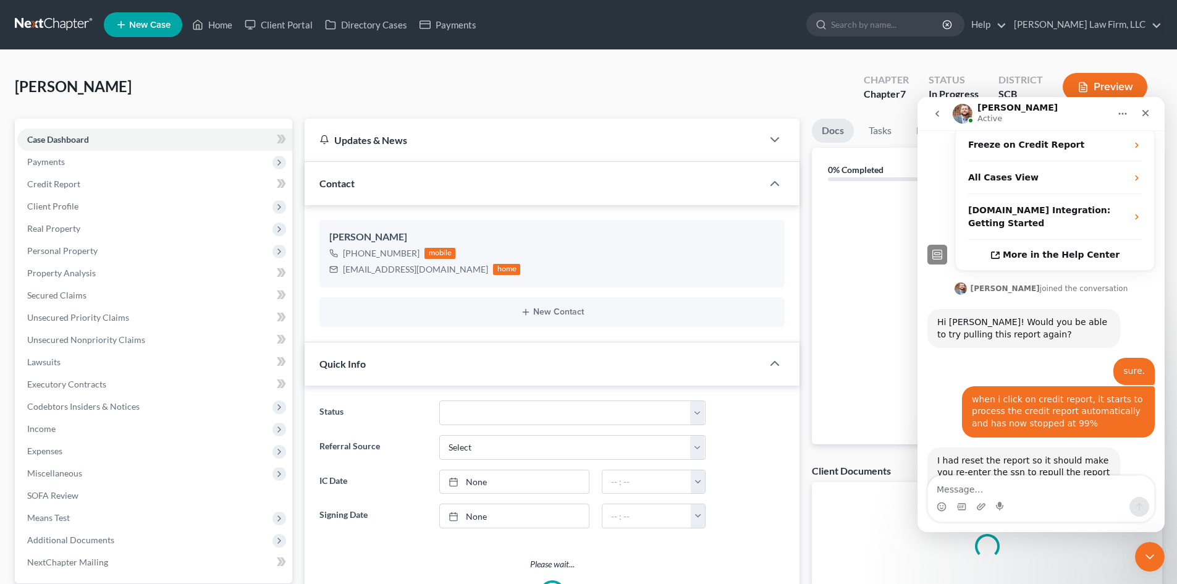
select select "1"
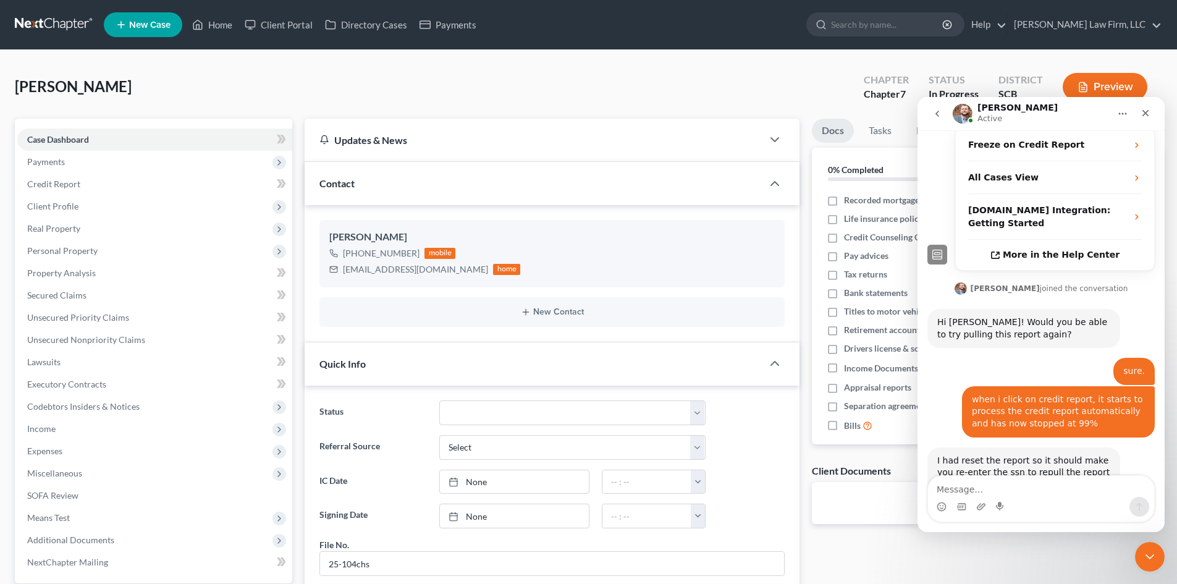
scroll to position [301, 0]
click at [57, 189] on link "Credit Report" at bounding box center [154, 184] width 275 height 22
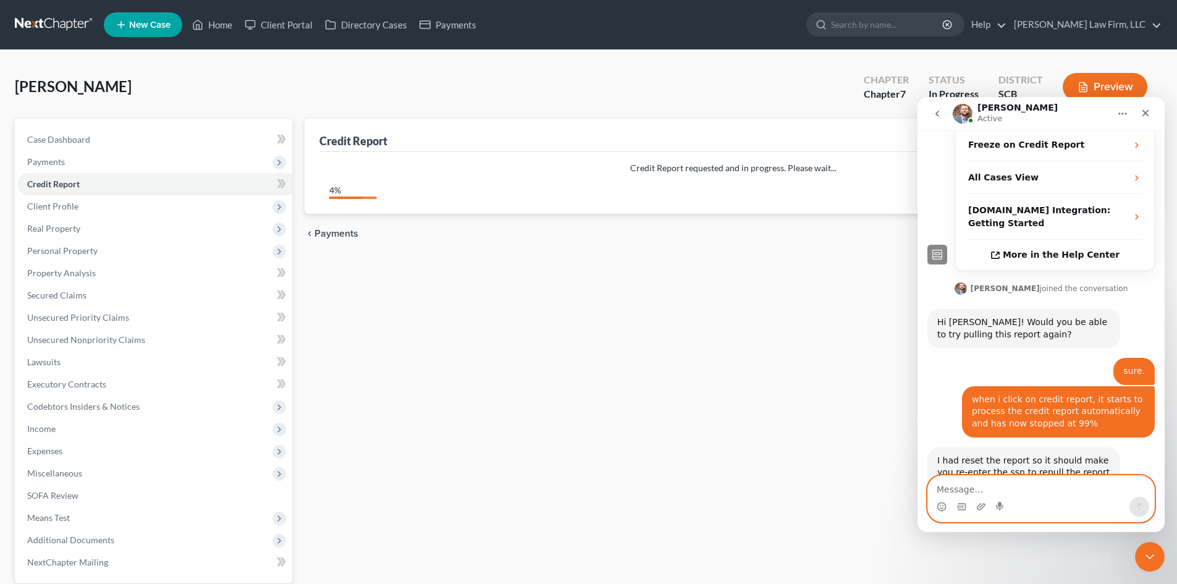
click at [1046, 491] on textarea "Message…" at bounding box center [1041, 486] width 226 height 21
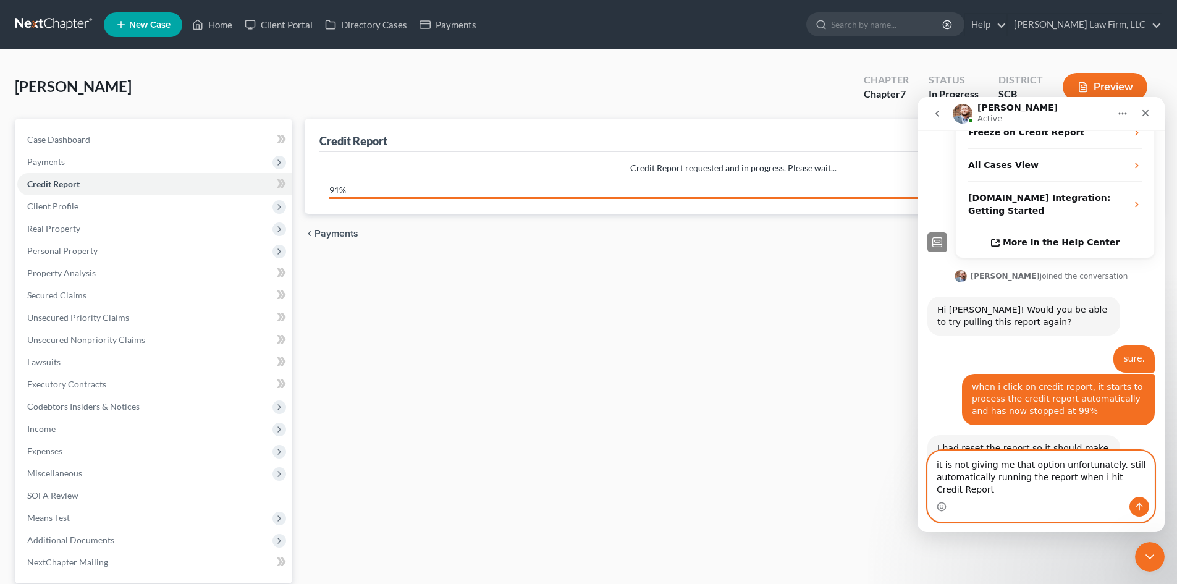
scroll to position [323, 0]
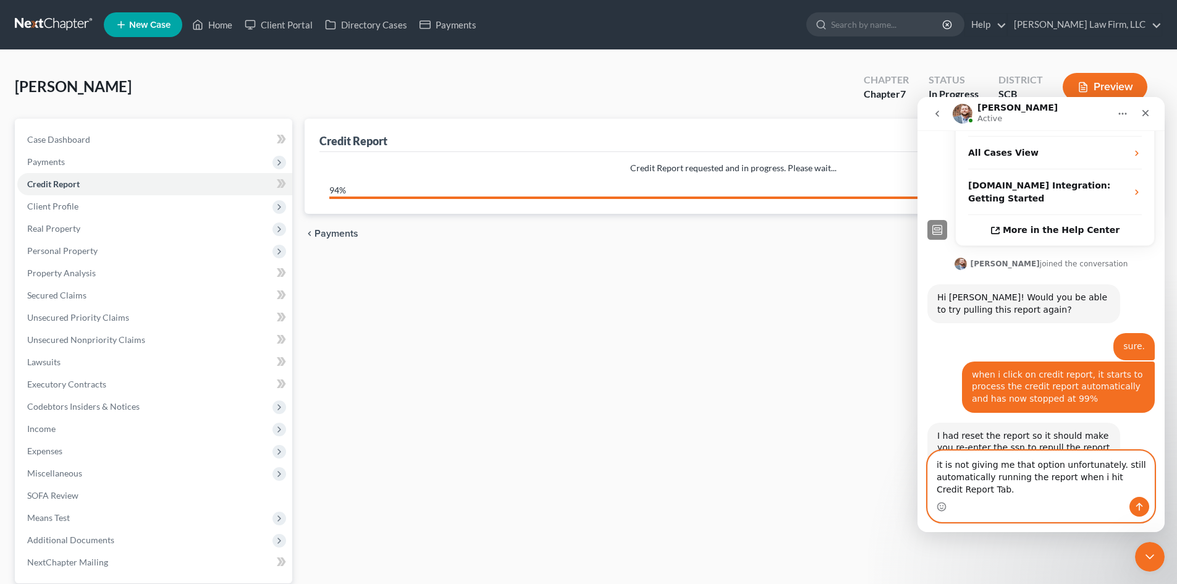
type textarea "it is not giving me that option unfortunately. still automatically running the …"
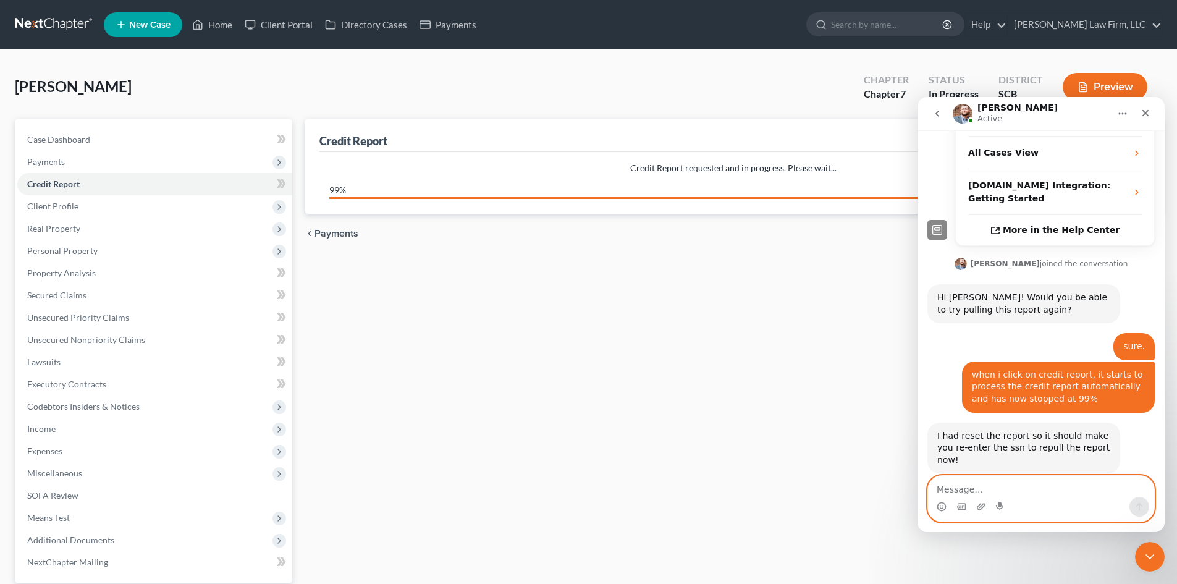
scroll to position [360, 0]
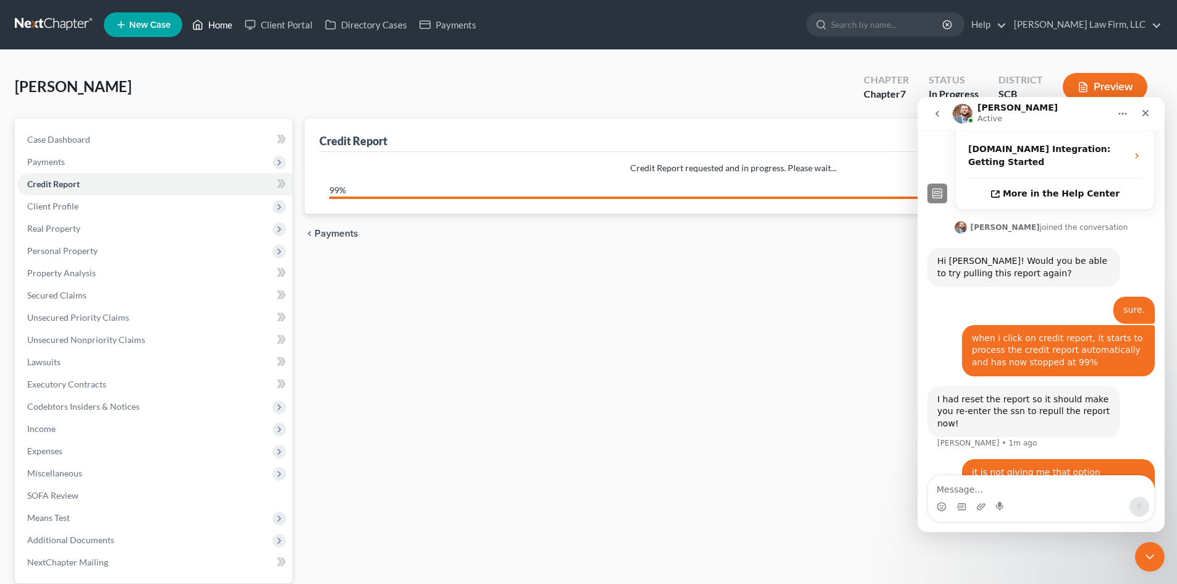
click at [230, 25] on link "Home" at bounding box center [212, 25] width 53 height 22
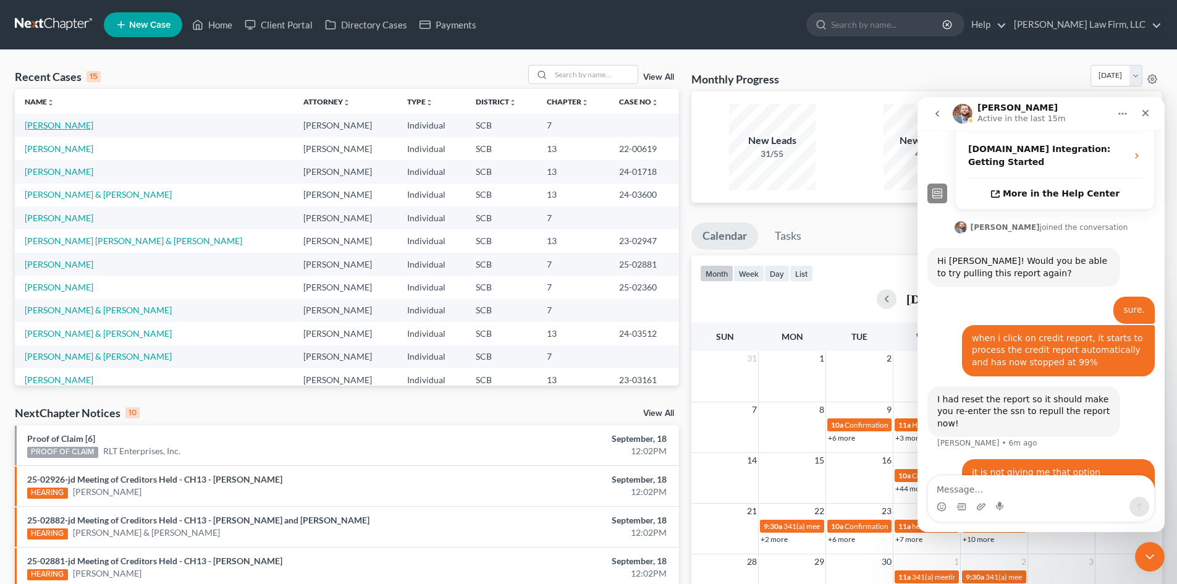
click at [70, 127] on link "[PERSON_NAME]" at bounding box center [59, 125] width 69 height 11
select select "1"
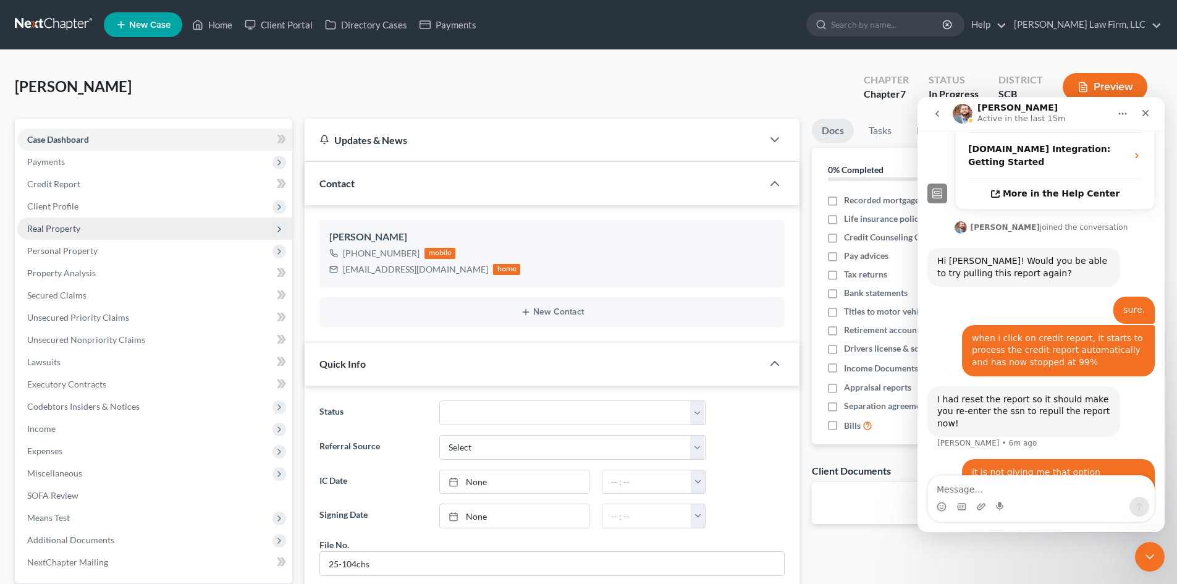
scroll to position [301, 0]
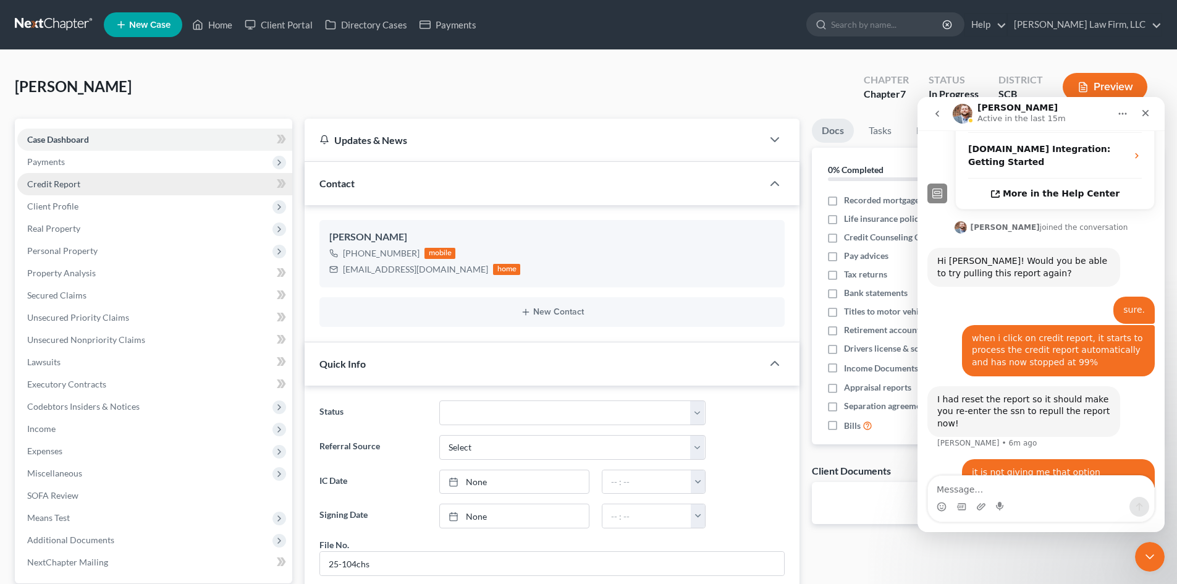
click at [50, 185] on span "Credit Report" at bounding box center [53, 184] width 53 height 11
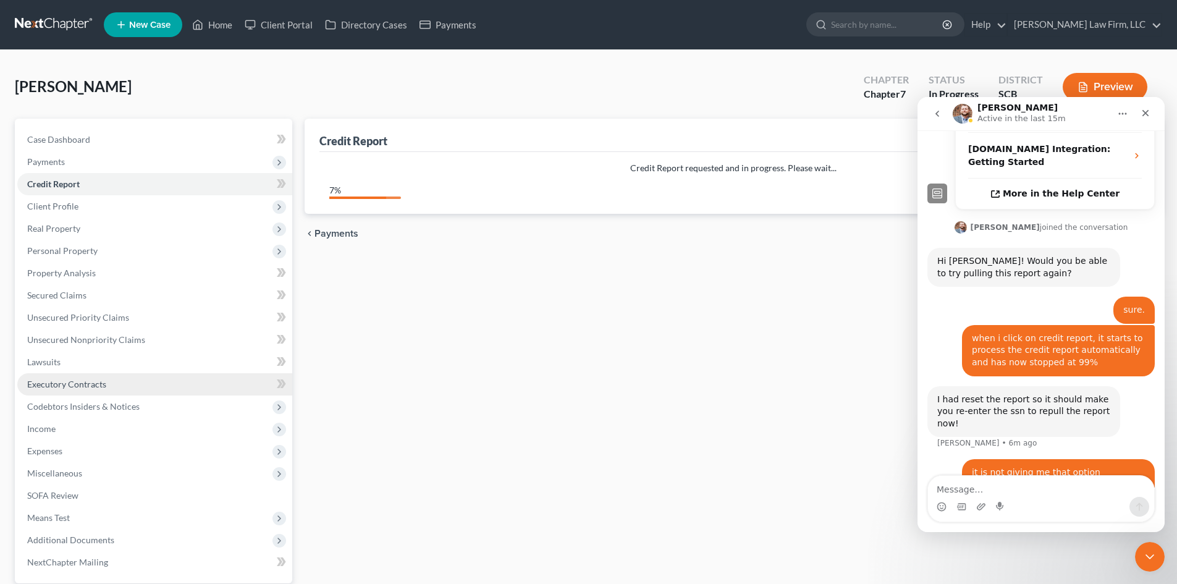
click at [75, 379] on span "Executory Contracts" at bounding box center [66, 384] width 79 height 11
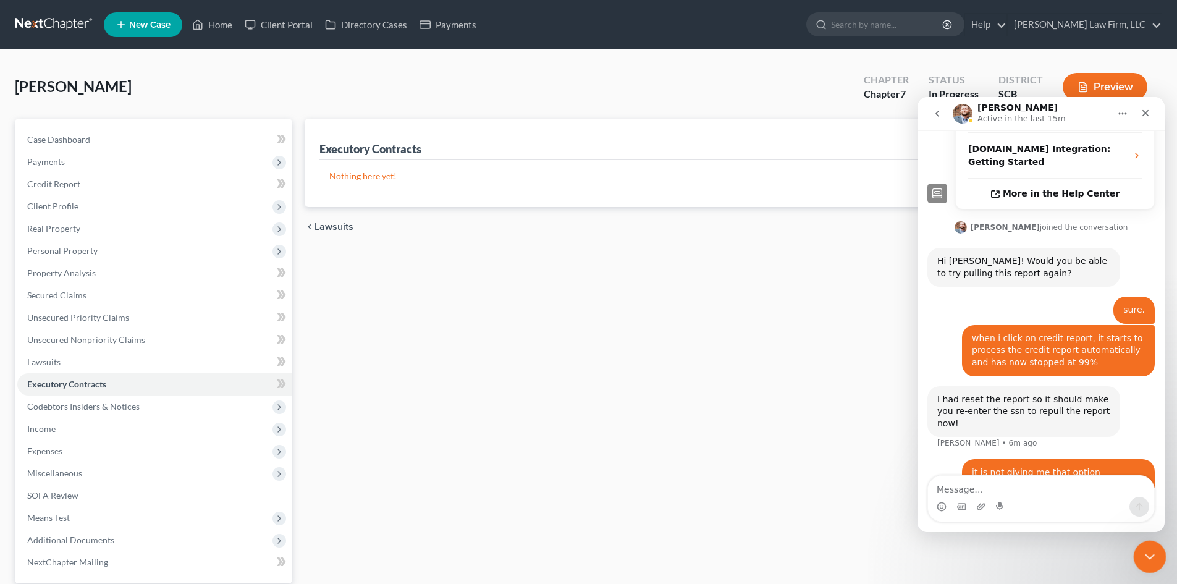
click at [1153, 557] on icon "Close Intercom Messenger" at bounding box center [1148, 555] width 15 height 15
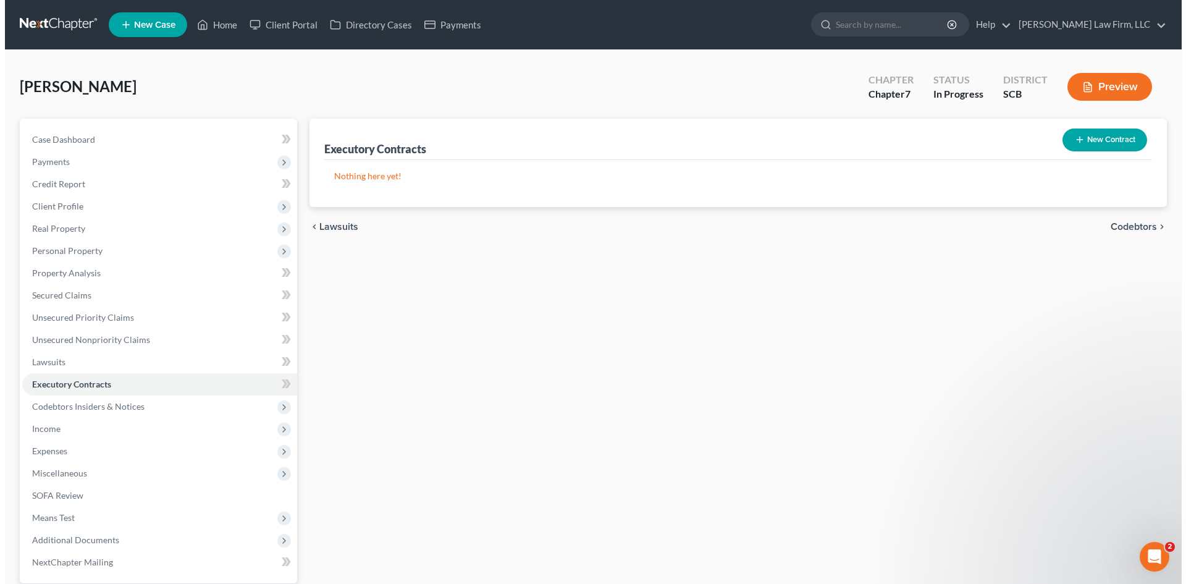
scroll to position [360, 0]
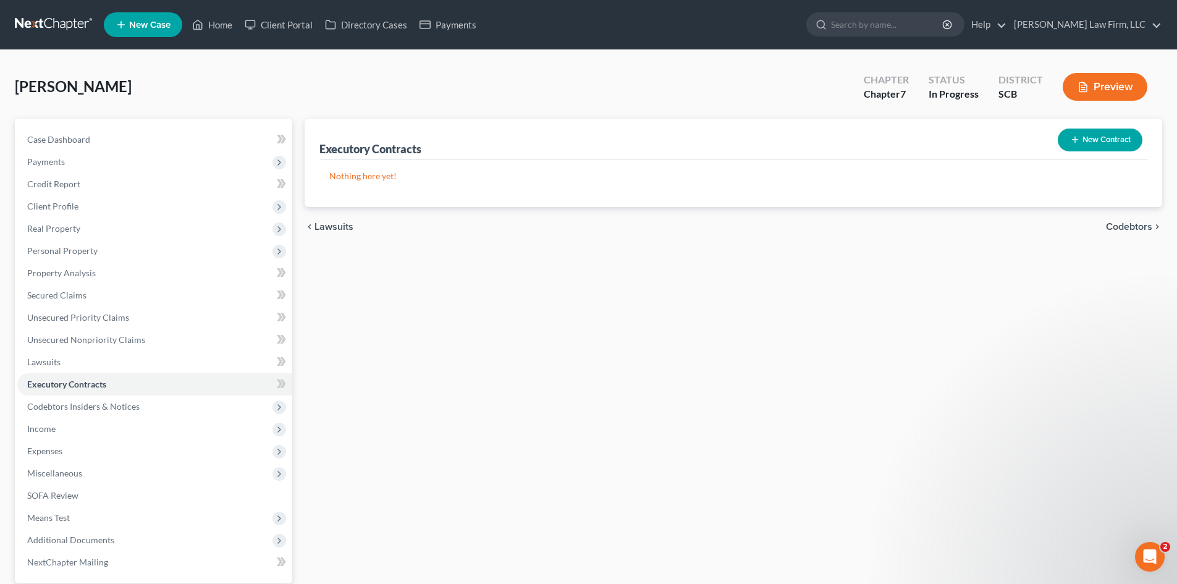
click at [1080, 141] on button "New Contract" at bounding box center [1100, 140] width 85 height 23
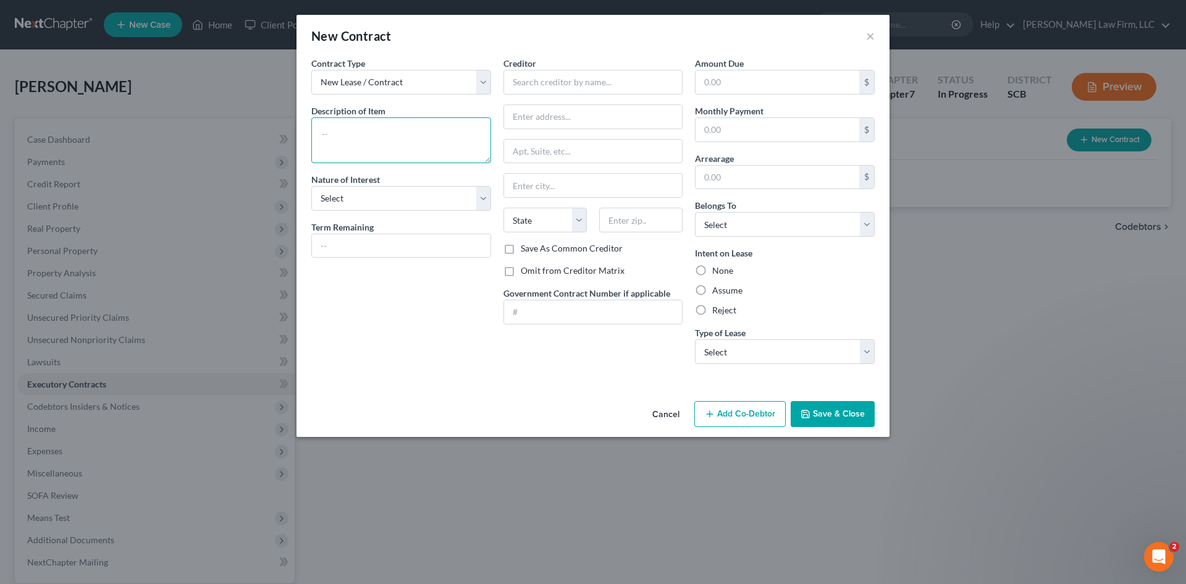
click at [382, 137] on textarea at bounding box center [401, 140] width 180 height 46
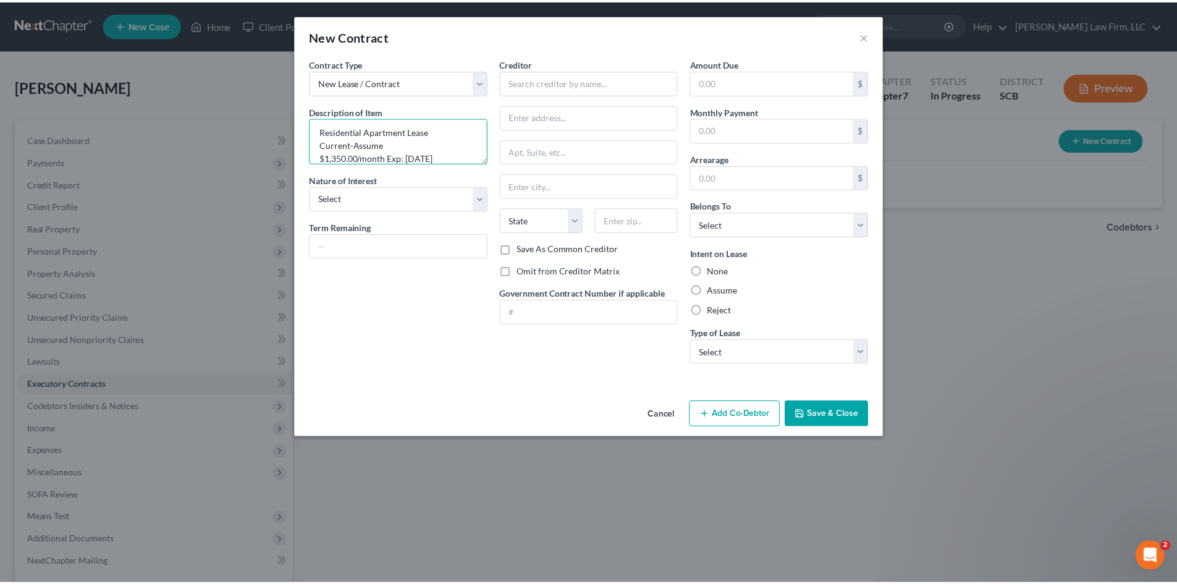
scroll to position [13, 0]
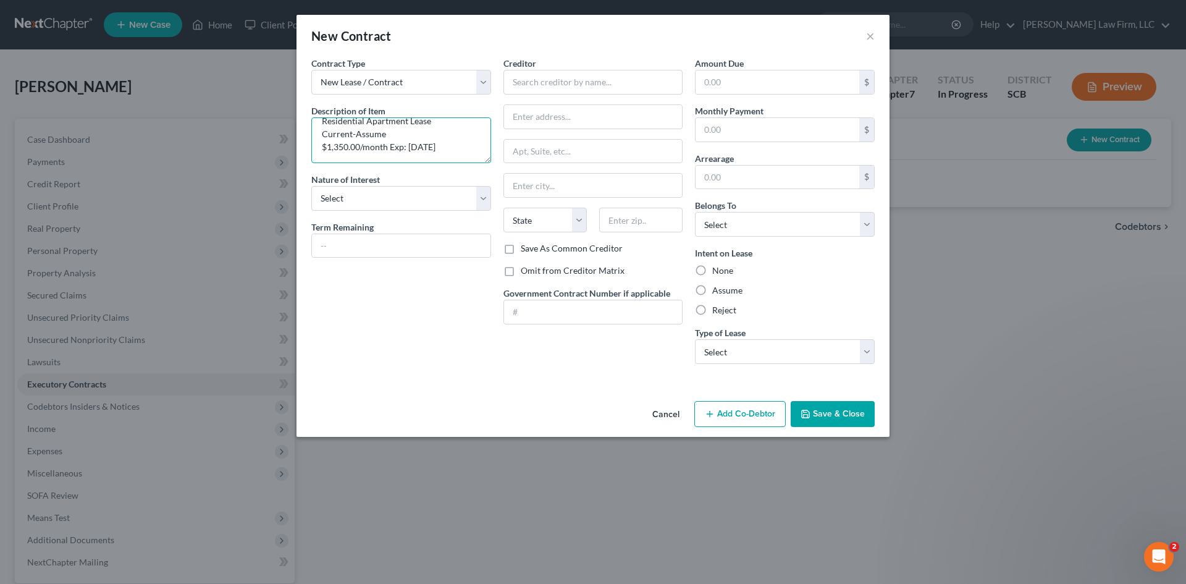
drag, startPoint x: 390, startPoint y: 154, endPoint x: 466, endPoint y: 158, distance: 76.1
click at [468, 157] on textarea "Residential Apartment Lease Current-Assume $1,350.00/month Exp: [DATE]" at bounding box center [401, 140] width 180 height 46
paste textarea "Exp: [DATE]"
drag, startPoint x: 459, startPoint y: 149, endPoint x: 392, endPoint y: 157, distance: 67.8
click at [392, 157] on textarea "Residential Apartment Lease Current-Assume $1,350.00/month Exp: [DATE]" at bounding box center [401, 140] width 180 height 46
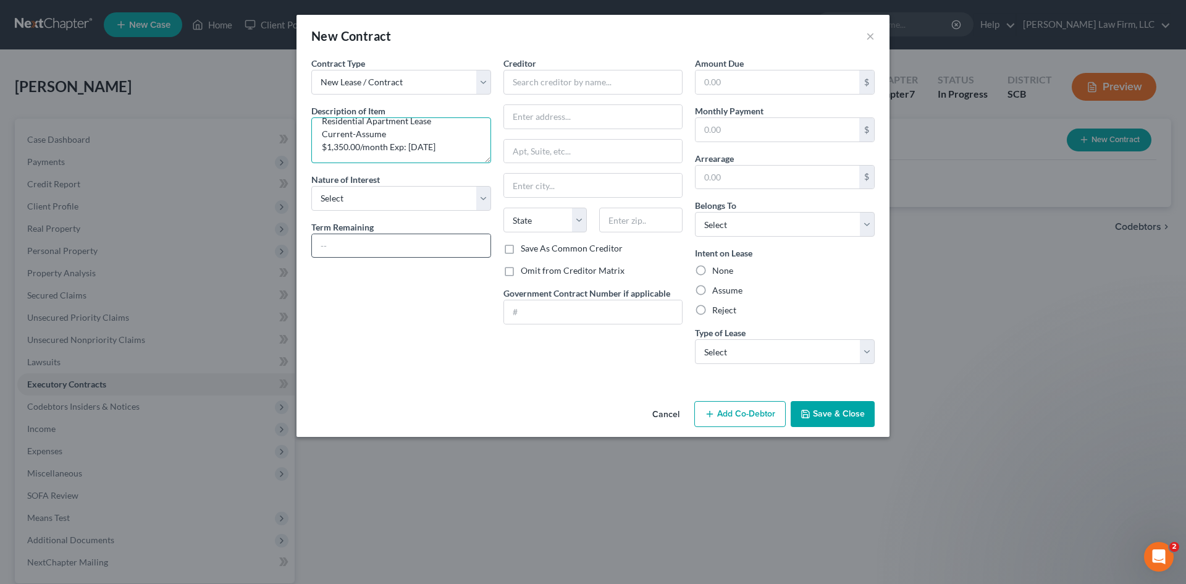
type textarea "Residential Apartment Lease Current-Assume $1,350.00/month Exp: [DATE]"
click at [398, 244] on input "text" at bounding box center [401, 245] width 179 height 23
paste input "Exp: [DATE]"
drag, startPoint x: 328, startPoint y: 248, endPoint x: 337, endPoint y: 247, distance: 8.7
click at [330, 247] on input "Exp: [DATE]" at bounding box center [401, 245] width 179 height 23
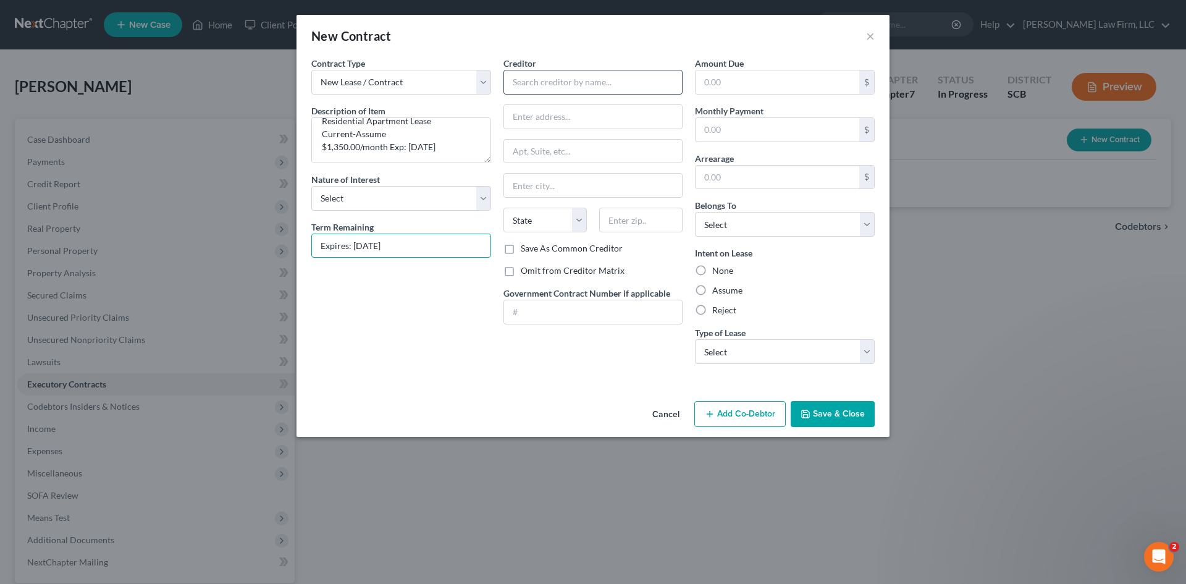
type input "Expires: [DATE]"
click at [660, 83] on input "text" at bounding box center [594, 82] width 180 height 25
type input "The Duke of Charleston, LLC"
click at [560, 125] on input "text" at bounding box center [593, 116] width 179 height 23
type input "[STREET_ADDRESS]"
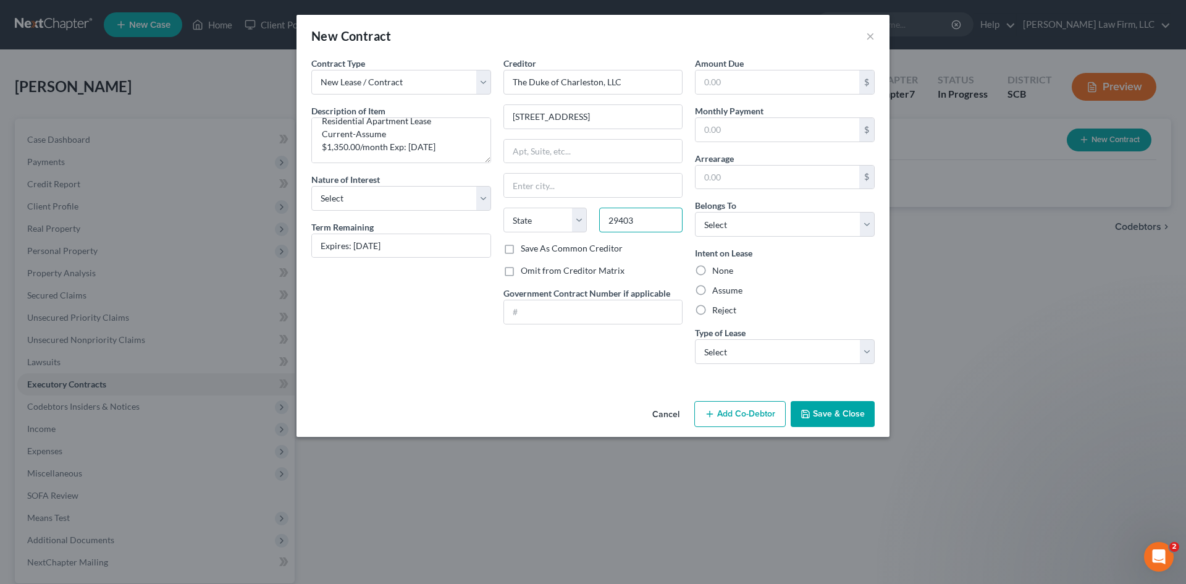
type input "29403"
type input "[GEOGRAPHIC_DATA]"
select select "42"
click at [714, 136] on input "text" at bounding box center [778, 129] width 164 height 23
type input "1,350"
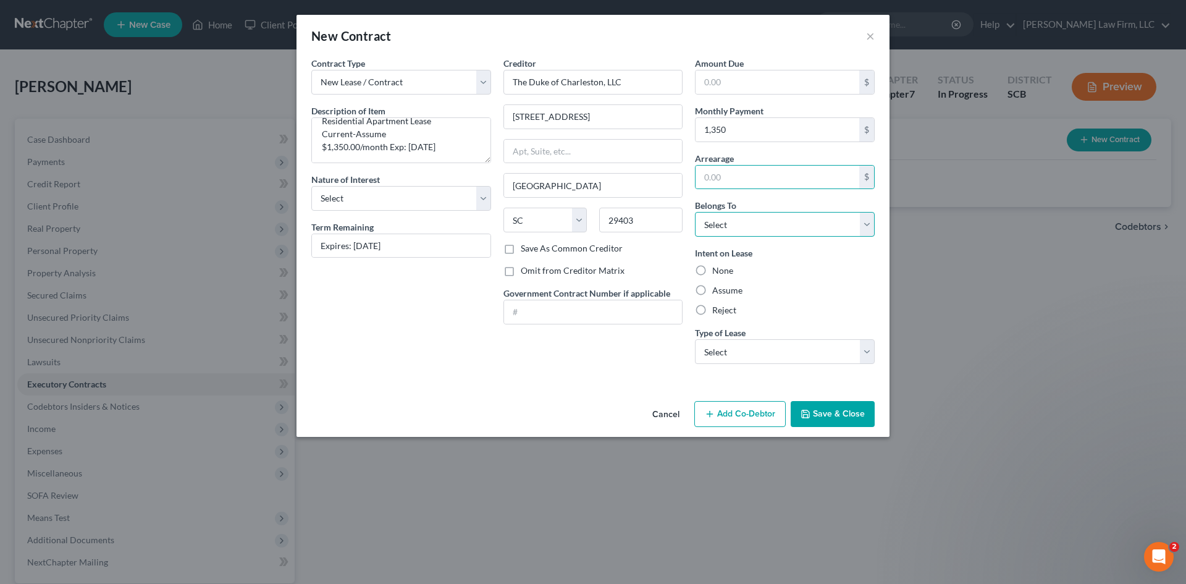
drag, startPoint x: 827, startPoint y: 231, endPoint x: 819, endPoint y: 235, distance: 8.8
click at [827, 231] on select "Select Debtor 1 Only Debtor 2 Only Debtor 1 And Debtor 2 Only At Least One Of T…" at bounding box center [785, 224] width 180 height 25
select select "0"
click at [695, 212] on select "Select Debtor 1 Only Debtor 2 Only Debtor 1 And Debtor 2 Only At Least One Of T…" at bounding box center [785, 224] width 180 height 25
click at [734, 293] on label "Assume" at bounding box center [727, 290] width 30 height 12
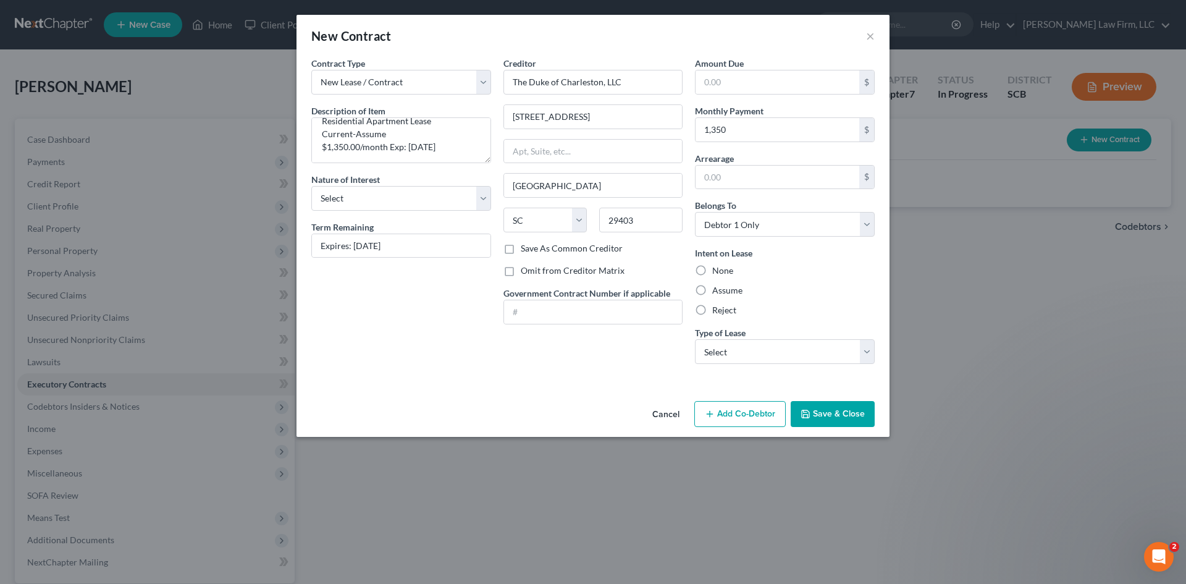
click at [725, 292] on input "Assume" at bounding box center [721, 288] width 8 height 8
radio input "true"
click at [730, 342] on select "Select Real Estate Car Other" at bounding box center [785, 351] width 180 height 25
select select "0"
click at [695, 339] on select "Select Real Estate Car Other" at bounding box center [785, 351] width 180 height 25
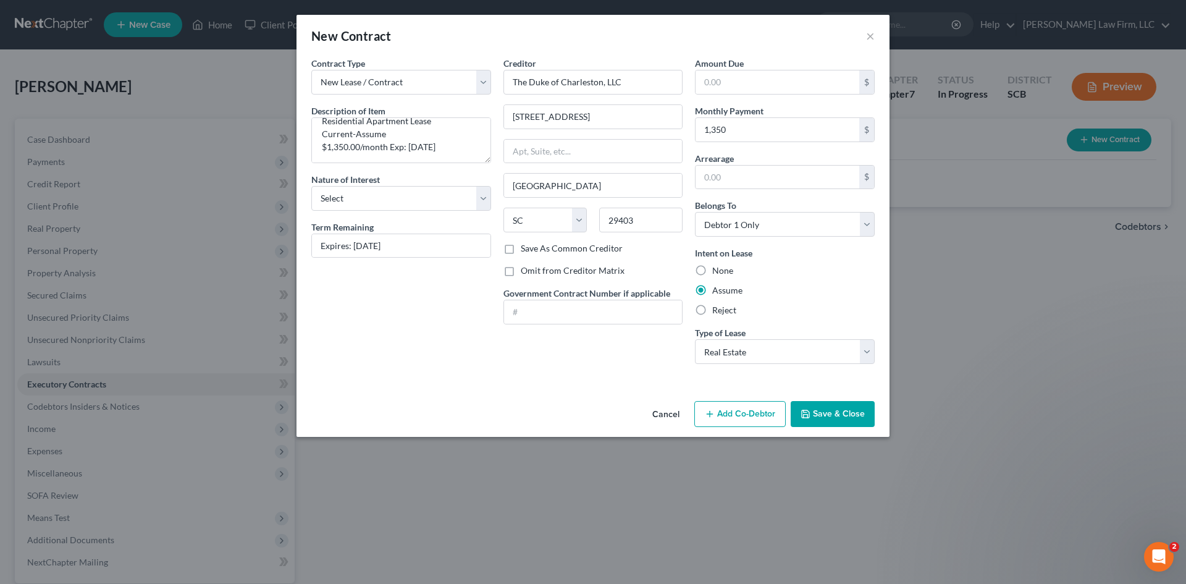
click at [819, 408] on button "Save & Close" at bounding box center [833, 414] width 84 height 26
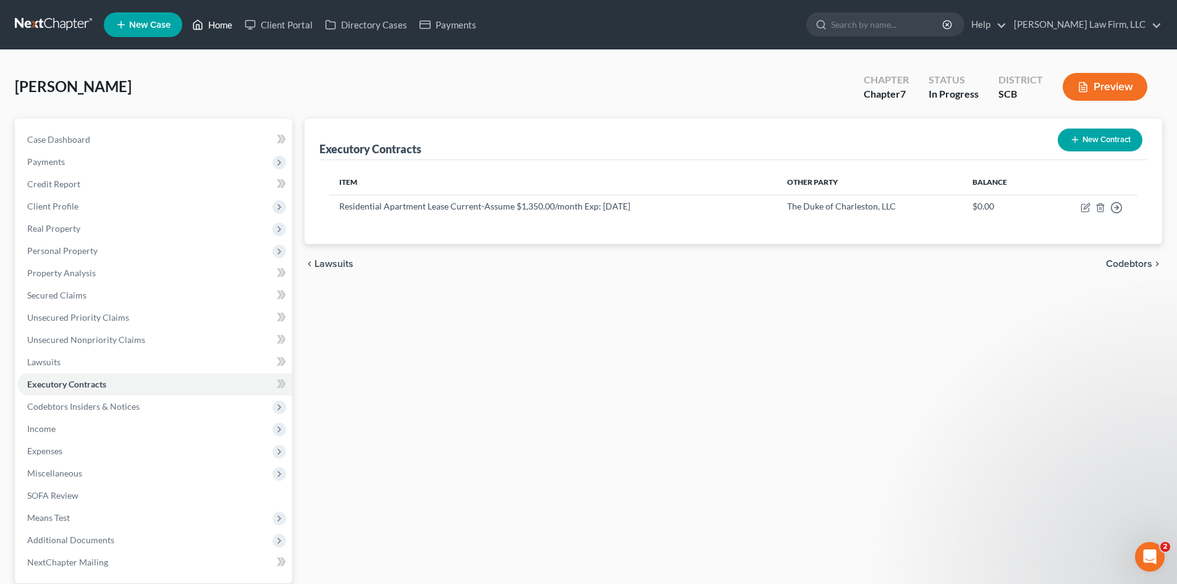
click at [222, 21] on link "Home" at bounding box center [212, 25] width 53 height 22
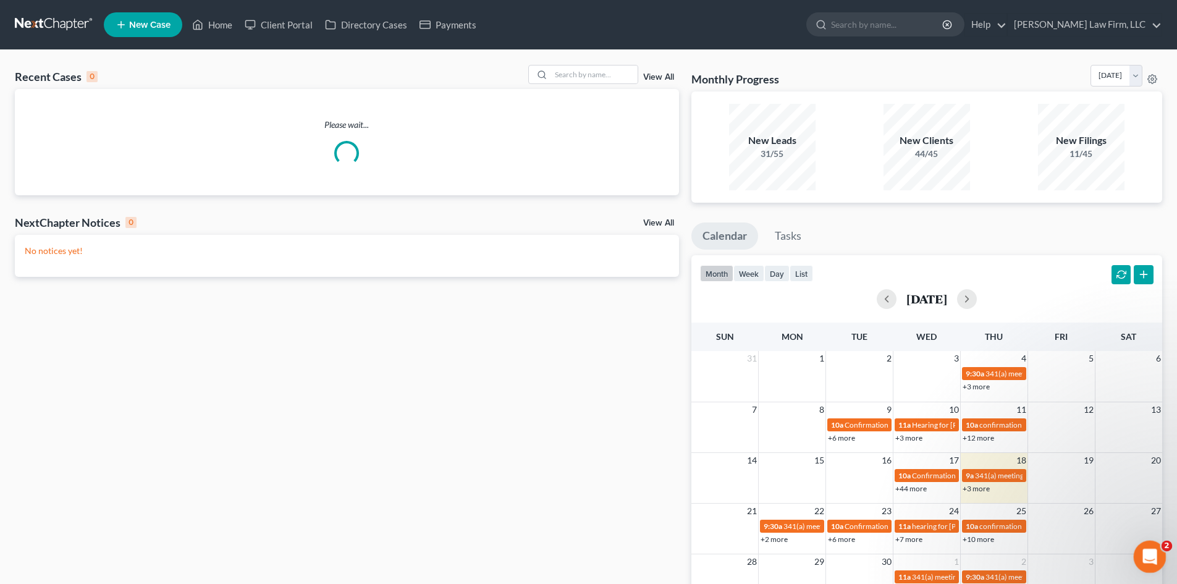
click at [1144, 552] on icon "Open Intercom Messenger" at bounding box center [1148, 555] width 20 height 20
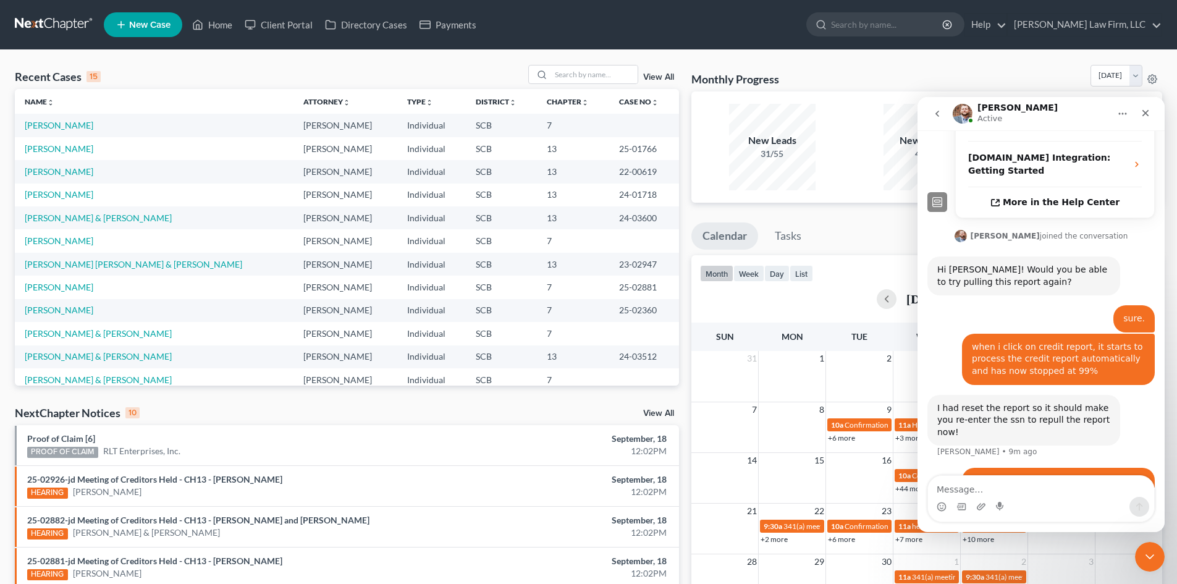
scroll to position [360, 0]
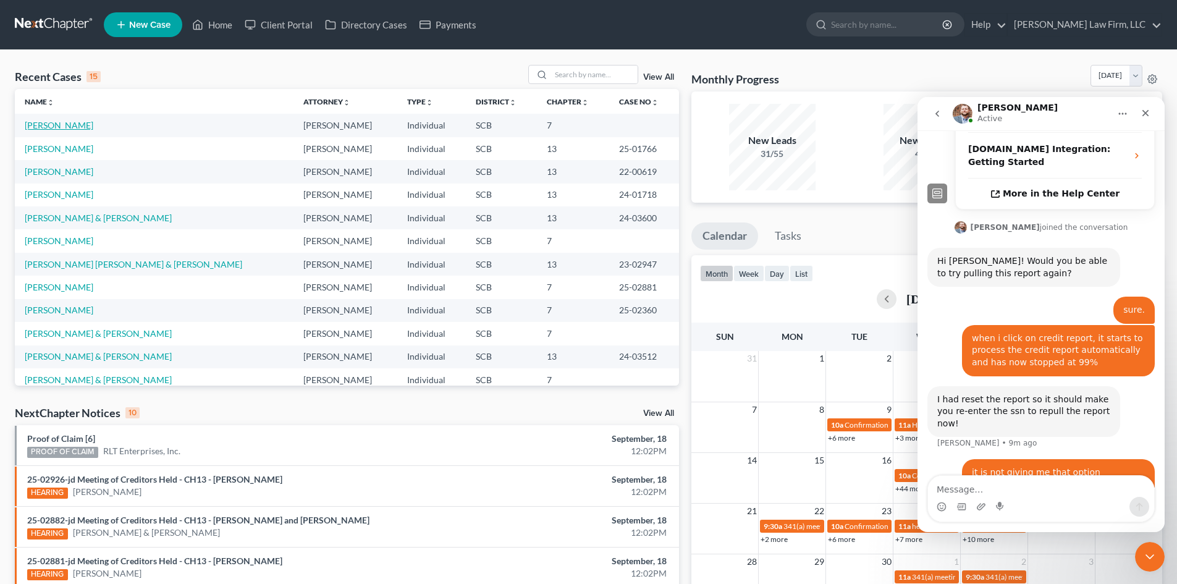
click at [60, 125] on link "[PERSON_NAME]" at bounding box center [59, 125] width 69 height 11
select select "1"
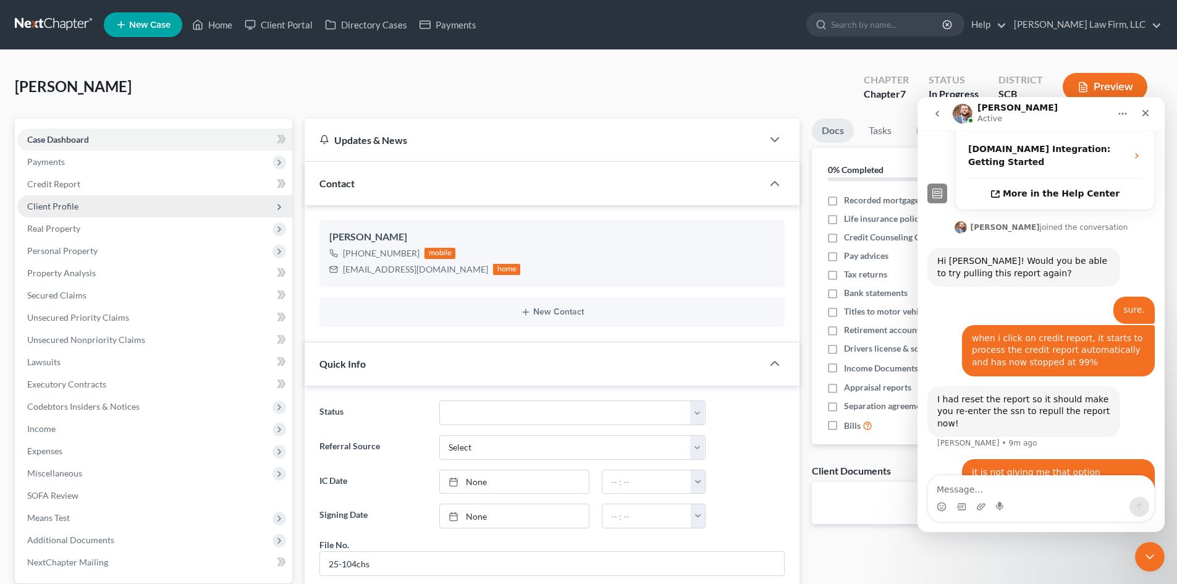
scroll to position [301, 0]
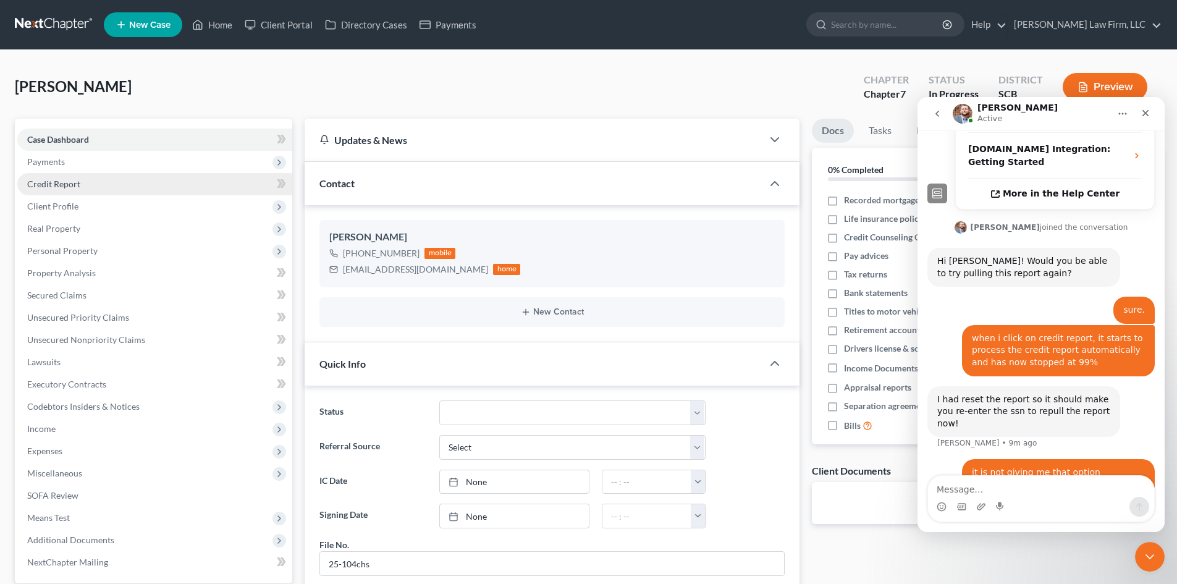
click at [38, 190] on link "Credit Report" at bounding box center [154, 184] width 275 height 22
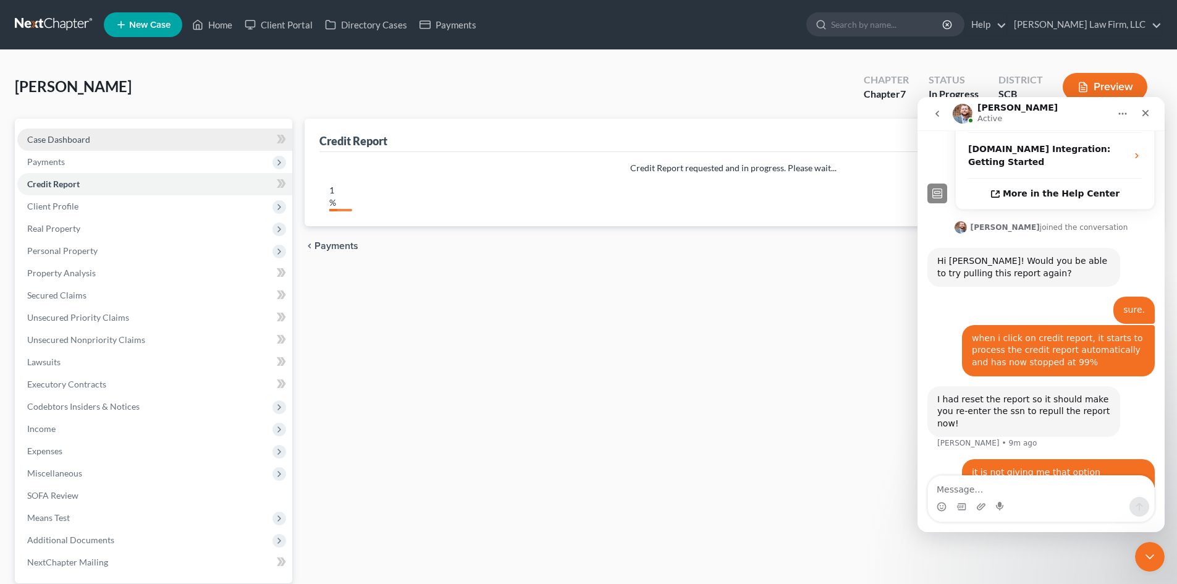
click at [67, 135] on span "Case Dashboard" at bounding box center [58, 139] width 63 height 11
select select "1"
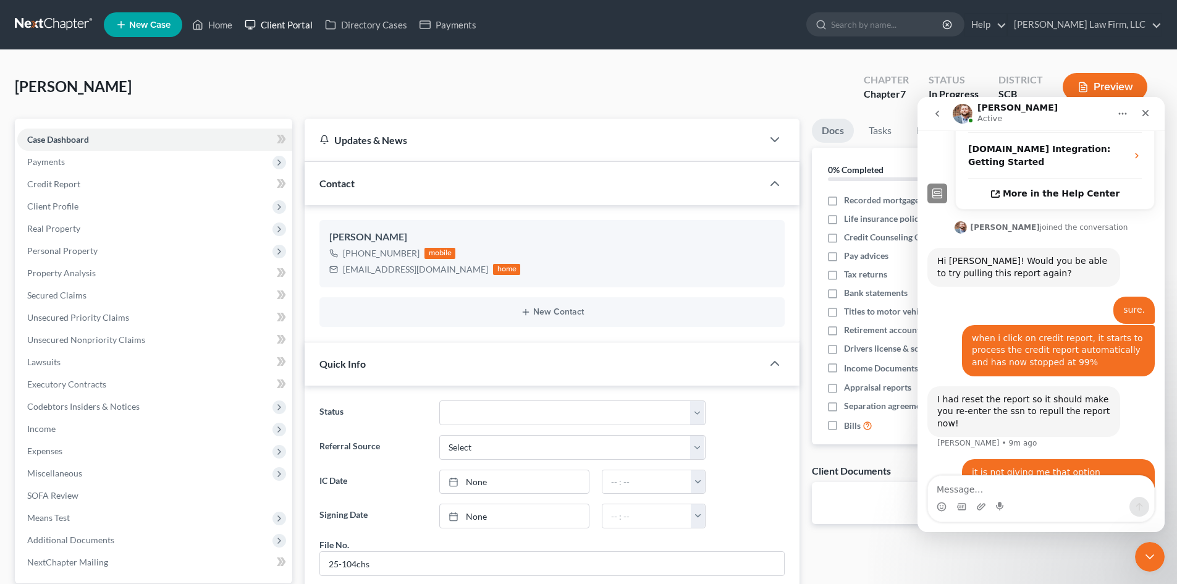
scroll to position [301, 0]
click at [216, 31] on link "Home" at bounding box center [212, 25] width 53 height 22
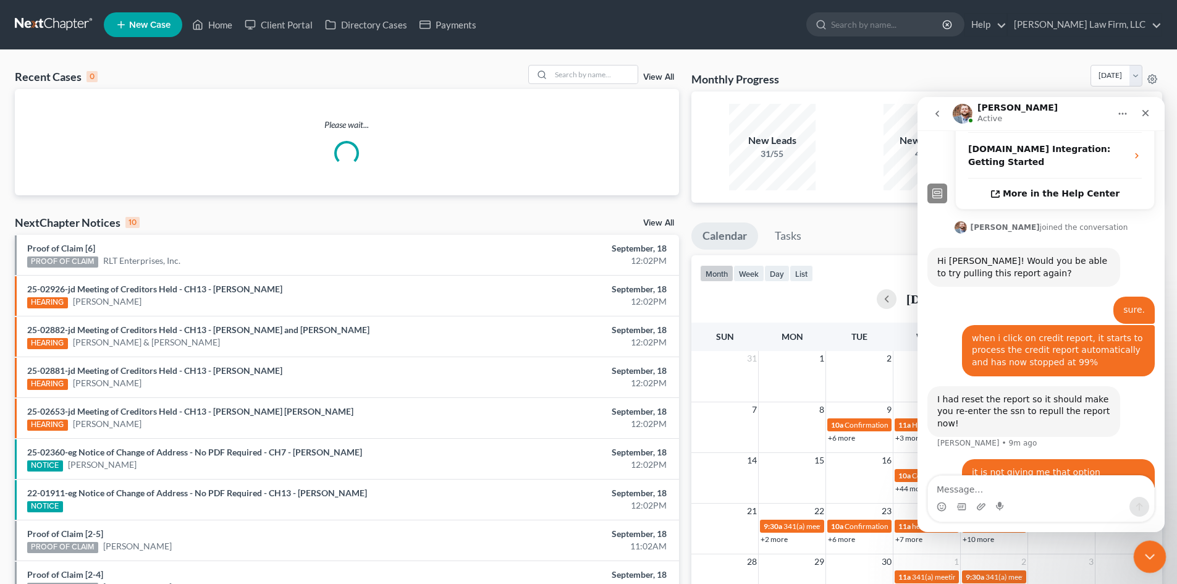
click at [1156, 558] on div "Close Intercom Messenger" at bounding box center [1148, 555] width 30 height 30
